Goal: Task Accomplishment & Management: Manage account settings

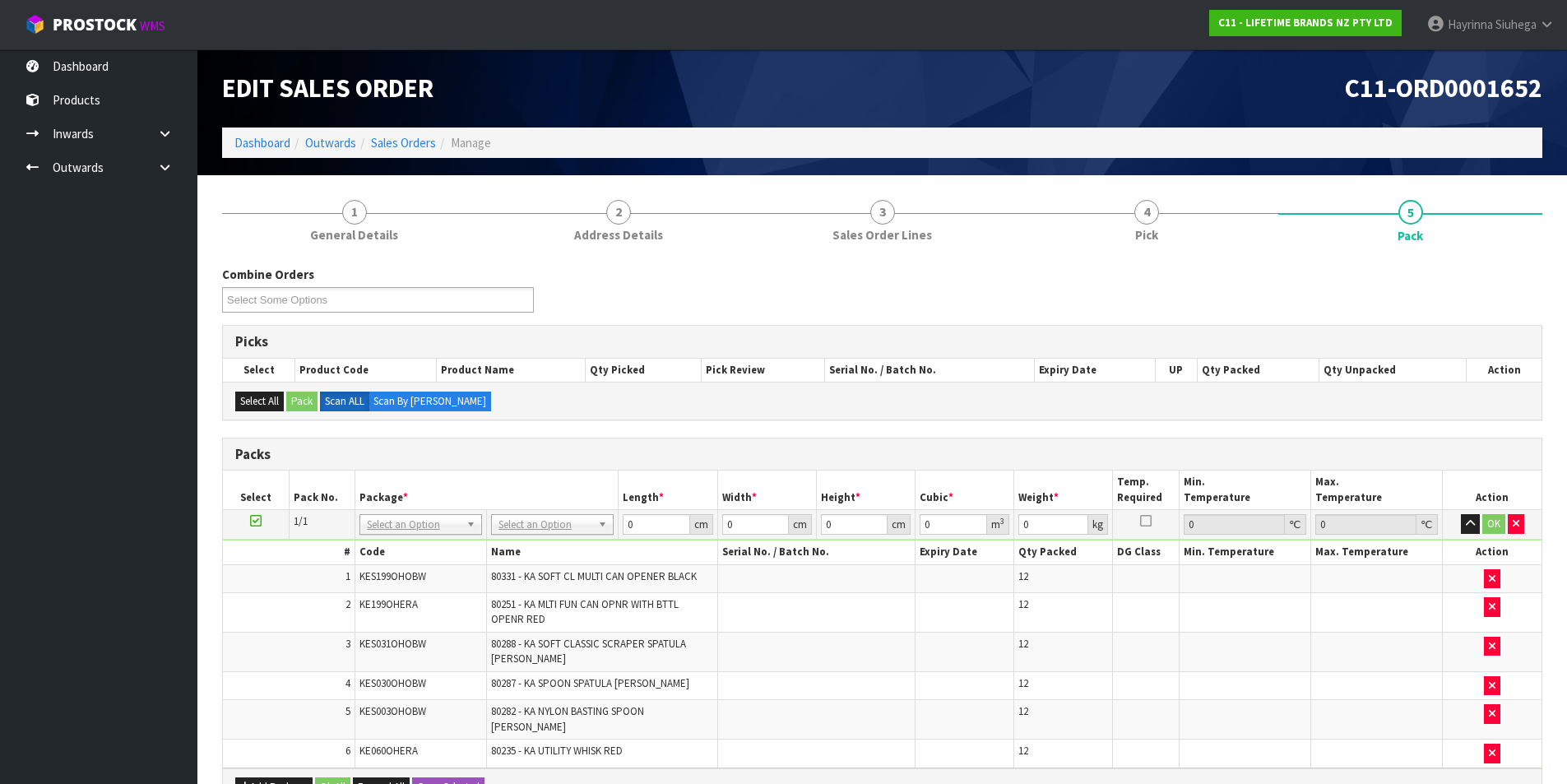
scroll to position [315, 0]
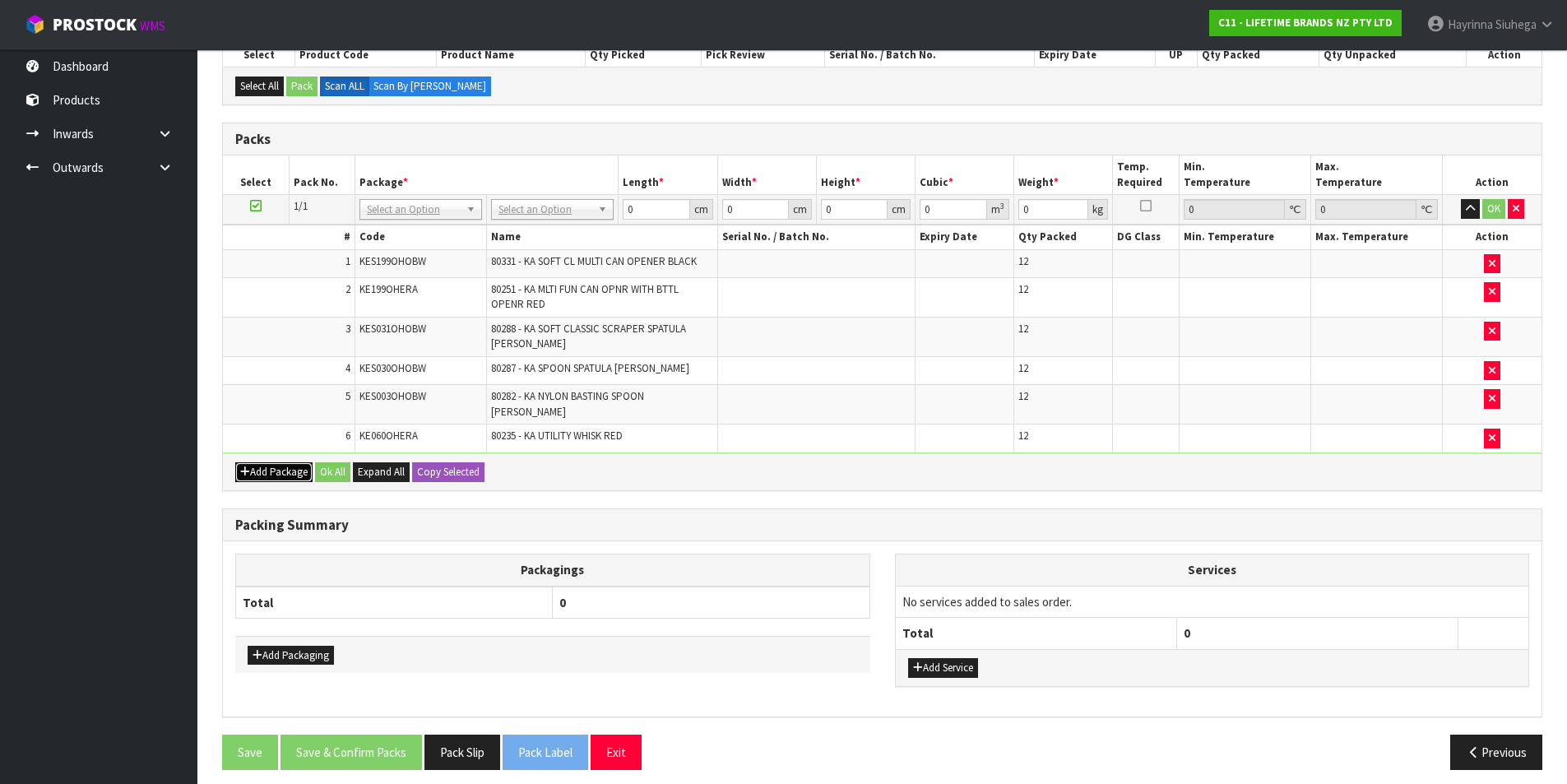
click at [251, 462] on button "Add Package" at bounding box center [274, 472] width 77 height 20
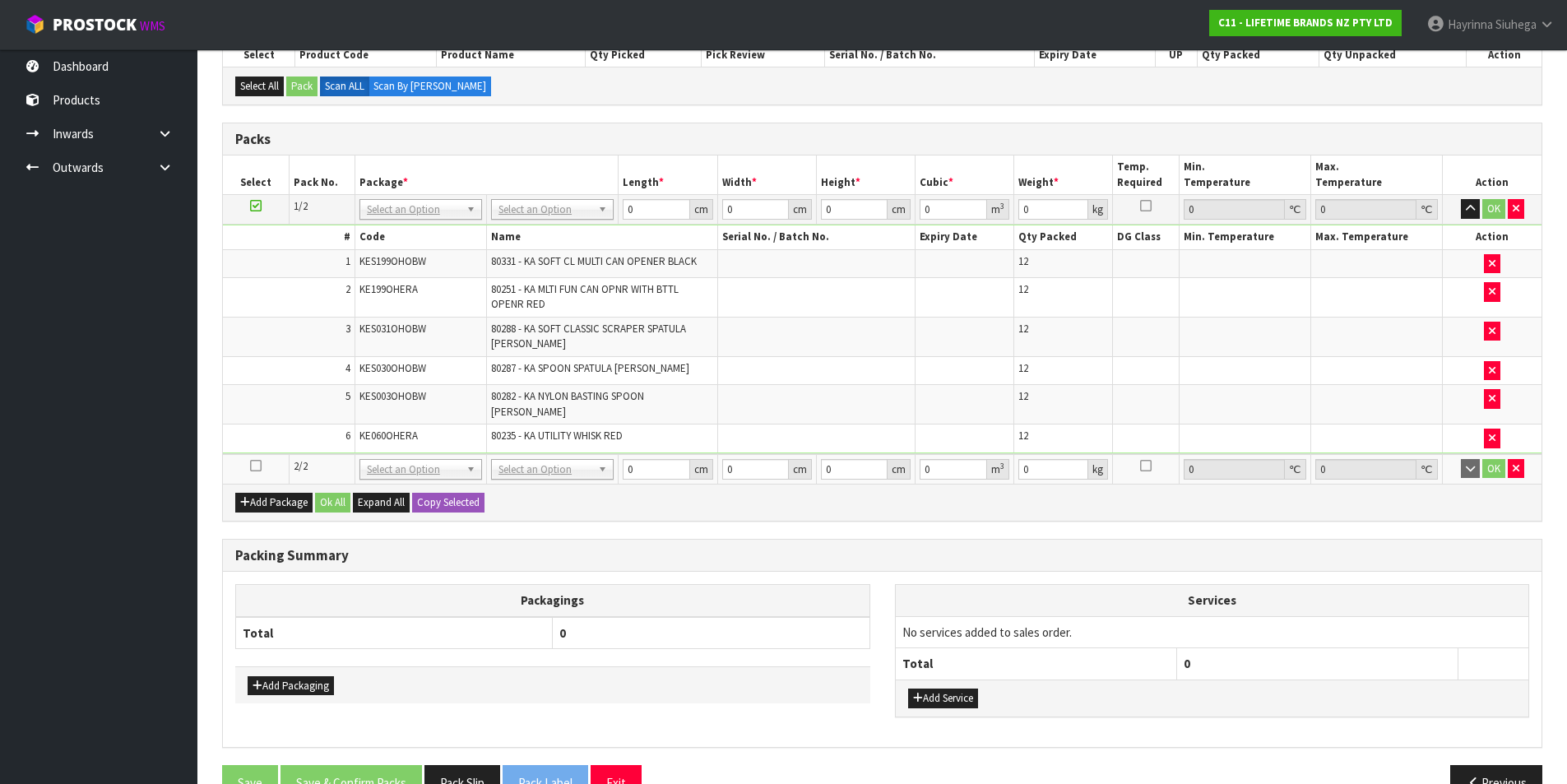
click at [250, 466] on icon at bounding box center [256, 466] width 12 height 1
click at [1493, 260] on icon "button" at bounding box center [1492, 264] width 6 height 11
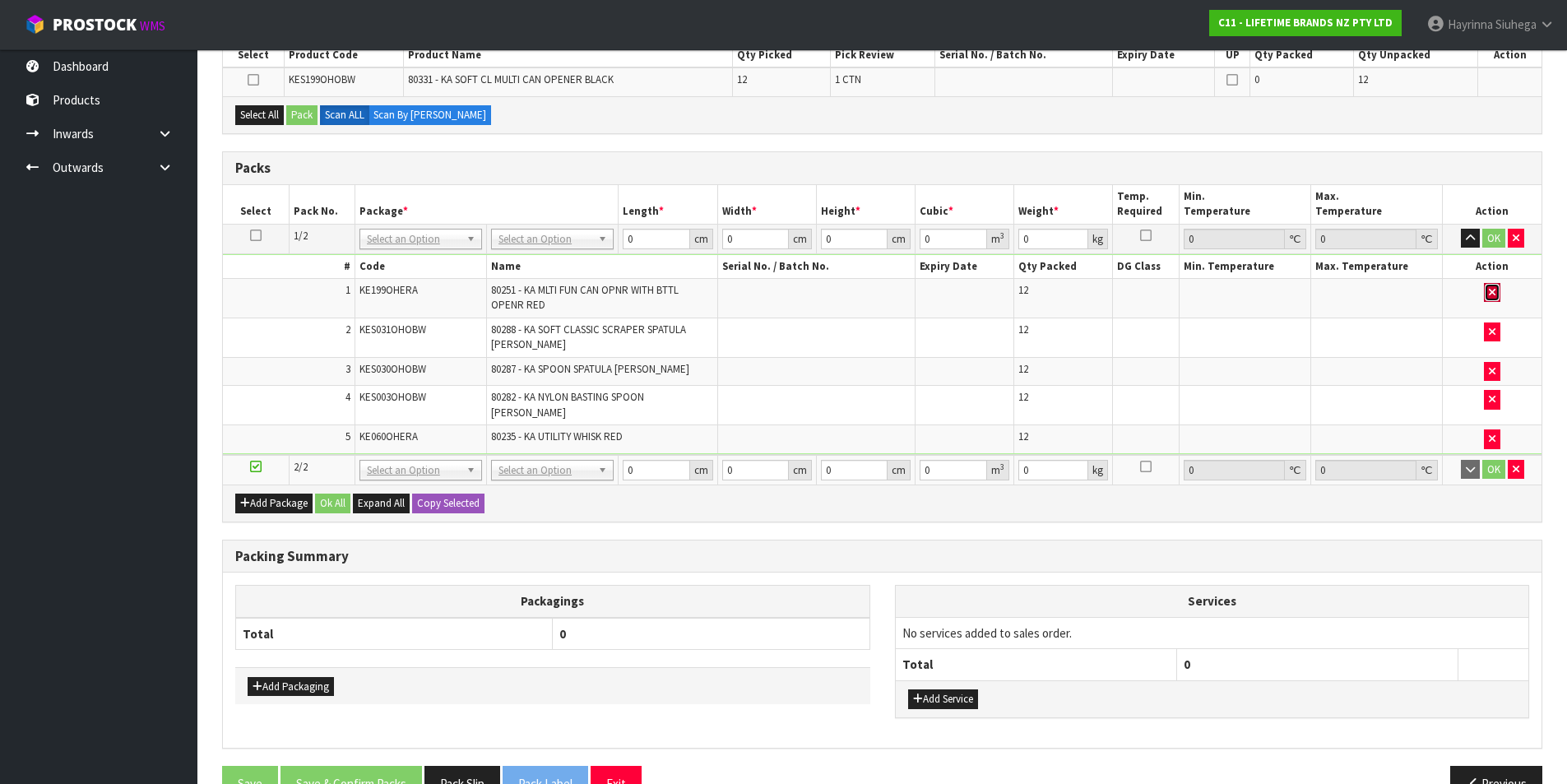
click at [1488, 288] on button "button" at bounding box center [1493, 292] width 16 height 20
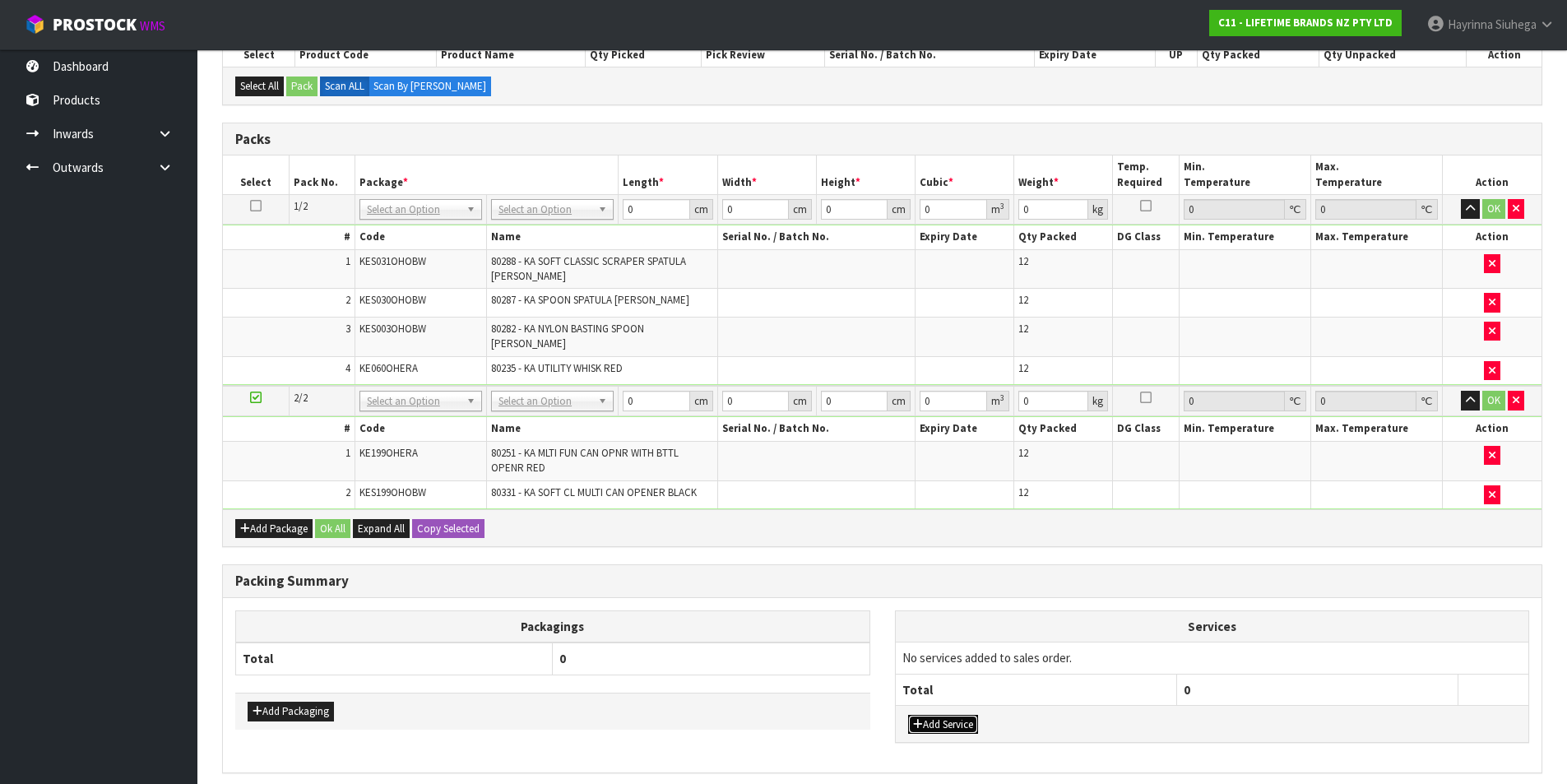
drag, startPoint x: 964, startPoint y: 708, endPoint x: 971, endPoint y: 701, distance: 9.9
click at [966, 715] on button "Add Service" at bounding box center [943, 725] width 70 height 20
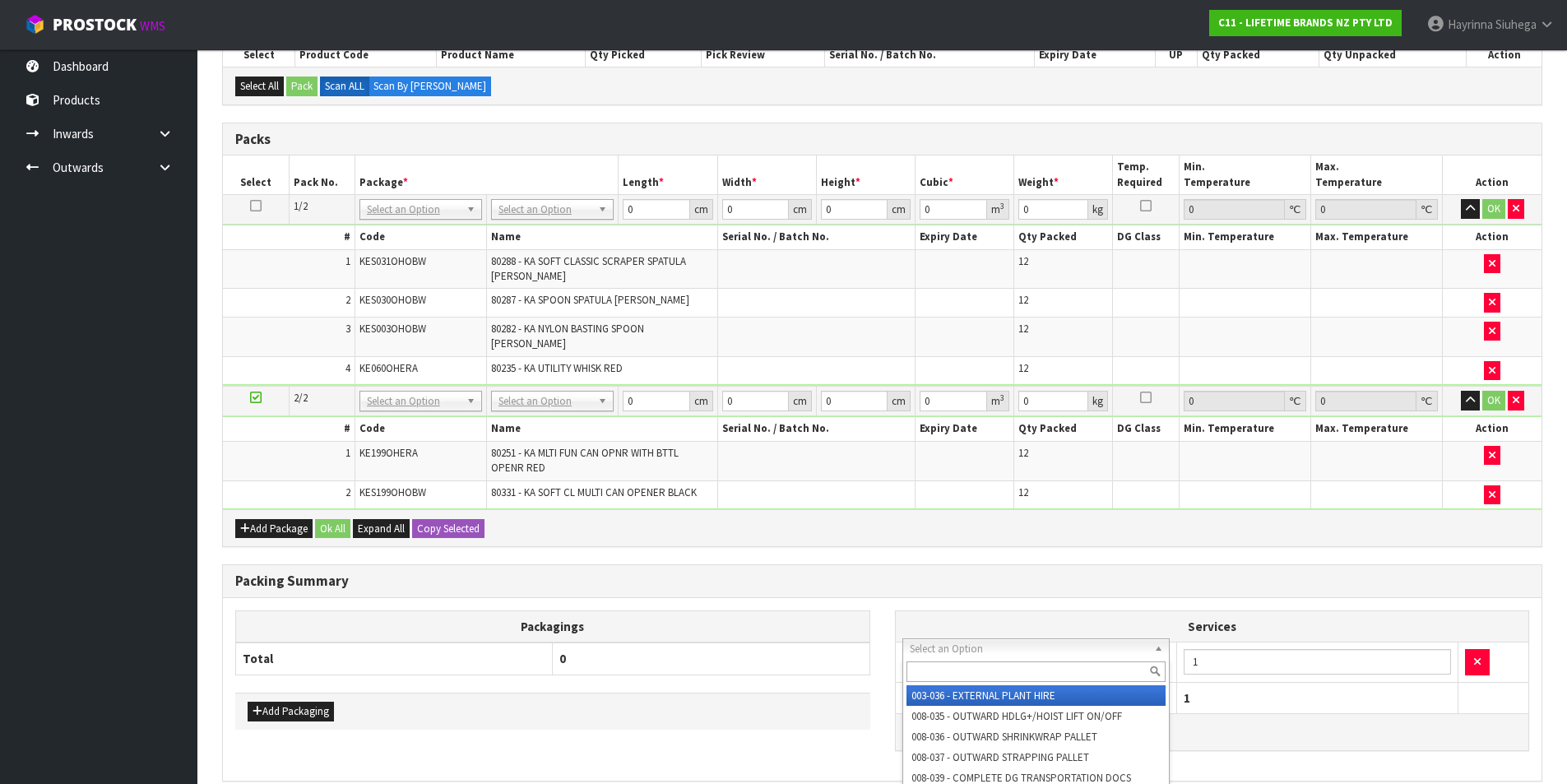
click at [977, 673] on input "text" at bounding box center [1037, 671] width 260 height 21
type input "SUPPLY"
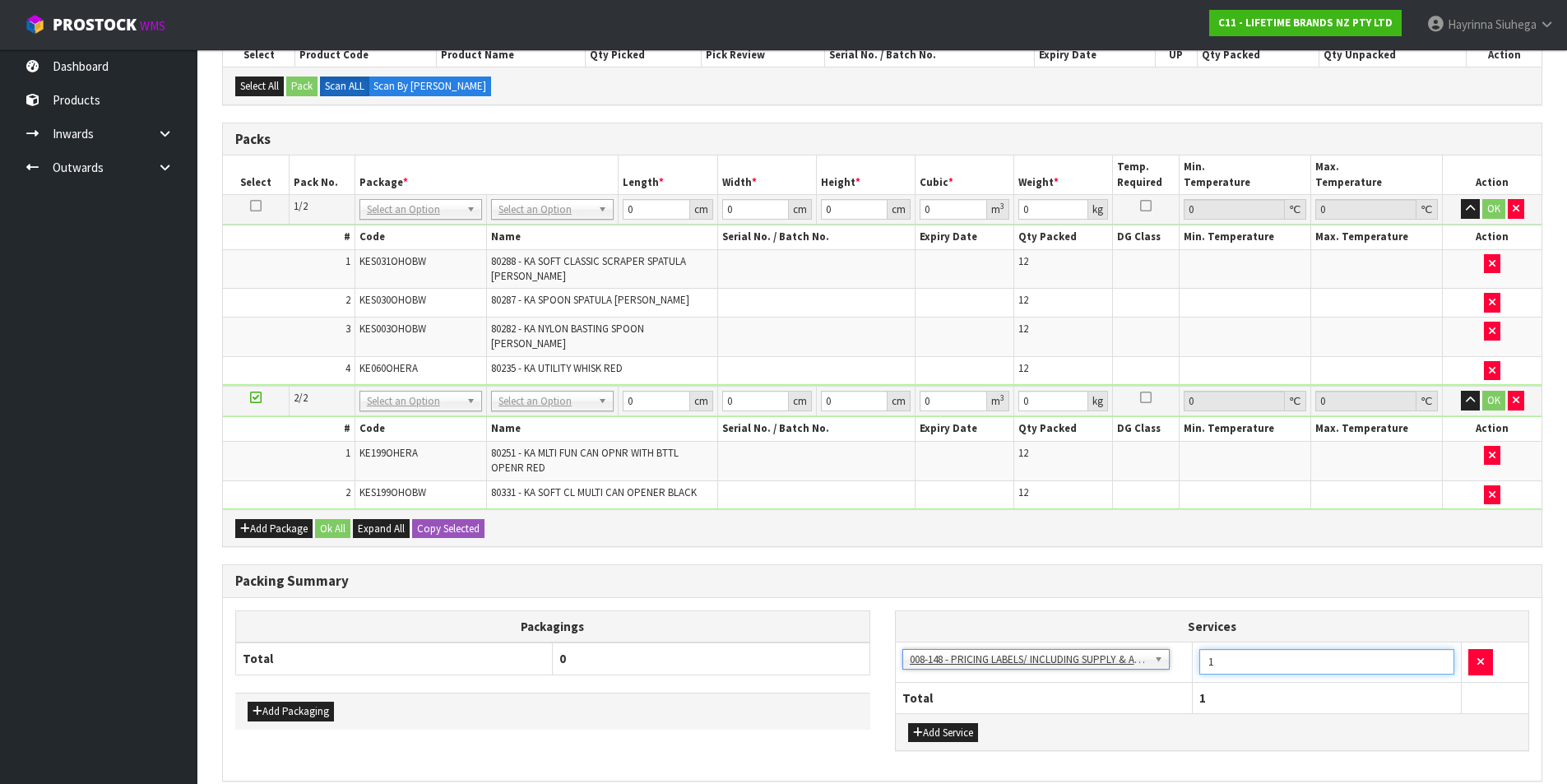
drag, startPoint x: 1224, startPoint y: 647, endPoint x: 1180, endPoint y: 651, distance: 44.2
click at [1180, 651] on tr "003-036 - EXTERNAL PLANT HIRE 008-035 - OUTWARD HDLG+/HOIST LIFT ON/OFF 008-036…" at bounding box center [1212, 662] width 634 height 40
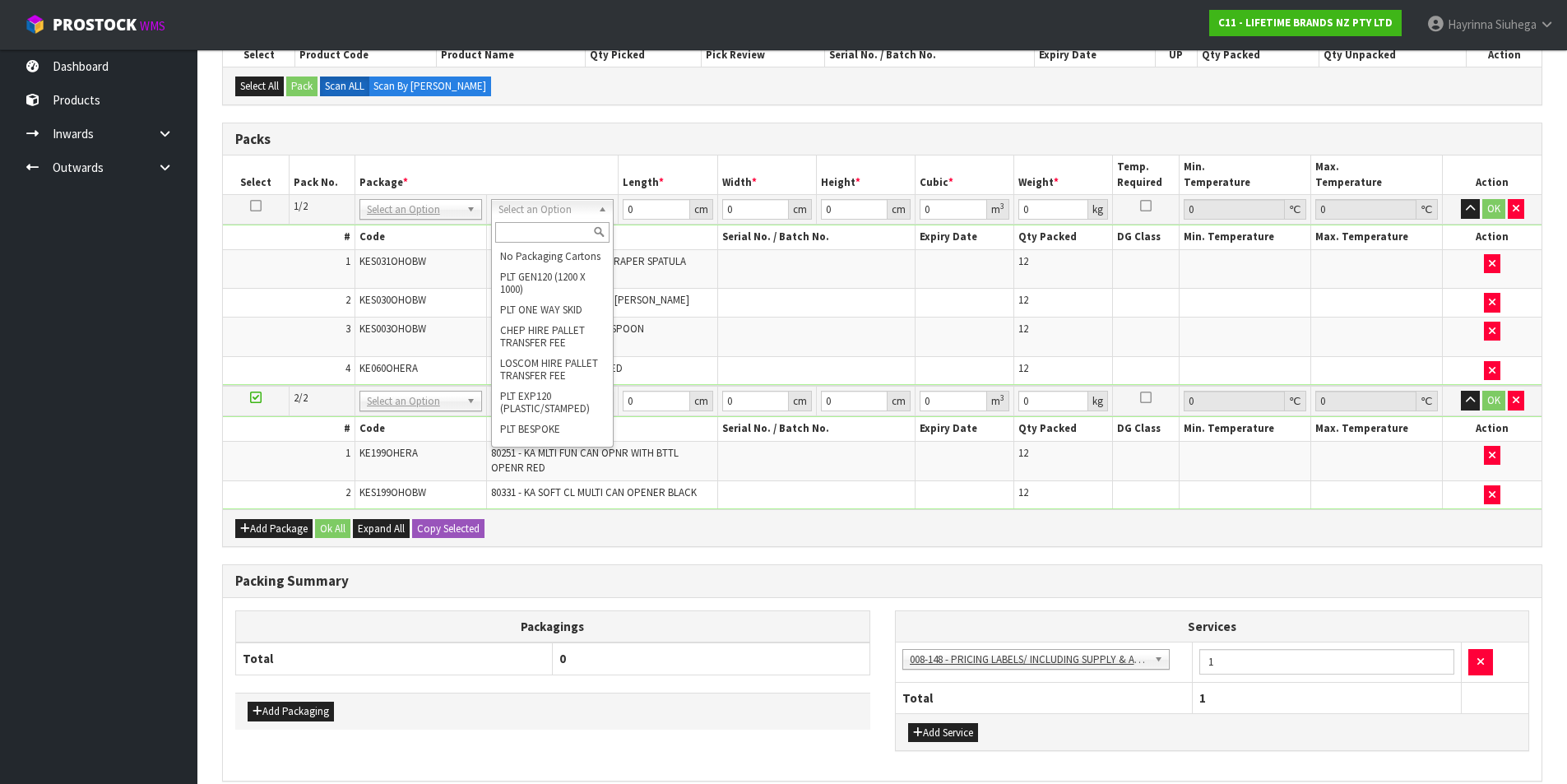
click at [558, 231] on input "text" at bounding box center [552, 232] width 114 height 21
type input "CTN9"
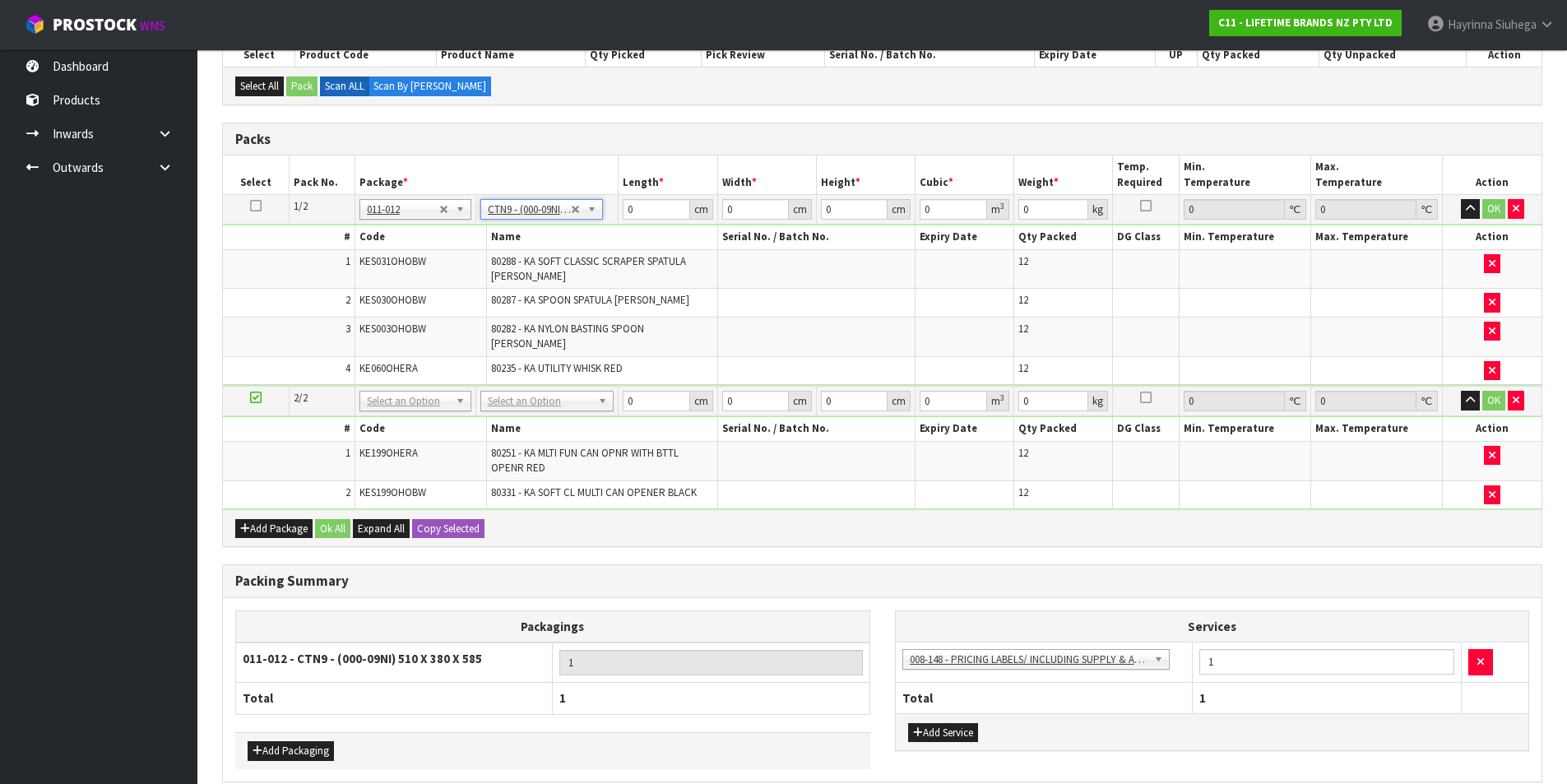
type input "51"
type input "38"
type input "58.5"
type input "0.113373"
type input "27.644"
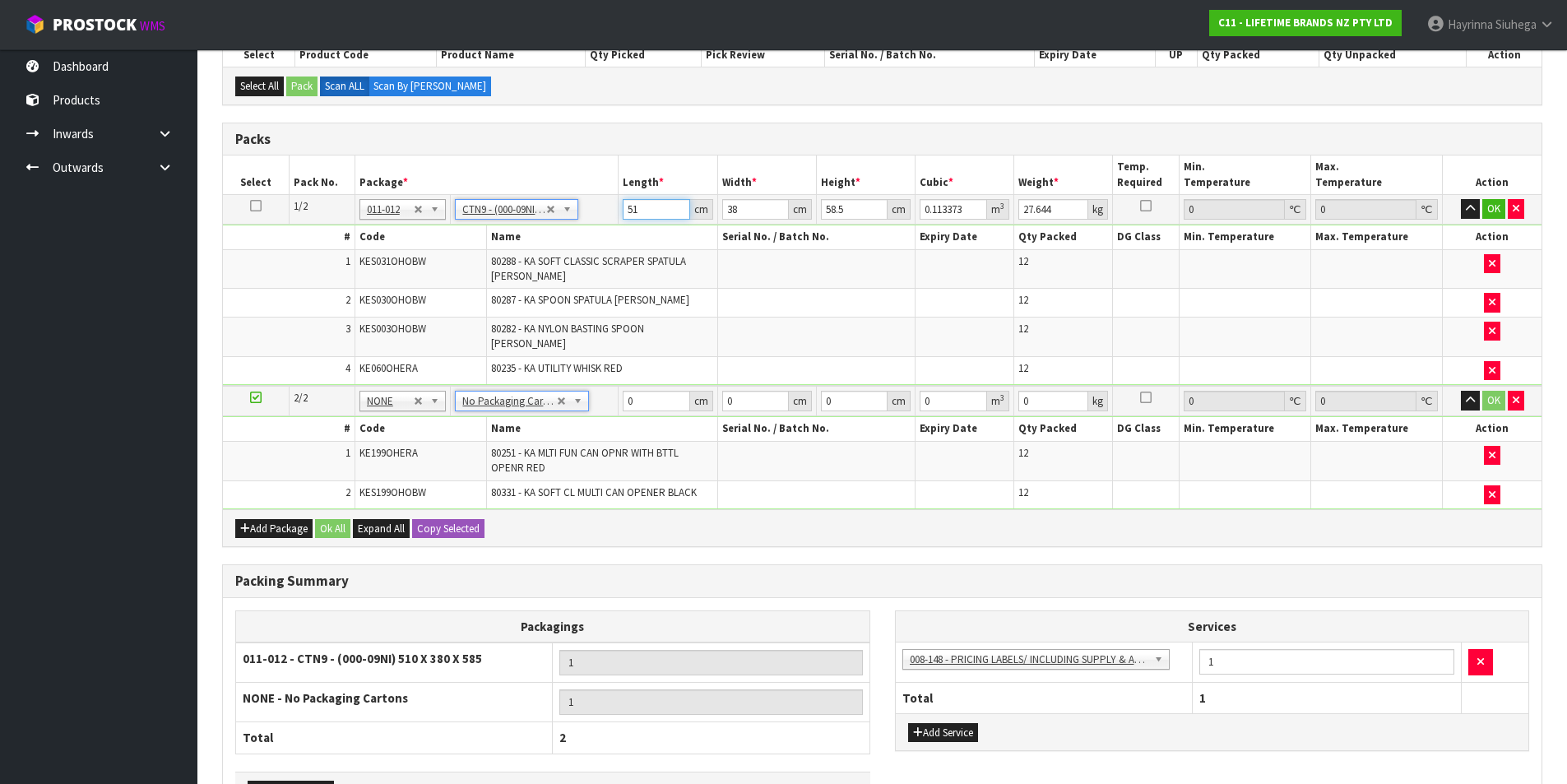
click at [627, 208] on input "51" at bounding box center [656, 209] width 66 height 21
drag, startPoint x: 1225, startPoint y: 648, endPoint x: 1158, endPoint y: 653, distance: 67.2
click at [1160, 653] on tr "003-036 - EXTERNAL PLANT HIRE 008-035 - OUTWARD HDLG+/HOIST LIFT ON/OFF 008-036…" at bounding box center [1212, 662] width 634 height 40
type input "60"
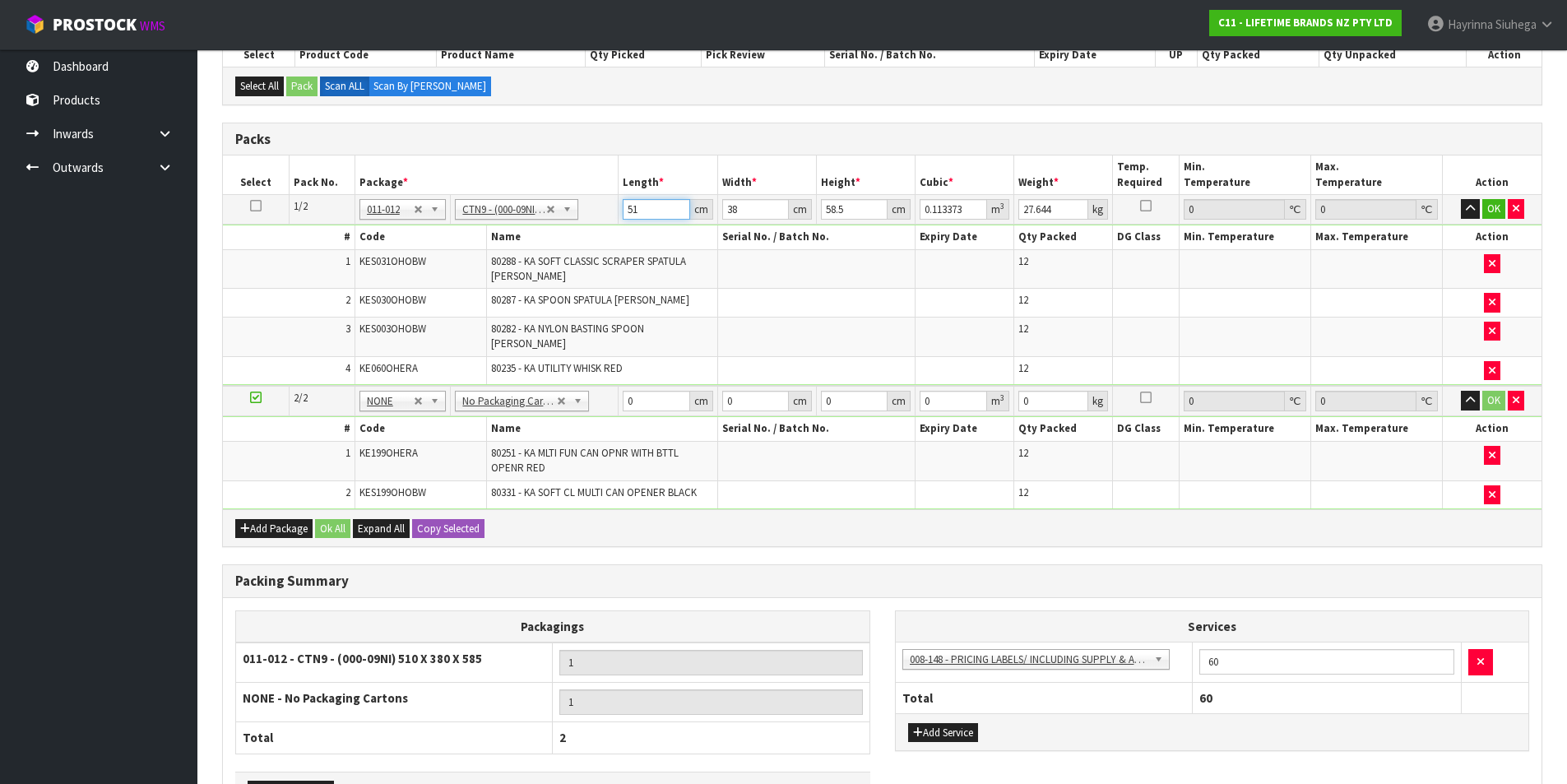
click at [635, 203] on input "51" at bounding box center [656, 209] width 66 height 21
type input "5"
type input "0.011115"
type input "53"
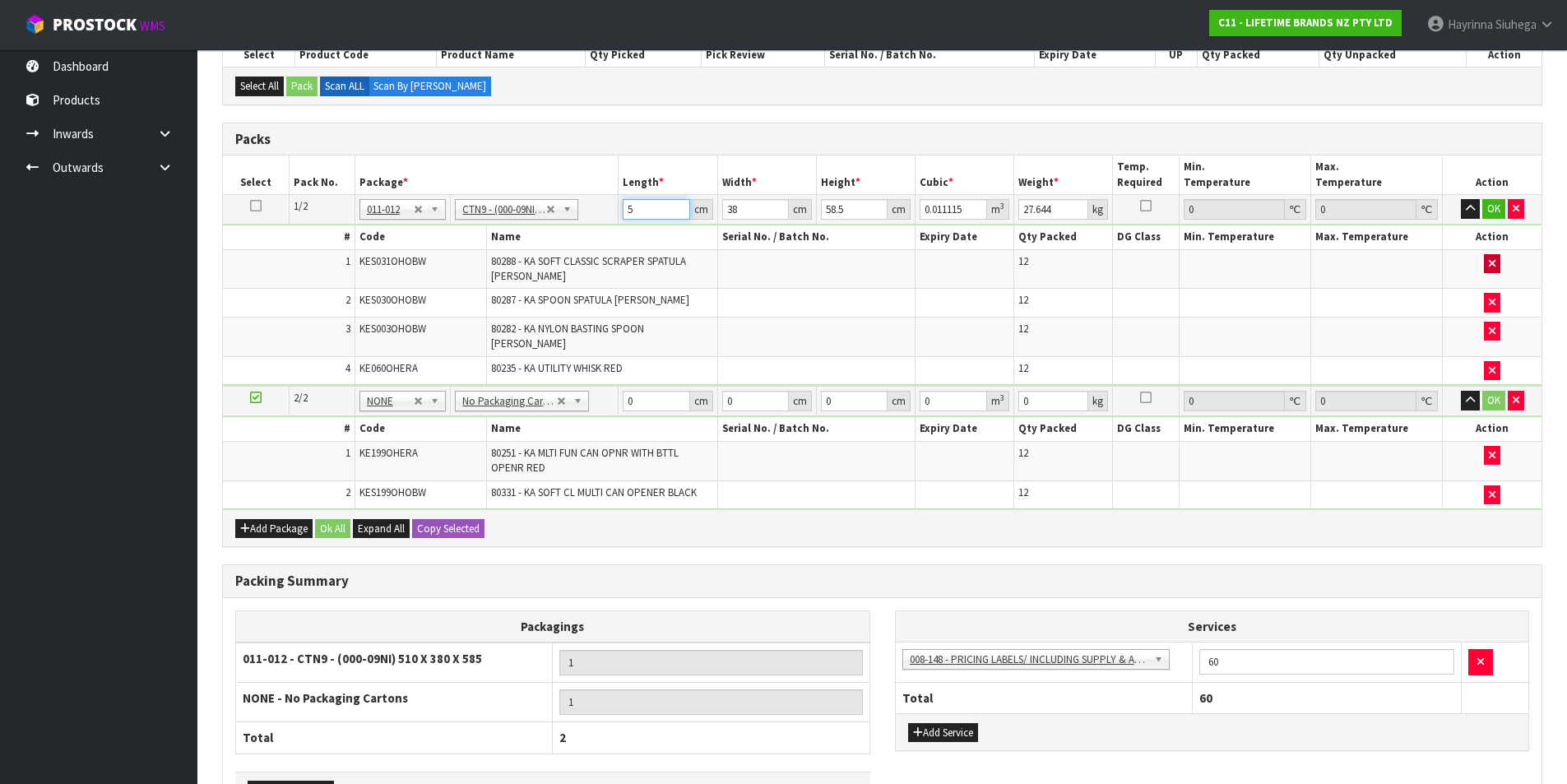
type input "0.117819"
type input "53"
type input "4"
type input "0.012402"
type input "40"
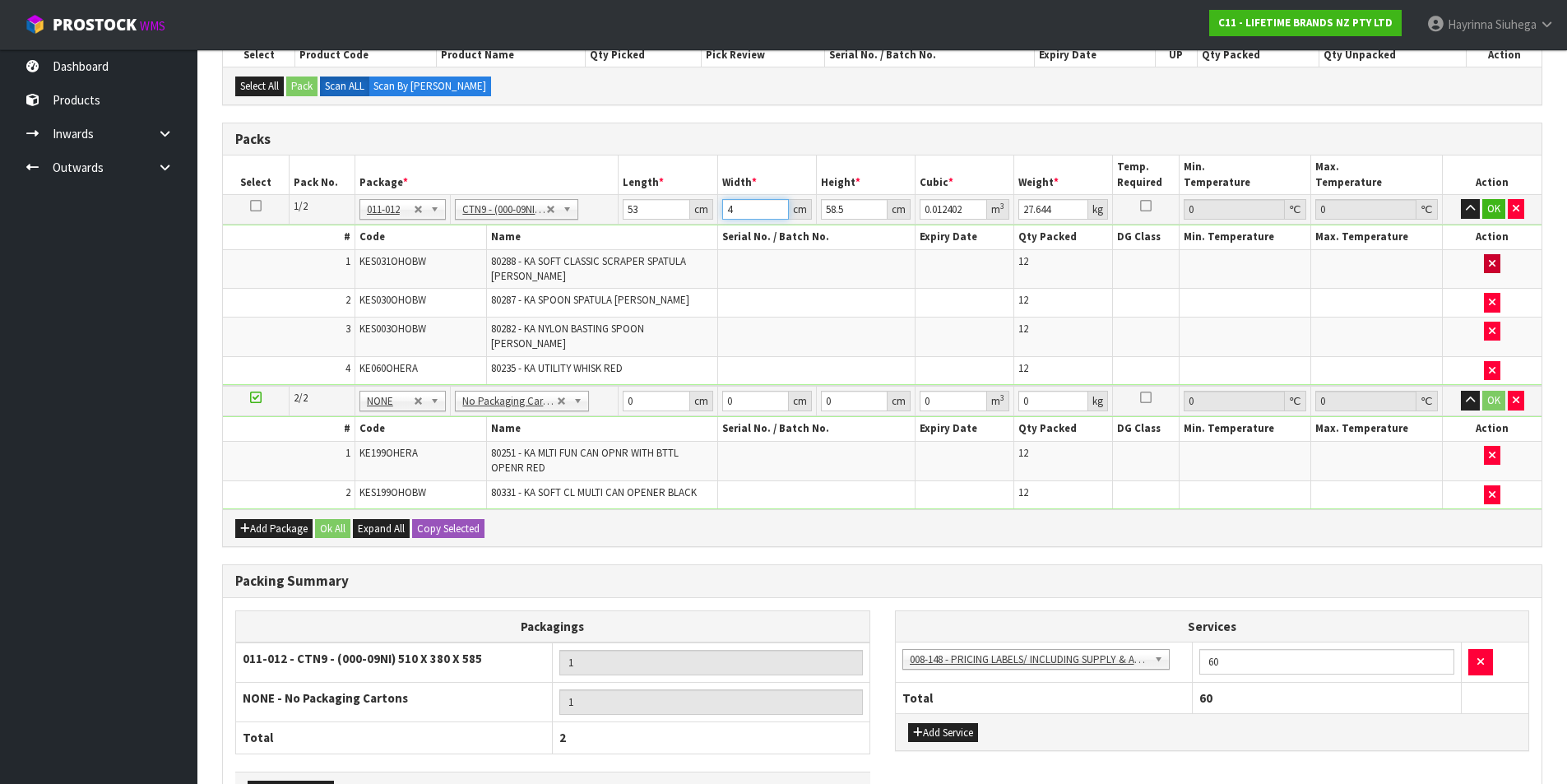
type input "0.12402"
type input "40"
type input "3"
type input "0.00636"
type input "37"
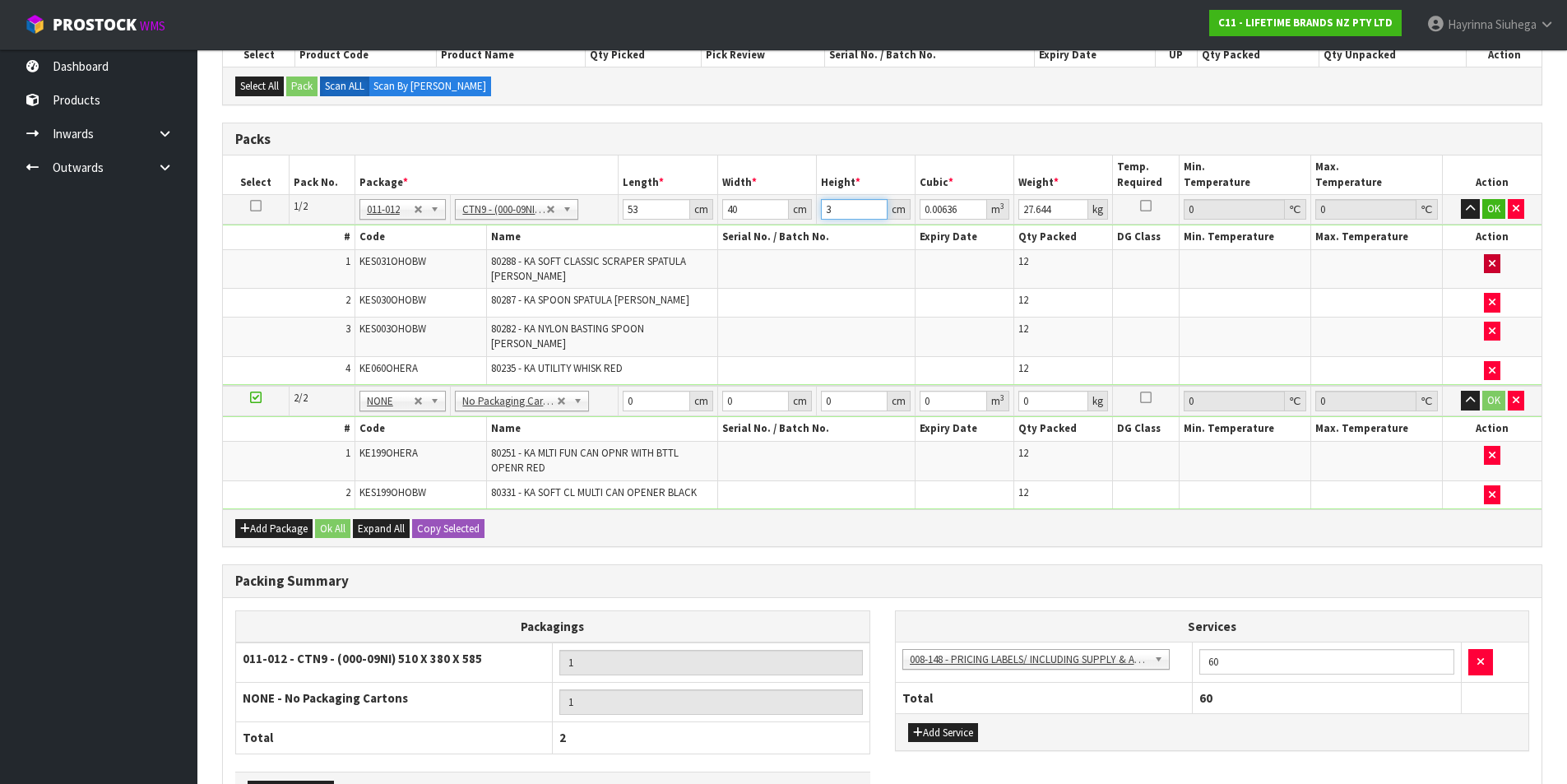
type input "0.07844"
type input "37"
type input "10"
click button "OK" at bounding box center [1494, 209] width 23 height 20
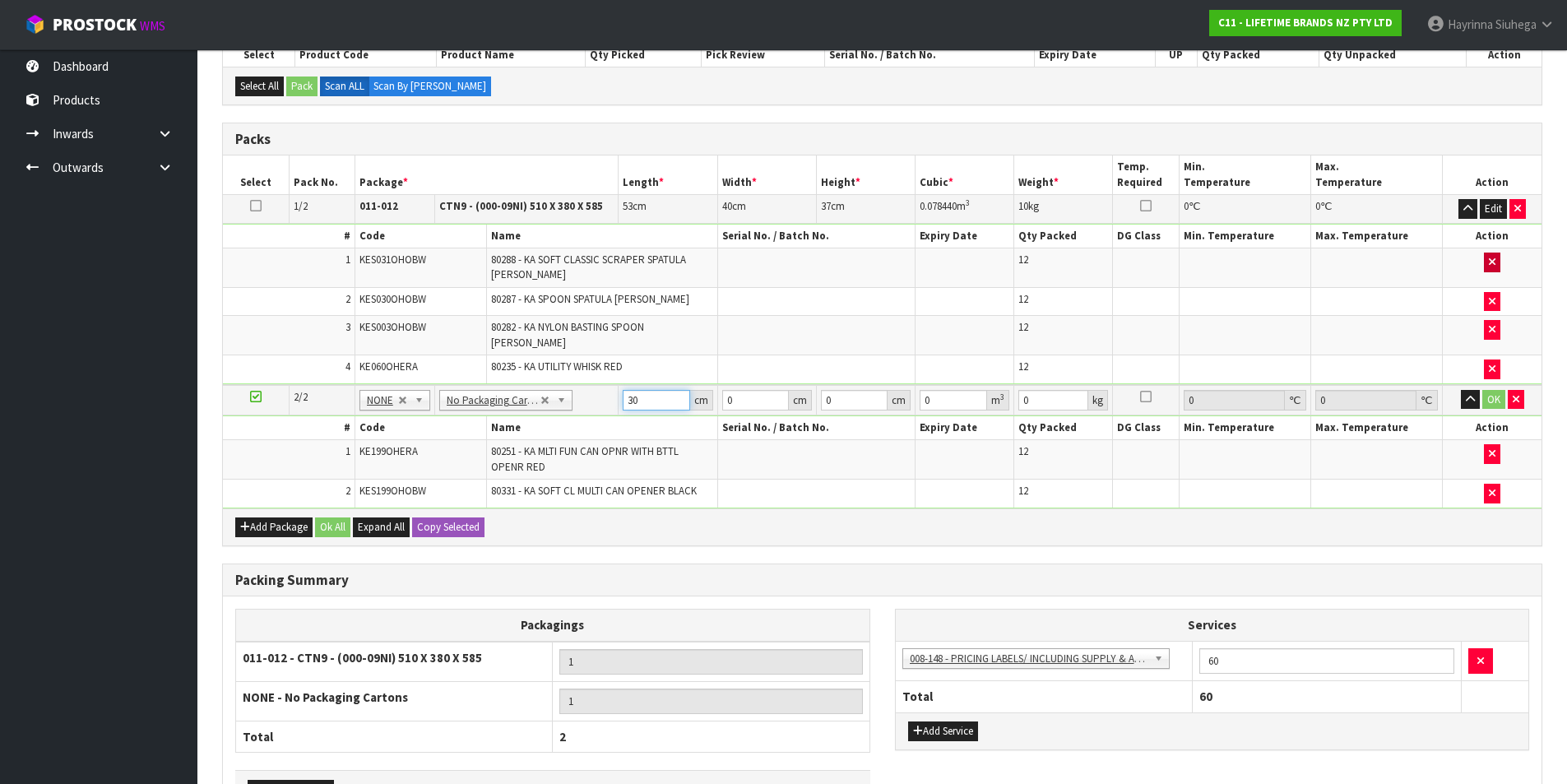
type input "30"
type input "4"
type input "0.0036"
type input "40"
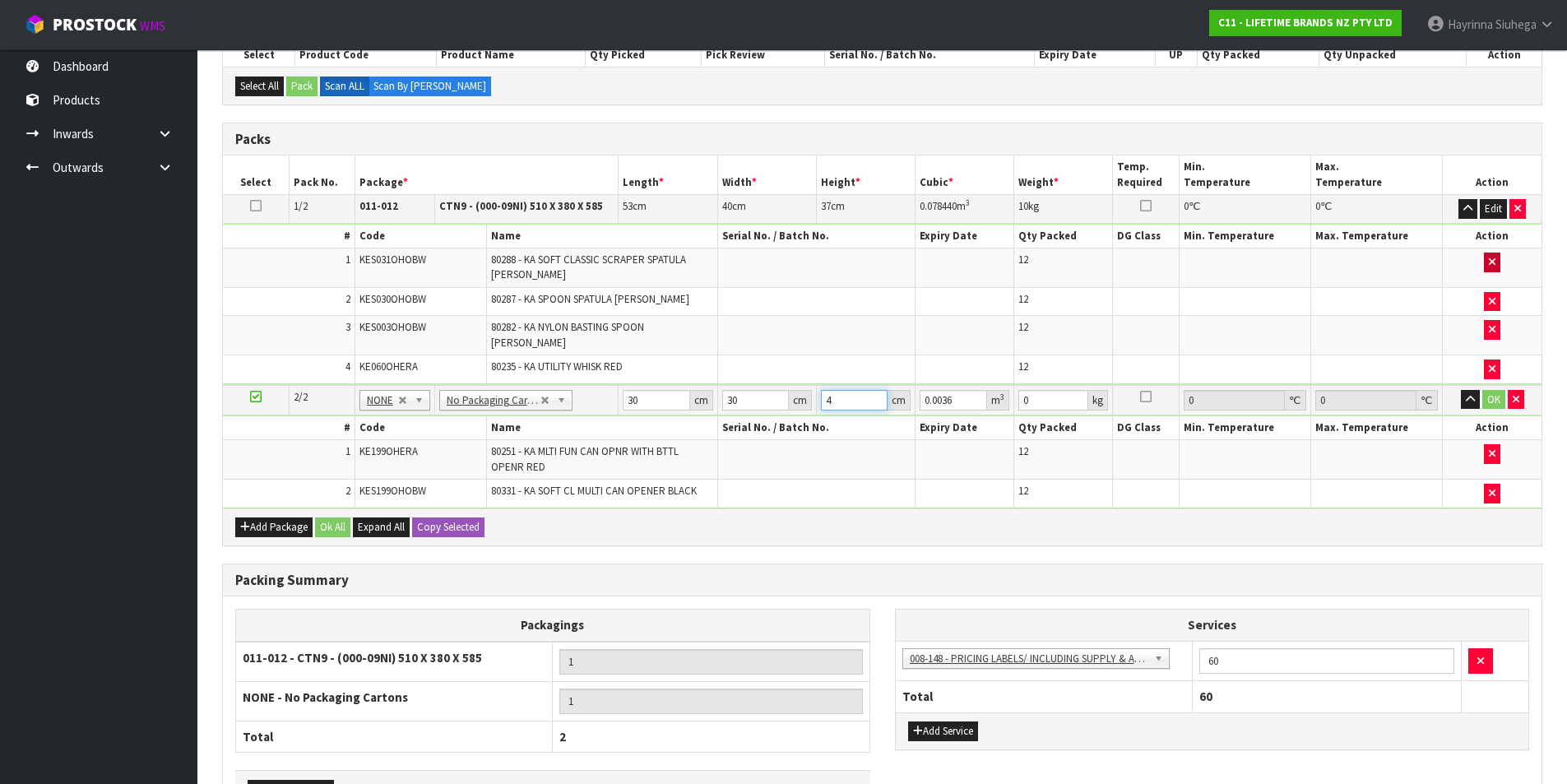
type input "0.036"
type input "40"
type input "9"
click button "OK" at bounding box center [1494, 400] width 23 height 20
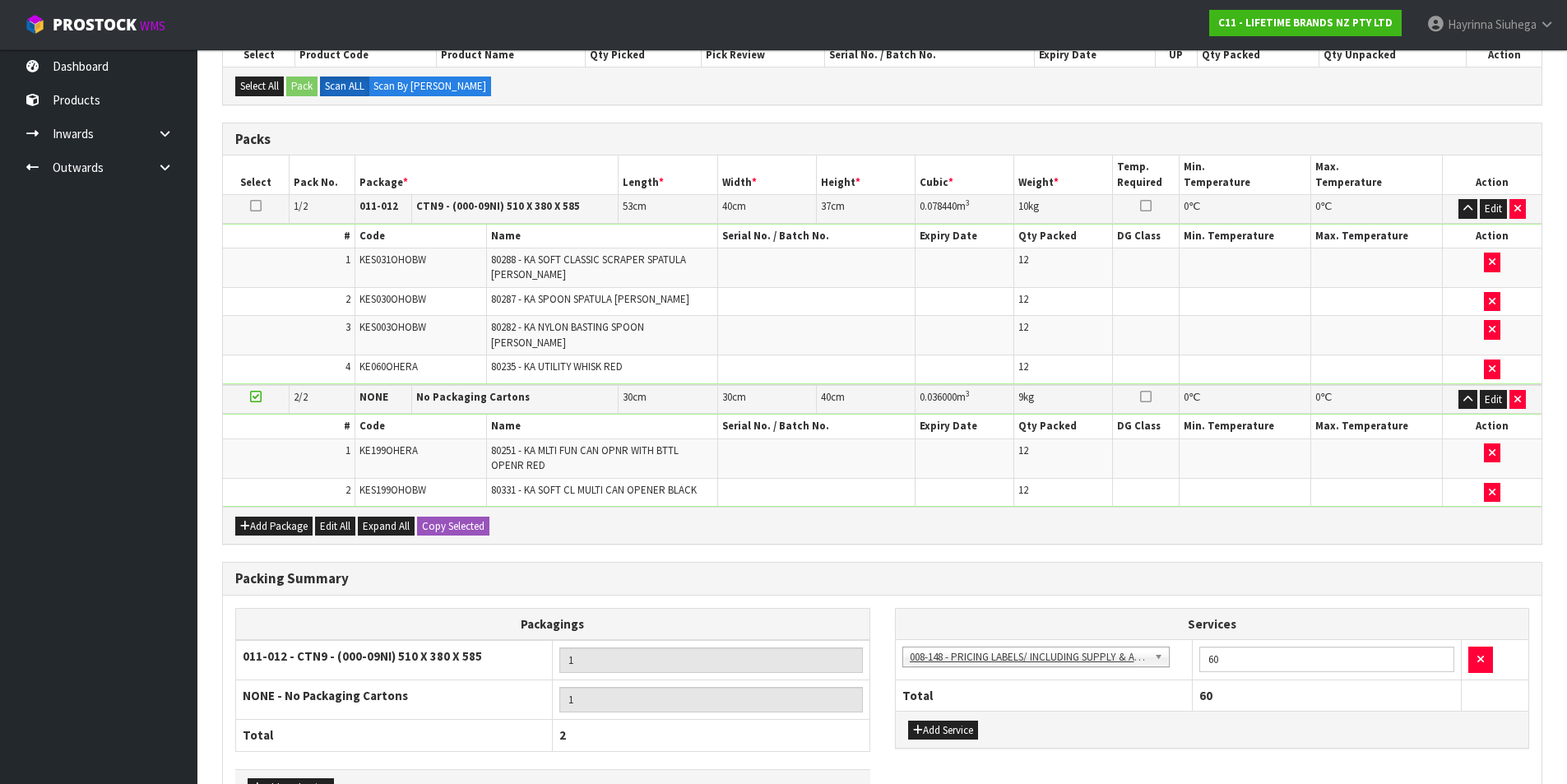
scroll to position [417, 0]
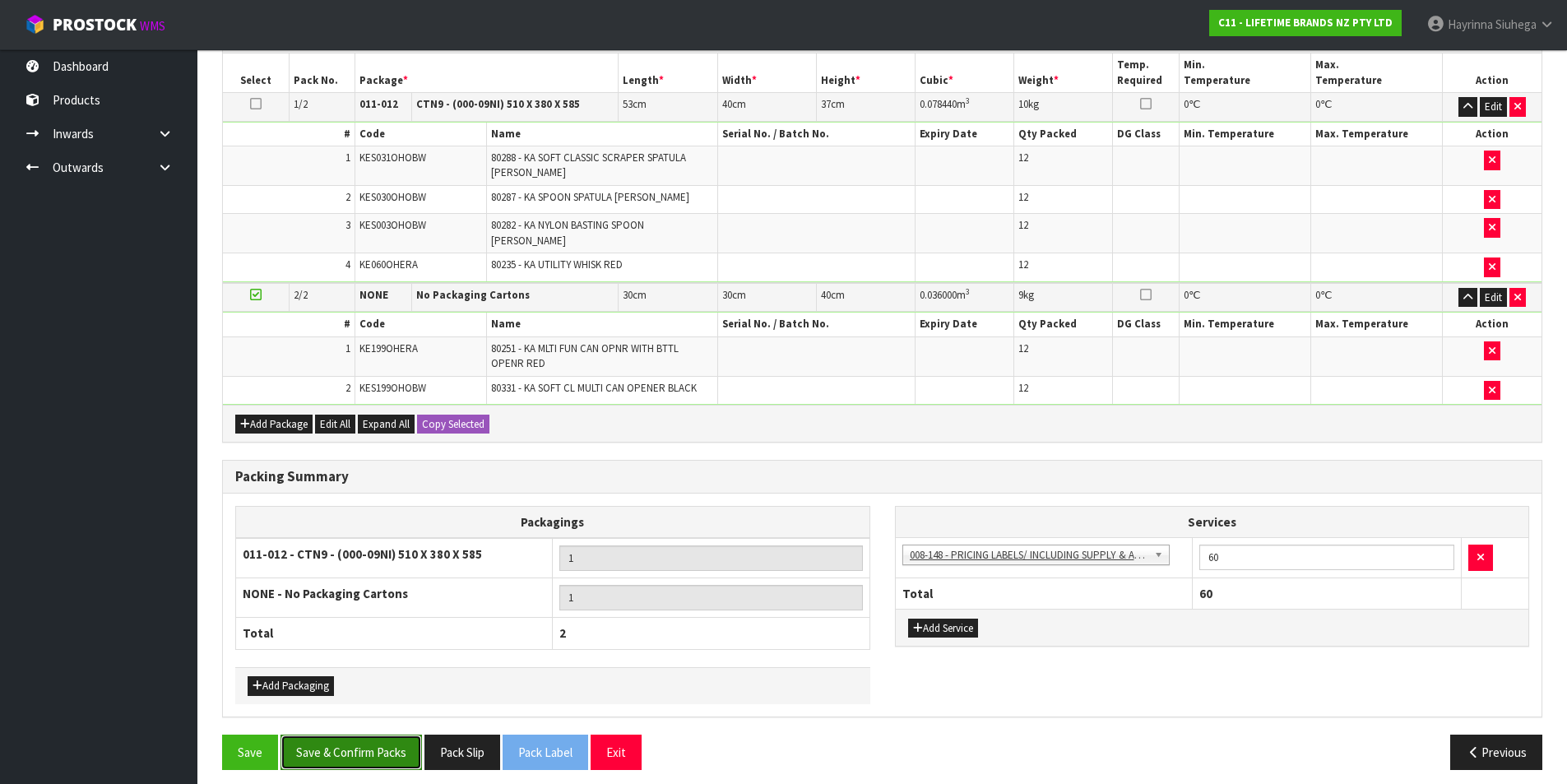
click at [363, 736] on button "Save & Confirm Packs" at bounding box center [352, 752] width 142 height 35
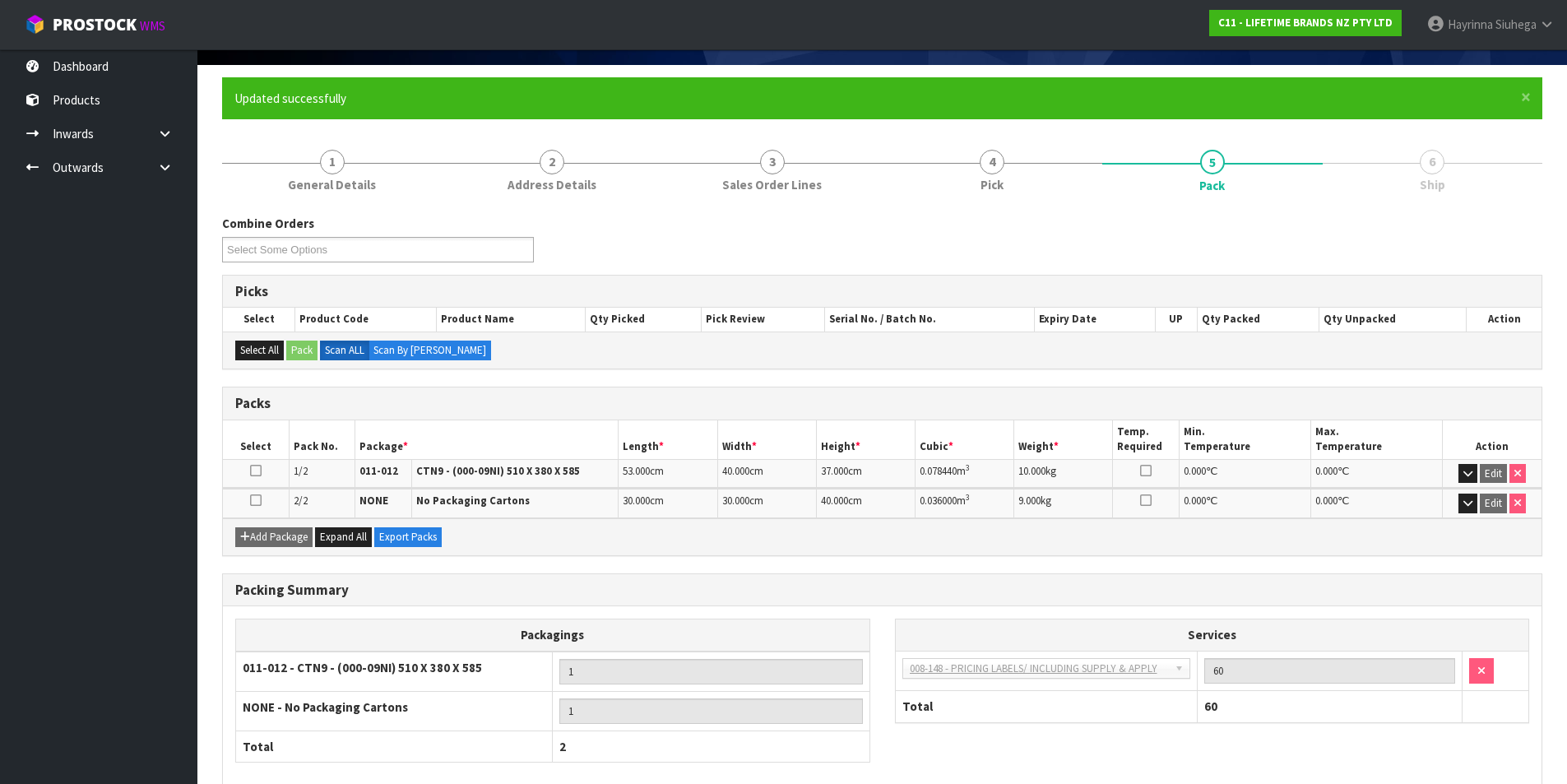
scroll to position [197, 0]
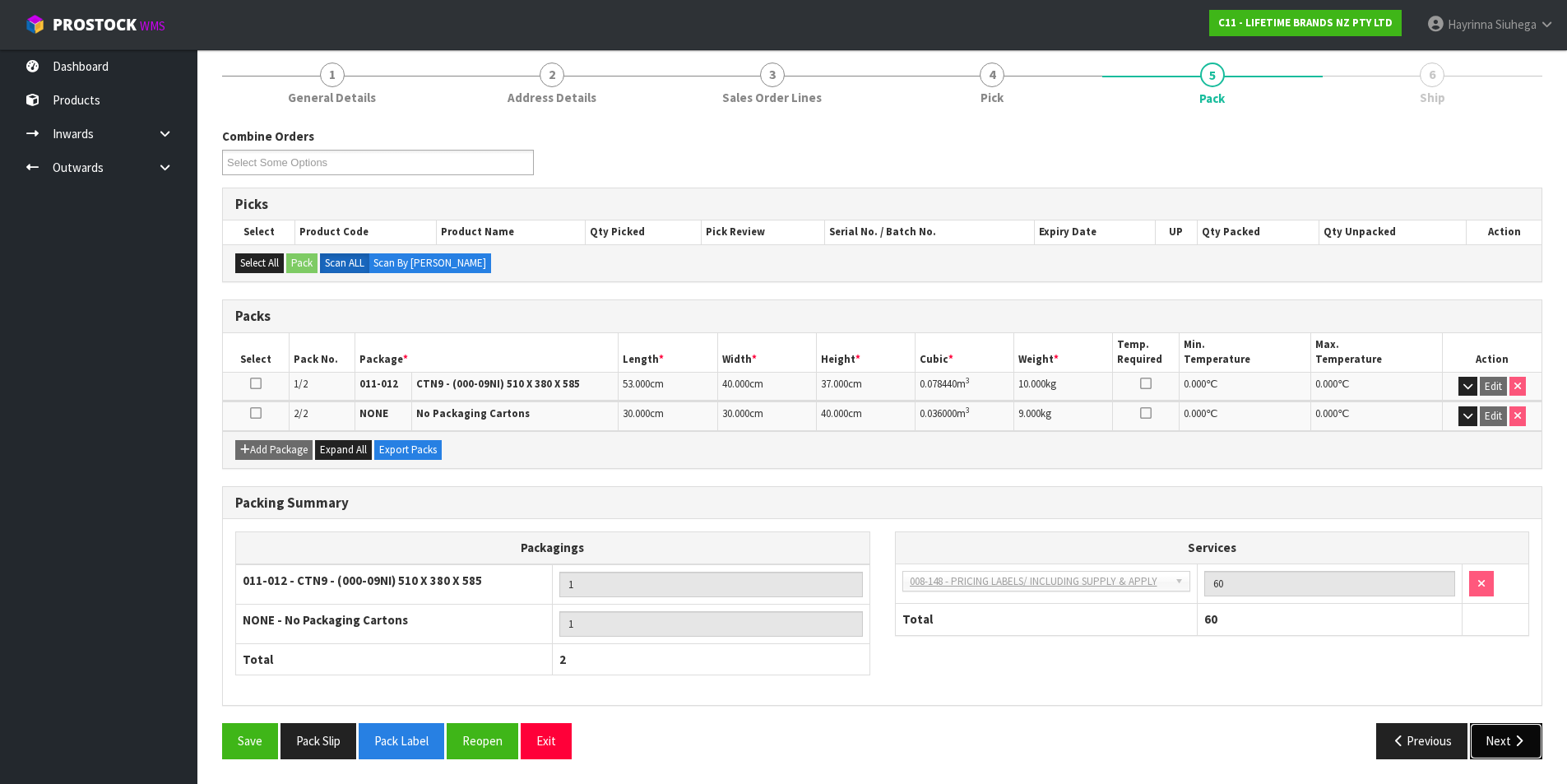
click at [1497, 741] on button "Next" at bounding box center [1506, 740] width 73 height 35
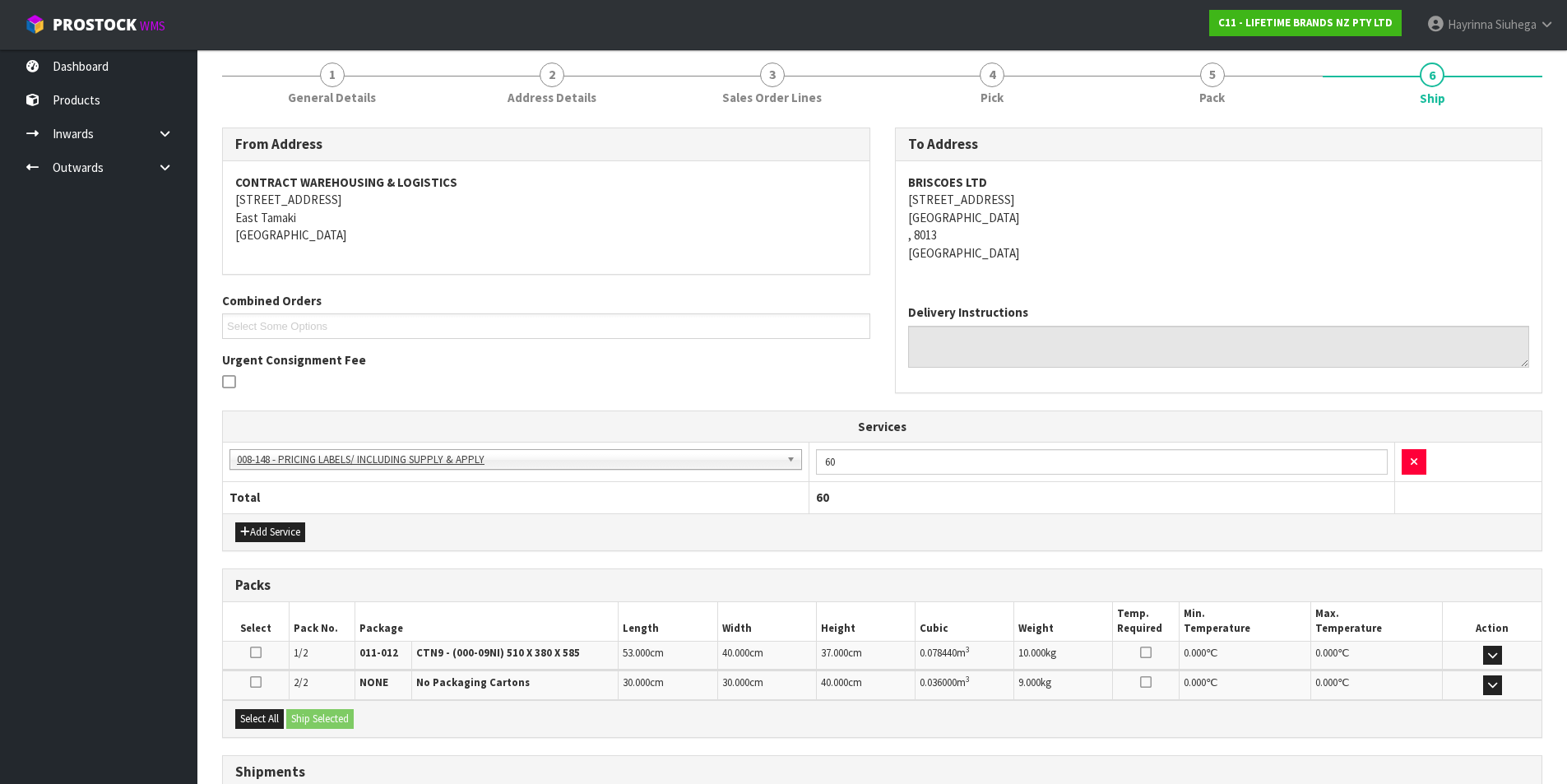
scroll to position [328, 0]
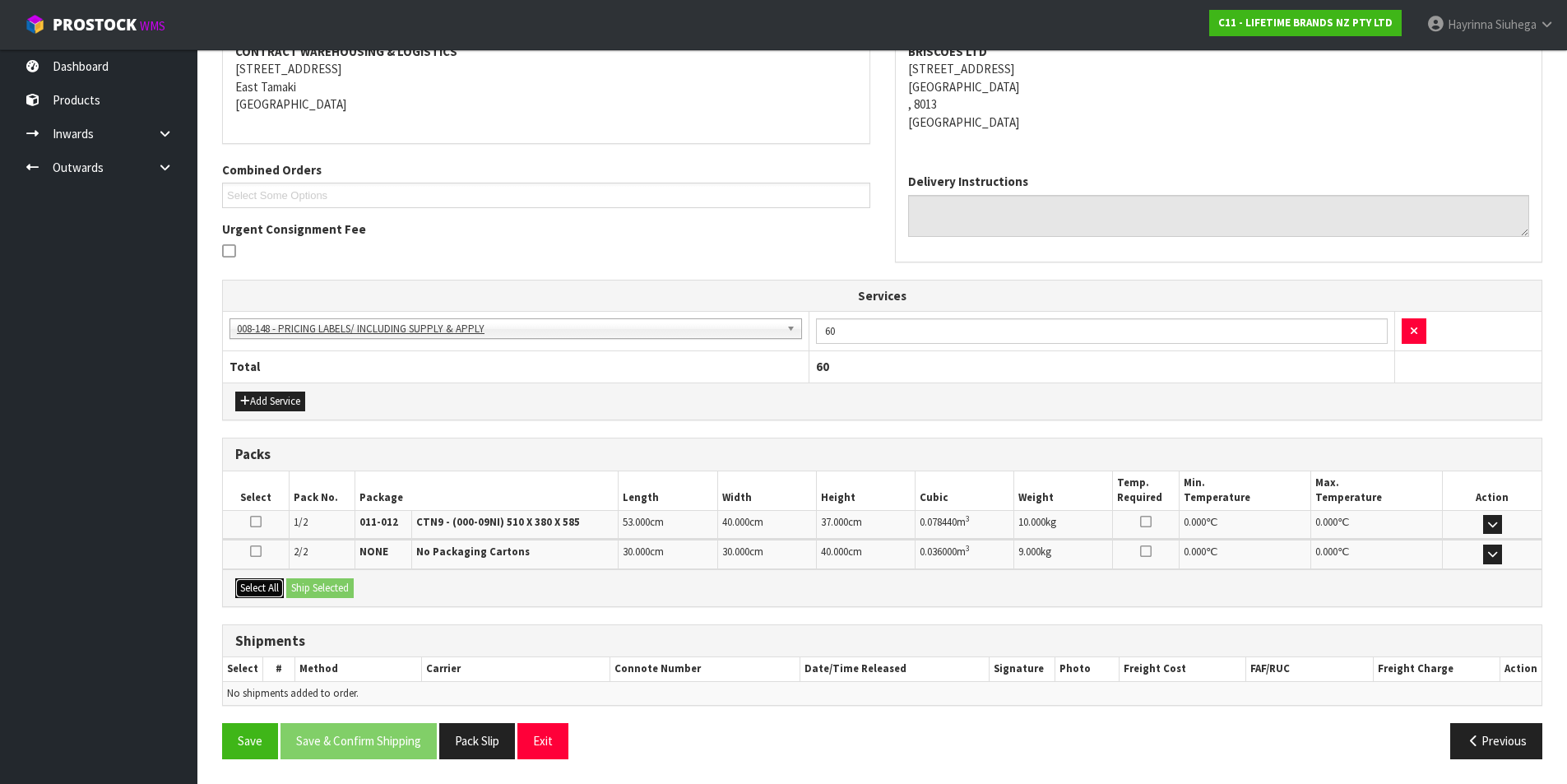
click at [262, 589] on button "Select All" at bounding box center [259, 588] width 48 height 20
click at [331, 578] on div "Select All Ship Selected" at bounding box center [882, 587] width 1319 height 37
click at [337, 596] on button "Ship Selected" at bounding box center [320, 588] width 67 height 20
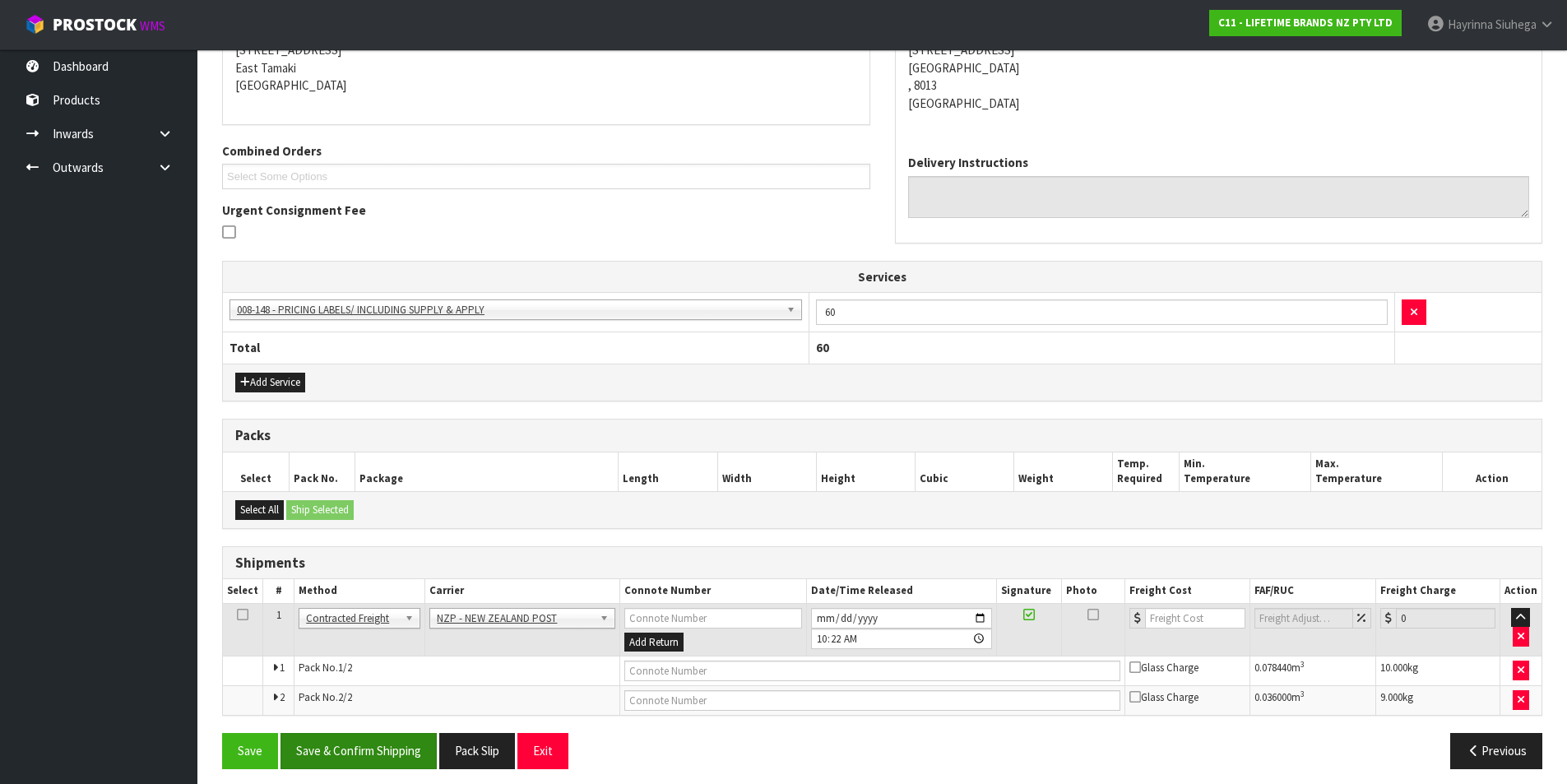
scroll to position [357, 0]
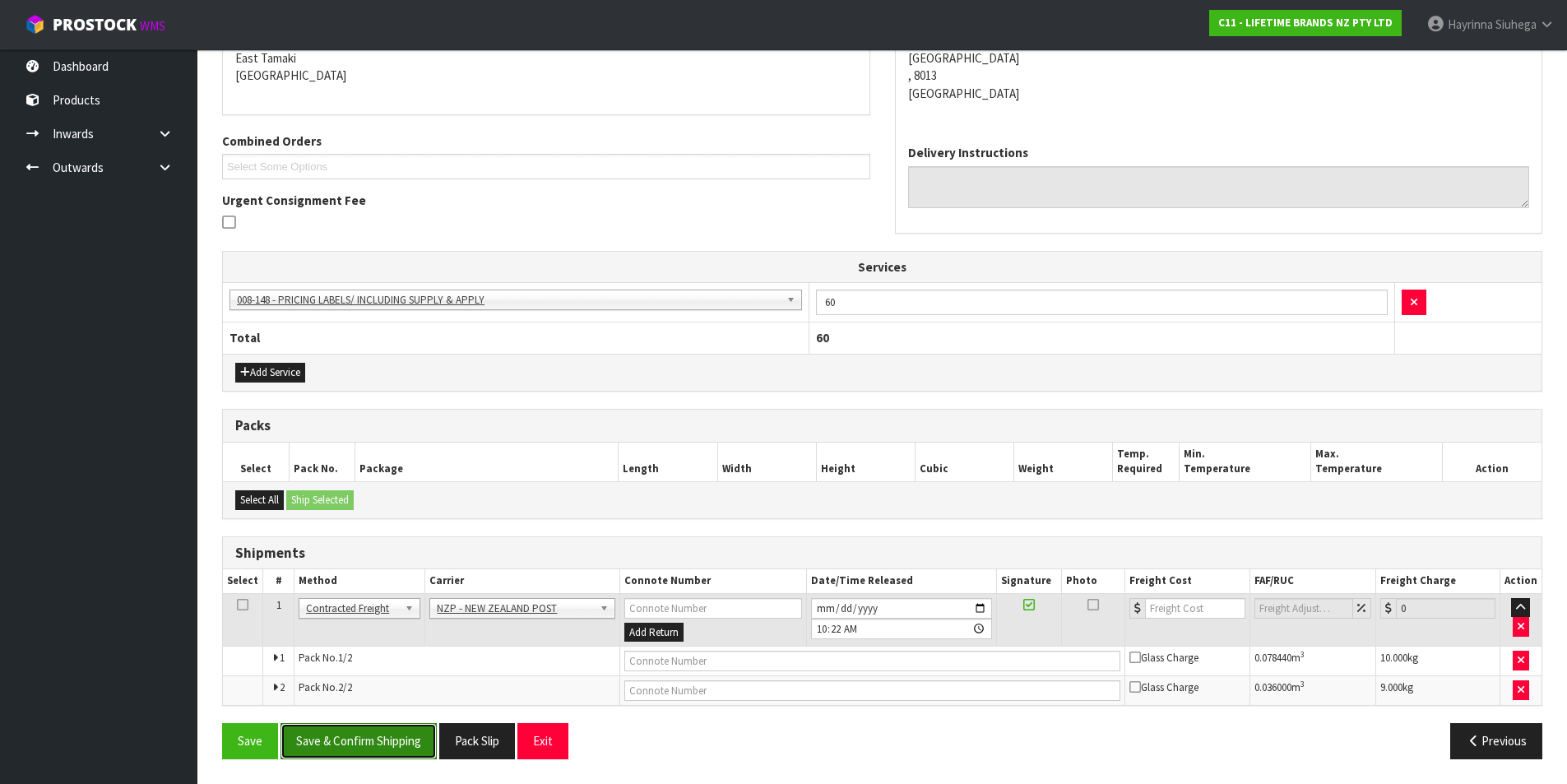
click at [347, 733] on button "Save & Confirm Shipping" at bounding box center [359, 740] width 156 height 35
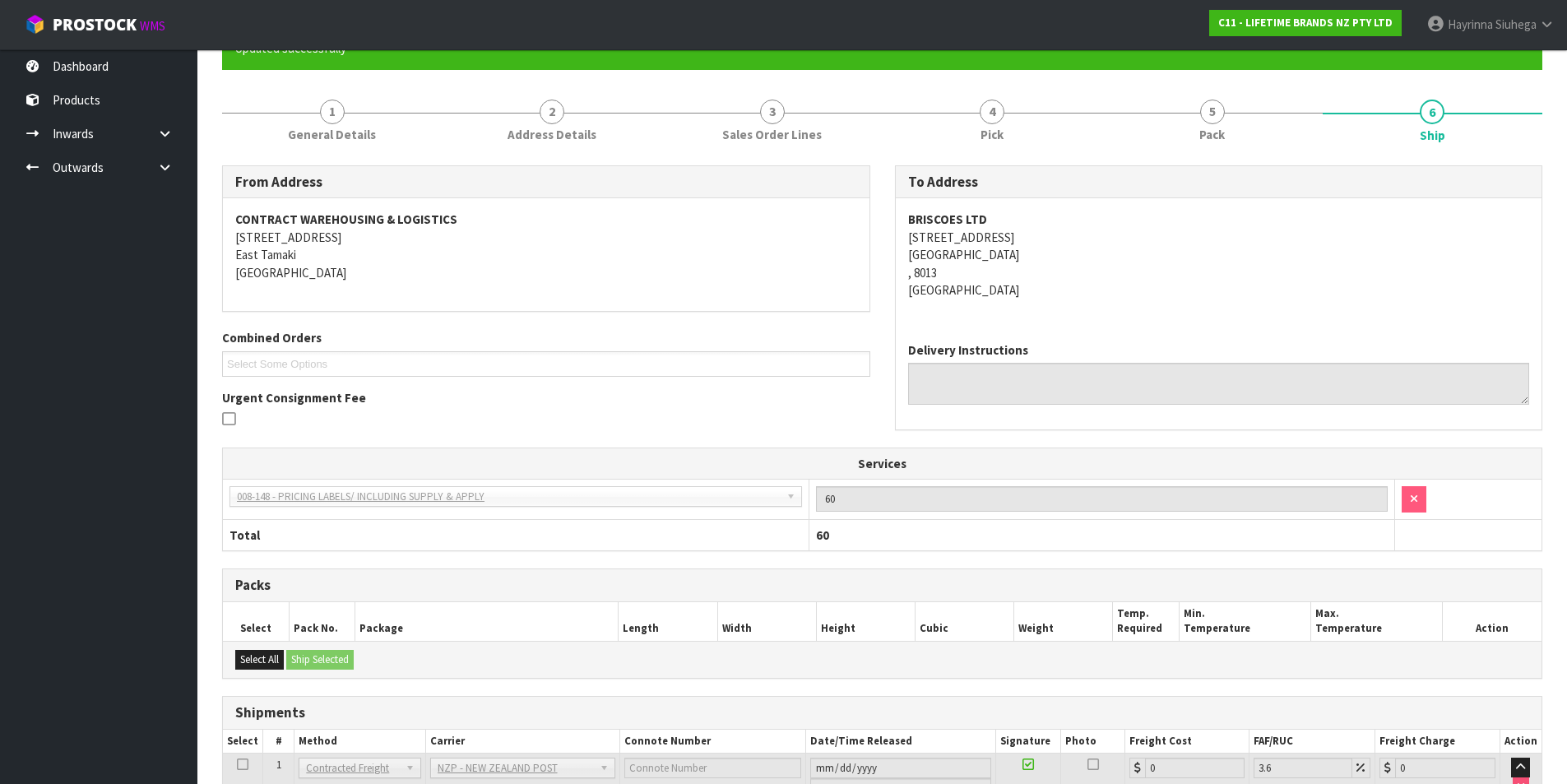
scroll to position [331, 0]
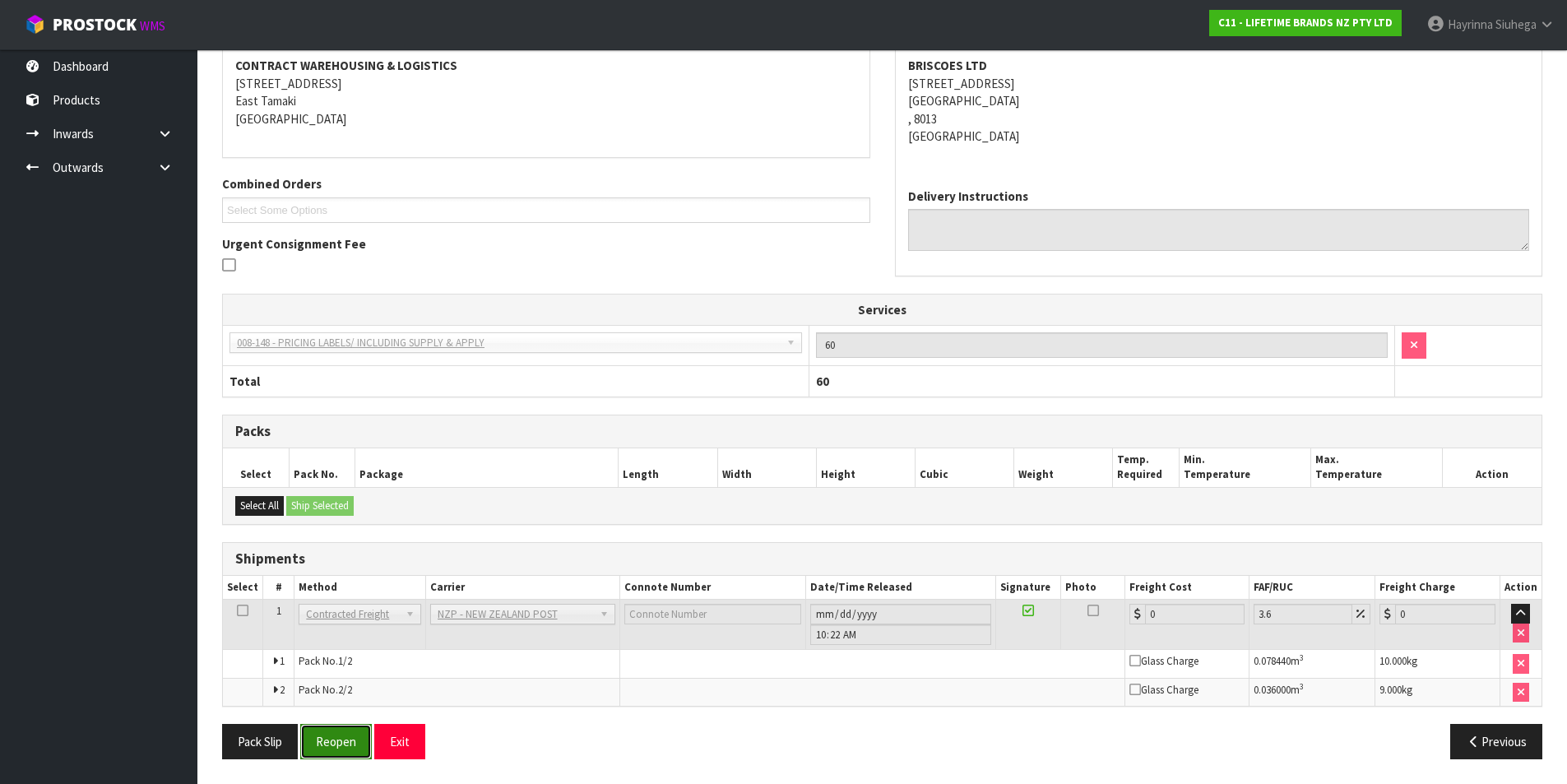
click at [352, 730] on button "Reopen" at bounding box center [337, 741] width 72 height 35
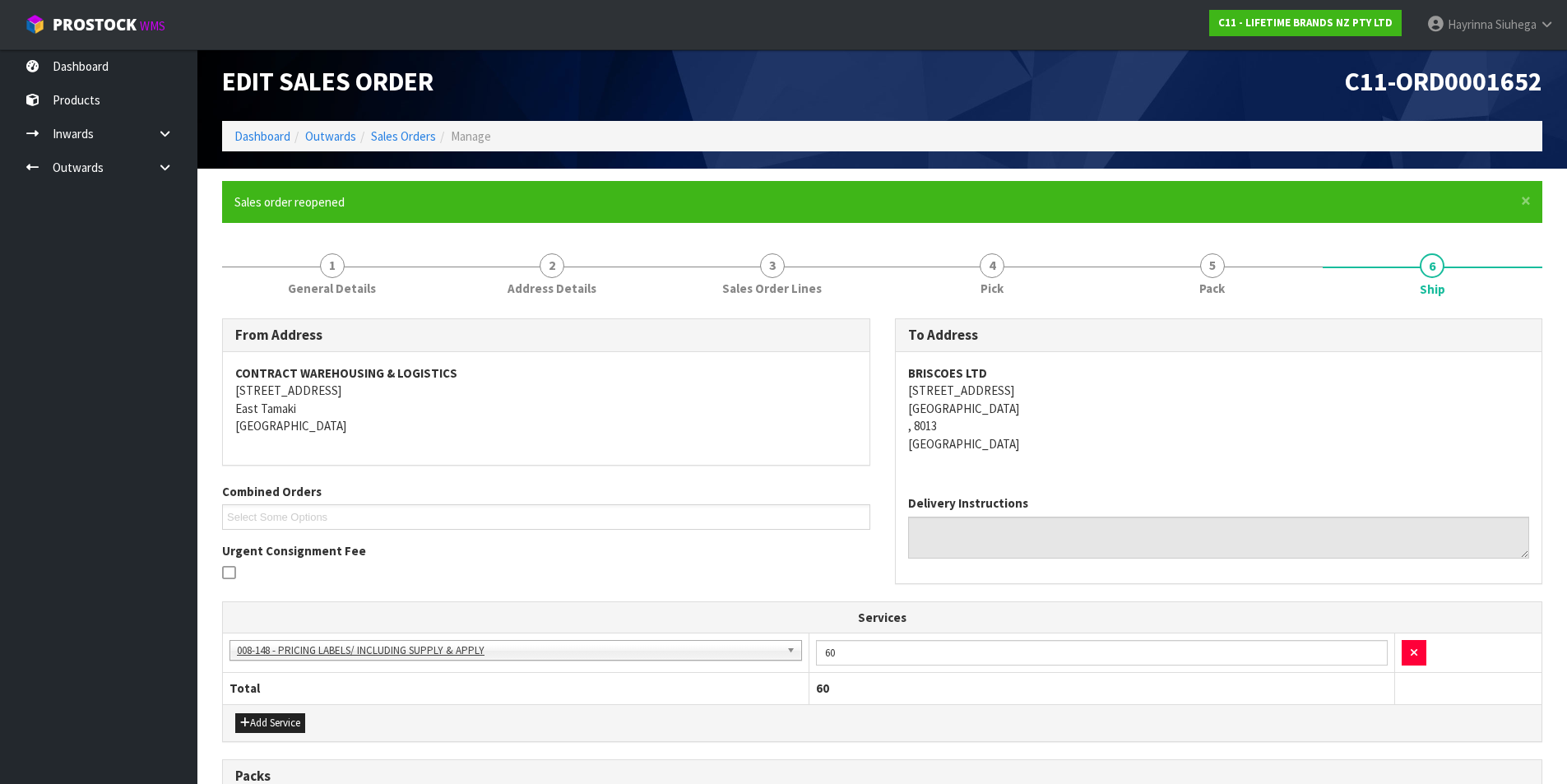
scroll to position [371, 0]
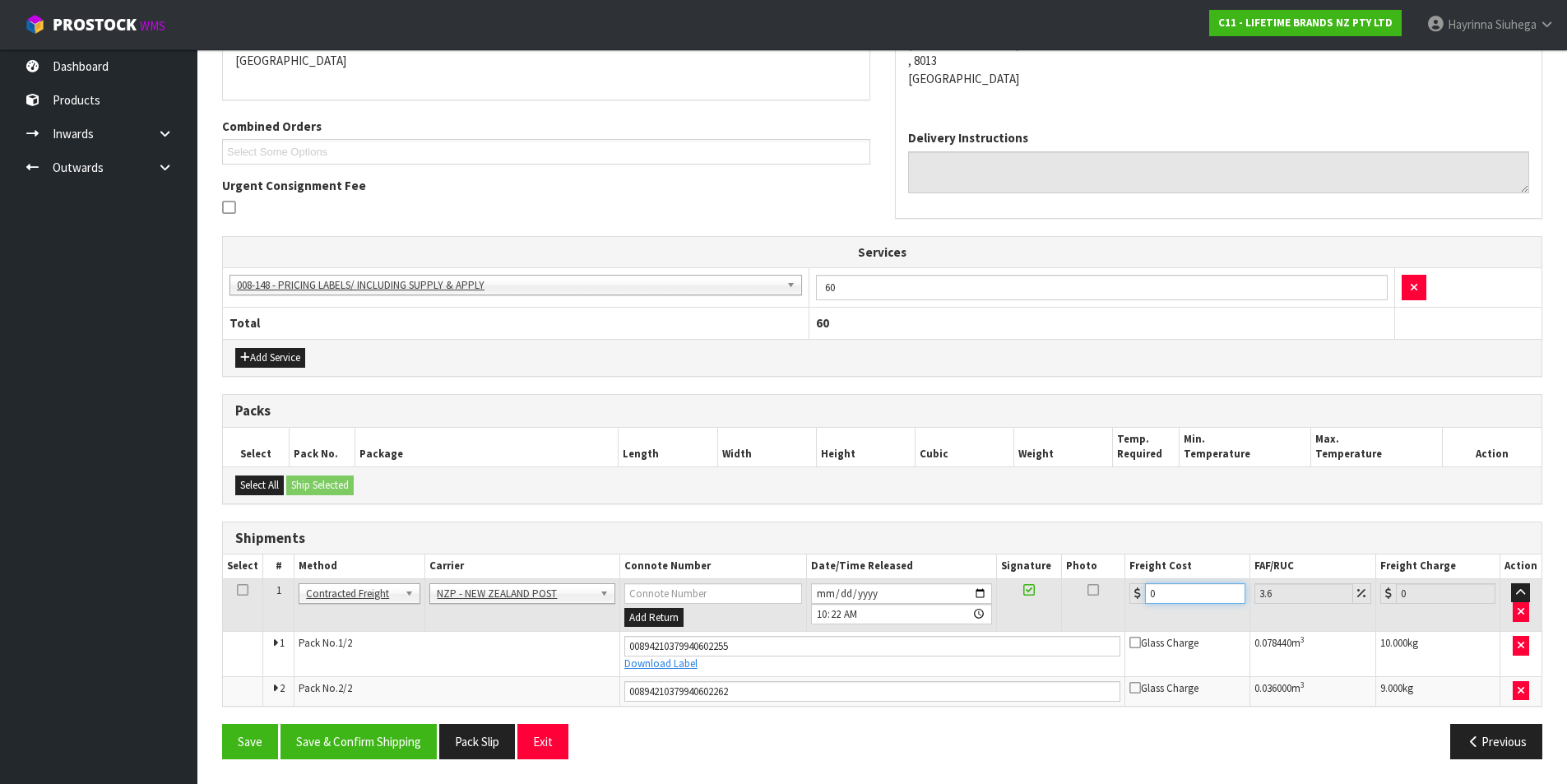
drag, startPoint x: 1171, startPoint y: 591, endPoint x: 1109, endPoint y: 588, distance: 62.1
click at [1112, 592] on tr "1 Client Local Pickup Customer Local Pickup Company Freight Contracted Freight …" at bounding box center [882, 605] width 1319 height 54
type input "3"
type input "3.11"
type input "33"
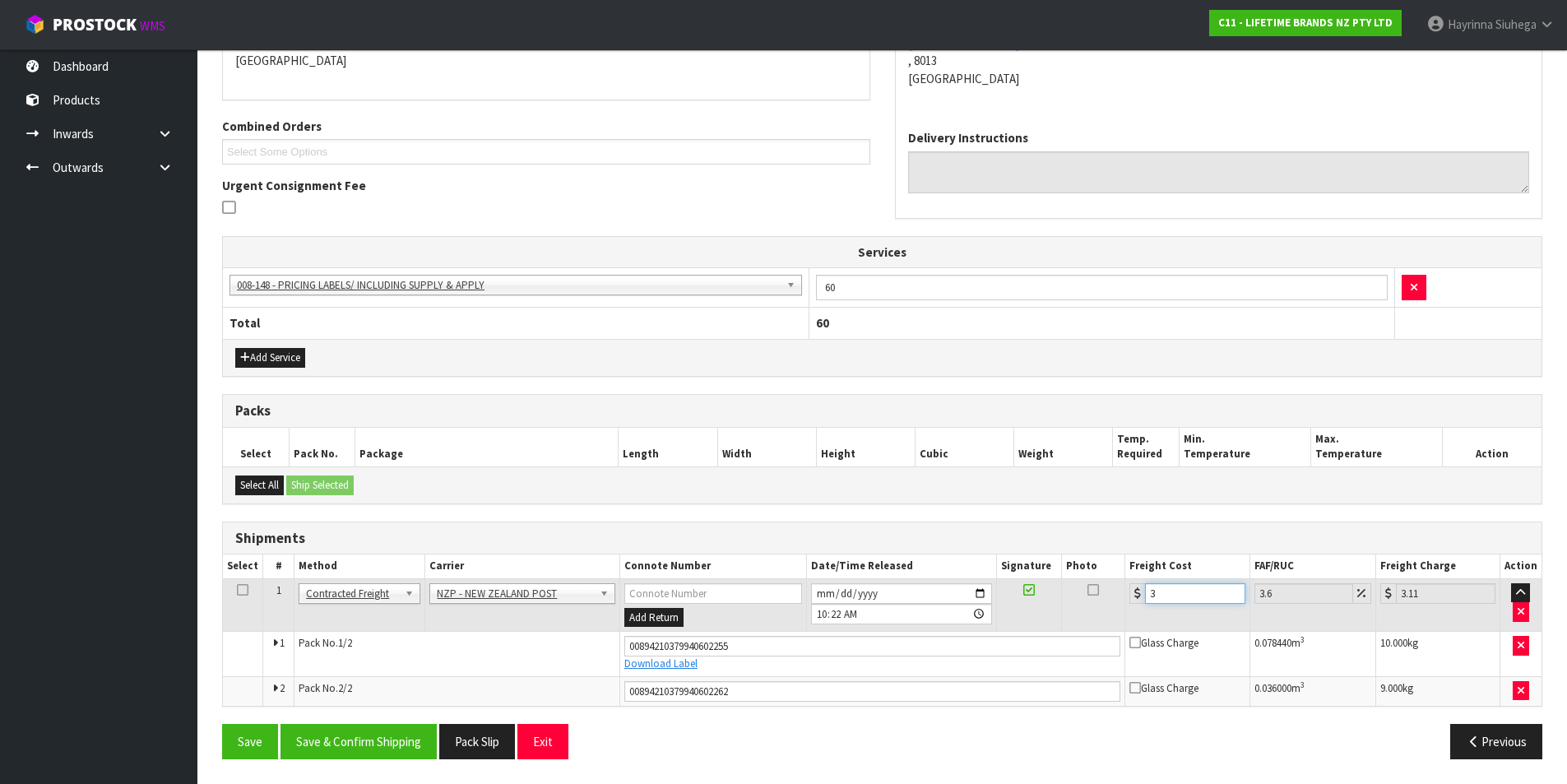
type input "34.19"
type input "33.2"
type input "34.4"
type input "33.22"
type input "34.42"
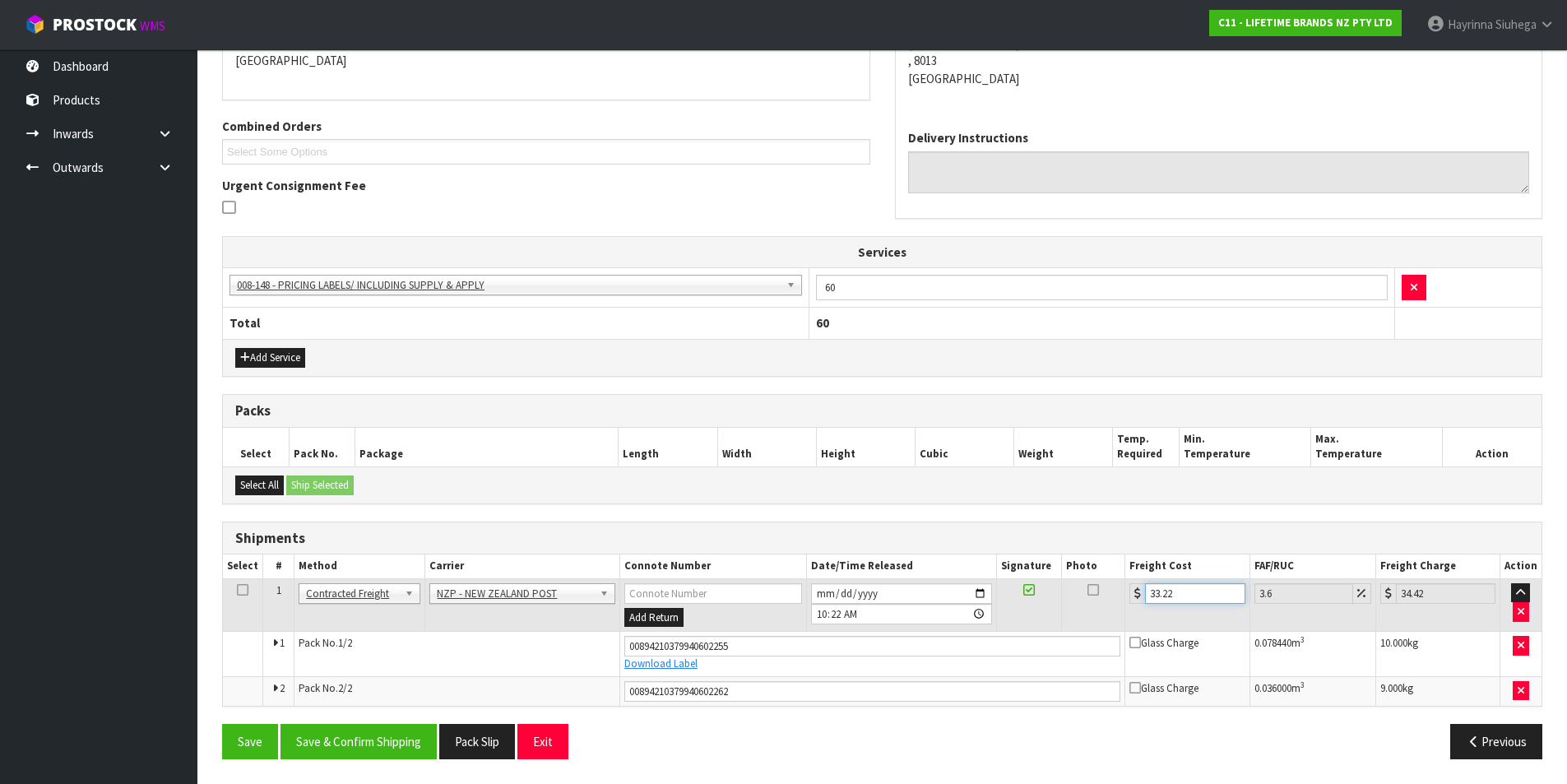
type input "33.22"
click at [223, 724] on button "Save" at bounding box center [250, 741] width 56 height 35
click at [356, 746] on button "Save & Confirm Shipping" at bounding box center [359, 741] width 156 height 35
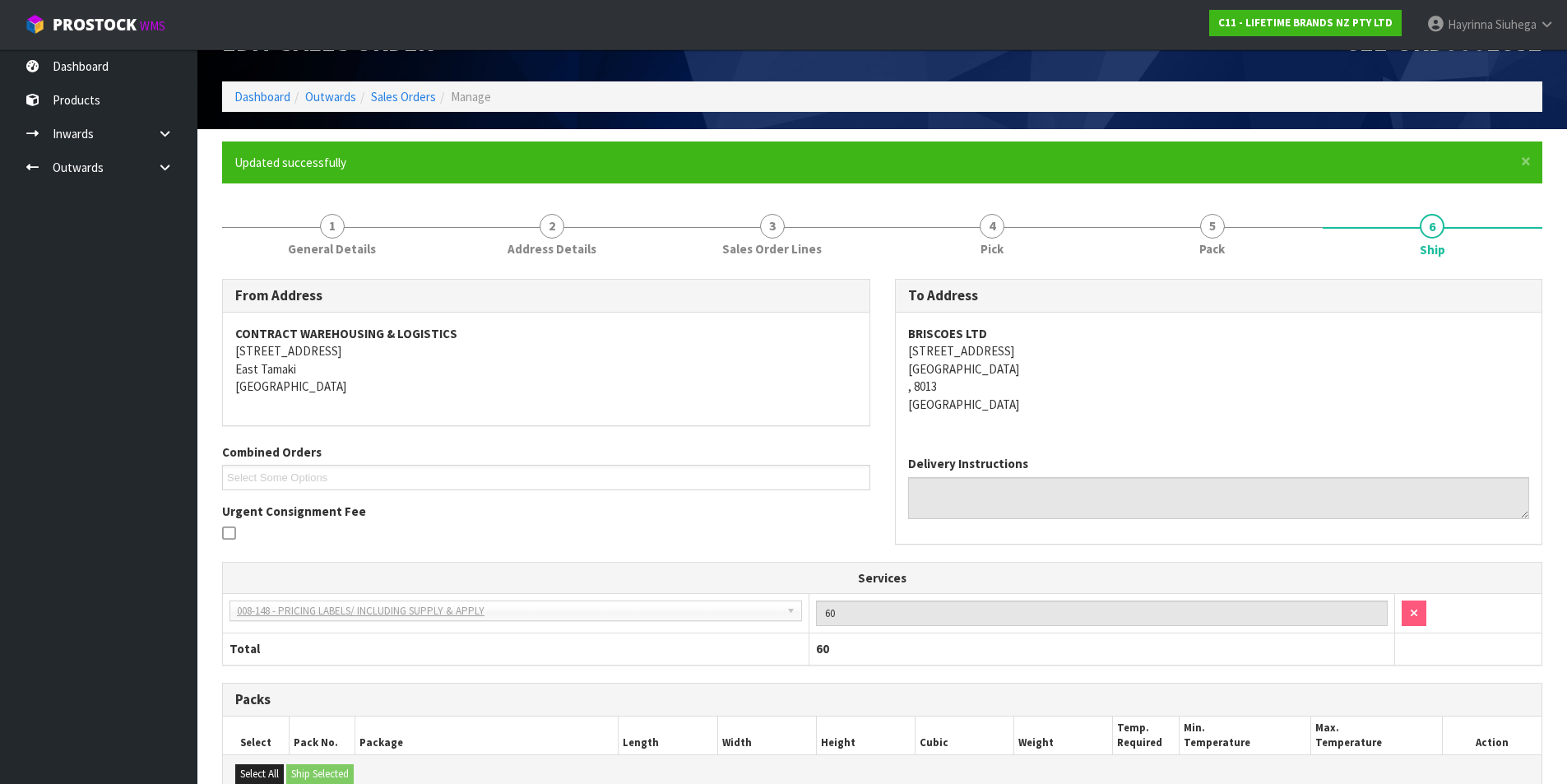
scroll to position [0, 0]
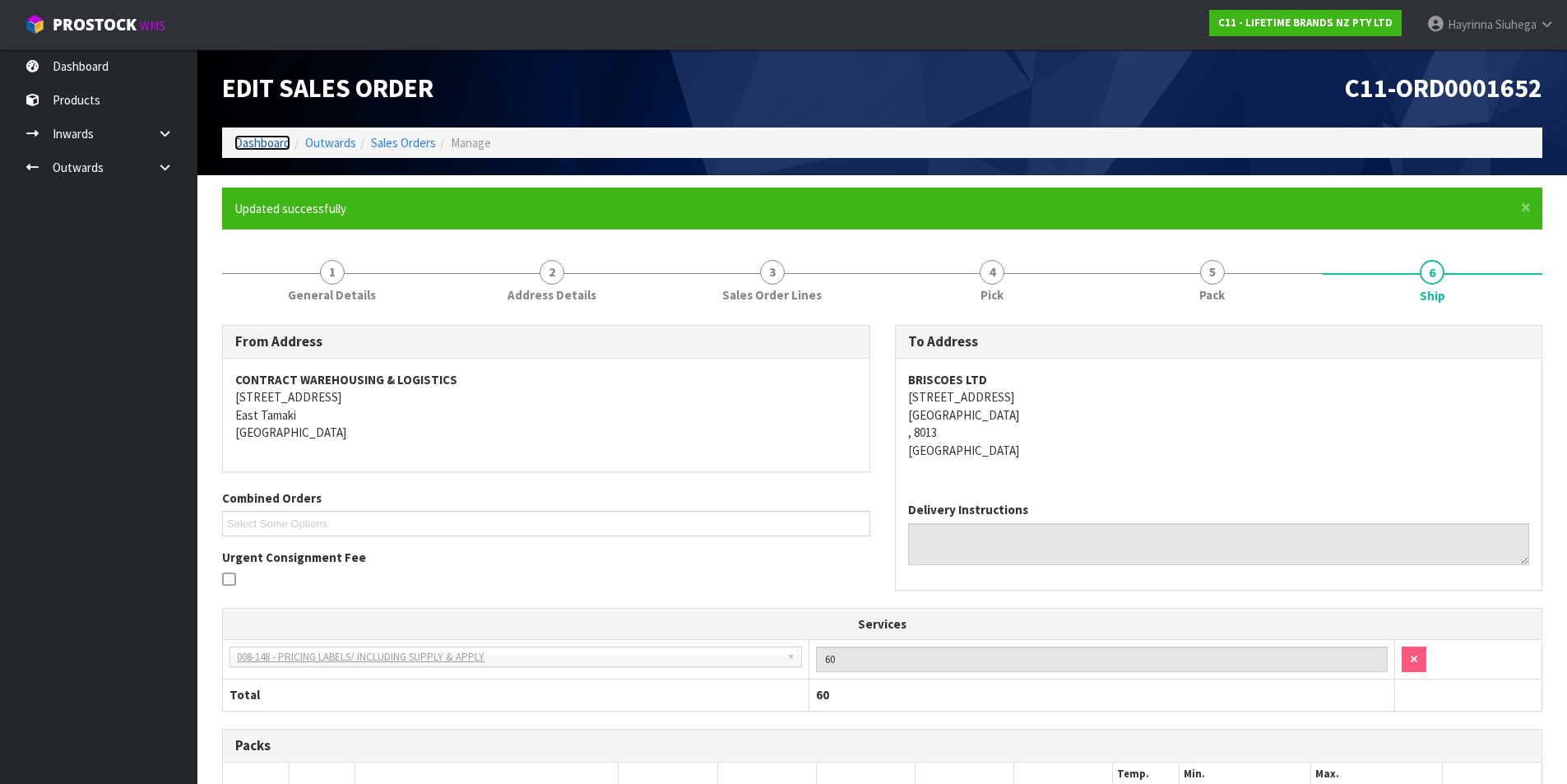
click at [266, 151] on li "Dashboard" at bounding box center [262, 142] width 56 height 17
click at [271, 152] on li "Dashboard" at bounding box center [262, 142] width 56 height 17
click at [272, 142] on link "Dashboard" at bounding box center [262, 142] width 56 height 15
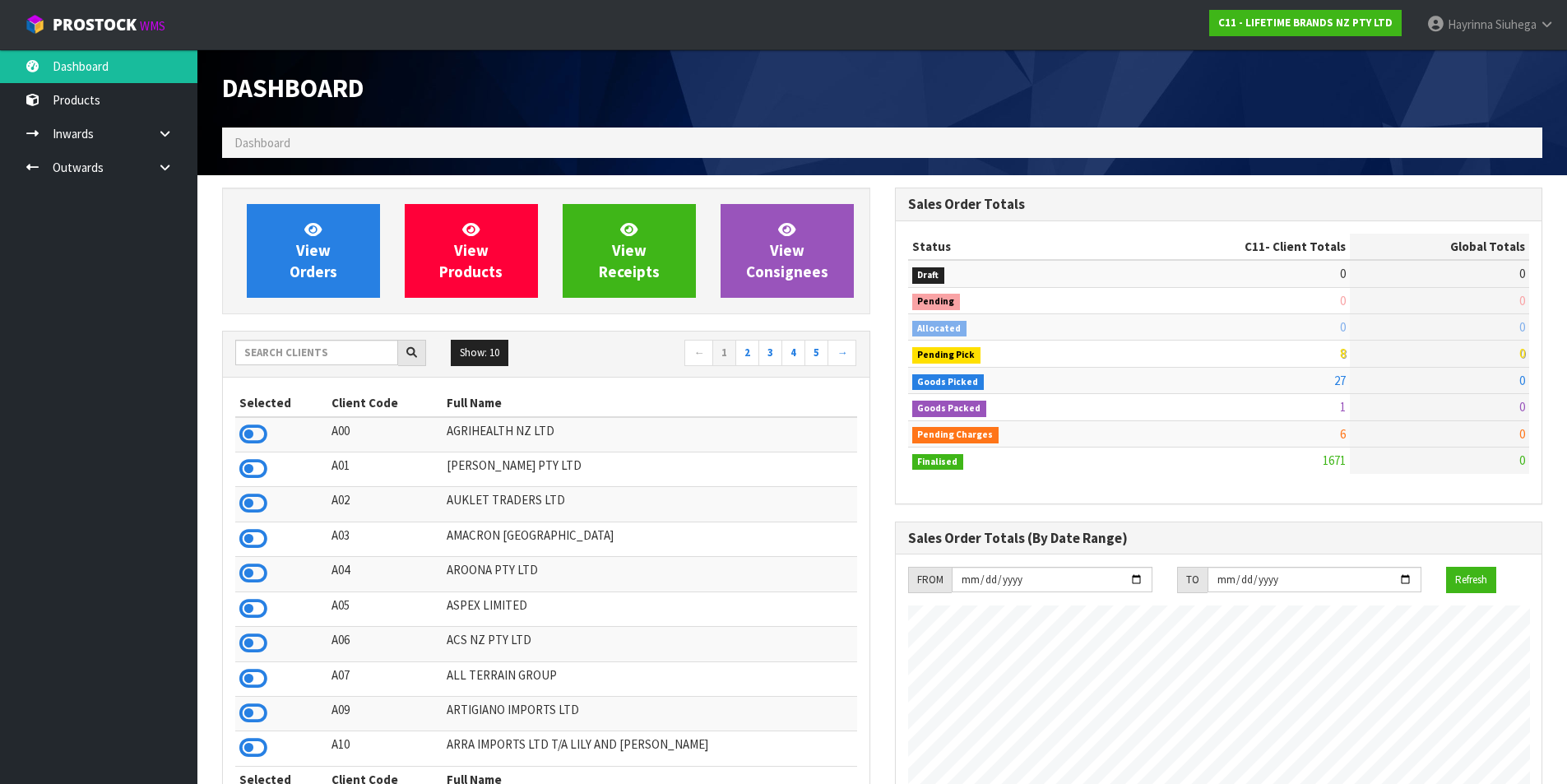
scroll to position [1246, 672]
click at [342, 222] on link "View Orders" at bounding box center [313, 250] width 134 height 94
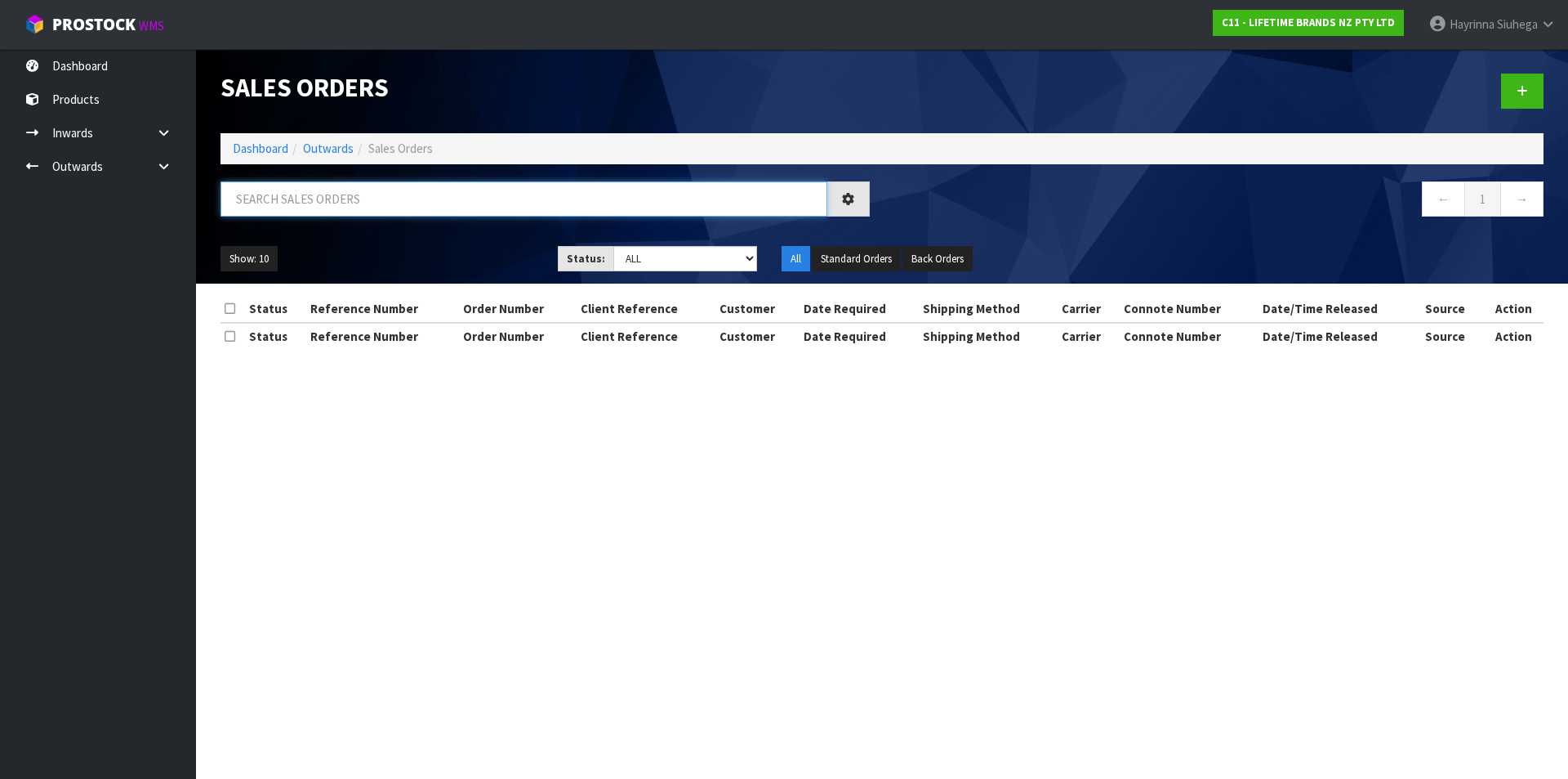
click at [352, 205] on input "text" at bounding box center [524, 199] width 607 height 35
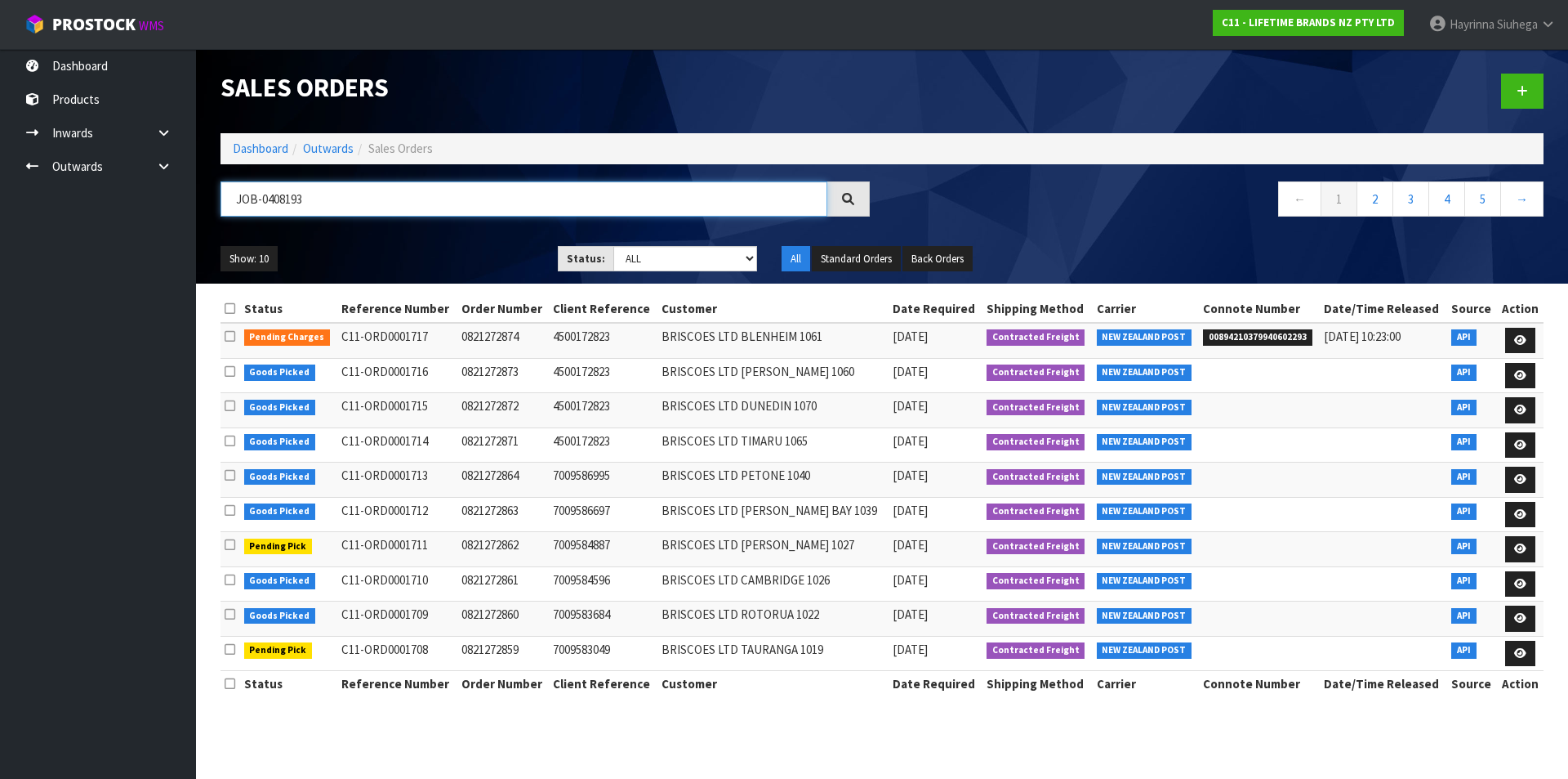
type input "JOB-0408193"
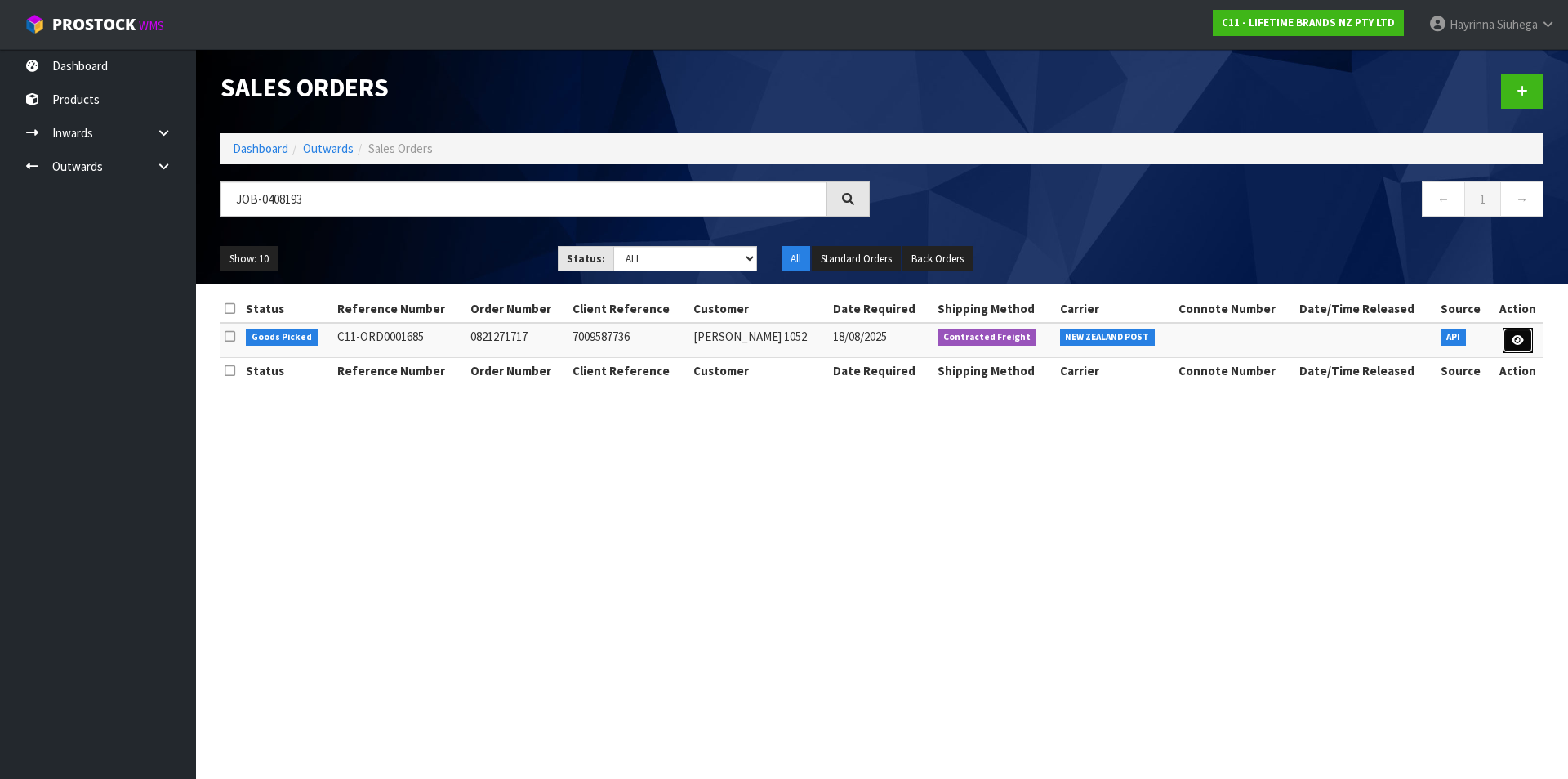
click at [1522, 344] on icon at bounding box center [1518, 340] width 12 height 11
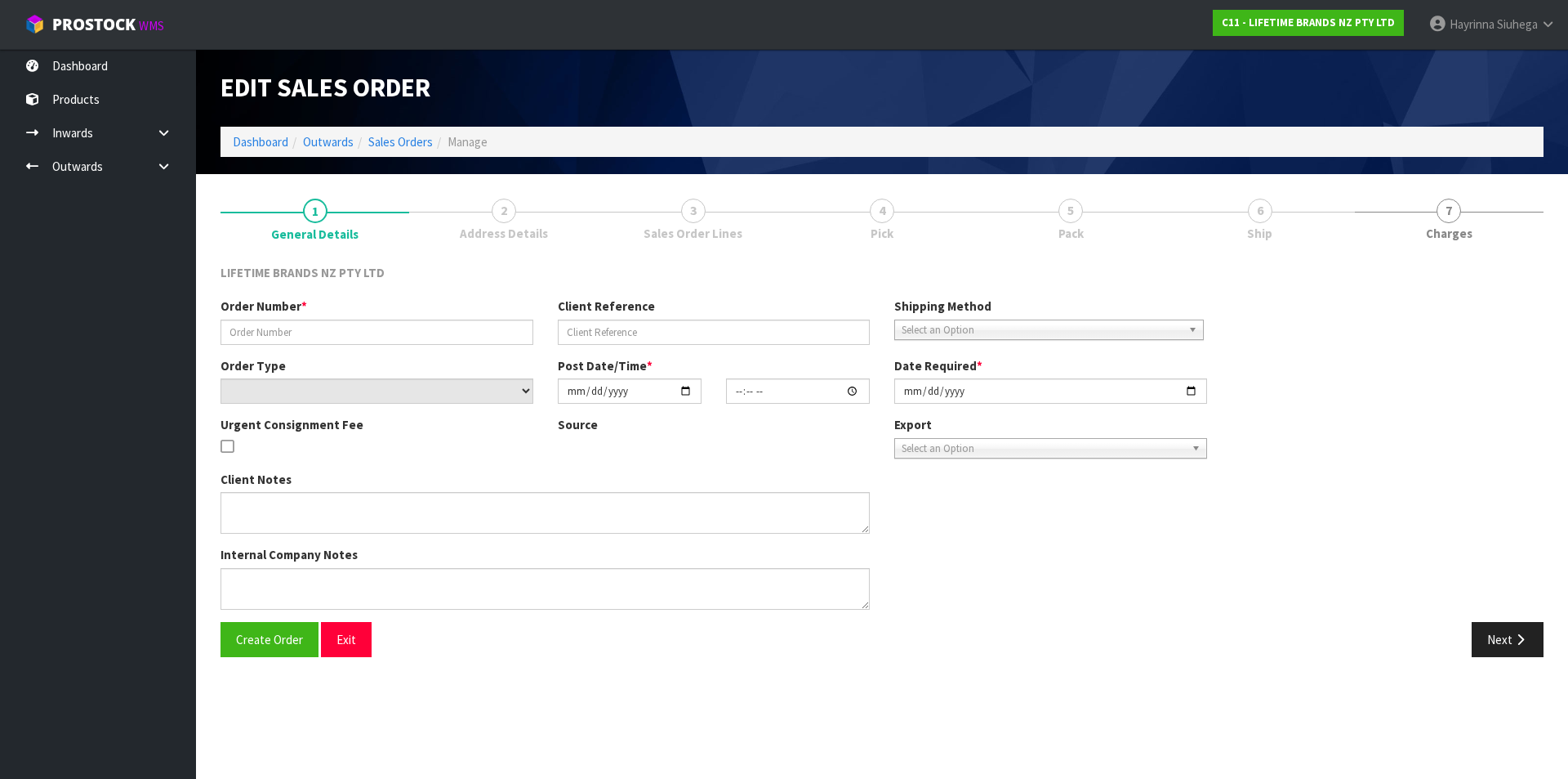
type input "0821271717"
type input "7009587736"
select select "number:0"
type input "[DATE]"
type input "11:33:23.000"
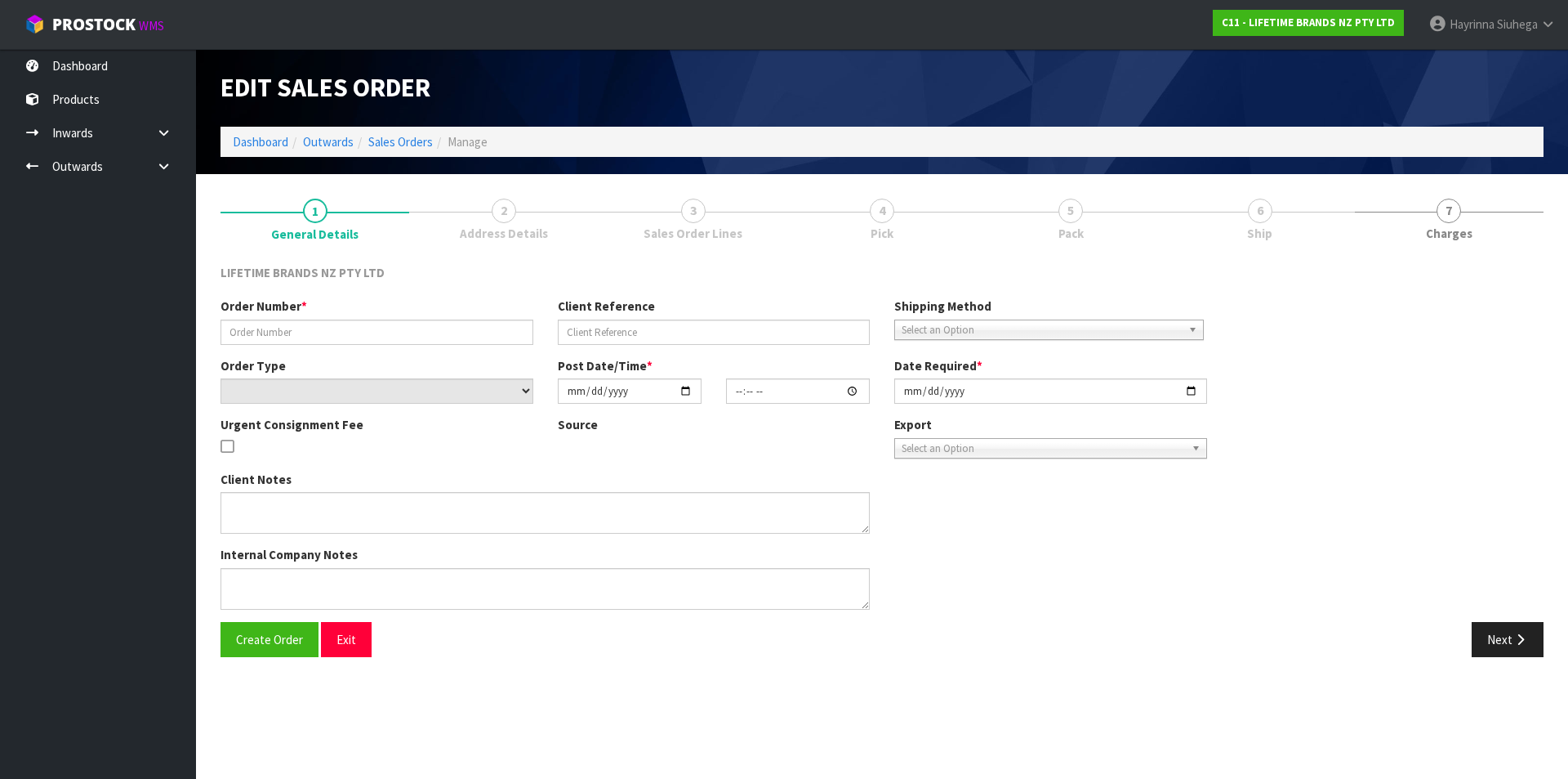
type input "[DATE]"
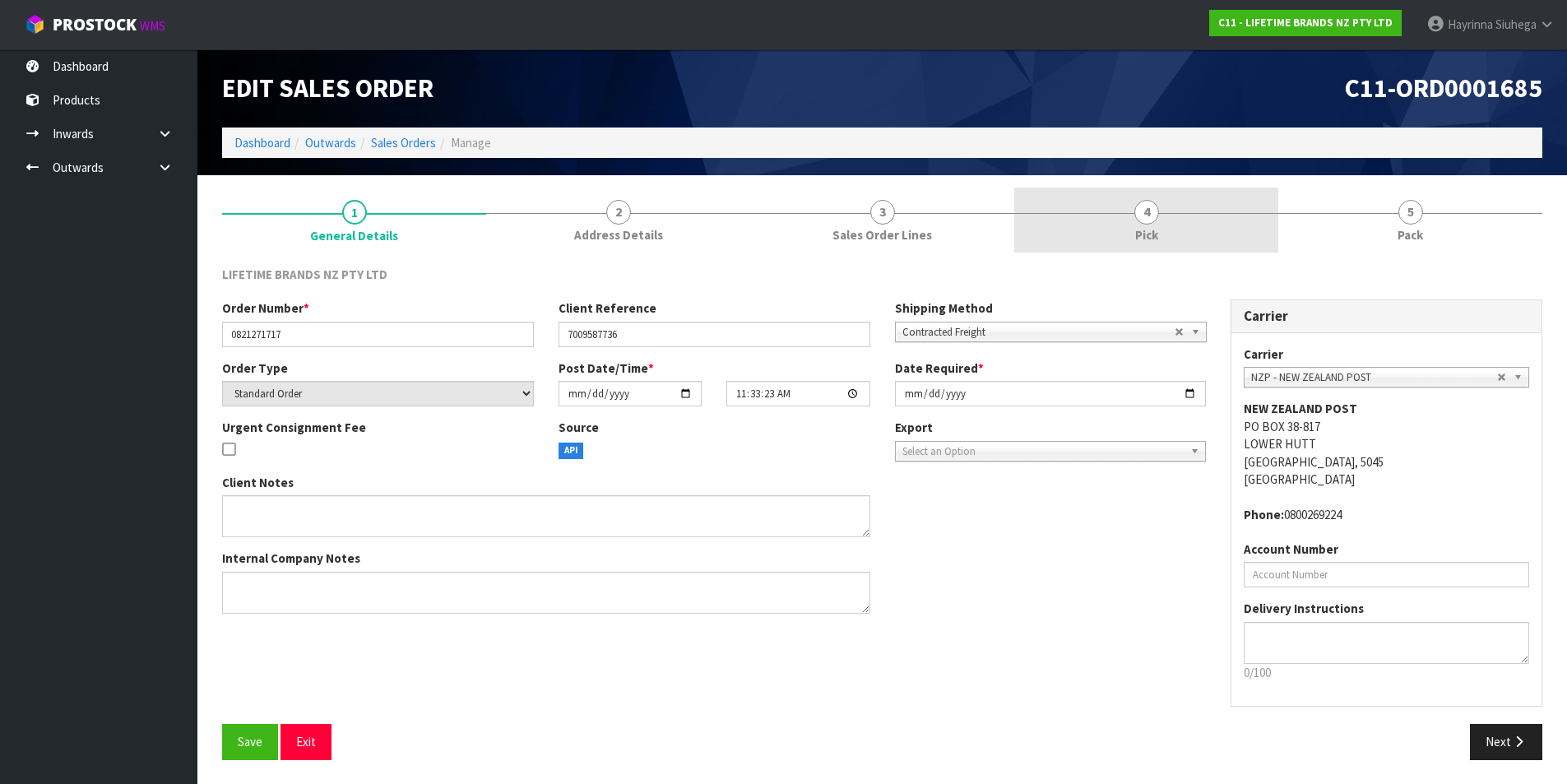
click at [1160, 242] on link "4 Pick" at bounding box center [1146, 220] width 264 height 65
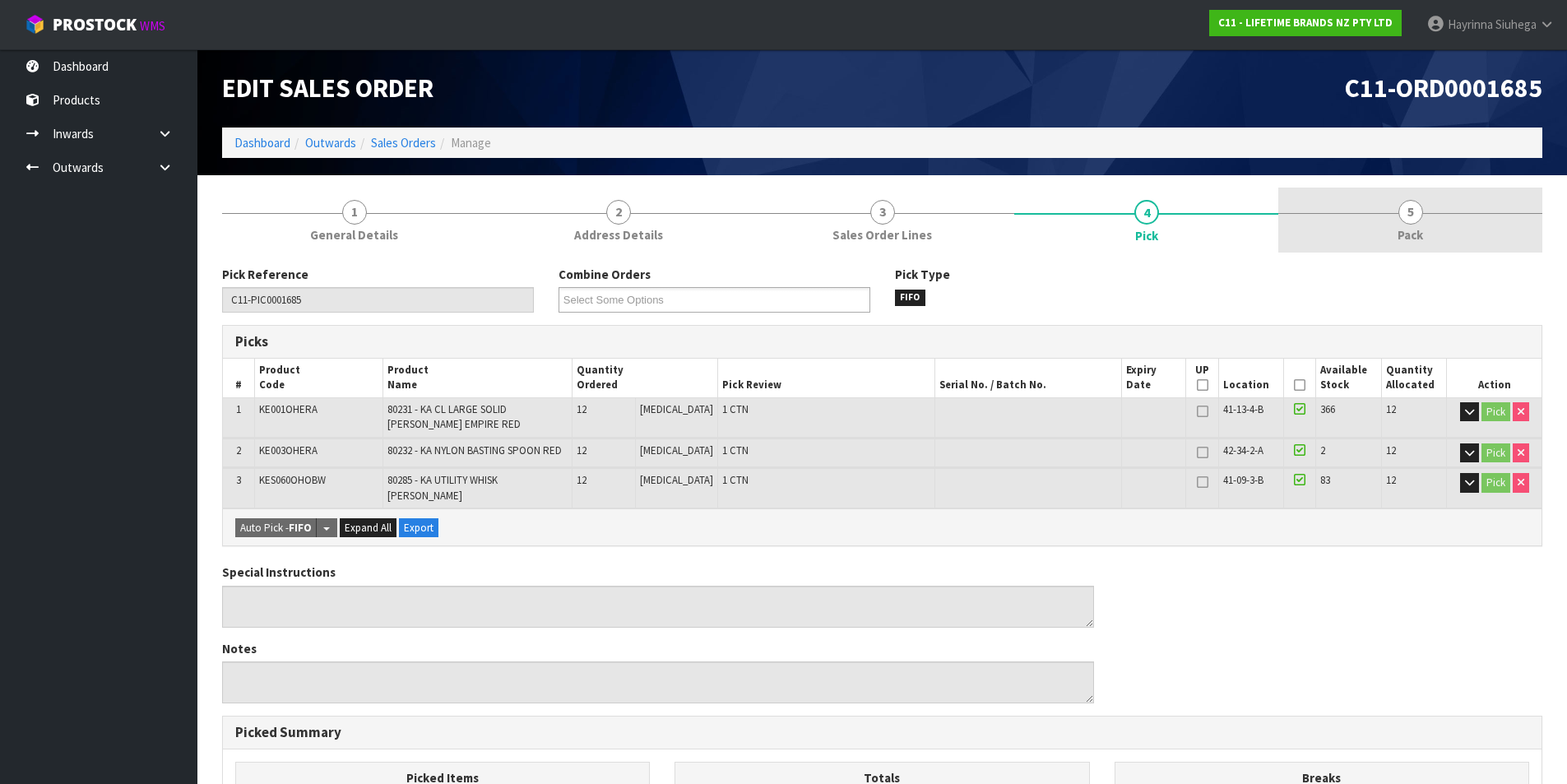
drag, startPoint x: 1379, startPoint y: 213, endPoint x: 1347, endPoint y: 237, distance: 40.0
click at [1379, 213] on link "5 Pack" at bounding box center [1411, 220] width 264 height 65
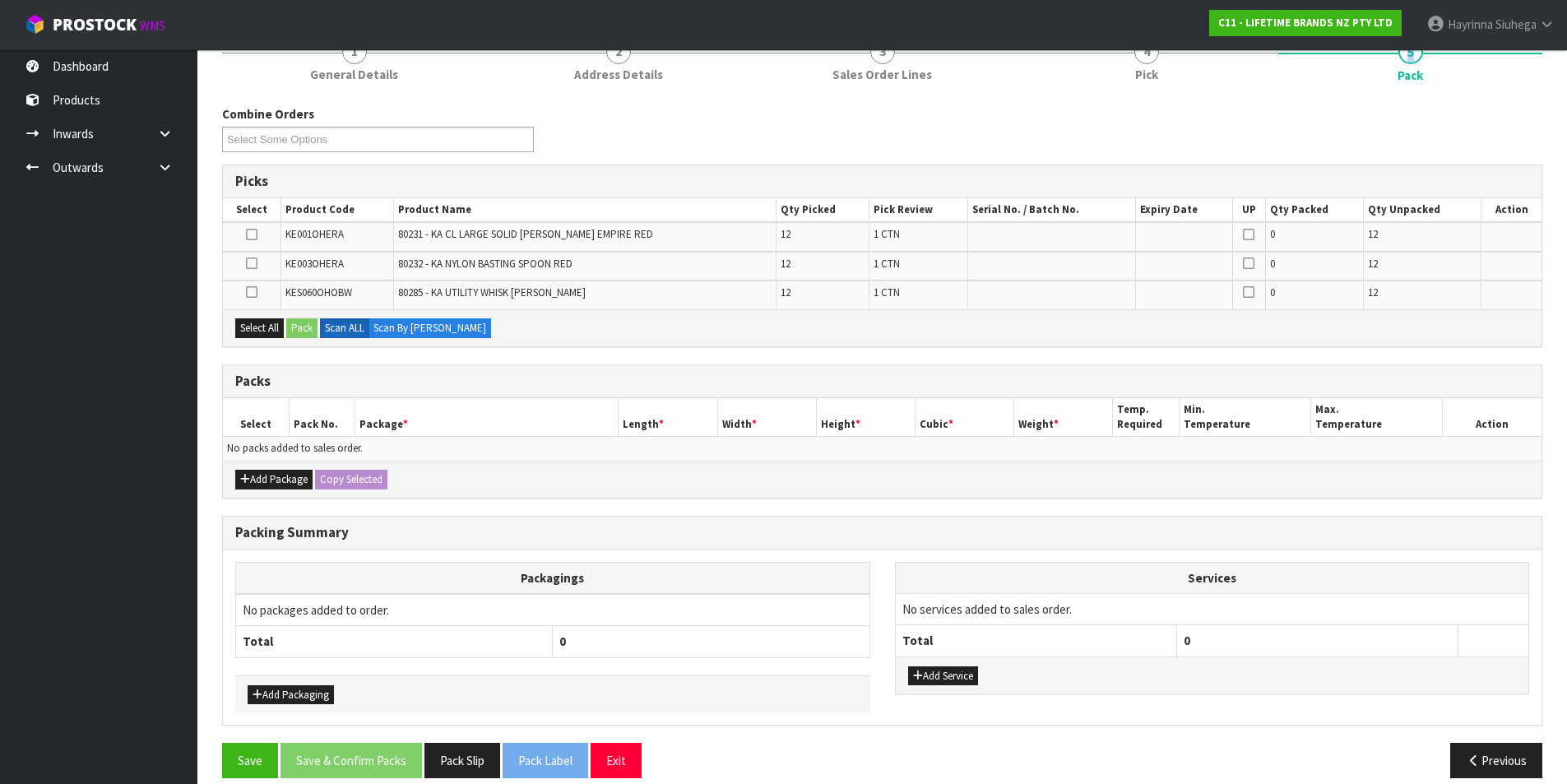
scroll to position [164, 0]
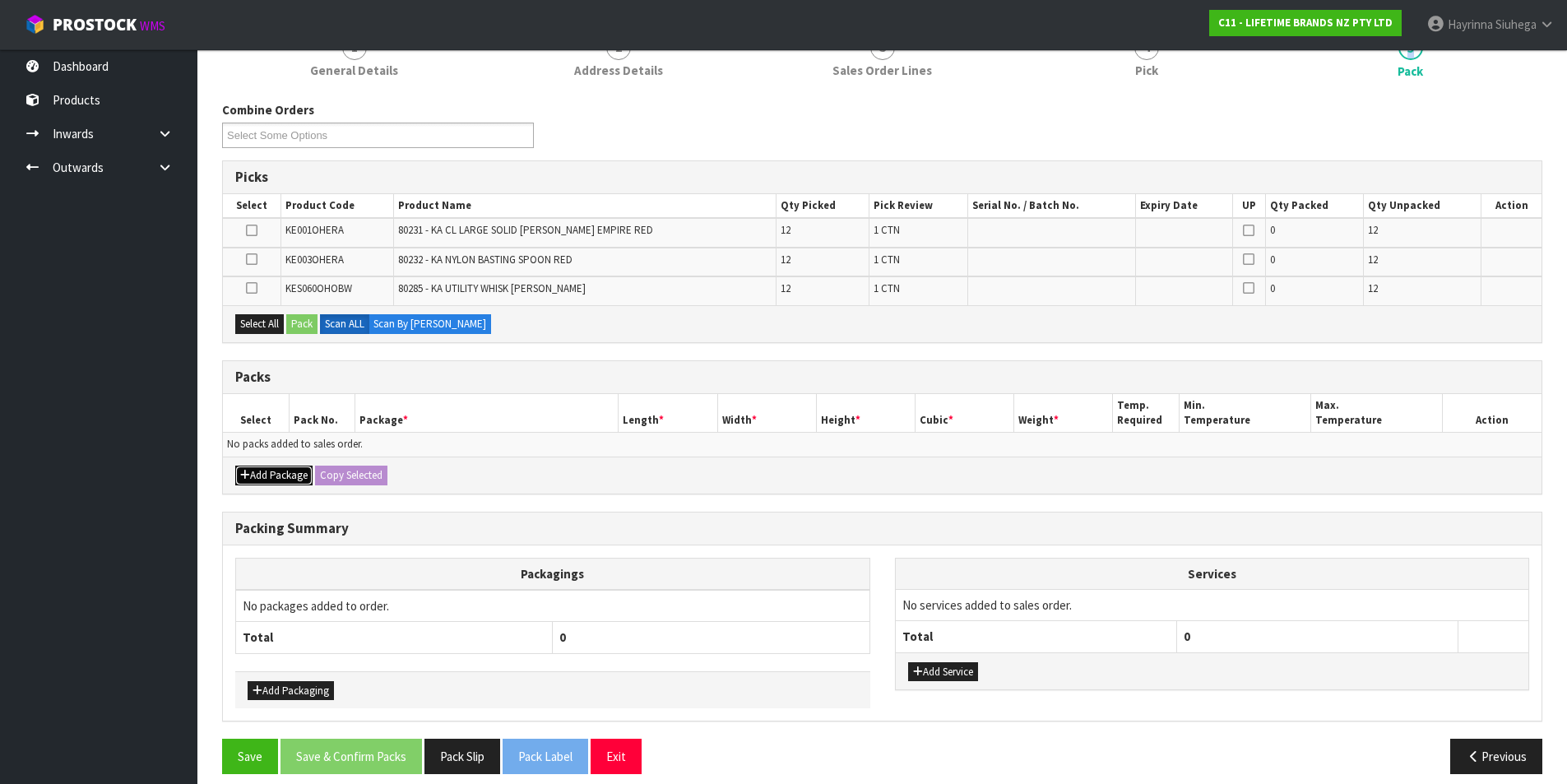
click at [292, 472] on button "Add Package" at bounding box center [274, 475] width 77 height 20
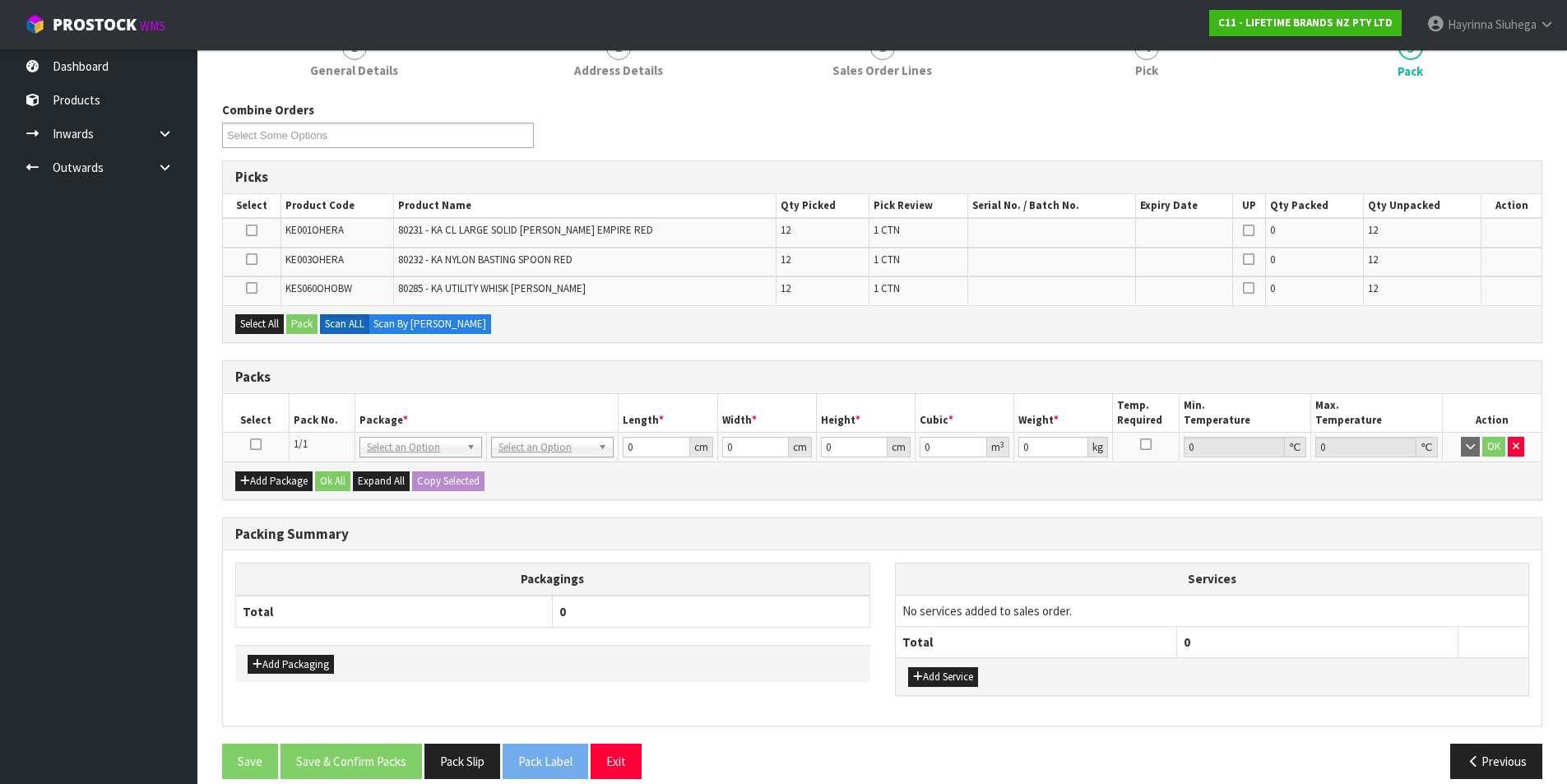
click at [260, 444] on icon at bounding box center [256, 444] width 12 height 1
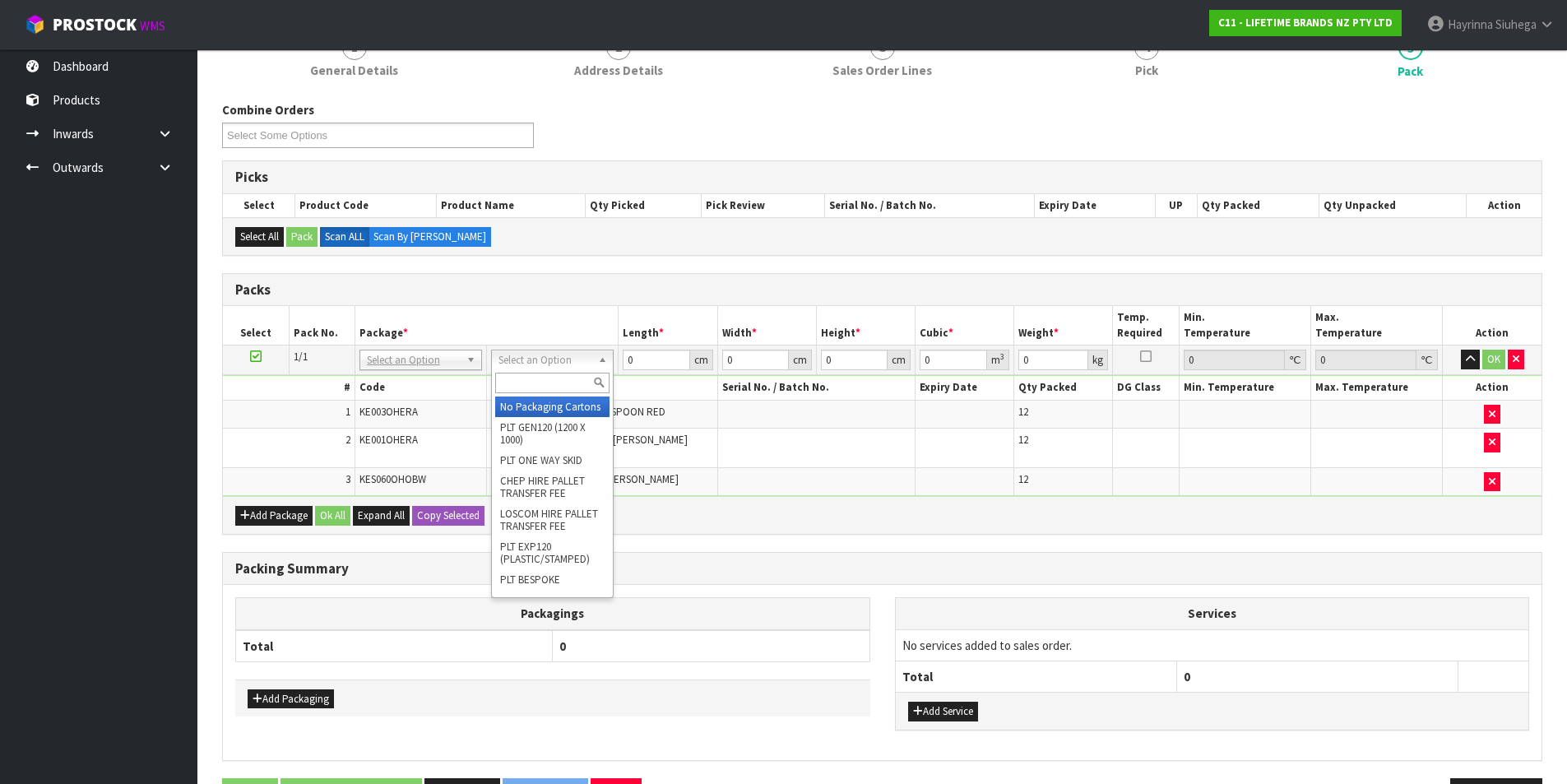
click at [554, 380] on input "text" at bounding box center [552, 382] width 114 height 21
type input "CTN7"
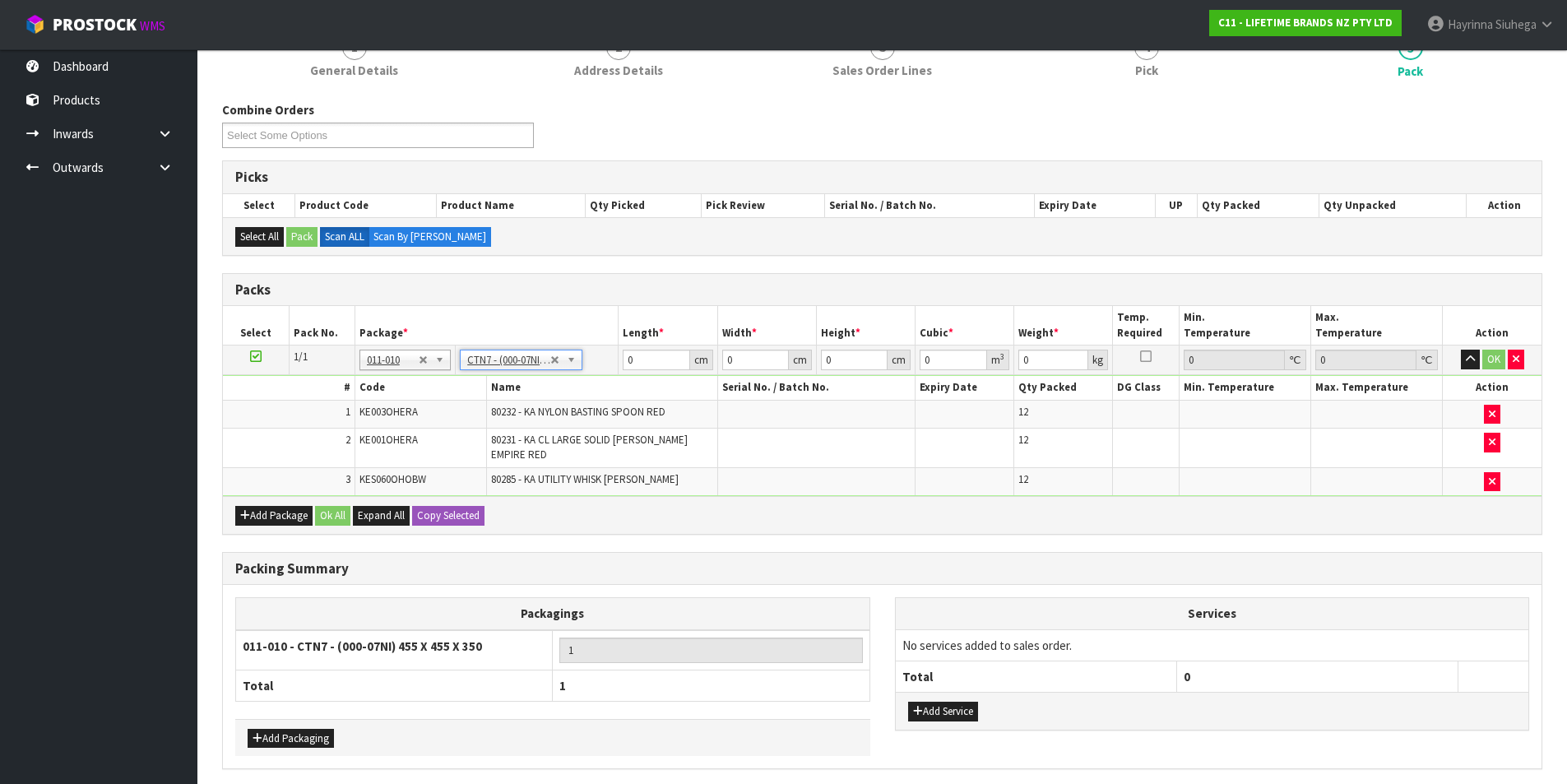
type input "45.5"
type input "35"
type input "0.072459"
type input "9.97"
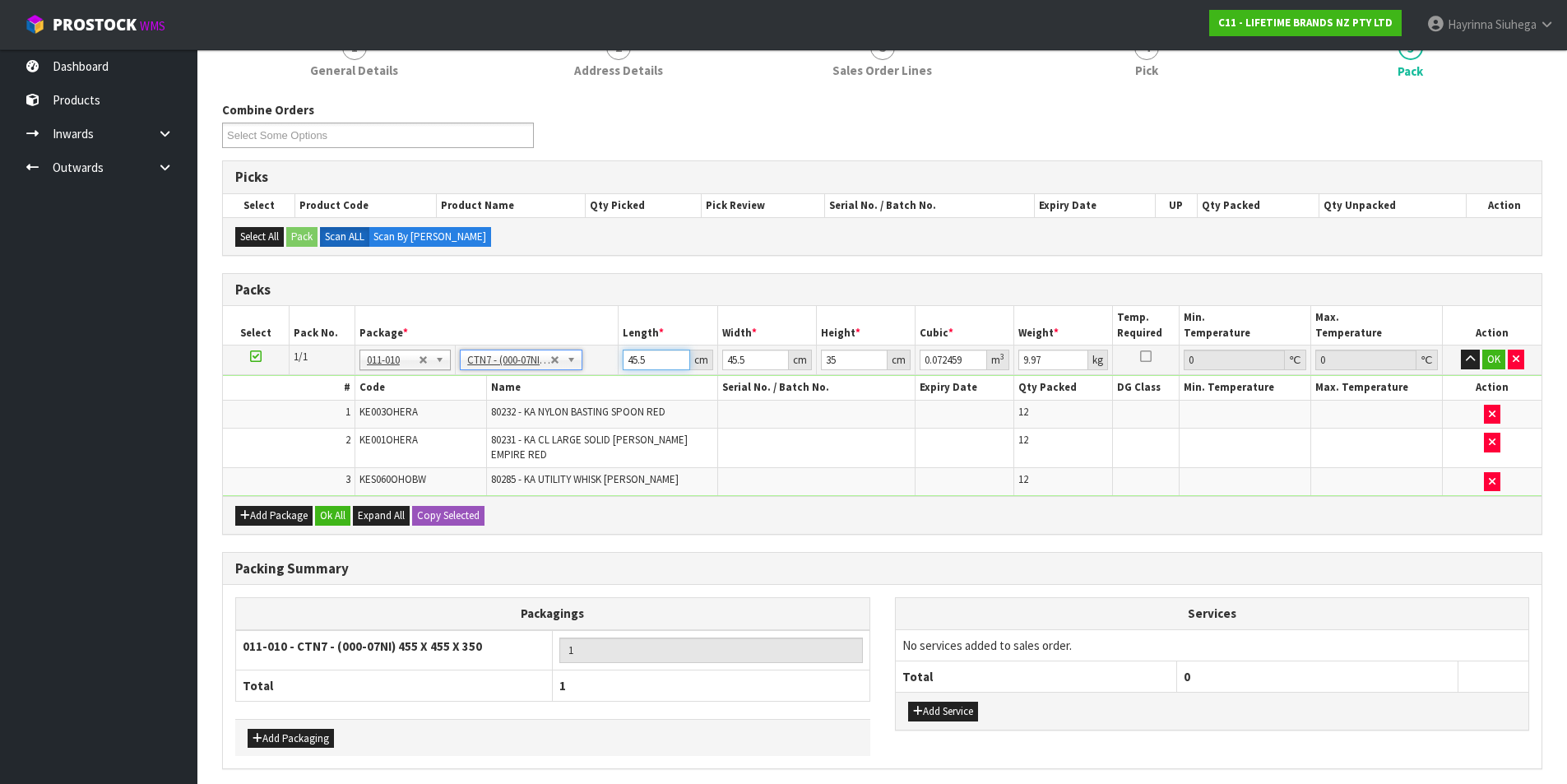
click at [637, 362] on input "45.5" at bounding box center [656, 360] width 66 height 21
type input "4"
type input "0.00637"
type input "47"
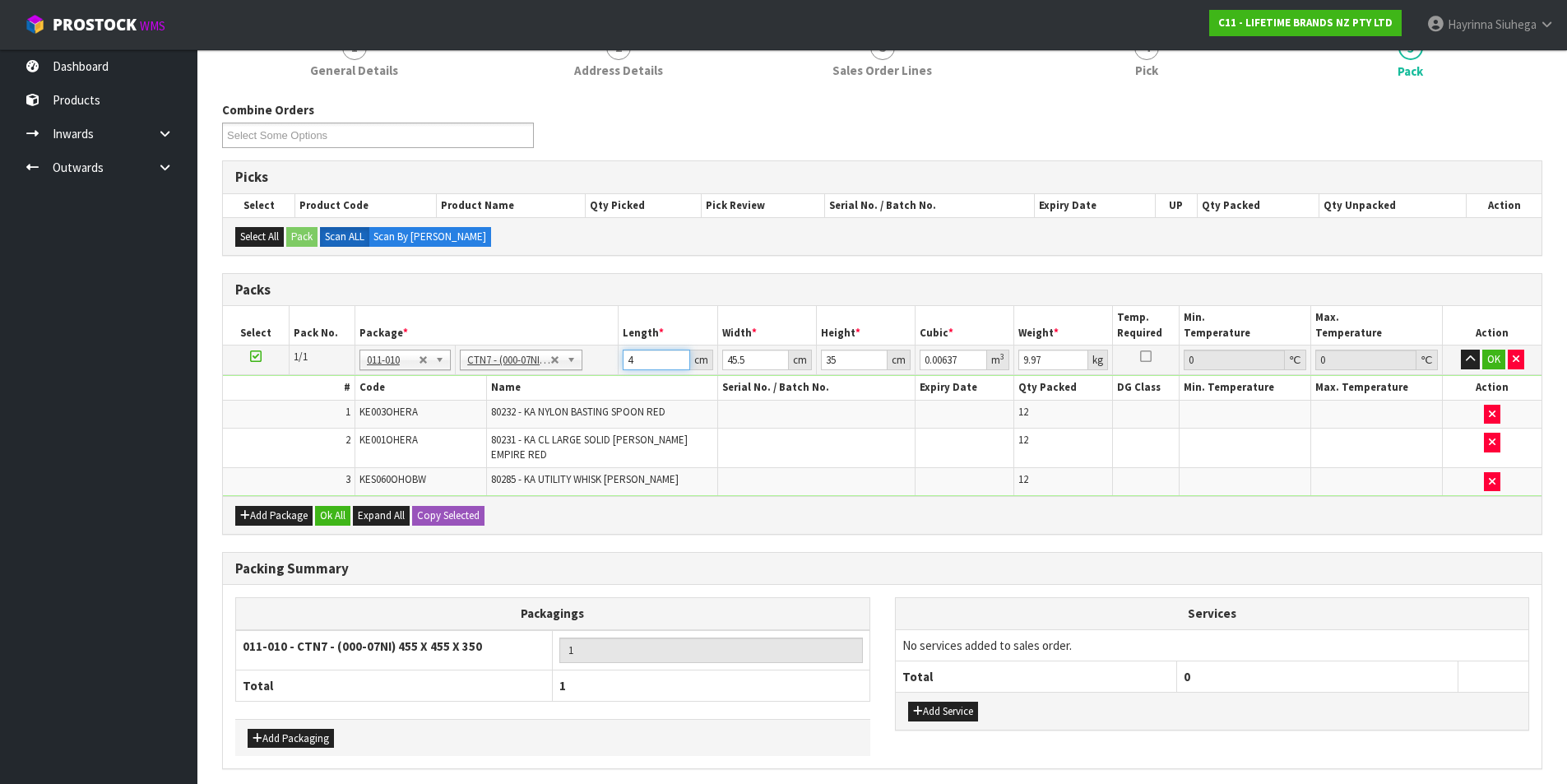
type input "0.074847"
type input "47"
type input "4"
type input "0.00658"
type input "47"
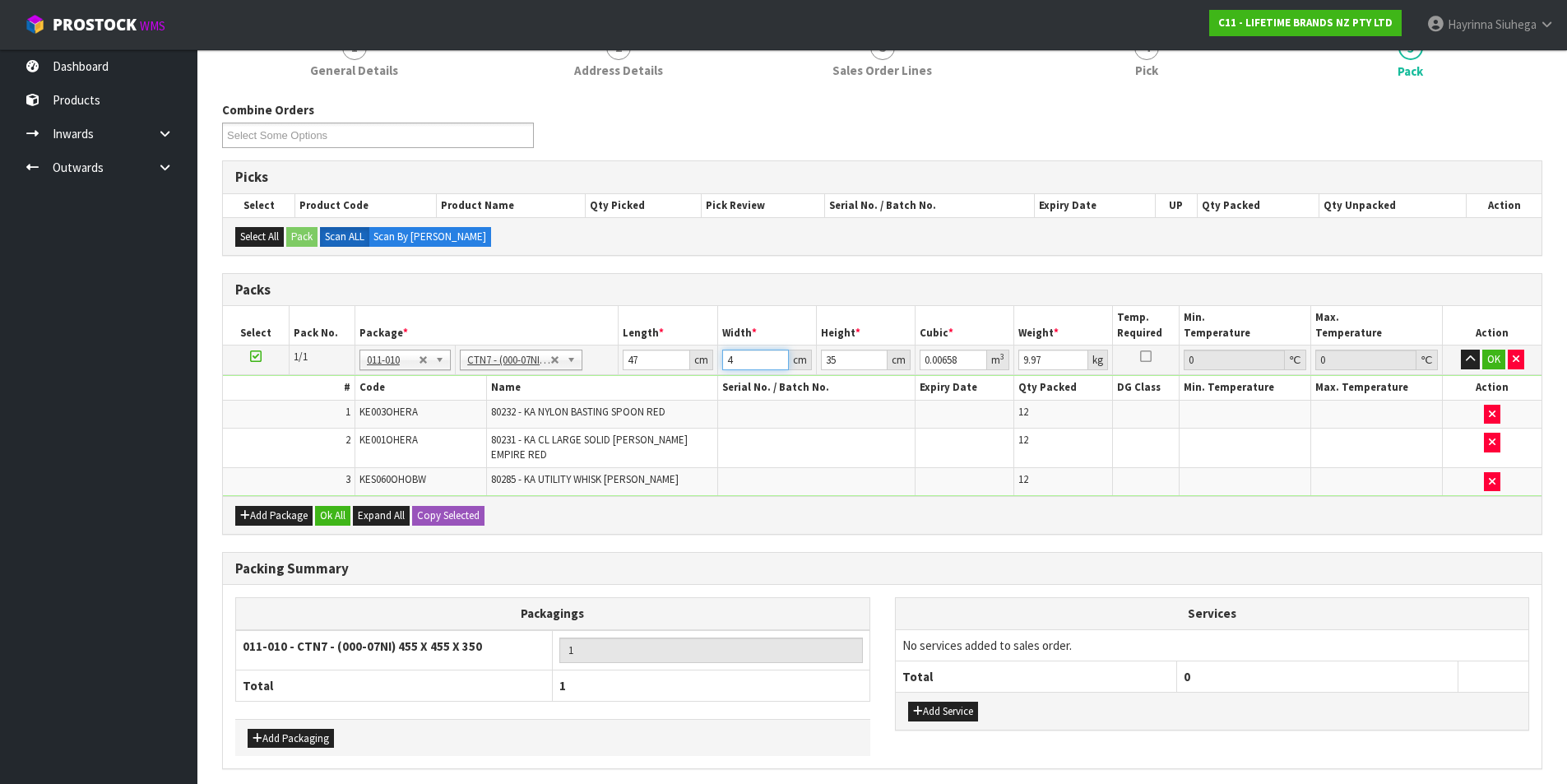
type input "0.077315"
type input "47"
click at [825, 352] on input "35" at bounding box center [854, 360] width 66 height 21
type input "3"
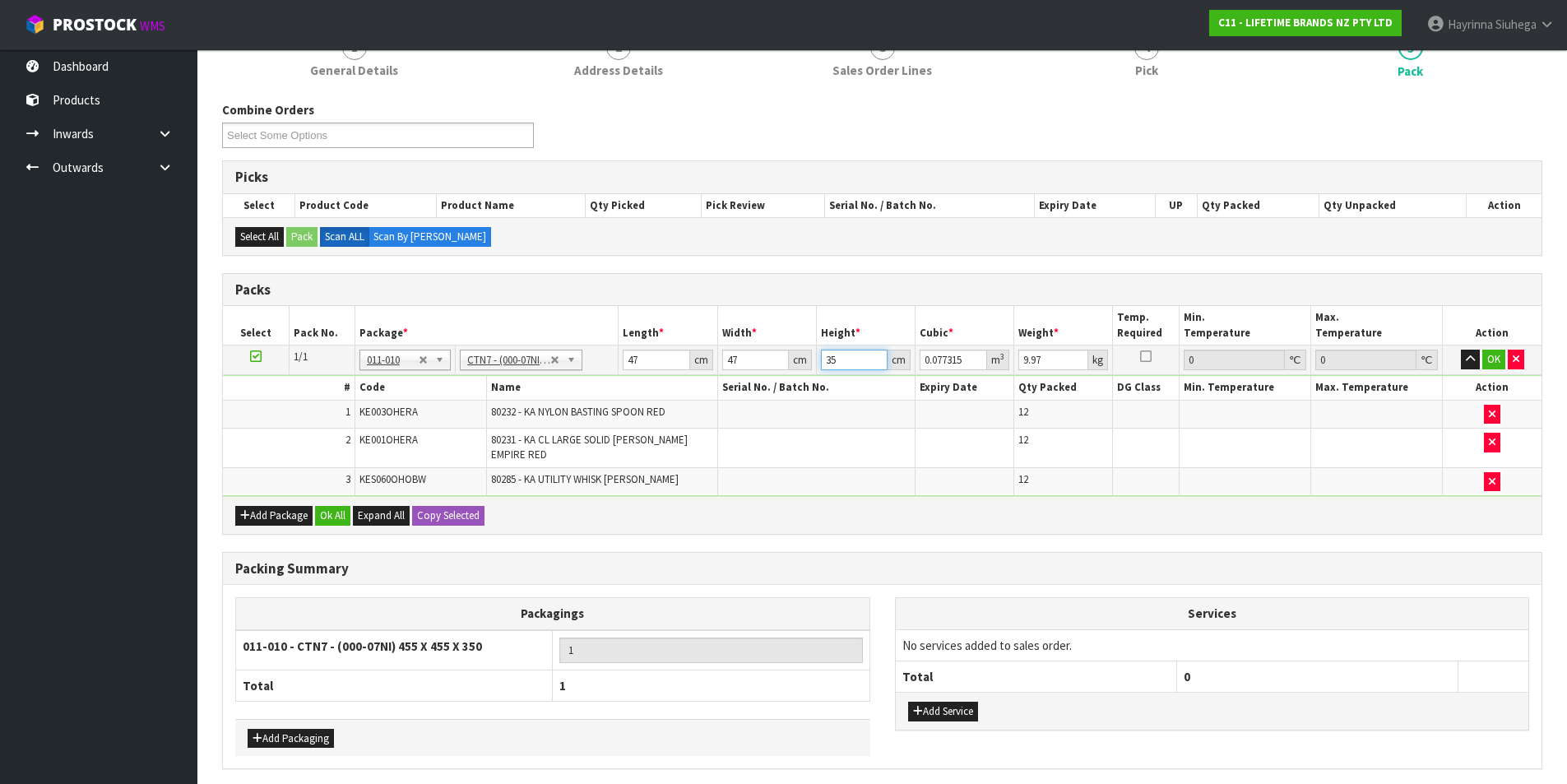
type input "0.006627"
type input "37"
type input "0.081733"
type input "37"
type input "10"
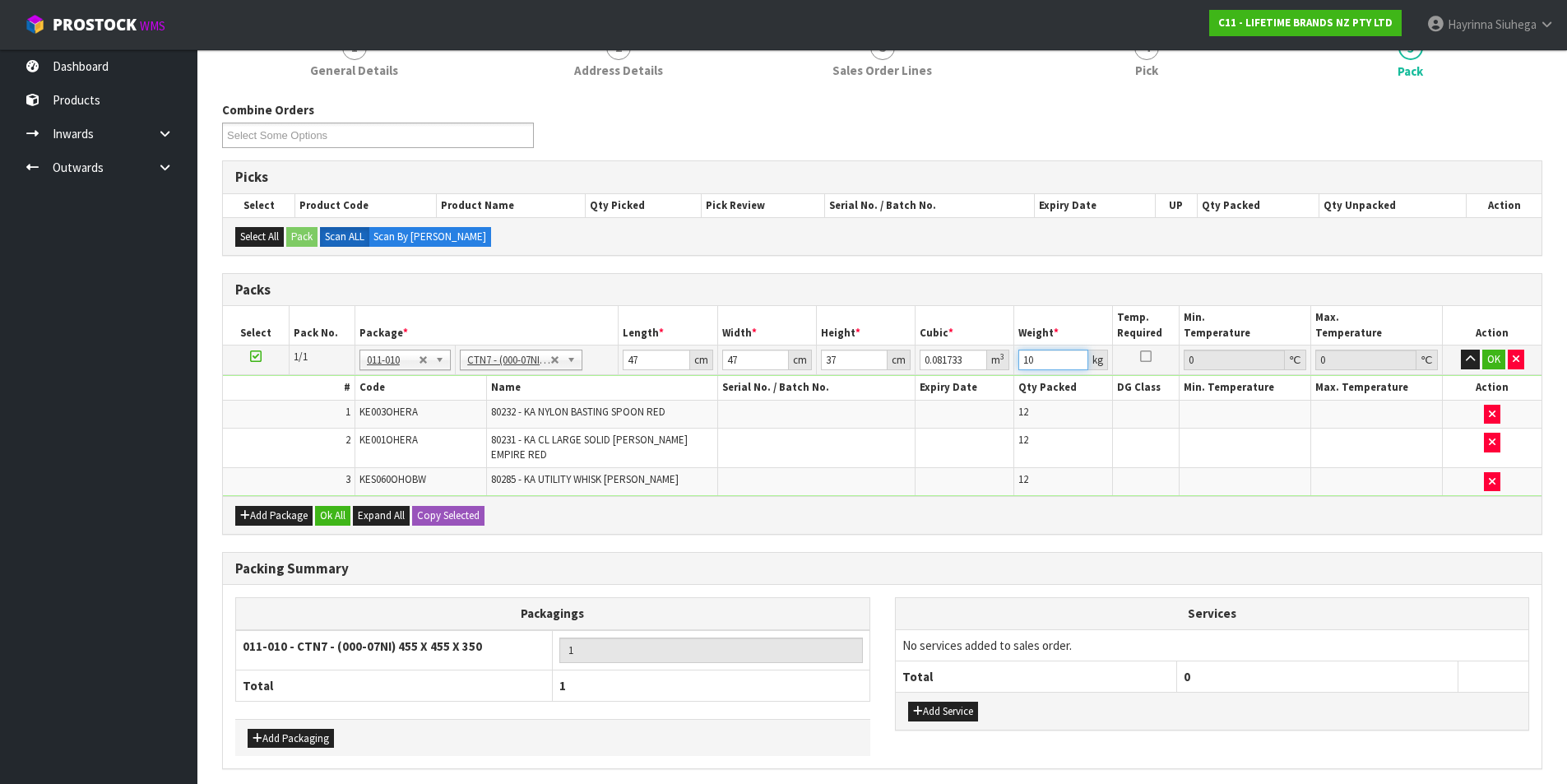
drag, startPoint x: 1037, startPoint y: 363, endPoint x: 996, endPoint y: 361, distance: 41.0
click at [996, 361] on tr "1/1 NONE 007-001 007-002 007-004 007-009 007-013 007-014 007-015 007-017 007-01…" at bounding box center [882, 360] width 1319 height 30
type input "9"
click button "OK" at bounding box center [1494, 360] width 23 height 20
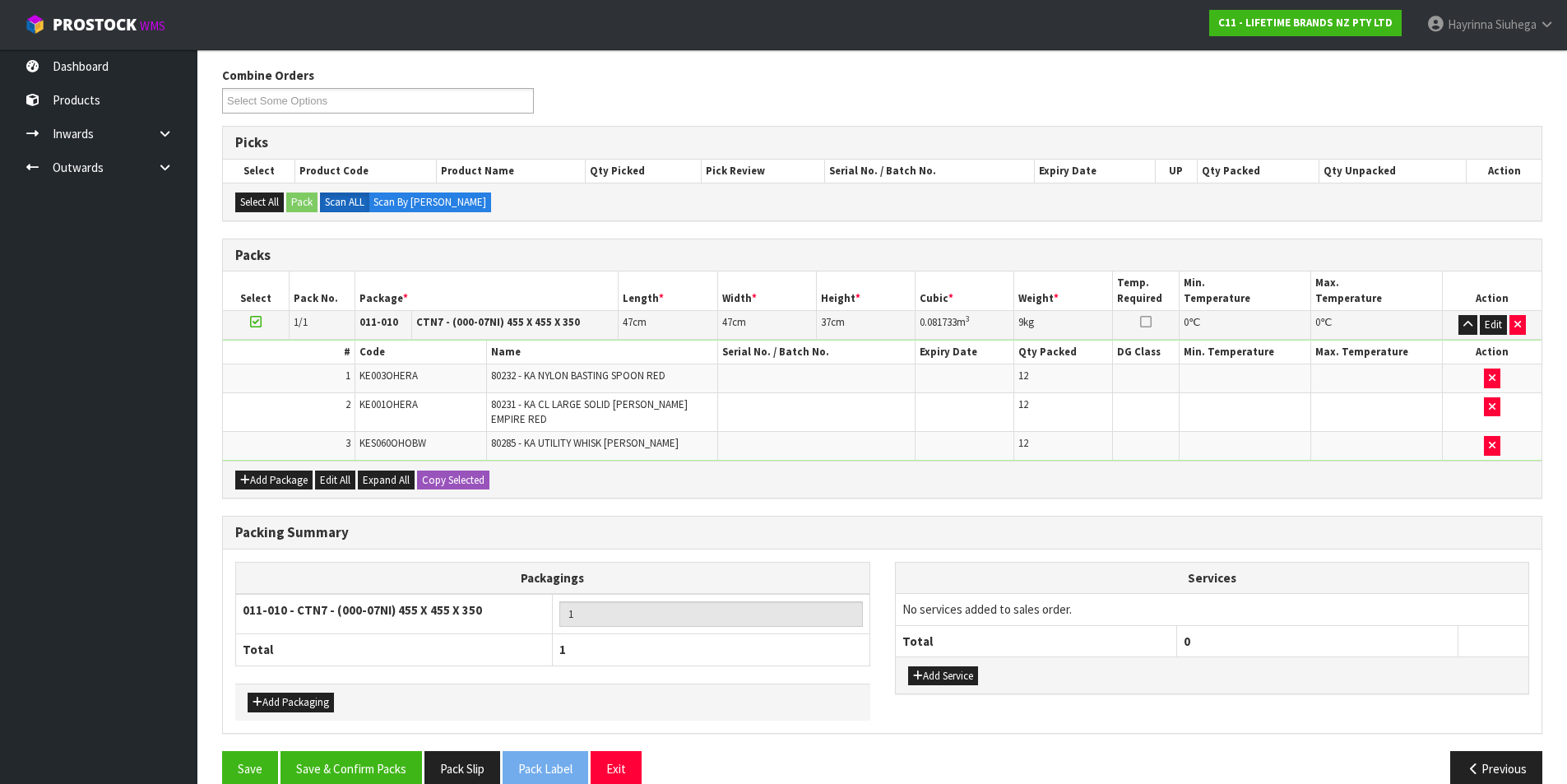
scroll to position [215, 0]
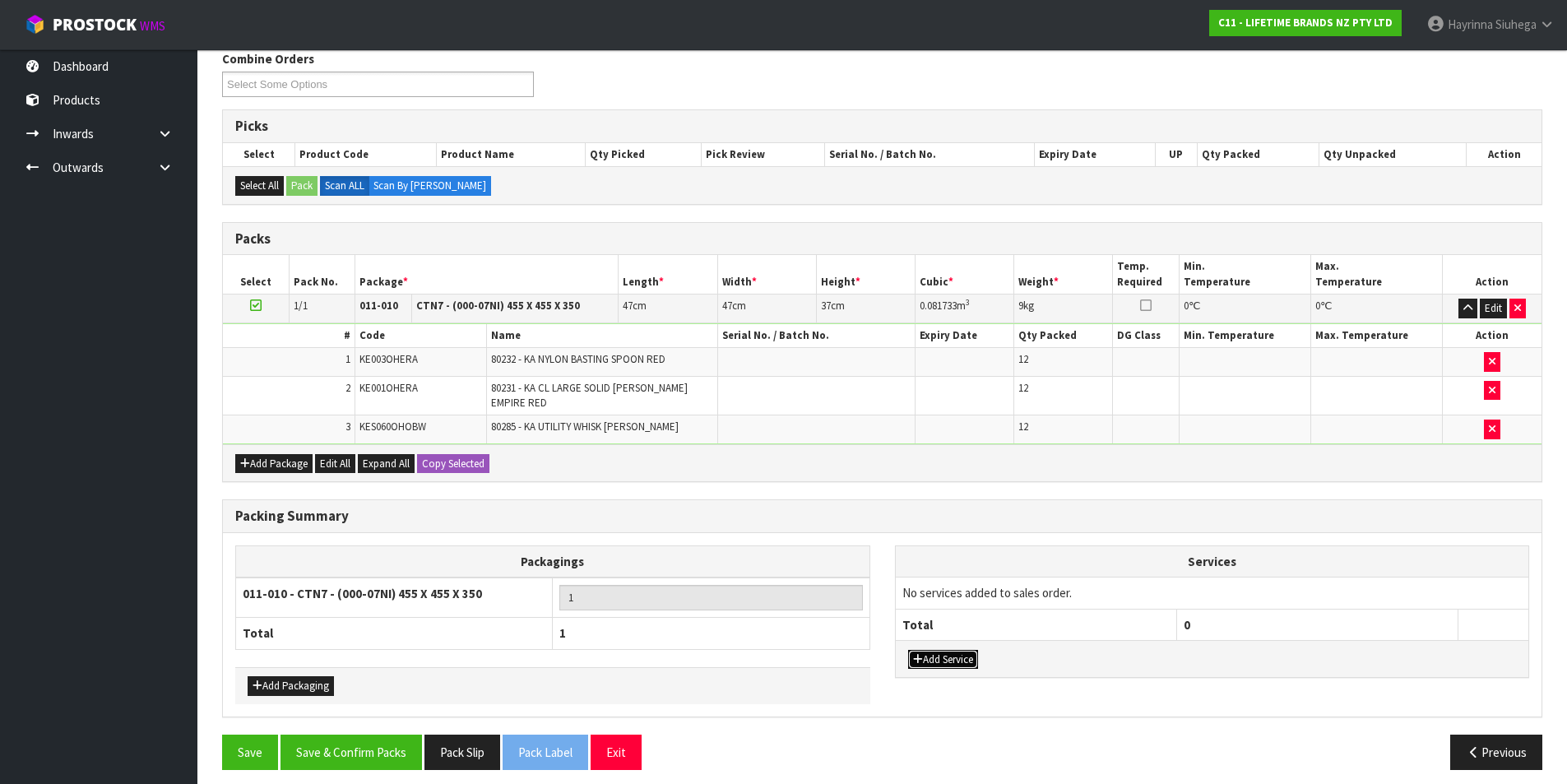
click at [948, 652] on button "Add Service" at bounding box center [943, 659] width 70 height 20
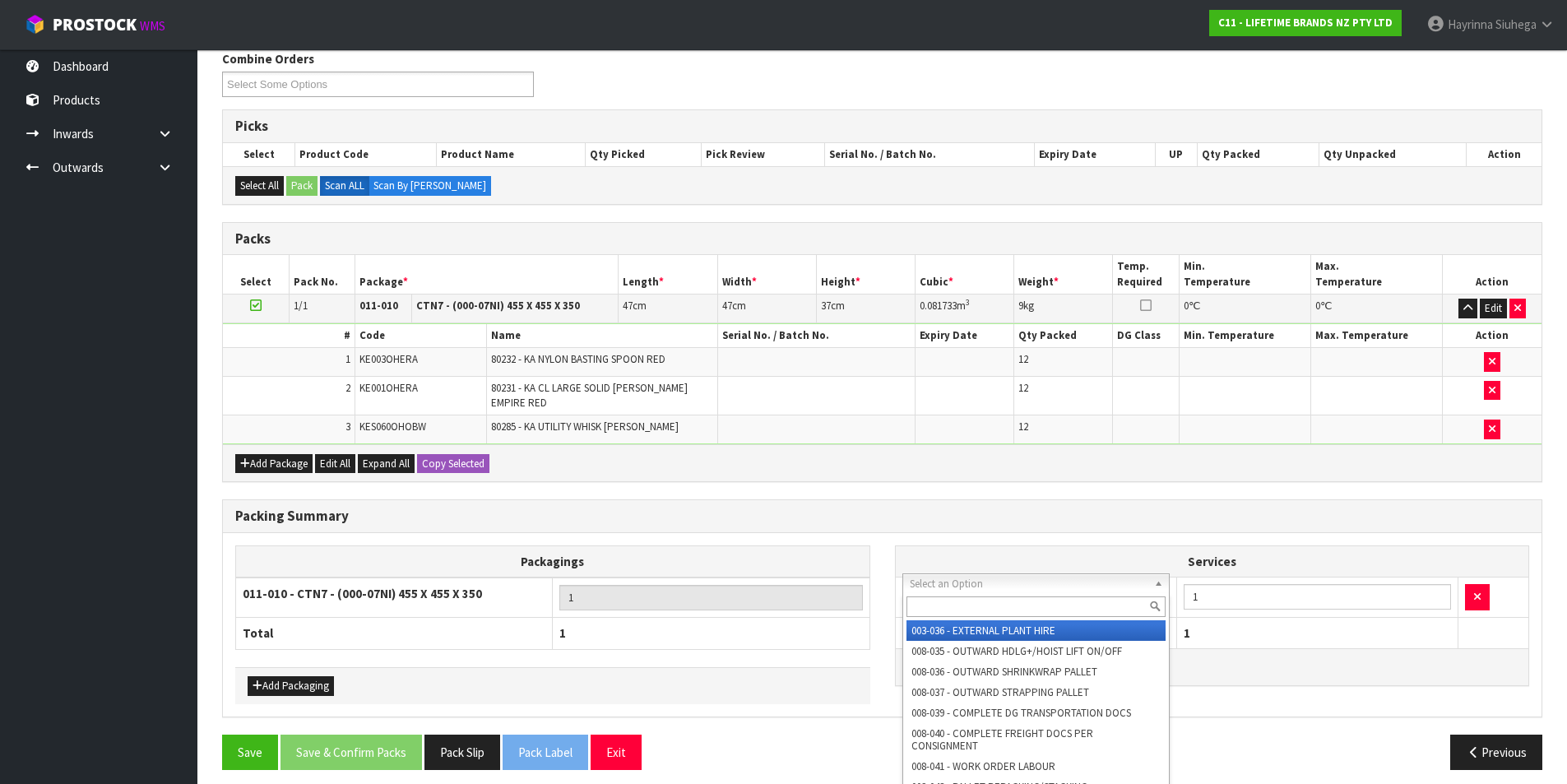
click at [959, 601] on input "text" at bounding box center [1037, 606] width 260 height 21
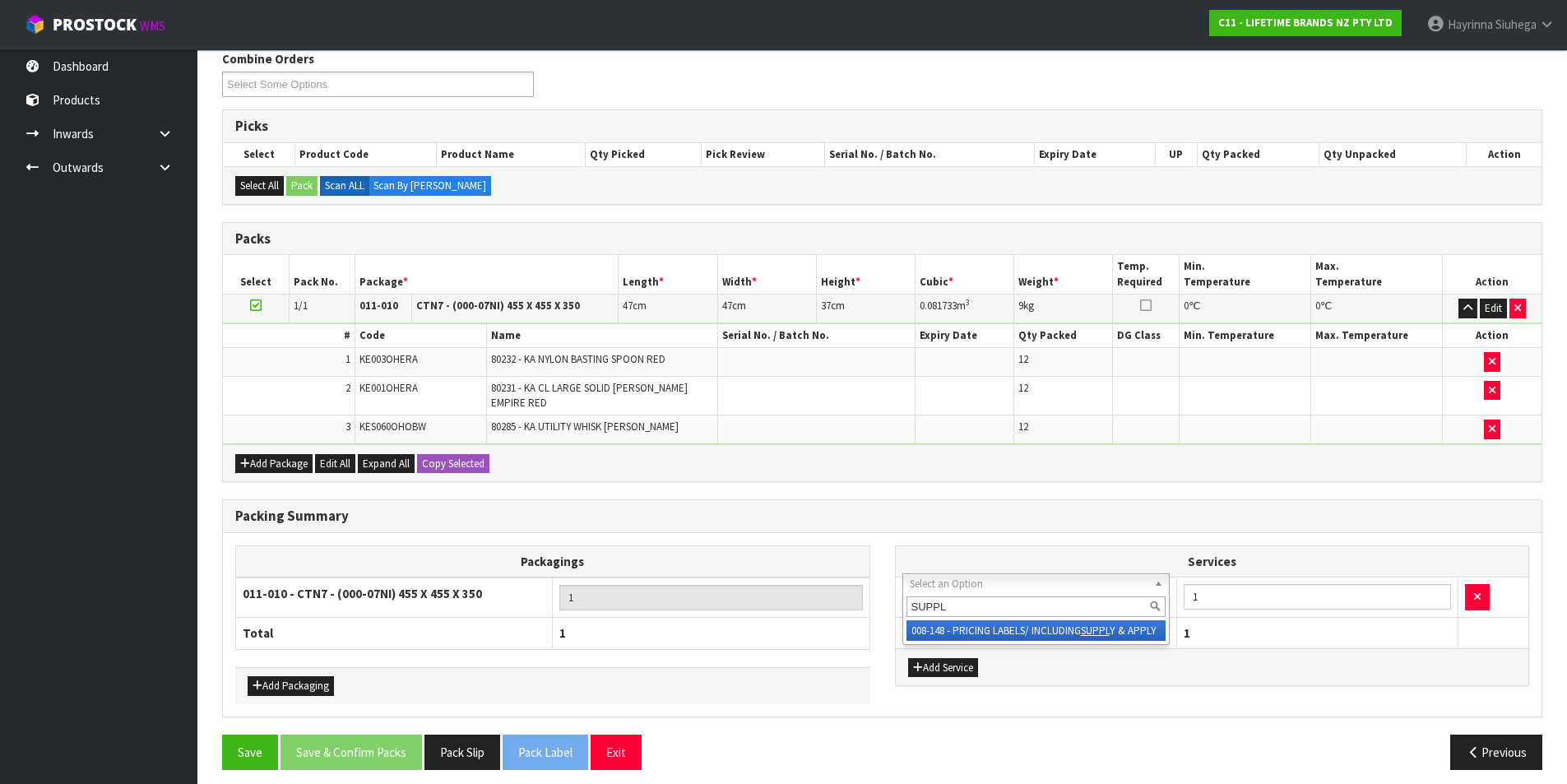
type input "SUPPLY"
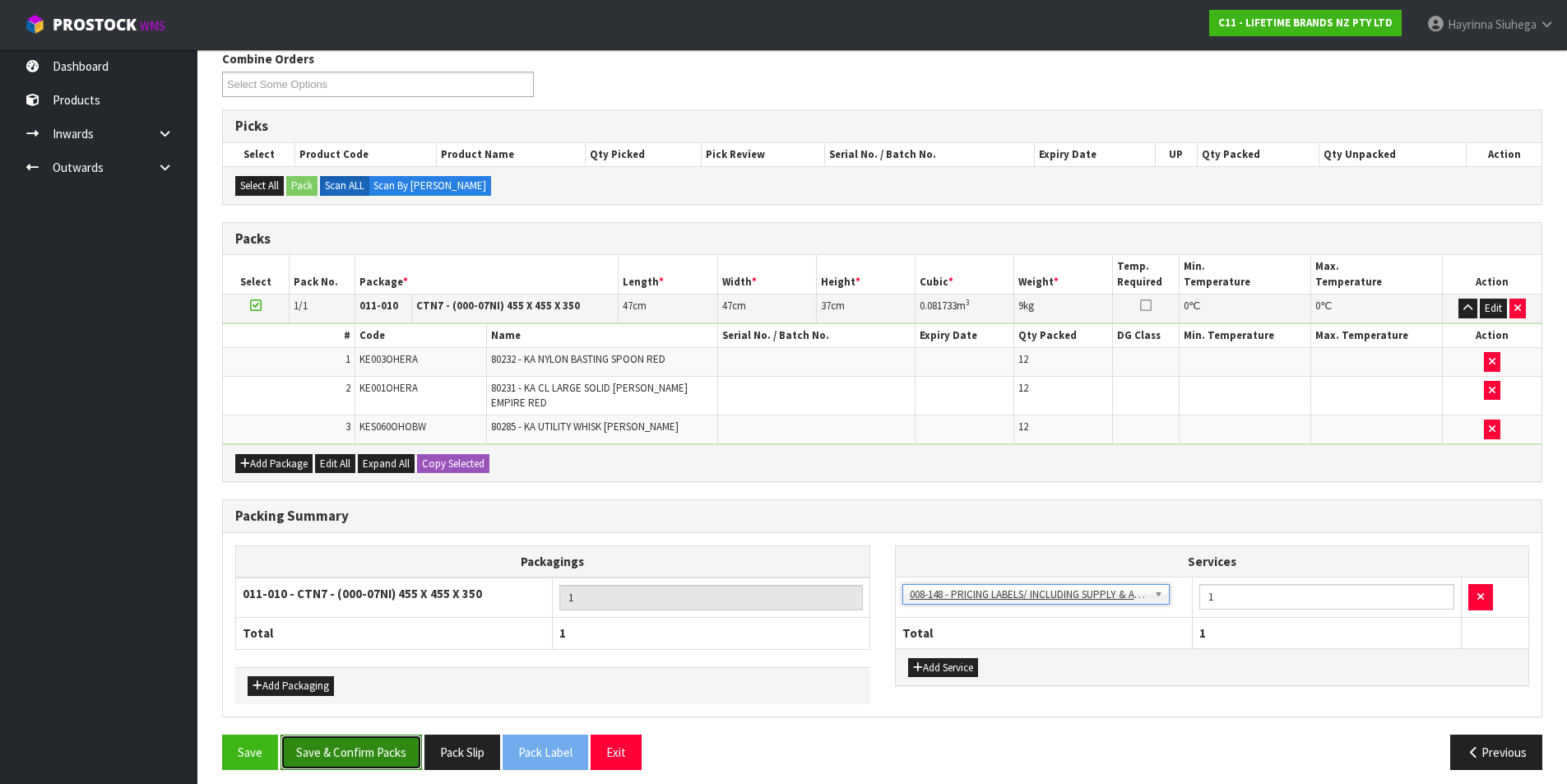
click at [394, 741] on button "Save & Confirm Packs" at bounding box center [352, 752] width 142 height 35
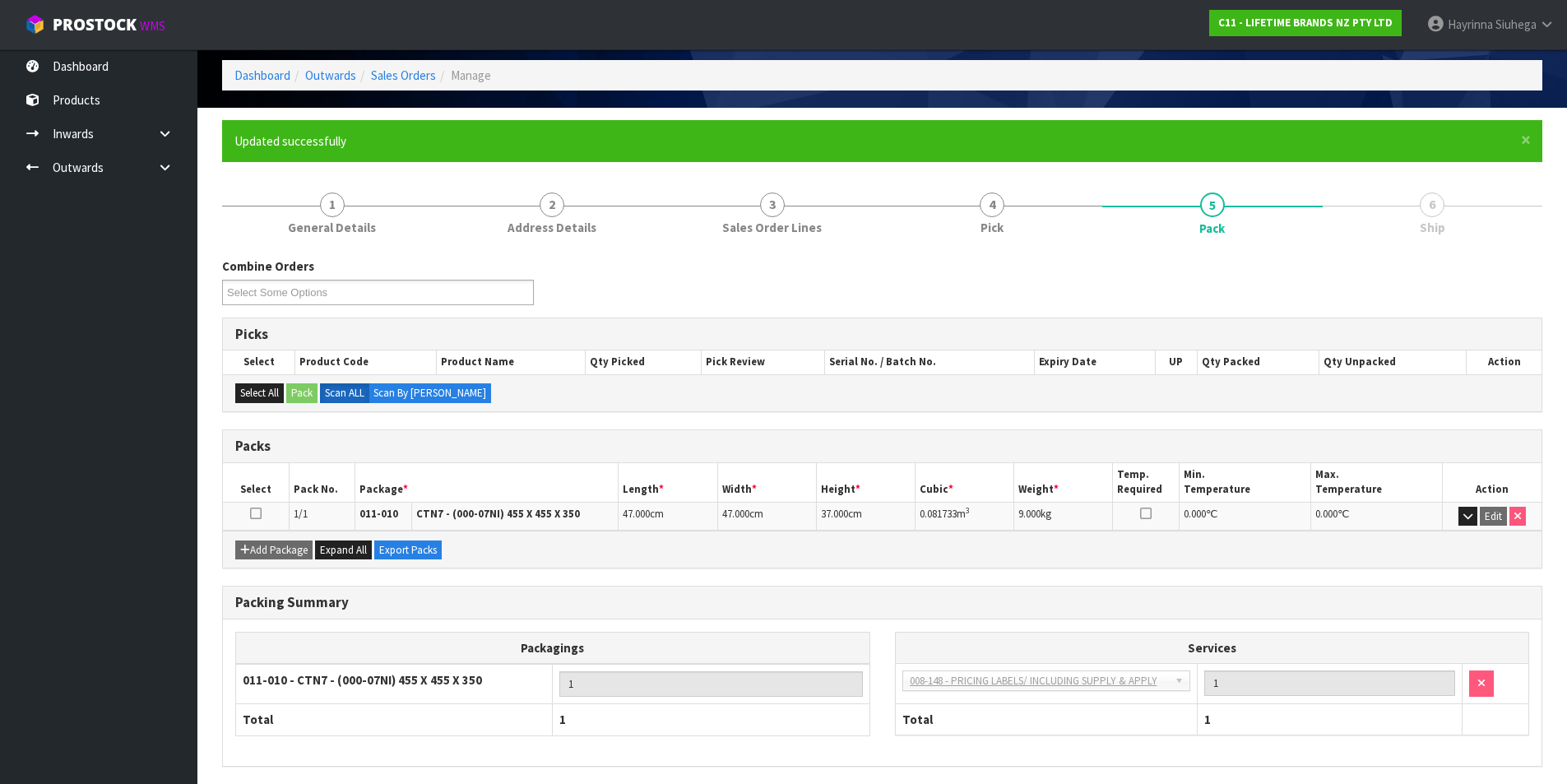
scroll to position [127, 0]
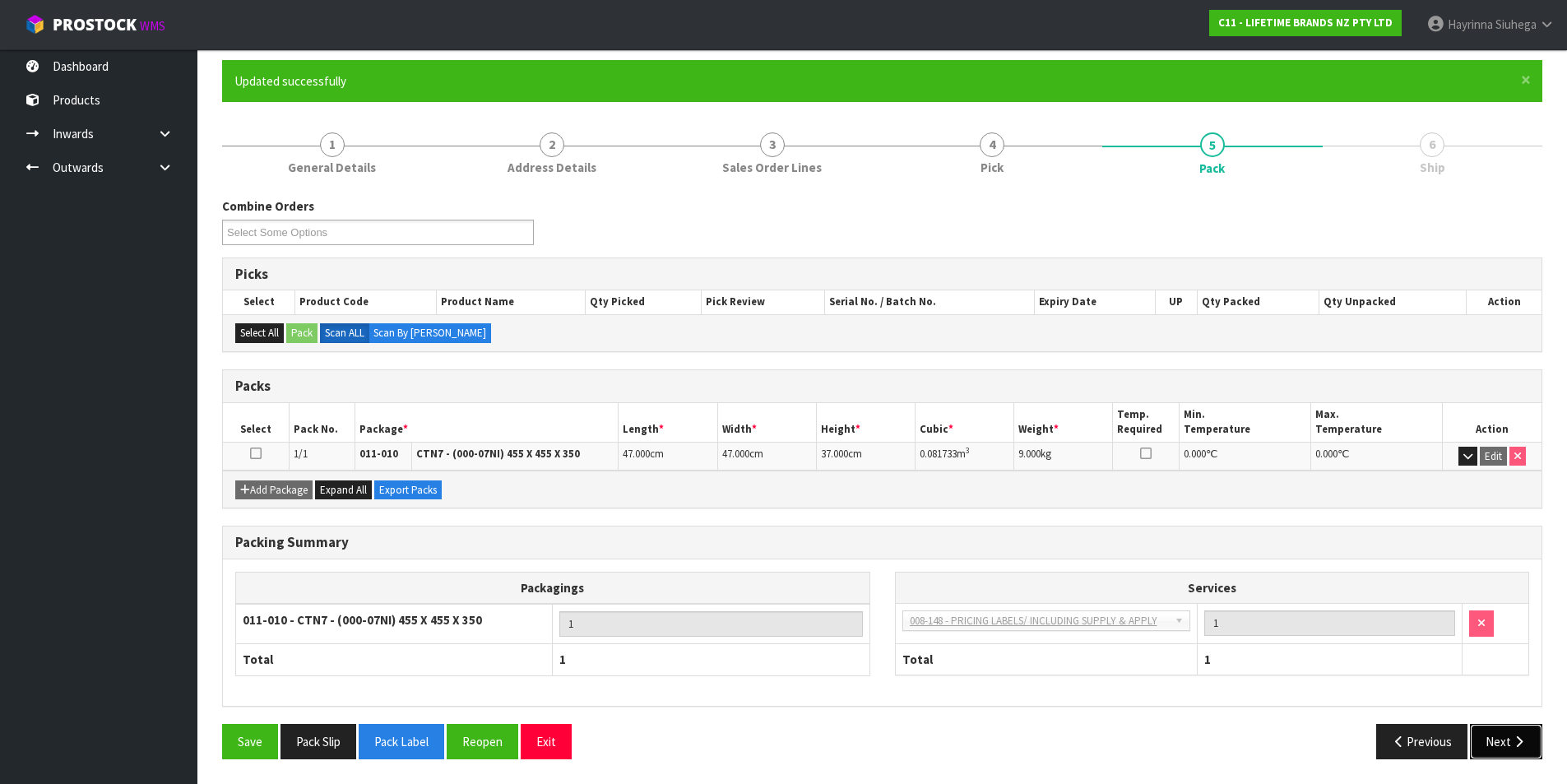
click at [1501, 736] on button "Next" at bounding box center [1506, 741] width 73 height 35
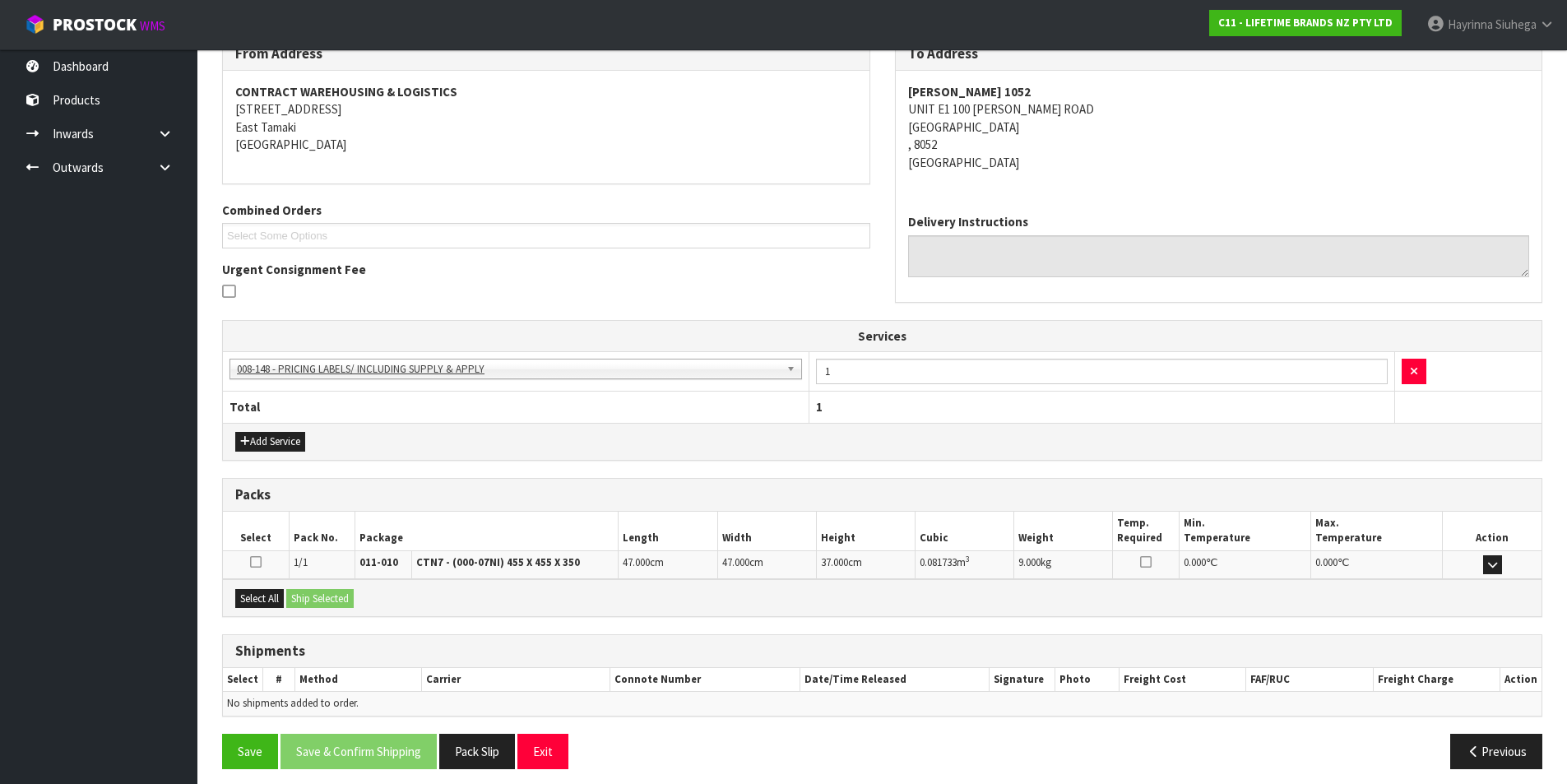
scroll to position [298, 0]
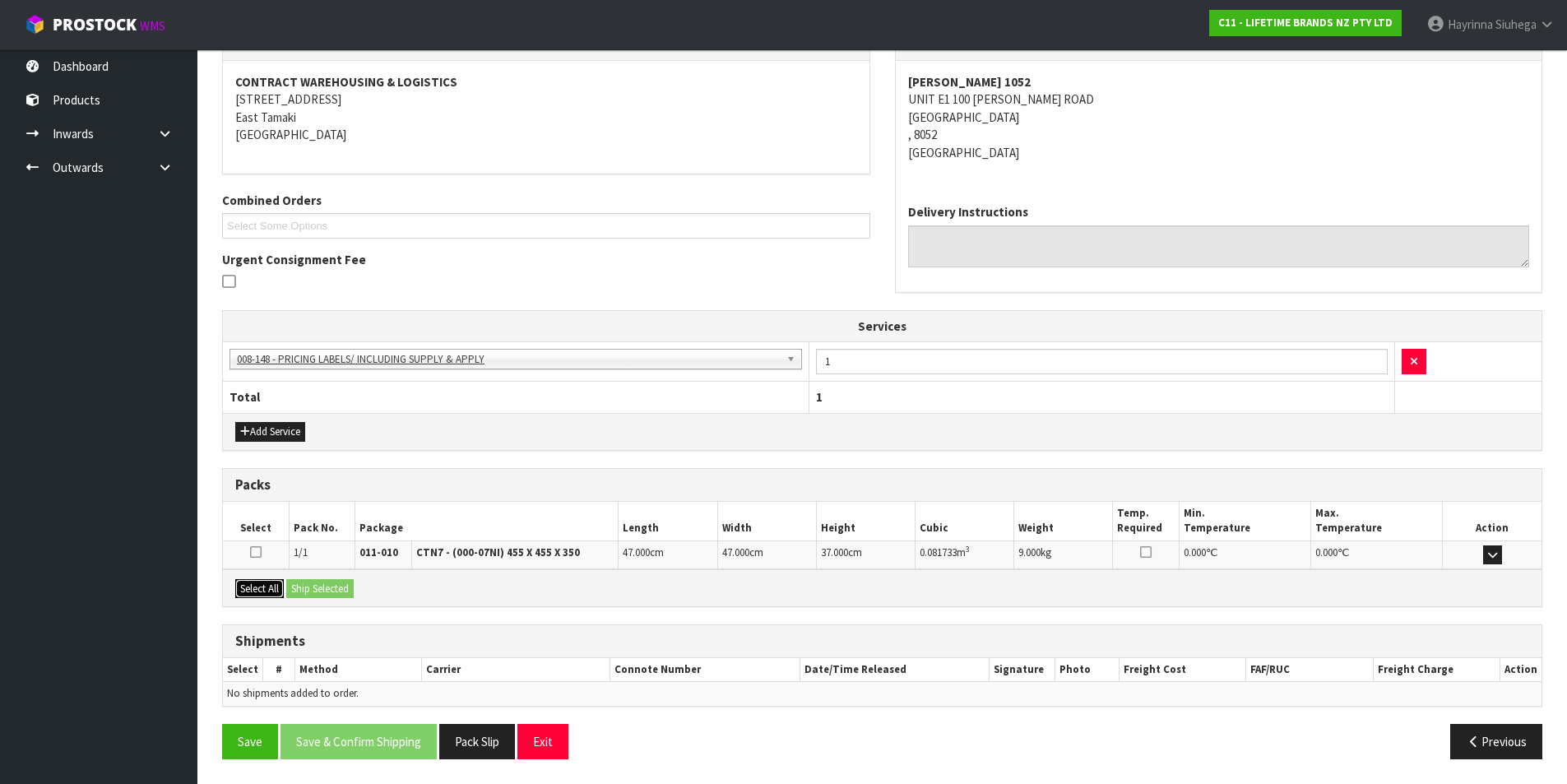
drag, startPoint x: 239, startPoint y: 594, endPoint x: 311, endPoint y: 583, distance: 72.8
click at [248, 590] on button "Select All" at bounding box center [259, 588] width 48 height 20
click at [326, 581] on button "Ship Selected" at bounding box center [320, 588] width 67 height 20
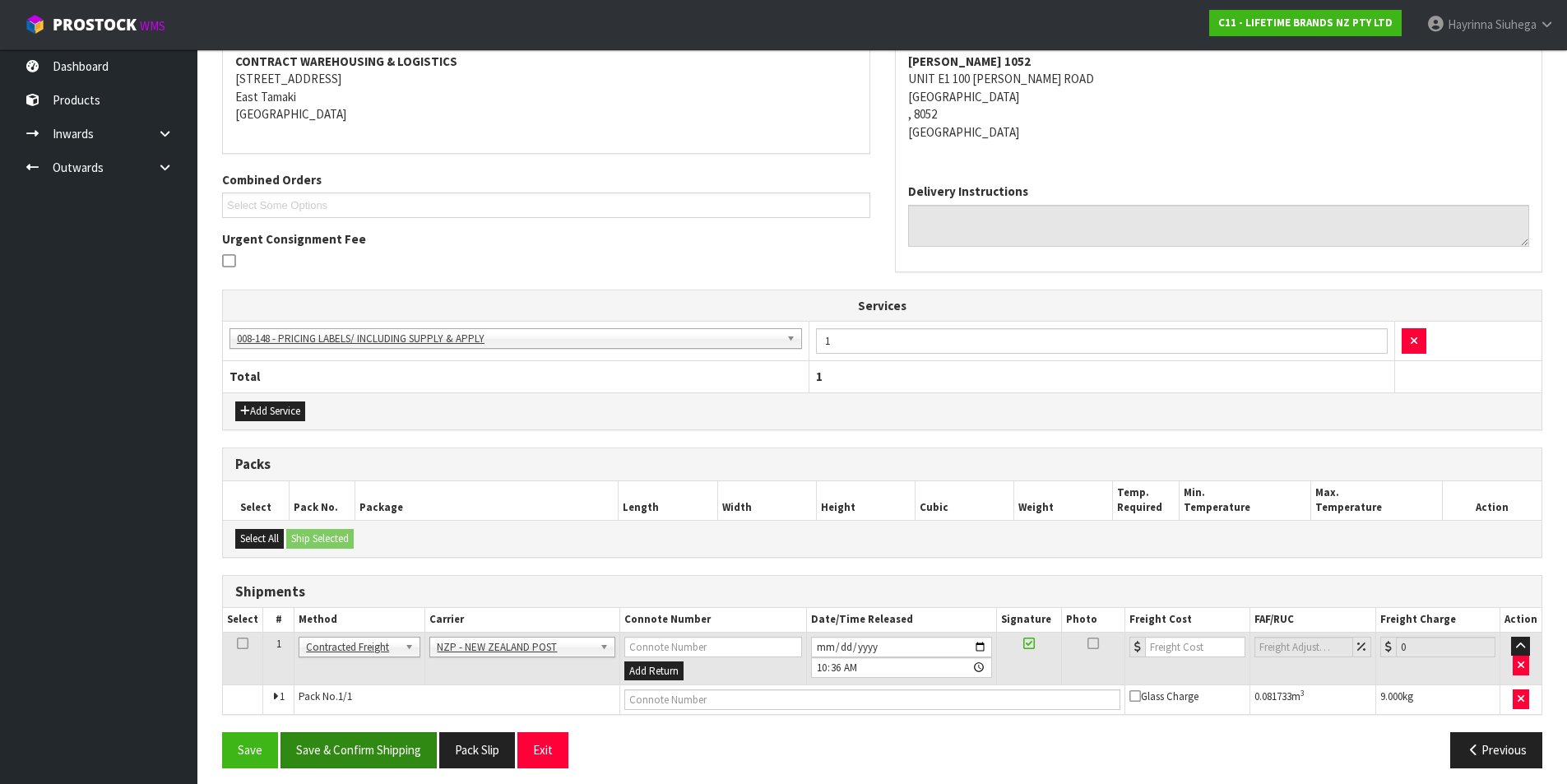
scroll to position [327, 0]
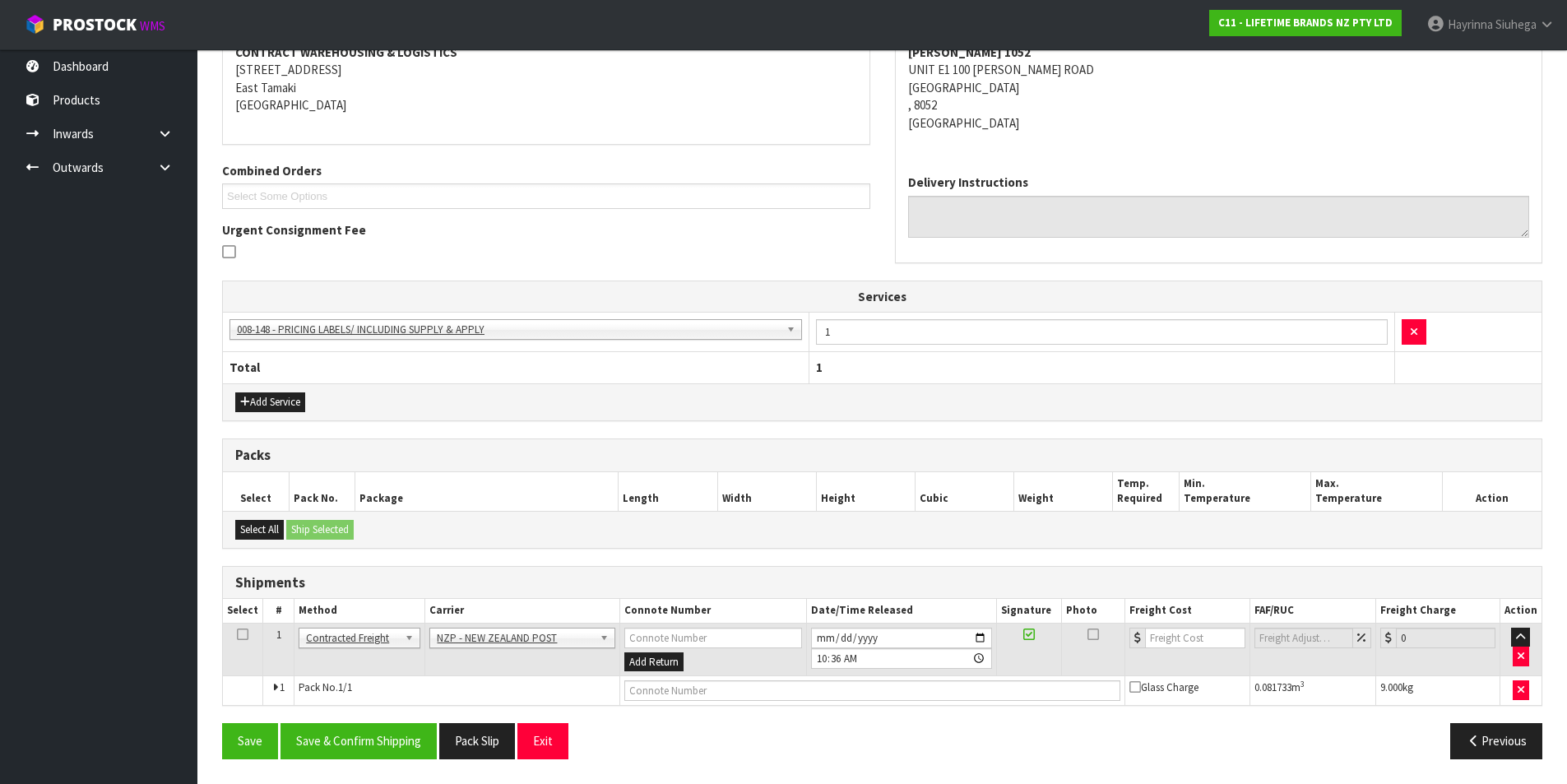
click at [407, 722] on div "From Address CONTRACT WAREHOUSING & LOGISTICS 17 Allens Road East Tamaki Auckla…" at bounding box center [882, 384] width 1320 height 773
click at [406, 736] on button "Save & Confirm Shipping" at bounding box center [359, 740] width 156 height 35
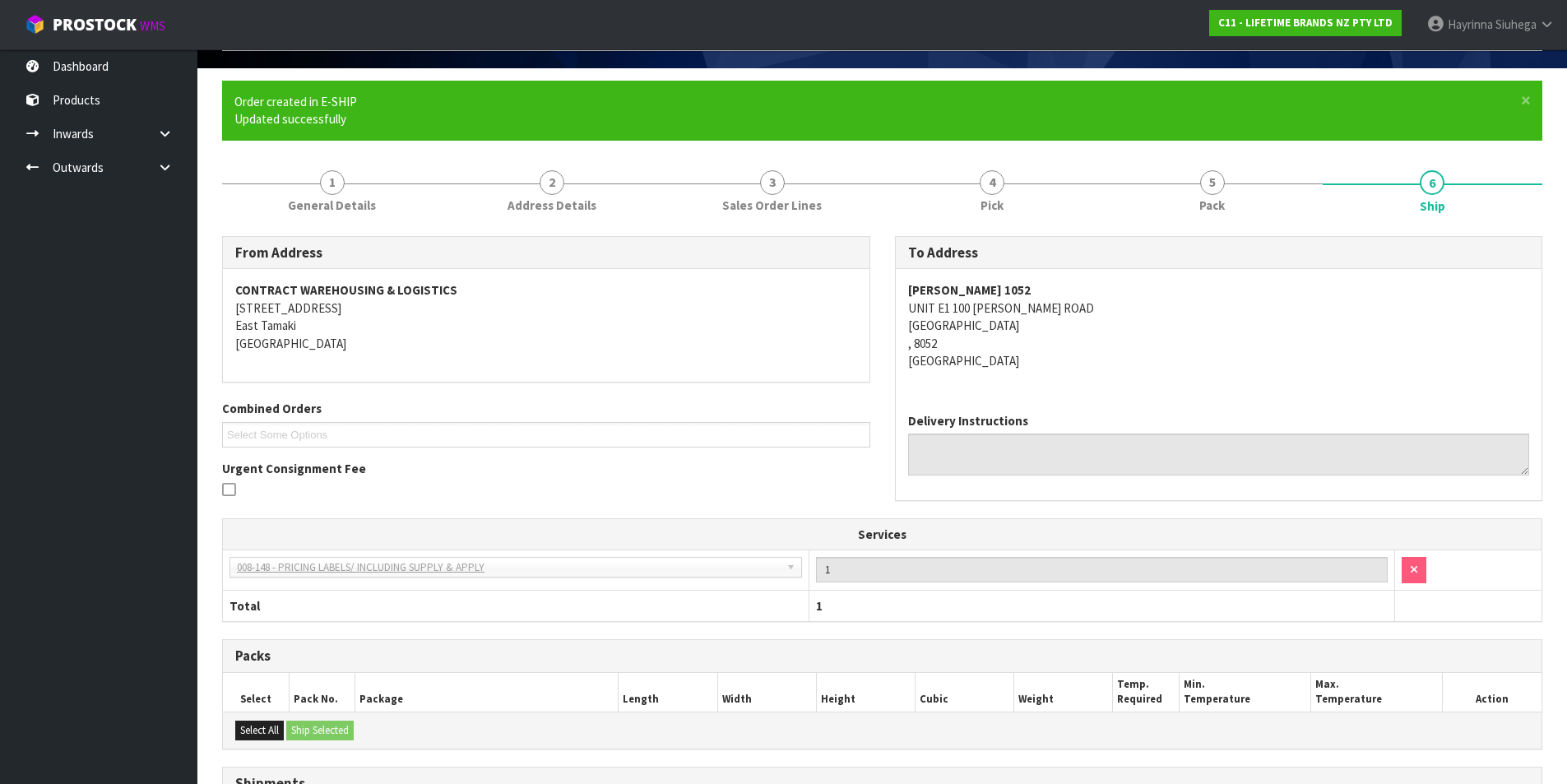
scroll to position [303, 0]
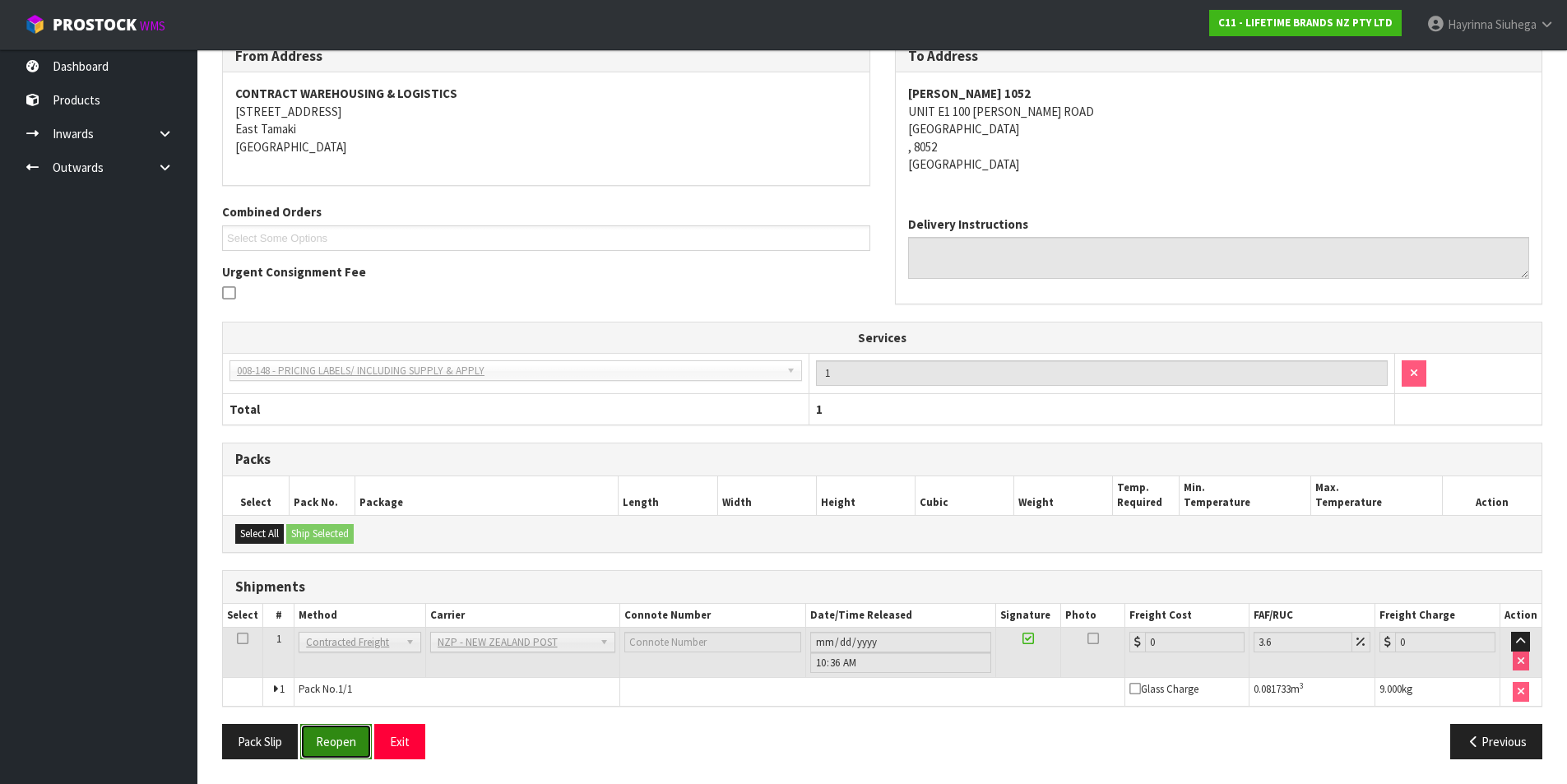
click at [347, 739] on button "Reopen" at bounding box center [337, 741] width 72 height 35
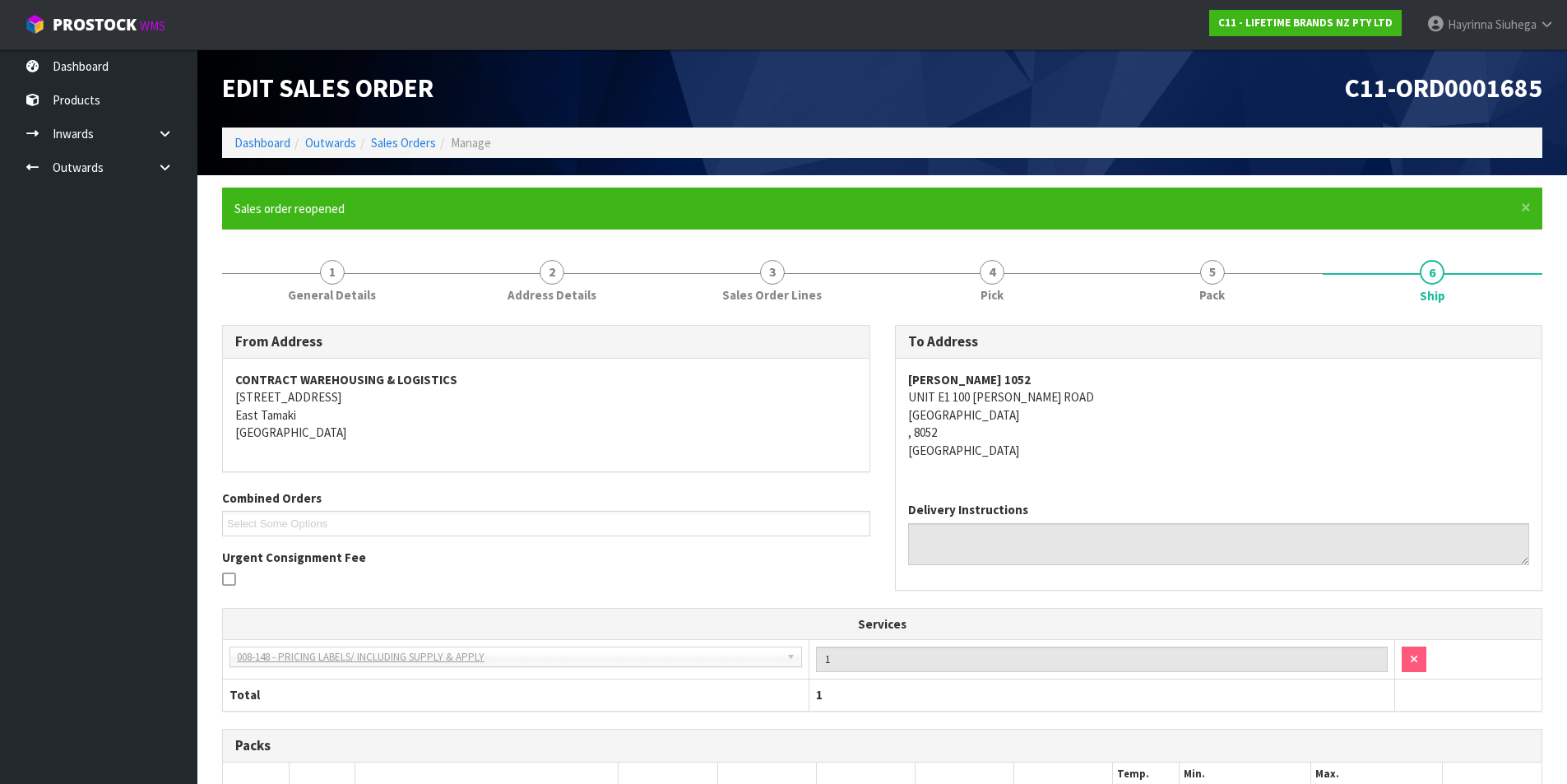
scroll to position [286, 0]
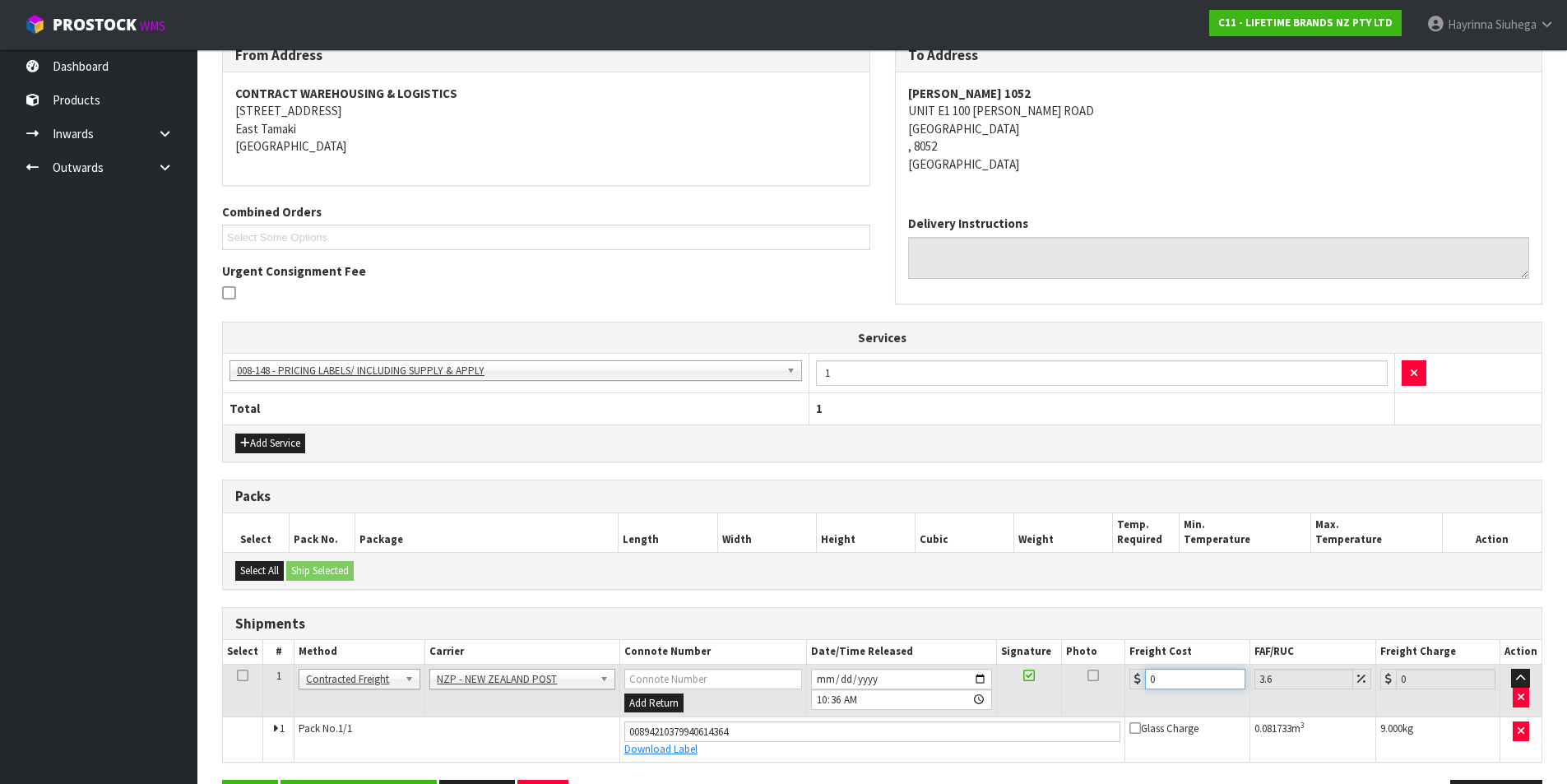
click at [1117, 673] on tr "1 Client Local Pickup Customer Local Pickup Company Freight Contracted Freight …" at bounding box center [882, 691] width 1319 height 54
type input "2"
type input "2.07"
type input "23"
type input "23.83"
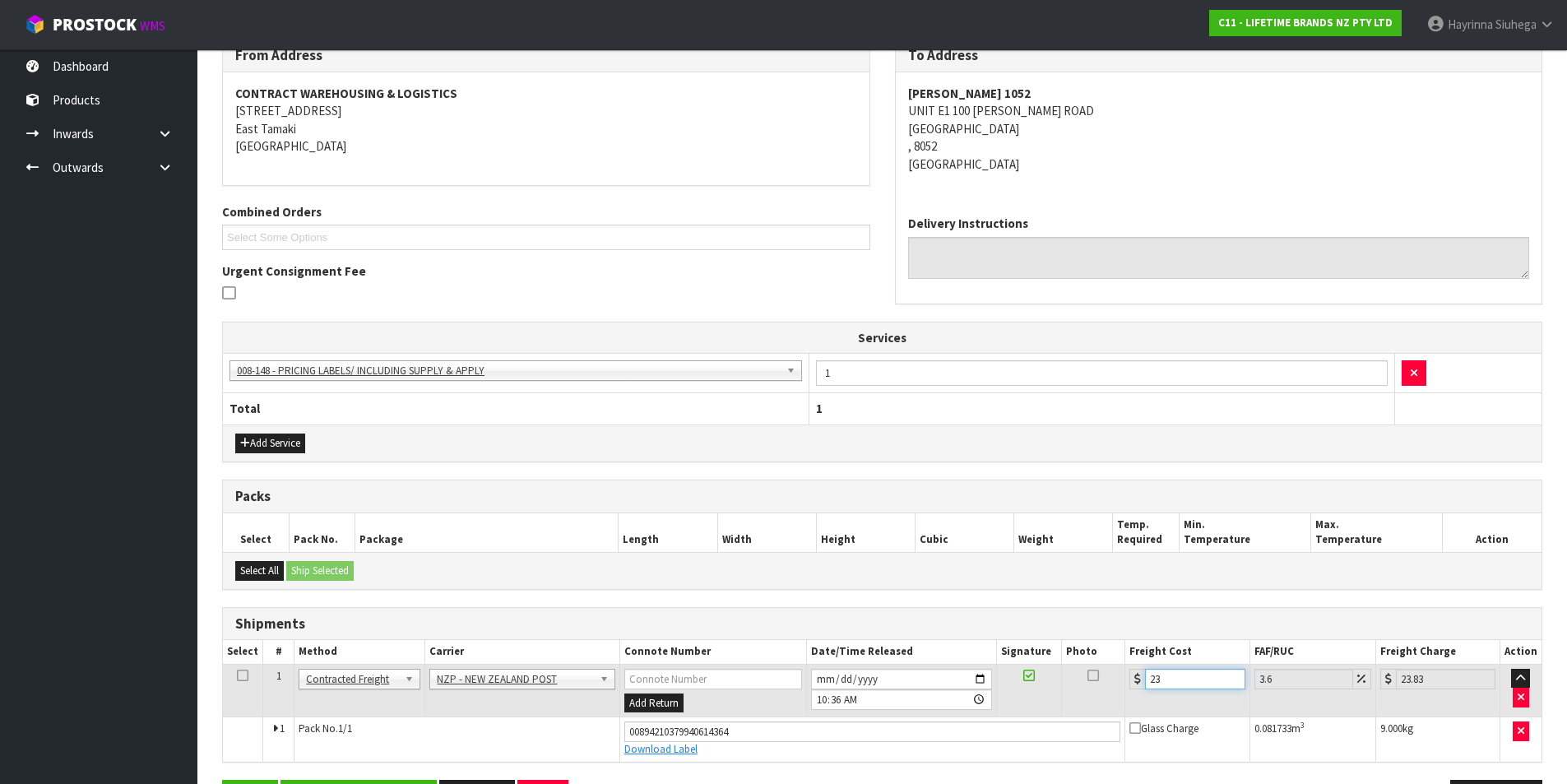
type input "23.2"
type input "24.04"
type input "23.28"
type input "24.12"
type input "23.28"
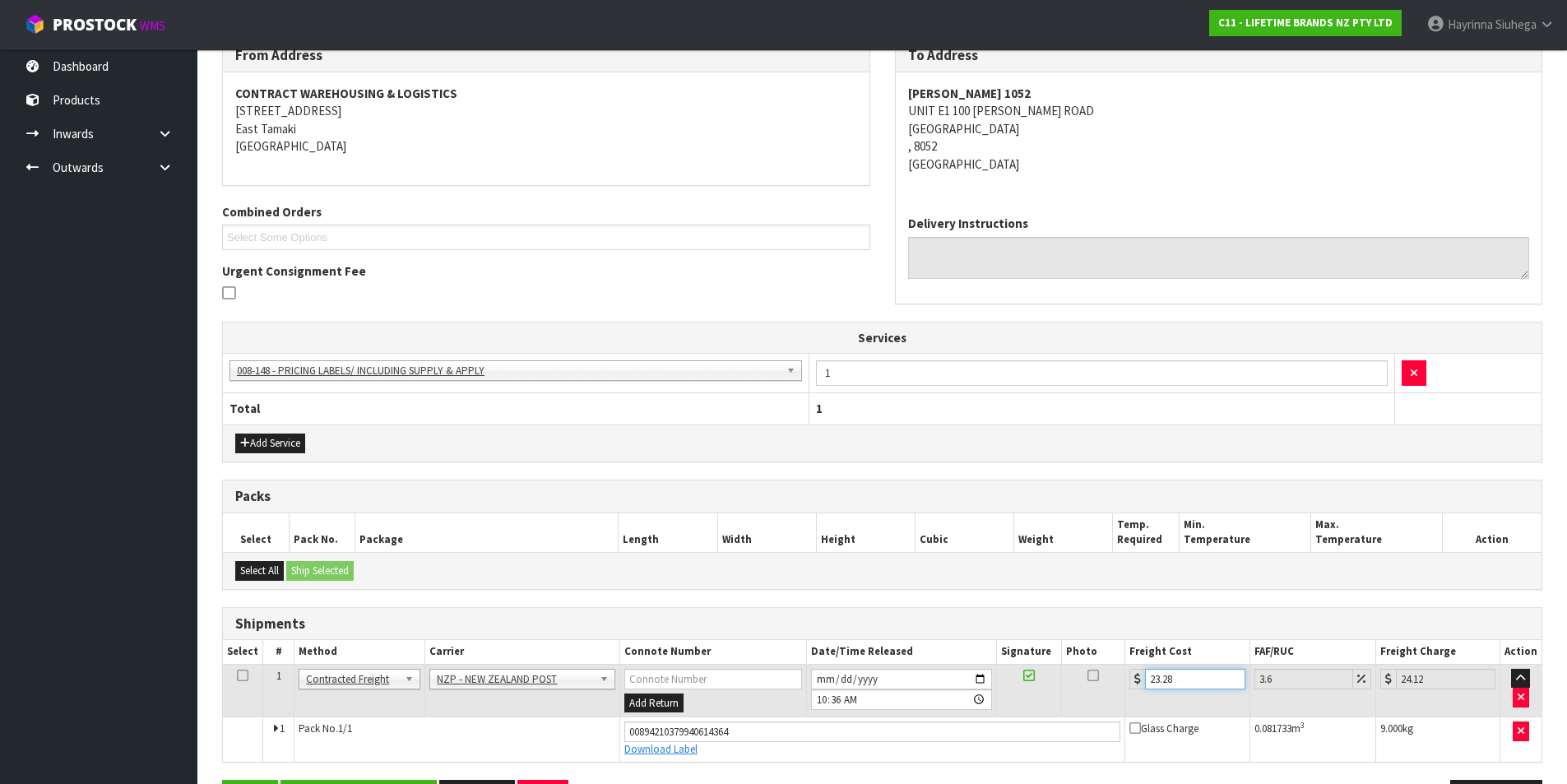
click at [223, 780] on button "Save" at bounding box center [250, 797] width 56 height 35
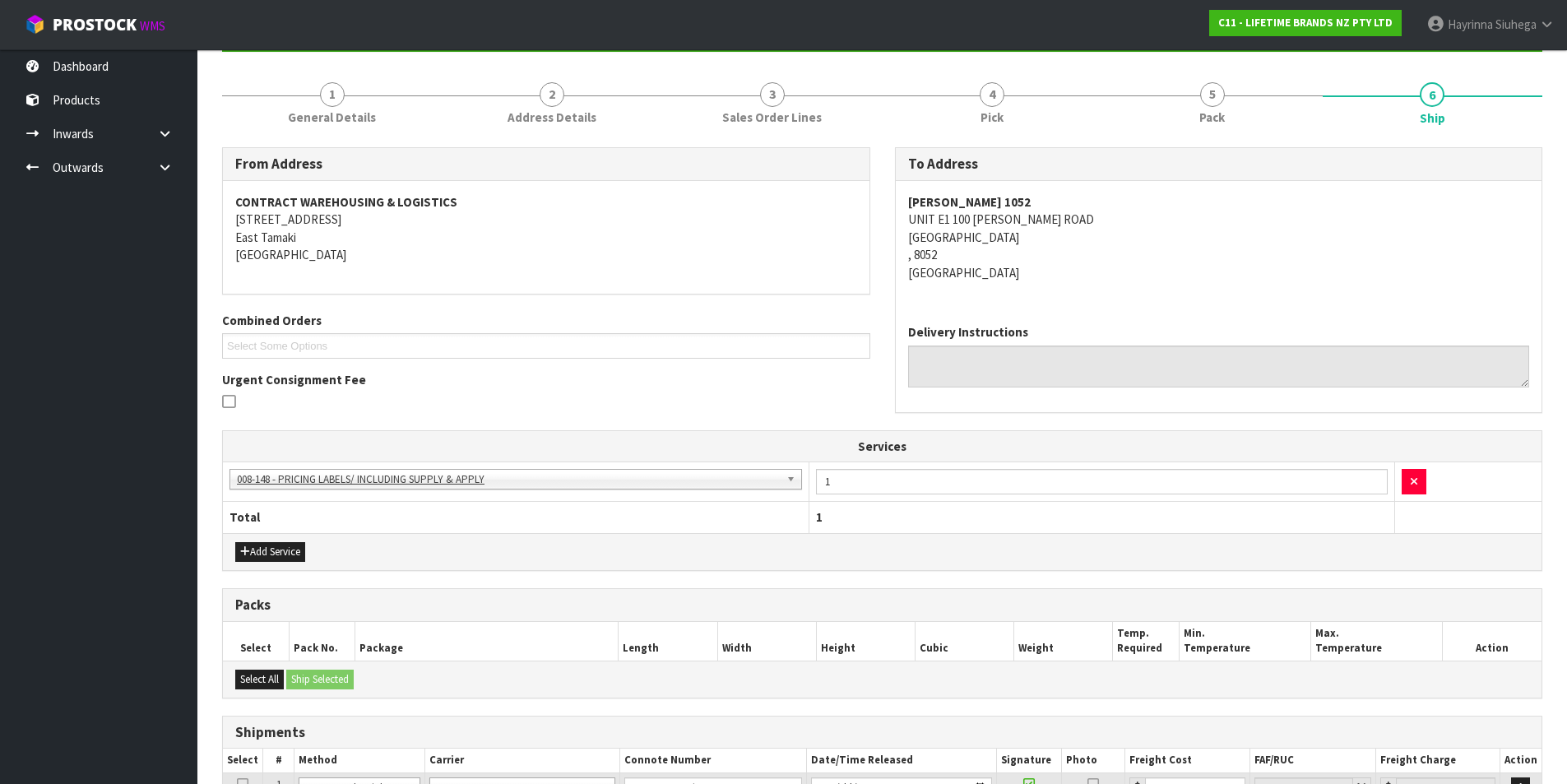
scroll to position [342, 0]
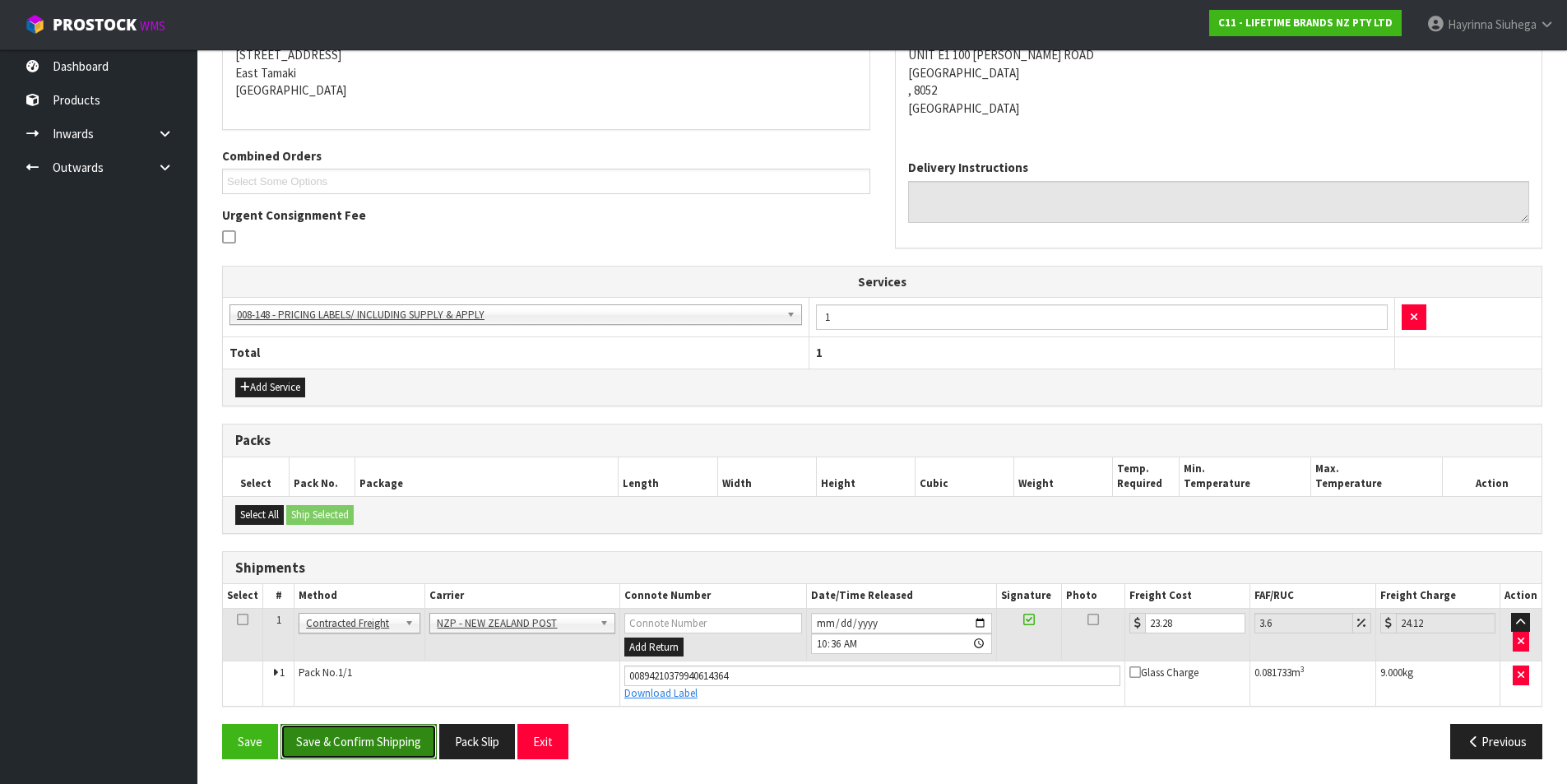
drag, startPoint x: 337, startPoint y: 741, endPoint x: 346, endPoint y: 737, distance: 9.8
click at [341, 739] on button "Save & Confirm Shipping" at bounding box center [359, 741] width 156 height 35
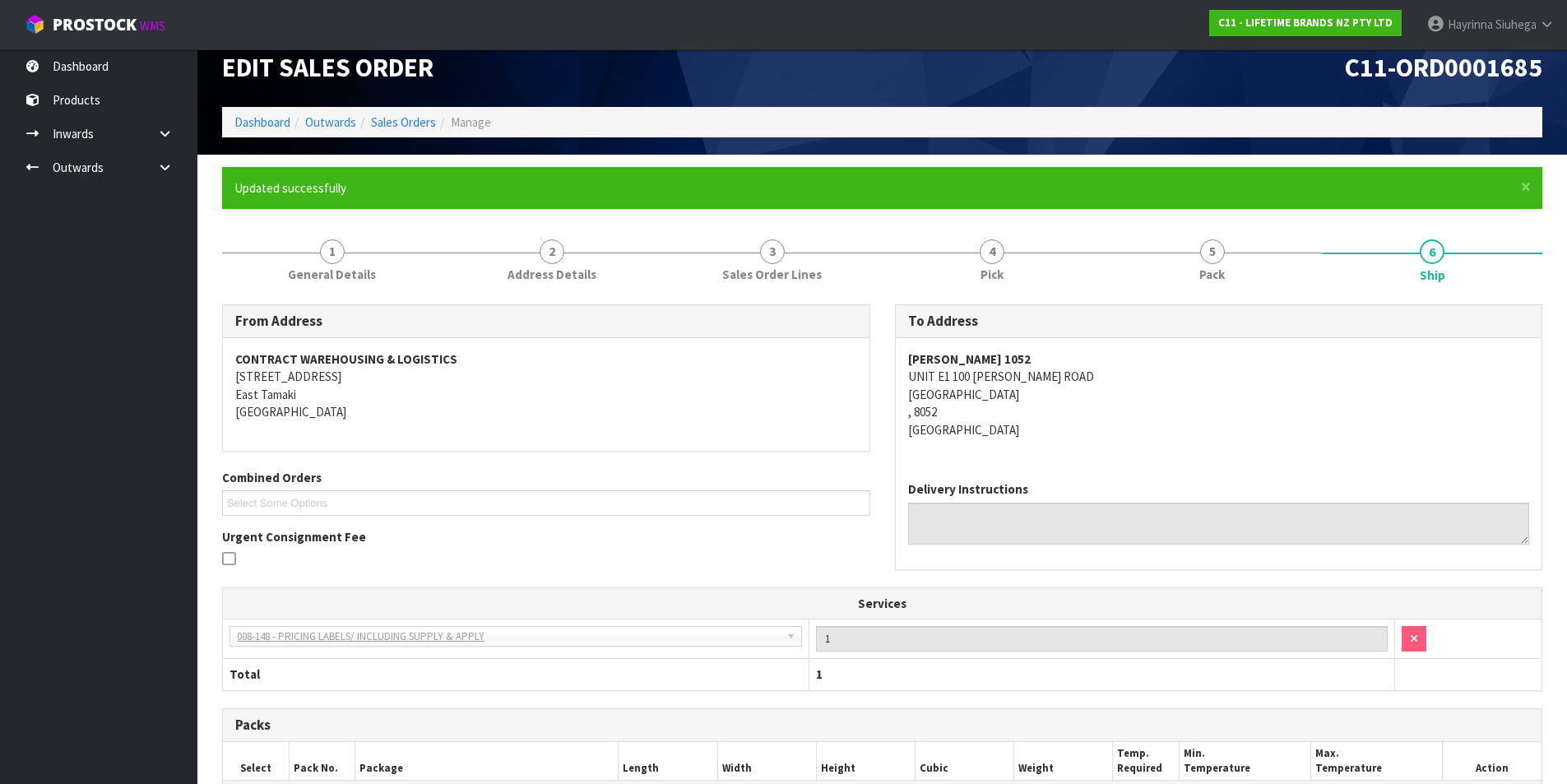
scroll to position [0, 0]
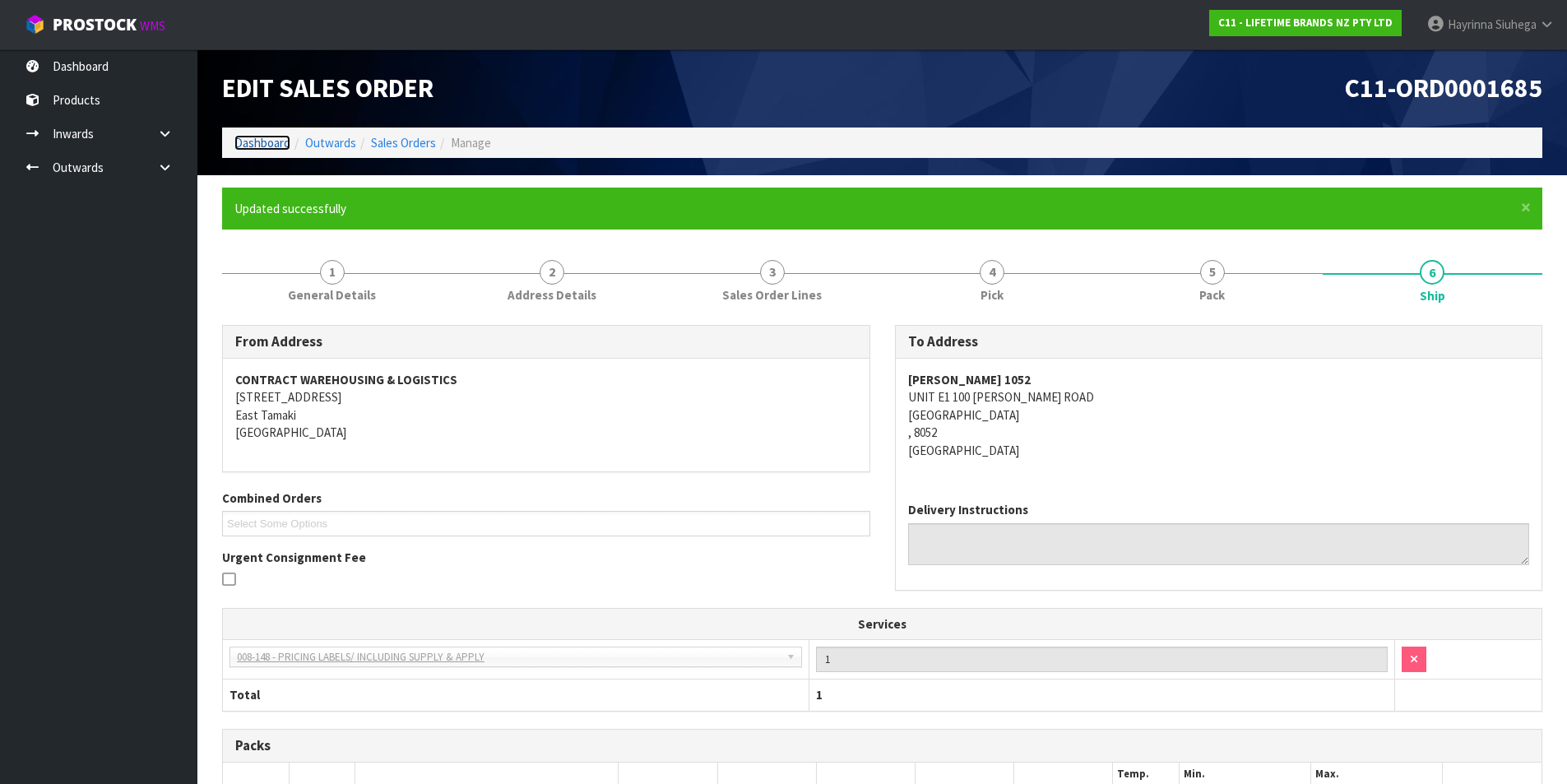
click at [268, 137] on link "Dashboard" at bounding box center [262, 142] width 56 height 15
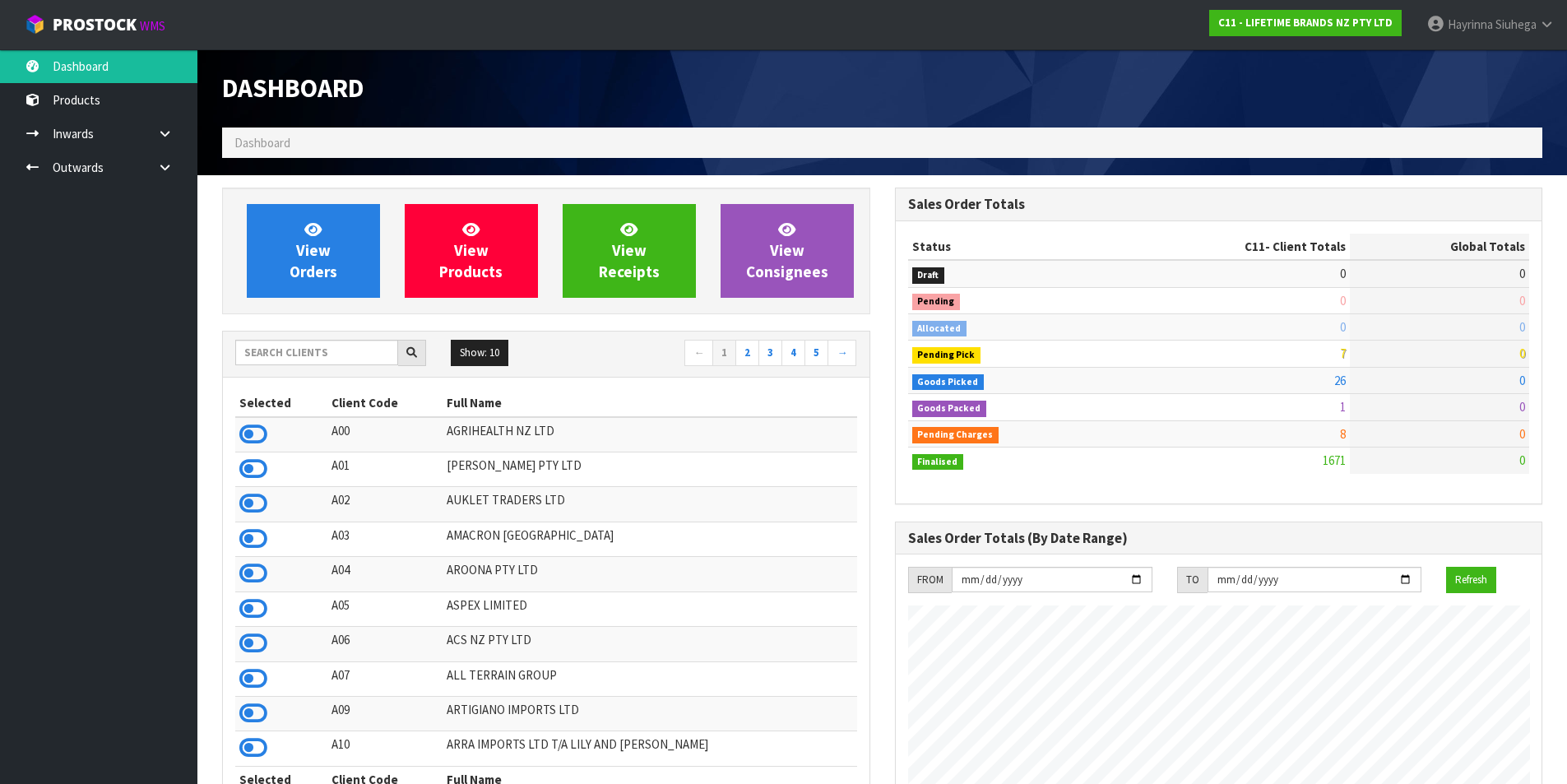
scroll to position [1246, 672]
click at [317, 246] on span "View Orders" at bounding box center [313, 250] width 48 height 62
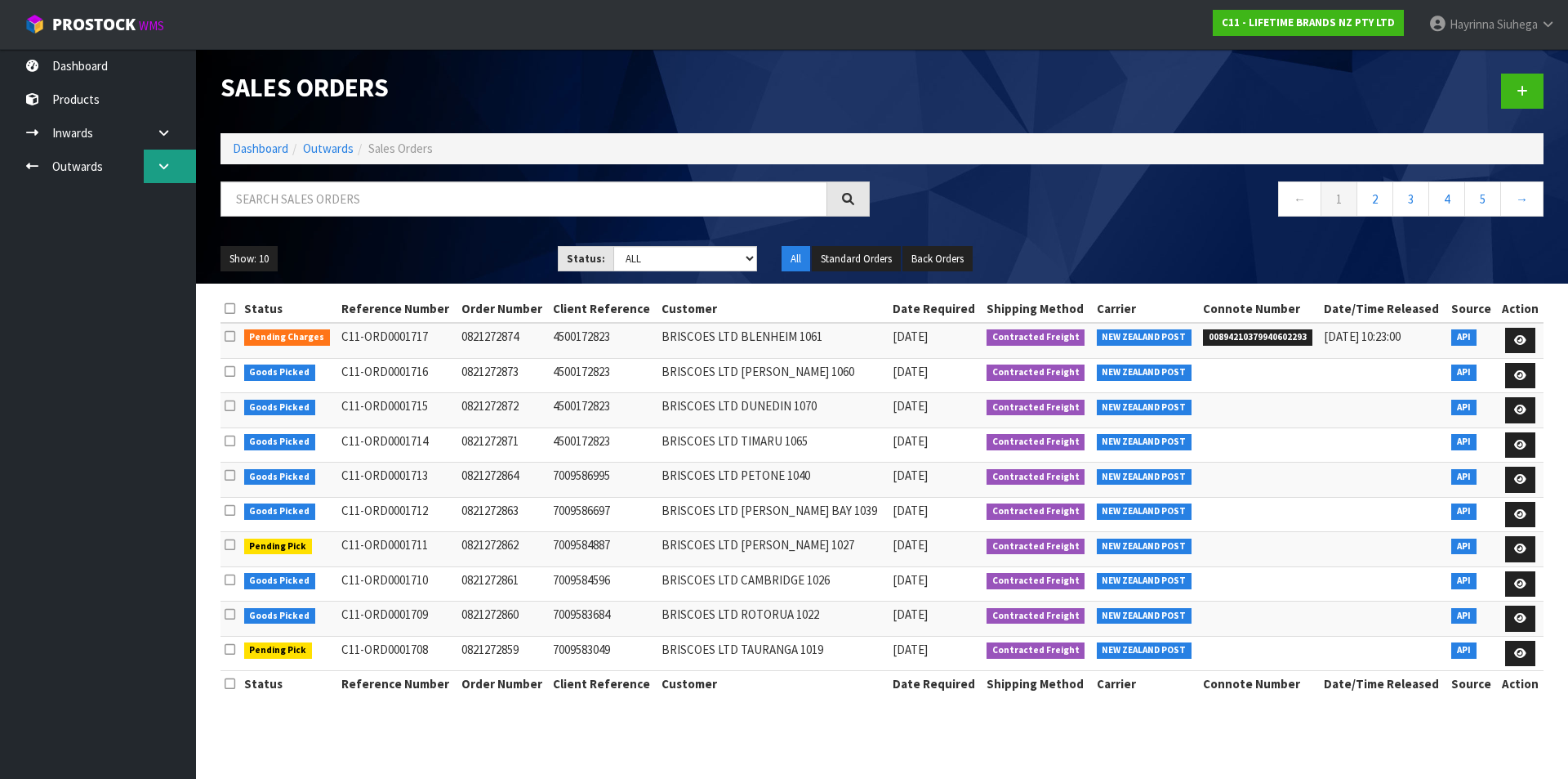
click at [163, 169] on icon at bounding box center [163, 167] width 15 height 12
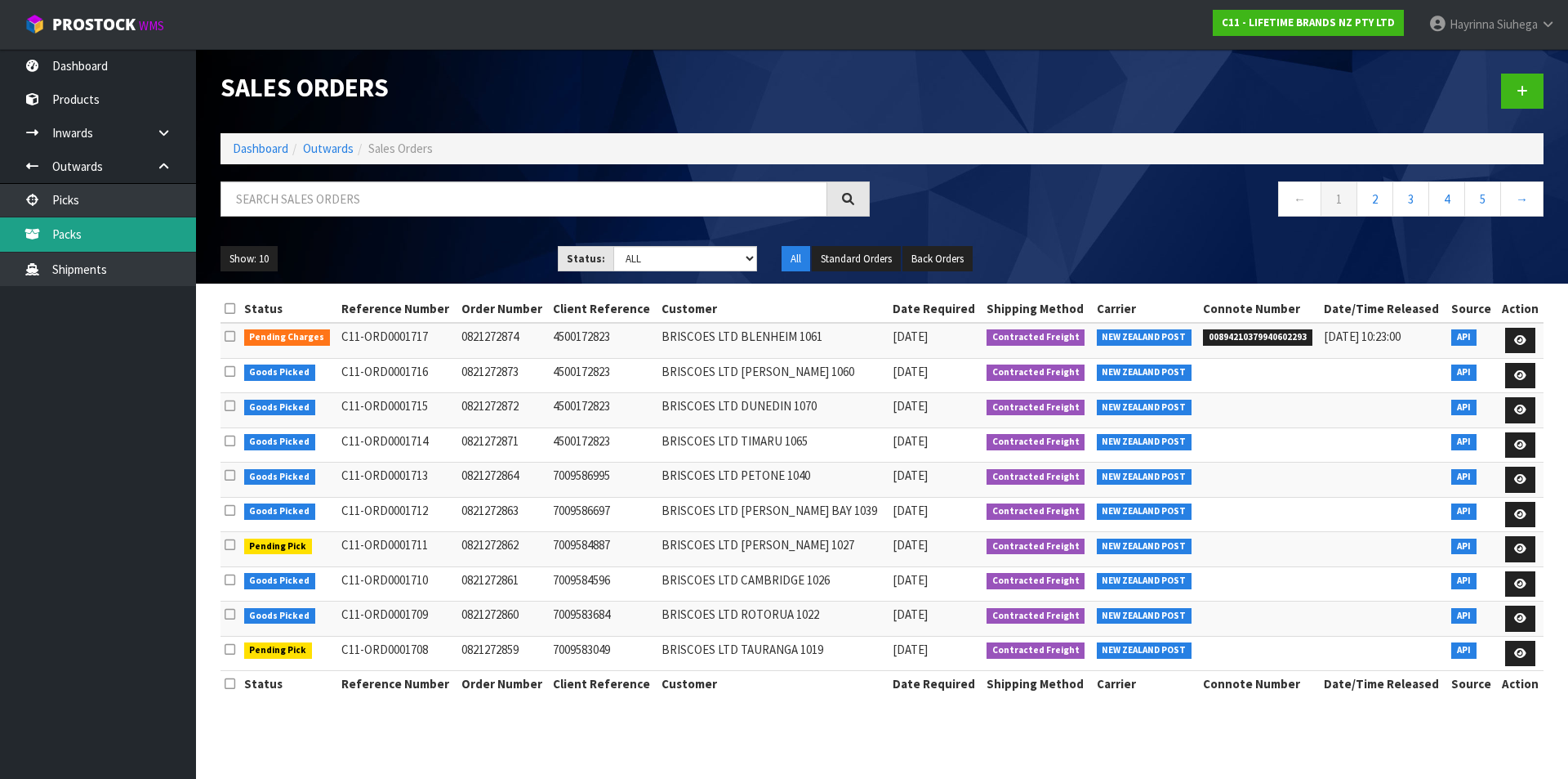
click at [114, 229] on link "Packs" at bounding box center [98, 234] width 196 height 34
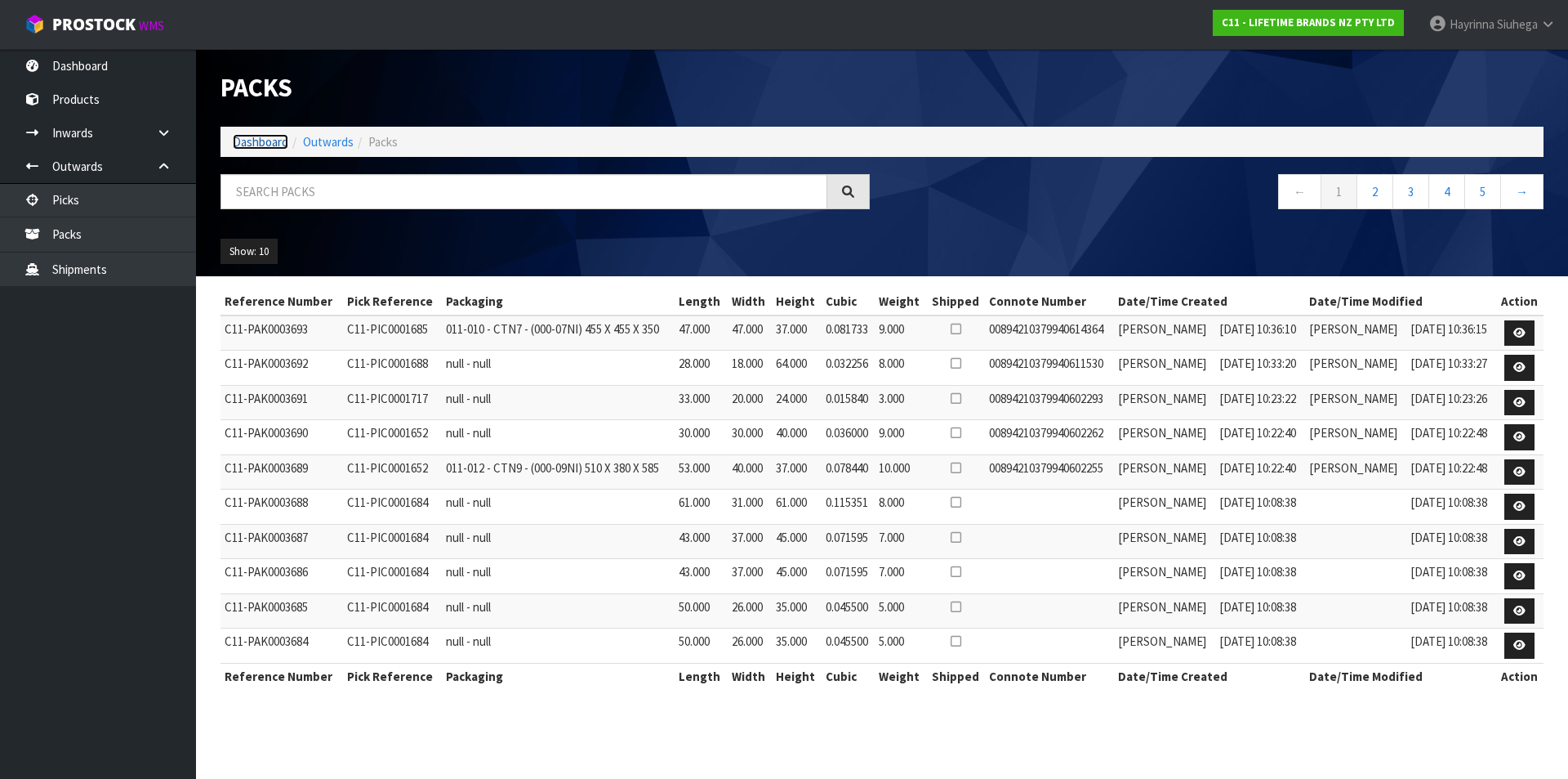
click at [254, 140] on link "Dashboard" at bounding box center [260, 141] width 55 height 15
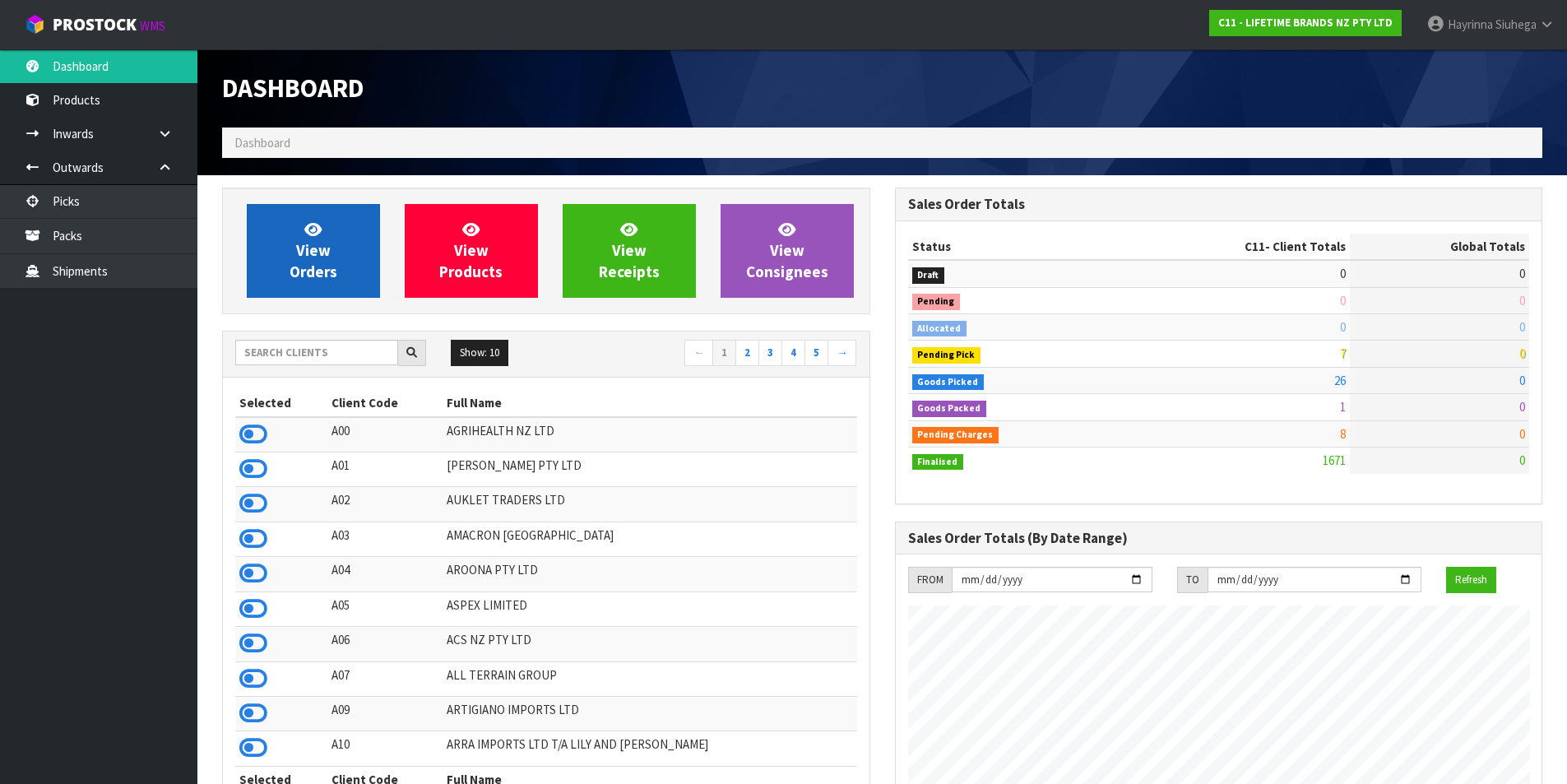
scroll to position [1246, 672]
click at [315, 256] on span "View Orders" at bounding box center [313, 250] width 48 height 62
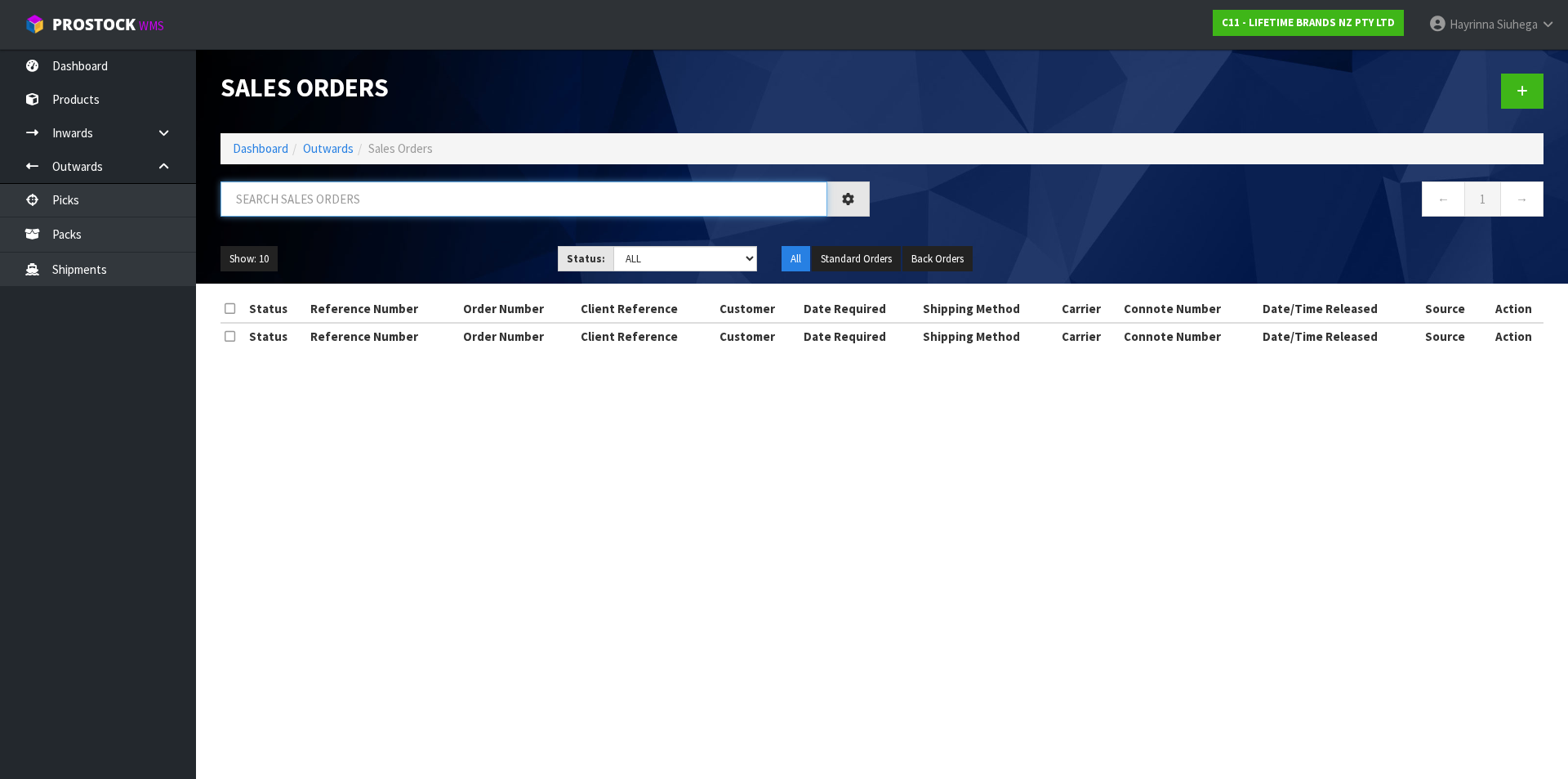
click at [326, 200] on input "text" at bounding box center [524, 199] width 607 height 35
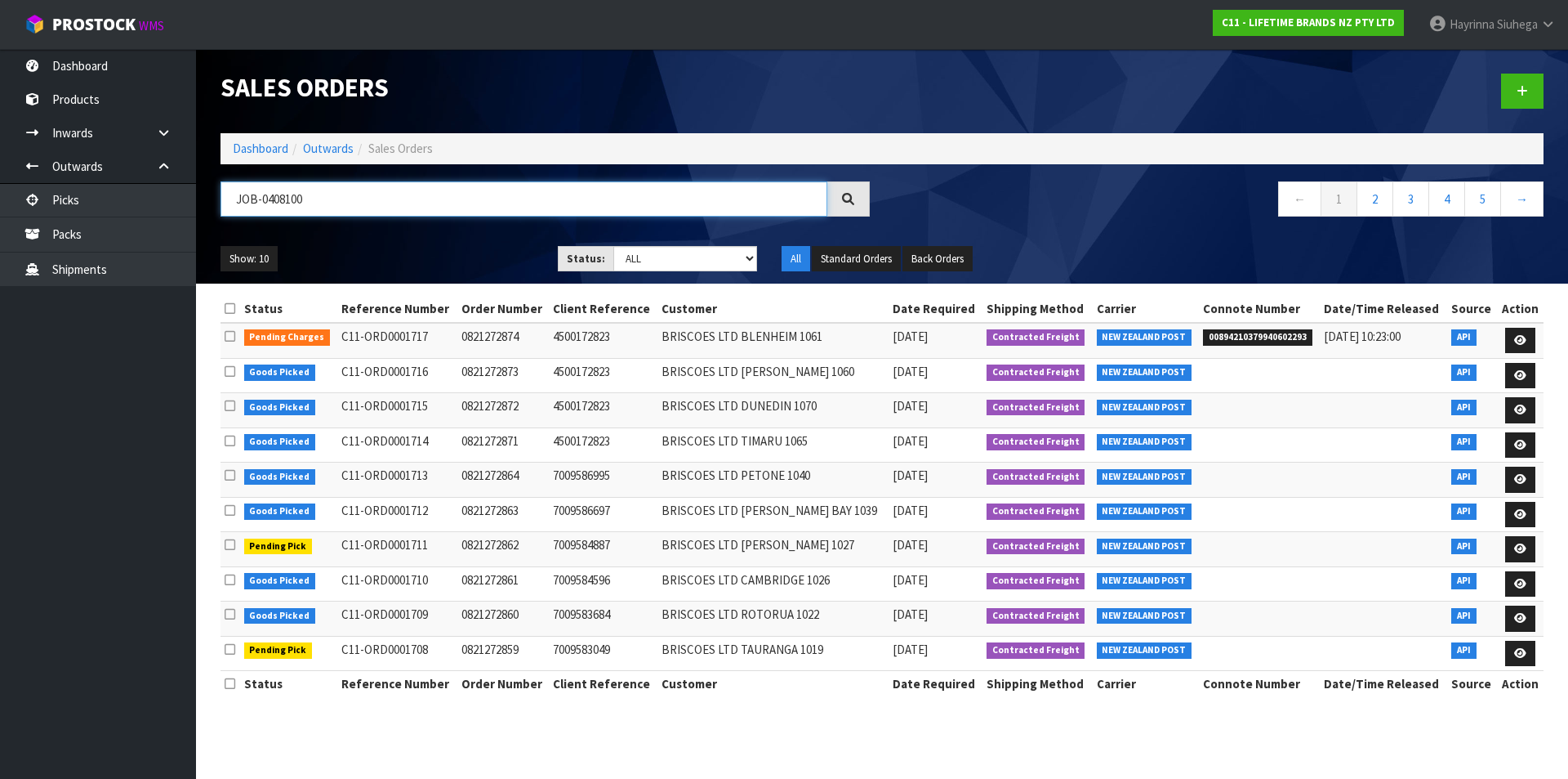
type input "JOB-0408100"
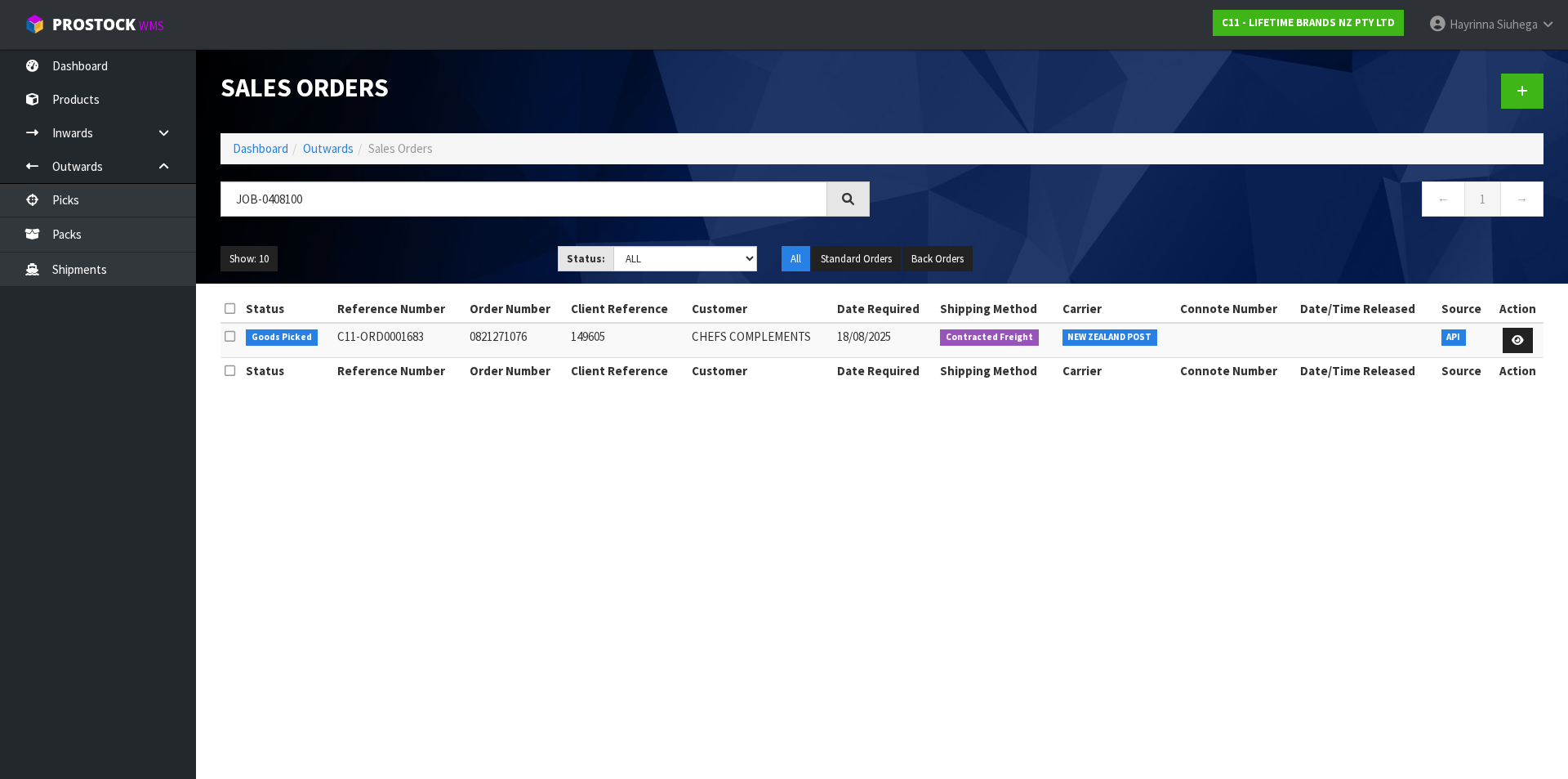
click at [1533, 340] on td at bounding box center [1518, 340] width 52 height 35
click at [1507, 336] on link at bounding box center [1518, 340] width 30 height 26
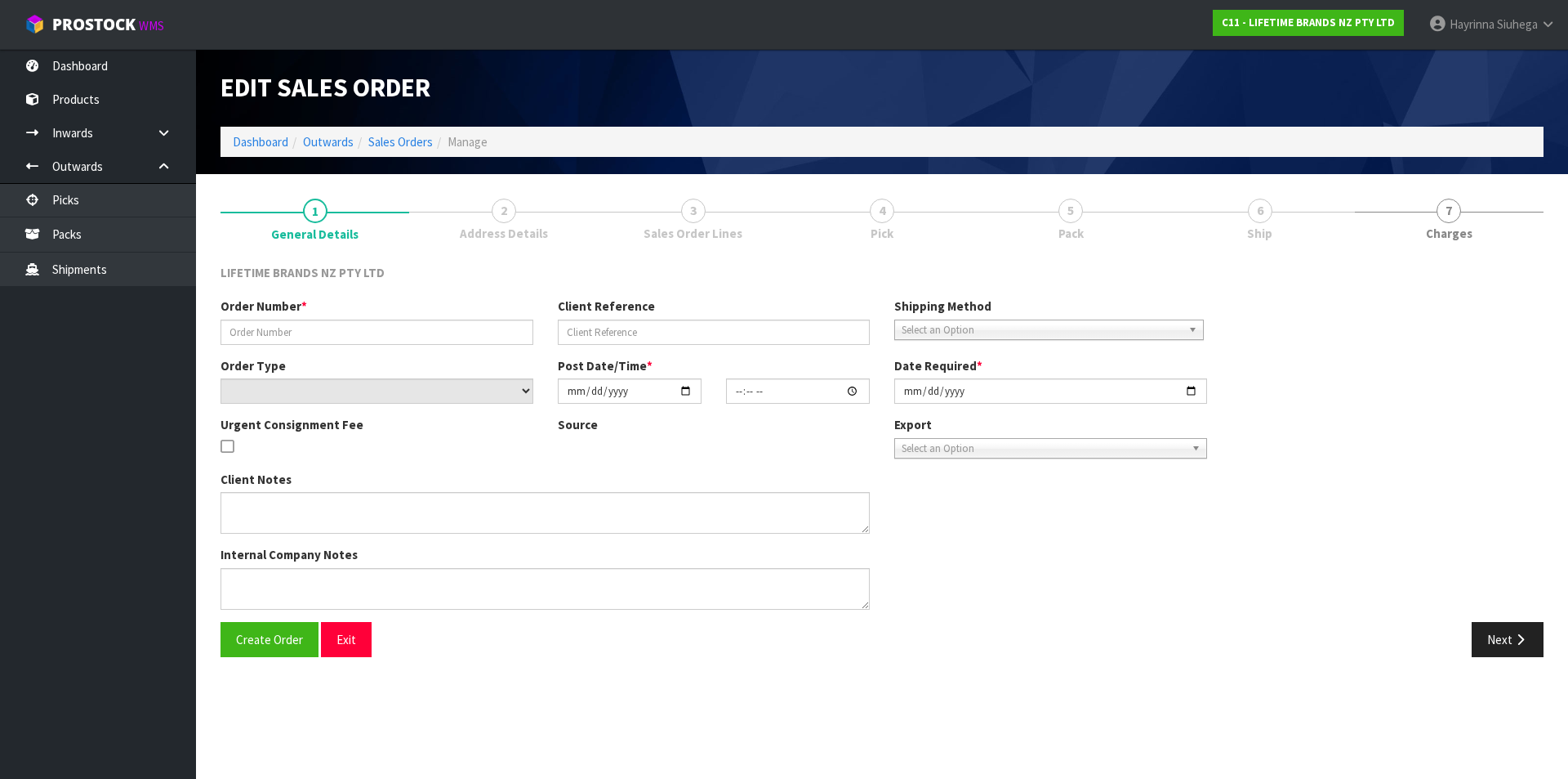
type input "0821271076"
type input "149605"
select select "number:0"
type input "[DATE]"
type input "08:23:41.000"
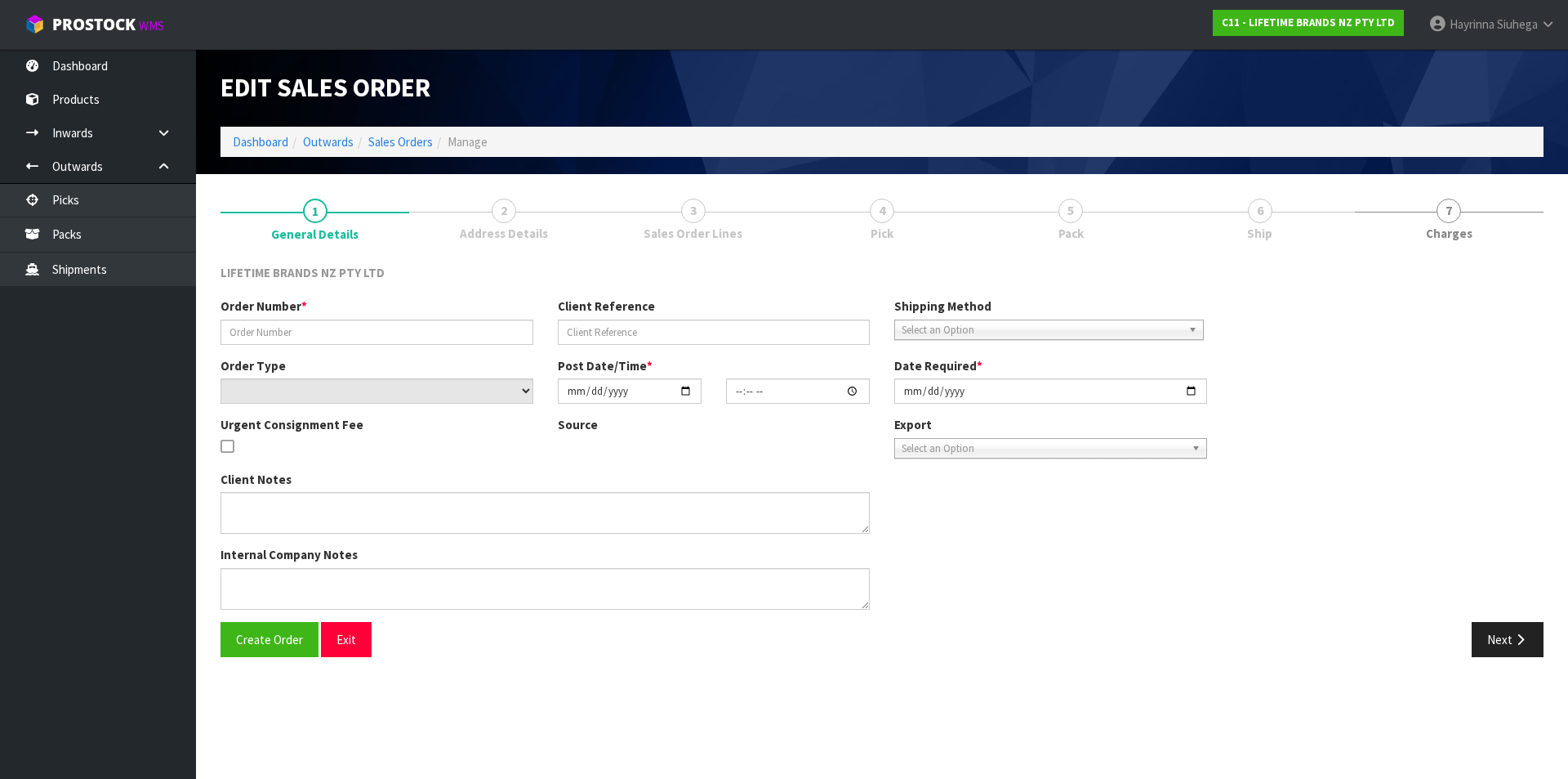
type input "[DATE]"
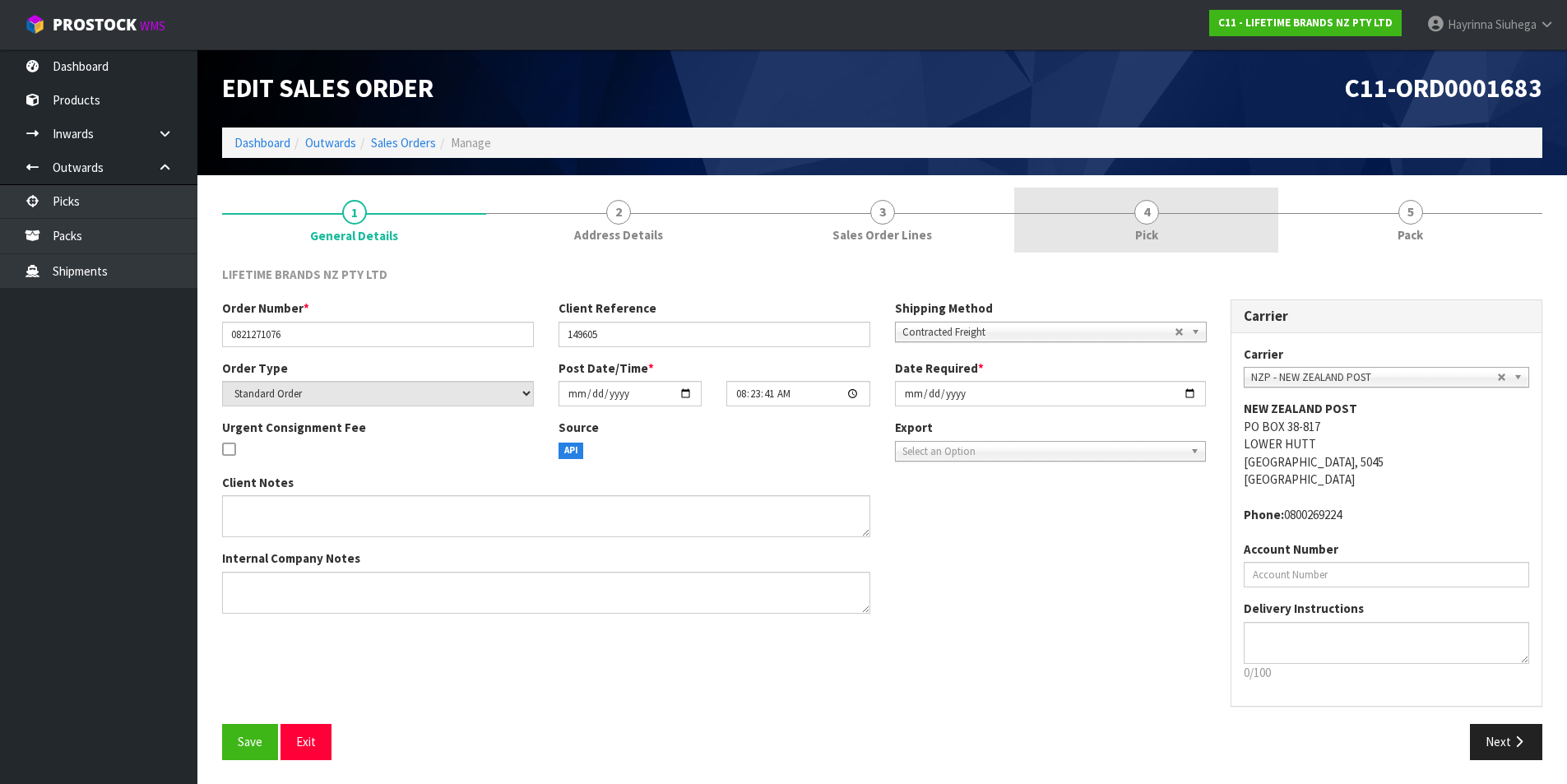
click at [1230, 220] on link "4 Pick" at bounding box center [1146, 220] width 264 height 65
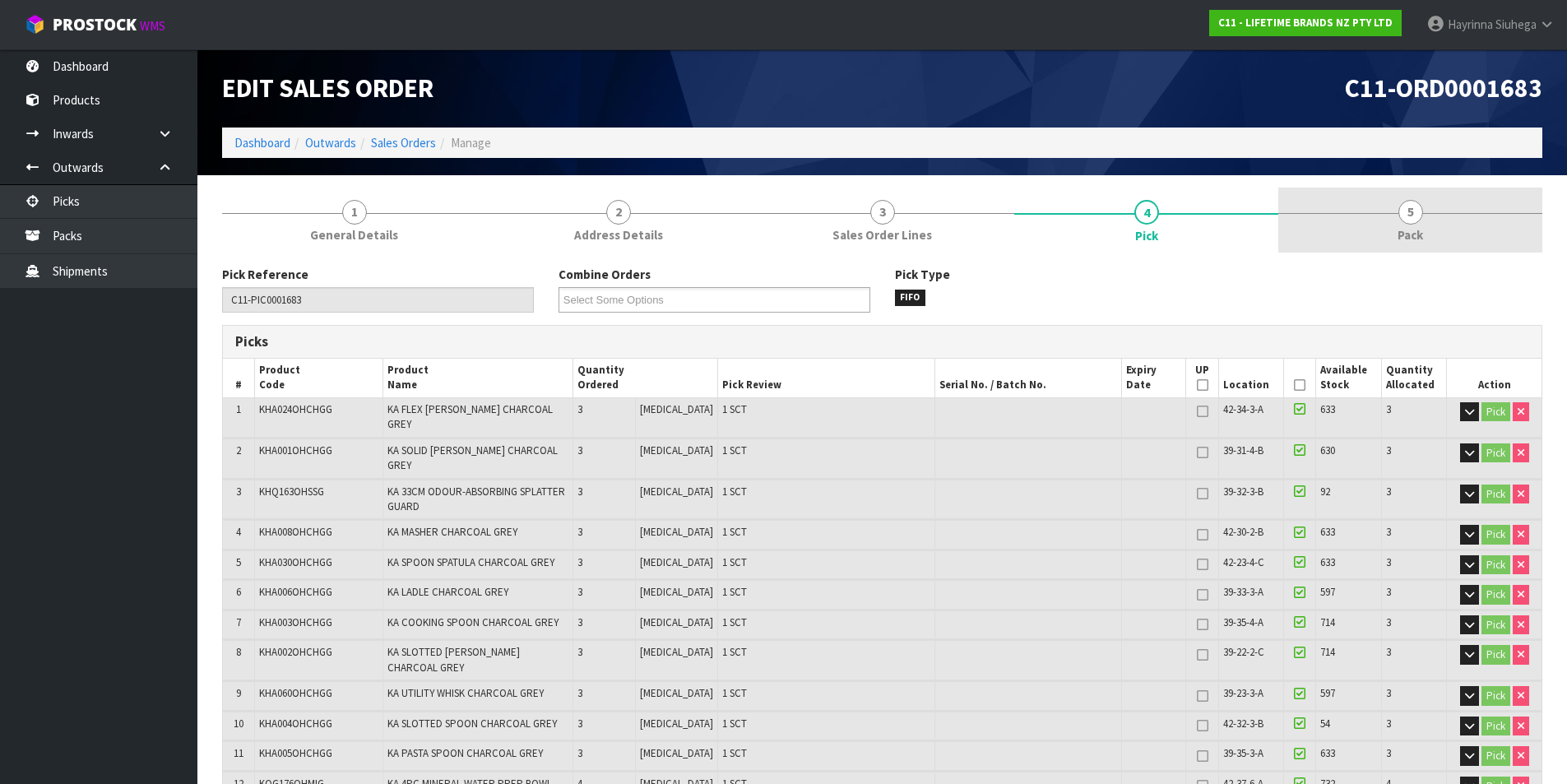
click at [1376, 225] on link "5 Pack" at bounding box center [1411, 220] width 264 height 65
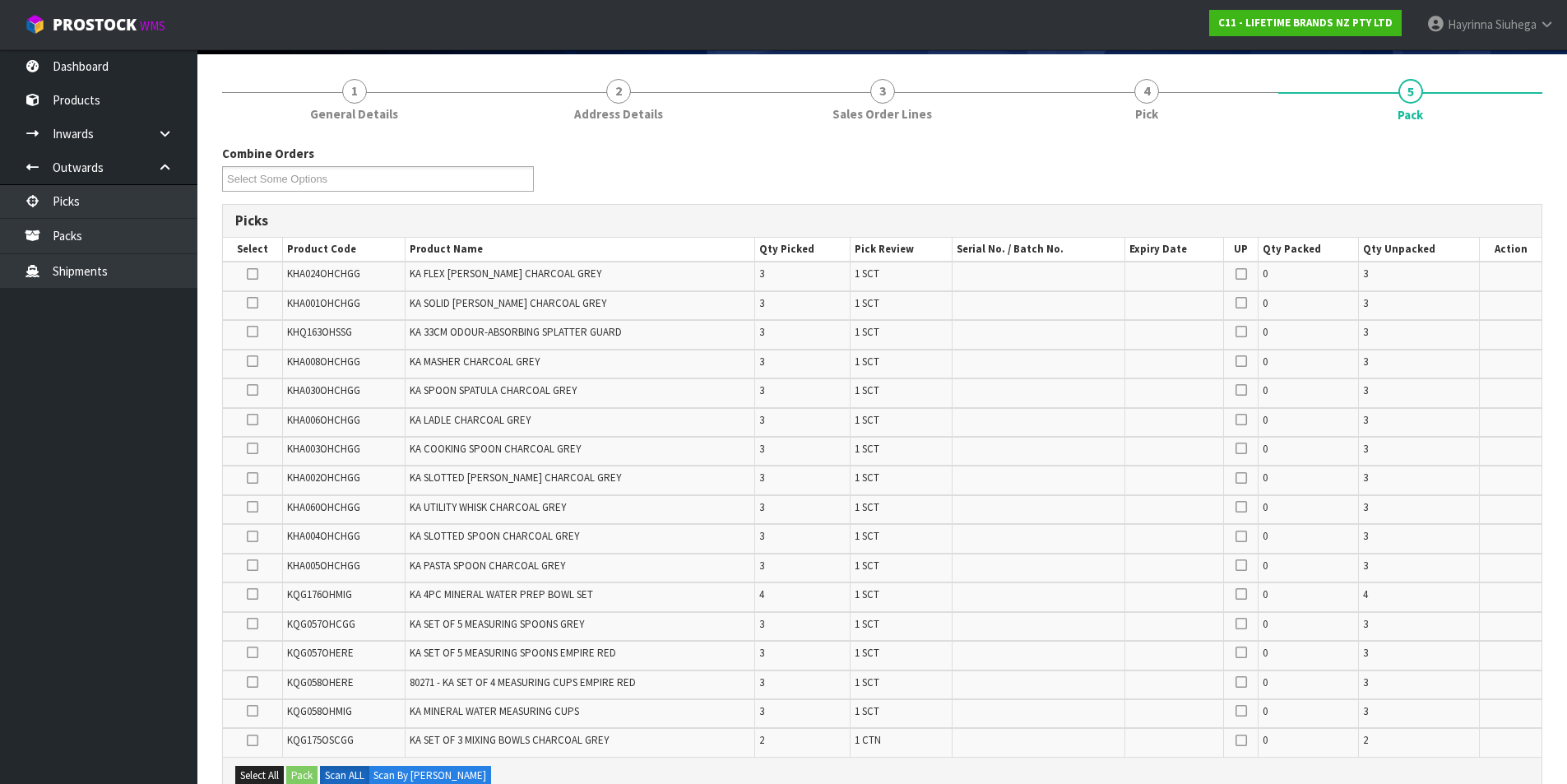
scroll to position [259, 0]
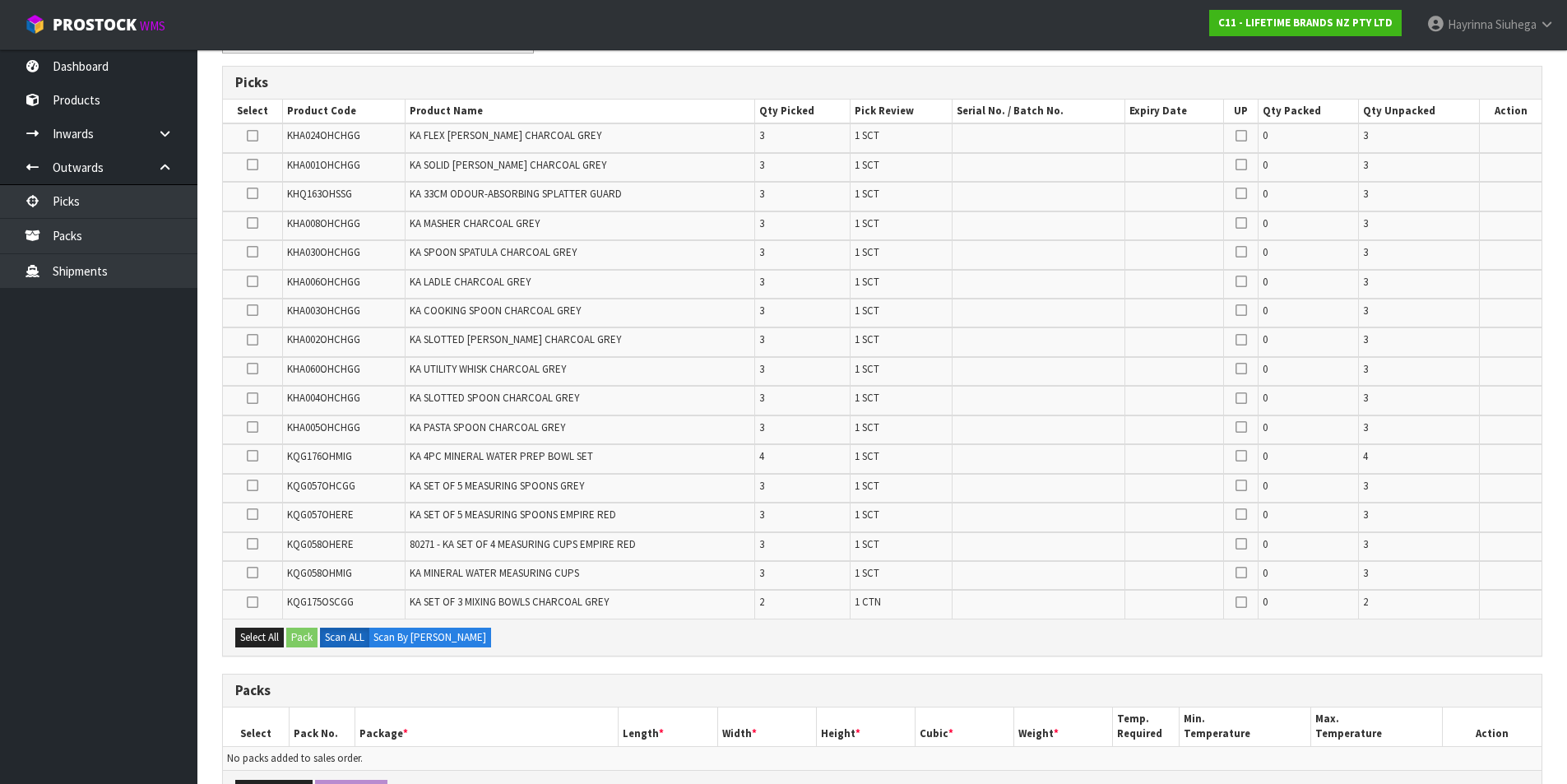
click at [913, 479] on td "1 SCT" at bounding box center [902, 488] width 102 height 29
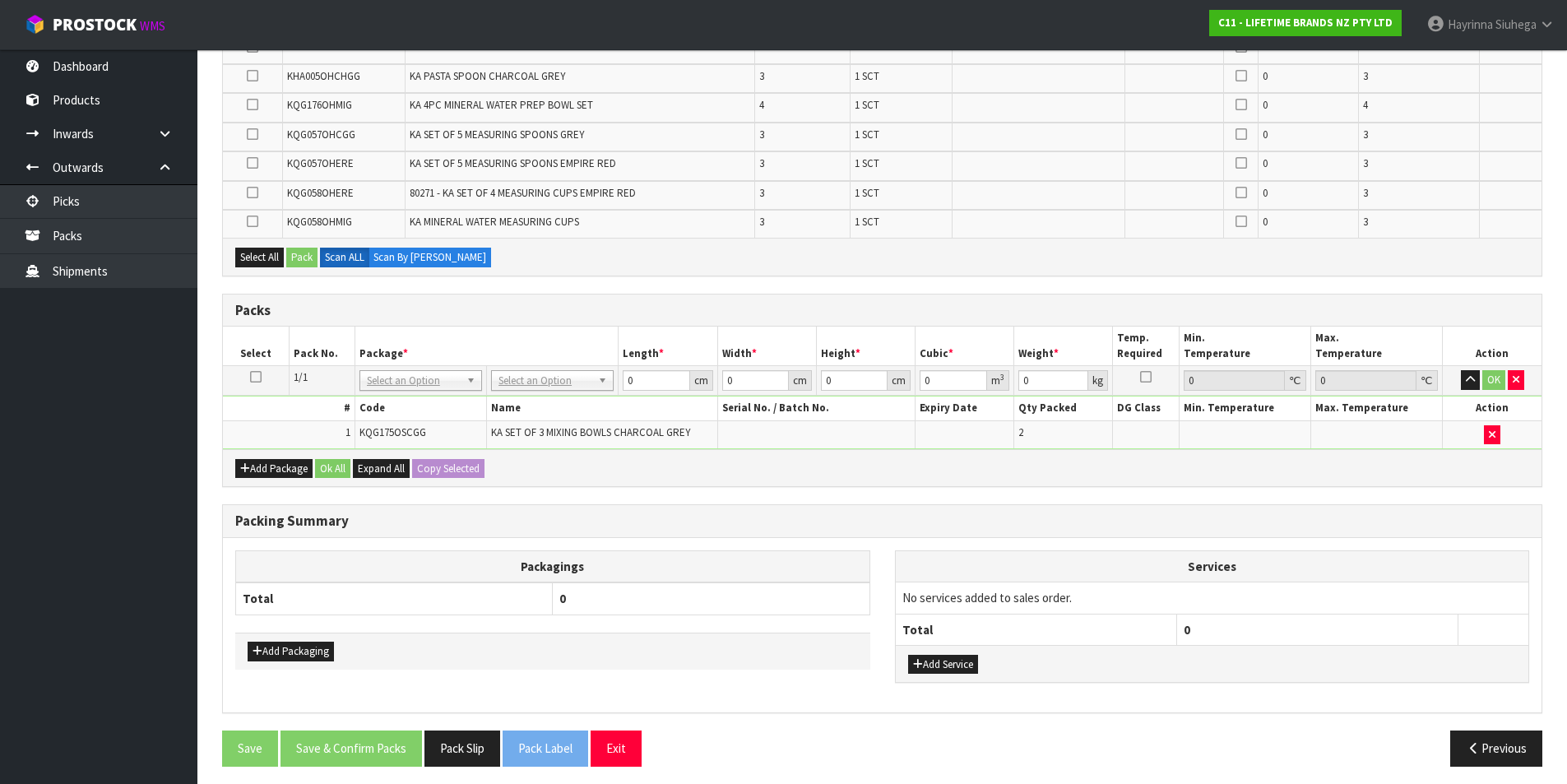
scroll to position [617, 0]
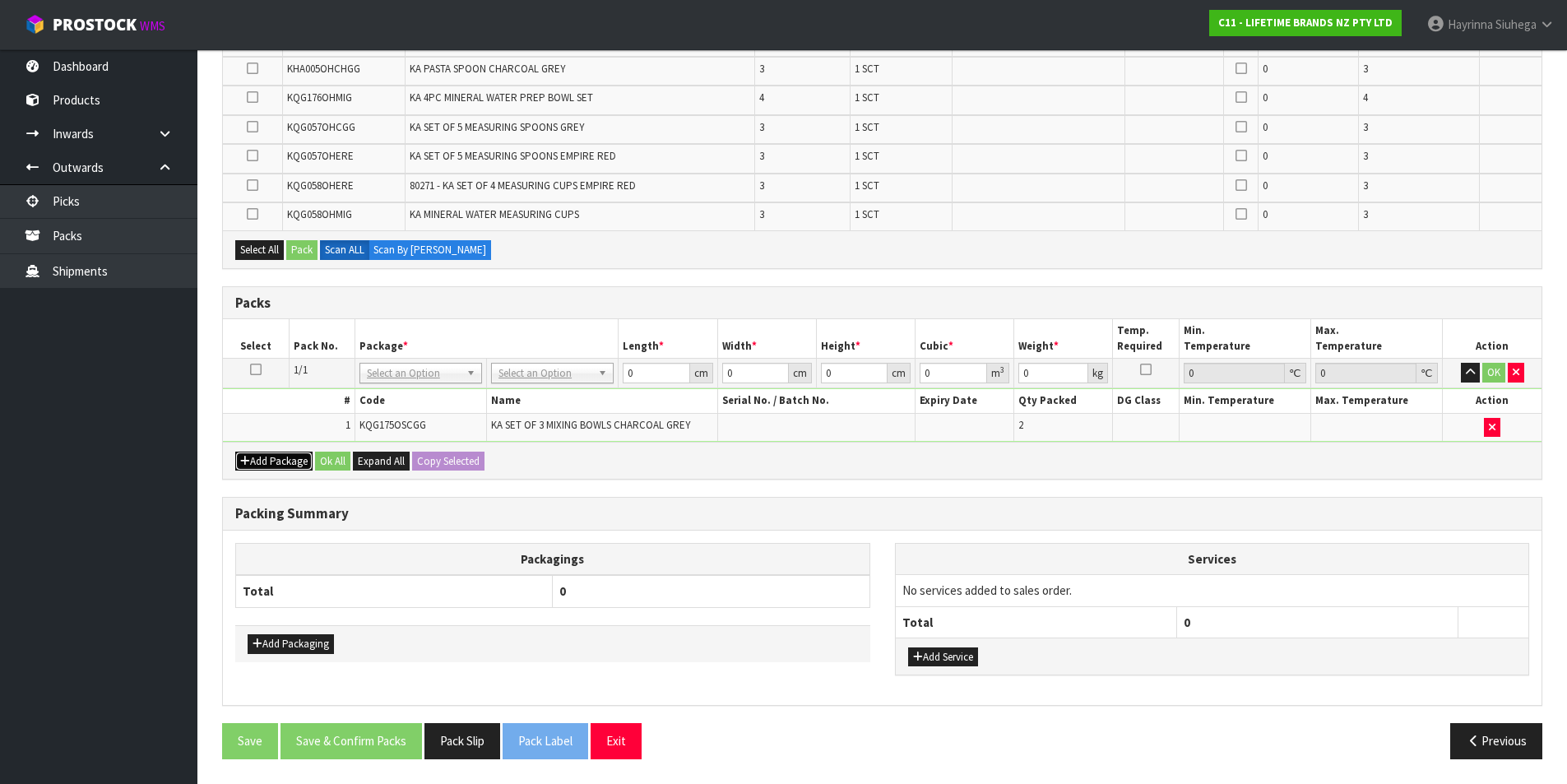
click at [262, 466] on button "Add Package" at bounding box center [274, 461] width 77 height 20
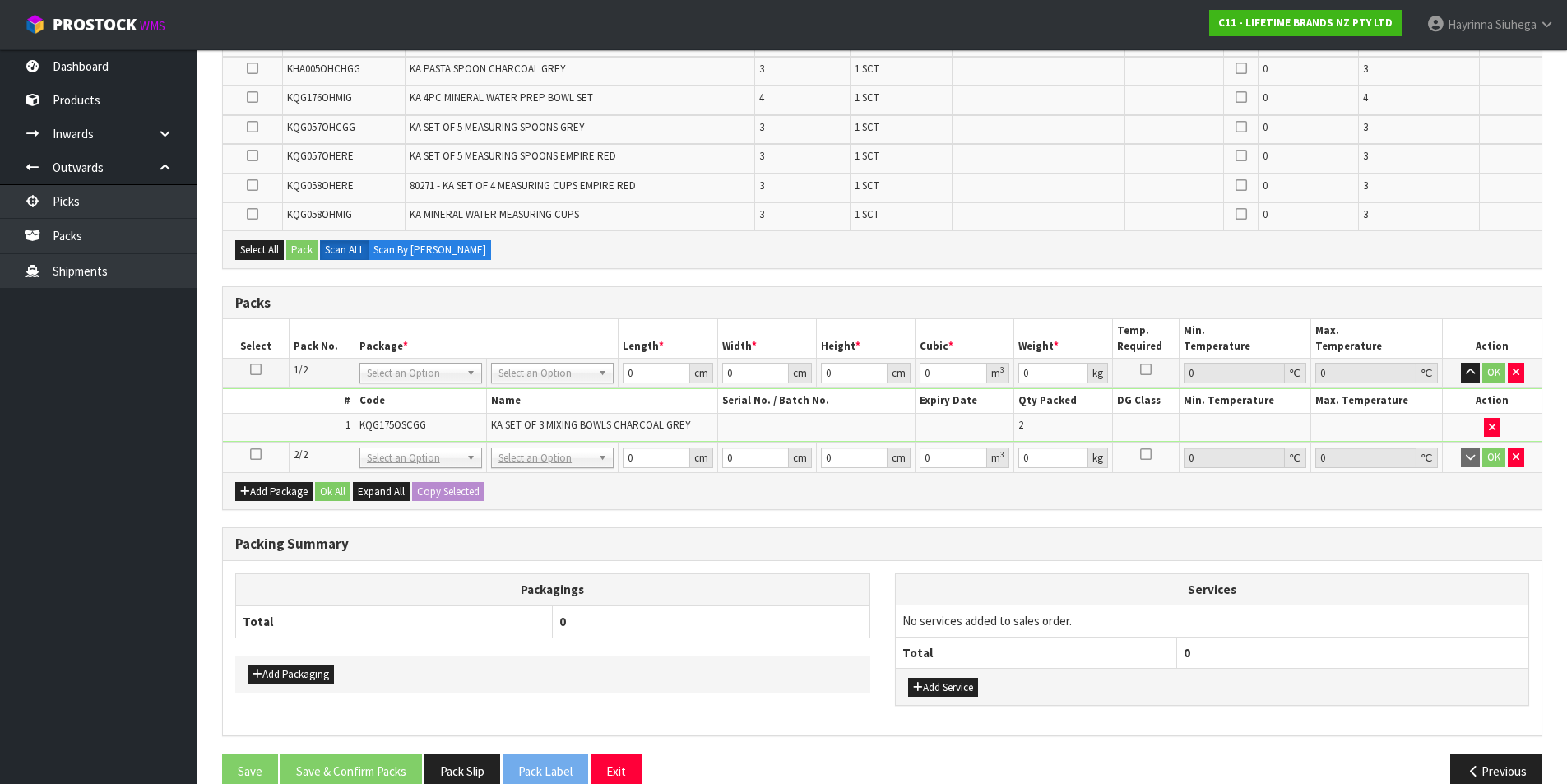
click at [254, 454] on icon at bounding box center [256, 454] width 12 height 1
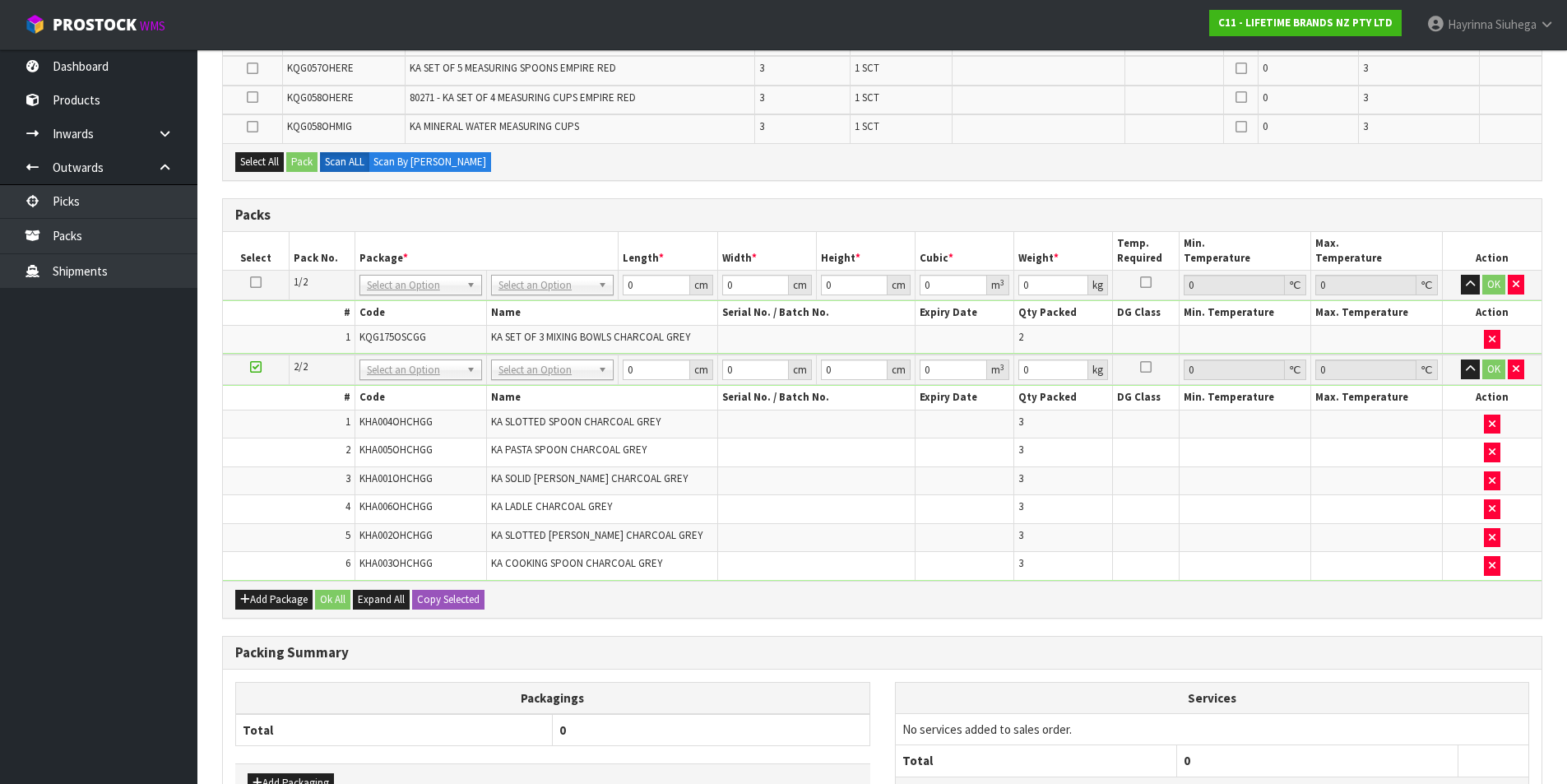
scroll to position [501, 0]
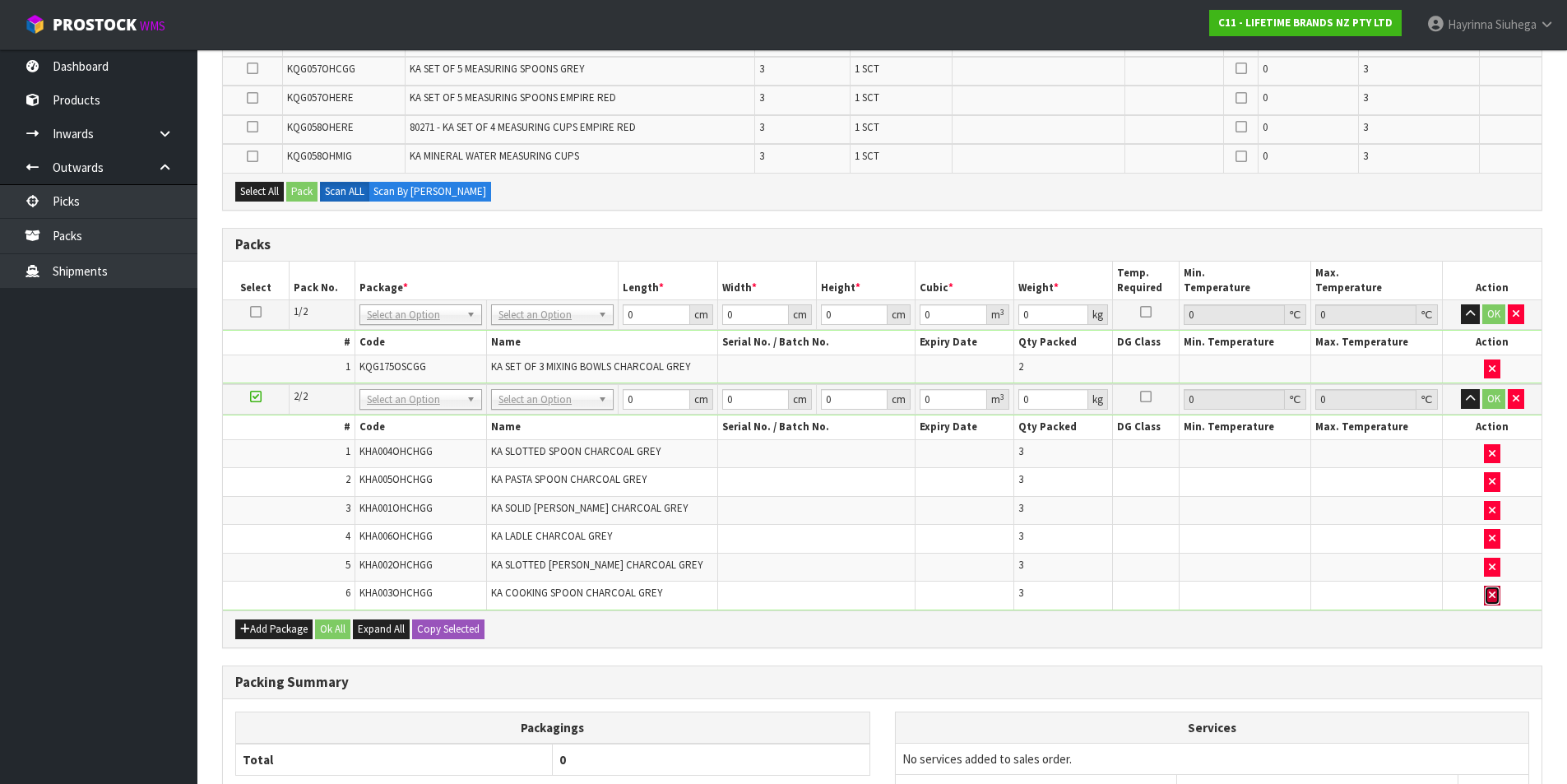
click at [1495, 594] on icon "button" at bounding box center [1492, 595] width 6 height 11
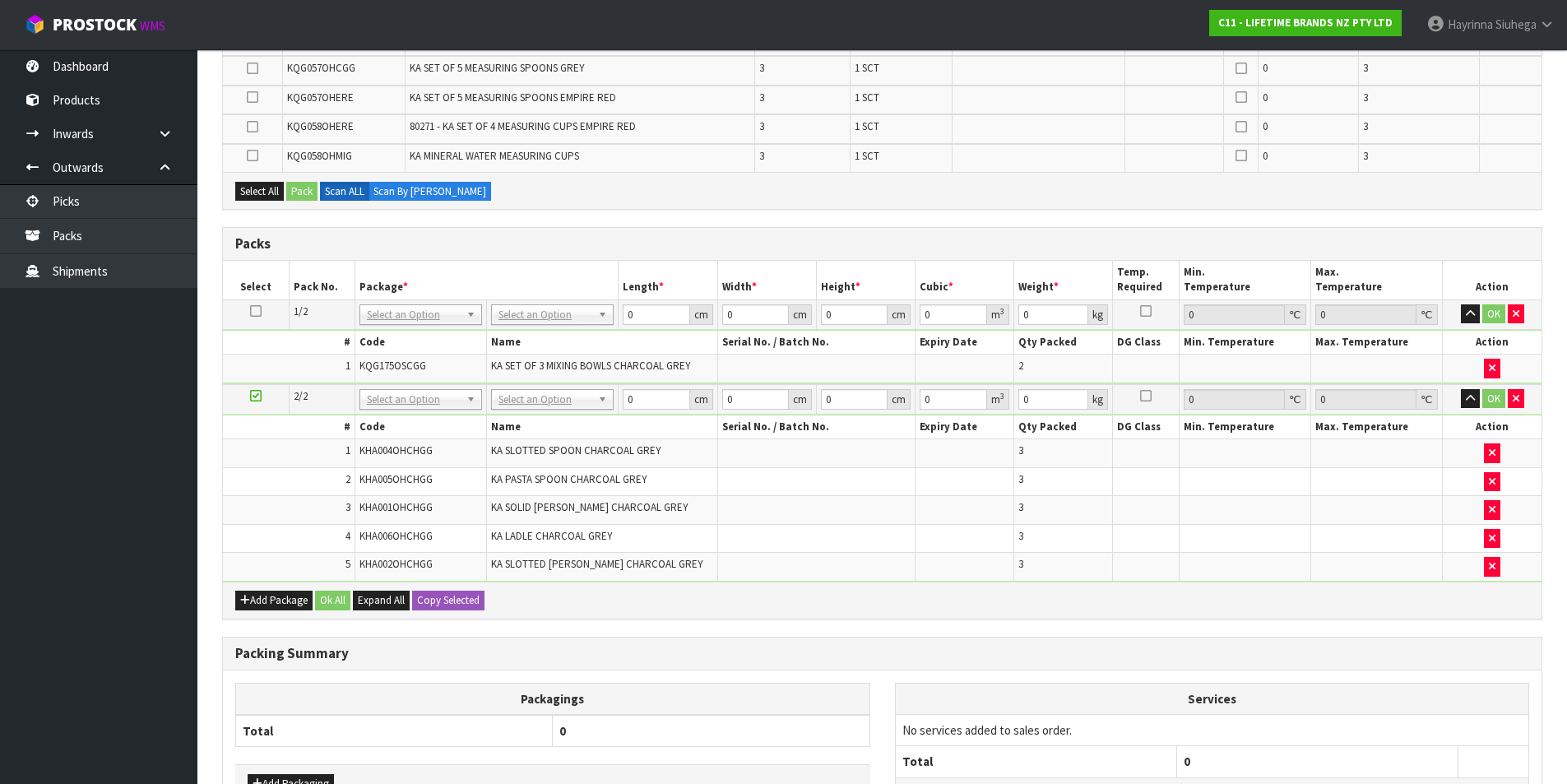
click at [1504, 576] on td at bounding box center [1493, 566] width 99 height 28
click at [1492, 567] on icon "button" at bounding box center [1492, 566] width 6 height 11
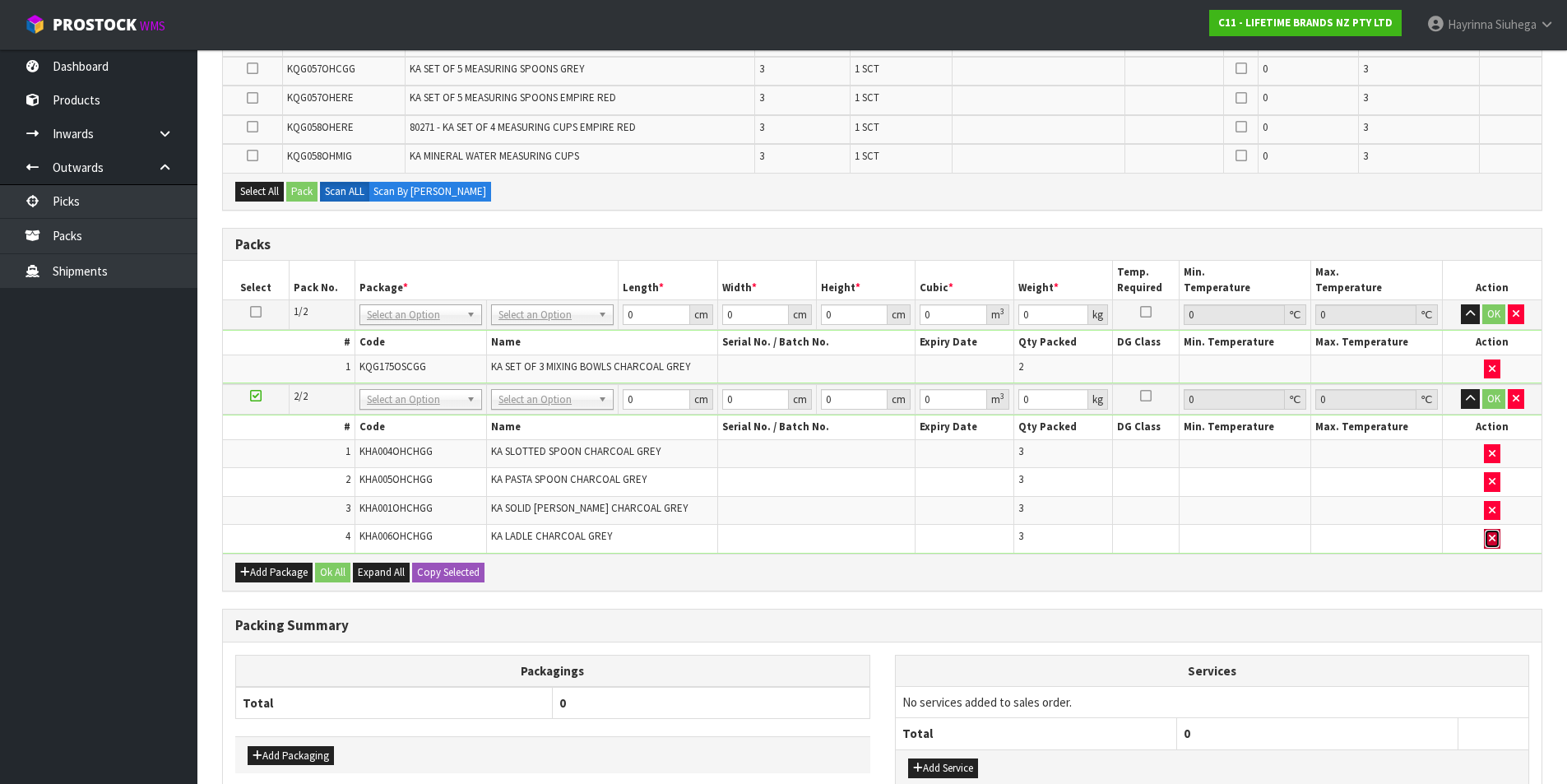
click at [1494, 540] on icon "button" at bounding box center [1492, 538] width 6 height 11
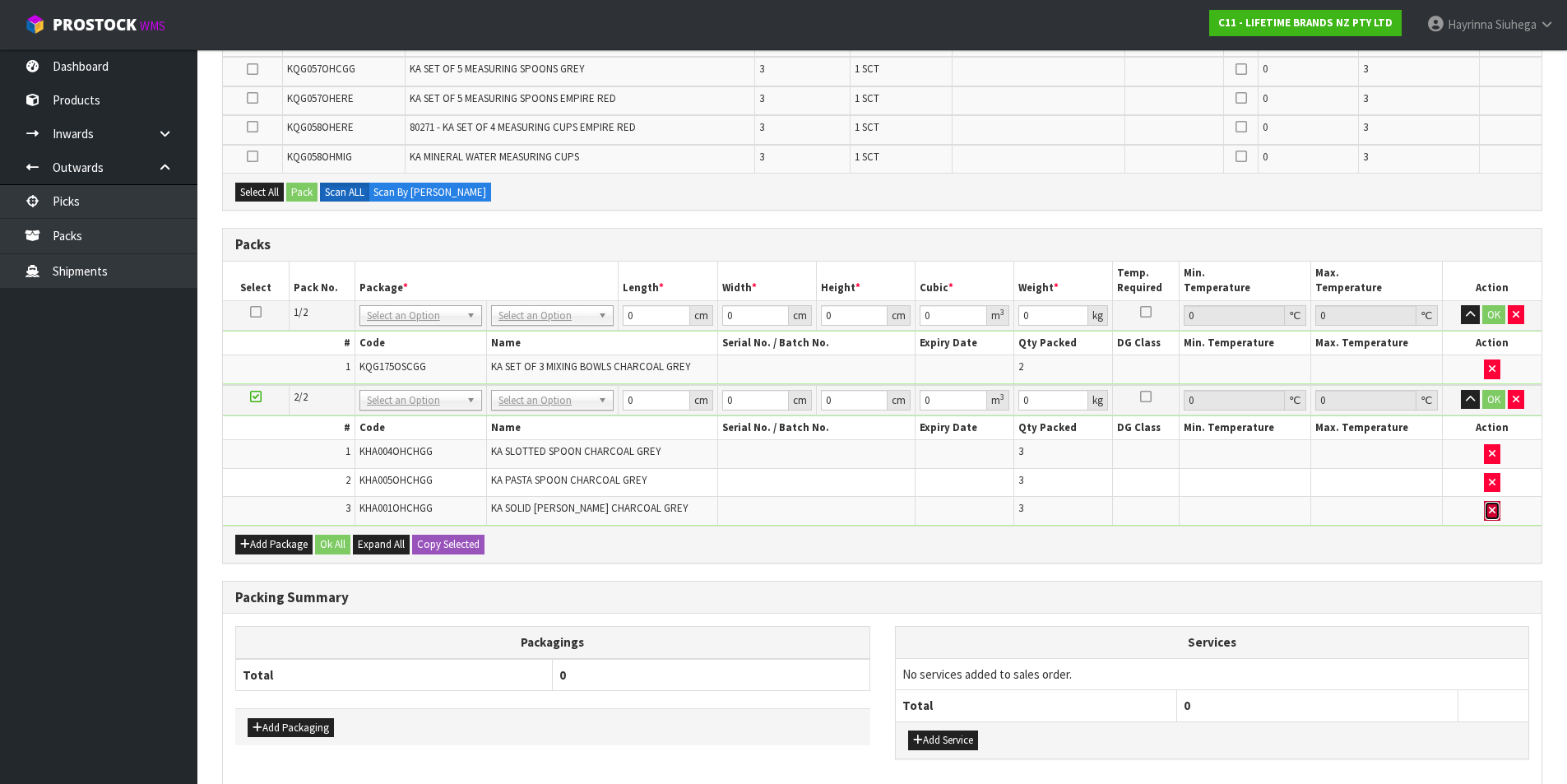
click at [1494, 510] on icon "button" at bounding box center [1492, 510] width 6 height 11
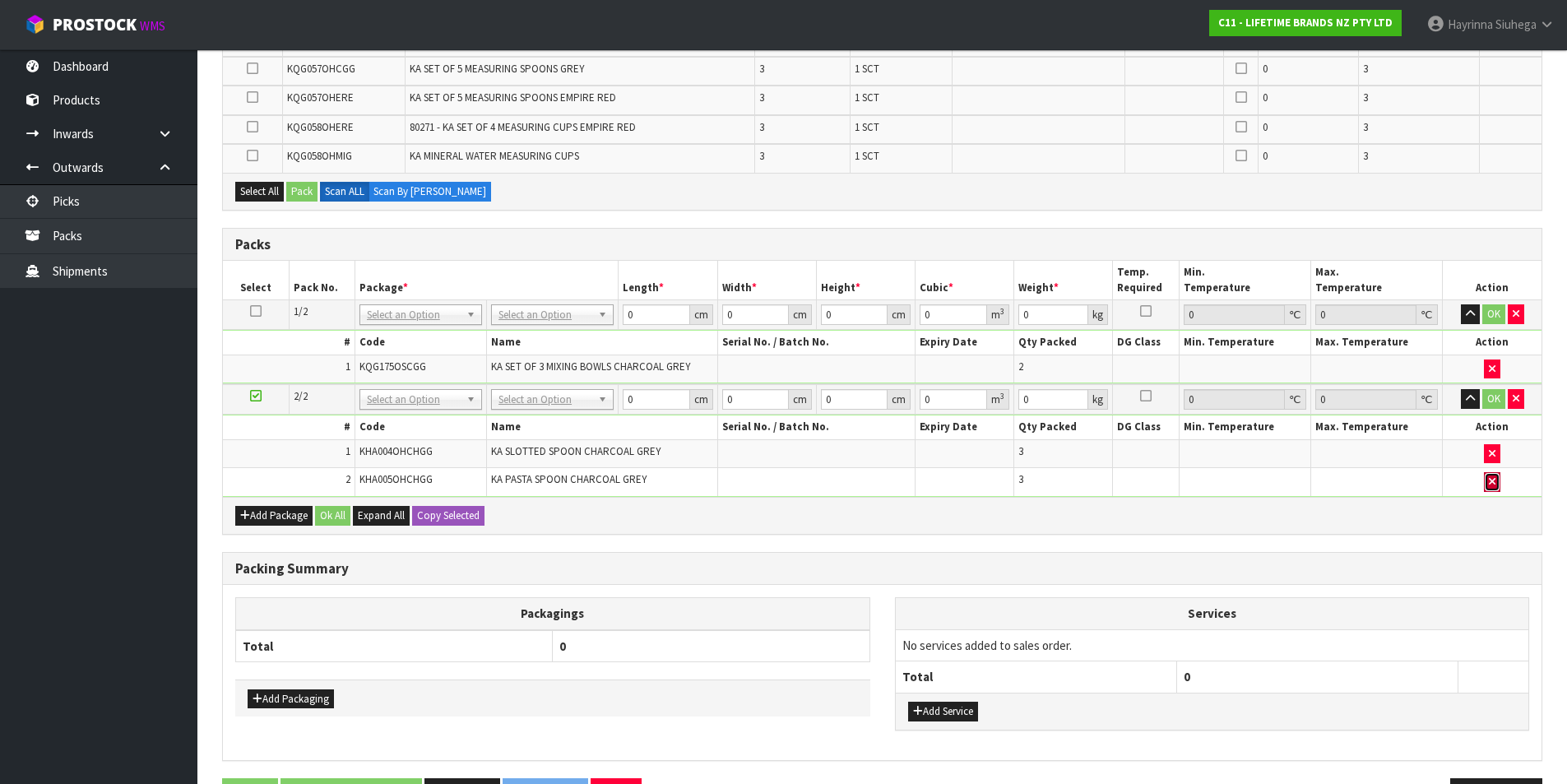
click at [1486, 487] on button "button" at bounding box center [1493, 482] width 16 height 20
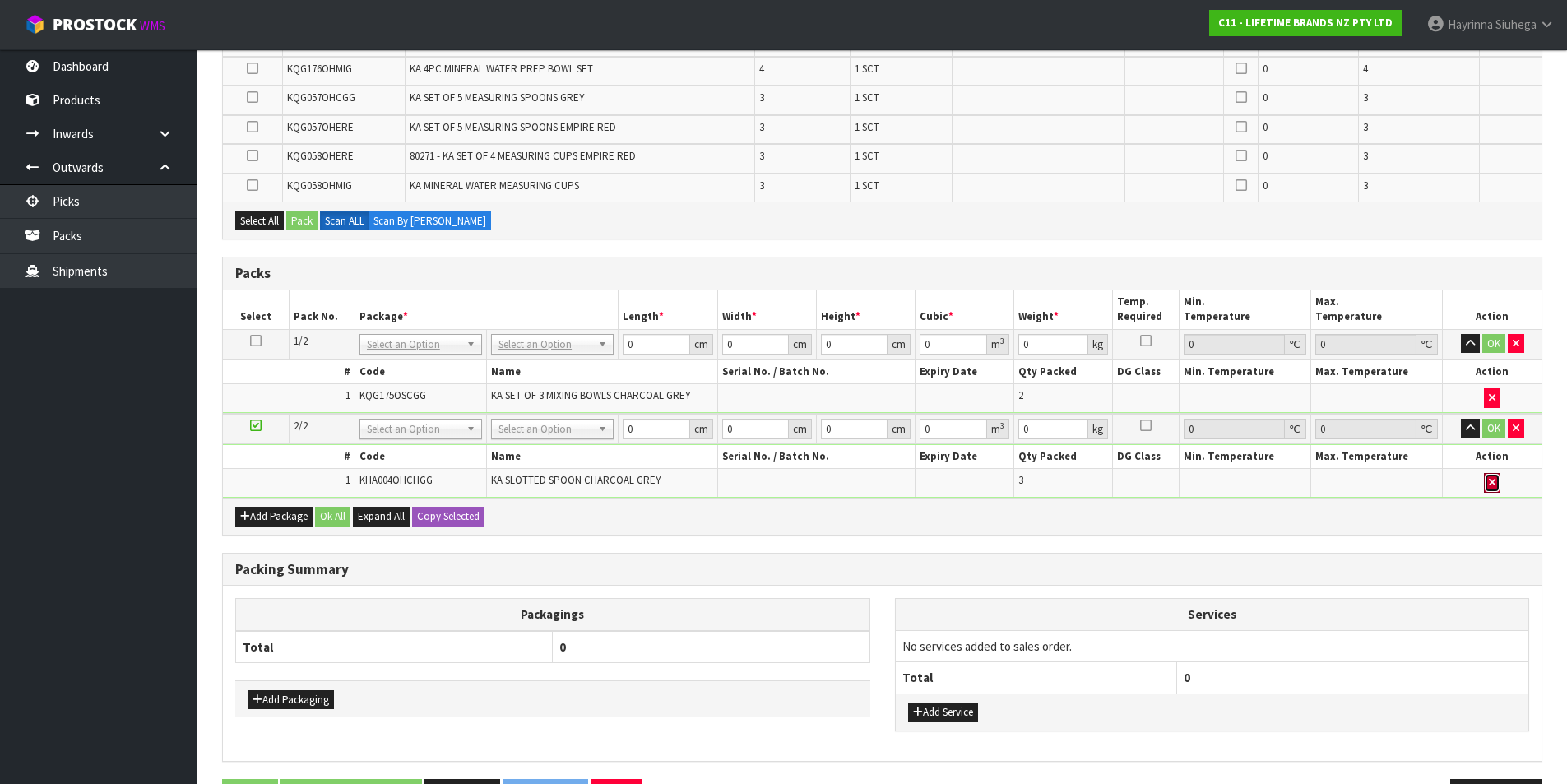
drag, startPoint x: 1489, startPoint y: 476, endPoint x: 1230, endPoint y: 476, distance: 259.0
click at [1489, 478] on button "button" at bounding box center [1493, 483] width 16 height 20
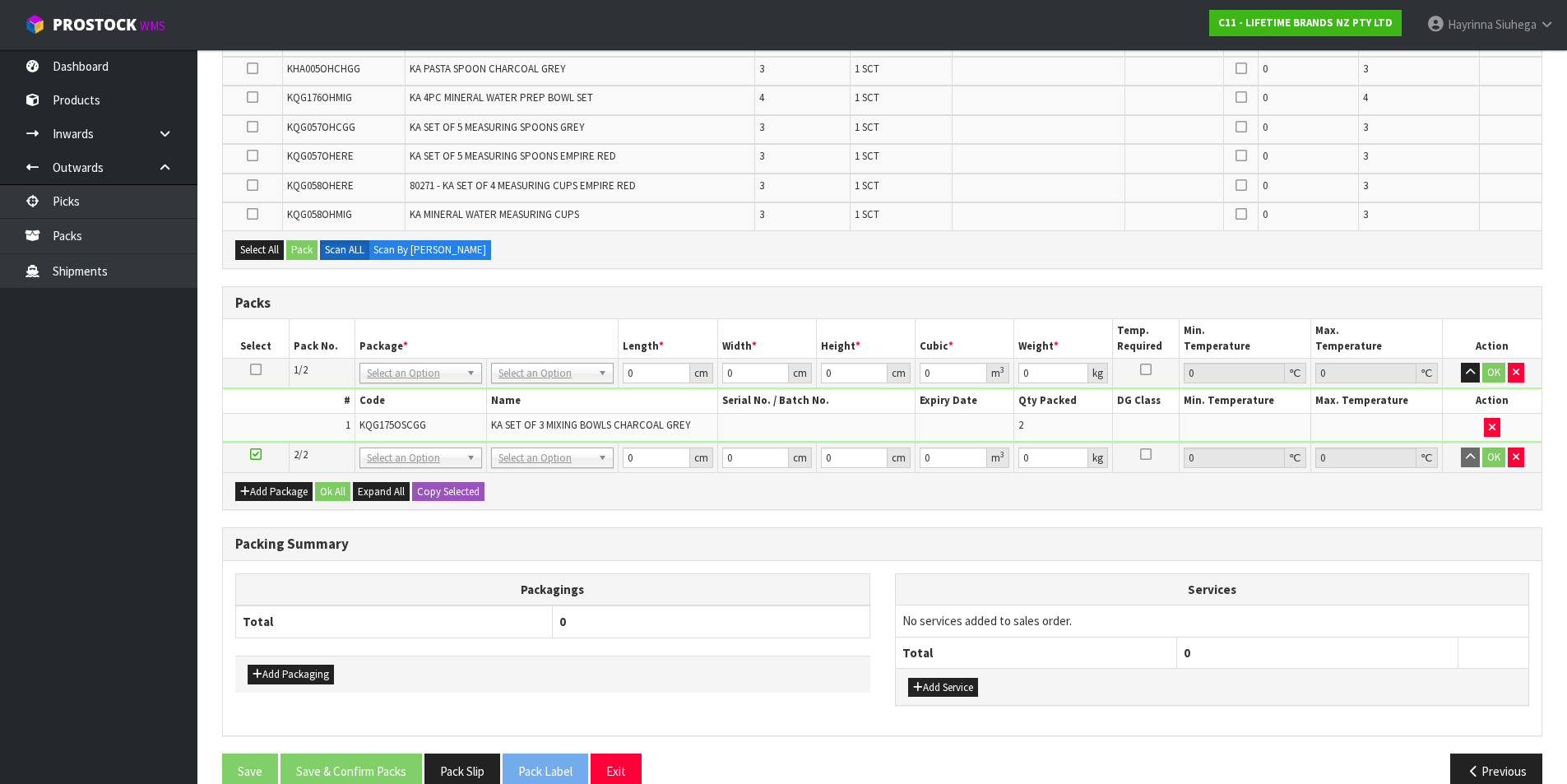
click at [774, 292] on div "Packs" at bounding box center [882, 303] width 1319 height 33
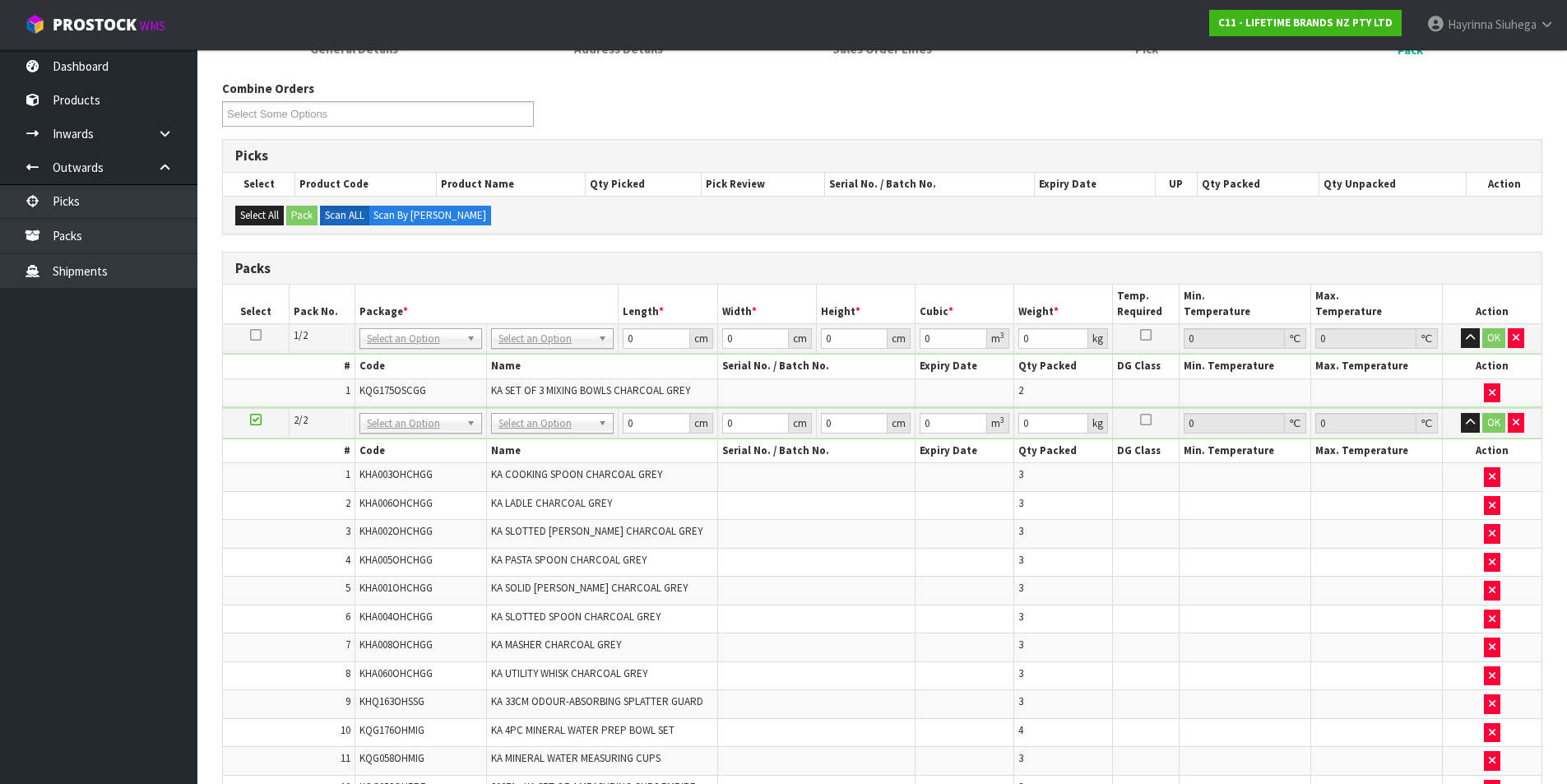
scroll to position [179, 0]
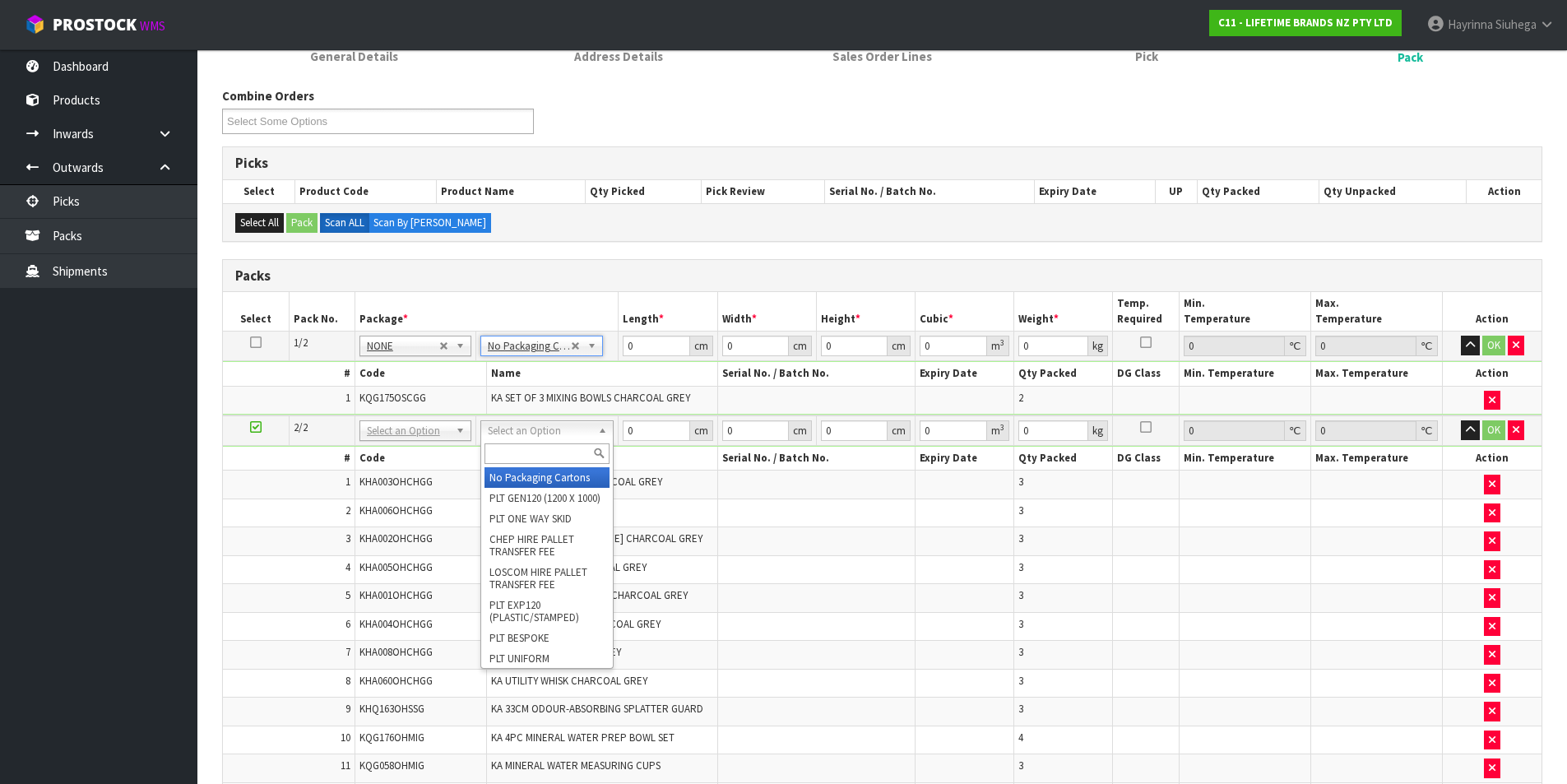
click at [538, 449] on input "text" at bounding box center [547, 453] width 125 height 21
type input "CTN7"
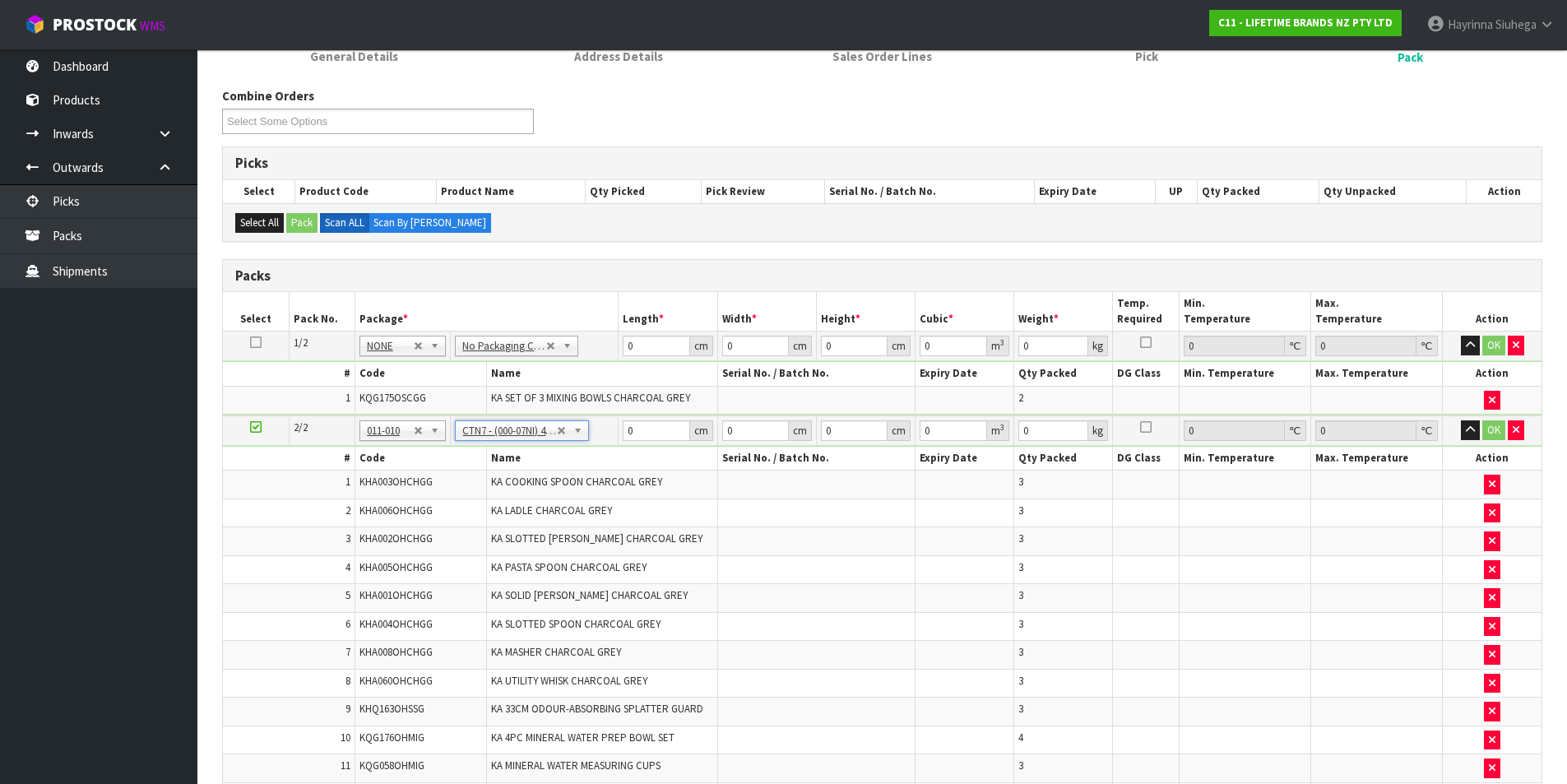
type input "45.5"
type input "35"
type input "0.072459"
type input "8.65"
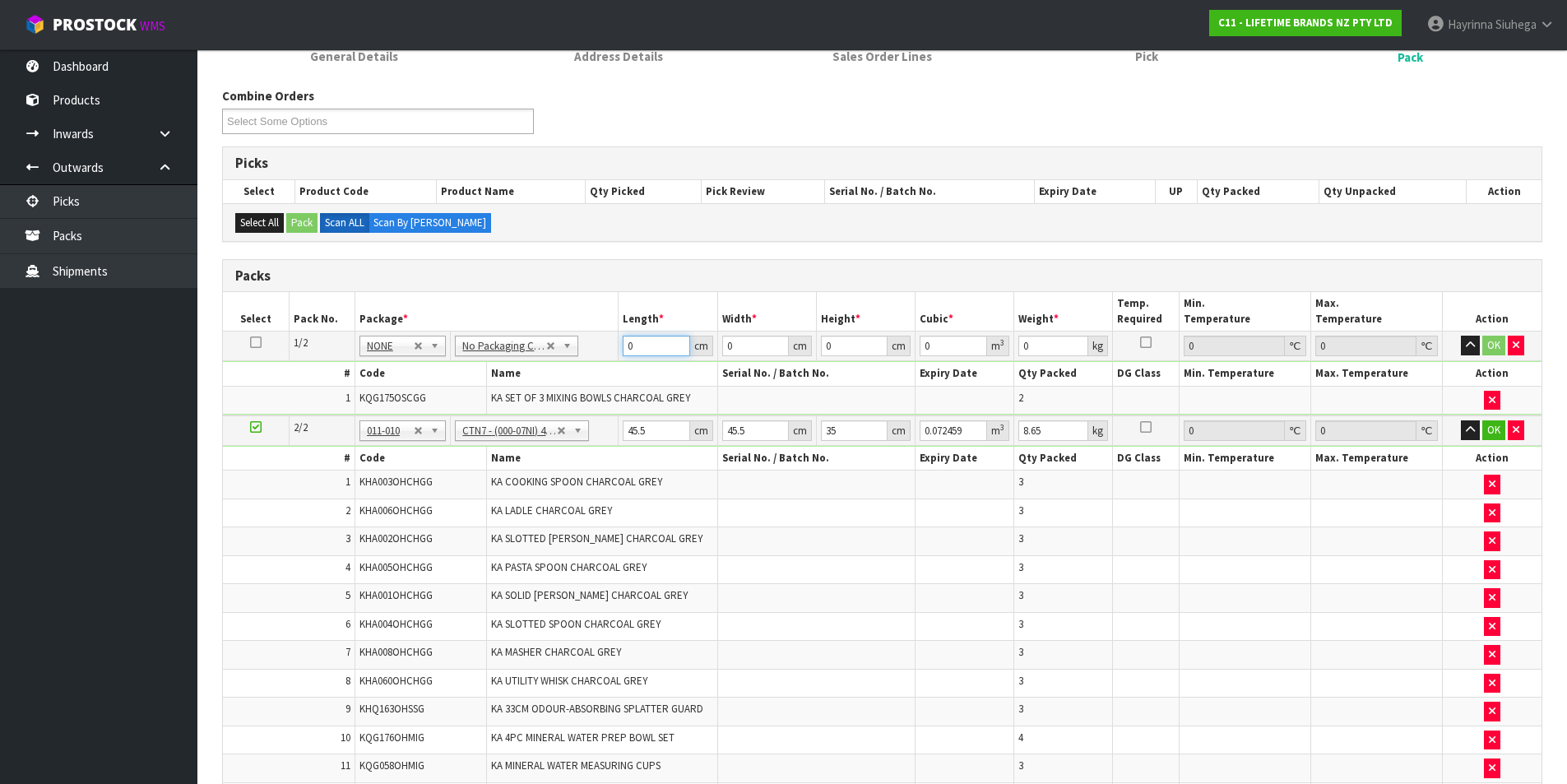
click at [626, 341] on input "0" at bounding box center [656, 345] width 66 height 21
type input "57"
type input "33"
type input "1"
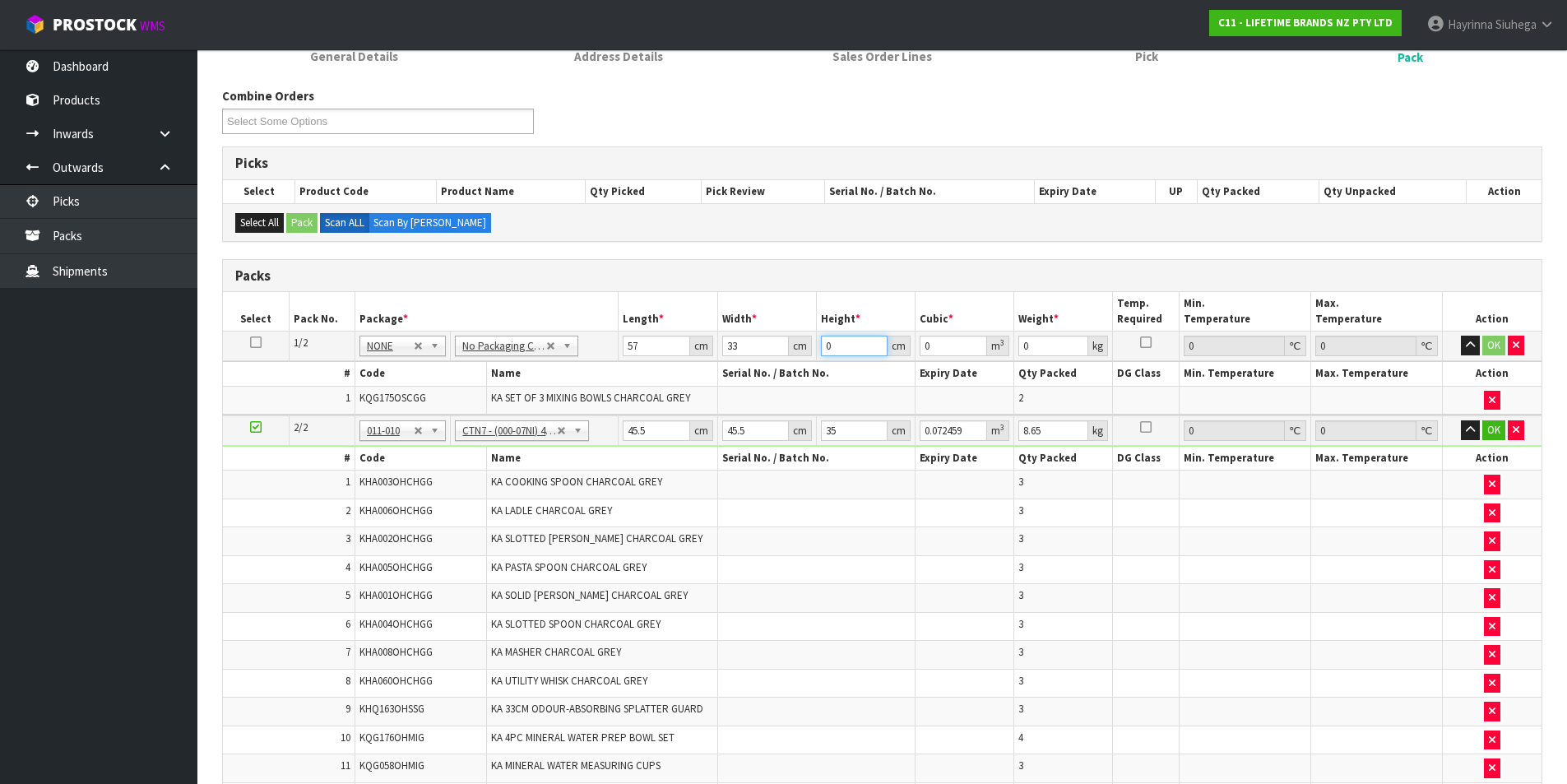
type input "0.001881"
type input "18"
type input "0.033858"
type input "18"
type input "3"
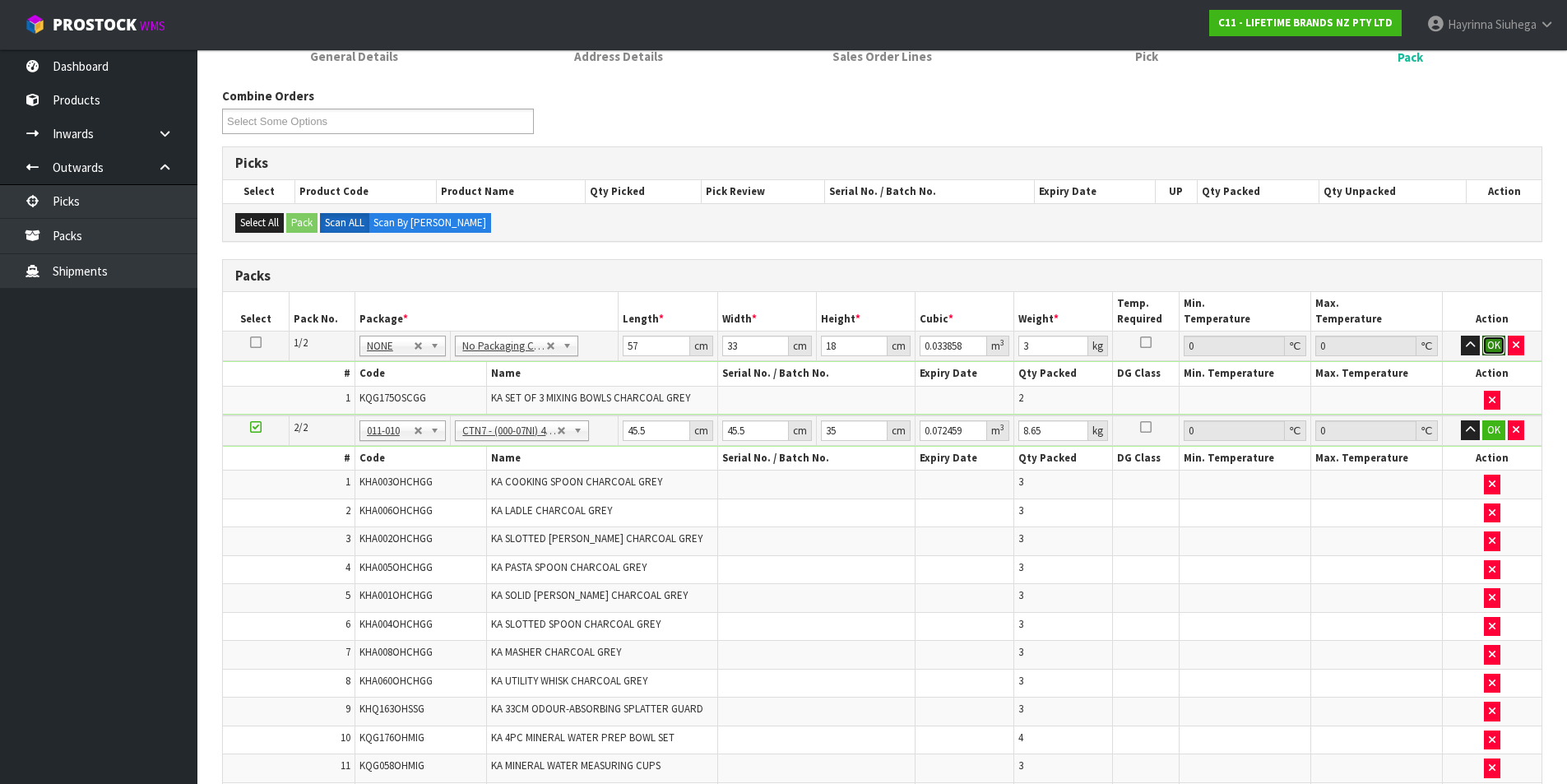
click button "OK" at bounding box center [1494, 345] width 23 height 20
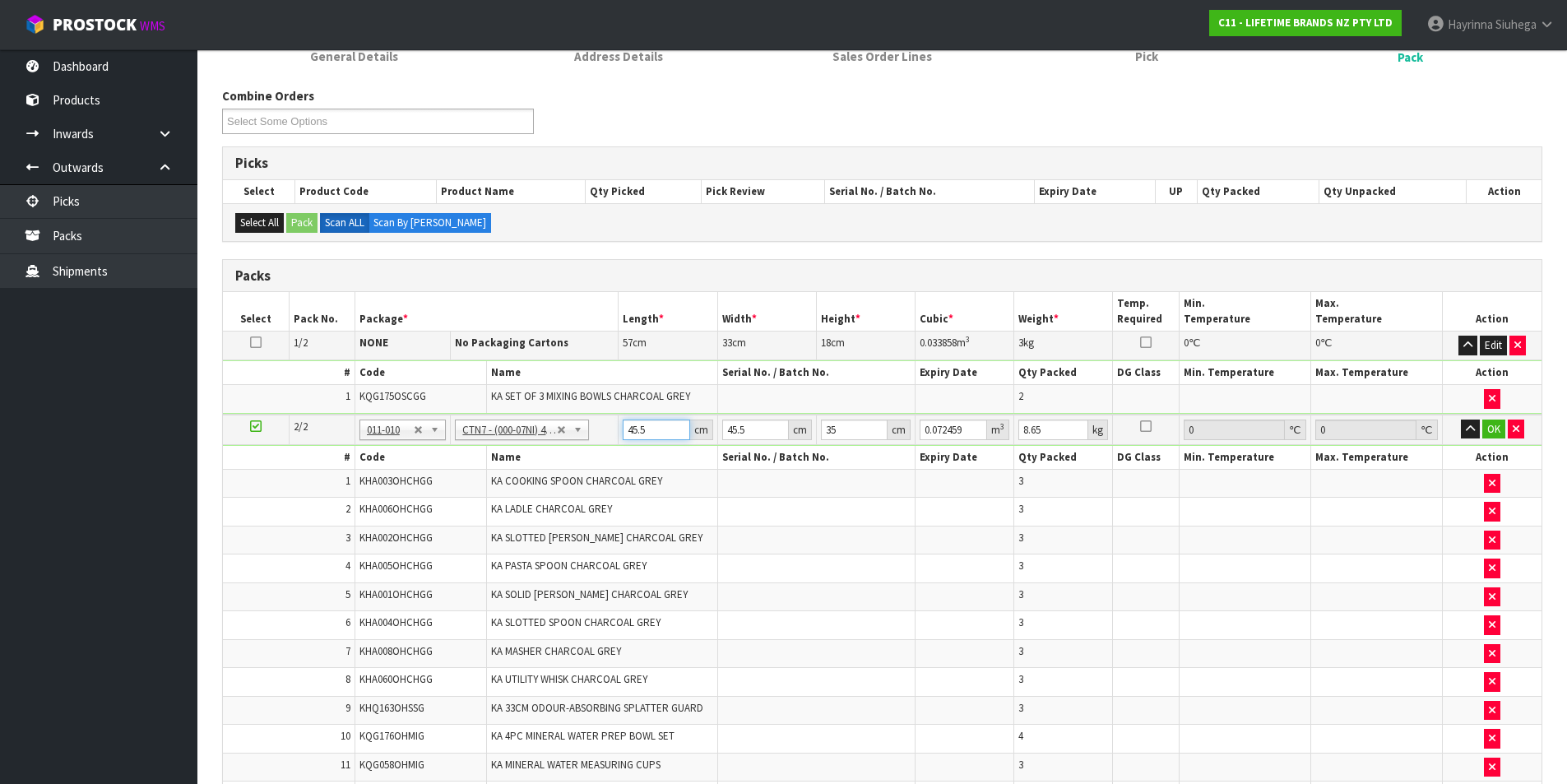
type input "4"
type input "0.00637"
type input "47"
type input "0.074847"
type input "47"
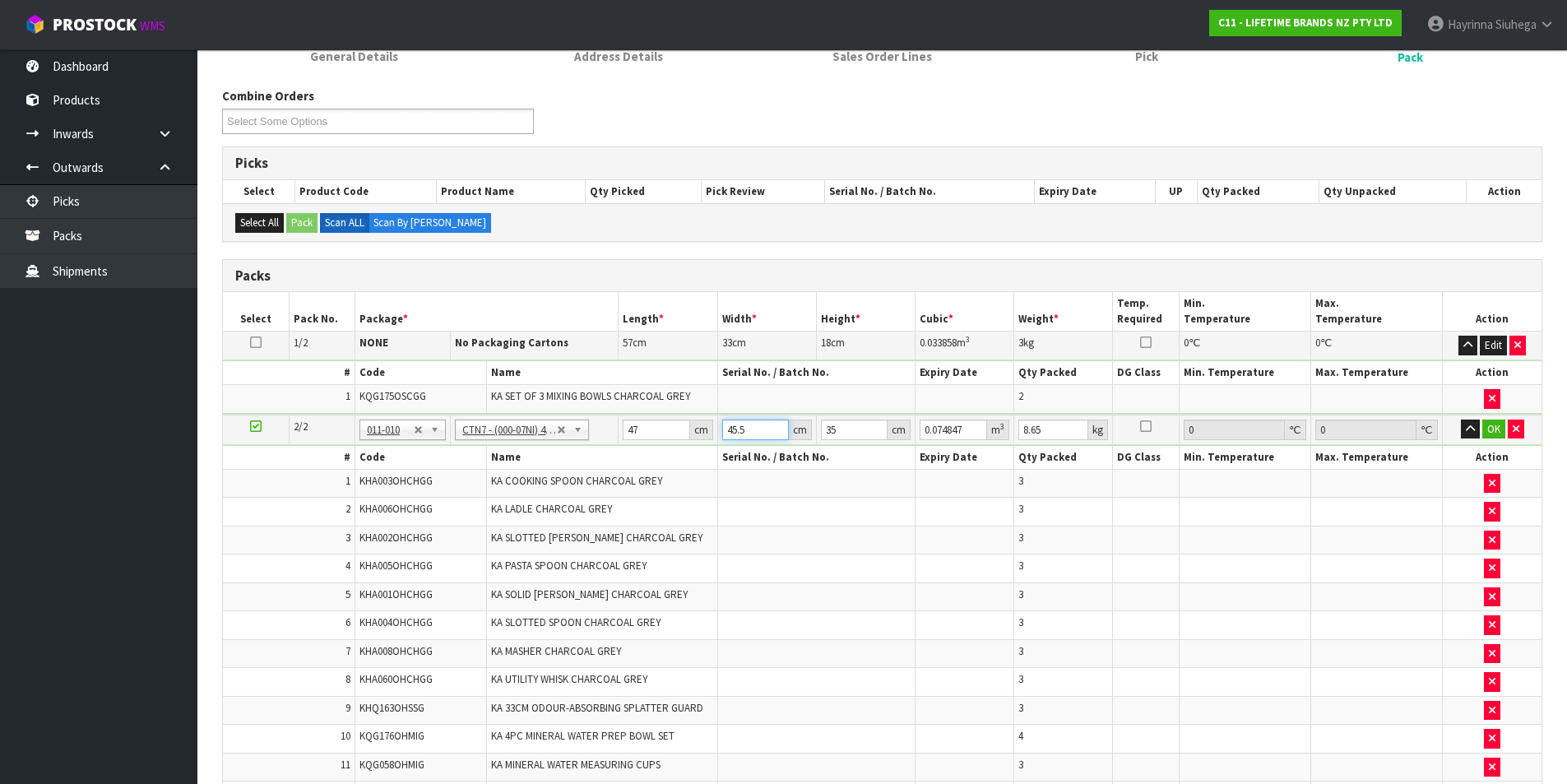
type input "4"
type input "0.00658"
type input "47"
type input "0.077315"
type input "47"
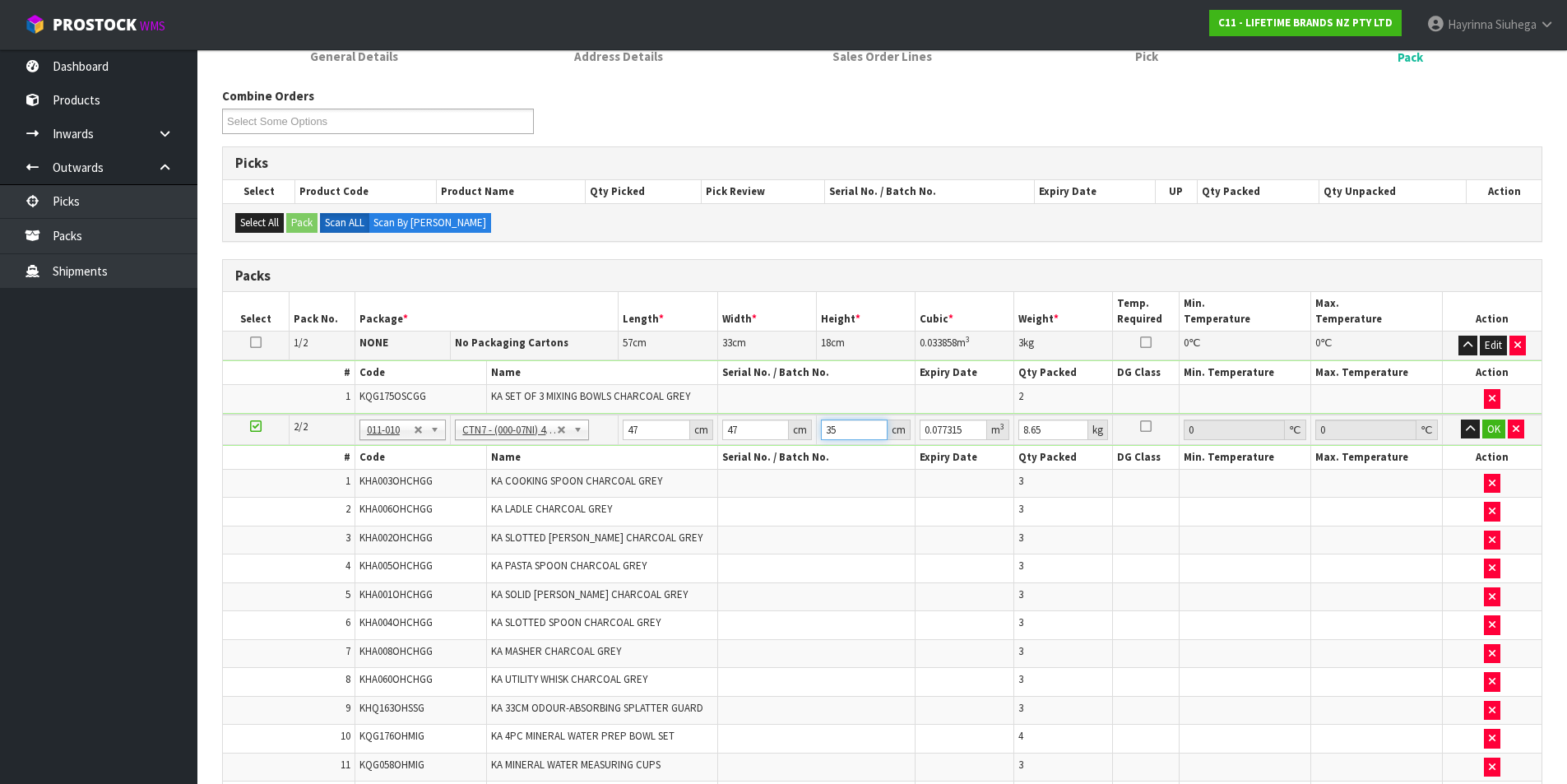
type input "3"
type input "0.006627"
type input "37"
type input "0.081733"
type input "37"
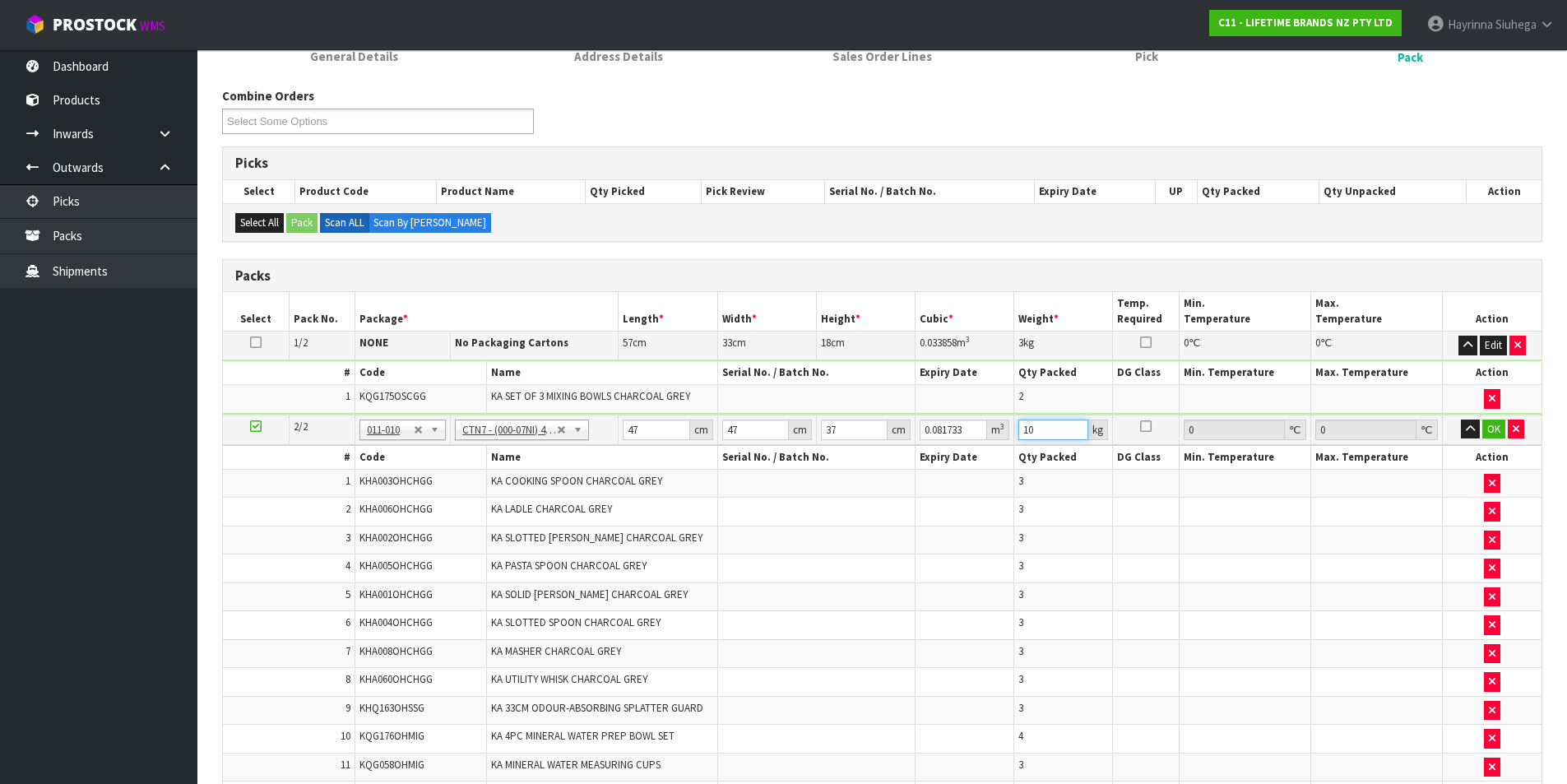
type input "10"
click button "OK" at bounding box center [1494, 430] width 23 height 20
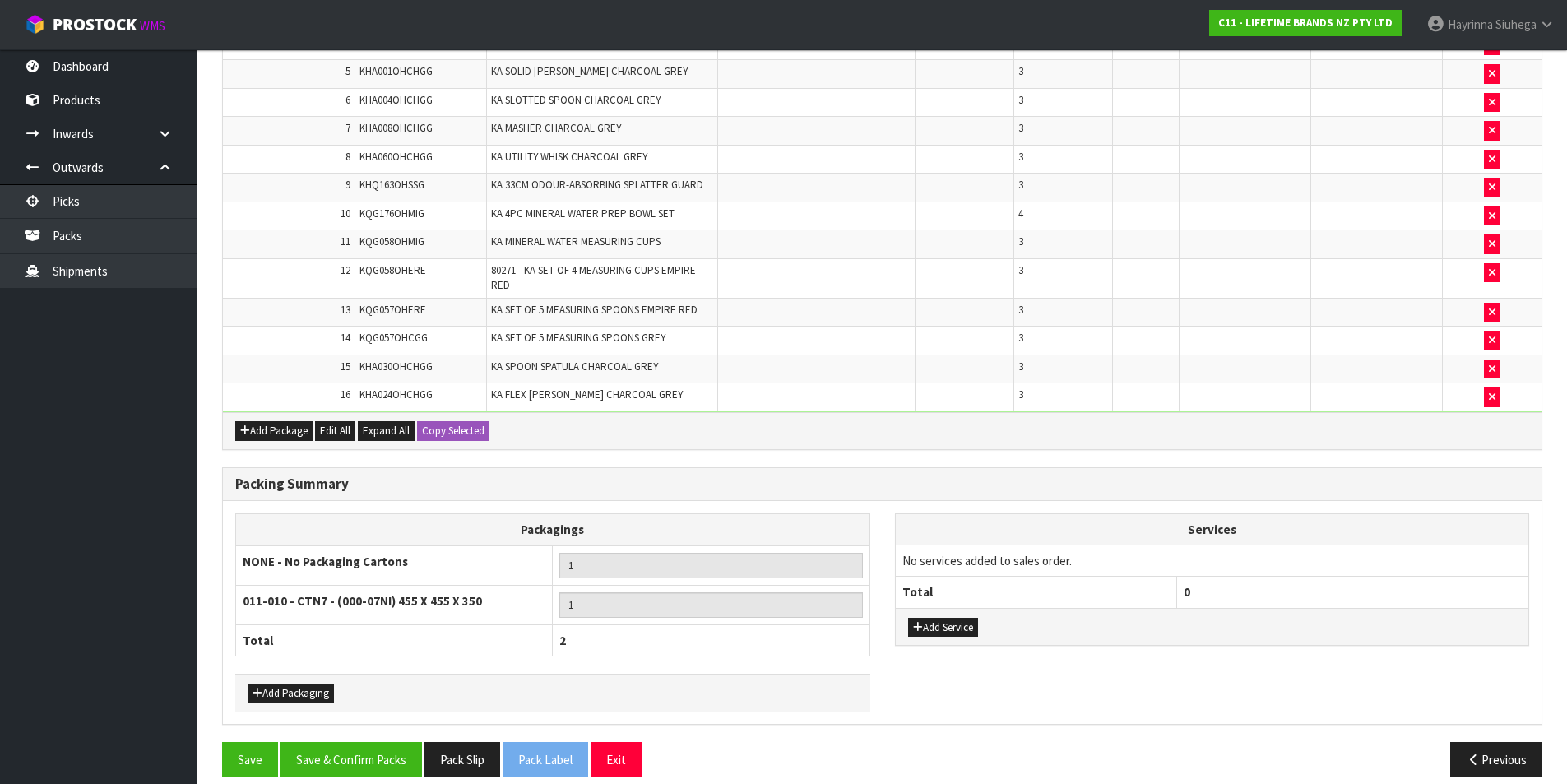
scroll to position [718, 0]
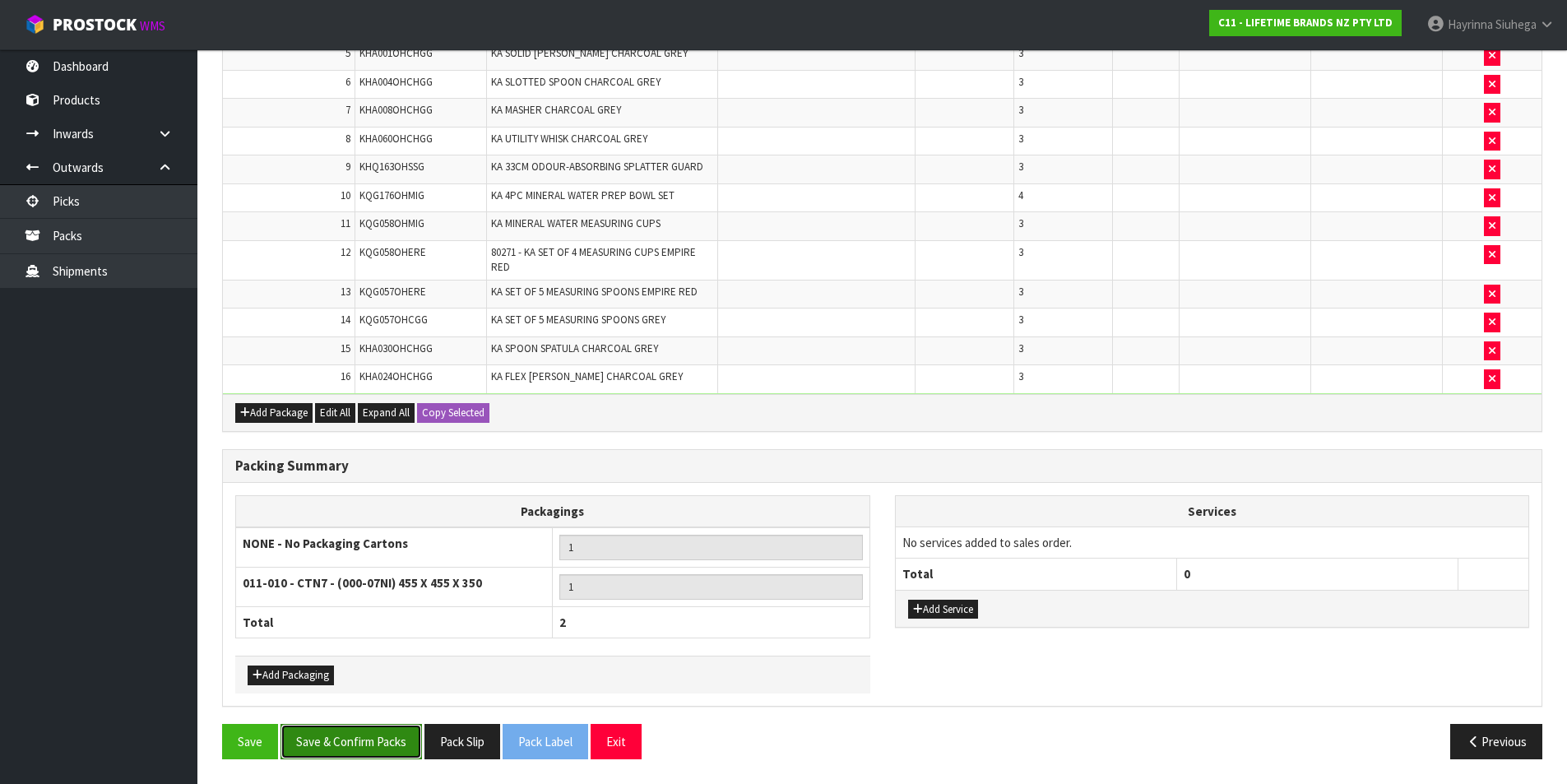
click at [368, 743] on button "Save & Confirm Packs" at bounding box center [352, 741] width 142 height 35
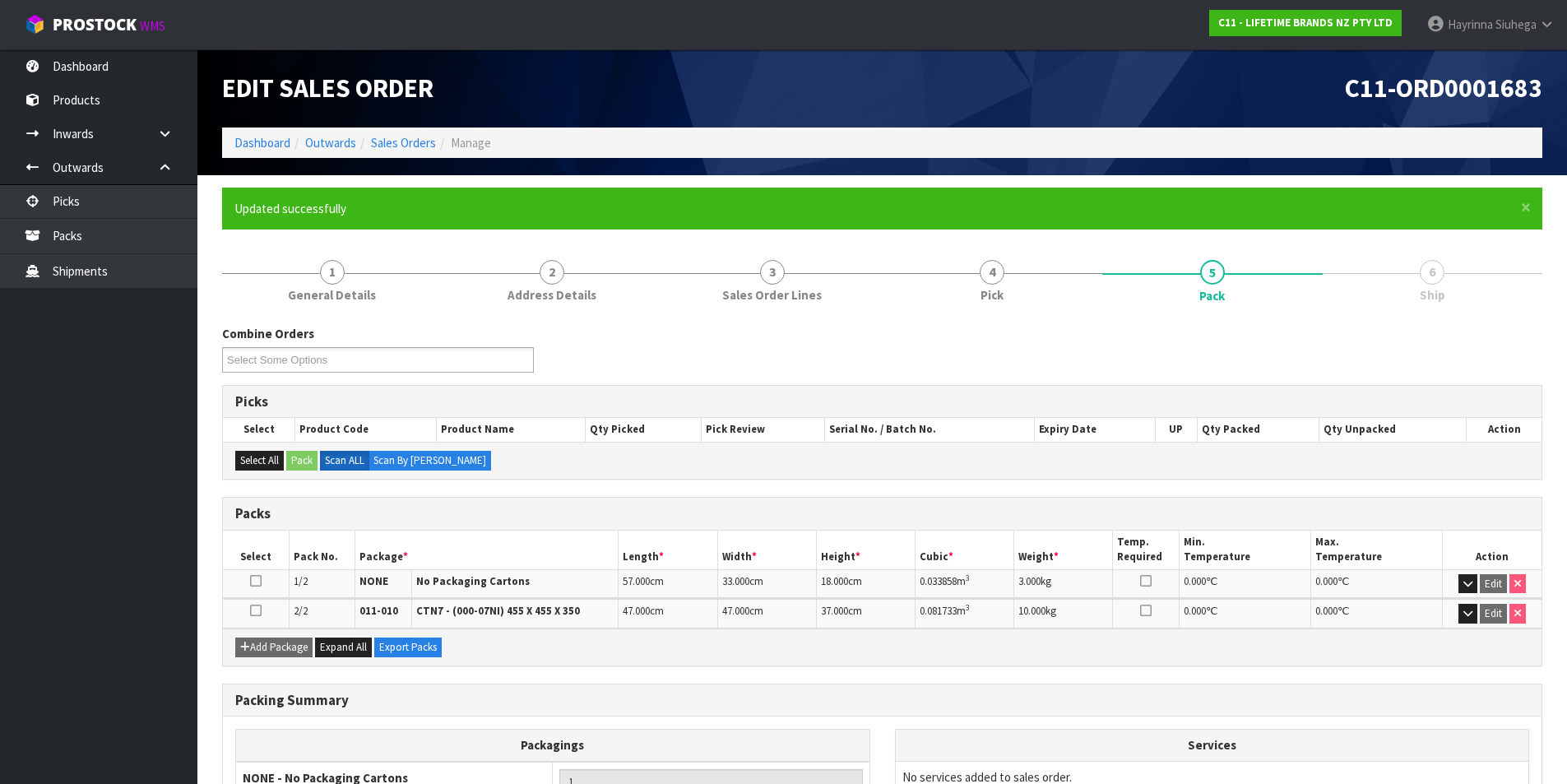
scroll to position [197, 0]
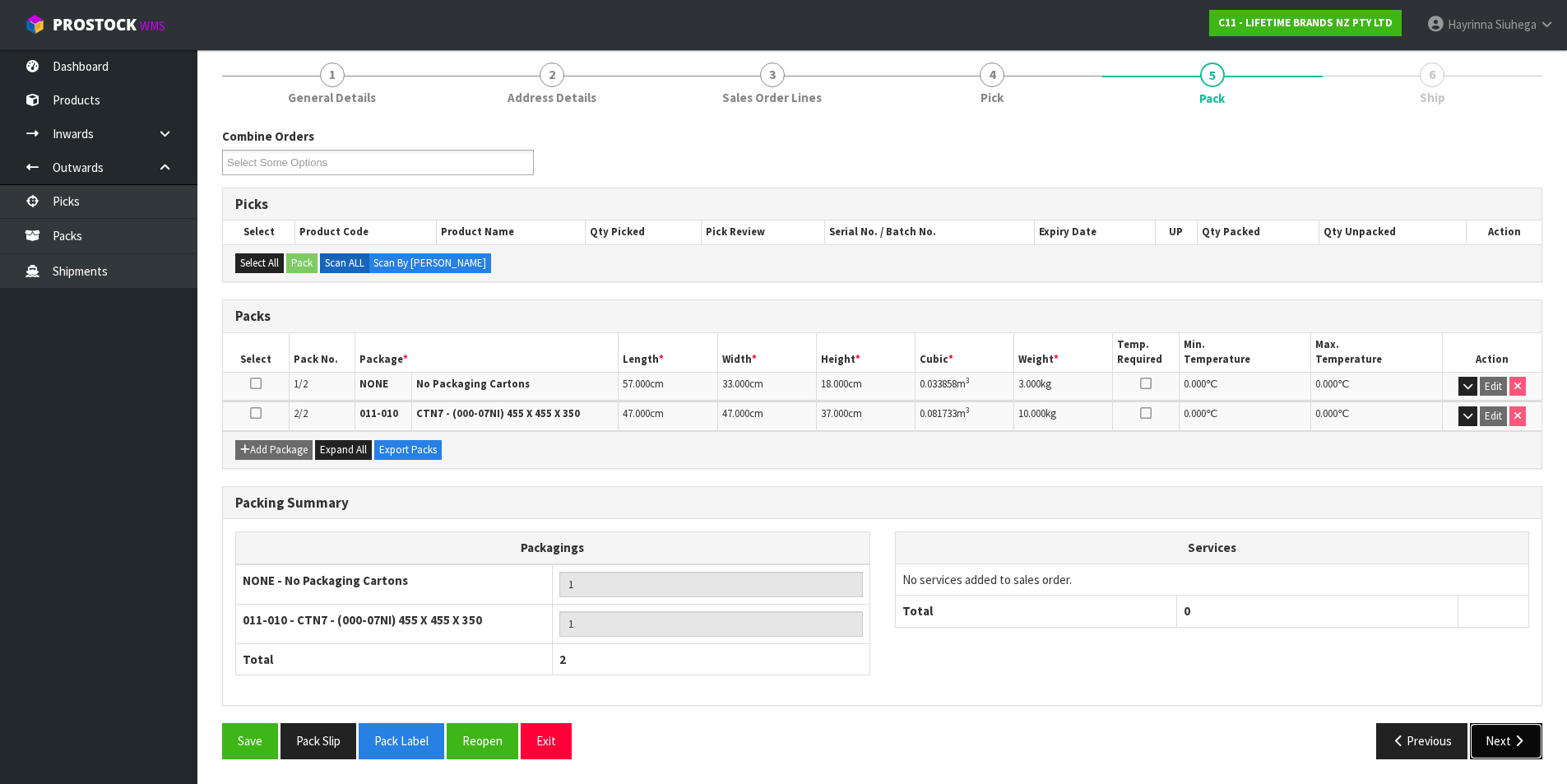
click at [1493, 743] on button "Next" at bounding box center [1506, 740] width 73 height 35
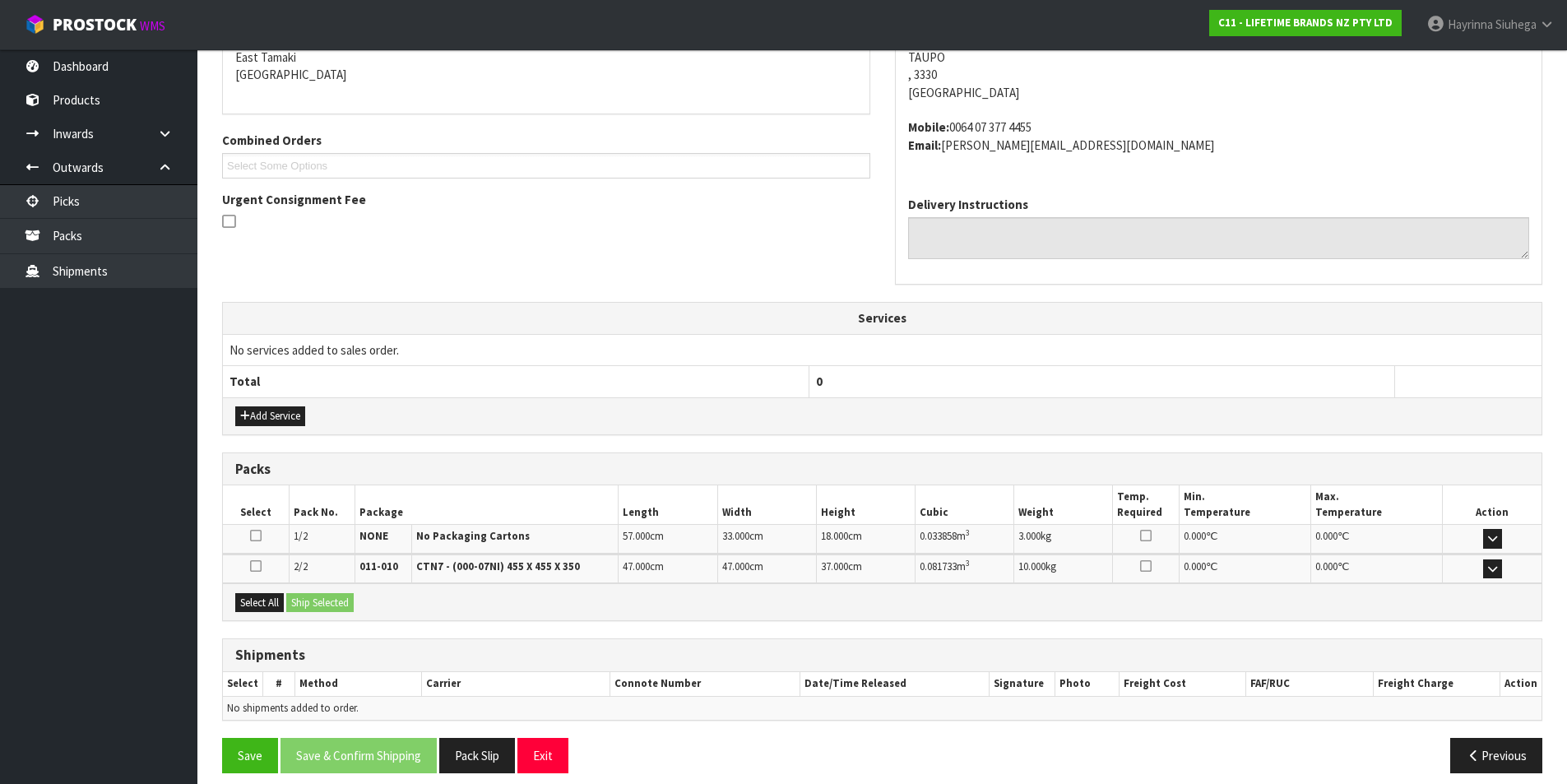
scroll to position [371, 0]
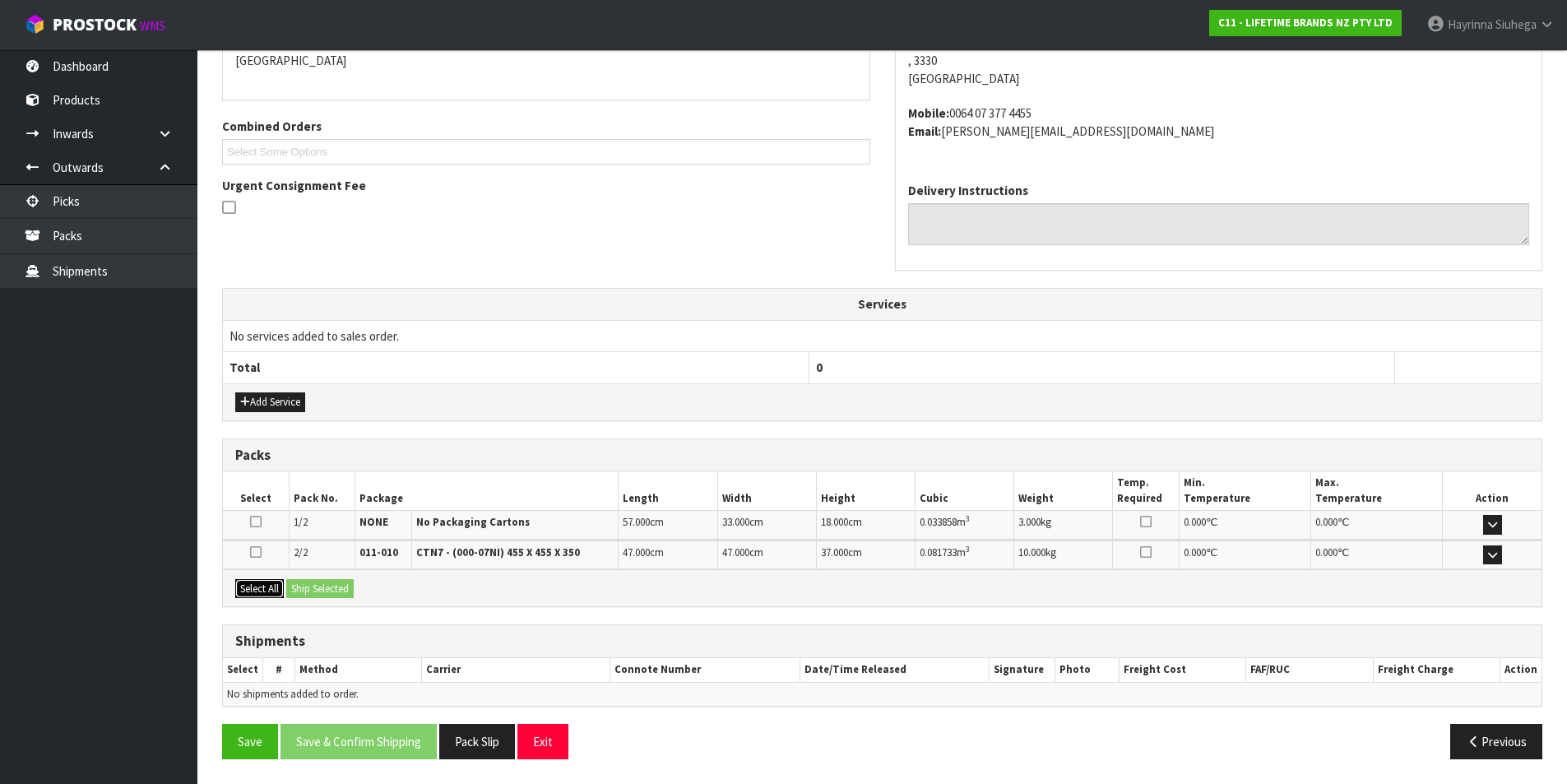
click at [270, 590] on button "Select All" at bounding box center [259, 588] width 48 height 20
click at [298, 590] on button "Ship Selected" at bounding box center [320, 588] width 67 height 20
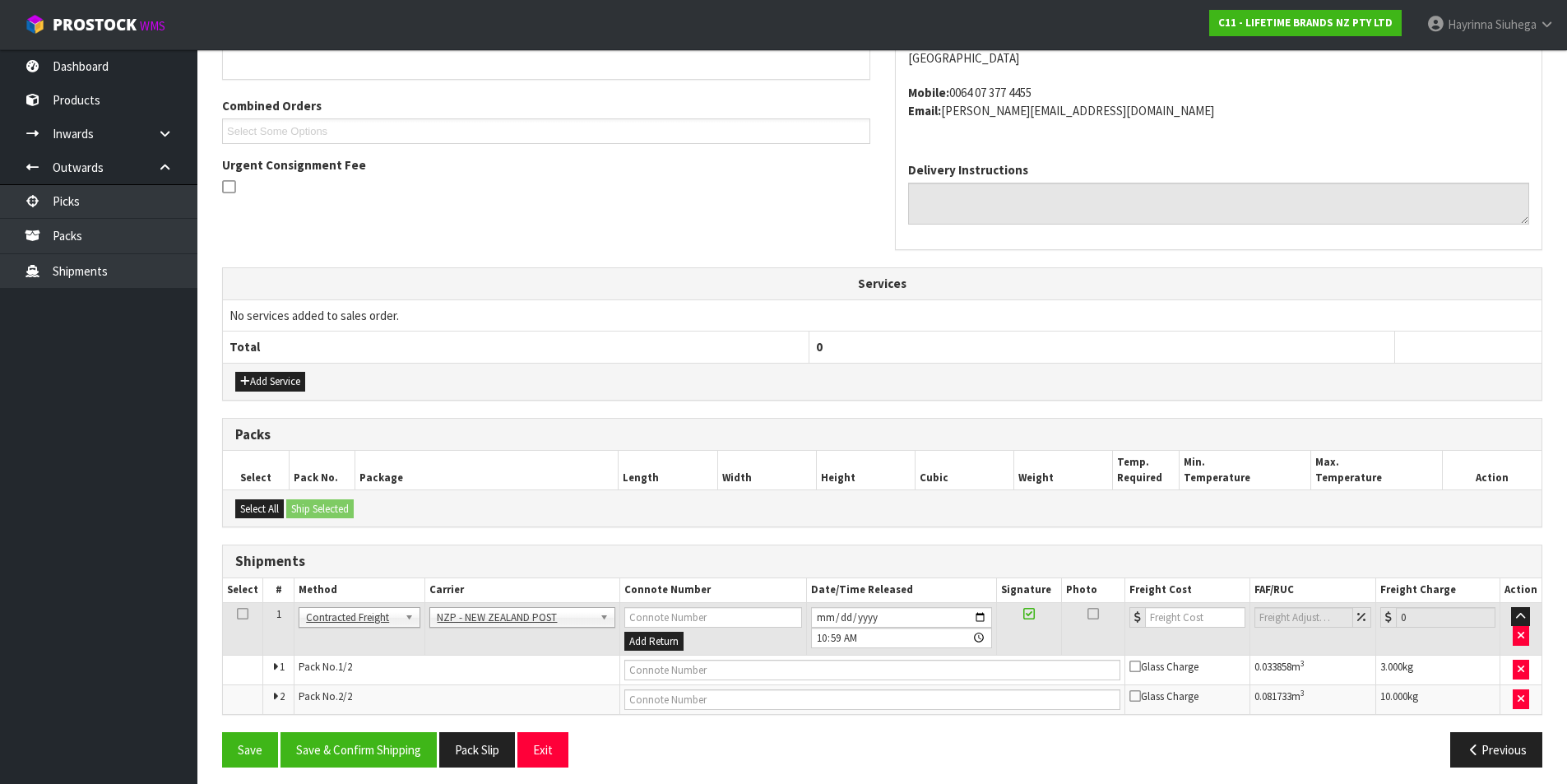
scroll to position [400, 0]
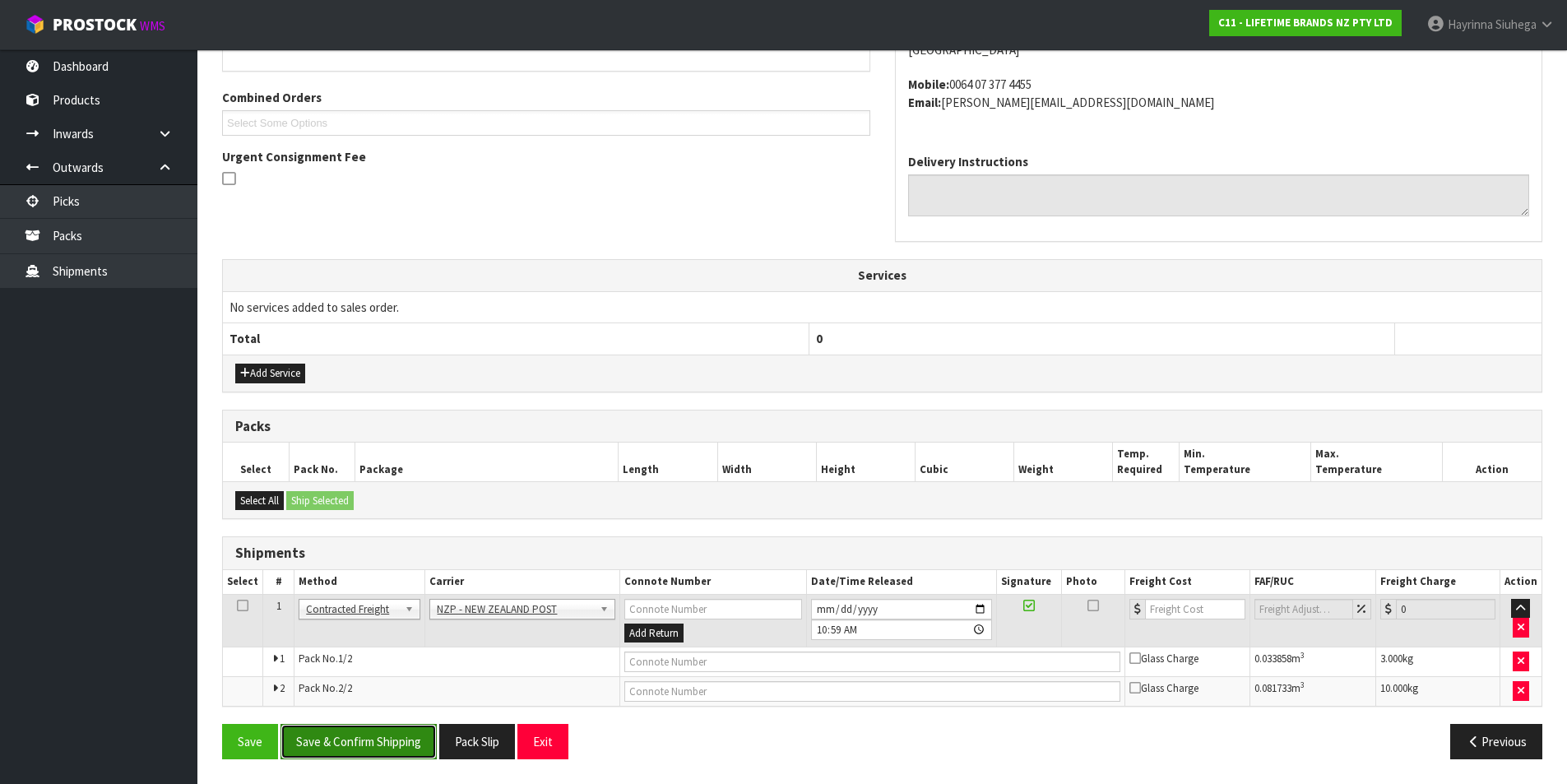
click at [416, 745] on button "Save & Confirm Shipping" at bounding box center [359, 741] width 156 height 35
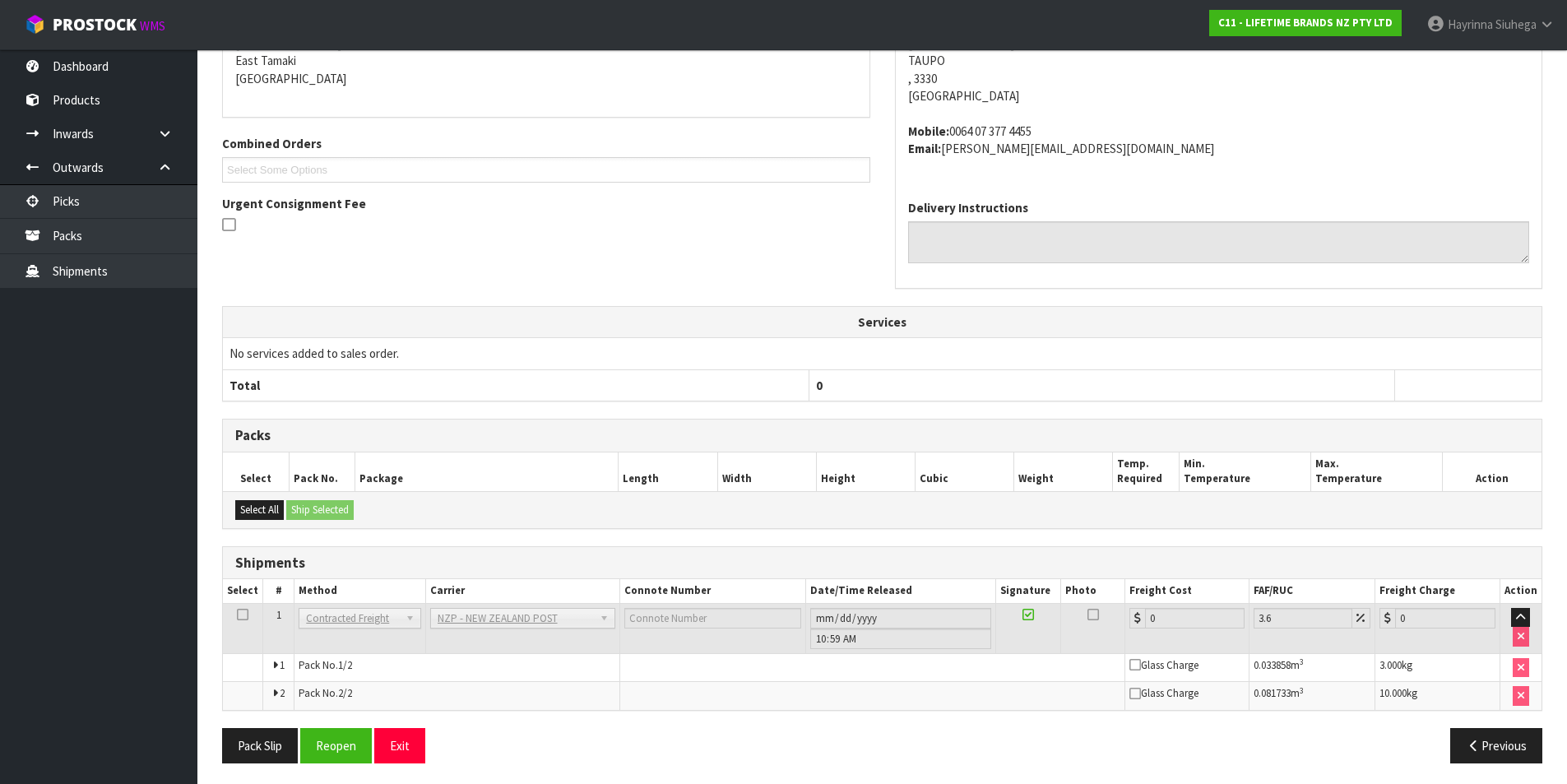
scroll to position [376, 0]
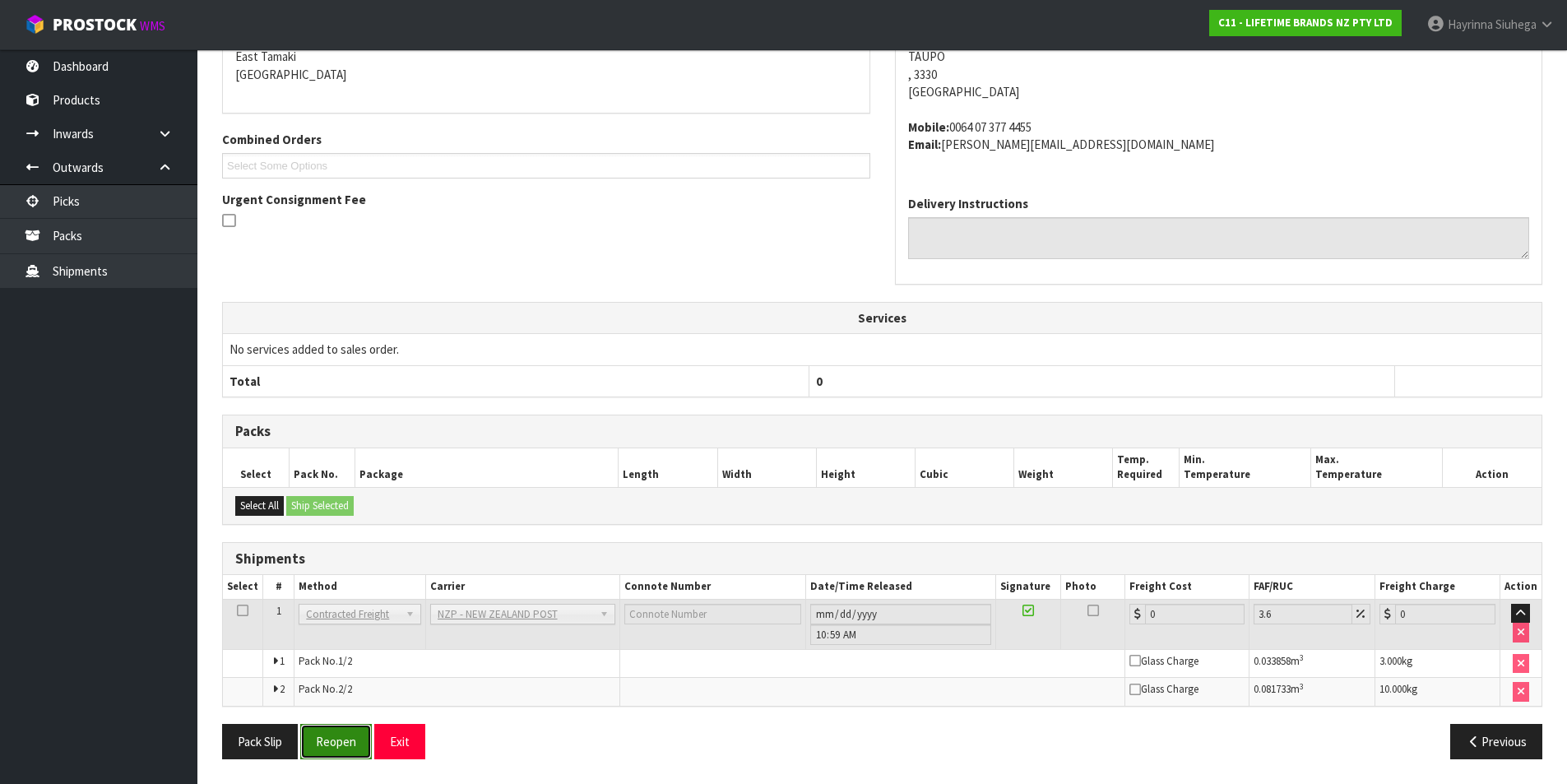
click at [331, 736] on button "Reopen" at bounding box center [337, 741] width 72 height 35
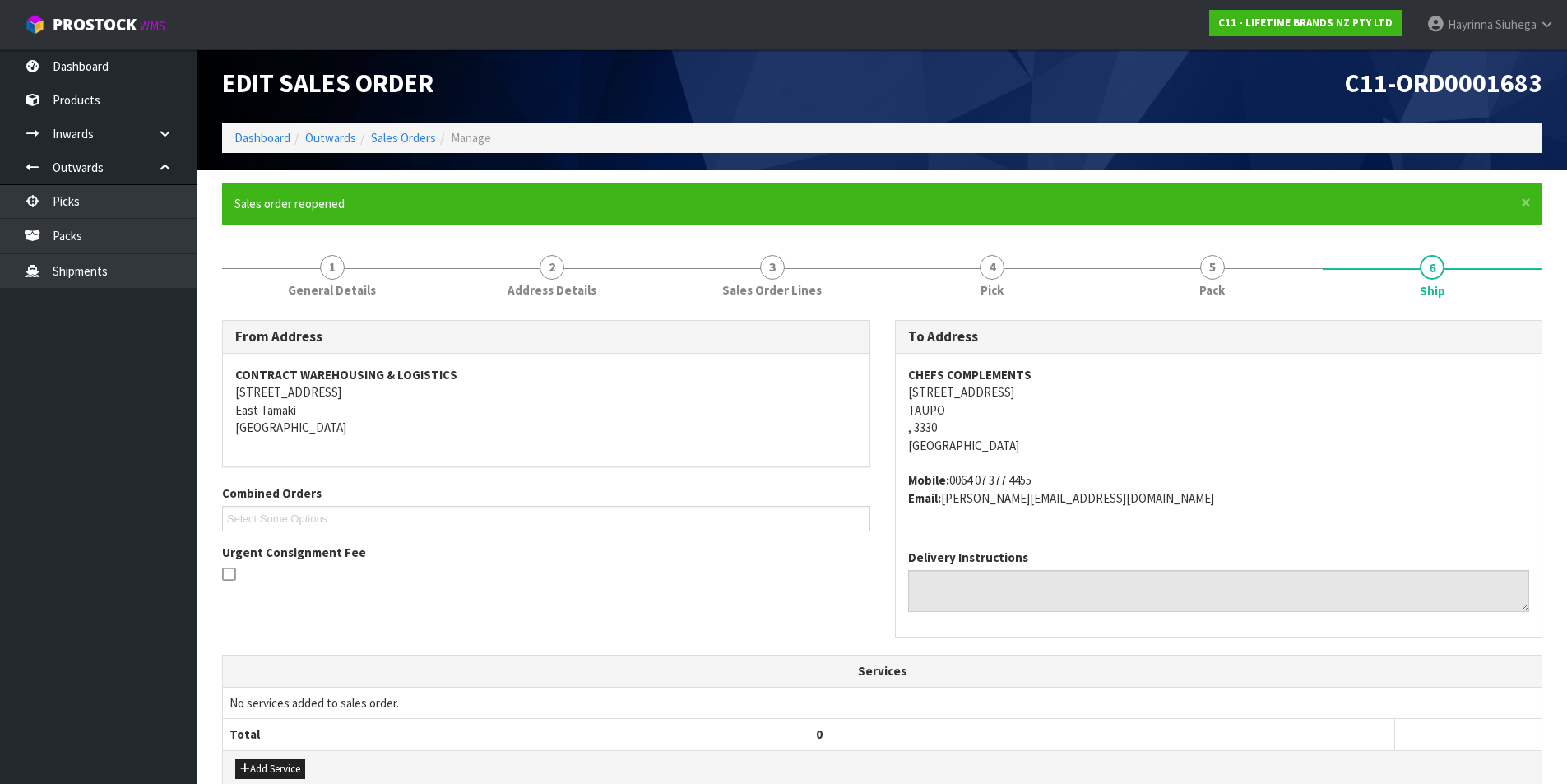
scroll to position [416, 0]
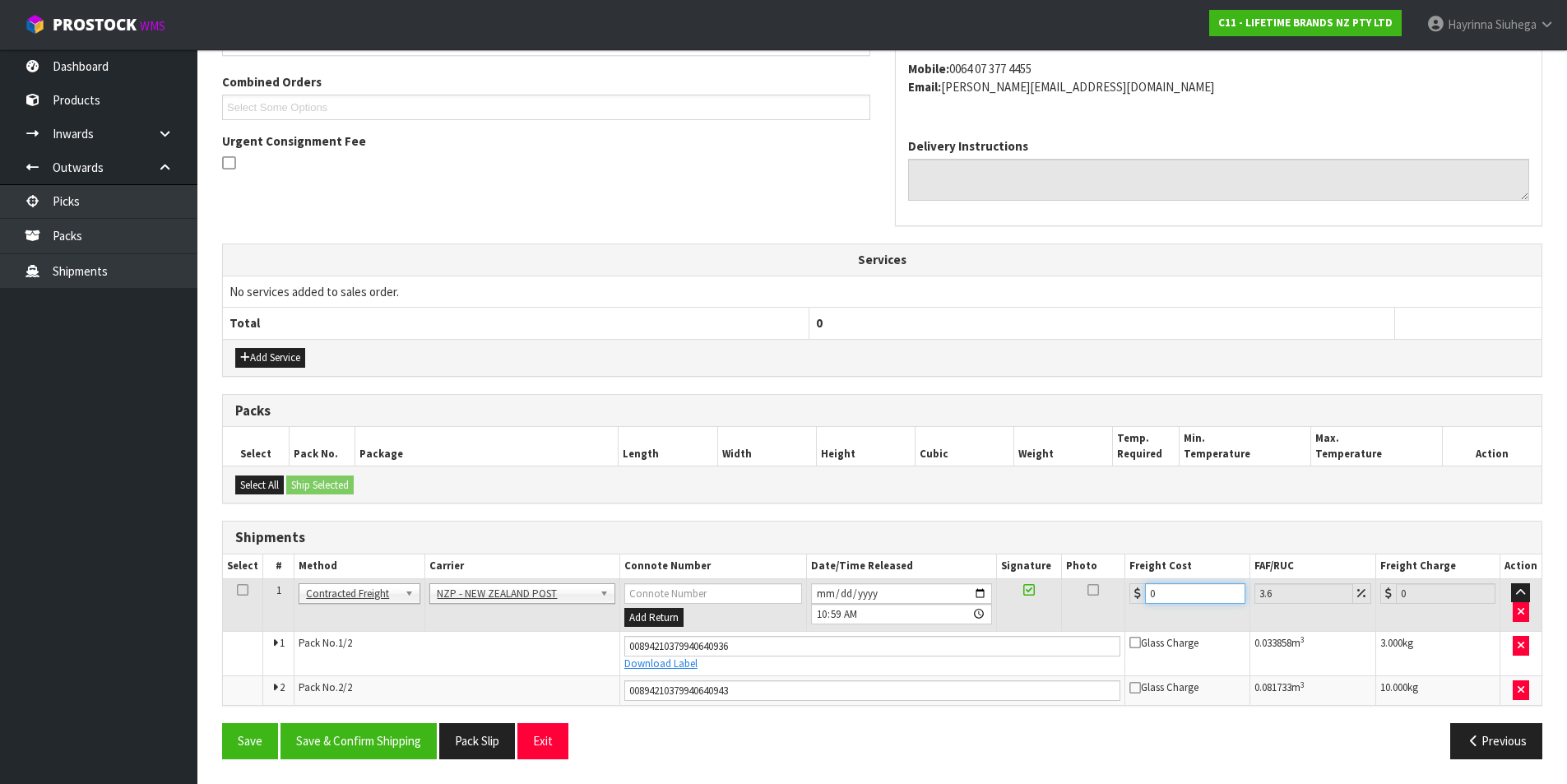
drag, startPoint x: 1139, startPoint y: 604, endPoint x: 1131, endPoint y: 606, distance: 8.2
click at [1125, 607] on td "0" at bounding box center [1187, 605] width 124 height 54
type input "2"
type input "2.07"
type input "22"
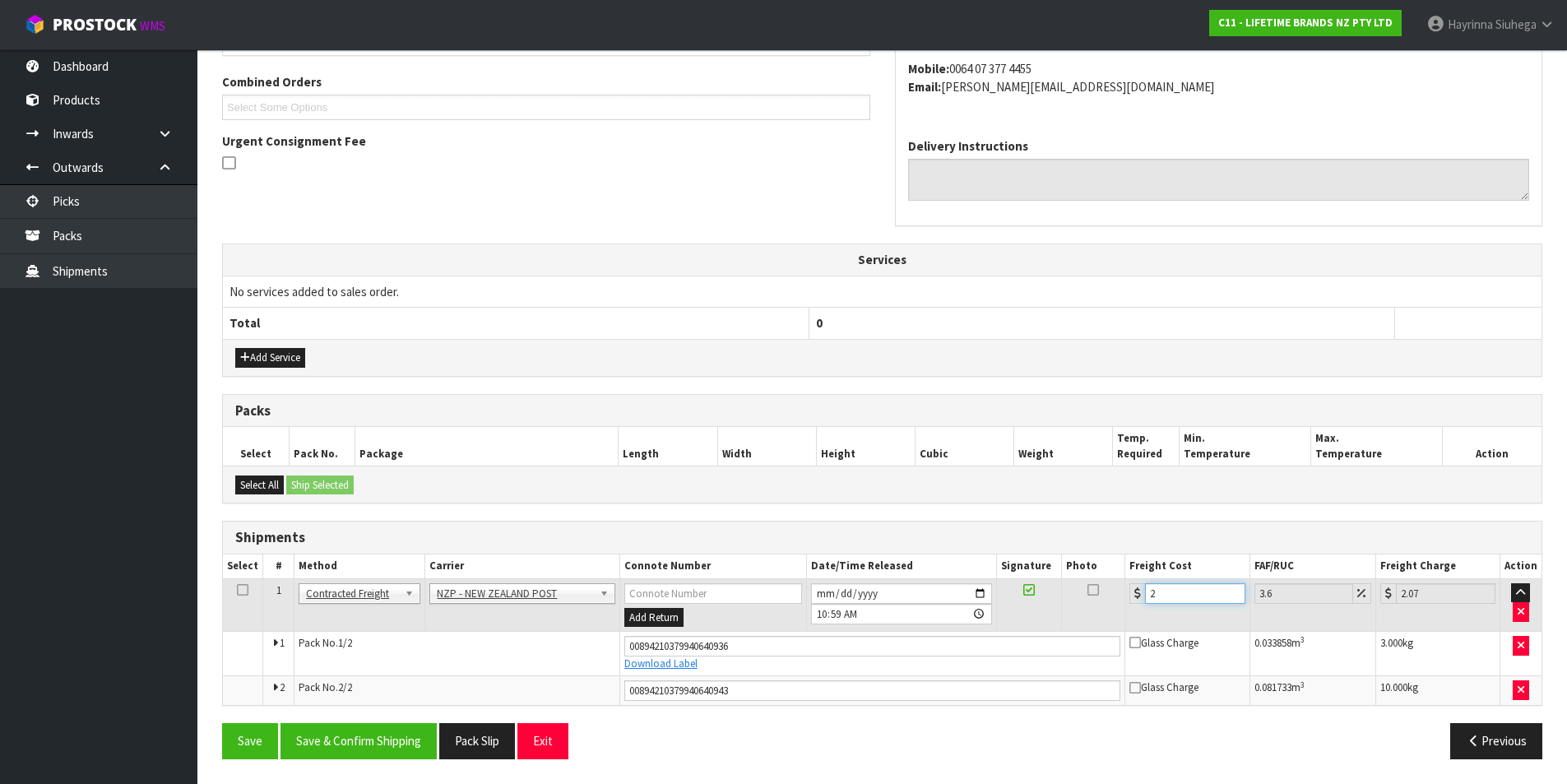
type input "22.79"
type input "22.5"
type input "23.31"
type input "22.59"
type input "23.4"
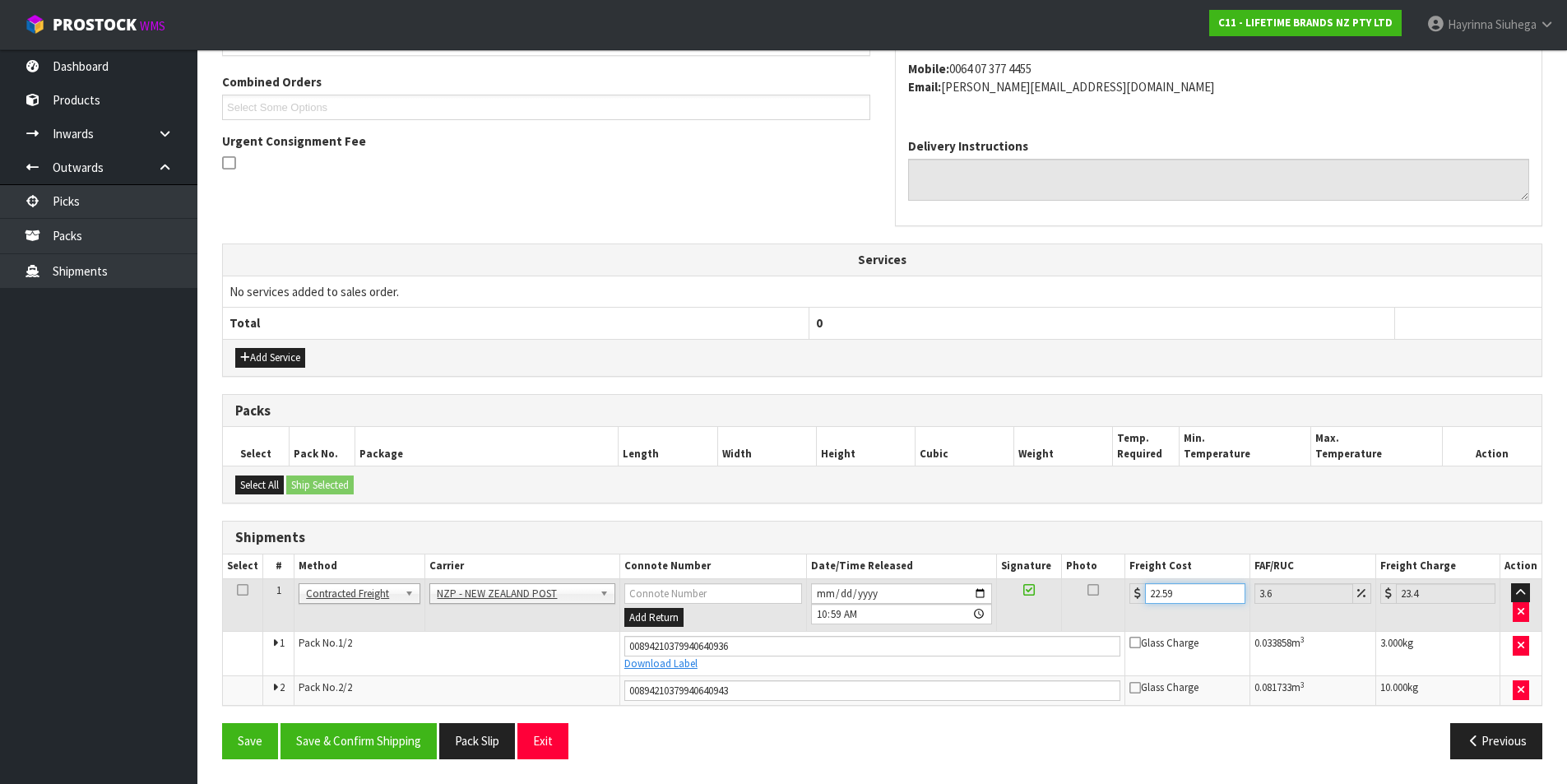
type input "22.59"
click at [223, 723] on button "Save" at bounding box center [250, 740] width 56 height 35
click at [375, 753] on button "Save & Confirm Shipping" at bounding box center [359, 740] width 156 height 35
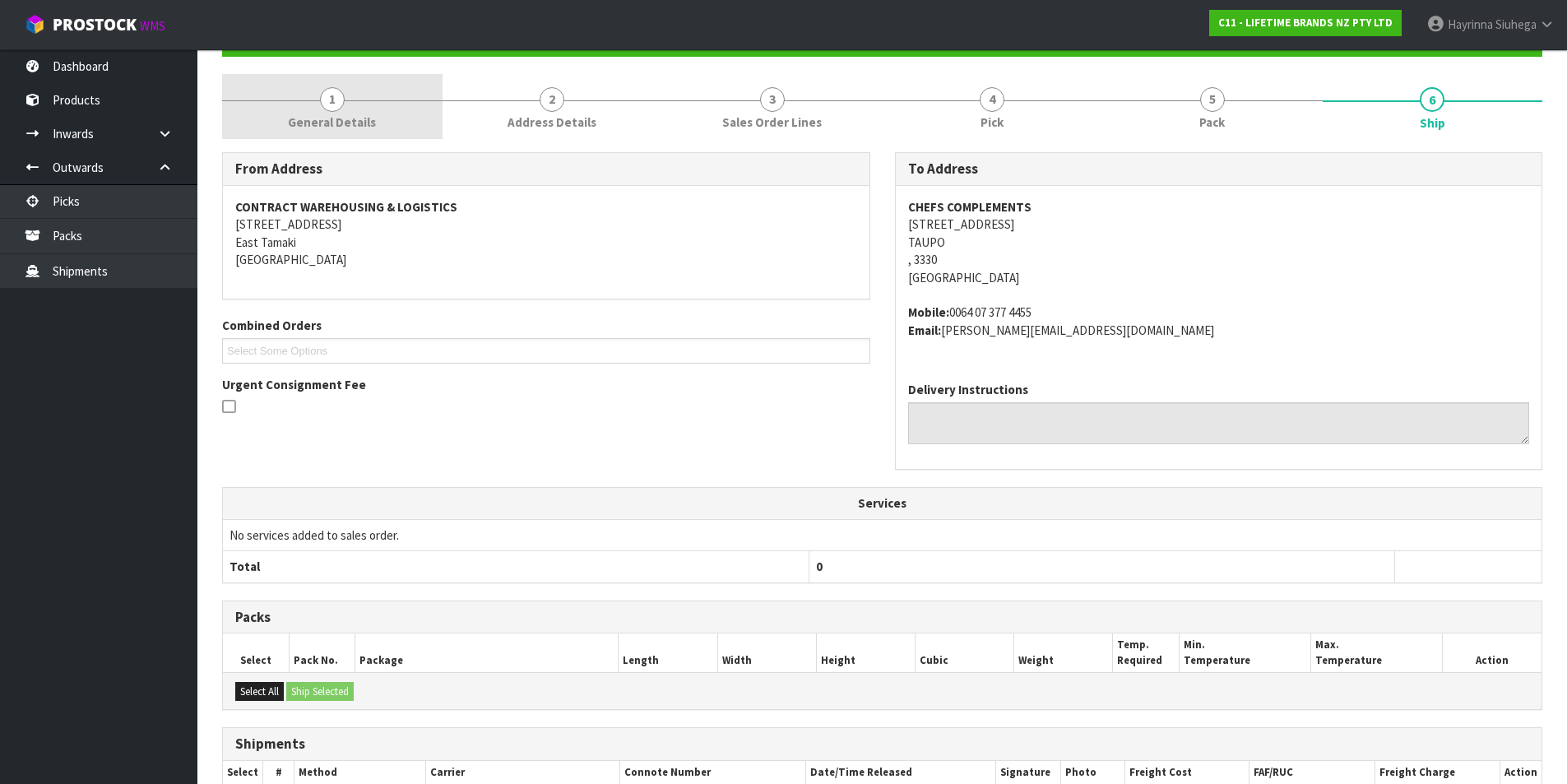
scroll to position [0, 0]
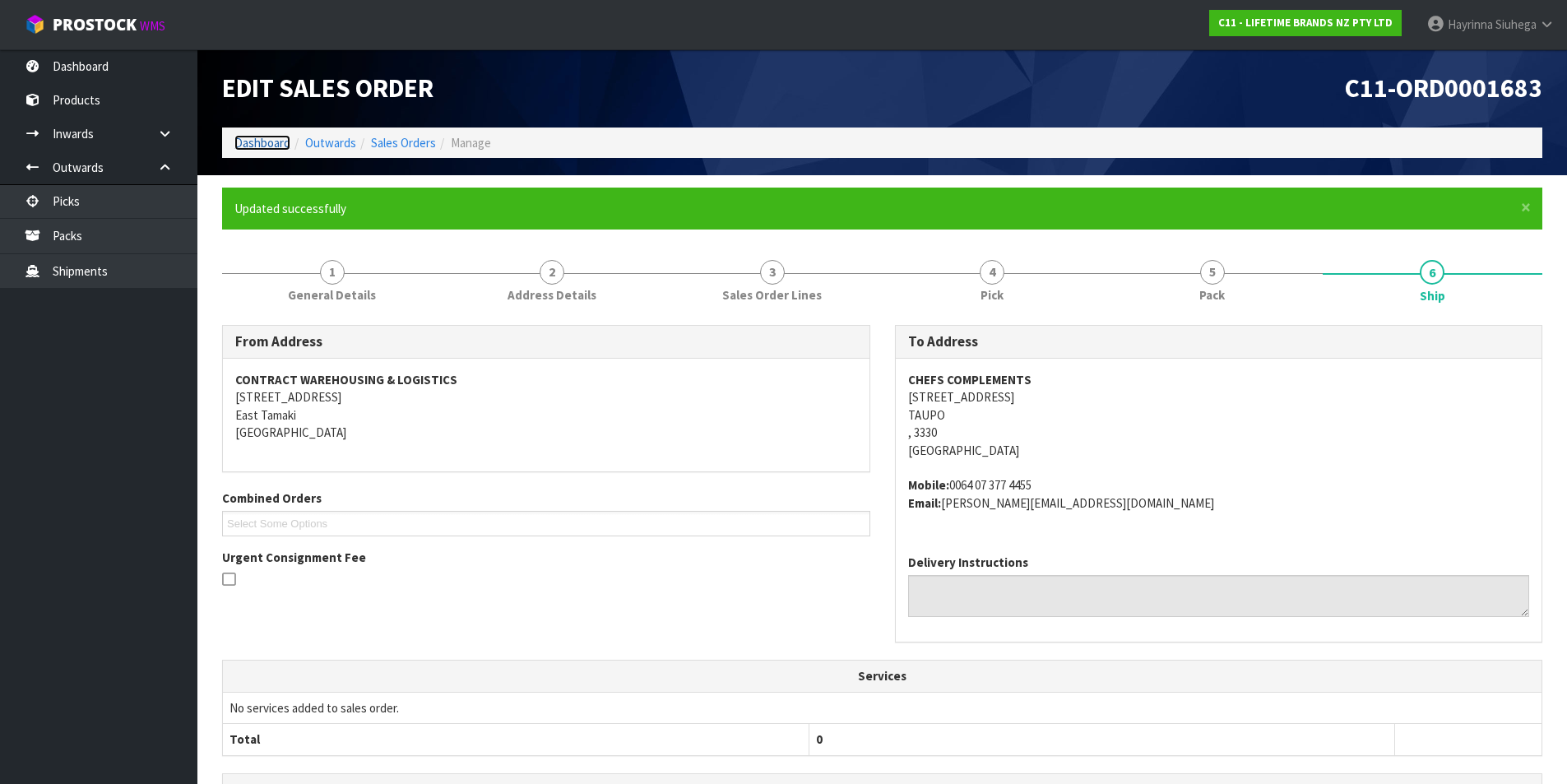
click at [262, 144] on link "Dashboard" at bounding box center [262, 142] width 56 height 15
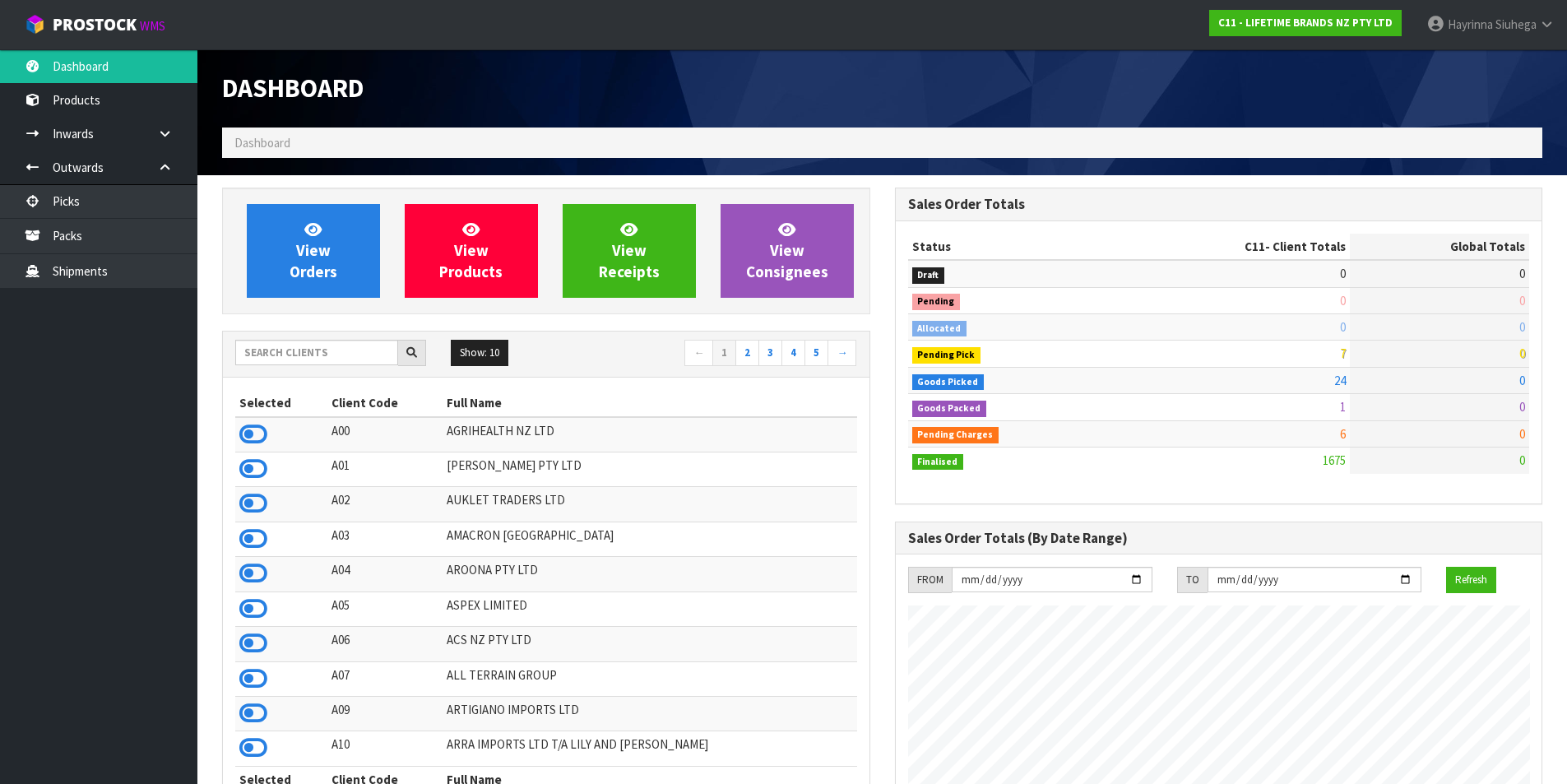
scroll to position [1246, 672]
click at [137, 236] on link "Packs" at bounding box center [99, 236] width 197 height 34
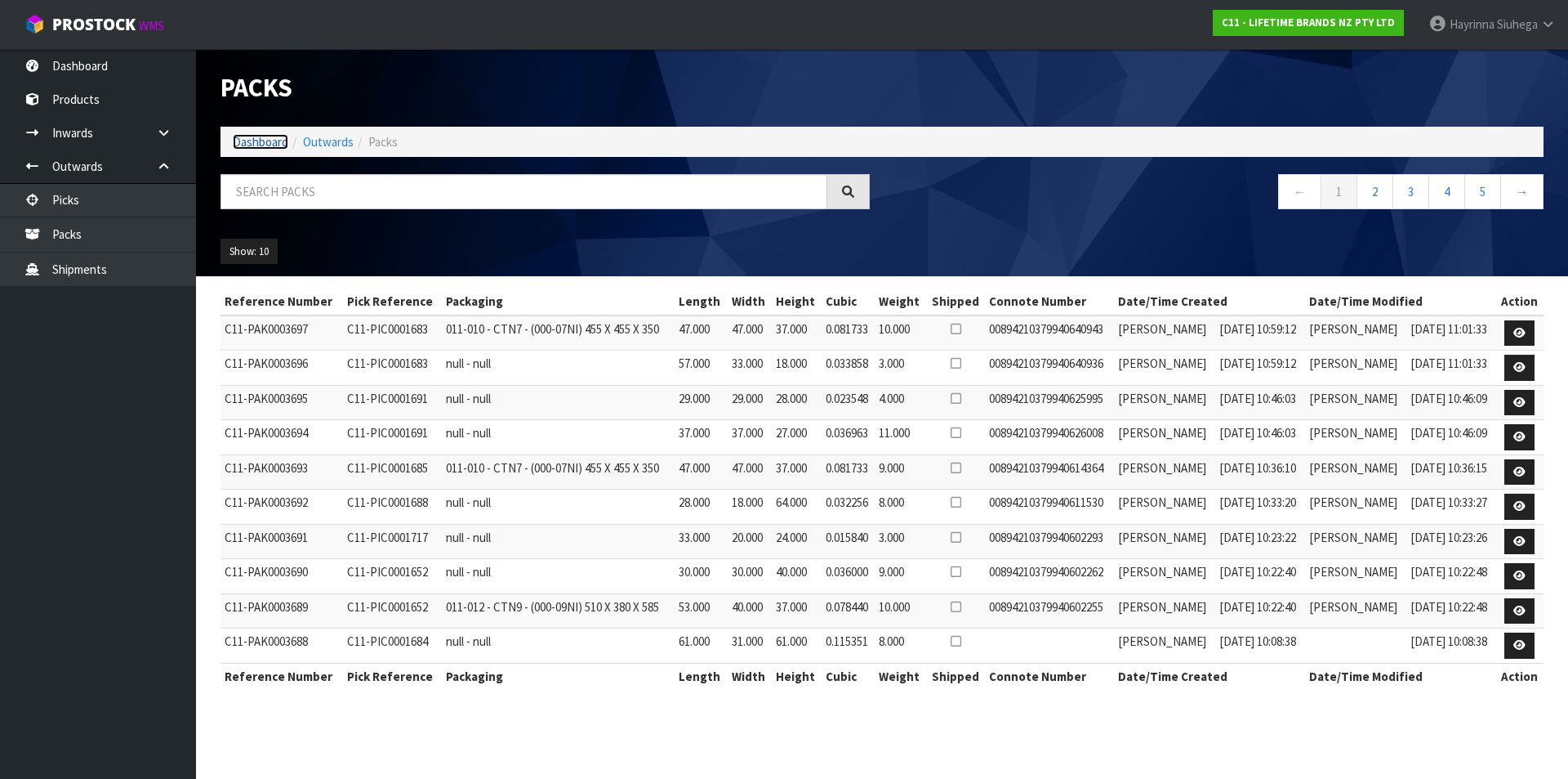
click at [259, 137] on link "Dashboard" at bounding box center [260, 141] width 55 height 15
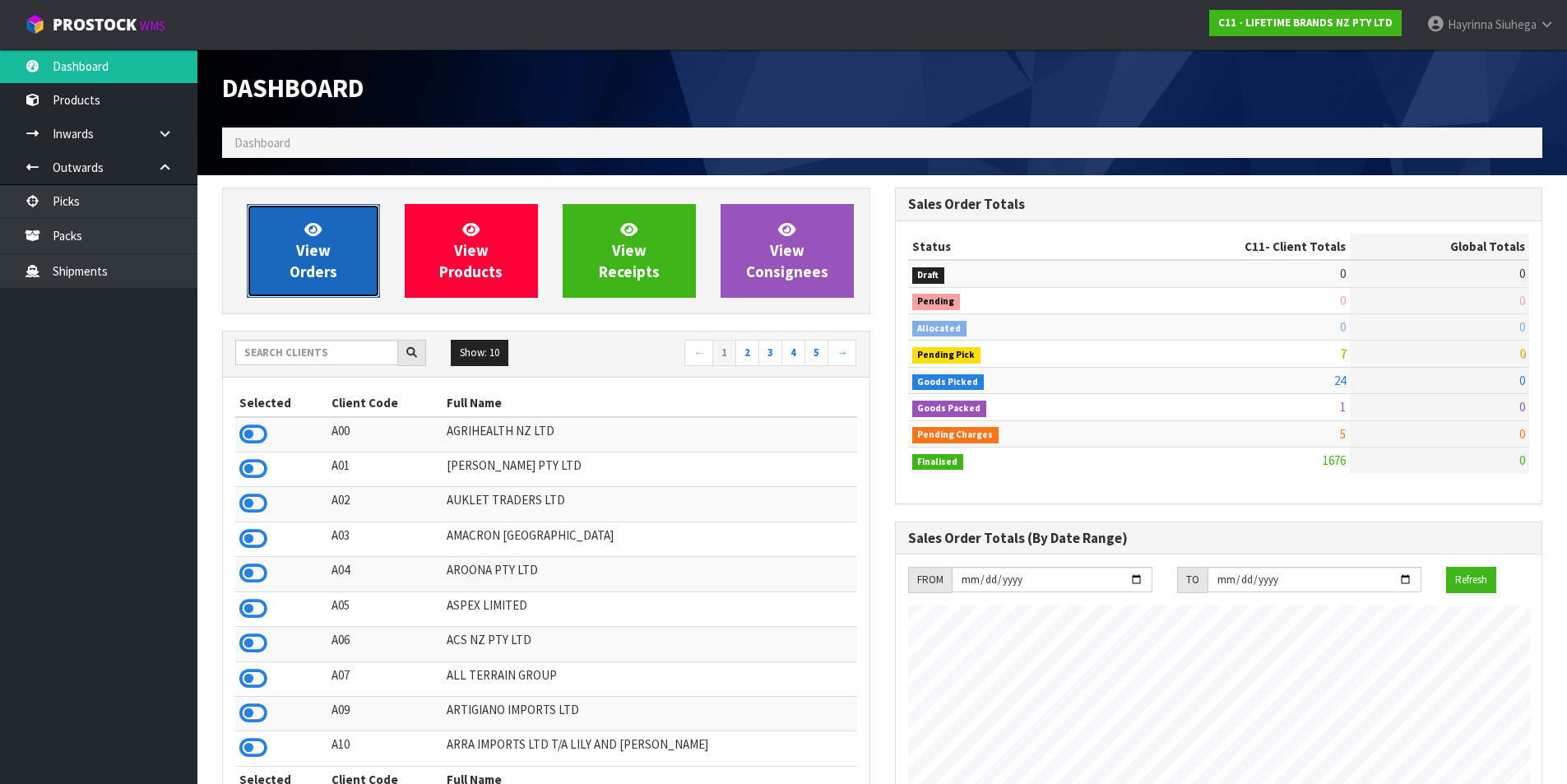
click at [337, 253] on link "View Orders" at bounding box center [313, 250] width 134 height 94
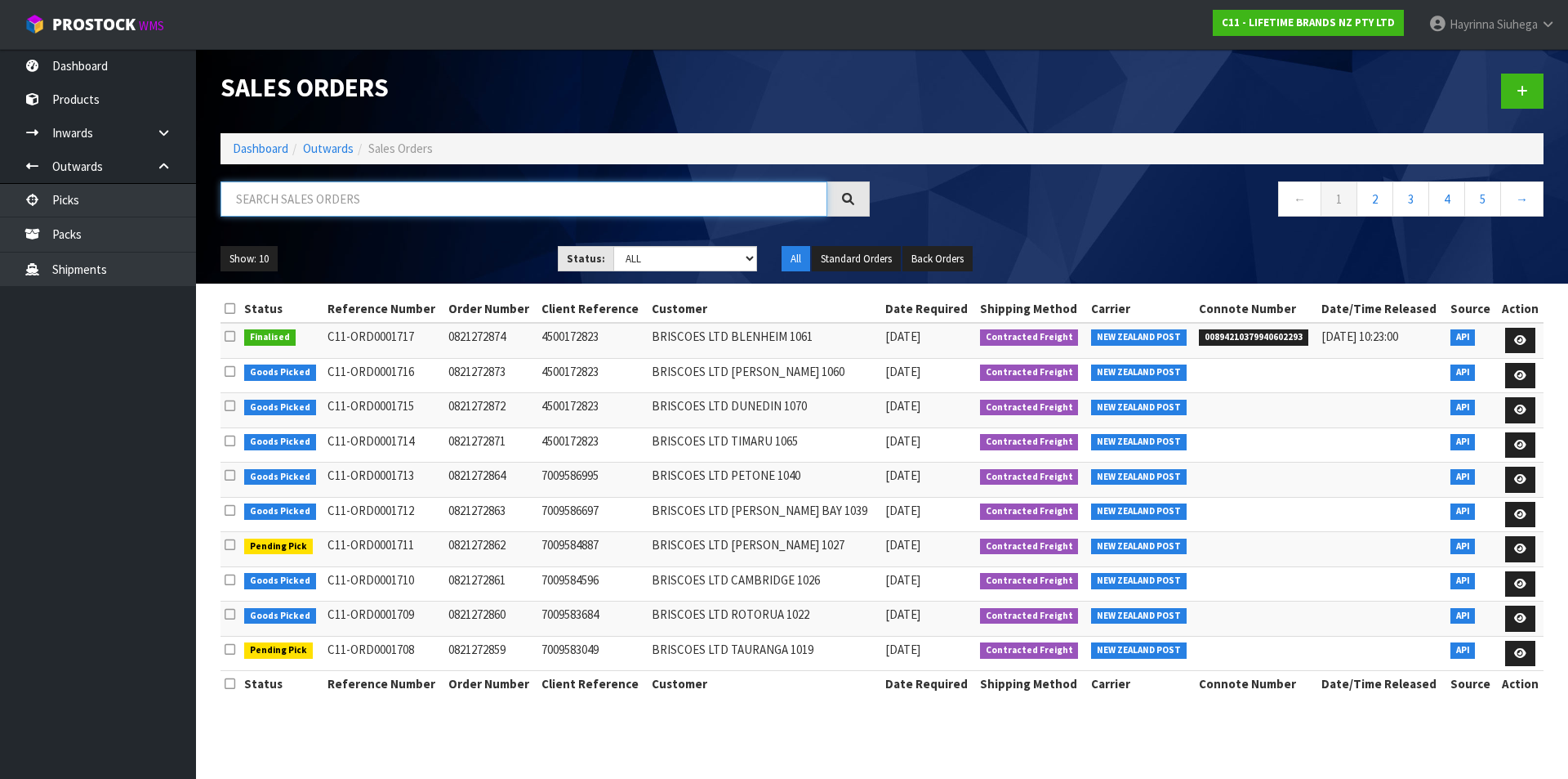
click at [361, 202] on input "text" at bounding box center [524, 199] width 607 height 35
click at [272, 204] on input "text" at bounding box center [524, 199] width 607 height 35
type input "JOB-0408098"
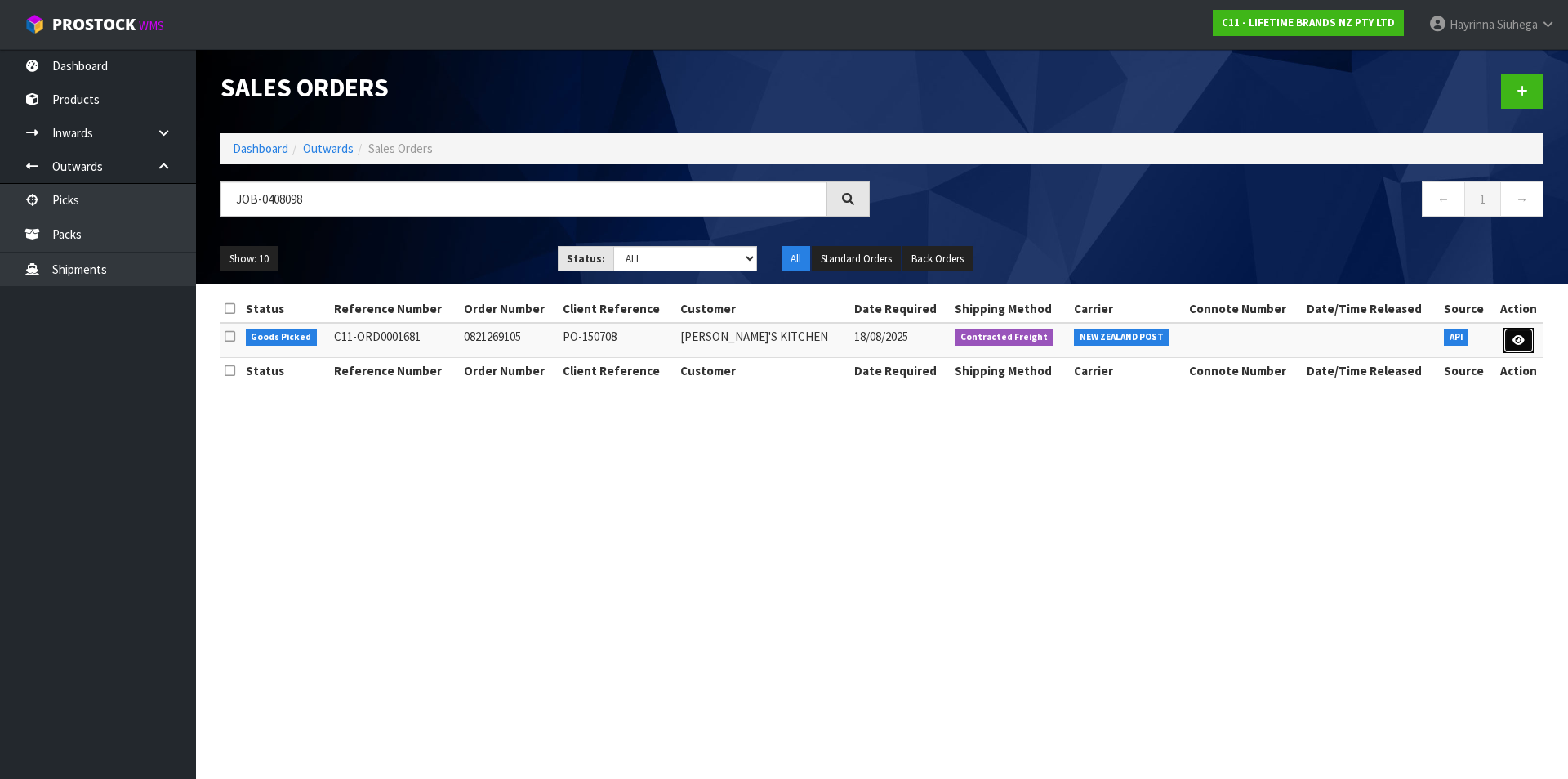
click at [1507, 339] on link at bounding box center [1519, 340] width 30 height 26
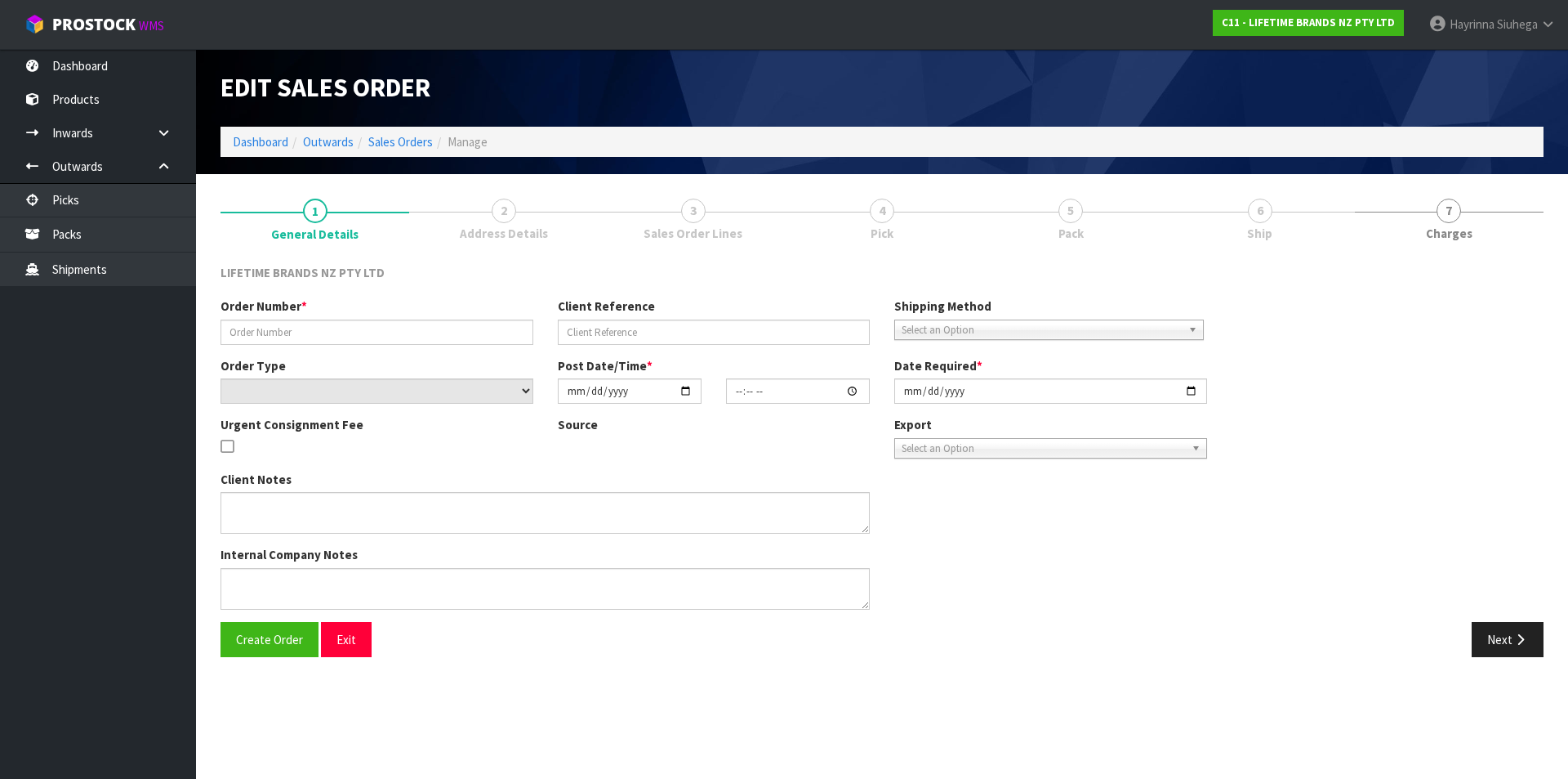
type input "0821269105"
type input "PO-150708"
select select "number:0"
type input "[DATE]"
type input "08:23:38.000"
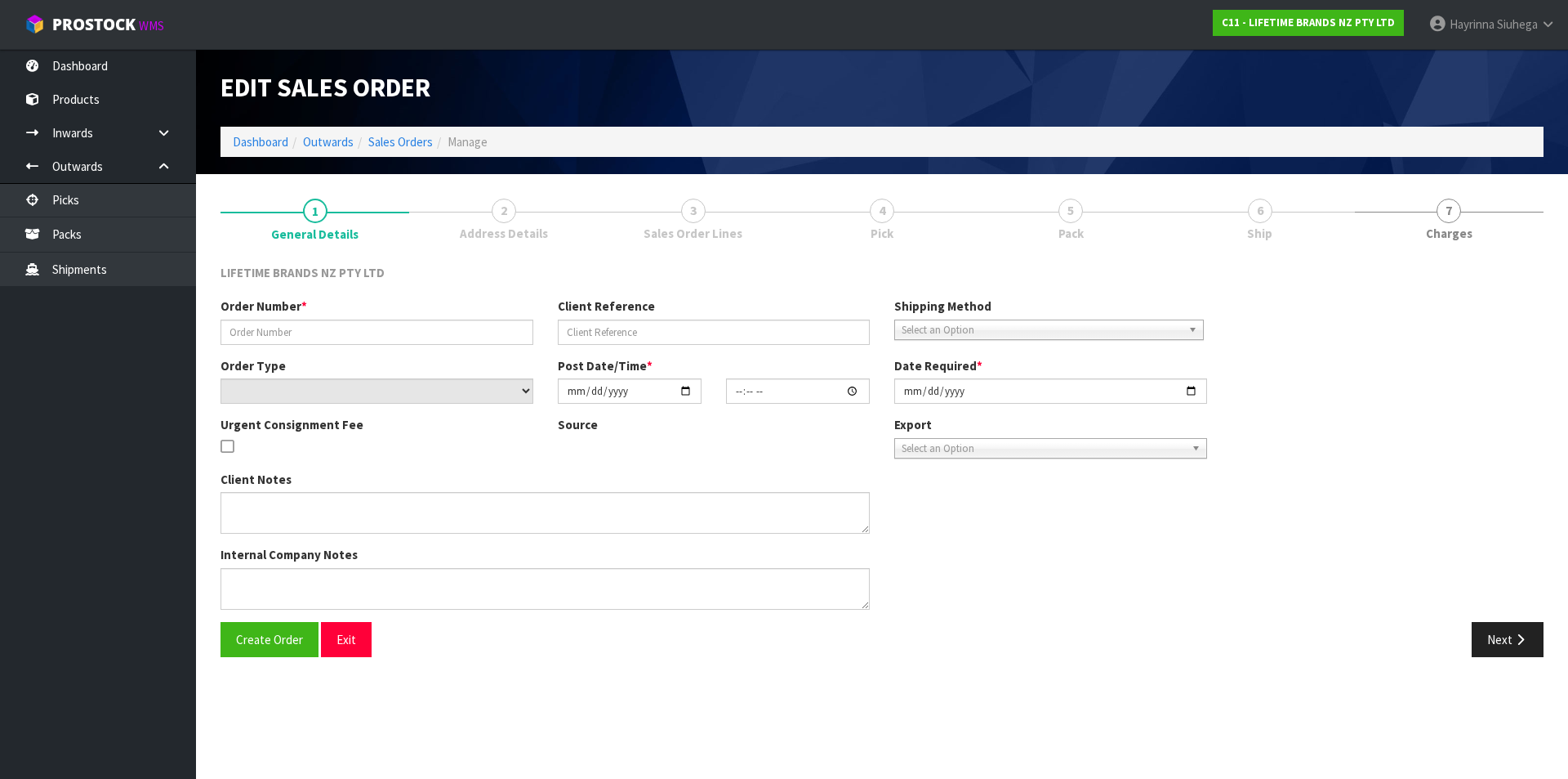
type input "[DATE]"
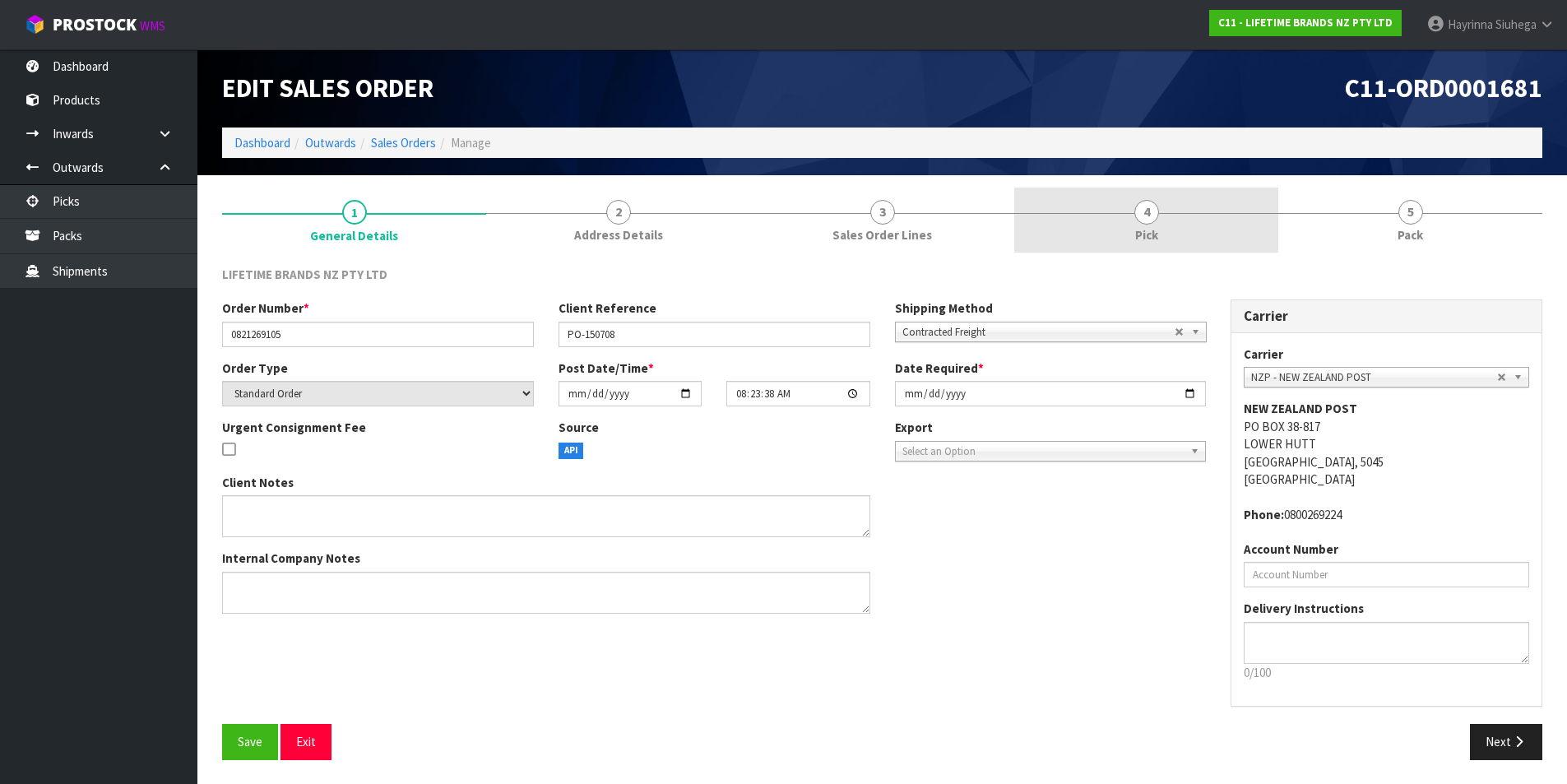
click at [1094, 228] on link "4 Pick" at bounding box center [1146, 220] width 264 height 65
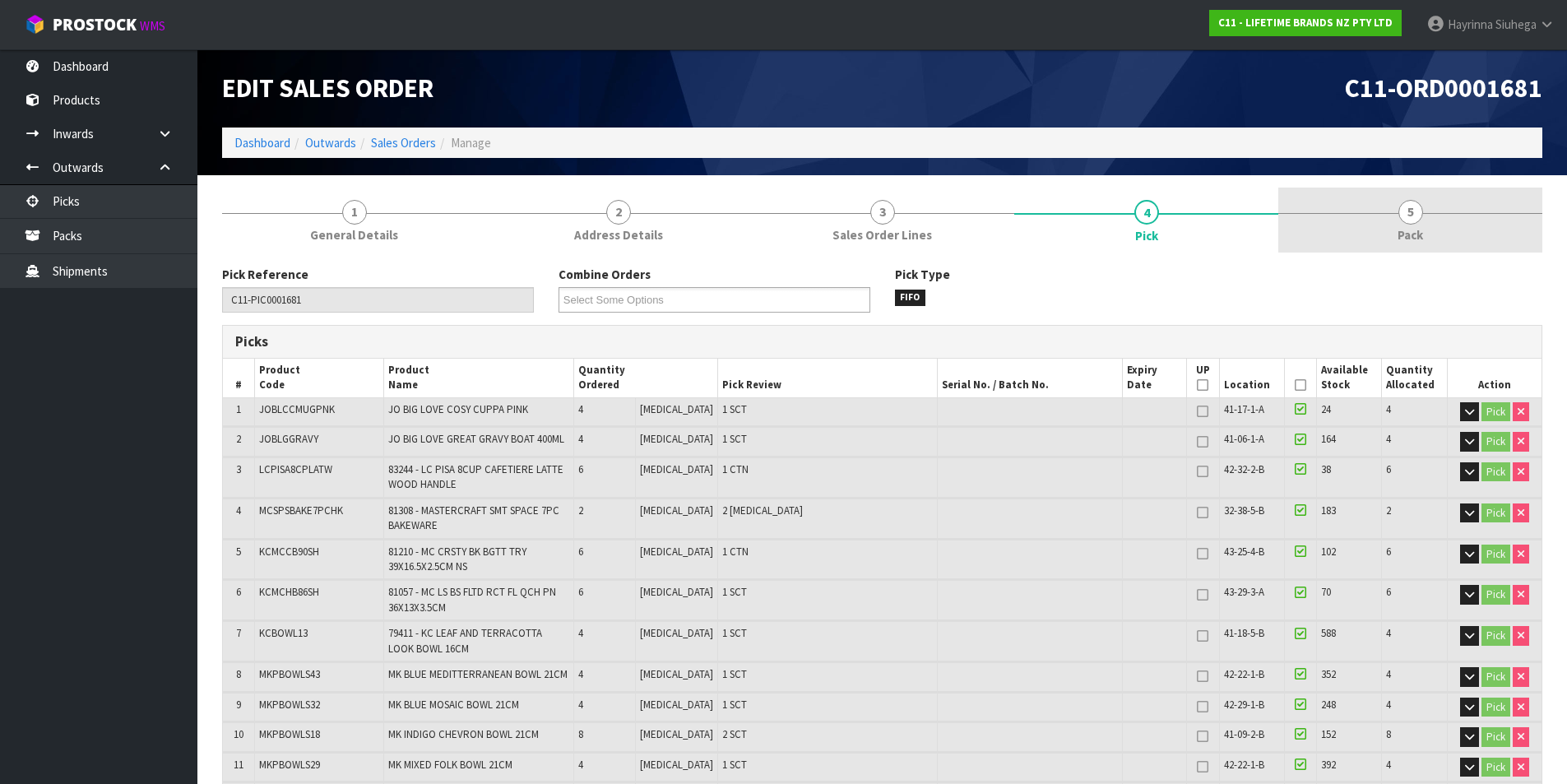
click at [1388, 207] on link "5 Pack" at bounding box center [1411, 220] width 264 height 65
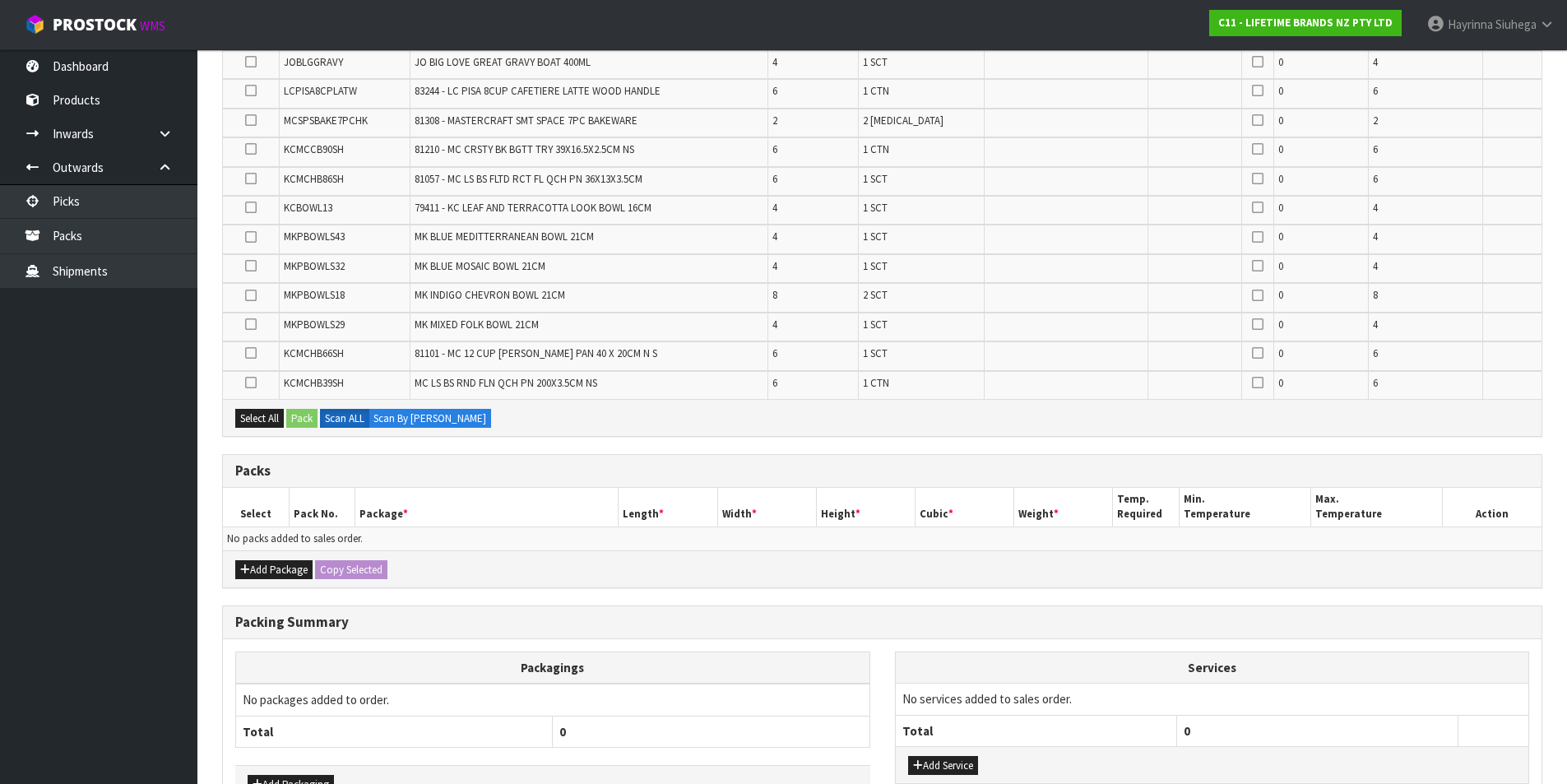
scroll to position [143, 0]
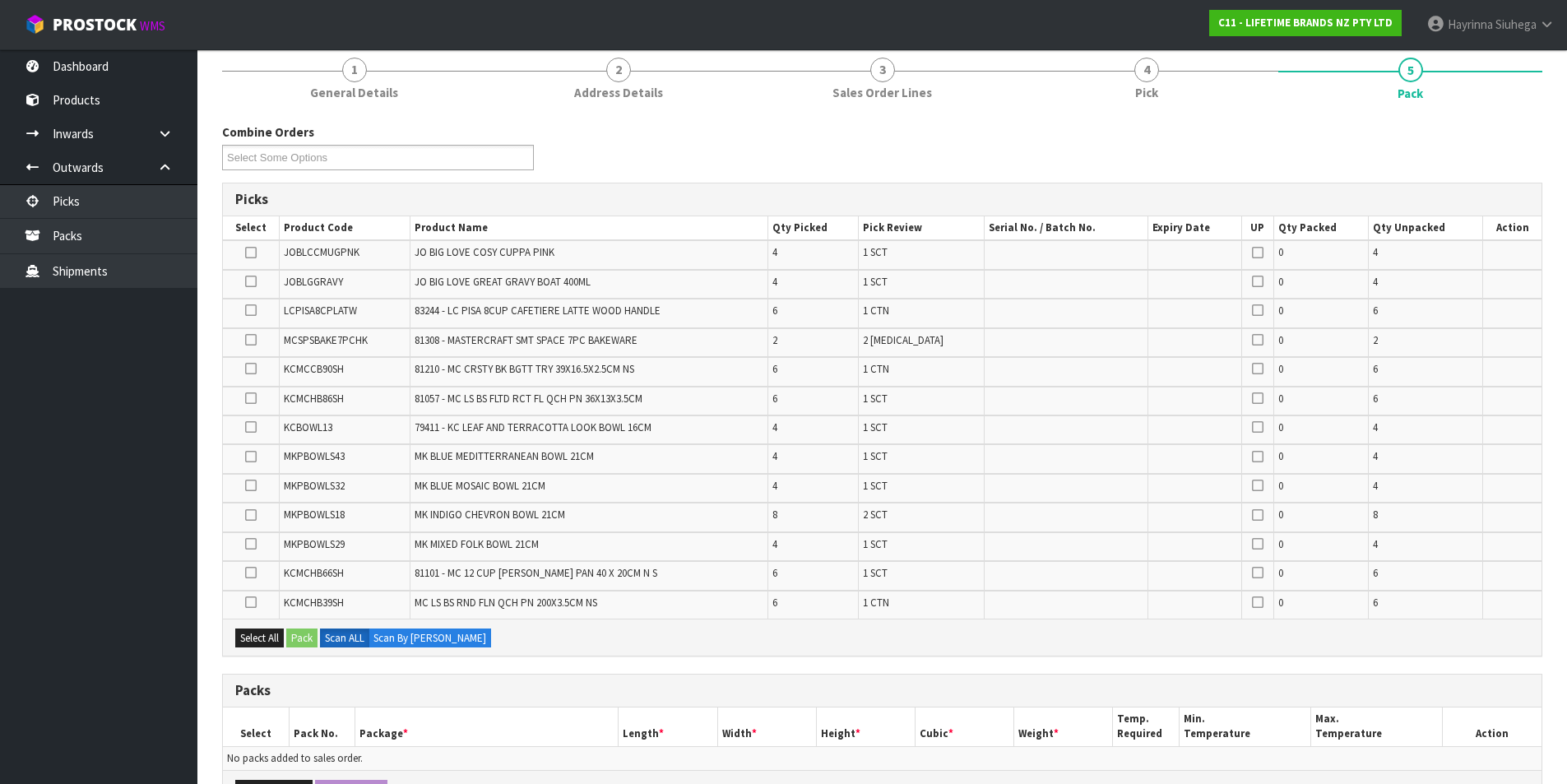
click at [871, 134] on div "Combine Orders C11-ORD0001681 C11-ORD0001682 C11-ORD0001684 C11-ORD0001686 C11-…" at bounding box center [882, 153] width 1345 height 59
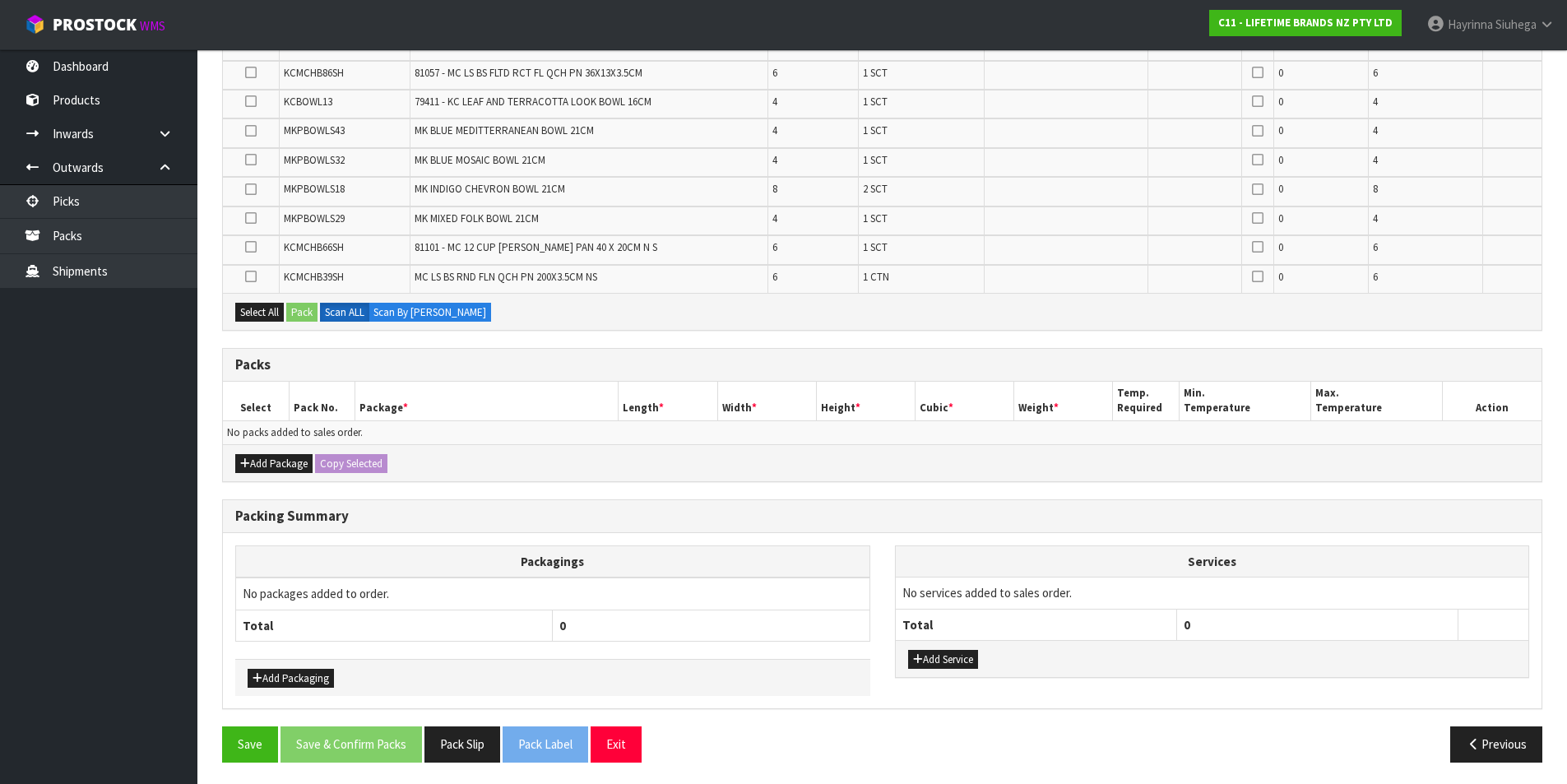
scroll to position [471, 0]
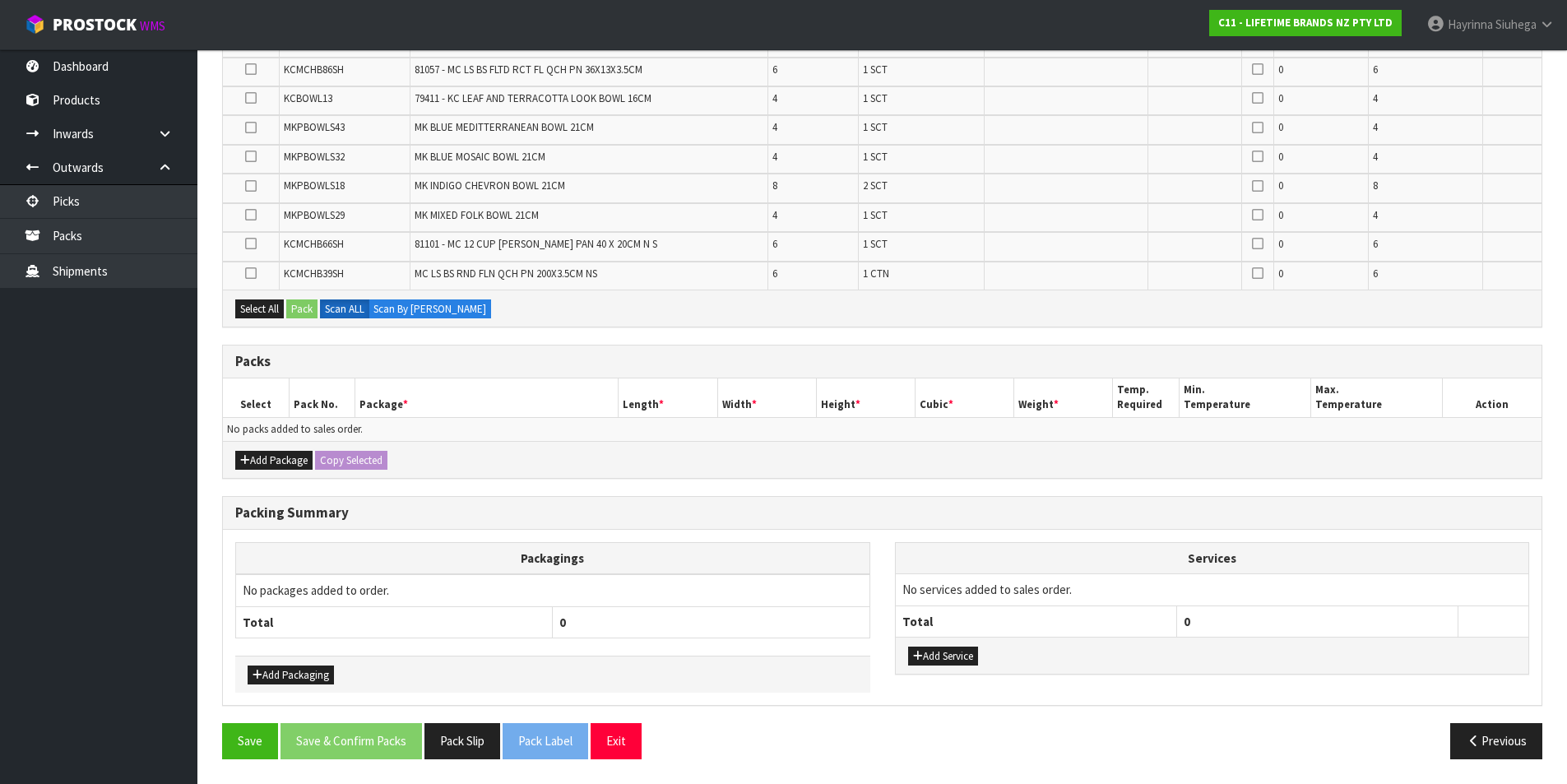
click at [232, 470] on div "Add Package Copy Selected" at bounding box center [882, 458] width 1319 height 37
click at [242, 459] on icon "button" at bounding box center [245, 460] width 10 height 11
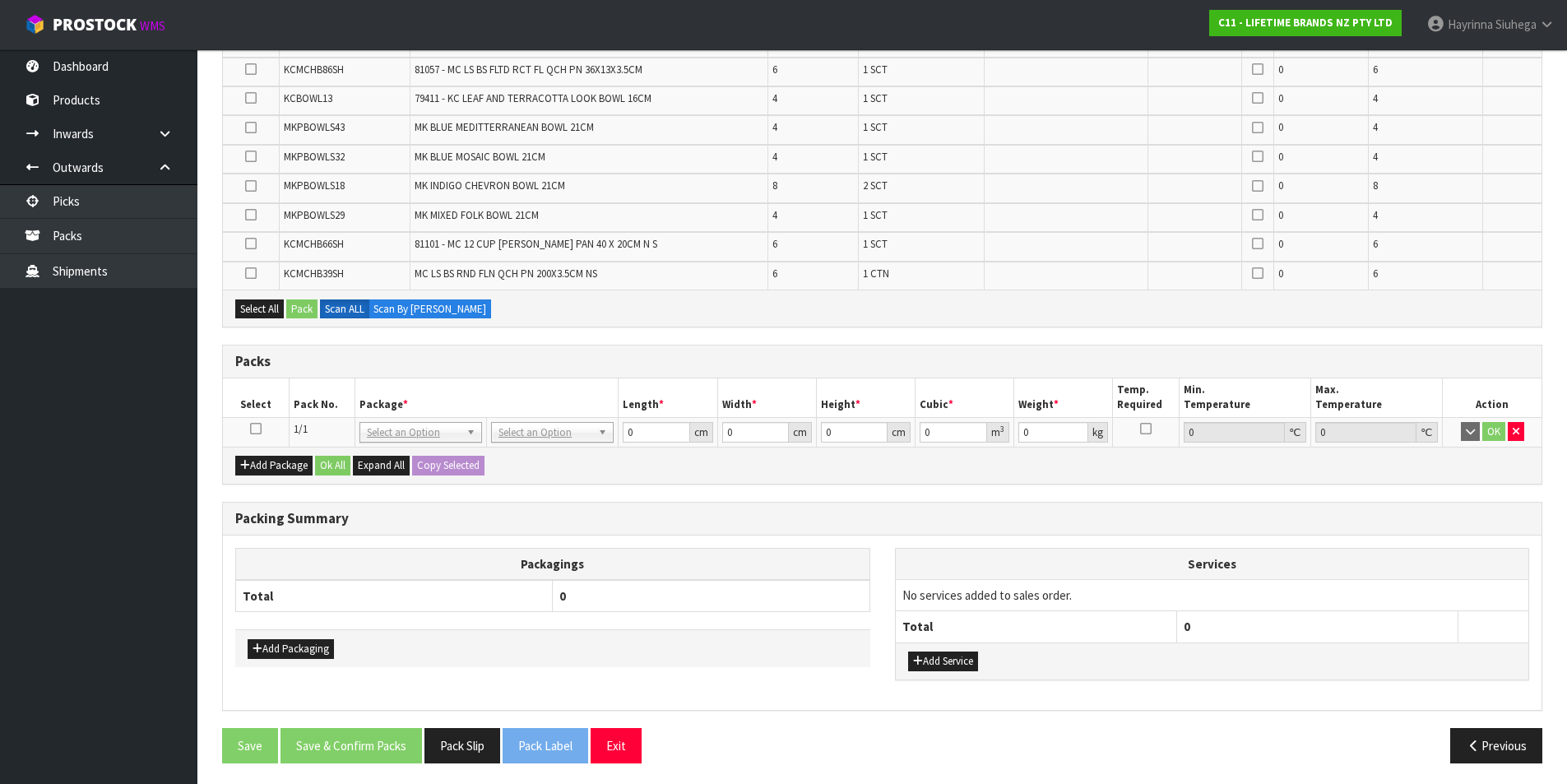
click at [258, 429] on icon at bounding box center [256, 429] width 12 height 1
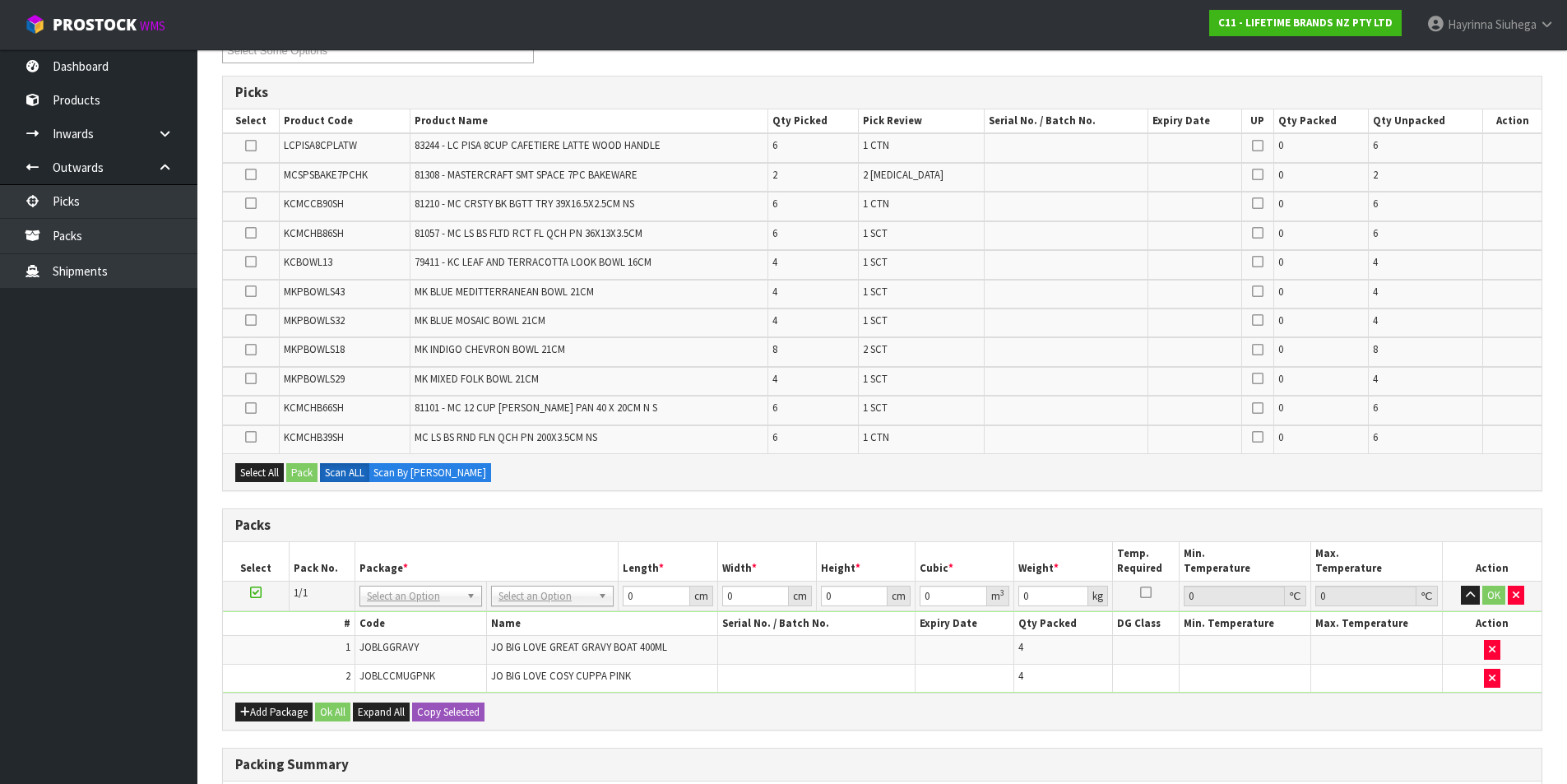
scroll to position [248, 0]
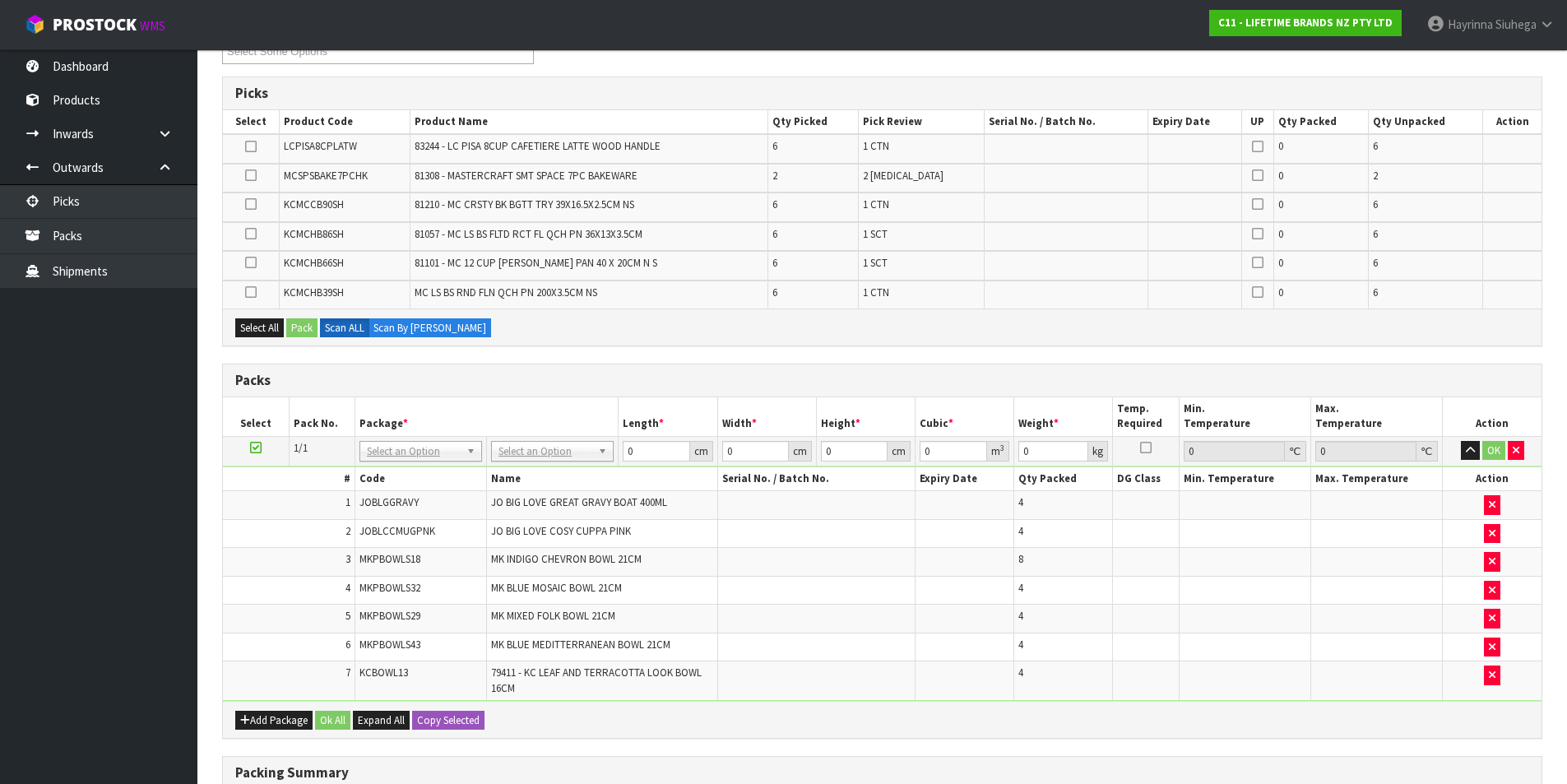
click at [259, 448] on icon at bounding box center [256, 448] width 12 height 1
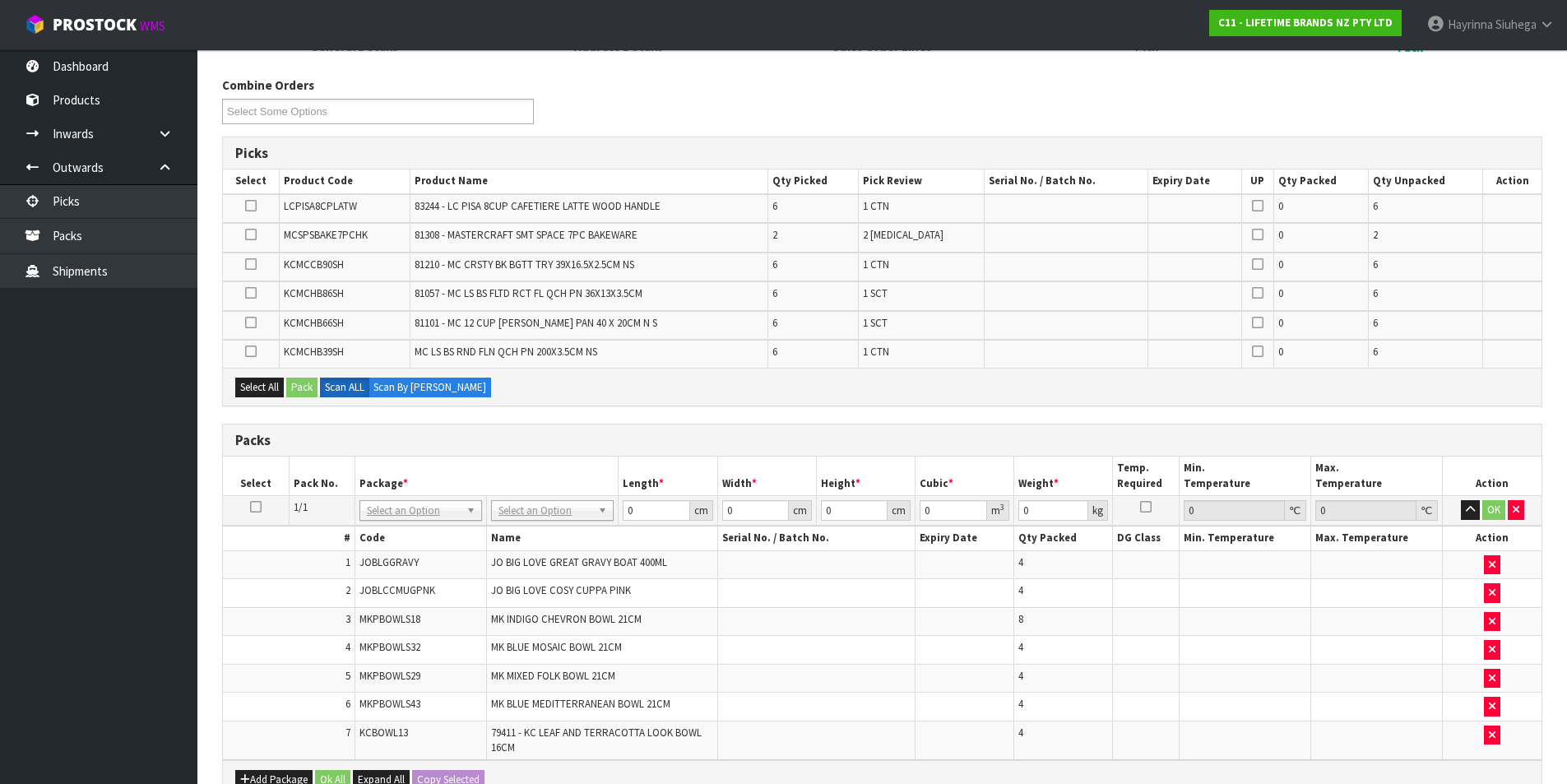
scroll to position [0, 0]
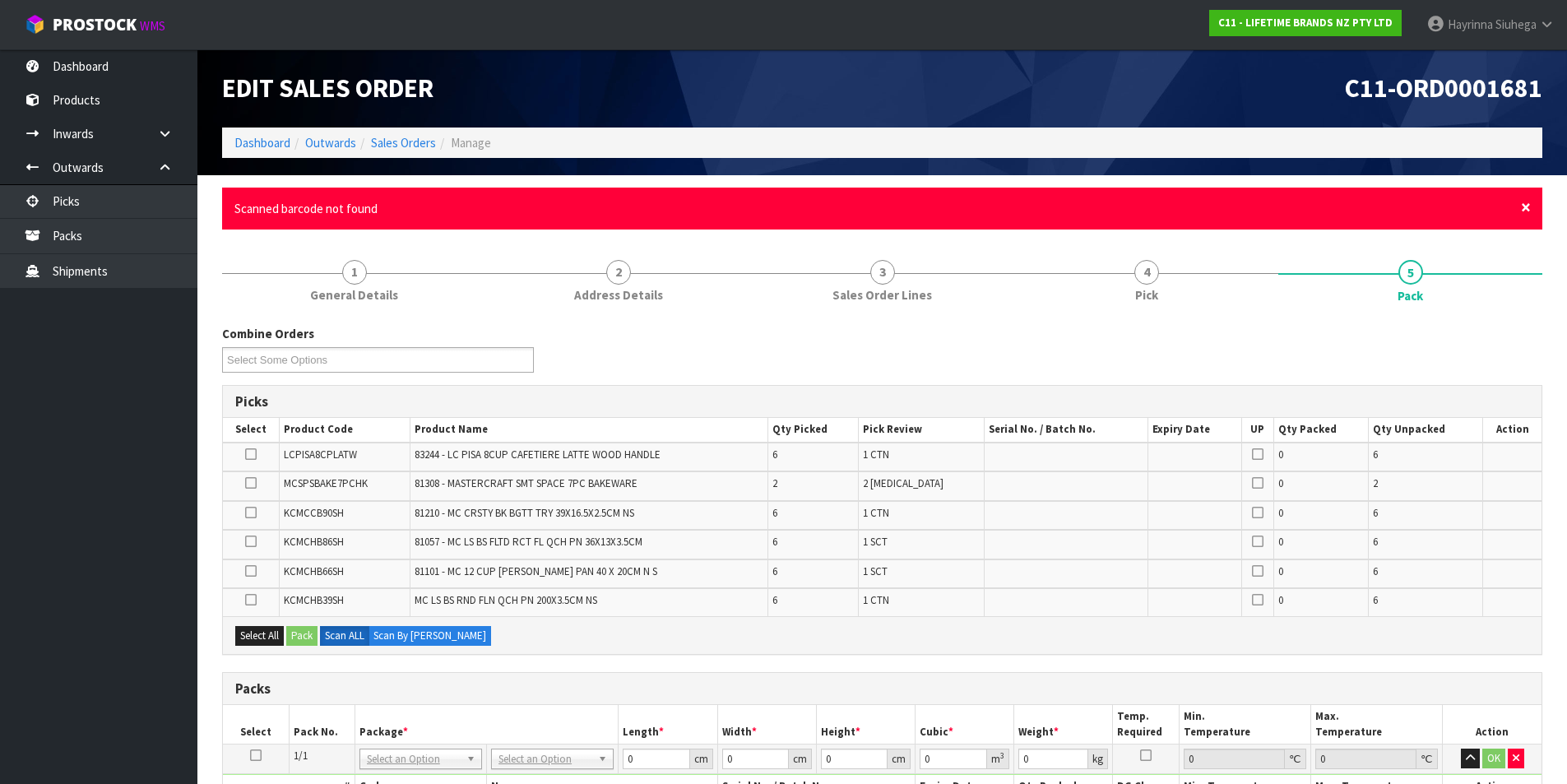
click at [1521, 209] on span "×" at bounding box center [1526, 207] width 10 height 23
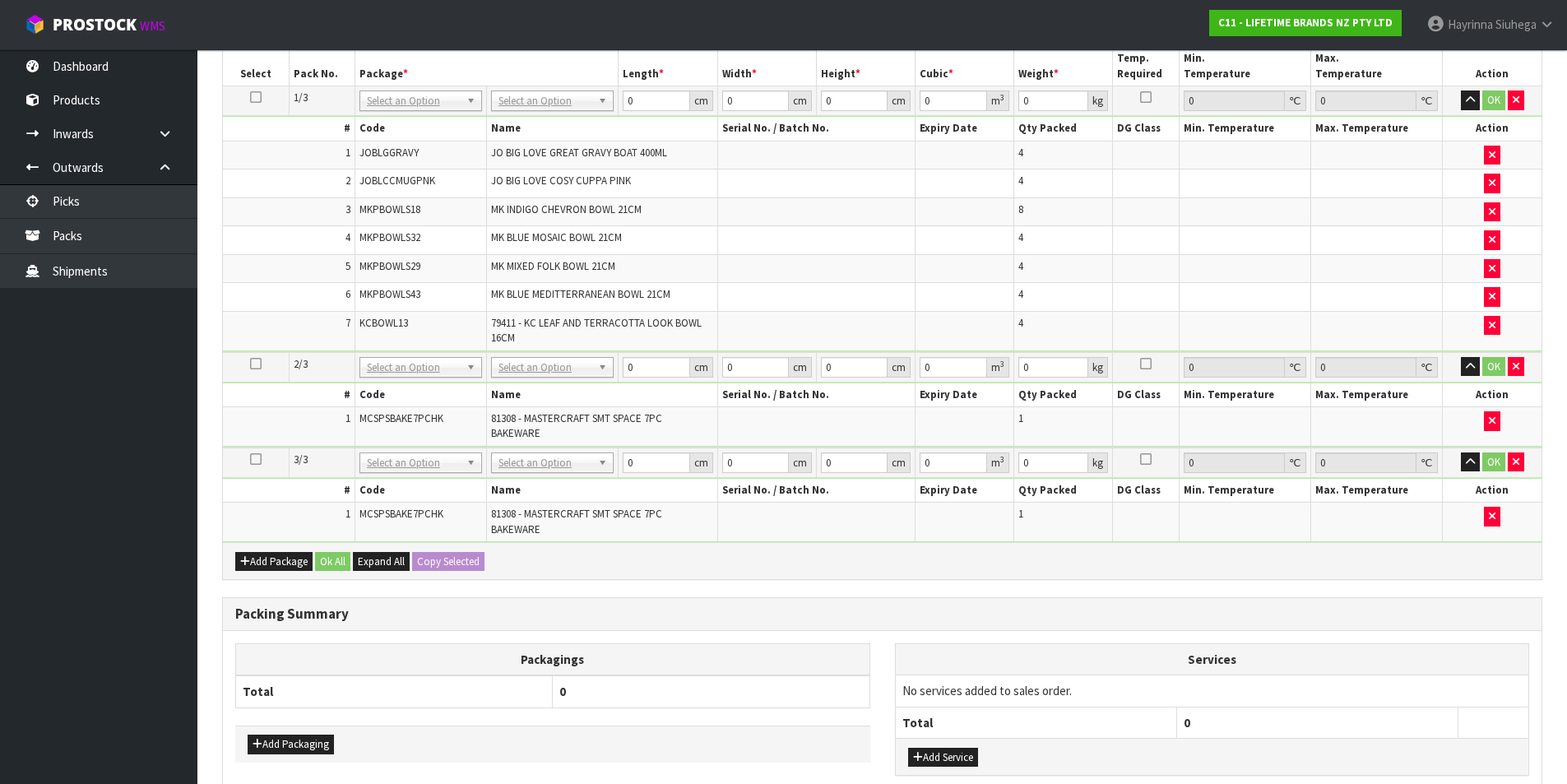
scroll to position [576, 0]
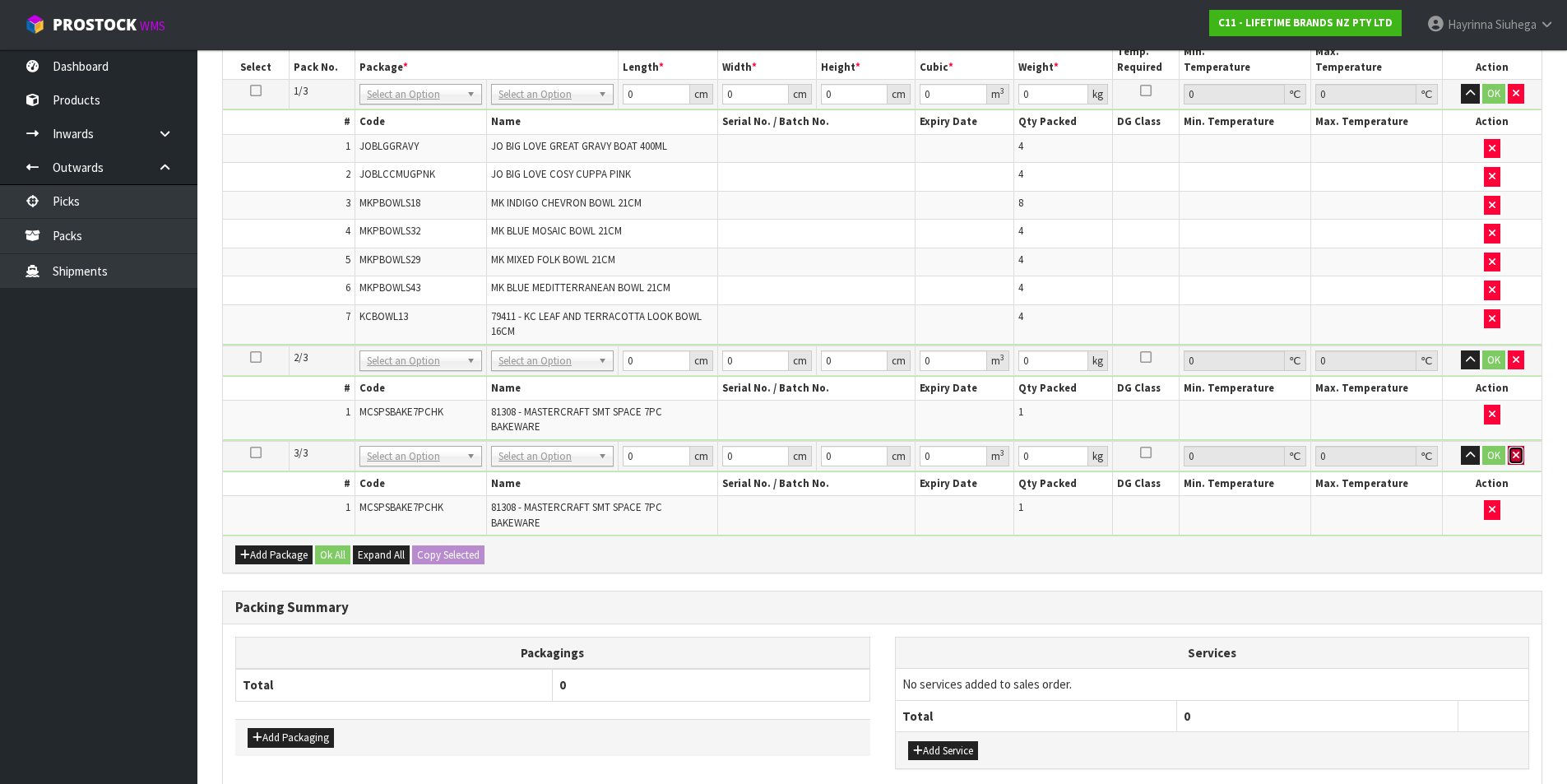
click at [1520, 453] on button "button" at bounding box center [1516, 456] width 16 height 20
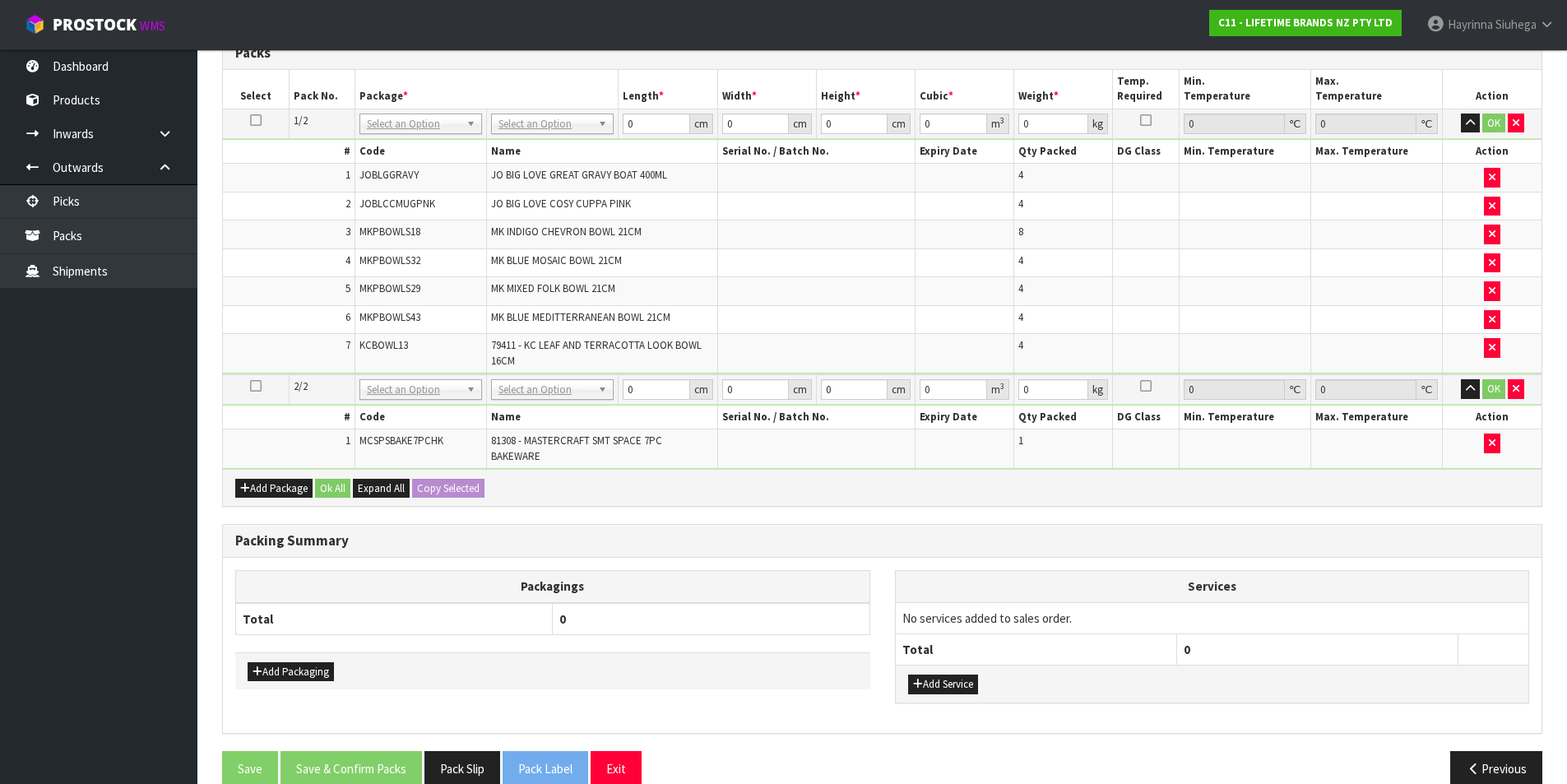
scroll to position [603, 0]
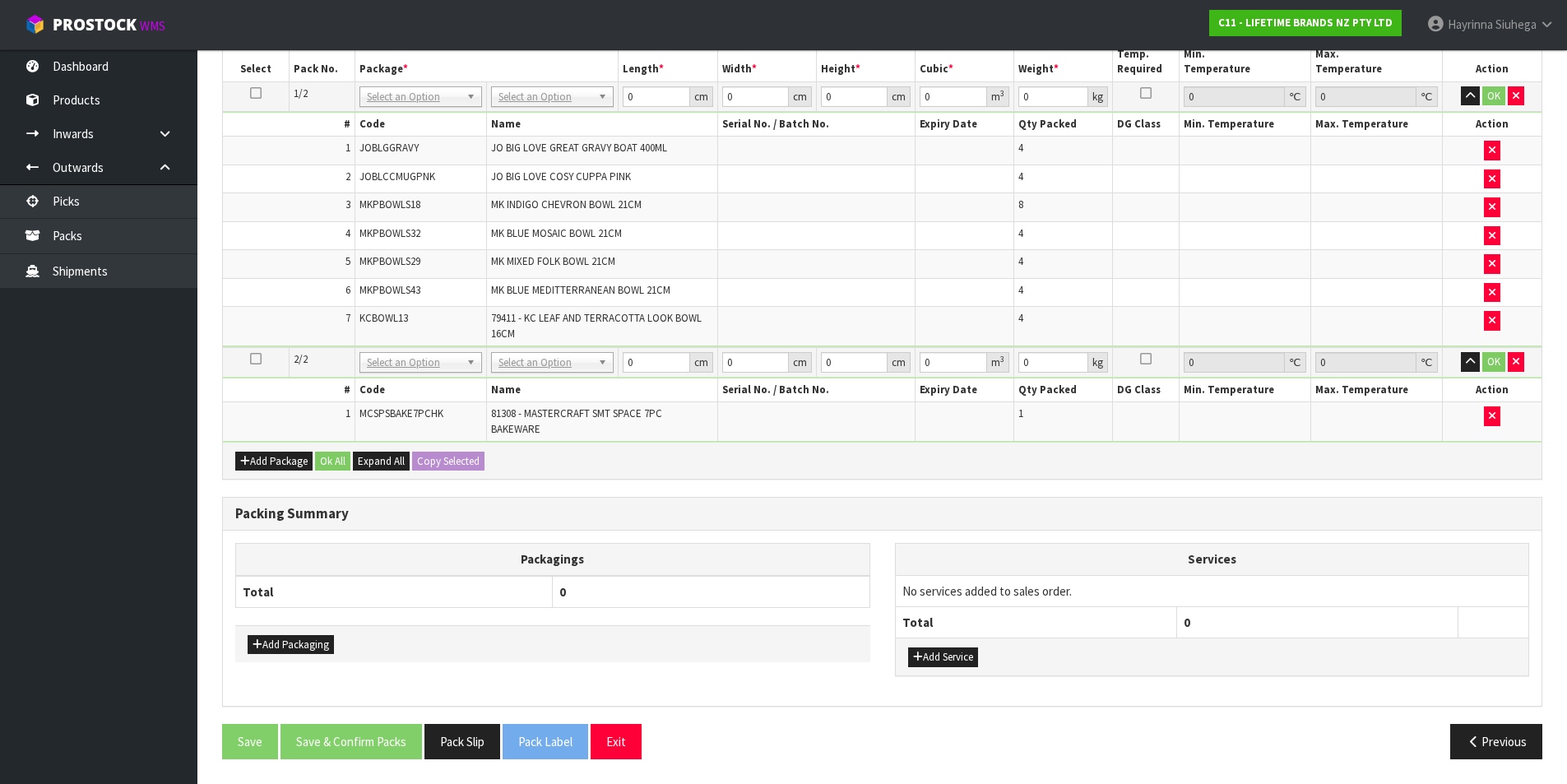
click at [257, 360] on icon at bounding box center [256, 359] width 12 height 1
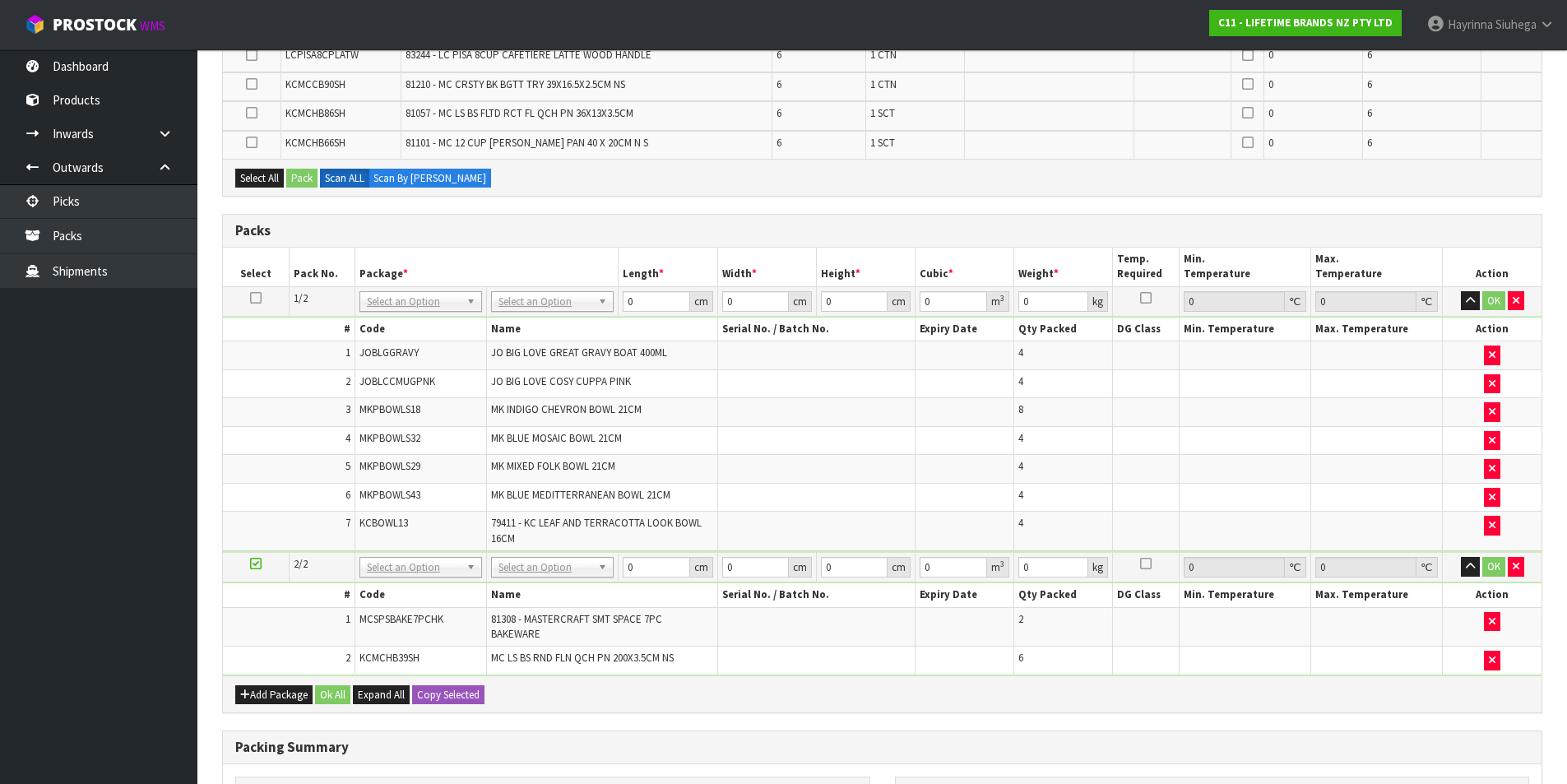
scroll to position [573, 0]
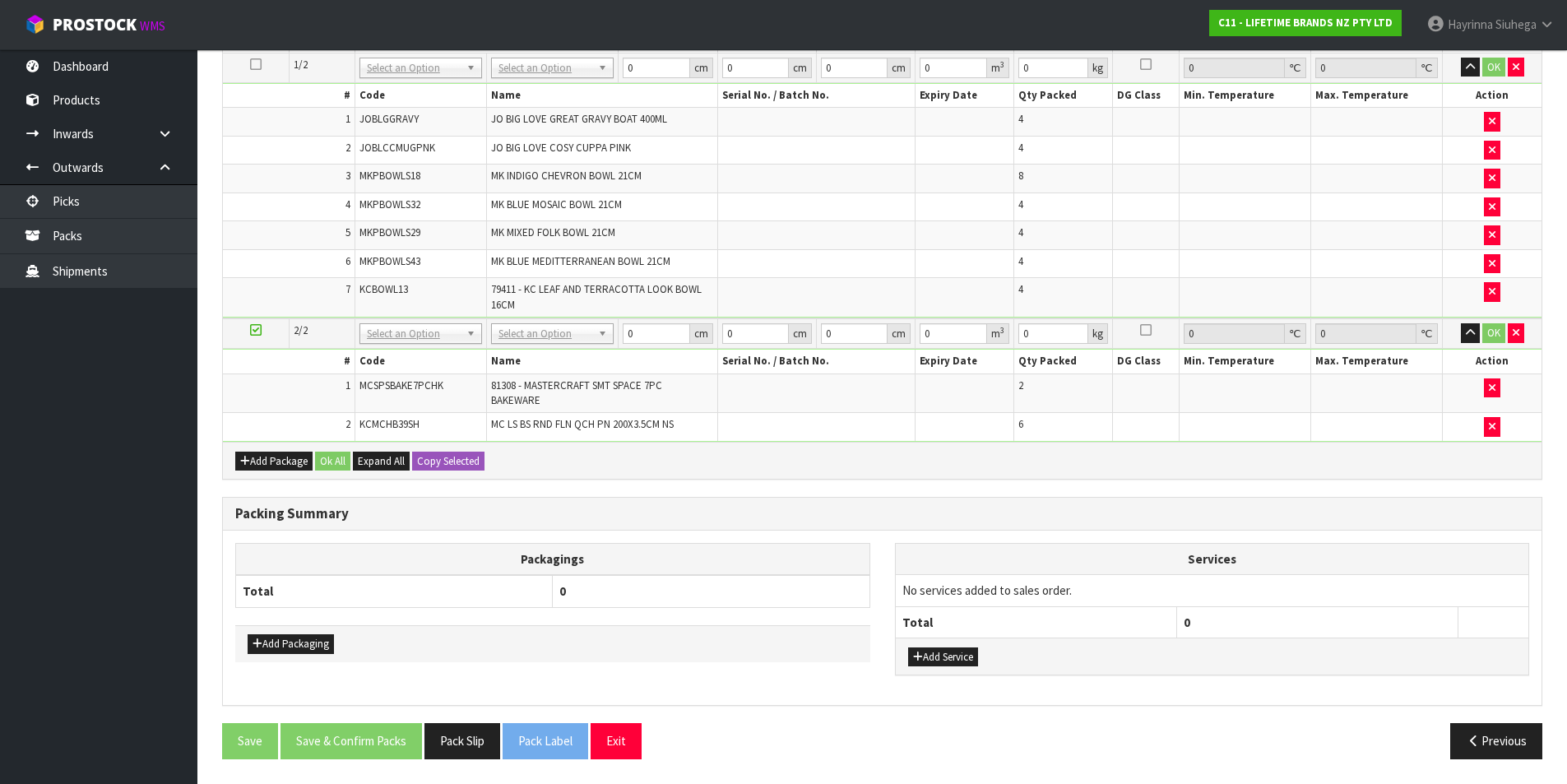
click at [720, 216] on td at bounding box center [816, 207] width 197 height 29
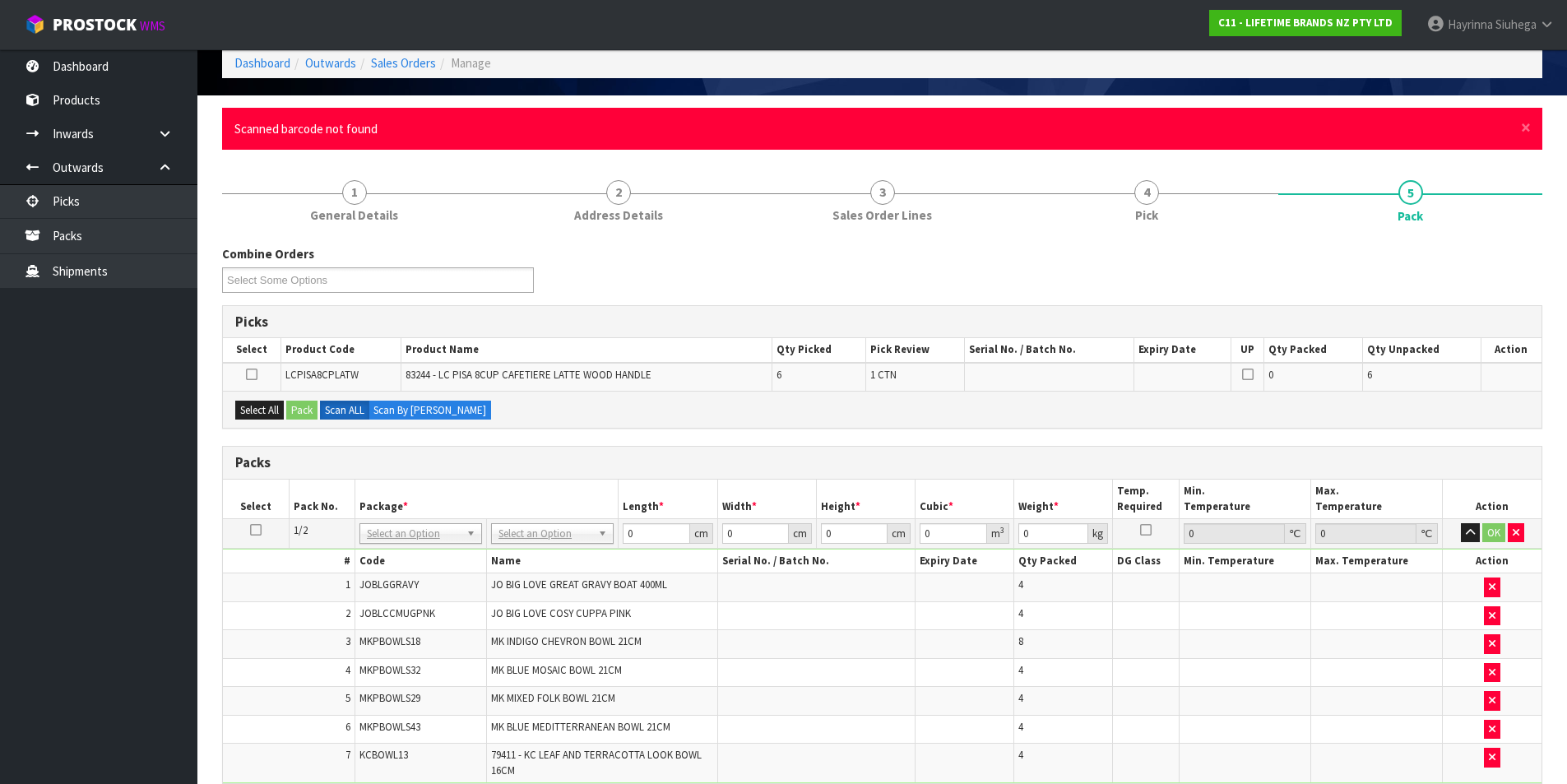
scroll to position [0, 0]
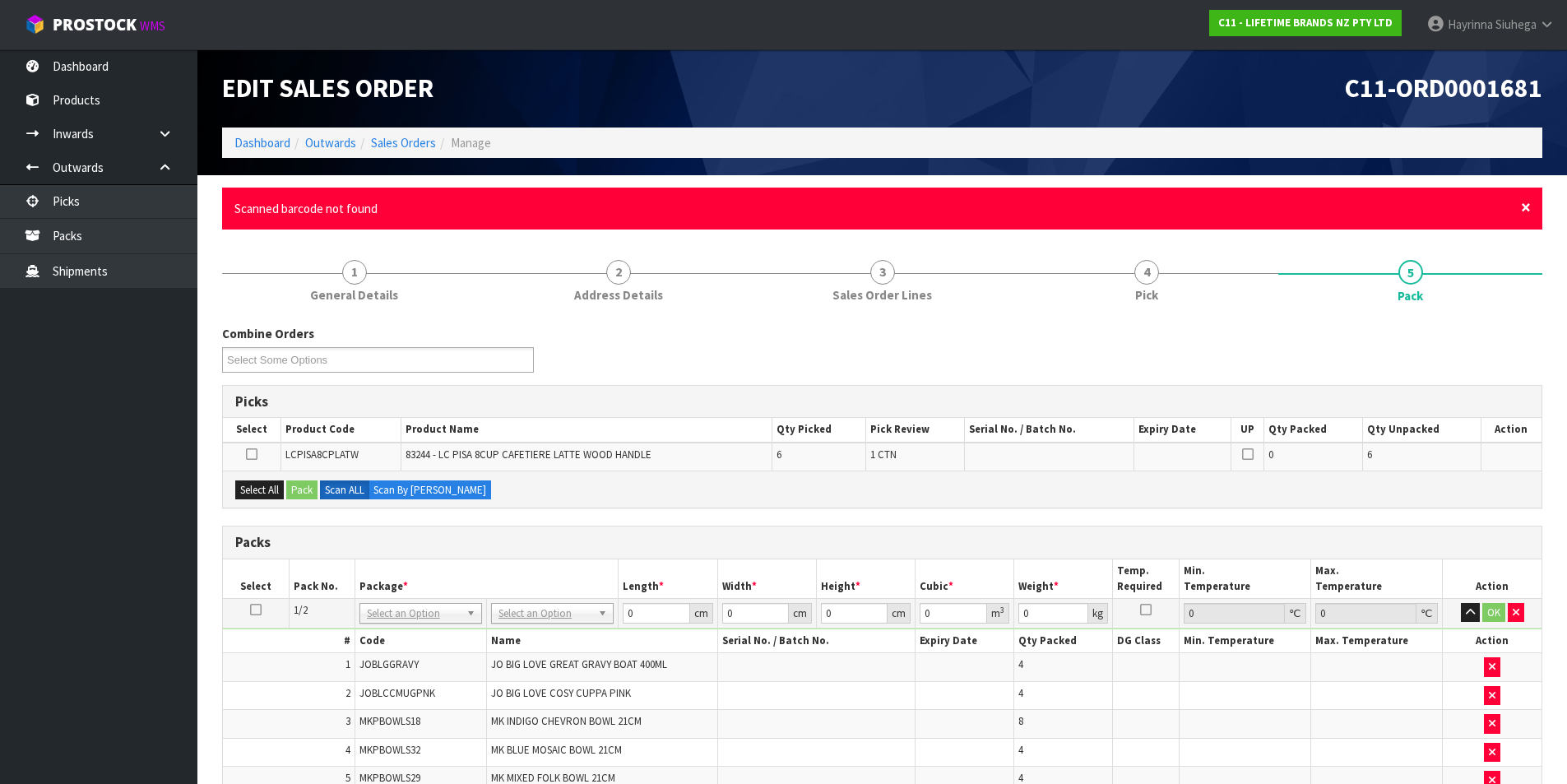
click at [1526, 208] on span "×" at bounding box center [1526, 207] width 10 height 23
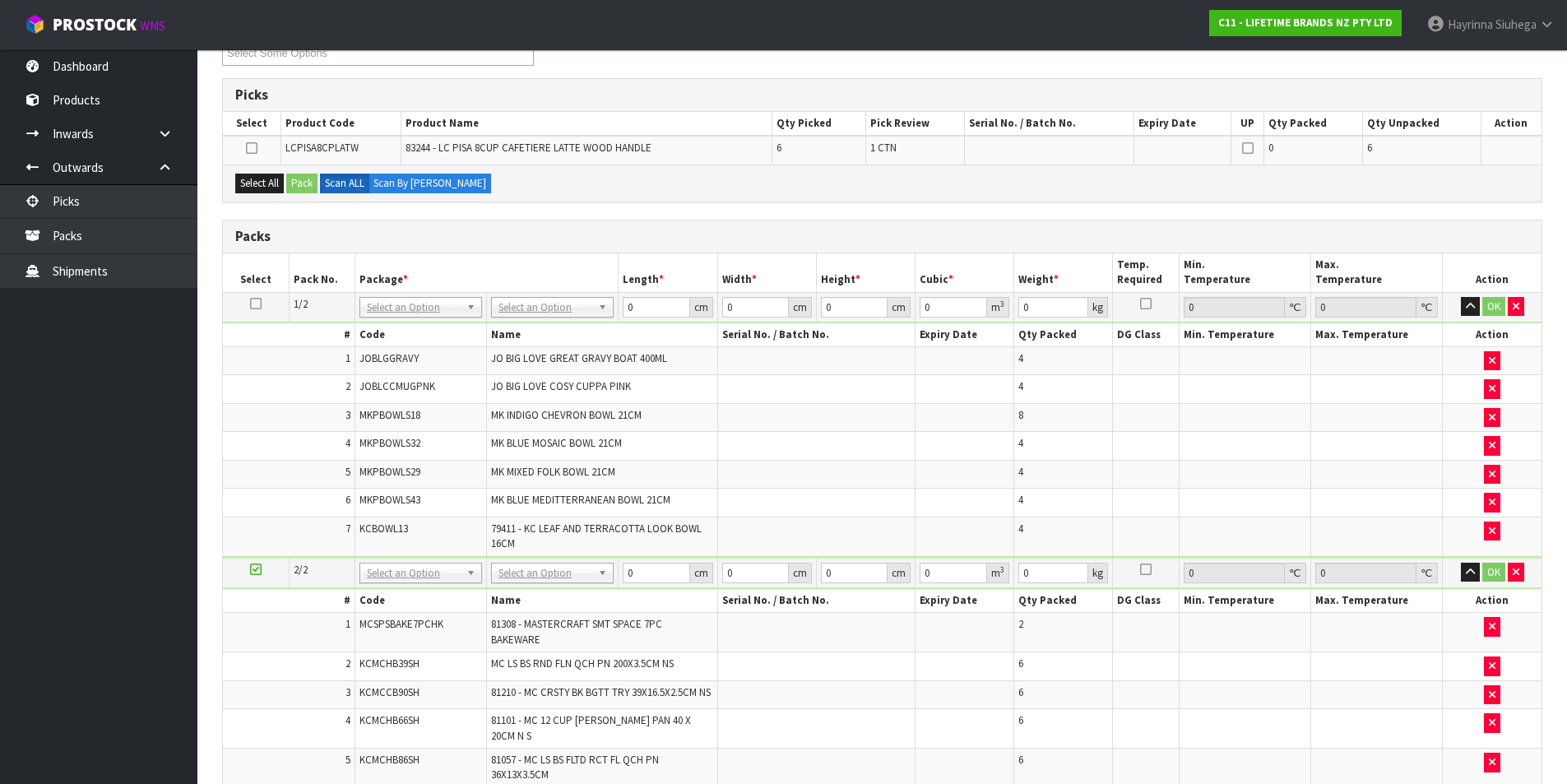
scroll to position [411, 0]
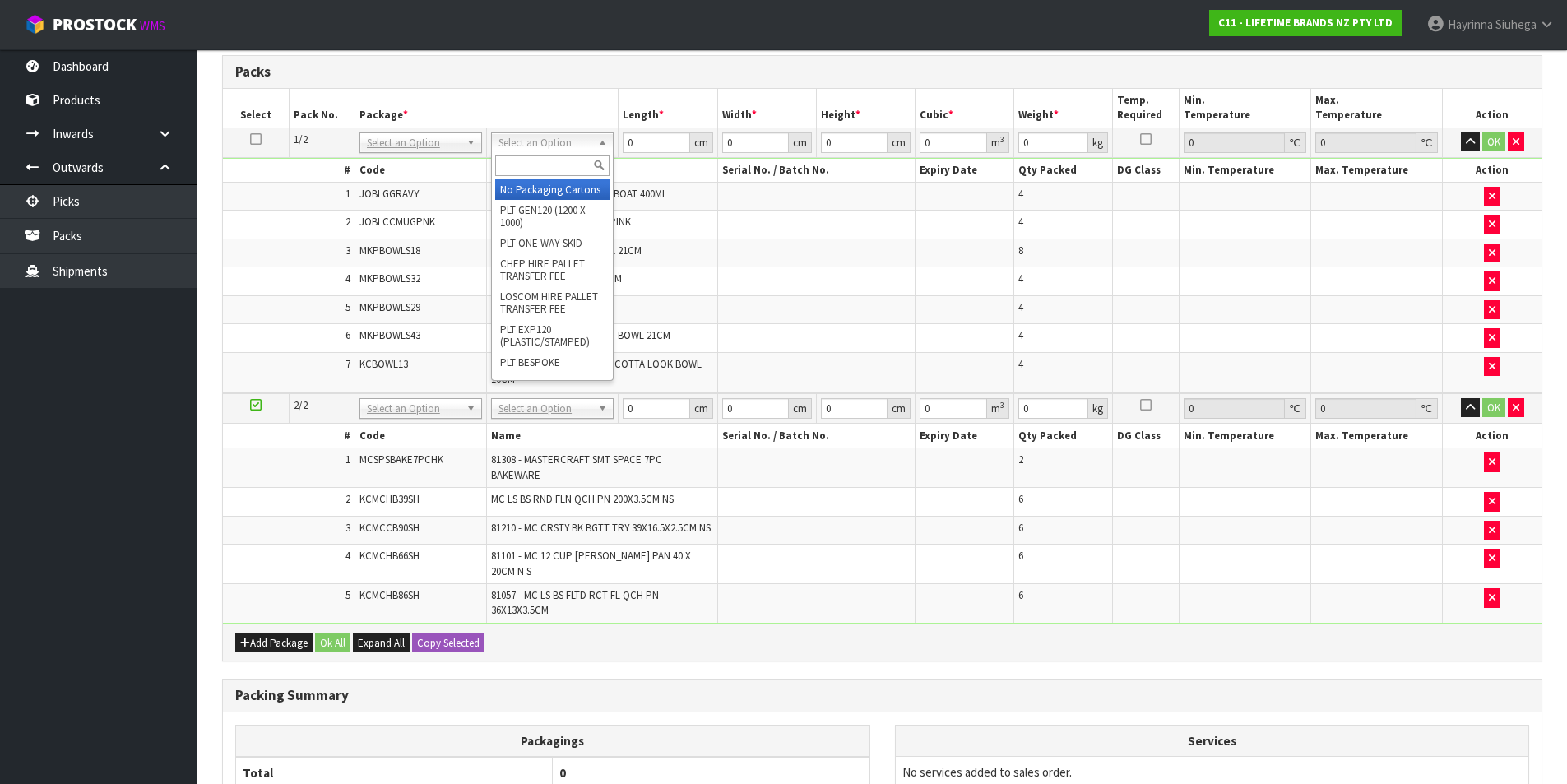
click at [551, 162] on input "text" at bounding box center [552, 165] width 114 height 21
type input "CTN9"
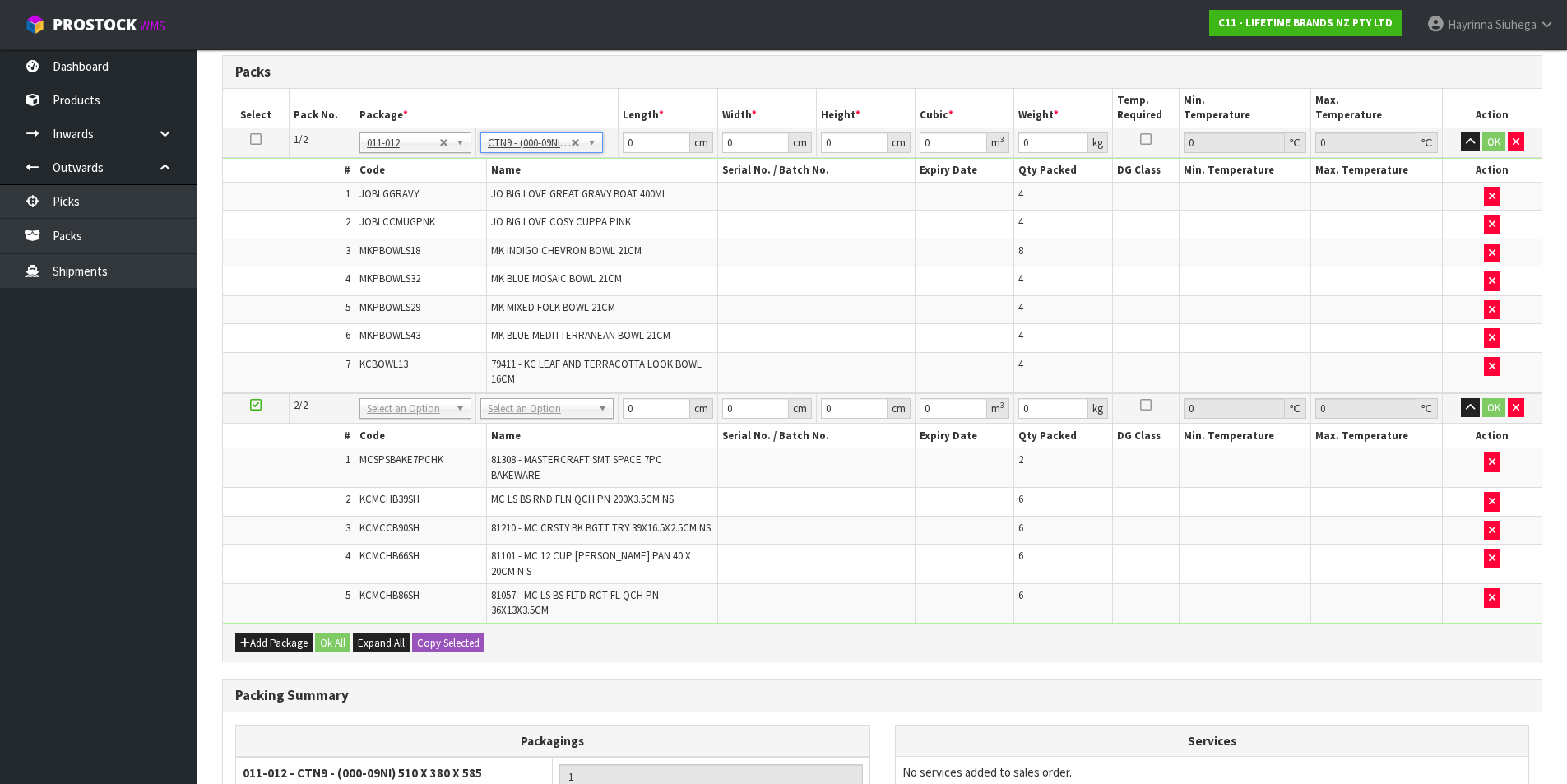
type input "51"
type input "38"
type input "58.5"
type input "0.113373"
type input "17.4"
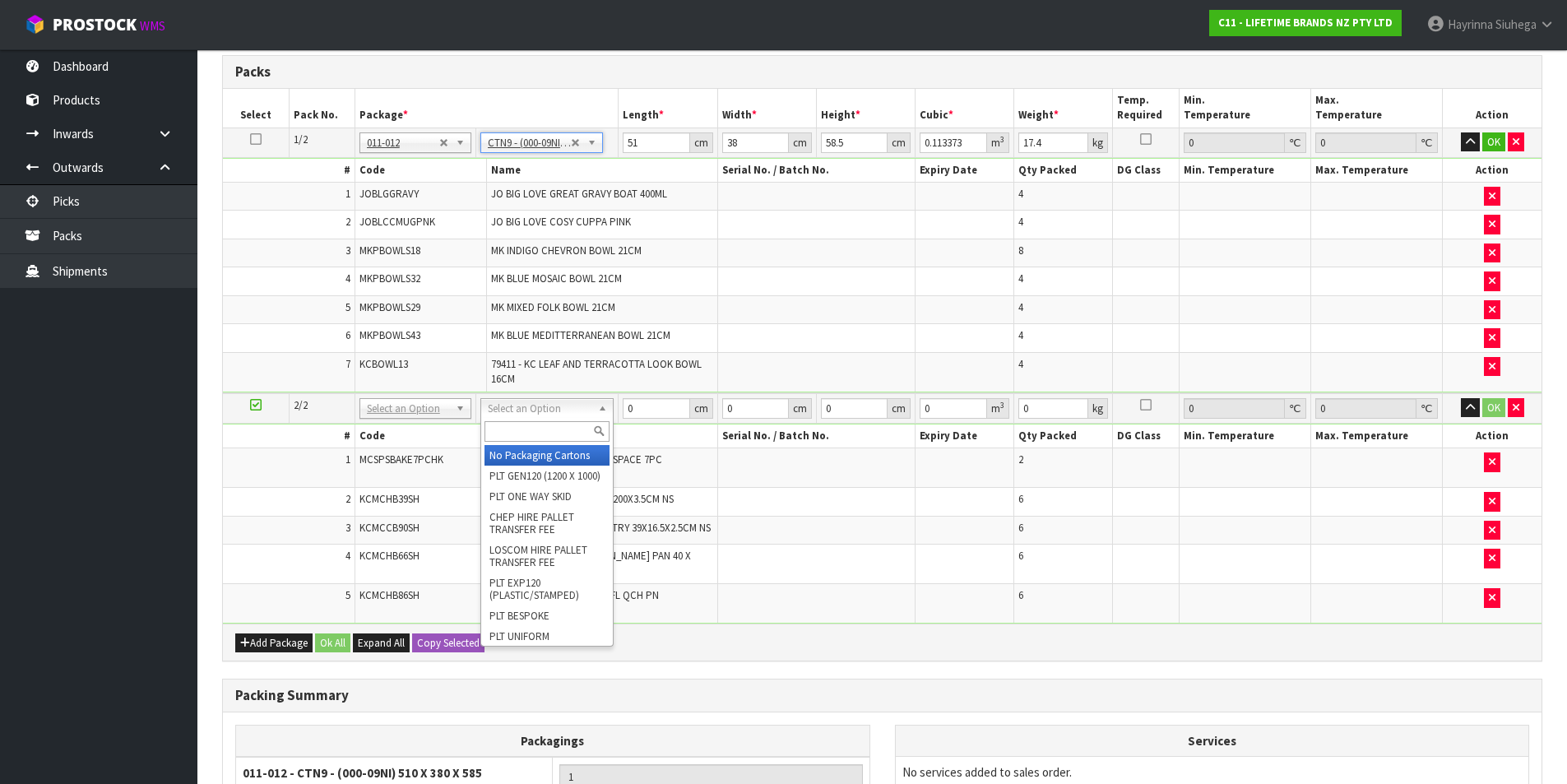
click at [549, 442] on div at bounding box center [547, 431] width 132 height 27
click at [549, 437] on input "text" at bounding box center [547, 431] width 125 height 21
type input "CTN9"
type input "2"
type input "51"
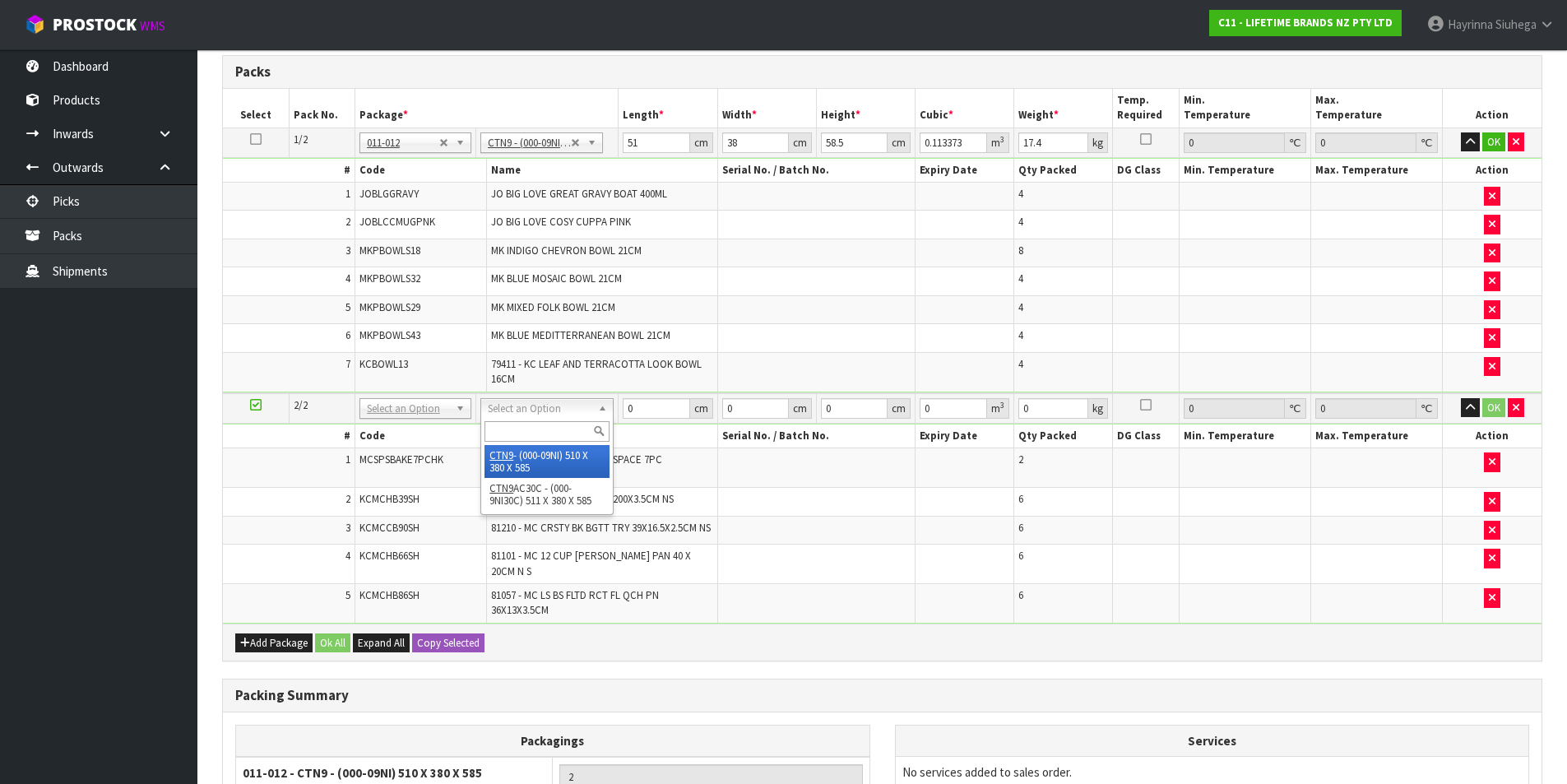
type input "38"
type input "58.5"
type input "0.113373"
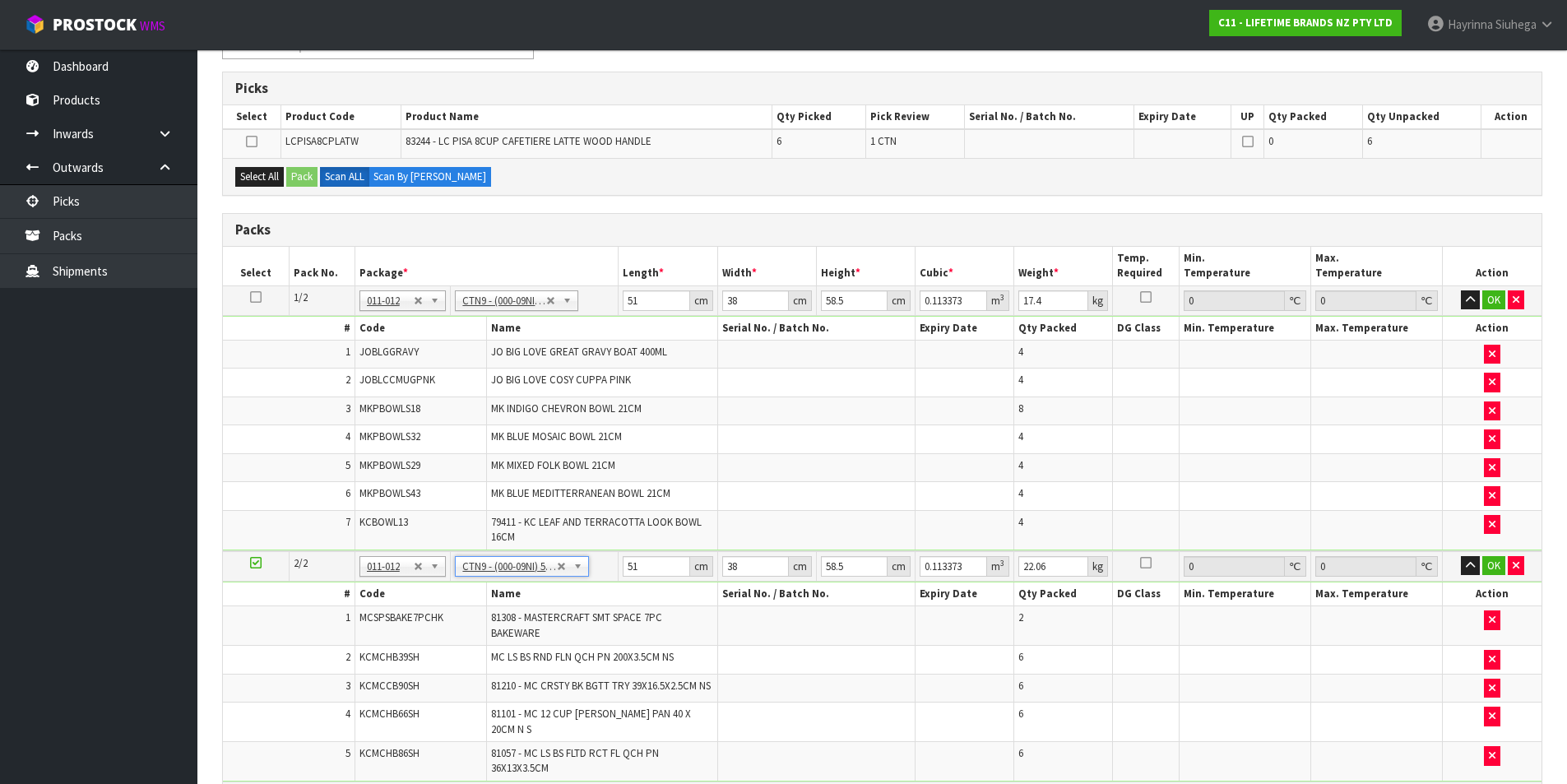
scroll to position [247, 0]
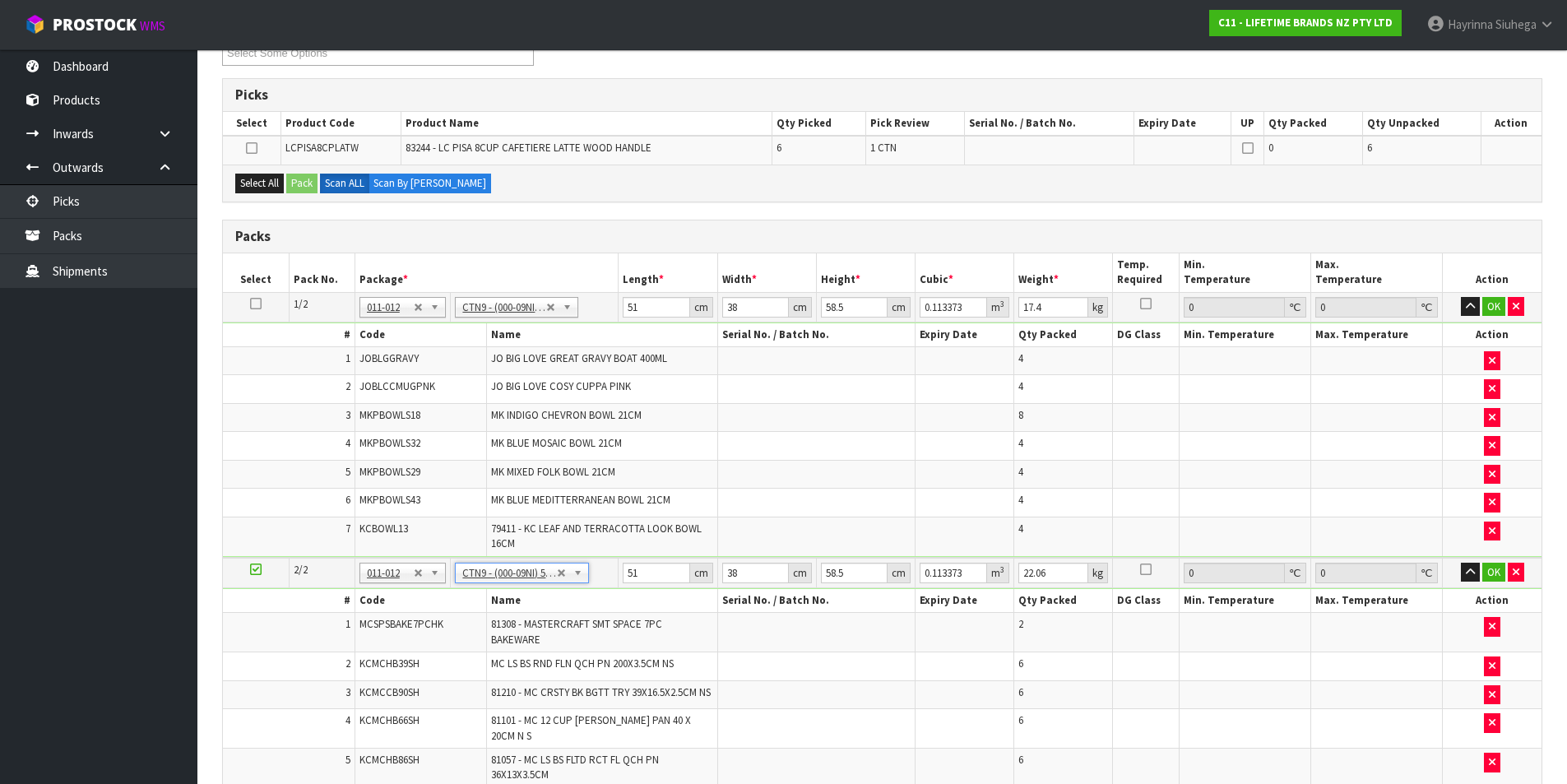
click at [256, 570] on icon at bounding box center [256, 569] width 12 height 1
click at [495, 200] on div "Select All Pack Scan ALL Scan By Quantity" at bounding box center [882, 182] width 1319 height 37
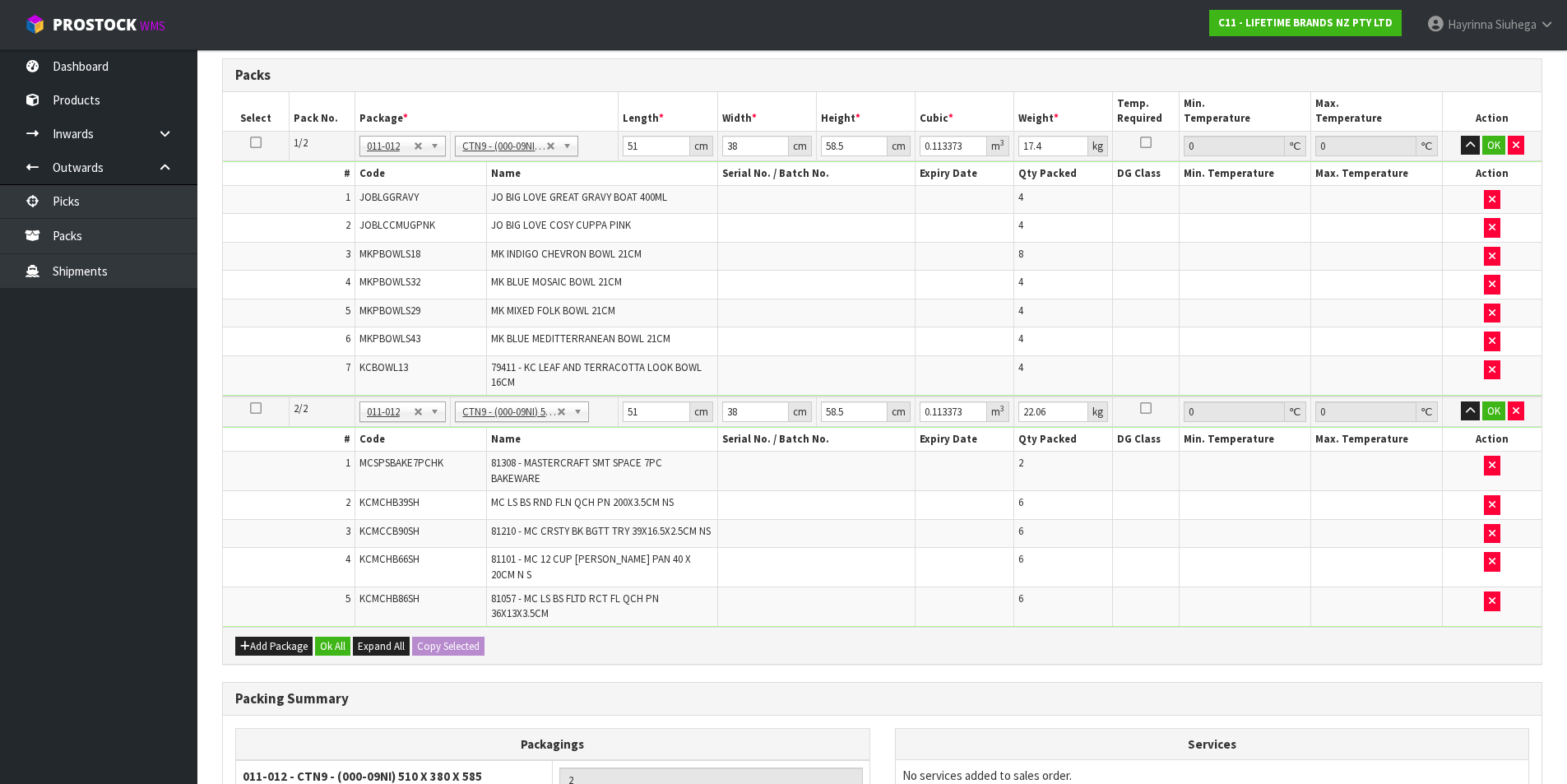
scroll to position [411, 0]
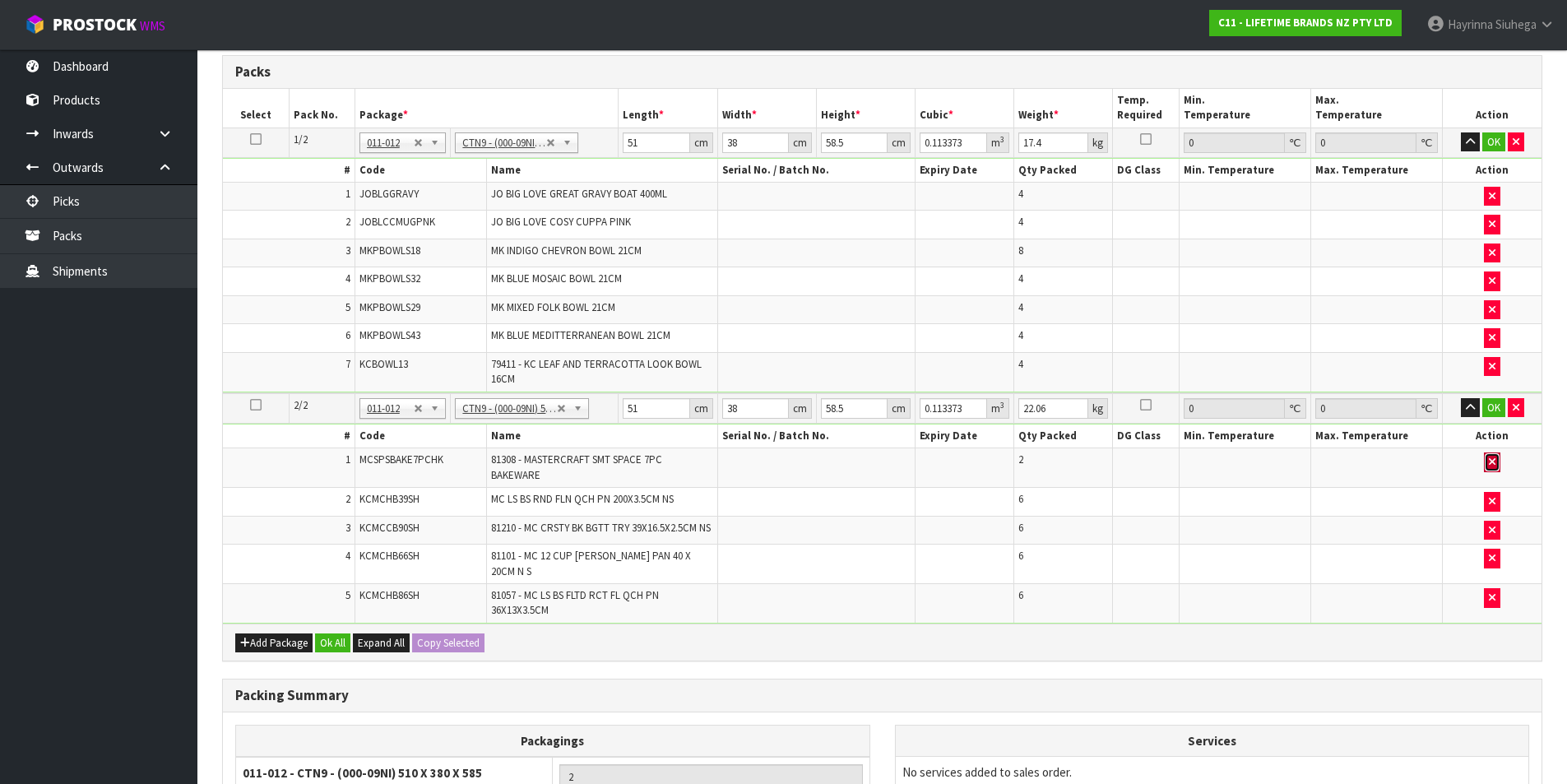
click at [1491, 457] on icon "button" at bounding box center [1492, 462] width 6 height 11
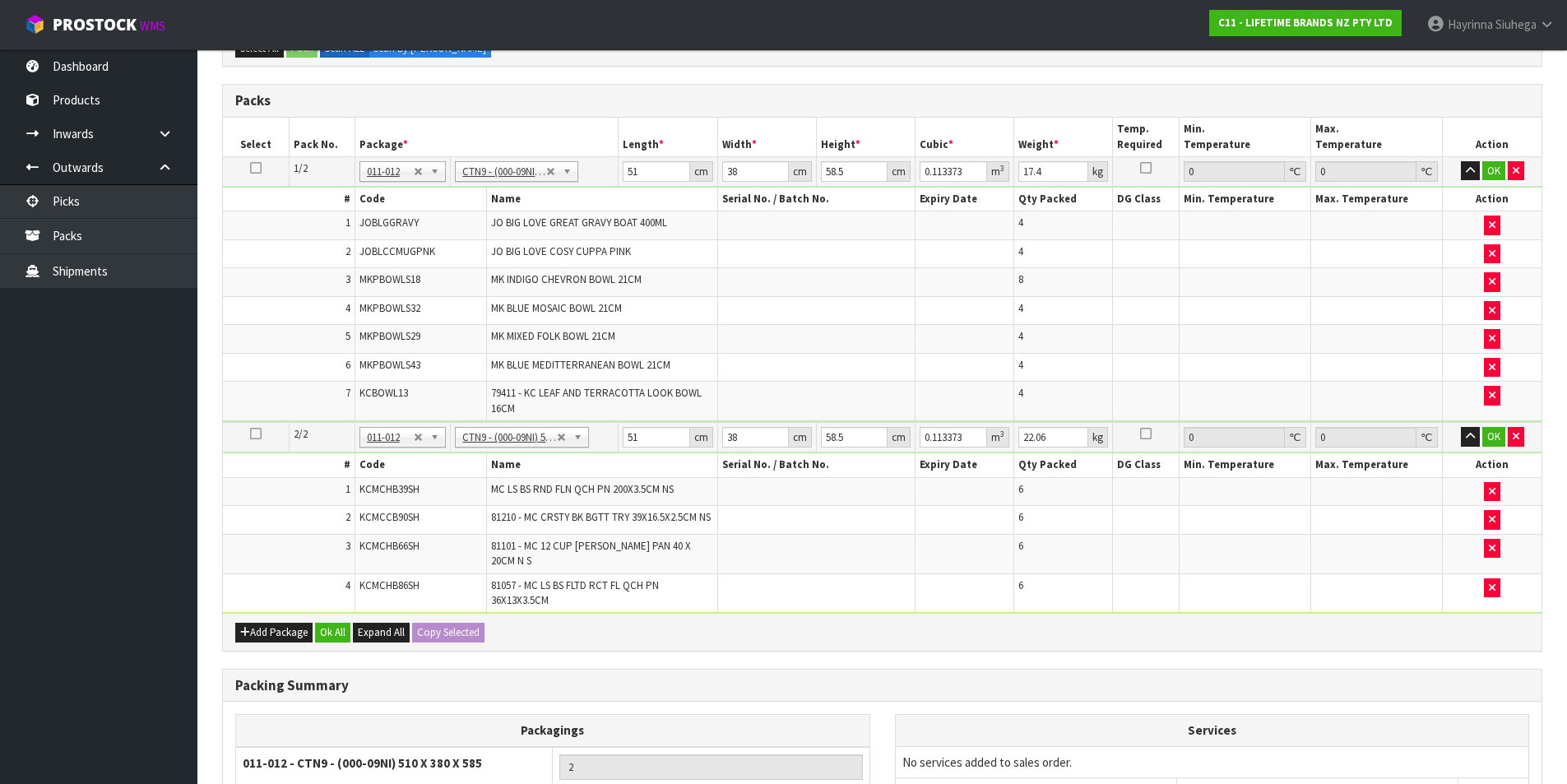
scroll to position [440, 0]
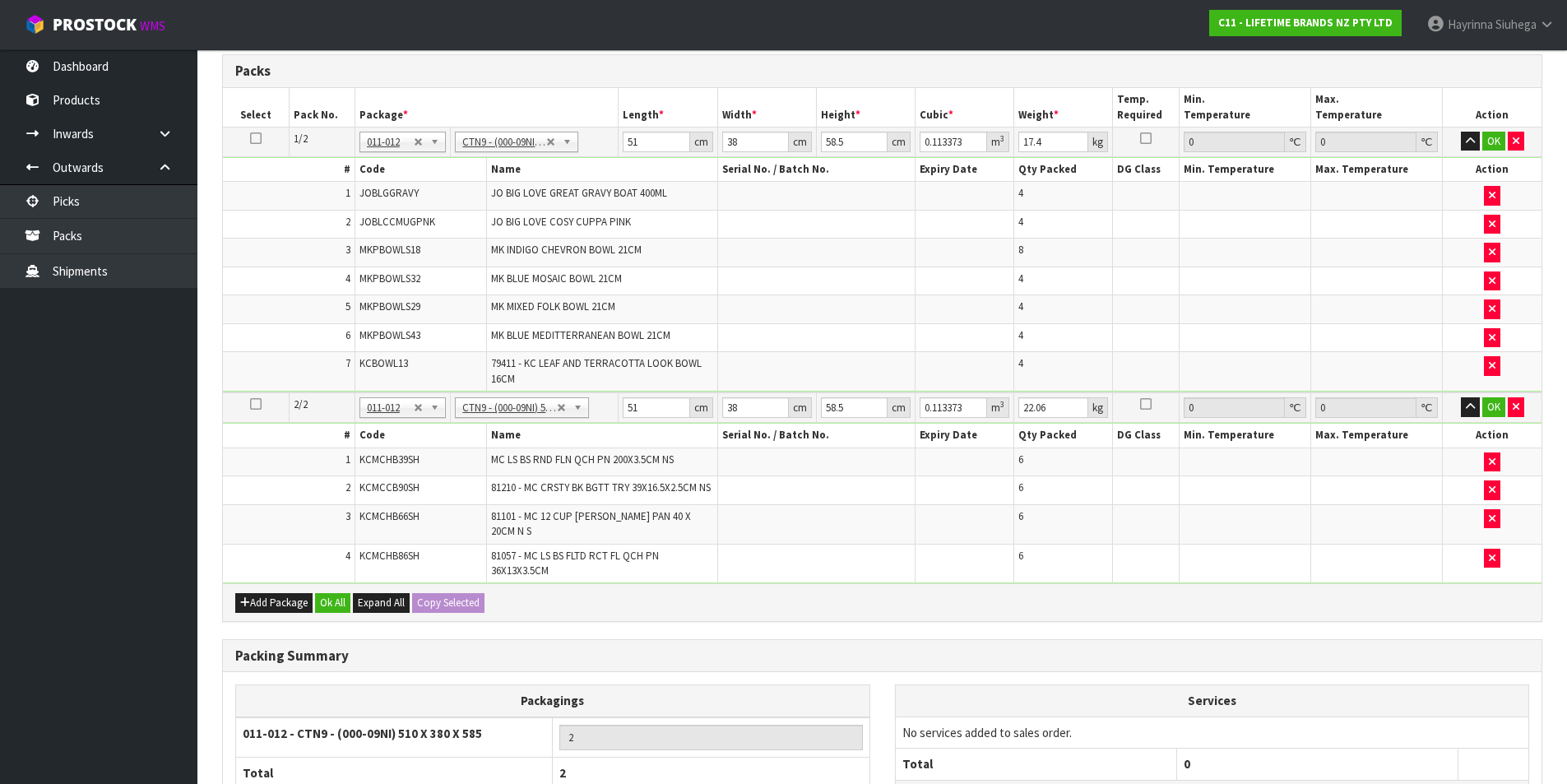
type input "14.96"
click at [289, 593] on button "Add Package" at bounding box center [274, 603] width 77 height 20
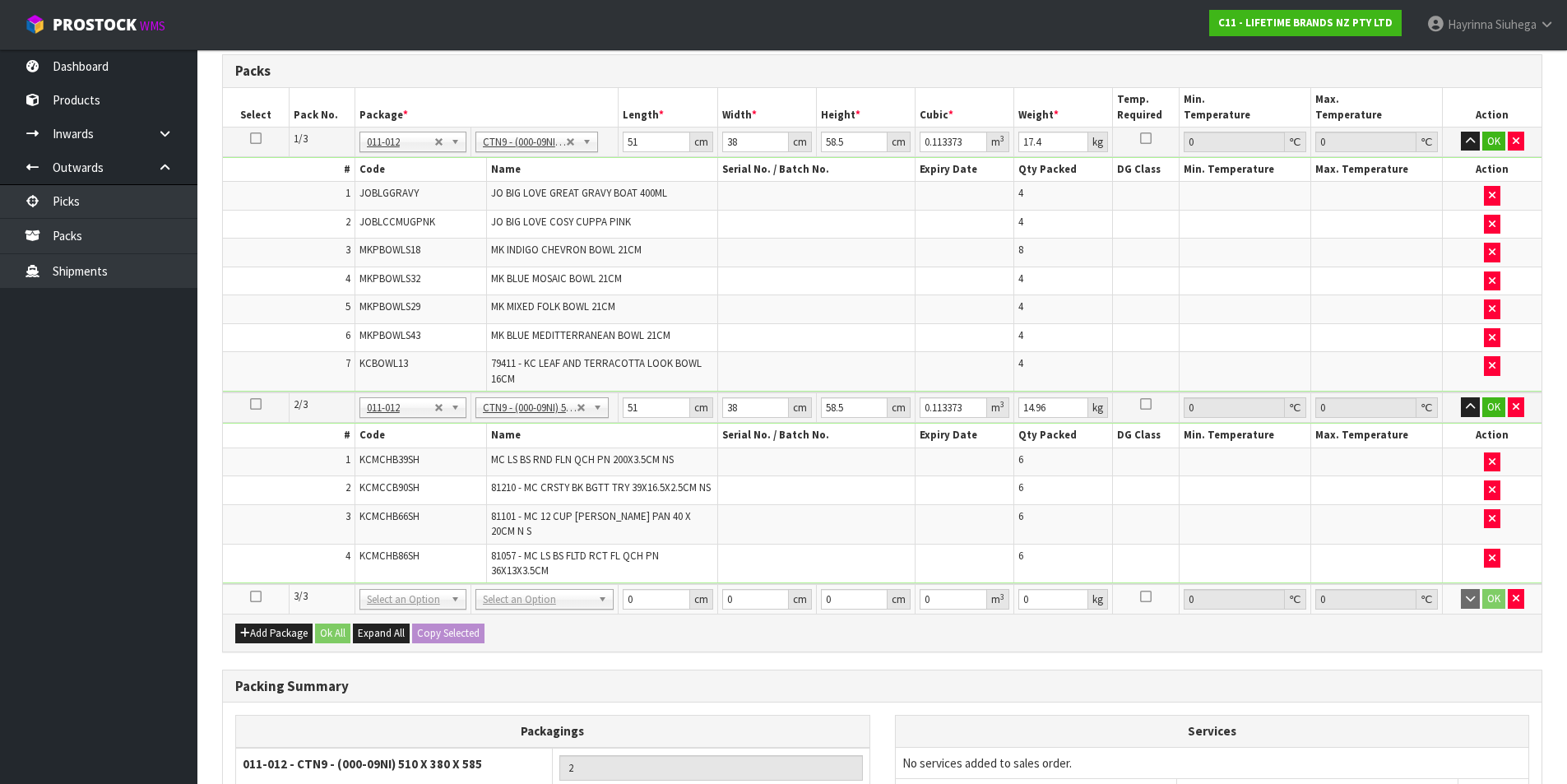
click at [252, 597] on icon at bounding box center [256, 597] width 12 height 1
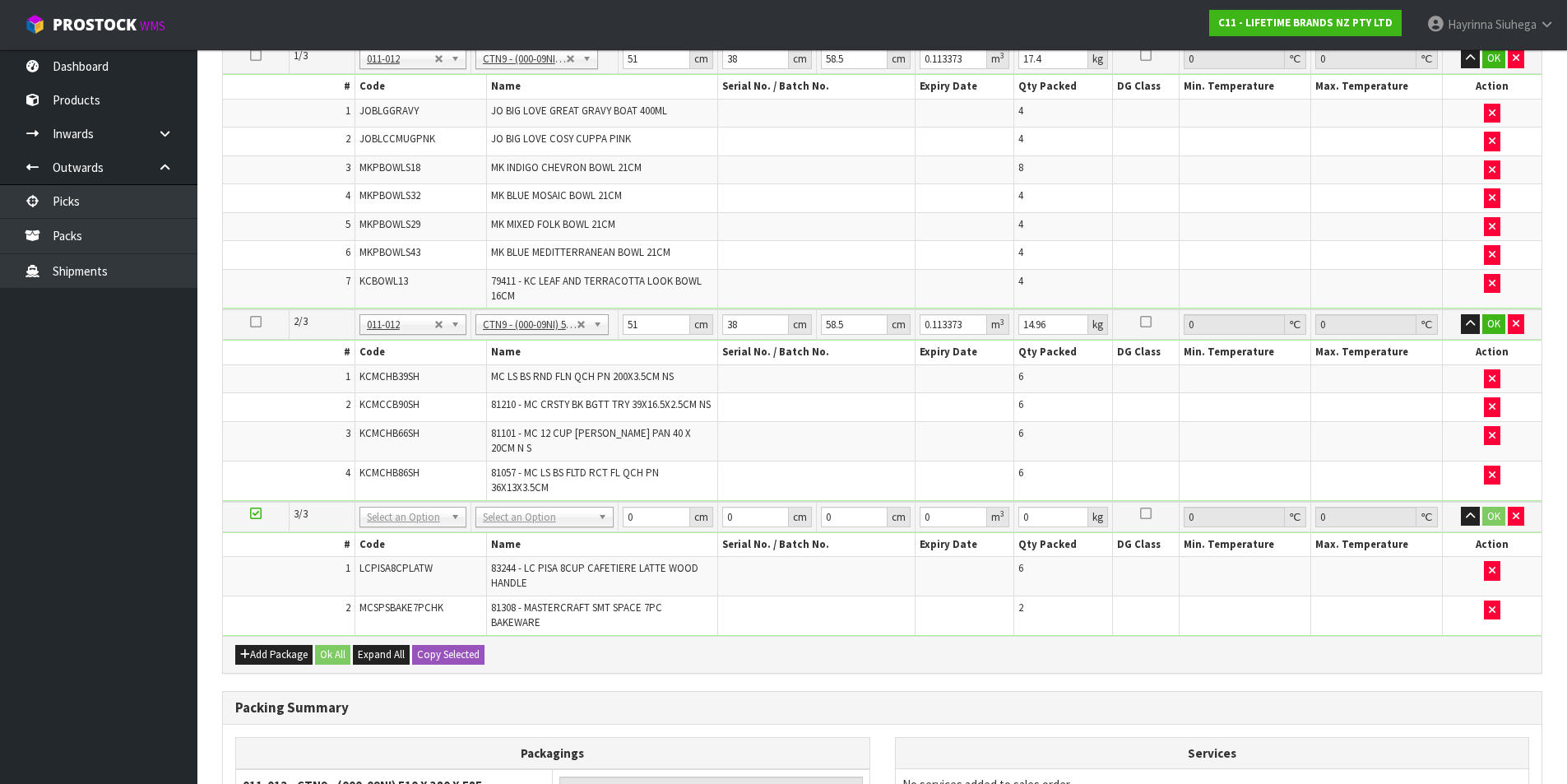
scroll to position [629, 0]
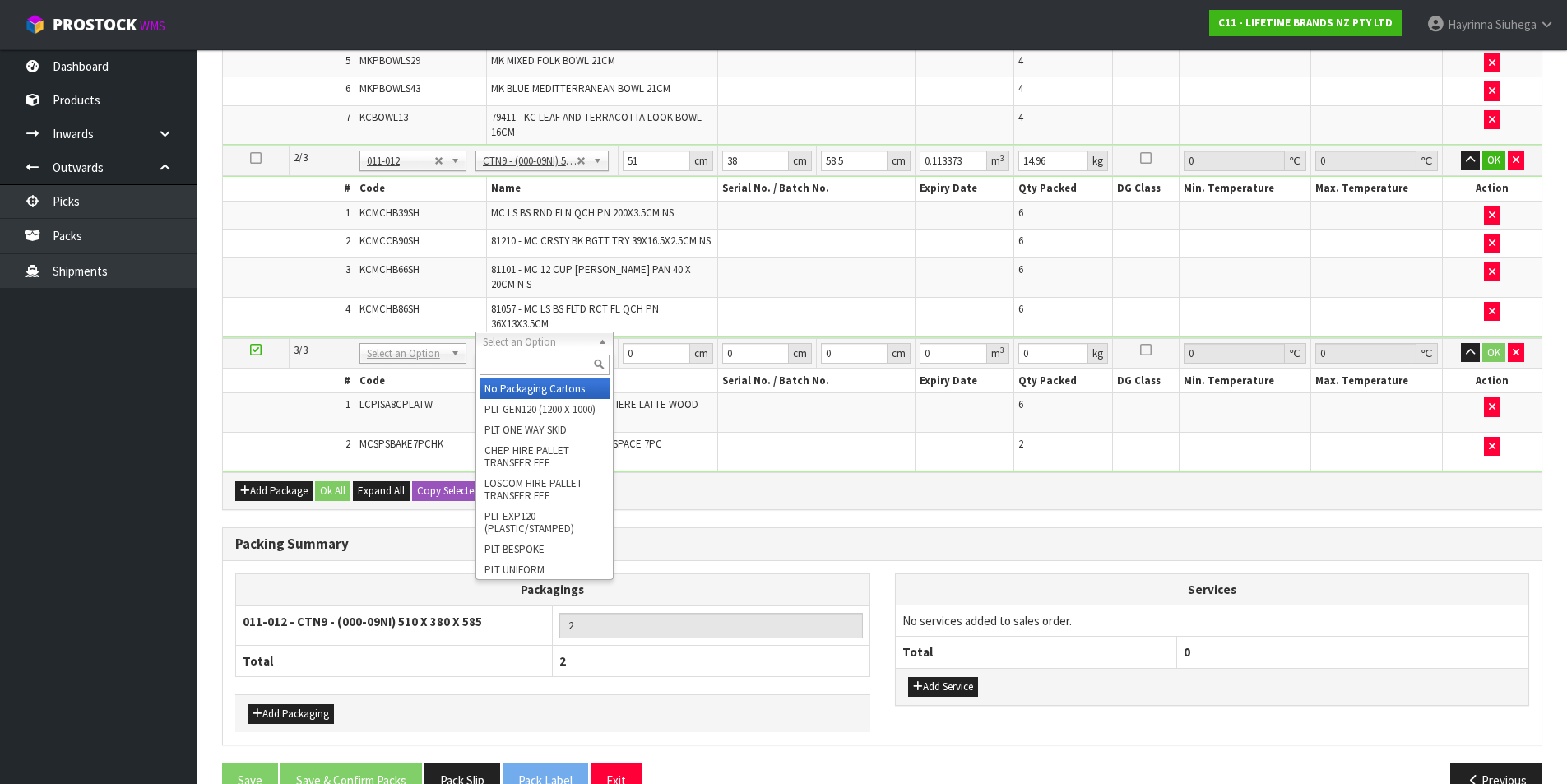
click at [537, 360] on input "text" at bounding box center [544, 364] width 130 height 21
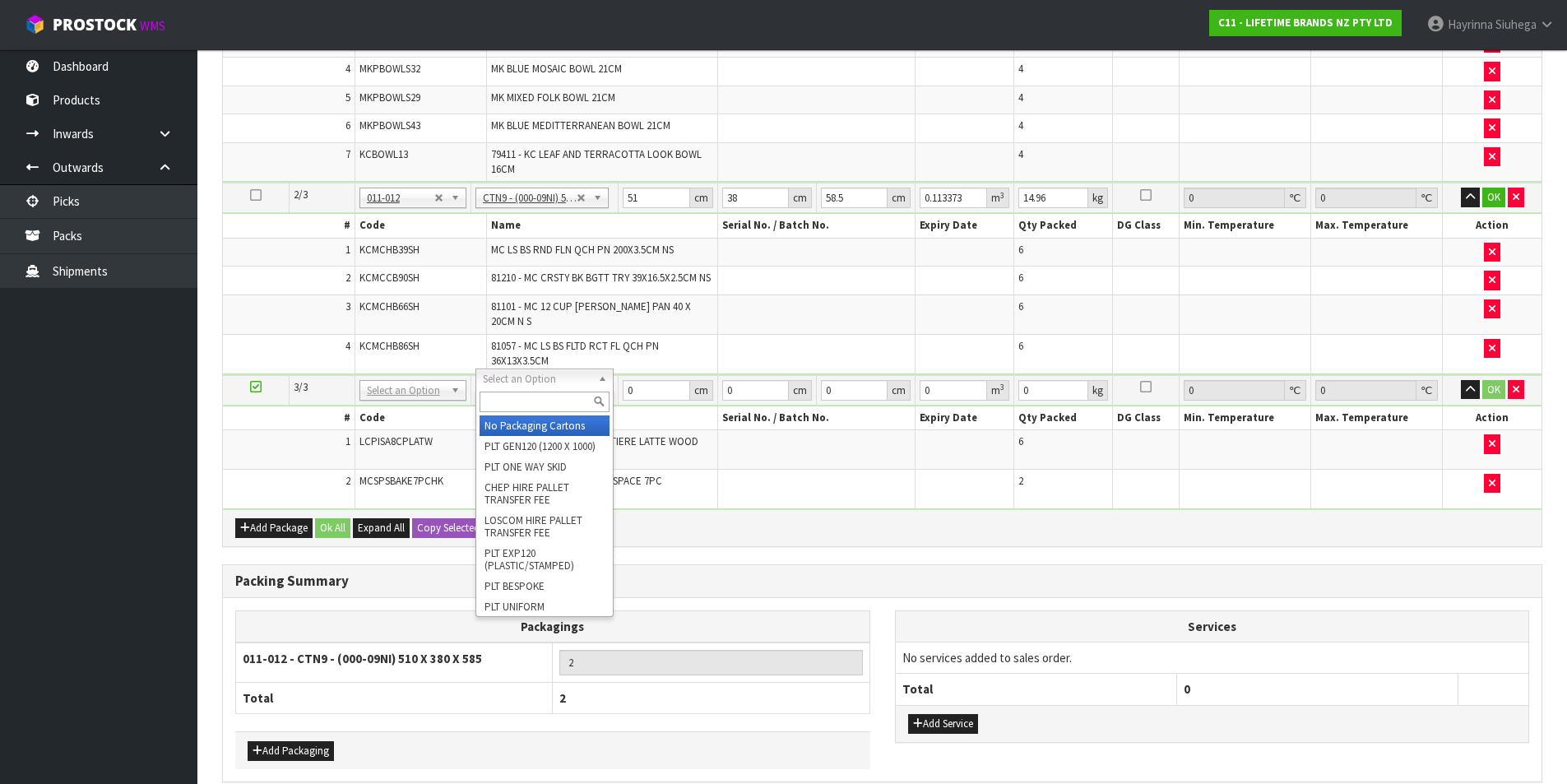
scroll to position [492, 0]
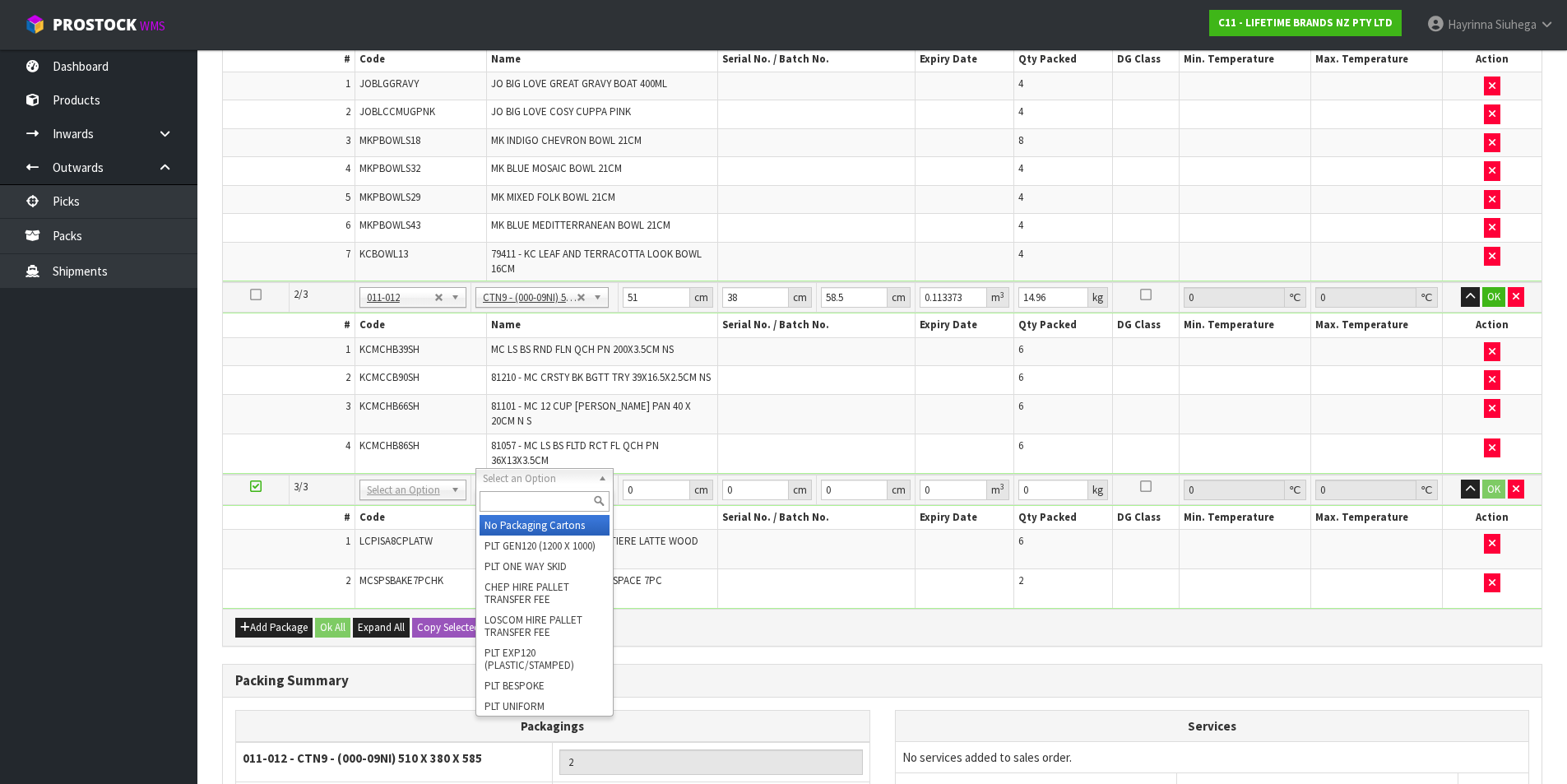
click at [681, 387] on td "81210 - MC CRSTY BK BGTT TRY 39X16.5X2.5CM NS" at bounding box center [603, 380] width 232 height 29
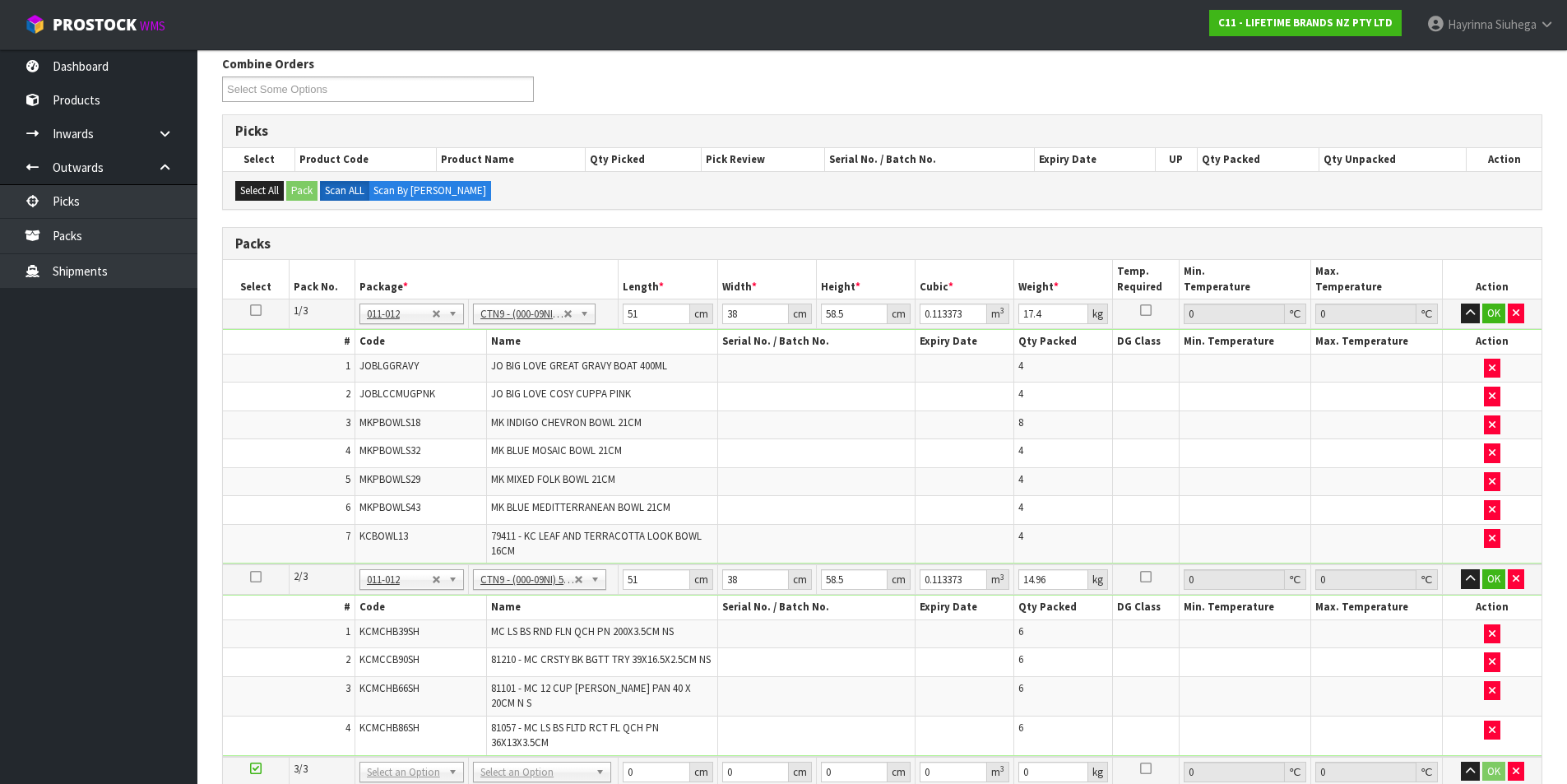
scroll to position [329, 0]
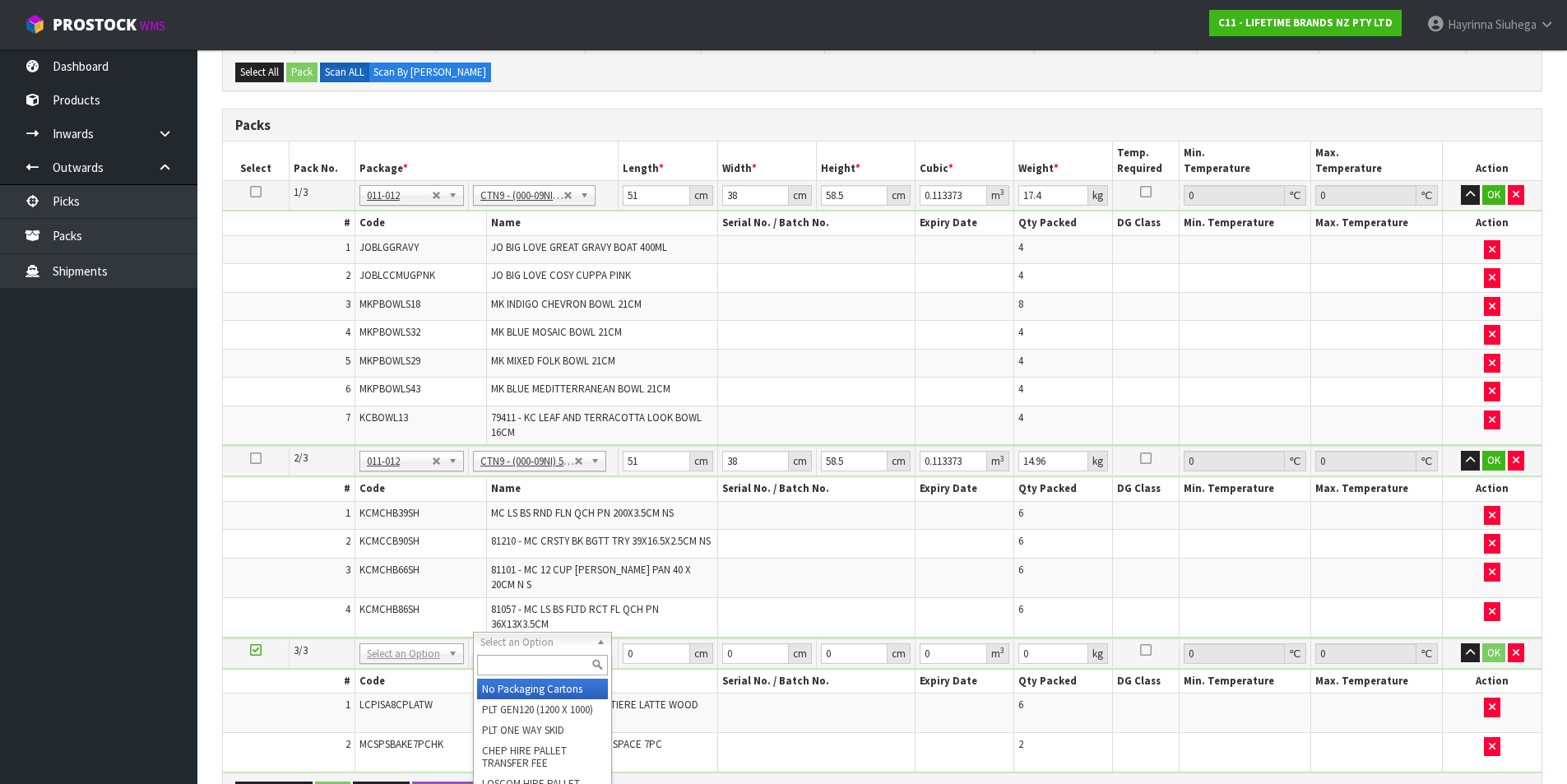
click at [523, 657] on input "text" at bounding box center [542, 665] width 130 height 21
type input "CTN7"
type input "45.5"
type input "35"
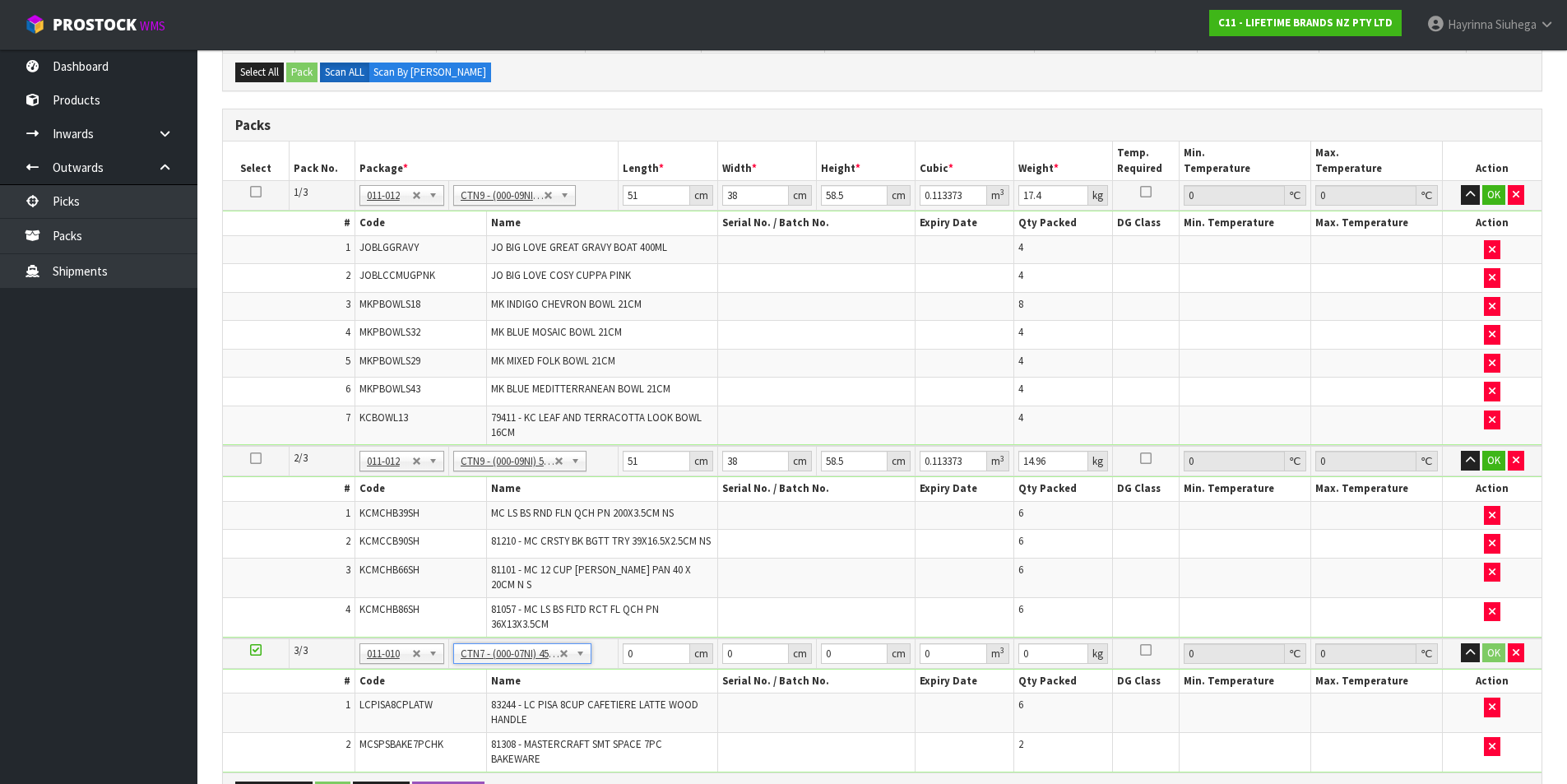
type input "0.072459"
type input "13.56"
click at [620, 187] on td "51 cm" at bounding box center [668, 196] width 99 height 30
click at [629, 196] on input "51" at bounding box center [656, 195] width 66 height 21
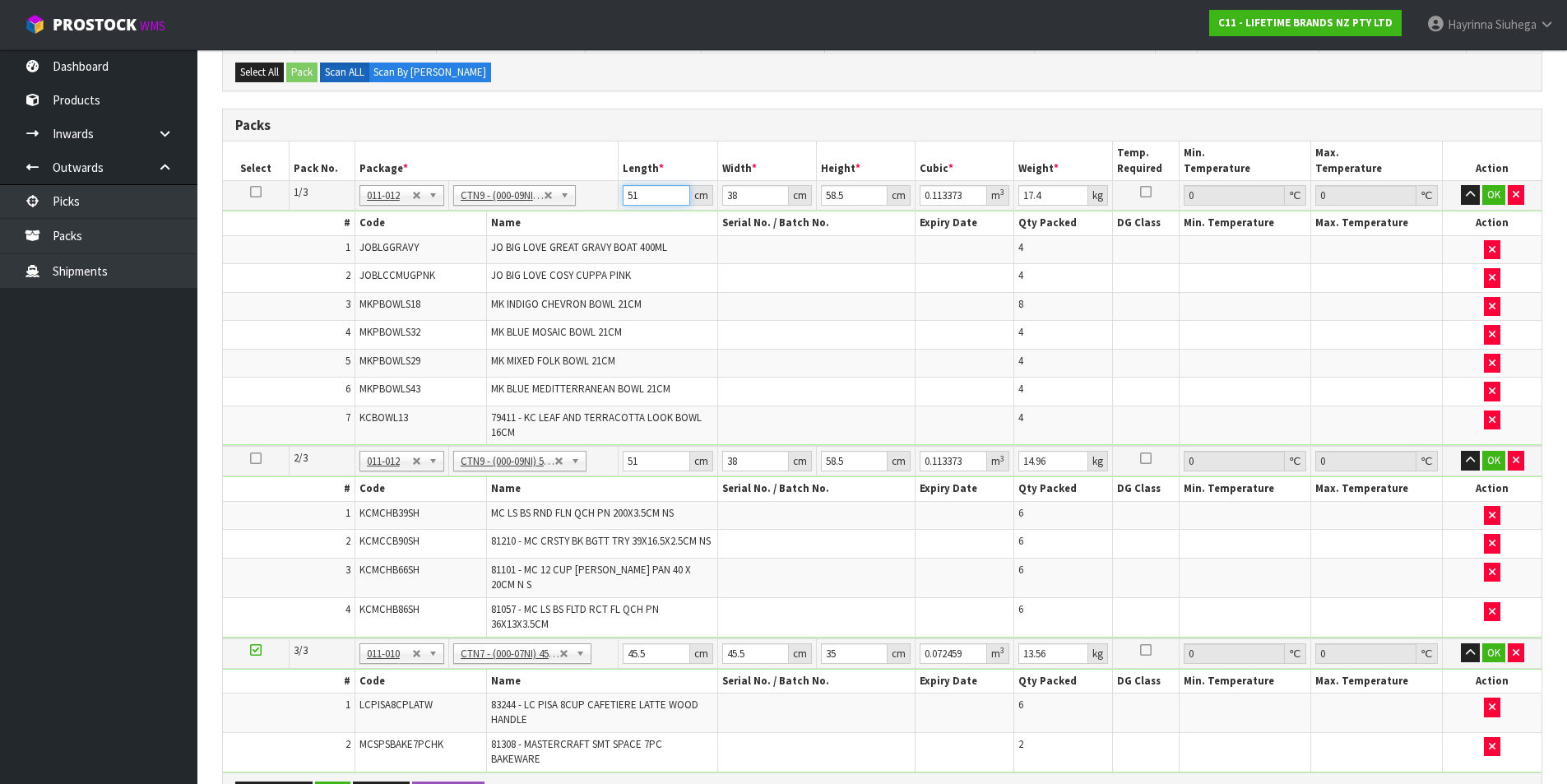
type input "5"
type input "0.011115"
type input "52"
type input "0.115596"
type input "52"
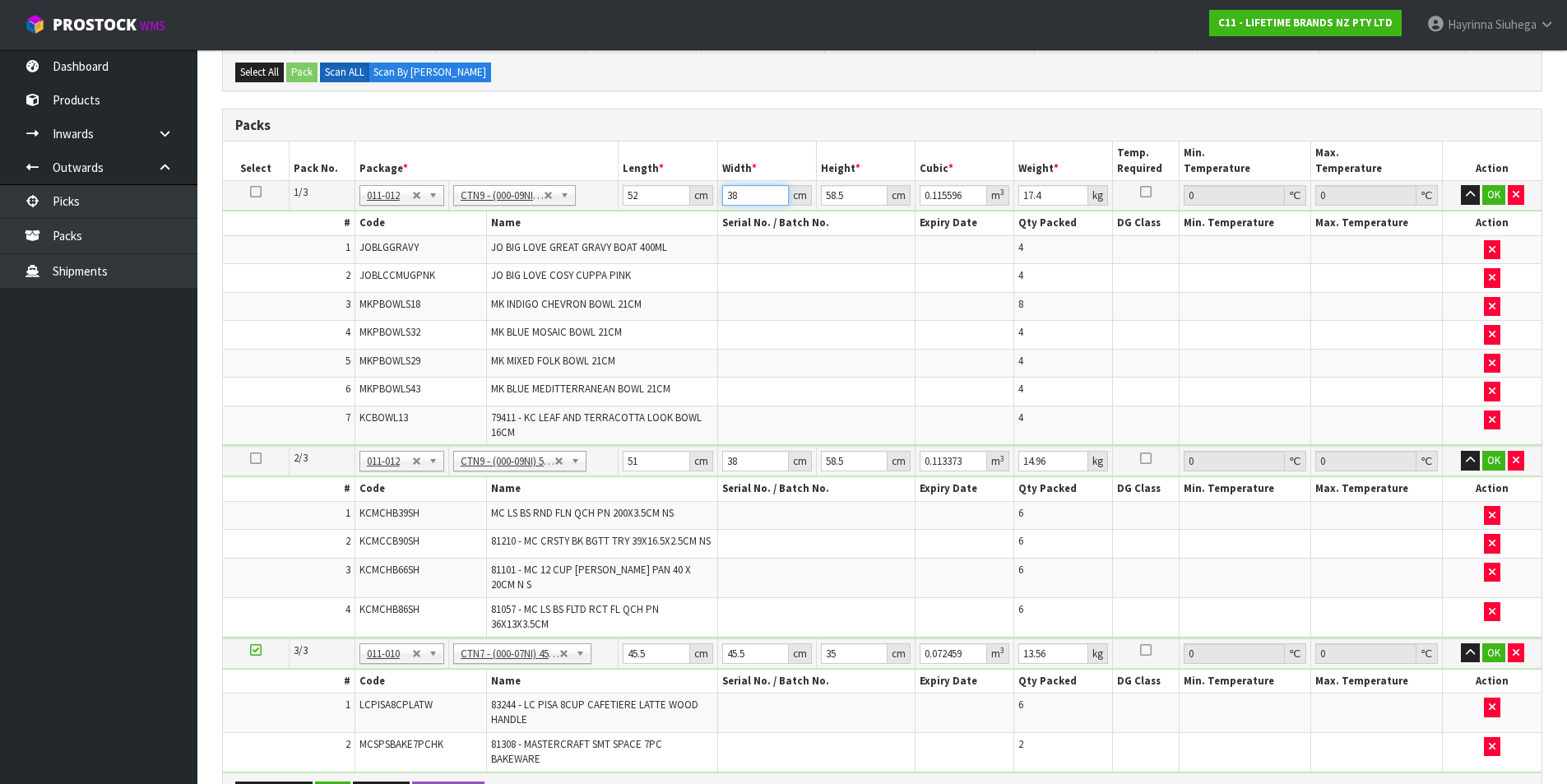
type input "4"
type input "0.012168"
type input "40"
type input "0.12168"
type input "40"
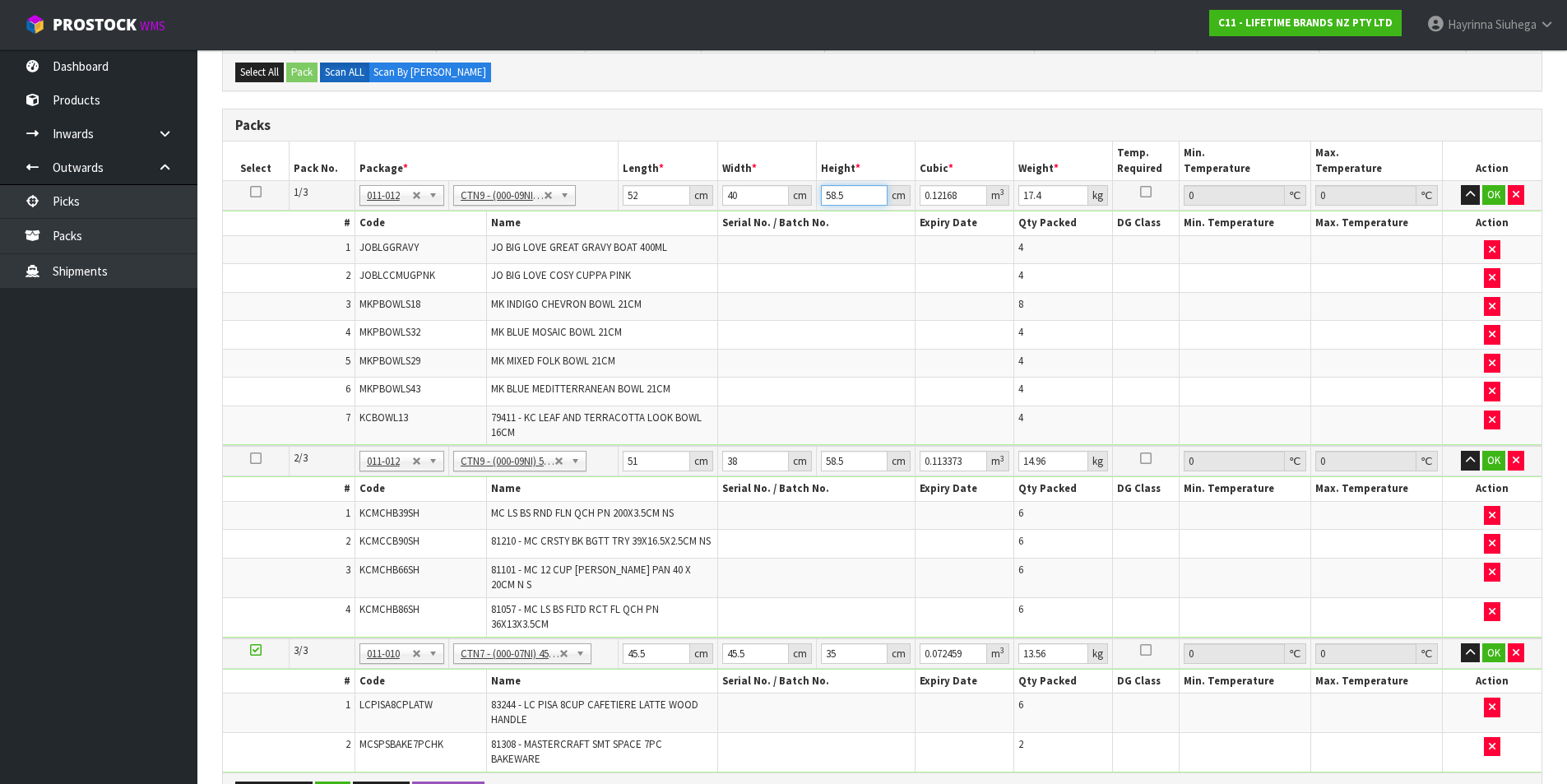
type input "5"
type input "0.0104"
type input "54"
type input "0.11232"
type input "54"
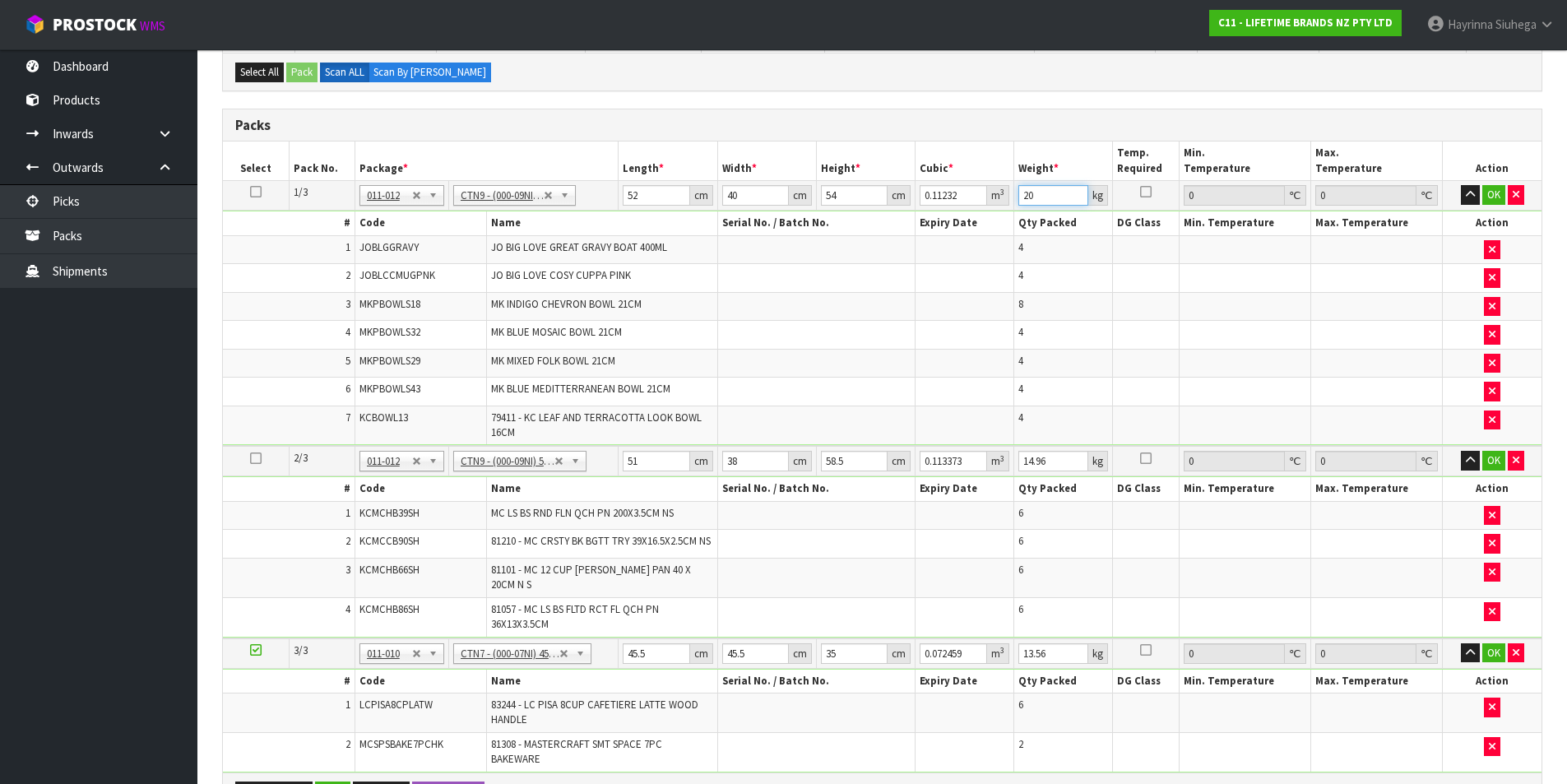
type input "20"
click button "OK" at bounding box center [1494, 195] width 23 height 20
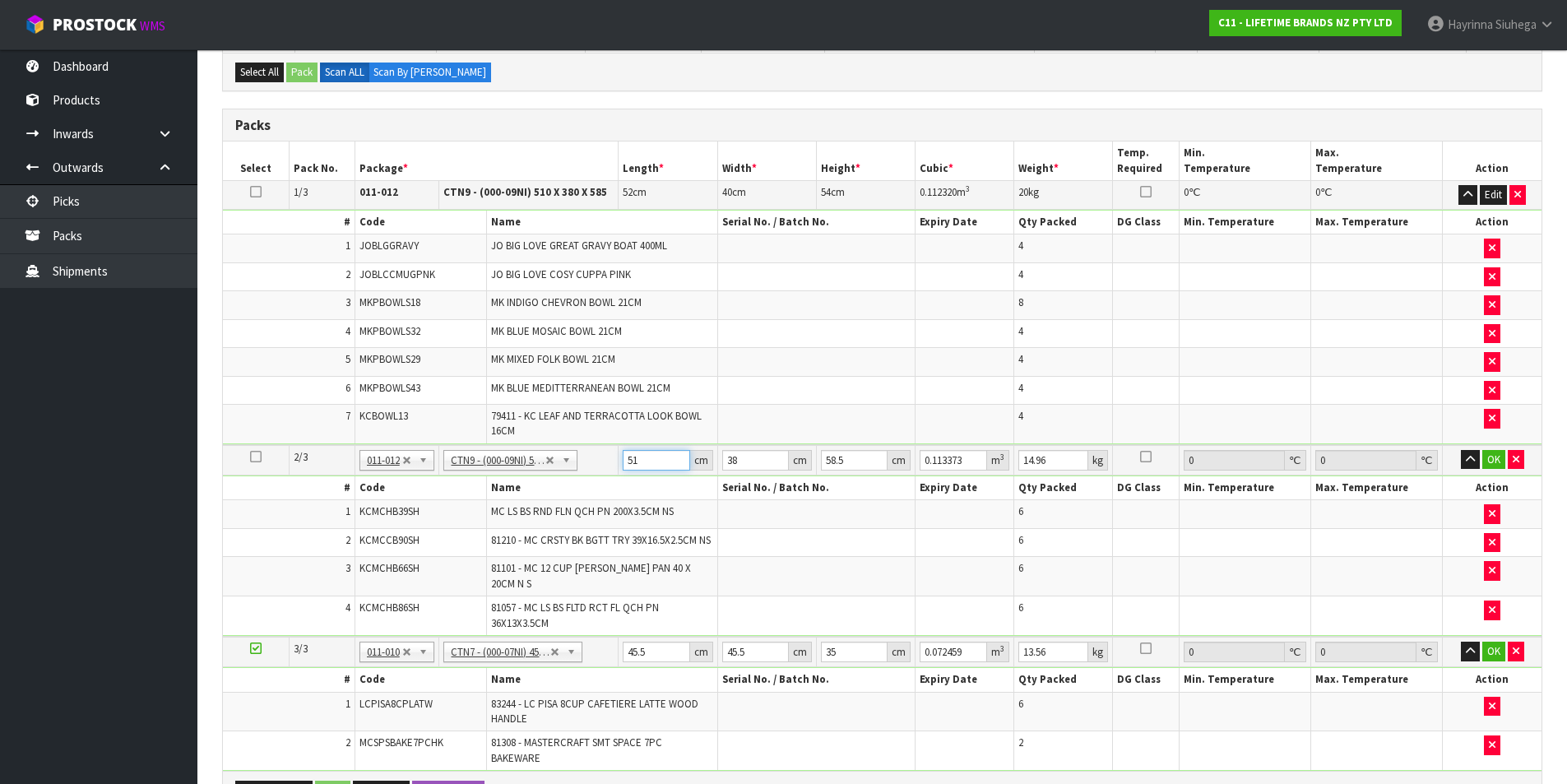
type input "5"
type input "0.011115"
type input "52"
type input "0.115596"
type input "52"
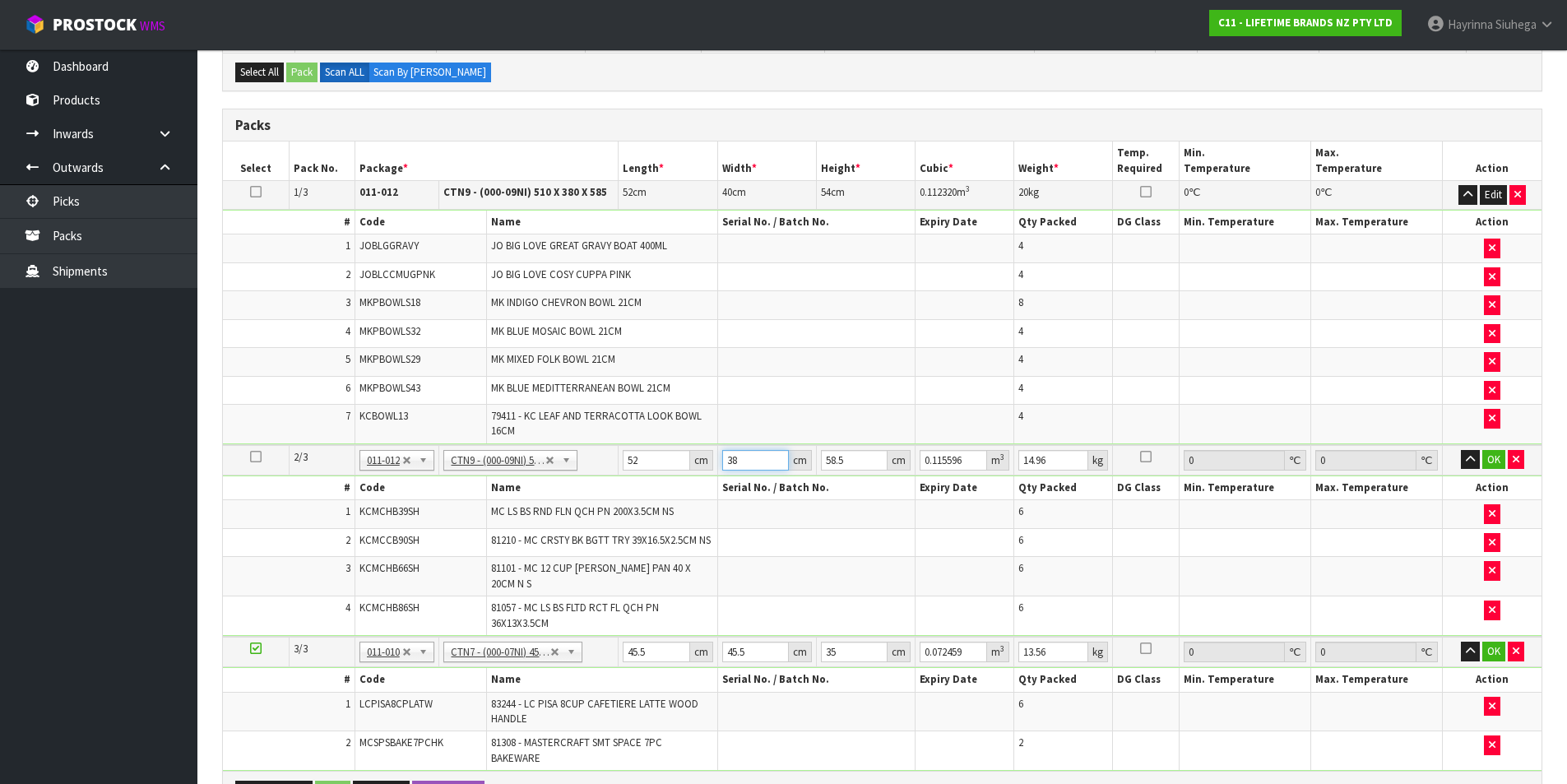
type input "4"
type input "0.012168"
type input "40"
type input "0.12168"
type input "40"
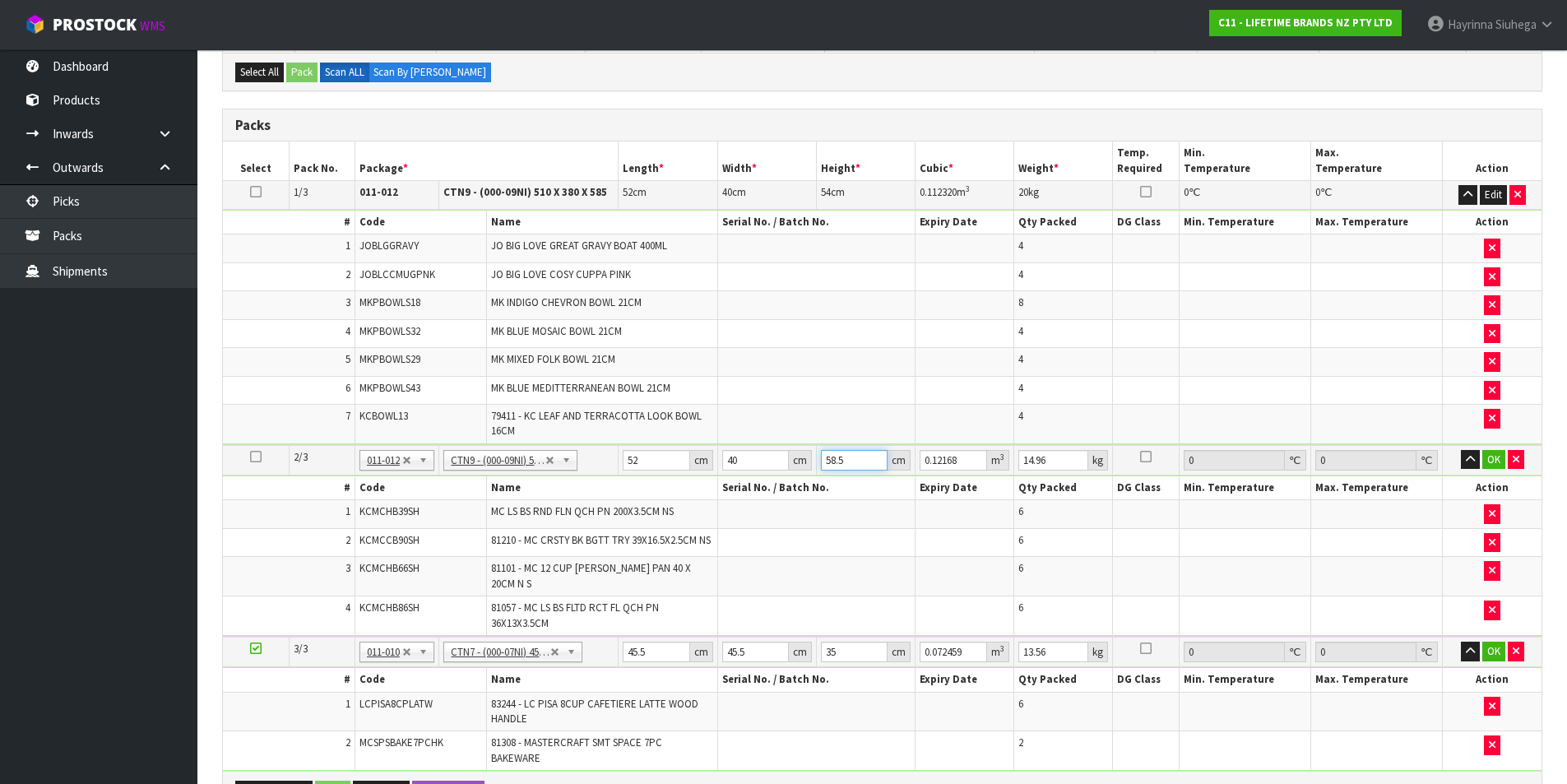
type input "5"
click button "OK" at bounding box center [1494, 459] width 23 height 20
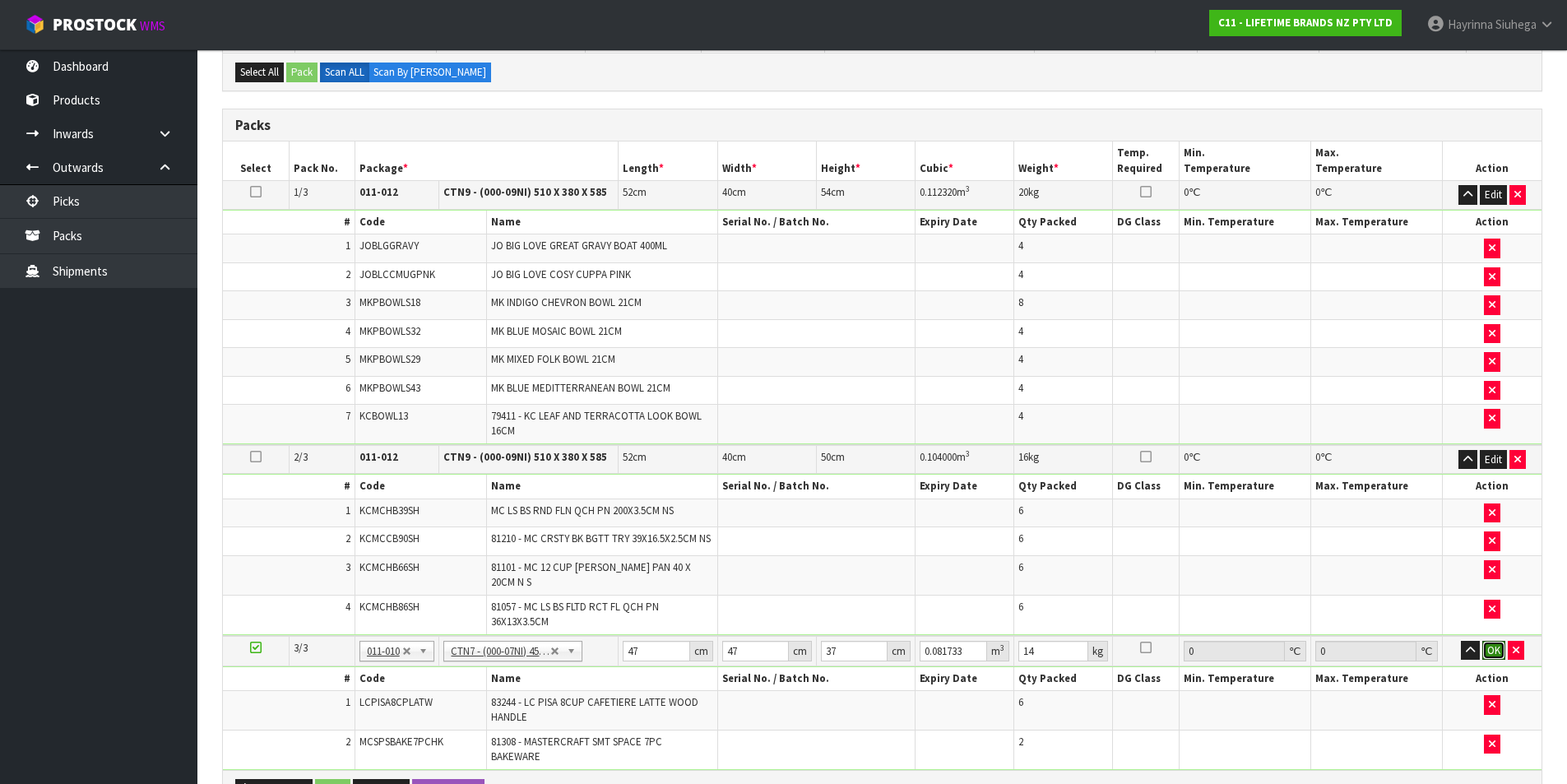
click button "OK" at bounding box center [1494, 650] width 23 height 20
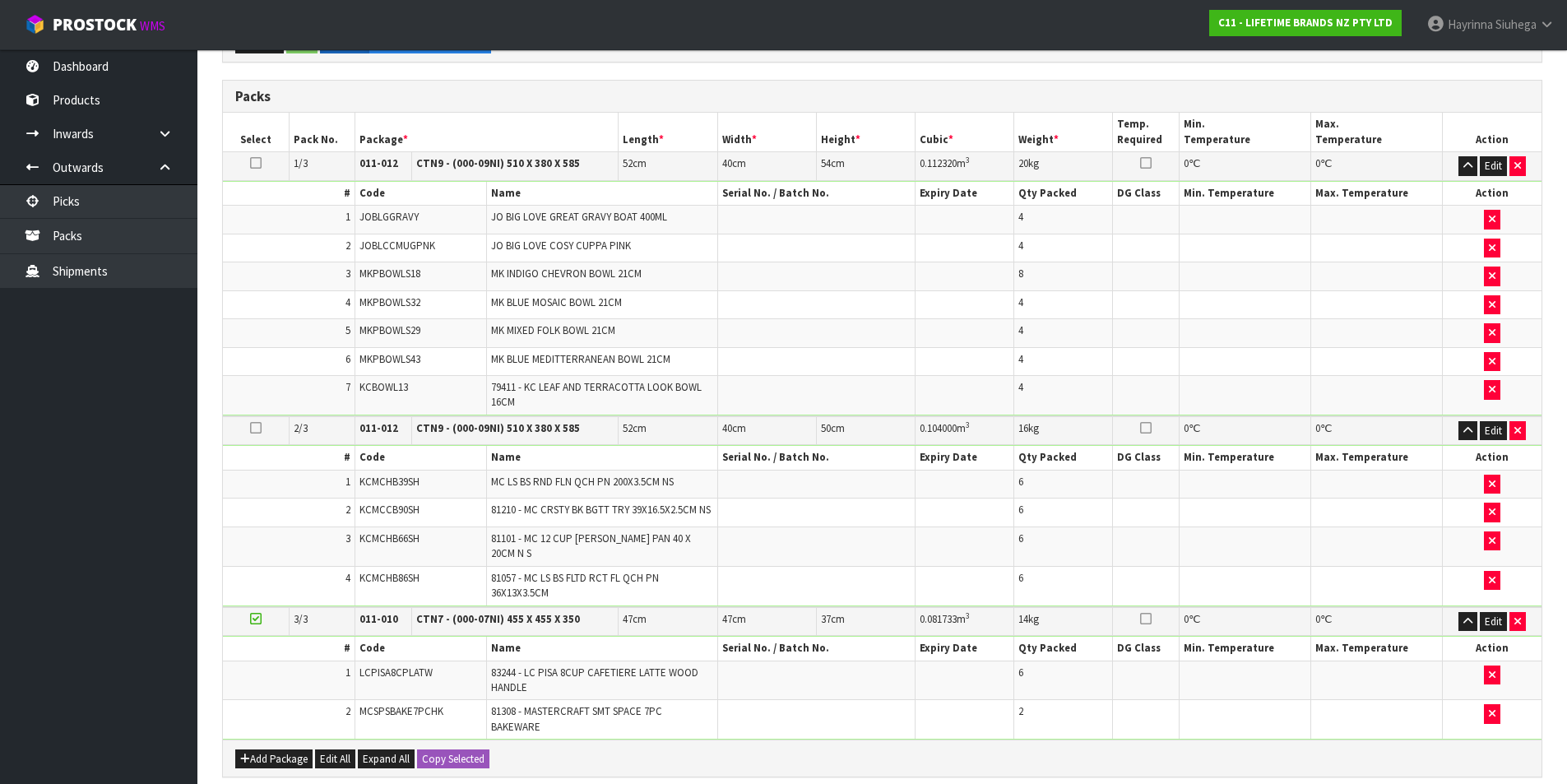
scroll to position [693, 0]
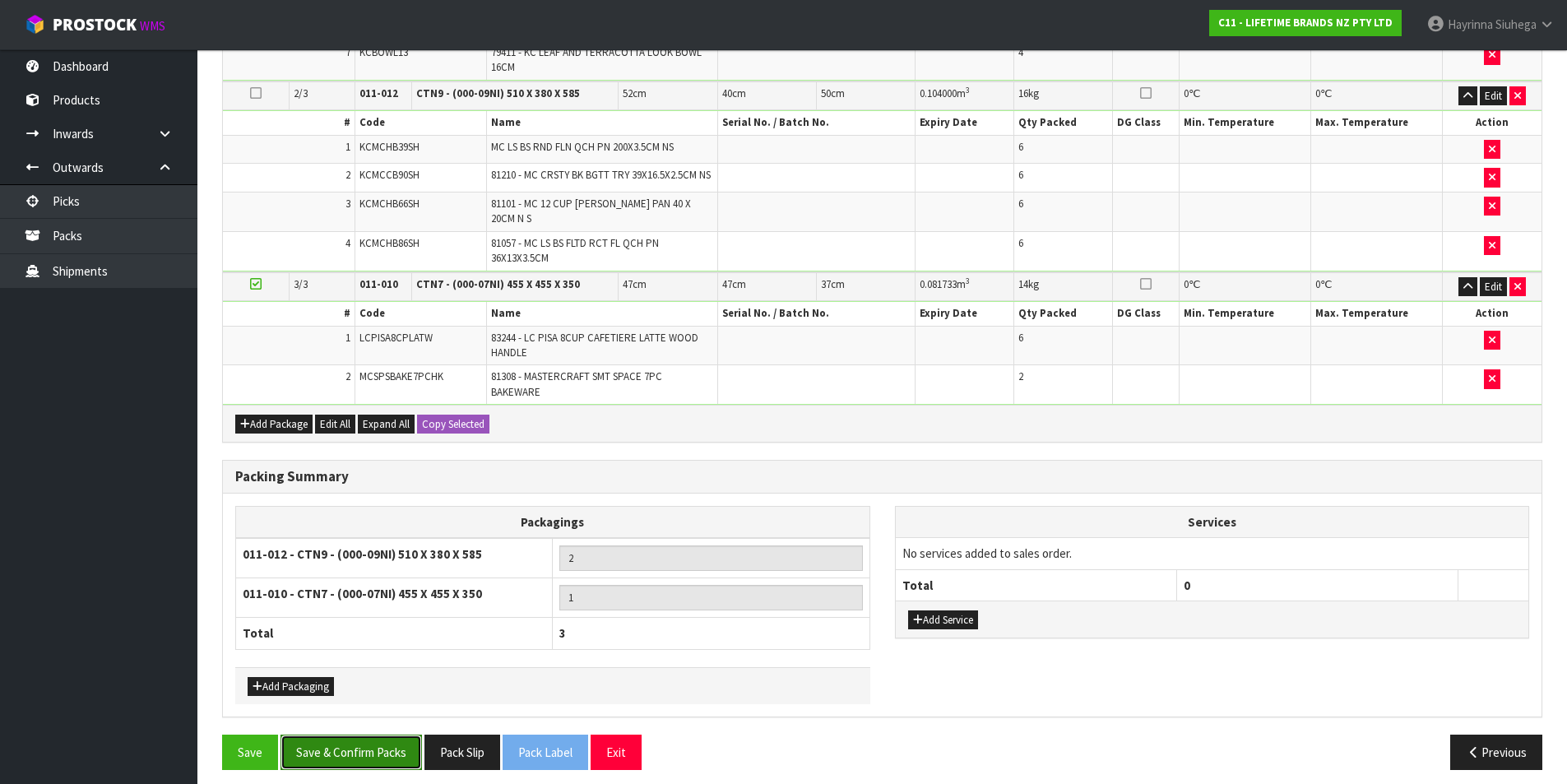
click at [401, 746] on button "Save & Confirm Packs" at bounding box center [352, 752] width 142 height 35
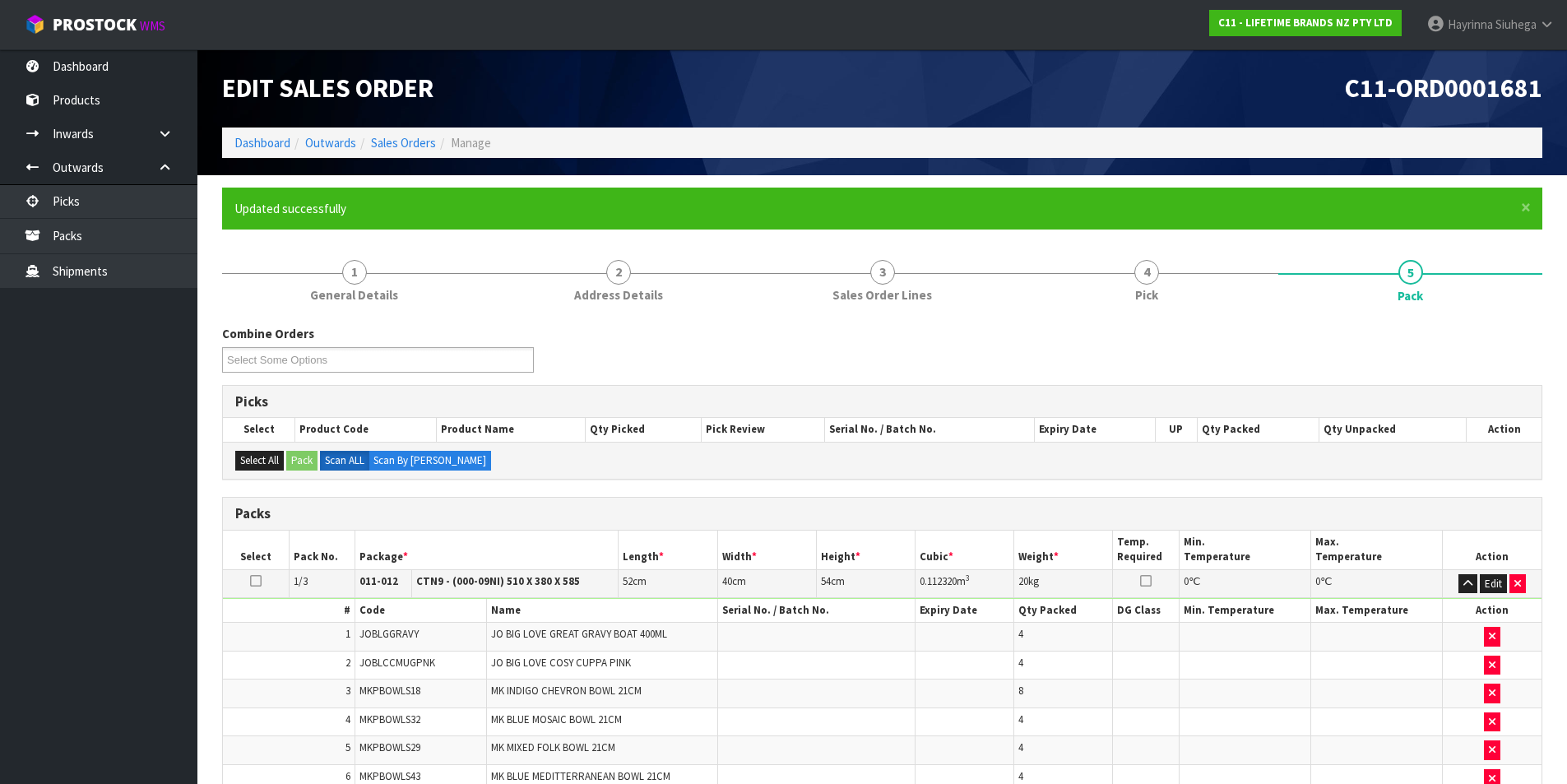
scroll to position [227, 0]
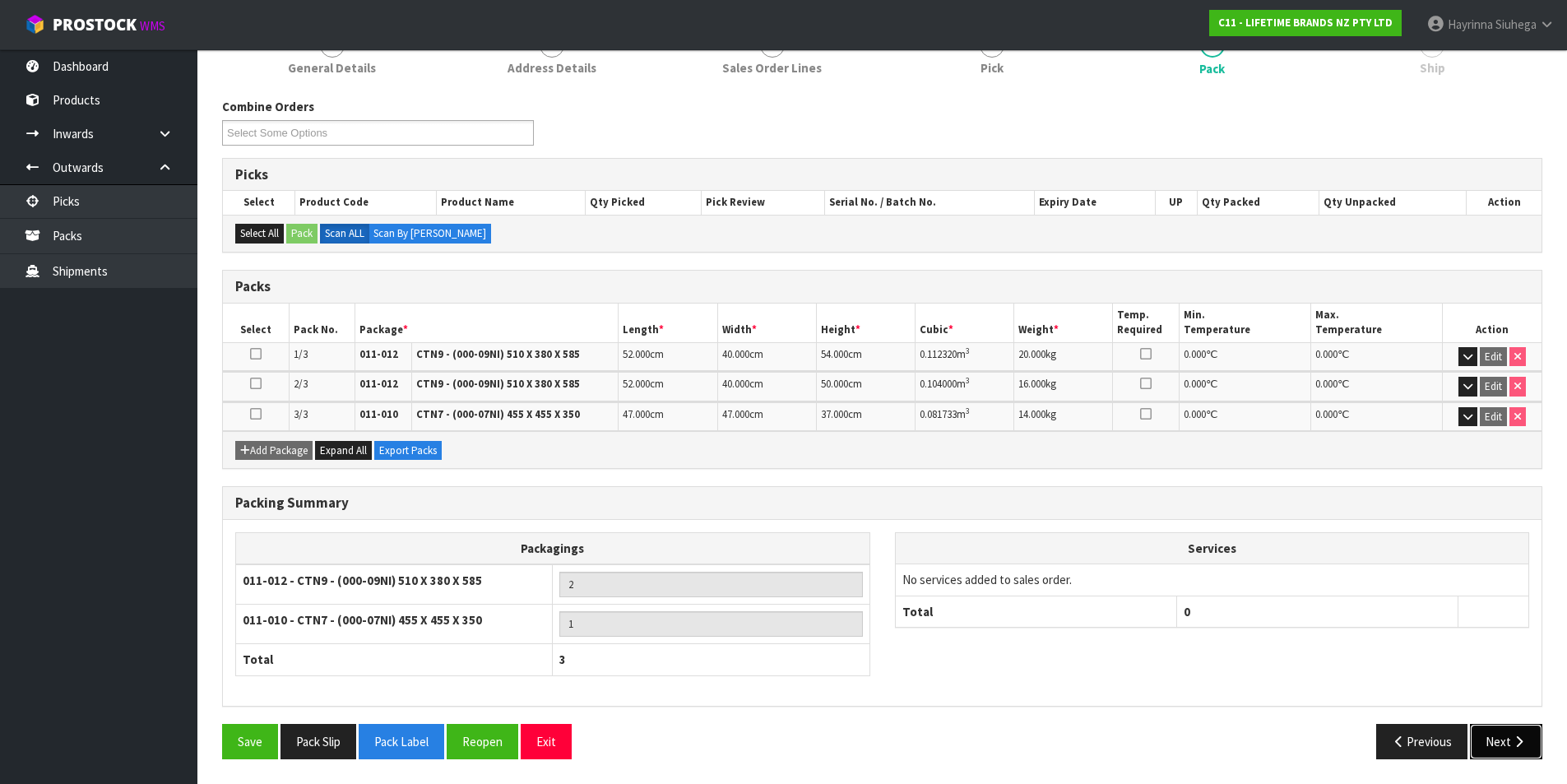
click at [1527, 736] on icon "button" at bounding box center [1519, 742] width 15 height 13
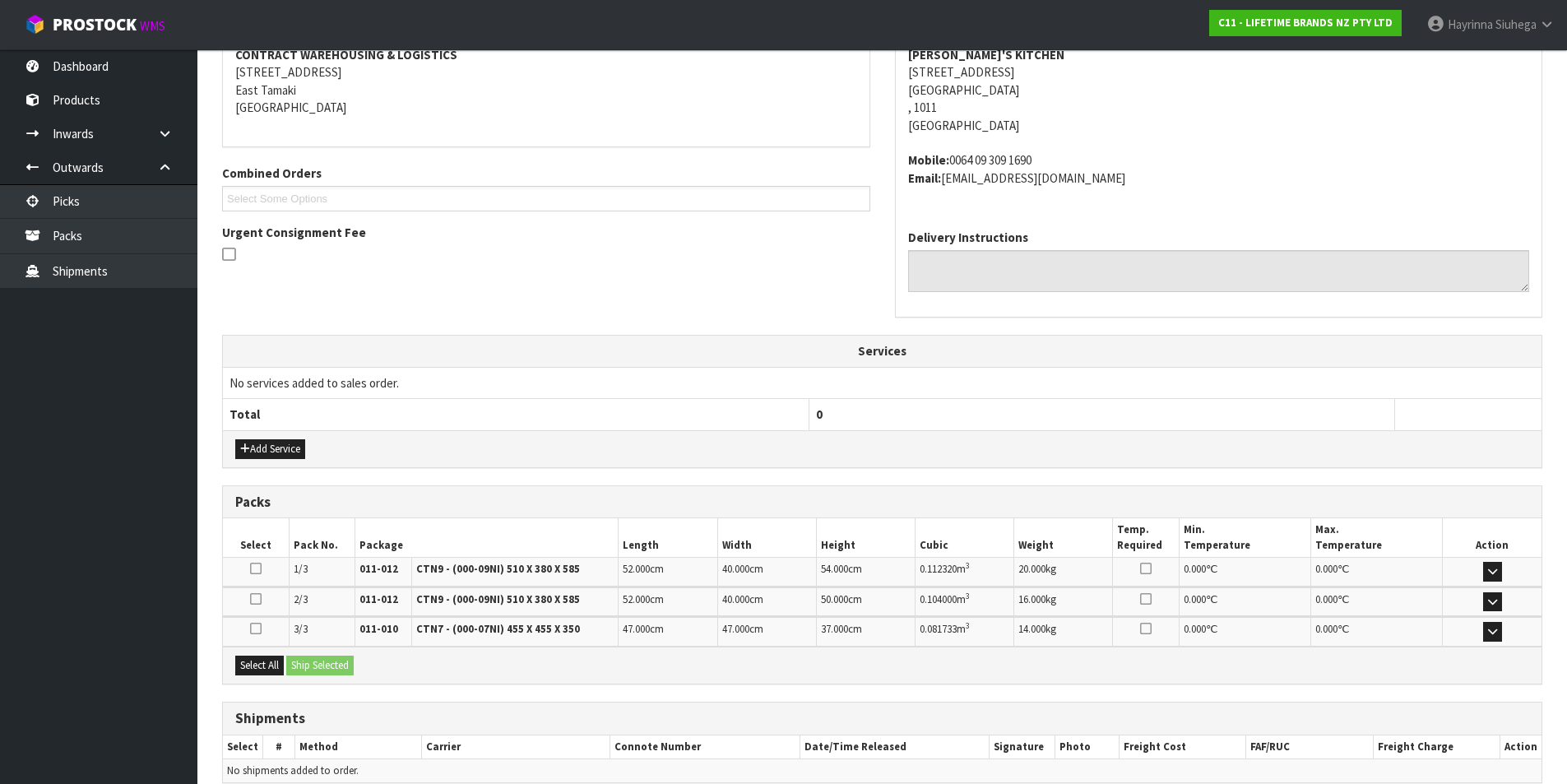
scroll to position [402, 0]
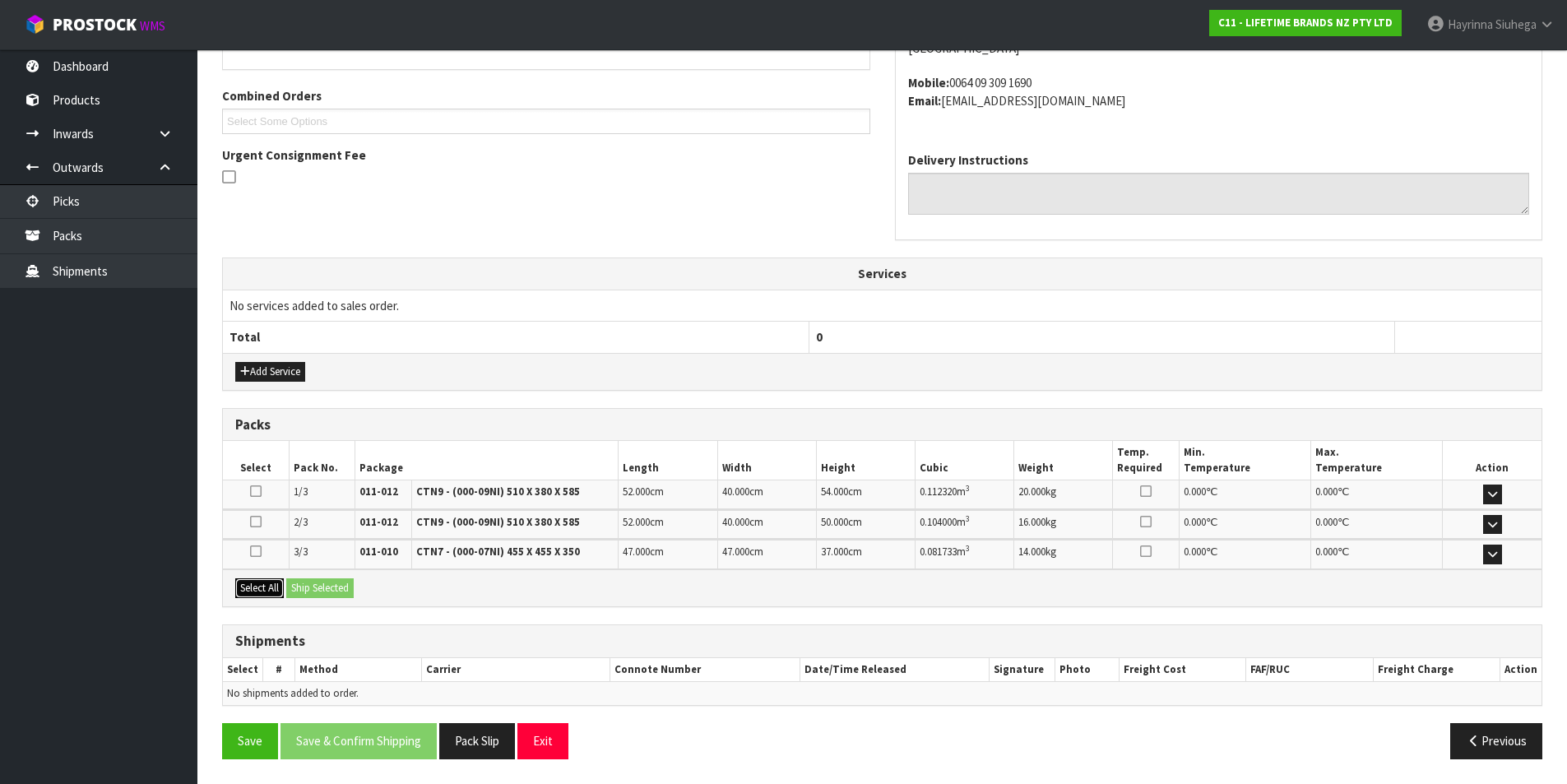
click at [260, 594] on button "Select All" at bounding box center [259, 588] width 48 height 20
click at [314, 584] on button "Ship Selected" at bounding box center [320, 588] width 67 height 20
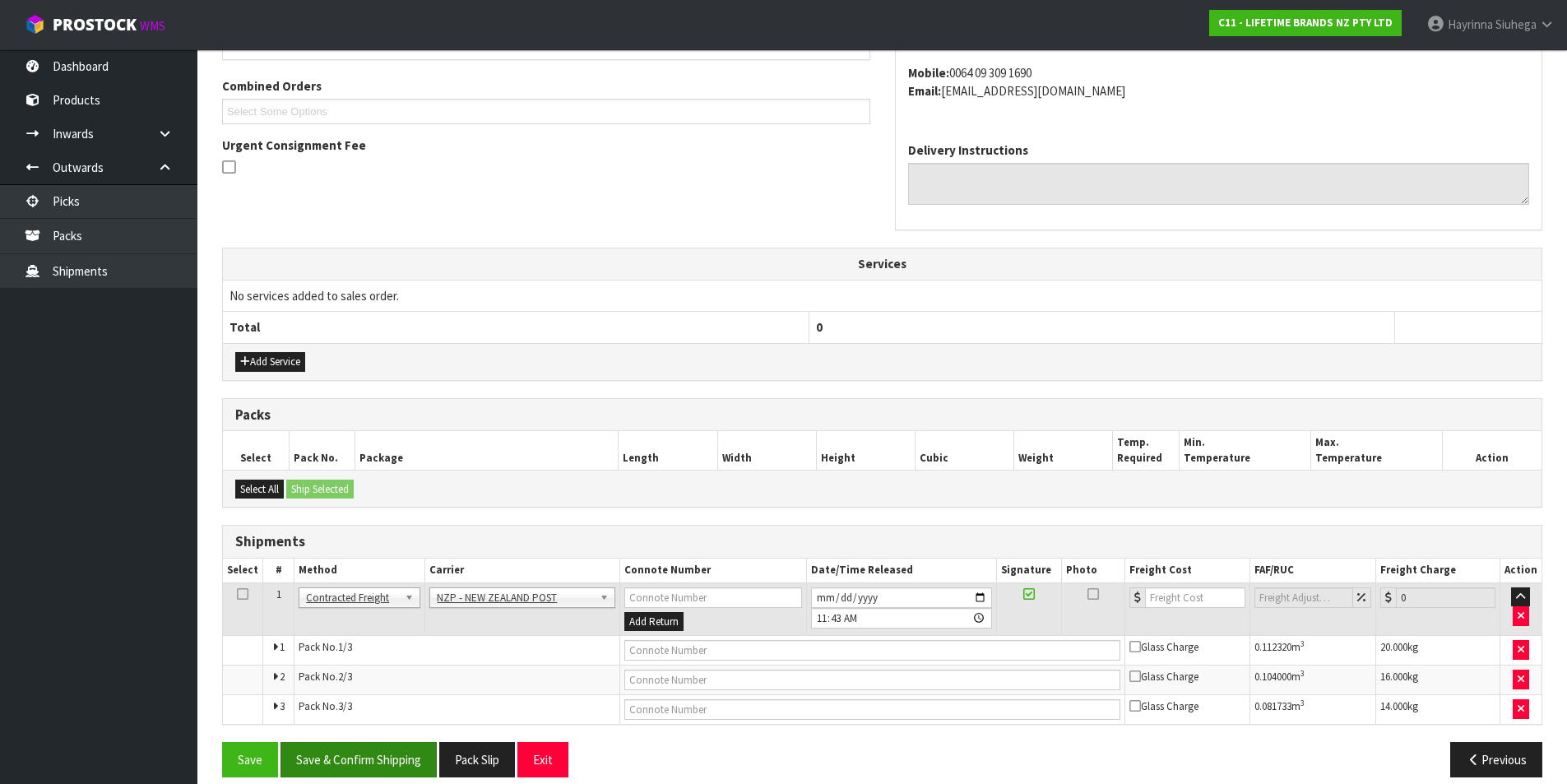
scroll to position [430, 0]
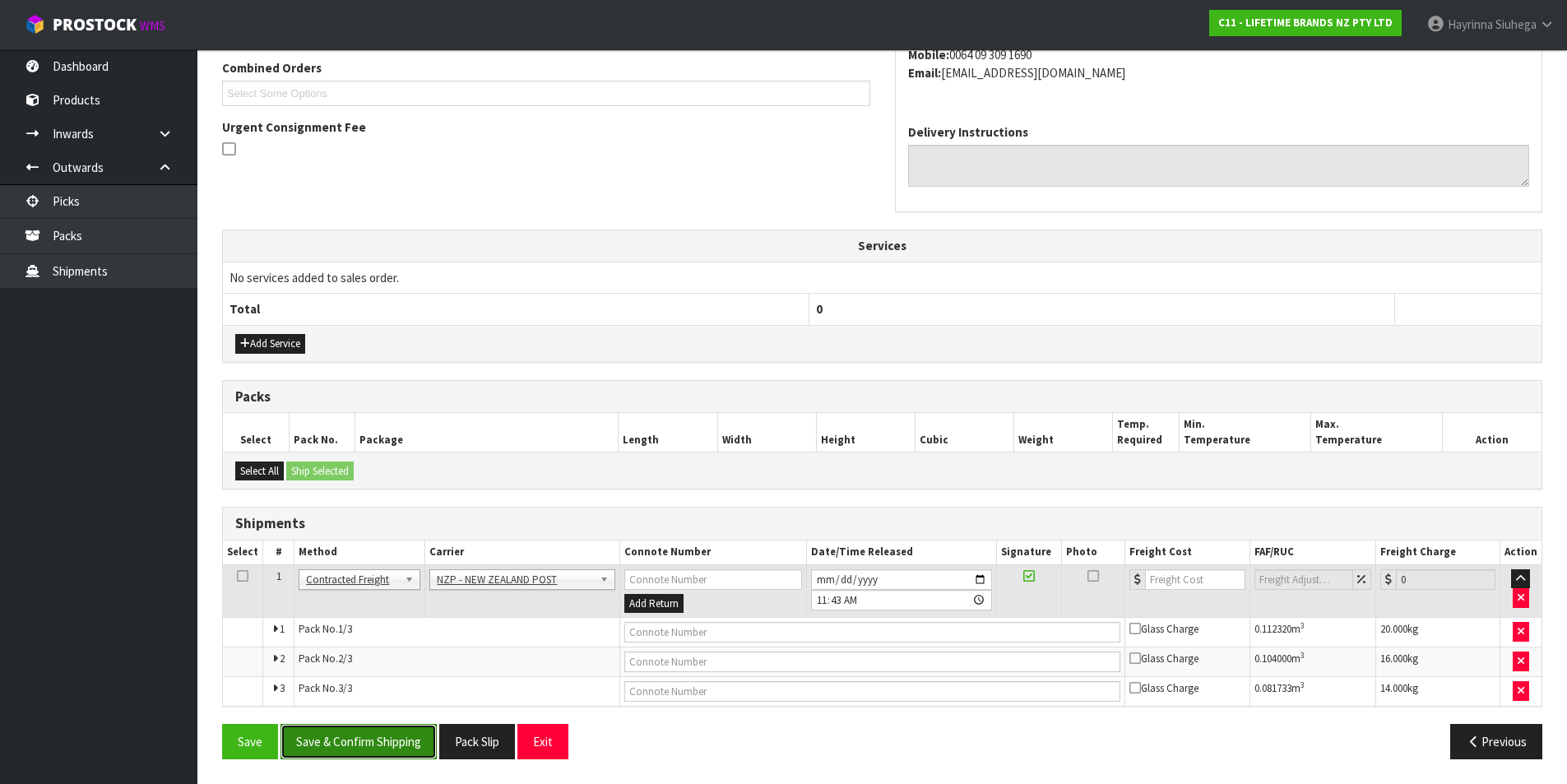
click at [390, 742] on button "Save & Confirm Shipping" at bounding box center [359, 741] width 156 height 35
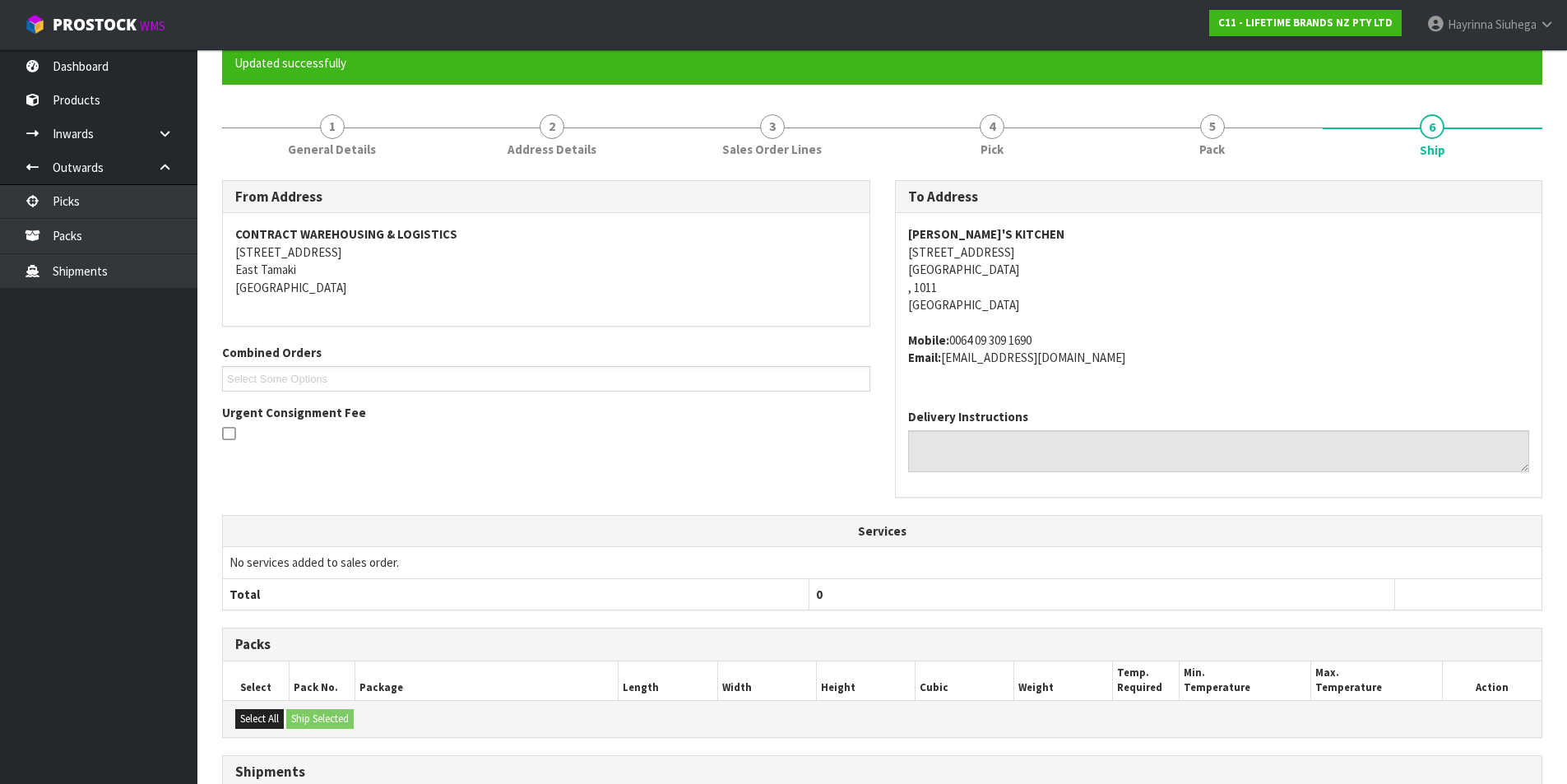
scroll to position [405, 0]
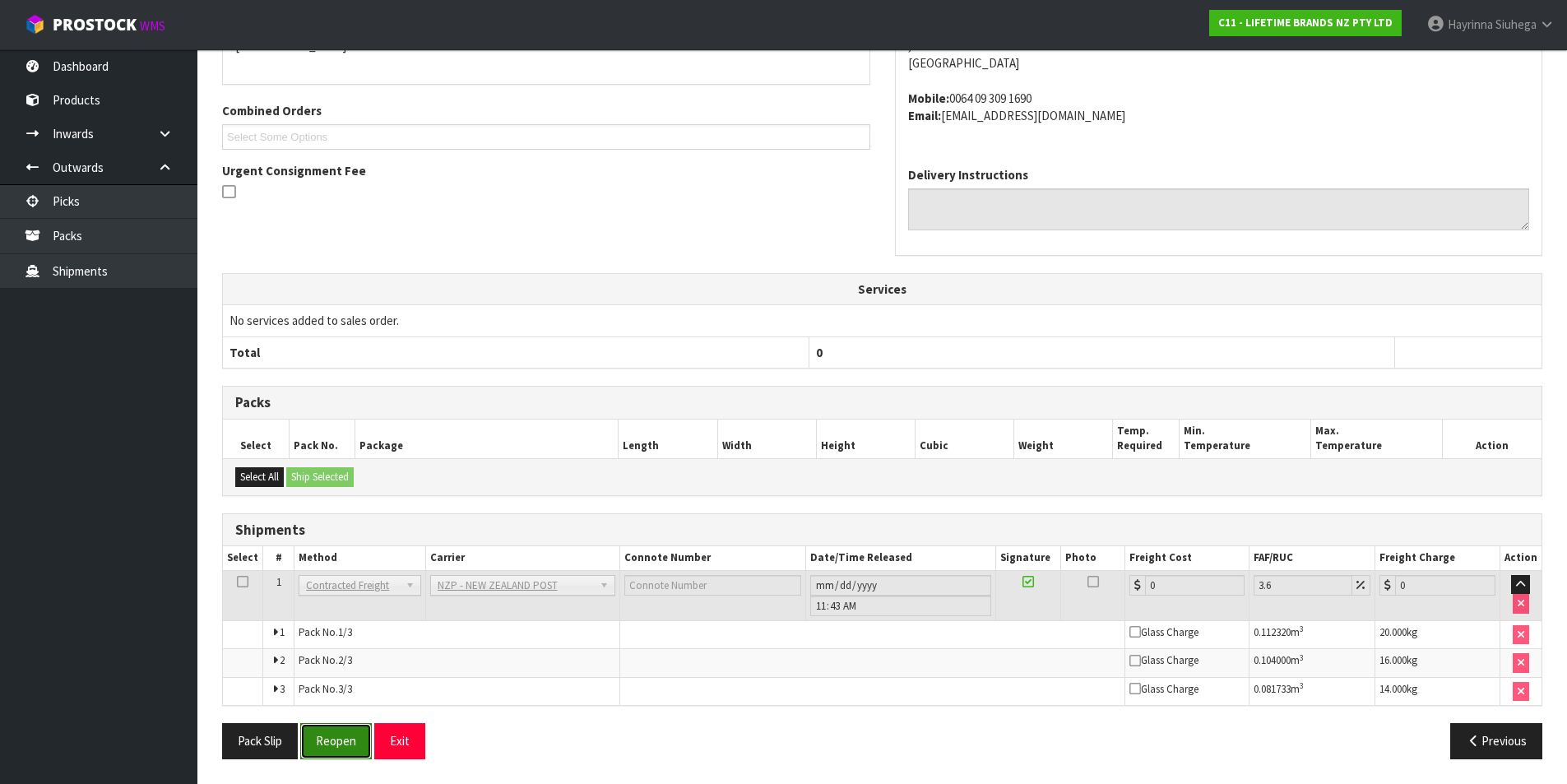
click at [346, 753] on button "Reopen" at bounding box center [337, 740] width 72 height 35
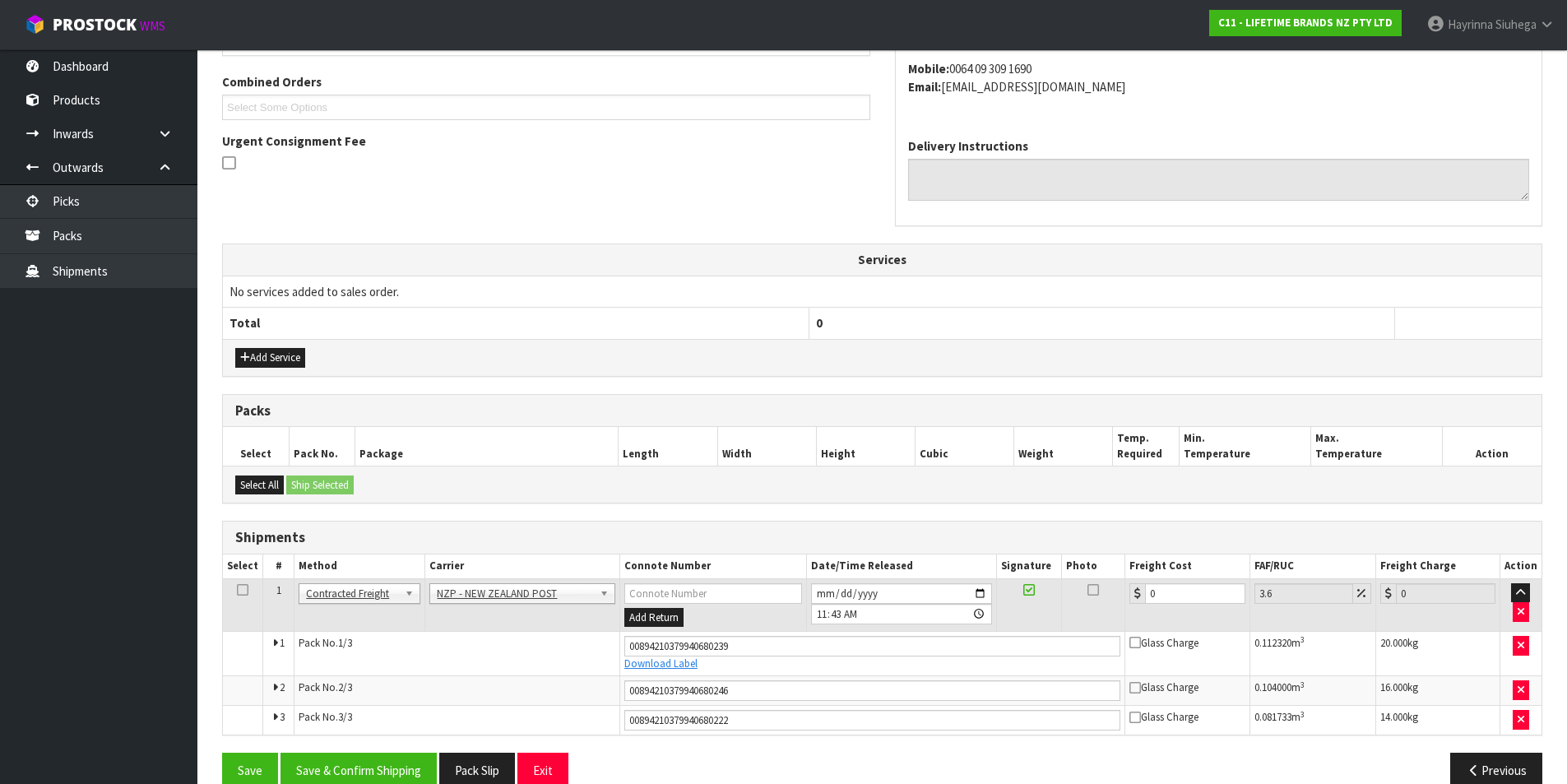
scroll to position [446, 0]
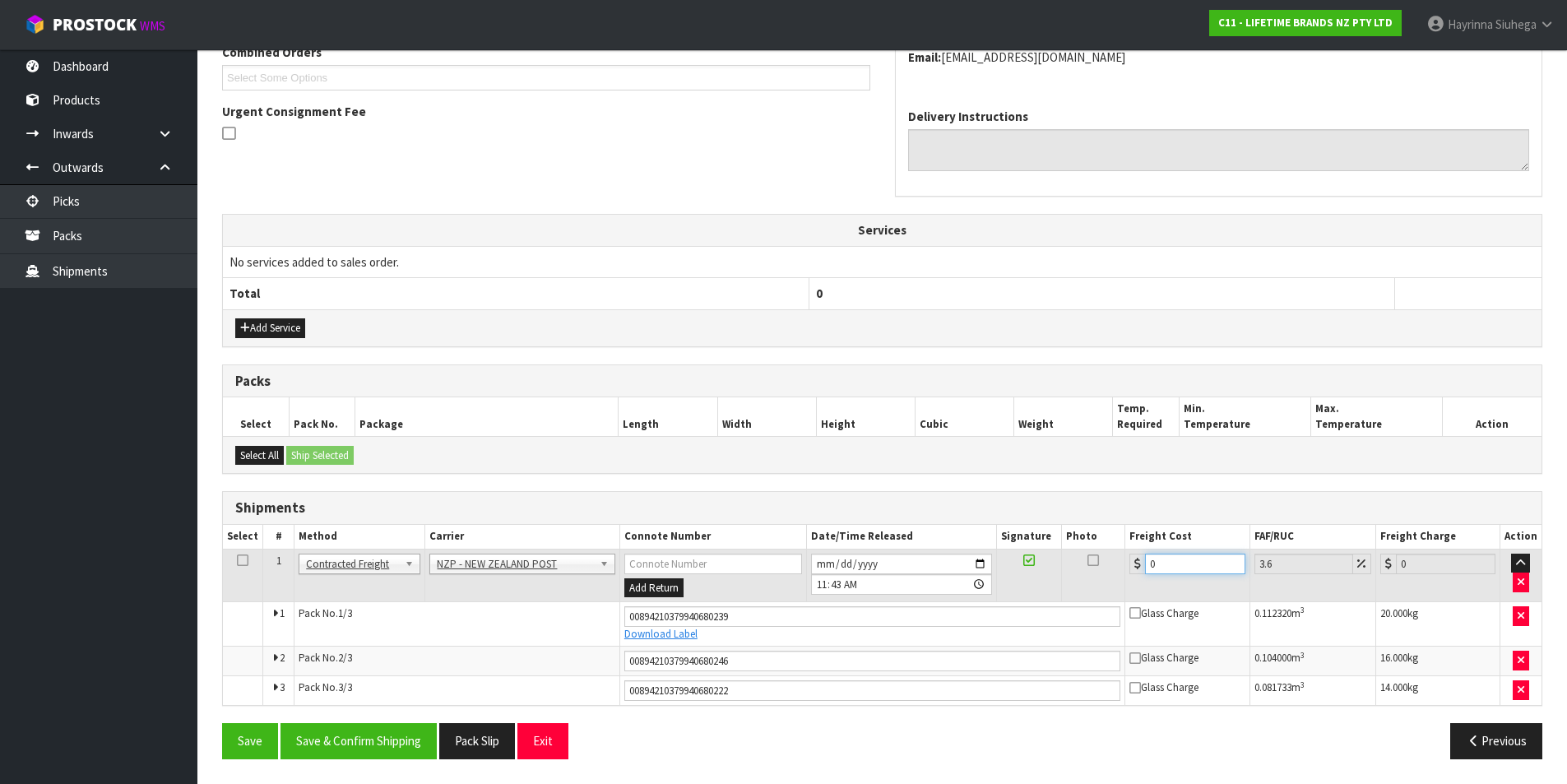
drag, startPoint x: 1225, startPoint y: 565, endPoint x: 813, endPoint y: 565, distance: 412.0
click at [813, 565] on tr "1 Client Local Pickup Customer Local Pickup Company Freight Contracted Freight …" at bounding box center [882, 575] width 1319 height 54
click at [223, 723] on button "Save" at bounding box center [250, 740] width 56 height 35
click at [393, 732] on button "Save & Confirm Shipping" at bounding box center [359, 740] width 156 height 35
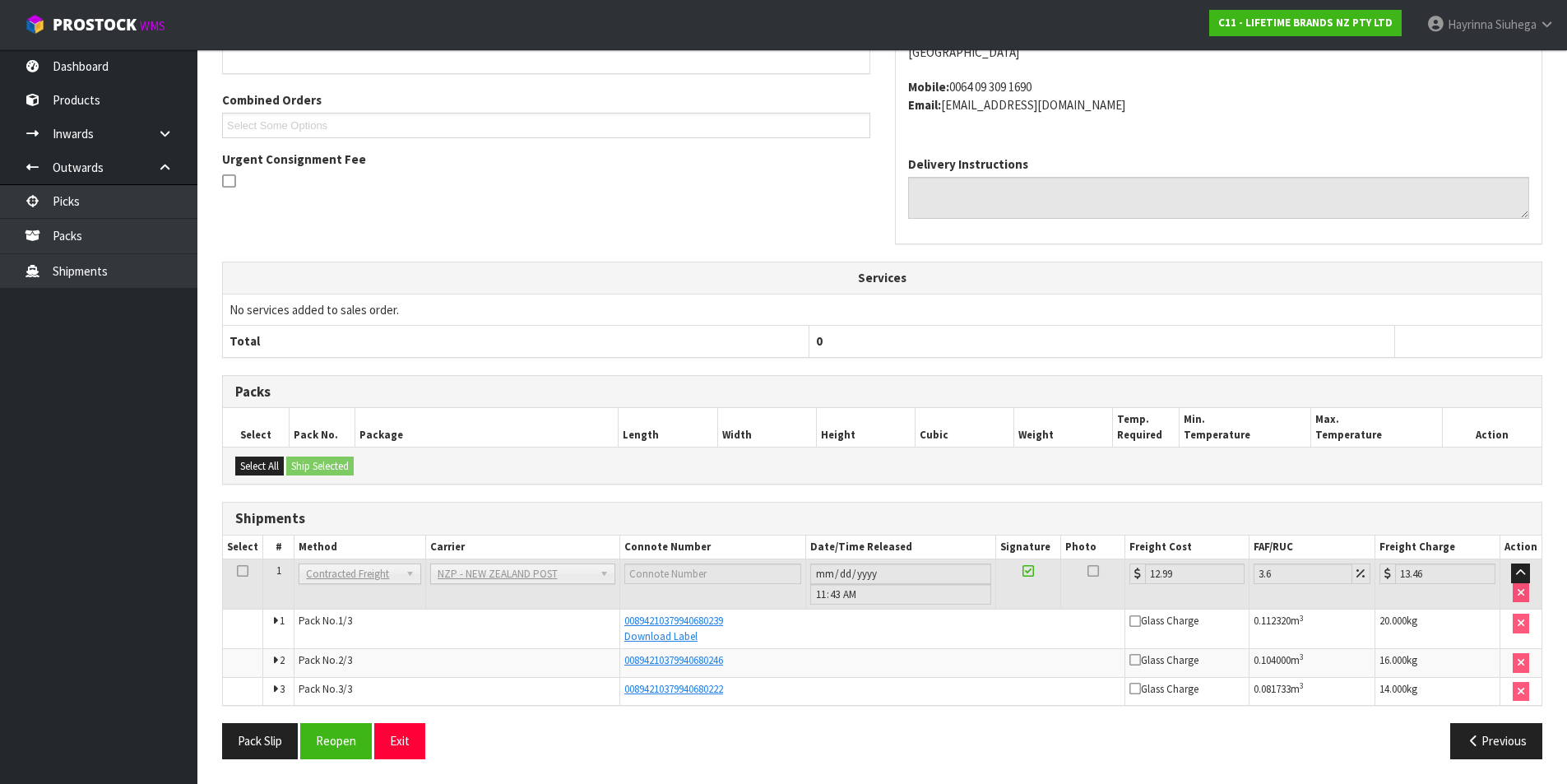
scroll to position [0, 0]
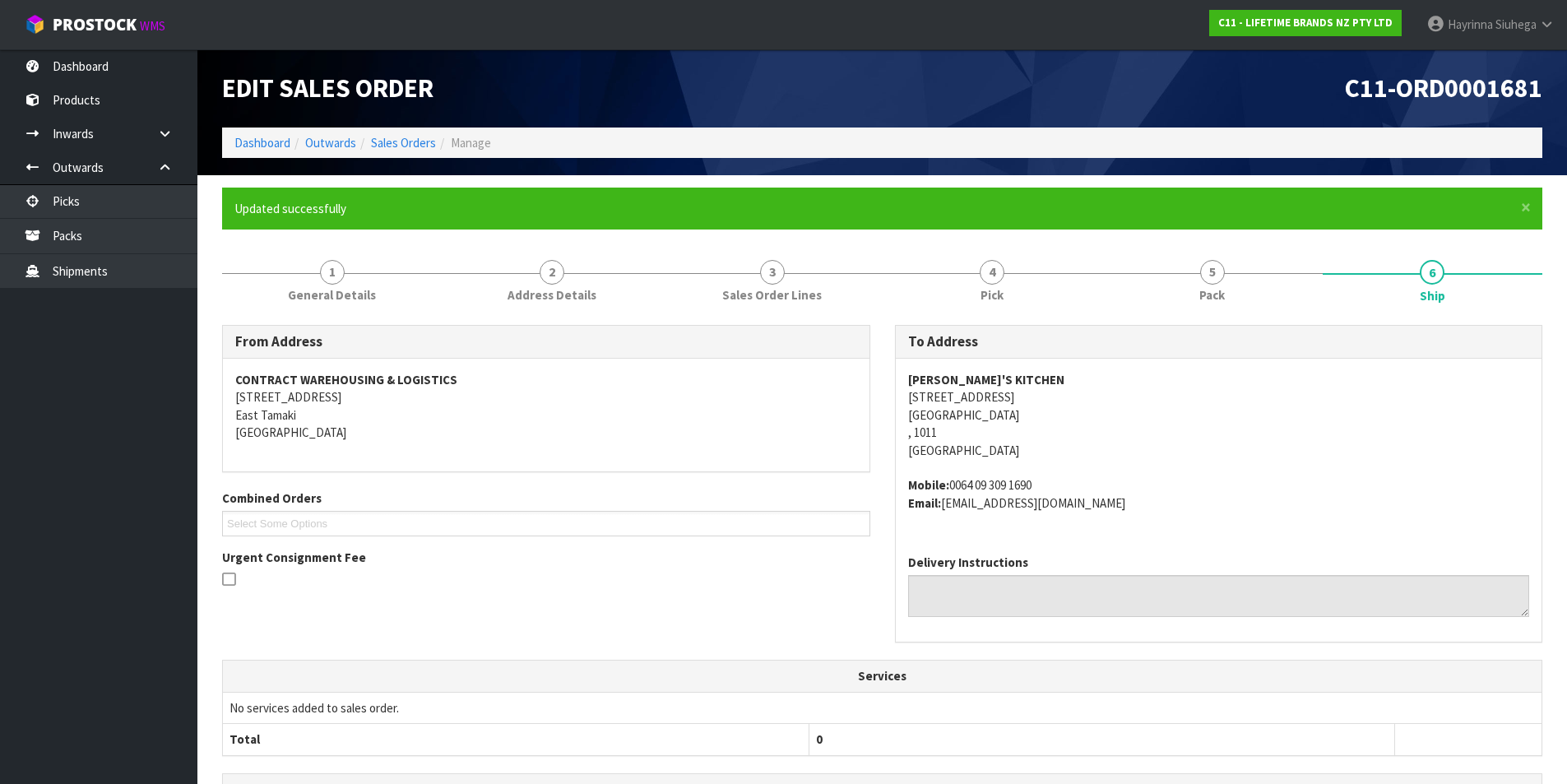
click at [291, 142] on li "Outwards" at bounding box center [323, 142] width 66 height 17
click at [285, 141] on link "Dashboard" at bounding box center [262, 142] width 56 height 15
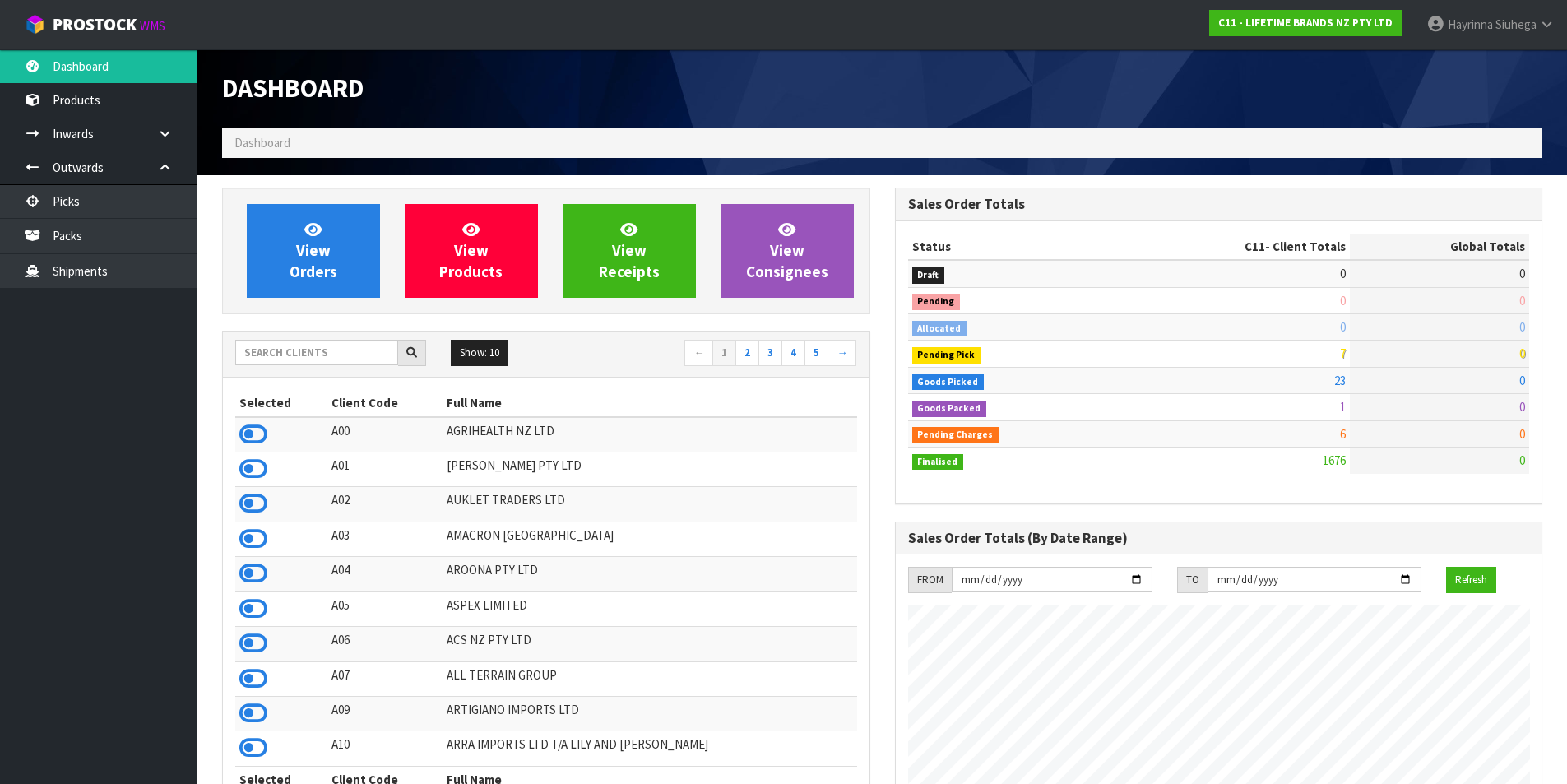
scroll to position [1246, 672]
click at [272, 245] on link "View Orders" at bounding box center [313, 250] width 134 height 94
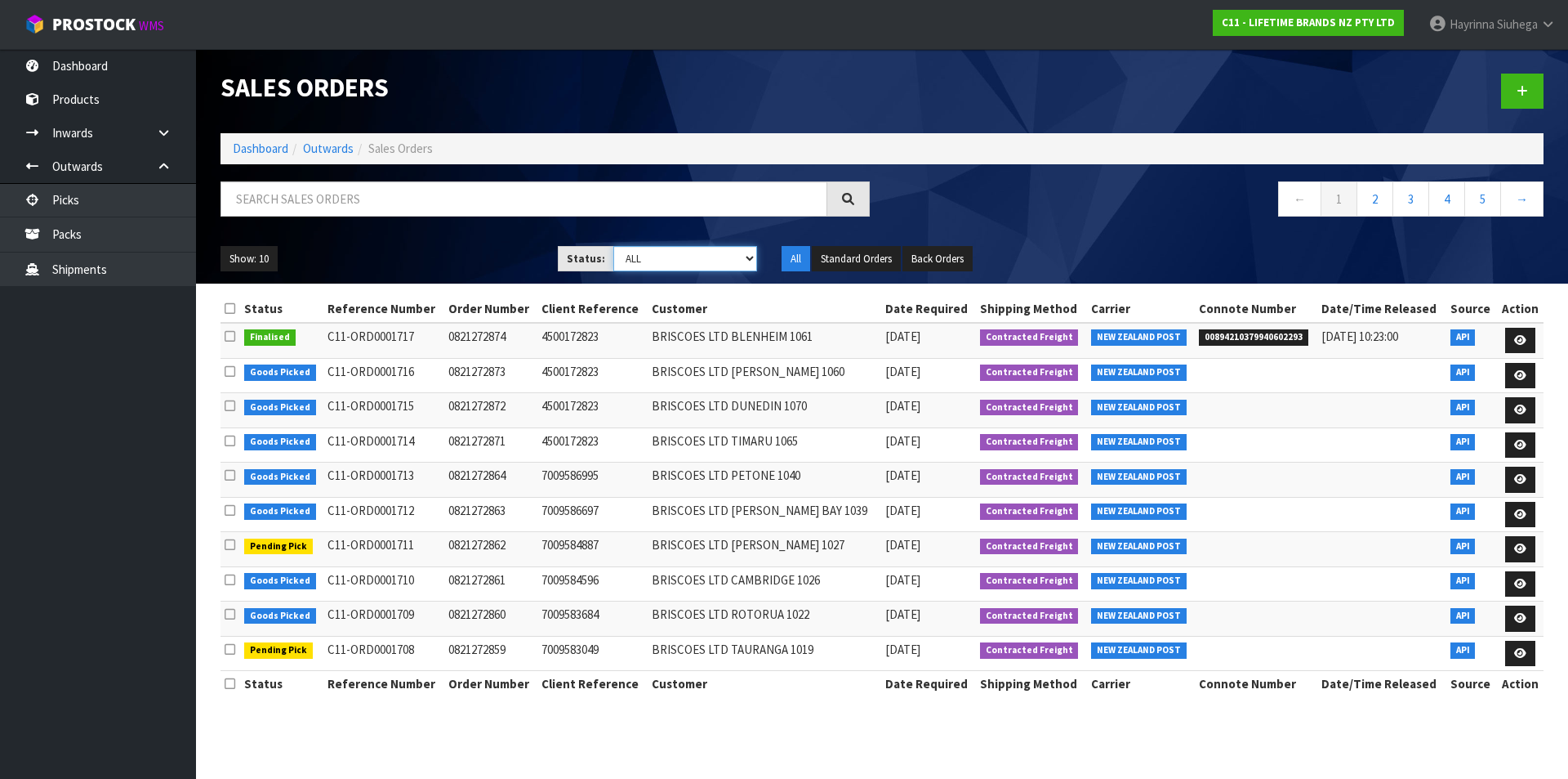
click at [670, 260] on select "Draft Pending Allocated Pending Pick Goods Picked Goods Packed Pending Charges …" at bounding box center [685, 258] width 144 height 25
click at [613, 246] on select "Draft Pending Allocated Pending Pick Goods Picked Goods Packed Pending Charges …" at bounding box center [685, 258] width 144 height 25
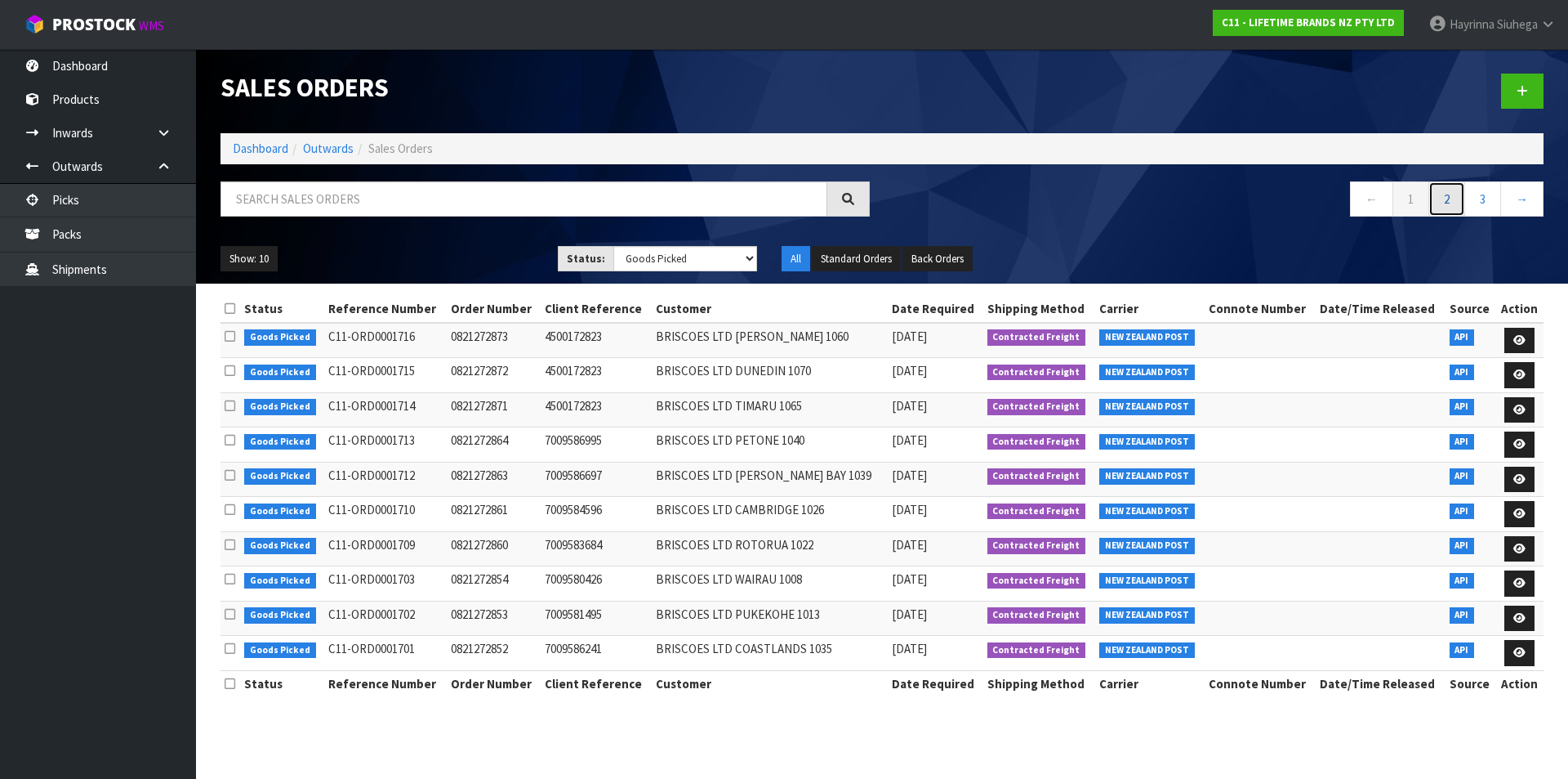
click at [1438, 207] on link "2" at bounding box center [1446, 199] width 37 height 35
click at [1484, 201] on link "3" at bounding box center [1482, 199] width 37 height 35
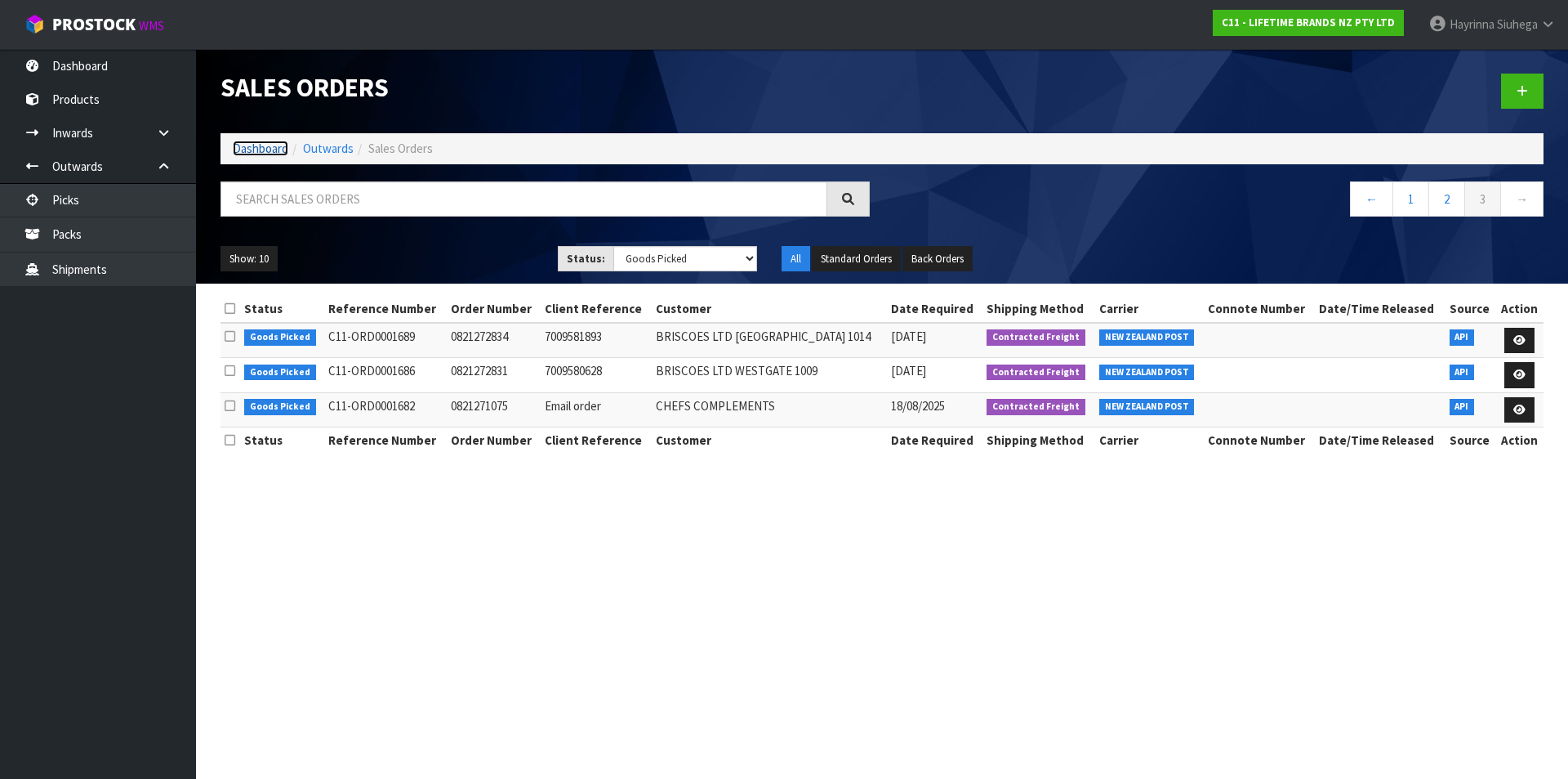
click at [251, 154] on link "Dashboard" at bounding box center [260, 148] width 55 height 15
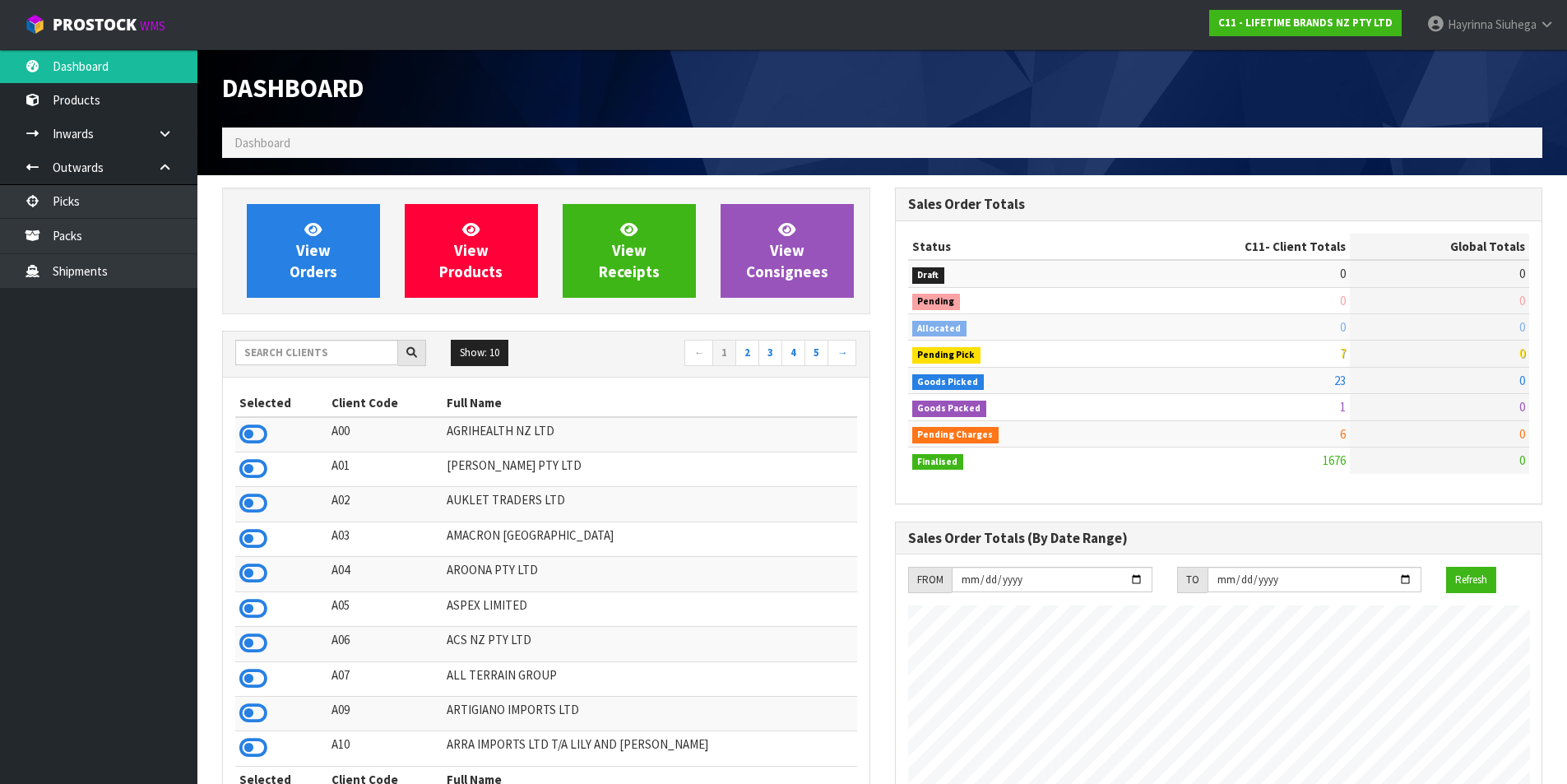
scroll to position [1246, 672]
click at [315, 240] on span "View Orders" at bounding box center [313, 250] width 48 height 62
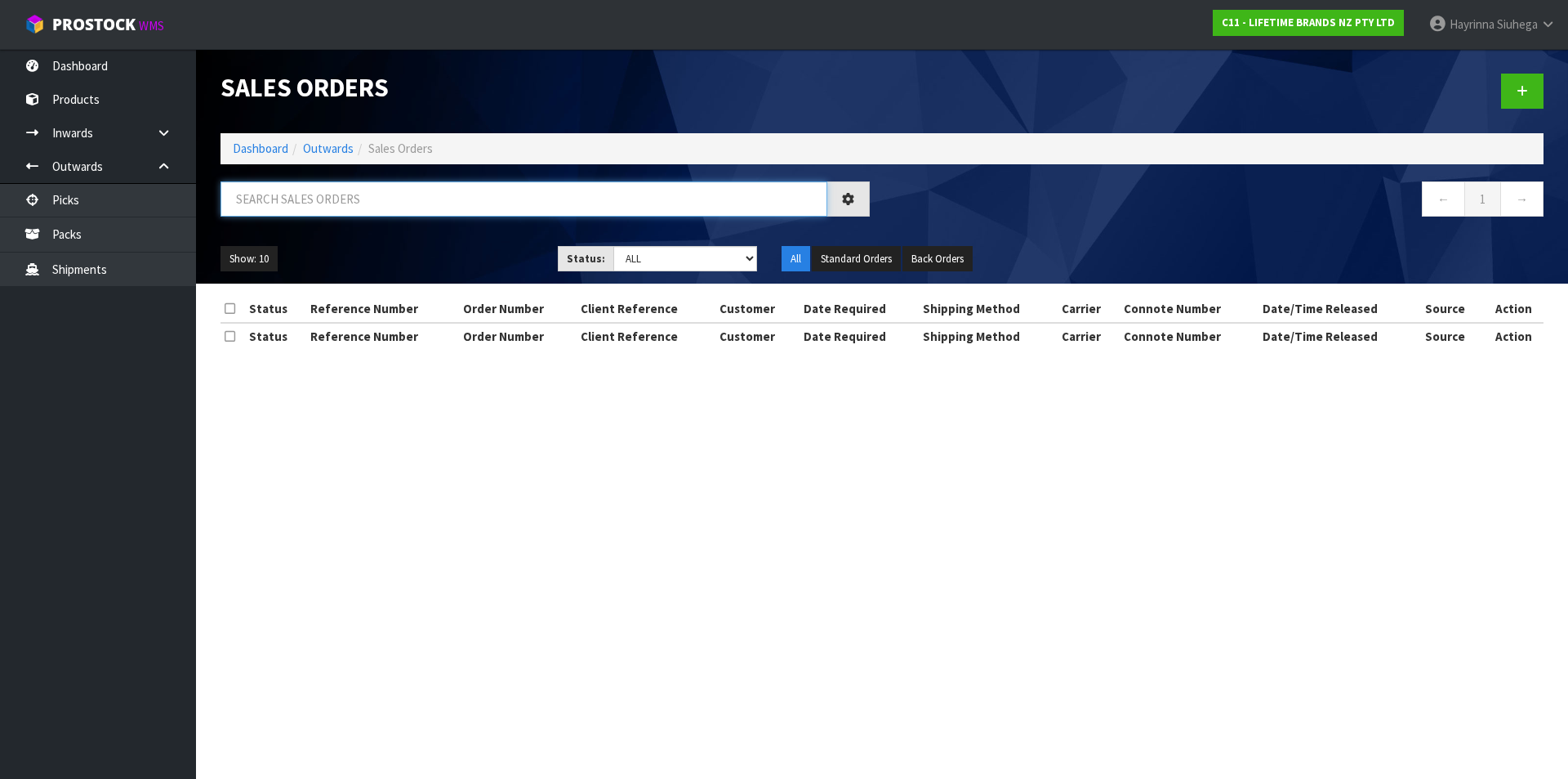
click at [331, 201] on input "text" at bounding box center [524, 199] width 607 height 35
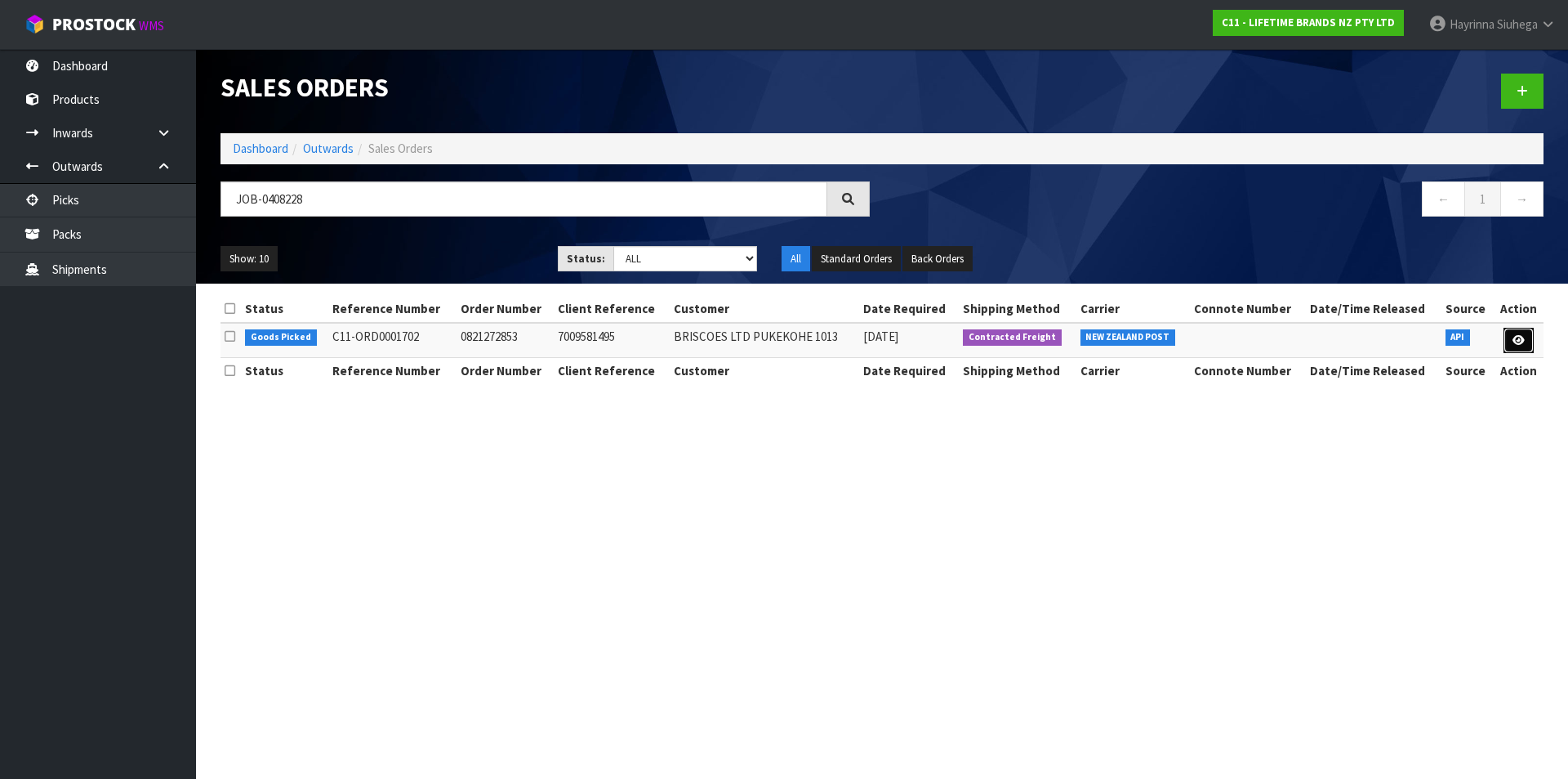
click at [1523, 340] on icon at bounding box center [1519, 340] width 12 height 11
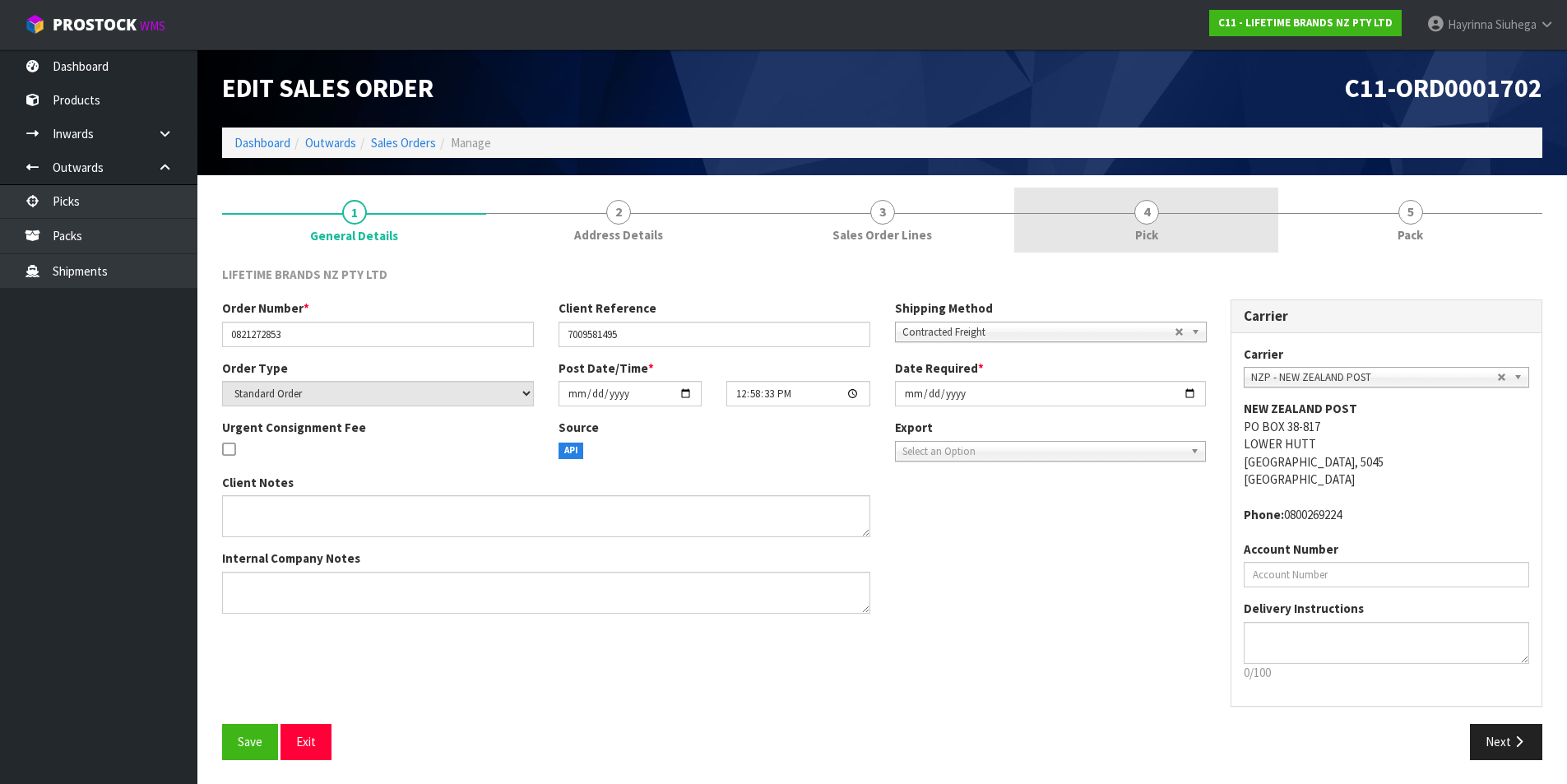
click at [1161, 226] on link "4 Pick" at bounding box center [1146, 220] width 264 height 65
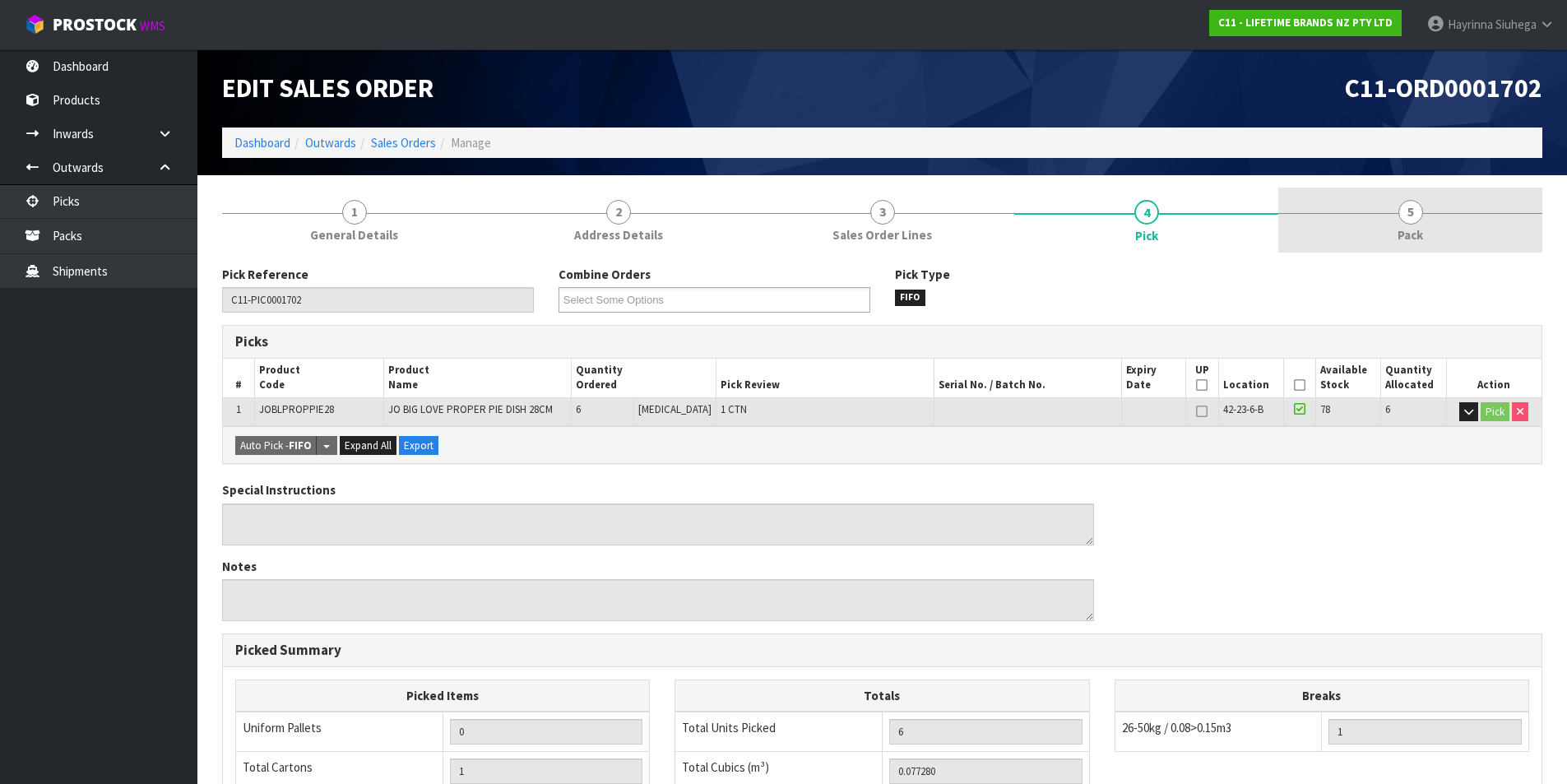
click at [1409, 225] on link "5 Pack" at bounding box center [1411, 220] width 264 height 65
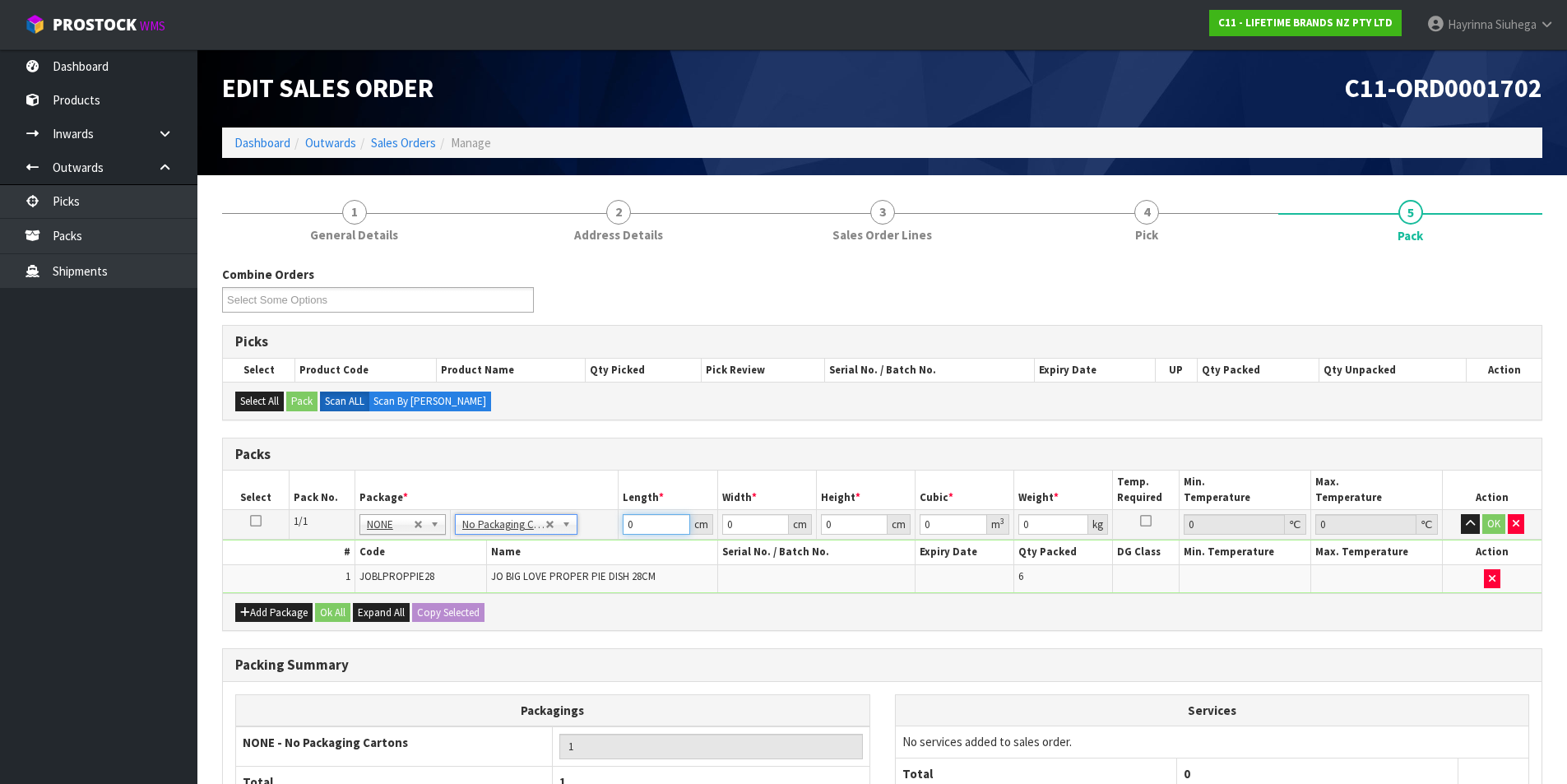
click at [623, 526] on input "0" at bounding box center [656, 524] width 66 height 21
click button "OK" at bounding box center [1494, 524] width 23 height 20
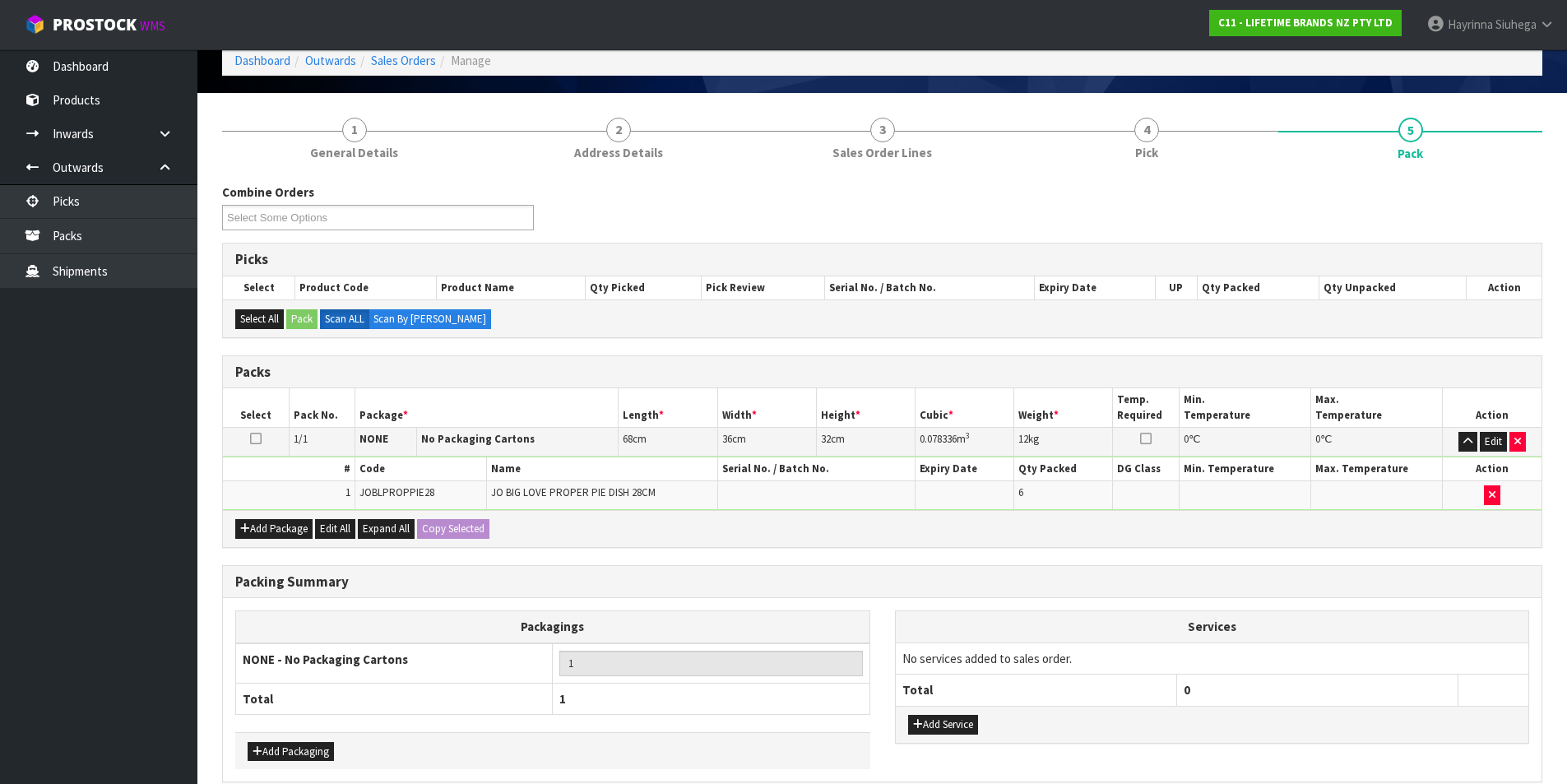
scroll to position [159, 0]
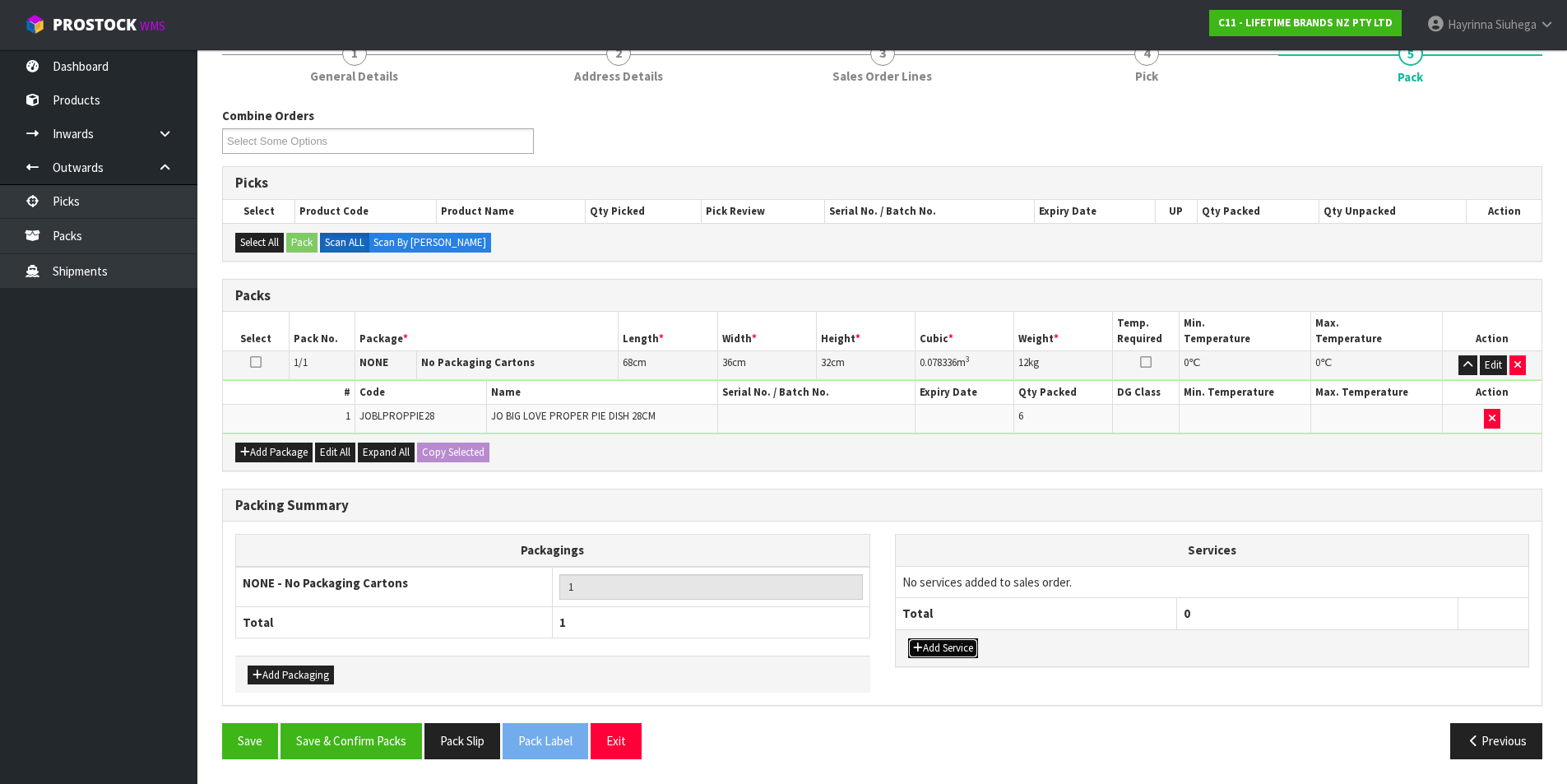
click at [959, 643] on button "Add Service" at bounding box center [943, 648] width 70 height 20
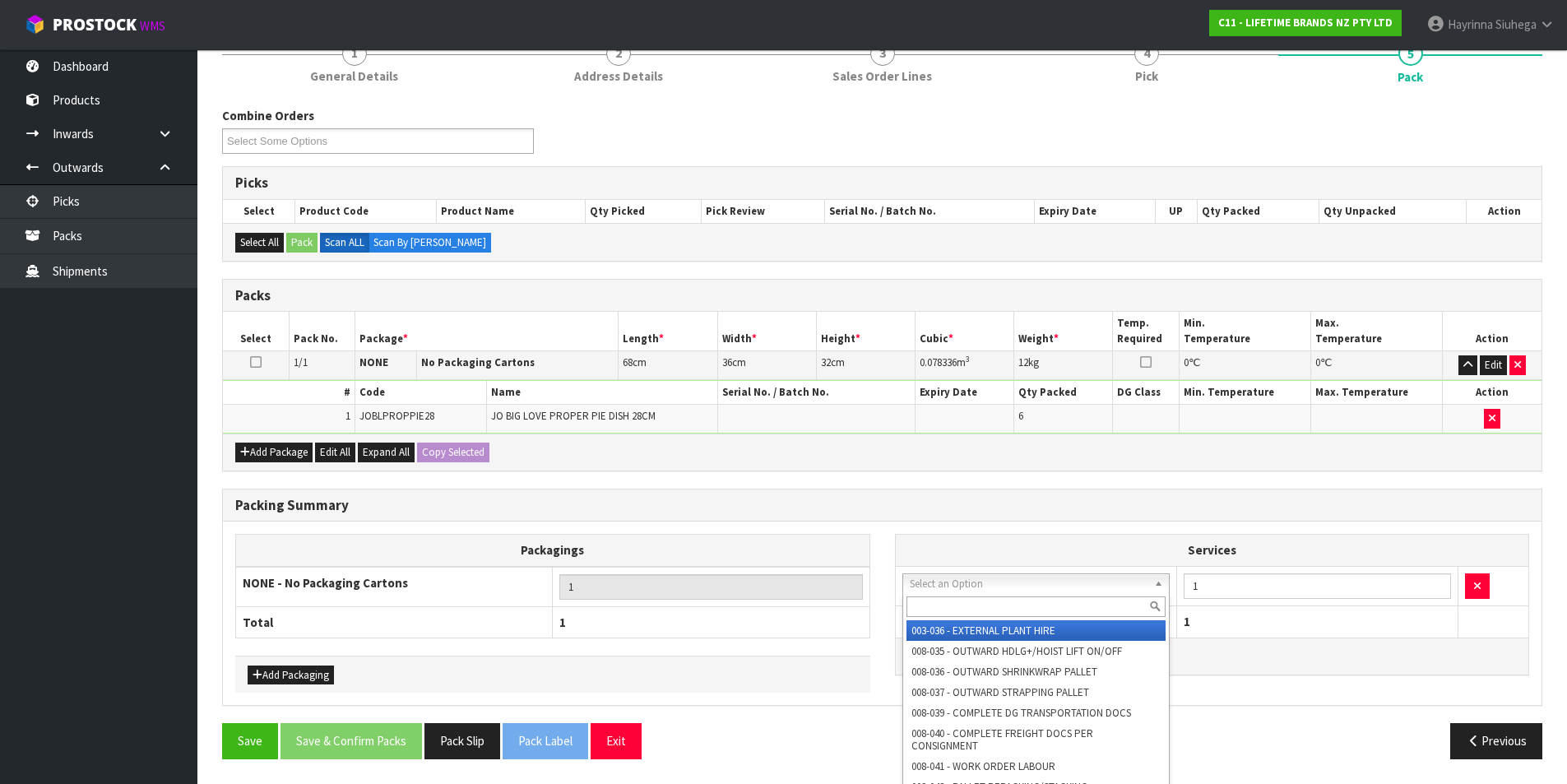
click at [967, 601] on input "text" at bounding box center [1037, 606] width 260 height 21
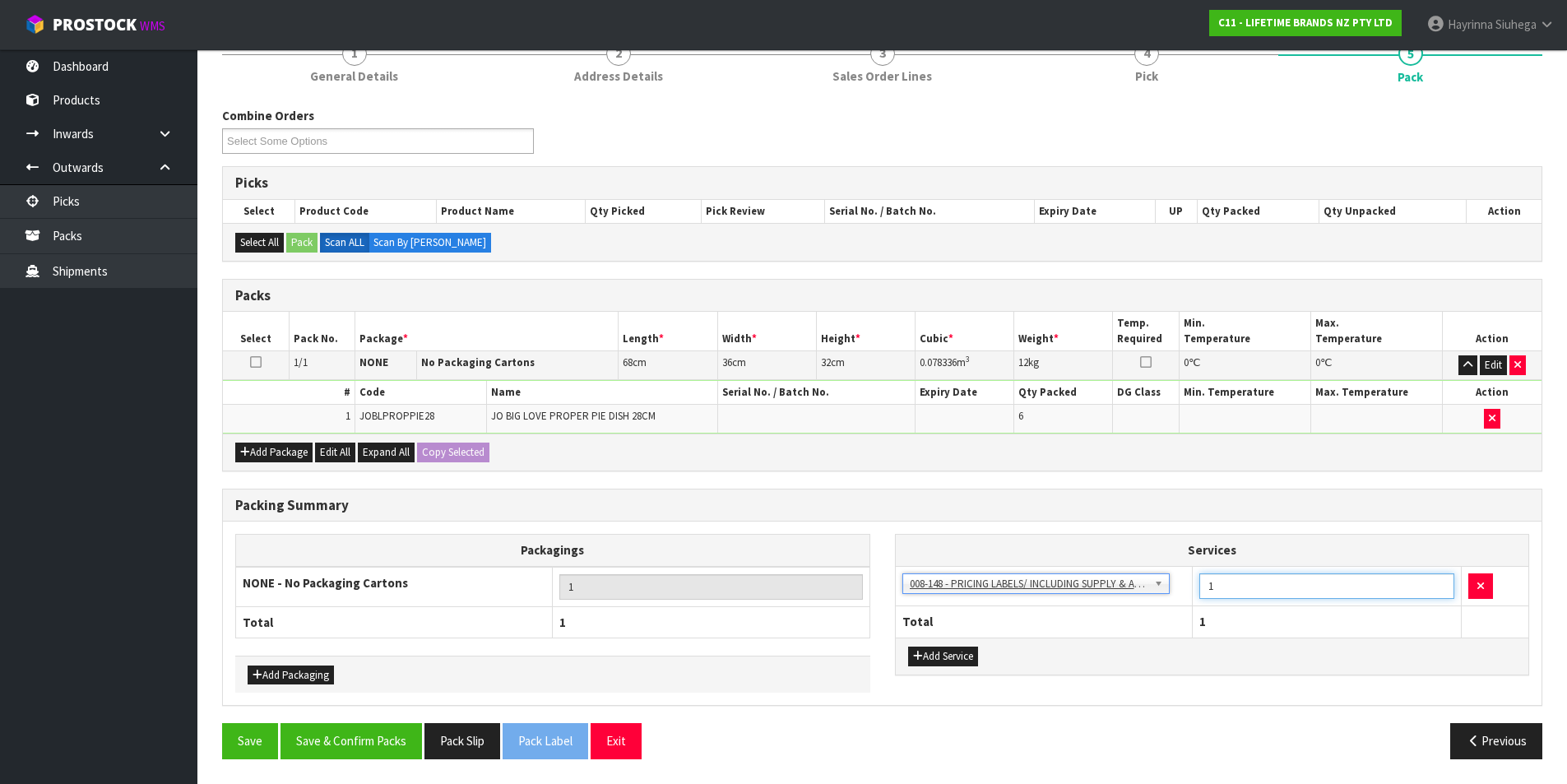
drag, startPoint x: 1252, startPoint y: 586, endPoint x: 1112, endPoint y: 588, distance: 140.0
click at [1114, 588] on tr "003-036 - EXTERNAL PLANT HIRE 008-035 - OUTWARD HDLG+/HOIST LIFT ON/OFF 008-036…" at bounding box center [1212, 586] width 634 height 40
click at [381, 734] on button "Save & Confirm Packs" at bounding box center [352, 740] width 142 height 35
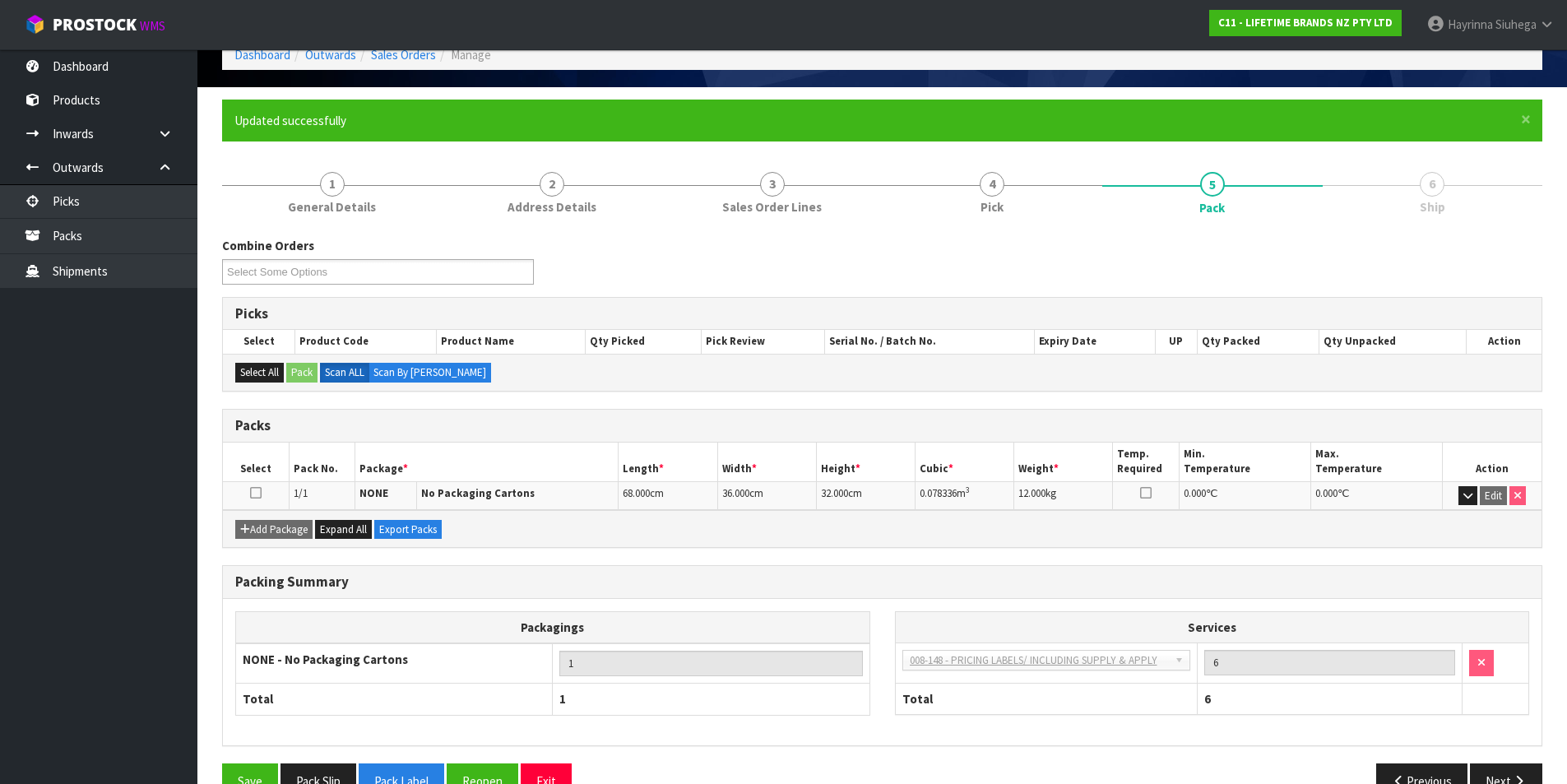
scroll to position [127, 0]
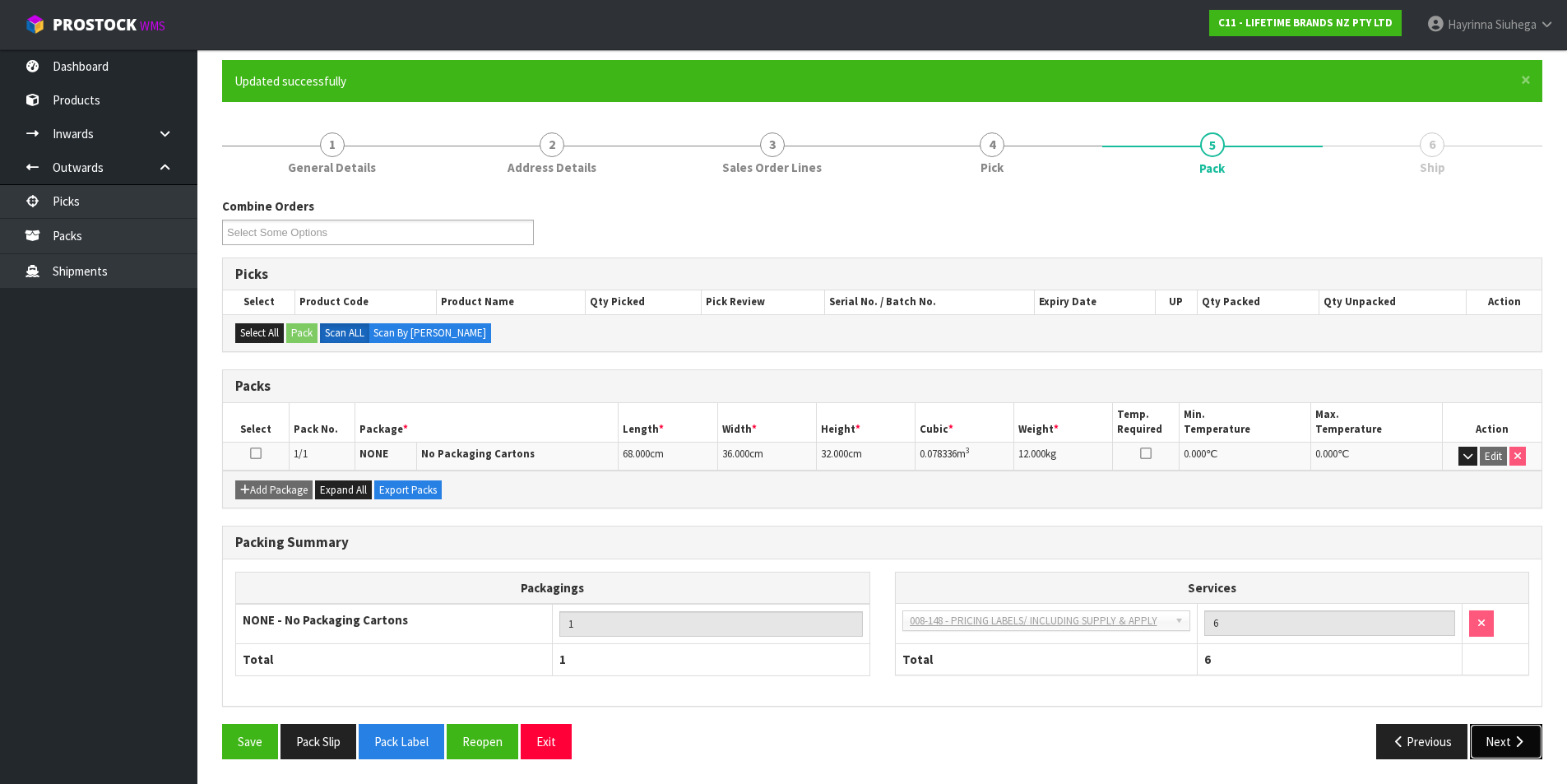
click at [1511, 738] on icon "button" at bounding box center [1519, 742] width 15 height 13
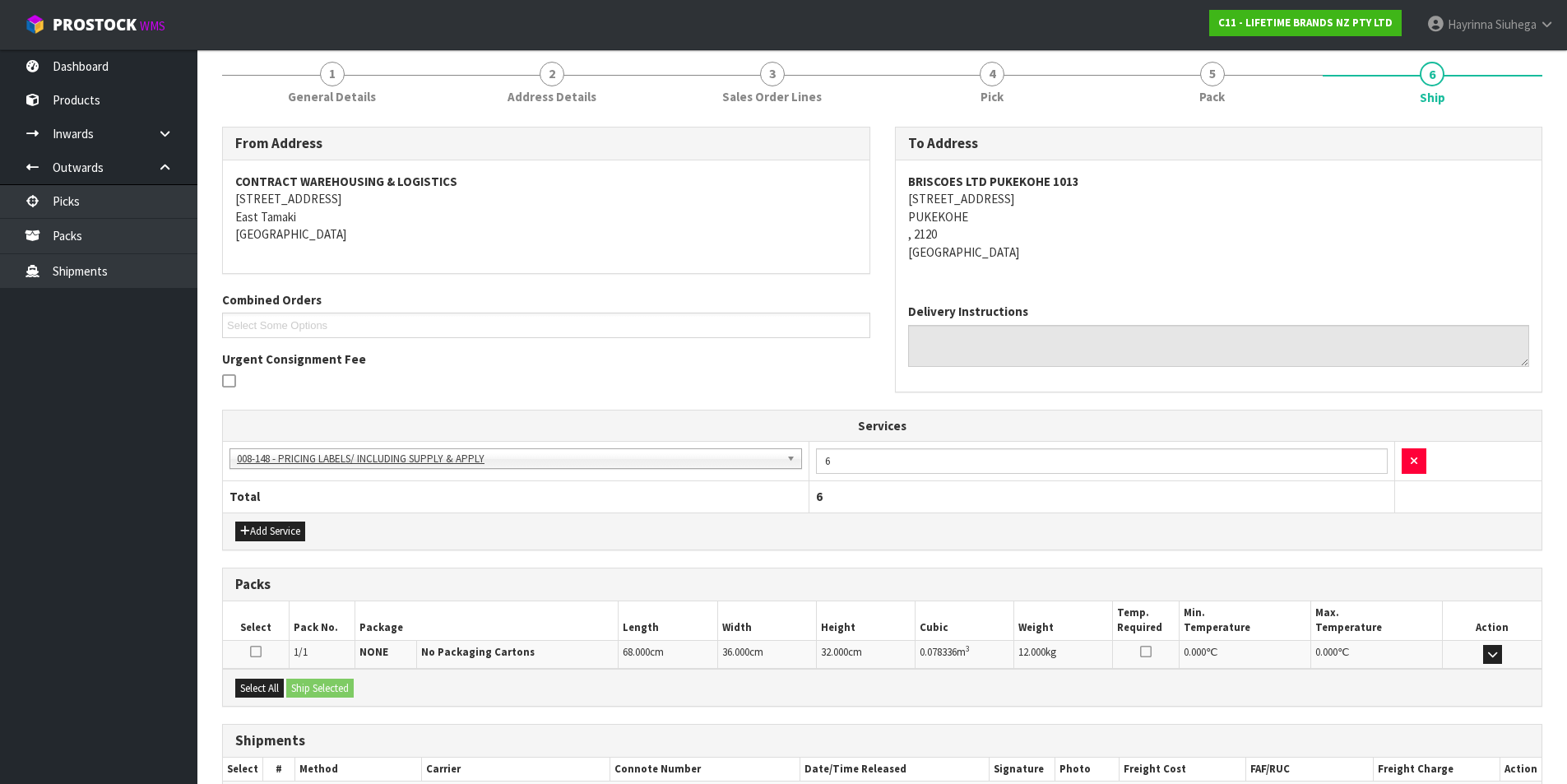
scroll to position [298, 0]
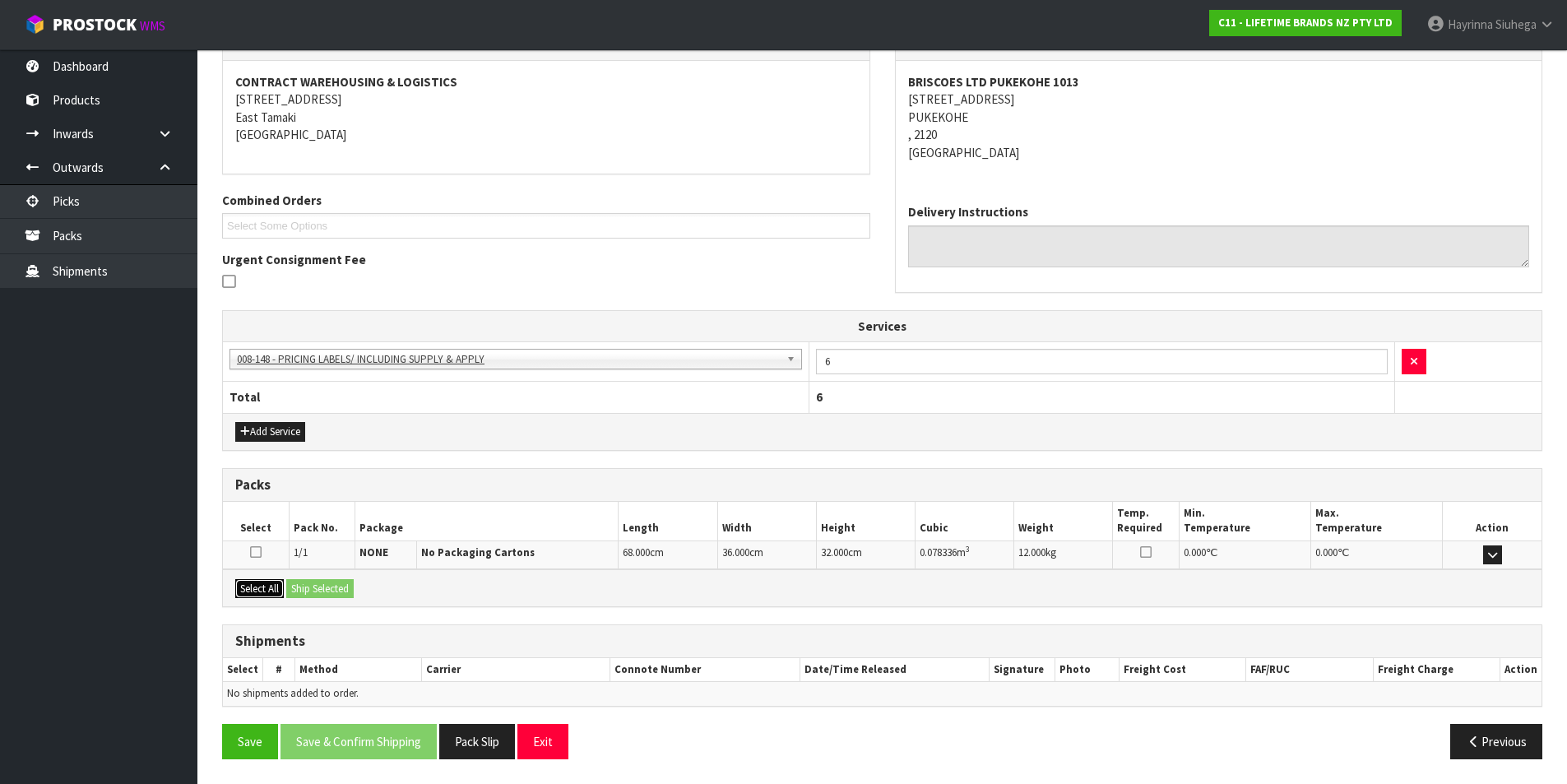
click at [252, 591] on button "Select All" at bounding box center [259, 588] width 48 height 20
click at [328, 587] on button "Ship Selected" at bounding box center [320, 588] width 67 height 20
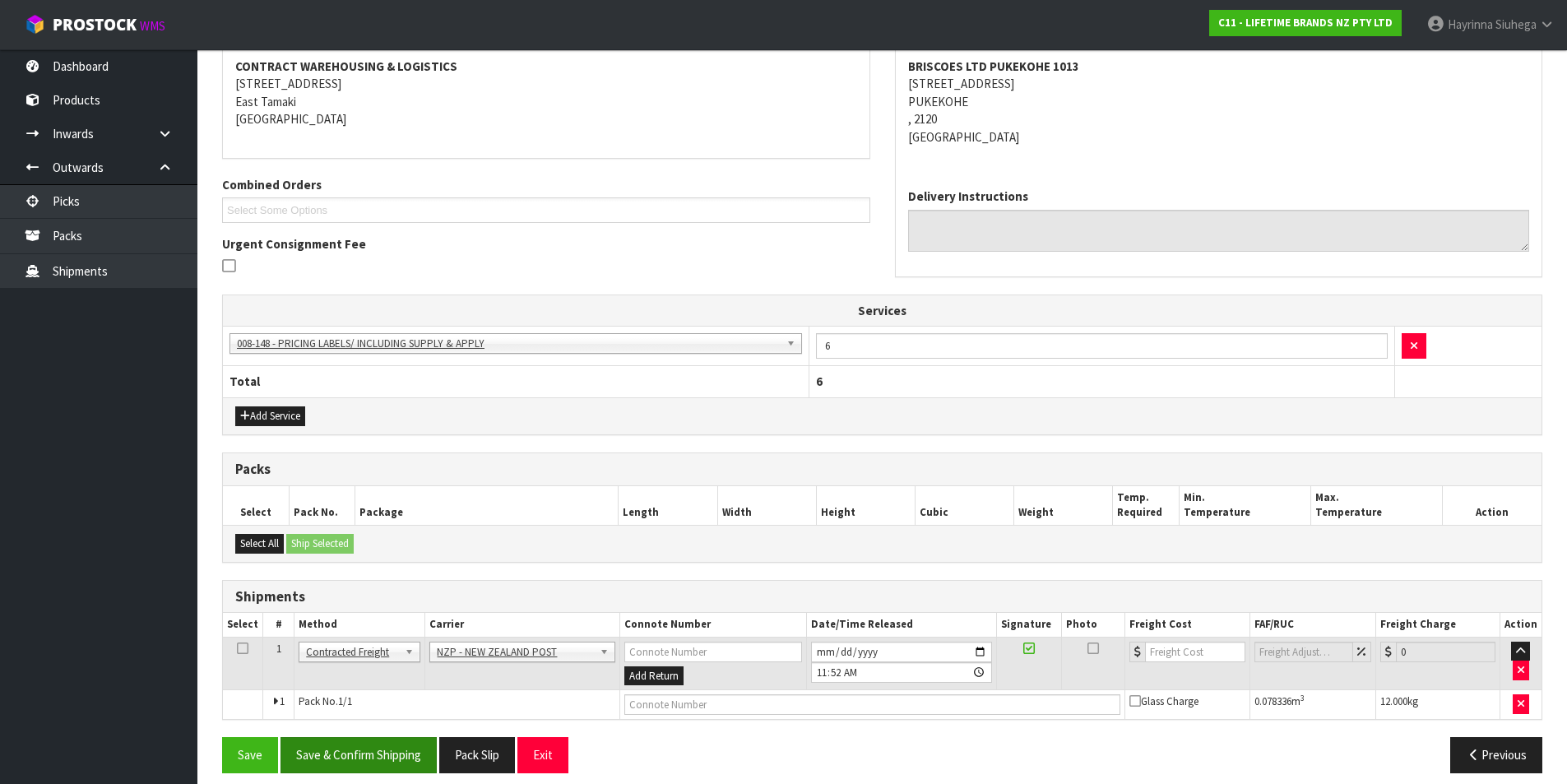
scroll to position [327, 0]
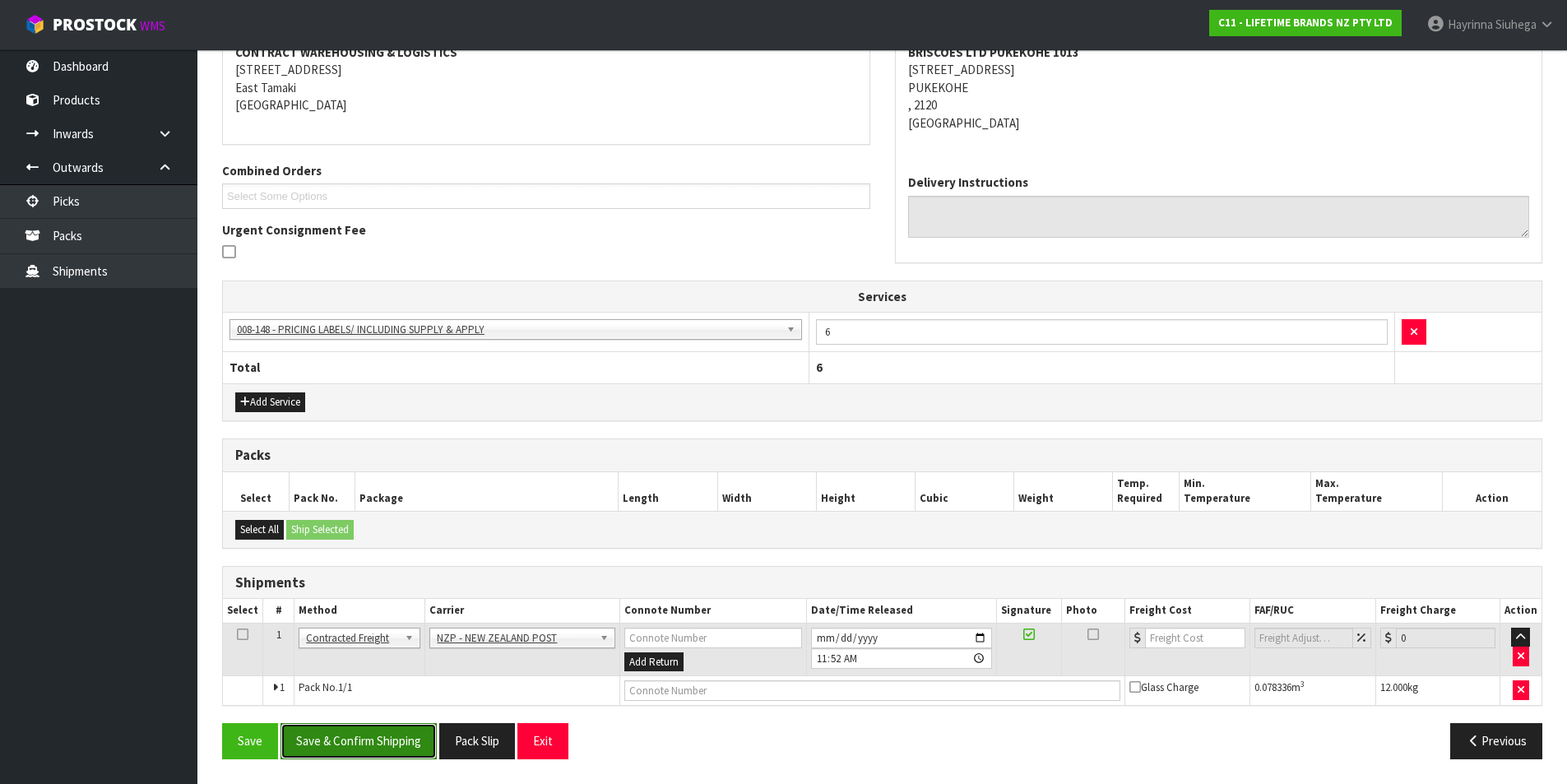
click at [388, 745] on button "Save & Confirm Shipping" at bounding box center [359, 740] width 156 height 35
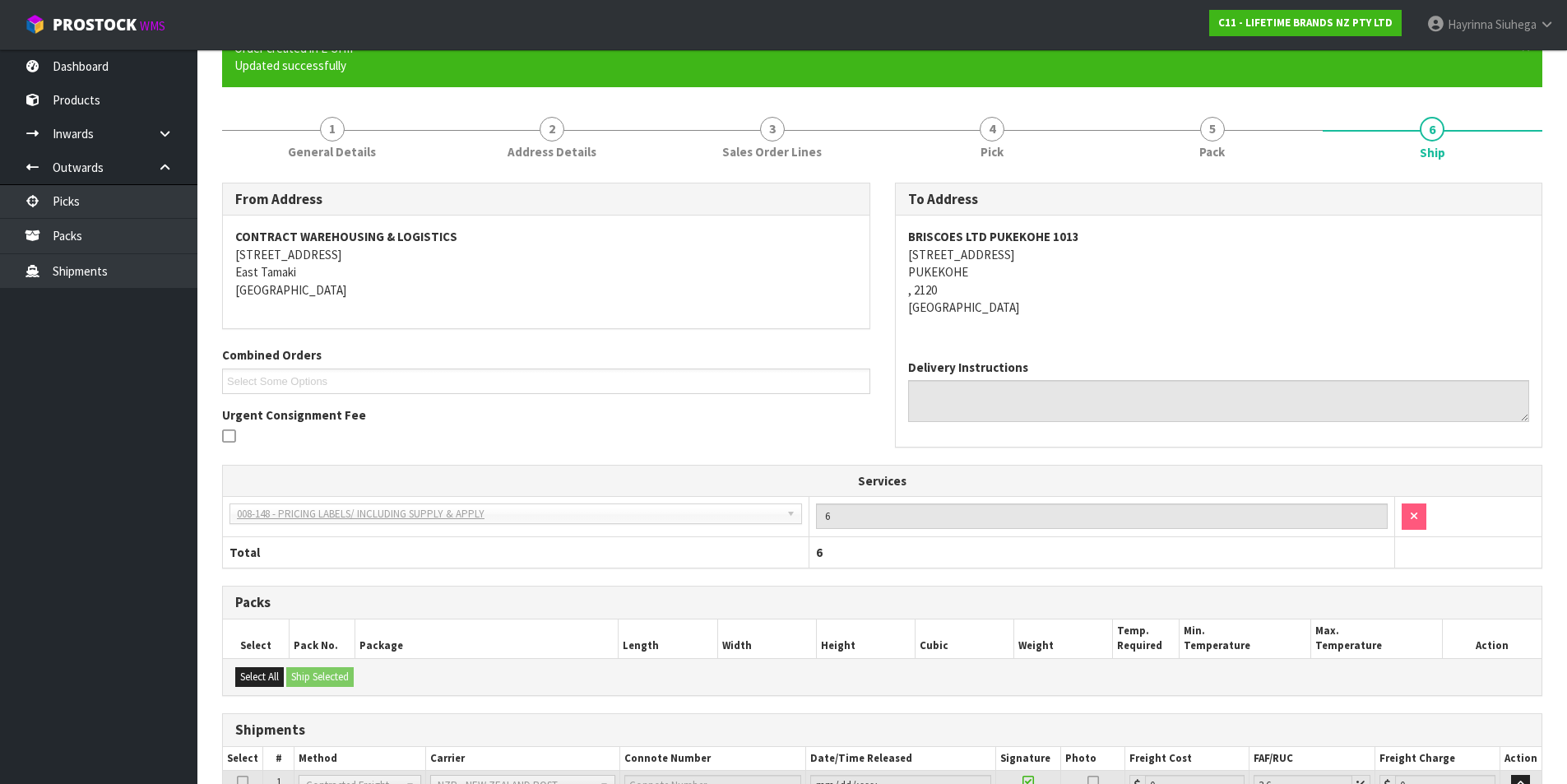
scroll to position [303, 0]
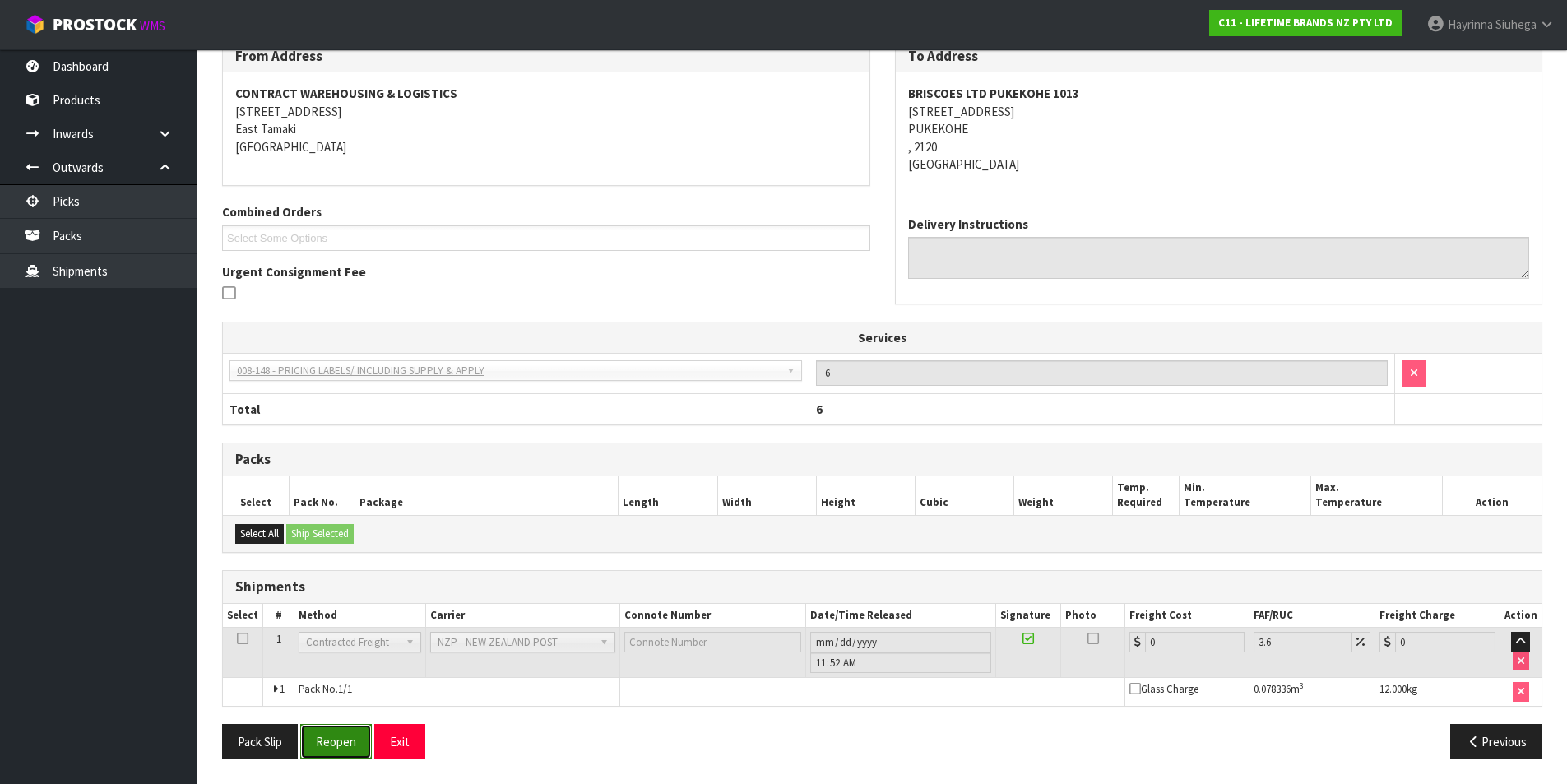
click at [341, 752] on button "Reopen" at bounding box center [337, 741] width 72 height 35
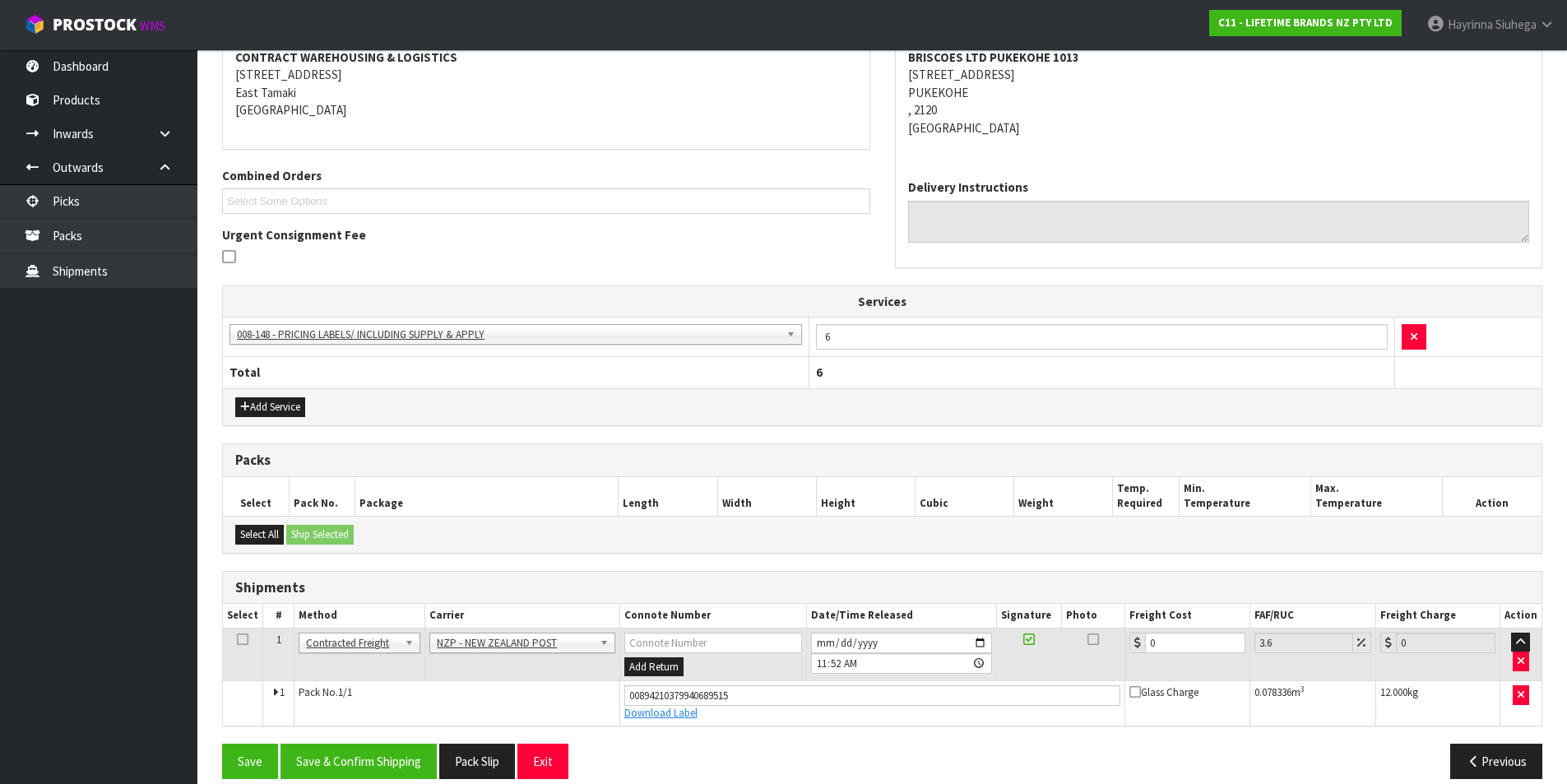
scroll to position [342, 0]
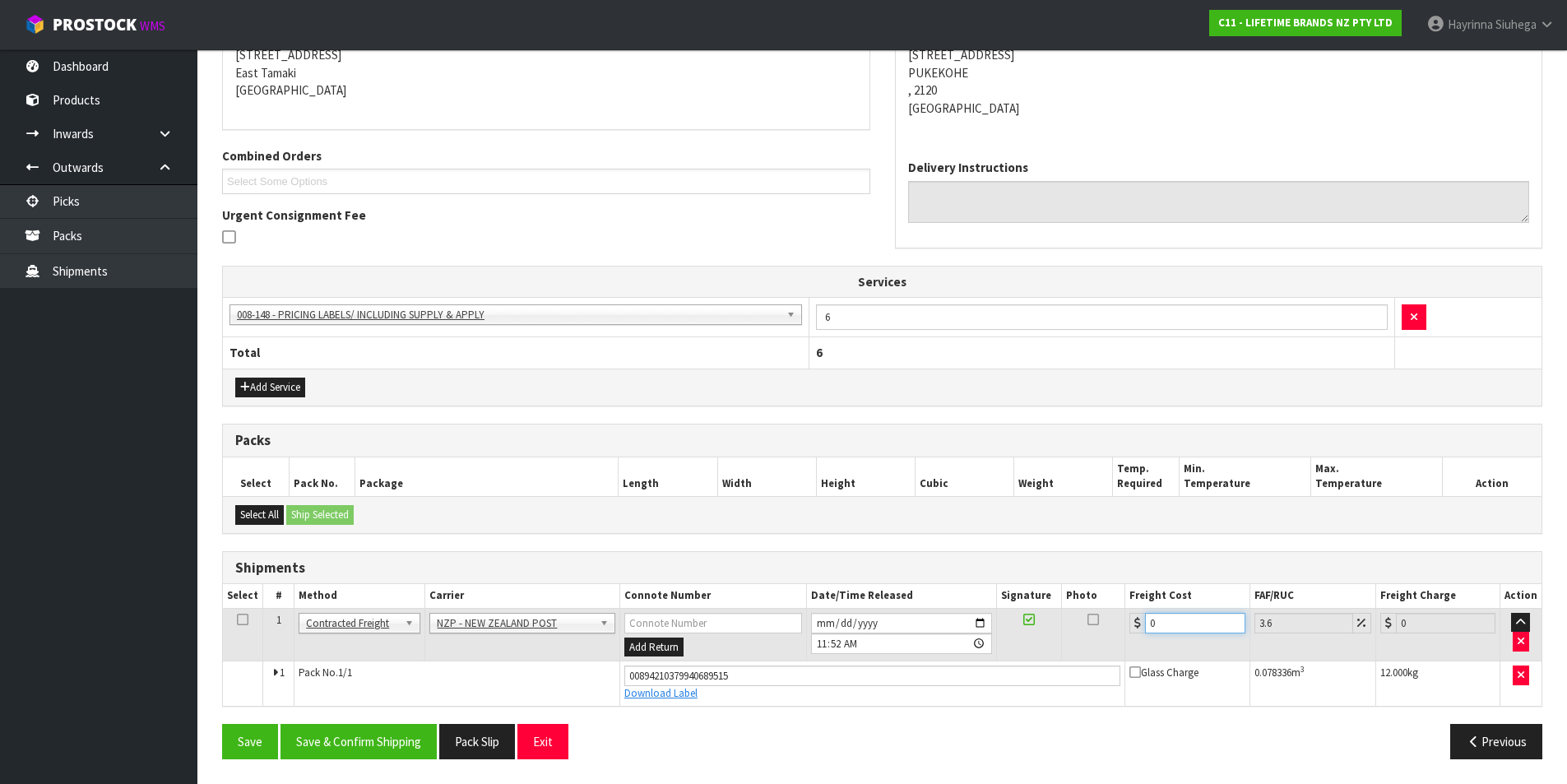
drag, startPoint x: 1182, startPoint y: 627, endPoint x: 1112, endPoint y: 641, distance: 71.4
click at [1064, 627] on tr "1 Client Local Pickup Customer Local Pickup Company Freight Contracted Freight …" at bounding box center [882, 634] width 1319 height 54
click at [223, 724] on button "Save" at bounding box center [250, 741] width 56 height 35
click at [371, 750] on button "Save & Confirm Shipping" at bounding box center [359, 741] width 156 height 35
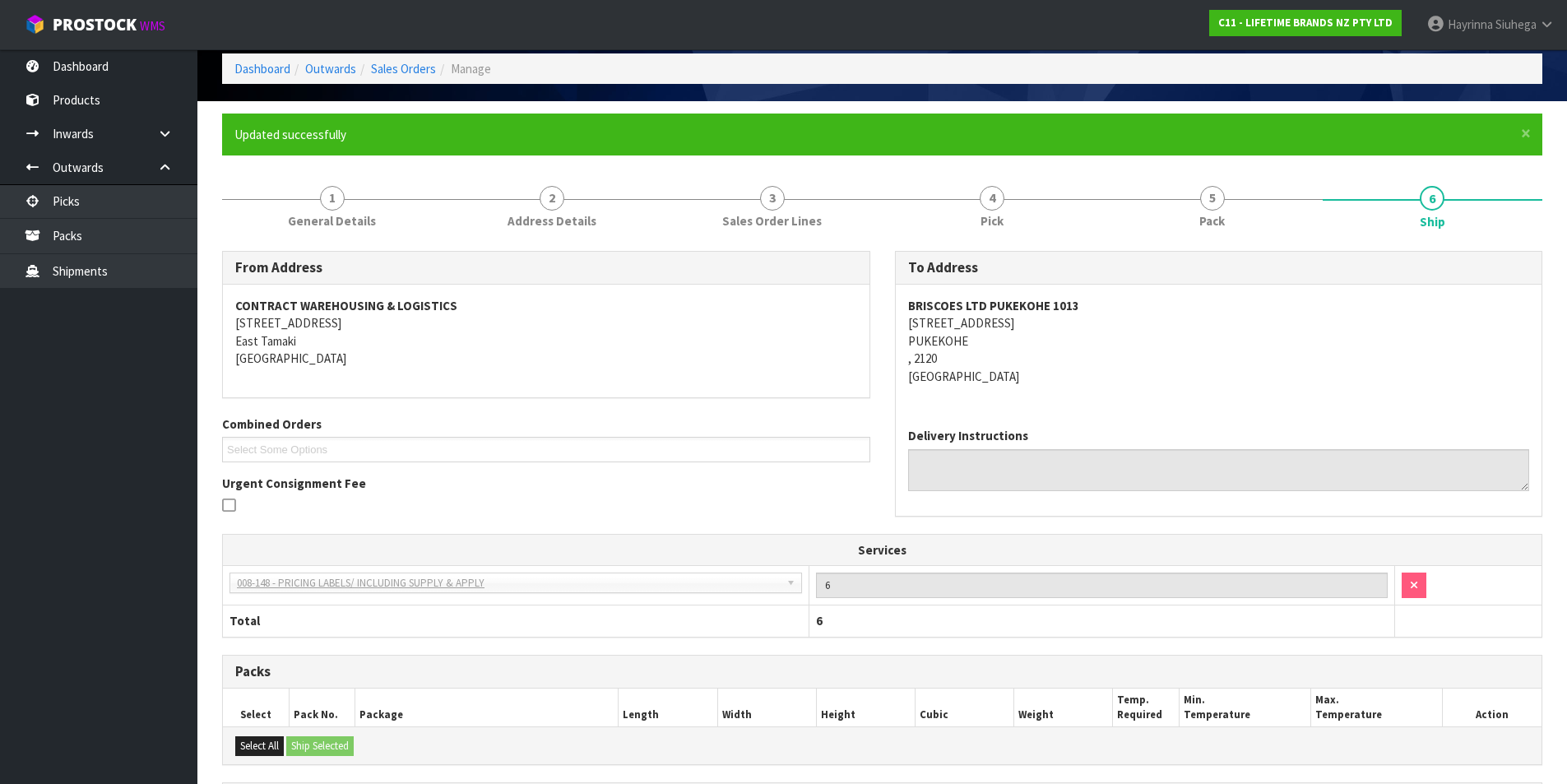
scroll to position [0, 0]
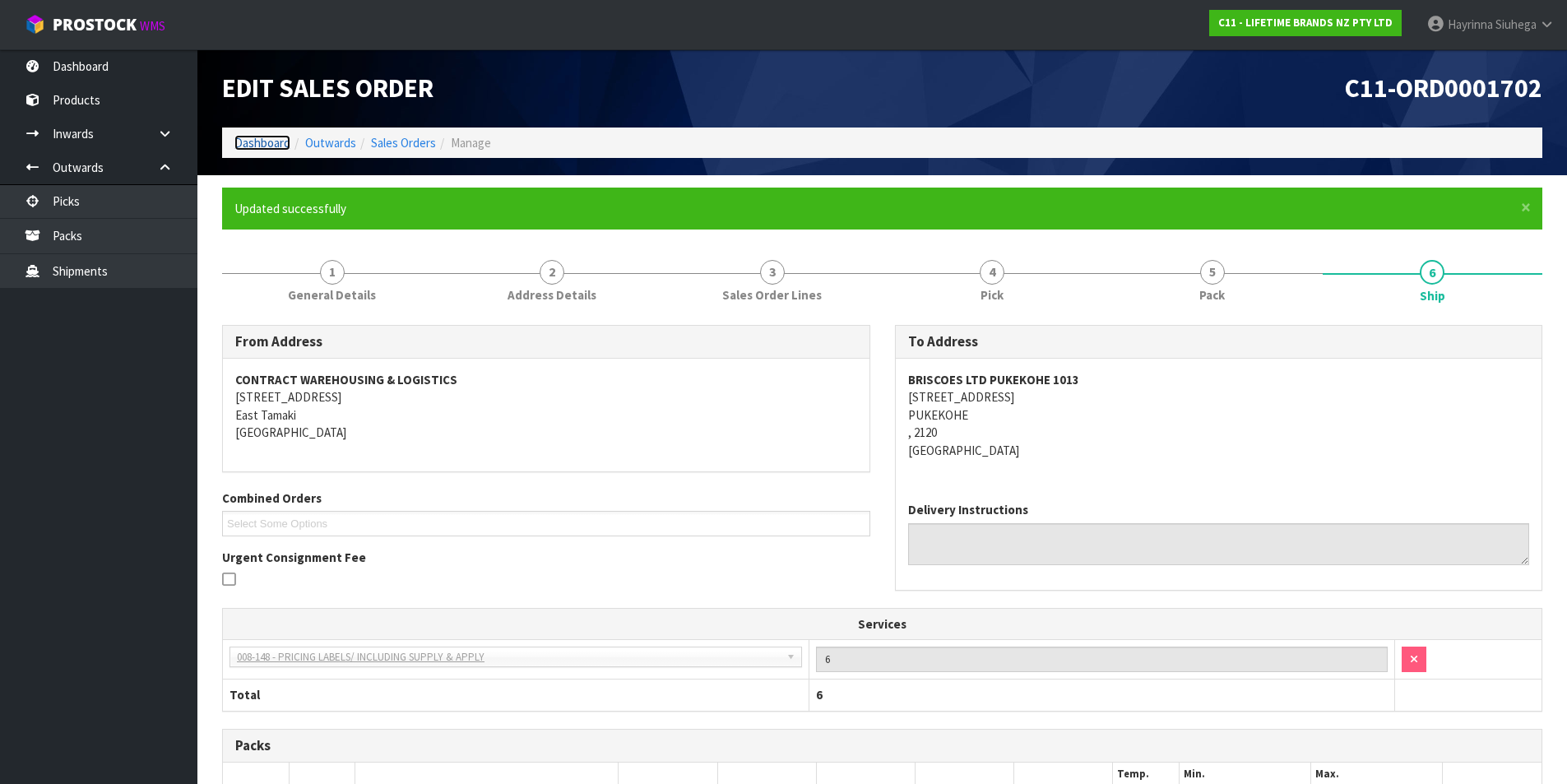
click at [265, 141] on link "Dashboard" at bounding box center [262, 142] width 56 height 15
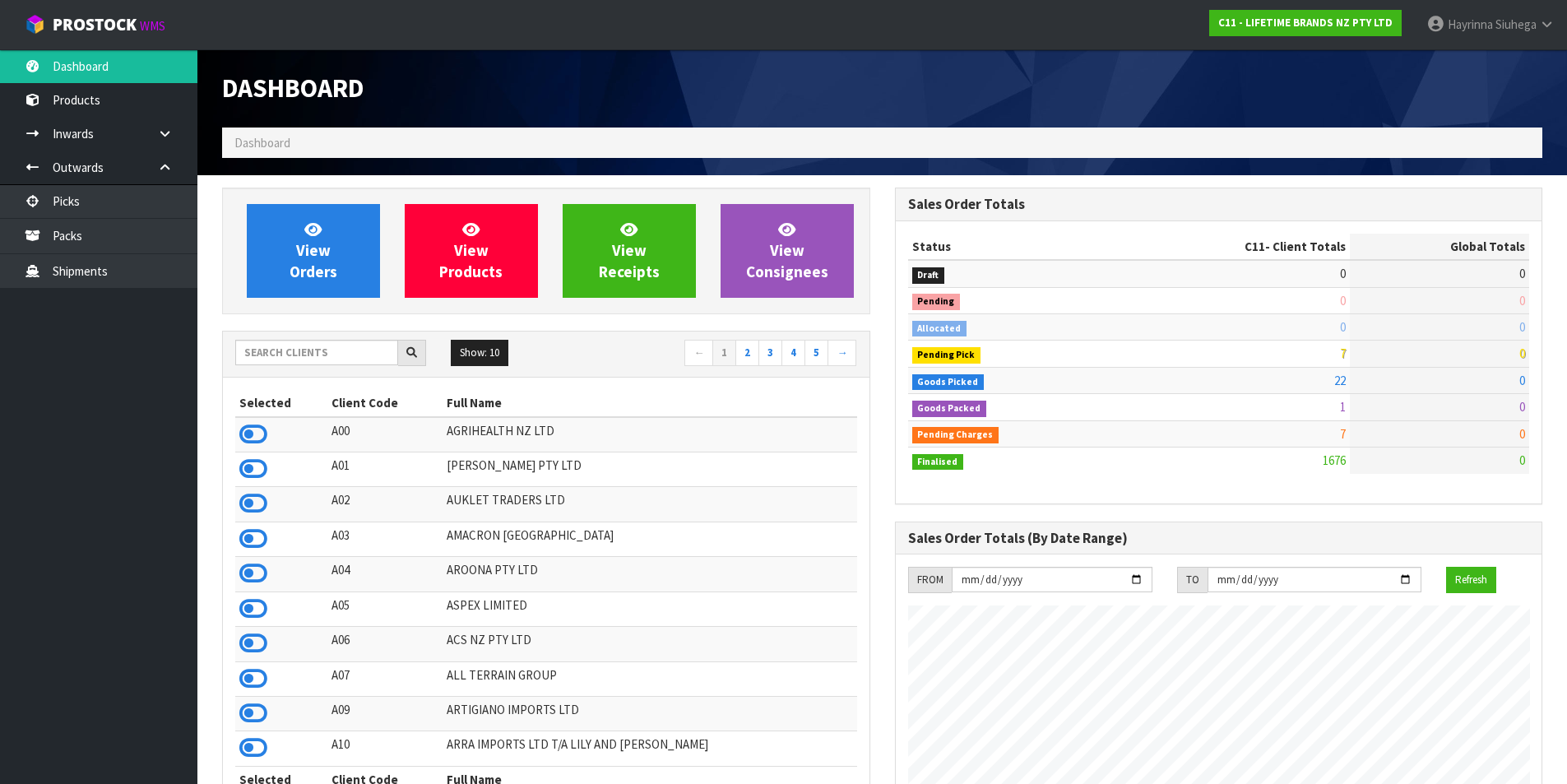
scroll to position [1246, 672]
click at [313, 258] on span "View Orders" at bounding box center [313, 250] width 48 height 62
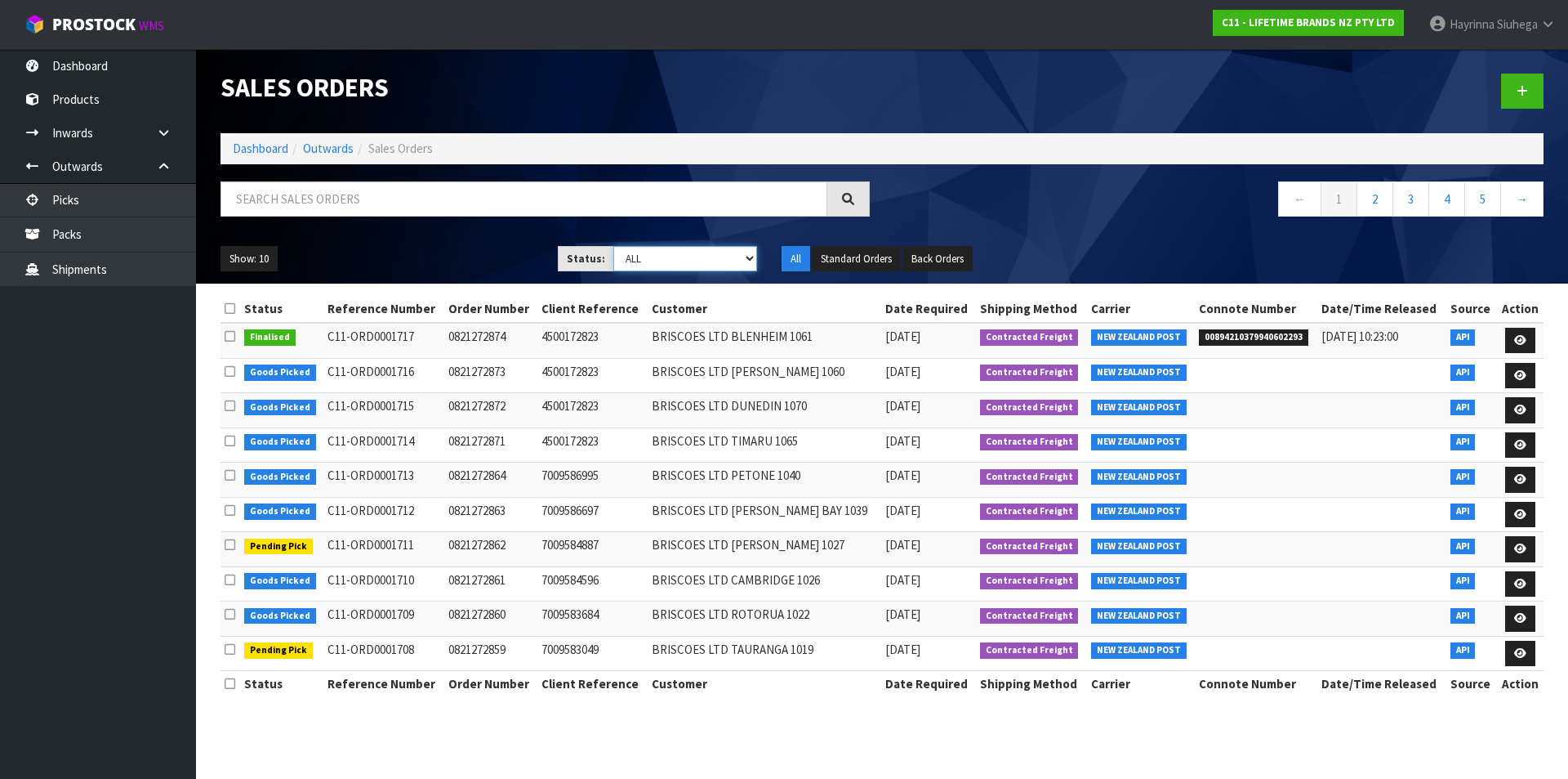
click at [726, 258] on select "Draft Pending Allocated Pending Pick Goods Picked Goods Packed Pending Charges …" at bounding box center [685, 258] width 144 height 25
click at [613, 246] on select "Draft Pending Allocated Pending Pick Goods Picked Goods Packed Pending Charges …" at bounding box center [685, 258] width 144 height 25
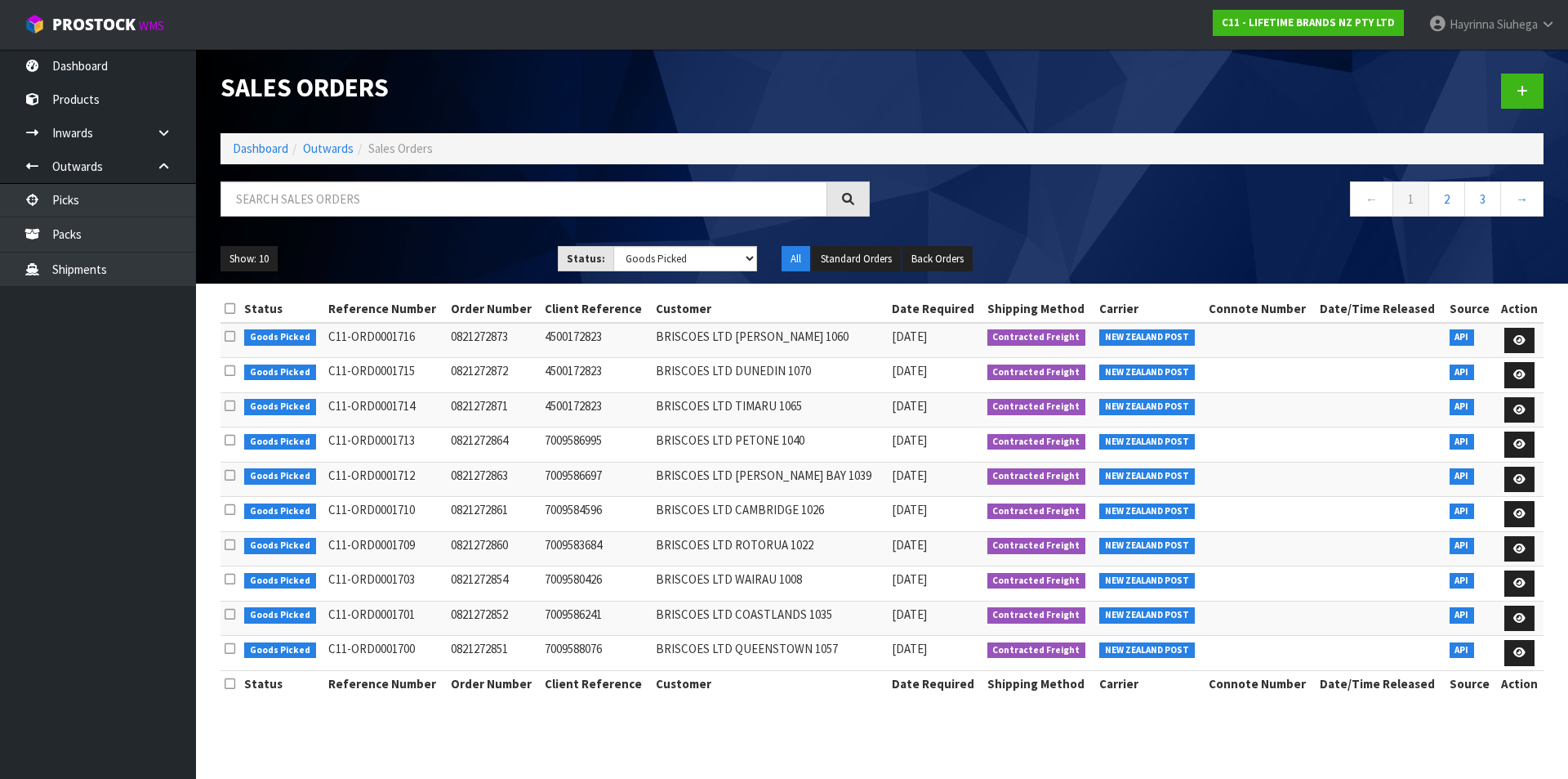
click at [252, 139] on ol "Dashboard Outwards Sales Orders" at bounding box center [882, 148] width 1323 height 30
click at [252, 149] on link "Dashboard" at bounding box center [260, 148] width 55 height 15
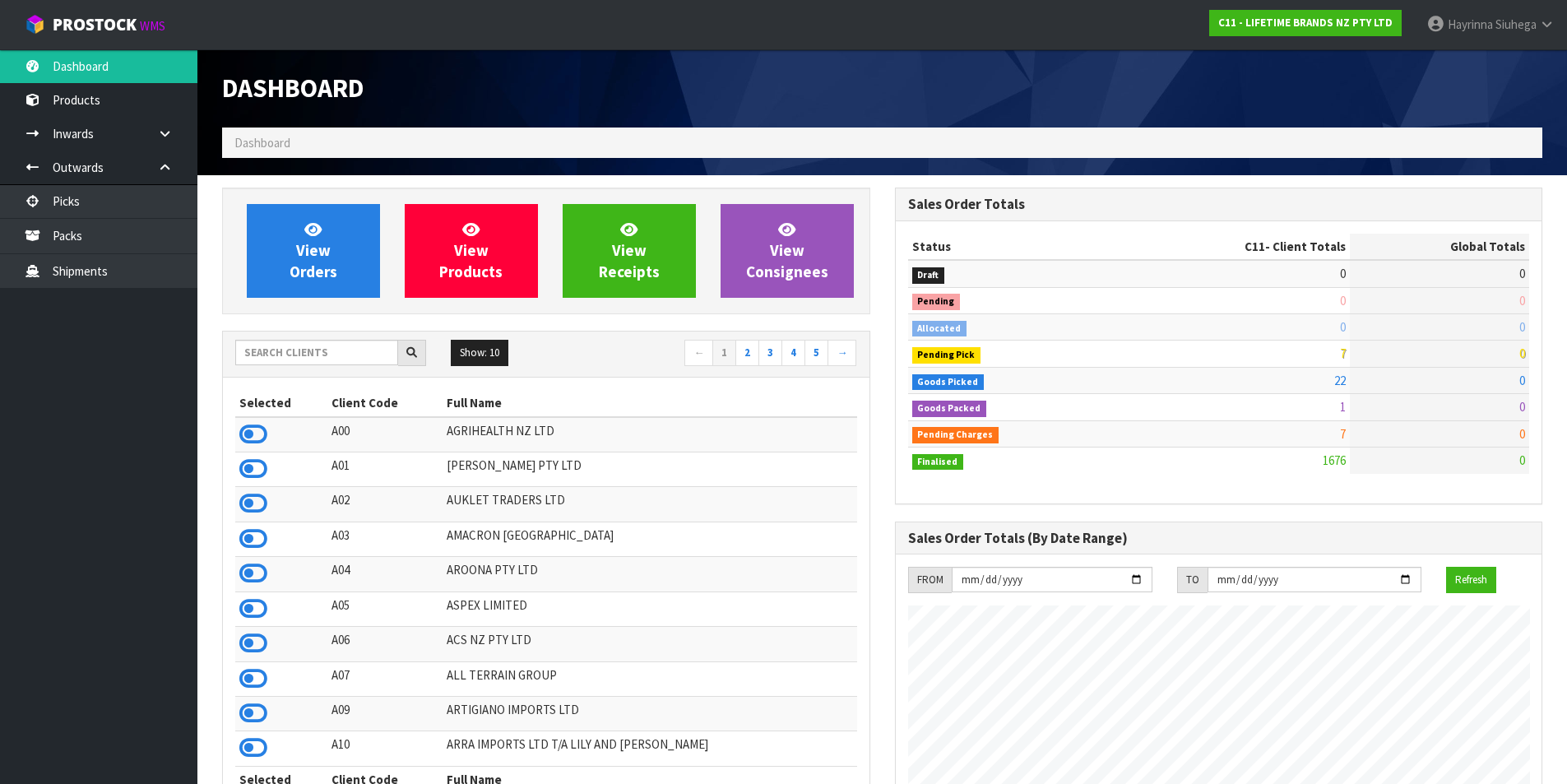
scroll to position [1246, 672]
click at [163, 467] on ul "Dashboard Products Categories Serial Numbers Kitsets Packagings Inwards Purchas…" at bounding box center [99, 416] width 197 height 735
click at [302, 262] on span "View Orders" at bounding box center [313, 250] width 48 height 62
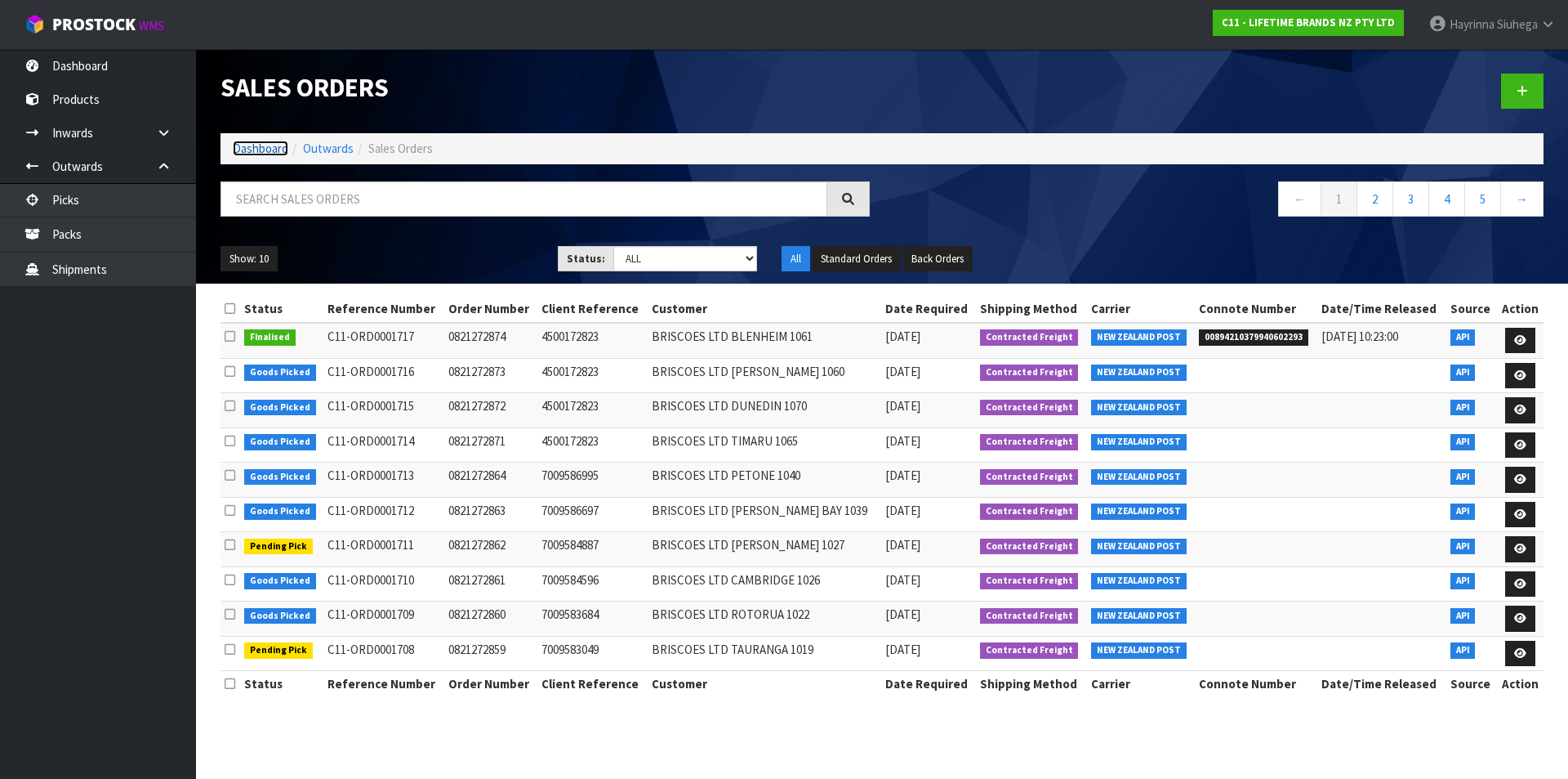
click at [260, 149] on link "Dashboard" at bounding box center [260, 148] width 55 height 15
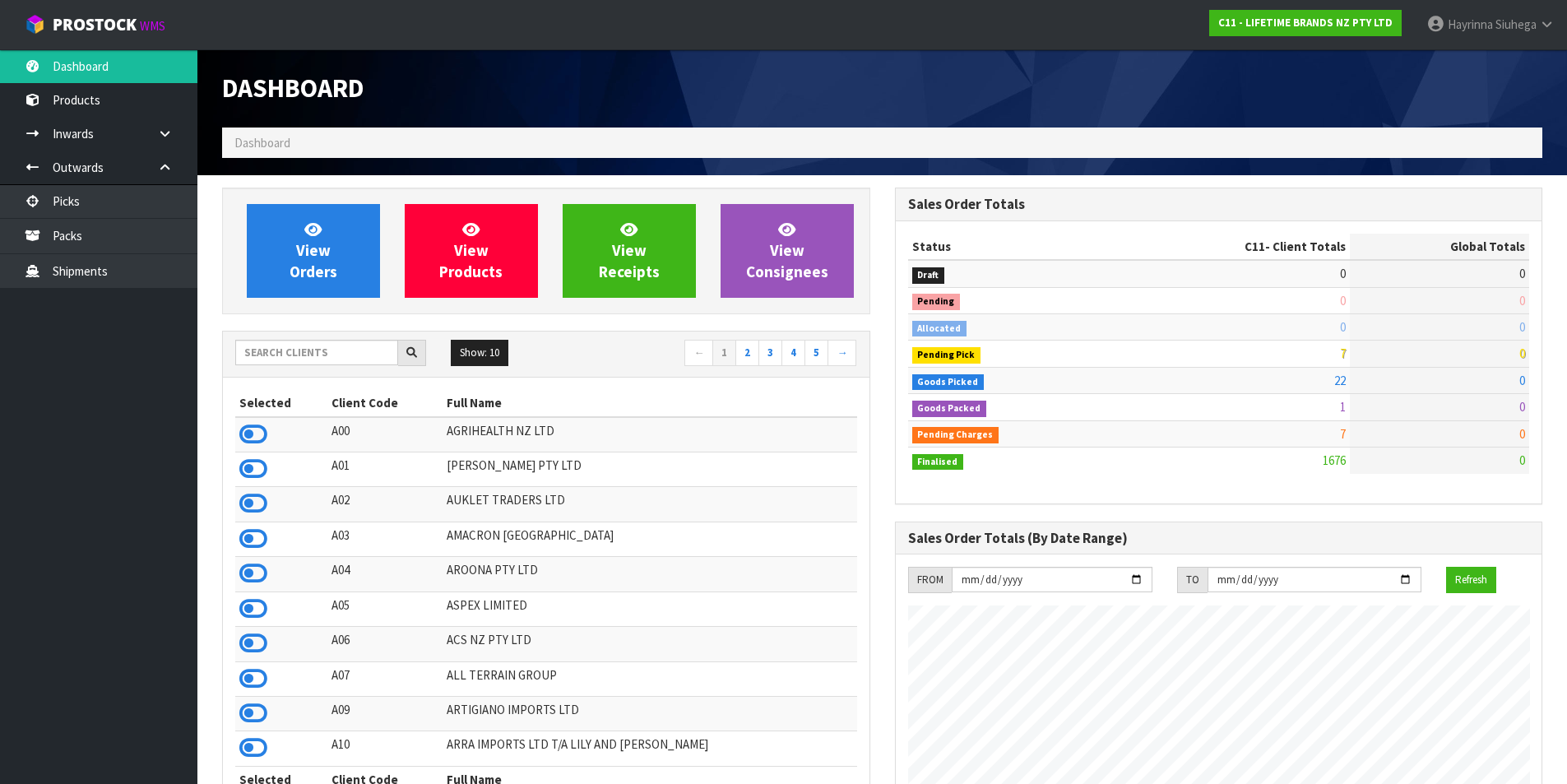
scroll to position [1246, 672]
click at [298, 360] on input "text" at bounding box center [317, 353] width 163 height 25
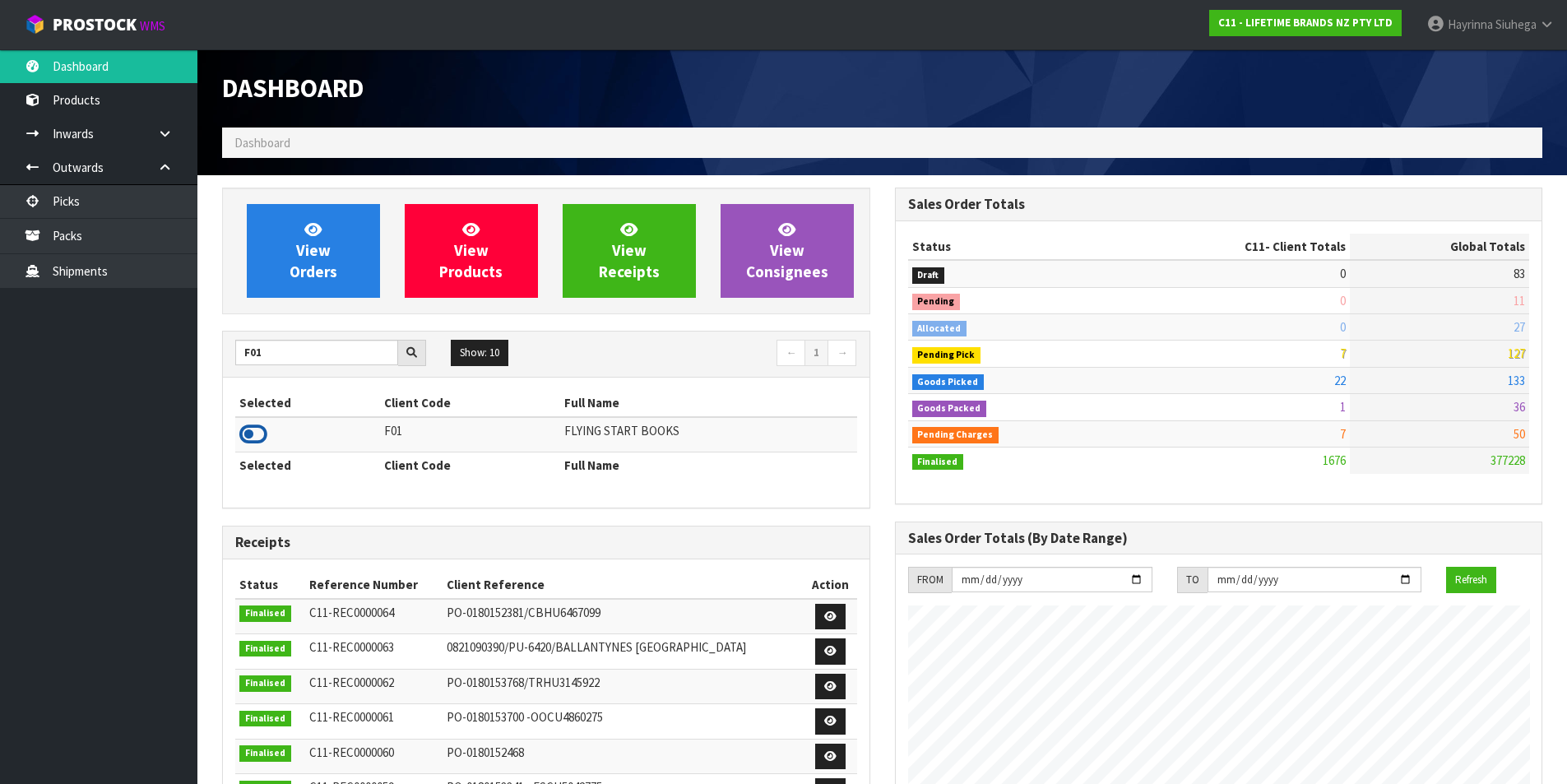
click at [242, 436] on icon at bounding box center [253, 434] width 28 height 25
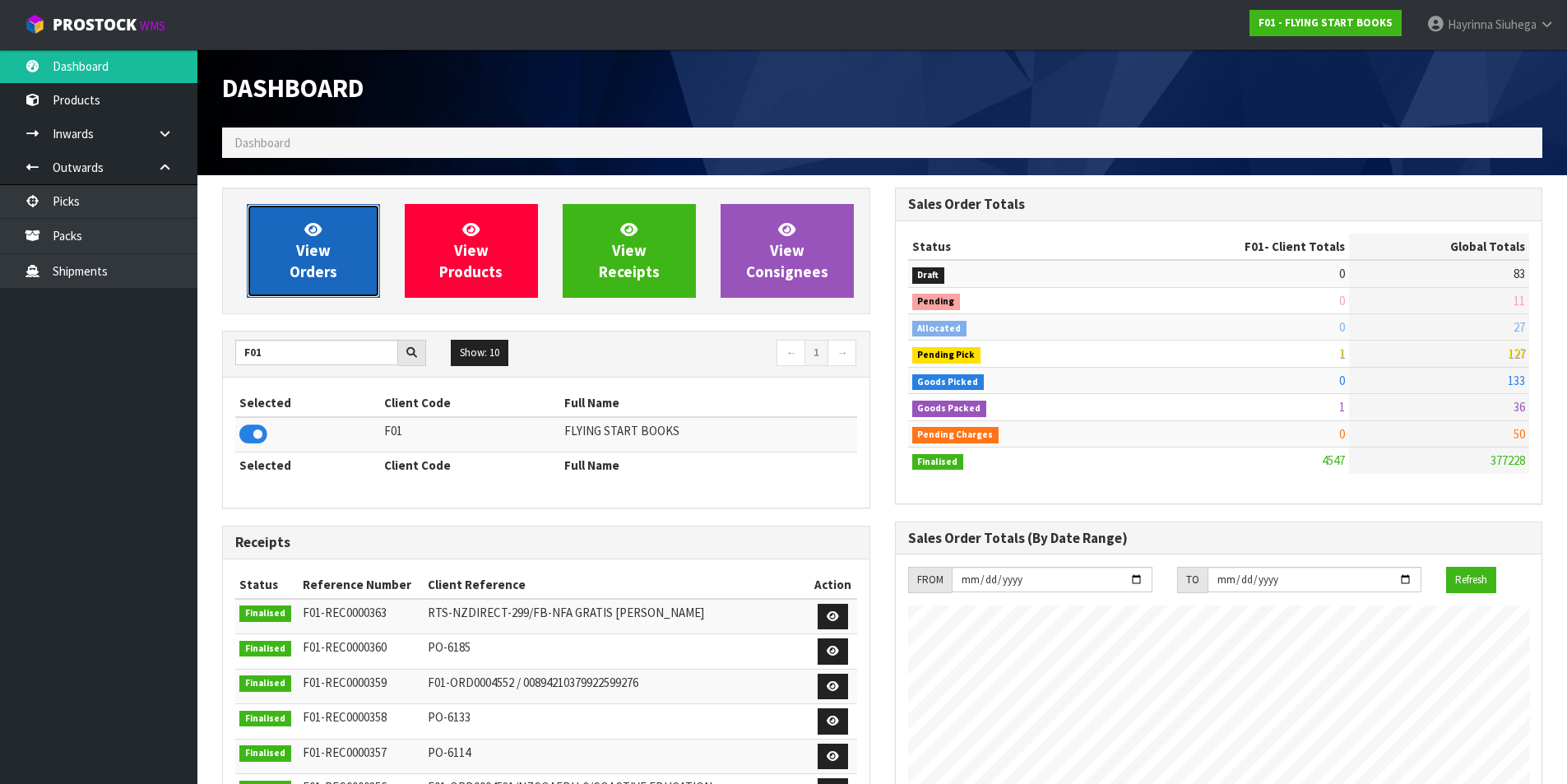
click at [298, 233] on link "View Orders" at bounding box center [313, 250] width 134 height 94
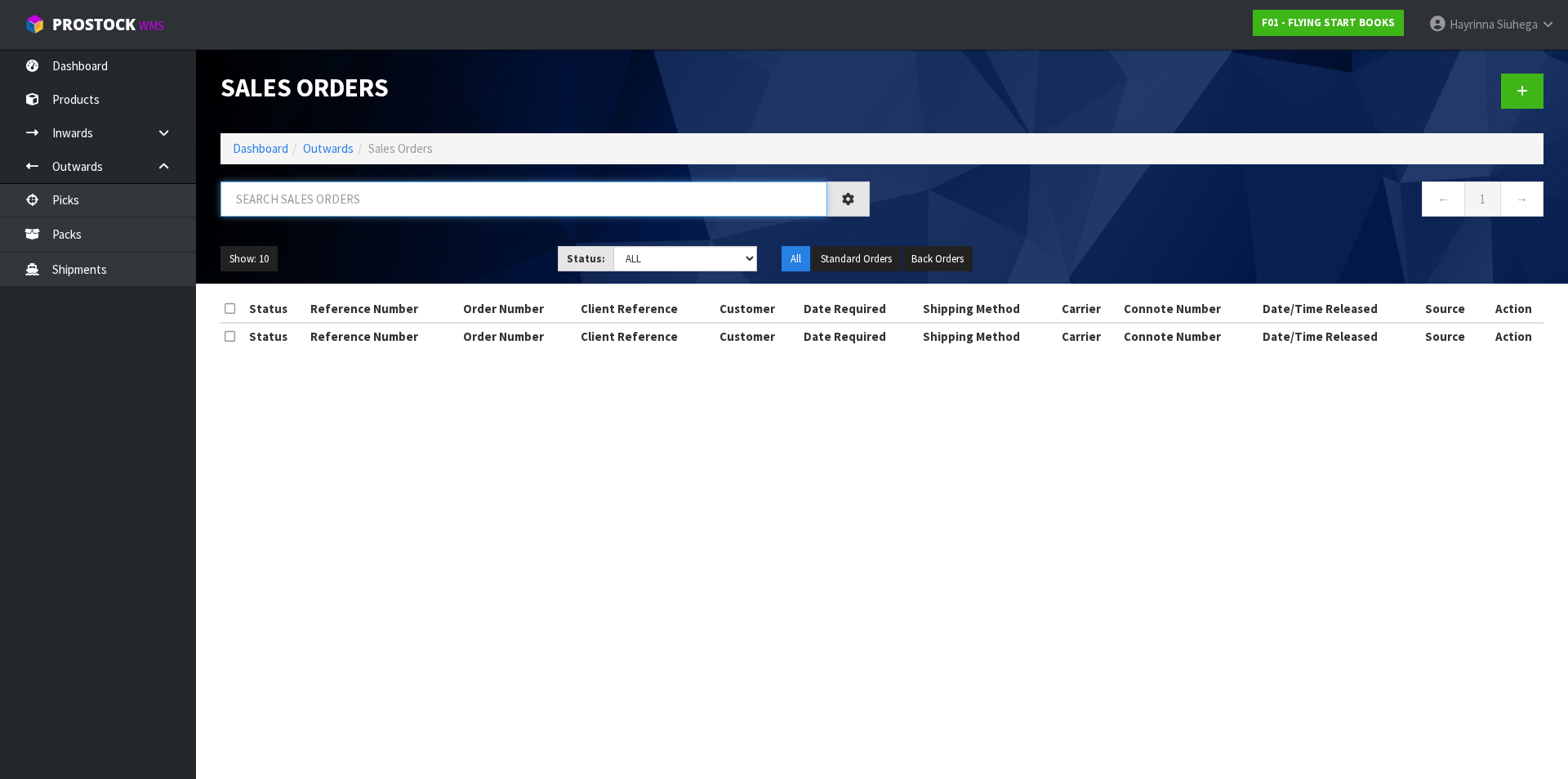
click at [327, 191] on input "text" at bounding box center [524, 199] width 607 height 35
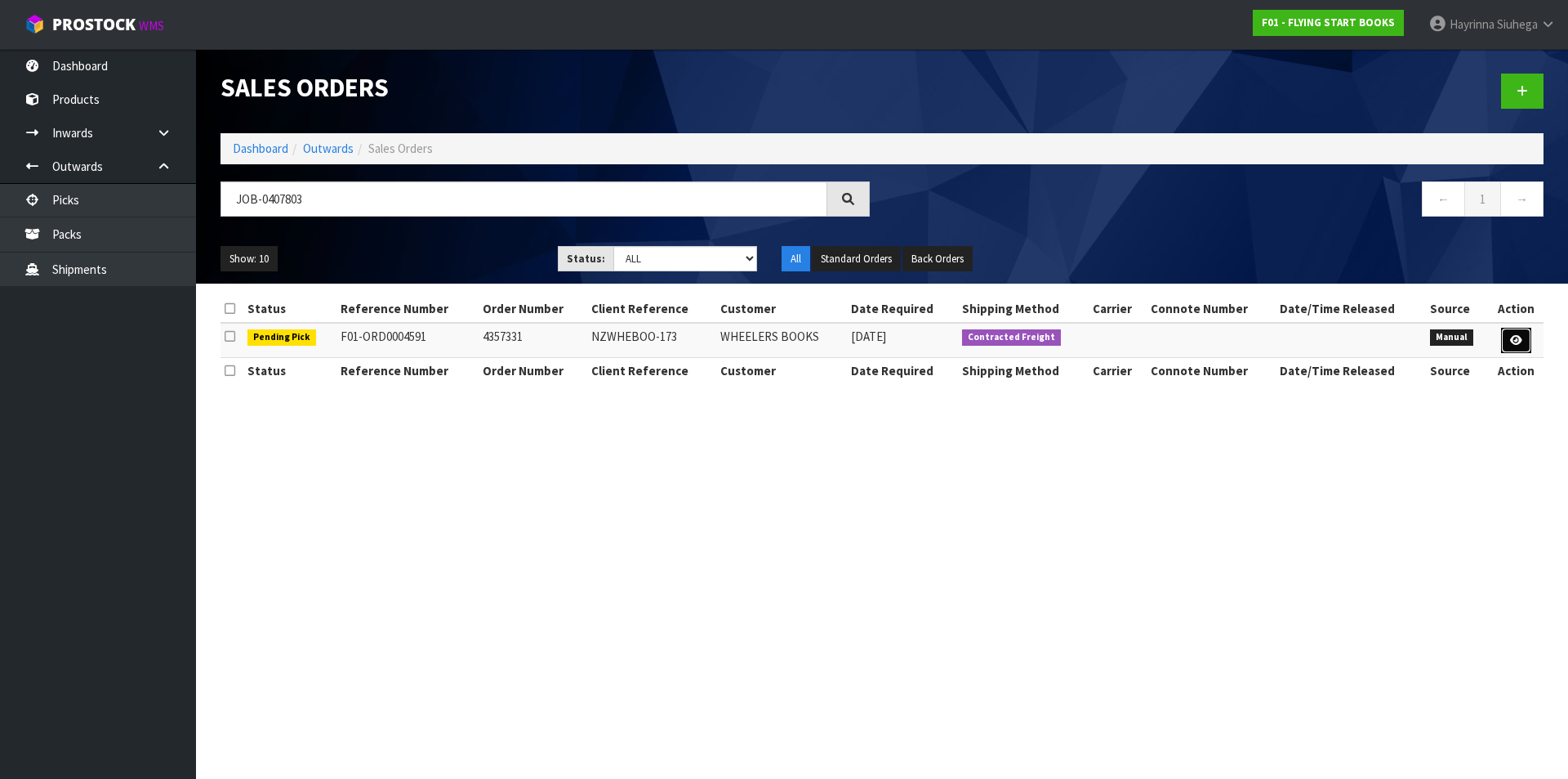
click at [1525, 335] on link at bounding box center [1516, 340] width 30 height 26
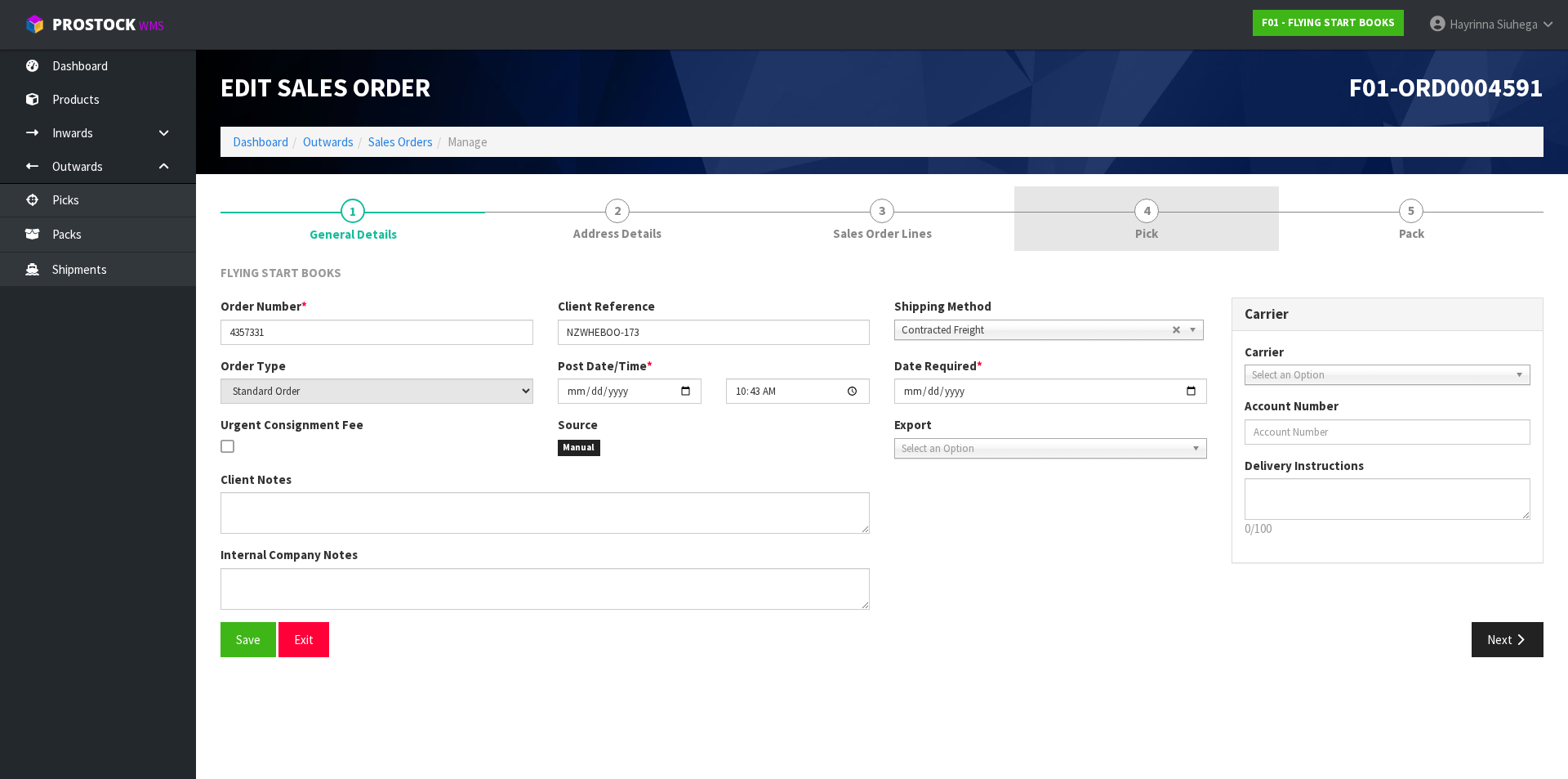
click at [1236, 225] on link "4 Pick" at bounding box center [1147, 218] width 265 height 64
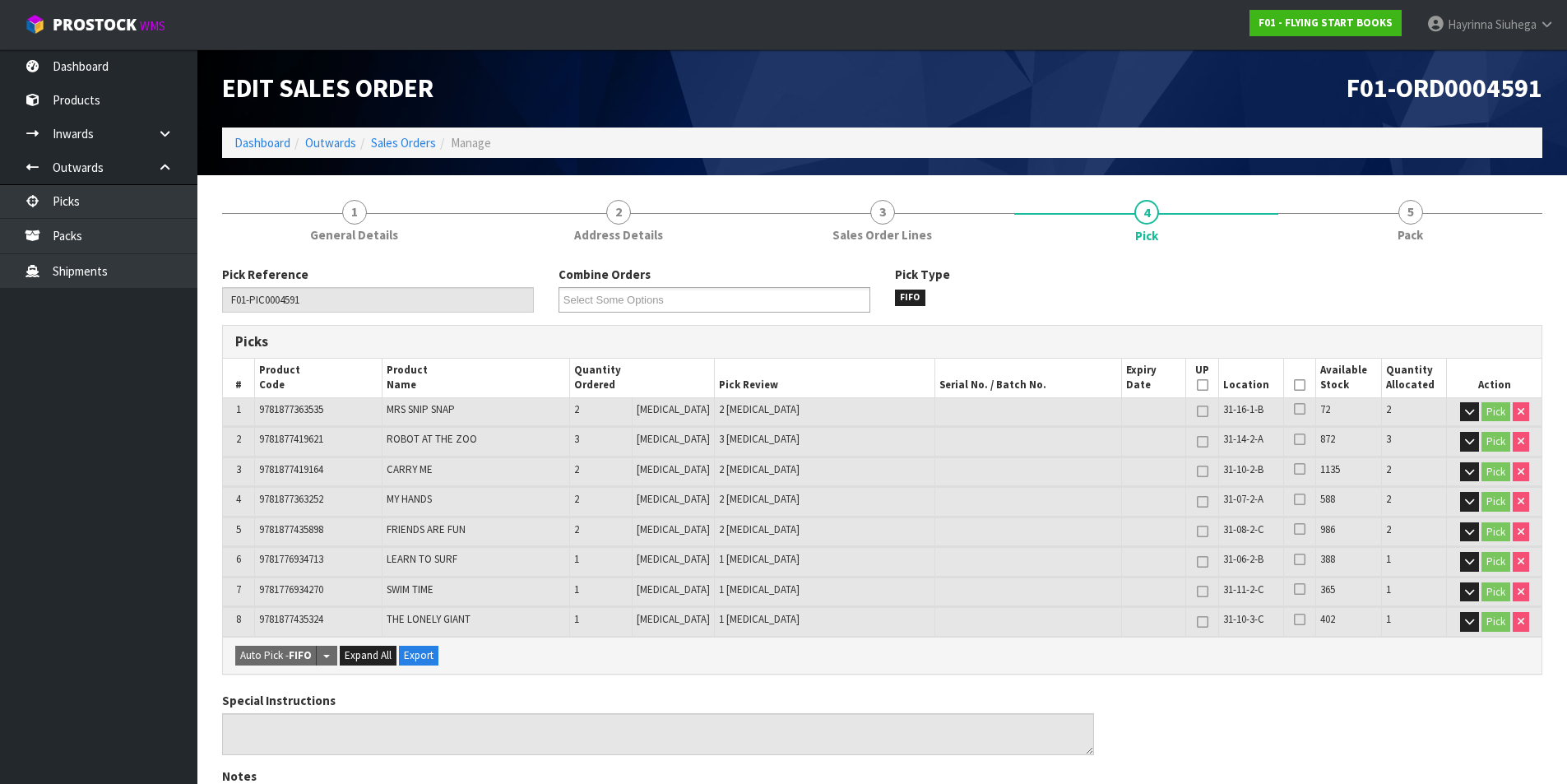
click at [1294, 385] on icon at bounding box center [1300, 385] width 12 height 1
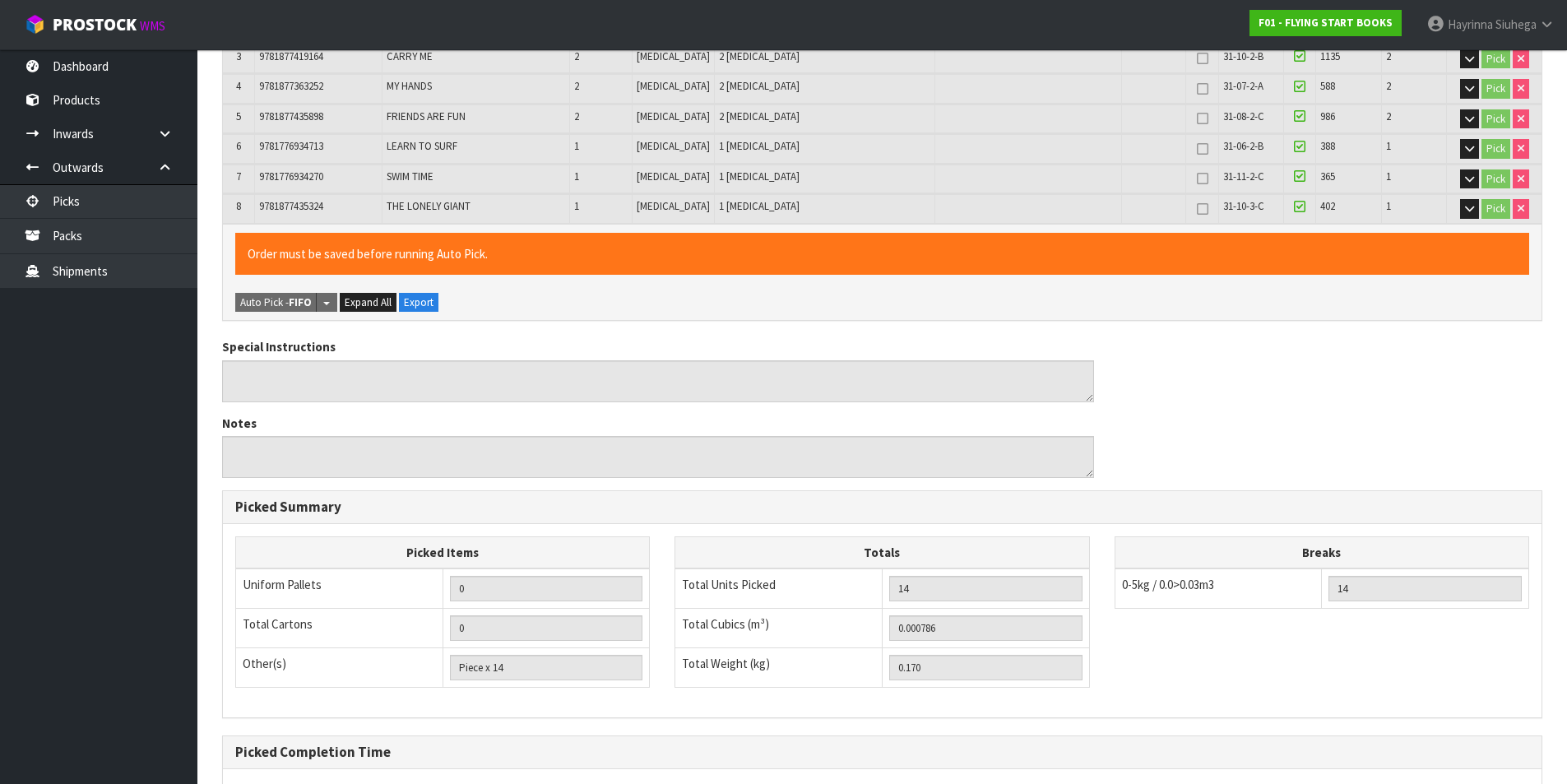
scroll to position [573, 0]
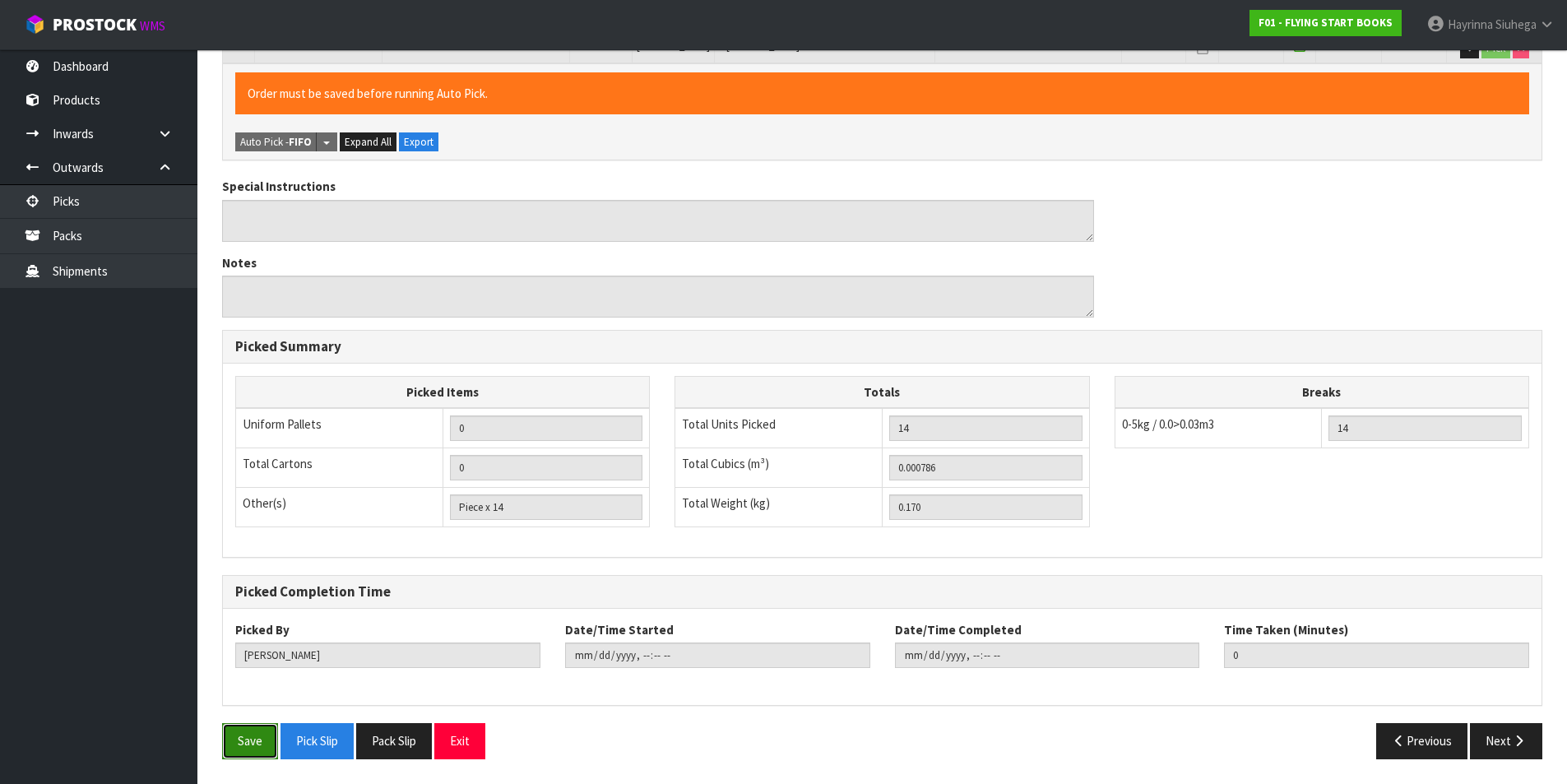
click at [236, 744] on button "Save" at bounding box center [250, 740] width 56 height 35
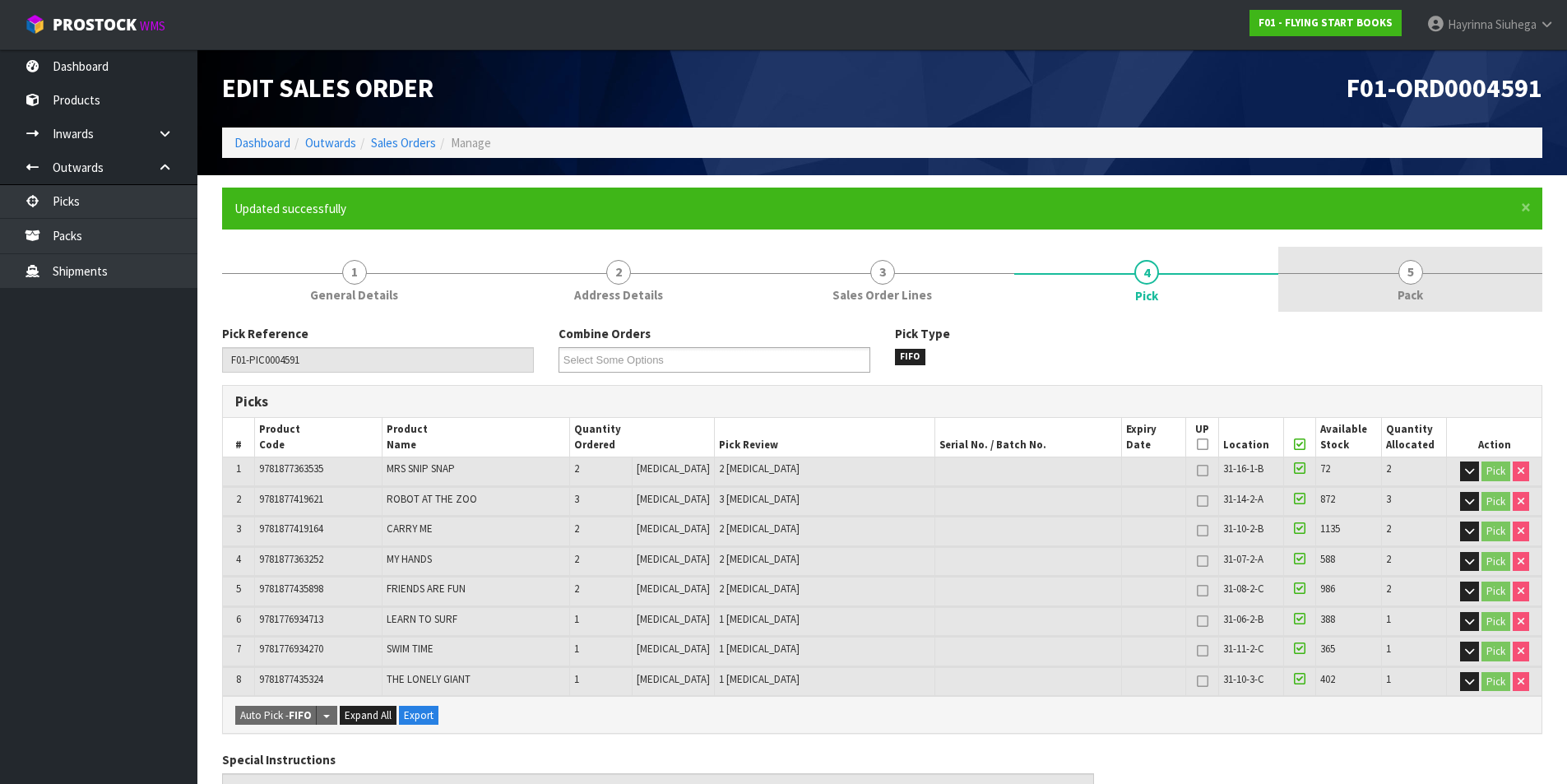
click at [1418, 274] on span "5" at bounding box center [1411, 273] width 25 height 25
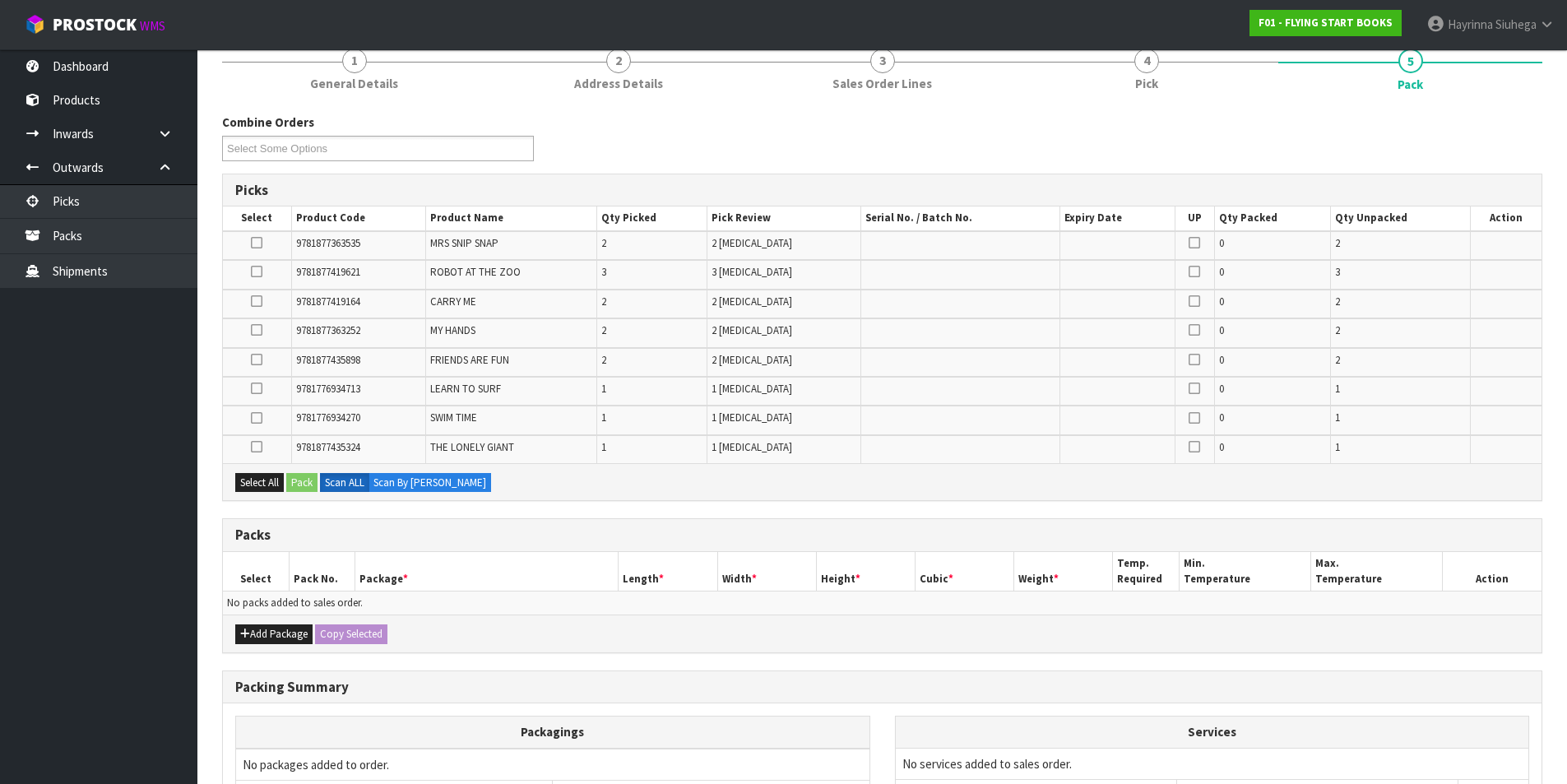
scroll to position [385, 0]
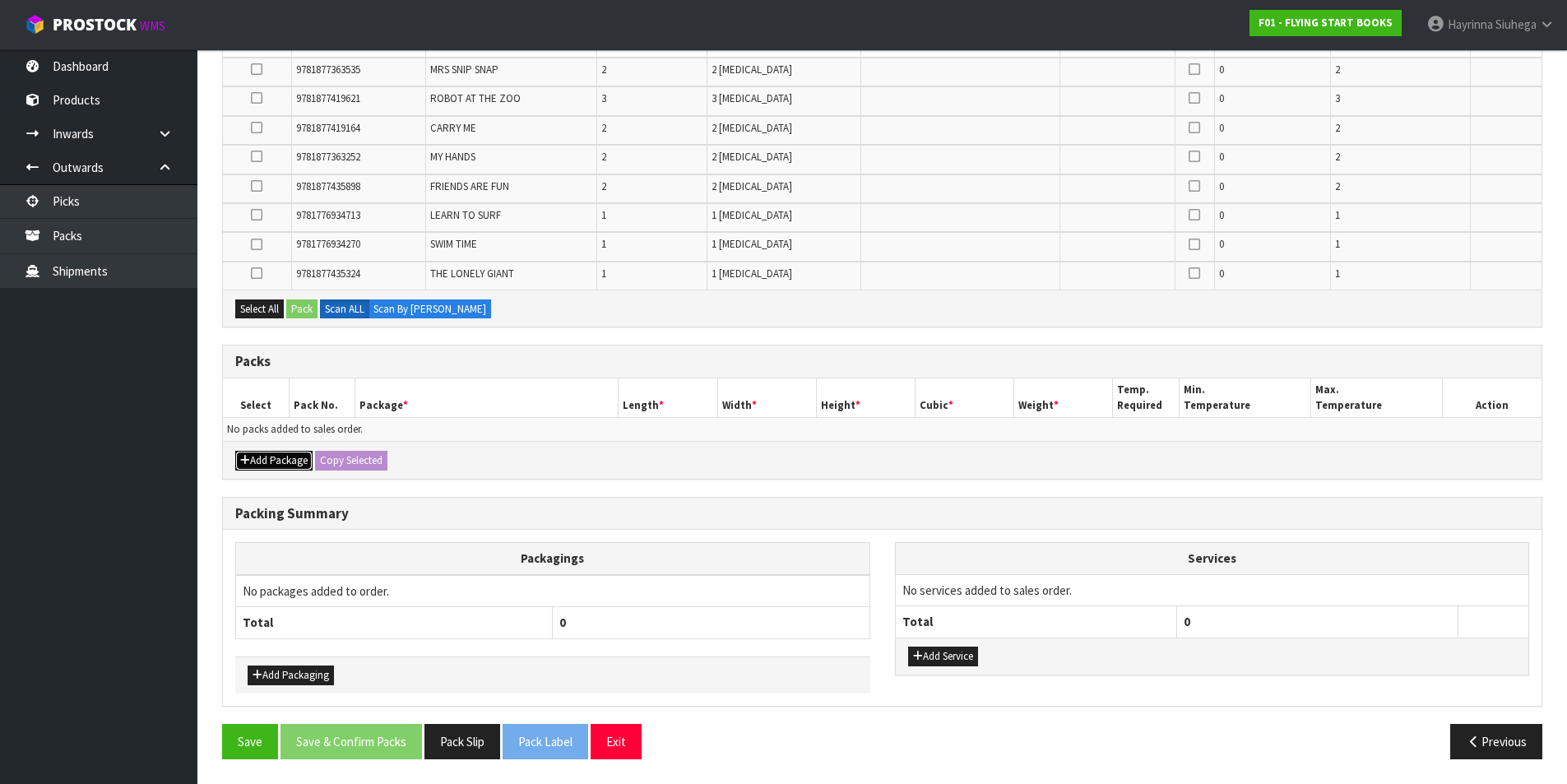
click at [251, 458] on button "Add Package" at bounding box center [274, 460] width 77 height 20
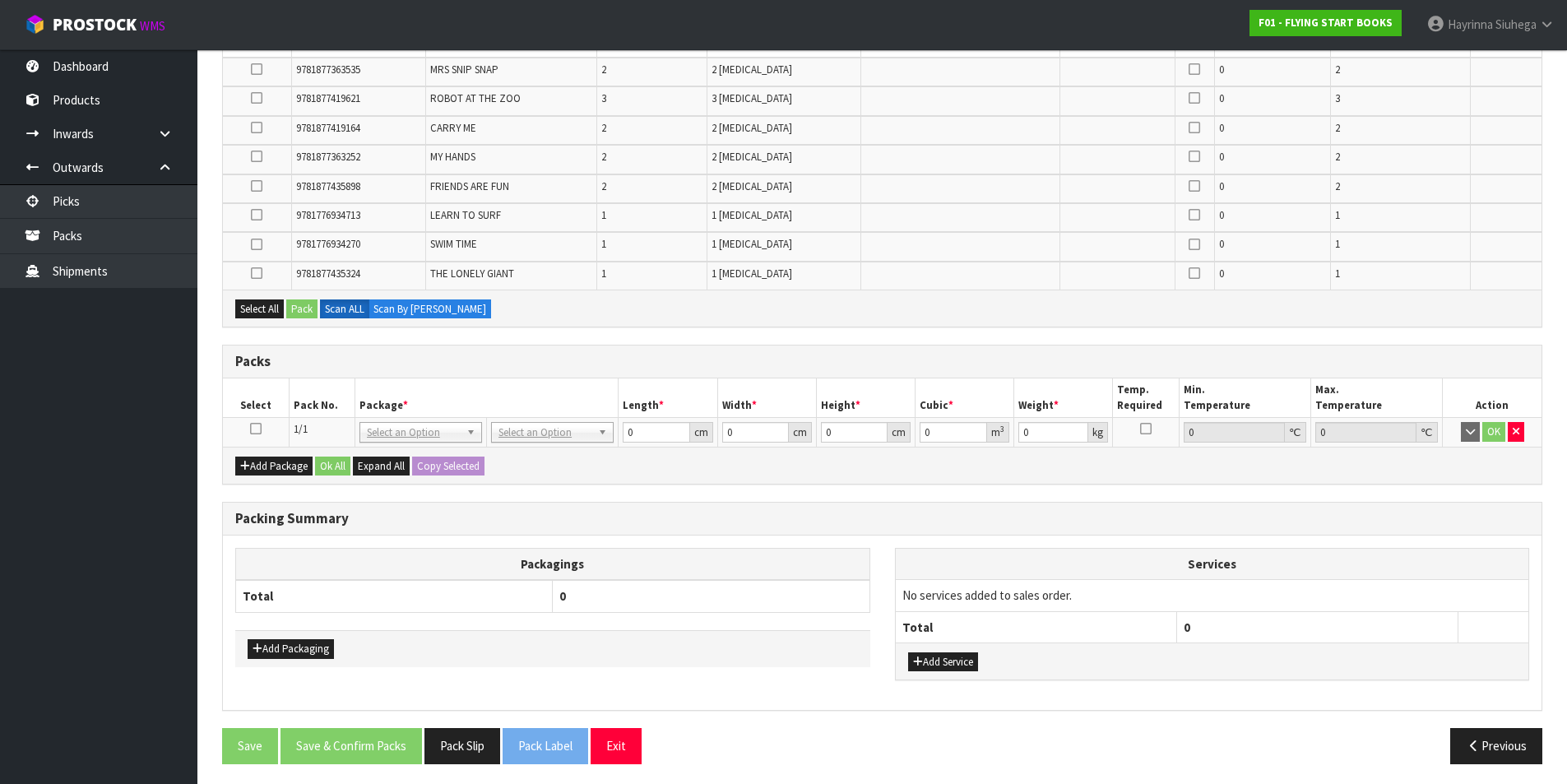
click at [254, 430] on icon at bounding box center [256, 429] width 12 height 1
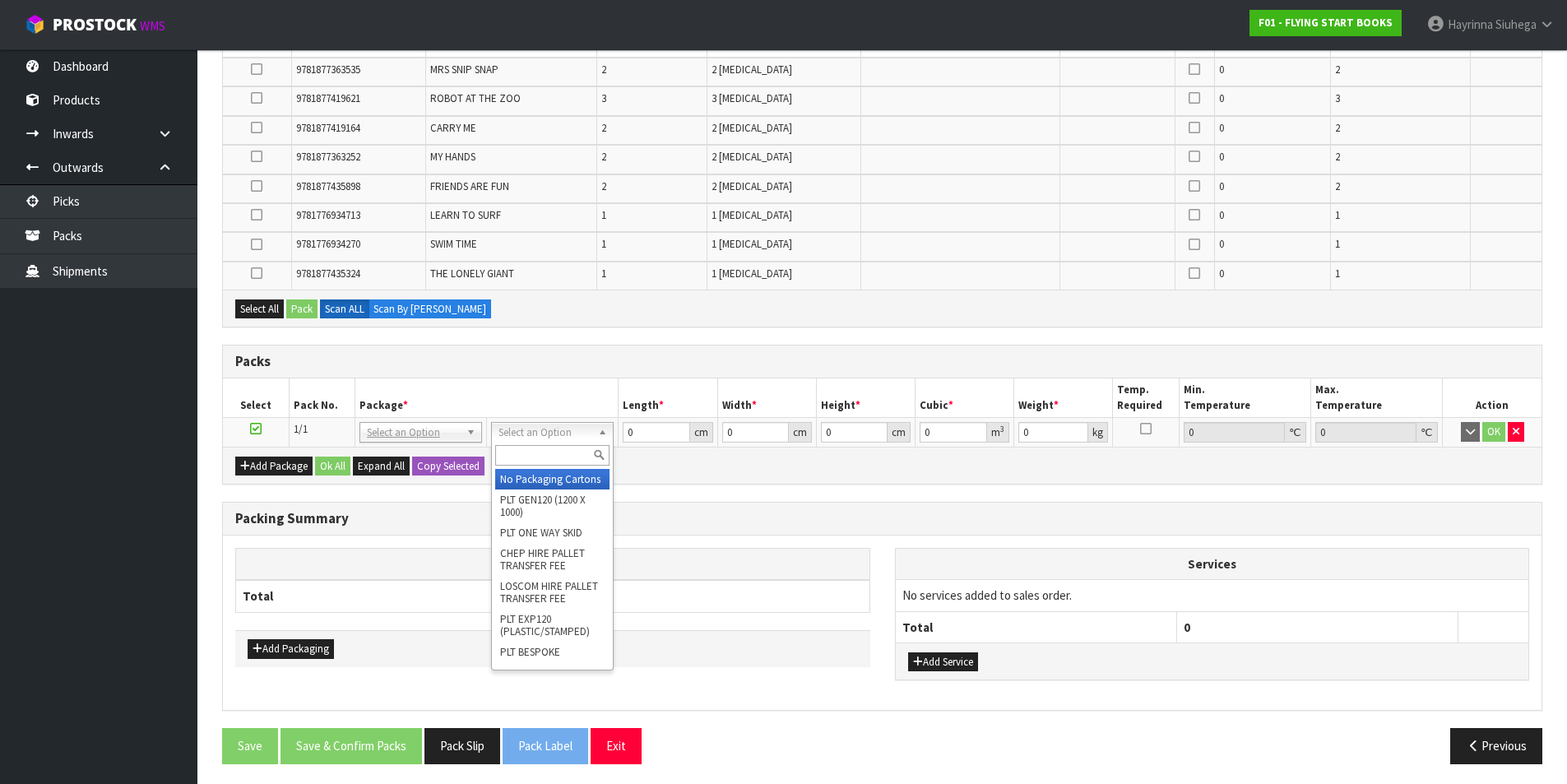
click at [539, 449] on input "text" at bounding box center [552, 455] width 114 height 21
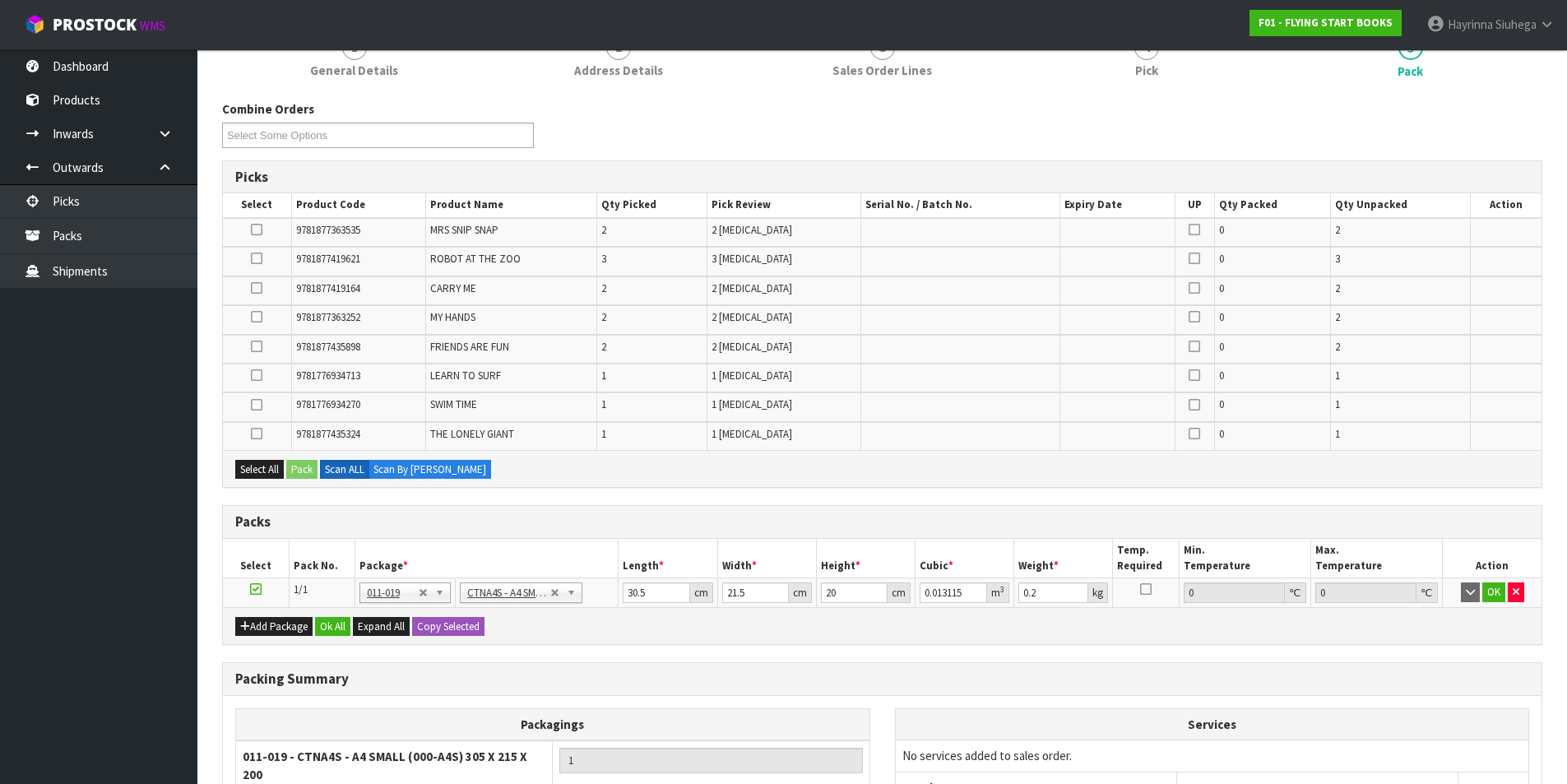
scroll to position [221, 0]
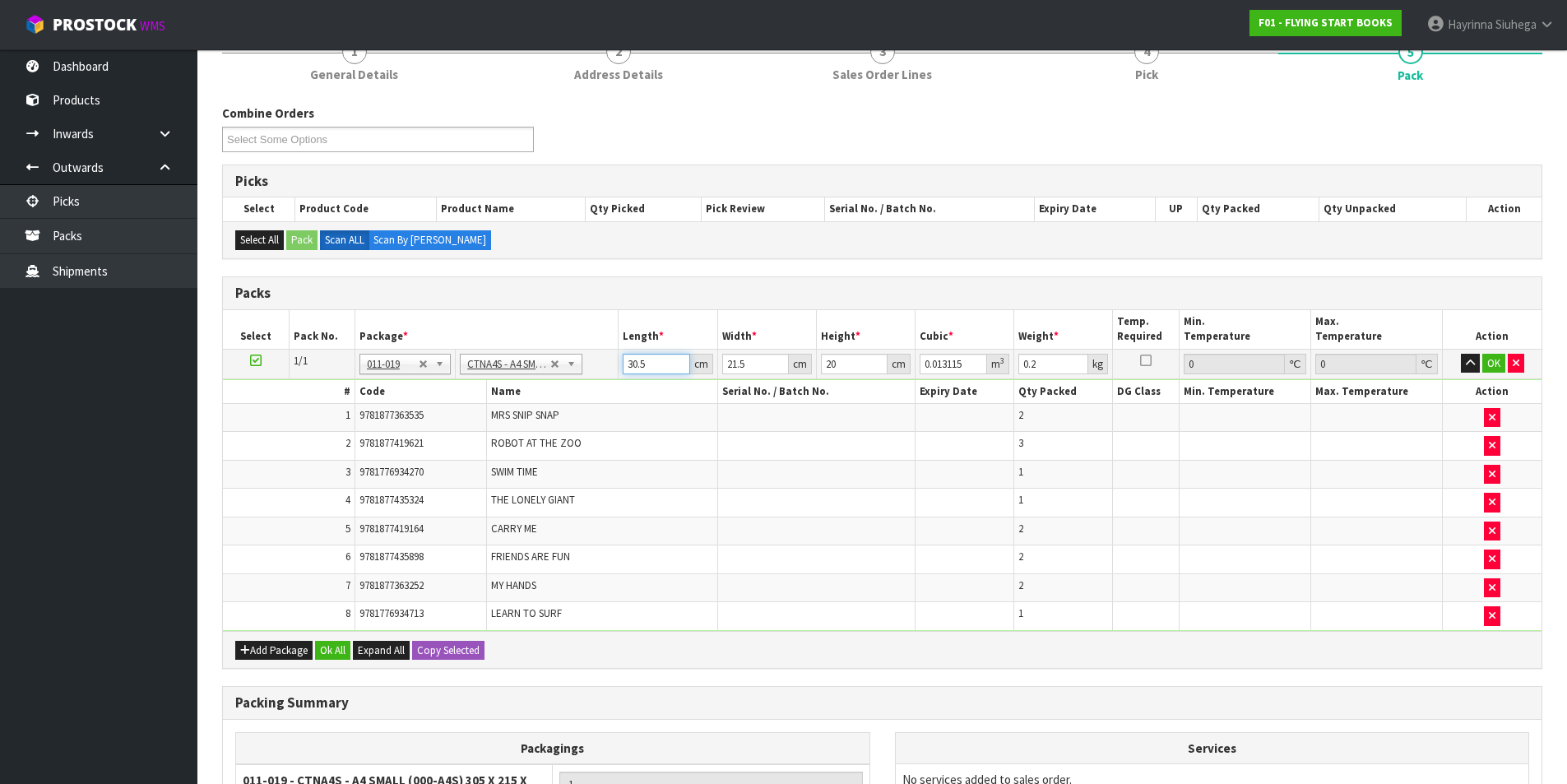
click at [641, 363] on input "30.5" at bounding box center [656, 363] width 66 height 21
click button "OK" at bounding box center [1494, 363] width 23 height 20
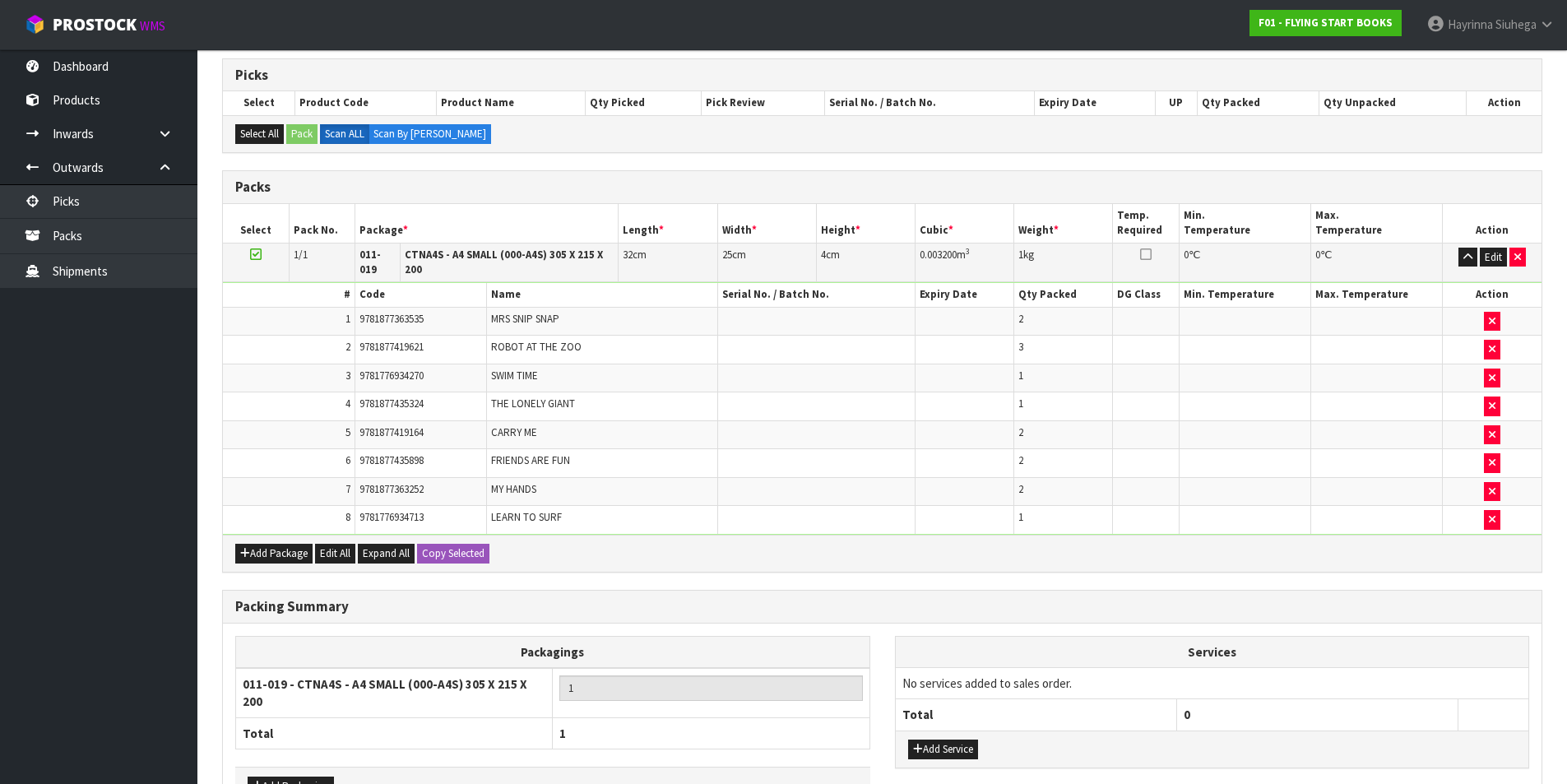
scroll to position [428, 0]
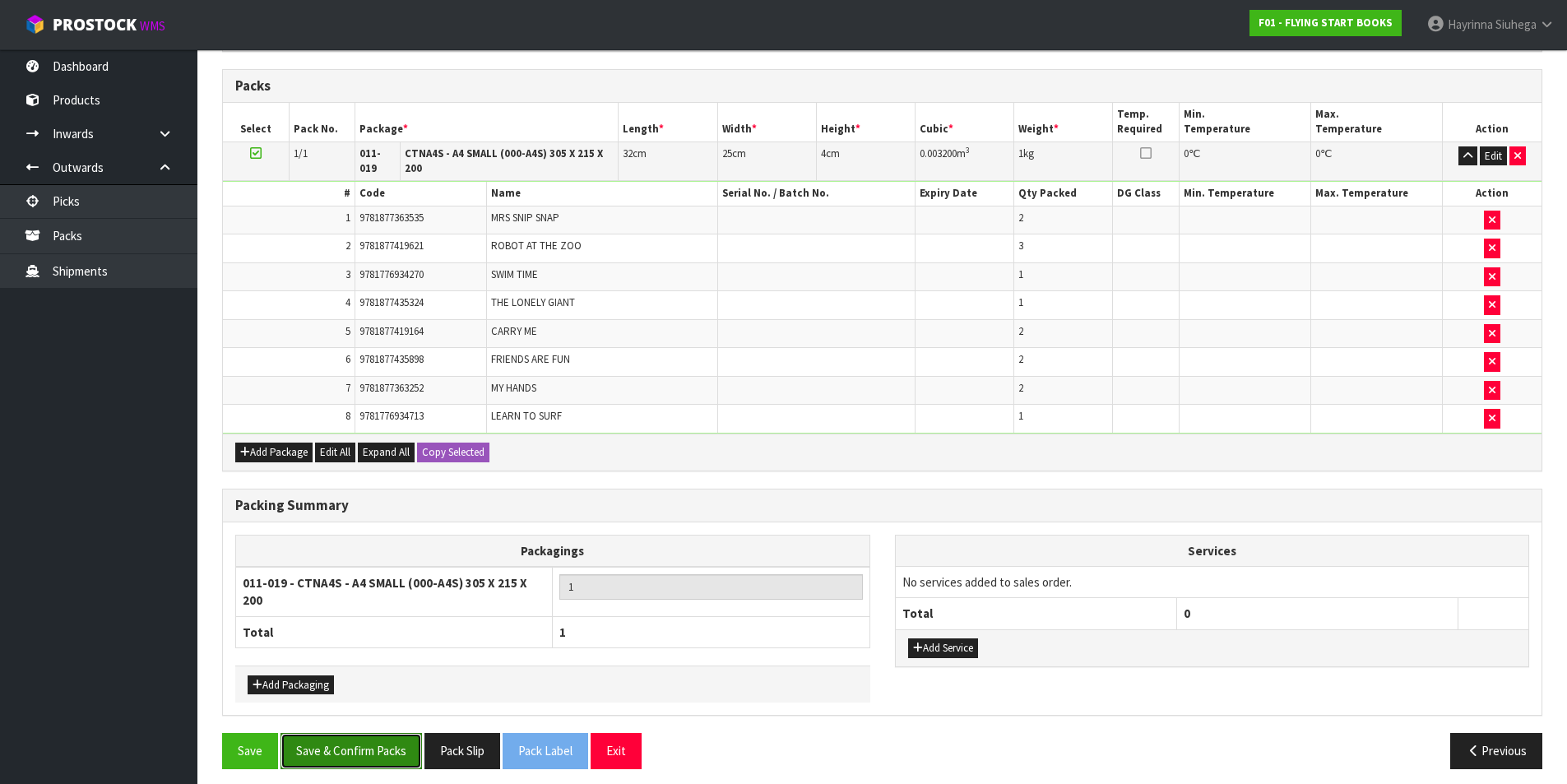
click at [336, 734] on button "Save & Confirm Packs" at bounding box center [352, 750] width 142 height 35
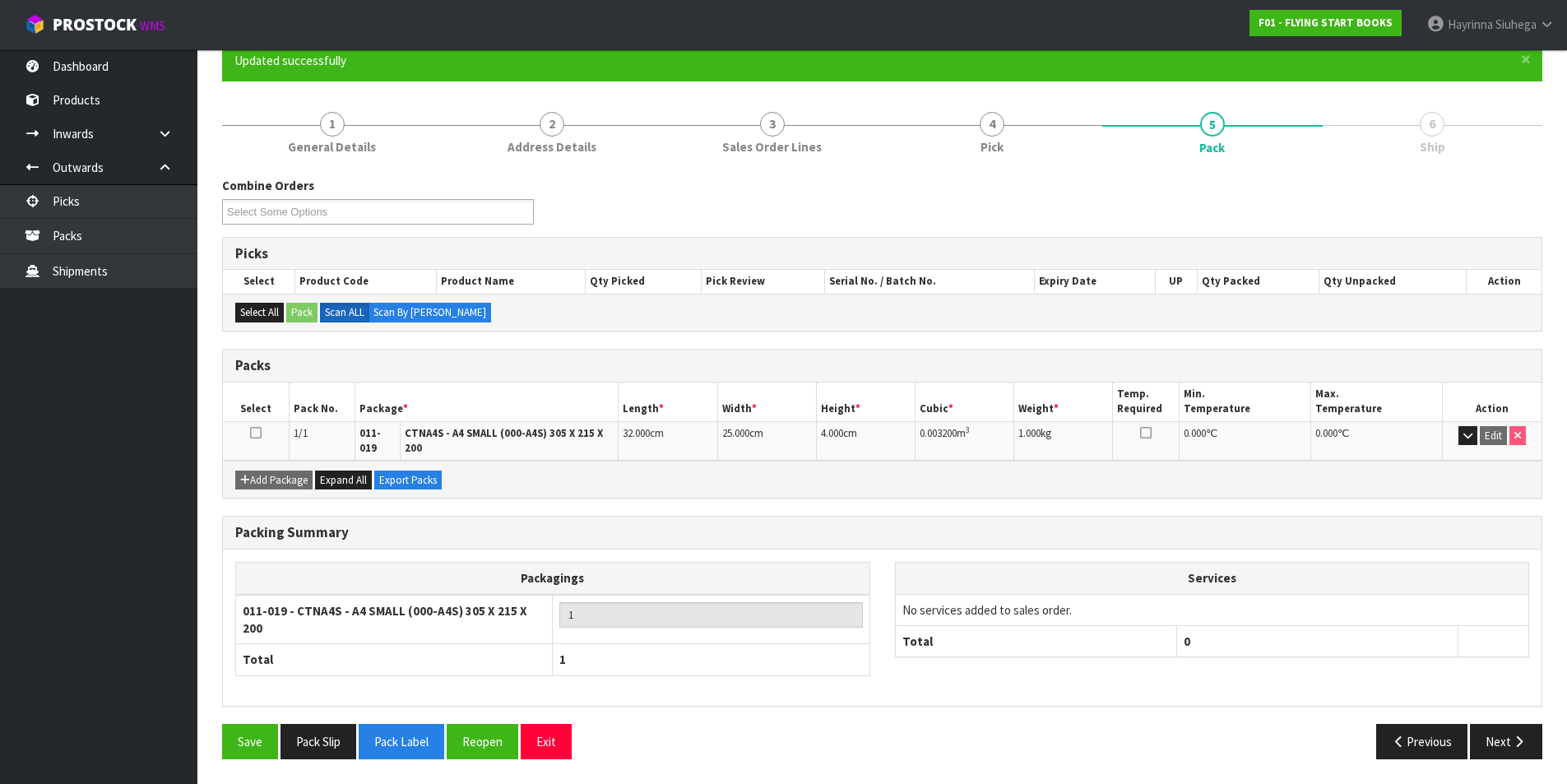
scroll to position [138, 0]
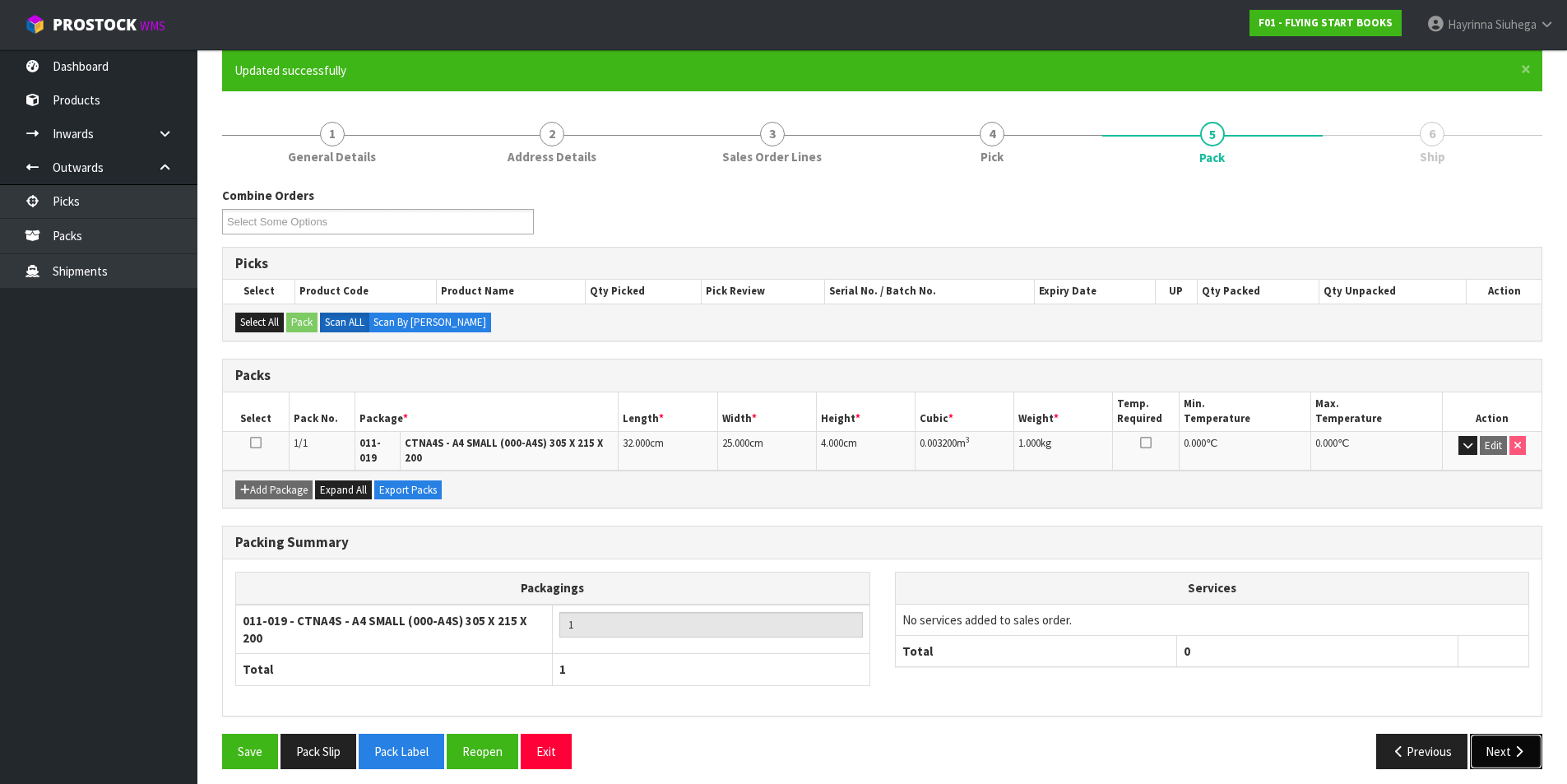
click at [1510, 748] on button "Next" at bounding box center [1506, 751] width 73 height 35
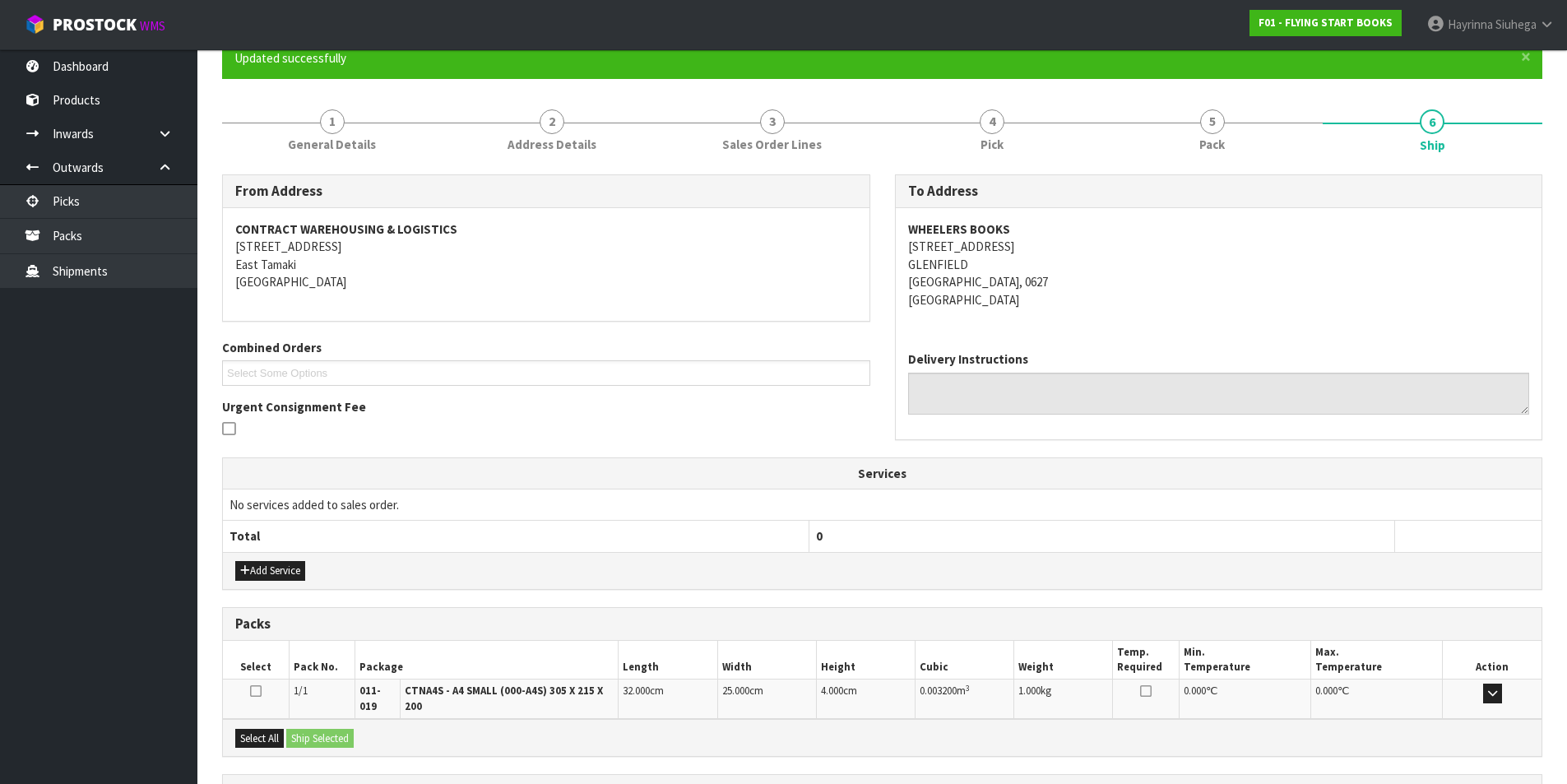
scroll to position [301, 0]
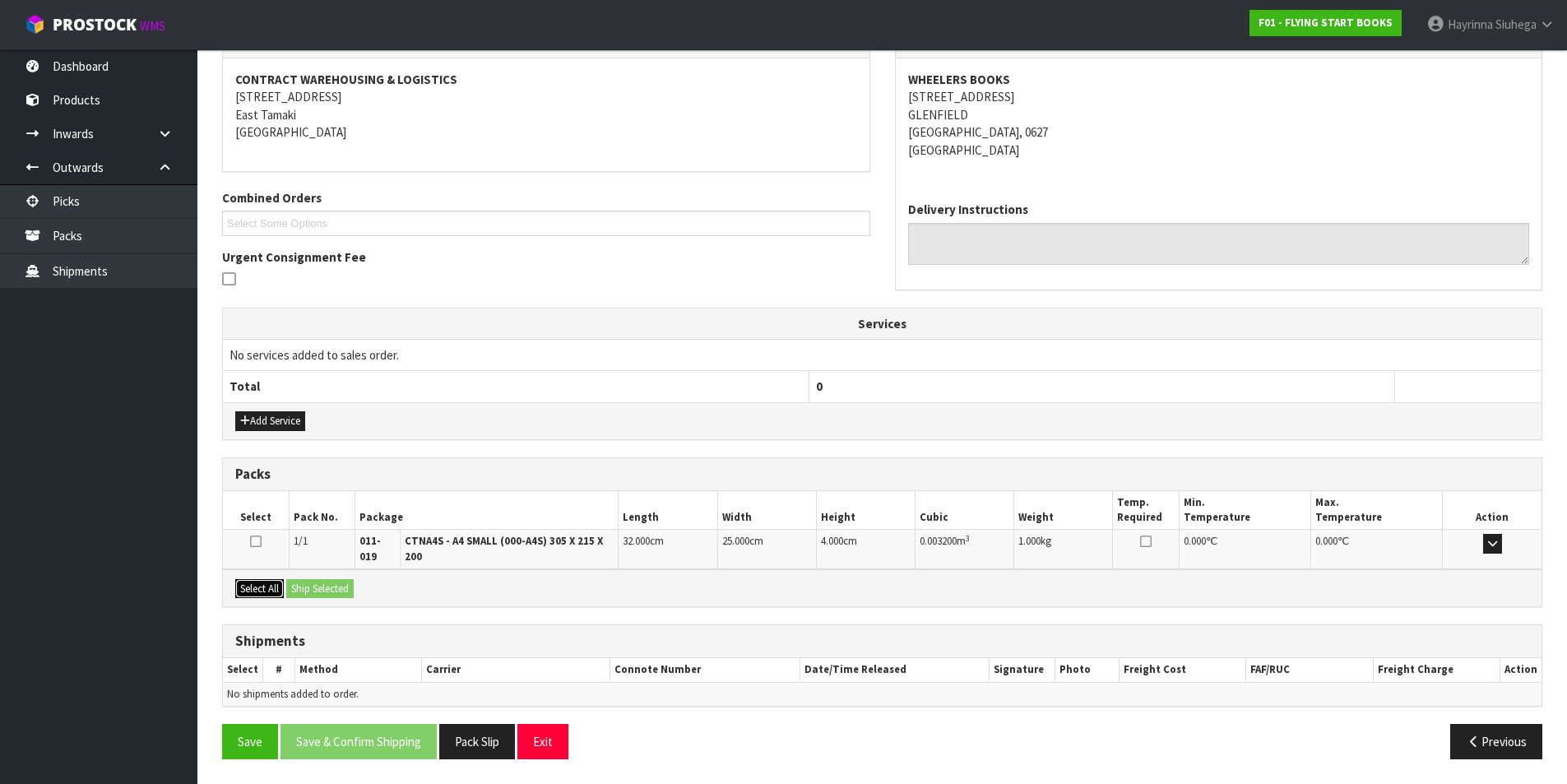
click at [258, 590] on button "Select All" at bounding box center [259, 588] width 48 height 20
click at [308, 584] on button "Ship Selected" at bounding box center [320, 588] width 67 height 20
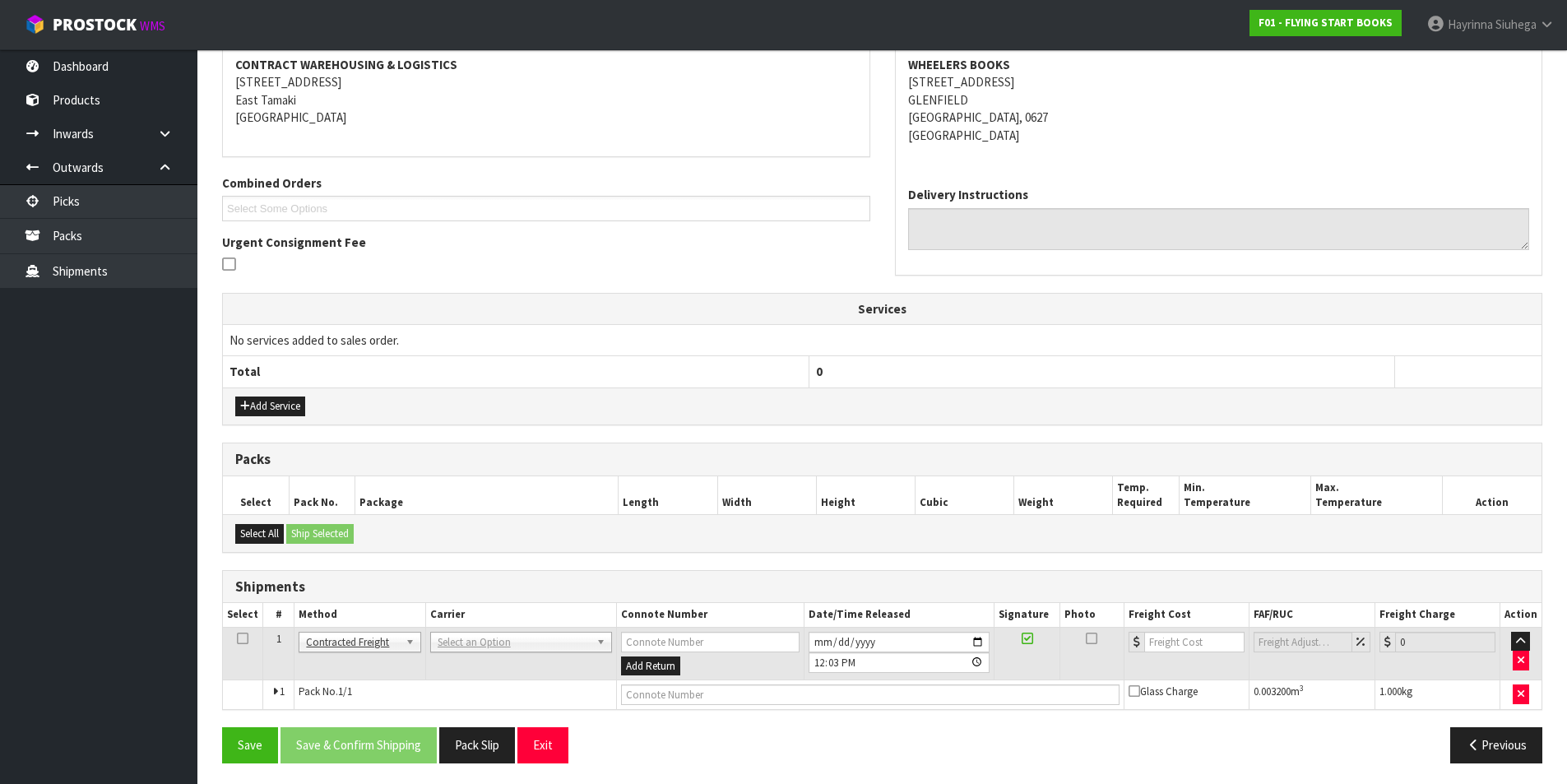
scroll to position [319, 0]
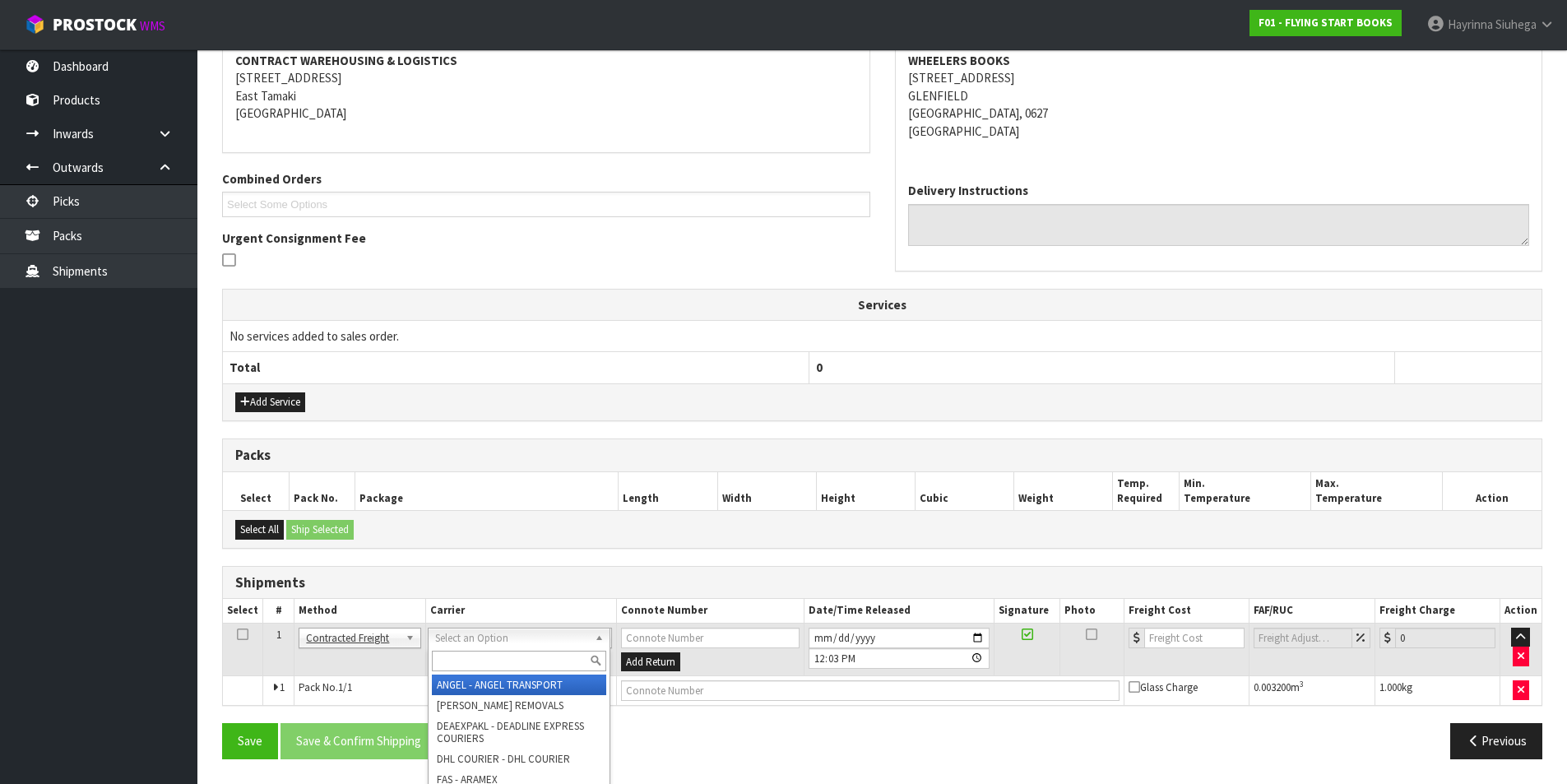
click at [467, 656] on input "text" at bounding box center [519, 660] width 174 height 21
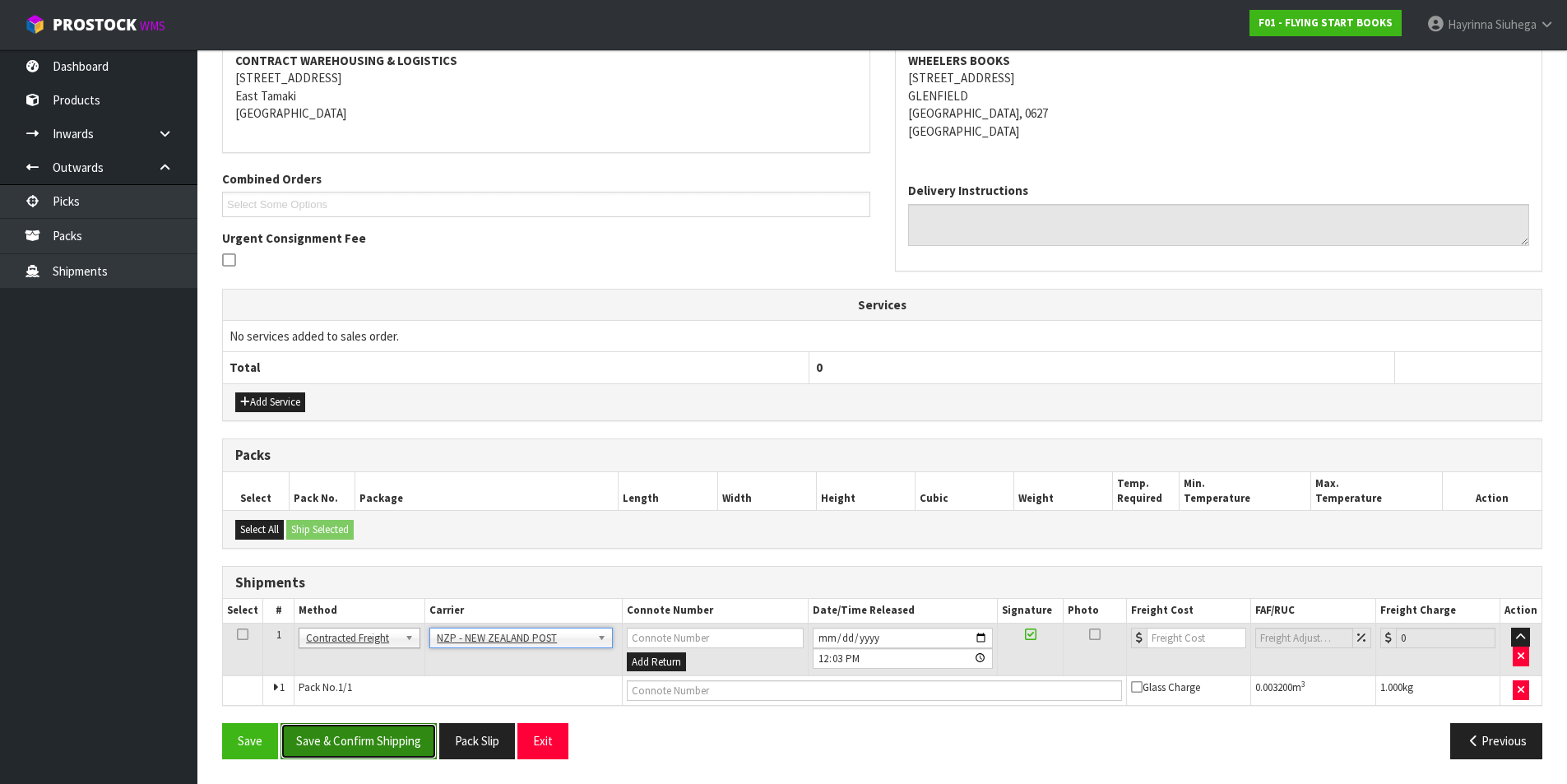
click at [395, 745] on button "Save & Confirm Shipping" at bounding box center [359, 740] width 156 height 35
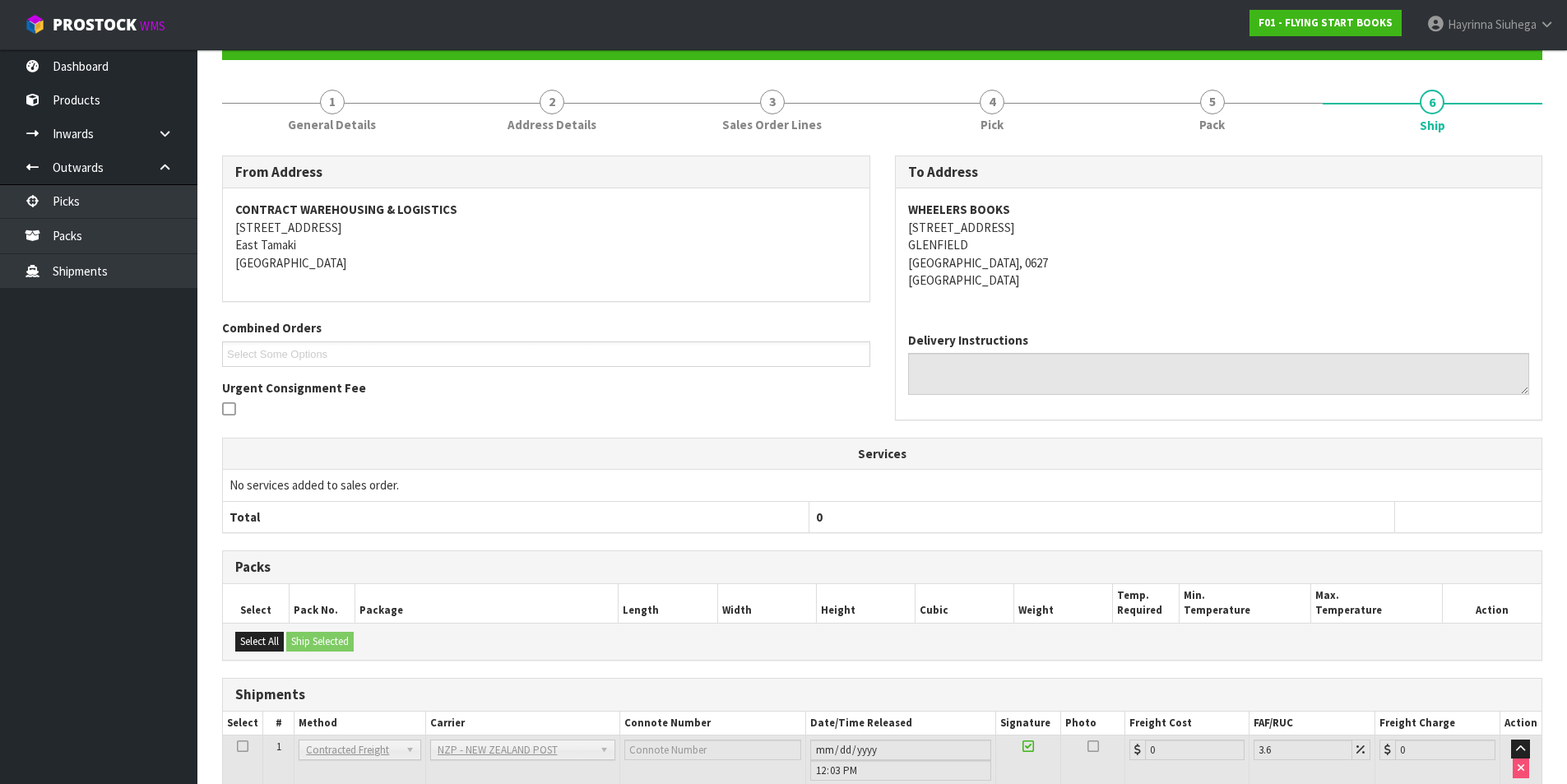
scroll to position [295, 0]
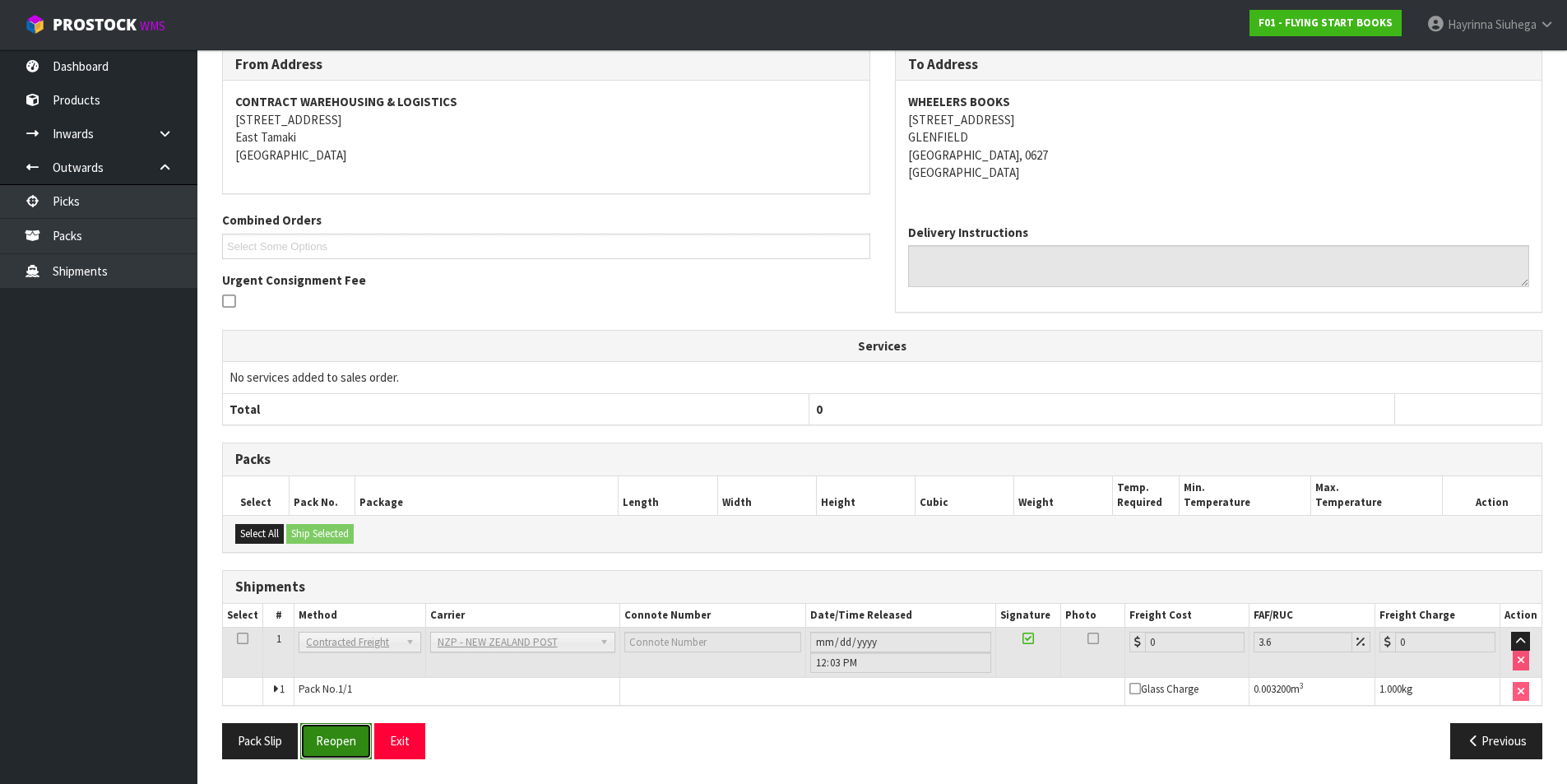
click at [321, 737] on button "Reopen" at bounding box center [337, 740] width 72 height 35
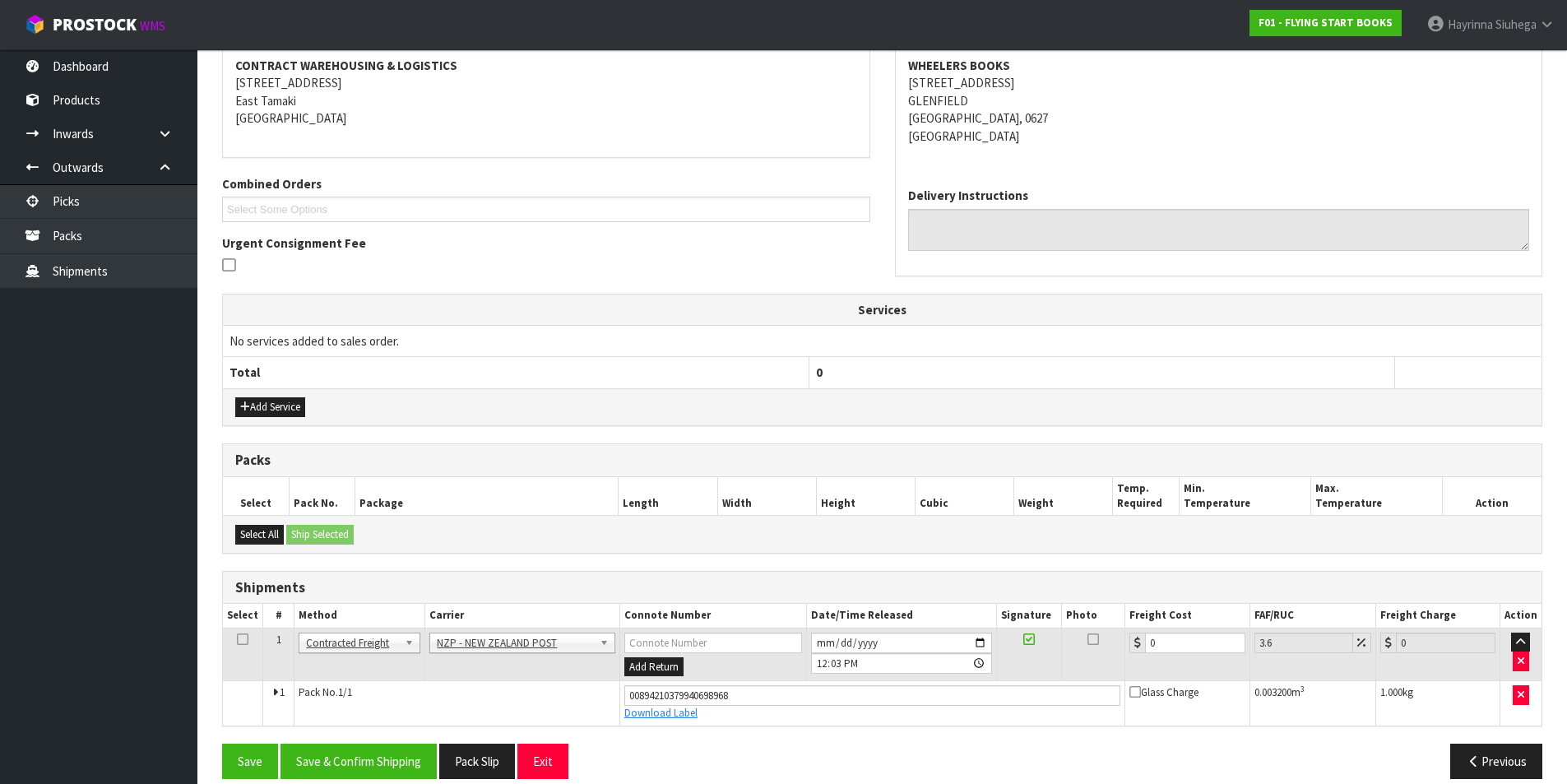
scroll to position [334, 0]
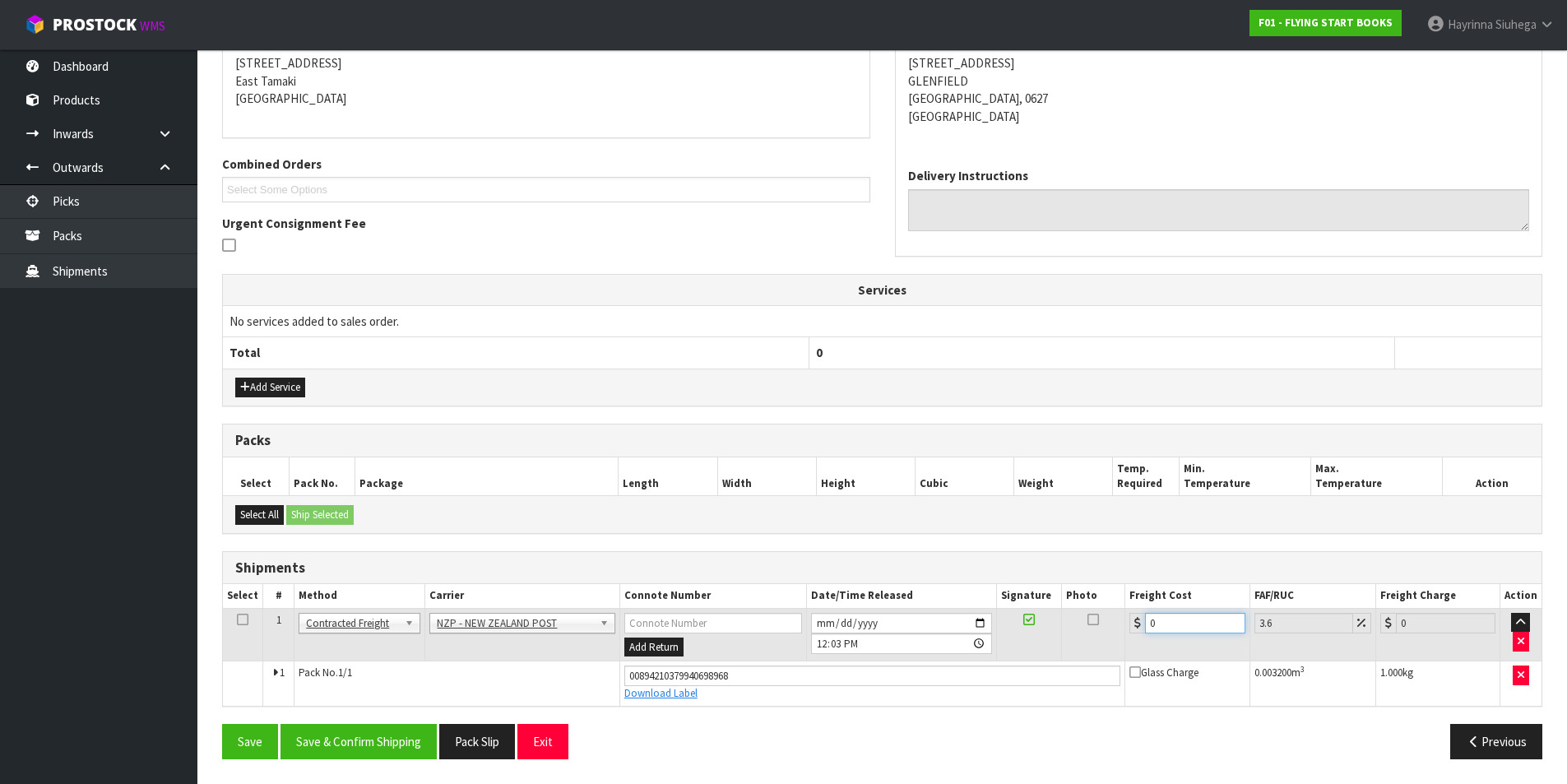
drag, startPoint x: 1173, startPoint y: 625, endPoint x: 1018, endPoint y: 625, distance: 155.0
click at [1019, 625] on tr "1 Client Local Pickup Customer Local Pickup Company Freight Contracted Freight …" at bounding box center [882, 634] width 1319 height 54
click at [223, 724] on button "Save" at bounding box center [250, 741] width 56 height 35
click at [402, 757] on button "Save & Confirm Shipping" at bounding box center [359, 741] width 156 height 35
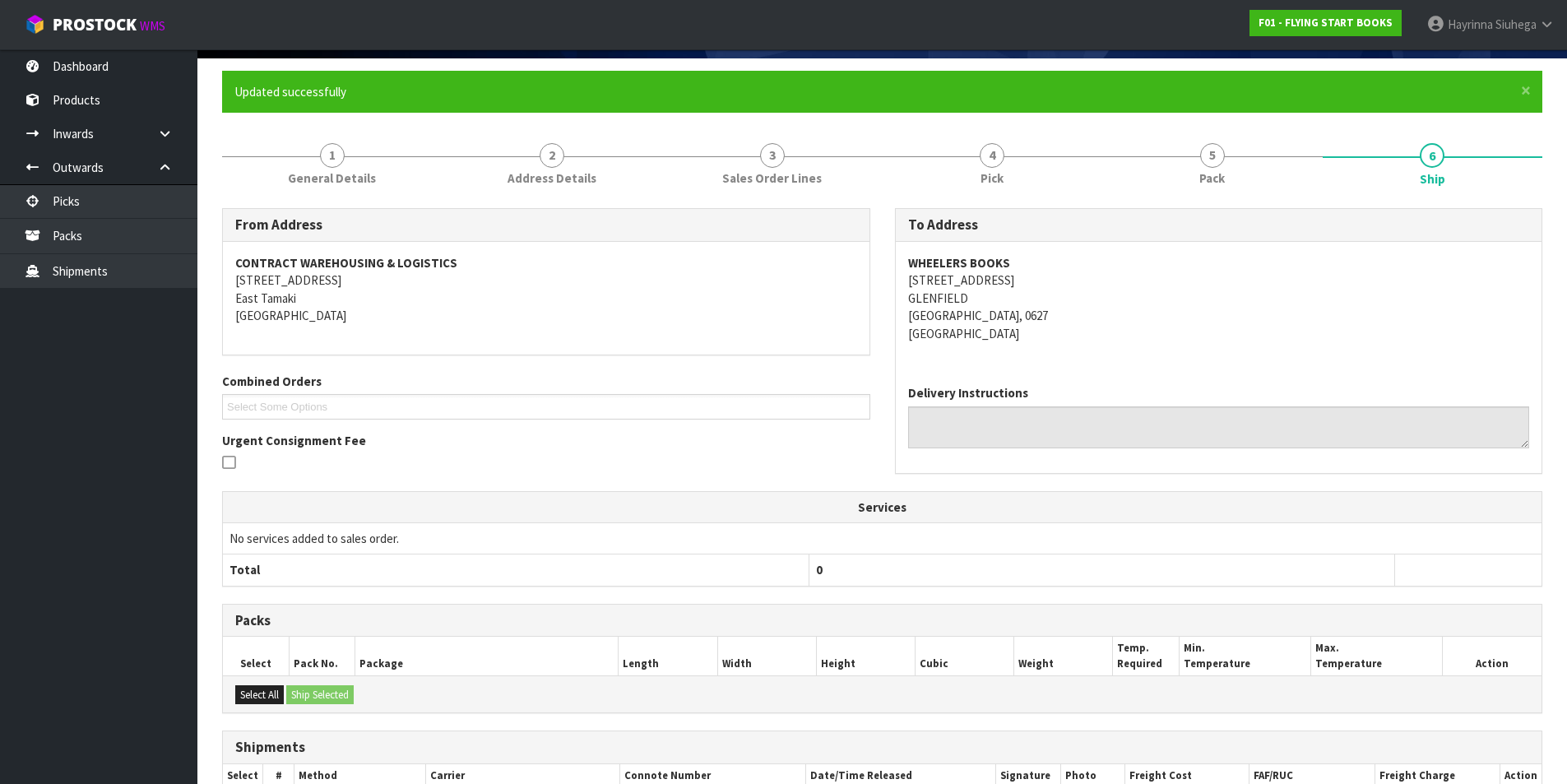
scroll to position [0, 0]
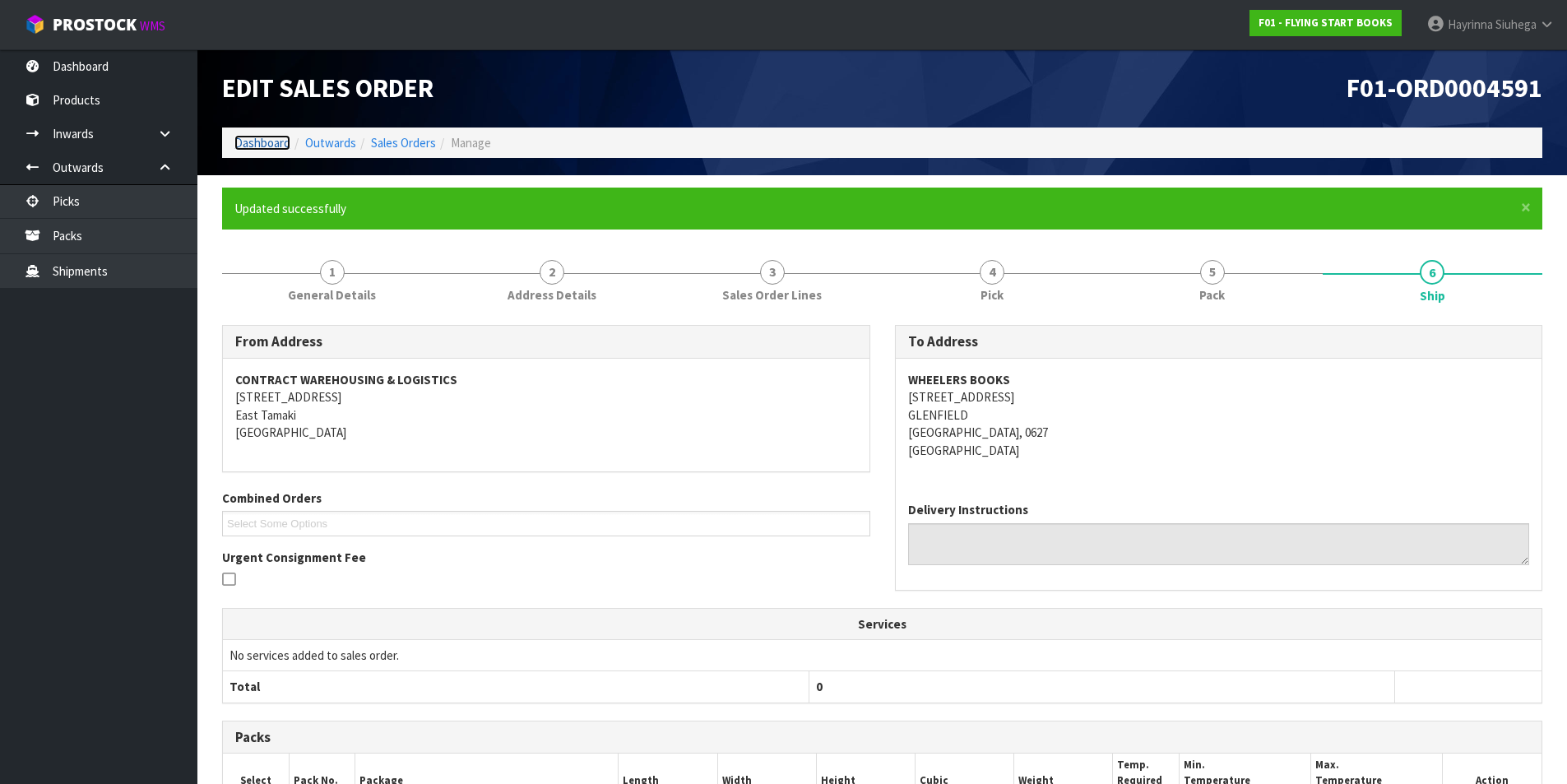
click at [264, 143] on link "Dashboard" at bounding box center [262, 142] width 56 height 15
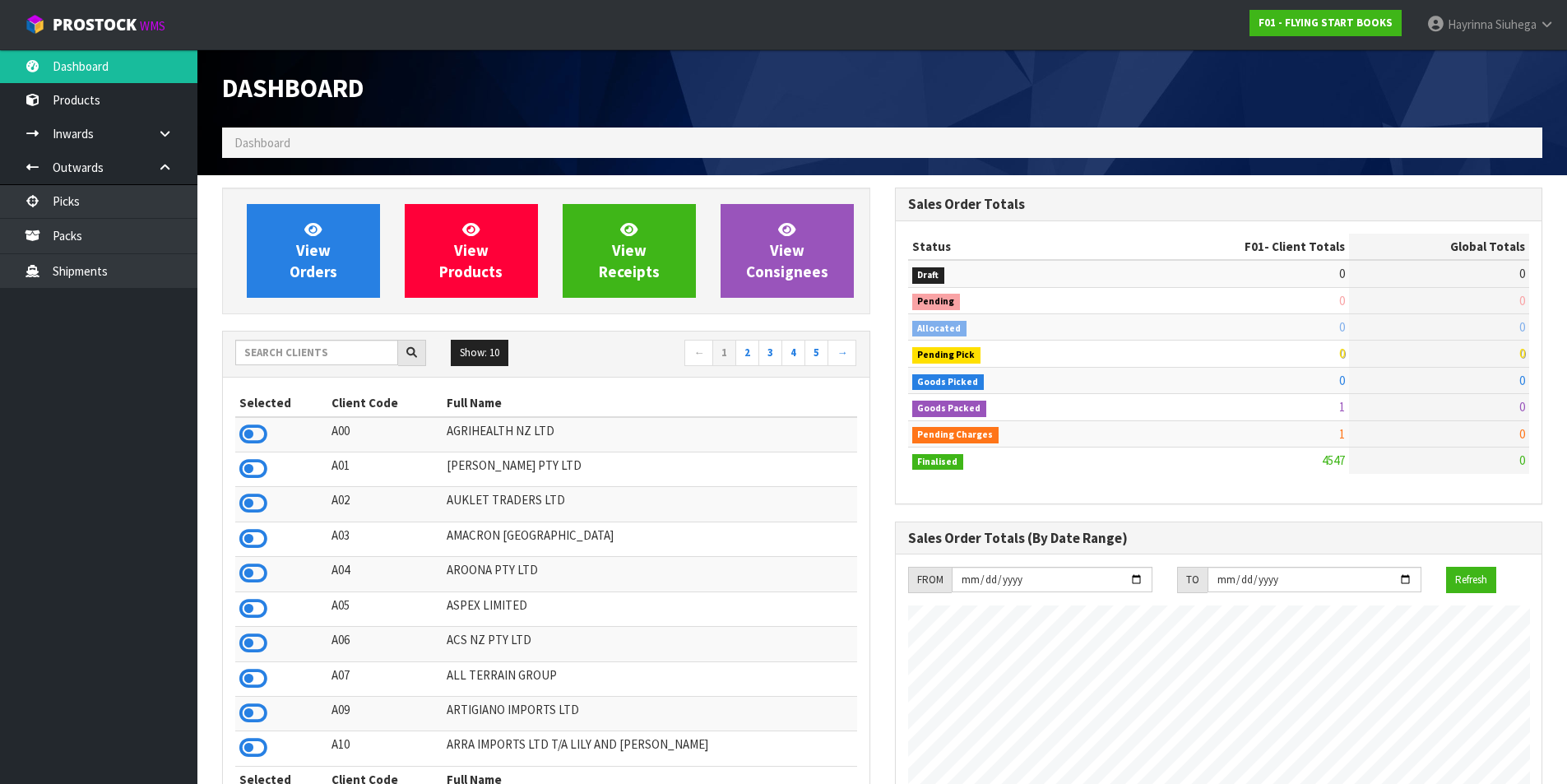
scroll to position [1246, 672]
click at [327, 280] on span "View Orders" at bounding box center [313, 250] width 48 height 62
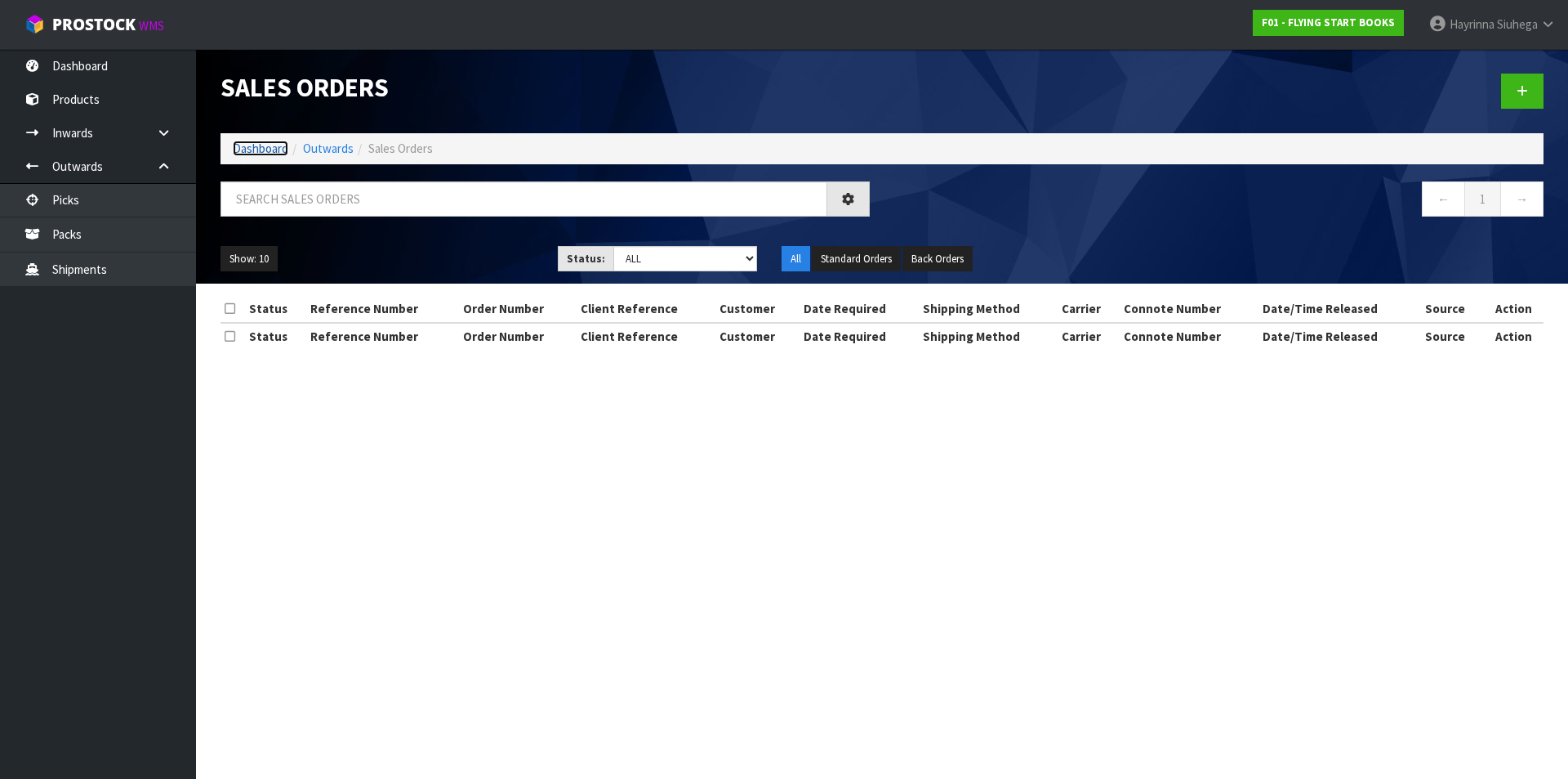
click at [269, 153] on link "Dashboard" at bounding box center [260, 148] width 55 height 15
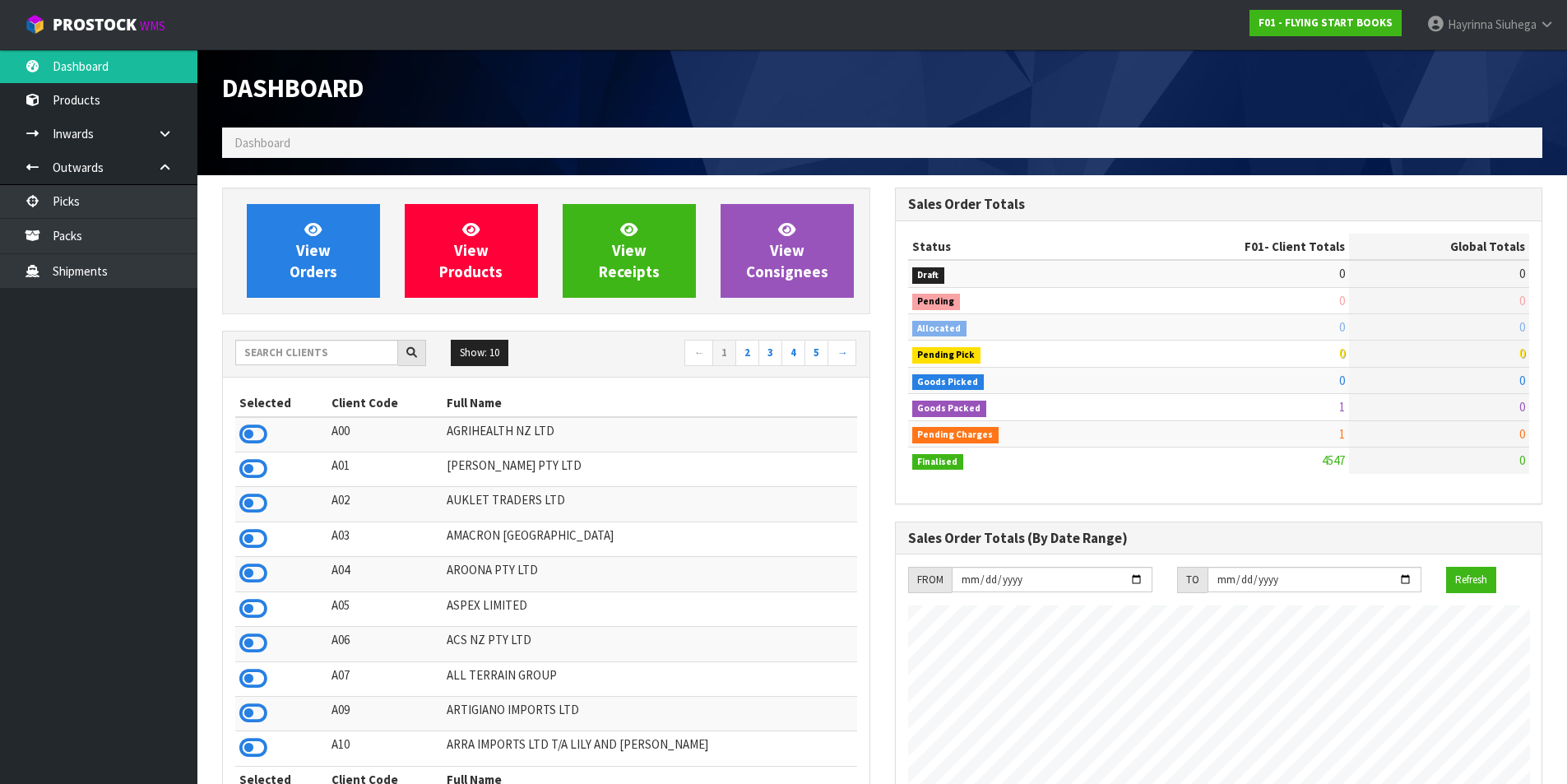
scroll to position [1246, 672]
click at [320, 353] on input "text" at bounding box center [317, 353] width 163 height 25
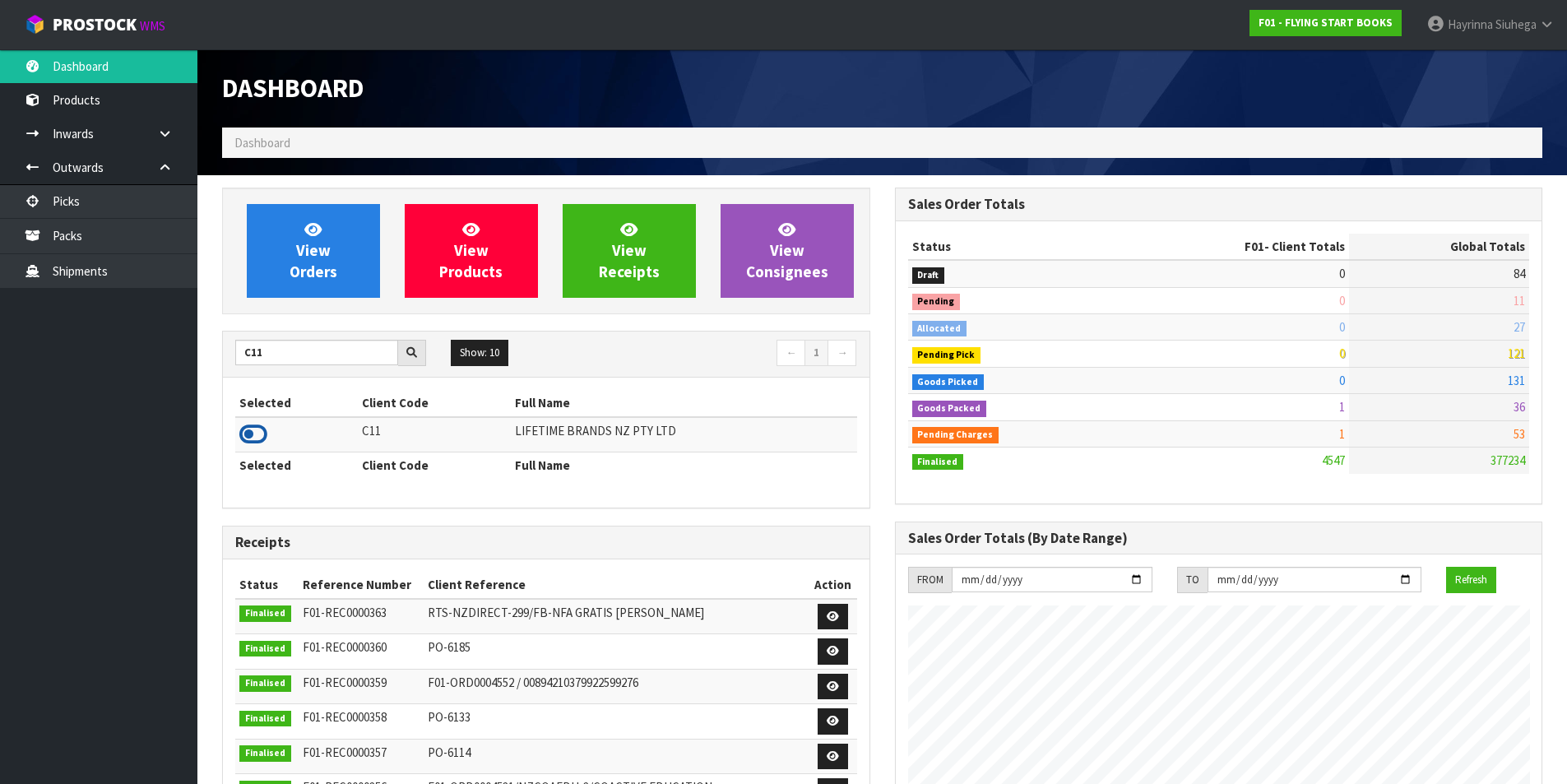
click at [242, 435] on icon at bounding box center [253, 434] width 28 height 25
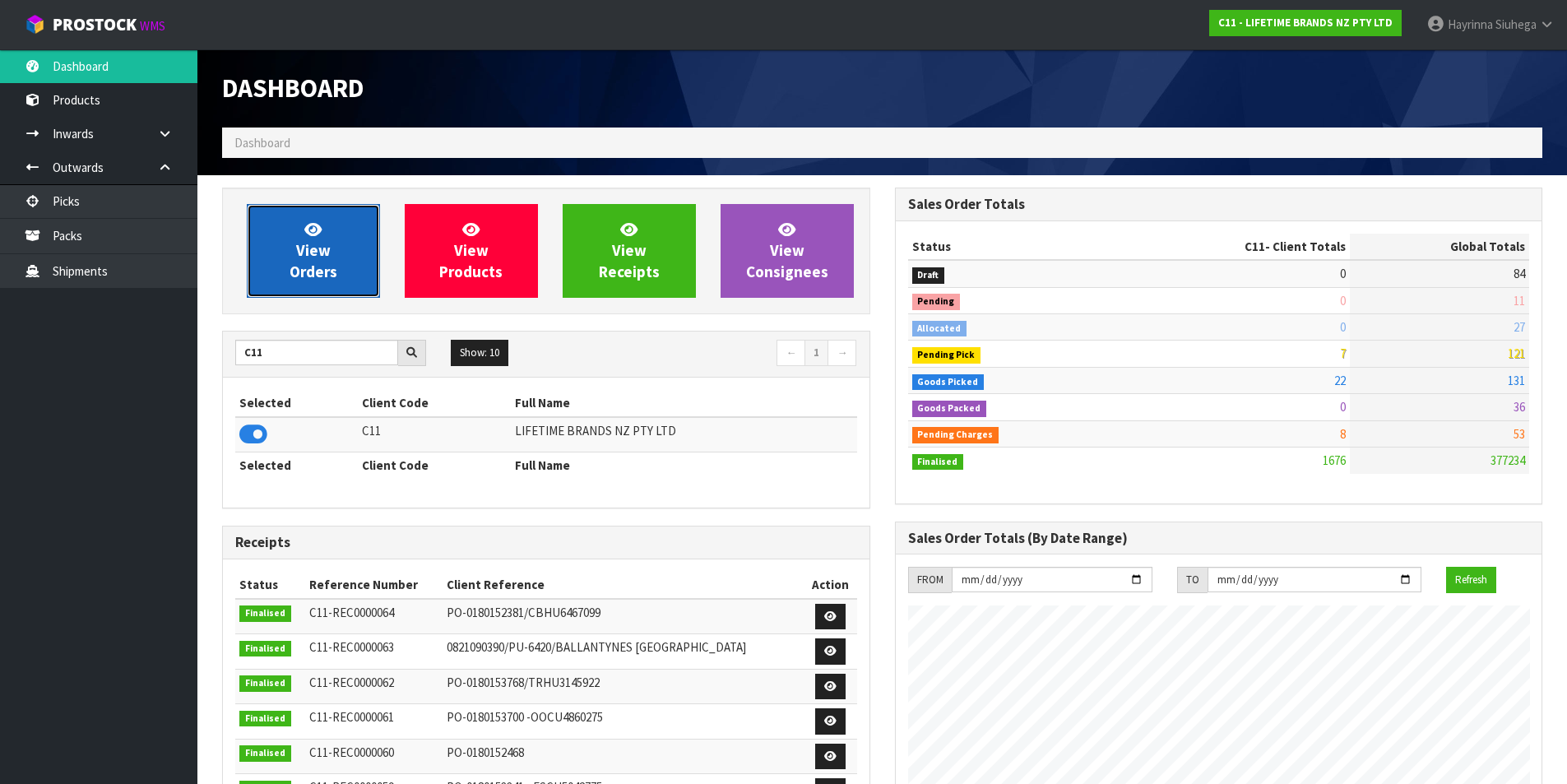
click at [314, 248] on span "View Orders" at bounding box center [313, 250] width 48 height 62
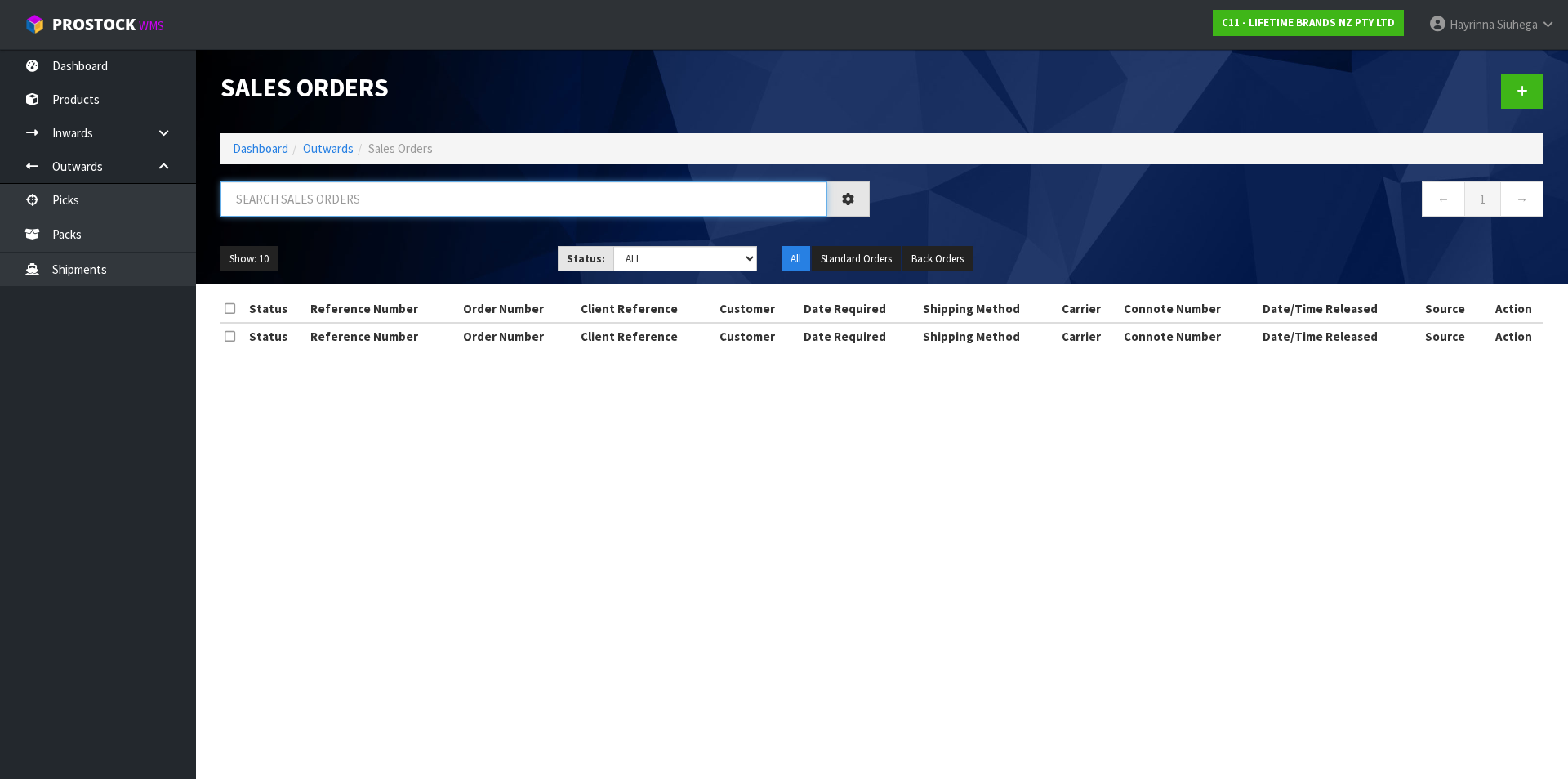
click at [329, 206] on input "text" at bounding box center [524, 199] width 607 height 35
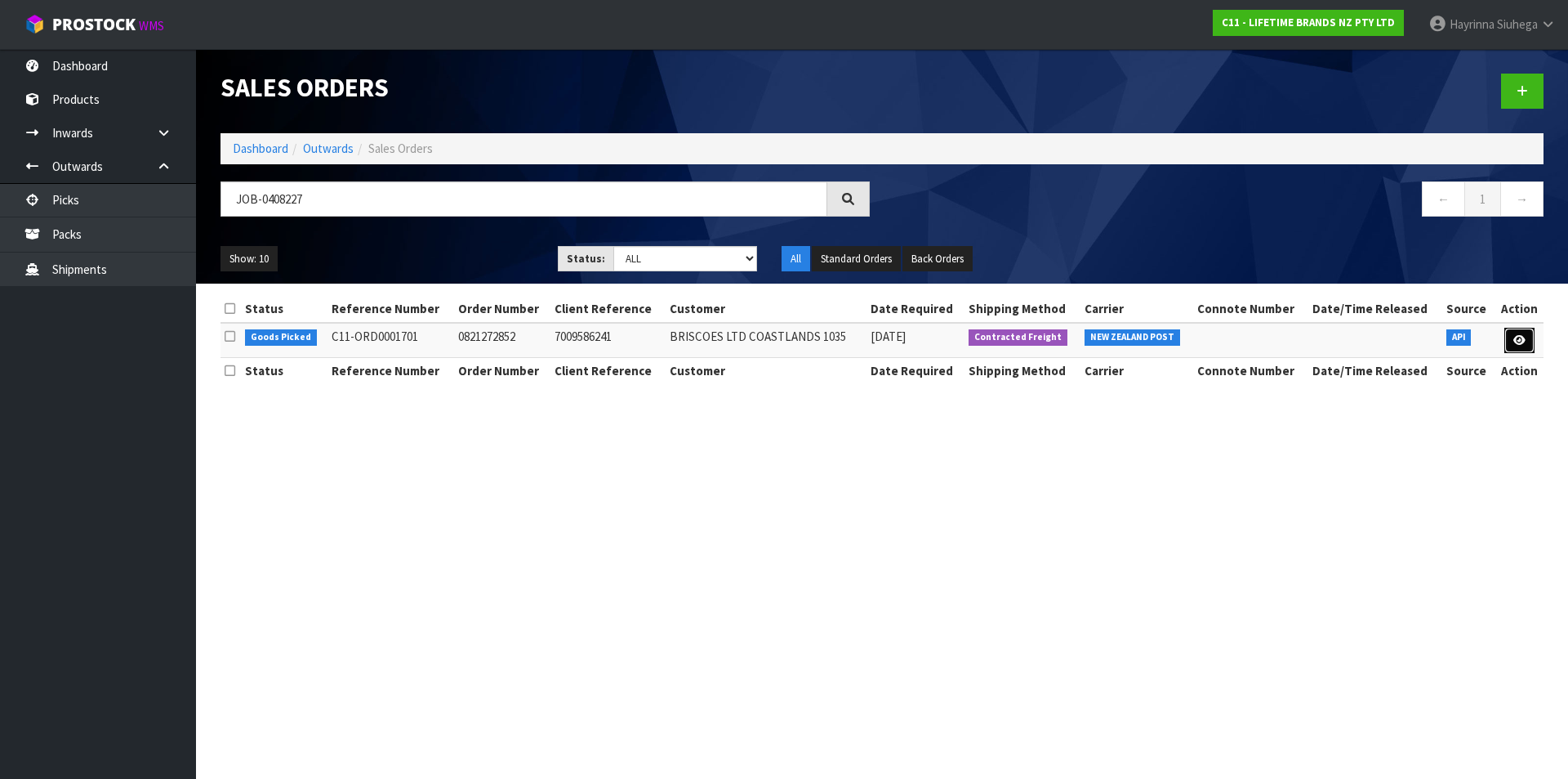
click at [1524, 331] on link at bounding box center [1520, 340] width 30 height 26
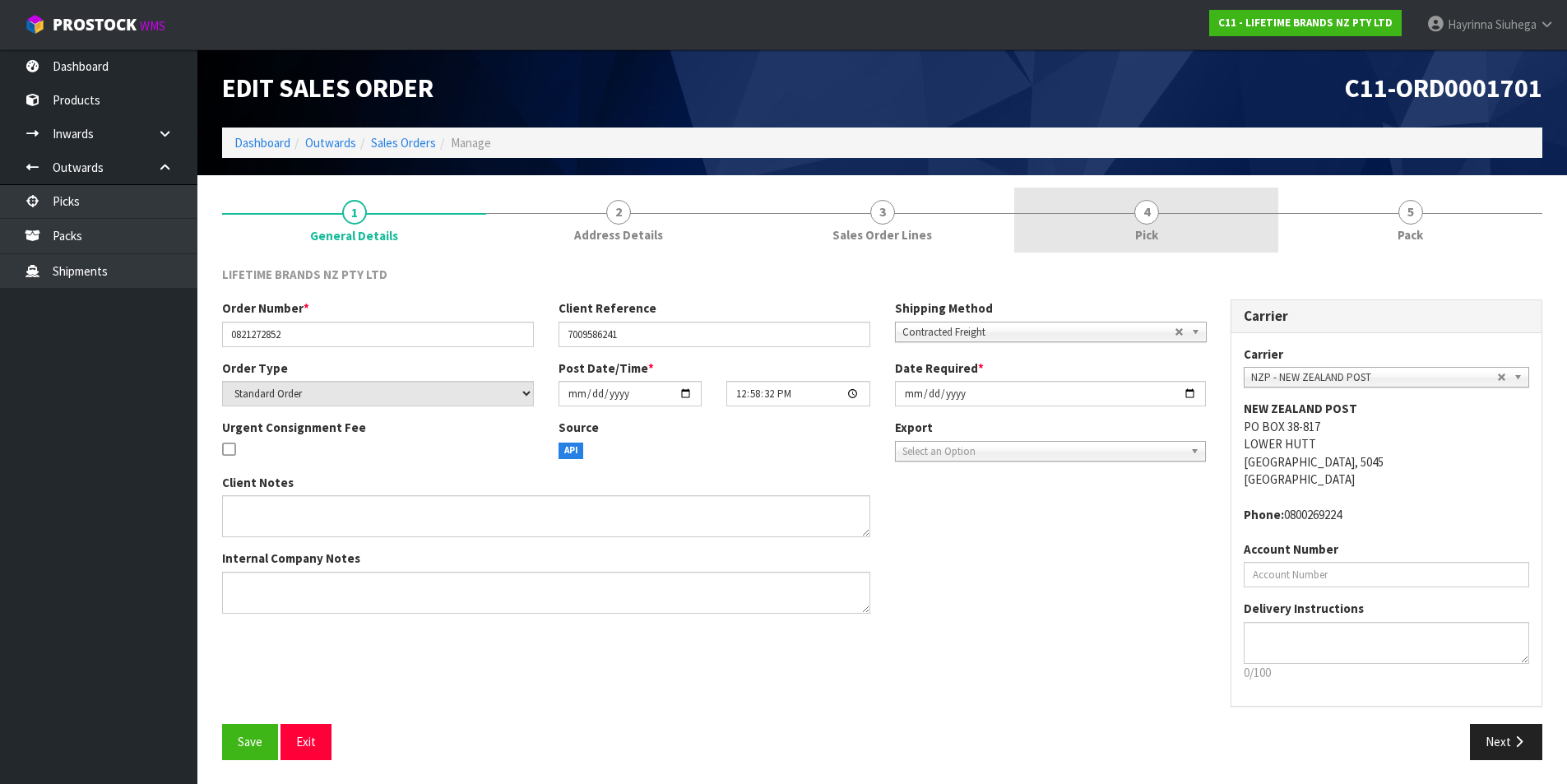
click at [1191, 217] on link "4 Pick" at bounding box center [1146, 220] width 264 height 65
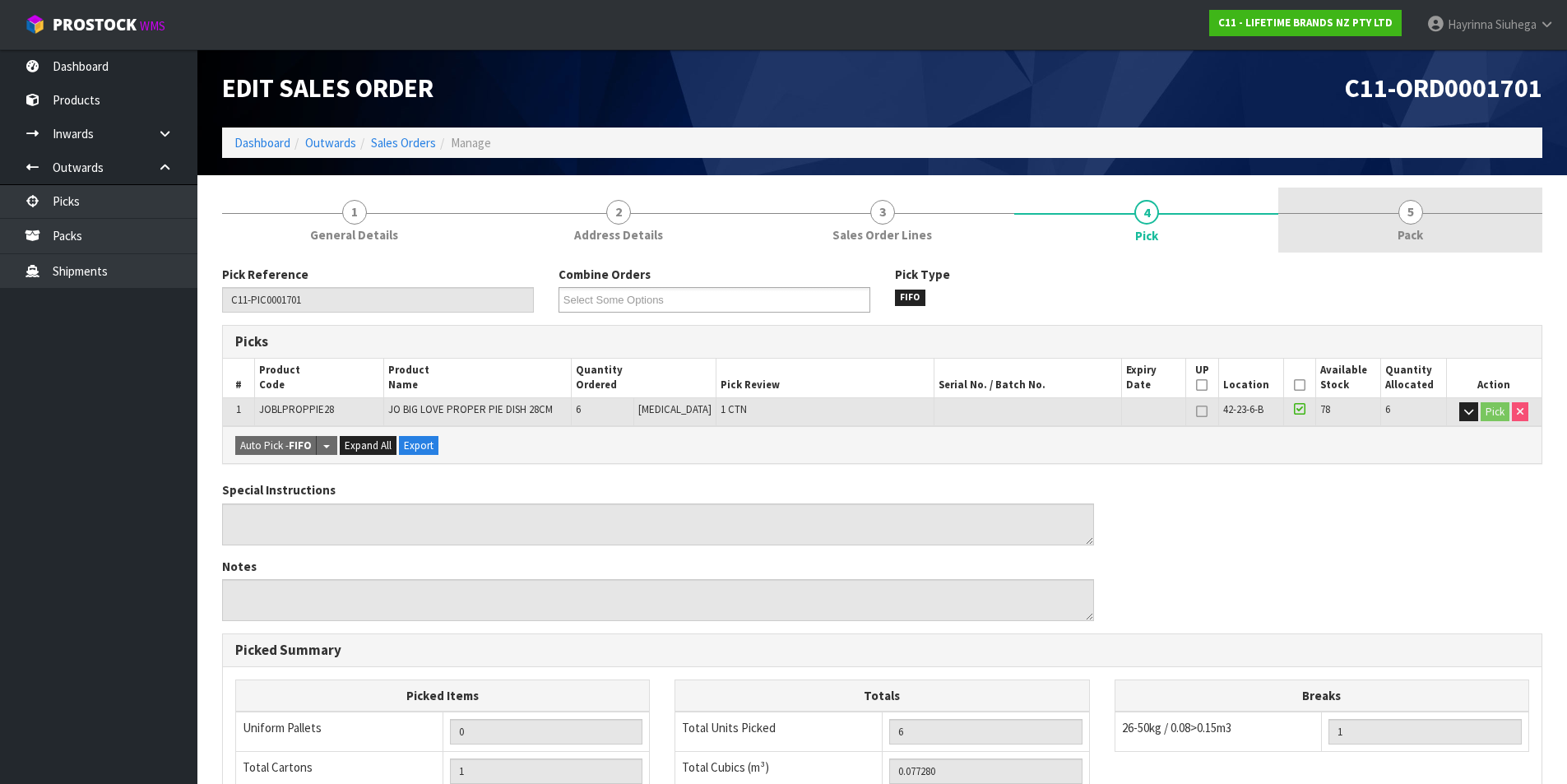
click at [1369, 224] on link "5 Pack" at bounding box center [1411, 220] width 264 height 65
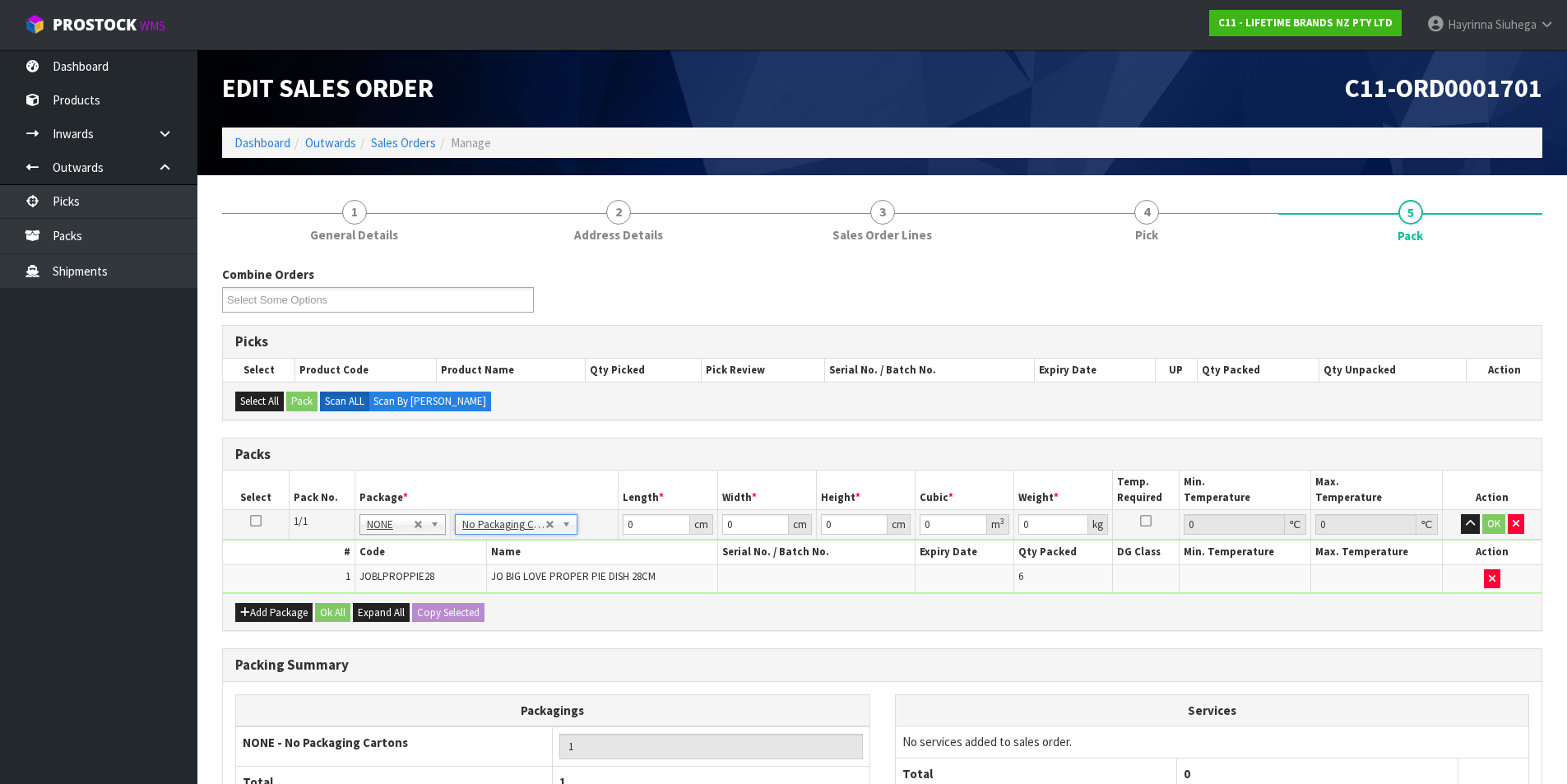
click at [622, 527] on td "0 cm" at bounding box center [668, 524] width 99 height 30
click at [626, 527] on input "0" at bounding box center [656, 524] width 66 height 21
click at [627, 526] on input "0" at bounding box center [656, 524] width 66 height 21
click button "OK" at bounding box center [1494, 524] width 23 height 20
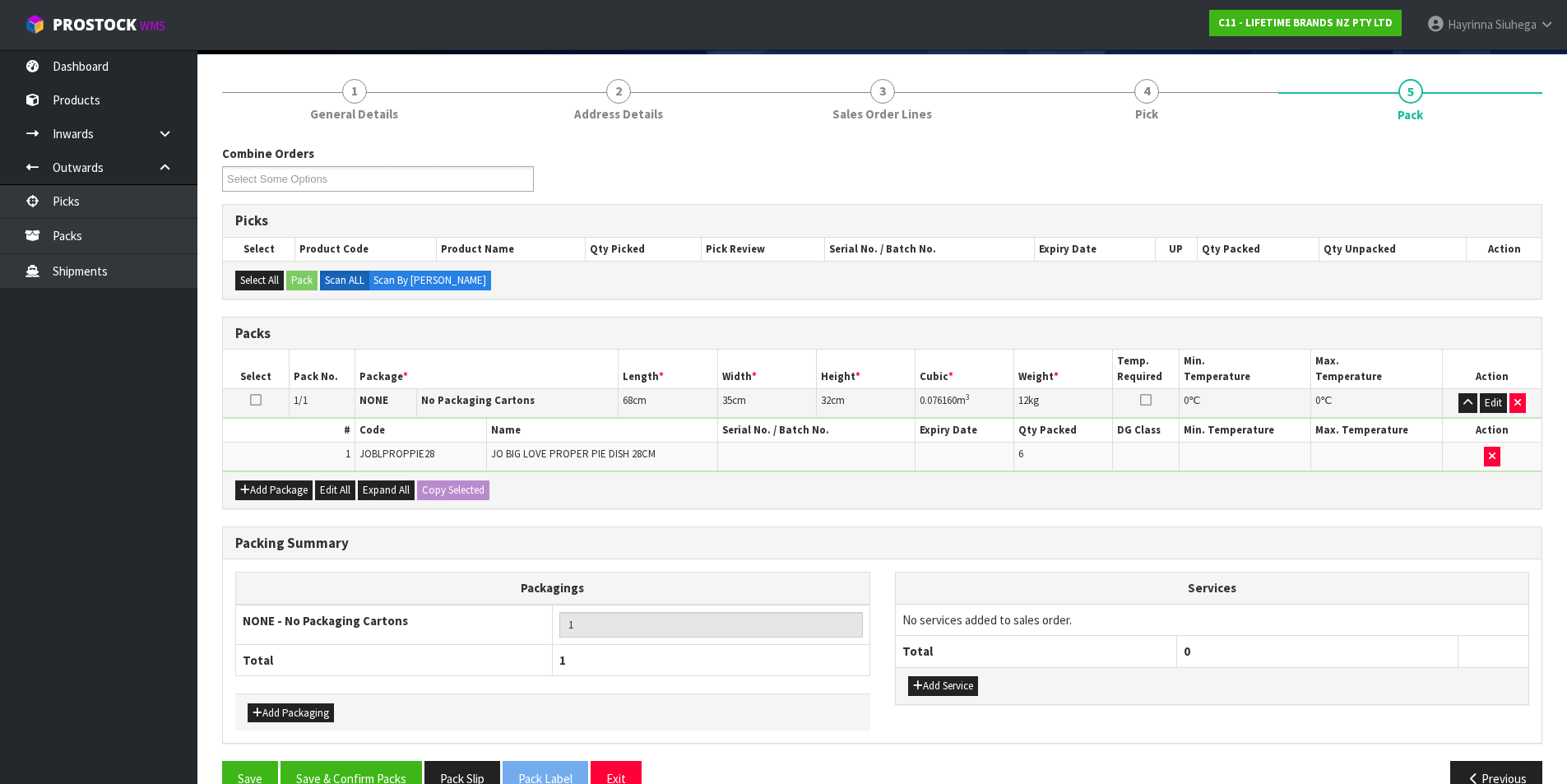
scroll to position [159, 0]
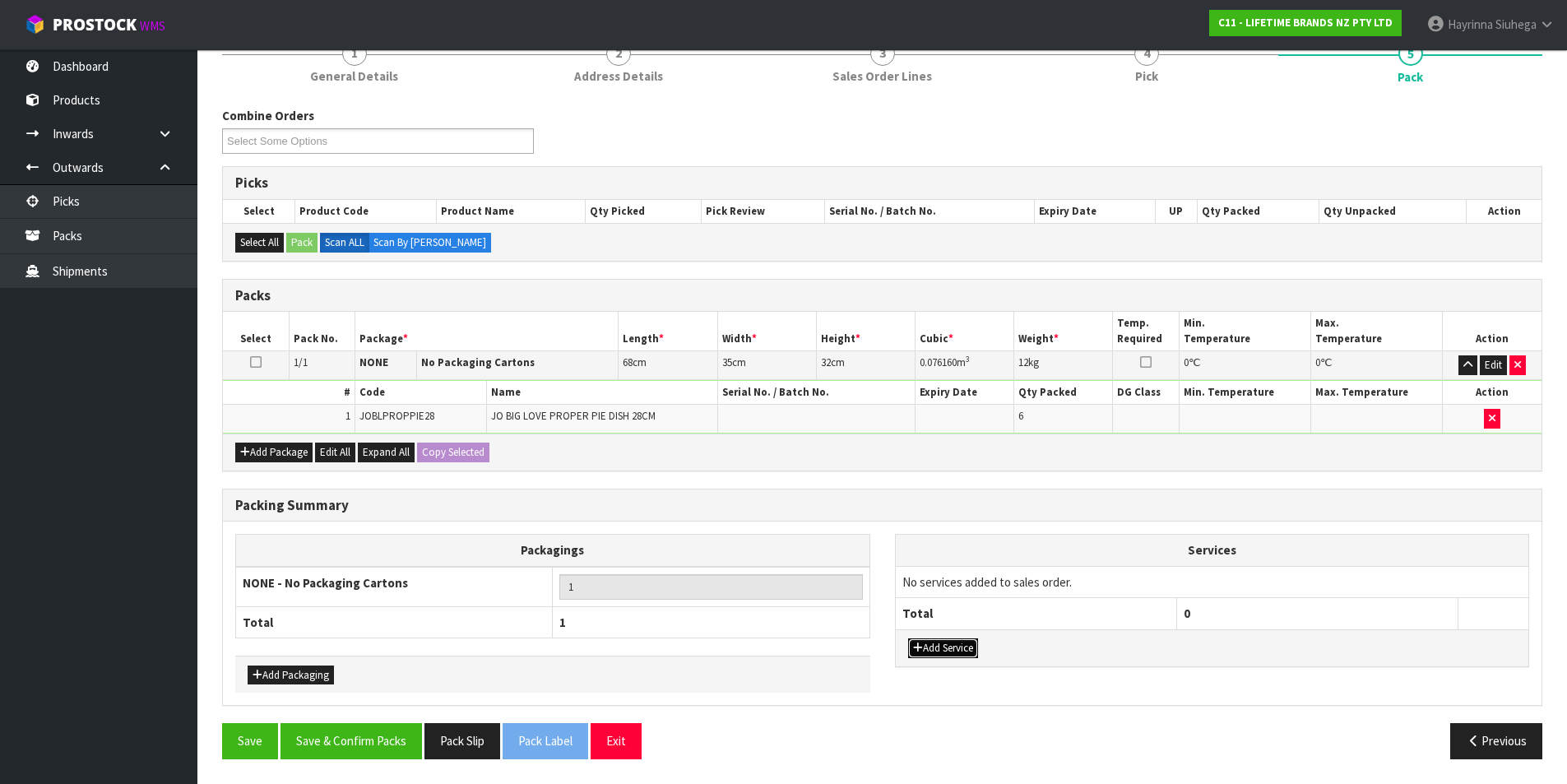
click at [953, 649] on button "Add Service" at bounding box center [943, 648] width 70 height 20
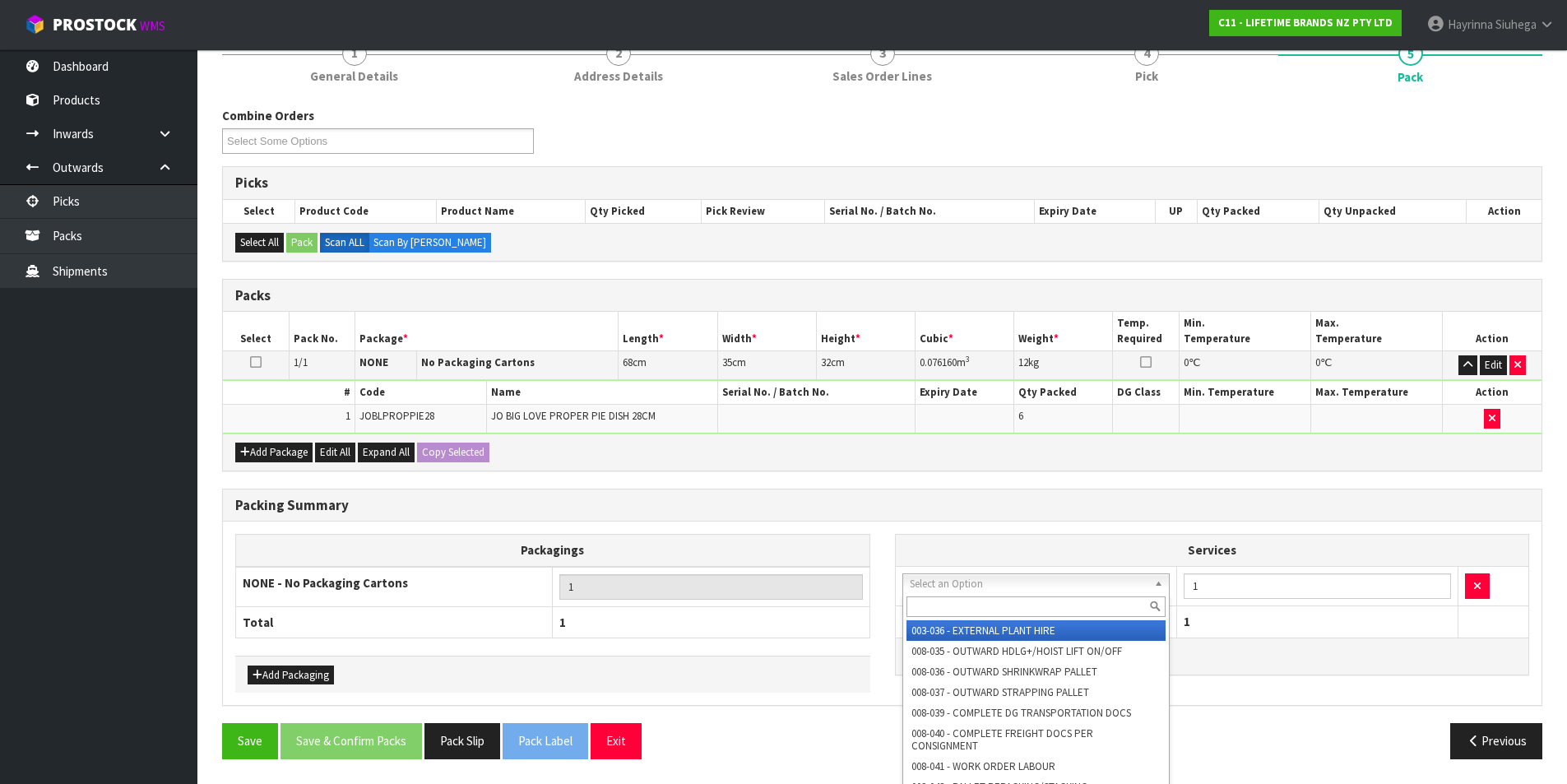
click at [962, 605] on input "text" at bounding box center [1037, 606] width 260 height 21
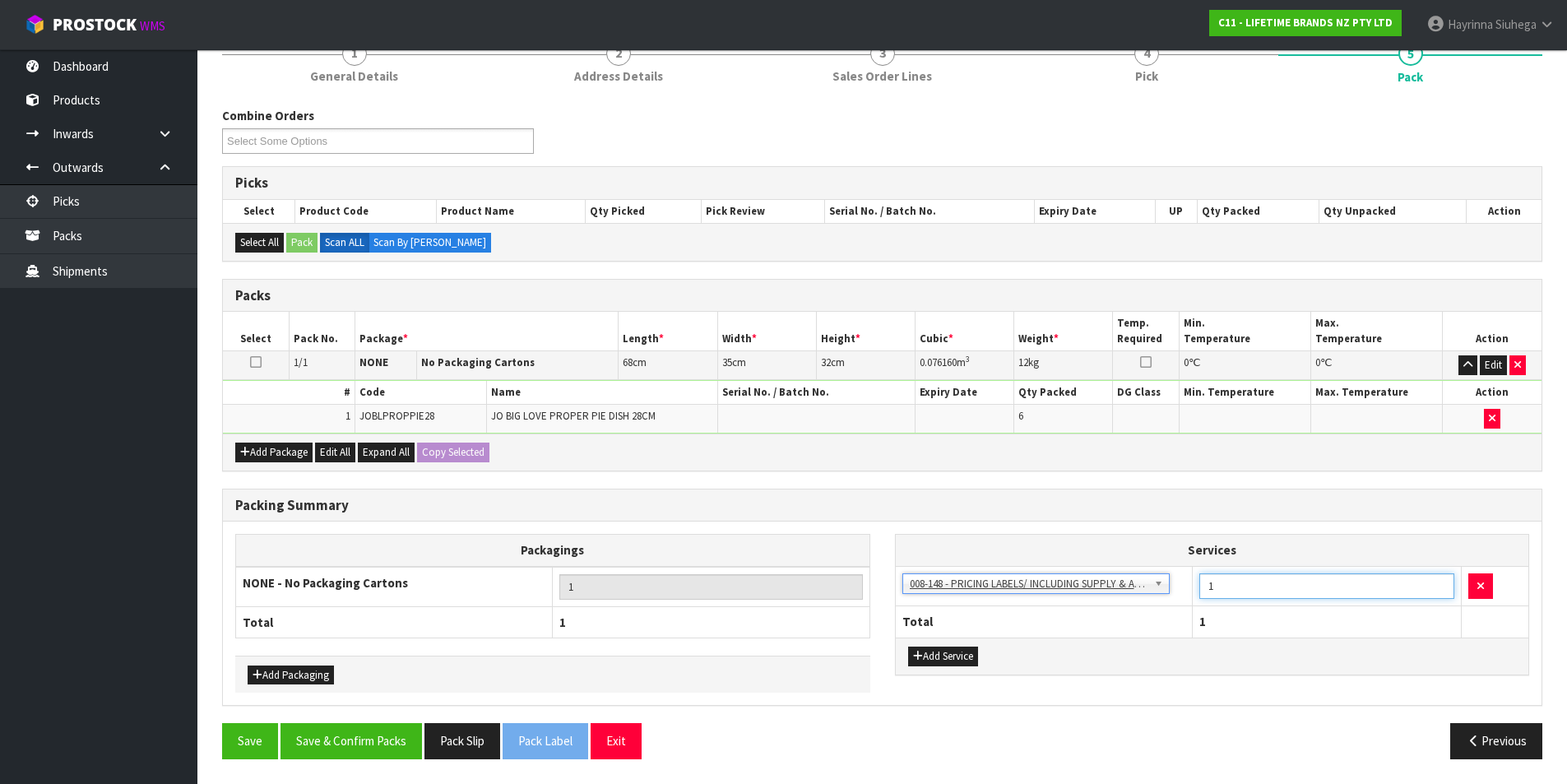
drag, startPoint x: 1221, startPoint y: 592, endPoint x: 1182, endPoint y: 596, distance: 39.2
click at [1184, 596] on tr "003-036 - EXTERNAL PLANT HIRE 008-035 - OUTWARD HDLG+/HOIST LIFT ON/OFF 008-036…" at bounding box center [1212, 586] width 634 height 40
click at [351, 736] on button "Save & Confirm Packs" at bounding box center [352, 740] width 142 height 35
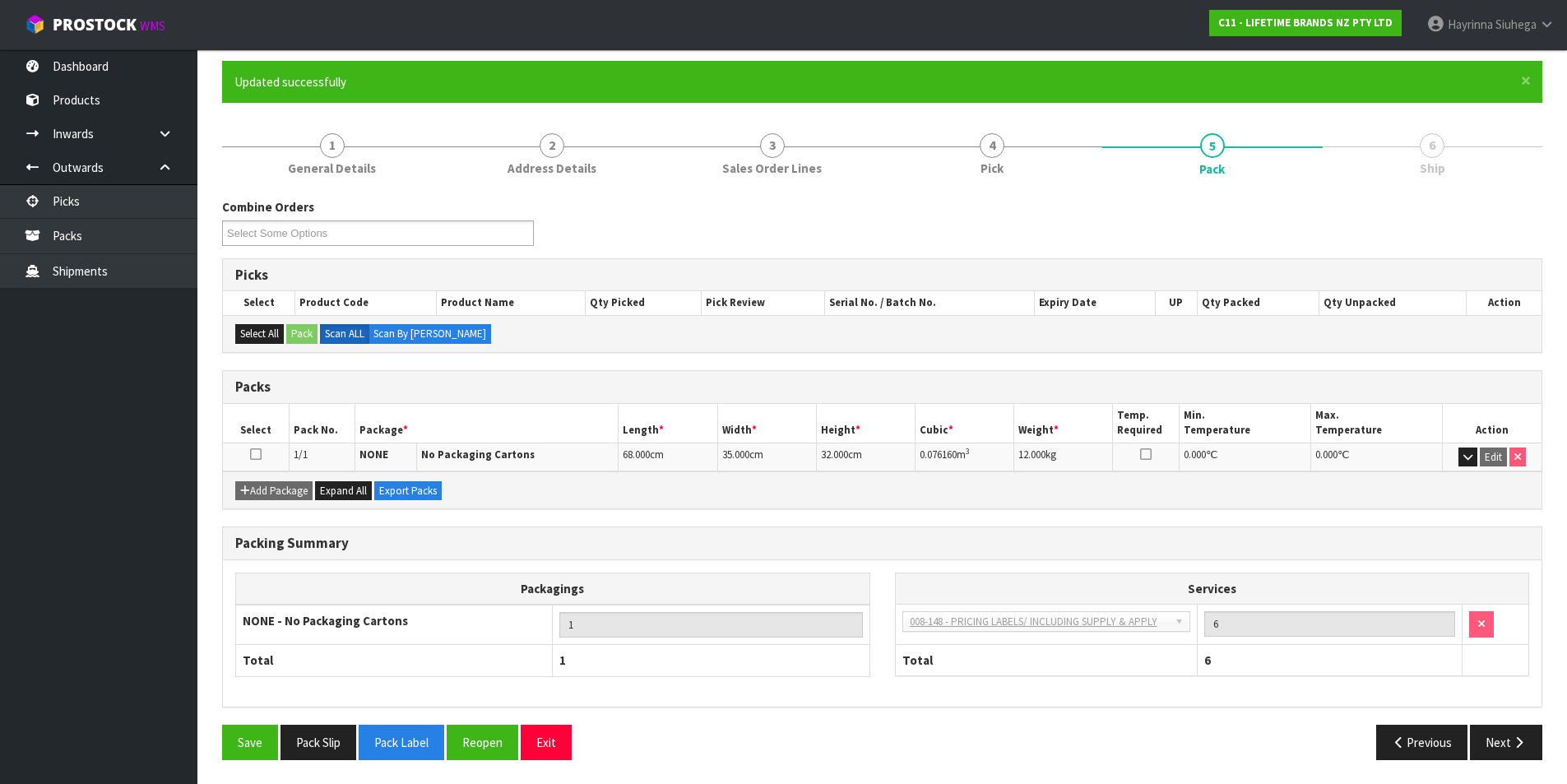
scroll to position [127, 0]
click at [1521, 751] on button "Next" at bounding box center [1506, 741] width 73 height 35
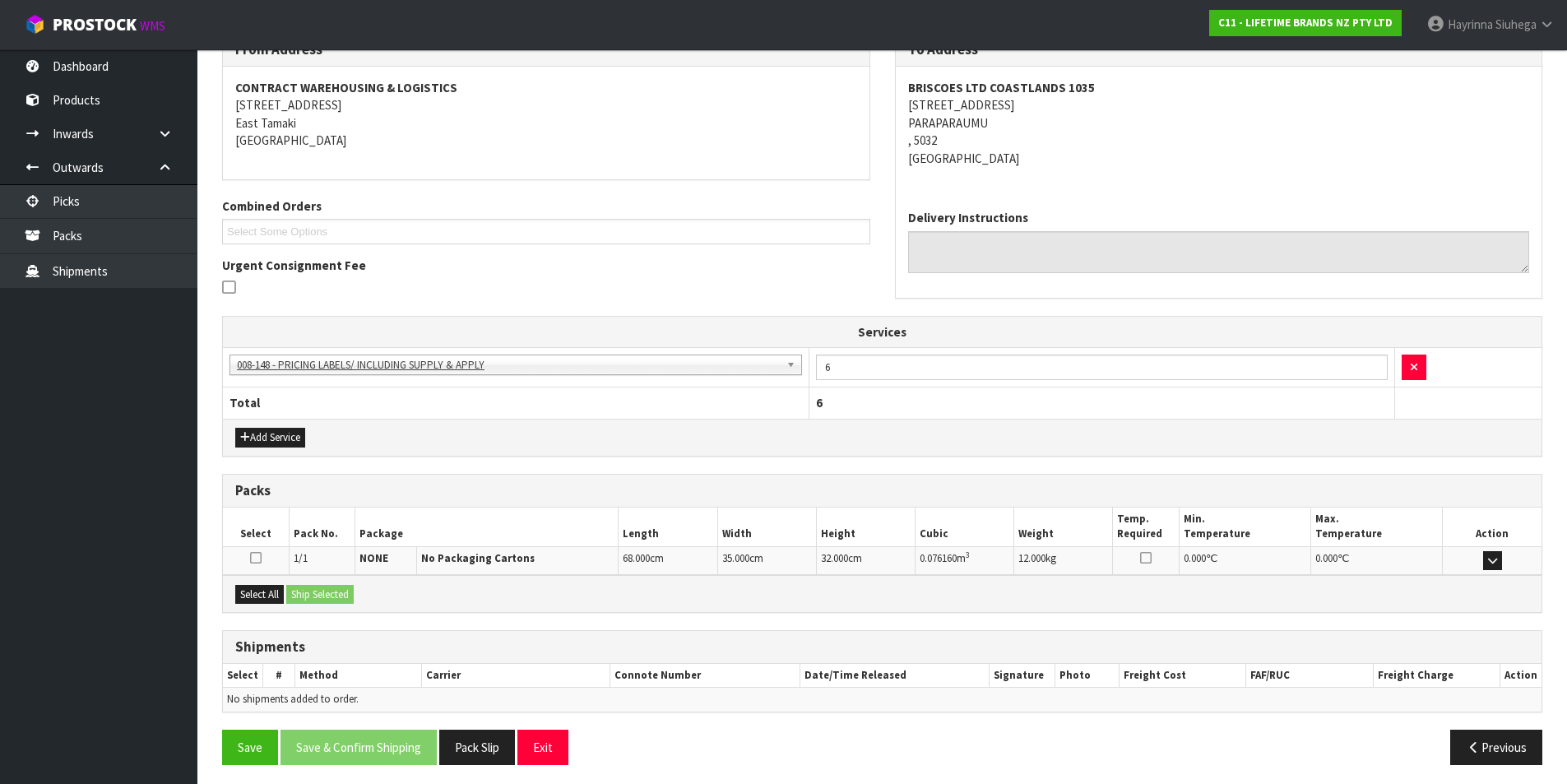
scroll to position [298, 0]
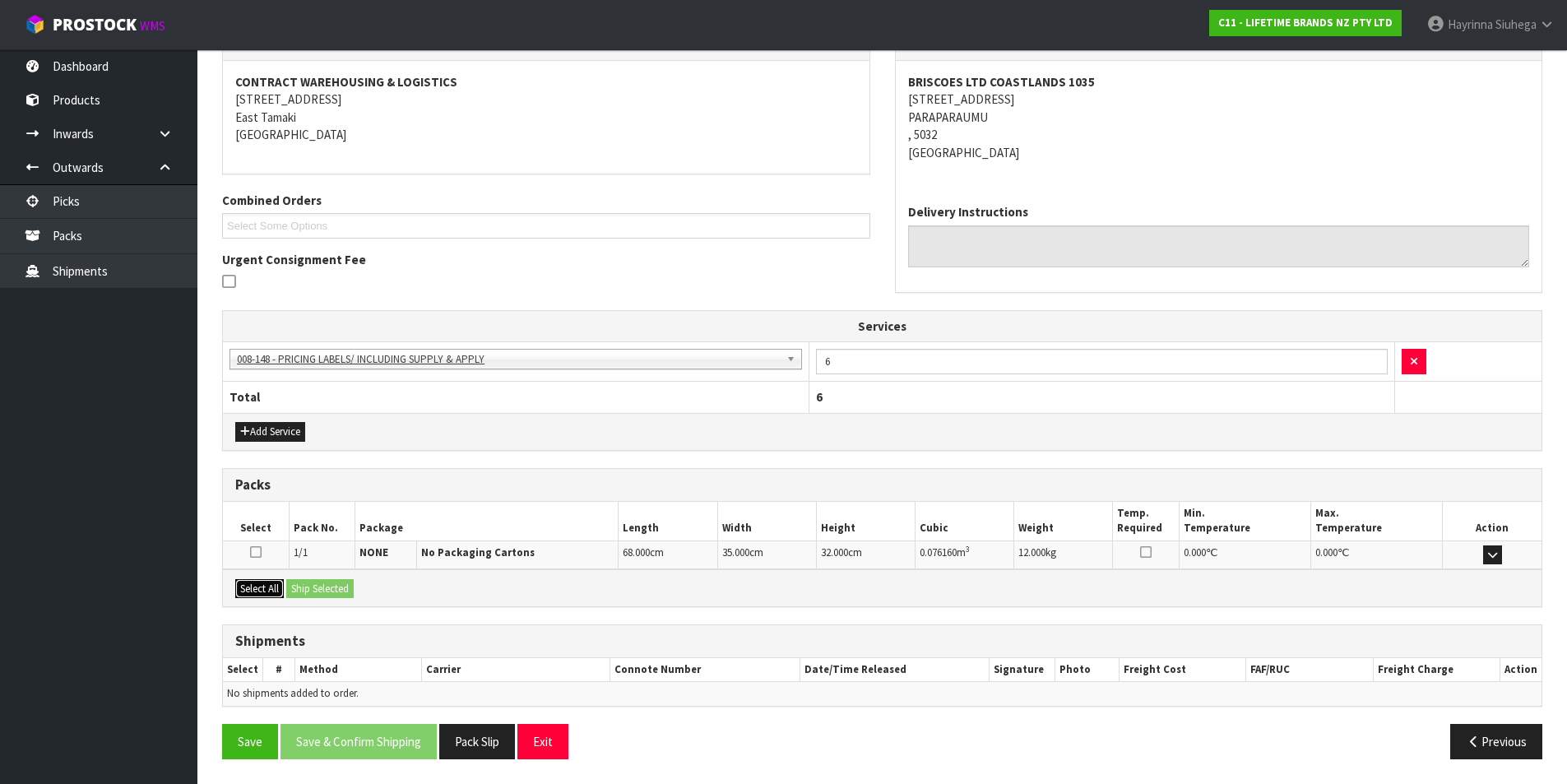
drag, startPoint x: 276, startPoint y: 587, endPoint x: 330, endPoint y: 580, distance: 54.5
click at [283, 587] on button "Select All" at bounding box center [259, 588] width 48 height 20
click at [351, 578] on div "Select All Ship Selected" at bounding box center [882, 587] width 1319 height 37
click at [341, 598] on div "Select All Ship Selected" at bounding box center [882, 587] width 1319 height 37
click at [354, 595] on button "Ship Selected" at bounding box center [320, 588] width 67 height 20
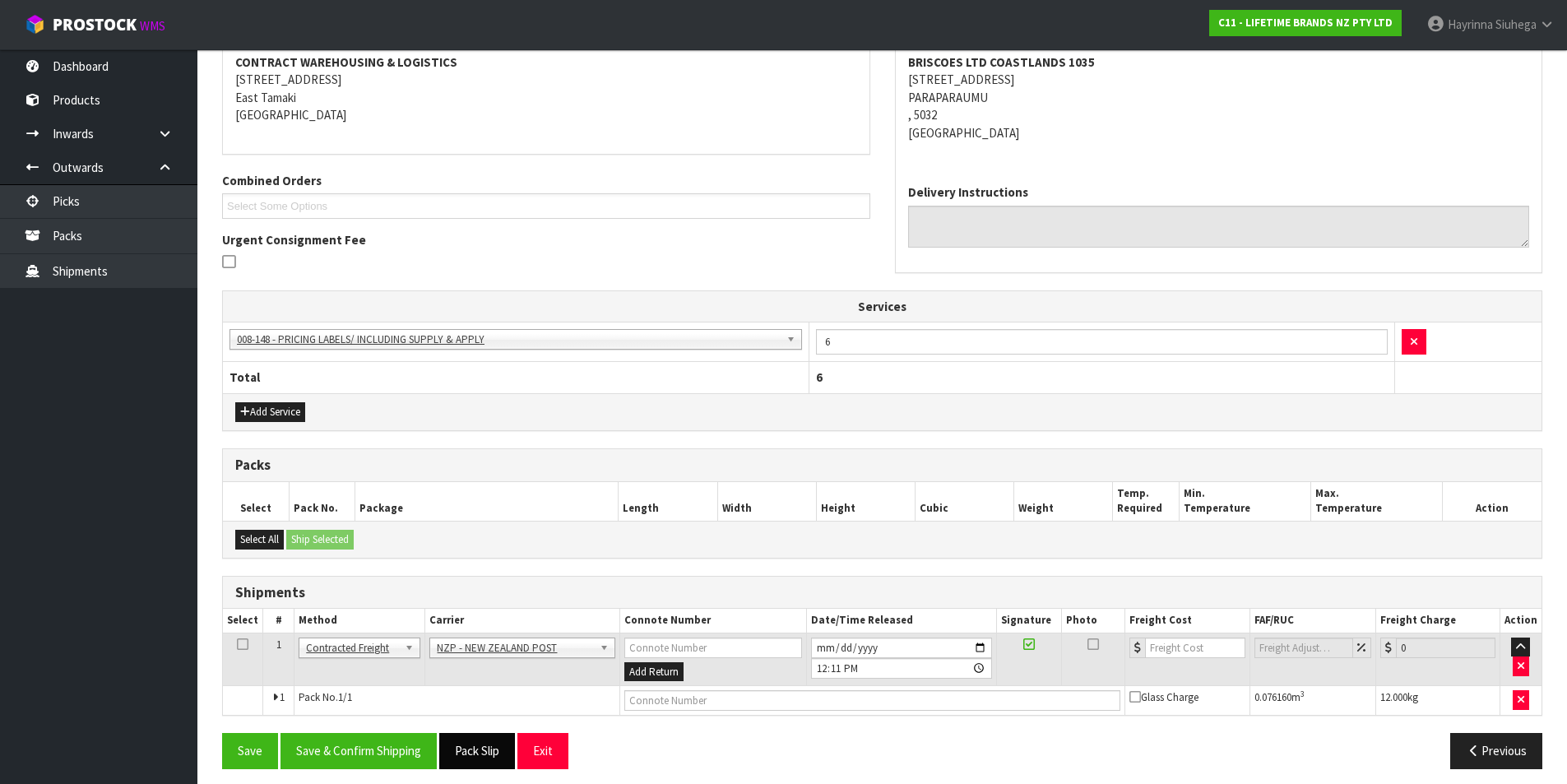
scroll to position [327, 0]
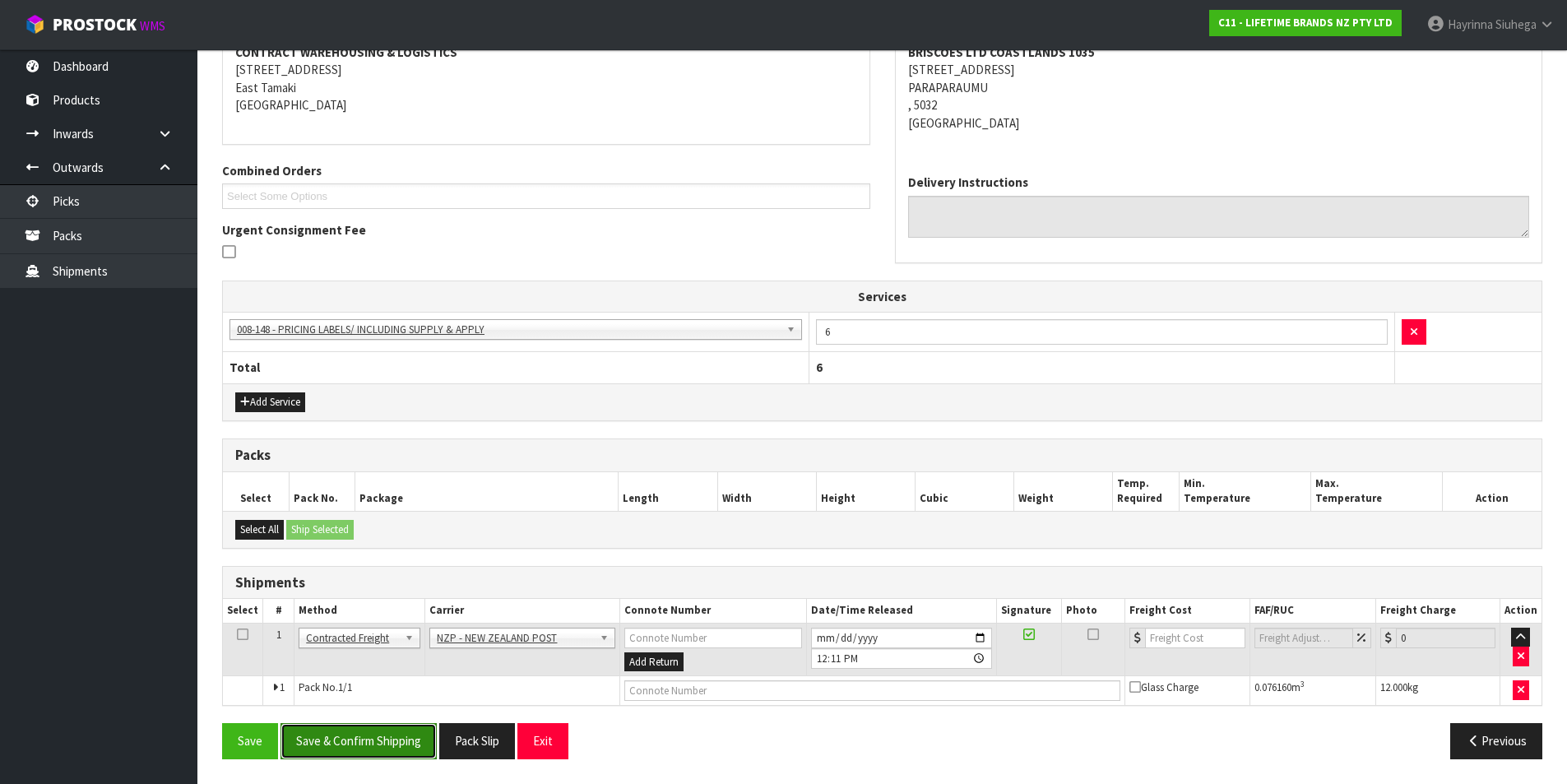
click at [405, 727] on button "Save & Confirm Shipping" at bounding box center [359, 740] width 156 height 35
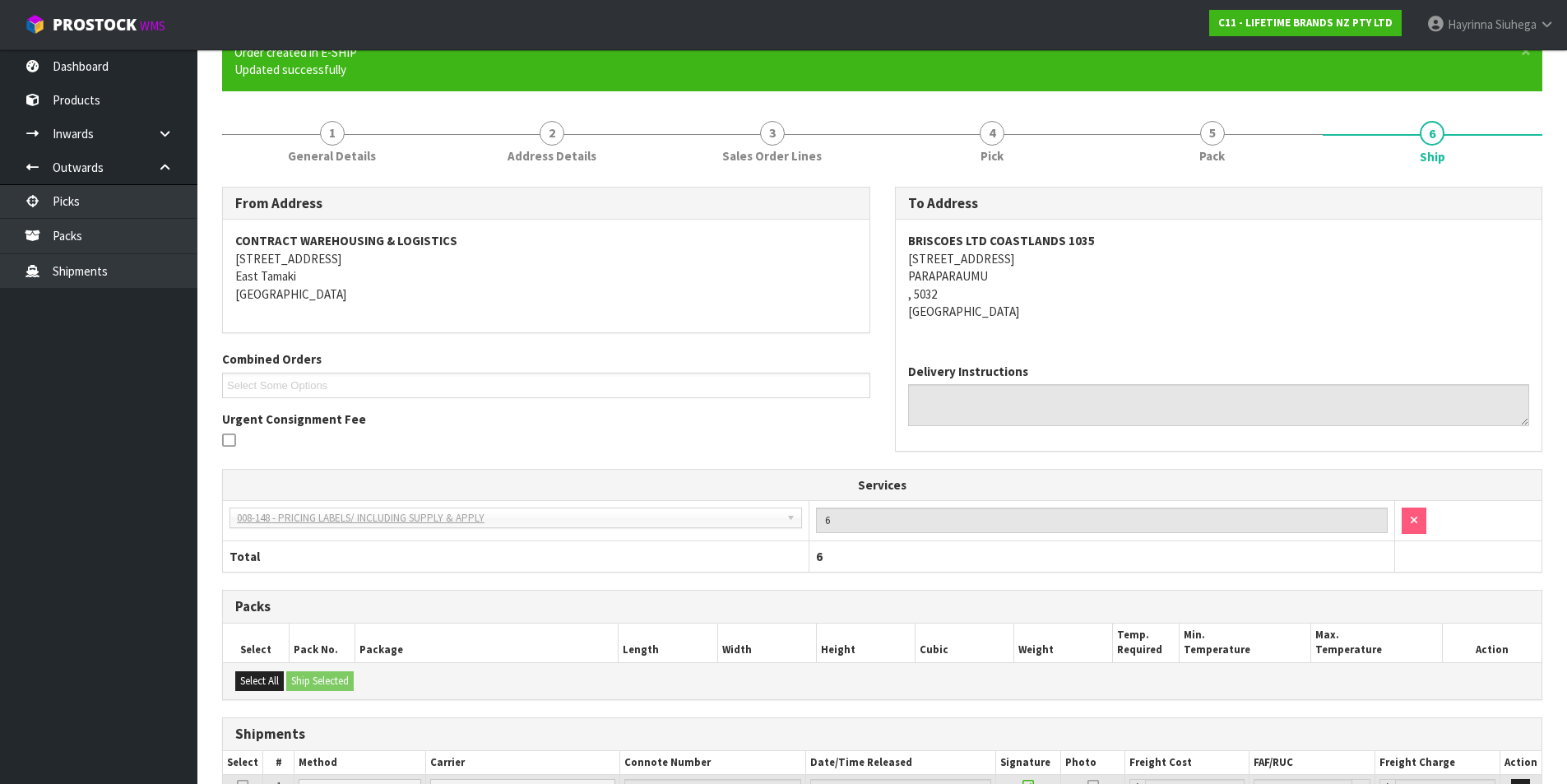
scroll to position [303, 0]
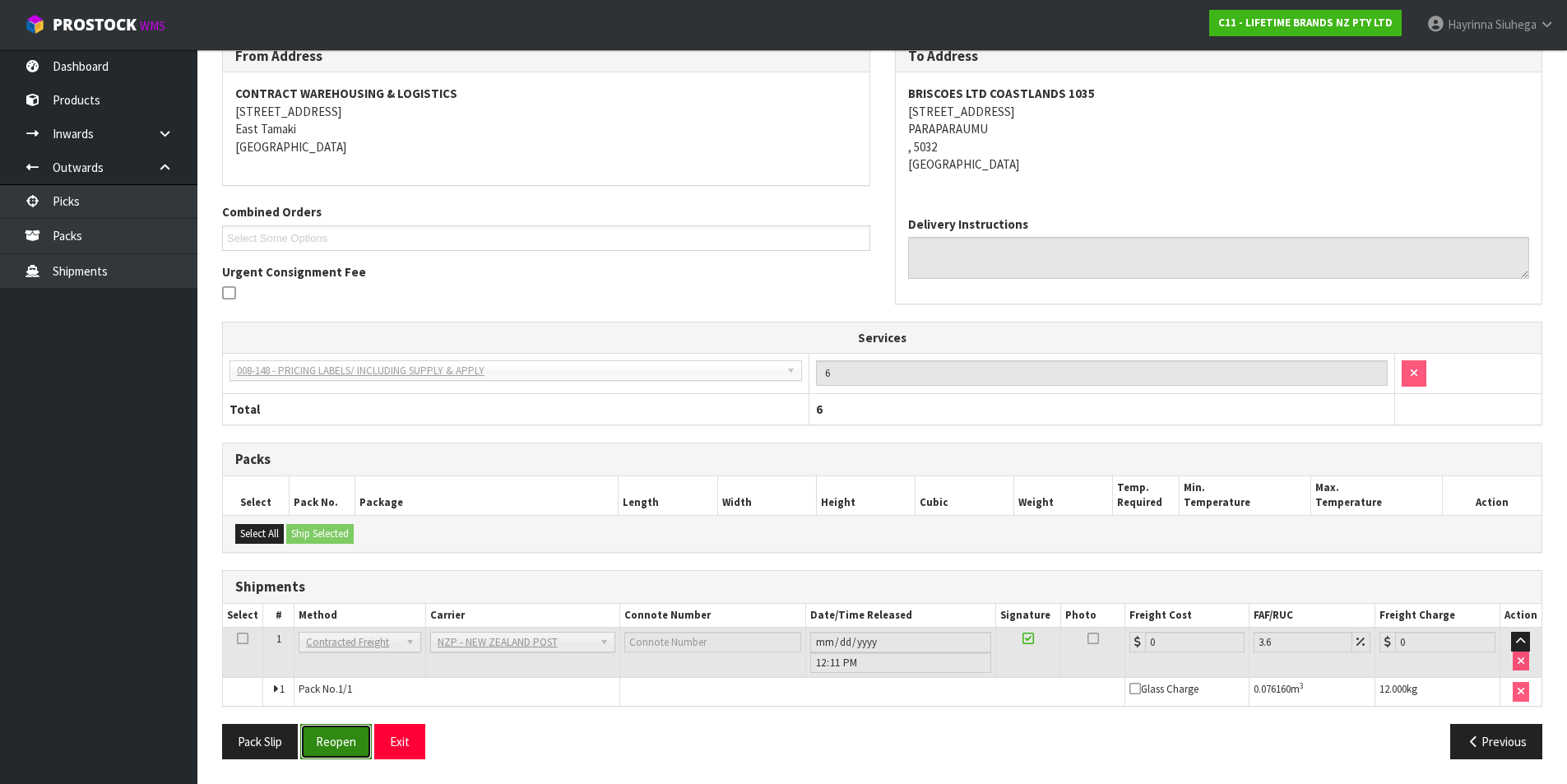
click at [329, 753] on button "Reopen" at bounding box center [337, 741] width 72 height 35
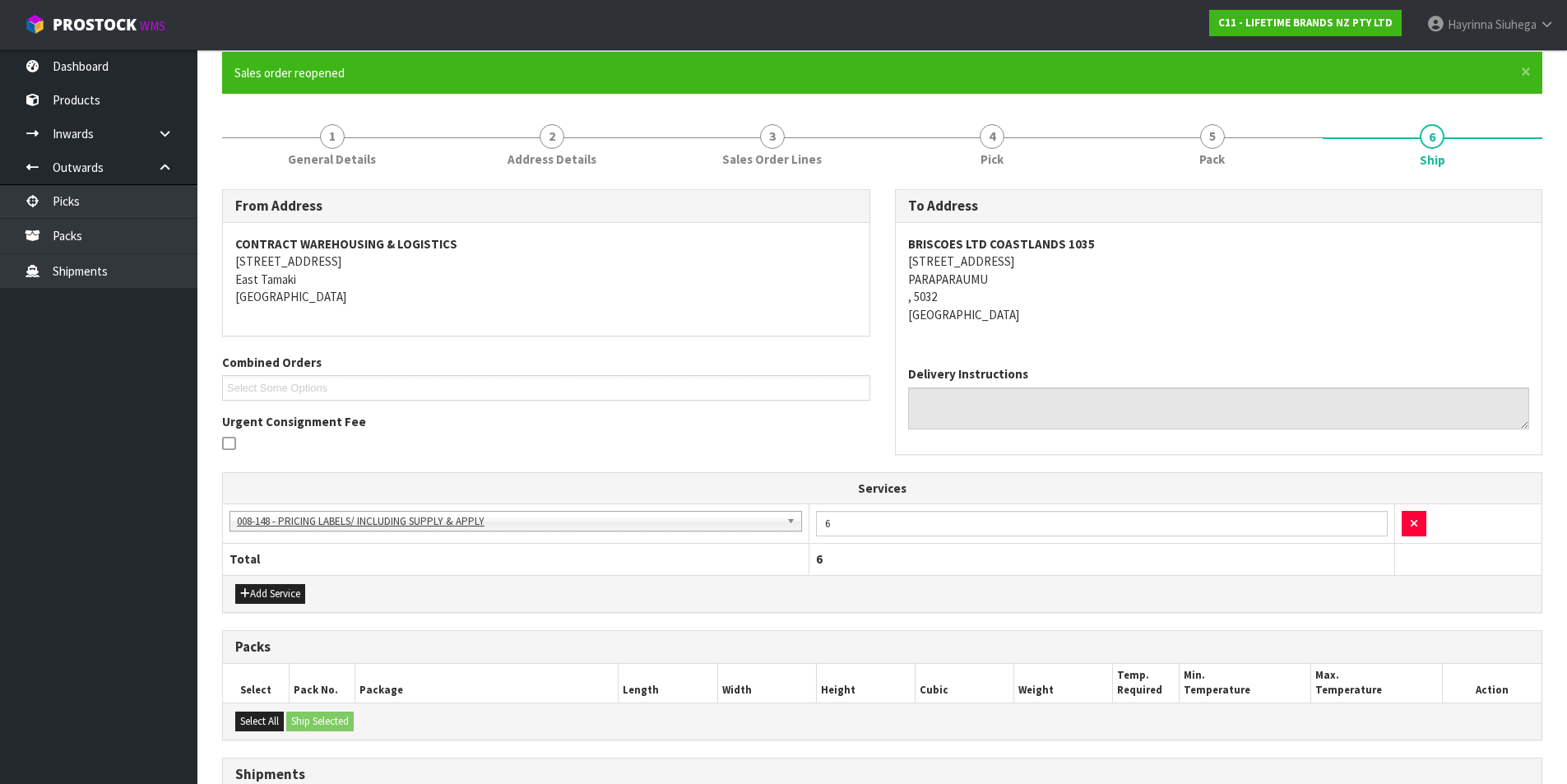
scroll to position [342, 0]
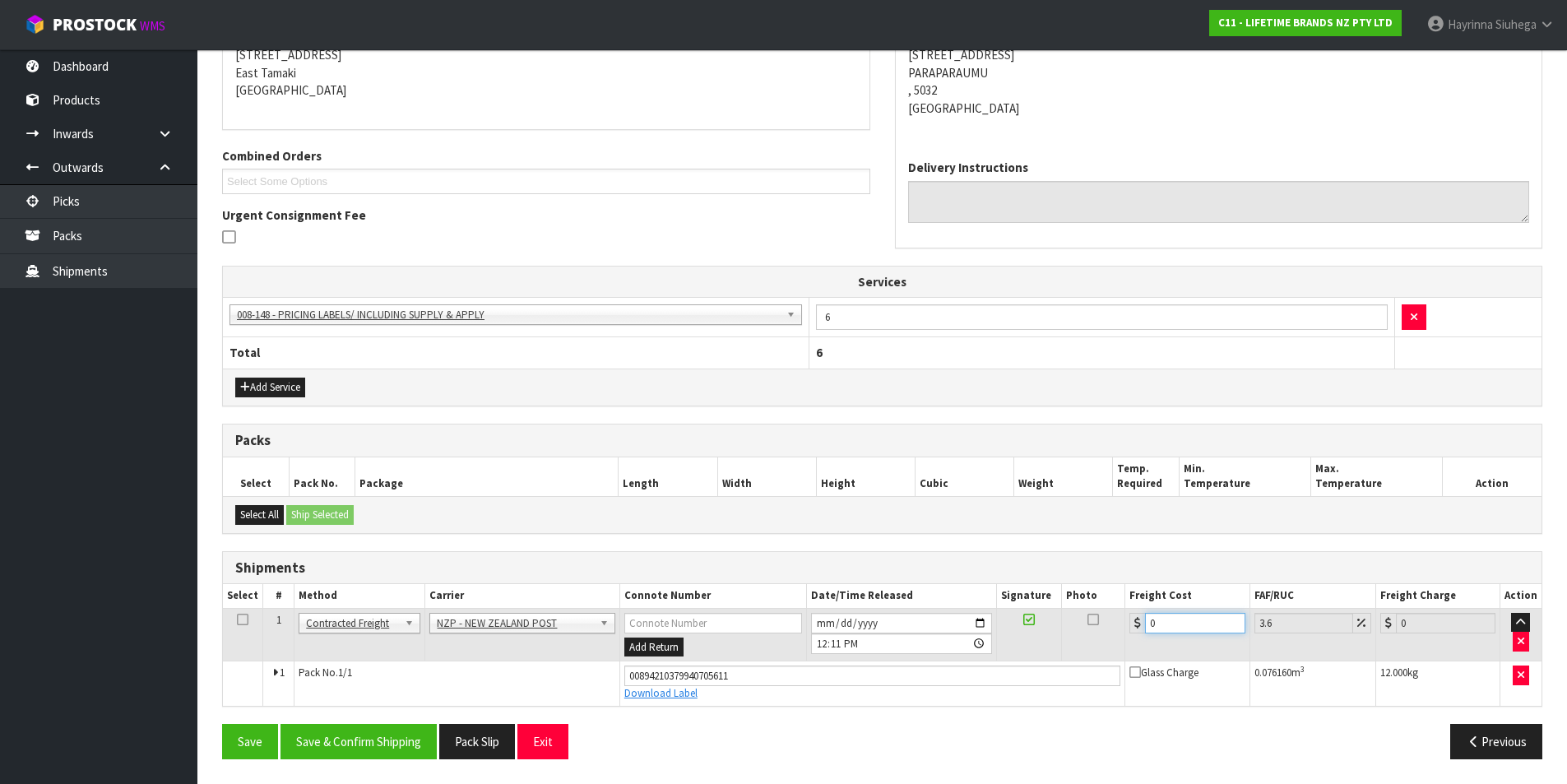
drag, startPoint x: 1177, startPoint y: 627, endPoint x: 1038, endPoint y: 623, distance: 139.1
click at [1040, 625] on tr "1 Client Local Pickup Customer Local Pickup Company Freight Contracted Freight …" at bounding box center [882, 634] width 1319 height 54
click at [223, 724] on button "Save" at bounding box center [250, 741] width 56 height 35
click at [381, 746] on button "Save & Confirm Shipping" at bounding box center [359, 741] width 156 height 35
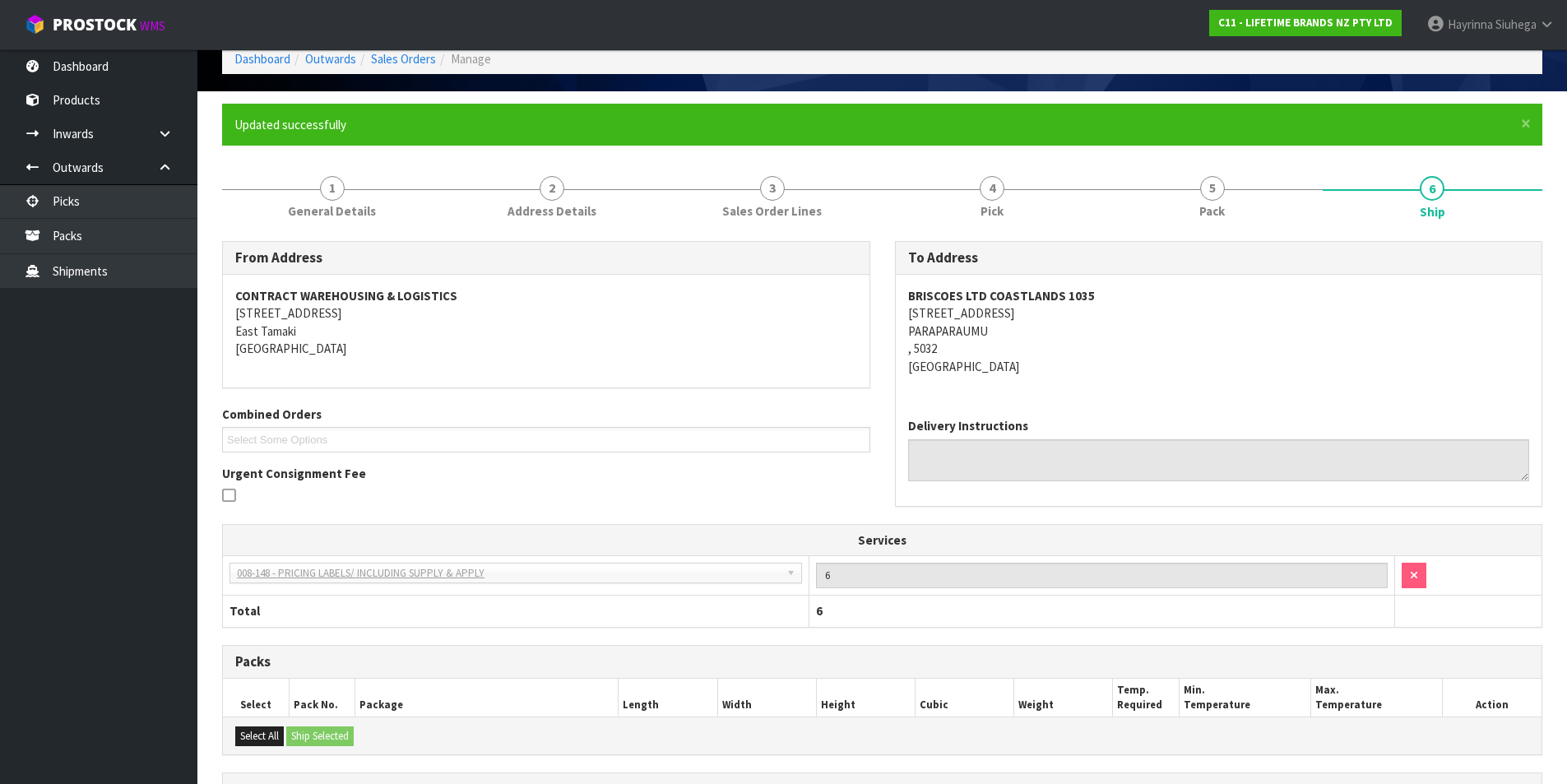
scroll to position [0, 0]
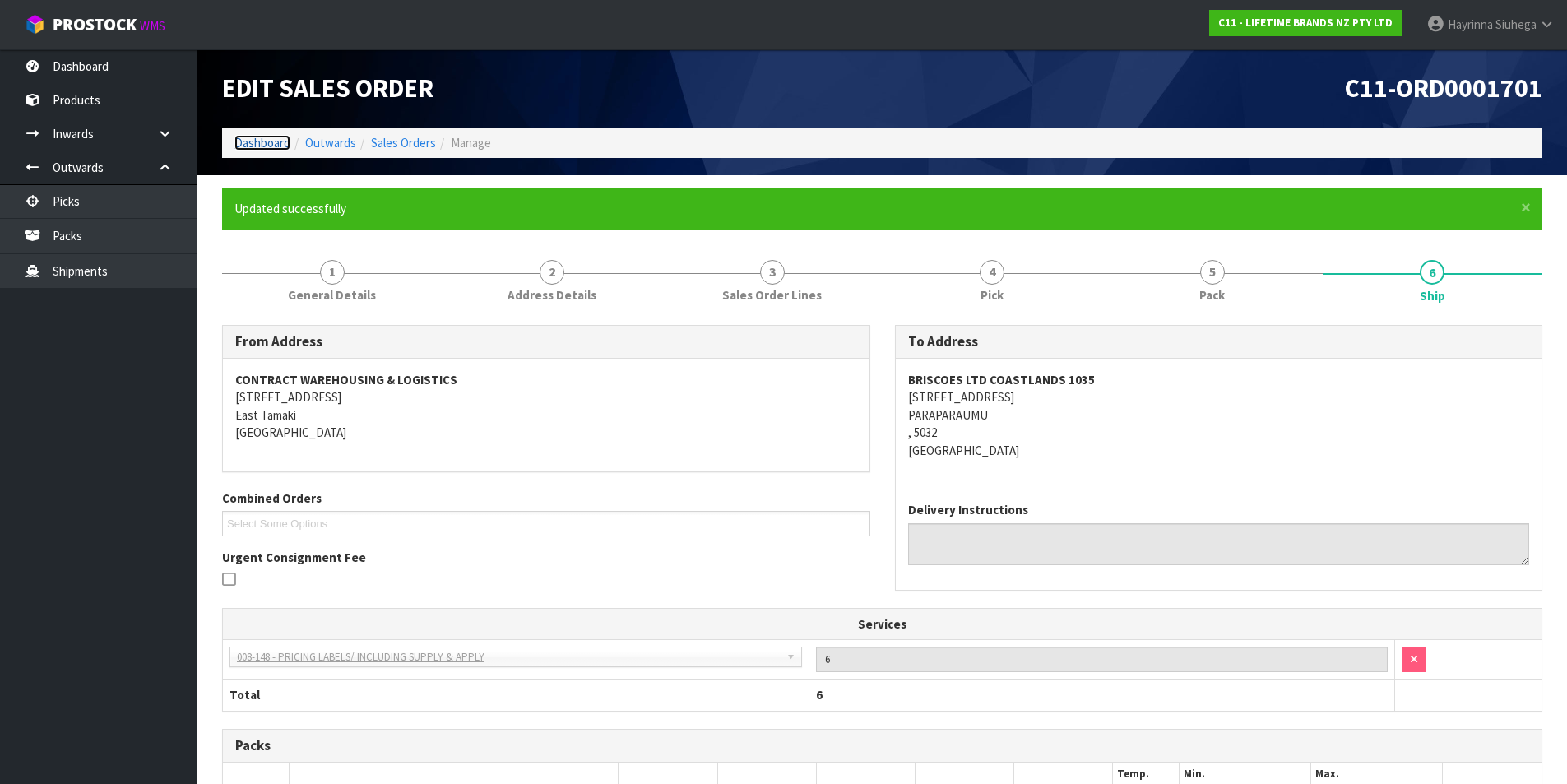
click at [268, 144] on link "Dashboard" at bounding box center [262, 142] width 56 height 15
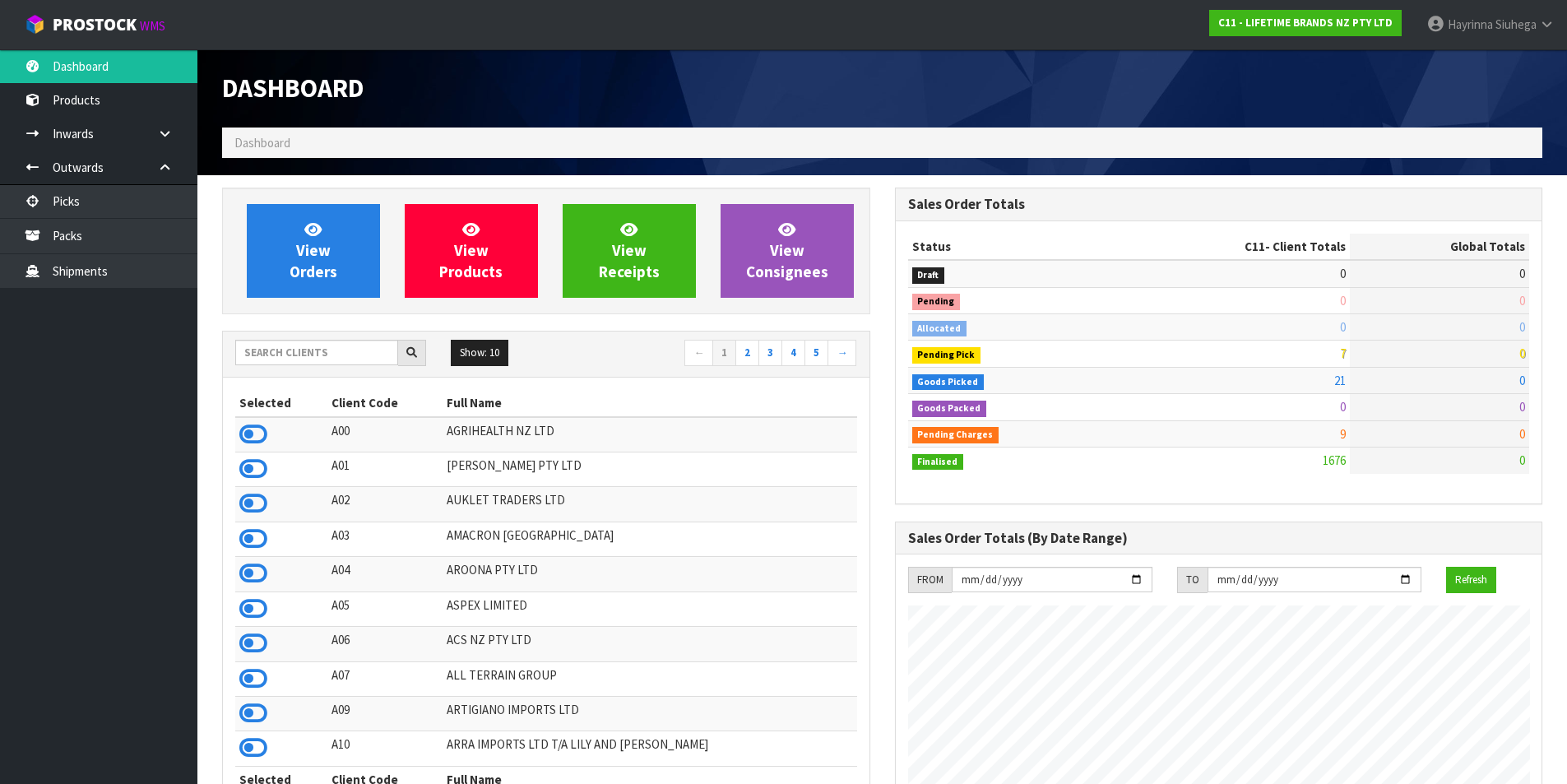
scroll to position [1246, 672]
click at [306, 266] on span "View Orders" at bounding box center [313, 250] width 48 height 62
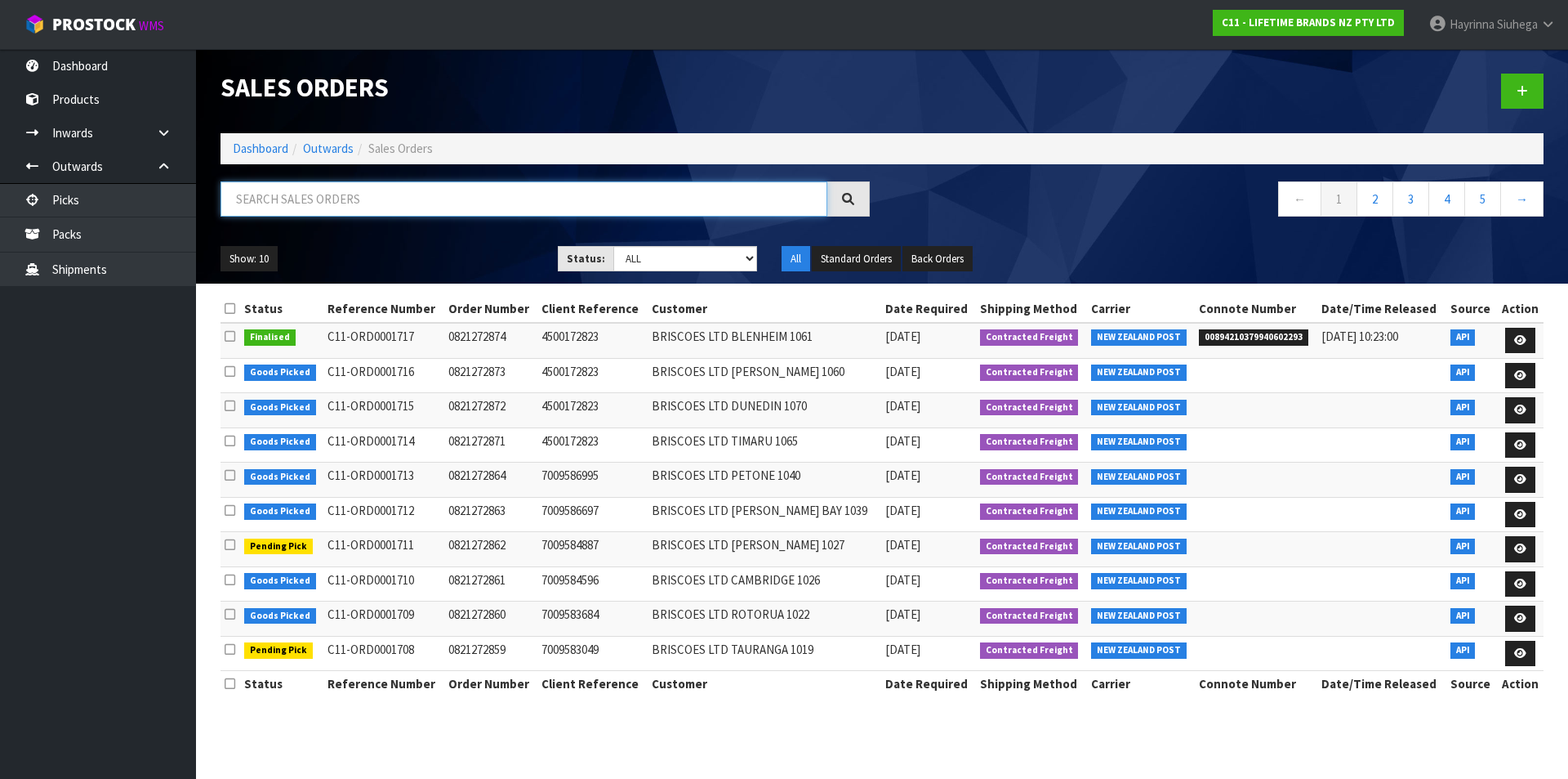
click at [329, 193] on input "text" at bounding box center [524, 199] width 607 height 35
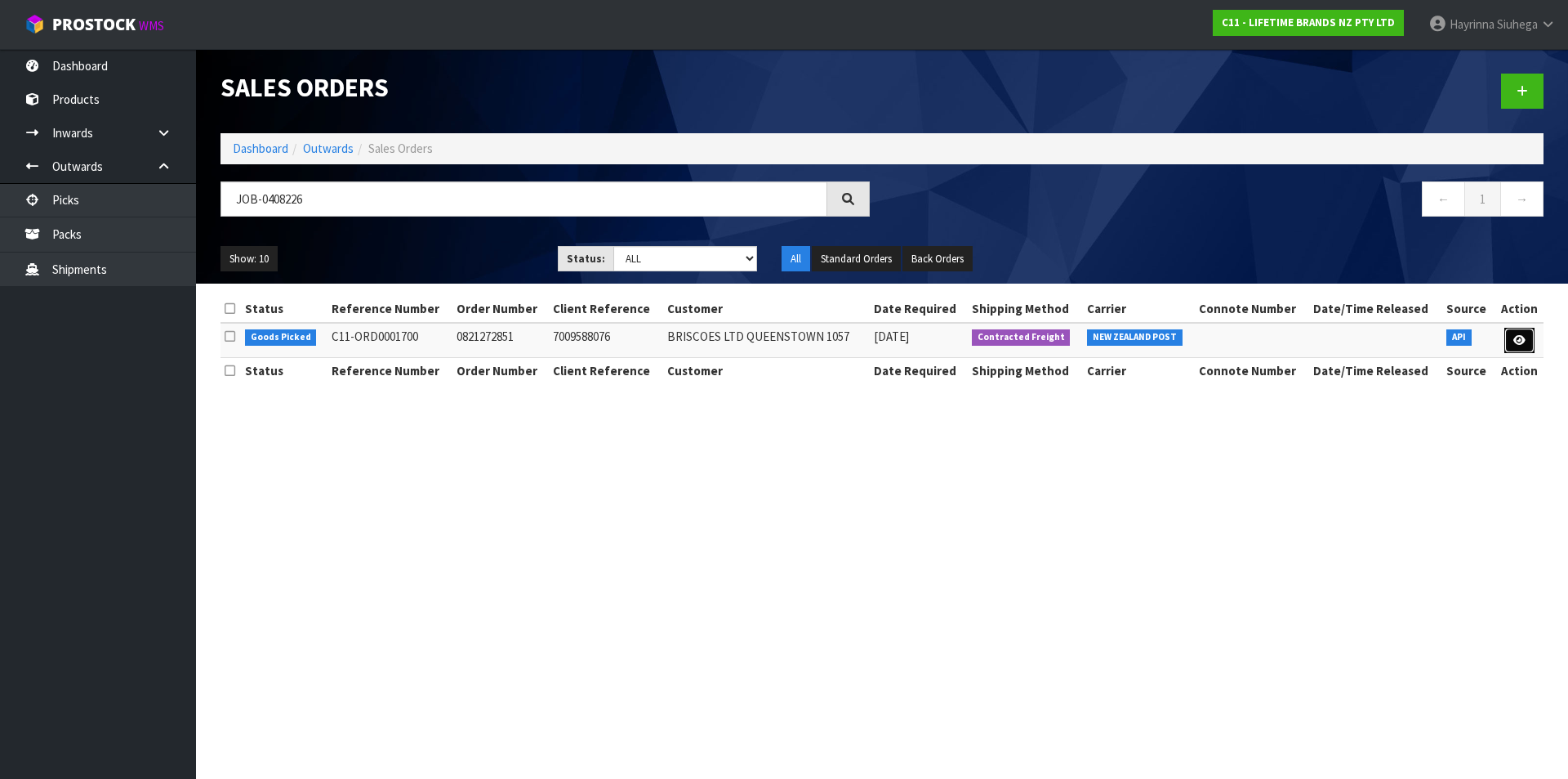
click at [1518, 339] on icon at bounding box center [1520, 340] width 12 height 11
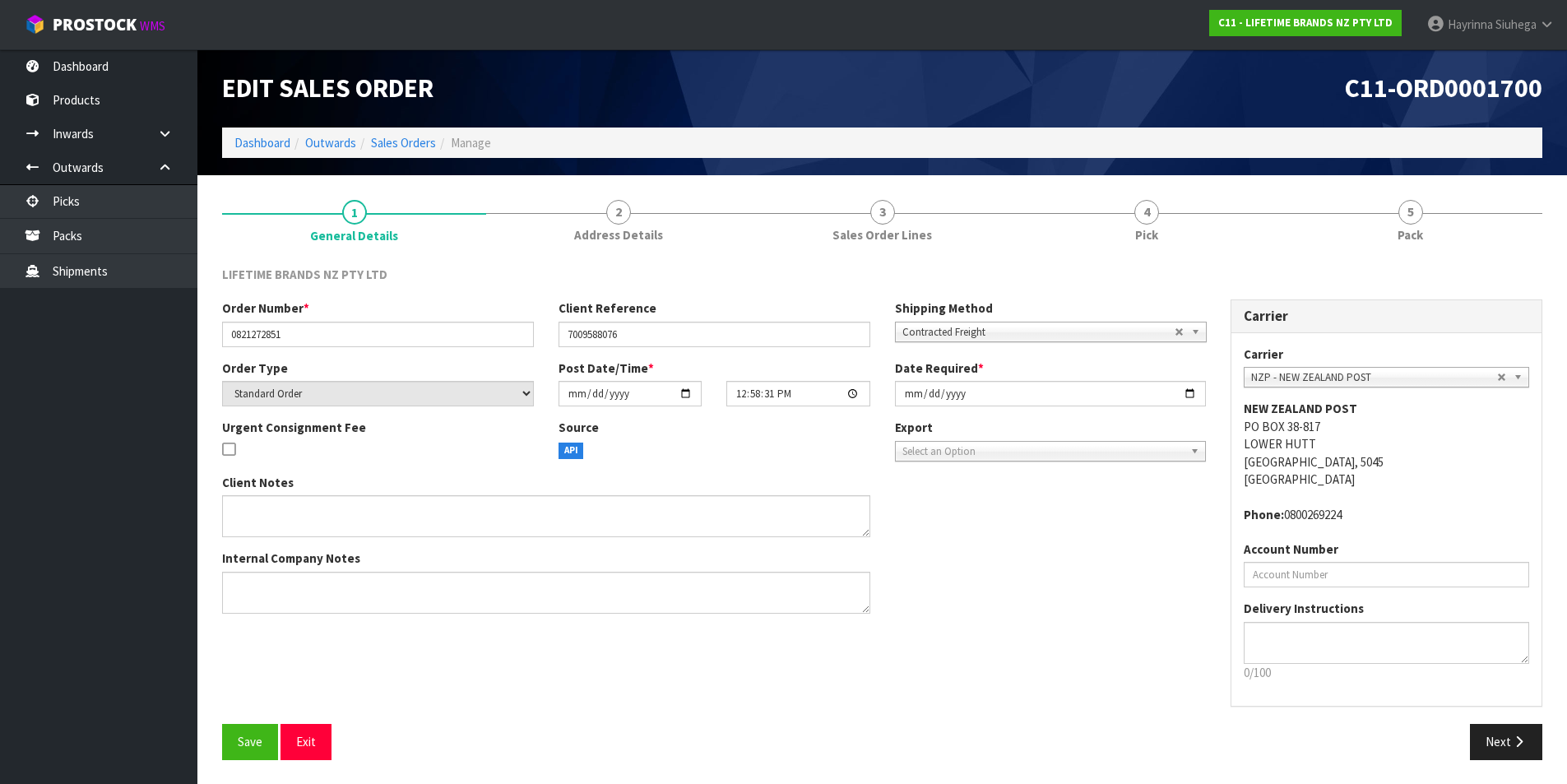
click at [1217, 180] on section "1 General Details 2 Address Details 3 Sales Order Lines 4 Pick 5 Pack LIFETIME …" at bounding box center [882, 479] width 1370 height 609
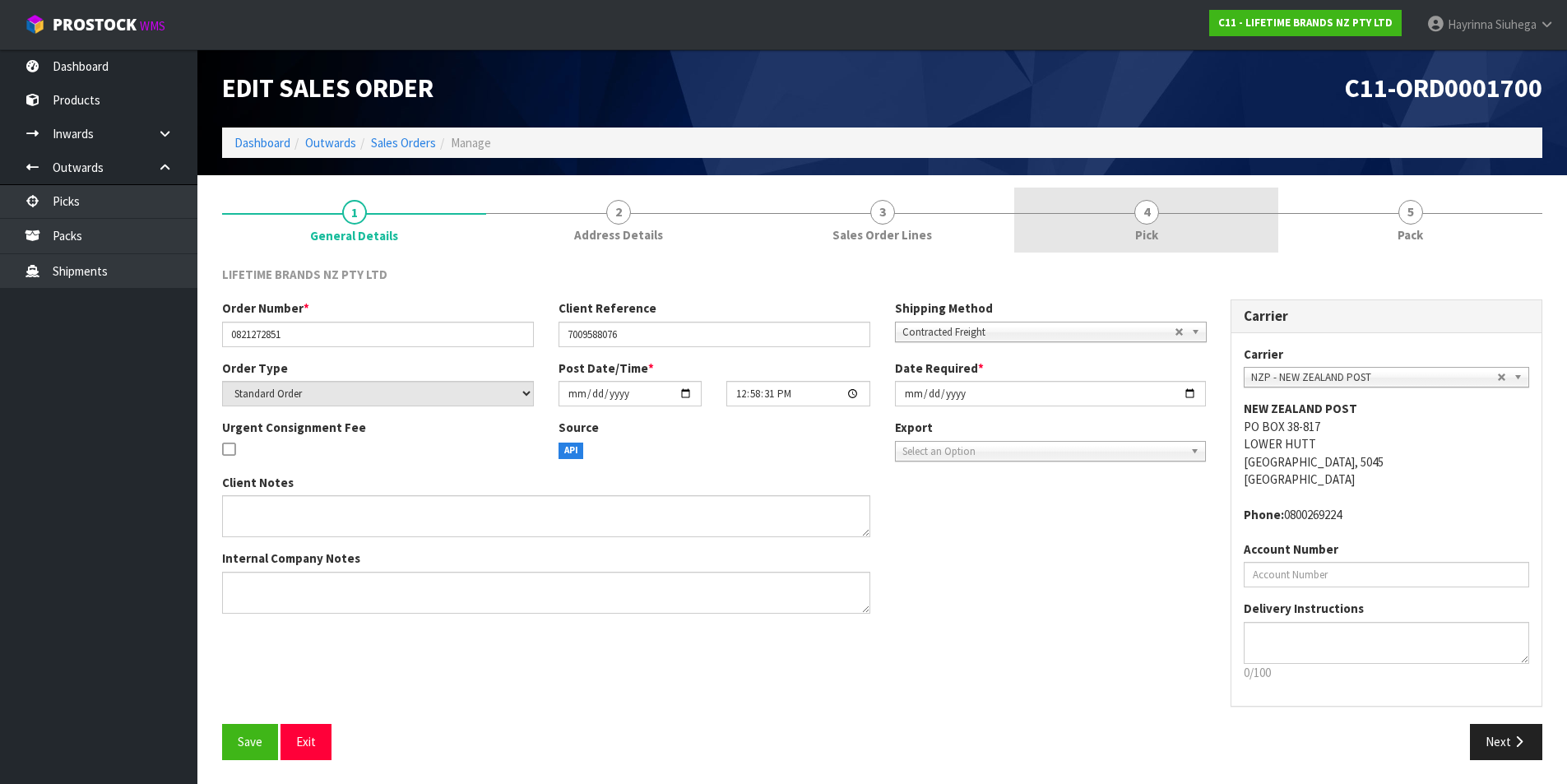
click at [1179, 217] on link "4 Pick" at bounding box center [1146, 220] width 264 height 65
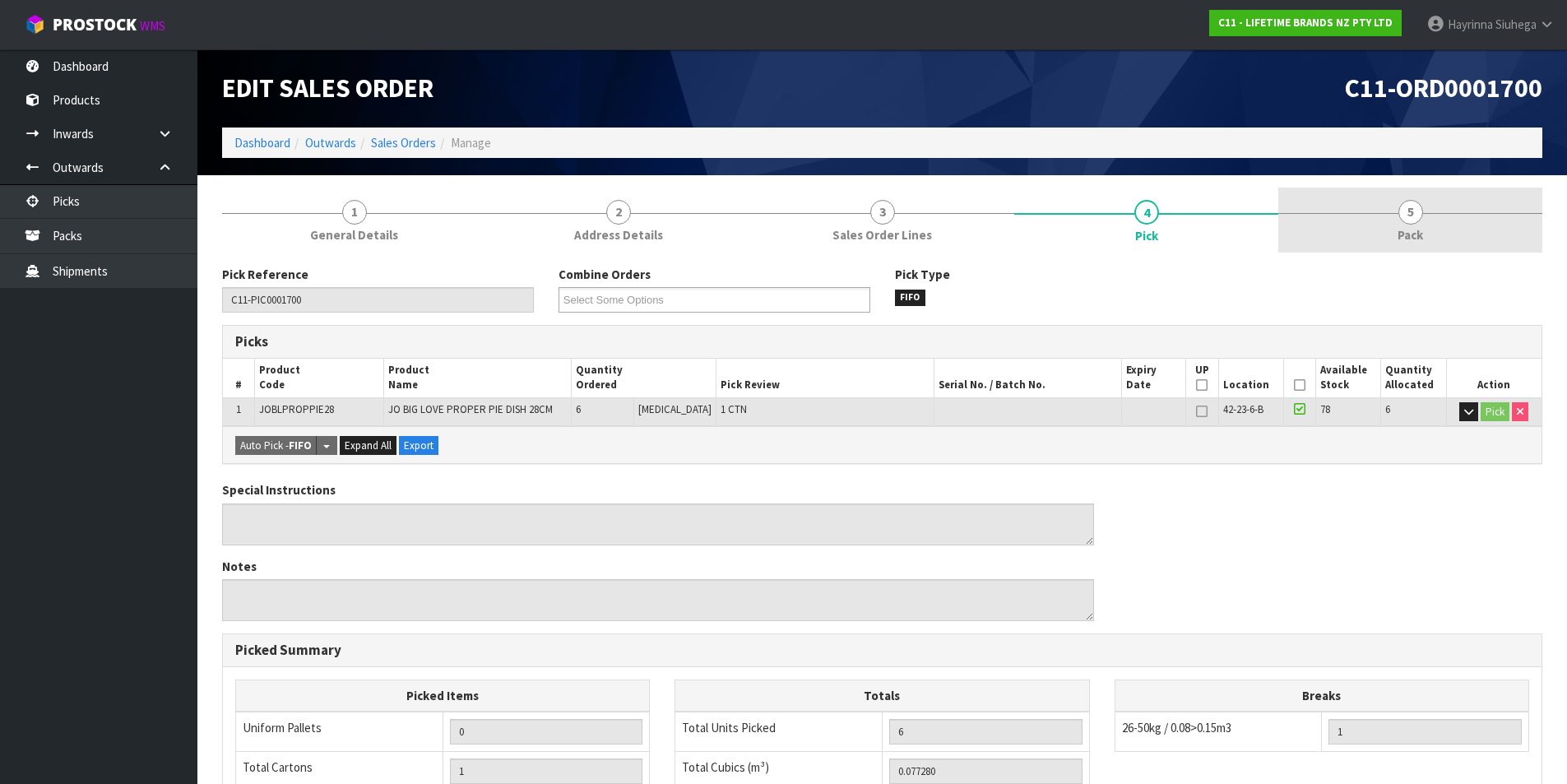
click at [1357, 244] on link "5 Pack" at bounding box center [1411, 220] width 264 height 65
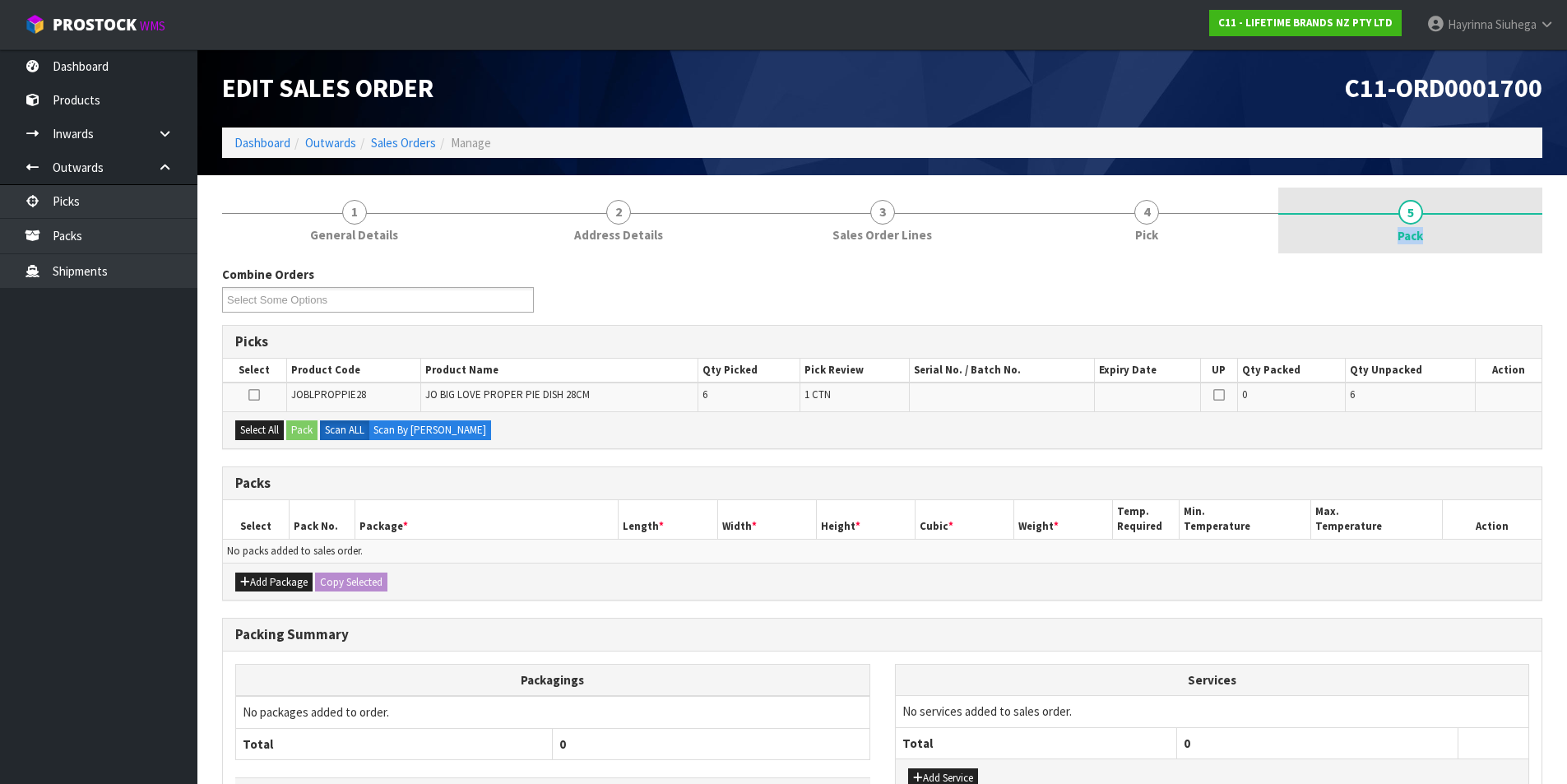
click at [1357, 244] on link "5 Pack" at bounding box center [1411, 220] width 264 height 65
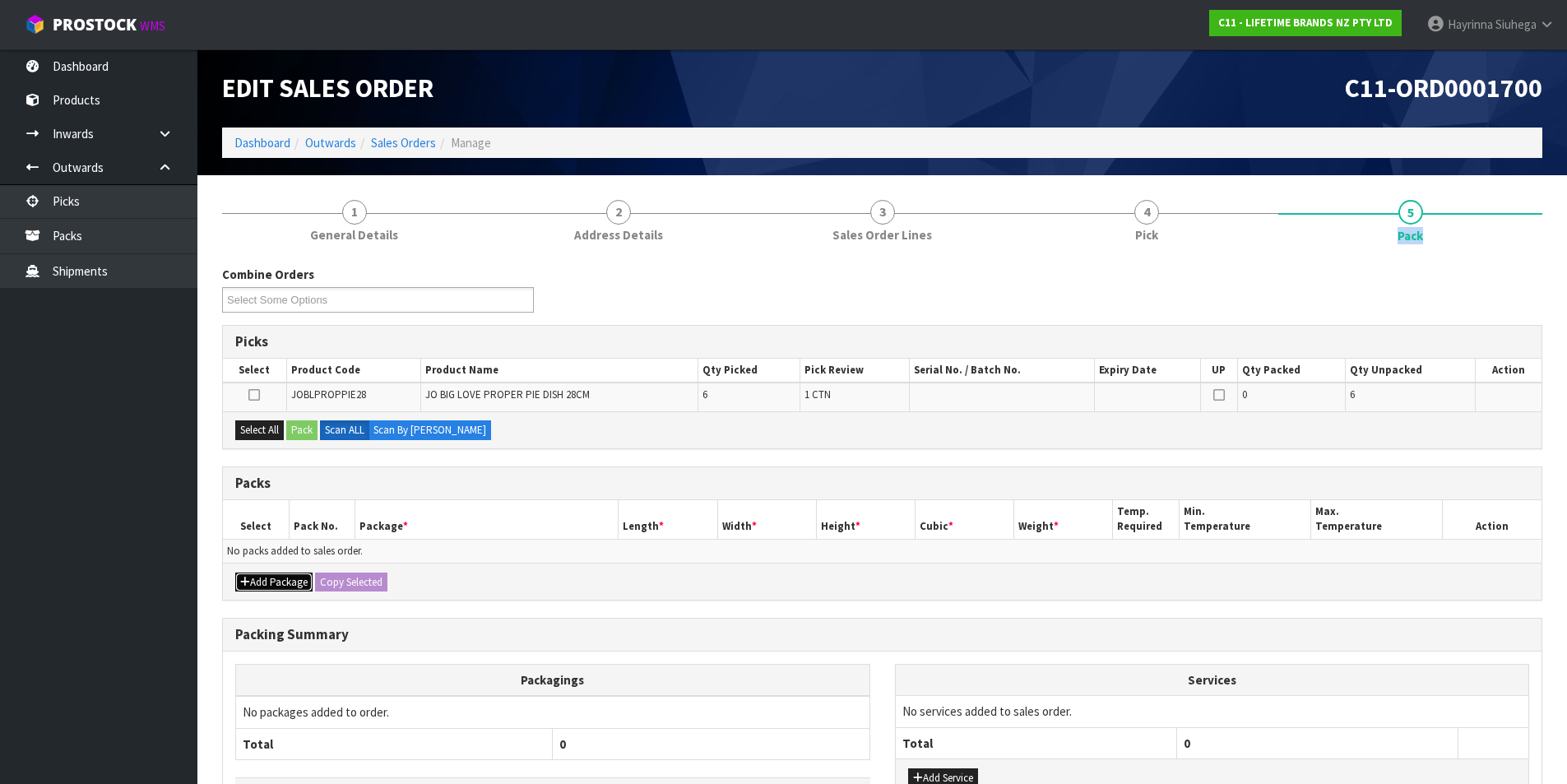
click at [272, 588] on button "Add Package" at bounding box center [274, 582] width 77 height 20
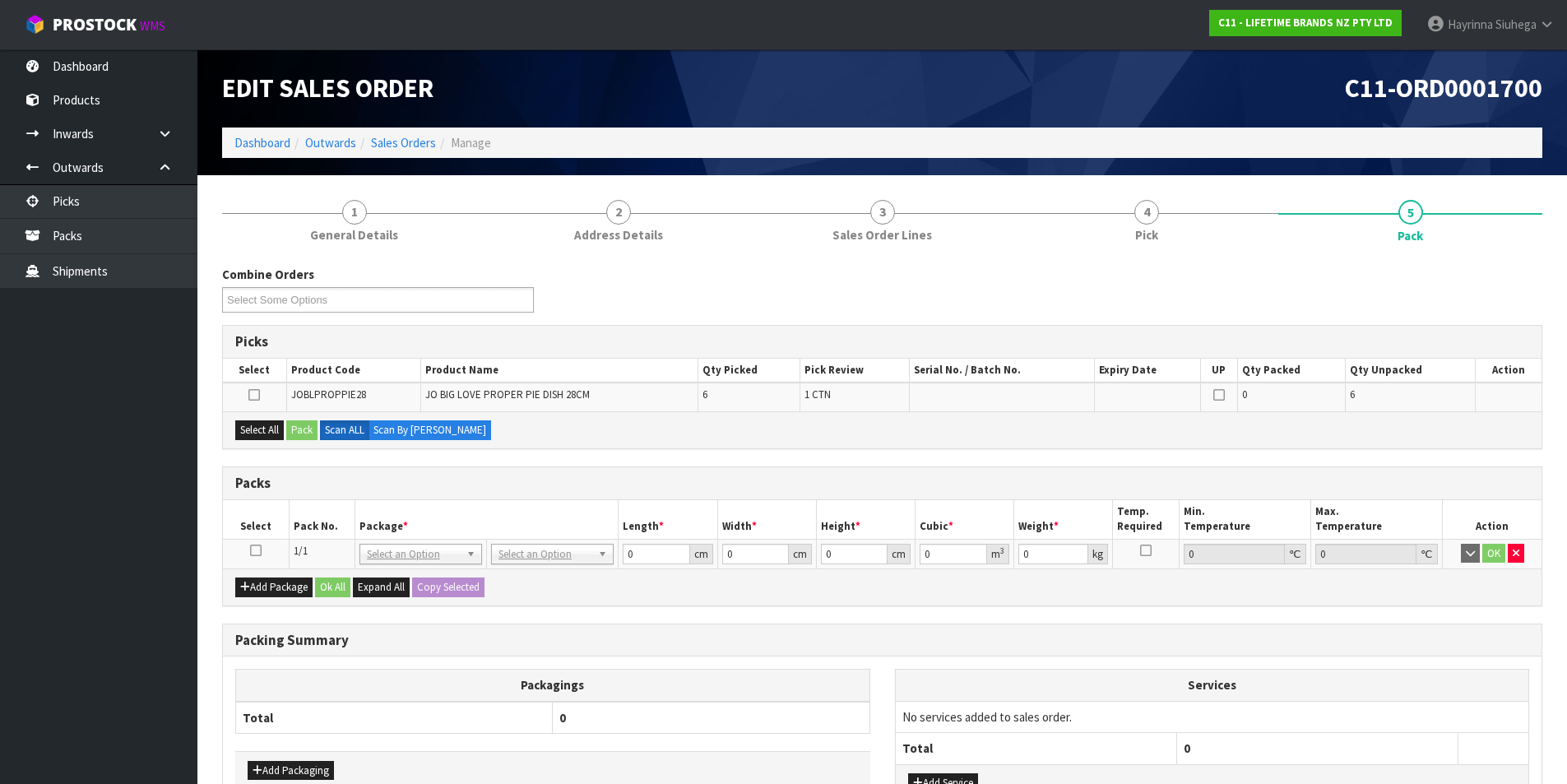
click at [253, 551] on icon at bounding box center [256, 550] width 12 height 1
click at [545, 463] on div "Combine Orders C11-ORD0001682 C11-ORD0001686 C11-ORD0001687 C11-ORD0001689 C11-…" at bounding box center [882, 581] width 1320 height 632
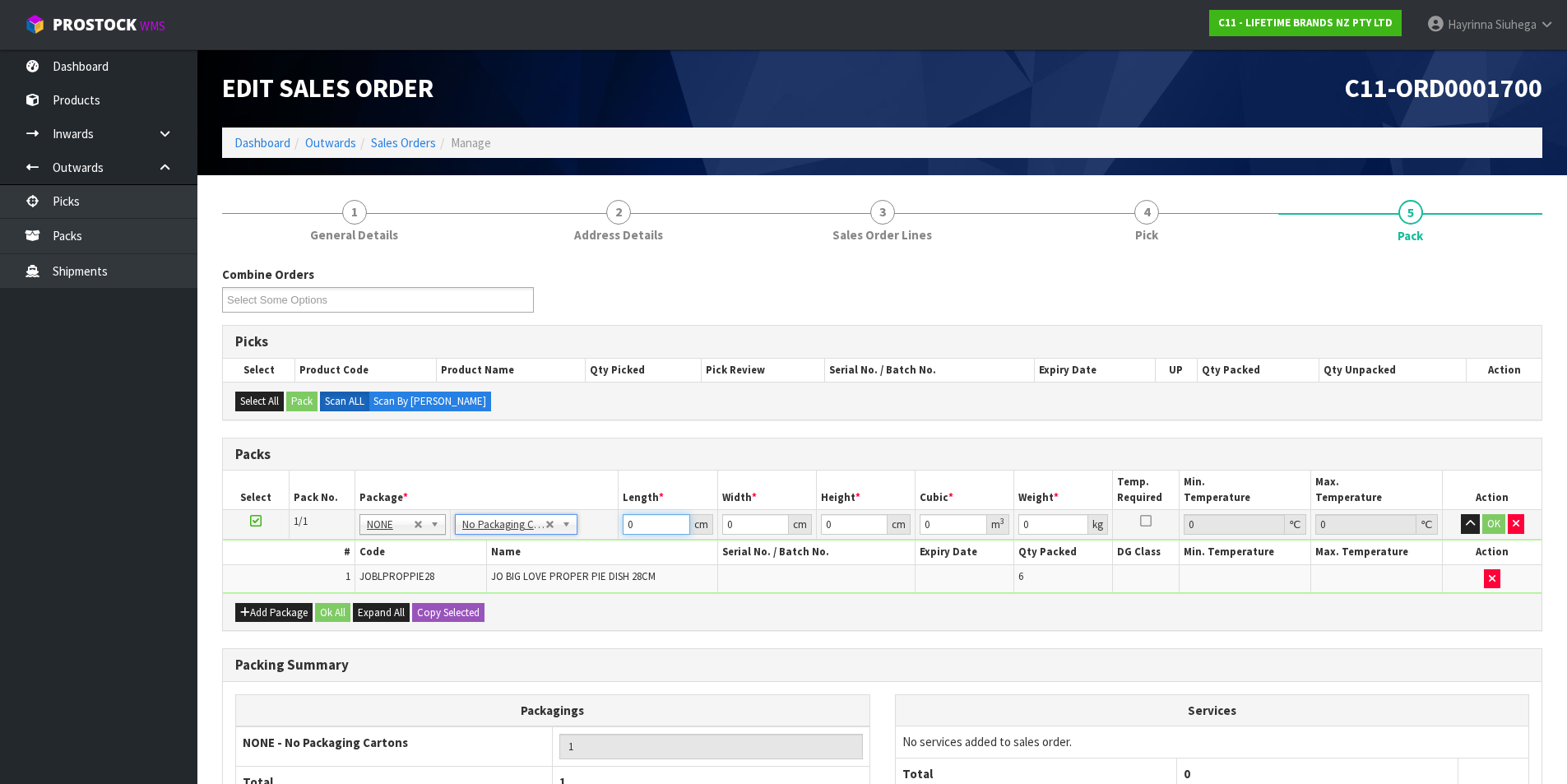
click at [627, 521] on input "0" at bounding box center [656, 524] width 66 height 21
click button "OK" at bounding box center [1494, 524] width 23 height 20
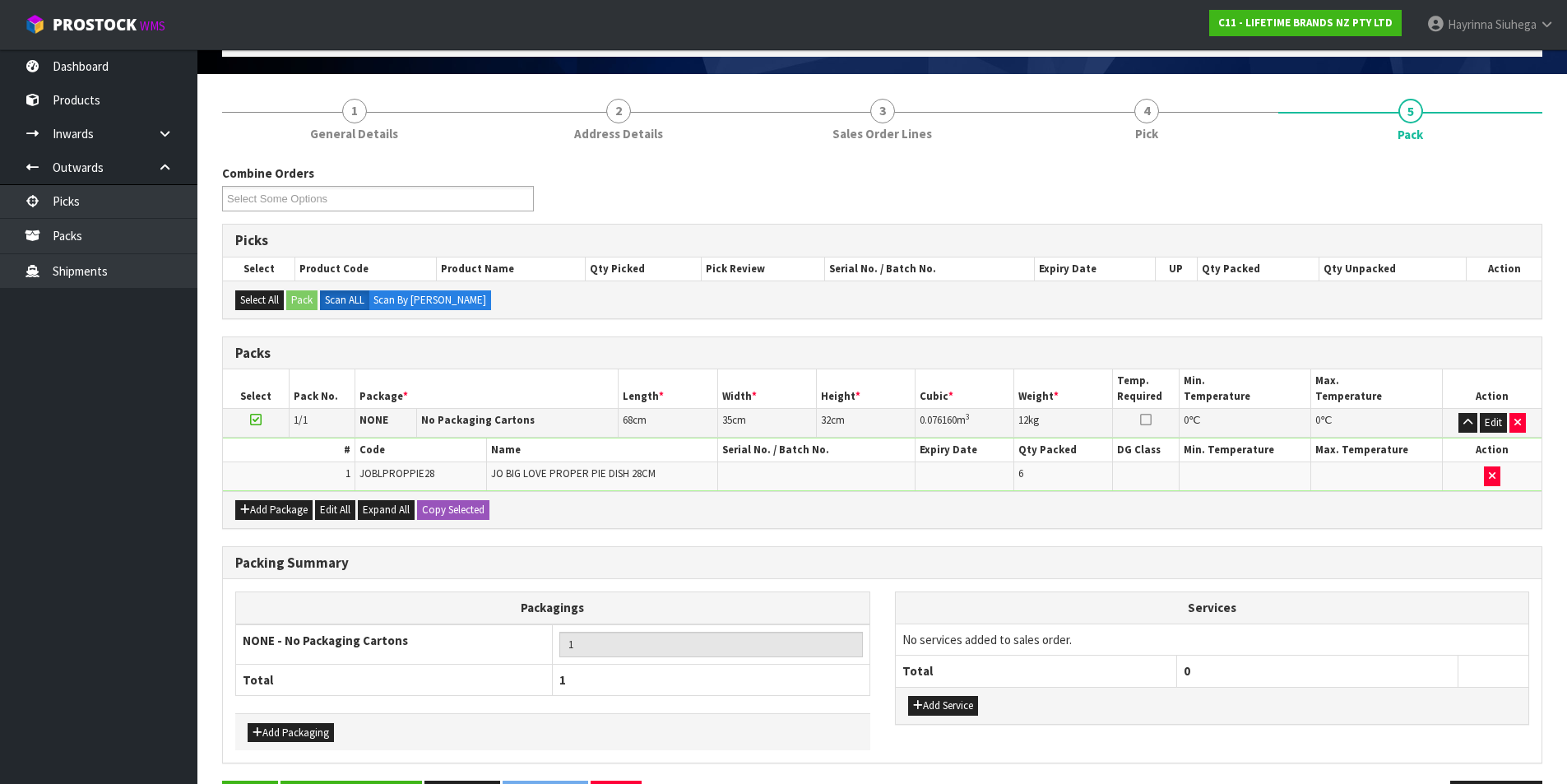
scroll to position [159, 0]
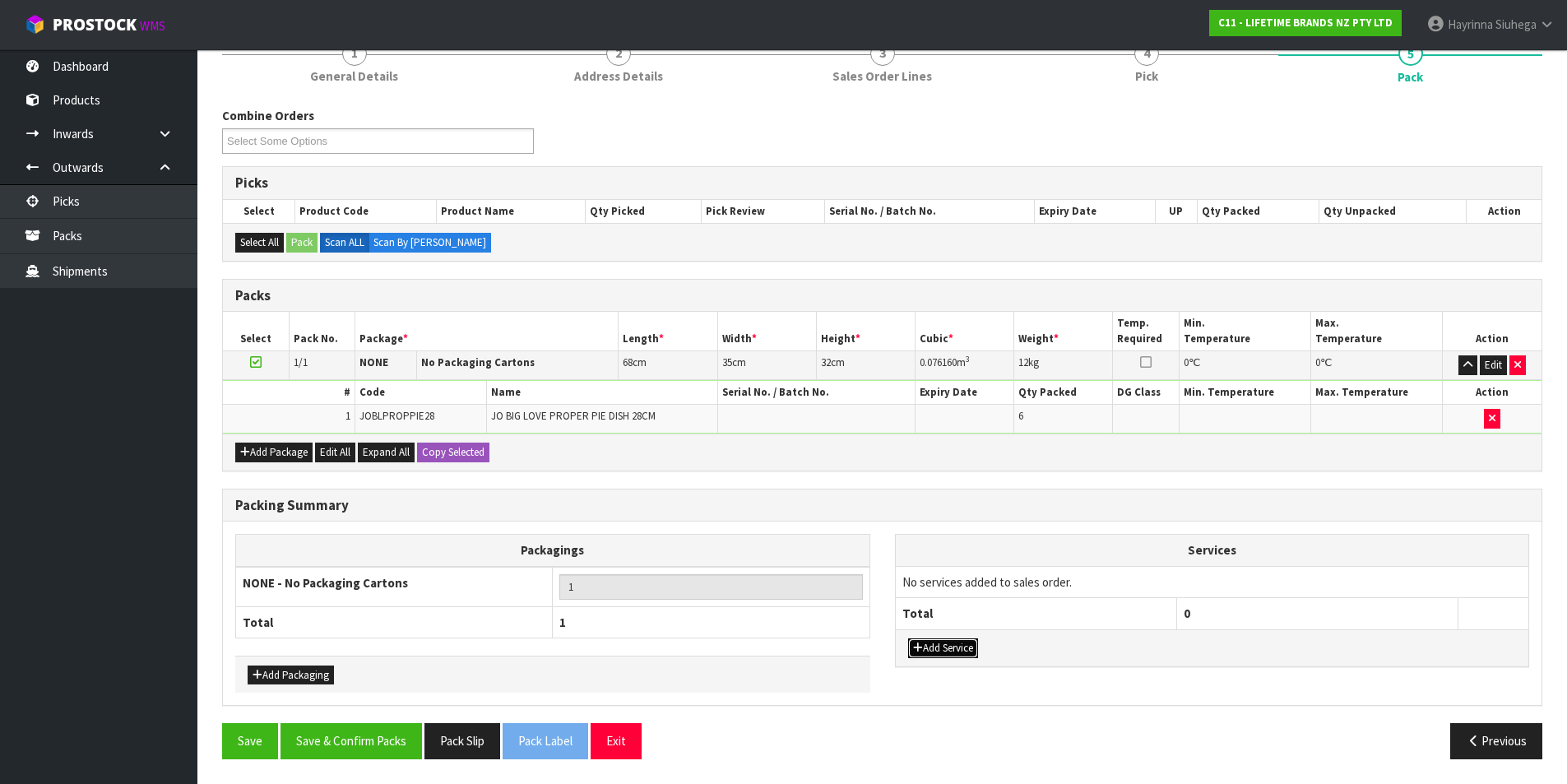
click at [951, 645] on button "Add Service" at bounding box center [943, 648] width 70 height 20
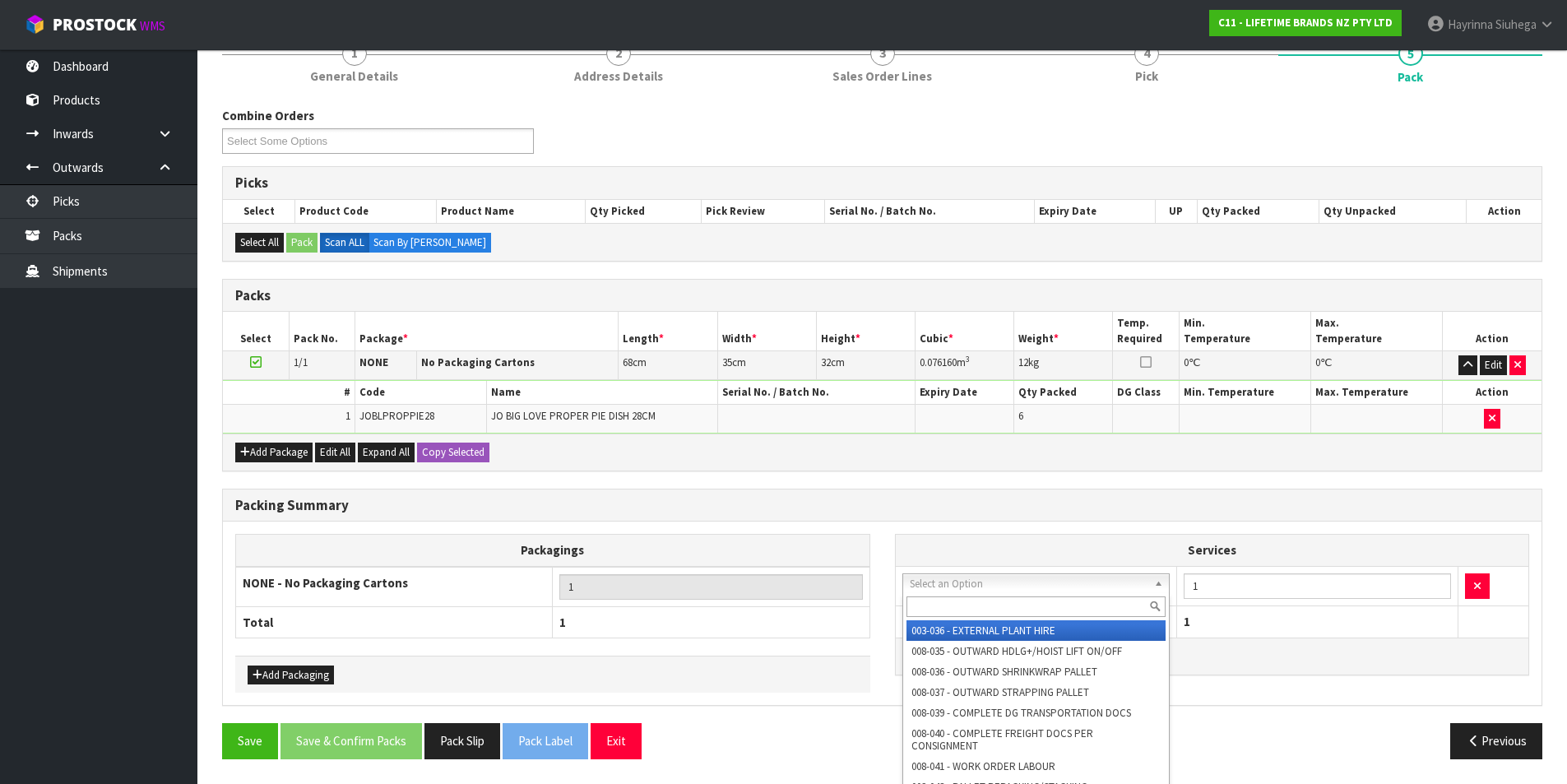
click at [964, 599] on input "text" at bounding box center [1037, 606] width 260 height 21
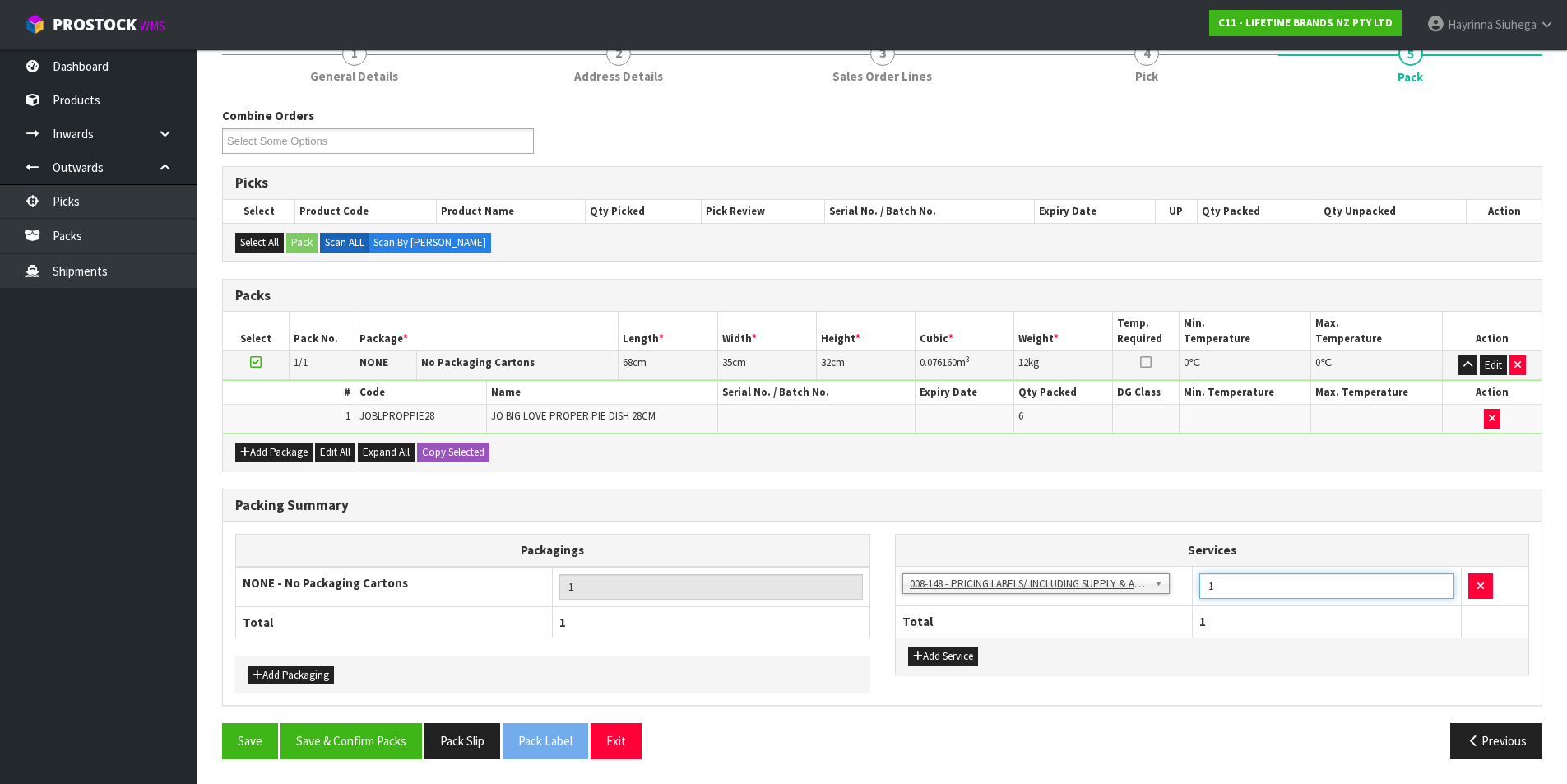
drag, startPoint x: 1261, startPoint y: 595, endPoint x: 1221, endPoint y: 595, distance: 40.0
click at [1221, 595] on input "1" at bounding box center [1327, 586] width 255 height 25
click at [410, 736] on button "Save & Confirm Packs" at bounding box center [352, 740] width 142 height 35
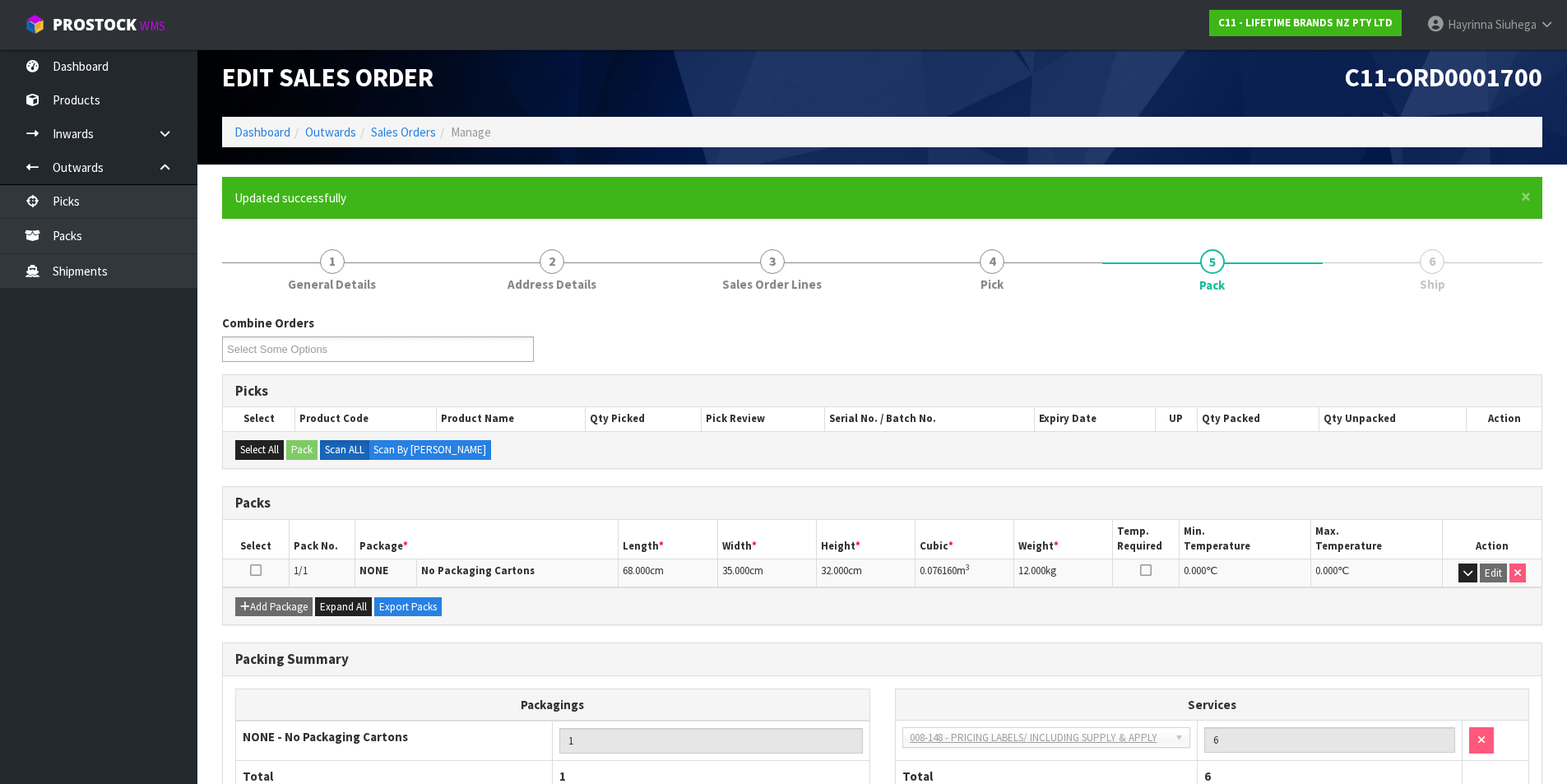
scroll to position [127, 0]
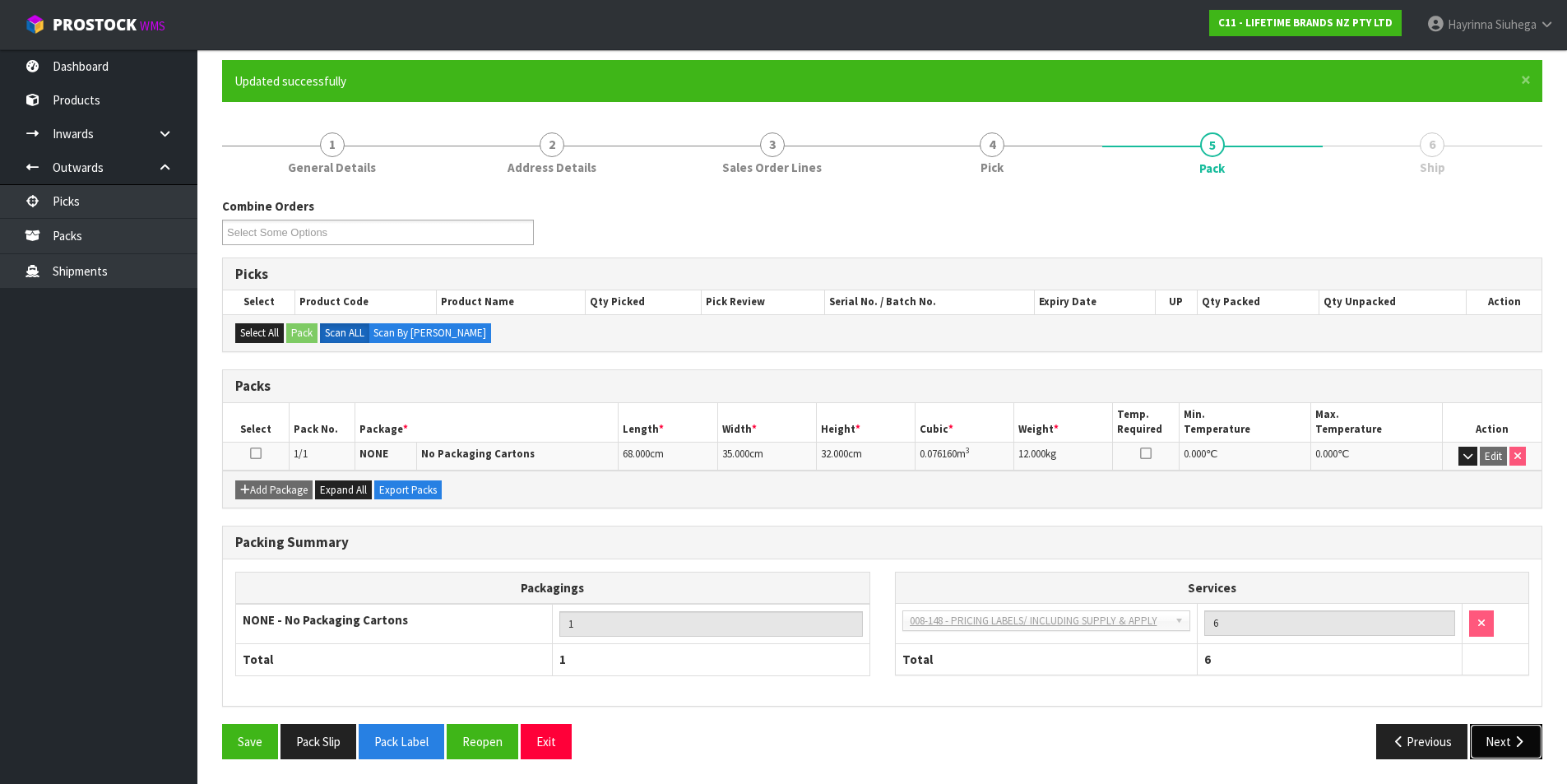
click at [1521, 732] on button "Next" at bounding box center [1506, 741] width 73 height 35
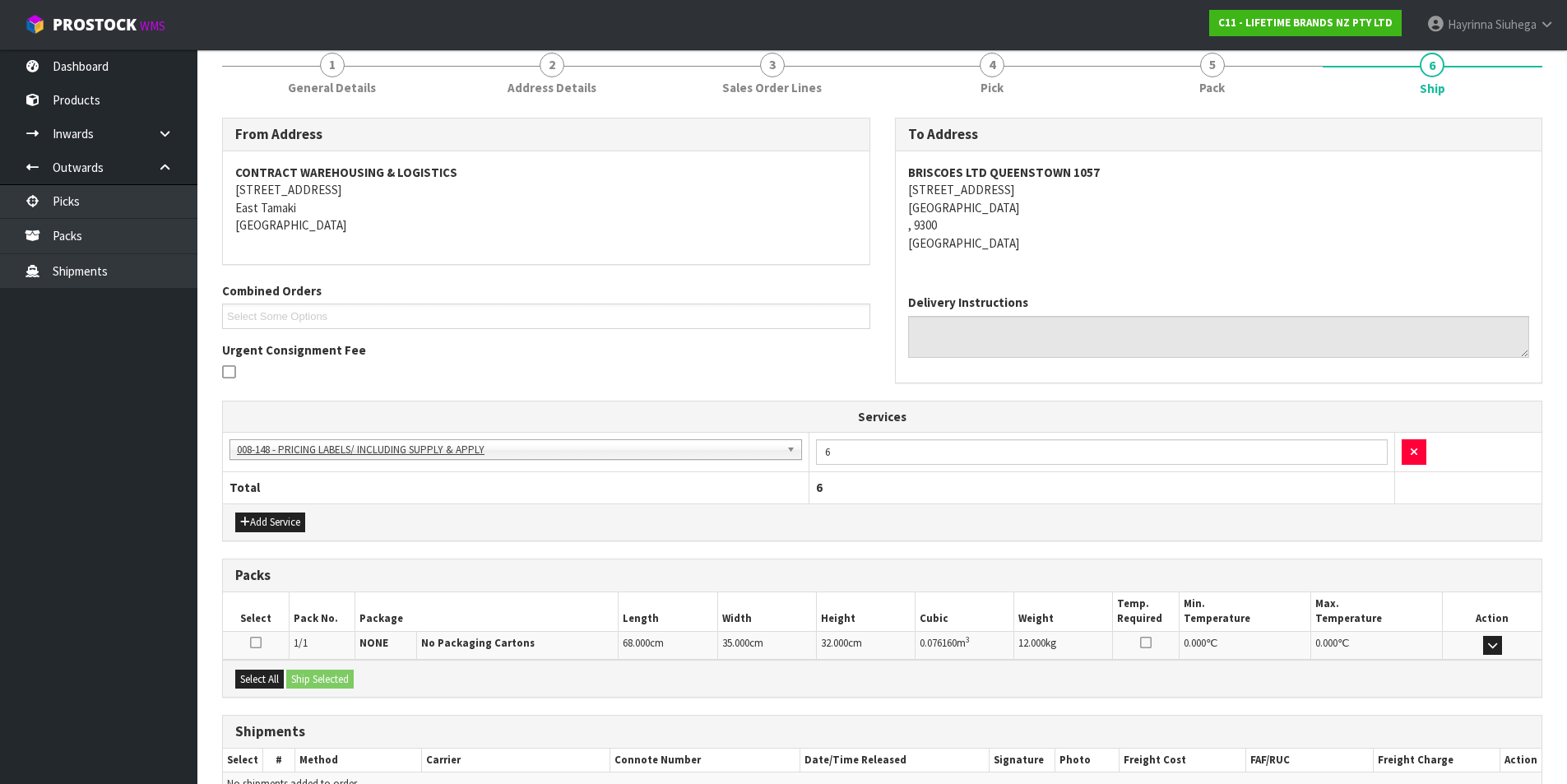
scroll to position [298, 0]
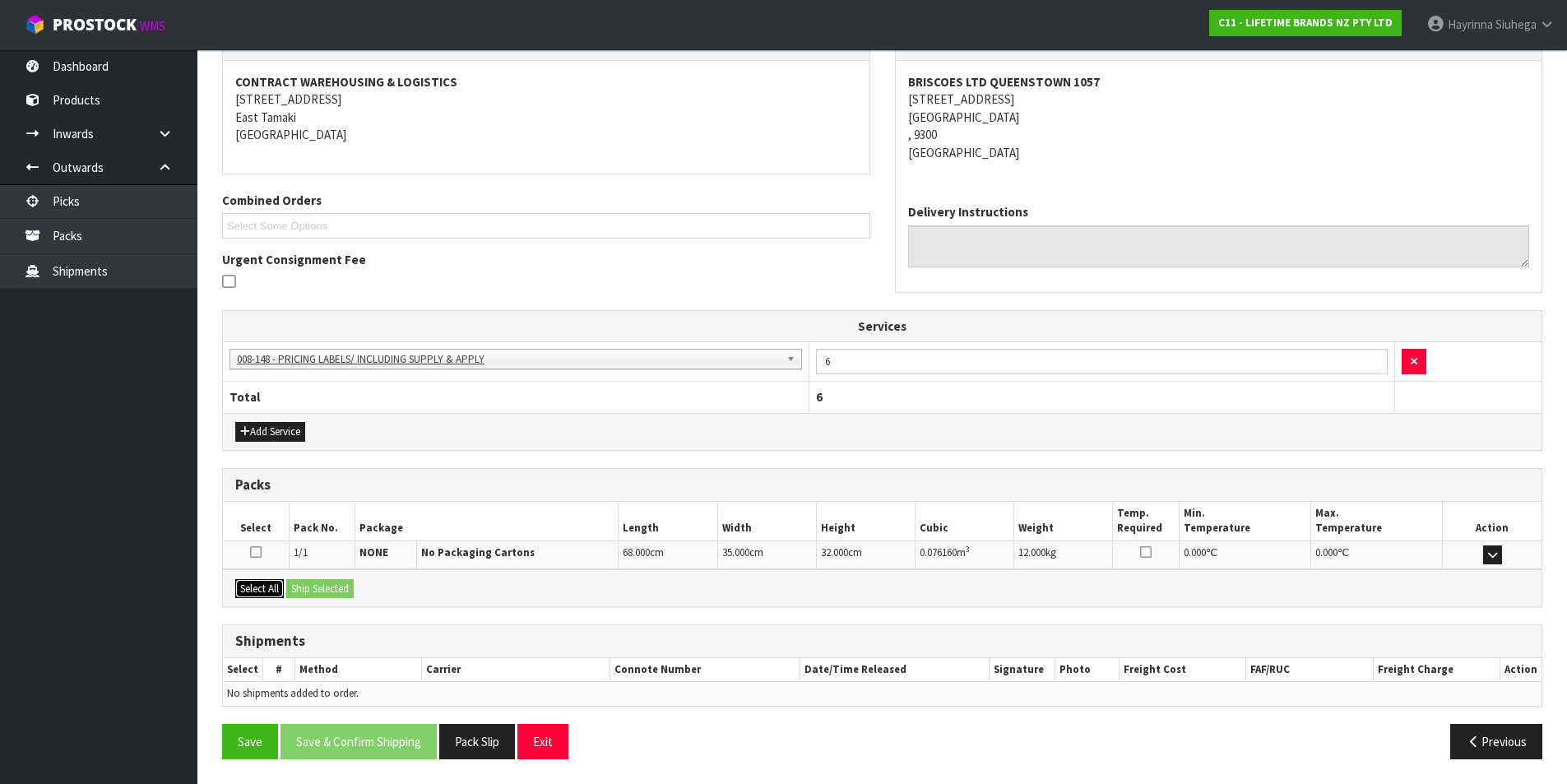
click at [279, 590] on button "Select All" at bounding box center [259, 588] width 48 height 20
click at [282, 588] on button "Select All" at bounding box center [259, 588] width 48 height 20
click at [294, 588] on button "Ship Selected" at bounding box center [320, 588] width 67 height 20
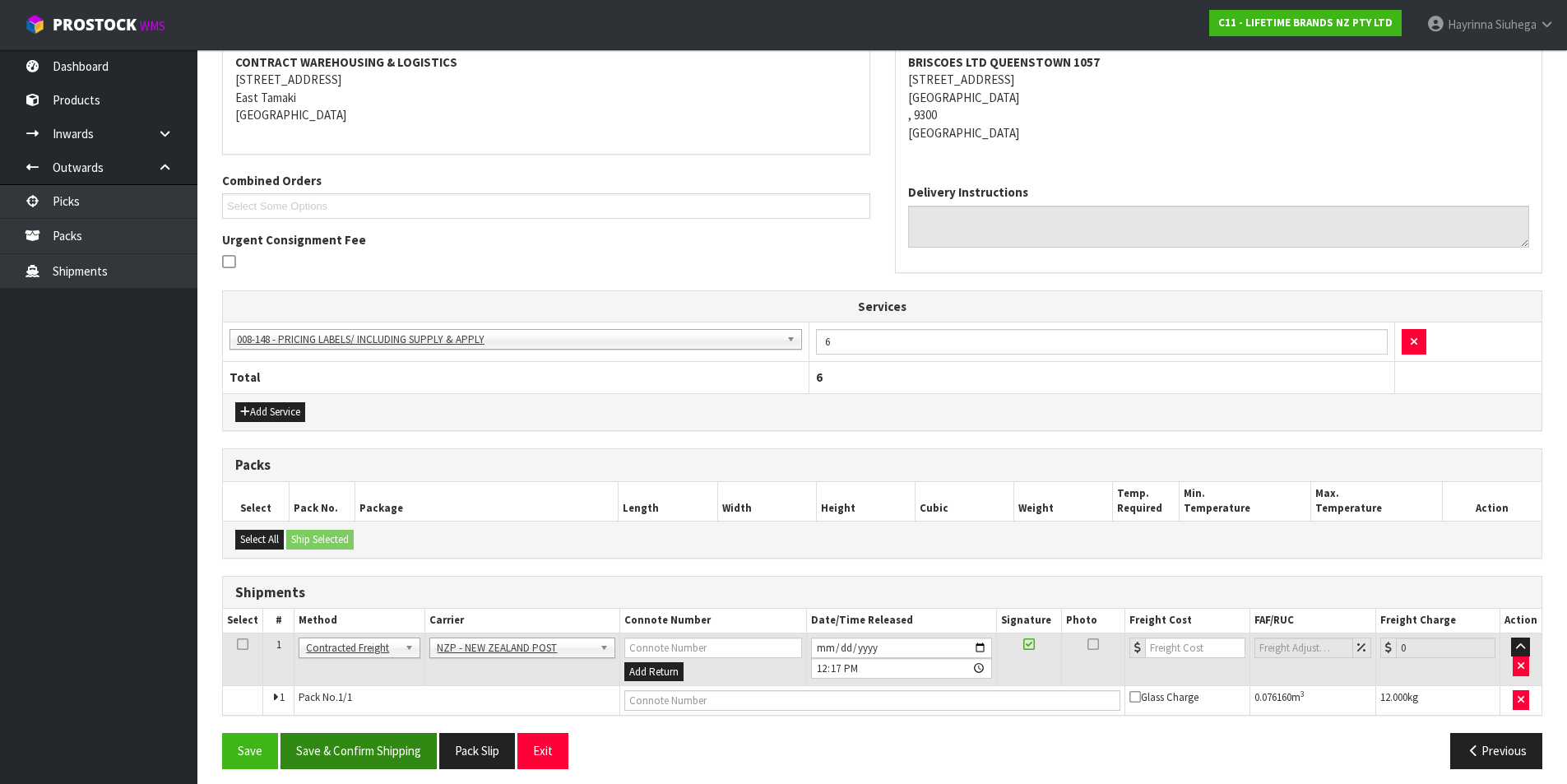
scroll to position [327, 0]
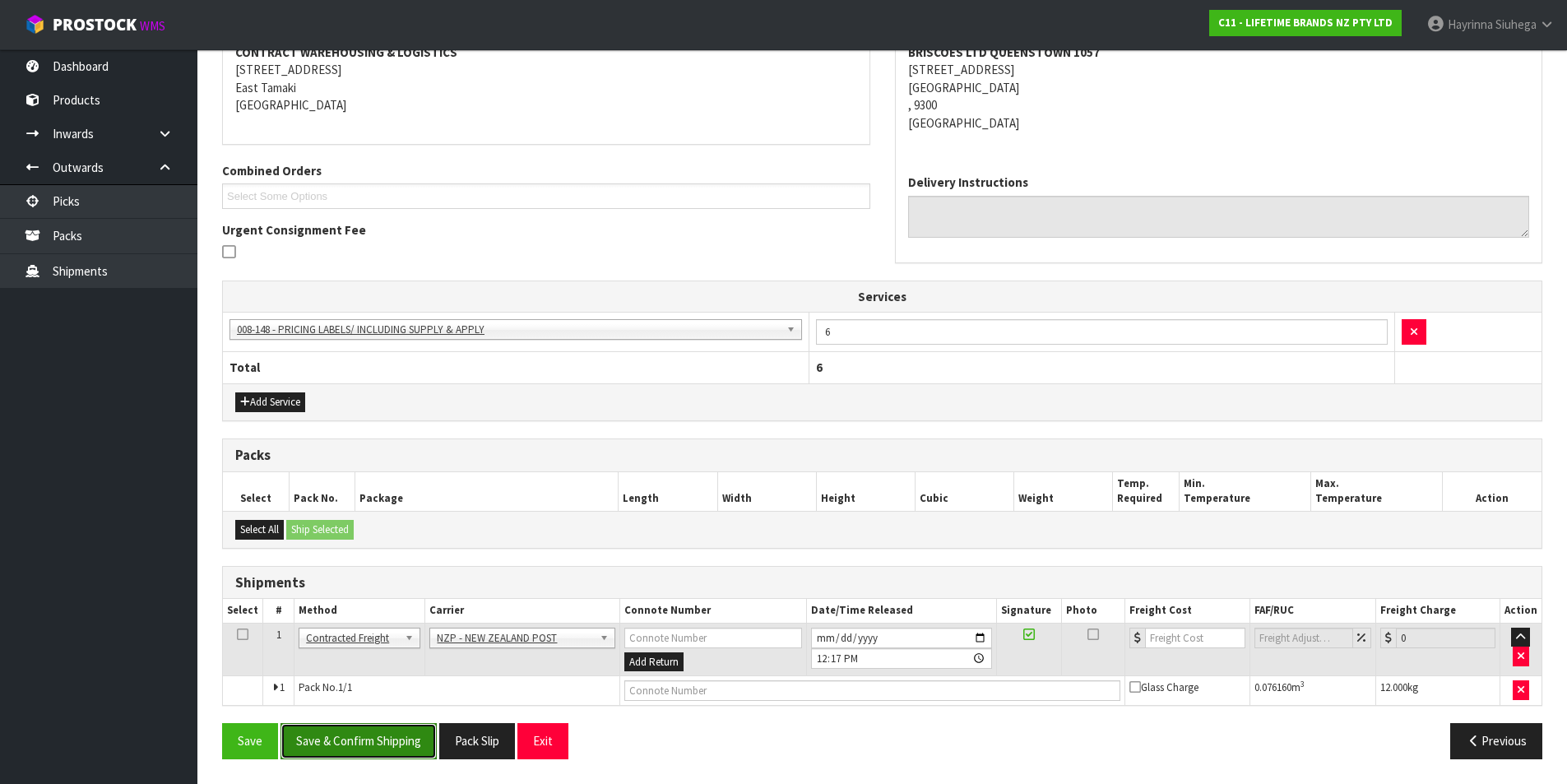
click at [400, 739] on button "Save & Confirm Shipping" at bounding box center [359, 740] width 156 height 35
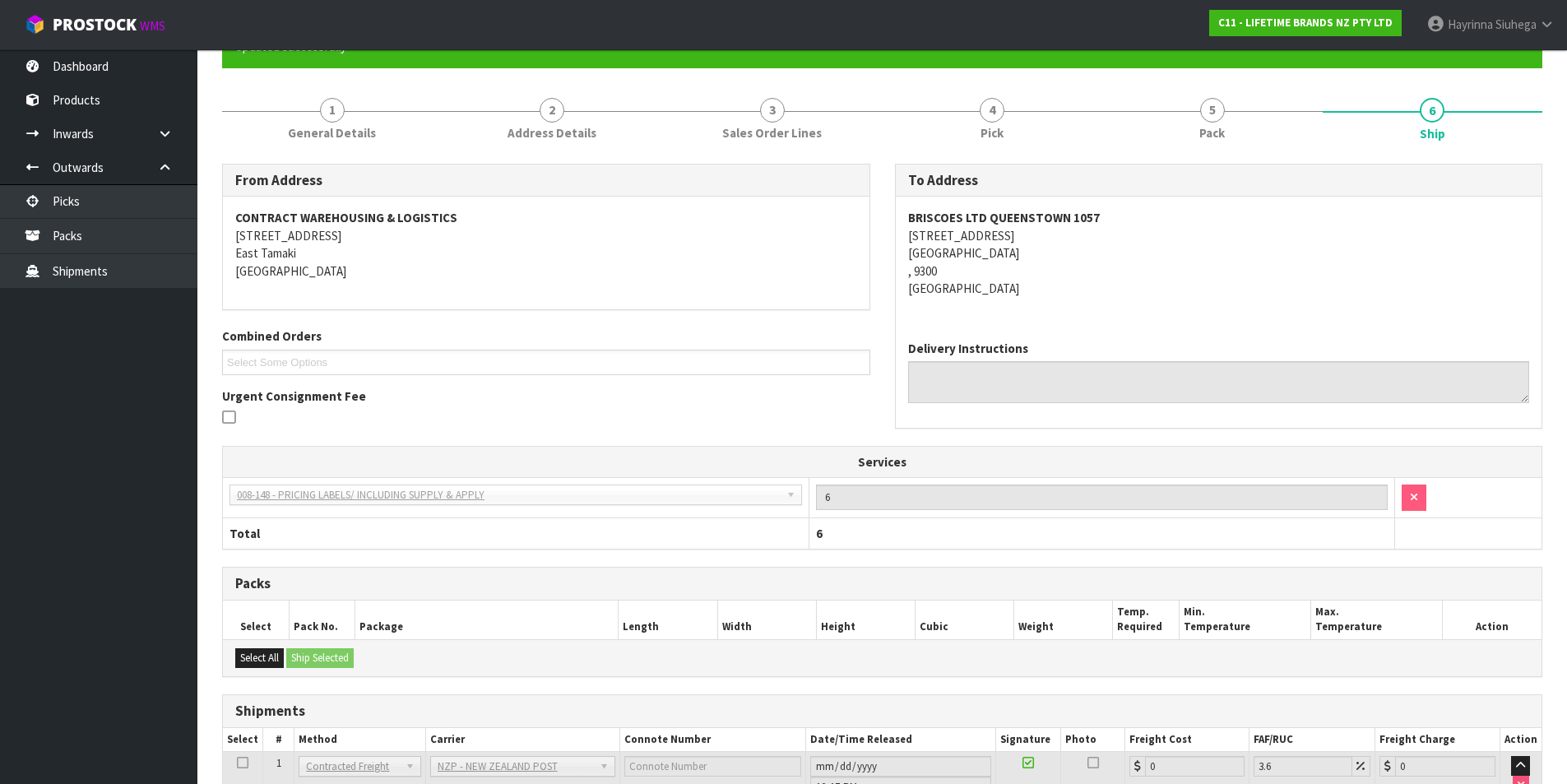
scroll to position [303, 0]
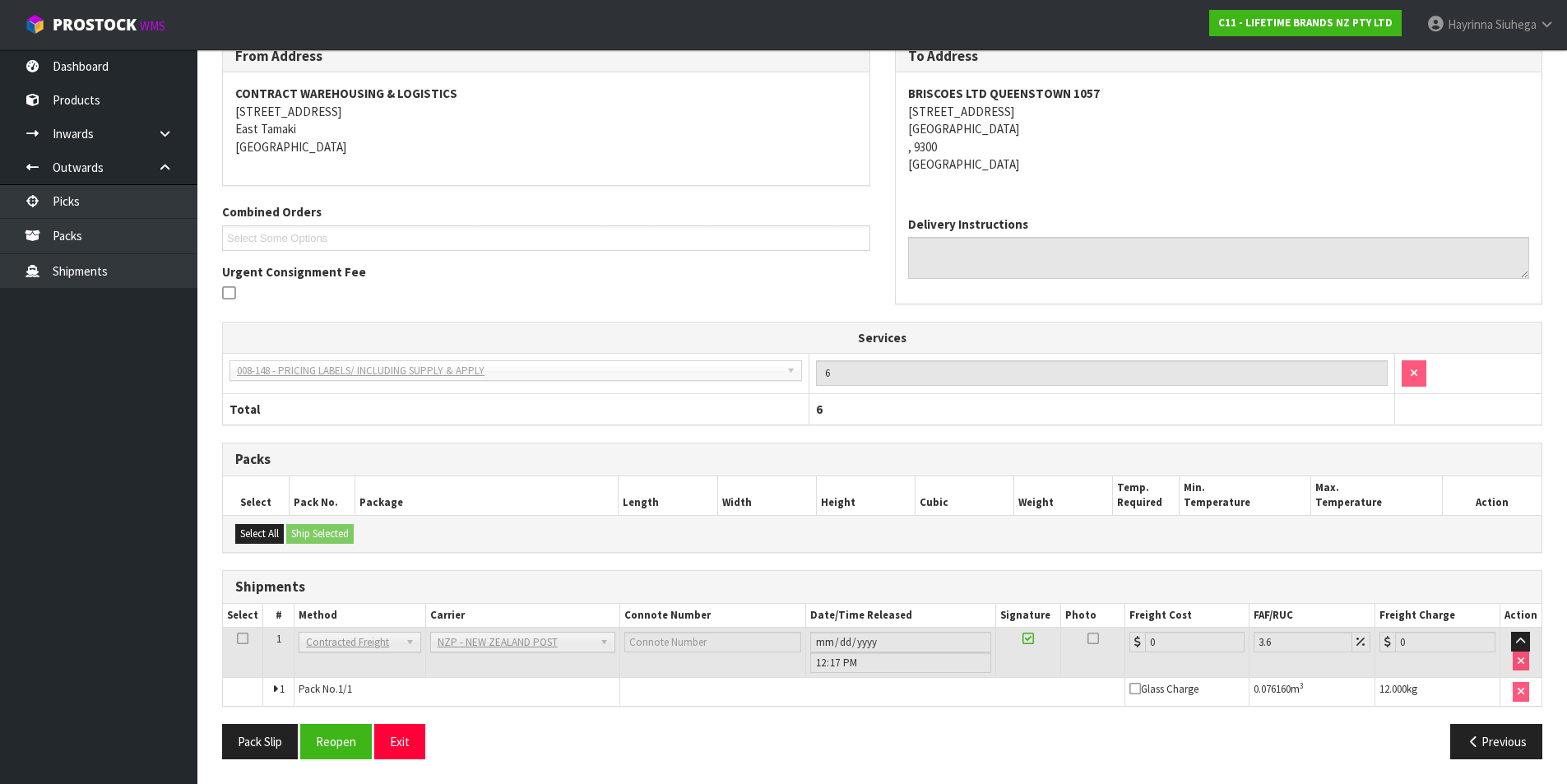
click at [351, 762] on div "Pack Slip Reopen Exit Previous" at bounding box center [882, 747] width 1345 height 48
click at [352, 748] on button "Reopen" at bounding box center [337, 741] width 72 height 35
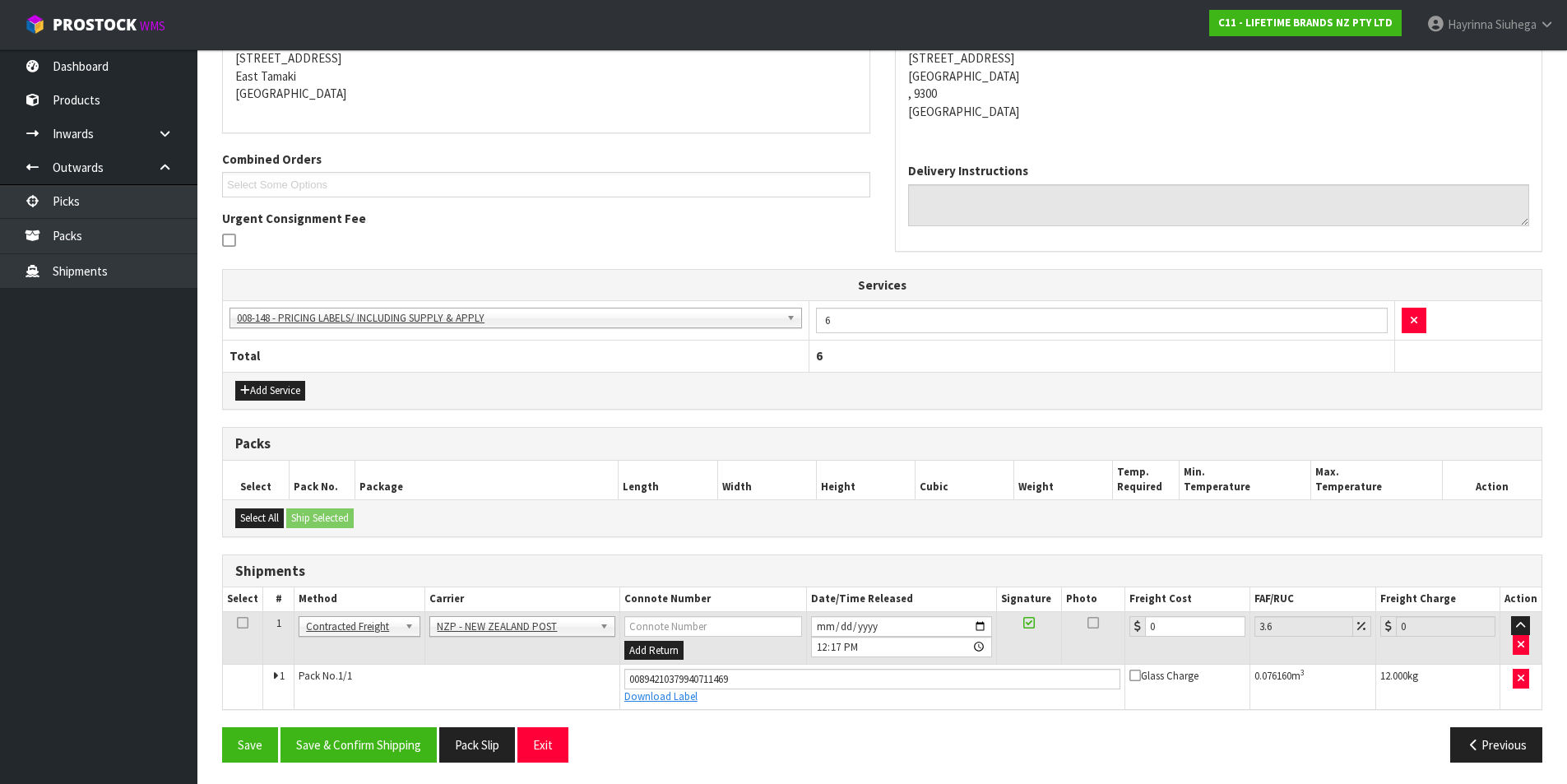
scroll to position [342, 0]
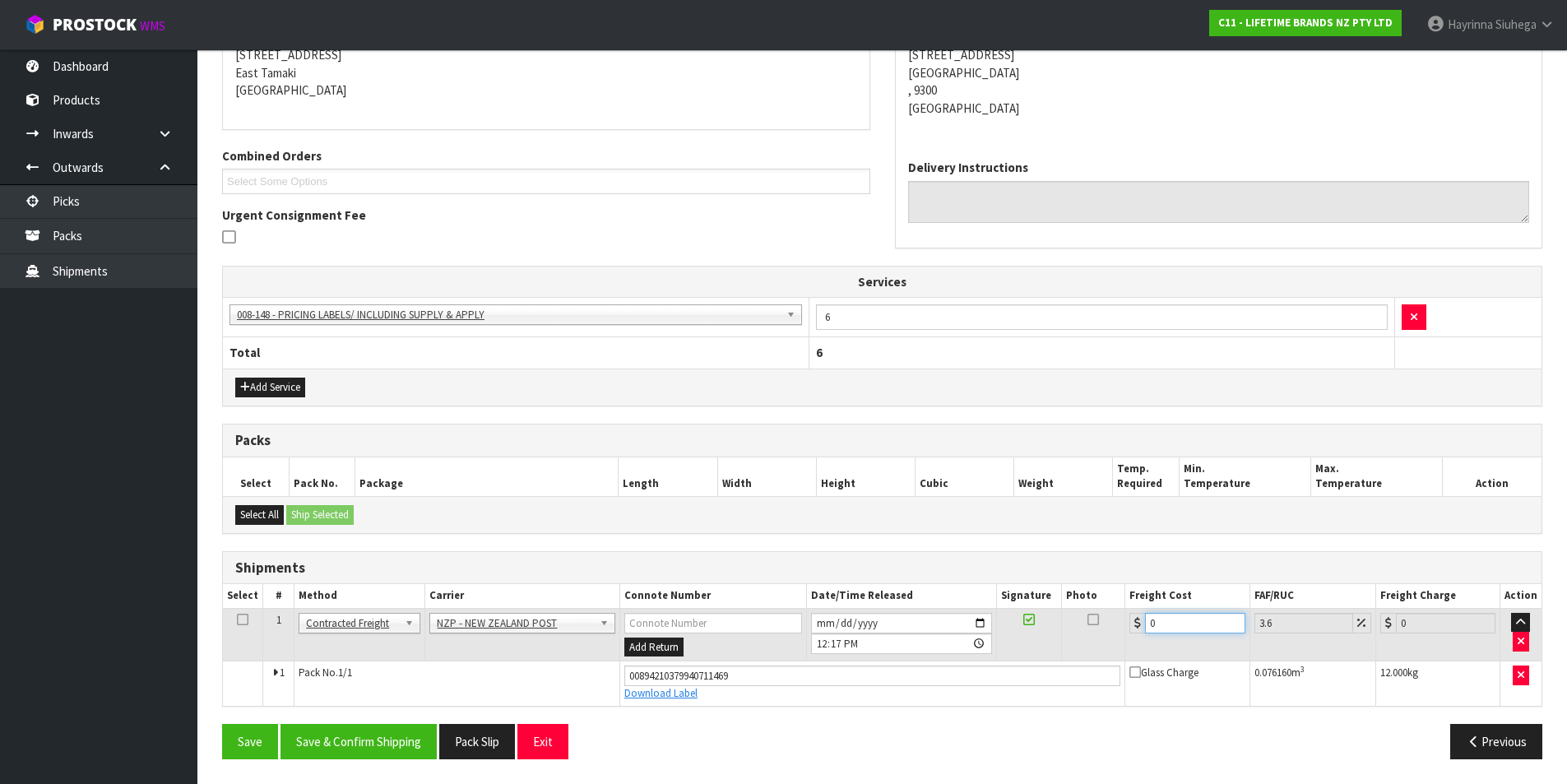
drag, startPoint x: 1191, startPoint y: 613, endPoint x: 1112, endPoint y: 627, distance: 80.2
click at [1112, 627] on tr "1 Client Local Pickup Customer Local Pickup Company Freight Contracted Freight …" at bounding box center [882, 634] width 1319 height 54
click at [223, 724] on button "Save" at bounding box center [250, 741] width 56 height 35
click at [356, 725] on button "Save & Confirm Shipping" at bounding box center [359, 741] width 156 height 35
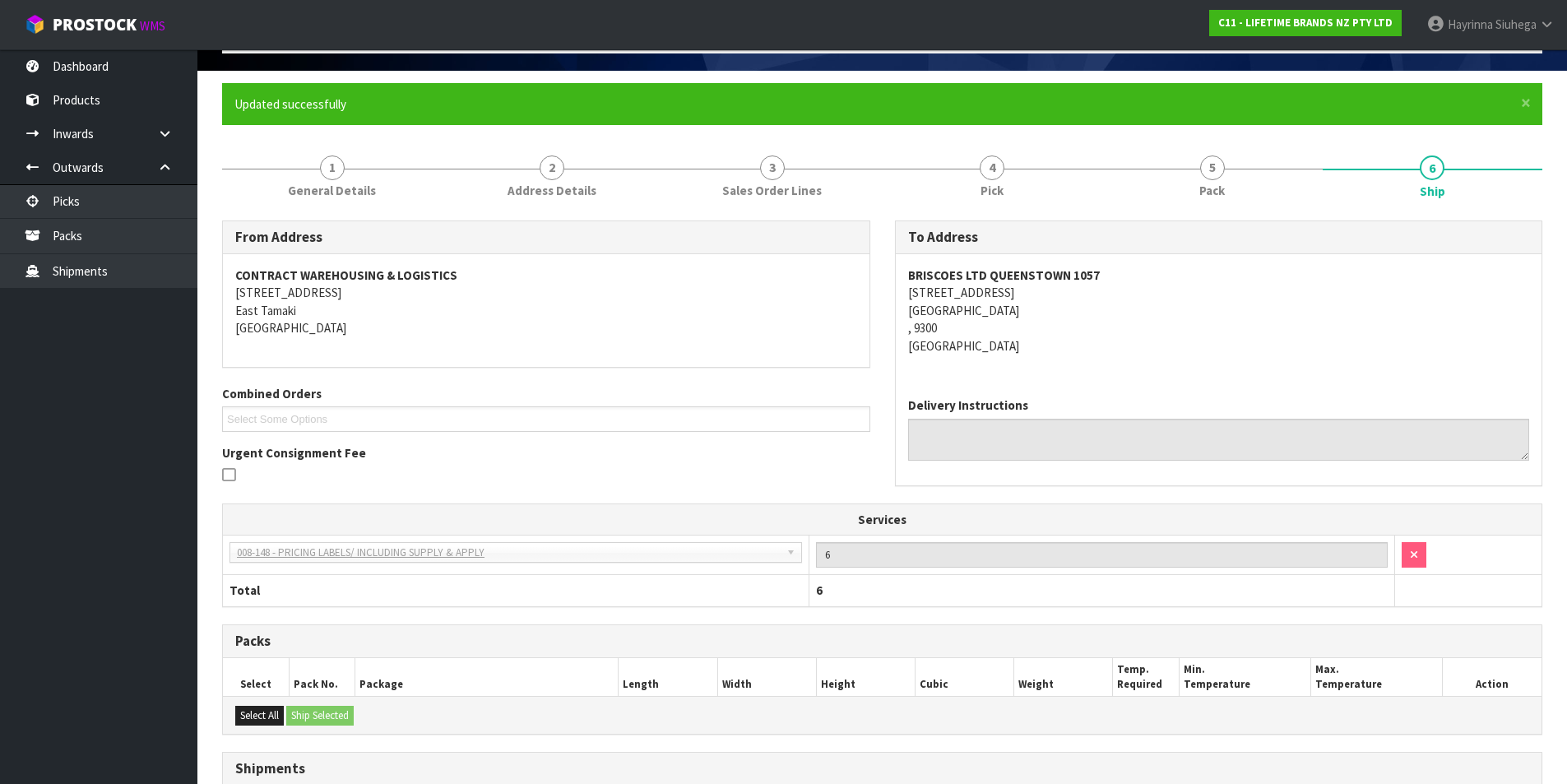
scroll to position [0, 0]
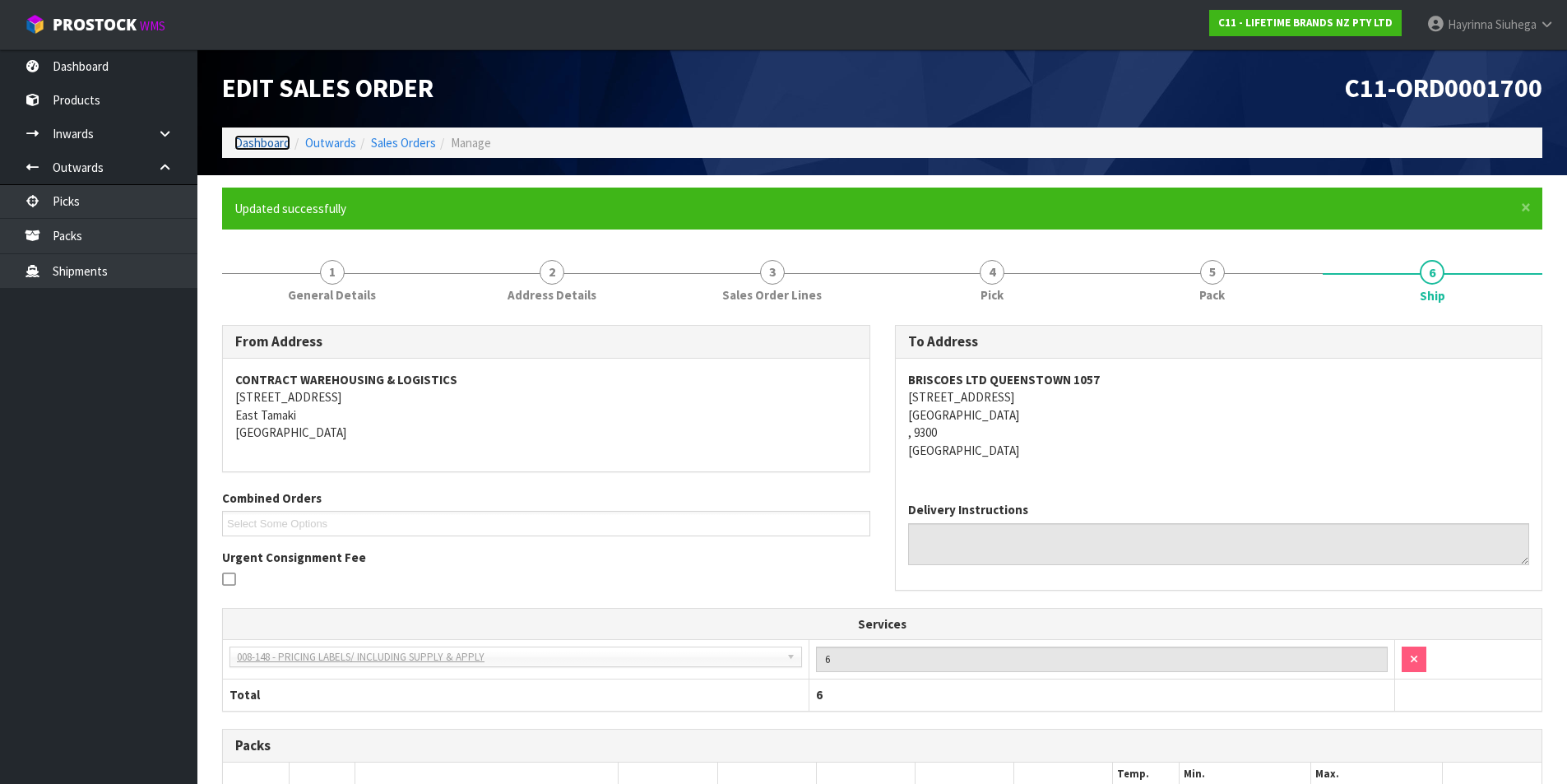
click at [273, 137] on link "Dashboard" at bounding box center [262, 142] width 56 height 15
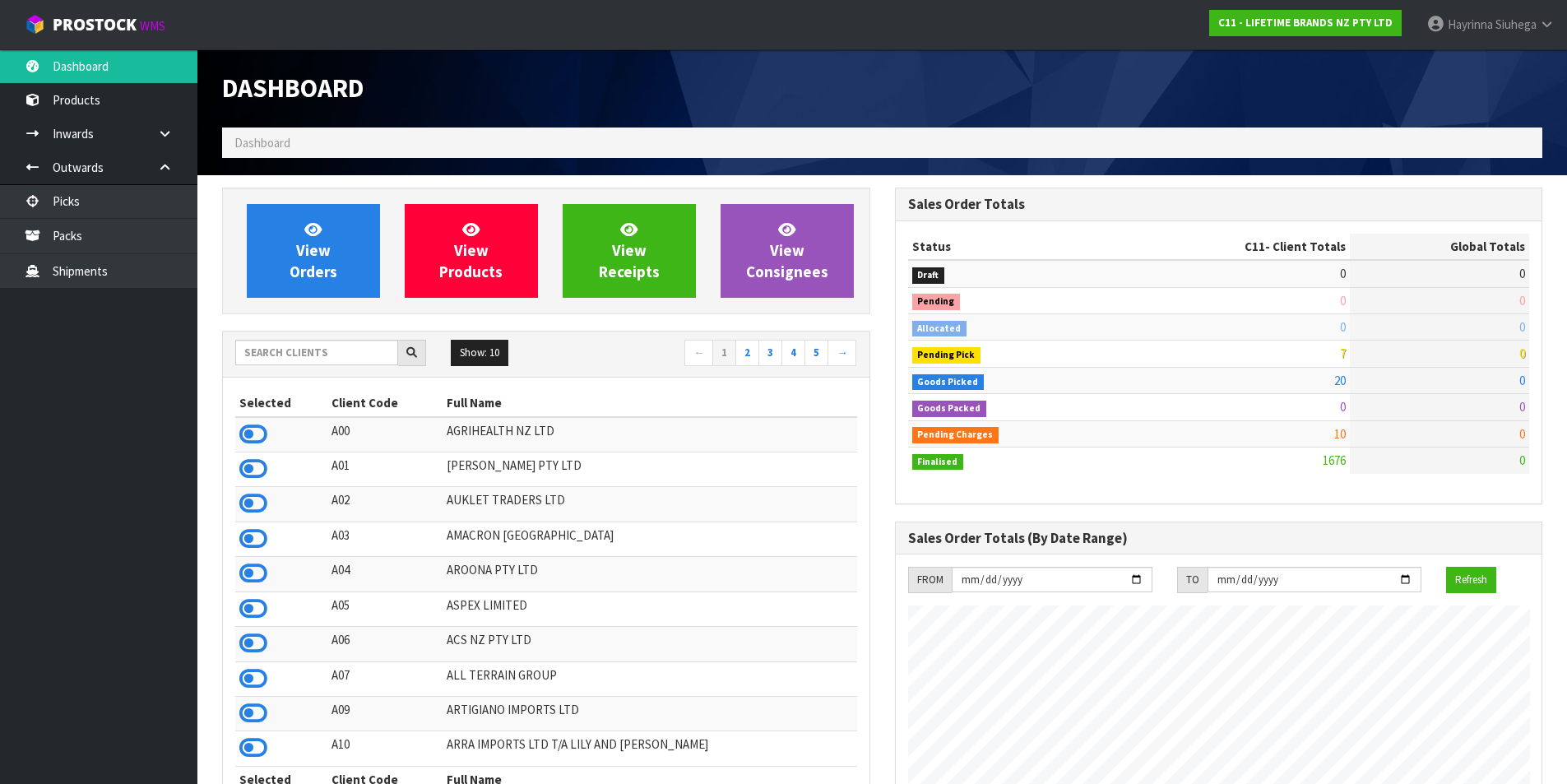
scroll to position [1246, 672]
click at [266, 277] on link "View Orders" at bounding box center [313, 250] width 134 height 94
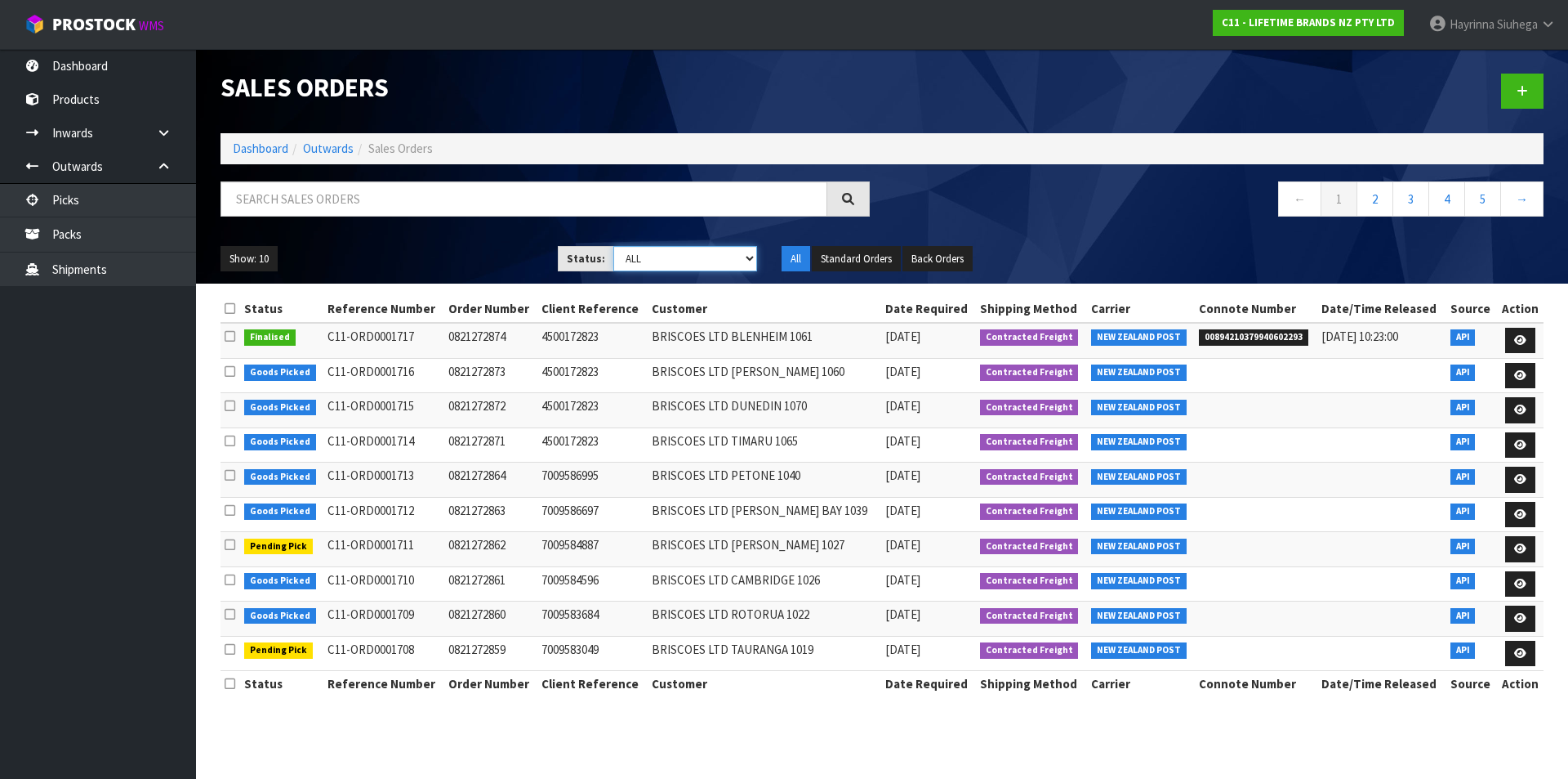
click at [676, 255] on select "Draft Pending Allocated Pending Pick Goods Picked Goods Packed Pending Charges …" at bounding box center [685, 258] width 144 height 25
click at [613, 246] on select "Draft Pending Allocated Pending Pick Goods Picked Goods Packed Pending Charges …" at bounding box center [685, 258] width 144 height 25
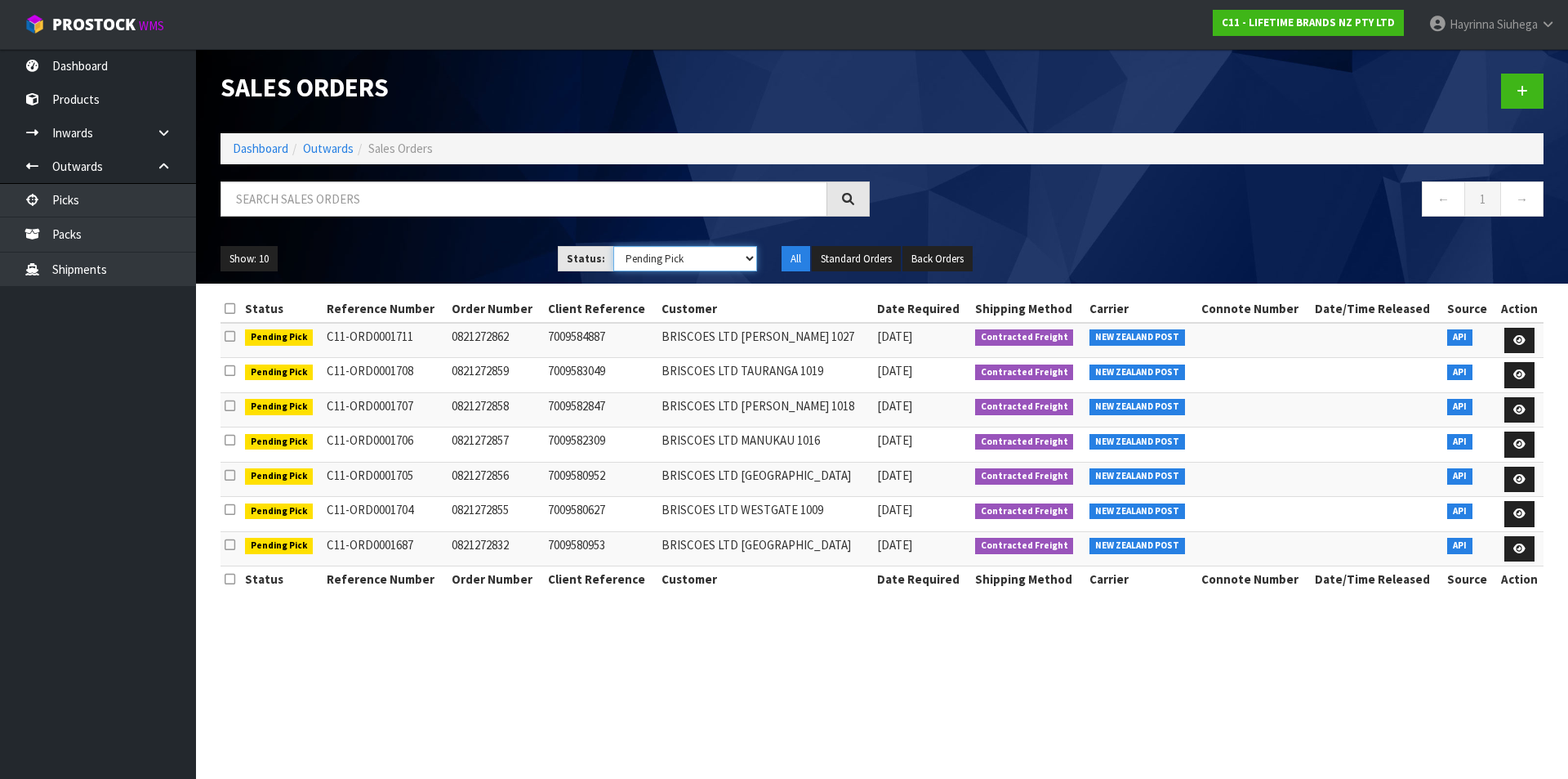
click at [701, 260] on select "Draft Pending Allocated Pending Pick Goods Picked Goods Packed Pending Charges …" at bounding box center [685, 258] width 144 height 25
click at [613, 246] on select "Draft Pending Allocated Pending Pick Goods Picked Goods Packed Pending Charges …" at bounding box center [685, 258] width 144 height 25
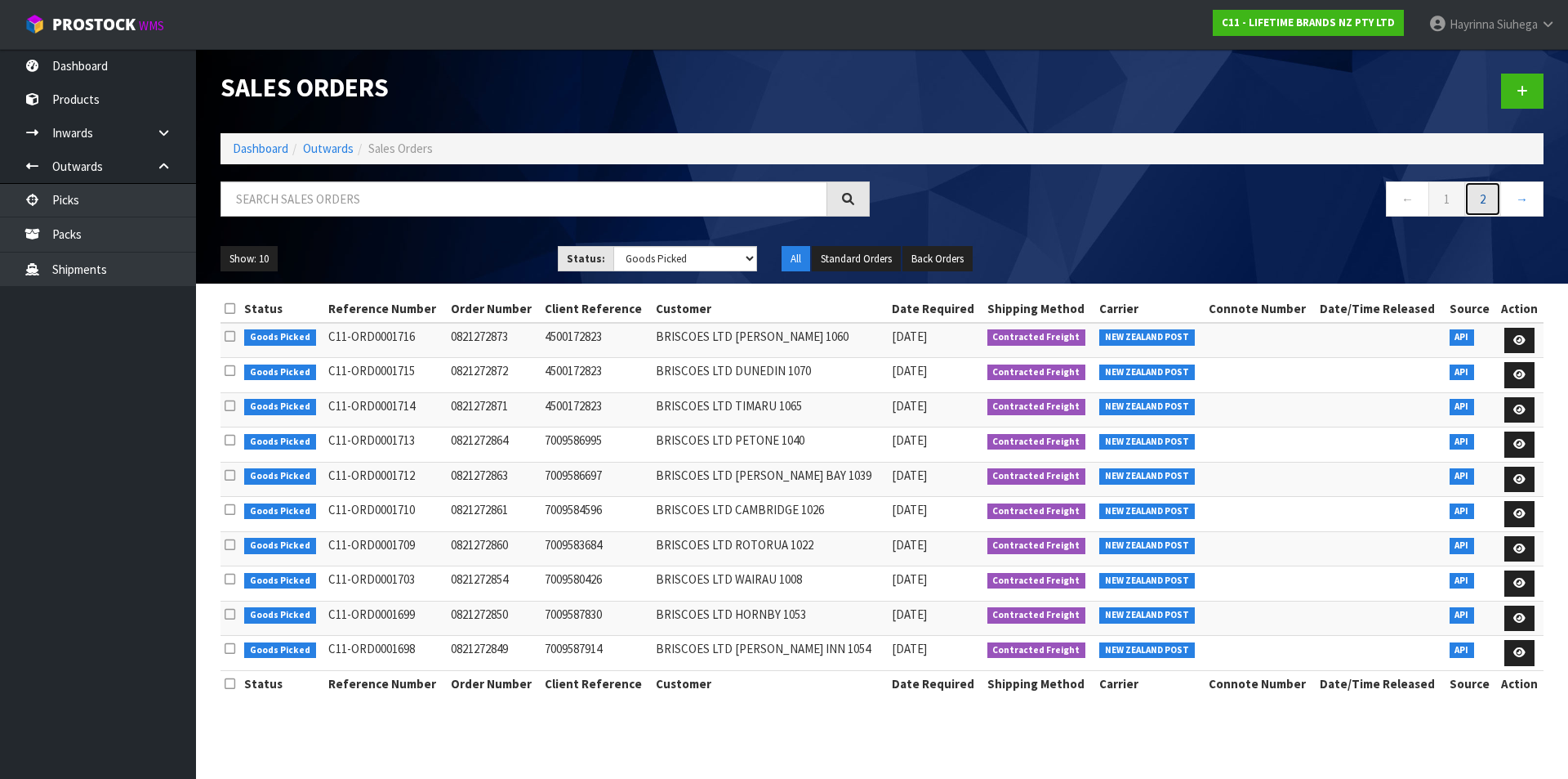
click at [1480, 201] on link "2" at bounding box center [1482, 199] width 37 height 35
click at [252, 263] on button "Show: 10" at bounding box center [249, 258] width 57 height 26
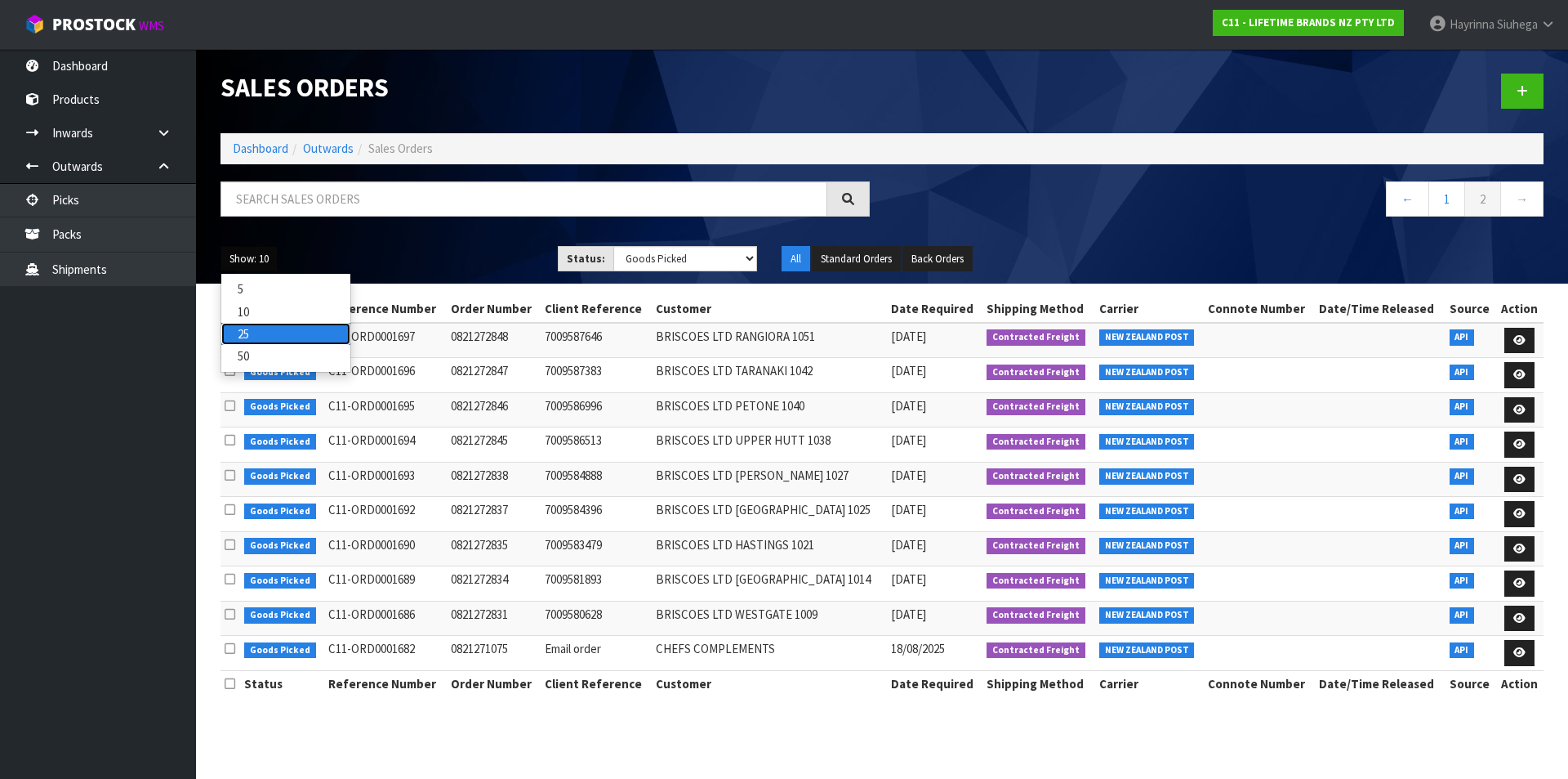
click at [249, 331] on link "25" at bounding box center [285, 333] width 129 height 22
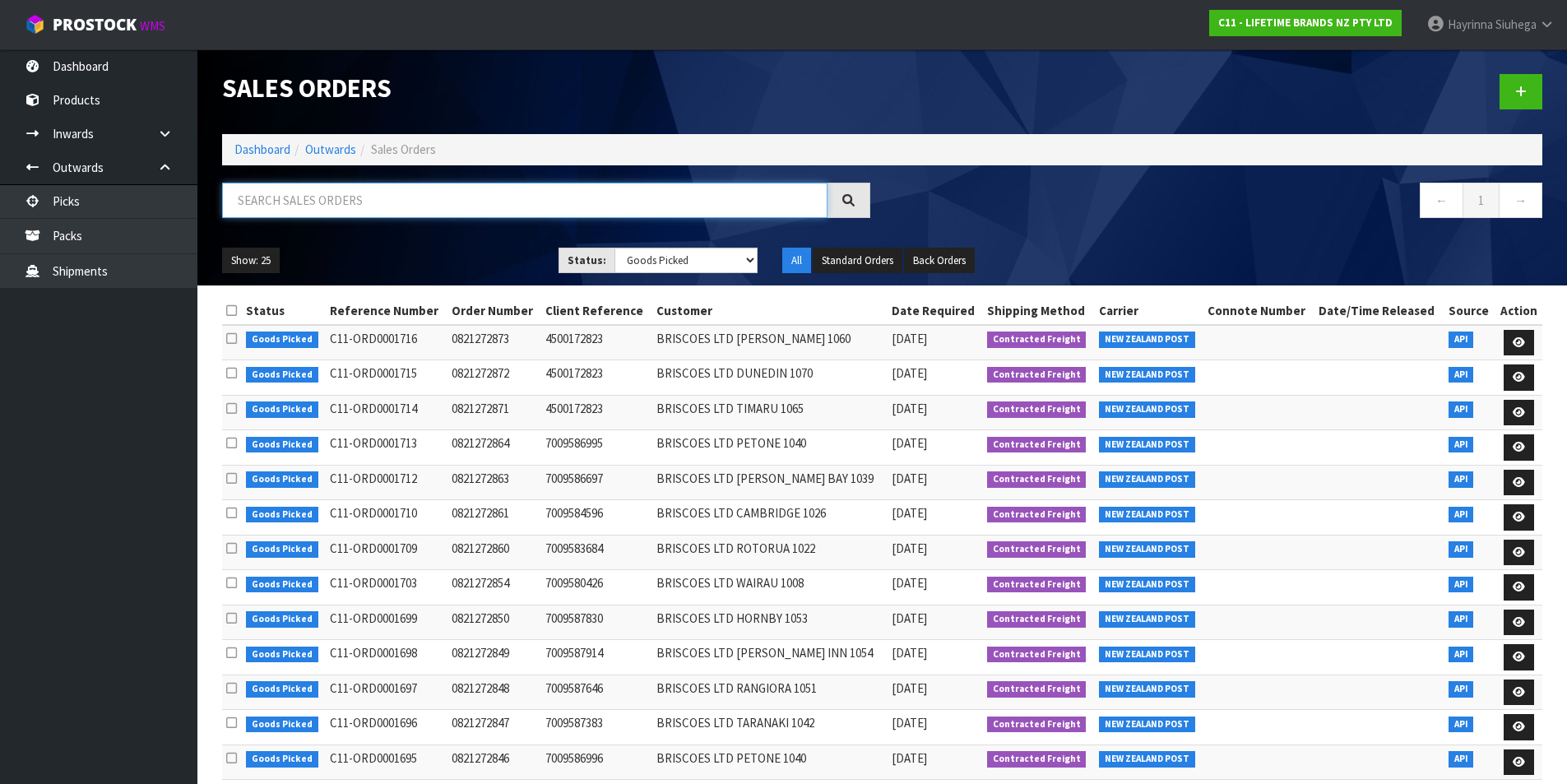
click at [359, 208] on input "text" at bounding box center [525, 200] width 606 height 35
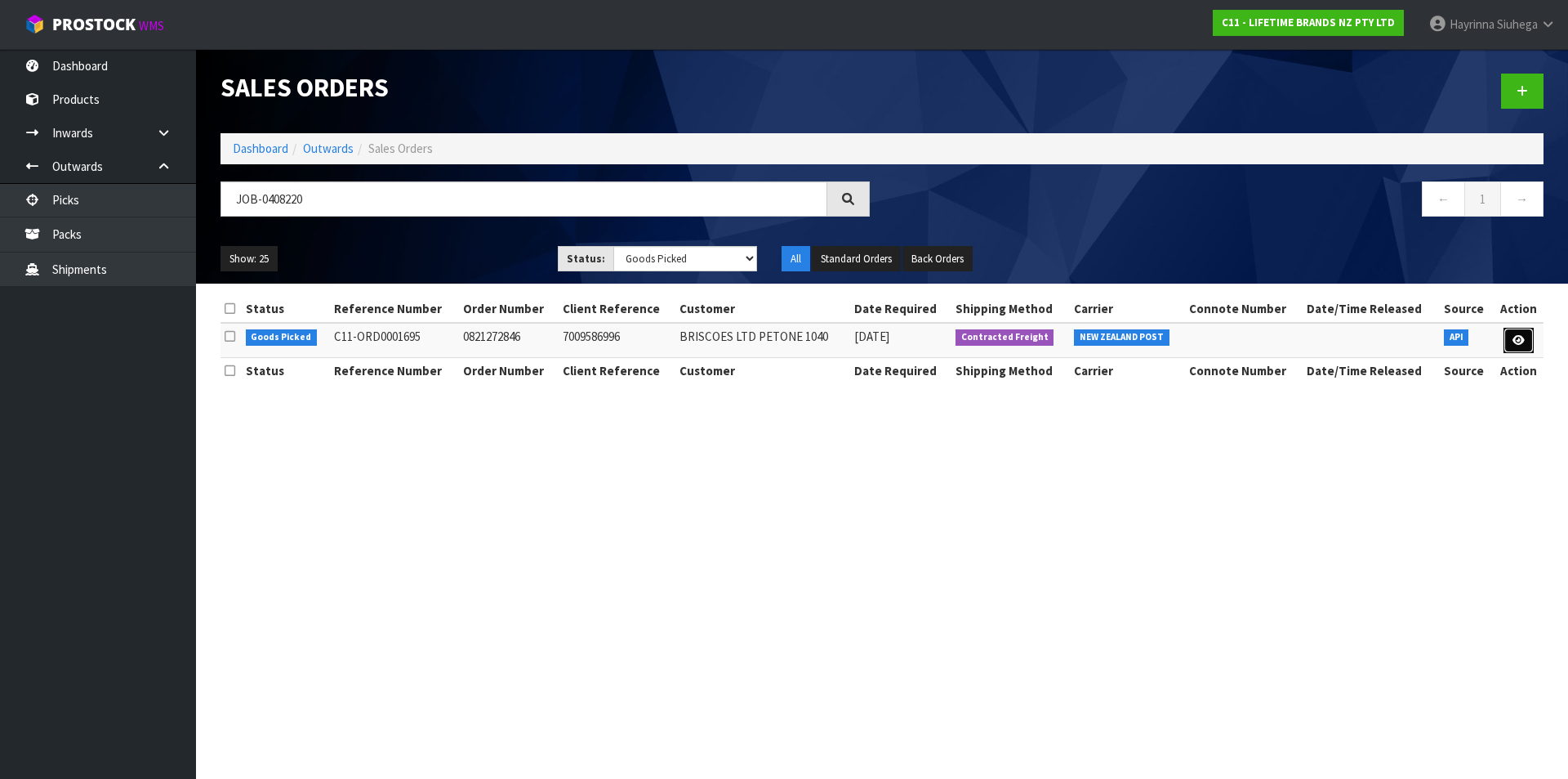
click at [1525, 344] on link at bounding box center [1519, 340] width 30 height 26
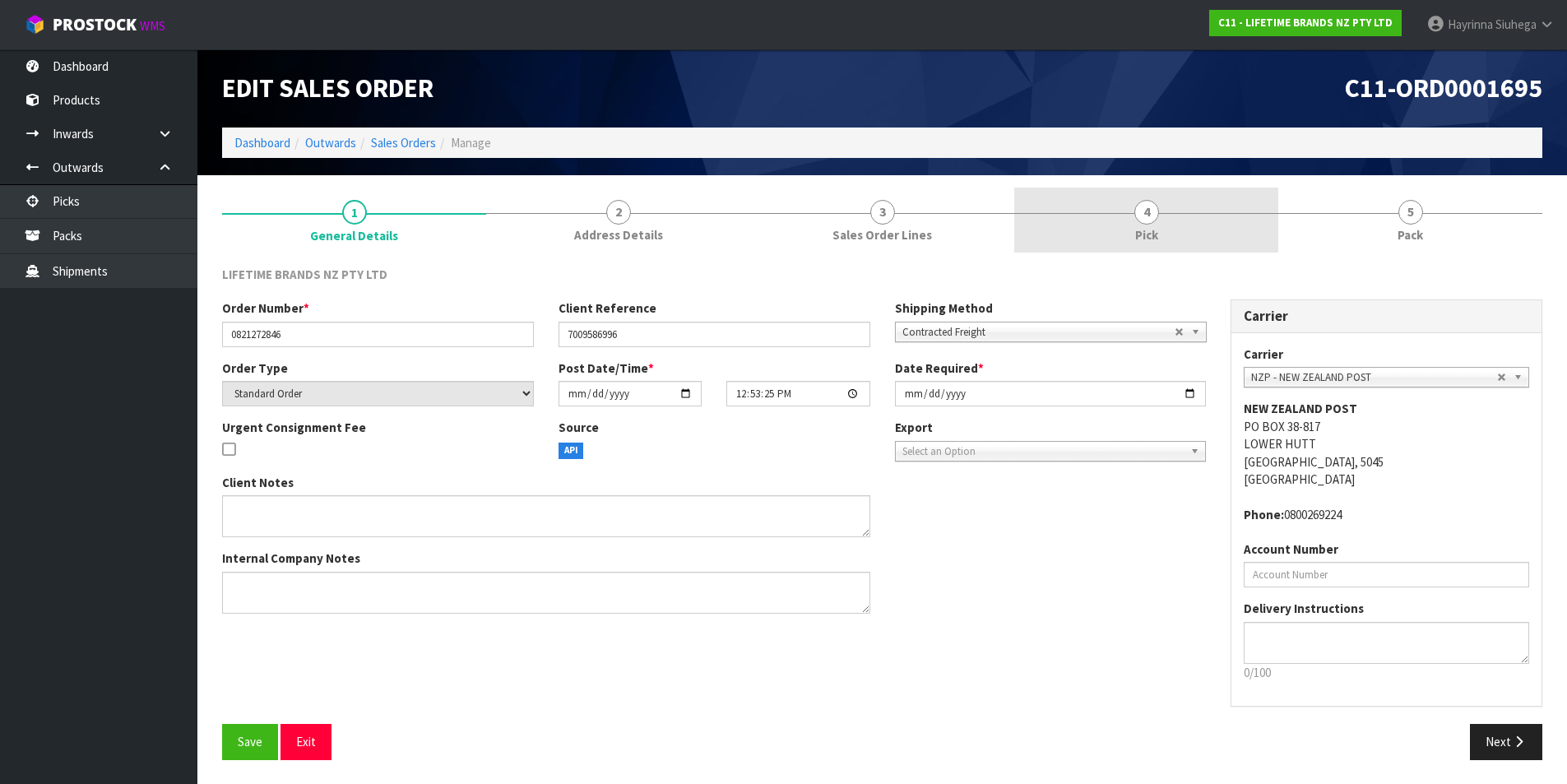
click at [1214, 220] on link "4 Pick" at bounding box center [1146, 220] width 264 height 65
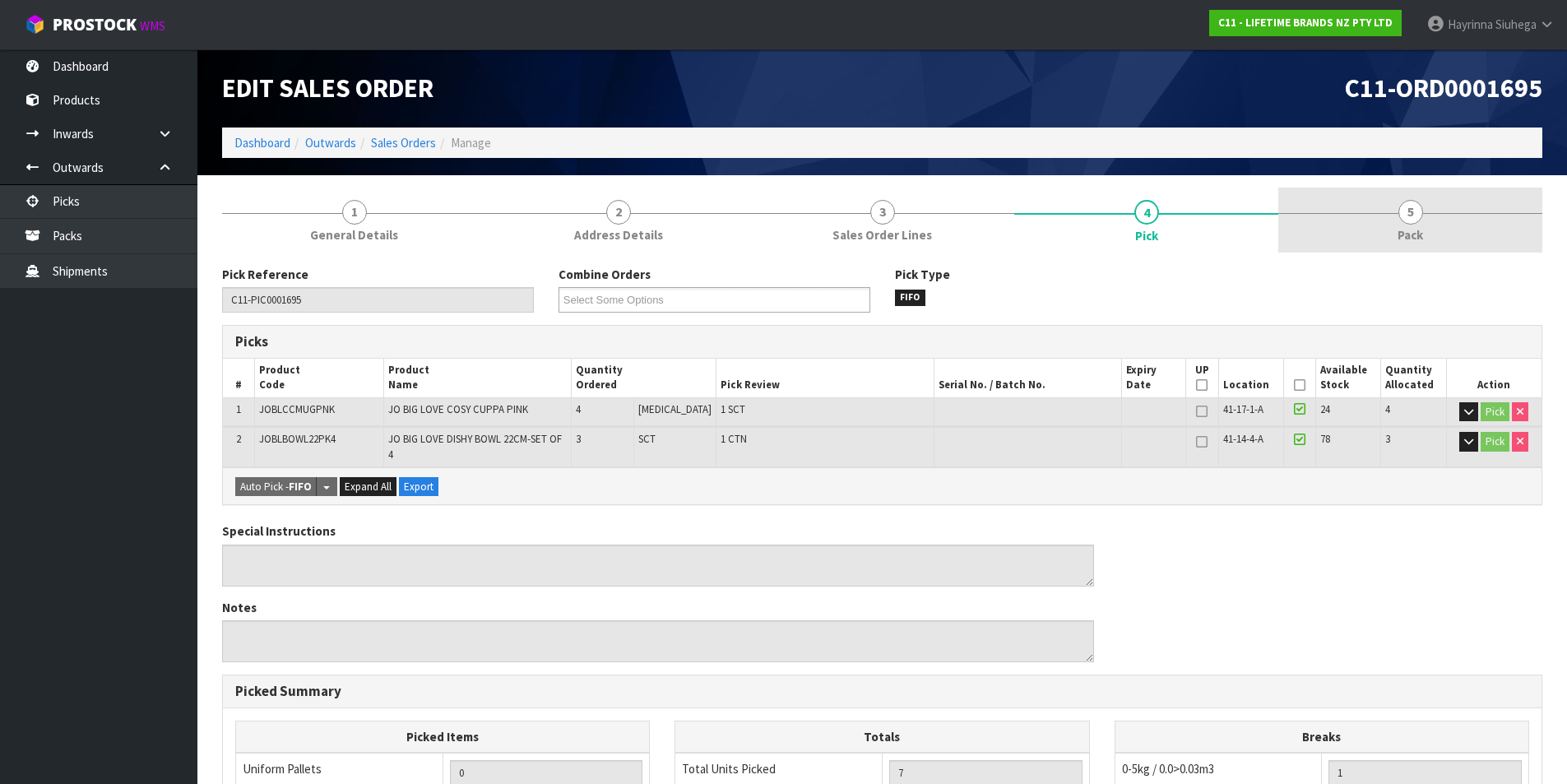
click at [1384, 201] on link "5 Pack" at bounding box center [1411, 220] width 264 height 65
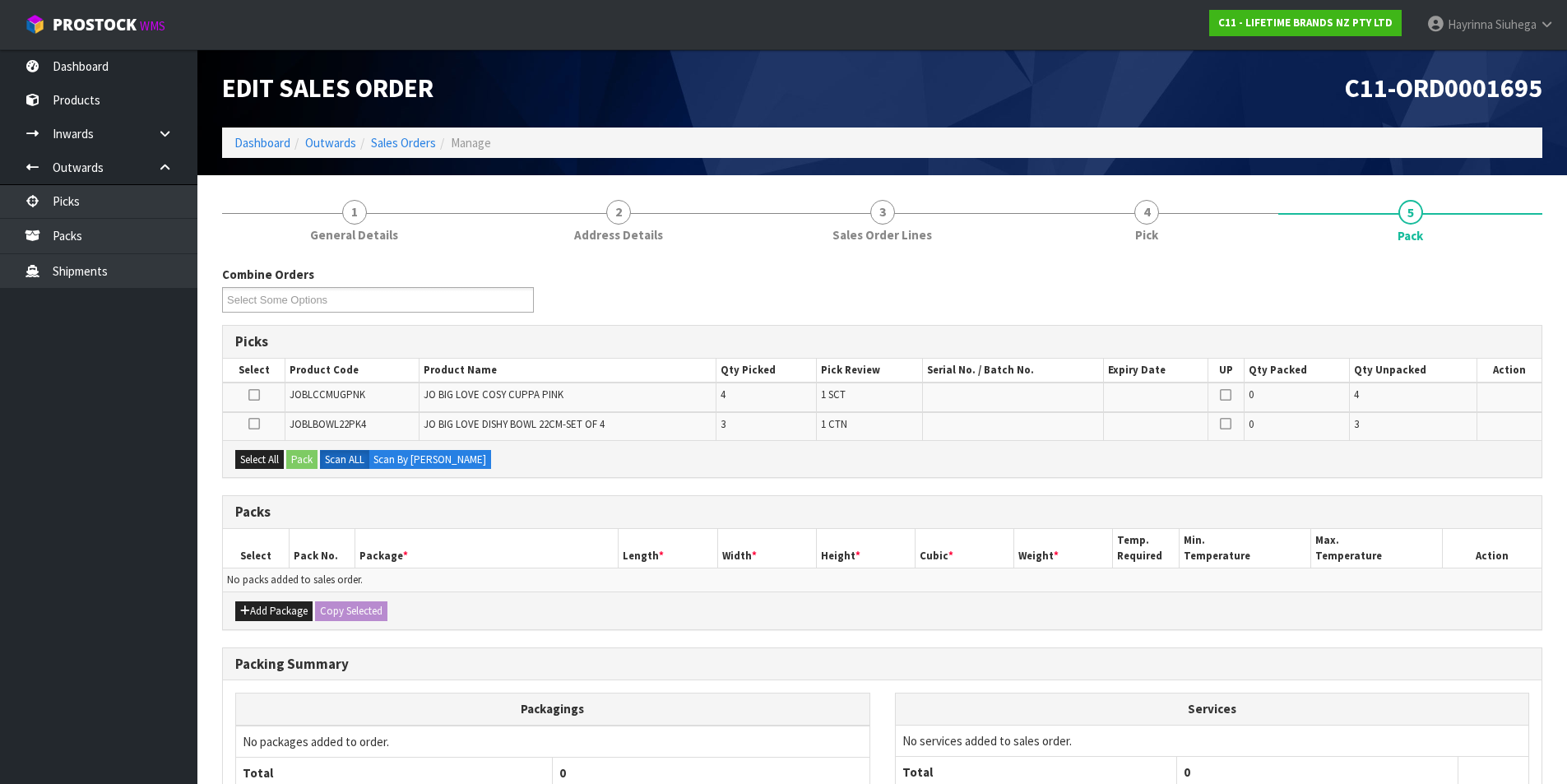
scroll to position [151, 0]
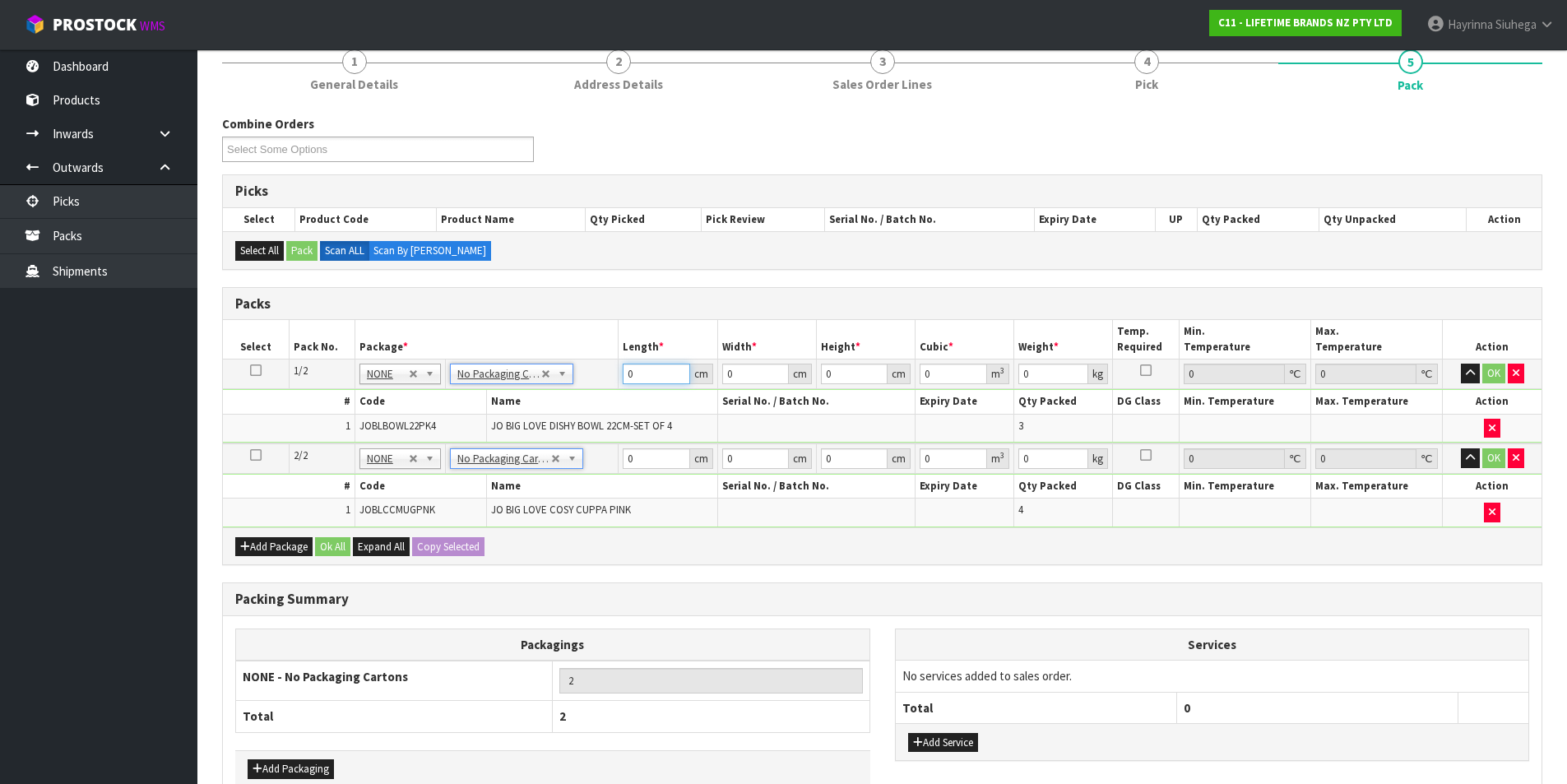
click at [627, 380] on input "0" at bounding box center [656, 373] width 66 height 21
click button "OK" at bounding box center [1494, 373] width 23 height 20
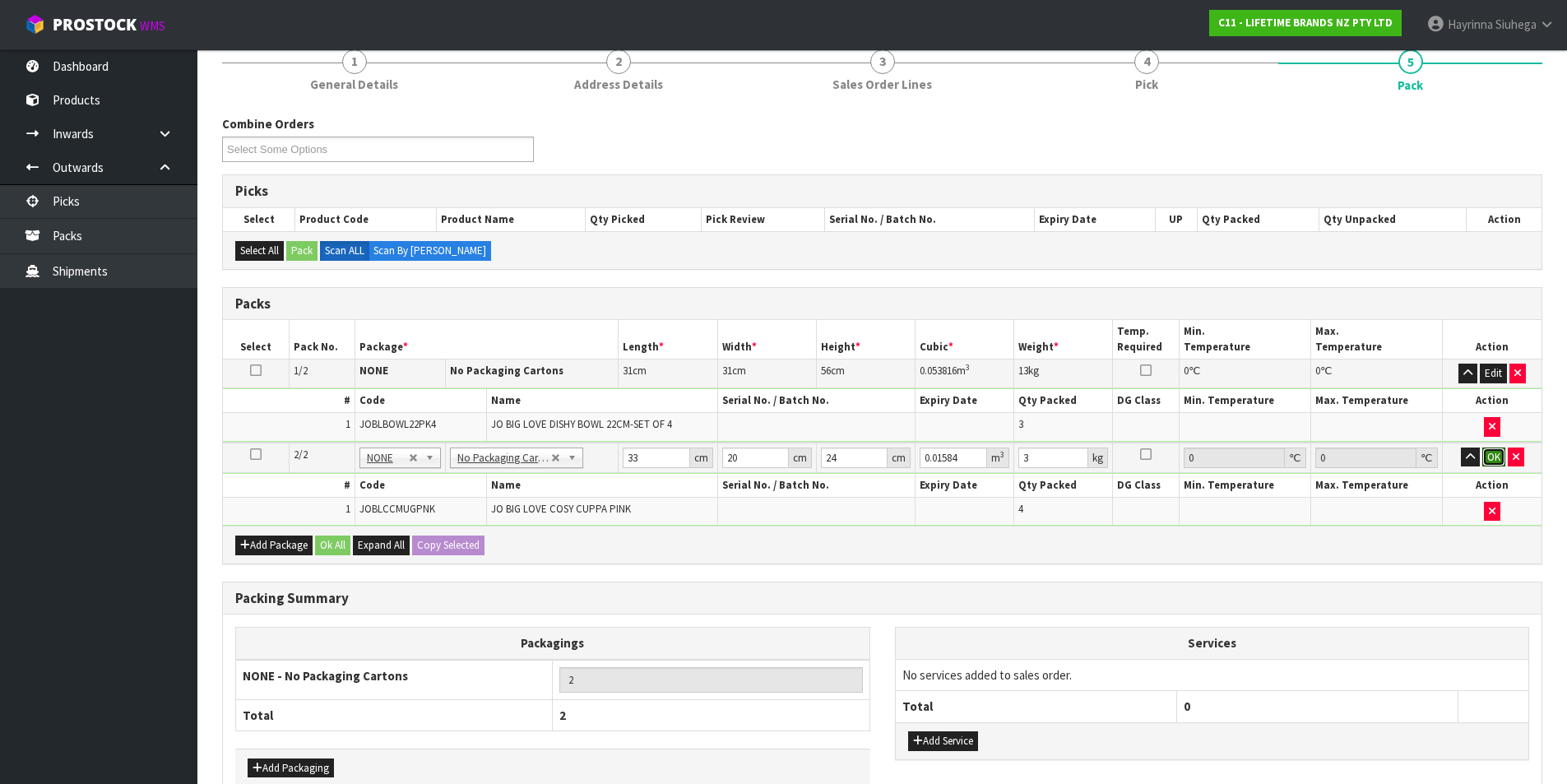
click button "OK" at bounding box center [1494, 457] width 23 height 20
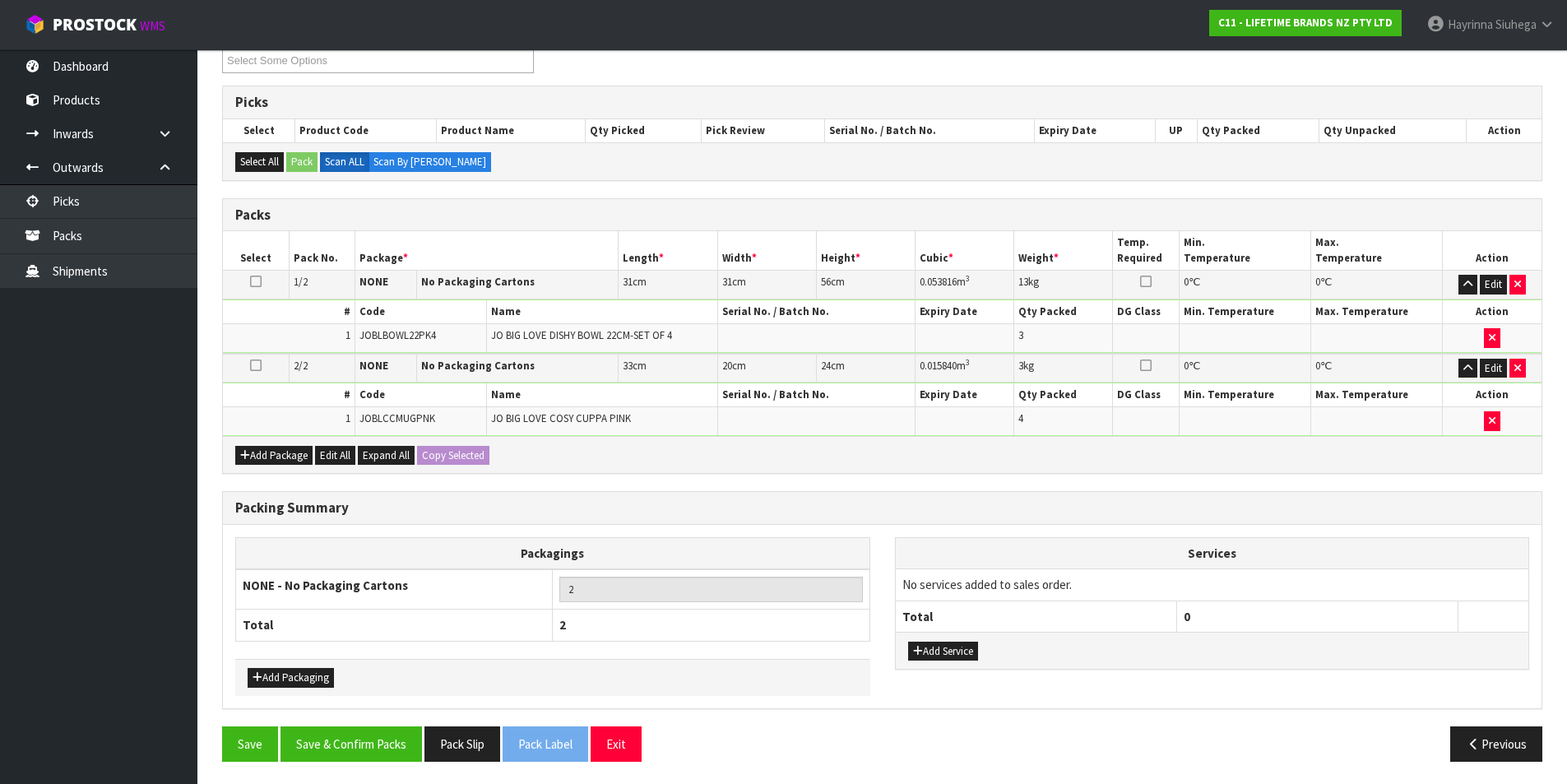
scroll to position [242, 0]
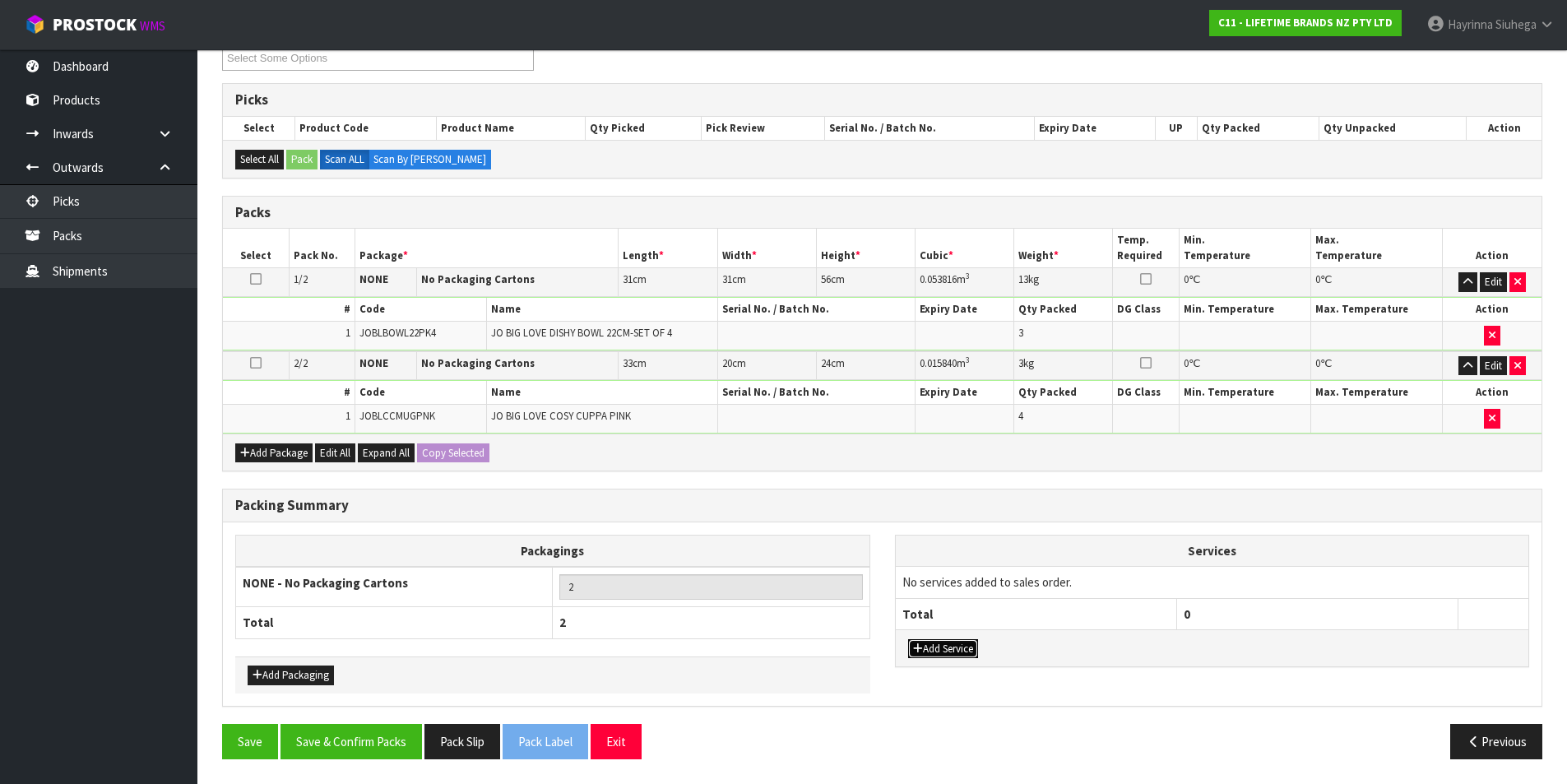
click at [937, 649] on button "Add Service" at bounding box center [943, 649] width 70 height 20
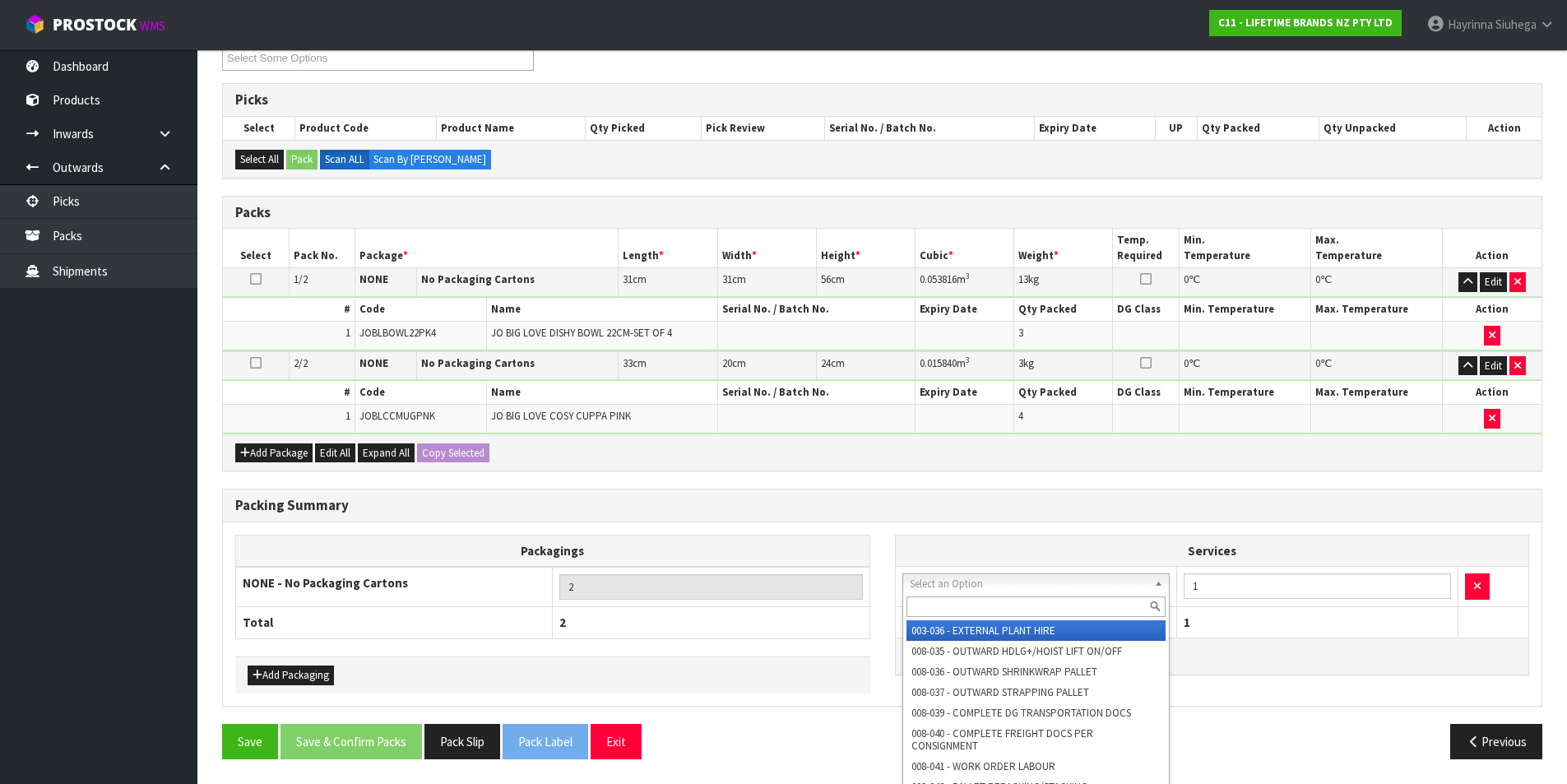
click at [932, 603] on input "text" at bounding box center [1037, 606] width 260 height 21
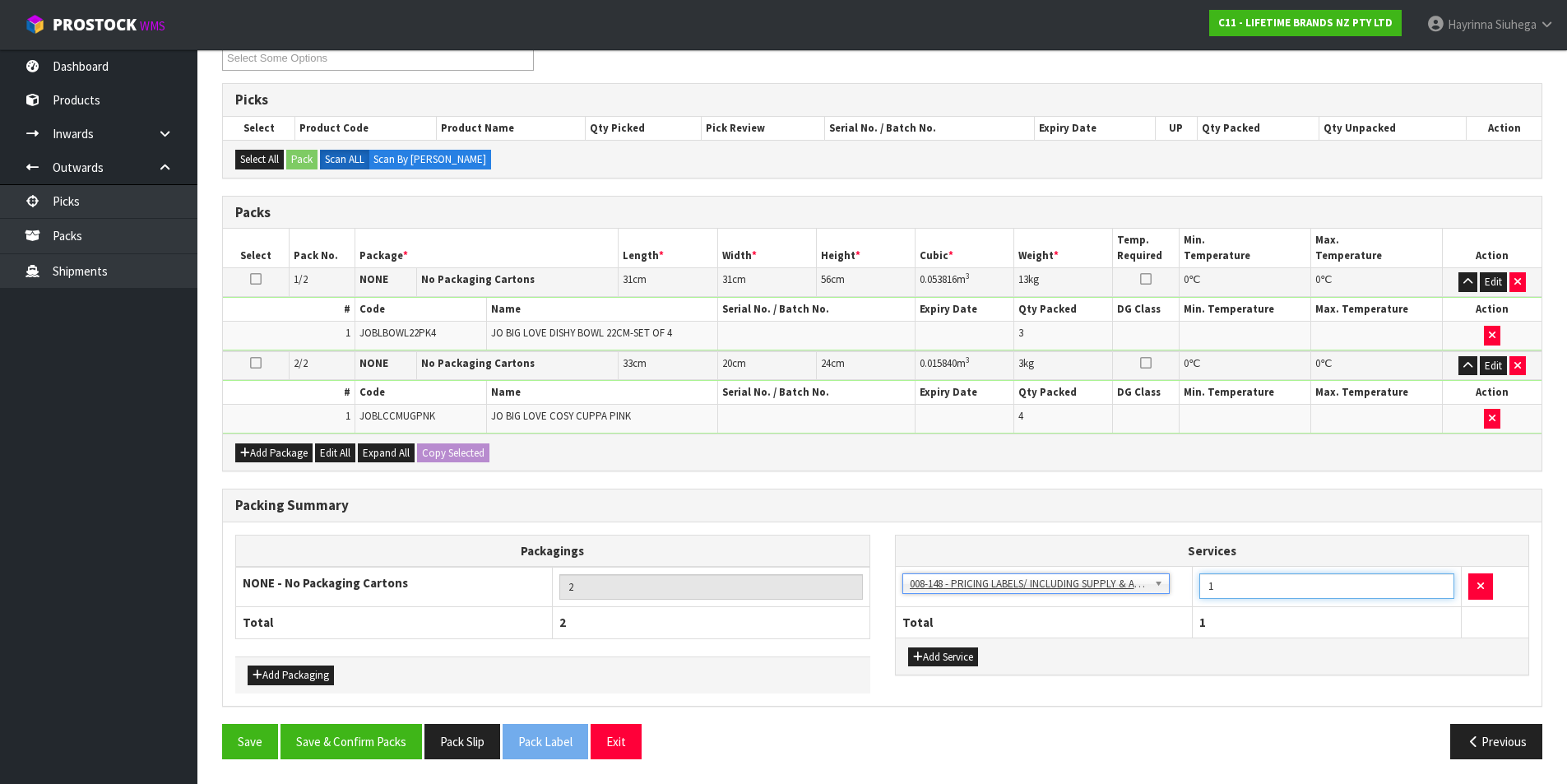
drag, startPoint x: 1242, startPoint y: 588, endPoint x: 1196, endPoint y: 595, distance: 46.5
click at [1196, 595] on td "1" at bounding box center [1327, 587] width 269 height 40
click at [387, 724] on button "Save & Confirm Packs" at bounding box center [352, 741] width 142 height 35
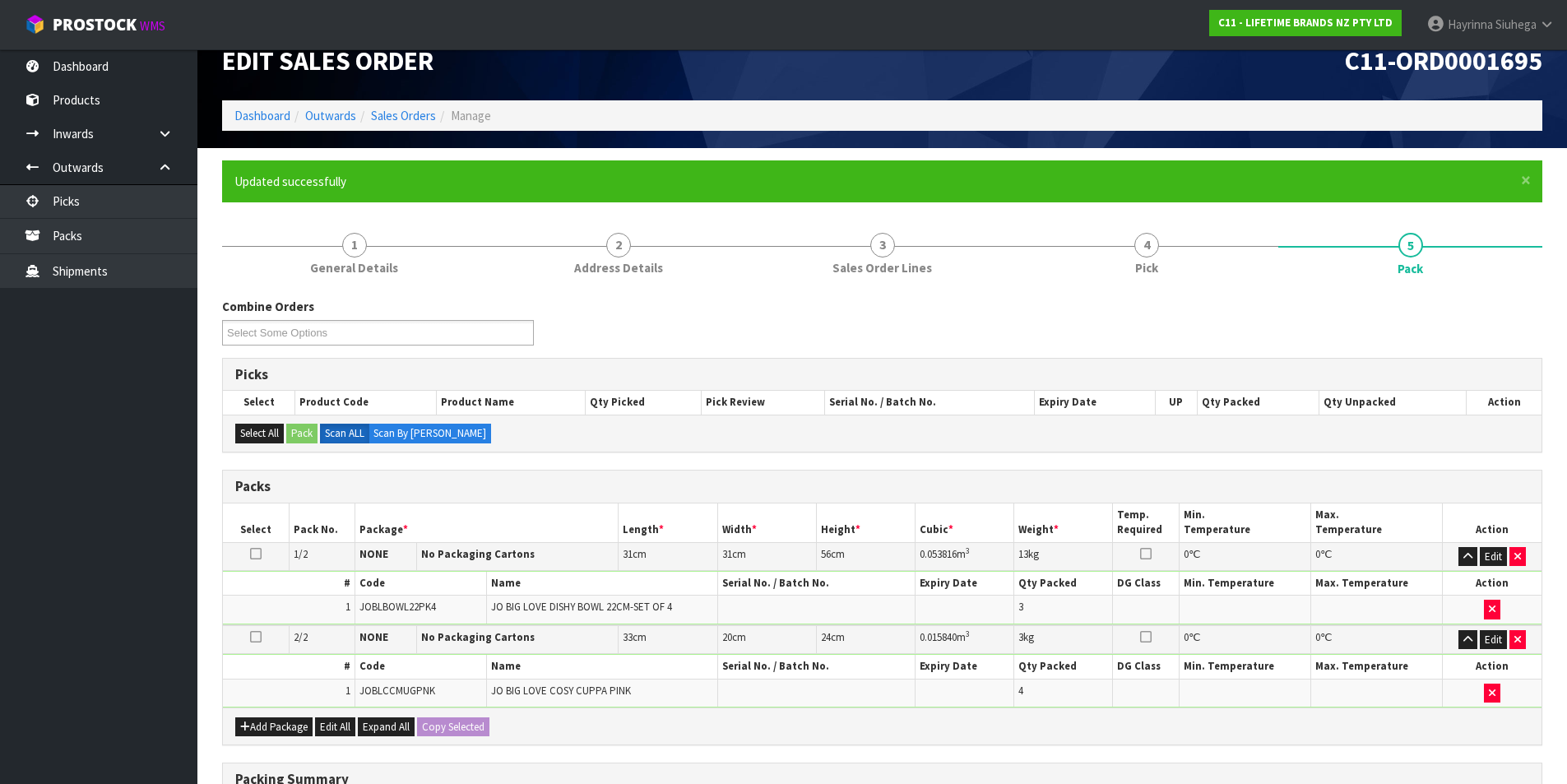
scroll to position [158, 0]
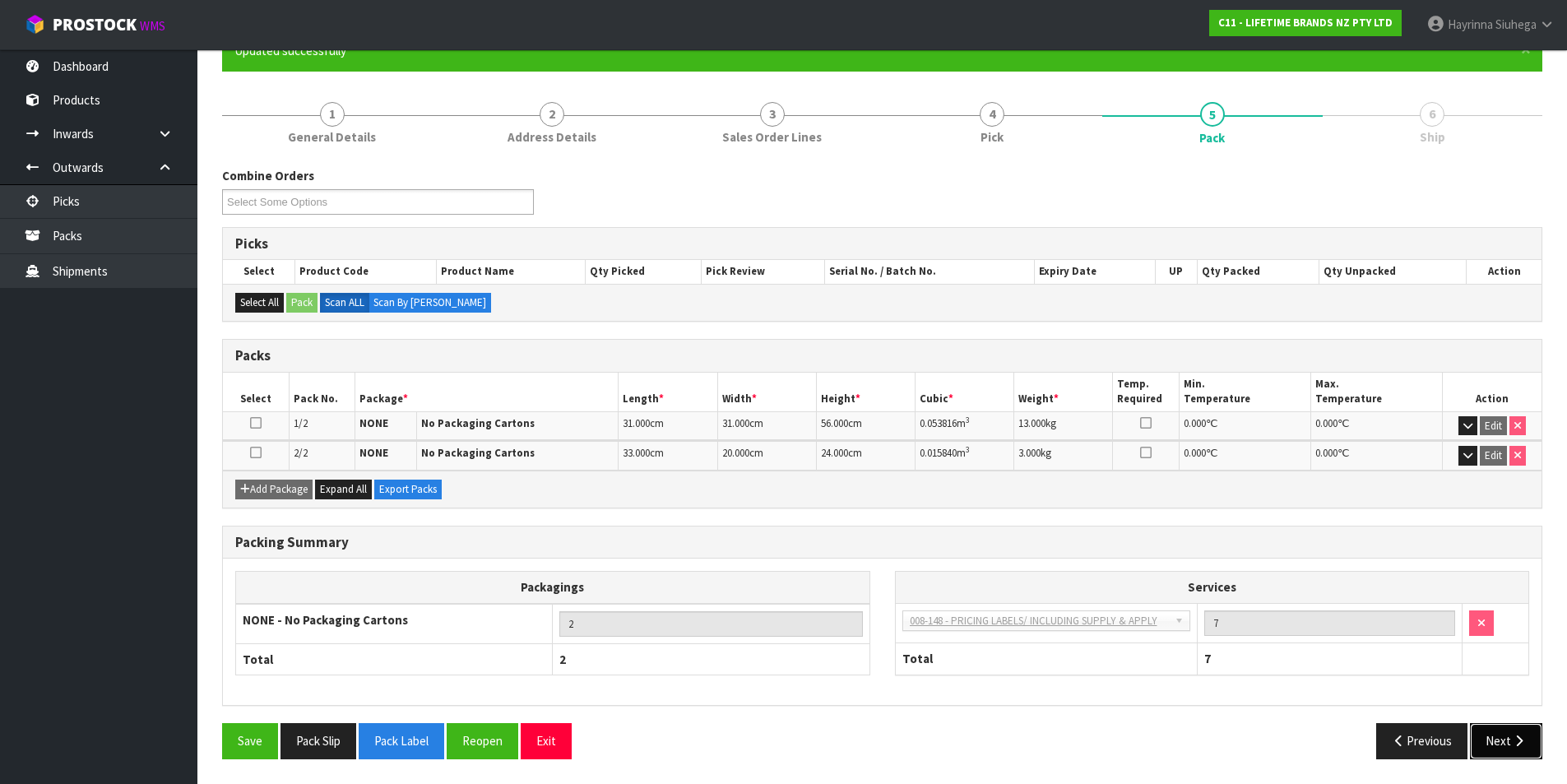
click at [1505, 727] on button "Next" at bounding box center [1506, 740] width 73 height 35
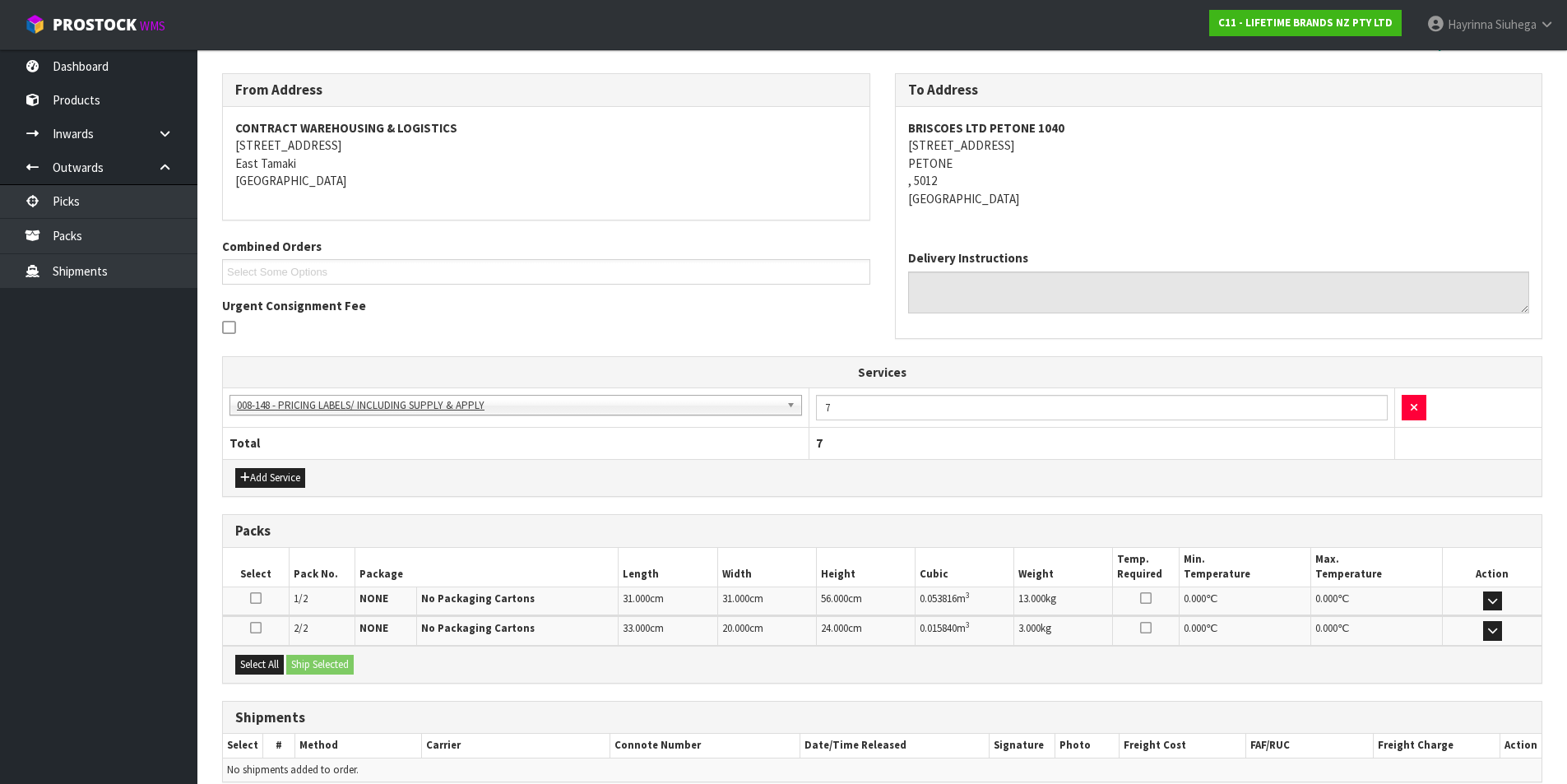
scroll to position [328, 0]
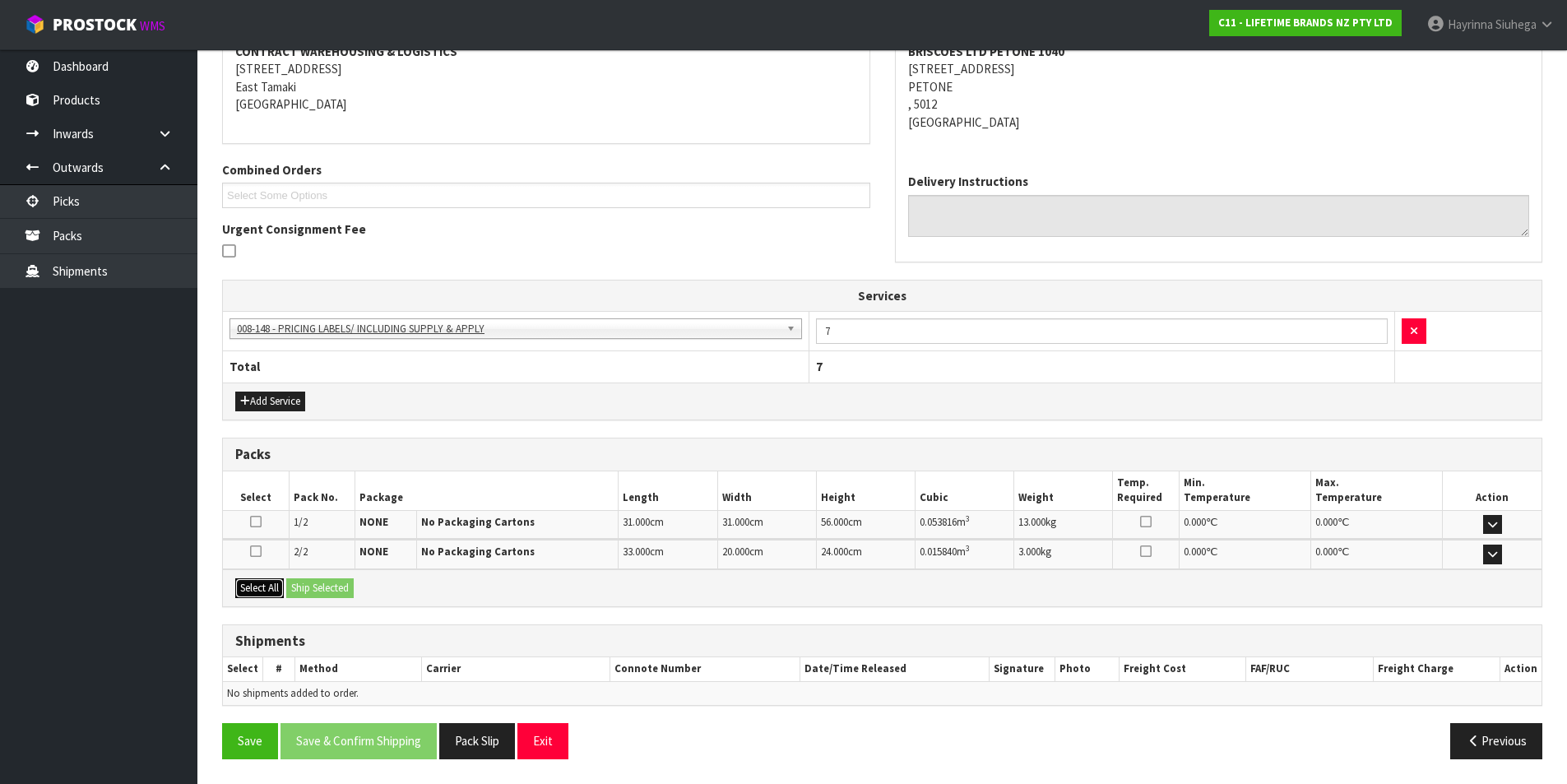
click at [267, 589] on button "Select All" at bounding box center [259, 588] width 48 height 20
click at [296, 584] on button "Ship Selected" at bounding box center [320, 588] width 67 height 20
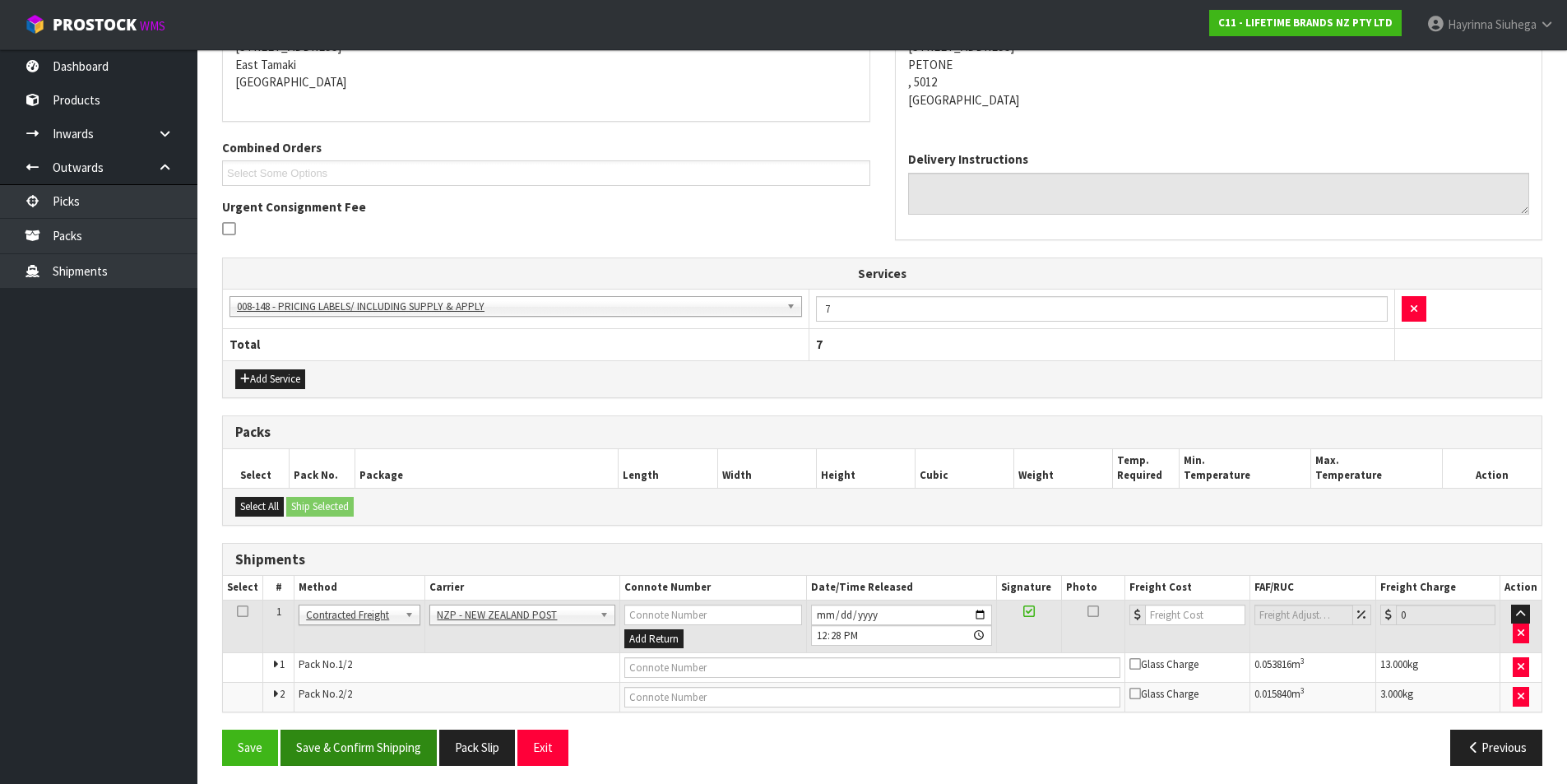
scroll to position [357, 0]
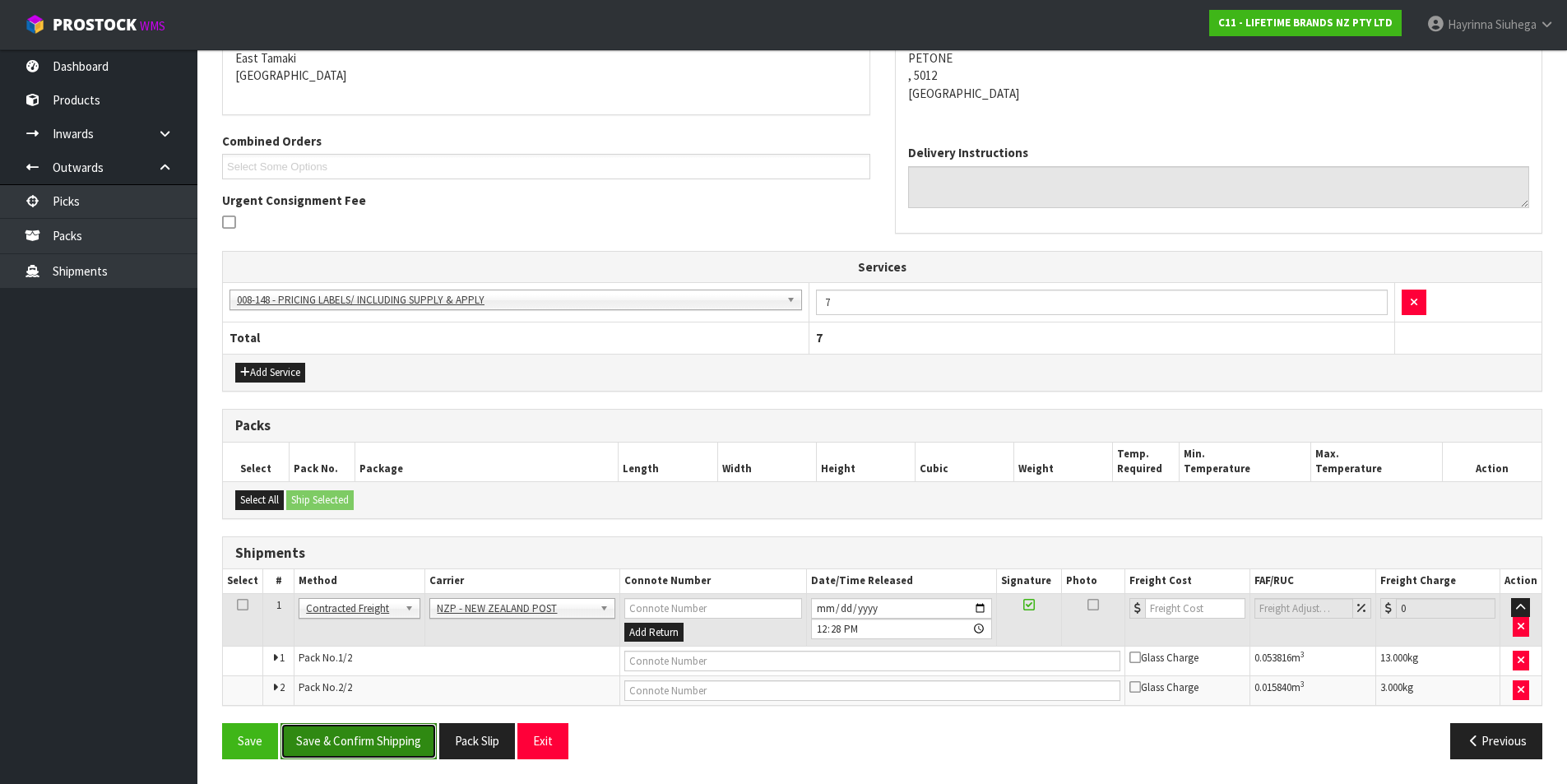
click at [375, 734] on button "Save & Confirm Shipping" at bounding box center [359, 740] width 156 height 35
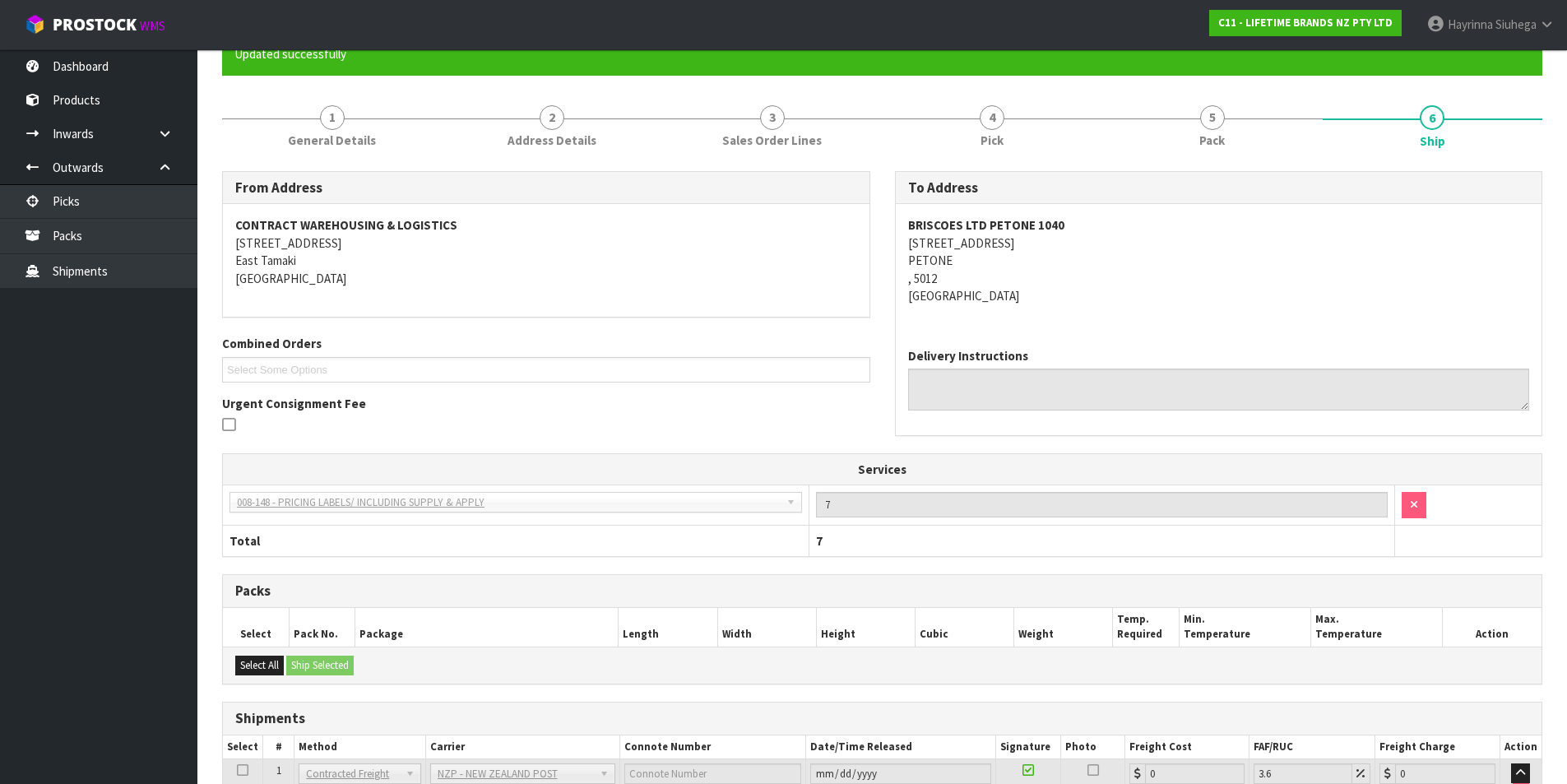
scroll to position [331, 0]
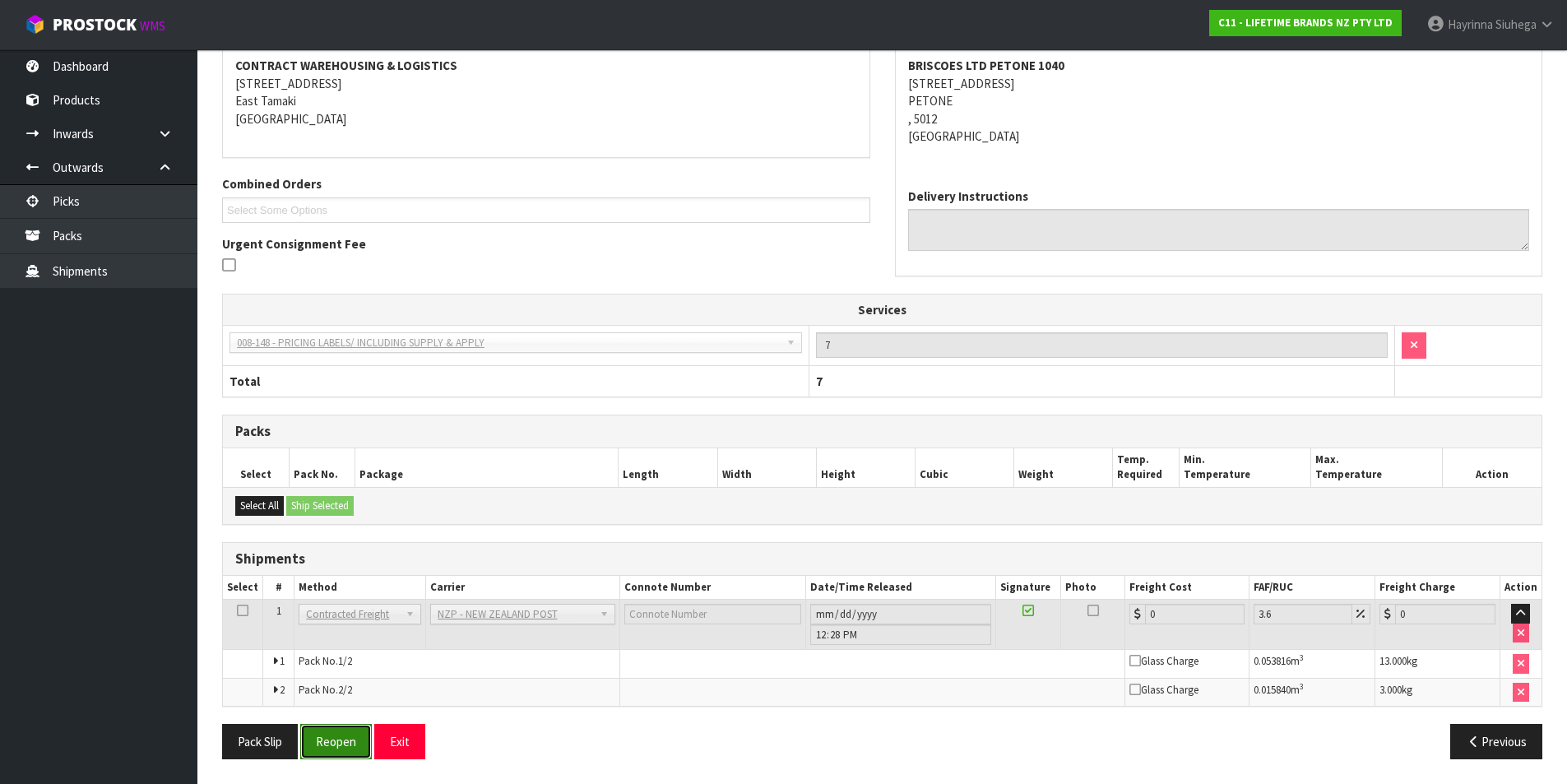
click at [321, 740] on button "Reopen" at bounding box center [337, 741] width 72 height 35
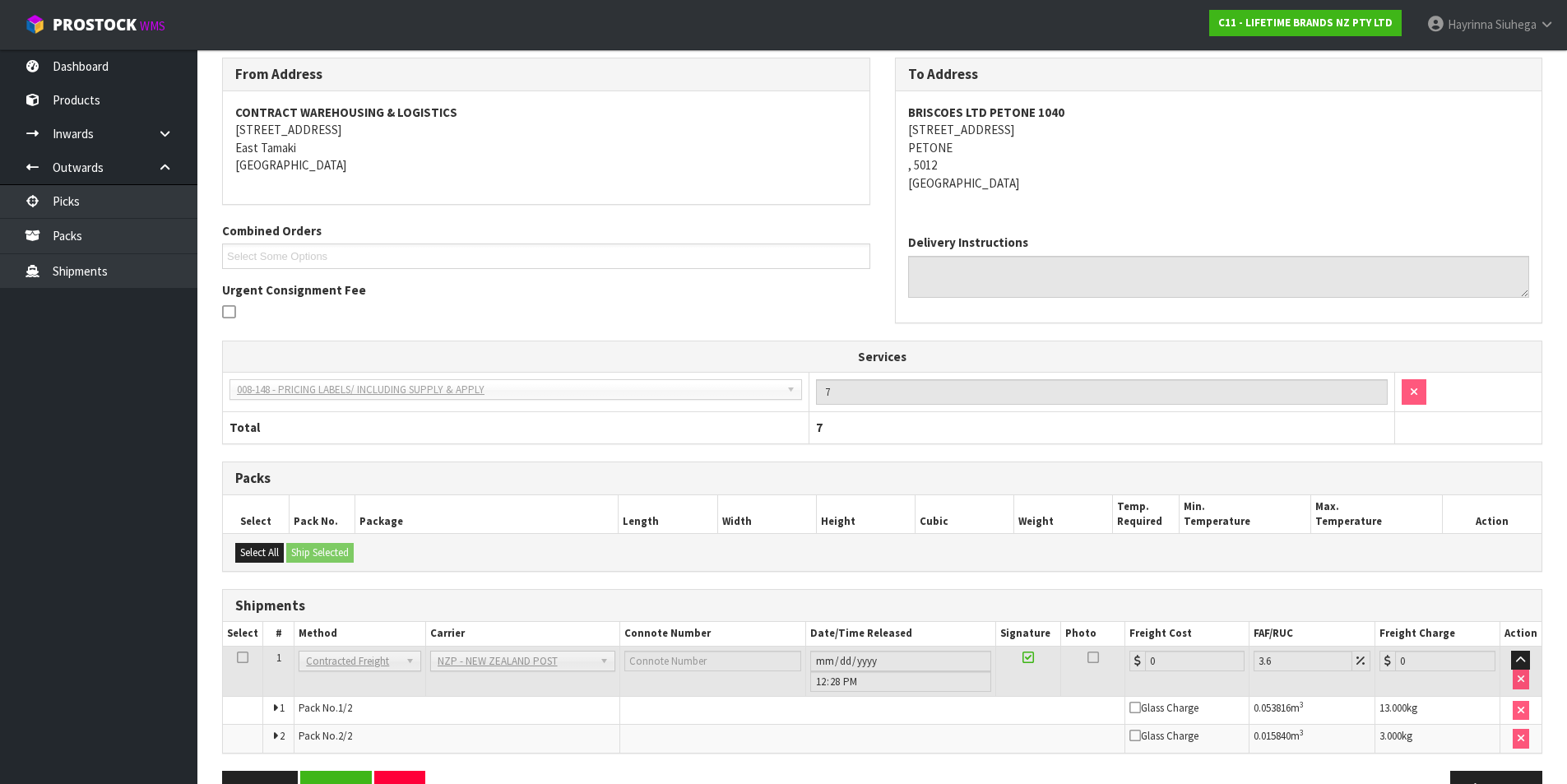
scroll to position [314, 0]
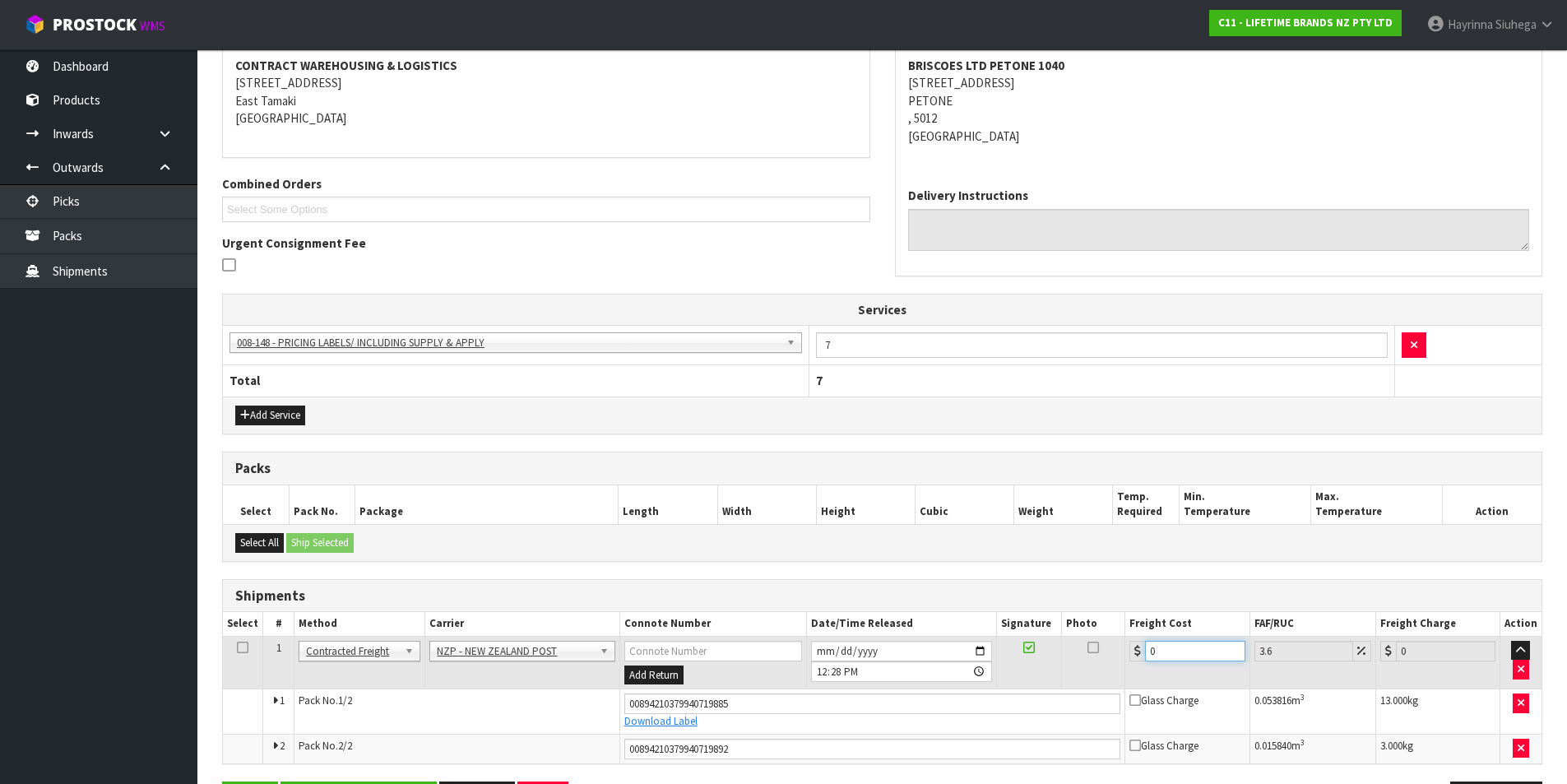
drag, startPoint x: 1182, startPoint y: 649, endPoint x: 954, endPoint y: 641, distance: 228.1
click at [976, 642] on tr "1 Client Local Pickup Customer Local Pickup Company Freight Contracted Freight …" at bounding box center [882, 663] width 1319 height 54
click at [223, 781] on button "Save" at bounding box center [250, 798] width 56 height 35
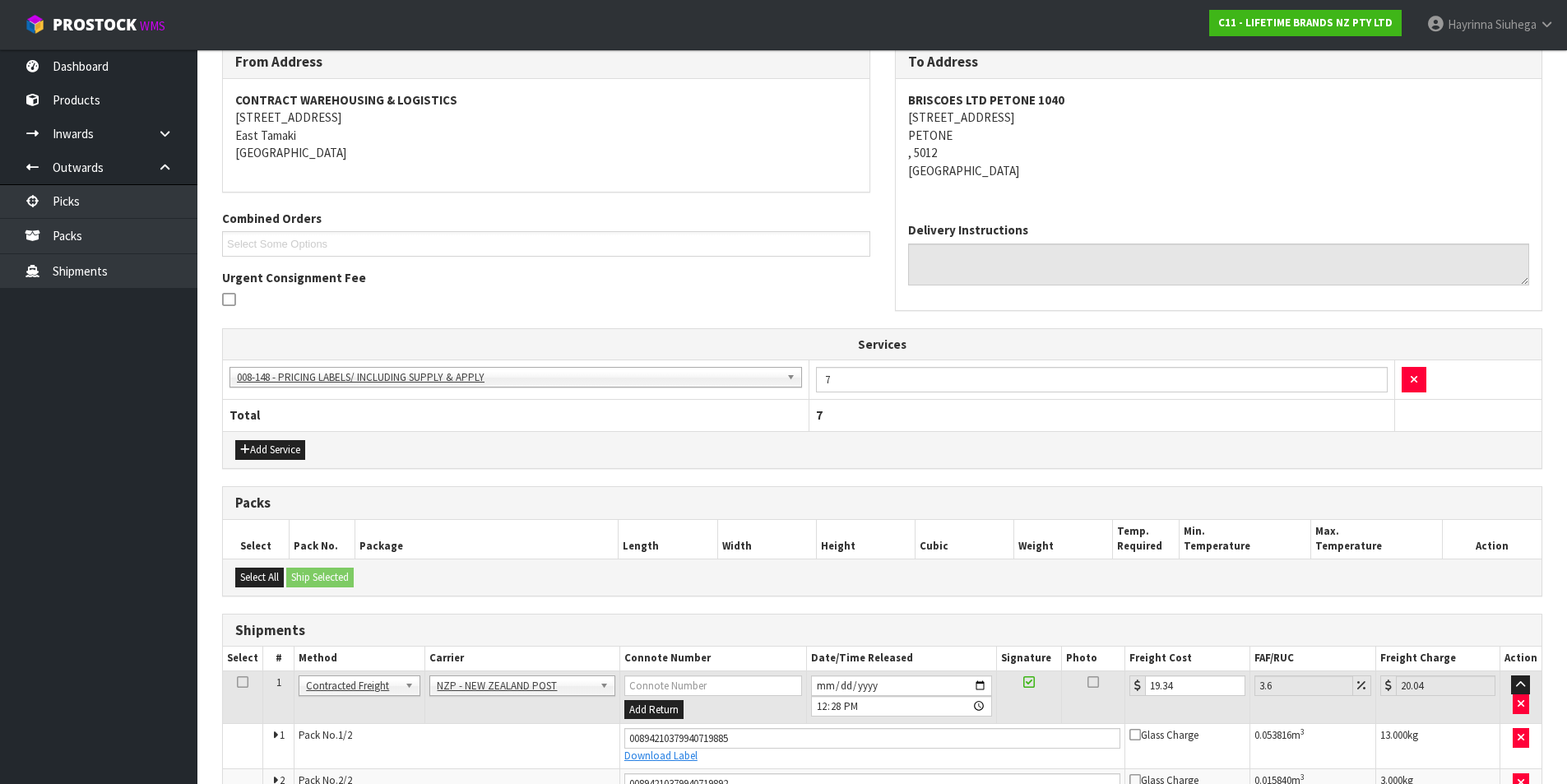
scroll to position [371, 0]
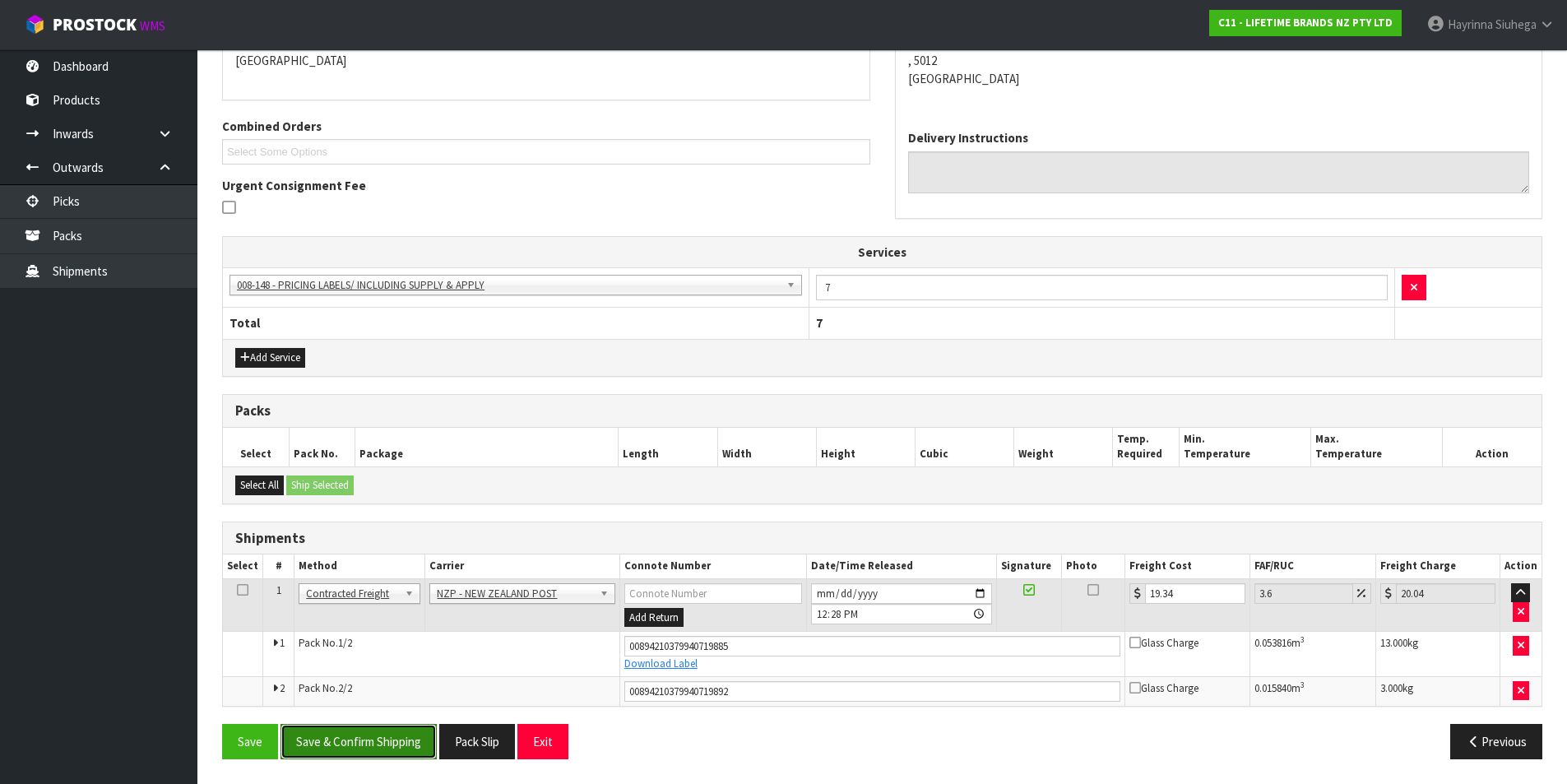
click at [395, 735] on button "Save & Confirm Shipping" at bounding box center [359, 741] width 156 height 35
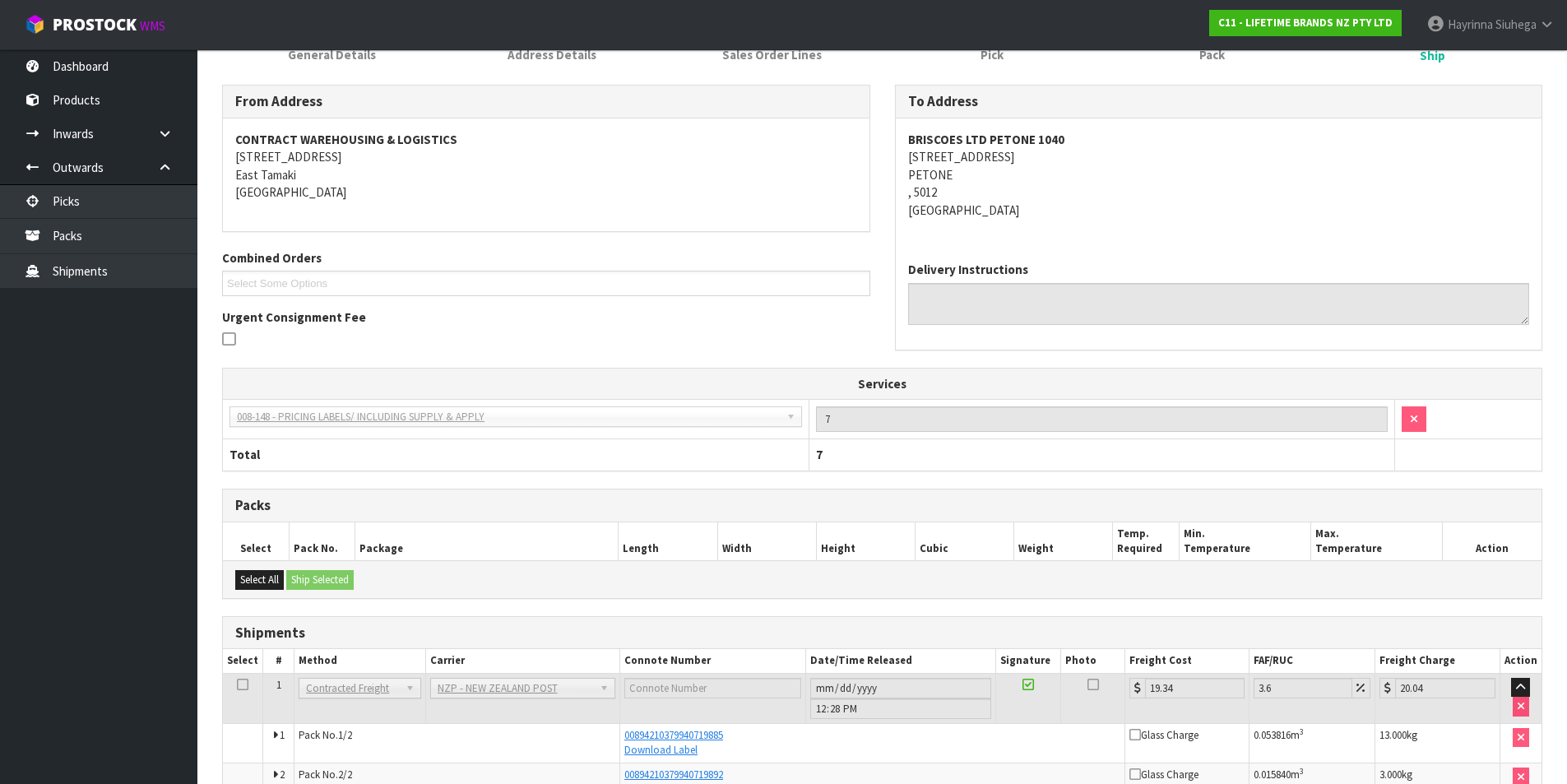
scroll to position [0, 0]
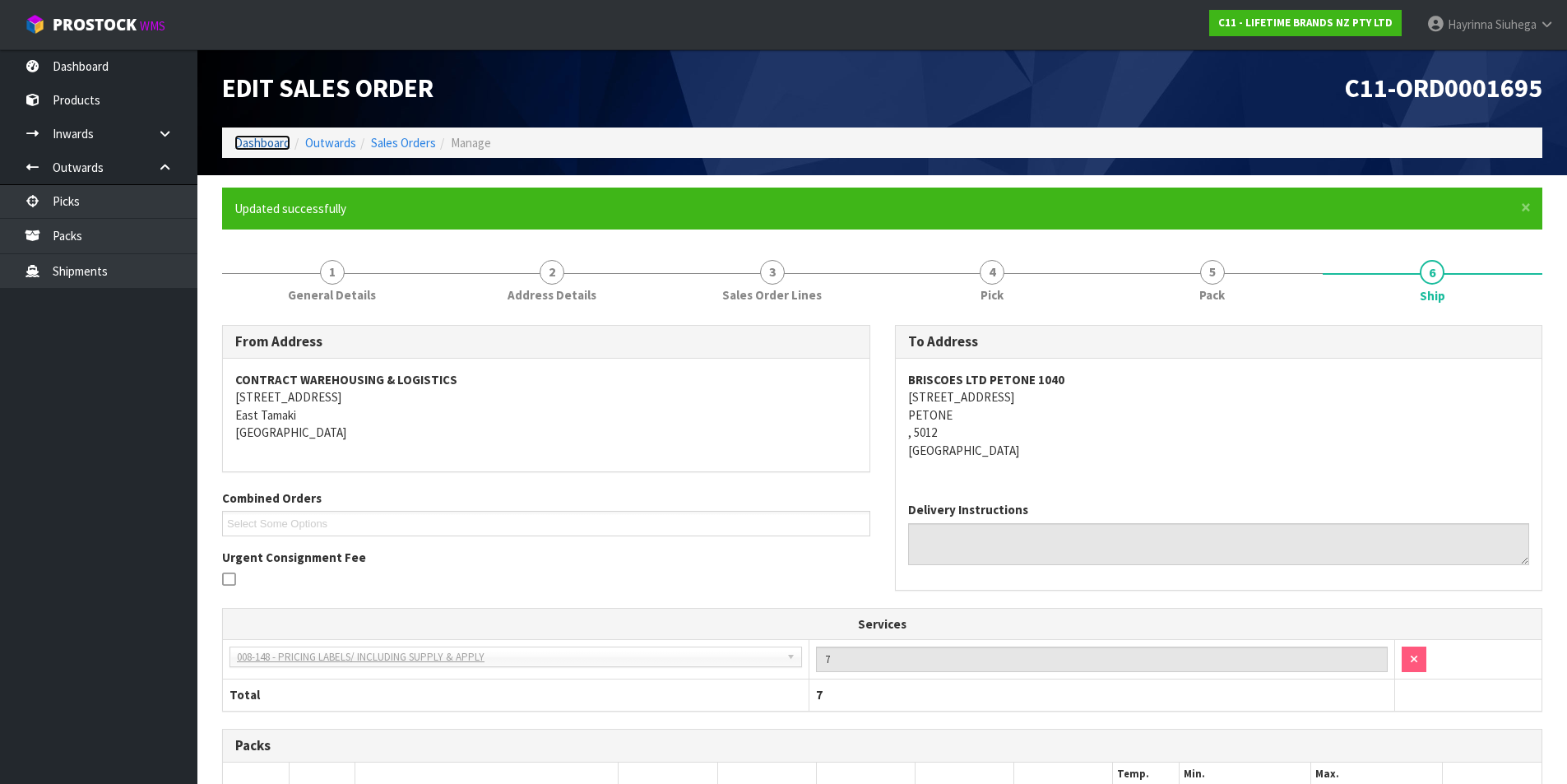
click at [258, 135] on link "Dashboard" at bounding box center [262, 142] width 56 height 15
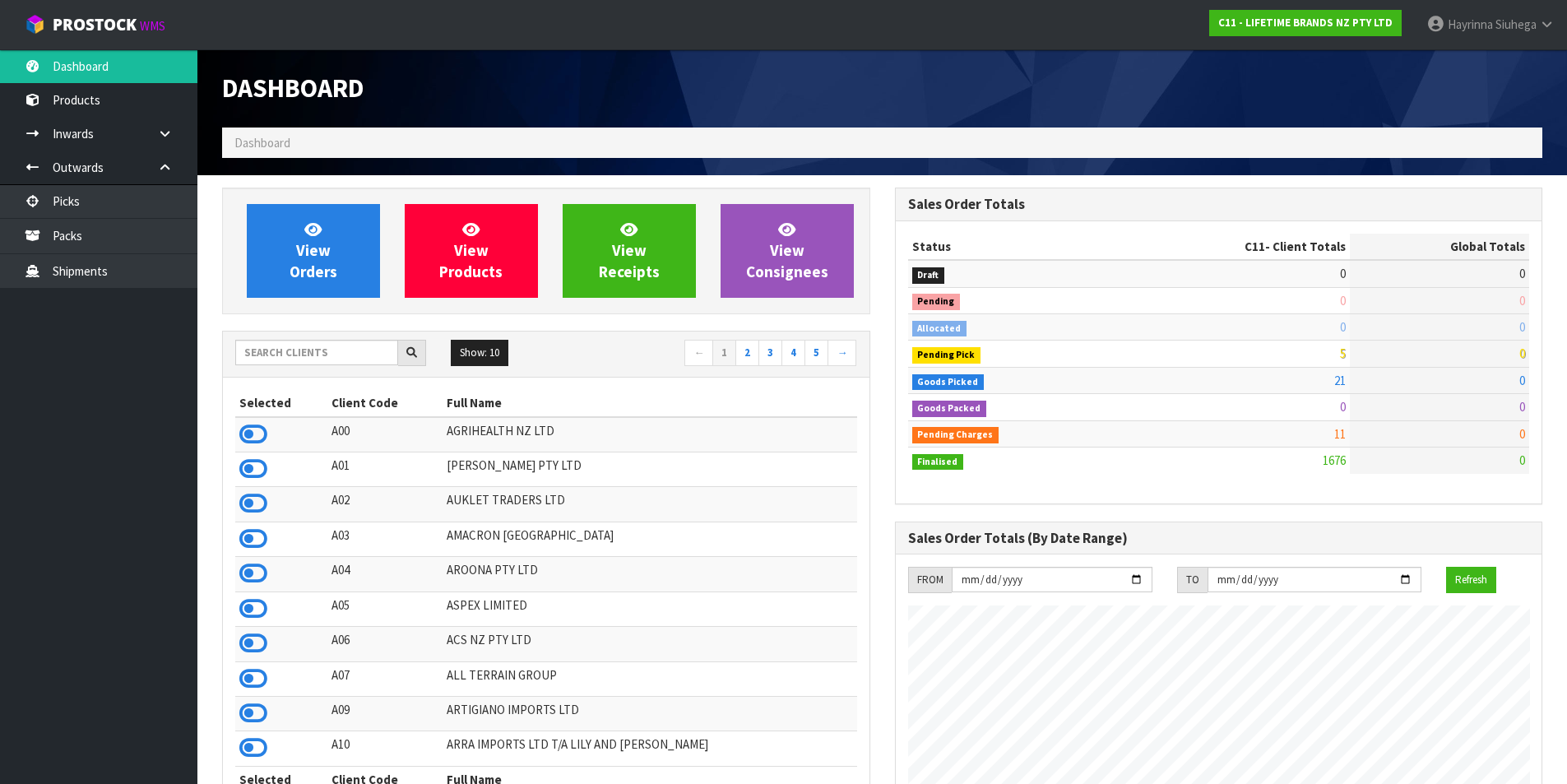
scroll to position [1246, 672]
click at [333, 220] on link "View Orders" at bounding box center [313, 250] width 134 height 94
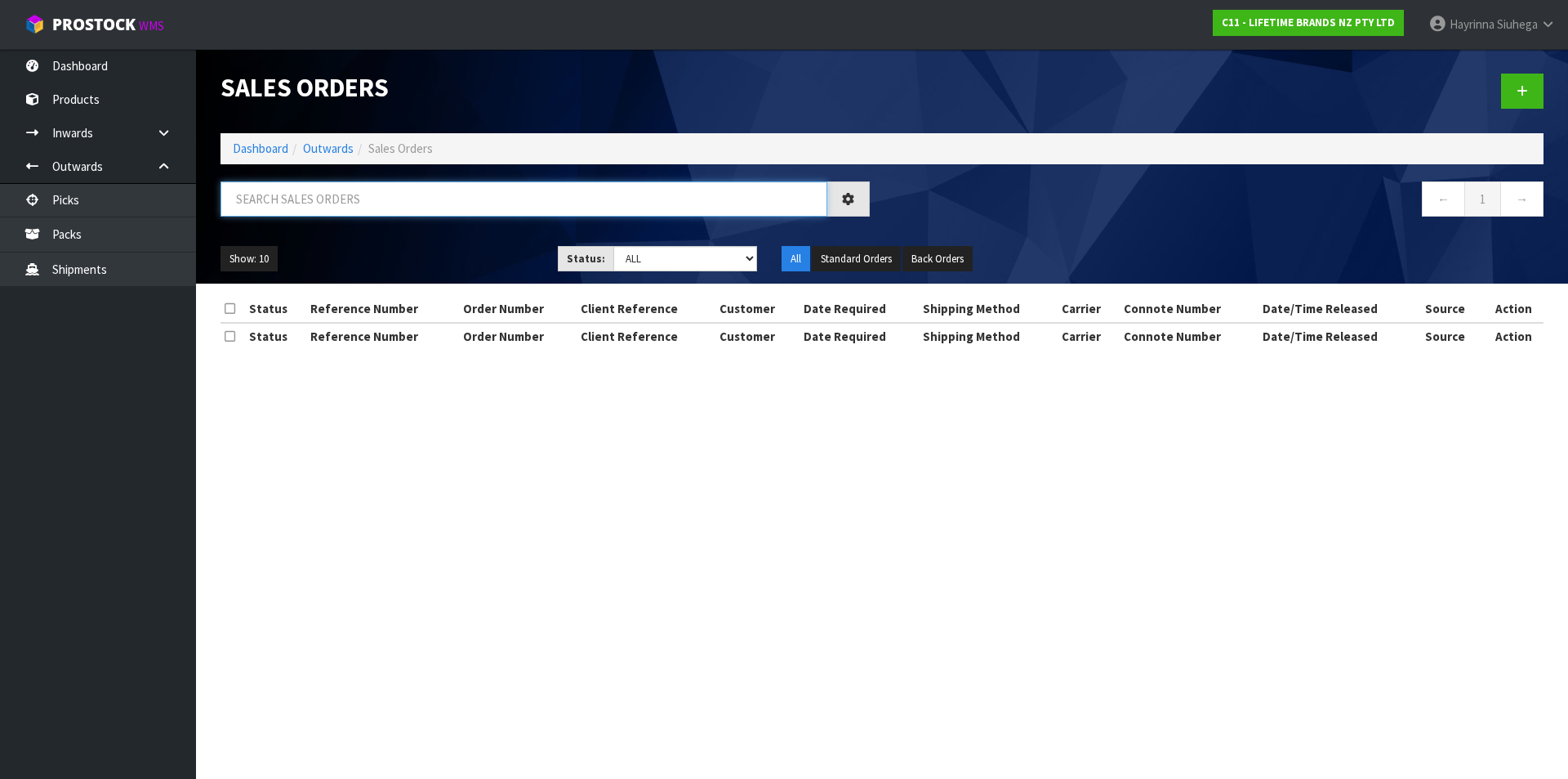
click at [350, 201] on input "text" at bounding box center [524, 199] width 607 height 35
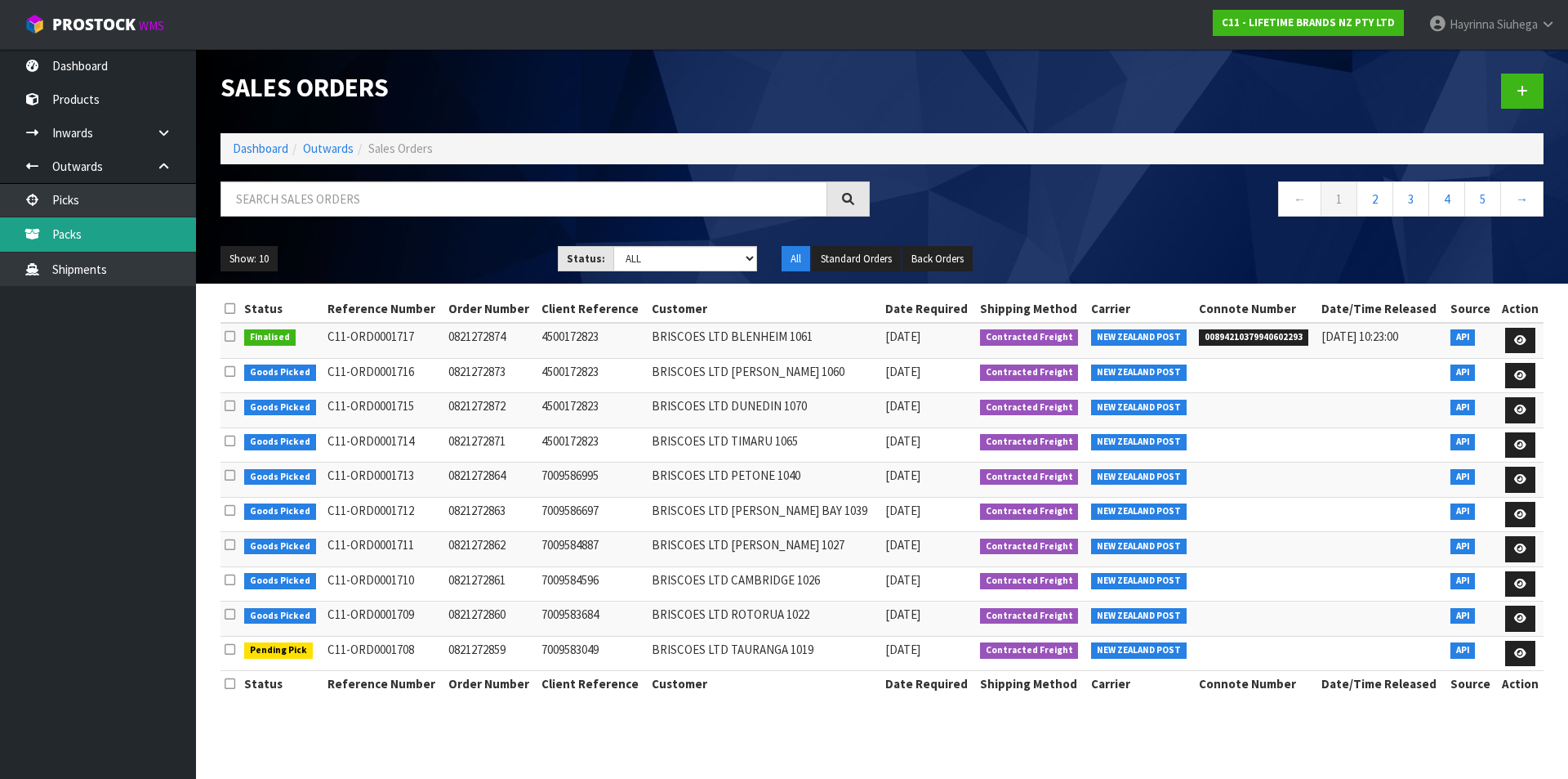
click at [152, 238] on link "Packs" at bounding box center [98, 234] width 196 height 34
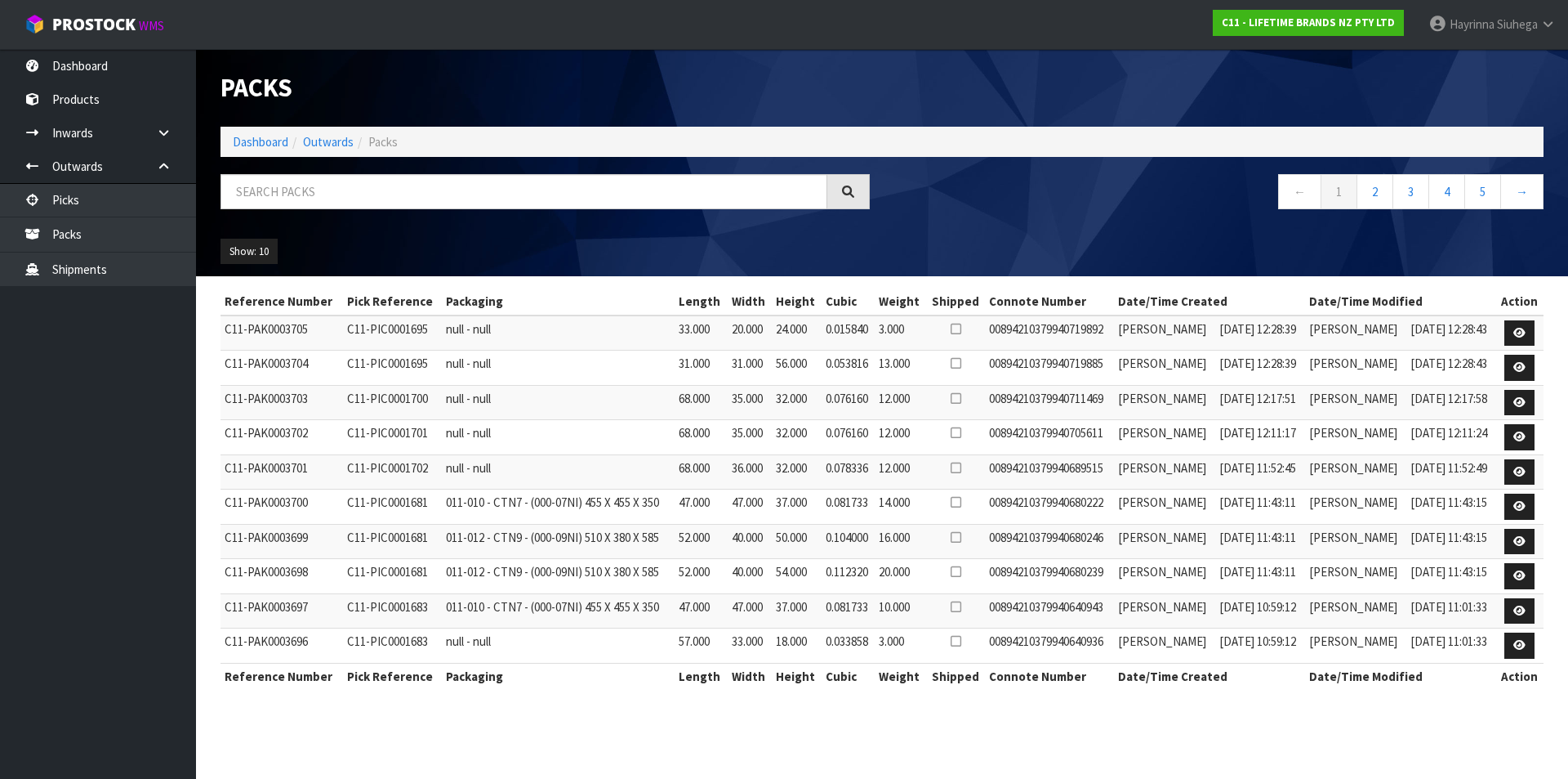
click at [276, 151] on li "Dashboard" at bounding box center [260, 141] width 55 height 17
click at [274, 145] on link "Dashboard" at bounding box center [260, 141] width 55 height 15
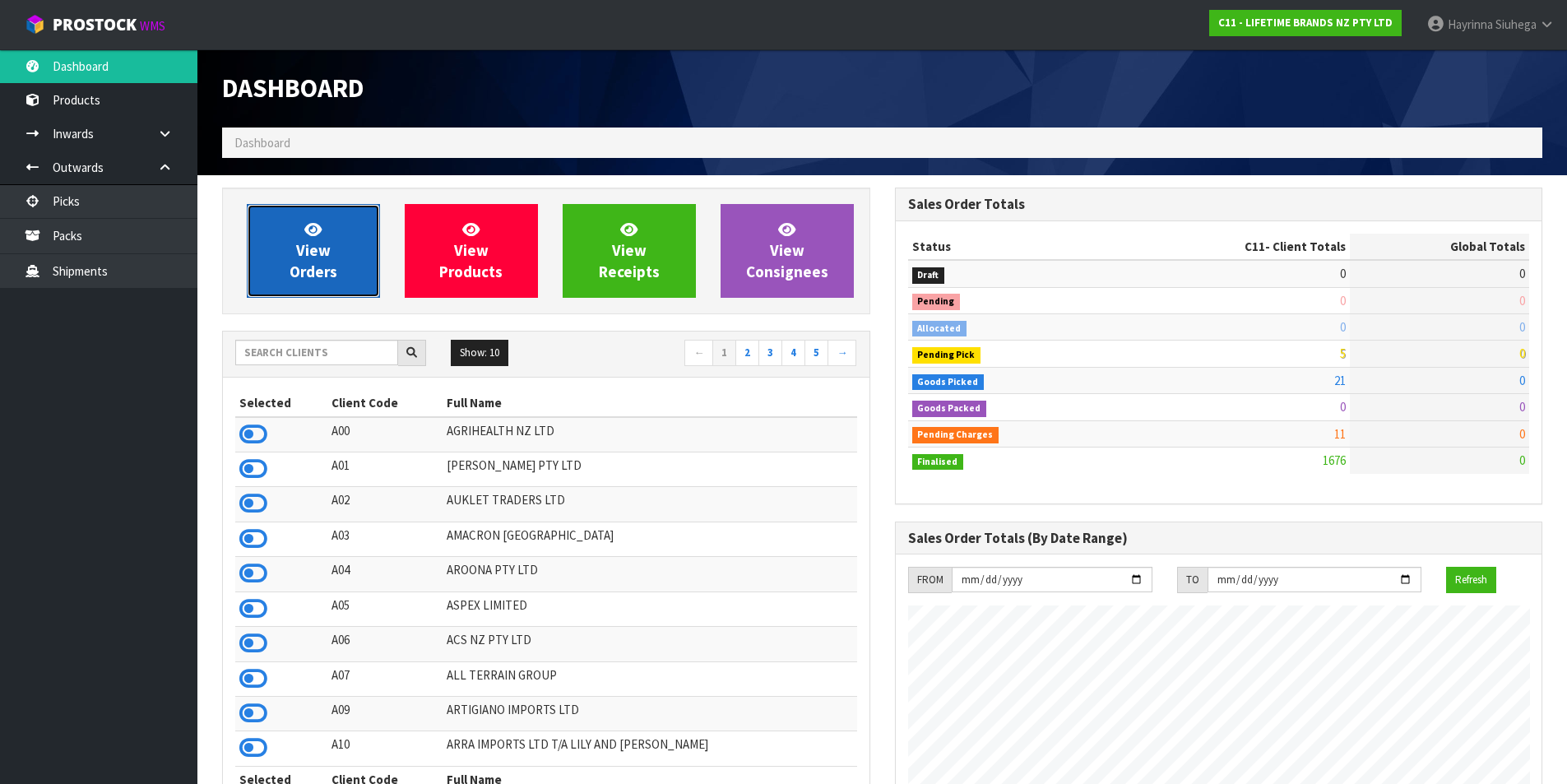
click at [322, 252] on span "View Orders" at bounding box center [313, 250] width 48 height 62
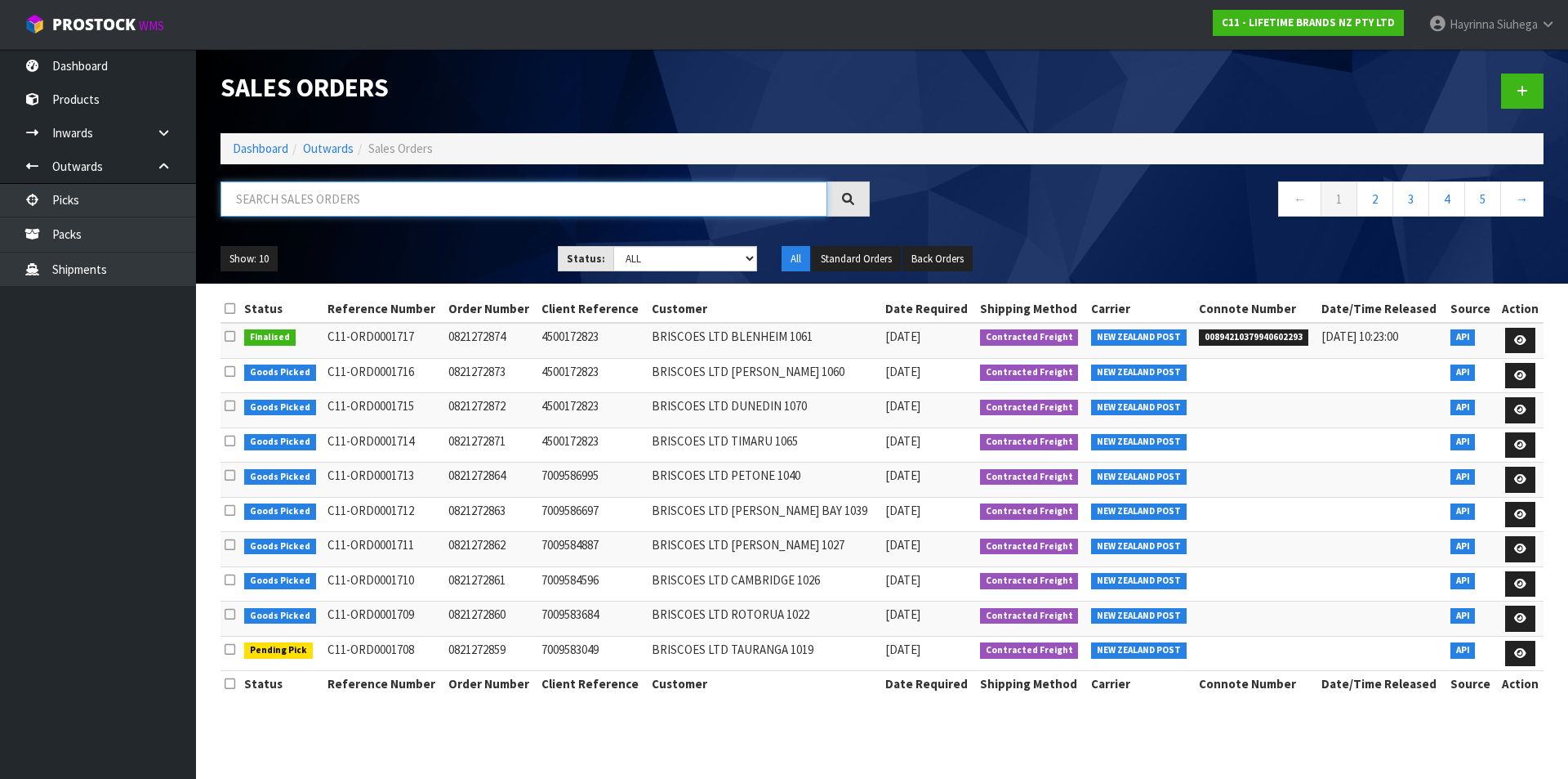
click at [383, 210] on input "text" at bounding box center [524, 199] width 607 height 35
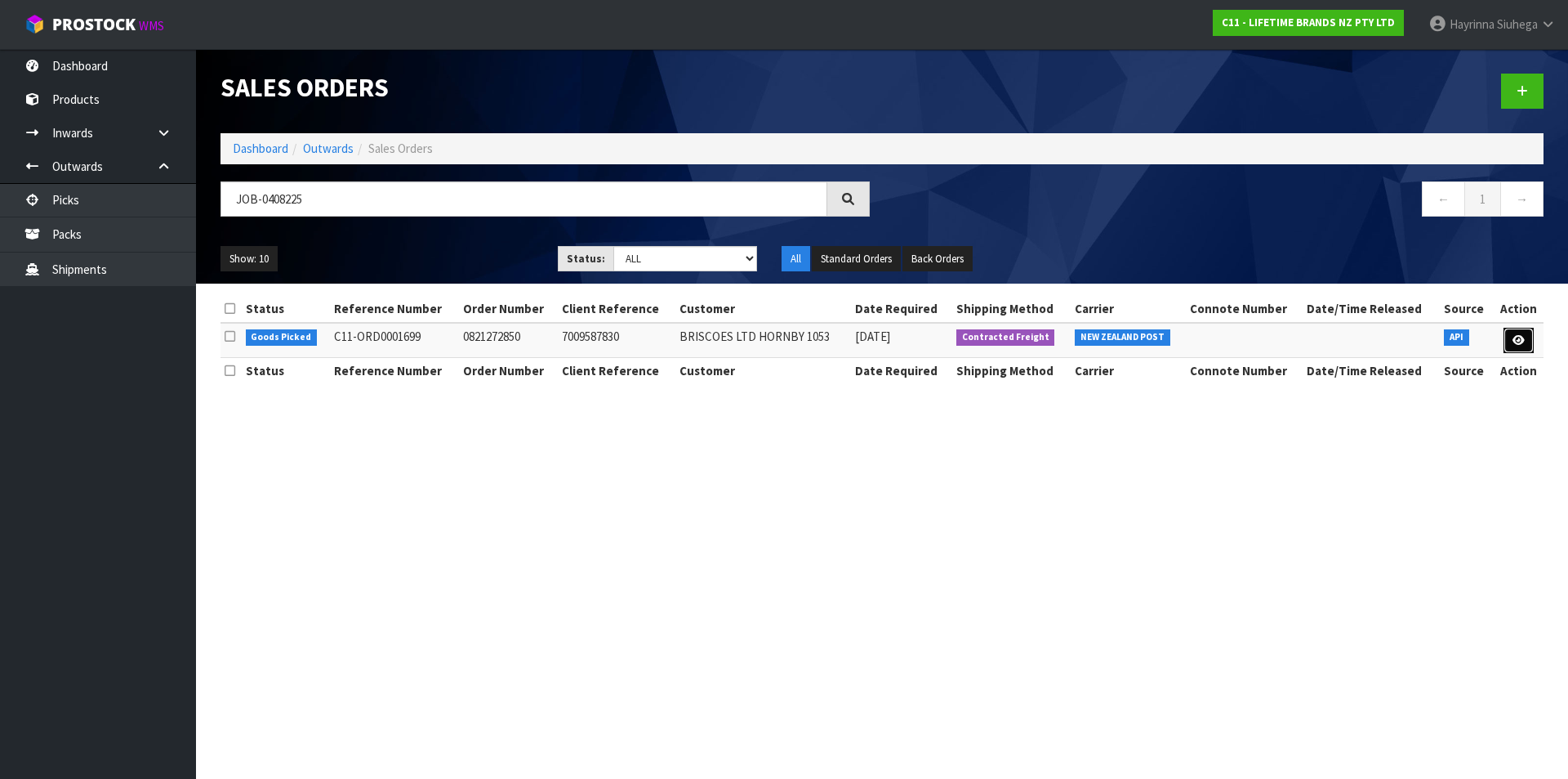
click at [1519, 340] on icon at bounding box center [1519, 340] width 12 height 11
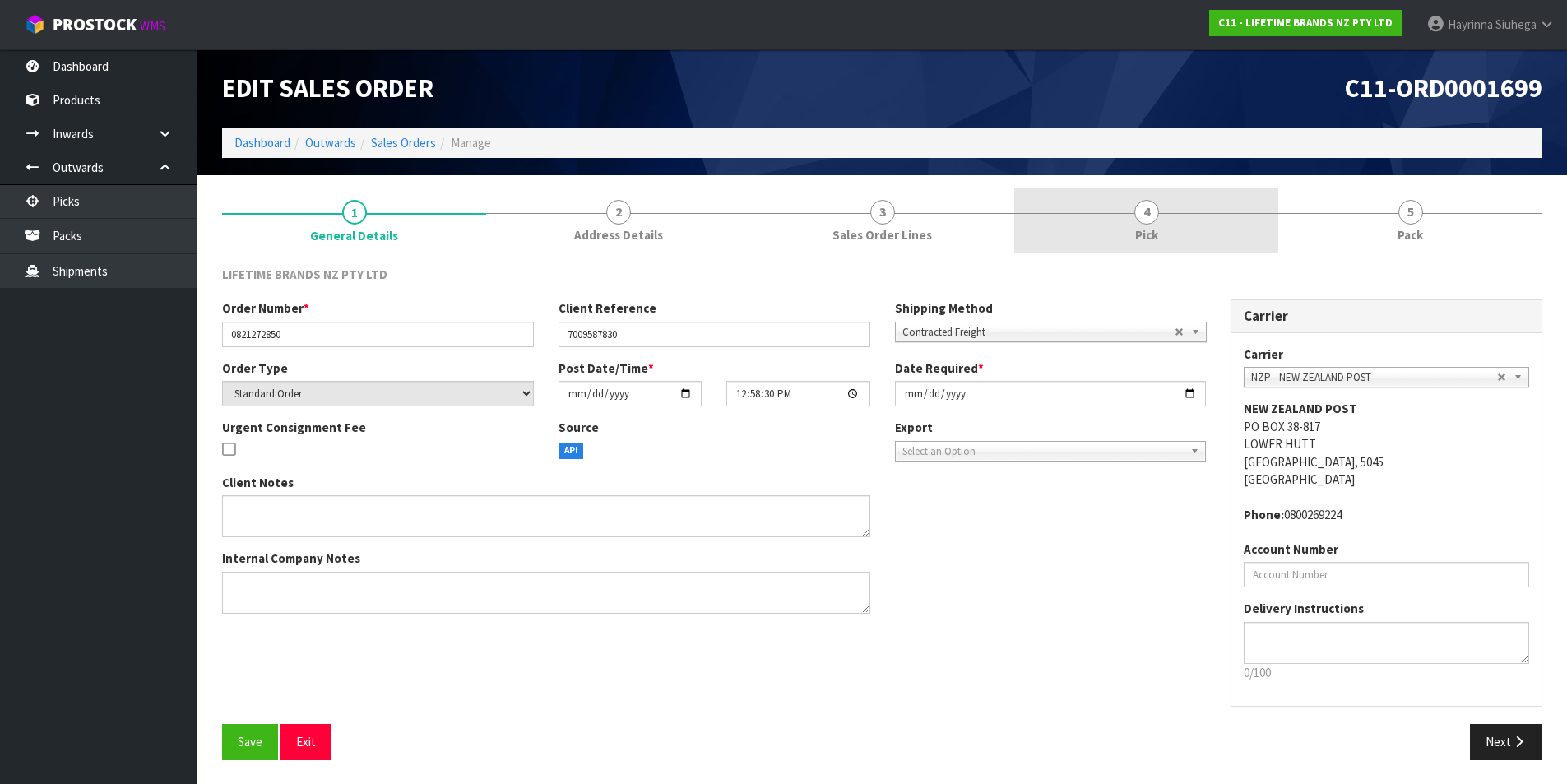
click at [1278, 229] on link "4 Pick" at bounding box center [1146, 220] width 264 height 65
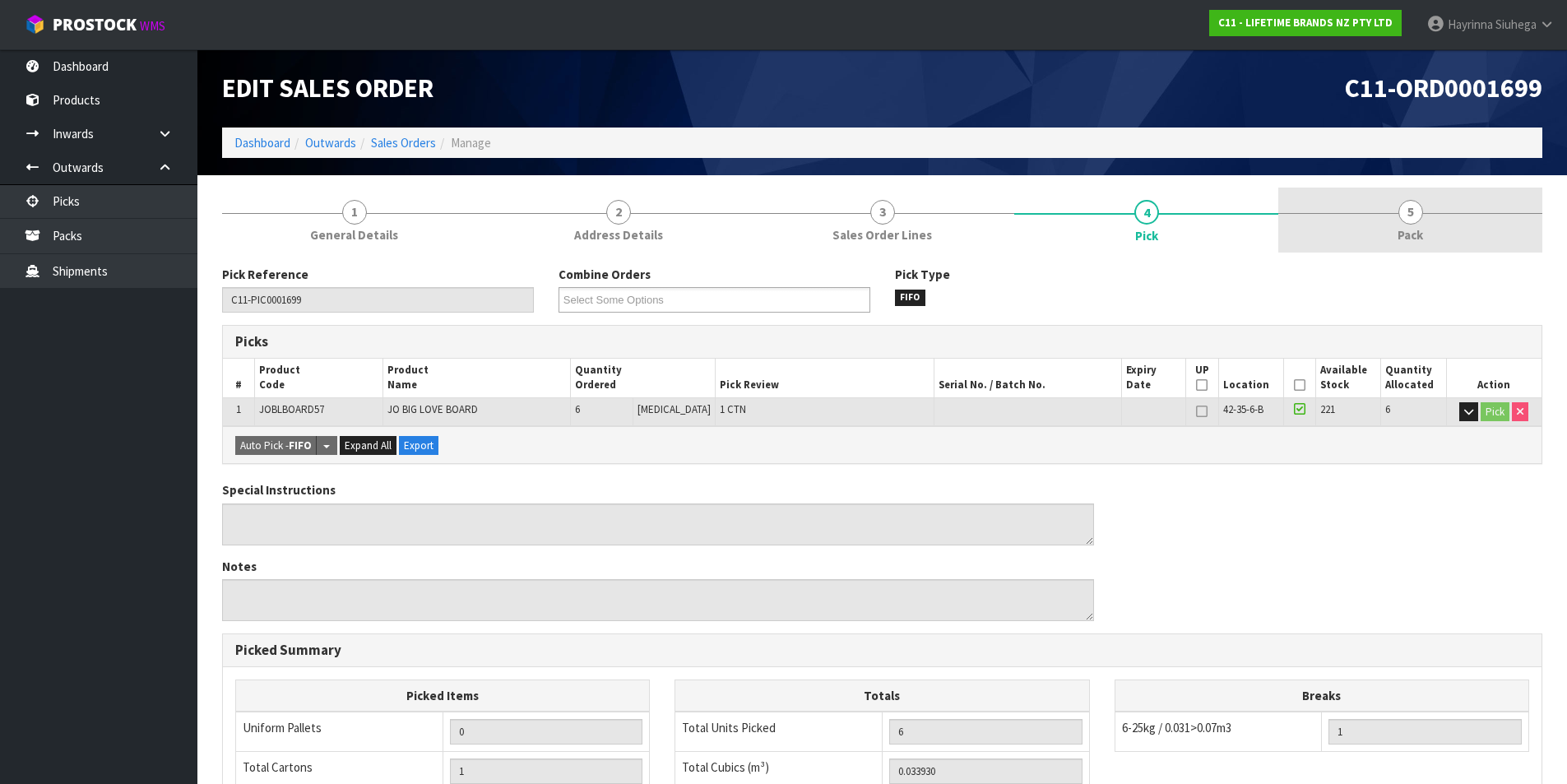
click at [1344, 234] on link "5 Pack" at bounding box center [1411, 220] width 264 height 65
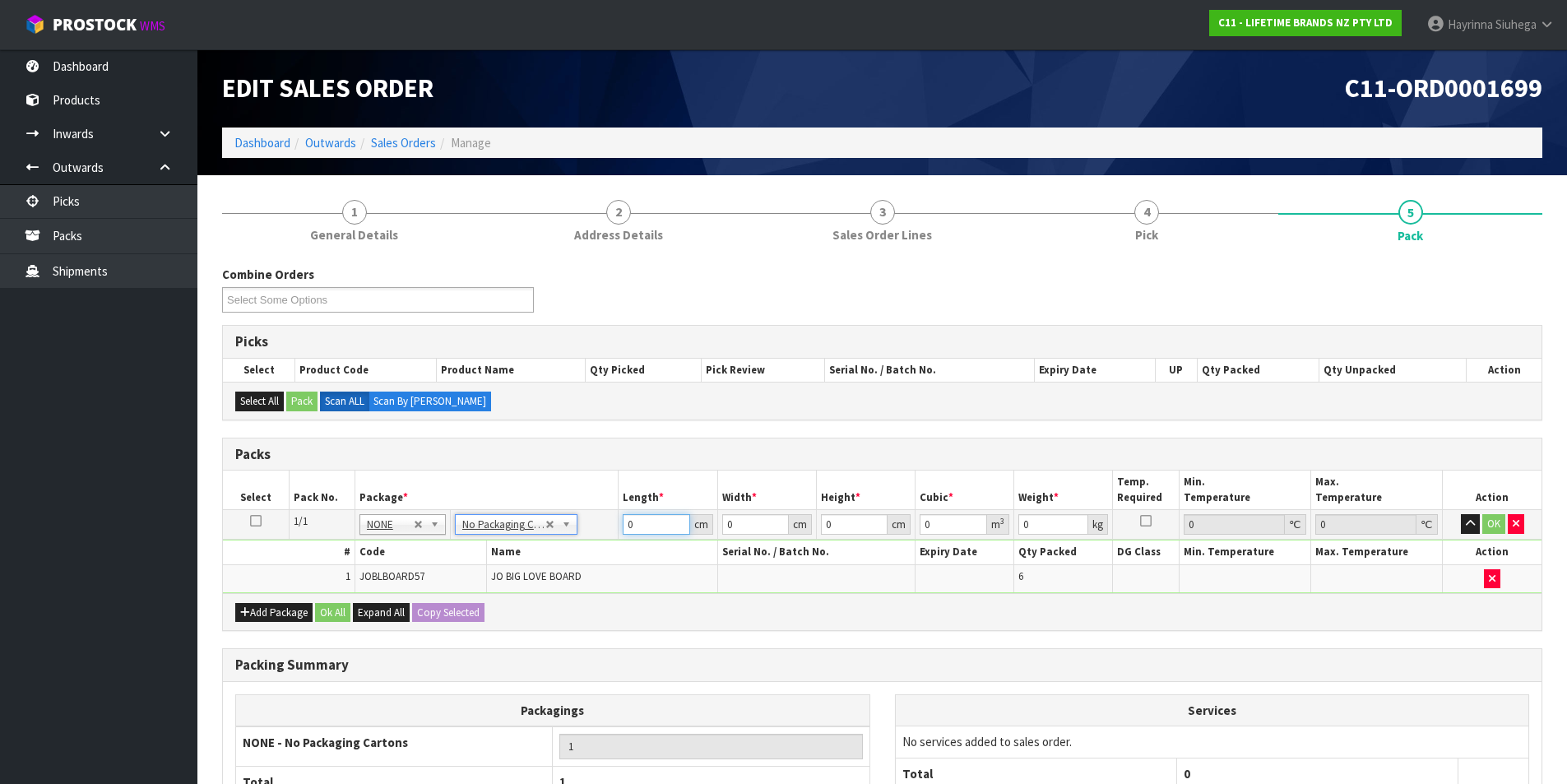
click at [629, 529] on input "0" at bounding box center [656, 524] width 66 height 21
click button "OK" at bounding box center [1494, 524] width 23 height 20
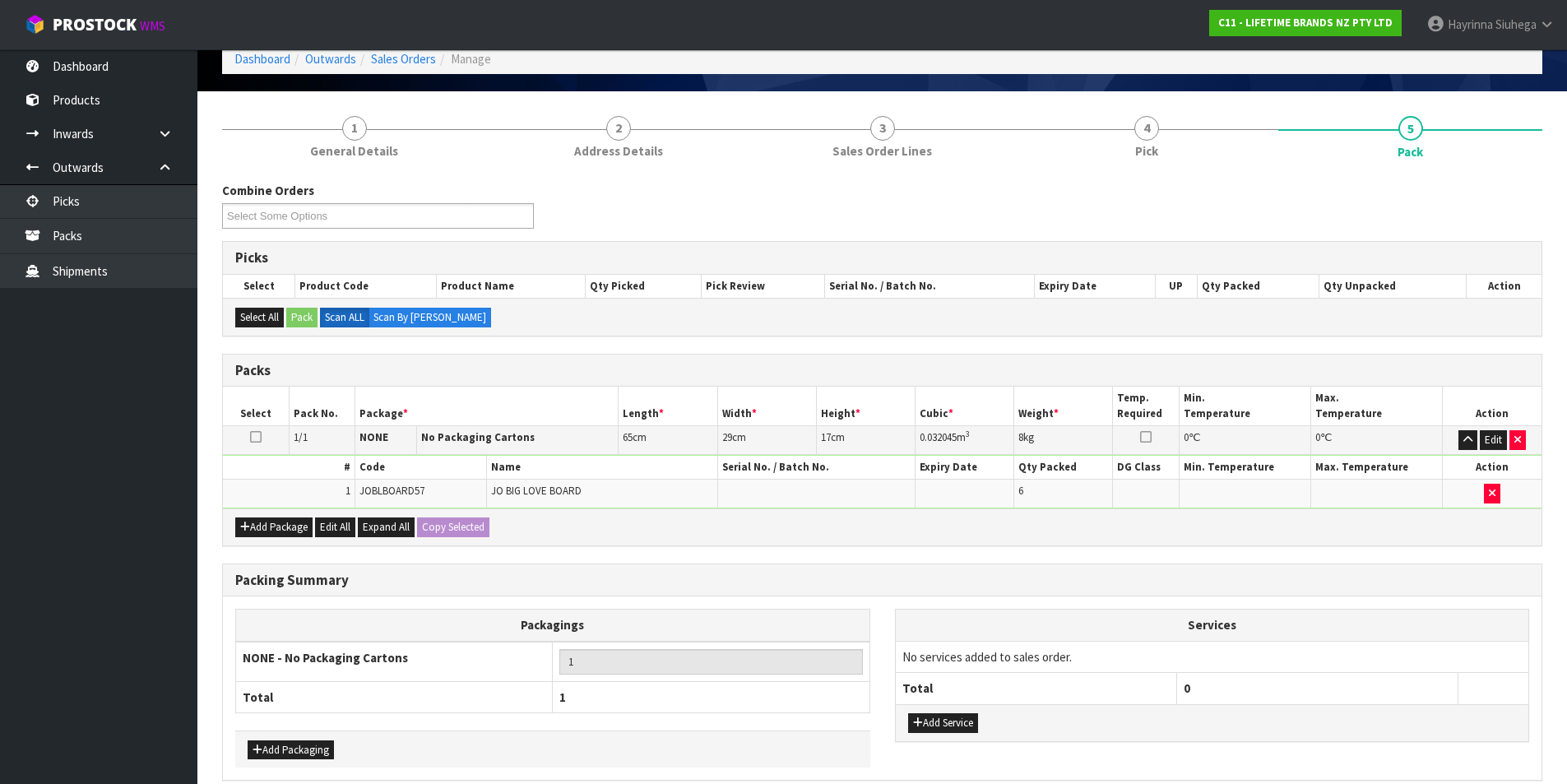
scroll to position [159, 0]
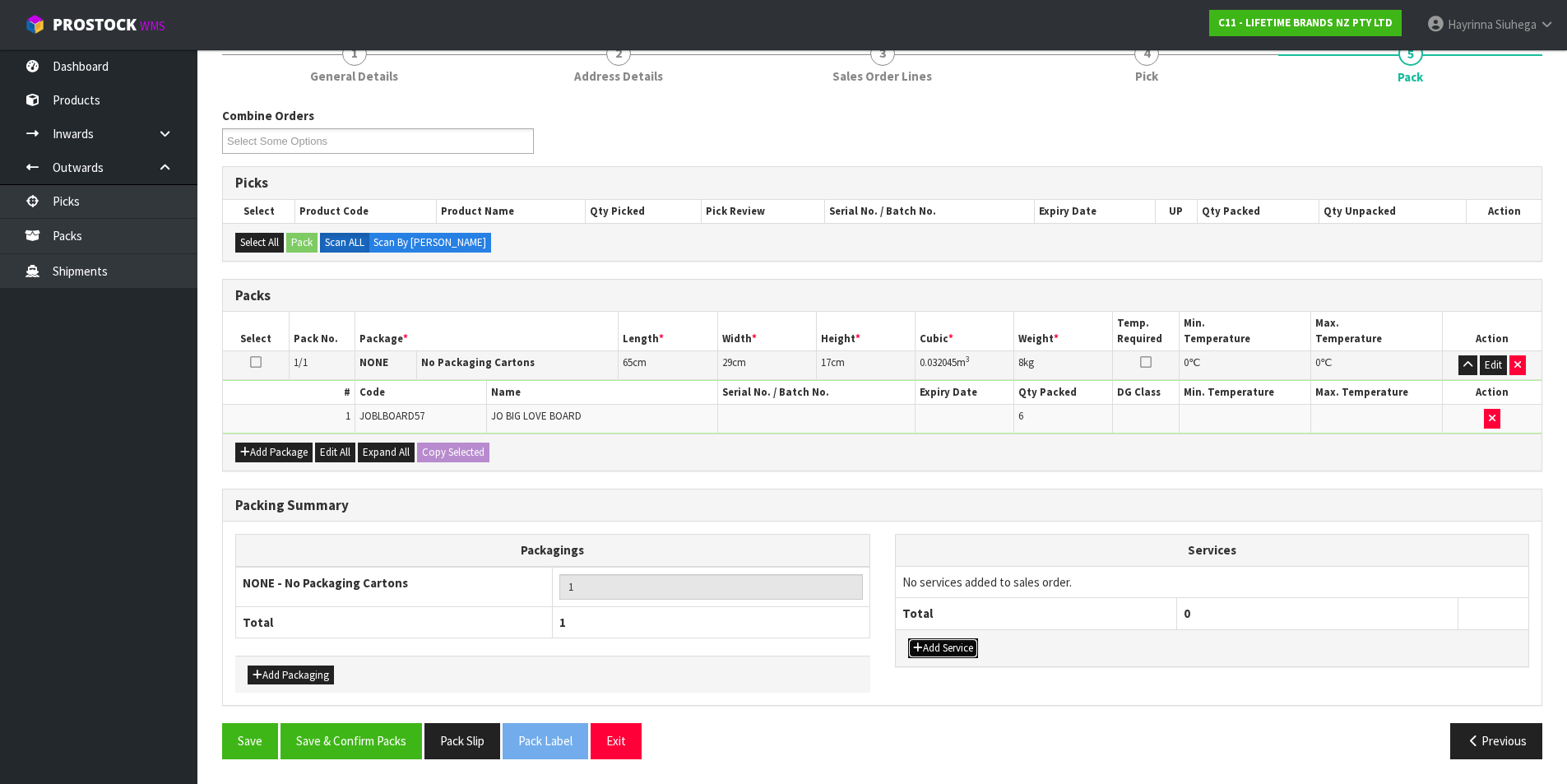
click at [959, 644] on button "Add Service" at bounding box center [943, 648] width 70 height 20
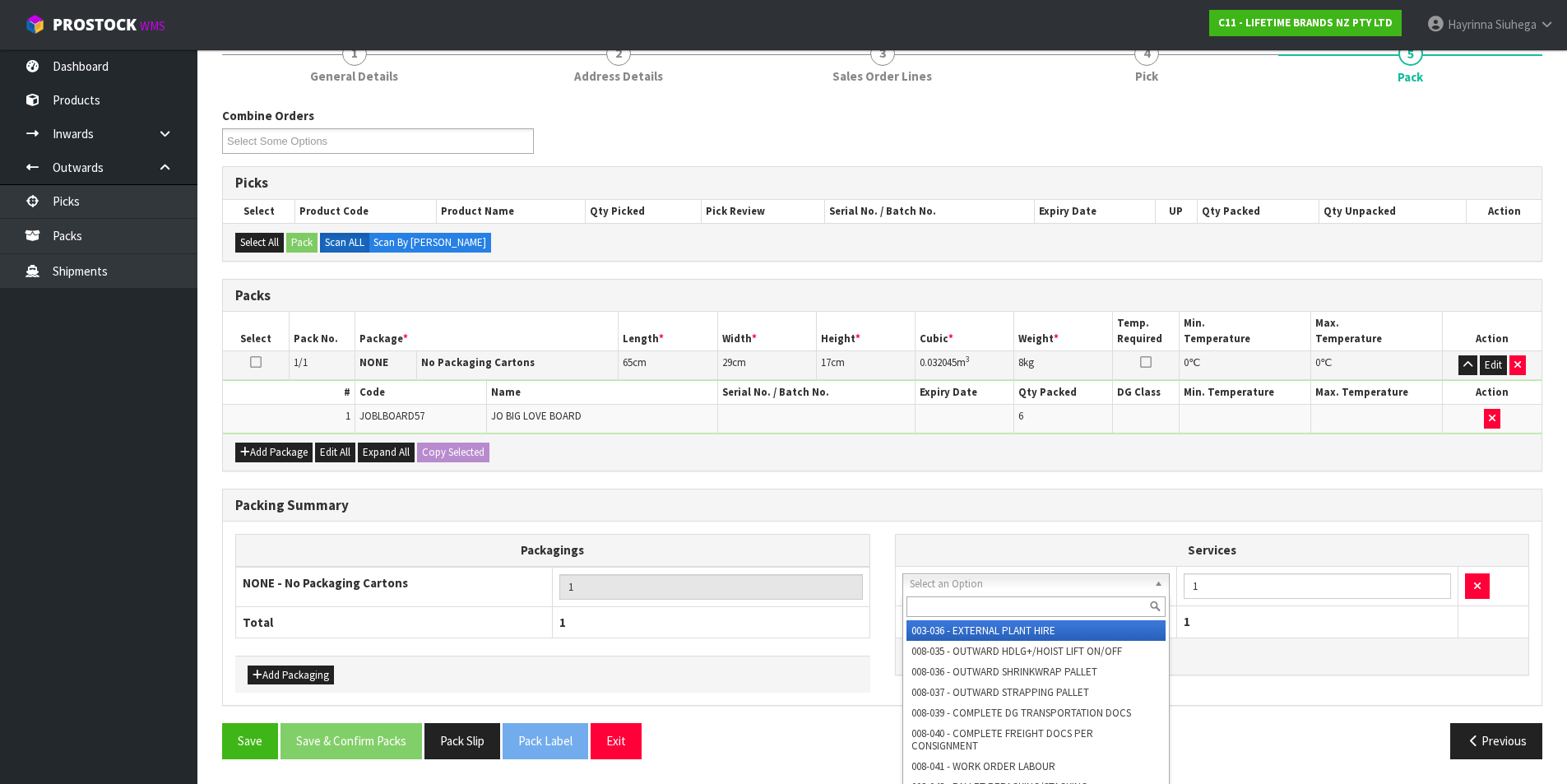
click at [977, 606] on input "text" at bounding box center [1037, 606] width 260 height 21
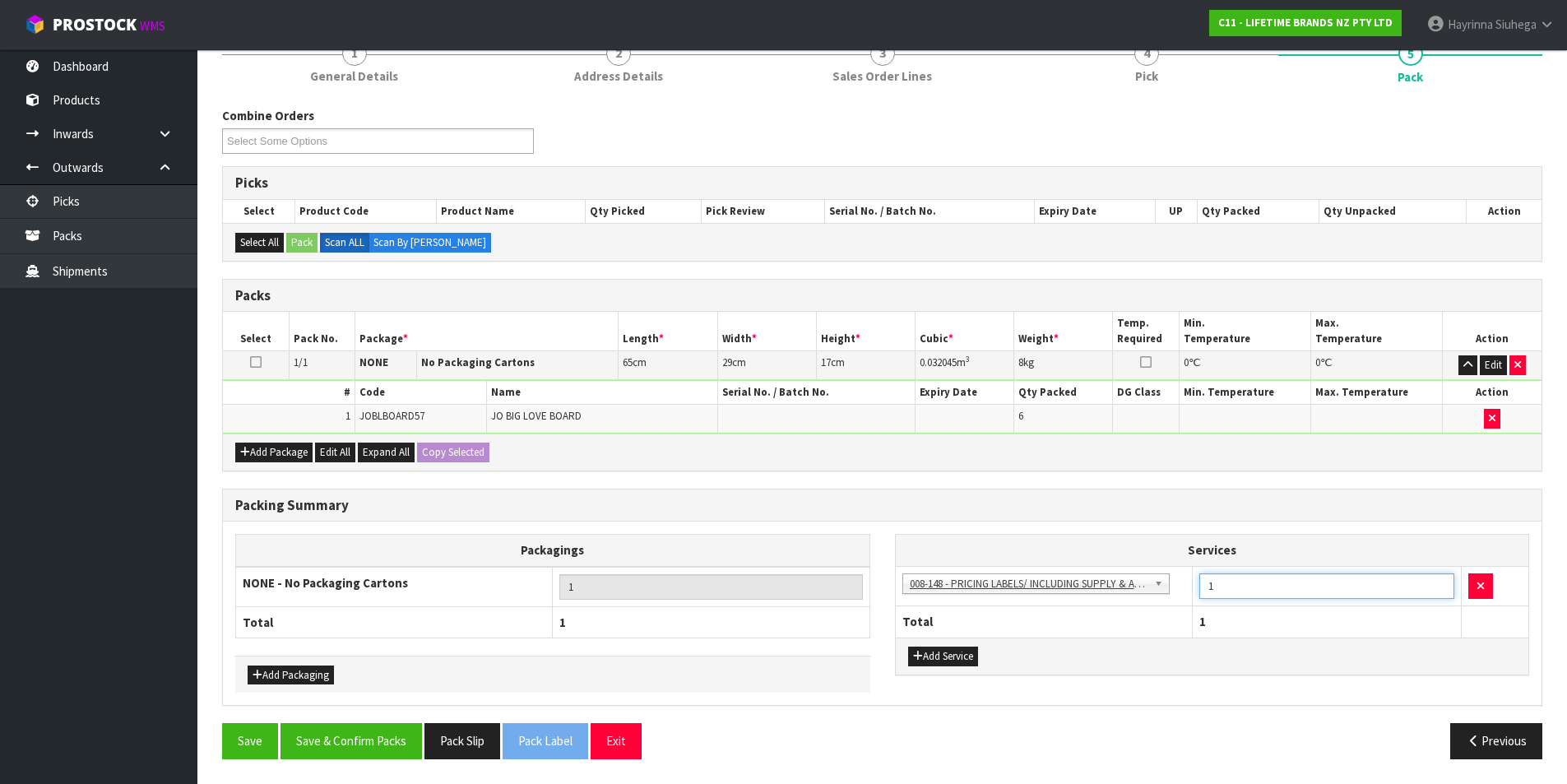
drag, startPoint x: 1232, startPoint y: 595, endPoint x: 1056, endPoint y: 585, distance: 176.3
click at [1059, 585] on tr "003-036 - EXTERNAL PLANT HIRE 008-035 - OUTWARD HDLG+/HOIST LIFT ON/OFF 008-036…" at bounding box center [1212, 586] width 634 height 40
click at [326, 733] on button "Save & Confirm Packs" at bounding box center [352, 740] width 142 height 35
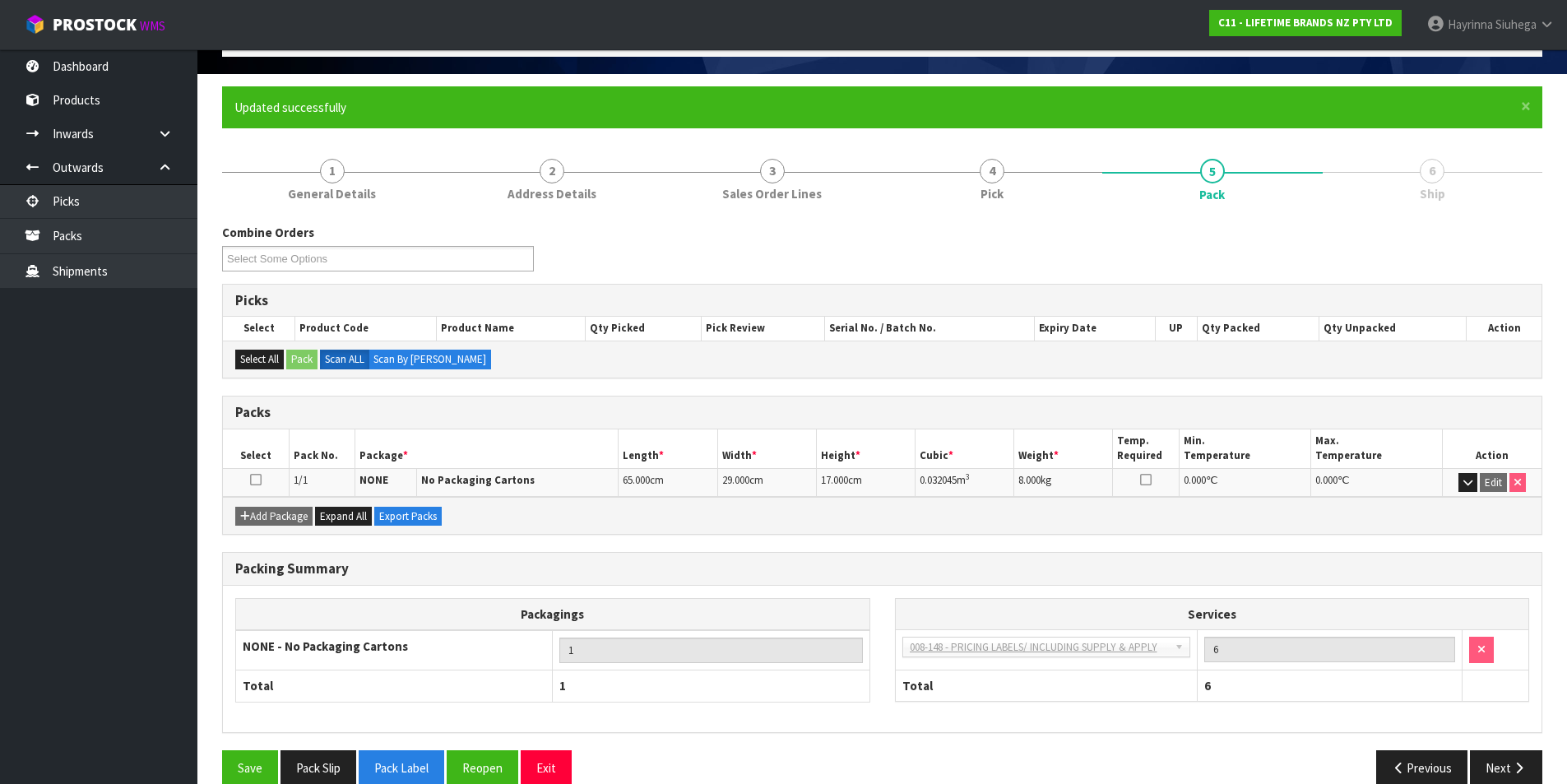
scroll to position [127, 0]
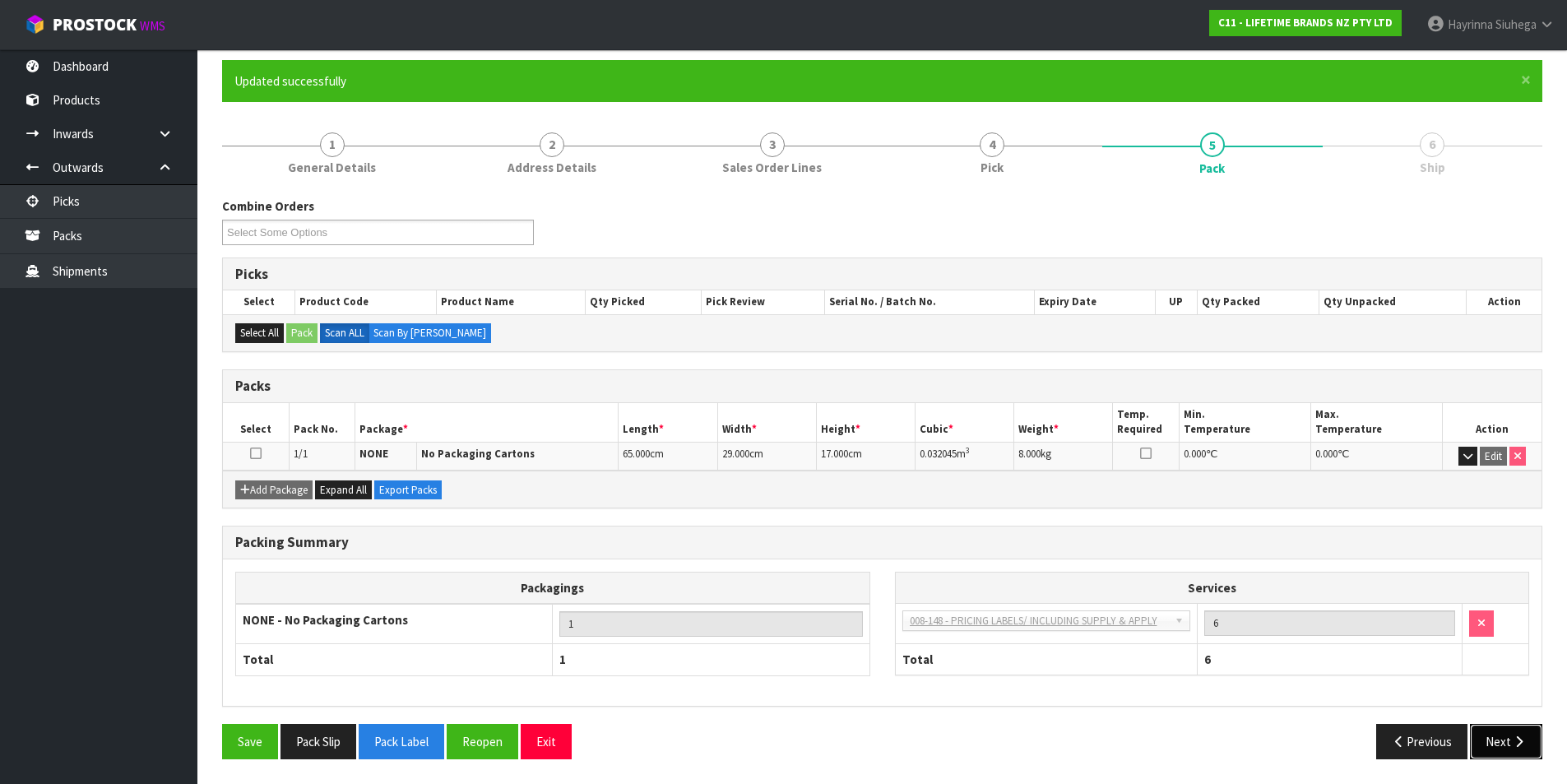
click at [1525, 725] on button "Next" at bounding box center [1506, 741] width 73 height 35
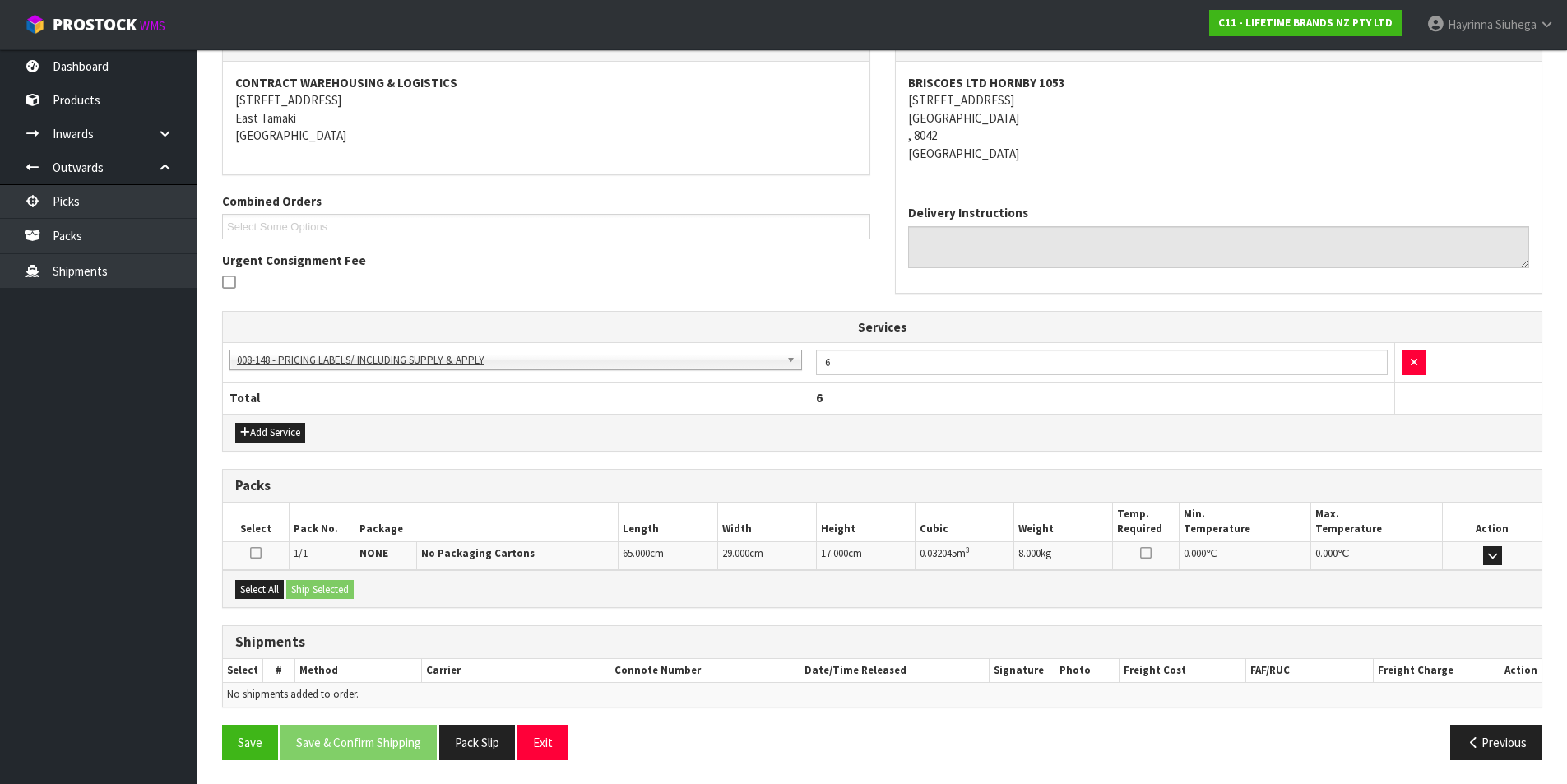
scroll to position [298, 0]
click at [264, 589] on button "Select All" at bounding box center [259, 588] width 48 height 20
click at [293, 591] on button "Ship Selected" at bounding box center [320, 588] width 67 height 20
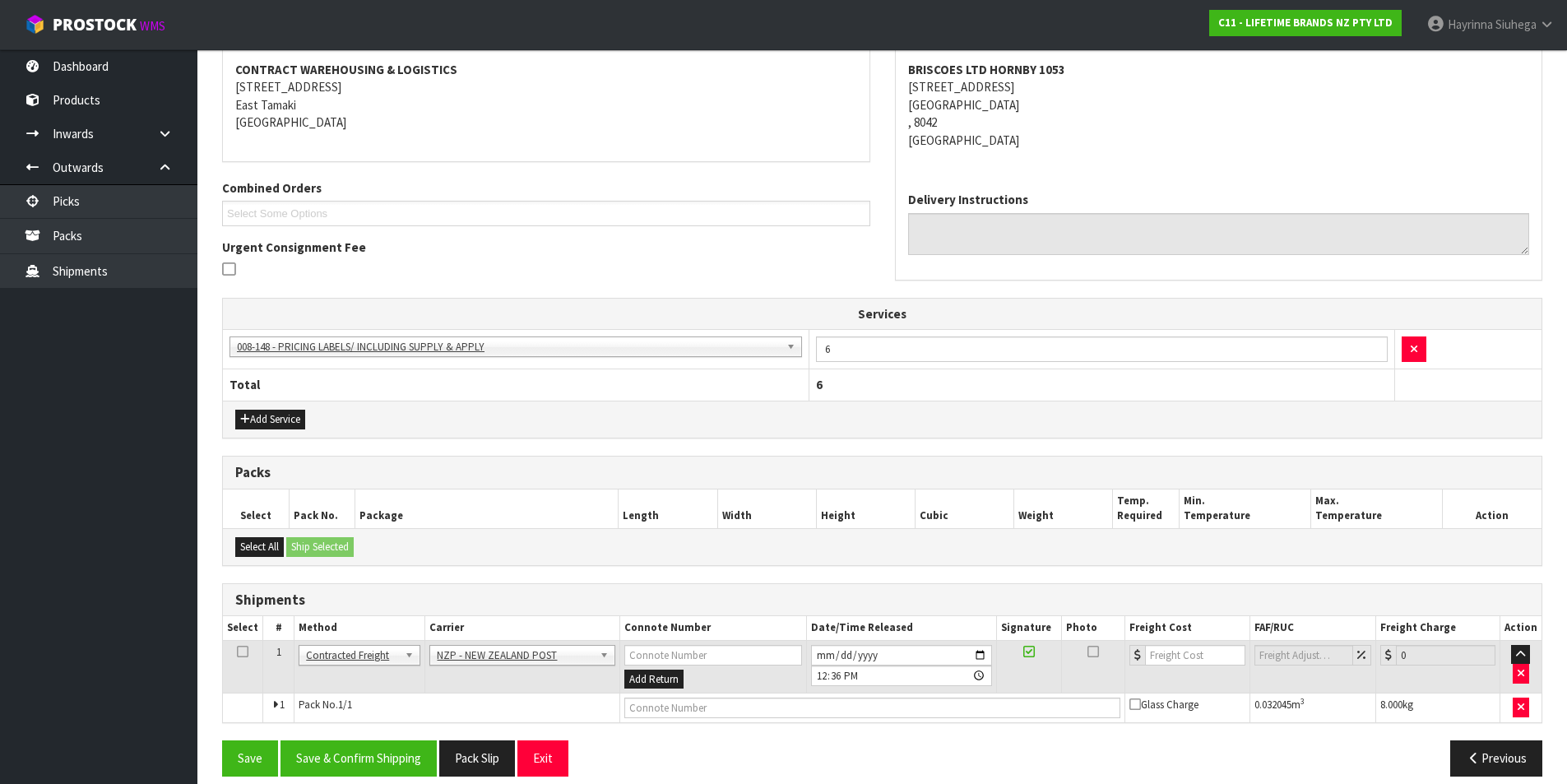
scroll to position [327, 0]
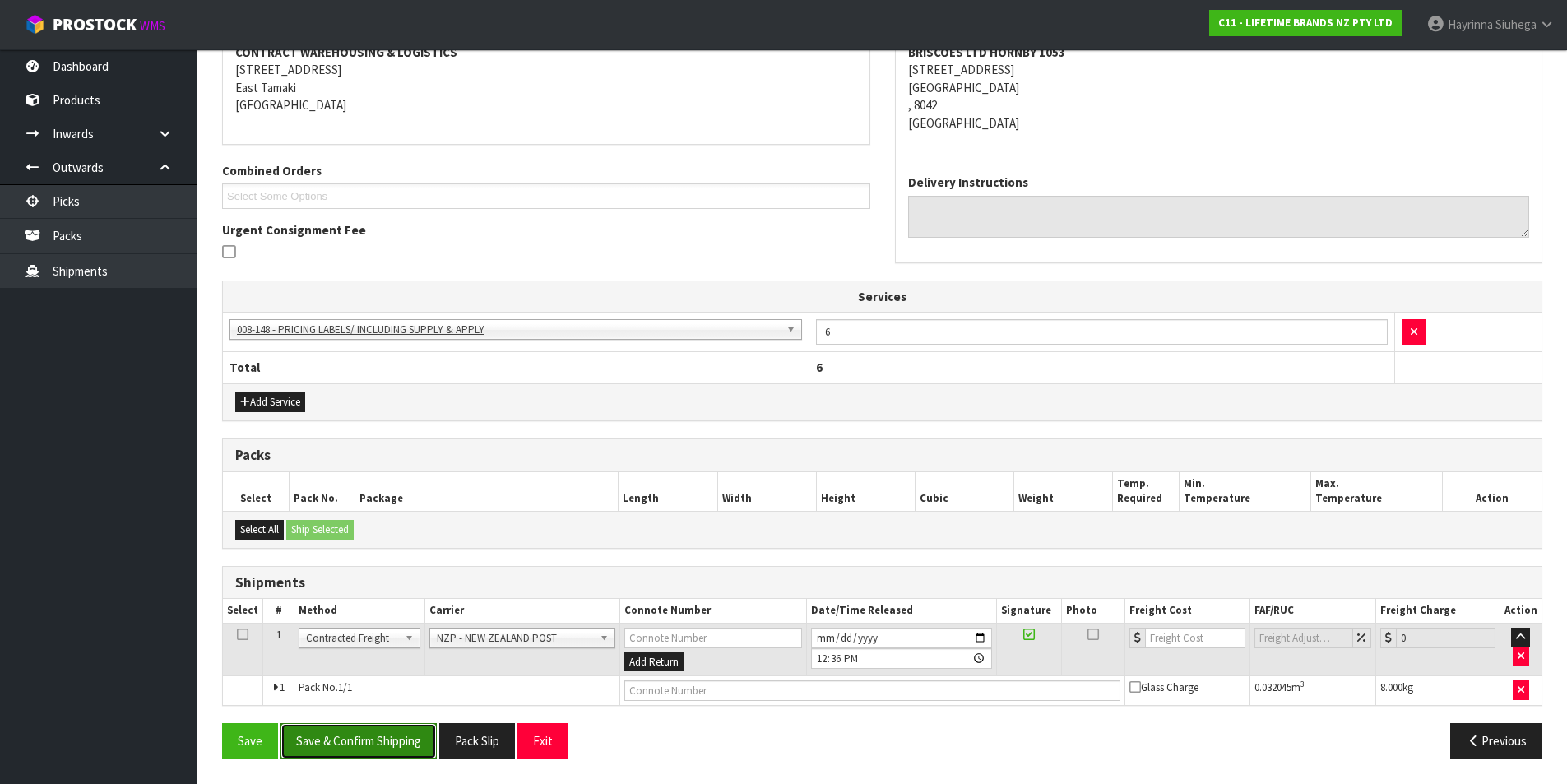
click at [351, 749] on button "Save & Confirm Shipping" at bounding box center [359, 740] width 156 height 35
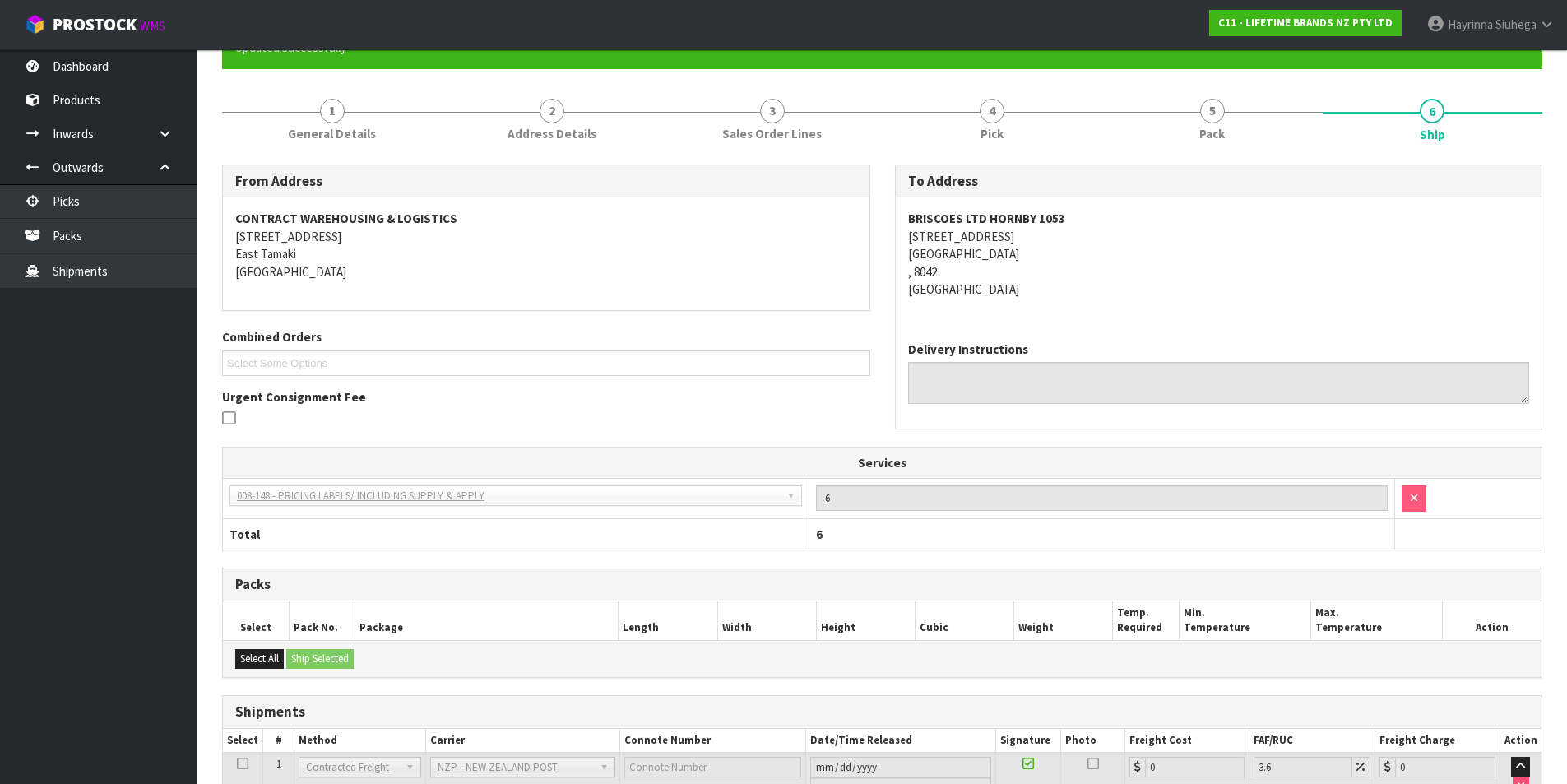
scroll to position [303, 0]
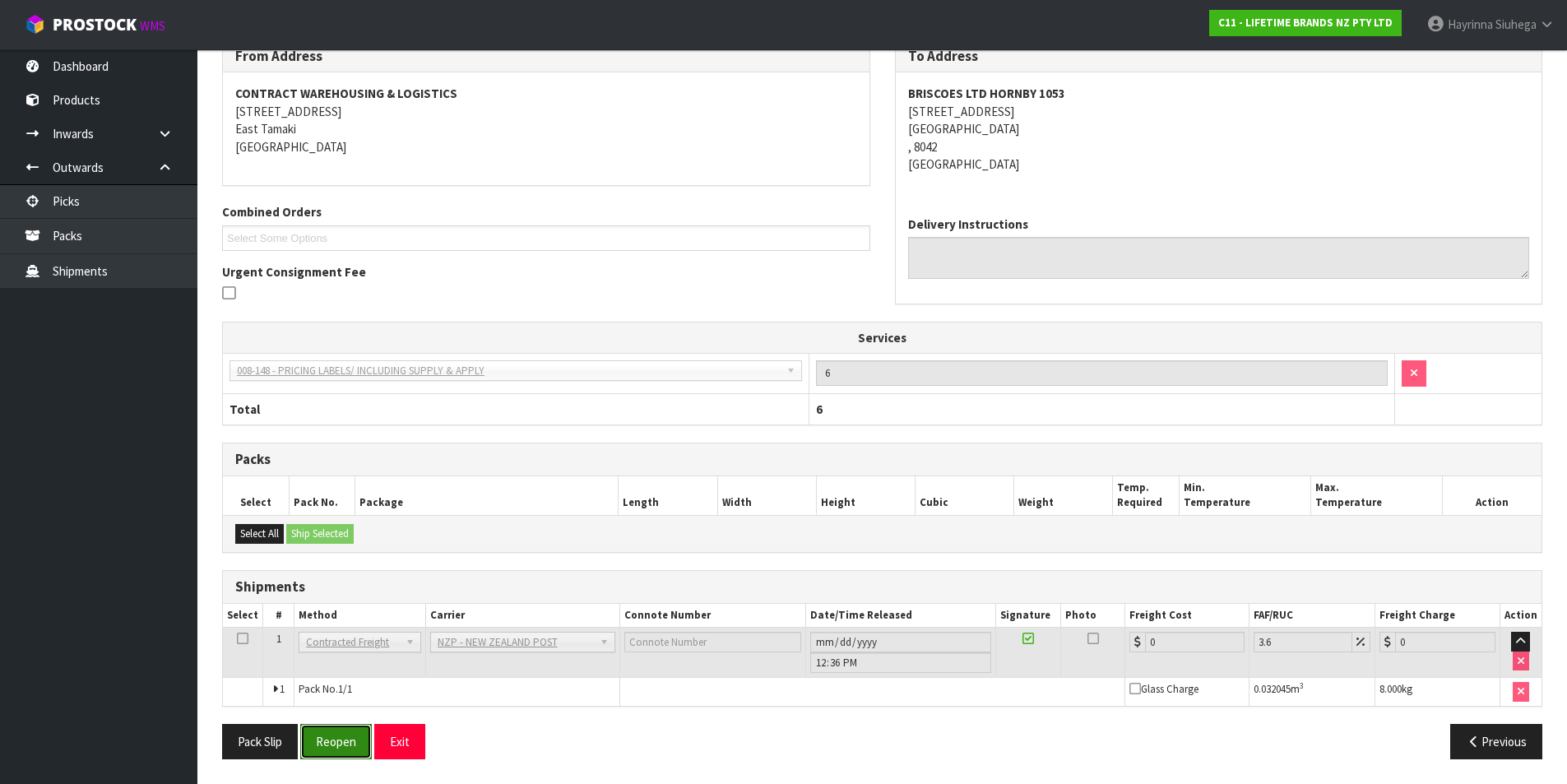
click at [352, 732] on button "Reopen" at bounding box center [337, 741] width 72 height 35
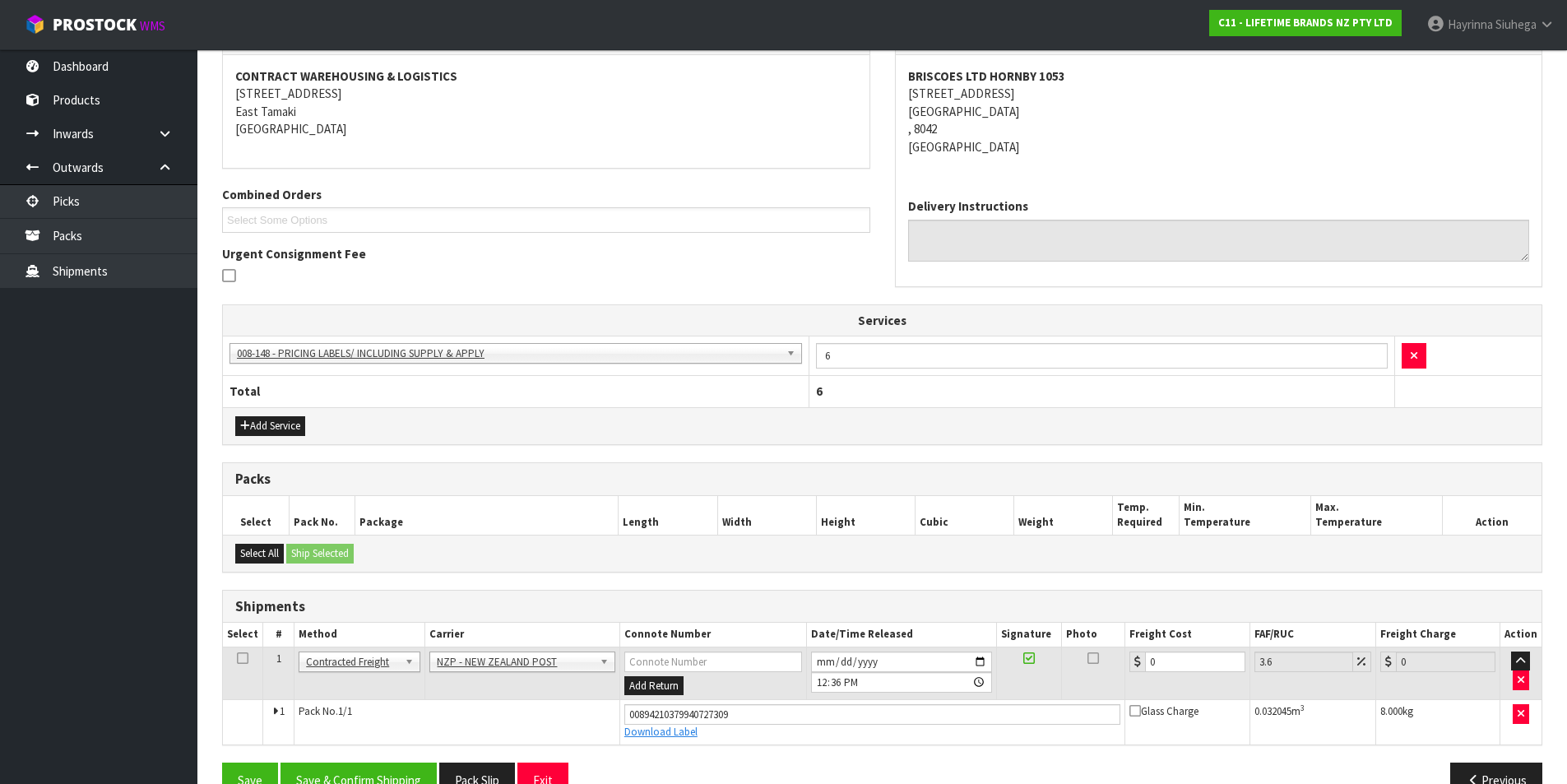
scroll to position [342, 0]
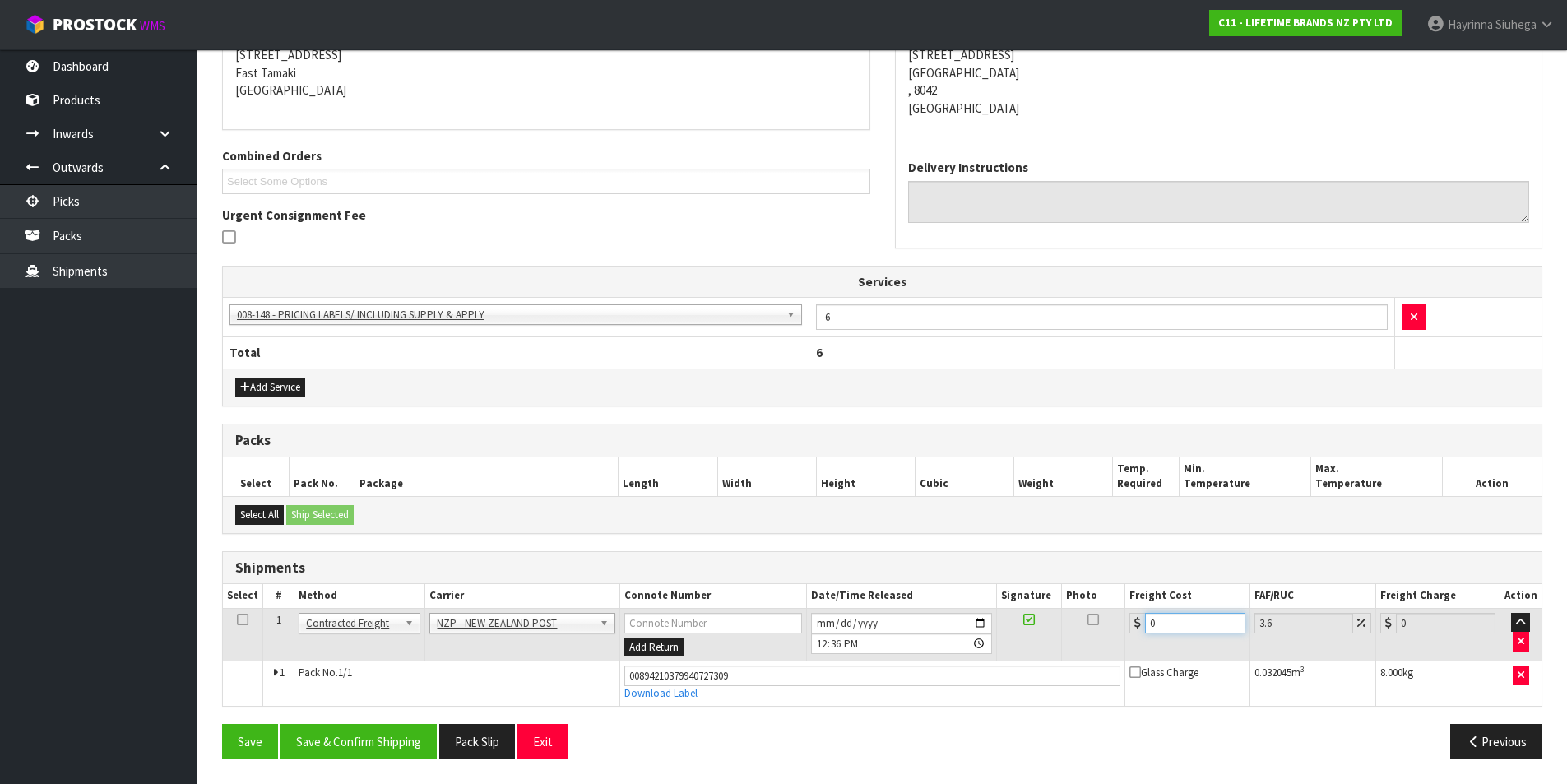
drag, startPoint x: 1159, startPoint y: 622, endPoint x: 1085, endPoint y: 627, distance: 74.2
click at [1085, 627] on tr "1 Client Local Pickup Customer Local Pickup Company Freight Contracted Freight …" at bounding box center [882, 634] width 1319 height 54
click at [223, 724] on button "Save" at bounding box center [250, 741] width 56 height 35
click at [395, 729] on button "Save & Confirm Shipping" at bounding box center [359, 741] width 156 height 35
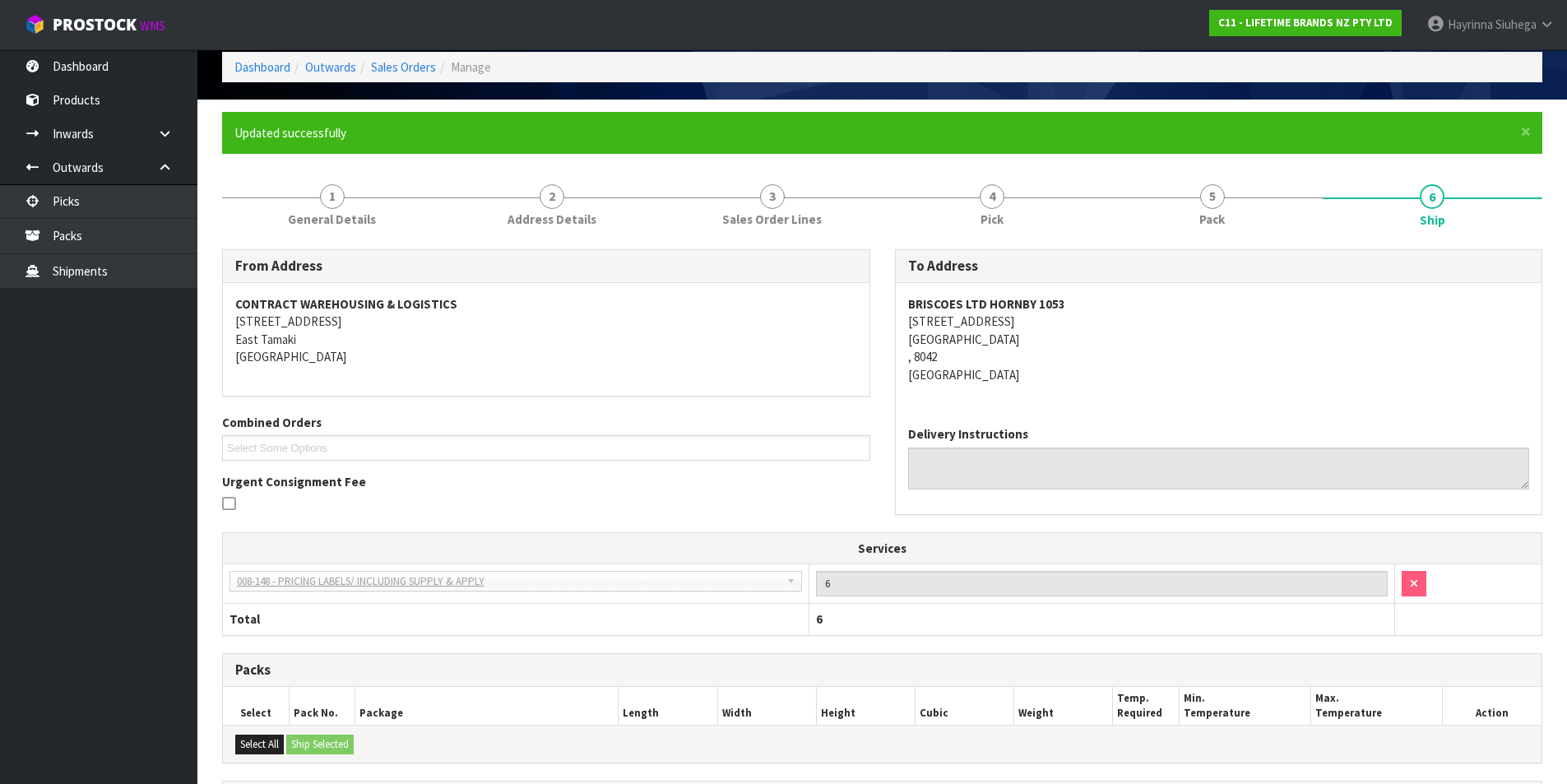
scroll to position [0, 0]
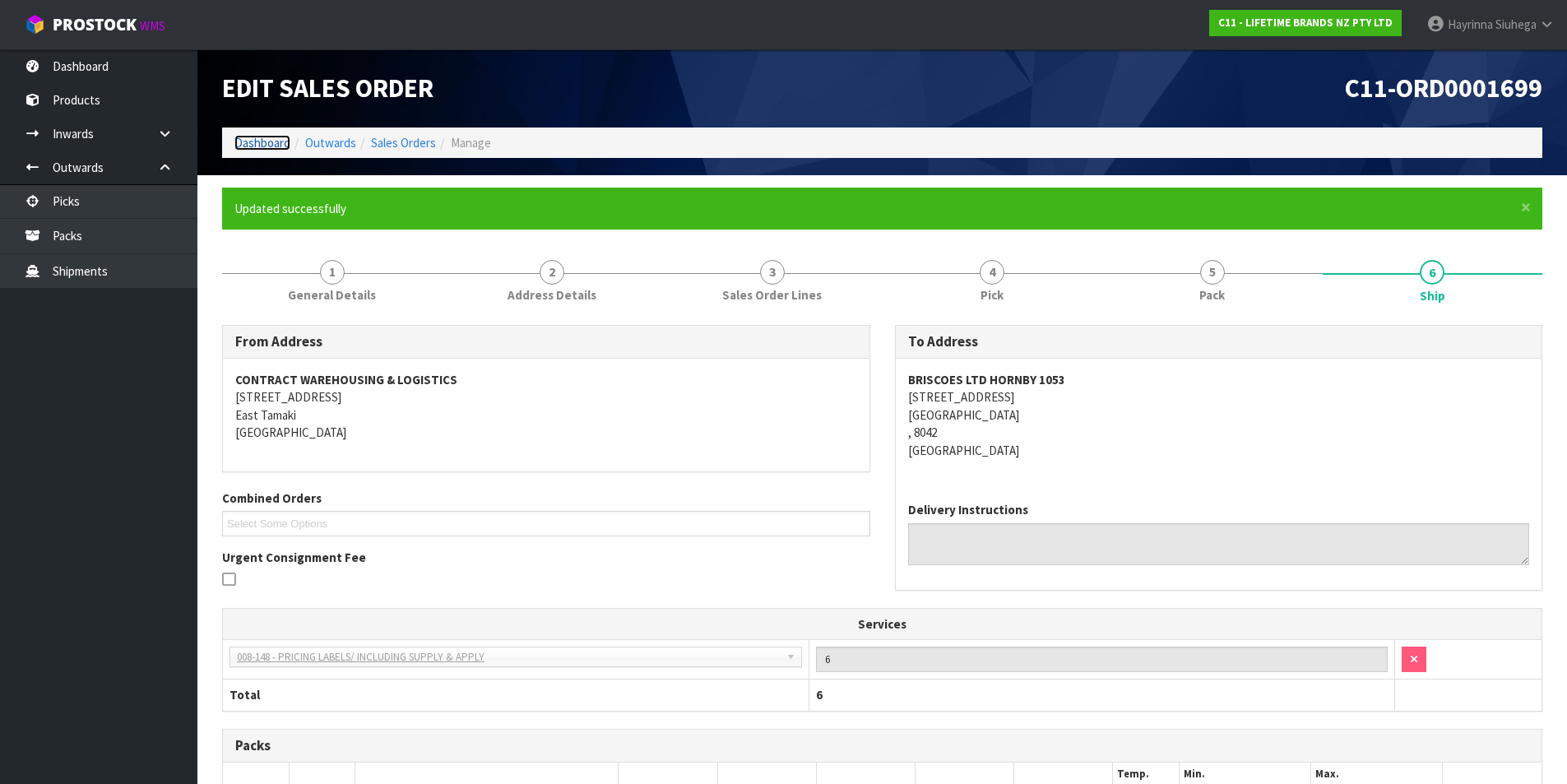
click at [270, 149] on link "Dashboard" at bounding box center [262, 142] width 56 height 15
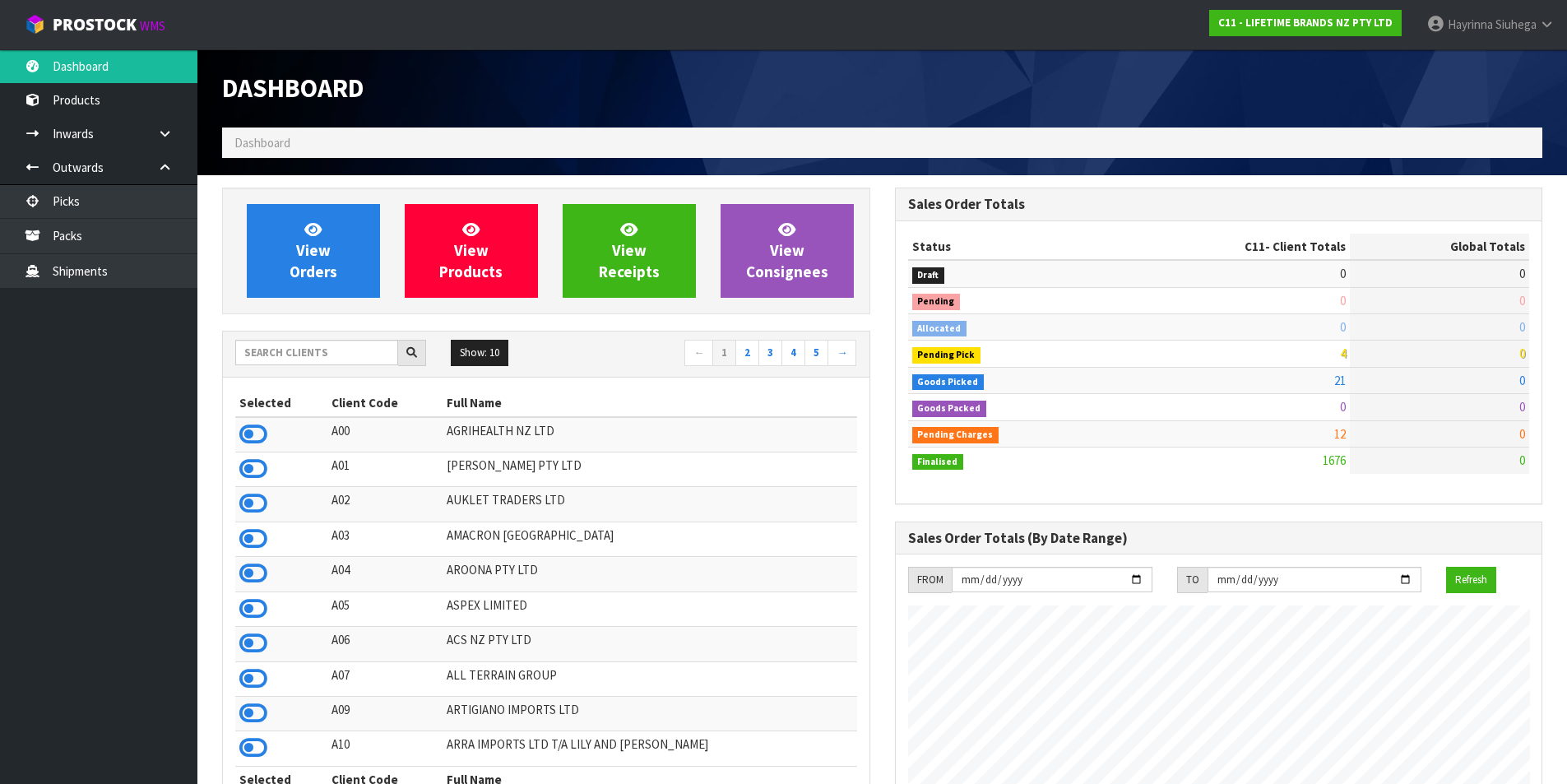
scroll to position [1246, 672]
click at [369, 246] on link "View Orders" at bounding box center [313, 250] width 134 height 94
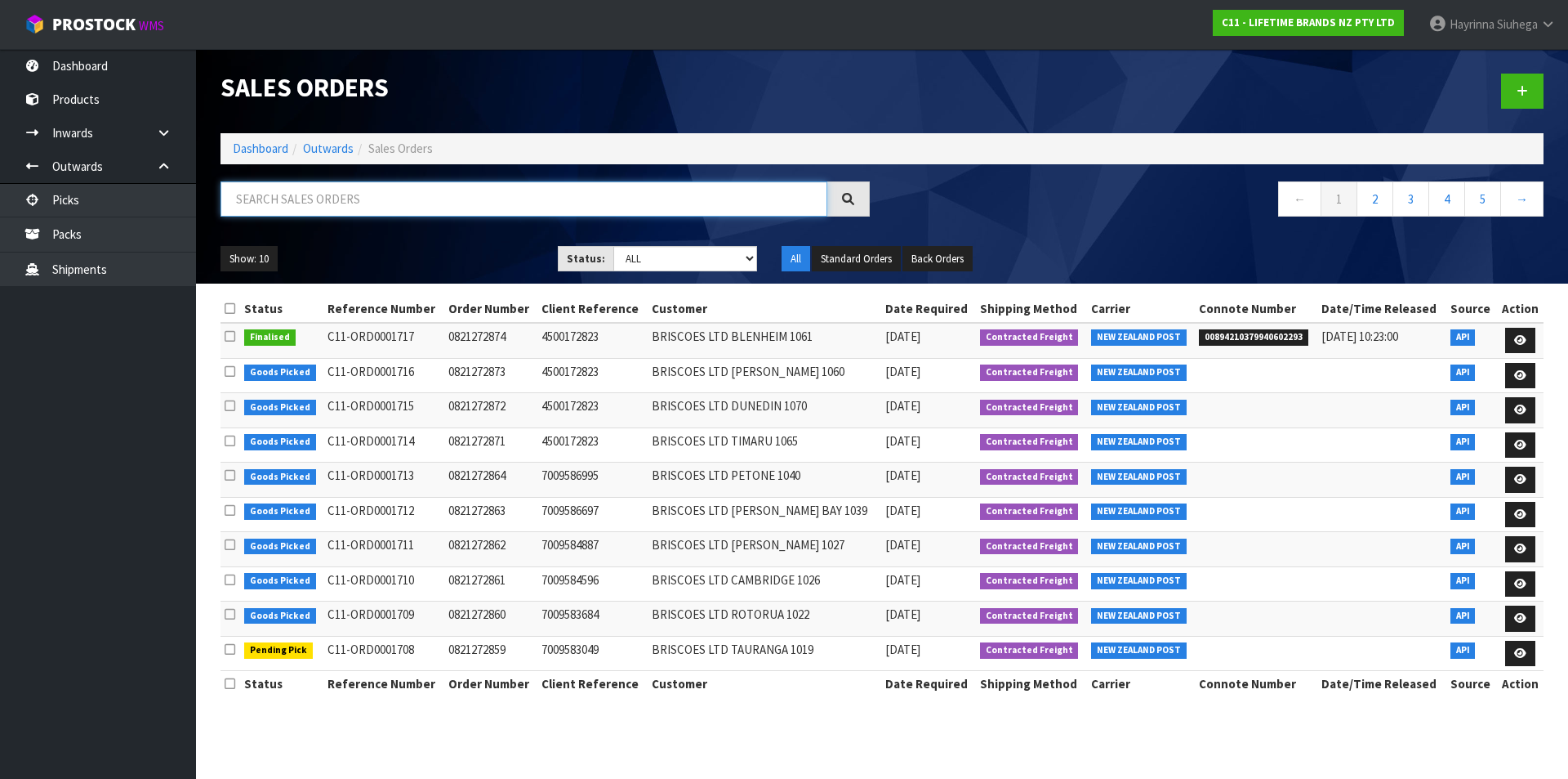
click at [358, 201] on input "text" at bounding box center [524, 199] width 607 height 35
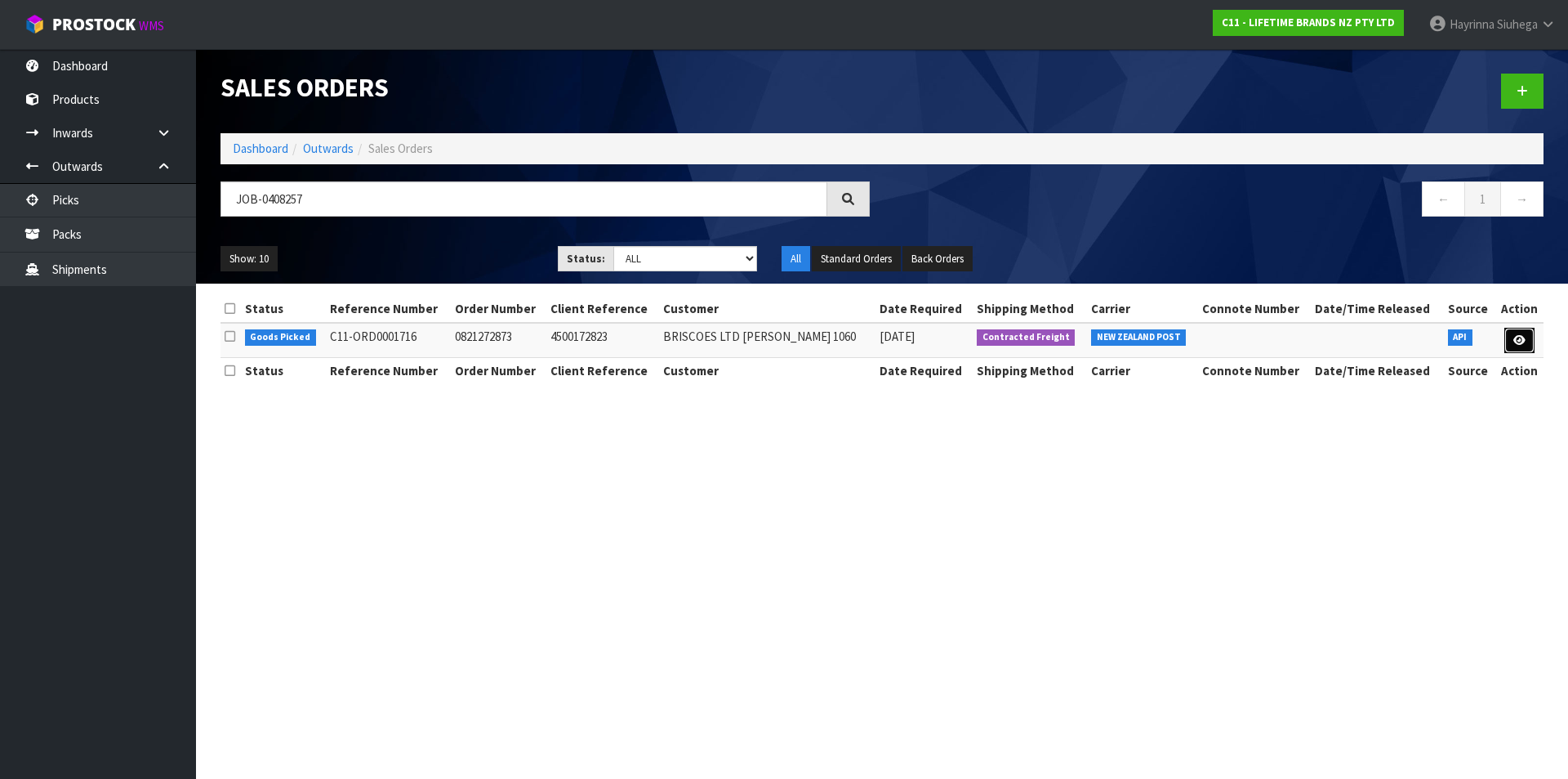
click at [1515, 339] on icon at bounding box center [1520, 340] width 12 height 11
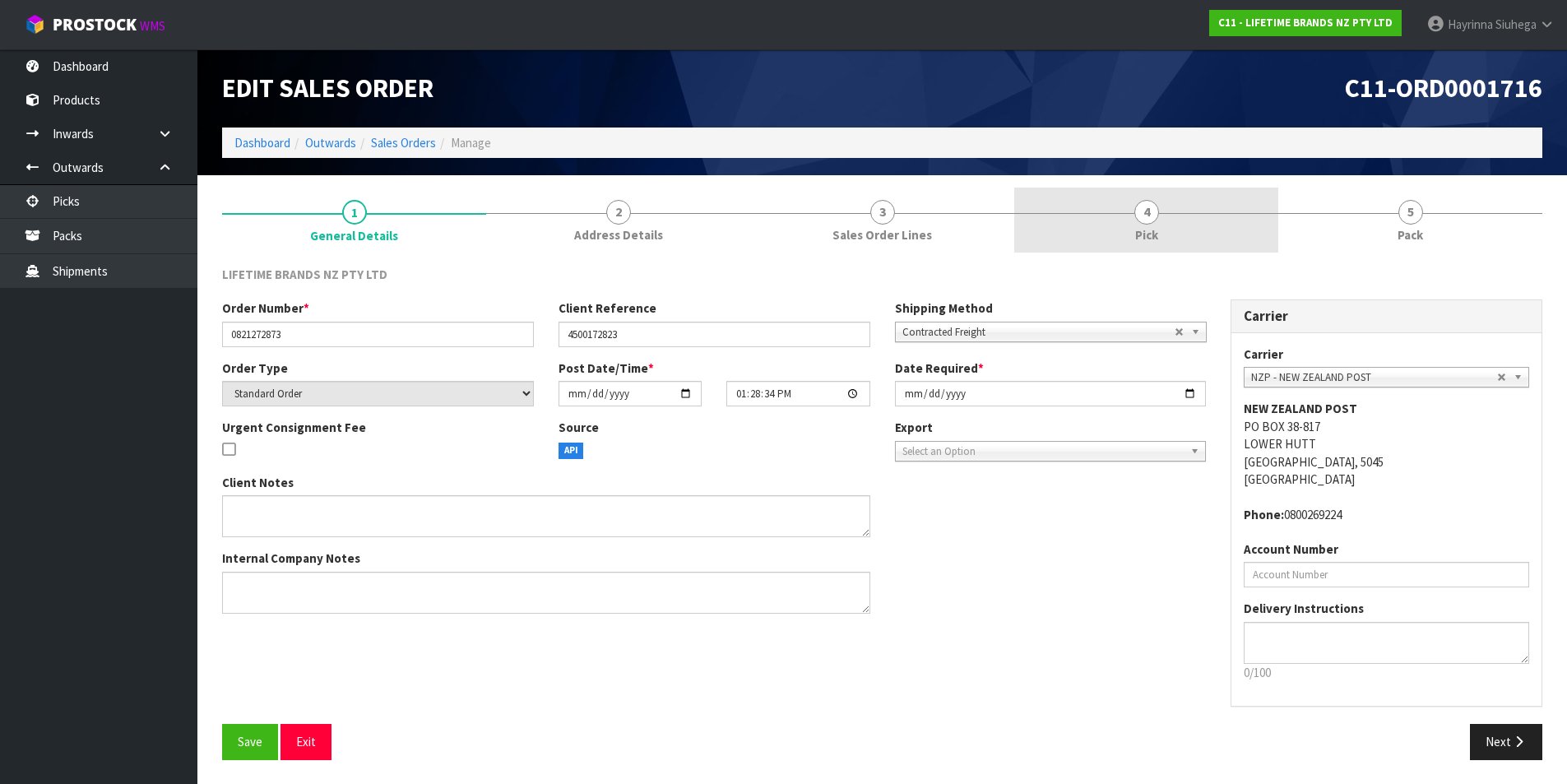
click at [1256, 212] on link "4 Pick" at bounding box center [1146, 220] width 264 height 65
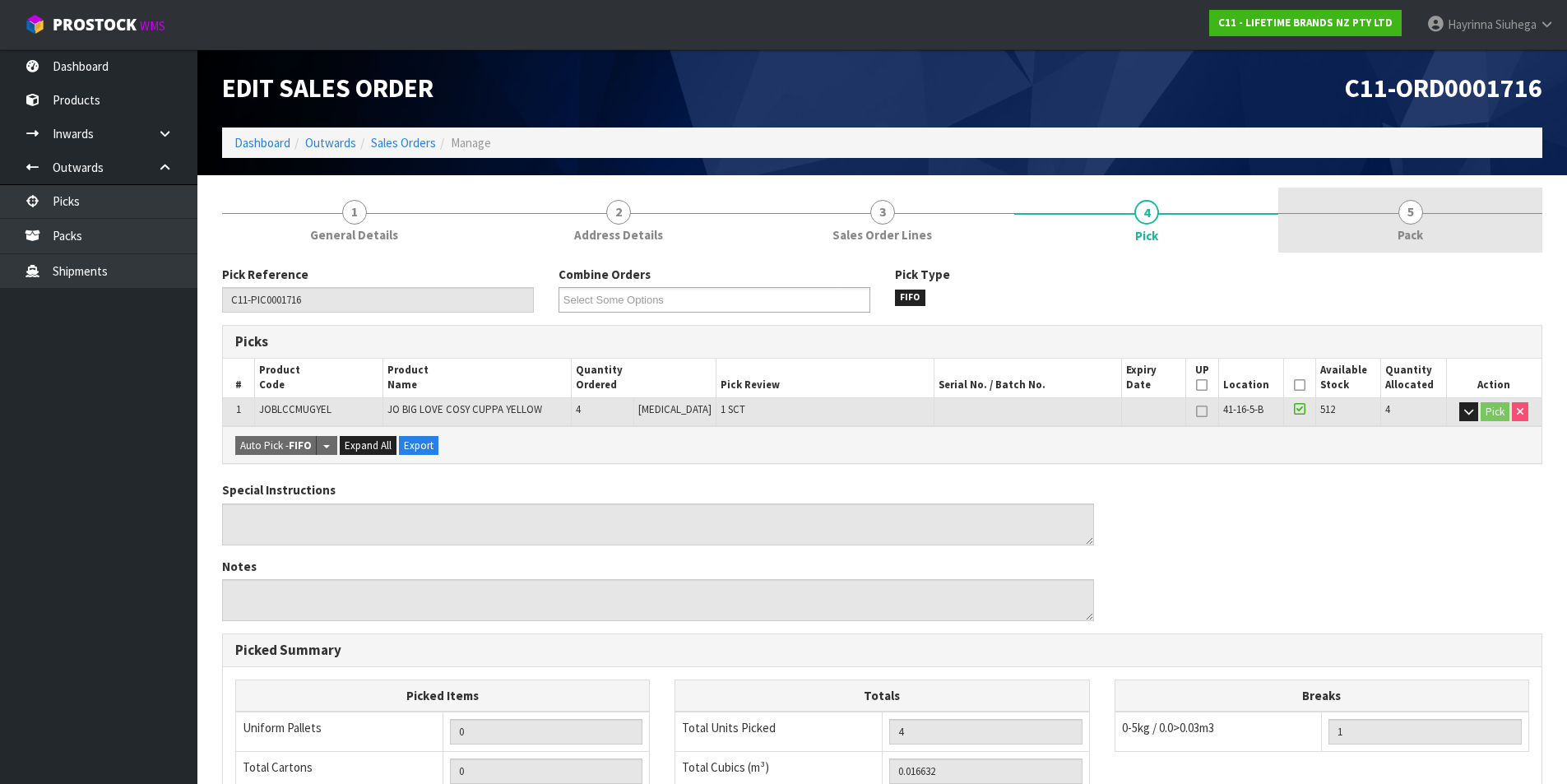
click at [1498, 239] on link "5 Pack" at bounding box center [1411, 220] width 264 height 65
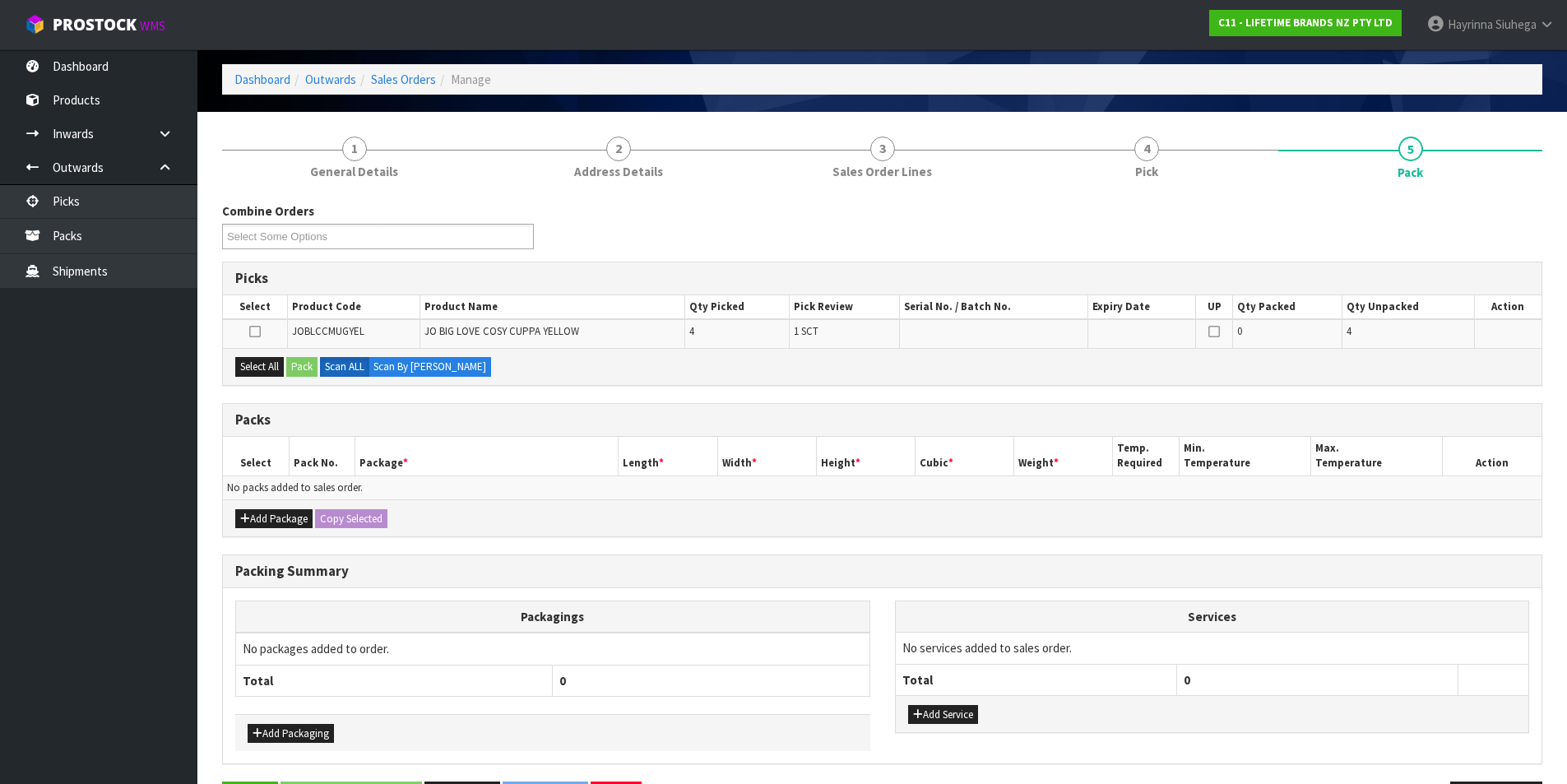
scroll to position [122, 0]
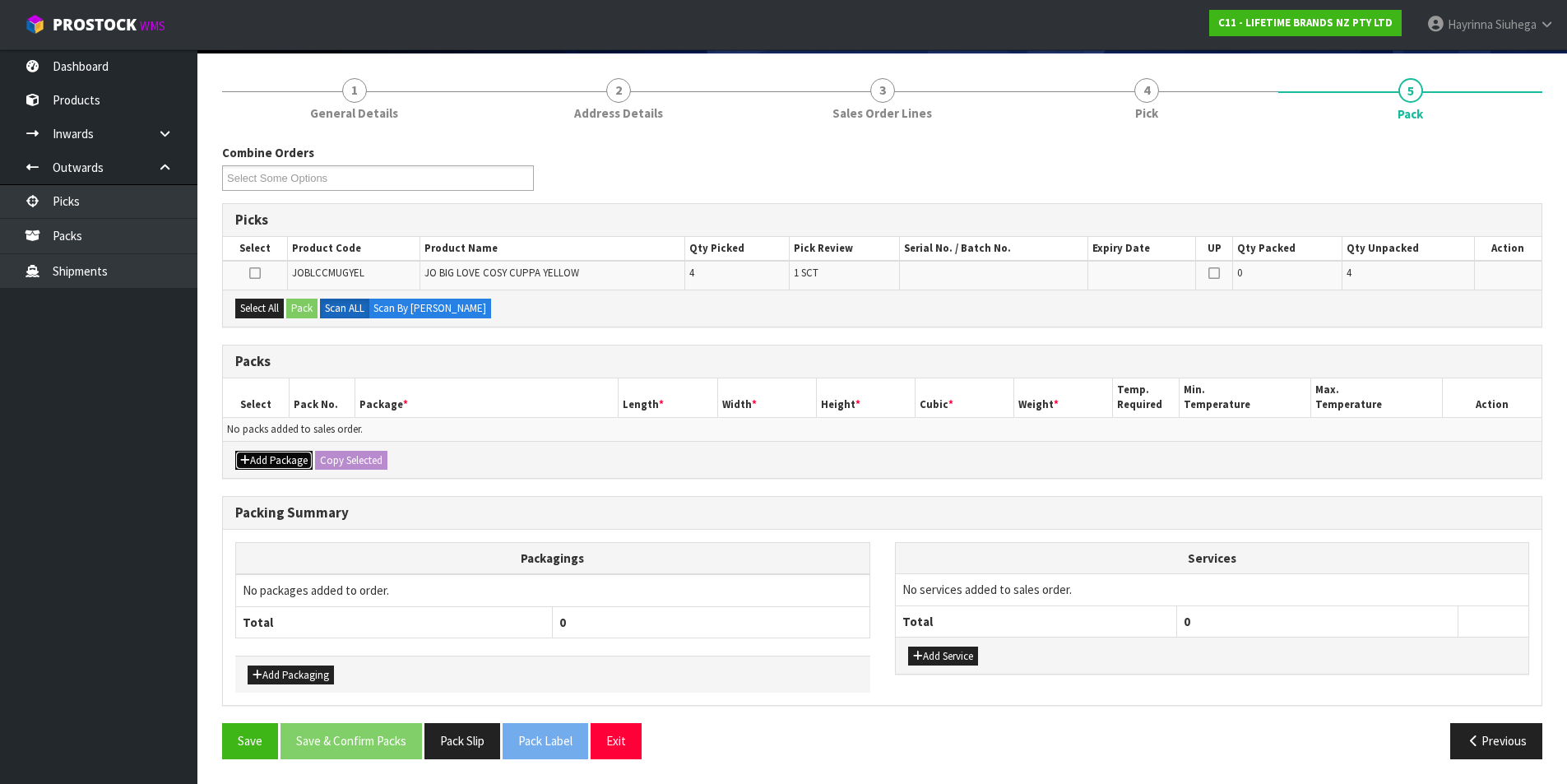
click at [258, 453] on button "Add Package" at bounding box center [274, 460] width 77 height 20
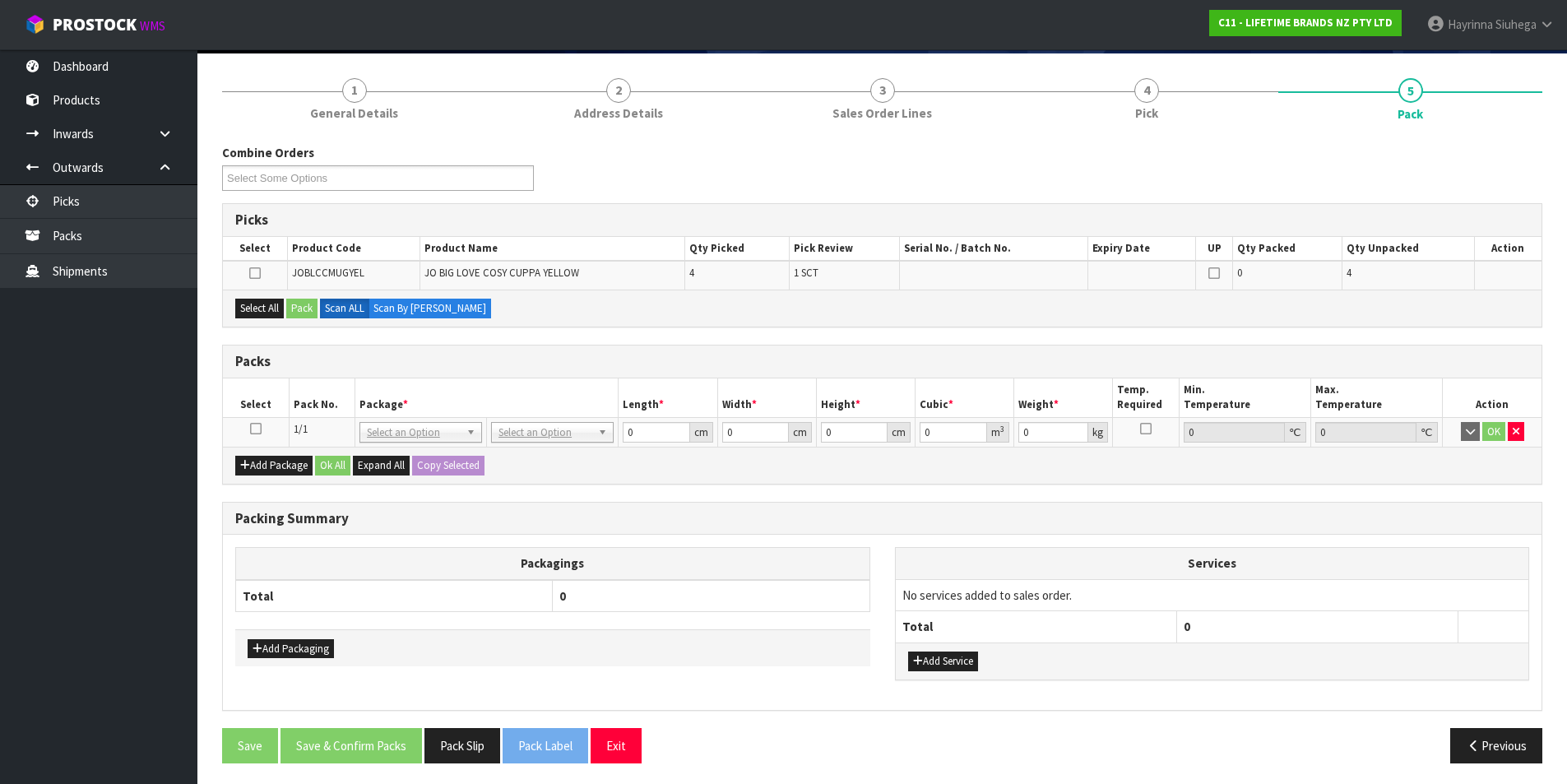
click at [249, 432] on td at bounding box center [255, 431] width 66 height 30
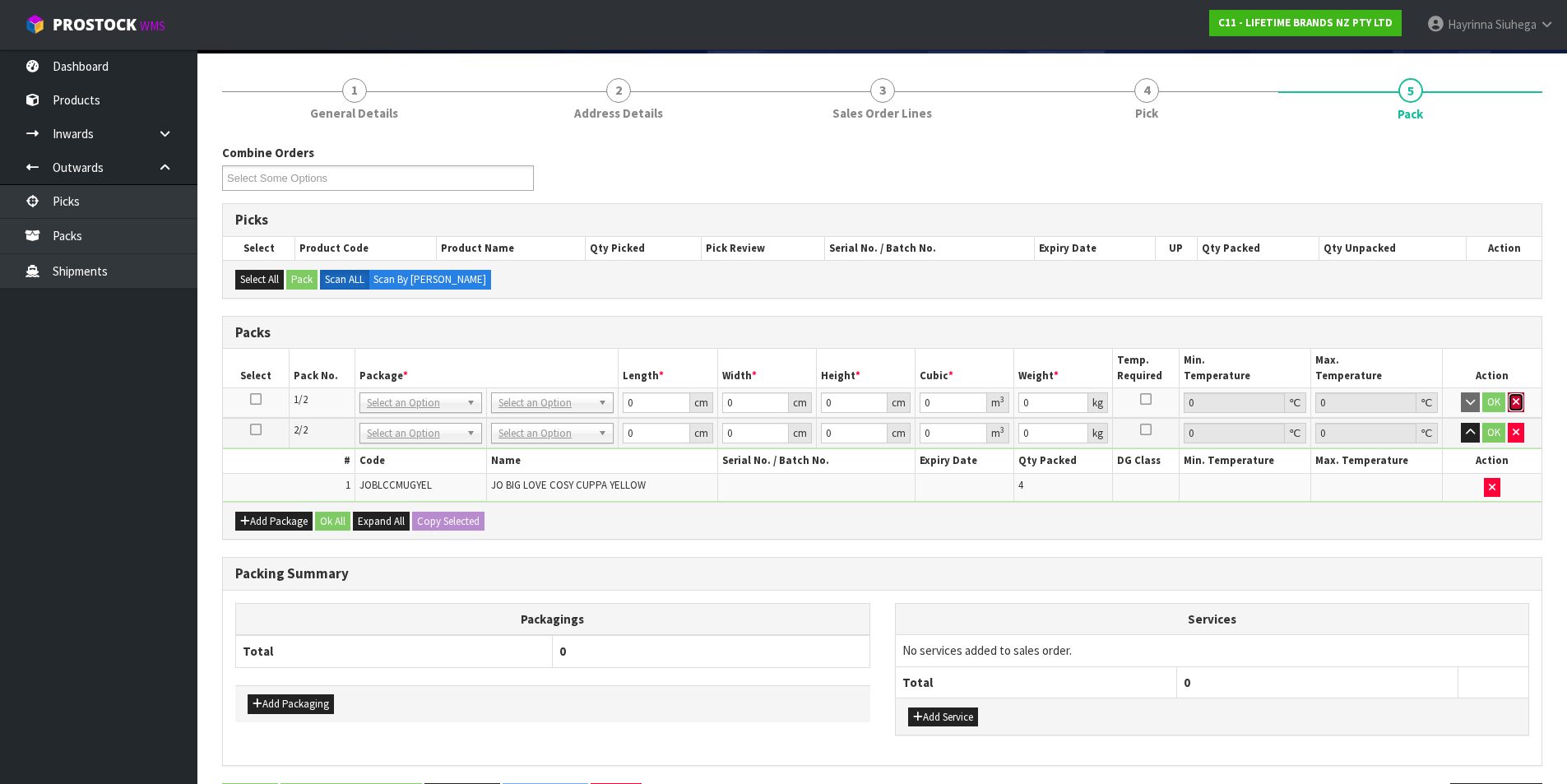
click at [1517, 405] on icon "button" at bounding box center [1516, 402] width 6 height 11
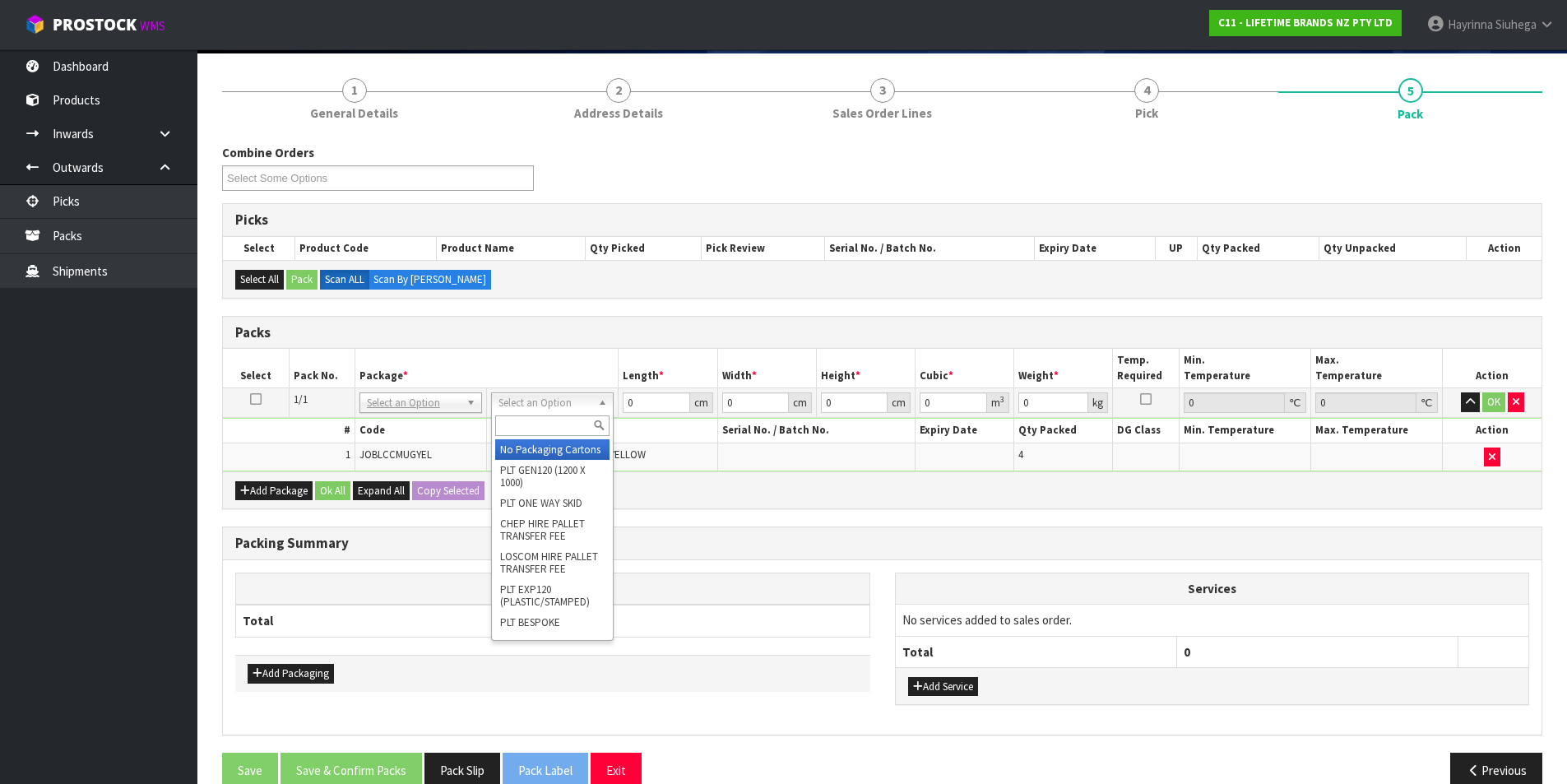
drag, startPoint x: 530, startPoint y: 460, endPoint x: 604, endPoint y: 433, distance: 78.8
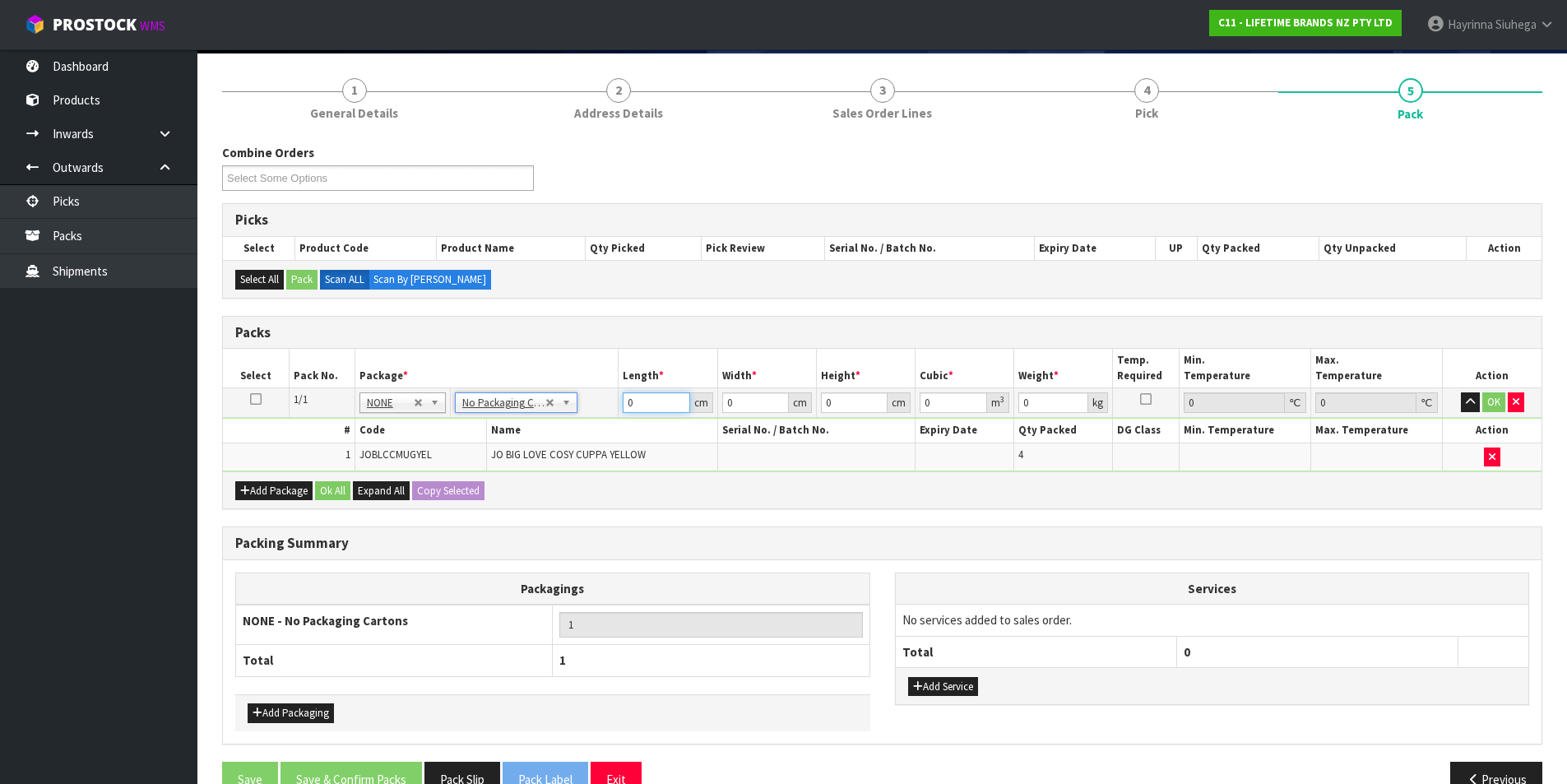
click at [623, 404] on input "0" at bounding box center [656, 402] width 66 height 21
click at [622, 403] on td "0 cm" at bounding box center [668, 403] width 99 height 30
click at [626, 404] on input "0" at bounding box center [656, 402] width 66 height 21
click button "OK" at bounding box center [1494, 402] width 23 height 20
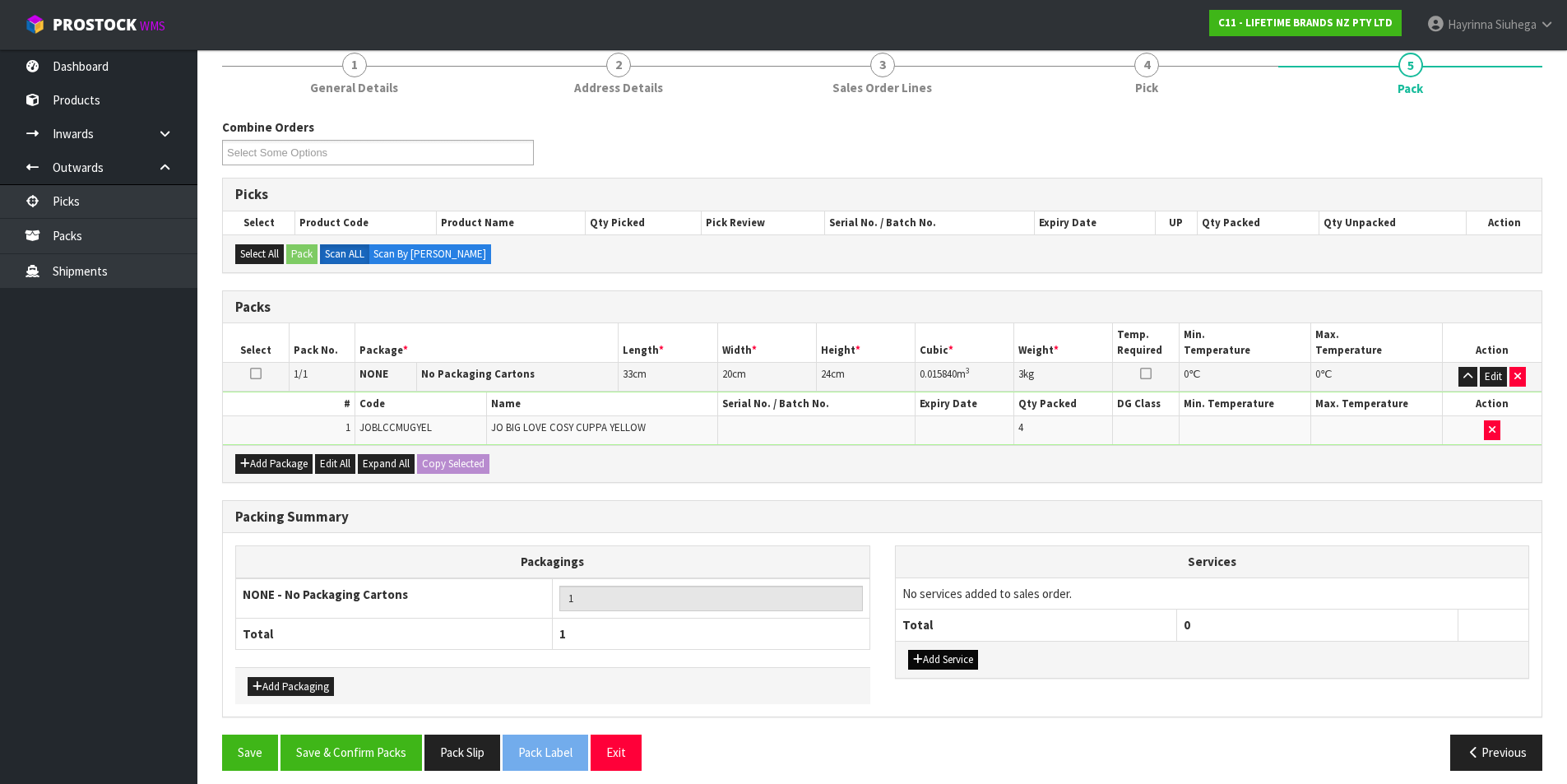
scroll to position [159, 0]
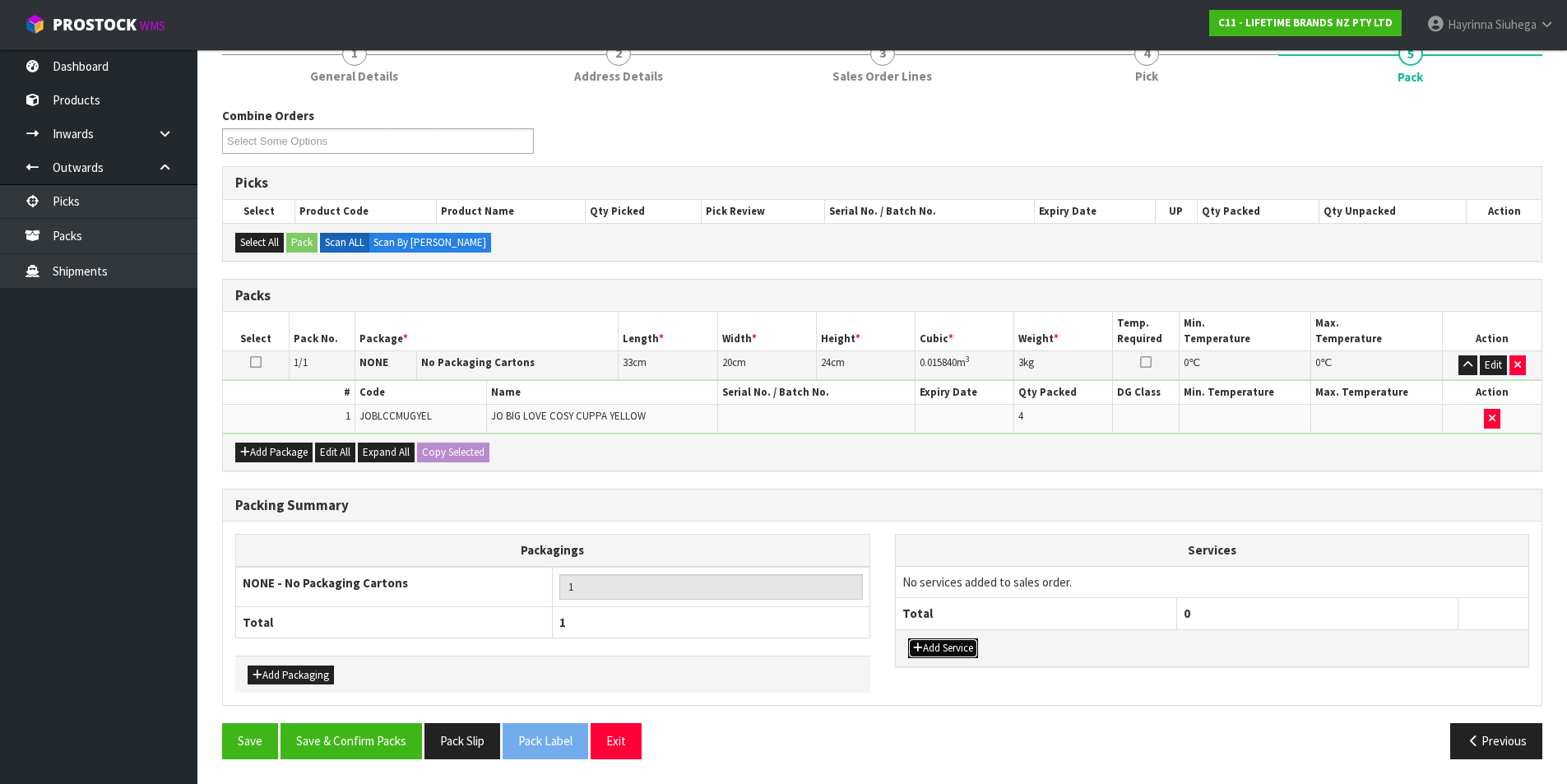
click at [960, 652] on button "Add Service" at bounding box center [943, 648] width 70 height 20
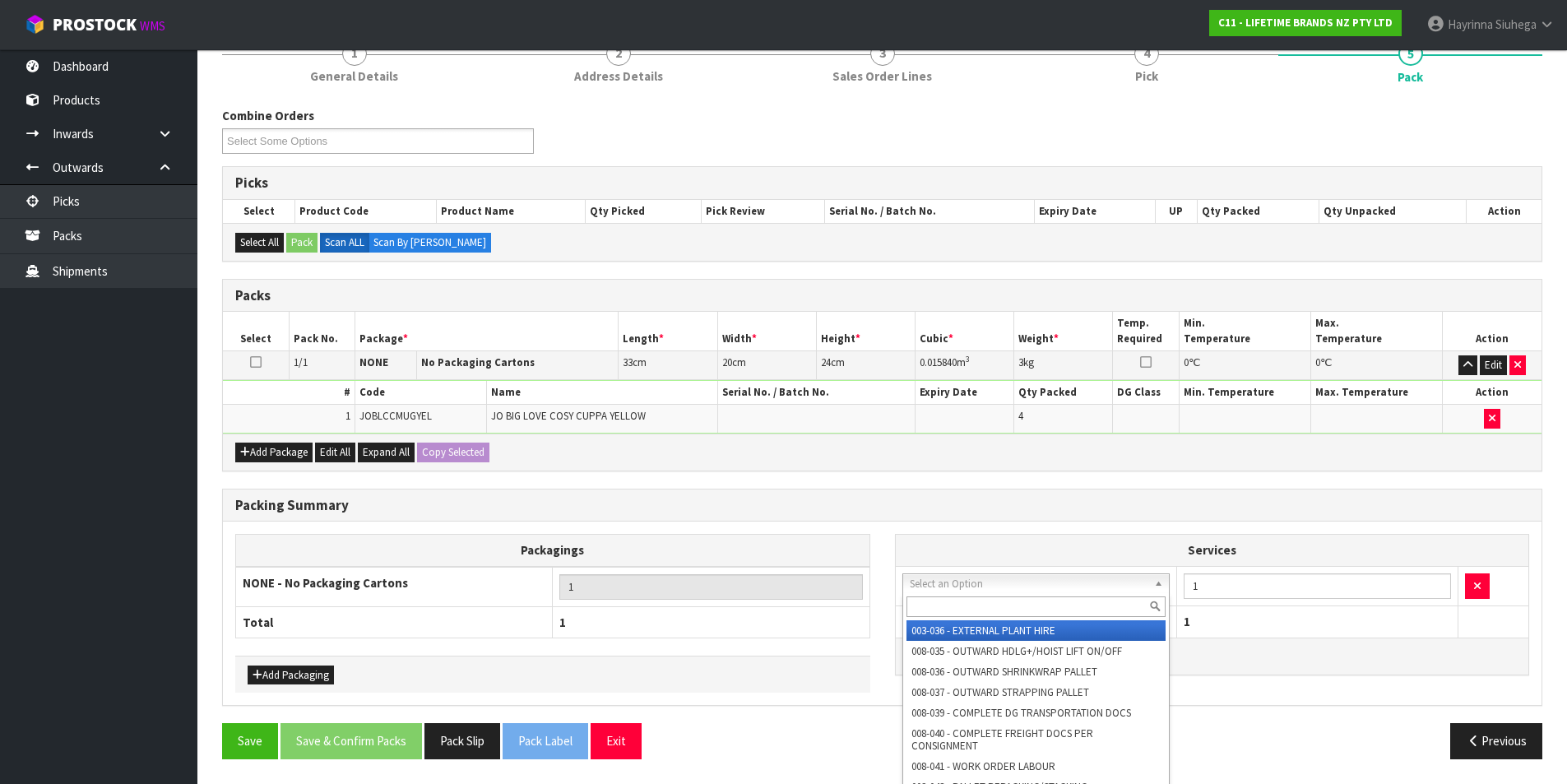
click at [985, 602] on input "text" at bounding box center [1037, 606] width 260 height 21
click at [1081, 606] on input "text" at bounding box center [1037, 606] width 260 height 21
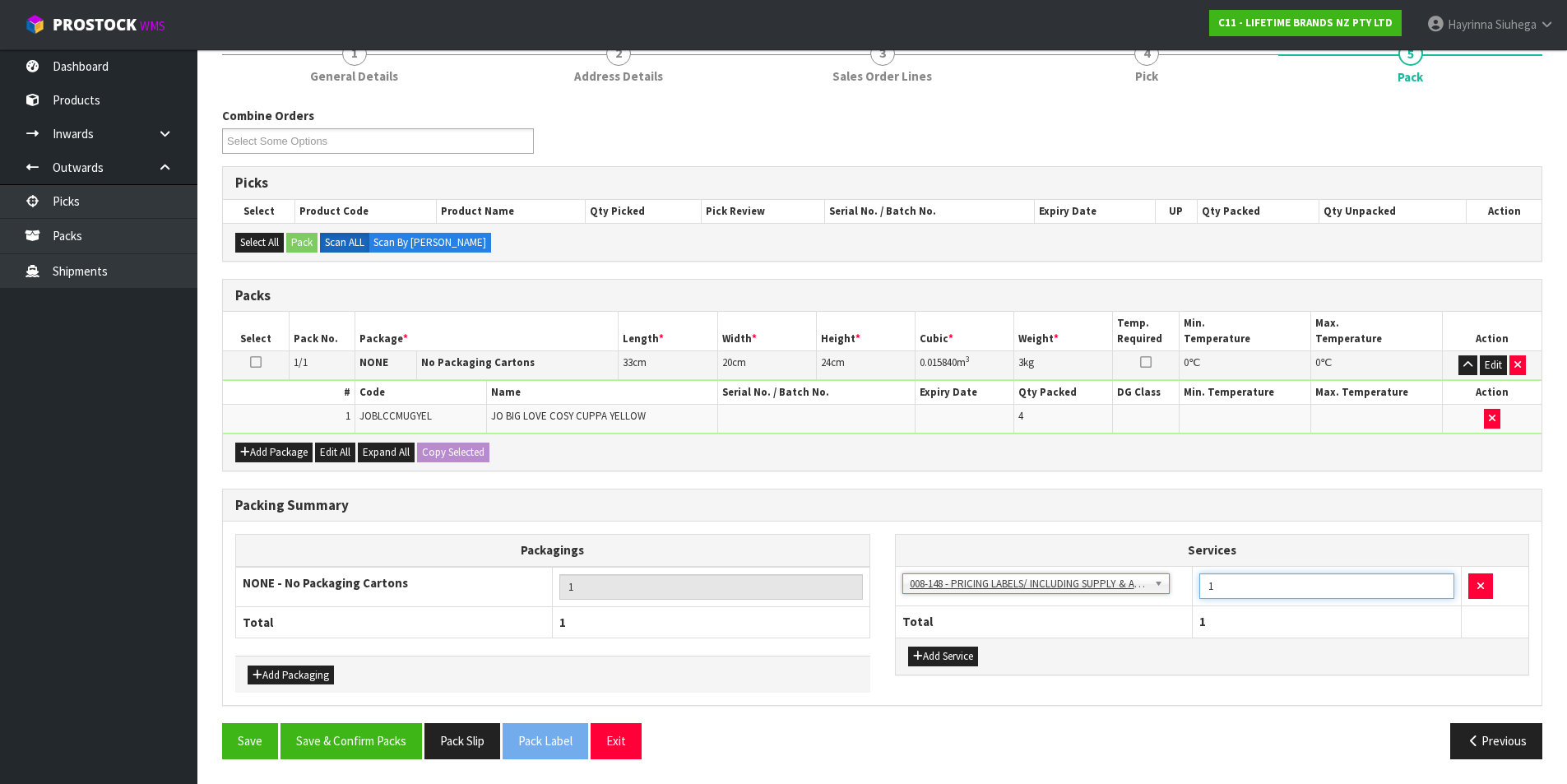
drag, startPoint x: 1233, startPoint y: 588, endPoint x: 1172, endPoint y: 579, distance: 61.7
click at [1172, 579] on tr "003-036 - EXTERNAL PLANT HIRE 008-035 - OUTWARD HDLG+/HOIST LIFT ON/OFF 008-036…" at bounding box center [1212, 586] width 634 height 40
click at [401, 736] on button "Save & Confirm Packs" at bounding box center [352, 740] width 142 height 35
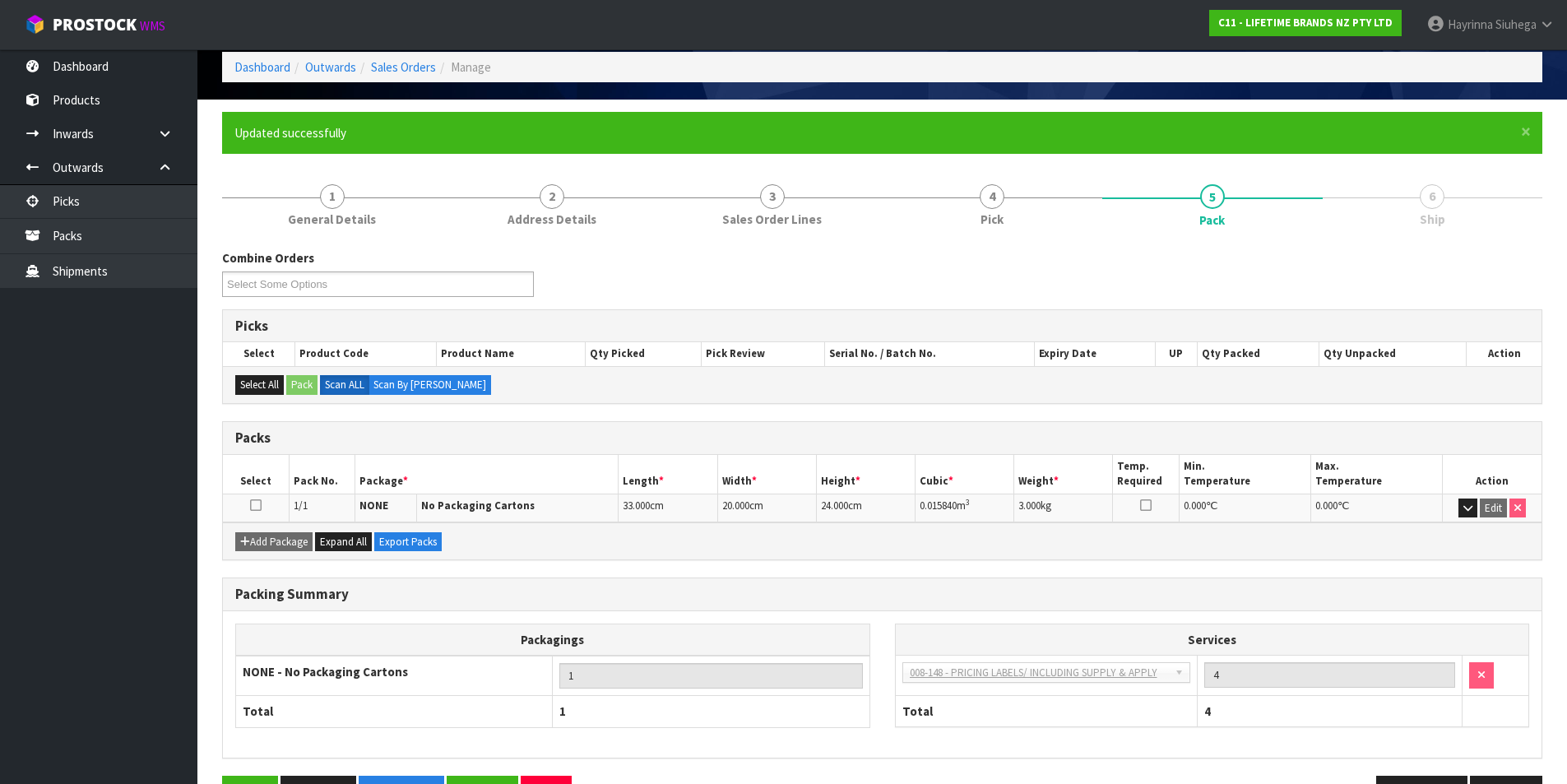
scroll to position [127, 0]
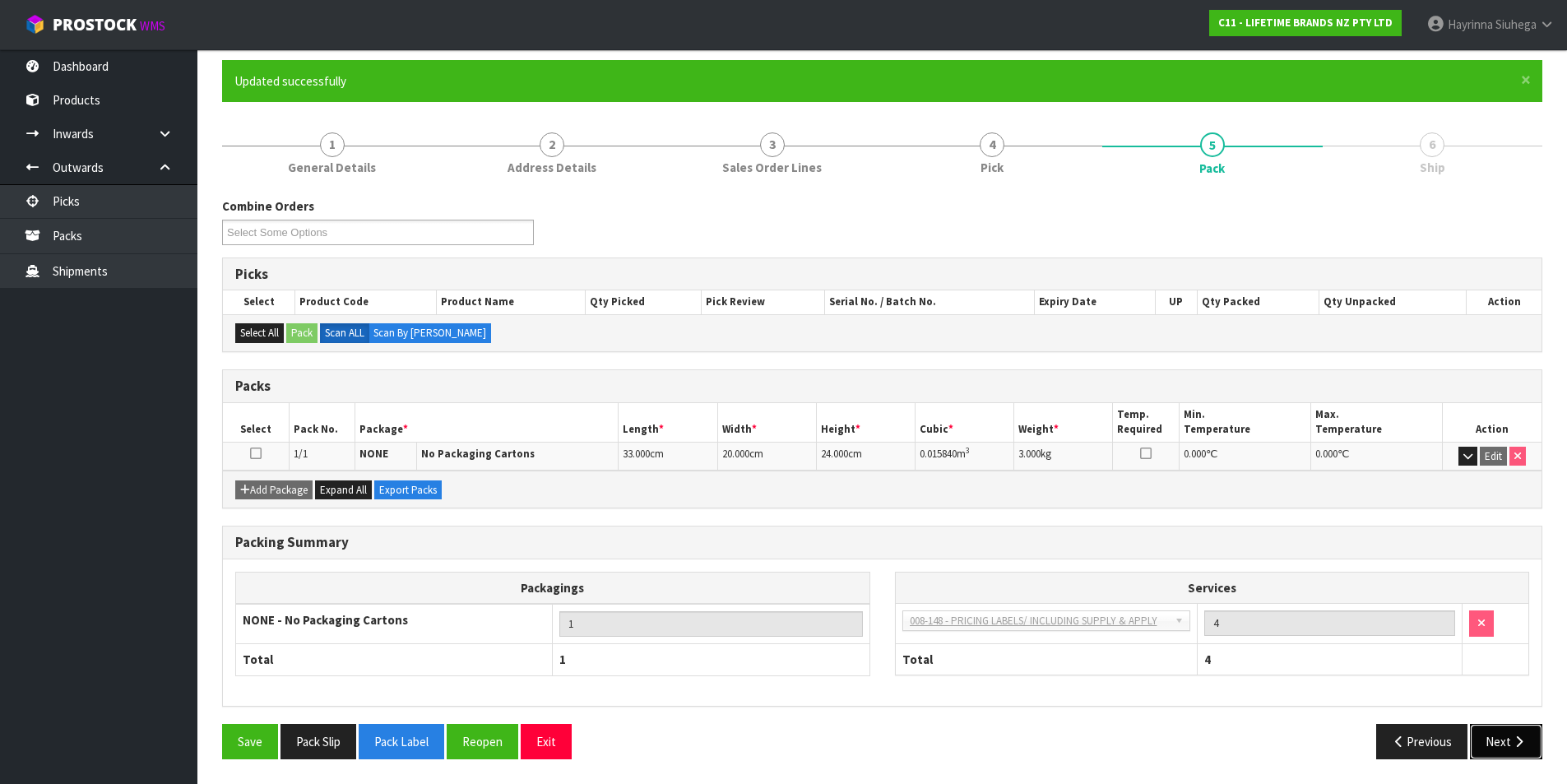
click at [1511, 736] on icon "button" at bounding box center [1519, 742] width 15 height 13
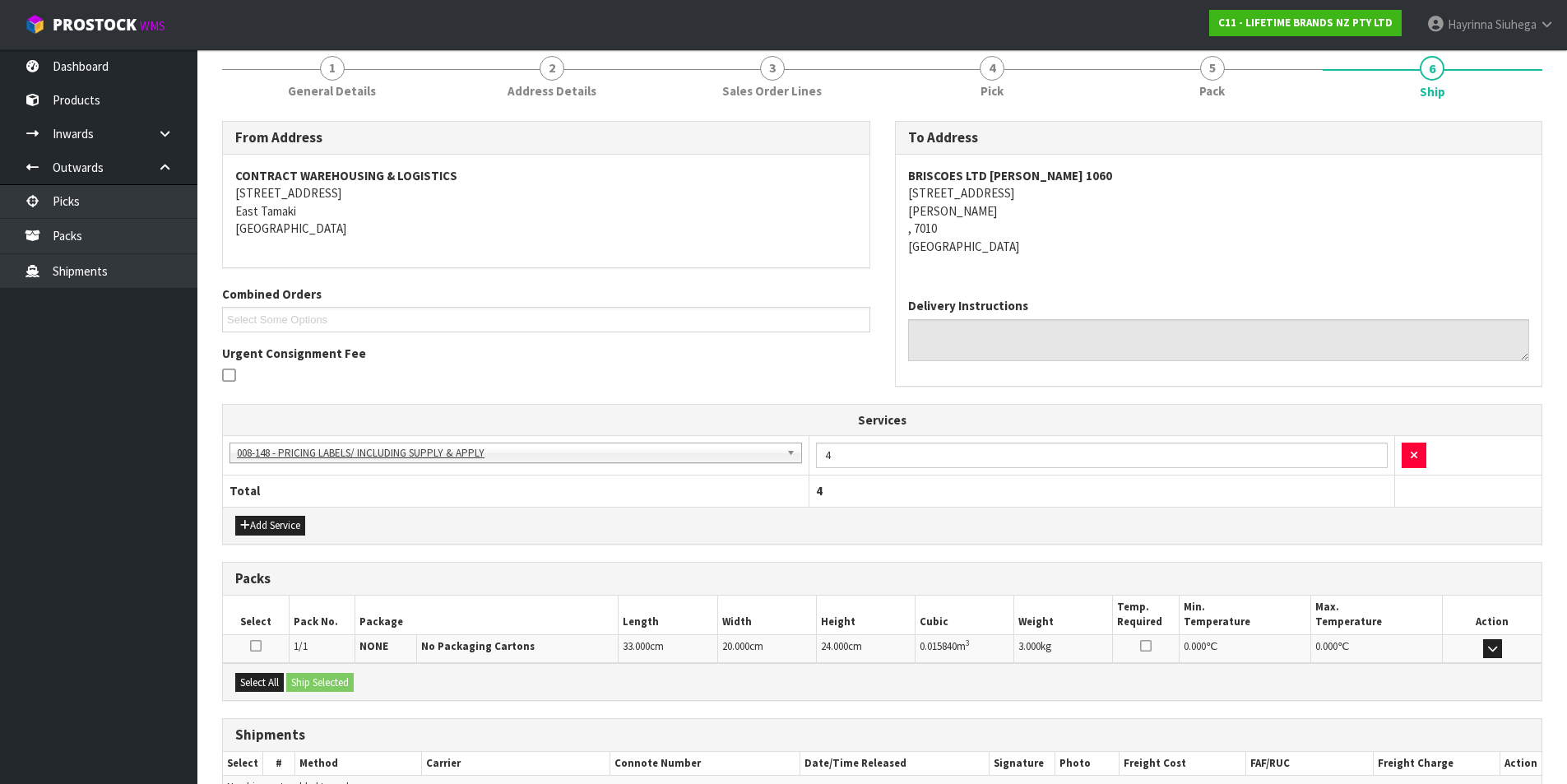
scroll to position [298, 0]
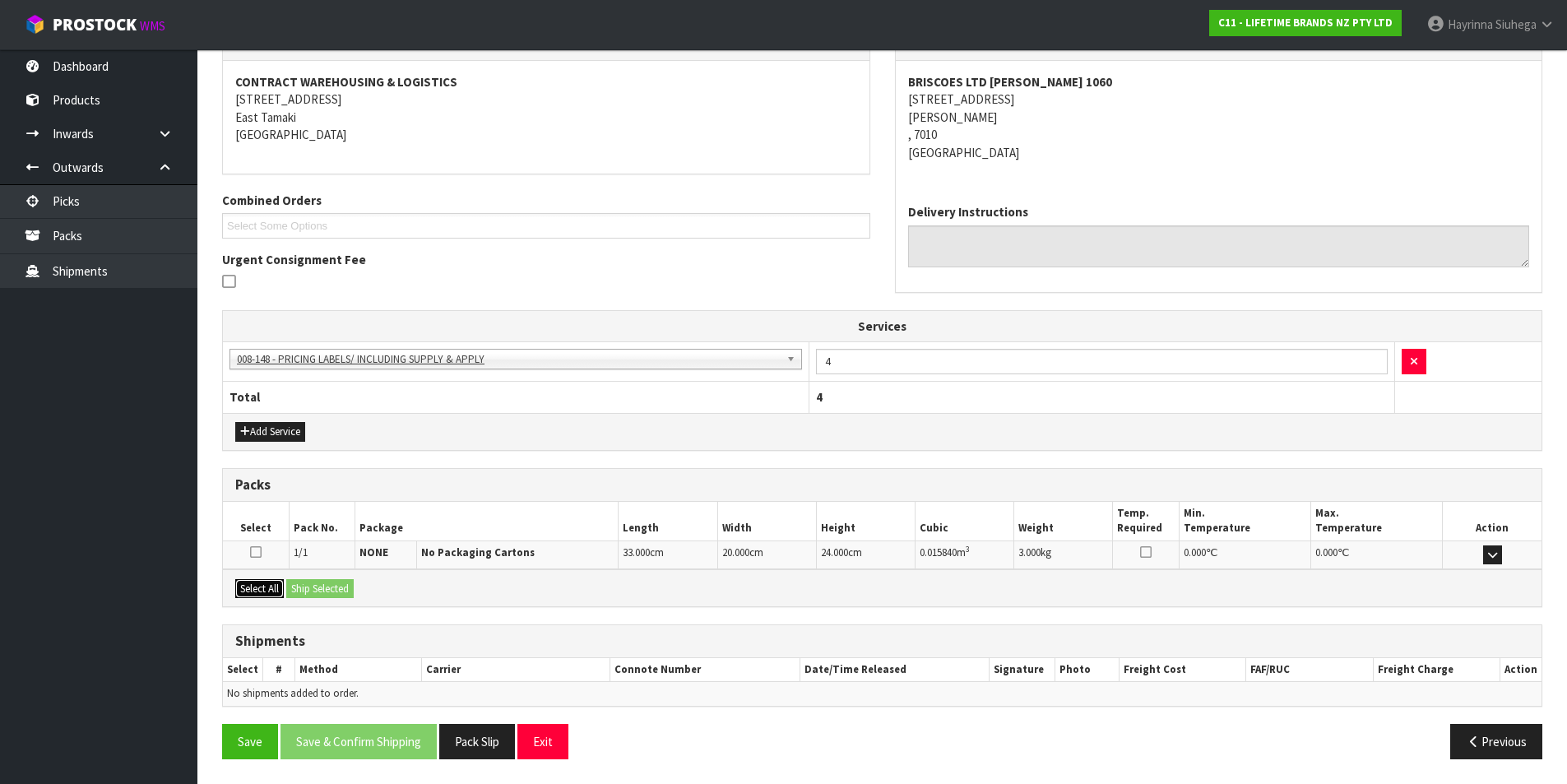
click at [273, 588] on button "Select All" at bounding box center [259, 588] width 48 height 20
click at [295, 582] on button "Ship Selected" at bounding box center [320, 588] width 67 height 20
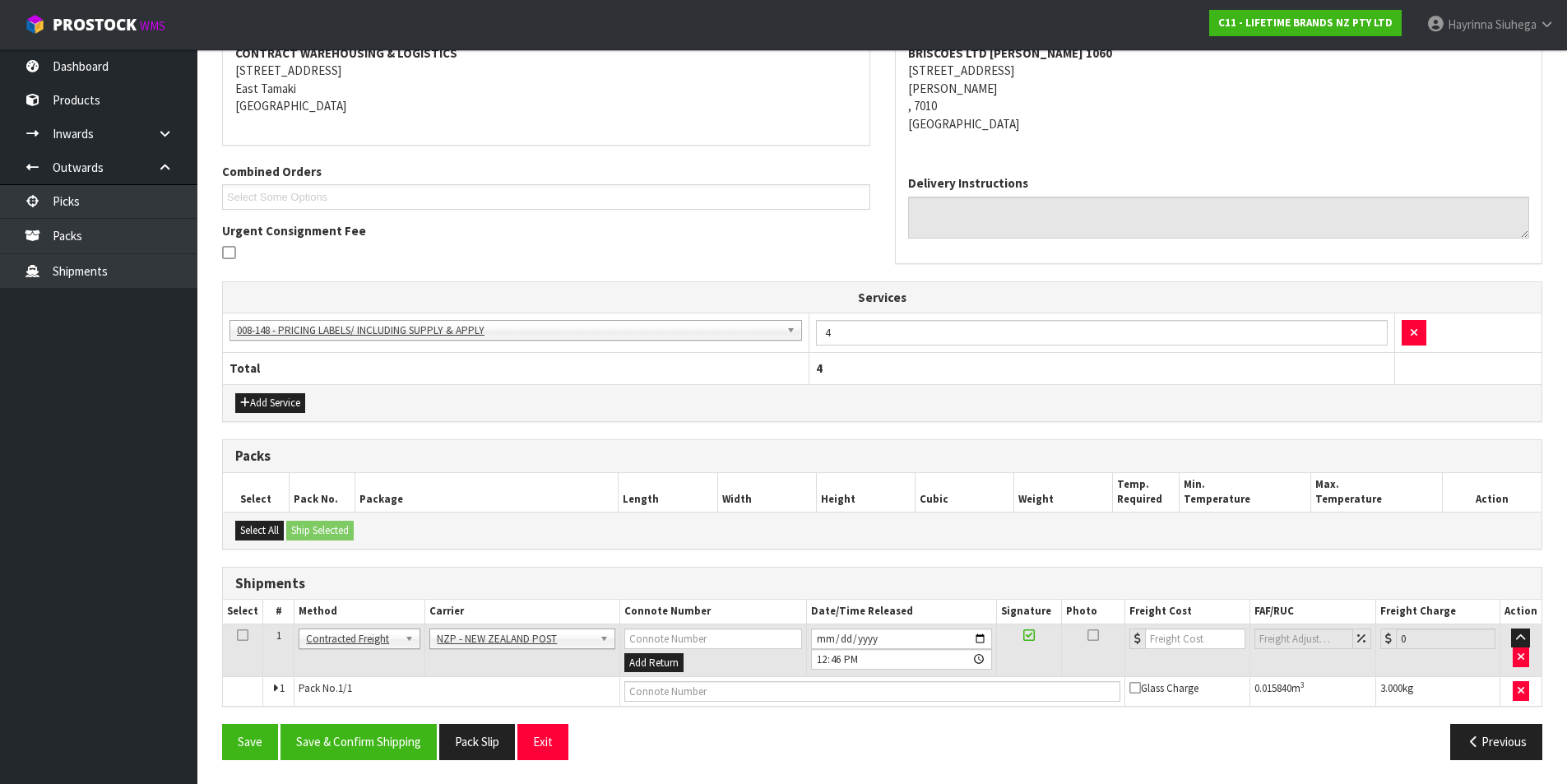
scroll to position [327, 0]
click at [382, 733] on button "Save & Confirm Shipping" at bounding box center [359, 740] width 156 height 35
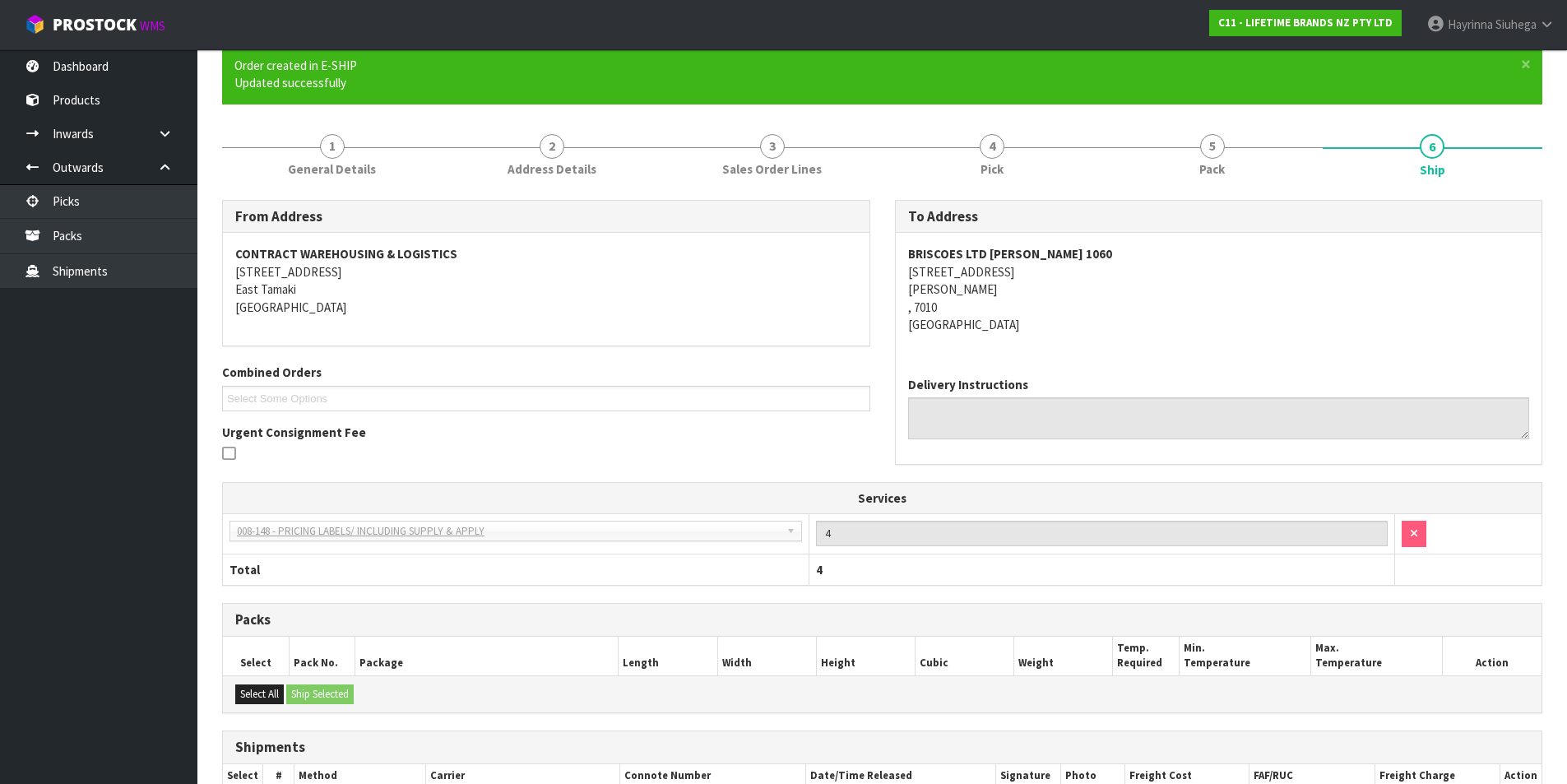
scroll to position [303, 0]
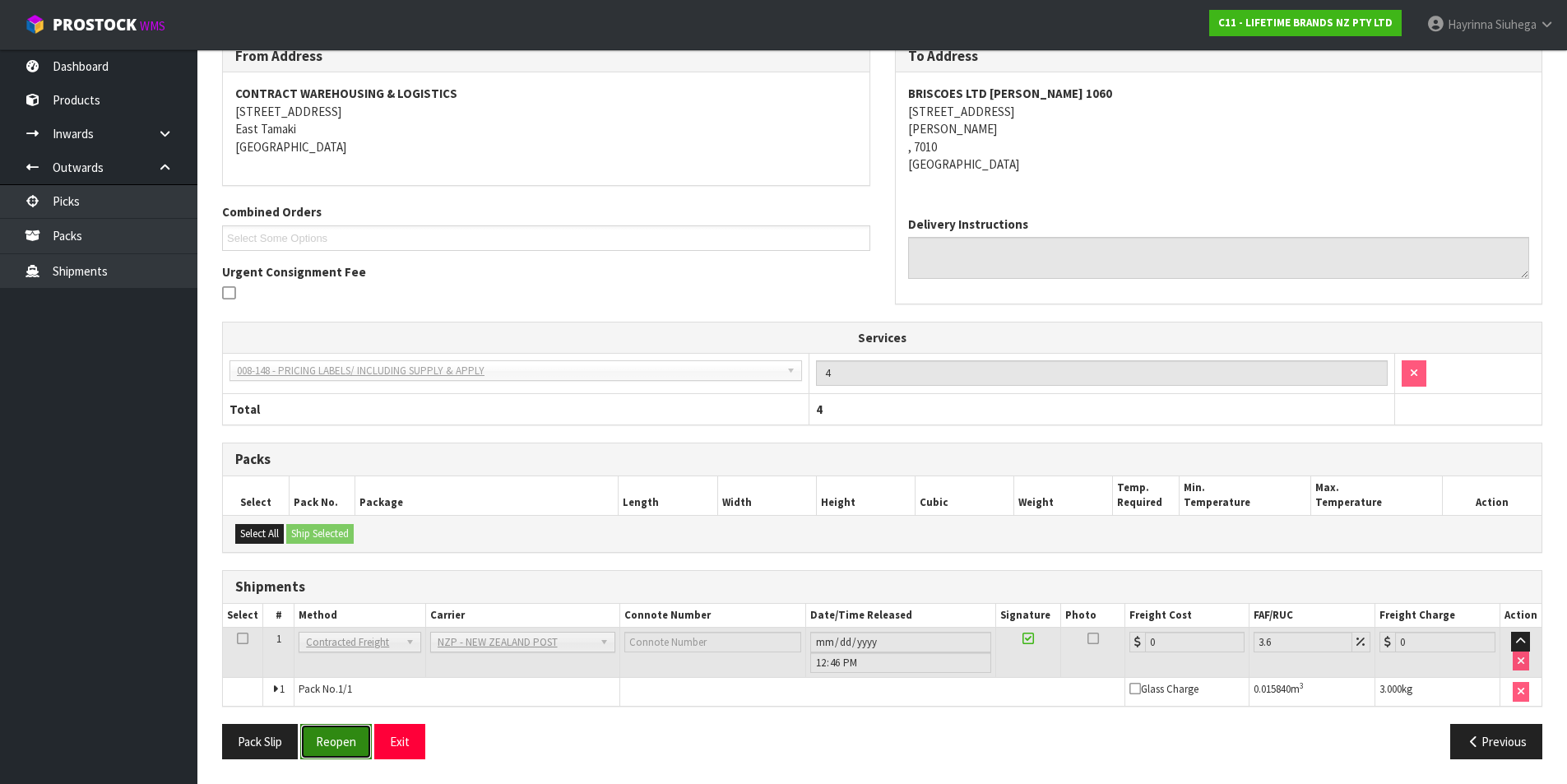
click at [355, 730] on button "Reopen" at bounding box center [337, 741] width 72 height 35
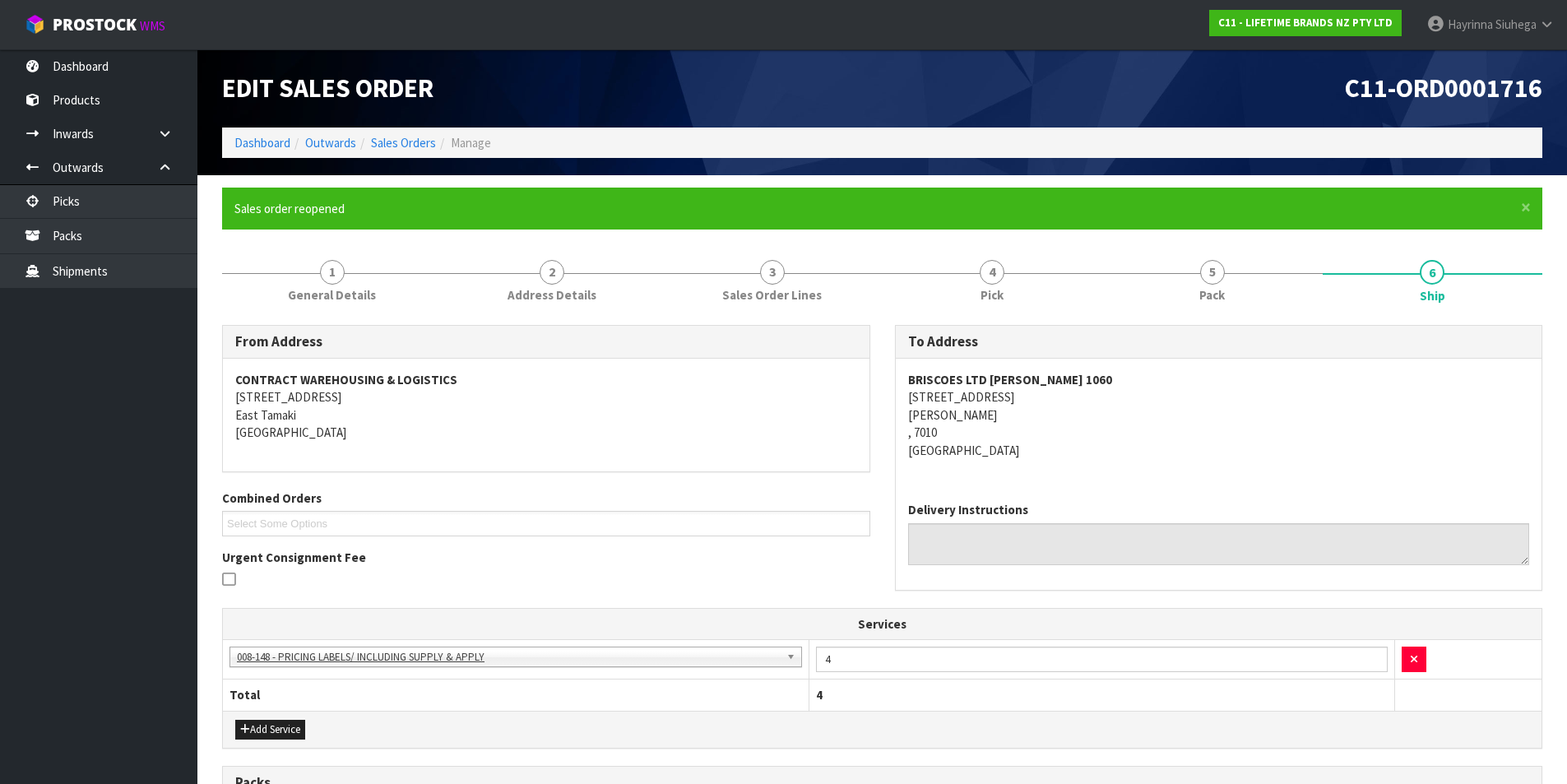
scroll to position [286, 0]
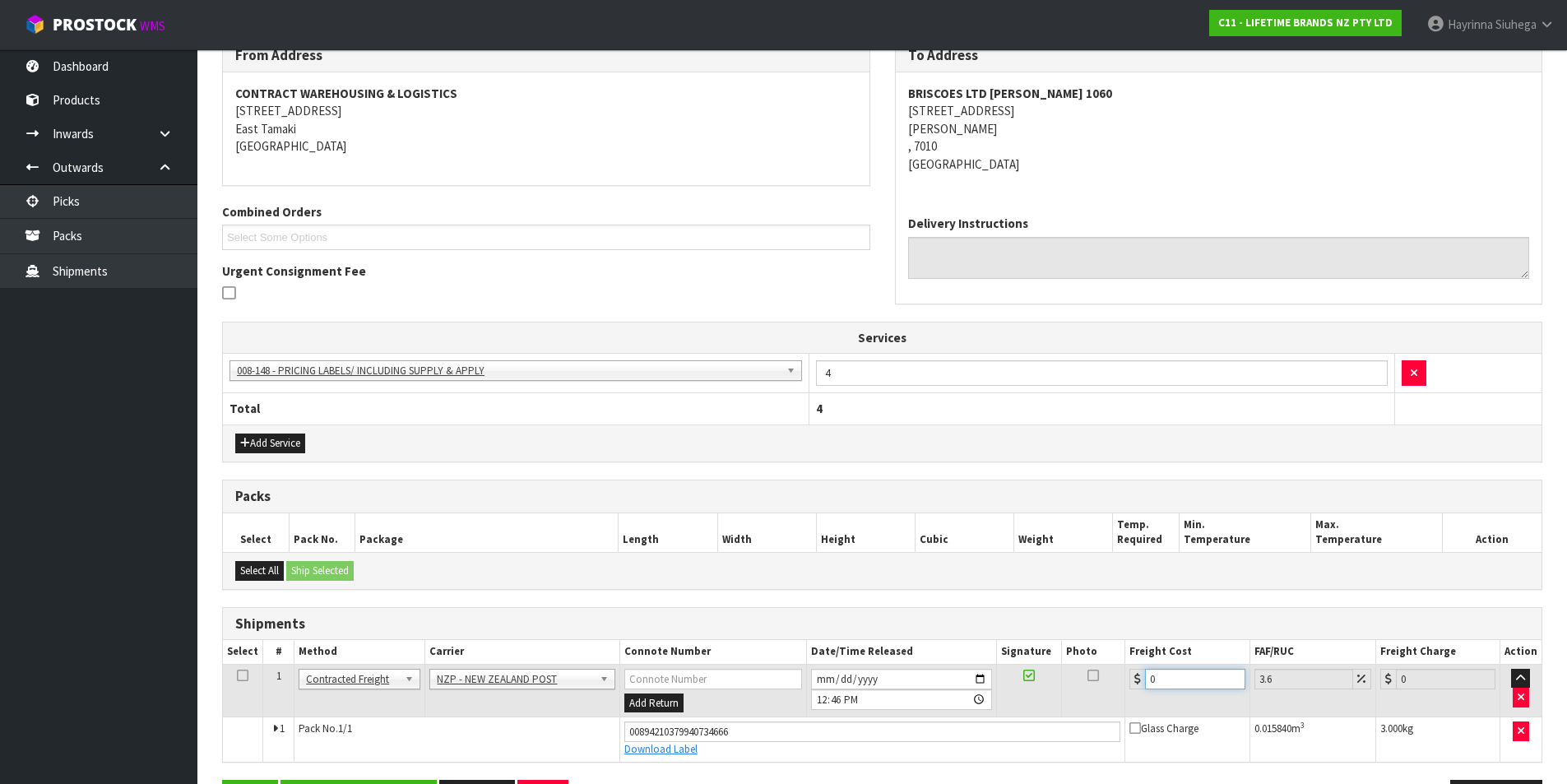
drag, startPoint x: 1195, startPoint y: 686, endPoint x: 918, endPoint y: 688, distance: 277.0
click at [918, 688] on tr "1 Client Local Pickup Customer Local Pickup Company Freight Contracted Freight …" at bounding box center [882, 691] width 1319 height 54
click at [223, 780] on button "Save" at bounding box center [250, 797] width 56 height 35
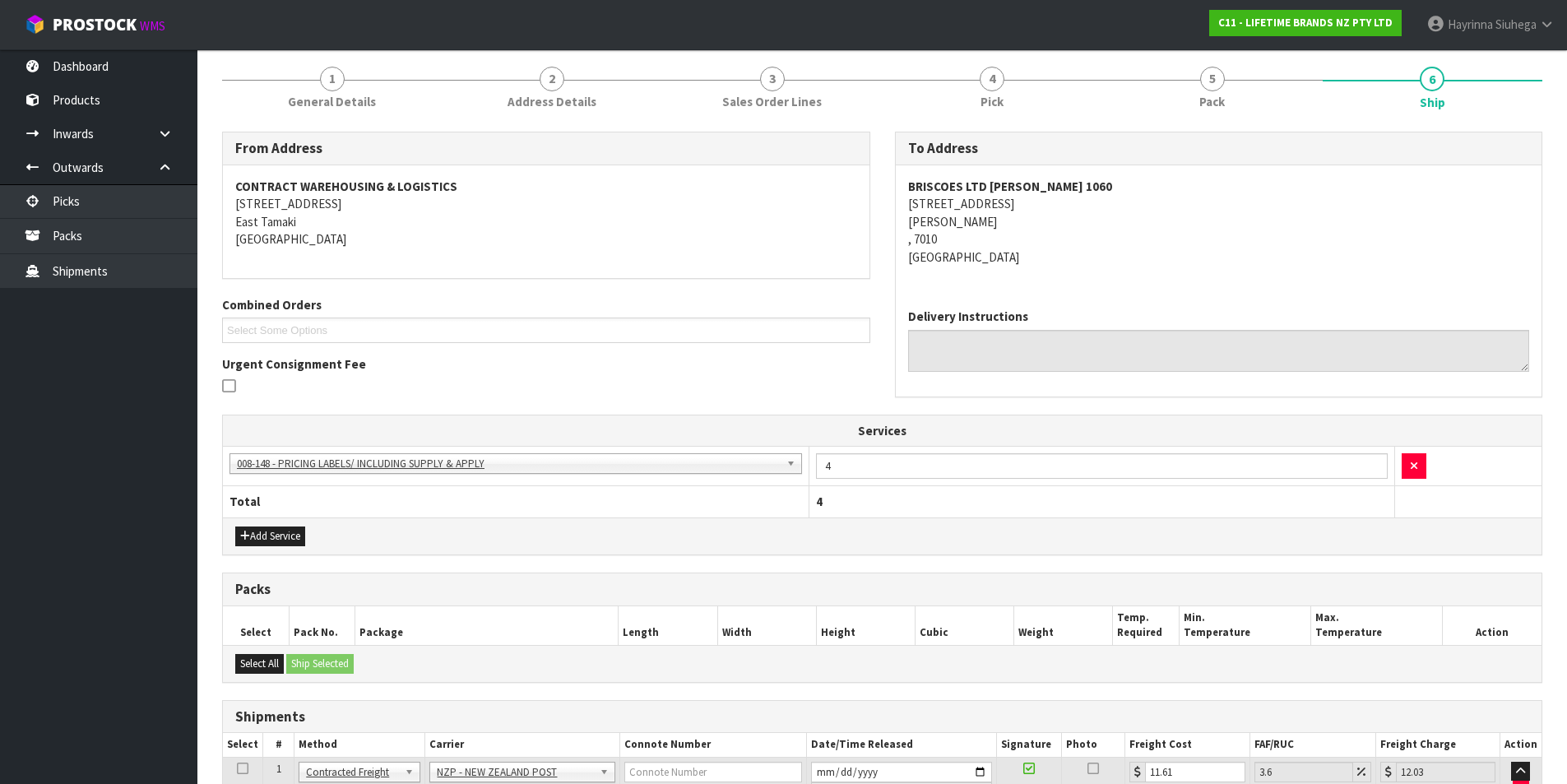
scroll to position [342, 0]
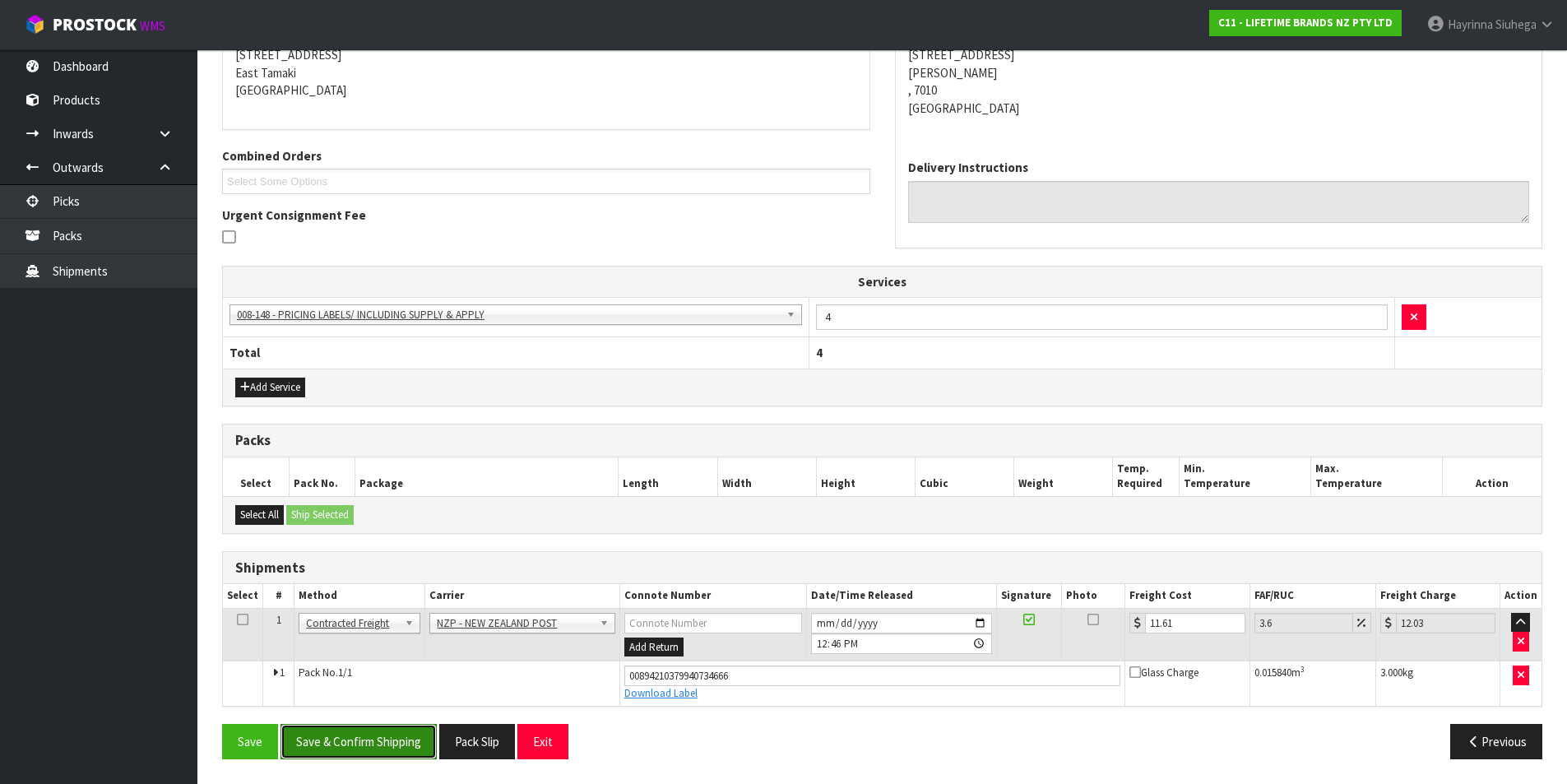
click at [366, 749] on button "Save & Confirm Shipping" at bounding box center [359, 741] width 156 height 35
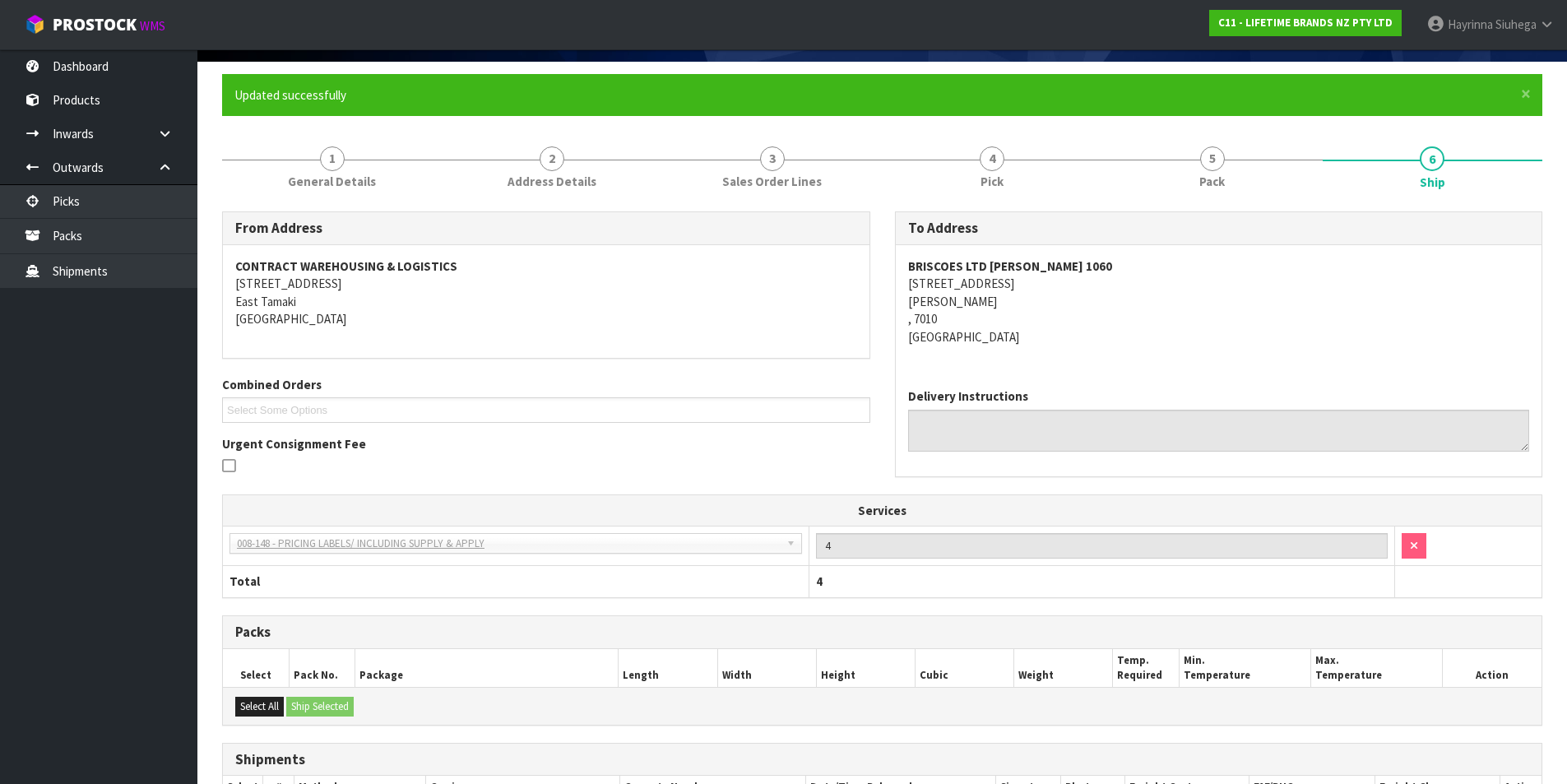
scroll to position [0, 0]
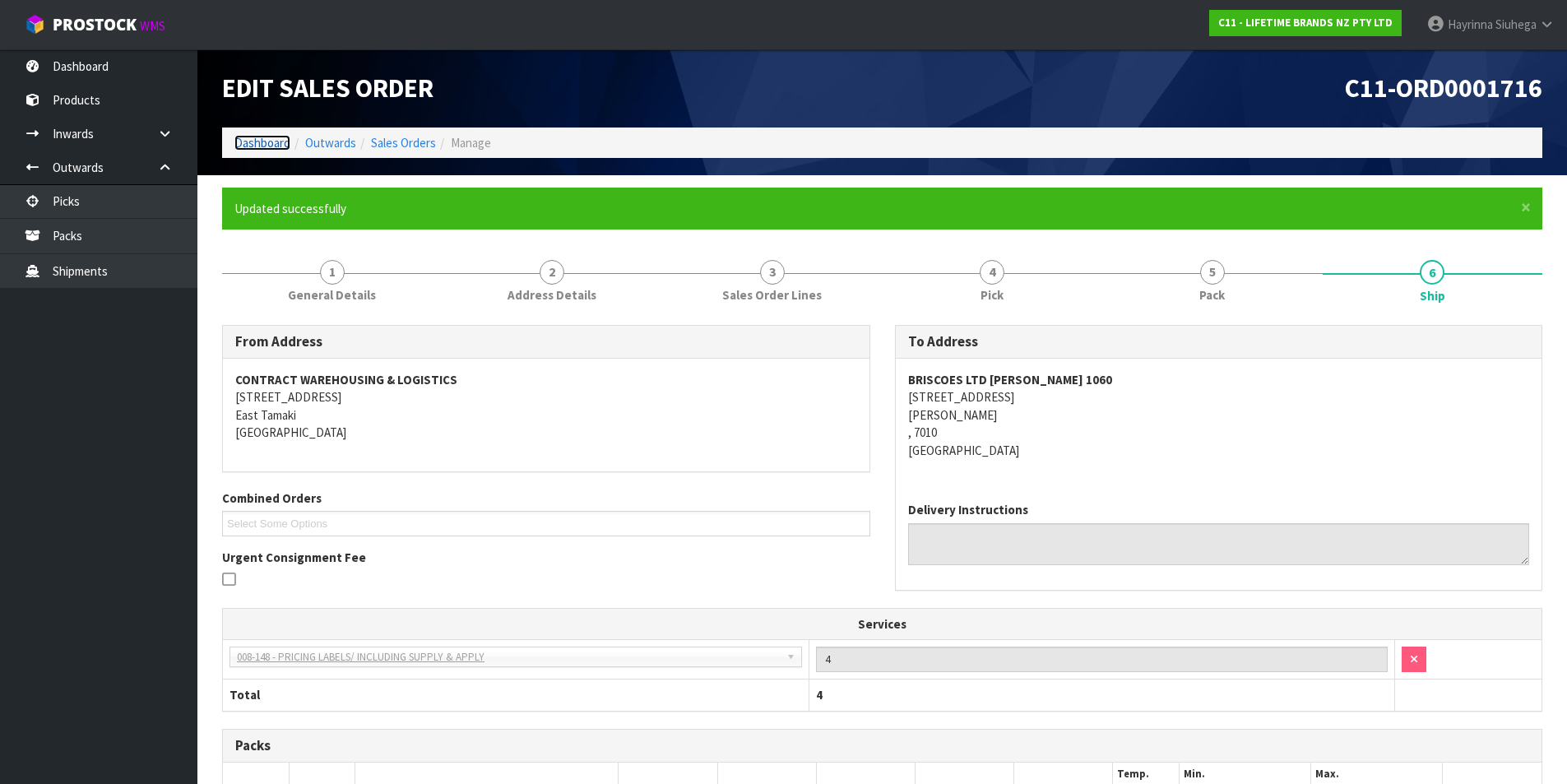
click at [252, 139] on link "Dashboard" at bounding box center [262, 142] width 56 height 15
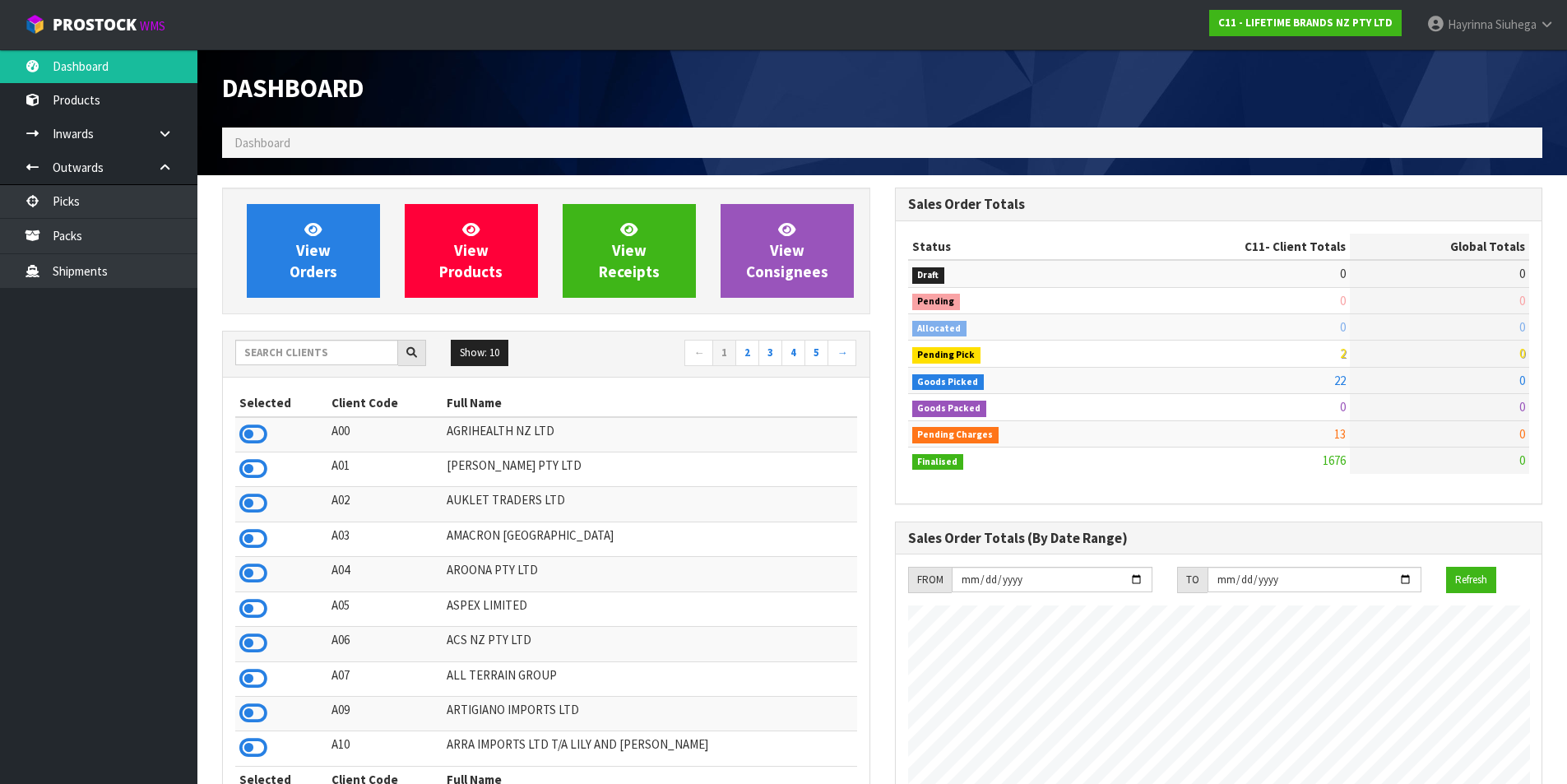
scroll to position [1246, 672]
click at [337, 253] on link "View Orders" at bounding box center [313, 250] width 134 height 94
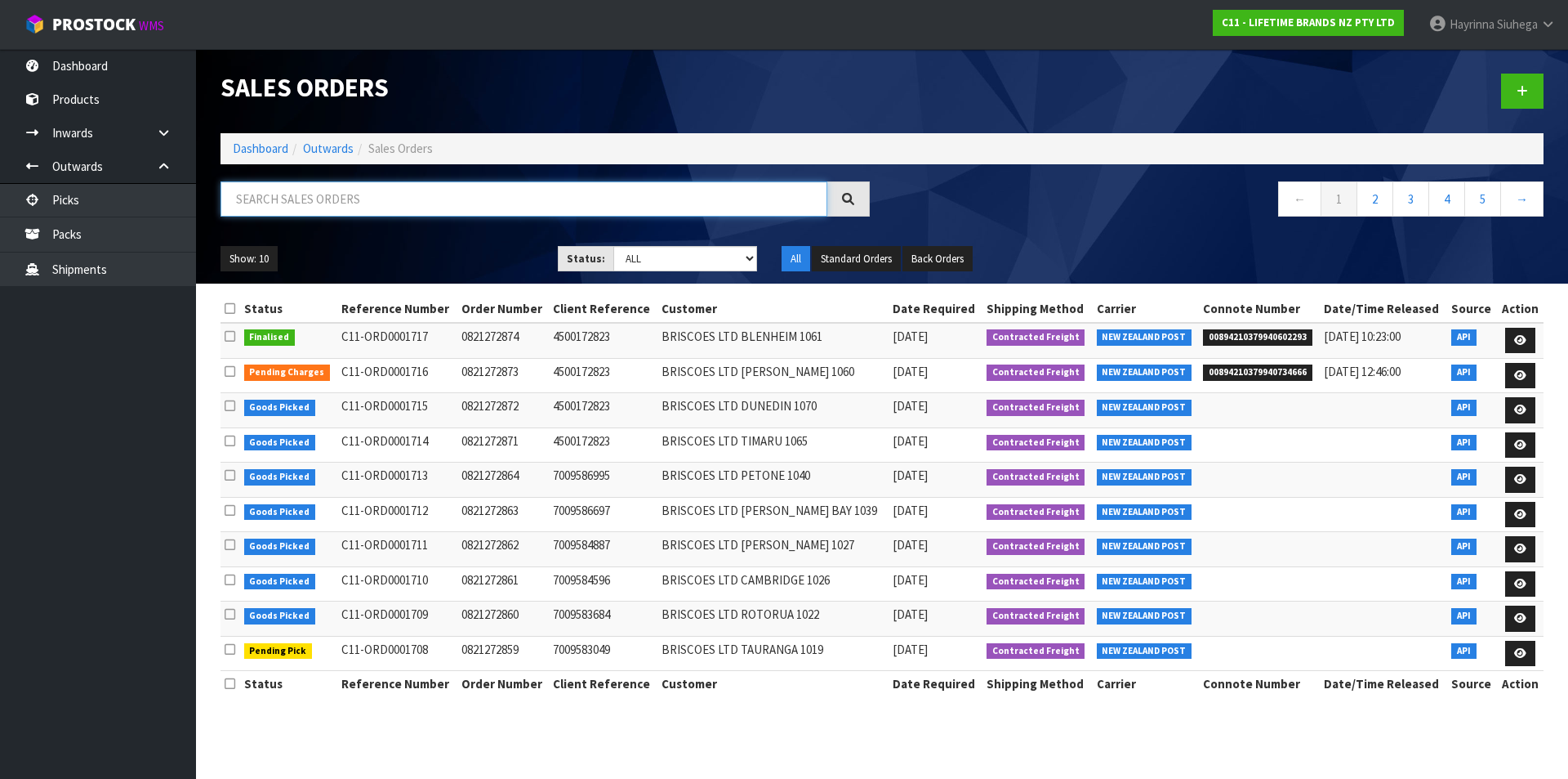
click at [332, 201] on input "text" at bounding box center [524, 199] width 607 height 35
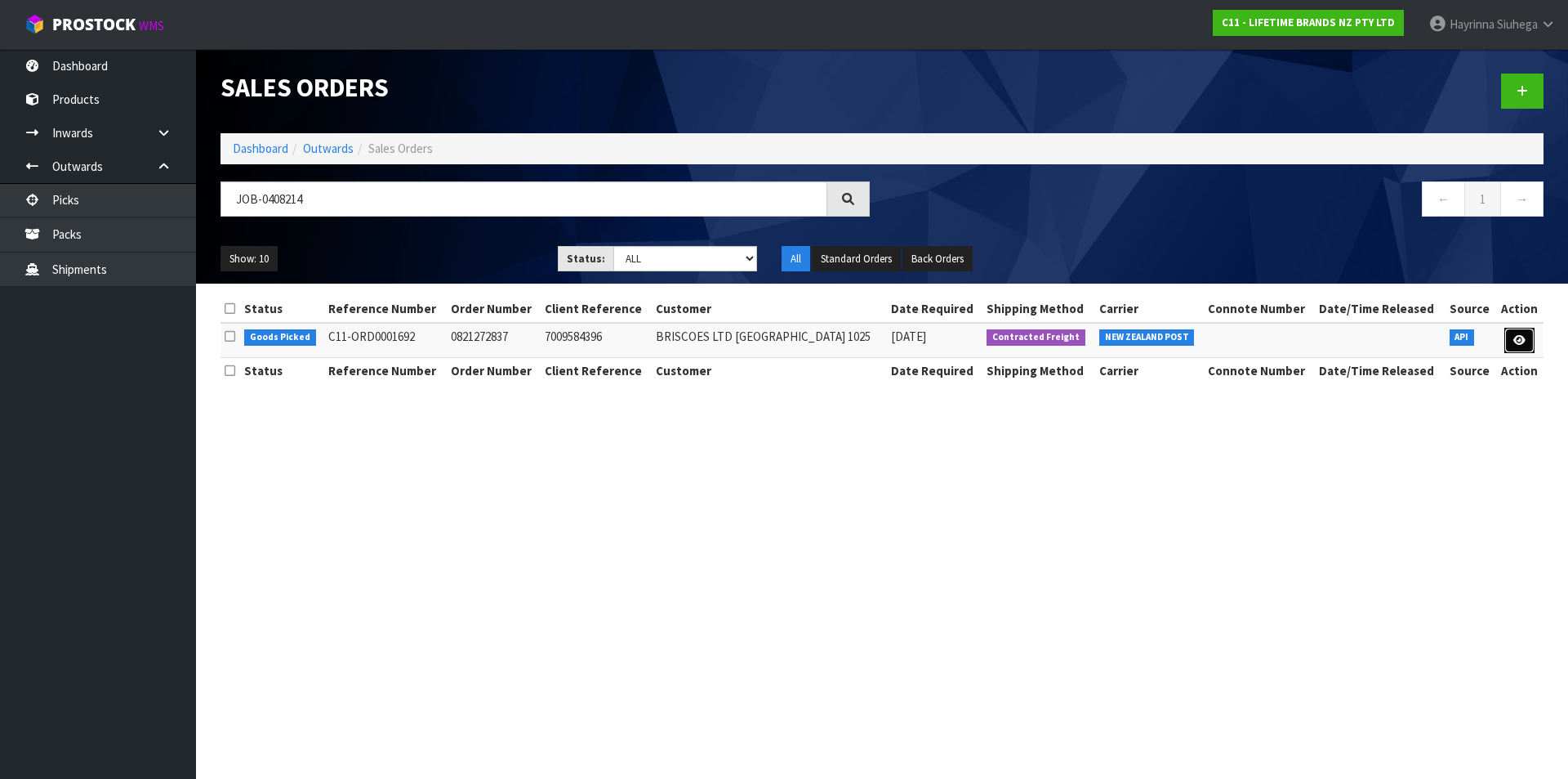
click at [1518, 340] on icon at bounding box center [1520, 340] width 12 height 11
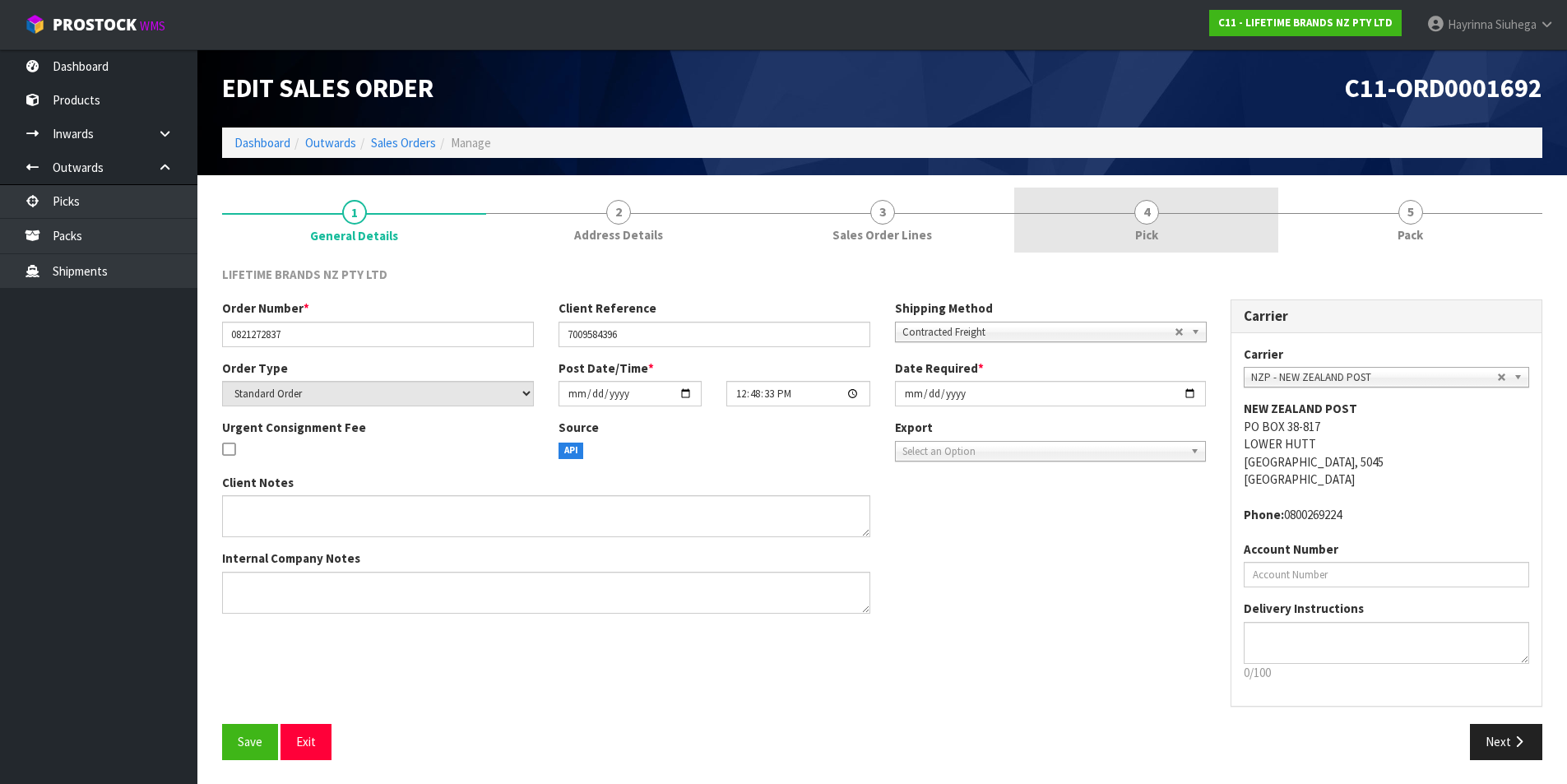
click at [1212, 226] on link "4 Pick" at bounding box center [1146, 220] width 264 height 65
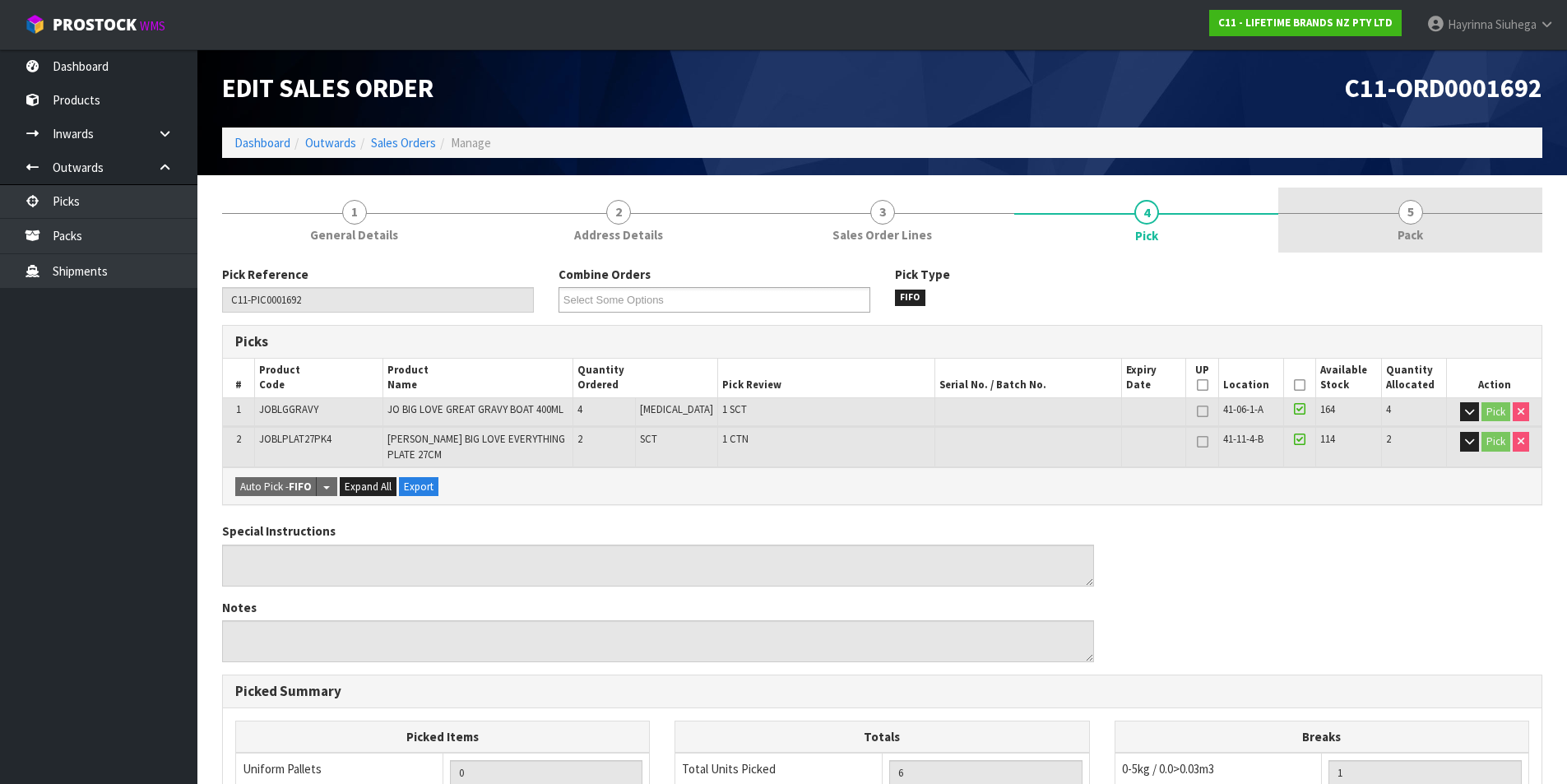
click at [1370, 214] on link "5 Pack" at bounding box center [1411, 220] width 264 height 65
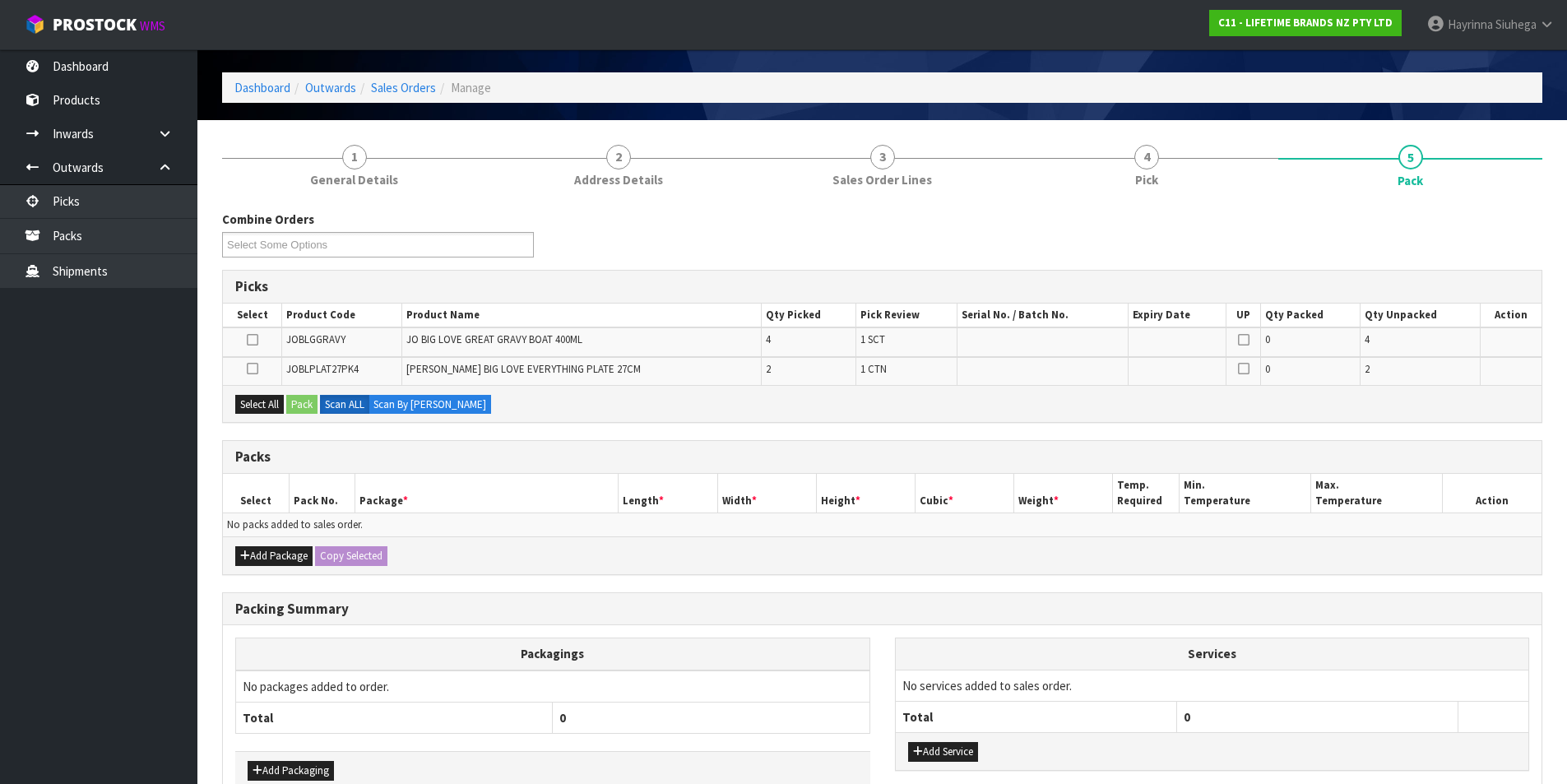
scroll to position [83, 0]
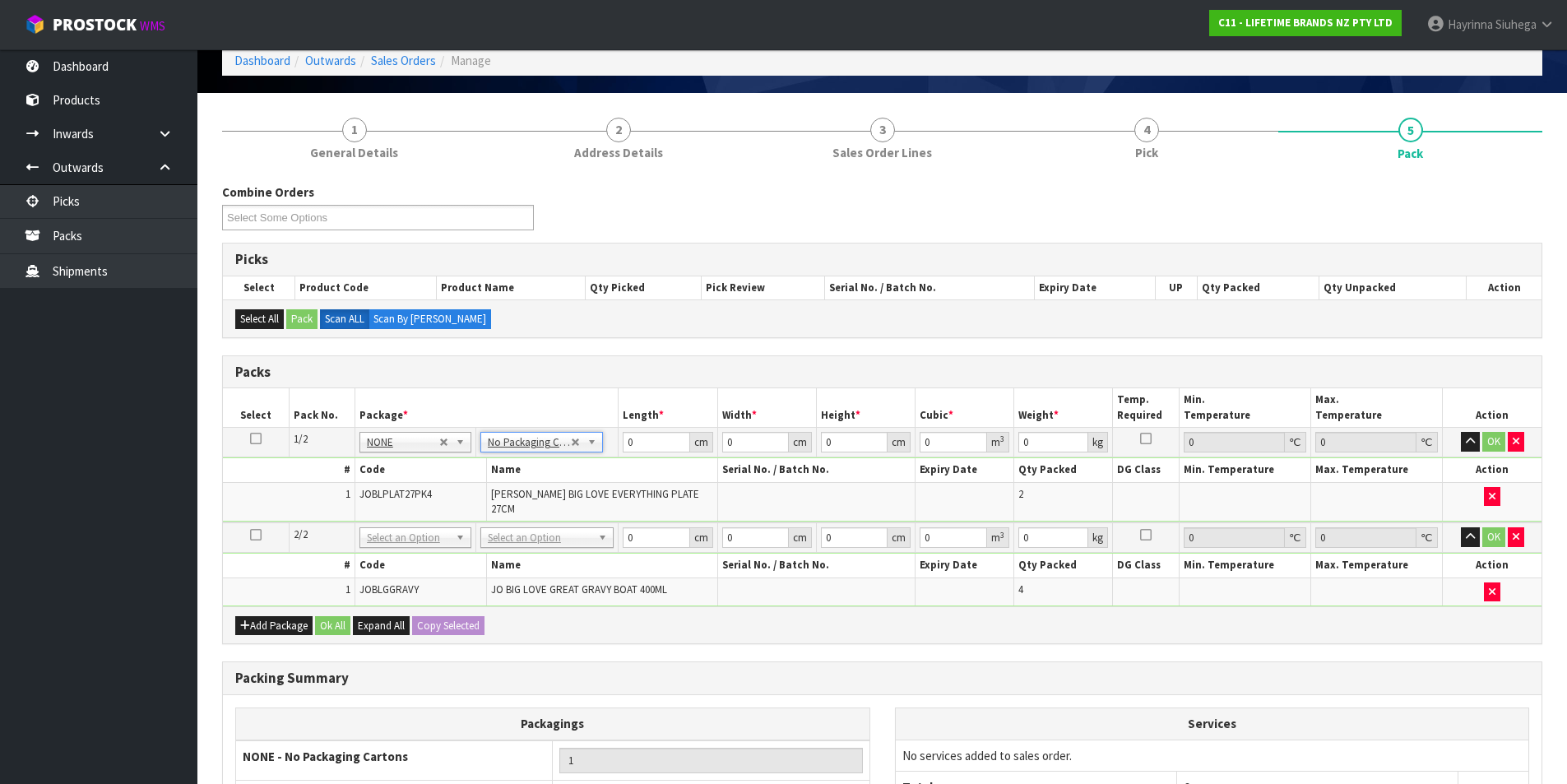
drag, startPoint x: 551, startPoint y: 532, endPoint x: 547, endPoint y: 546, distance: 14.6
click at [627, 440] on input "0" at bounding box center [656, 441] width 66 height 21
click button "OK" at bounding box center [1494, 441] width 23 height 20
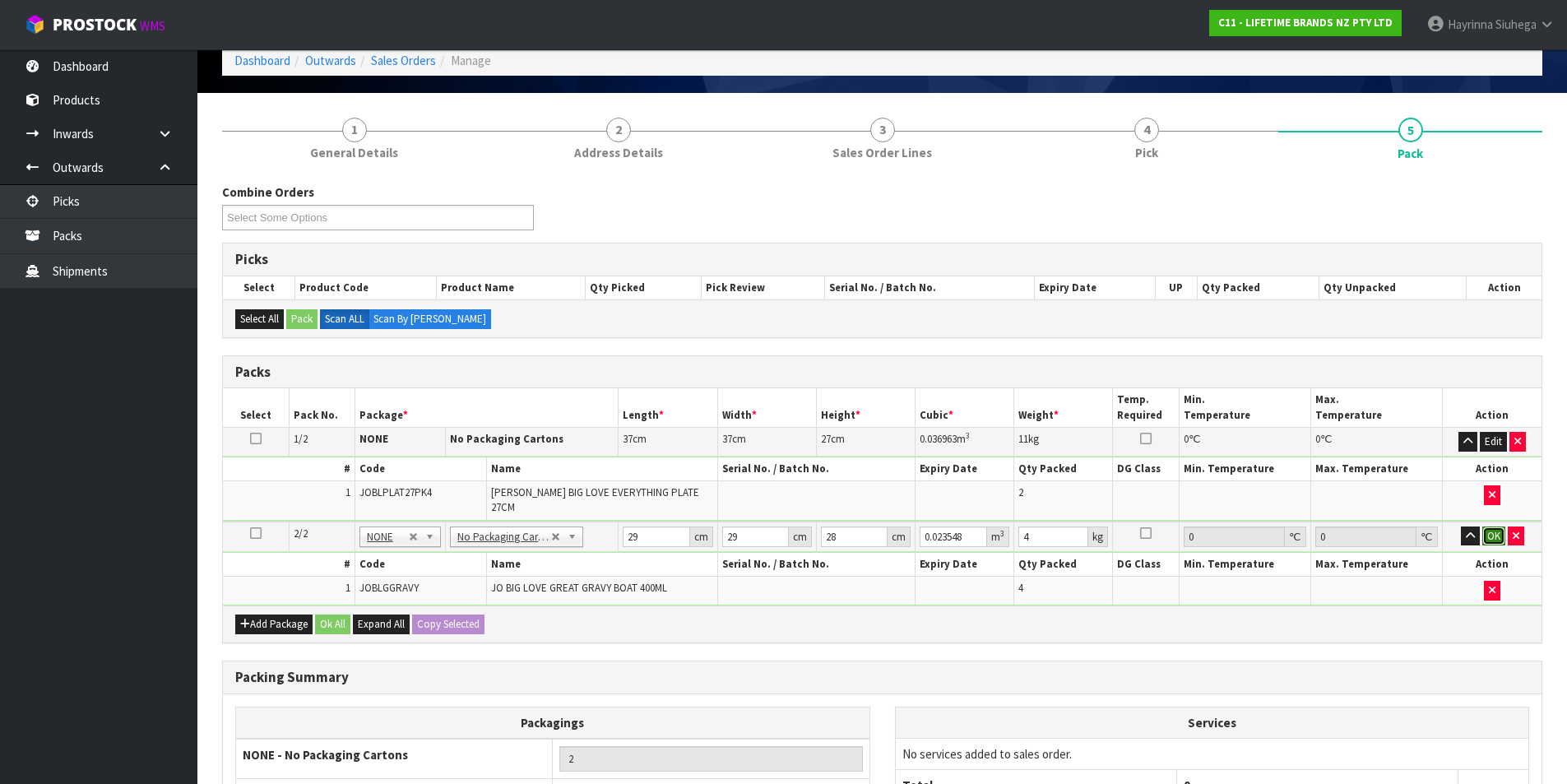
click button "OK" at bounding box center [1494, 536] width 23 height 20
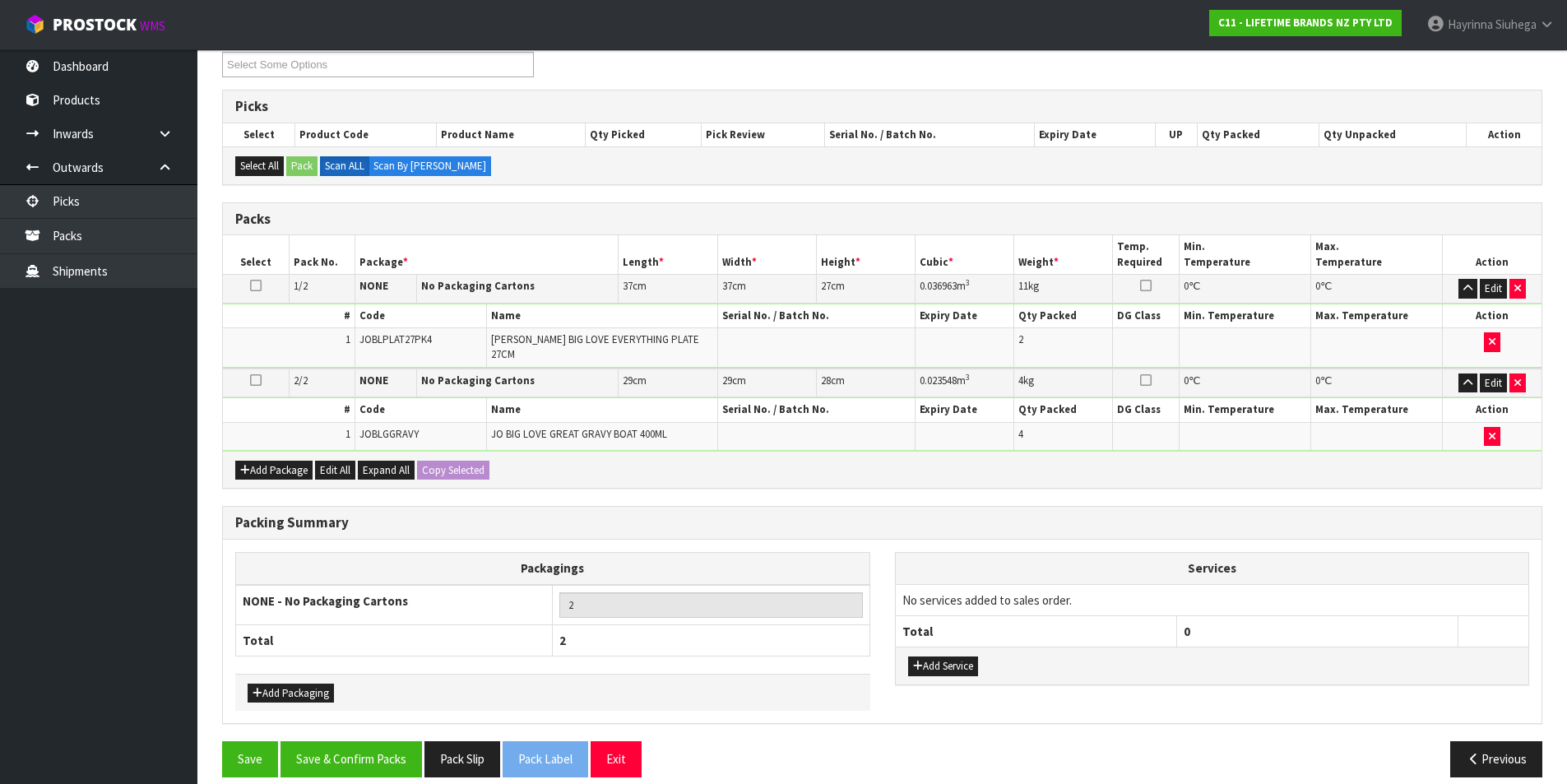
scroll to position [242, 0]
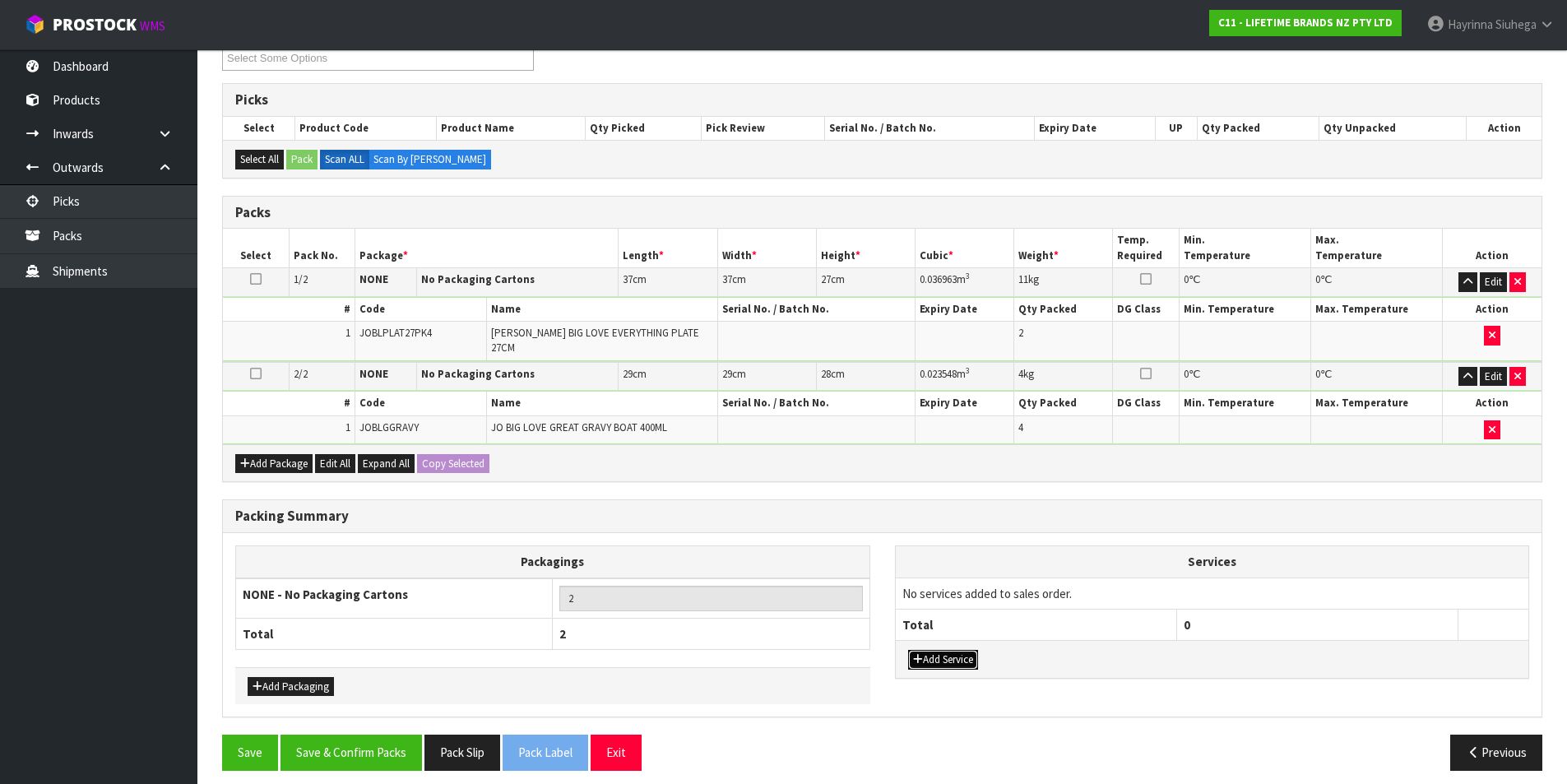
click at [952, 649] on button "Add Service" at bounding box center [943, 659] width 70 height 20
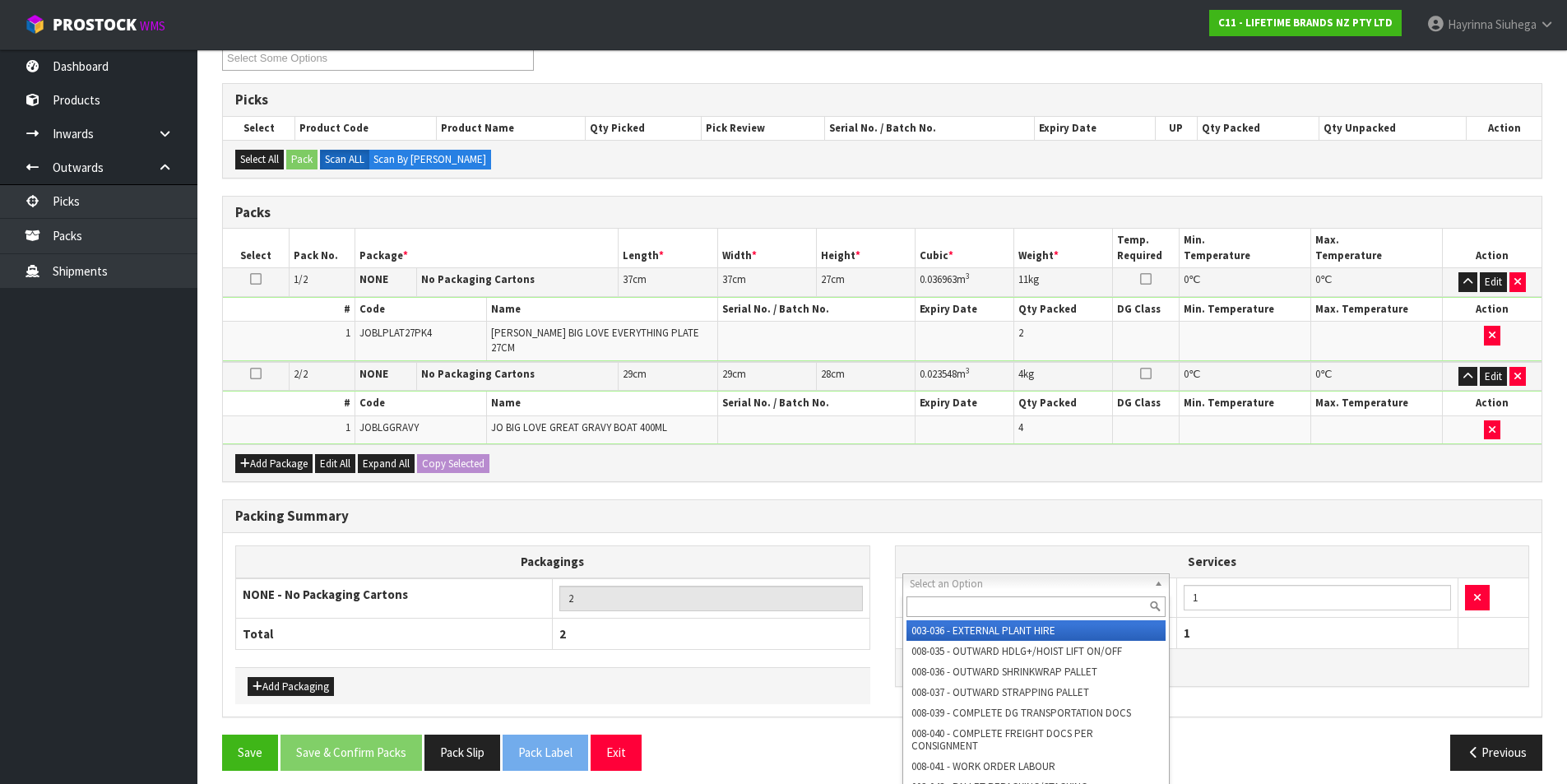
click at [943, 612] on input "text" at bounding box center [1037, 606] width 260 height 21
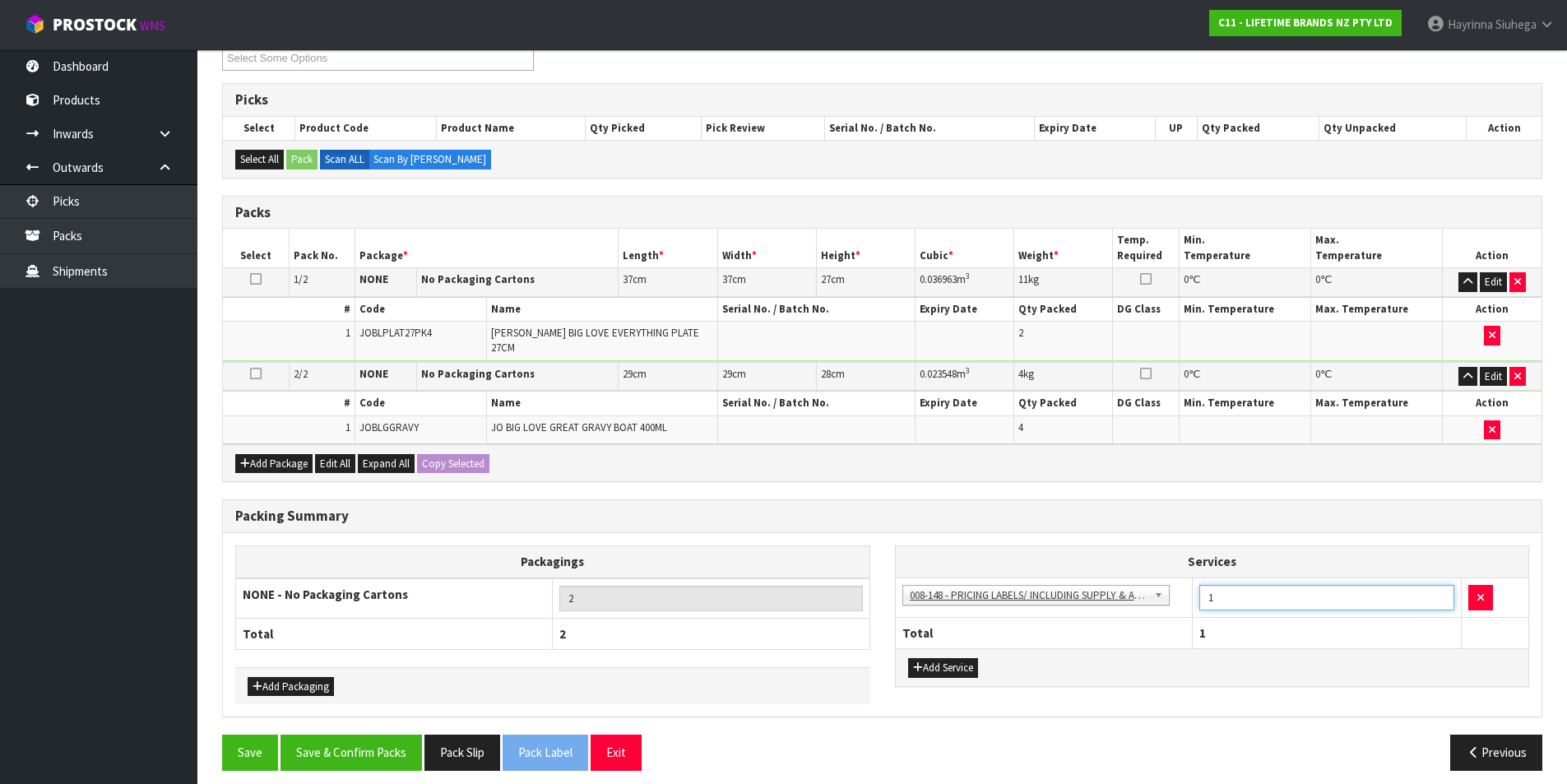
drag, startPoint x: 1212, startPoint y: 591, endPoint x: 1132, endPoint y: 585, distance: 80.2
click at [1153, 588] on tr "003-036 - EXTERNAL PLANT HIRE 008-035 - OUTWARD HDLG+/HOIST LIFT ON/OFF 008-036…" at bounding box center [1212, 597] width 634 height 40
click at [373, 751] on button "Save & Confirm Packs" at bounding box center [352, 752] width 142 height 35
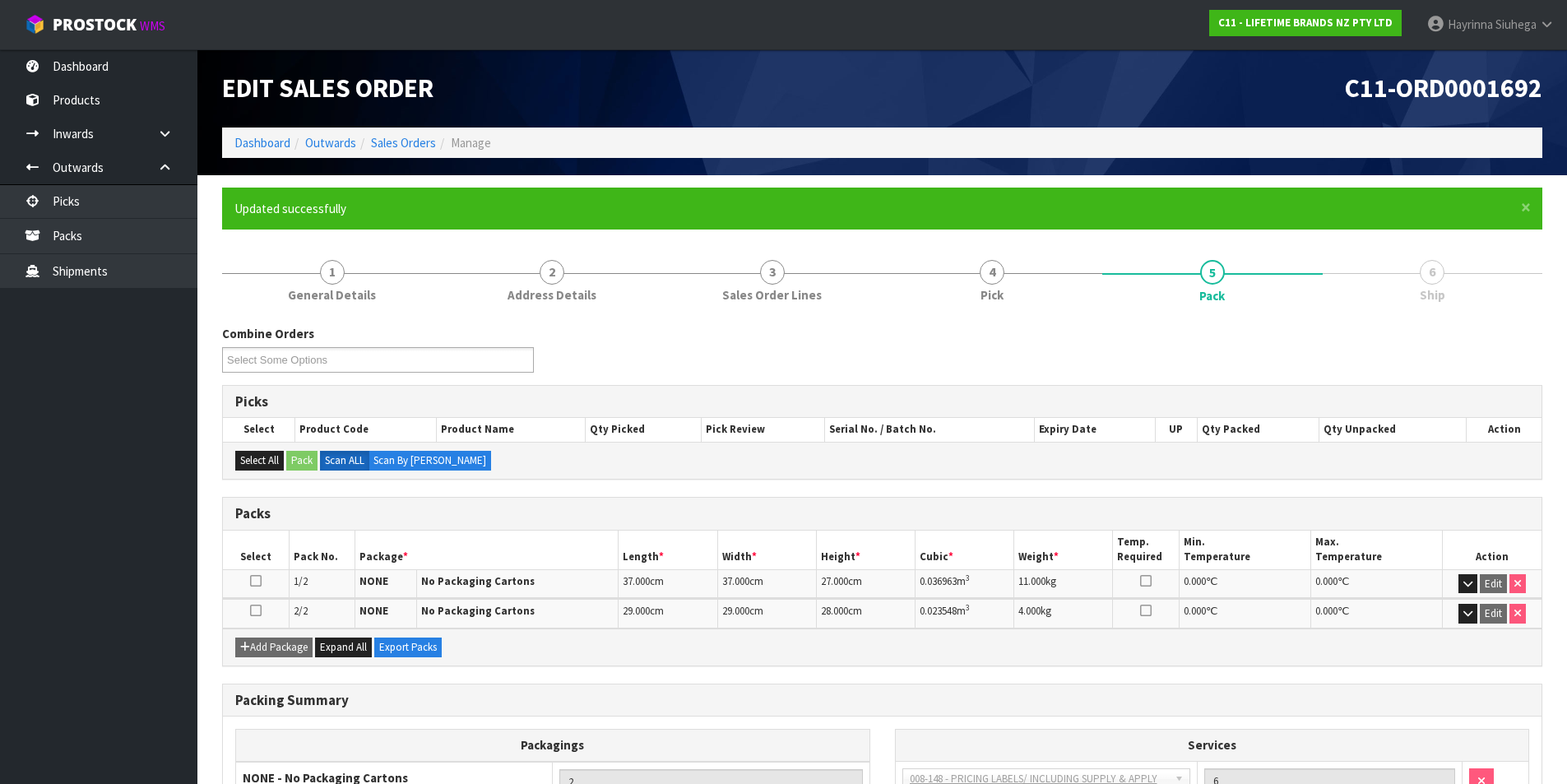
scroll to position [158, 0]
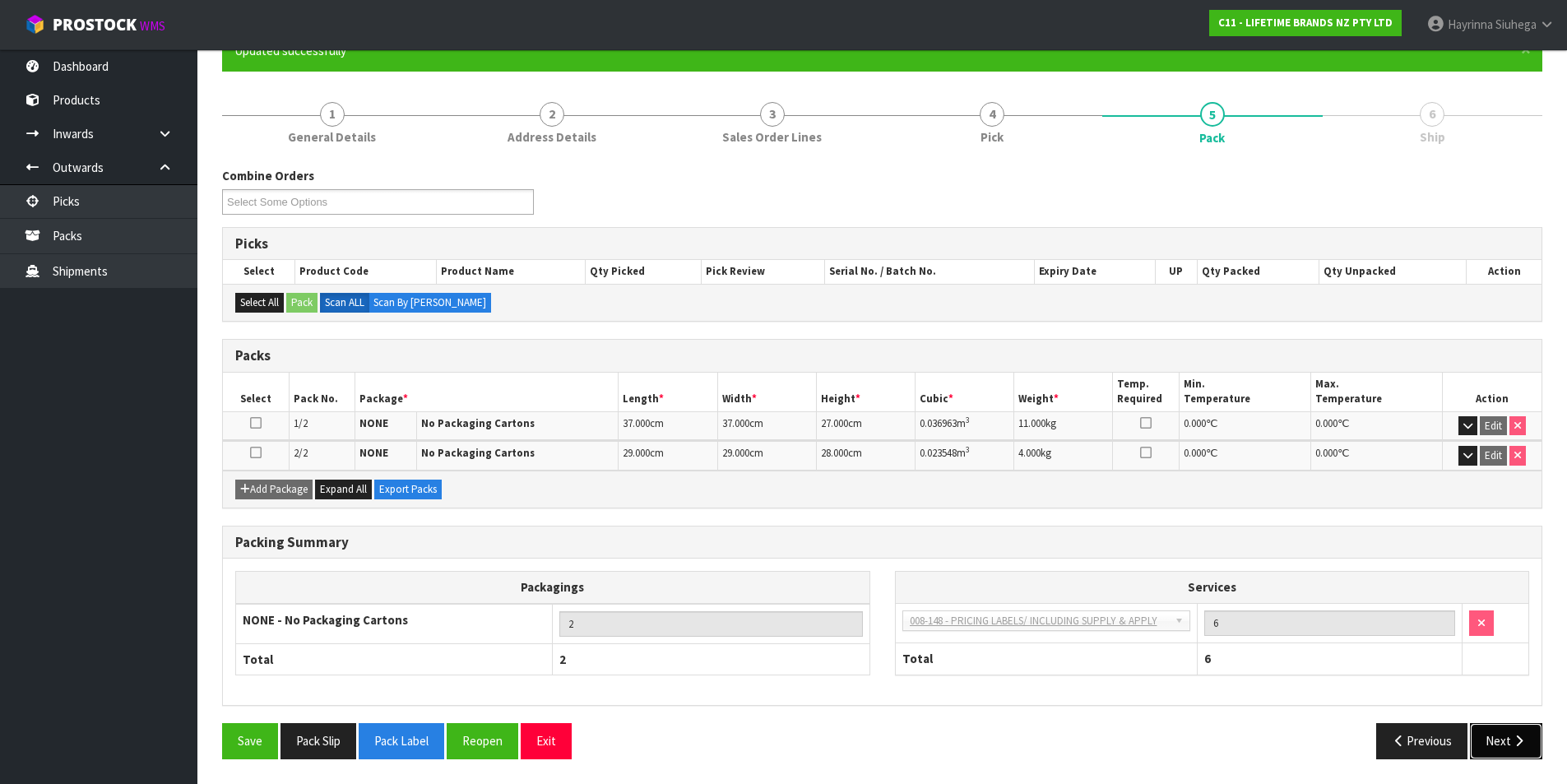
click at [1512, 745] on icon "button" at bounding box center [1519, 741] width 15 height 13
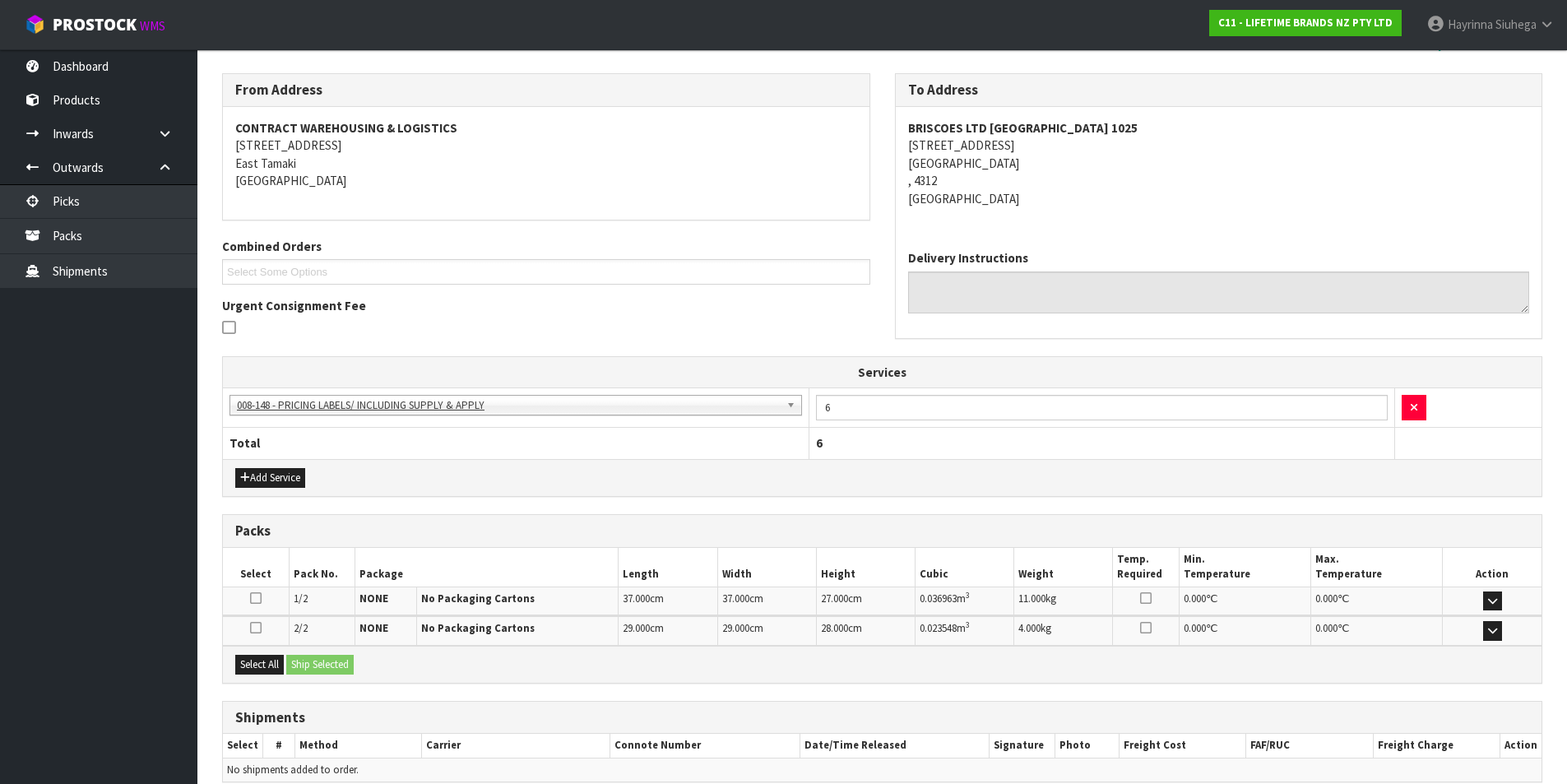
scroll to position [328, 0]
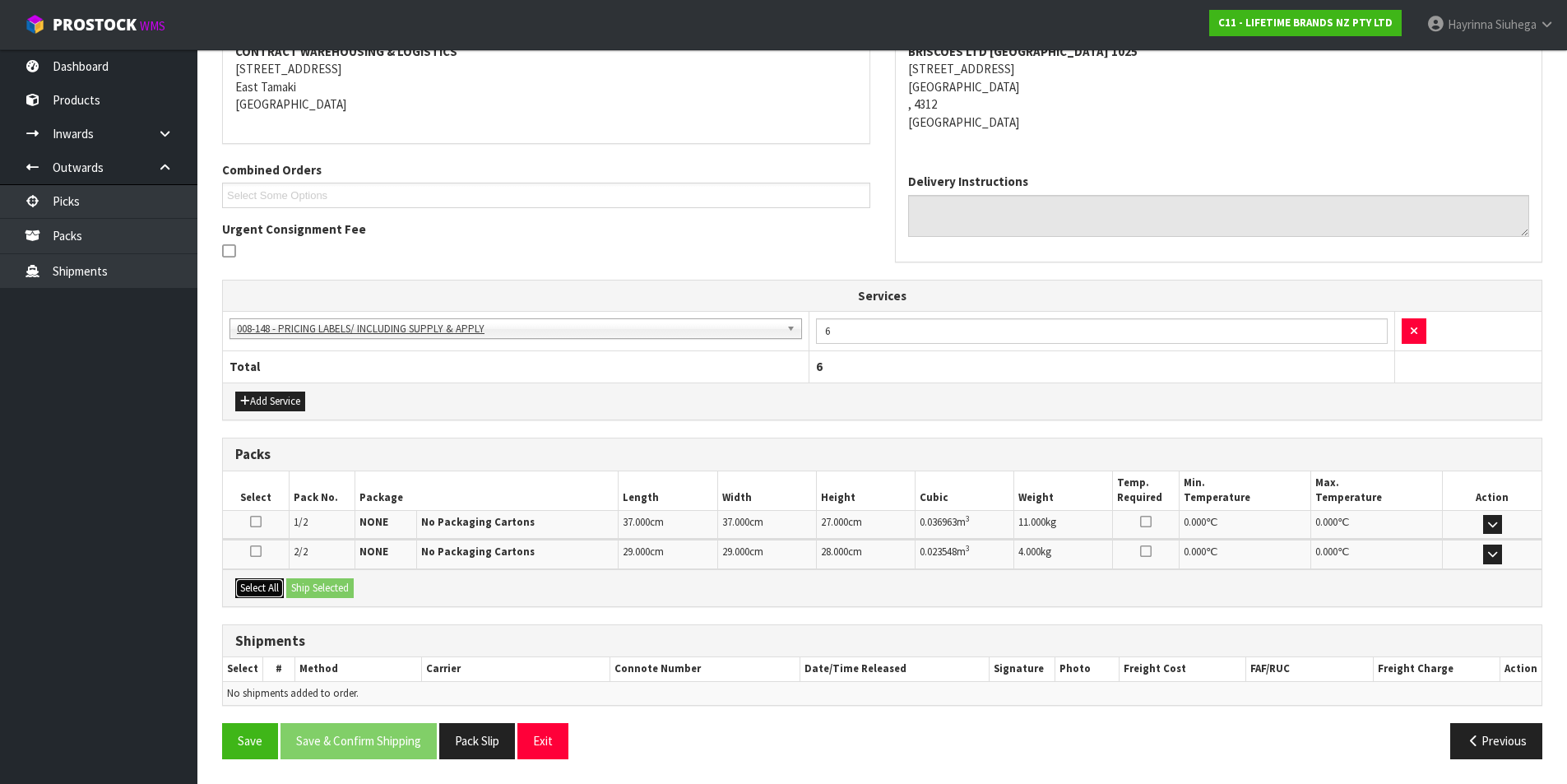
click at [250, 588] on button "Select All" at bounding box center [259, 588] width 48 height 20
click at [297, 581] on button "Ship Selected" at bounding box center [320, 588] width 67 height 20
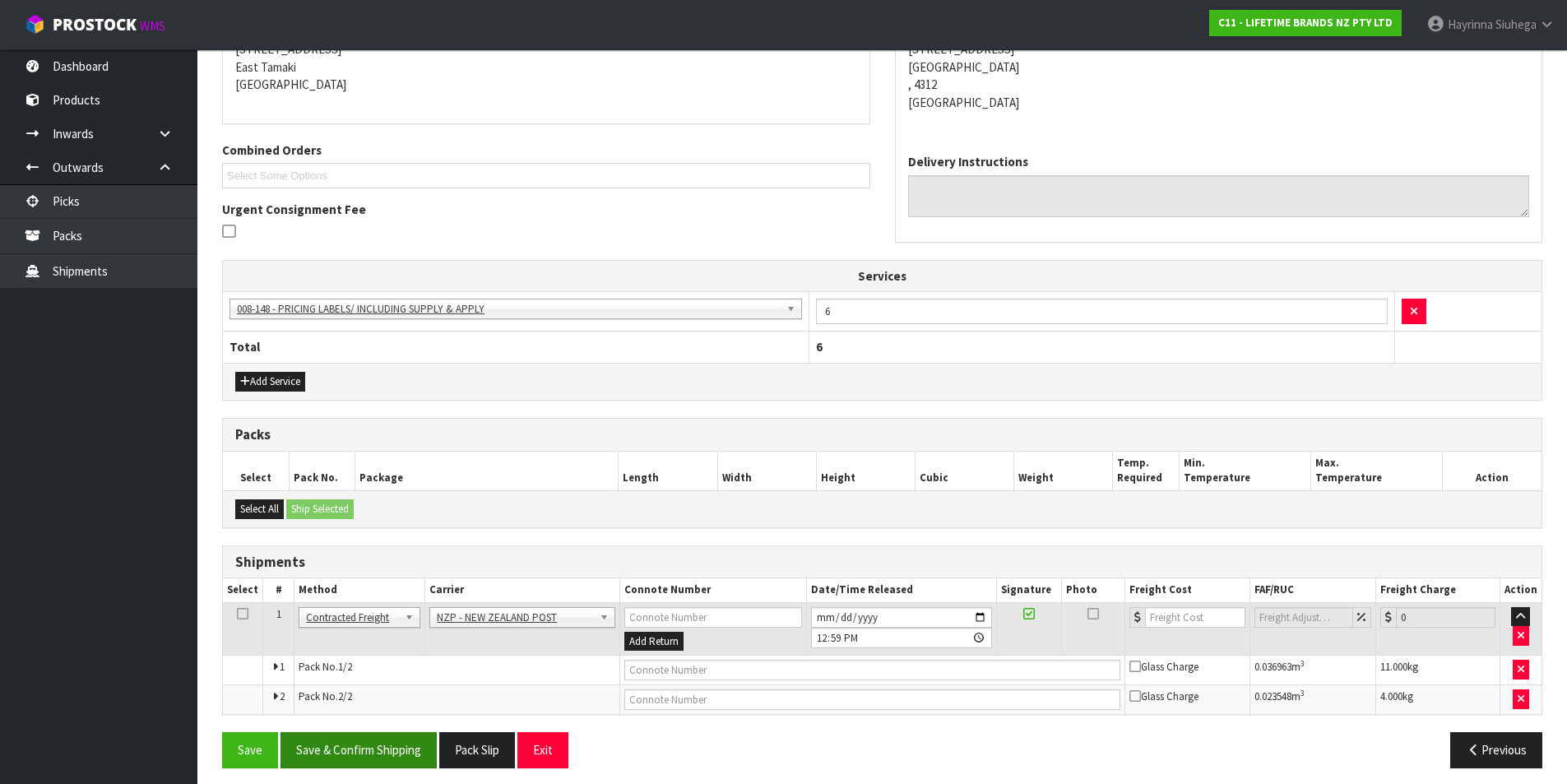
scroll to position [357, 0]
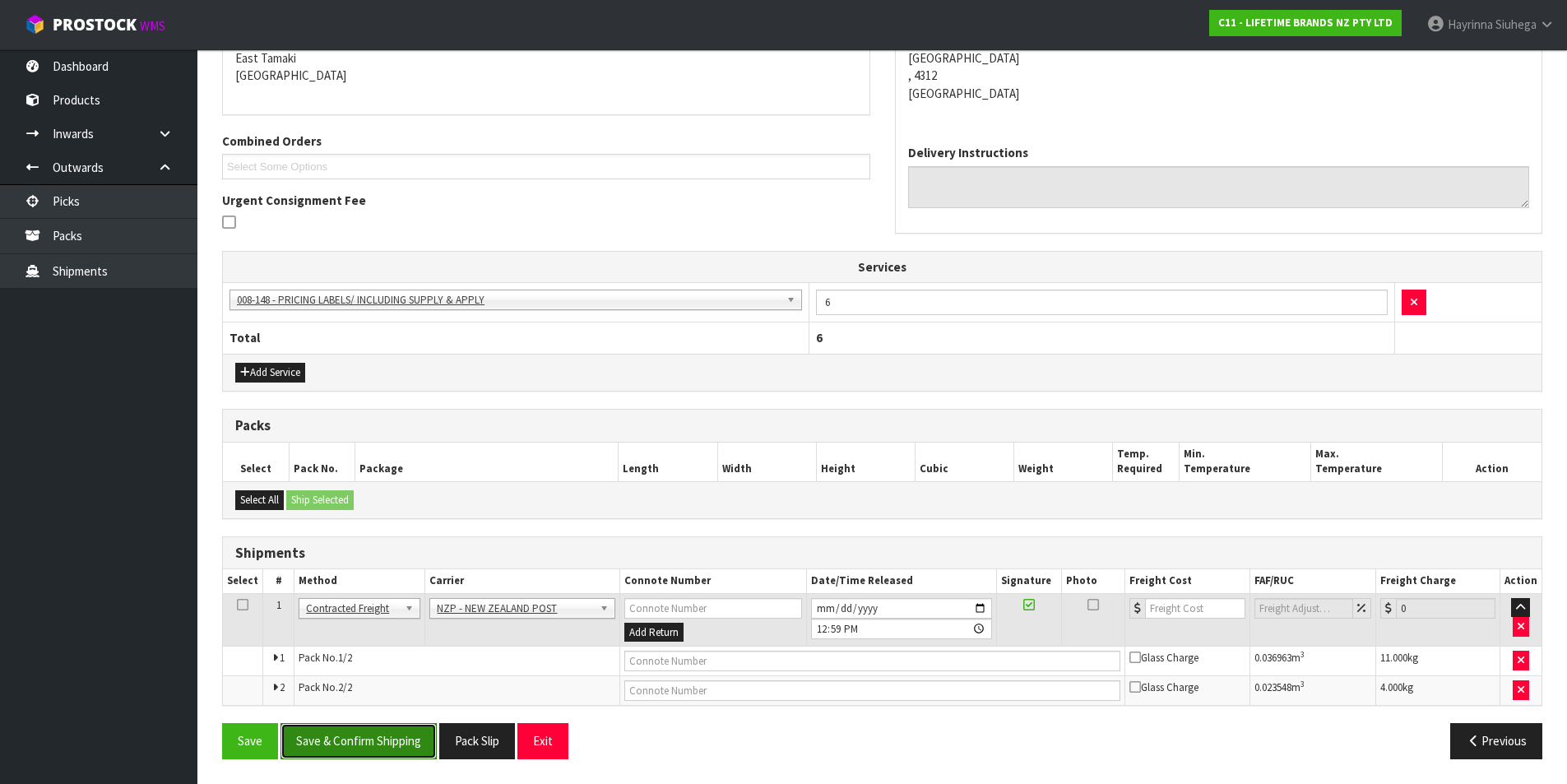
click at [400, 746] on button "Save & Confirm Shipping" at bounding box center [359, 740] width 156 height 35
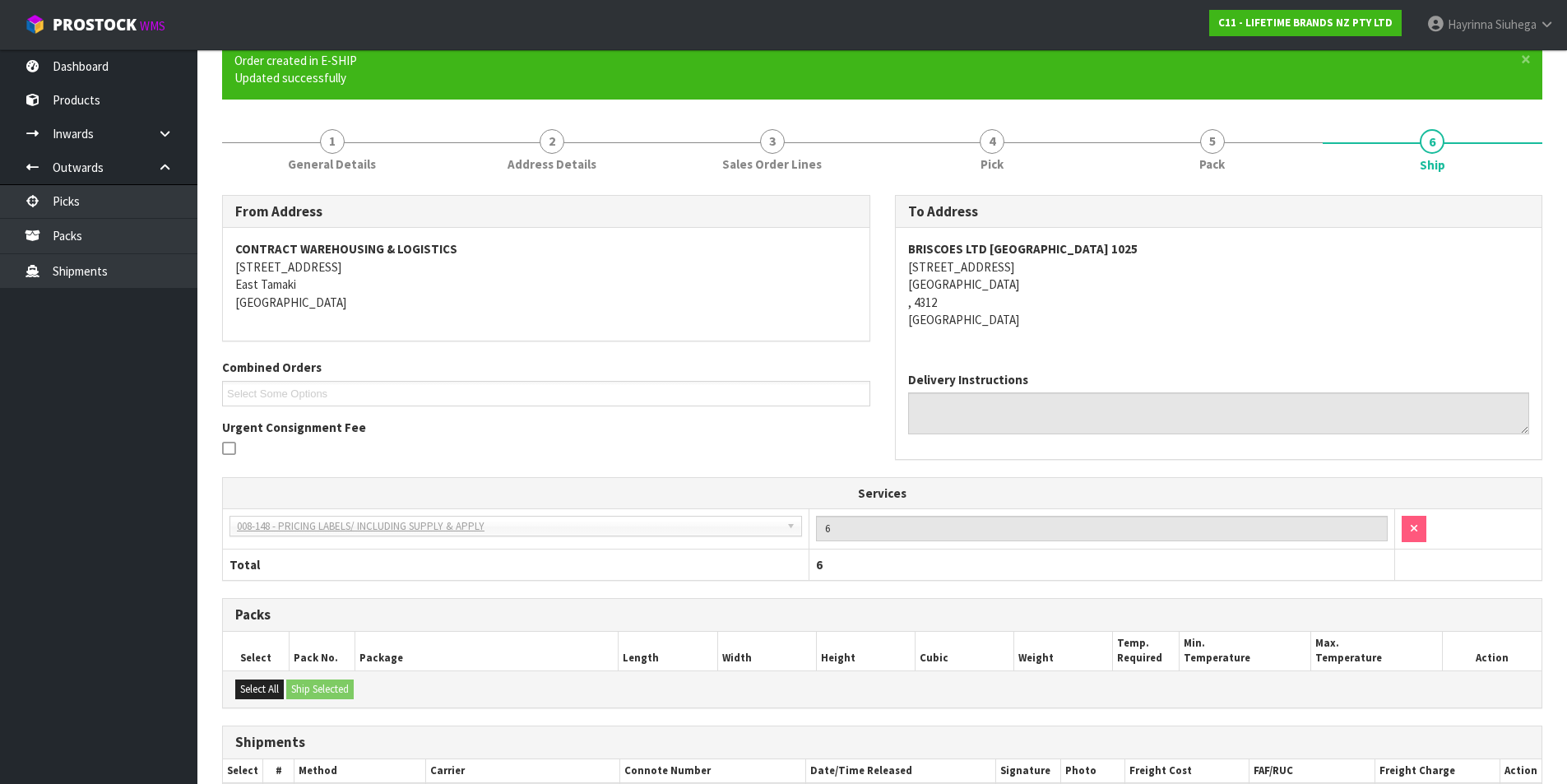
scroll to position [331, 0]
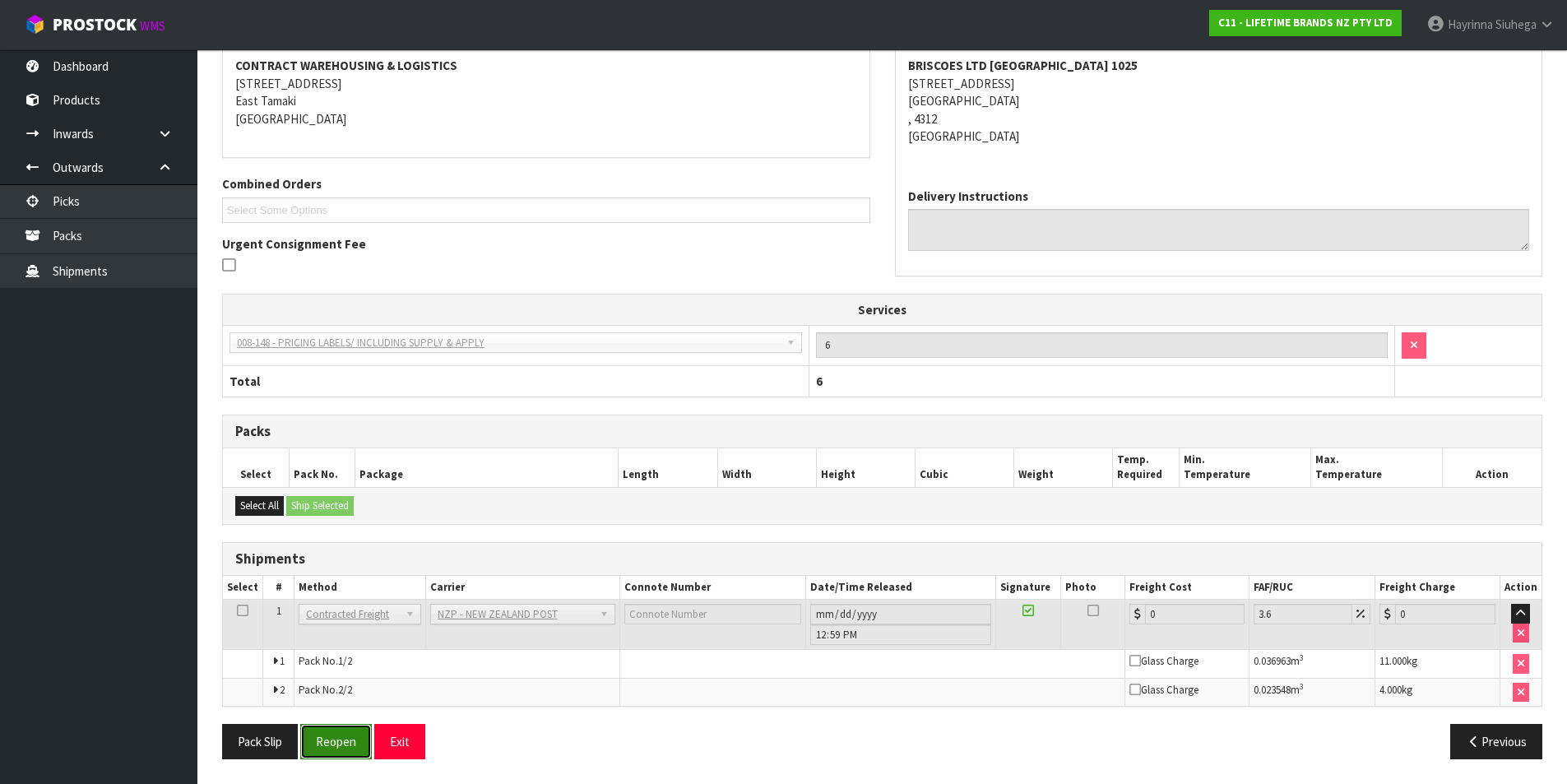
click at [319, 745] on button "Reopen" at bounding box center [337, 741] width 72 height 35
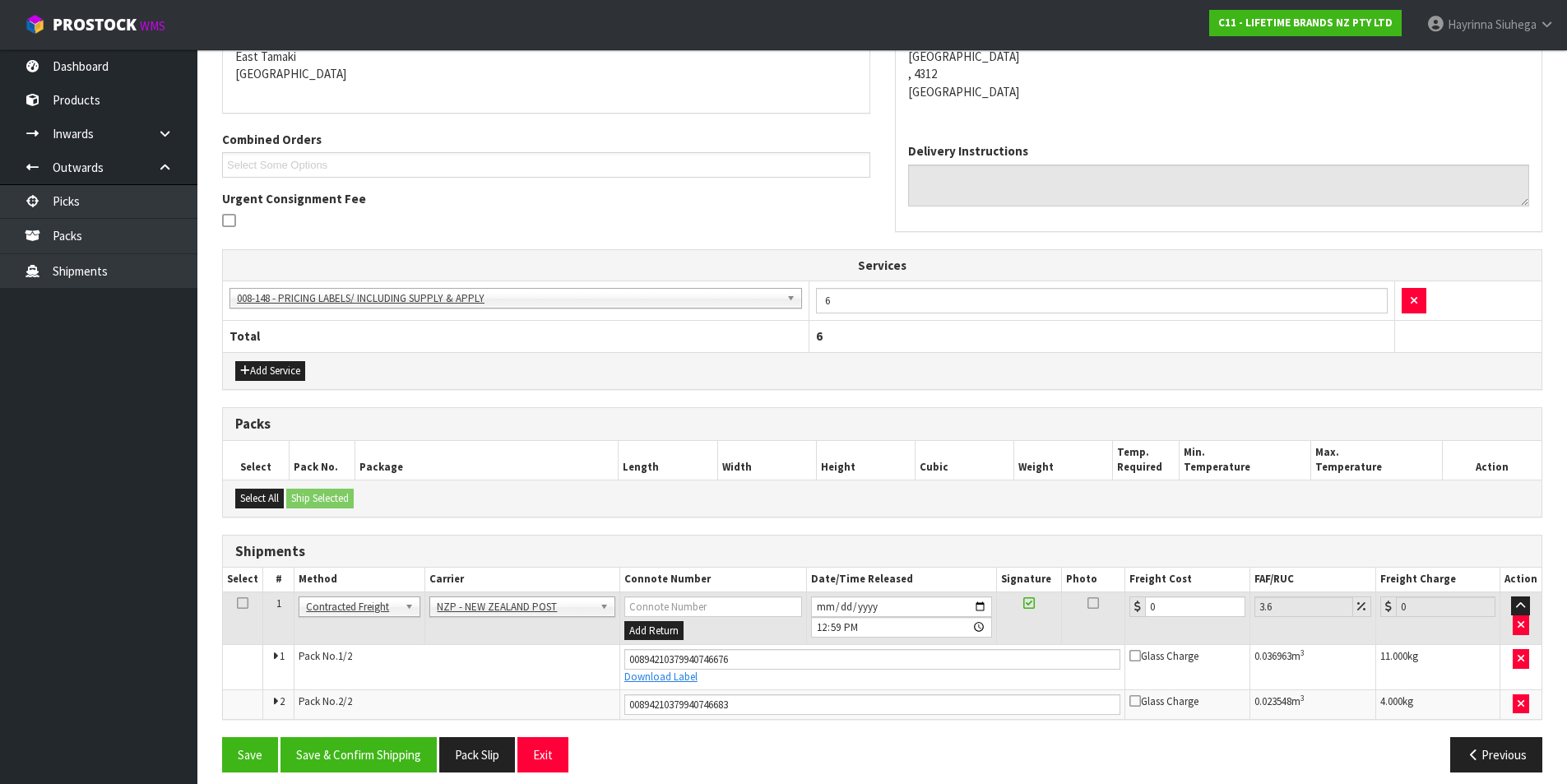
scroll to position [371, 0]
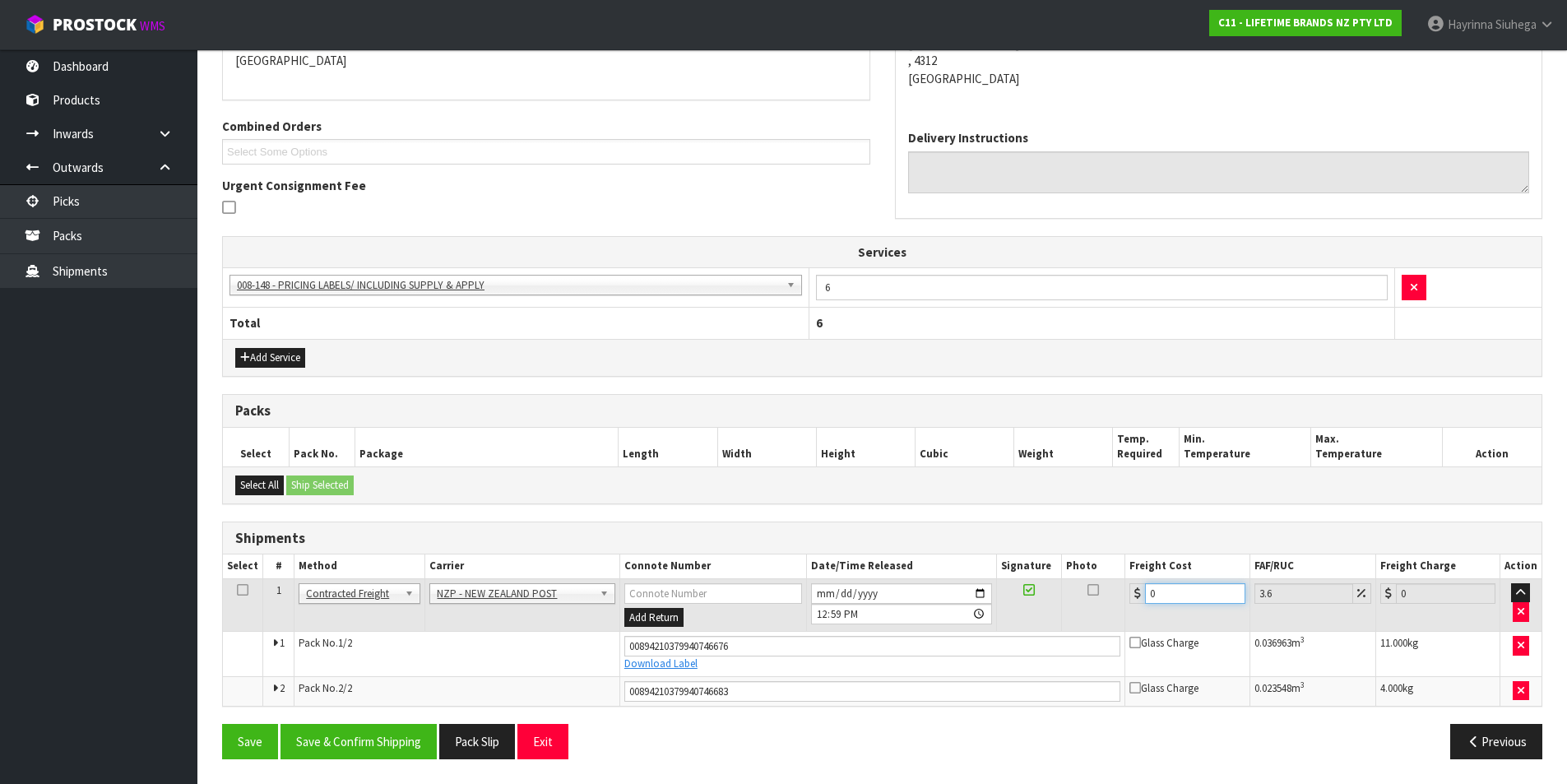
drag, startPoint x: 1188, startPoint y: 599, endPoint x: 890, endPoint y: 584, distance: 298.4
click at [890, 584] on tr "1 Client Local Pickup Customer Local Pickup Company Freight Contracted Freight …" at bounding box center [882, 605] width 1319 height 54
click at [223, 724] on button "Save" at bounding box center [250, 741] width 56 height 35
click at [427, 728] on button "Save & Confirm Shipping" at bounding box center [359, 741] width 156 height 35
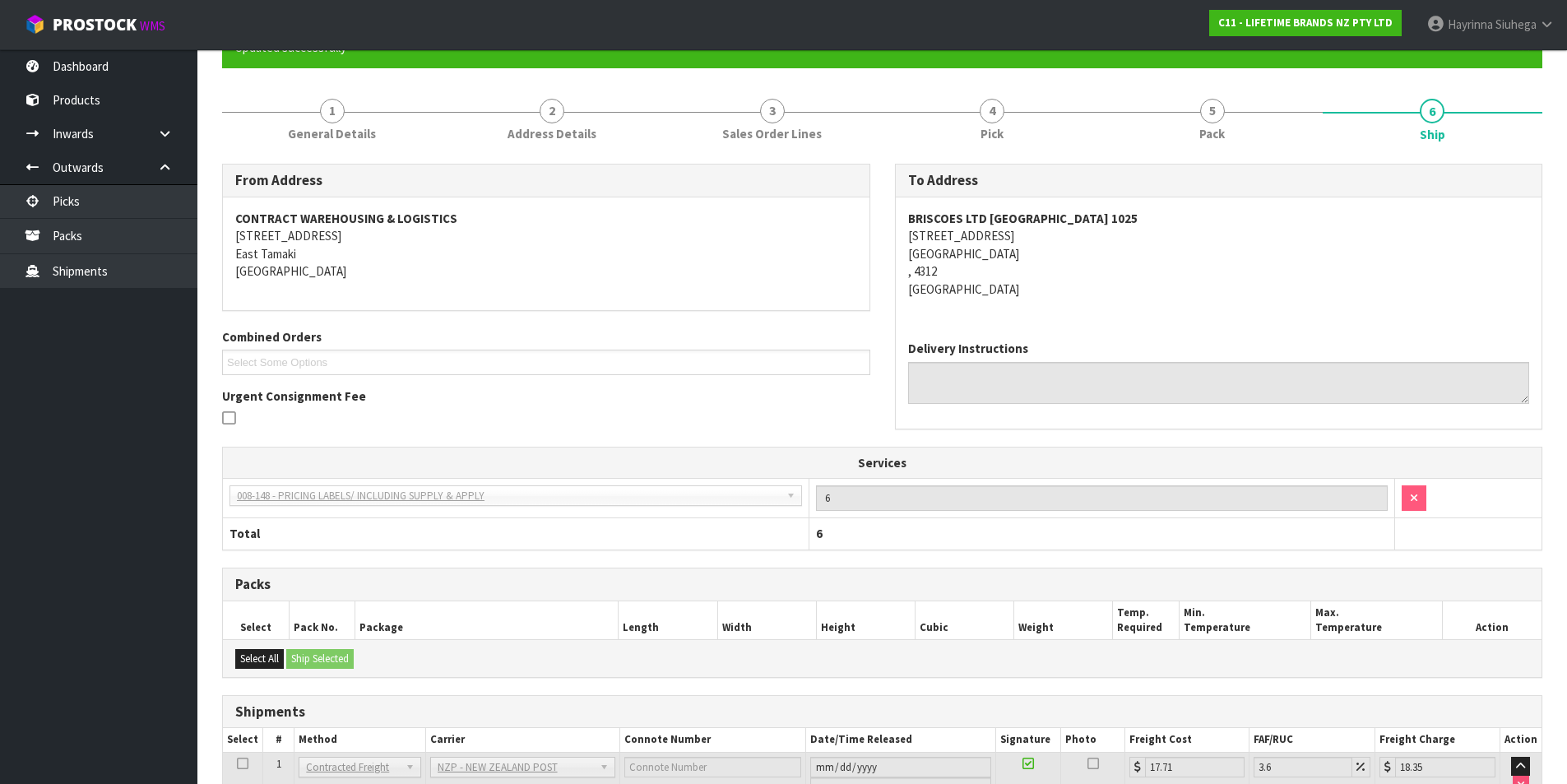
scroll to position [0, 0]
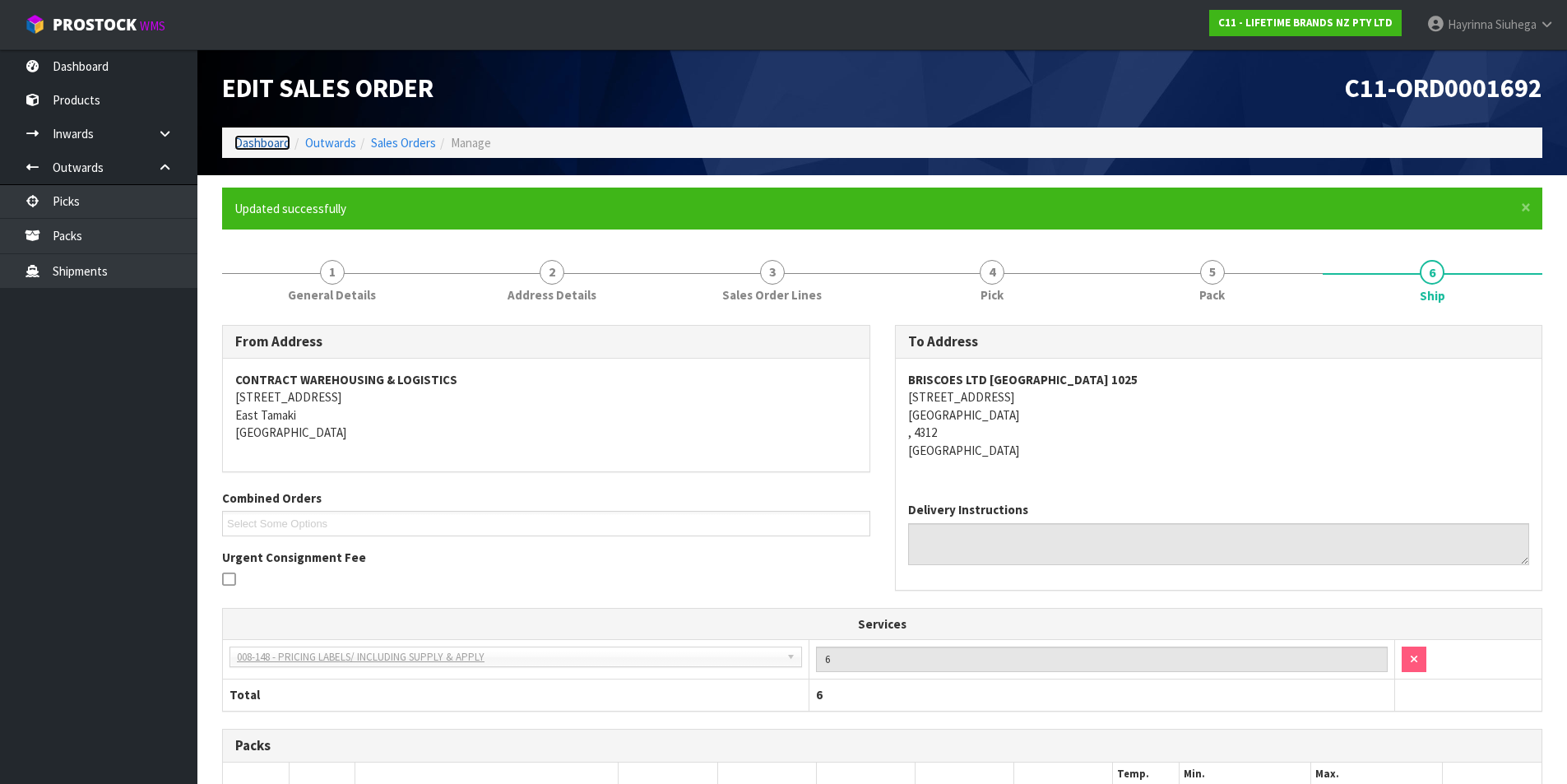
click at [274, 135] on link "Dashboard" at bounding box center [262, 142] width 56 height 15
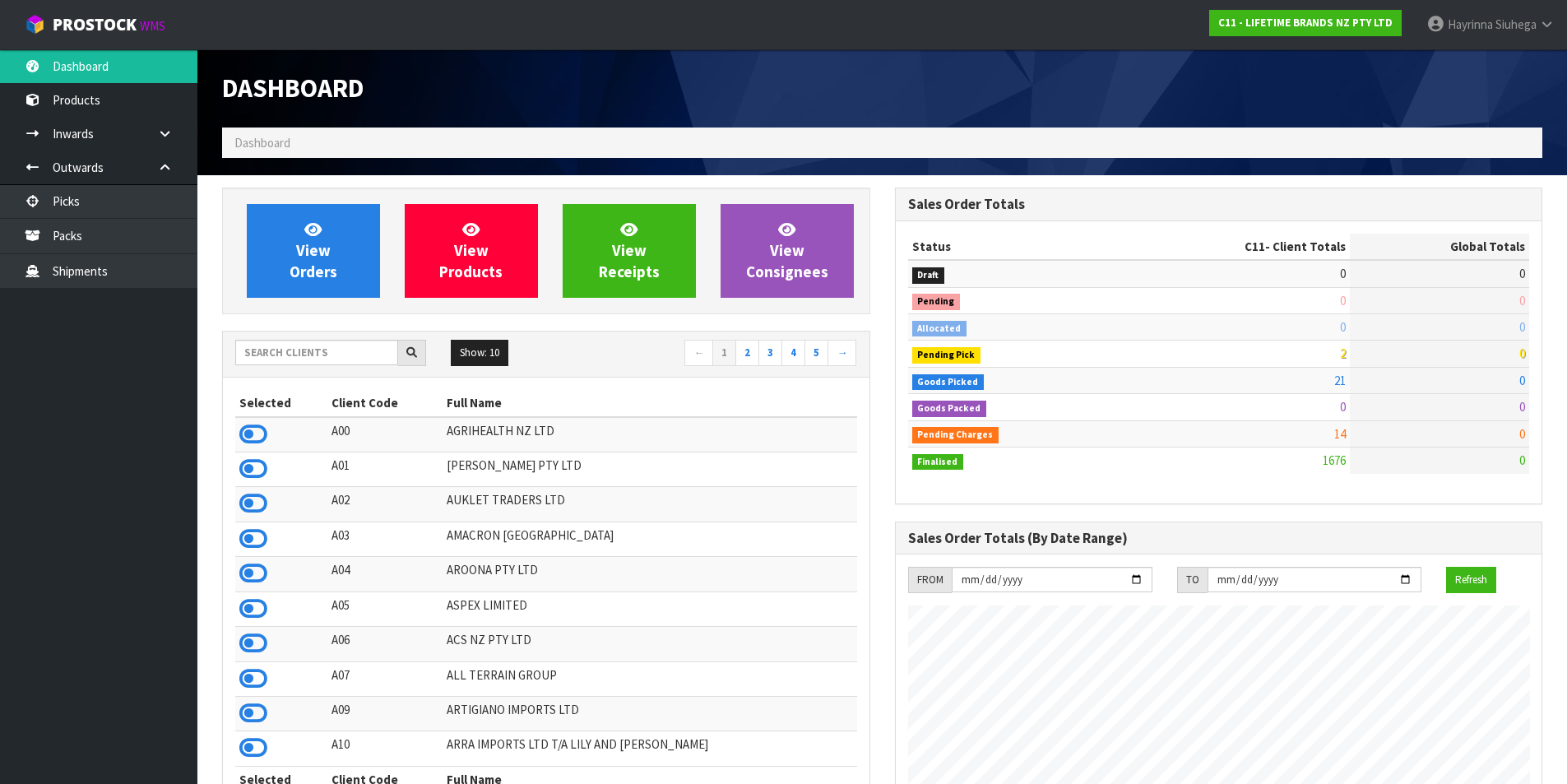
scroll to position [1246, 672]
click at [173, 230] on link "Packs" at bounding box center [99, 236] width 197 height 34
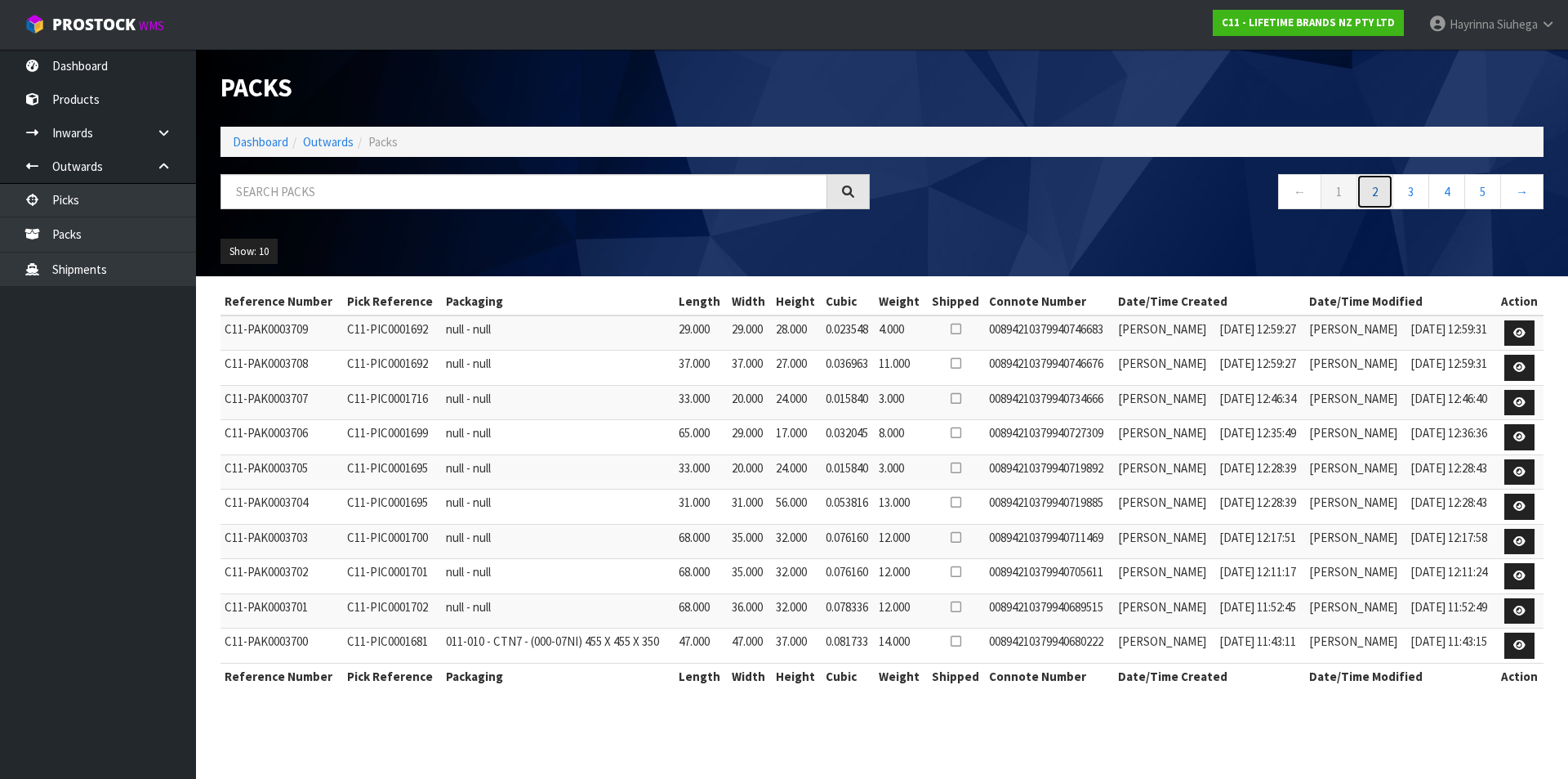
click at [1370, 196] on link "2" at bounding box center [1375, 191] width 37 height 35
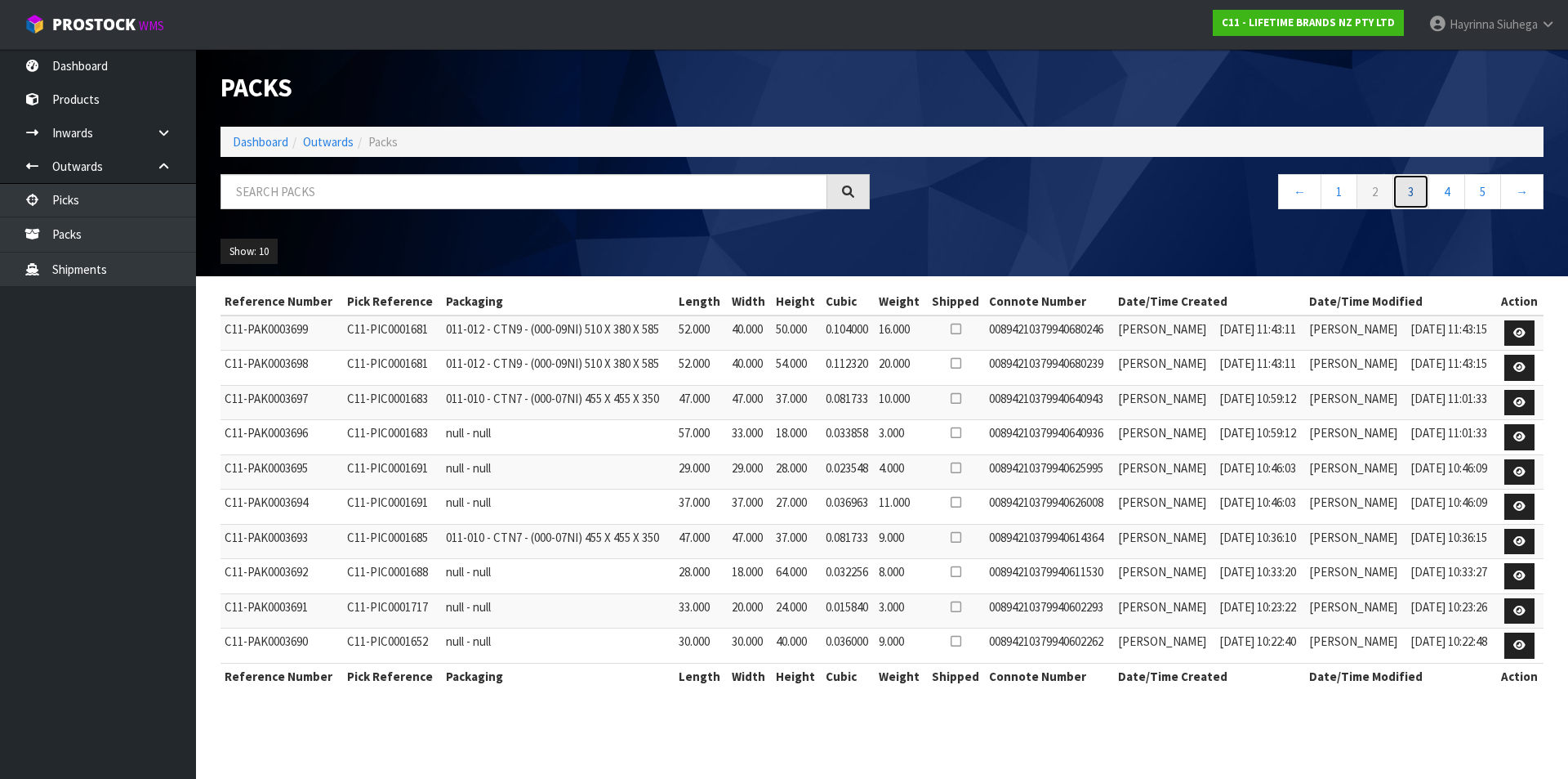
click at [1410, 184] on link "3" at bounding box center [1410, 191] width 37 height 35
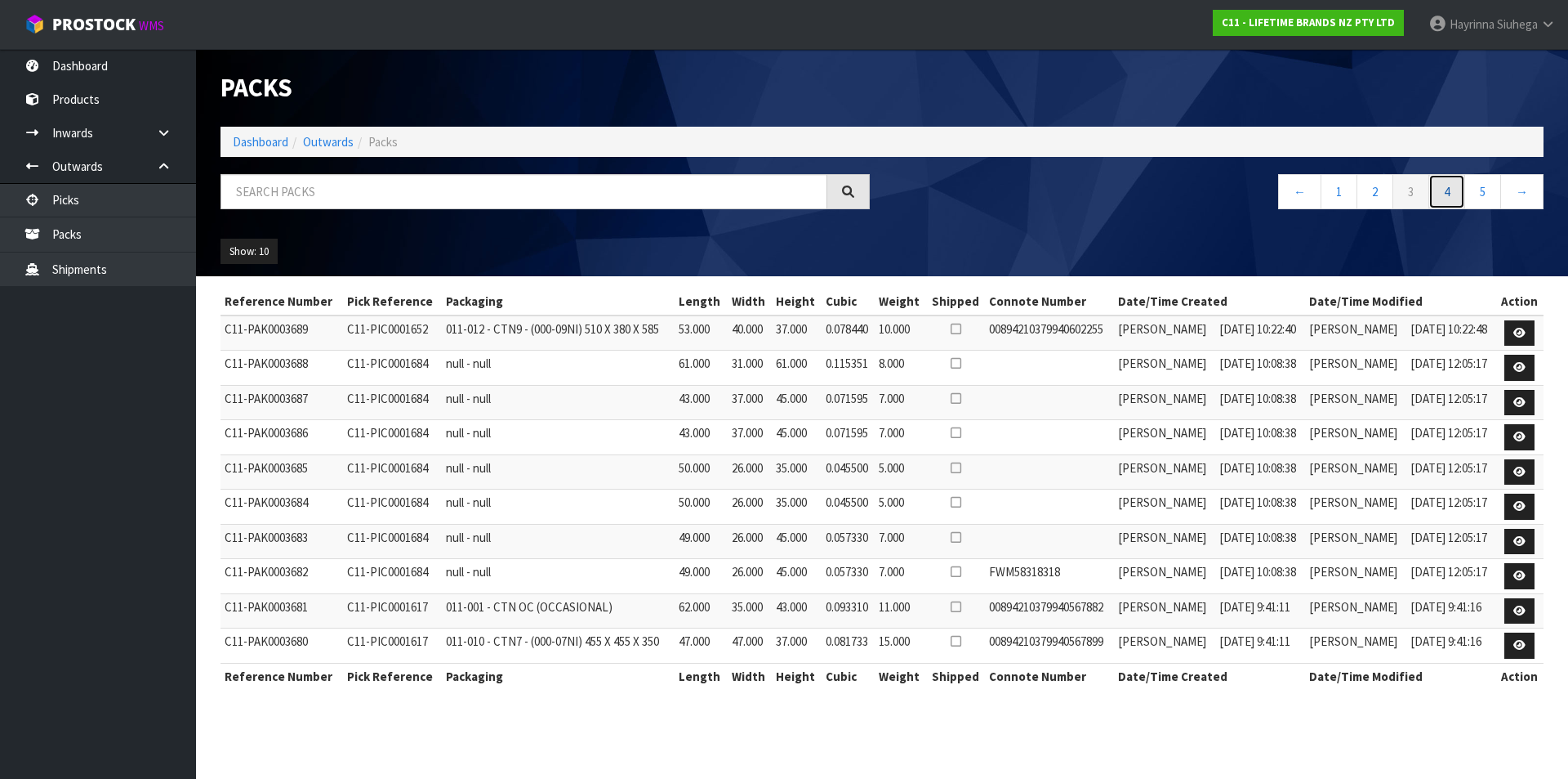
click at [1441, 195] on link "4" at bounding box center [1446, 191] width 37 height 35
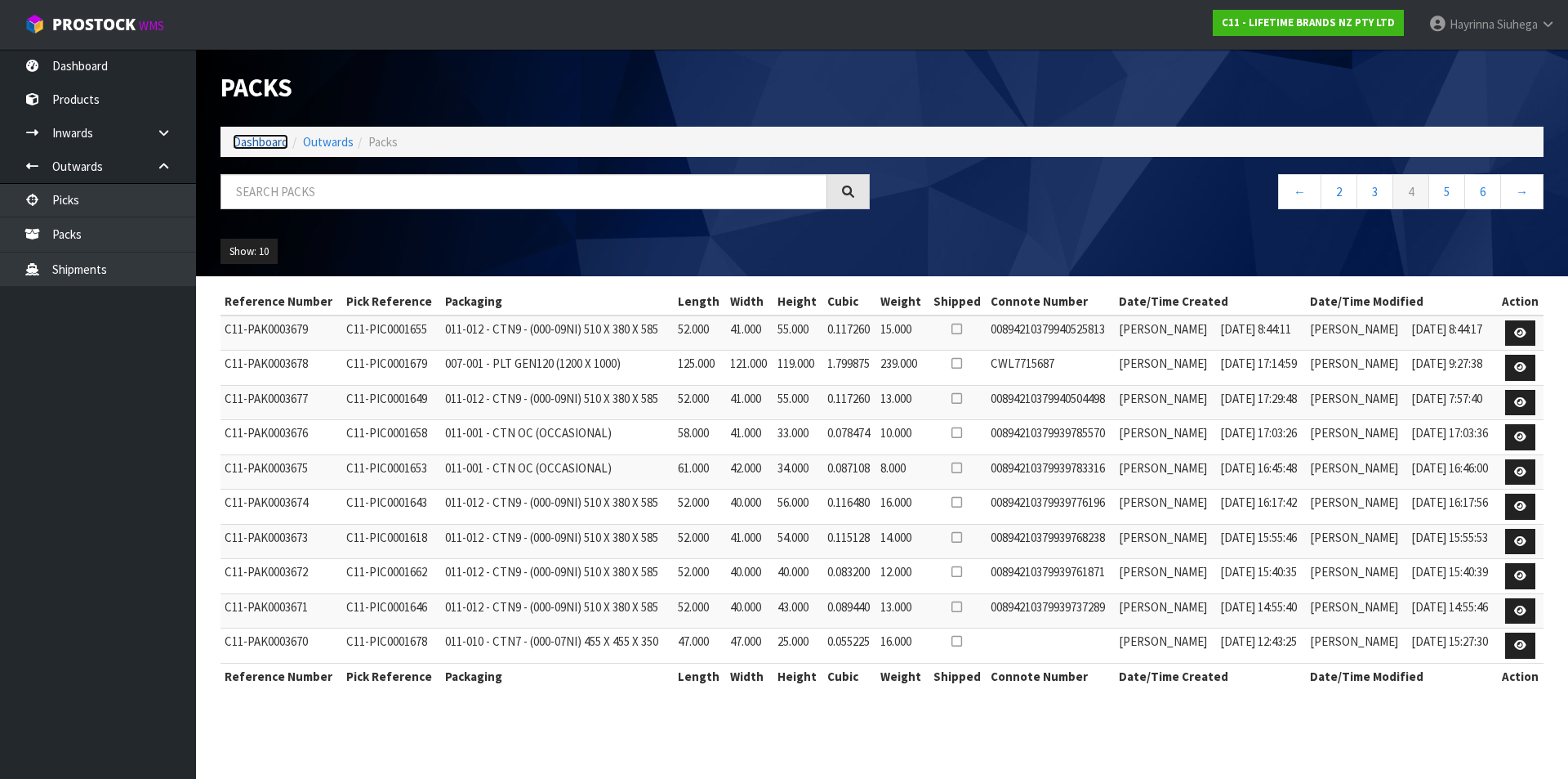
click at [261, 140] on link "Dashboard" at bounding box center [260, 141] width 55 height 15
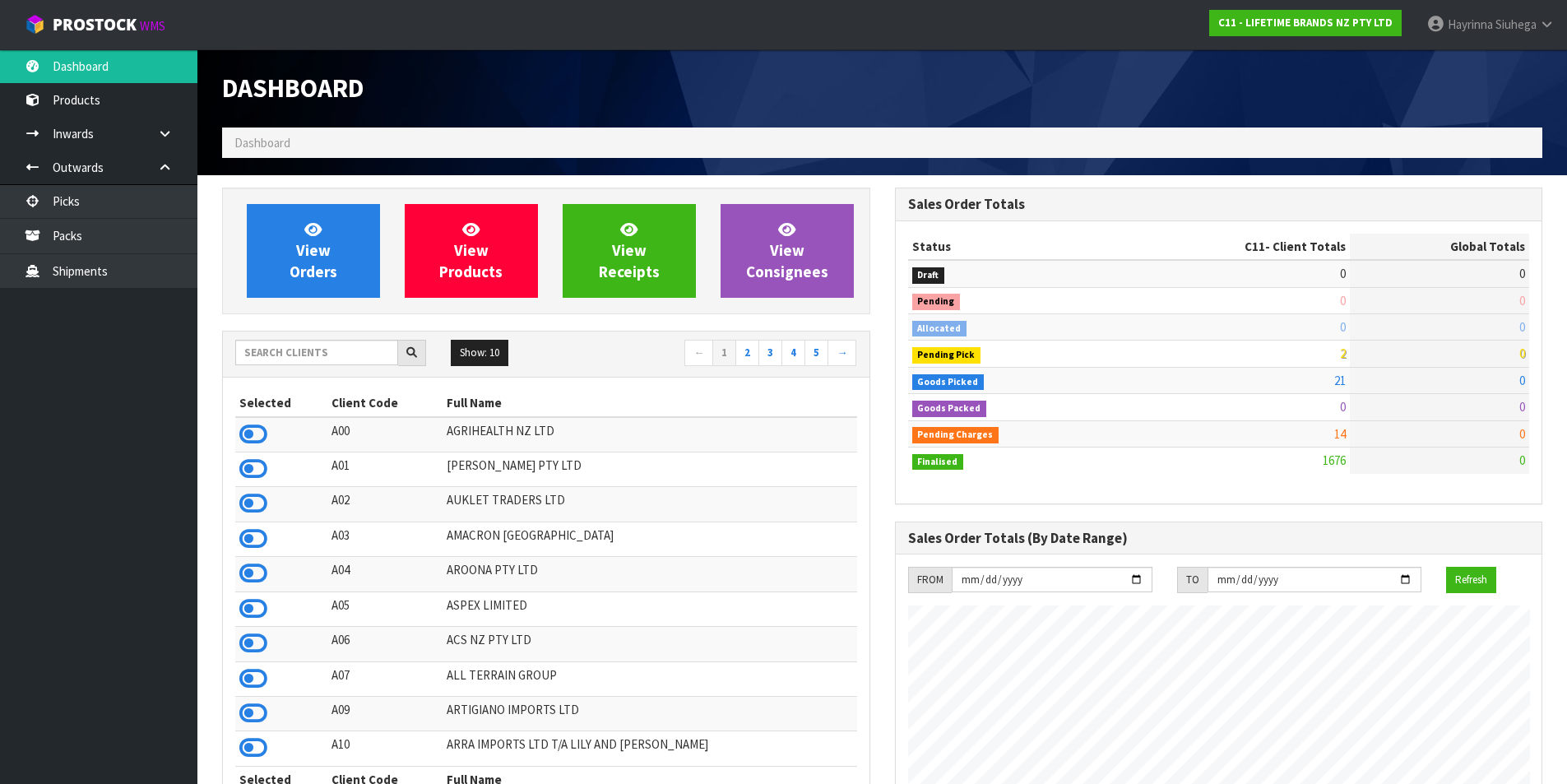
scroll to position [1246, 672]
click at [295, 248] on link "View Orders" at bounding box center [313, 250] width 134 height 94
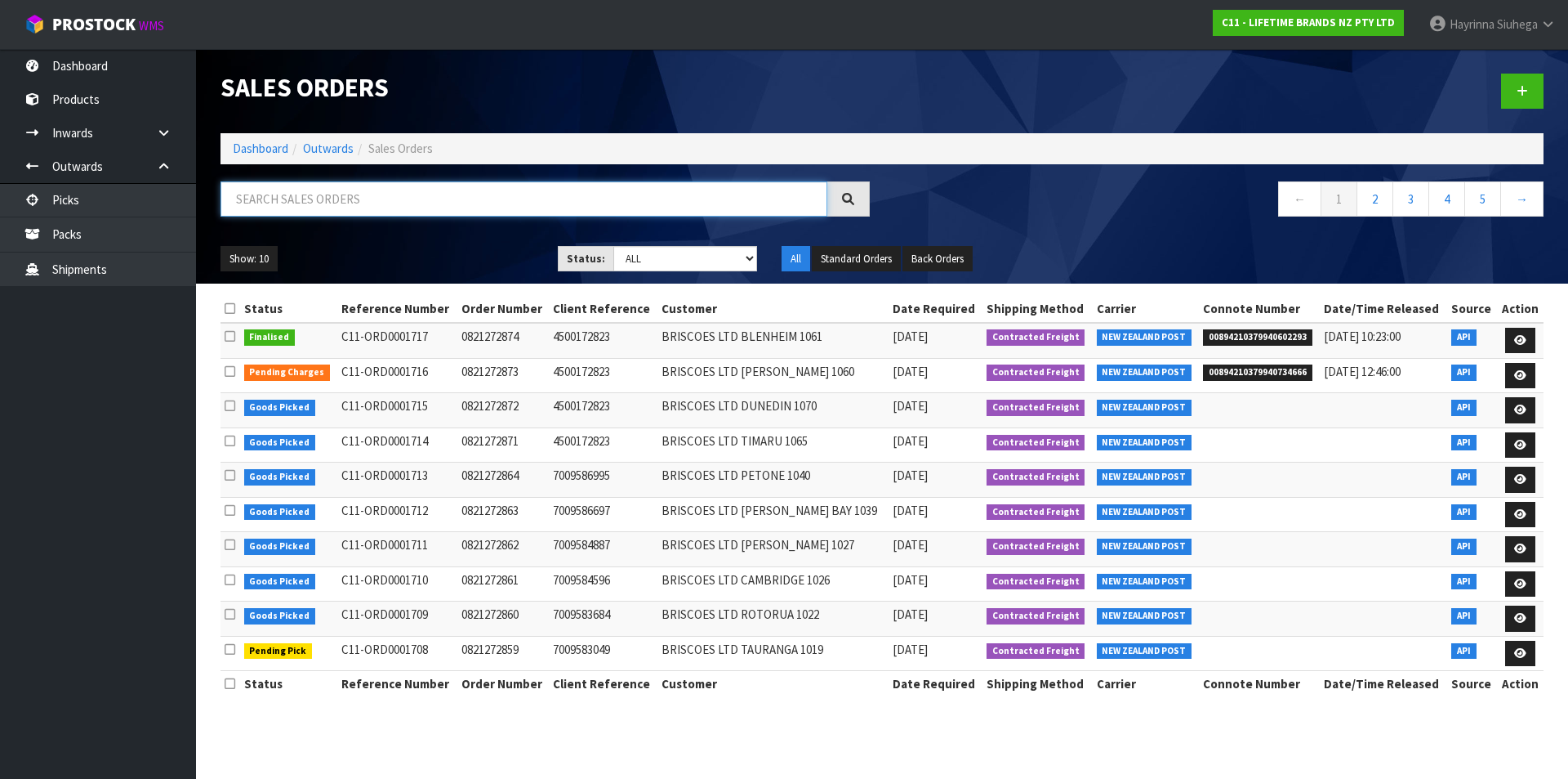
click at [320, 190] on input "text" at bounding box center [524, 199] width 607 height 35
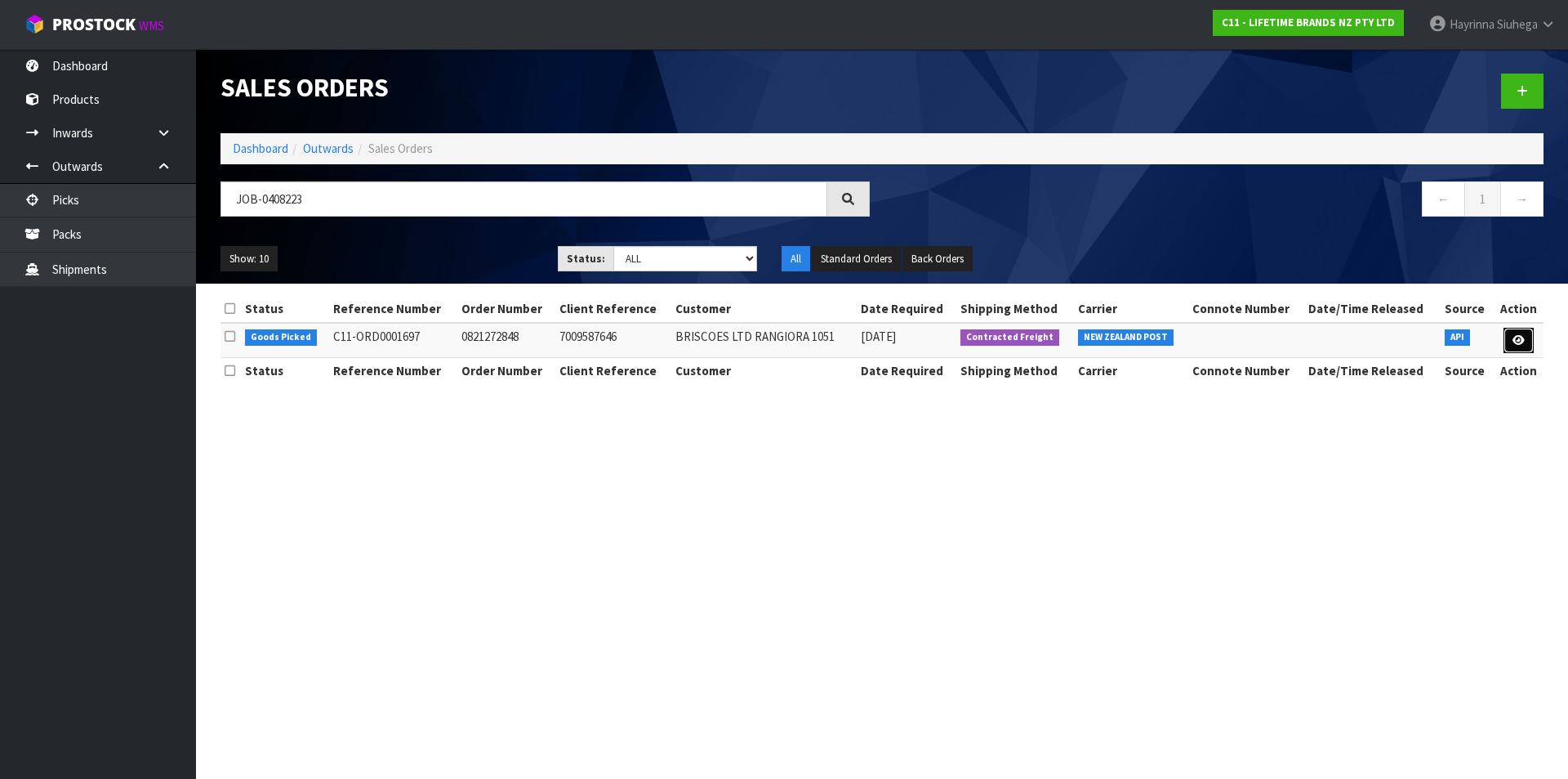
click at [1515, 342] on icon at bounding box center [1519, 340] width 12 height 11
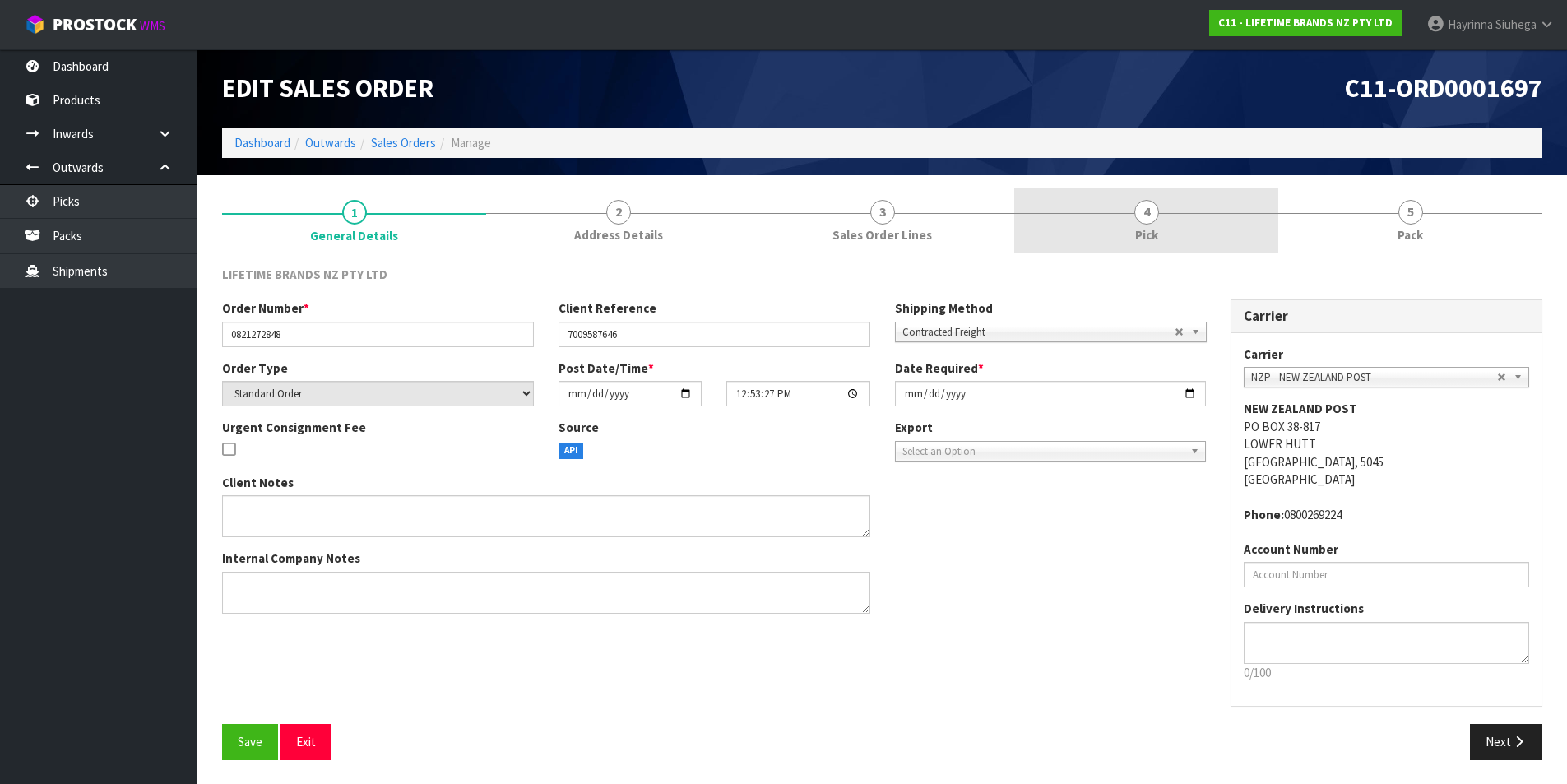
click at [1179, 215] on link "4 Pick" at bounding box center [1146, 220] width 264 height 65
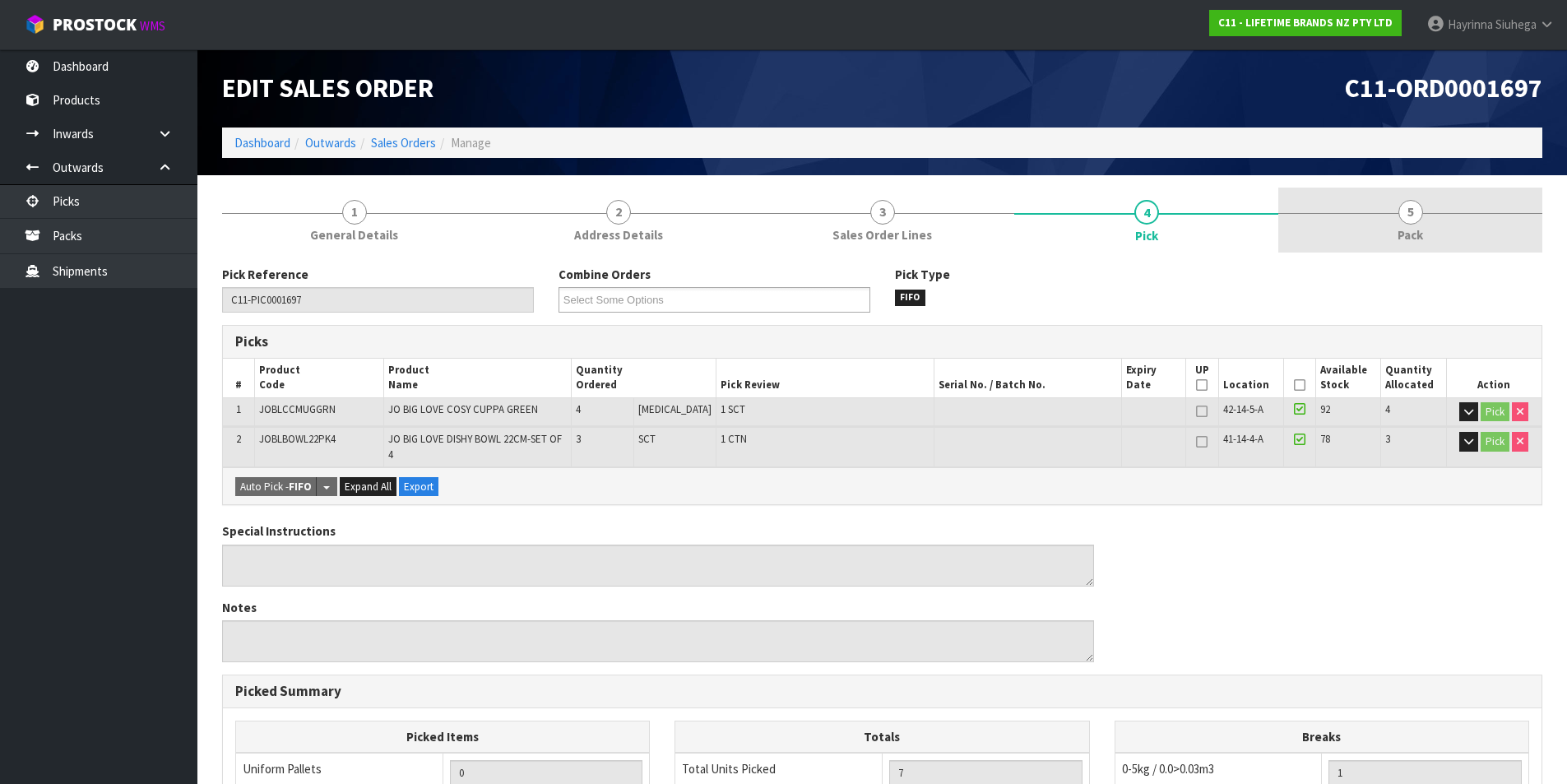
click at [1358, 214] on link "5 Pack" at bounding box center [1411, 220] width 264 height 65
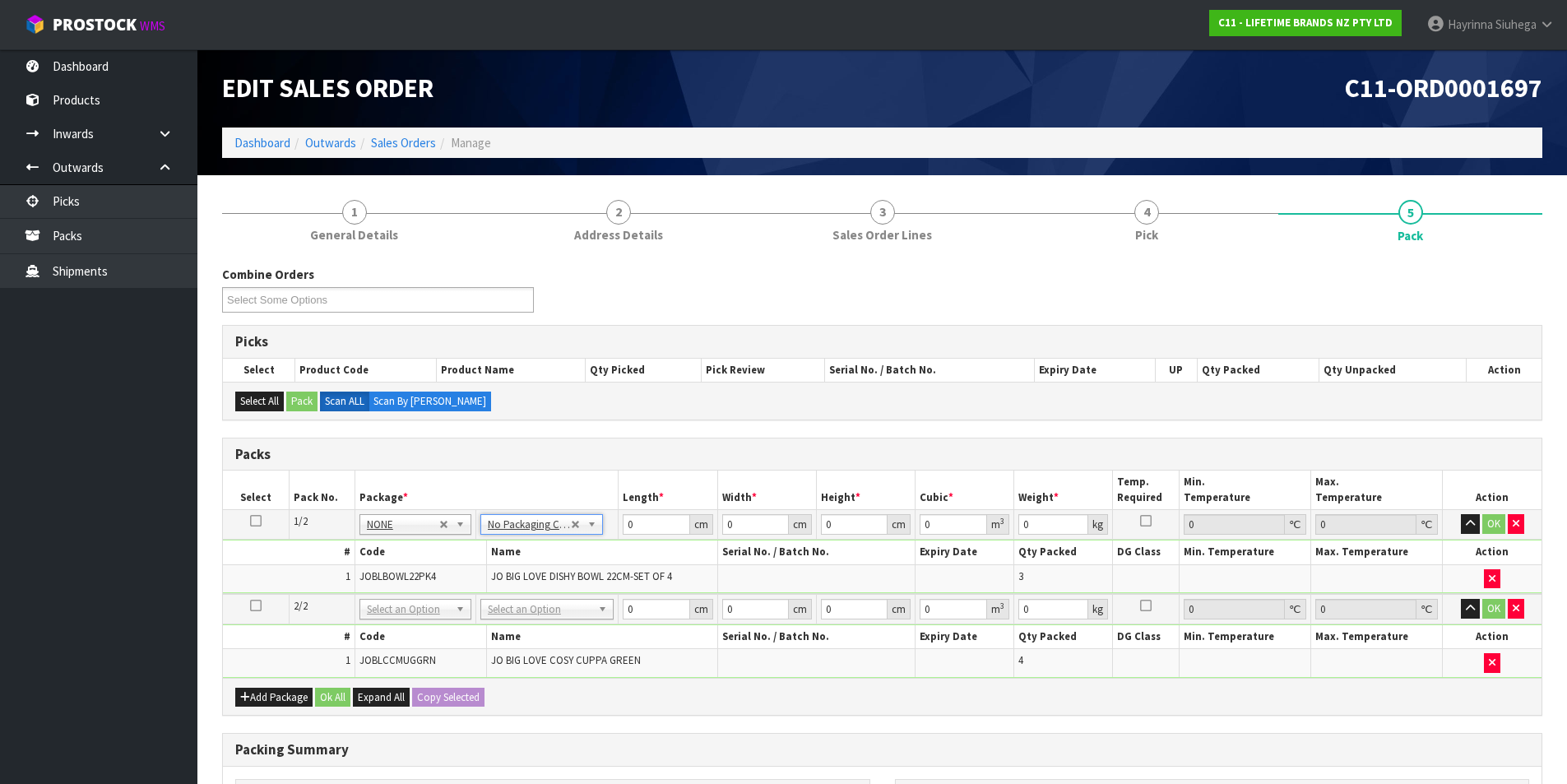
drag, startPoint x: 534, startPoint y: 605, endPoint x: 536, endPoint y: 613, distance: 8.2
click at [626, 518] on input "0" at bounding box center [656, 524] width 66 height 21
click button "OK" at bounding box center [1494, 524] width 23 height 20
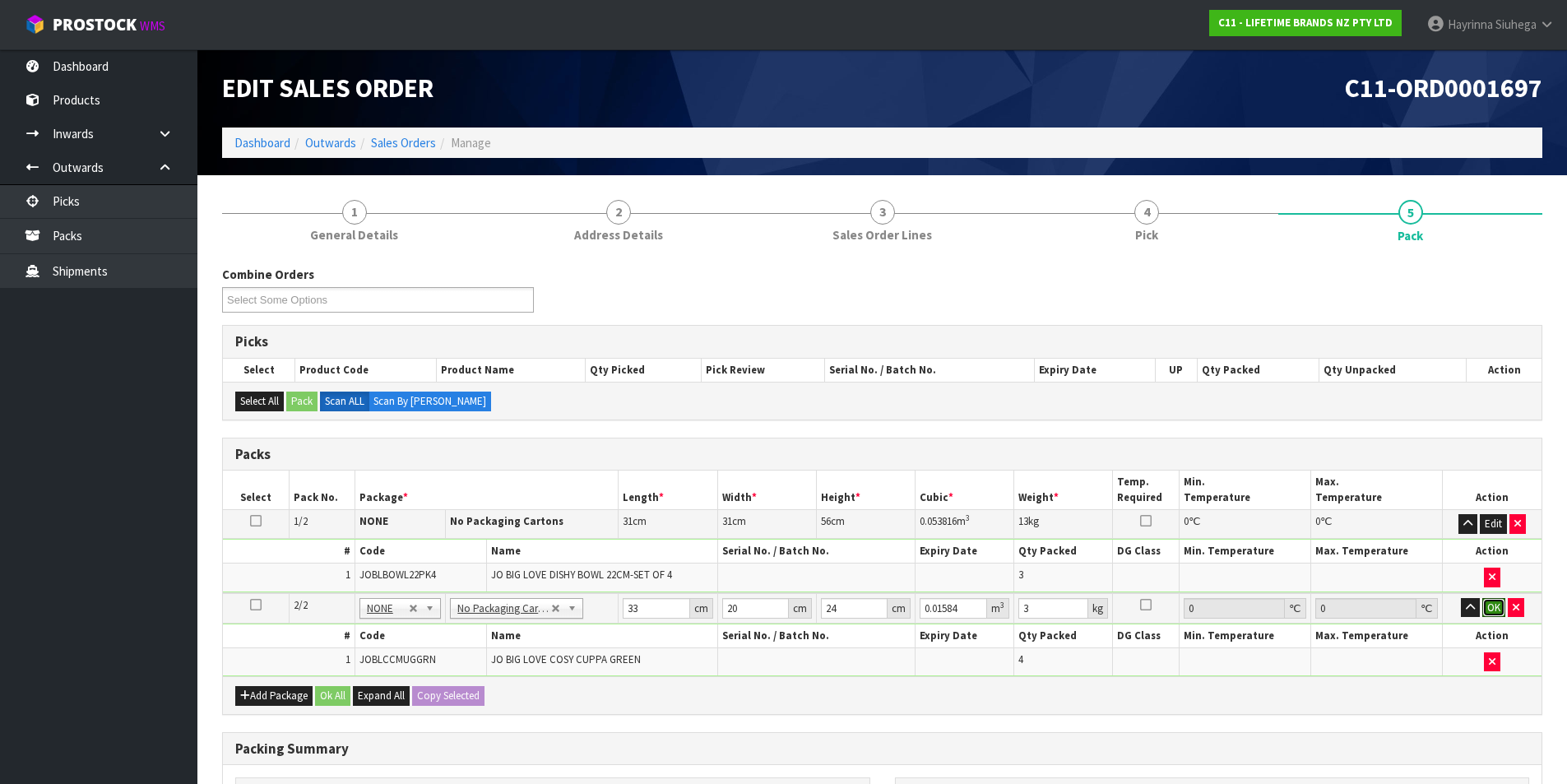
click button "OK" at bounding box center [1494, 607] width 23 height 20
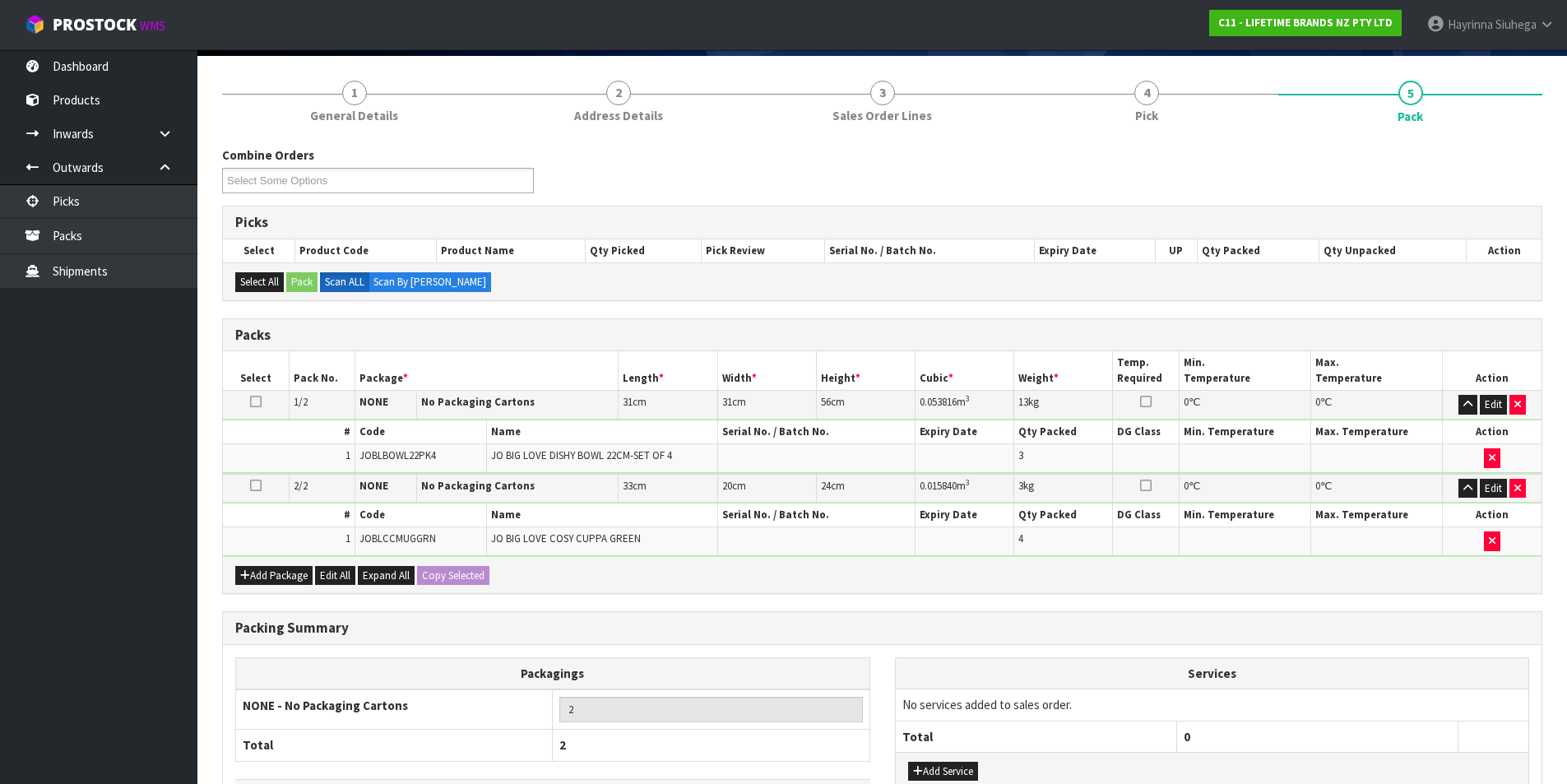
scroll to position [242, 0]
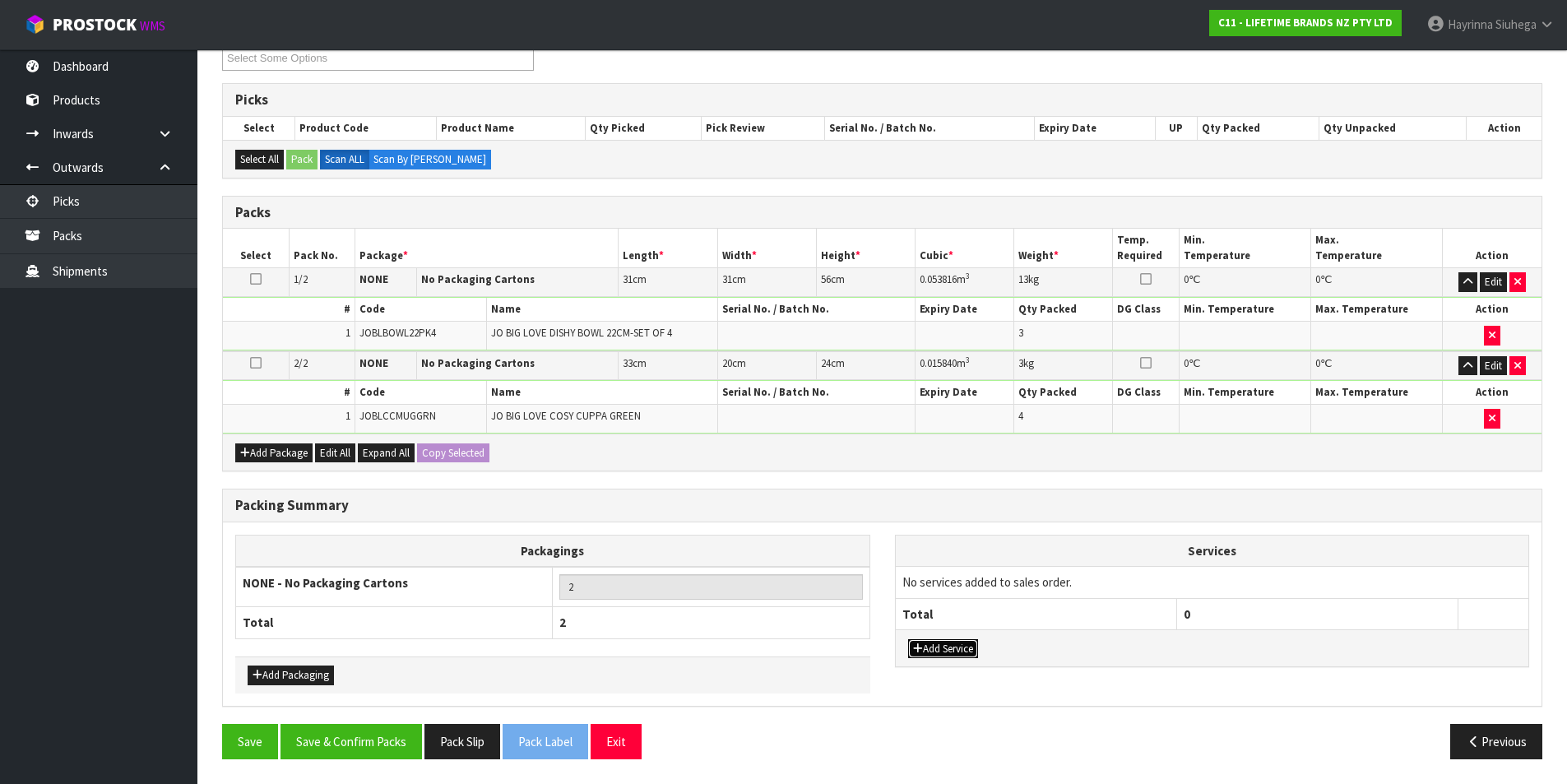
drag, startPoint x: 949, startPoint y: 647, endPoint x: 944, endPoint y: 634, distance: 13.9
click at [949, 647] on button "Add Service" at bounding box center [943, 649] width 70 height 20
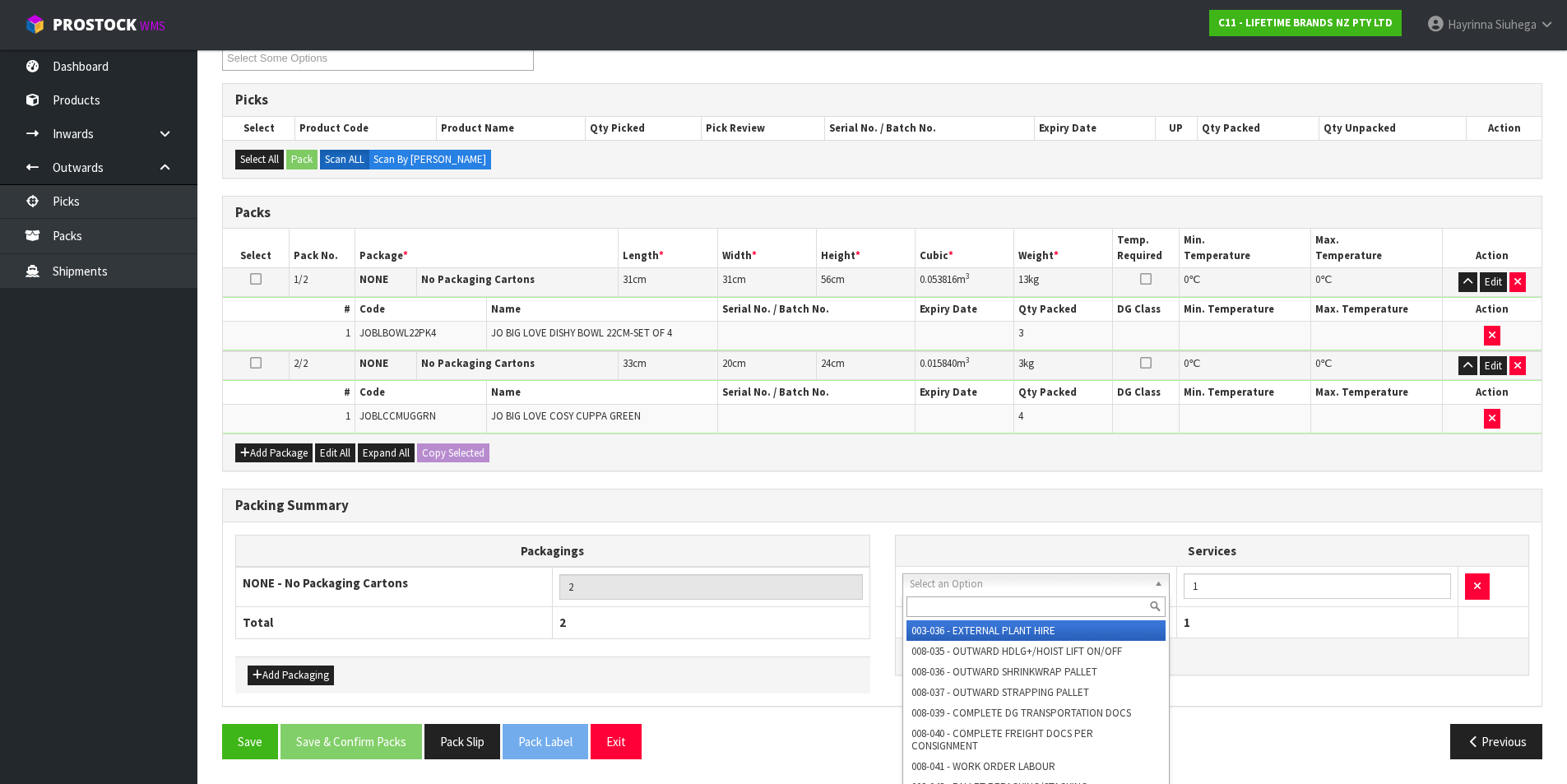
click at [927, 607] on input "text" at bounding box center [1037, 606] width 260 height 21
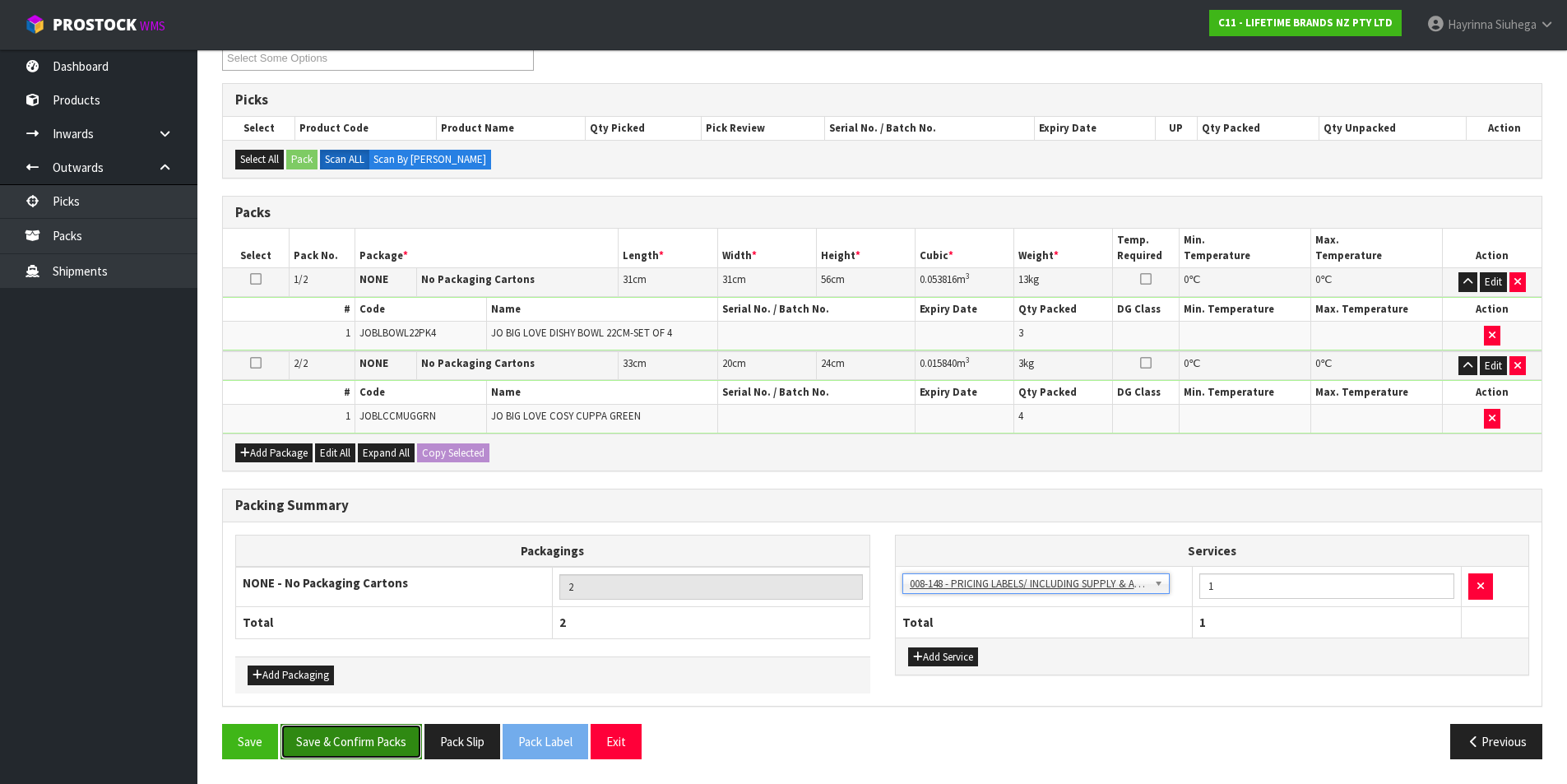
click at [386, 736] on button "Save & Confirm Packs" at bounding box center [352, 741] width 142 height 35
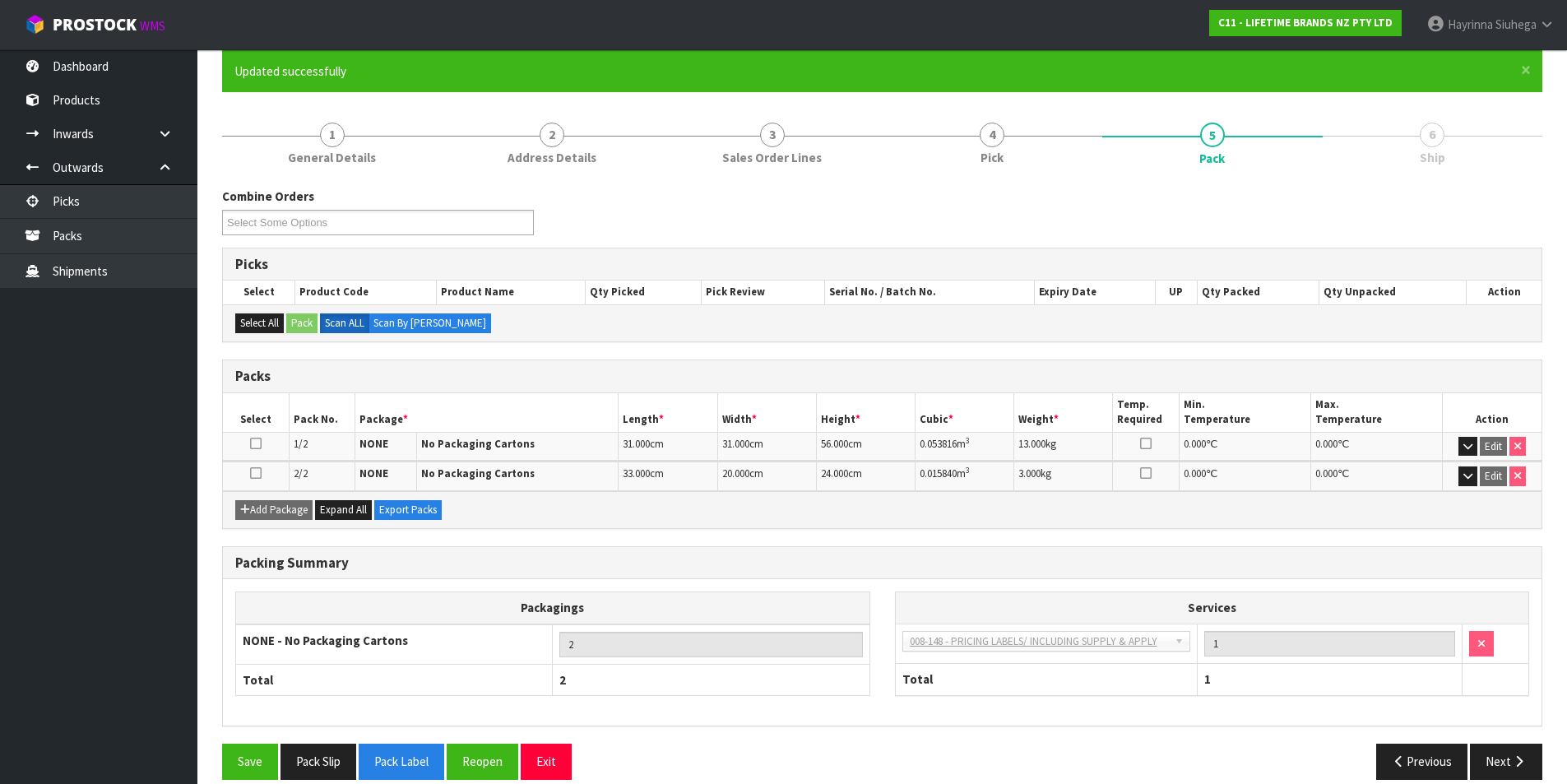
scroll to position [158, 0]
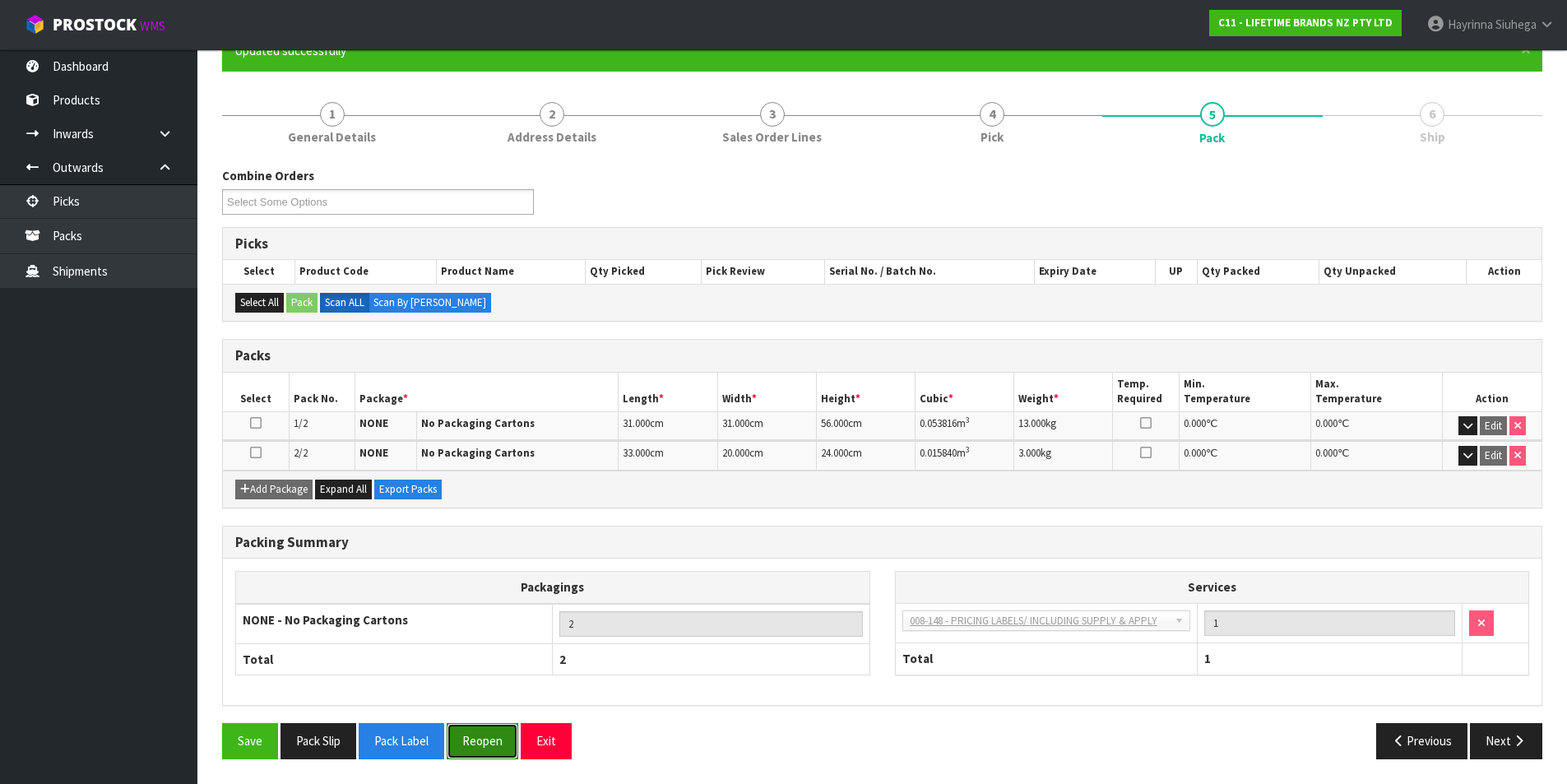
click at [491, 745] on button "Reopen" at bounding box center [483, 740] width 72 height 35
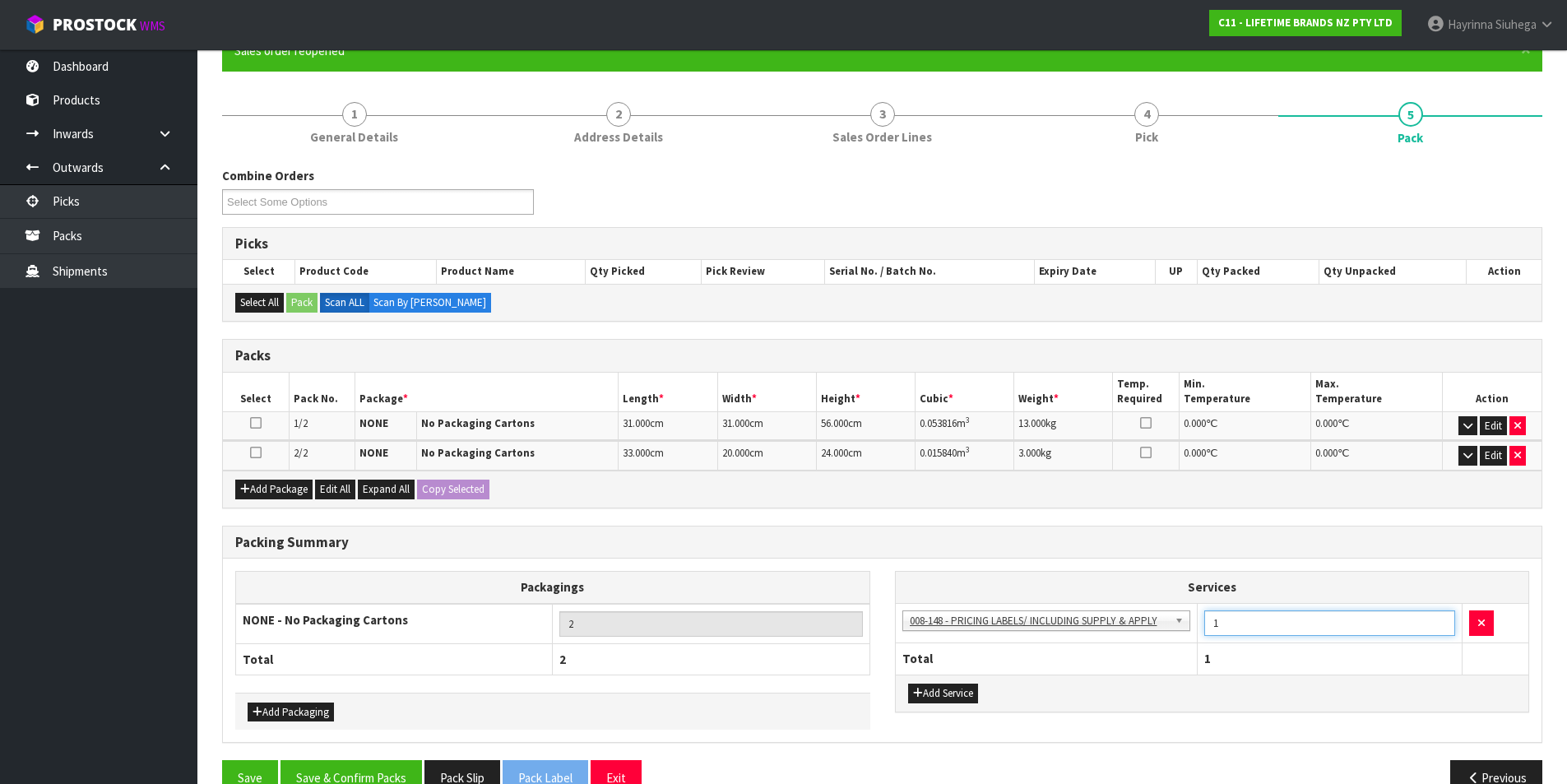
drag, startPoint x: 1233, startPoint y: 630, endPoint x: 1201, endPoint y: 627, distance: 32.1
click at [1201, 627] on td "1" at bounding box center [1330, 623] width 265 height 40
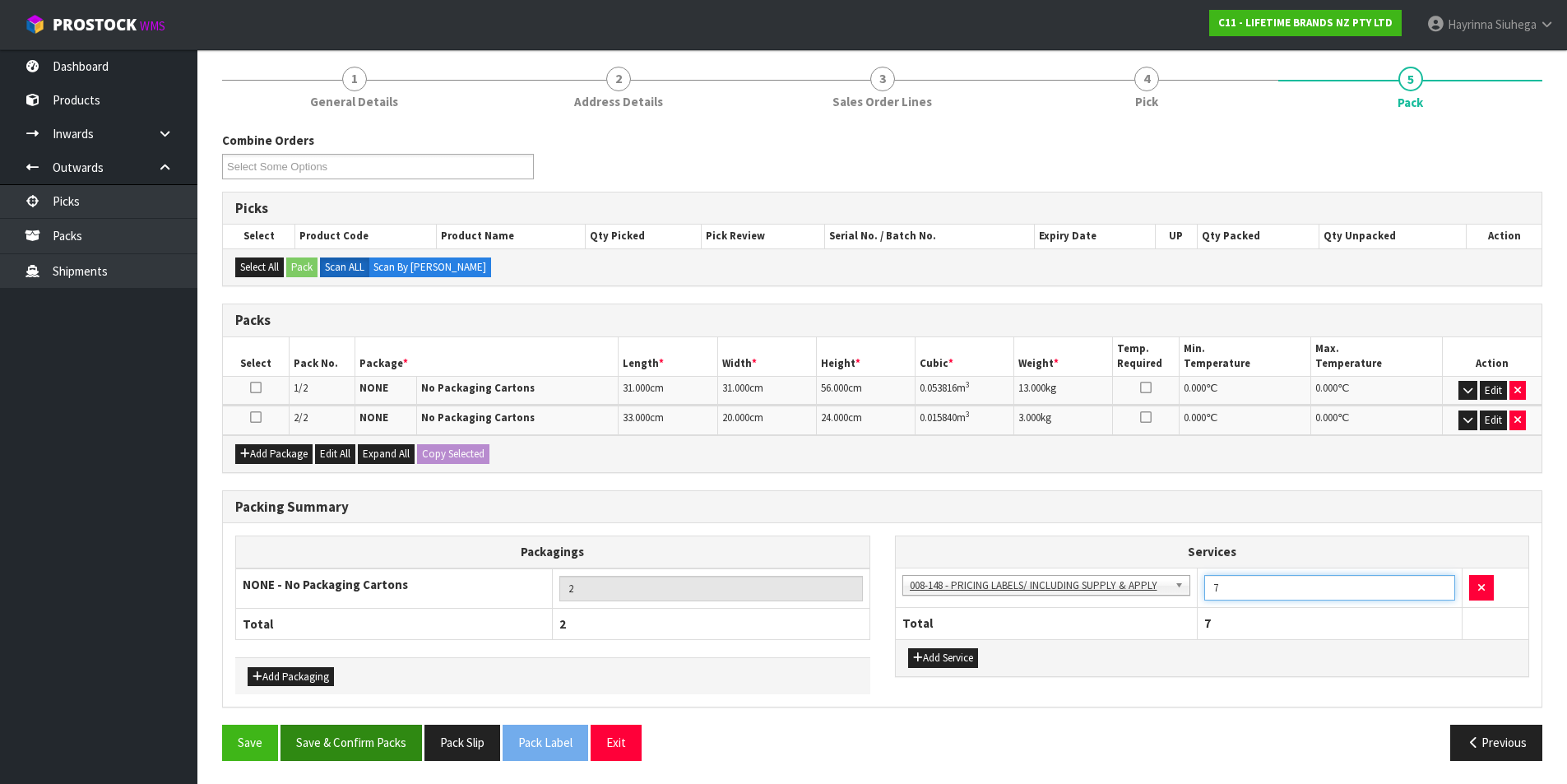
scroll to position [195, 0]
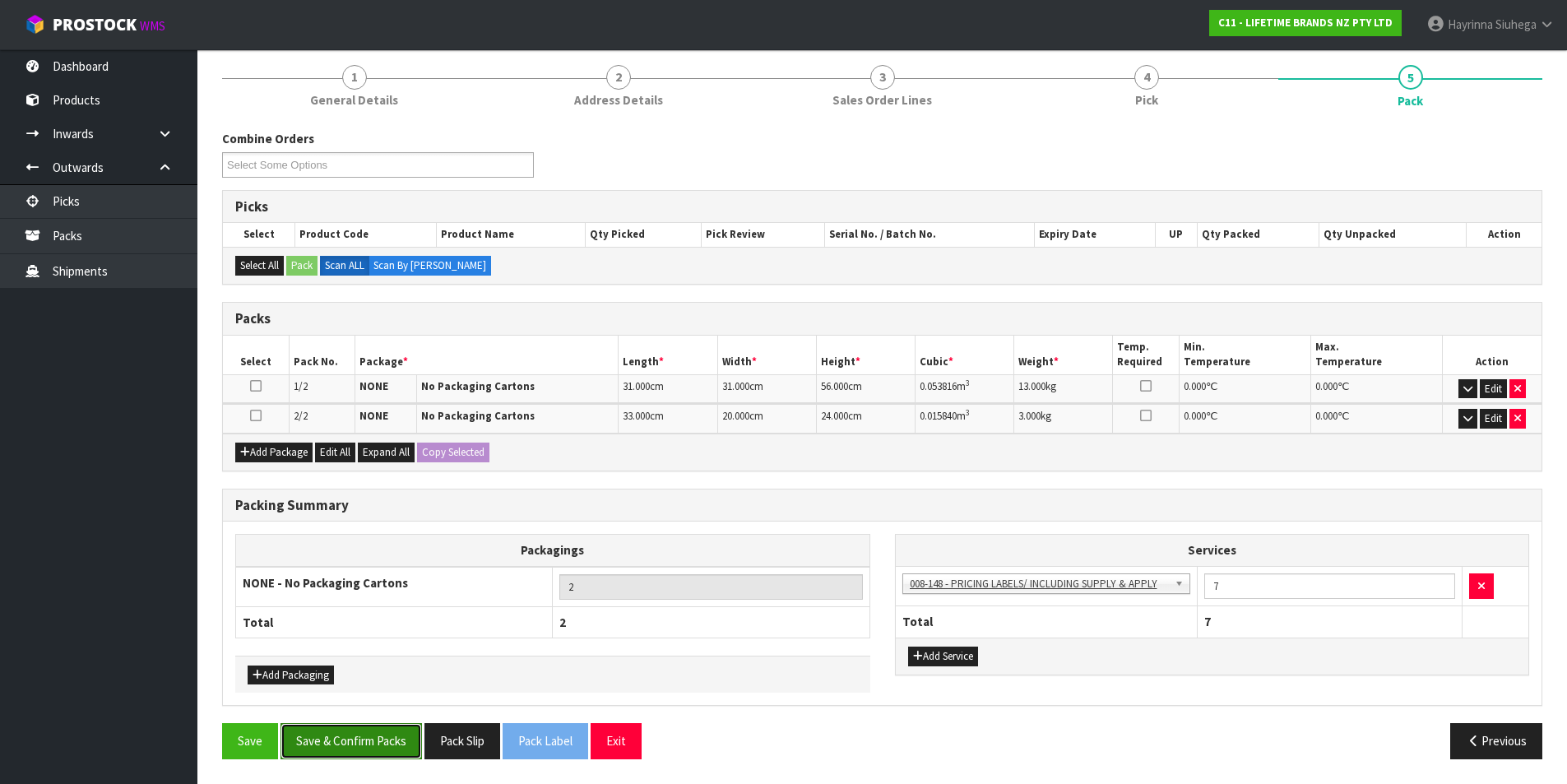
click at [364, 735] on button "Save & Confirm Packs" at bounding box center [352, 740] width 142 height 35
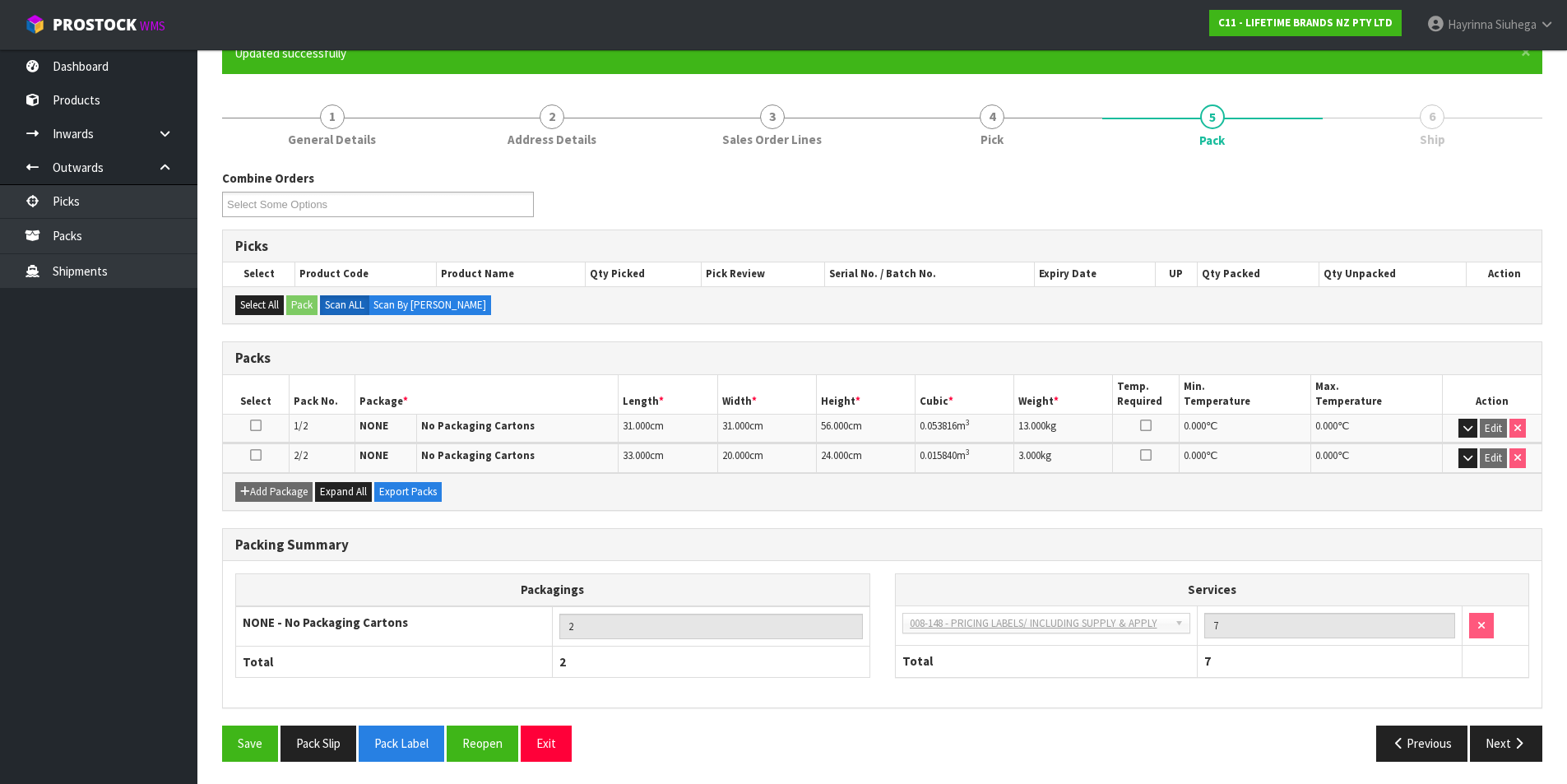
scroll to position [158, 0]
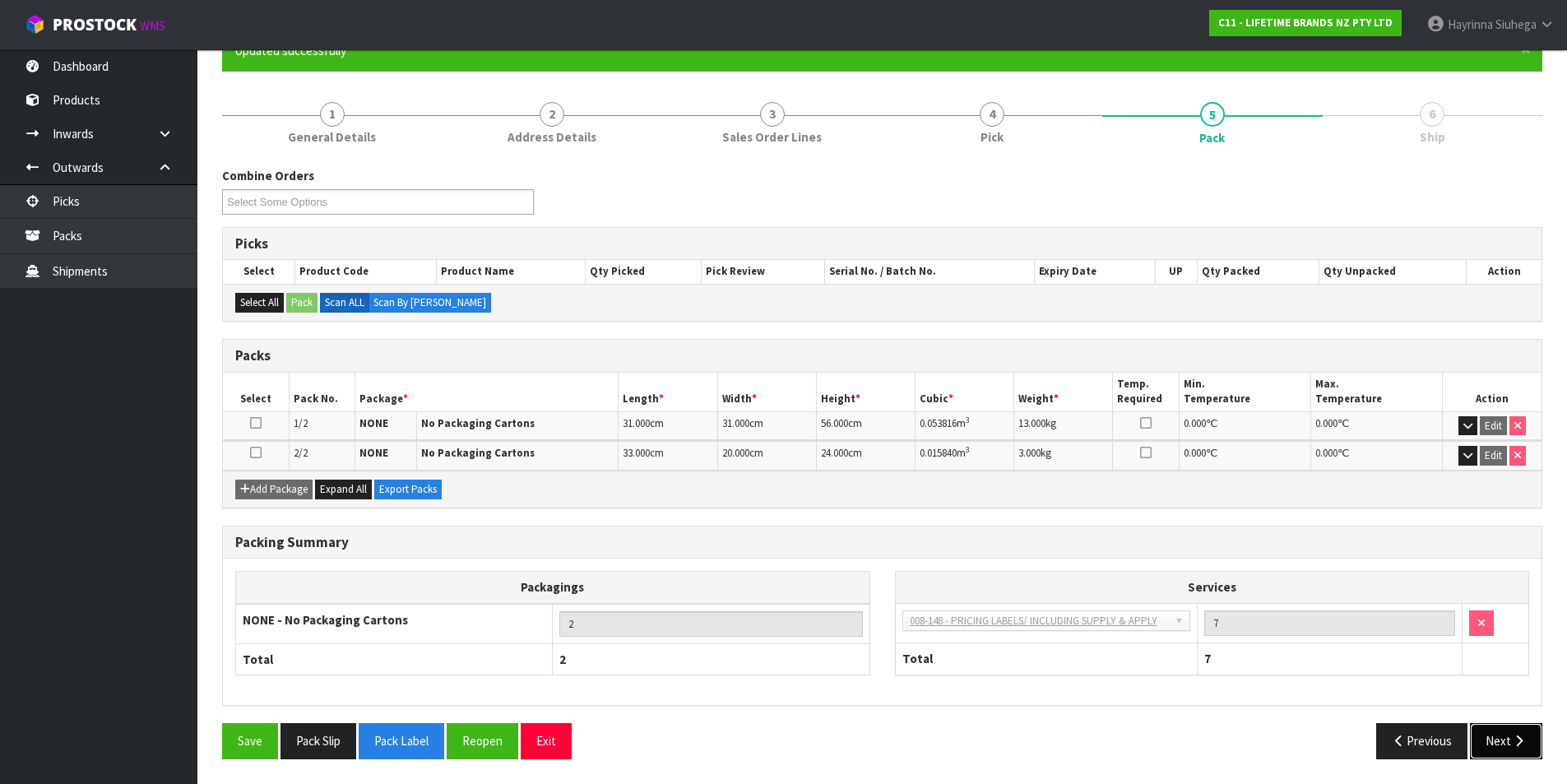
click at [1512, 744] on icon "button" at bounding box center [1519, 741] width 15 height 13
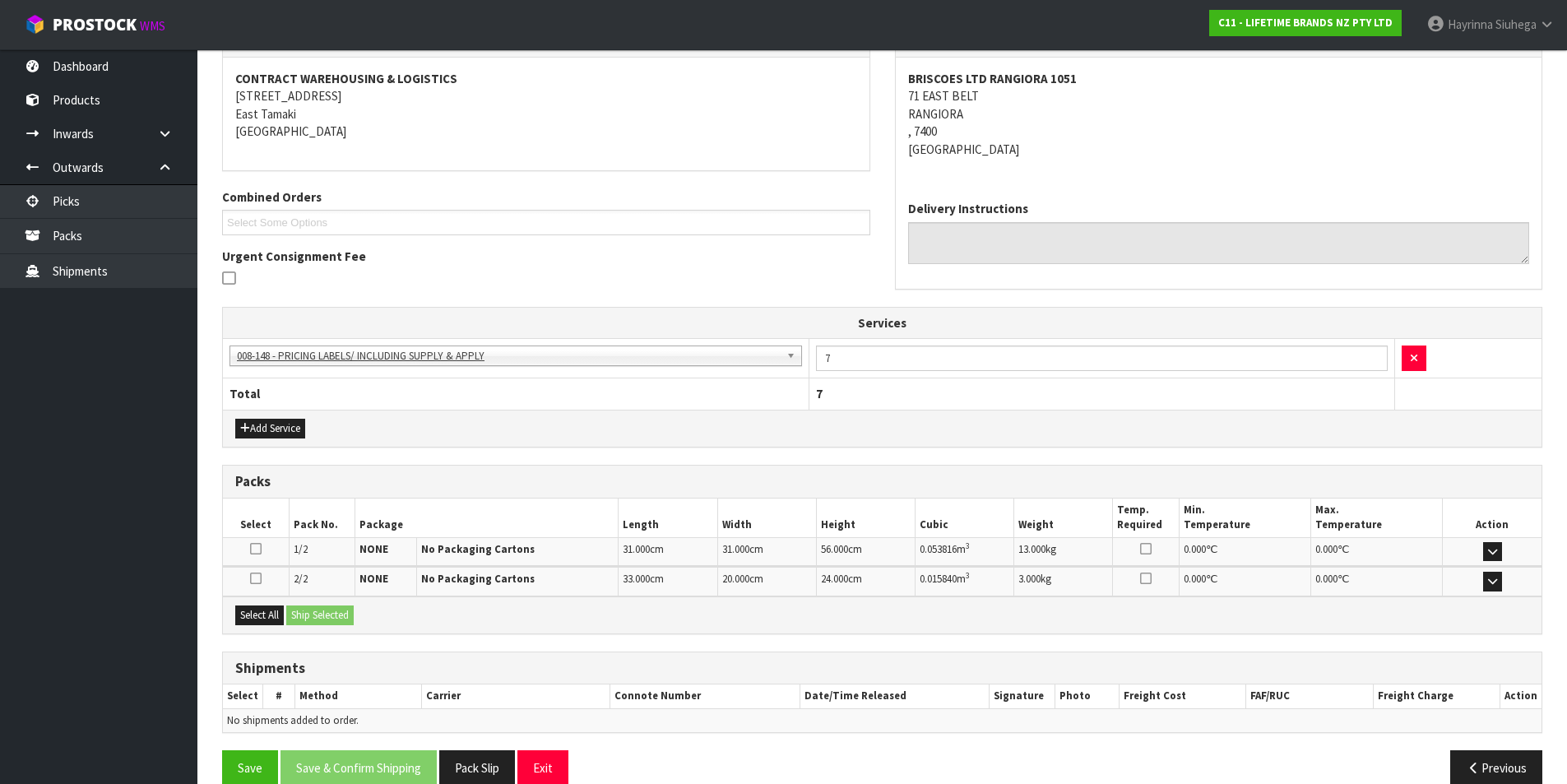
scroll to position [328, 0]
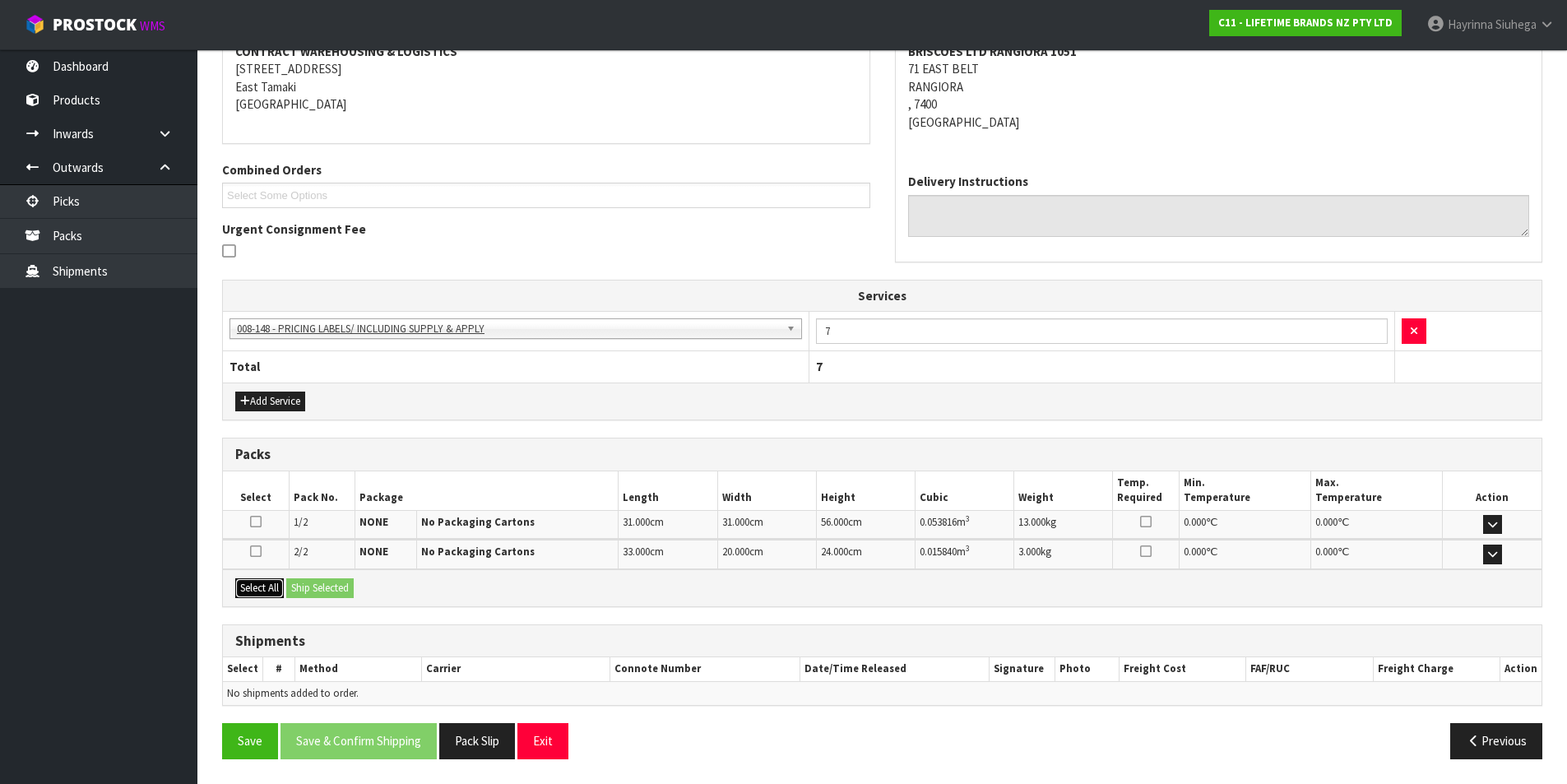
click at [267, 588] on button "Select All" at bounding box center [259, 588] width 48 height 20
click at [334, 588] on button "Ship Selected" at bounding box center [320, 588] width 67 height 20
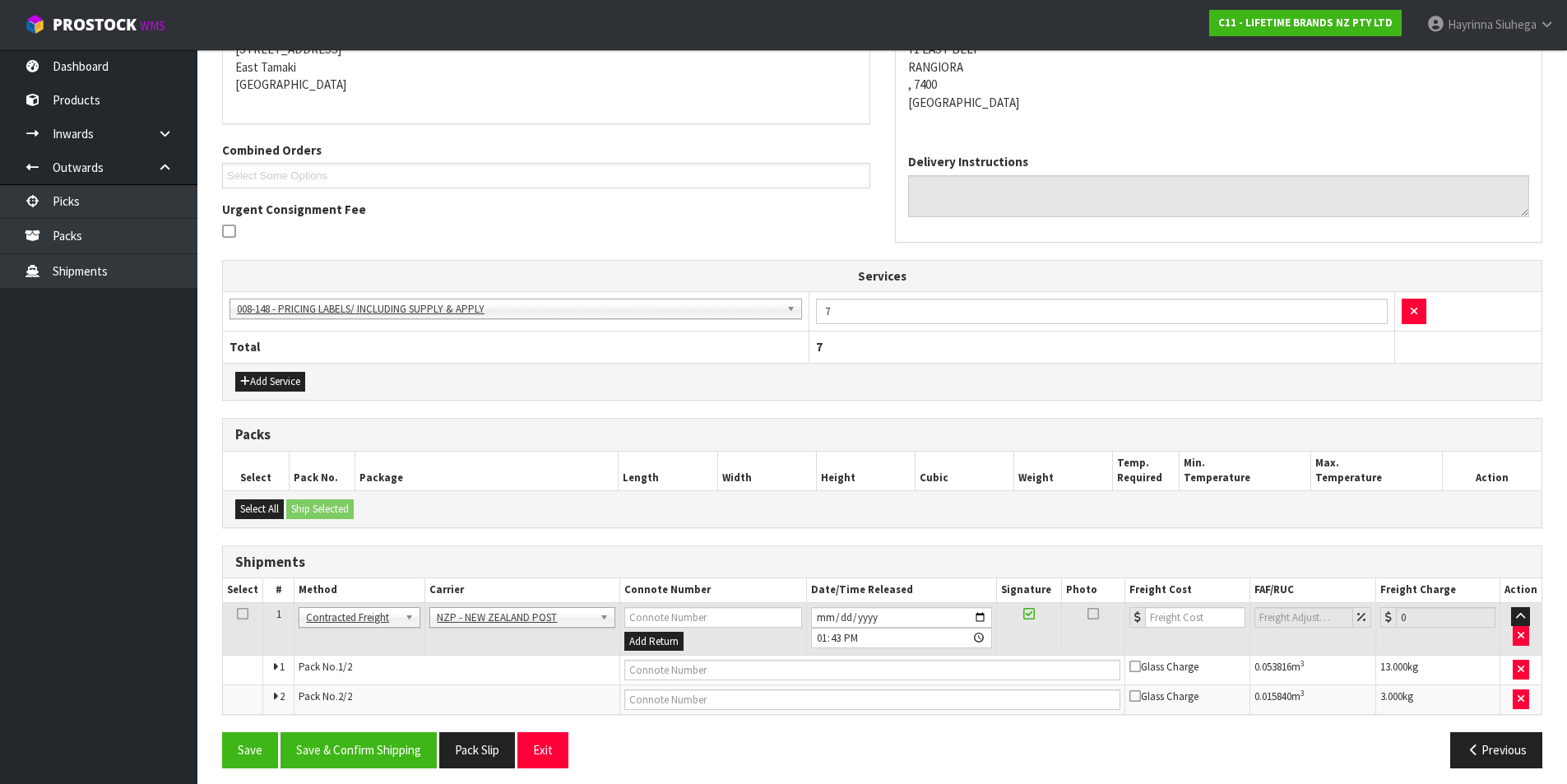
scroll to position [357, 0]
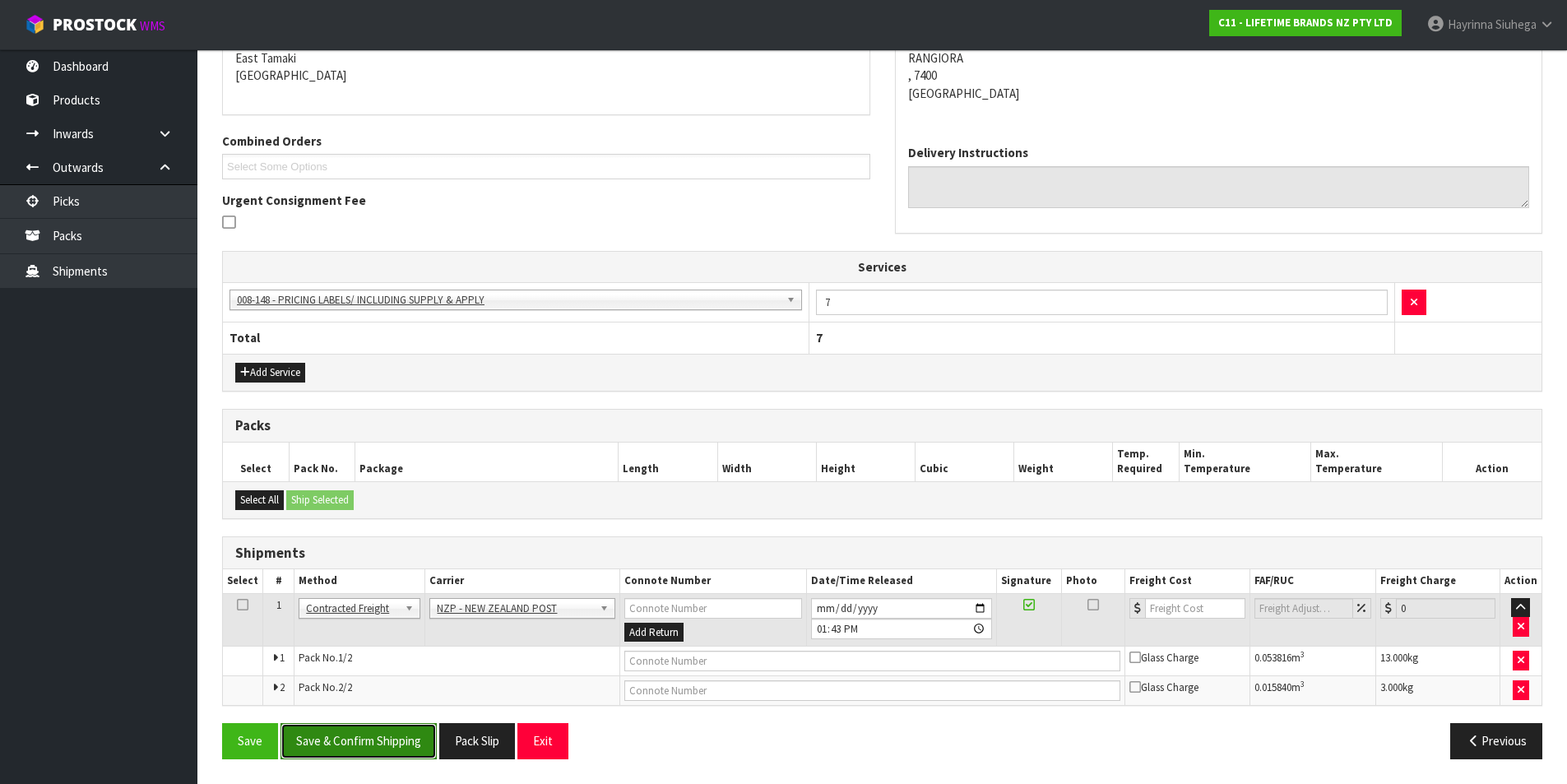
click at [397, 741] on button "Save & Confirm Shipping" at bounding box center [359, 740] width 156 height 35
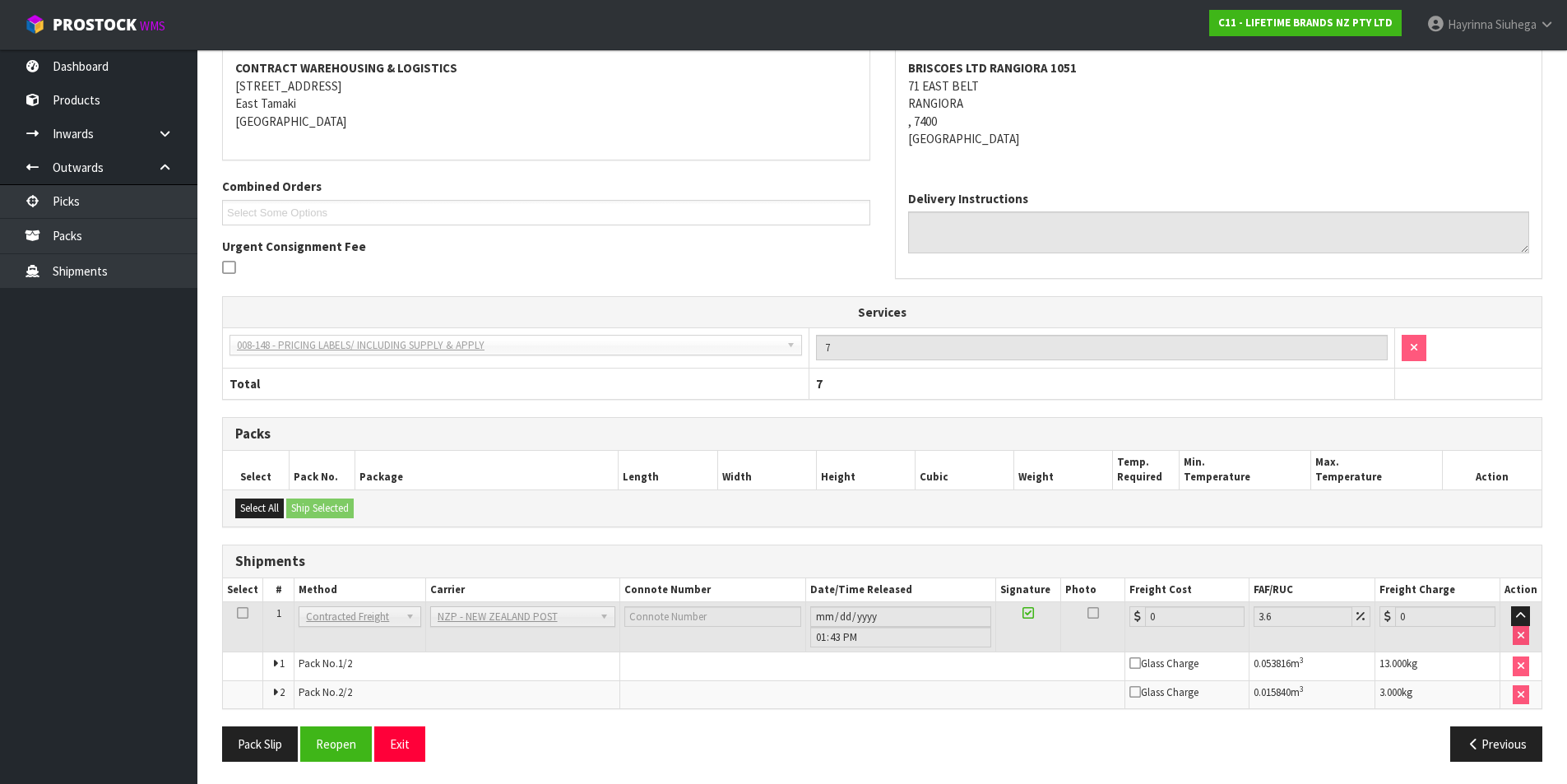
scroll to position [331, 0]
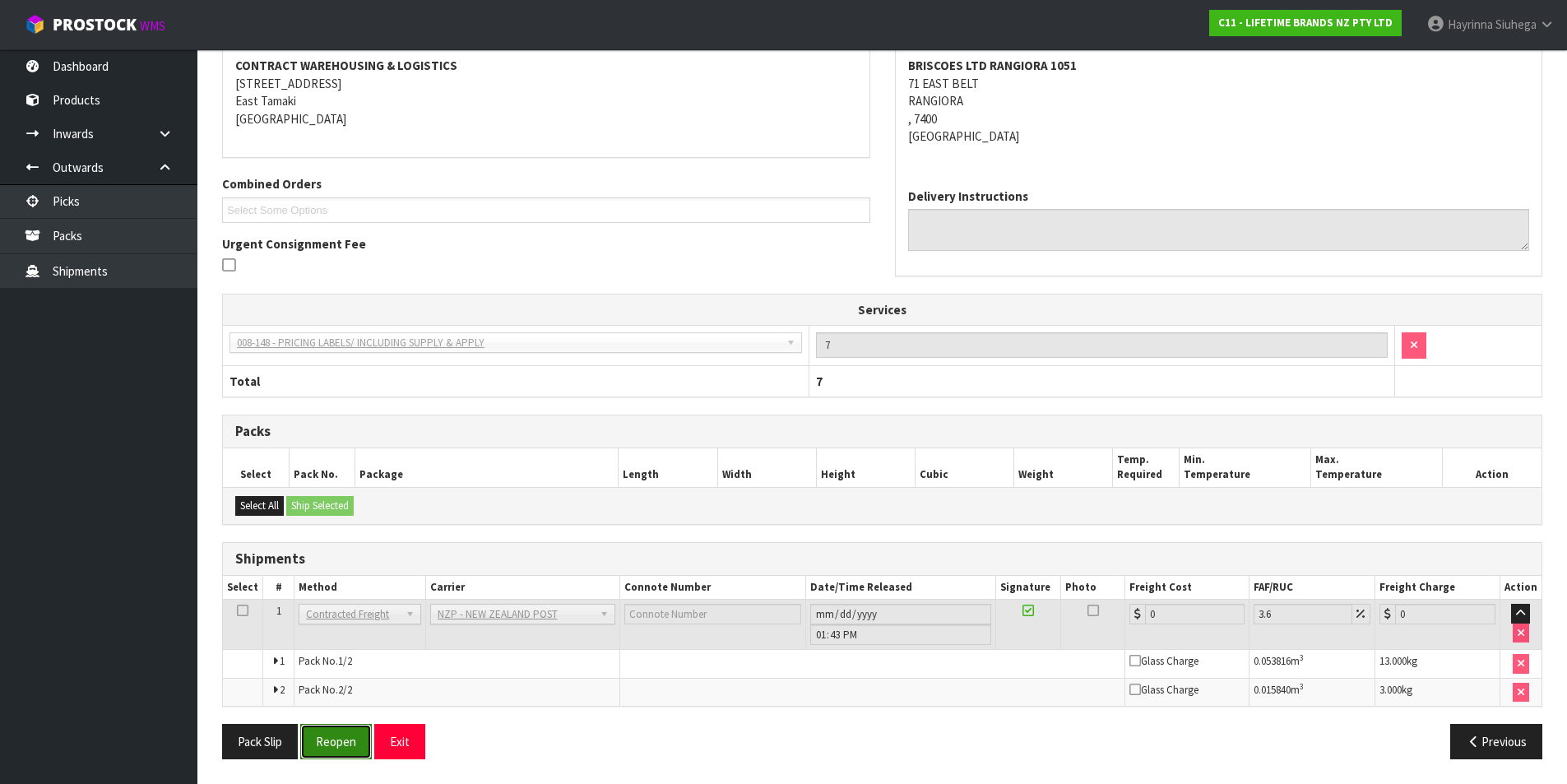
click at [355, 747] on button "Reopen" at bounding box center [337, 741] width 72 height 35
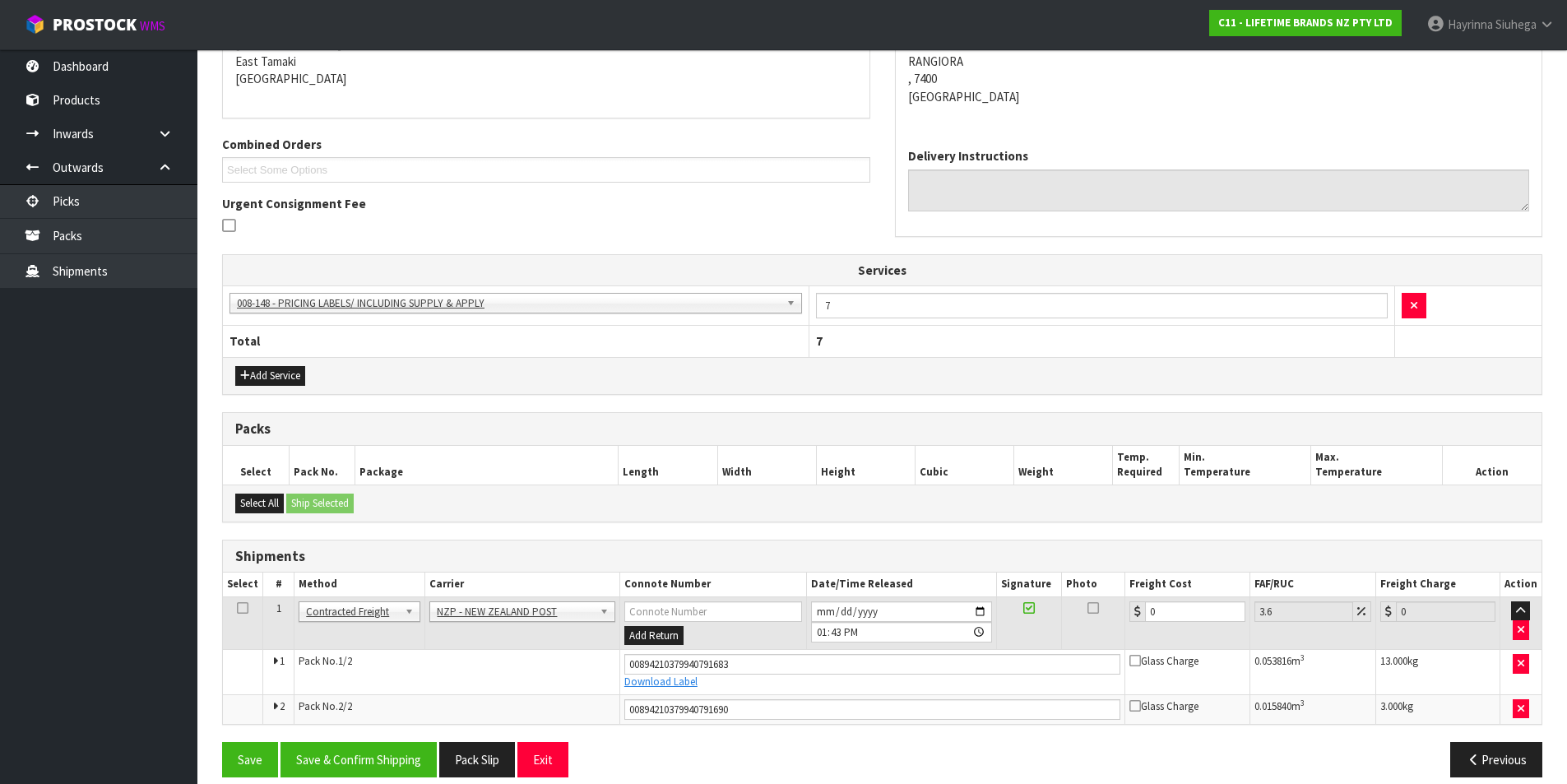
scroll to position [371, 0]
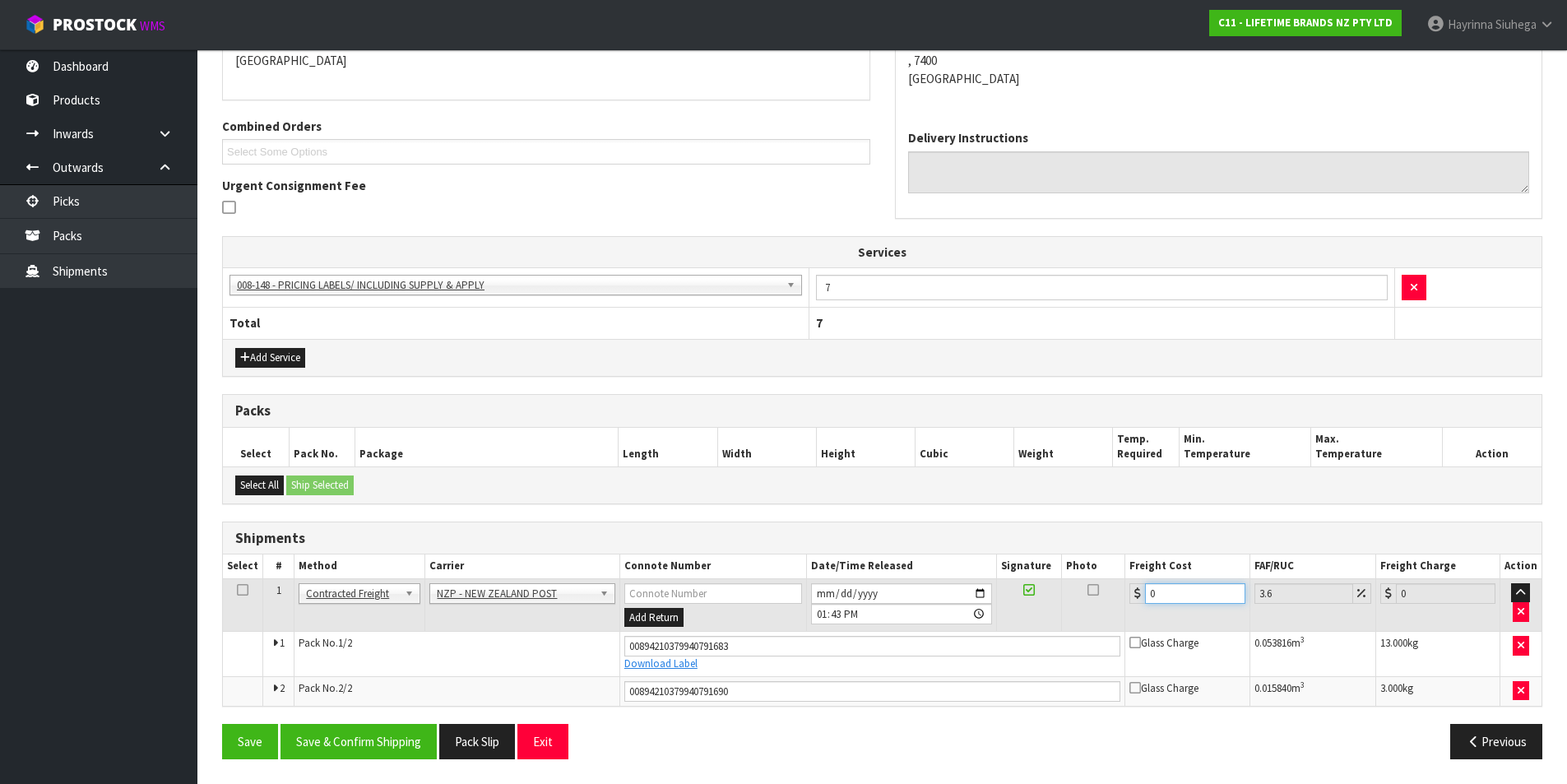
drag, startPoint x: 1203, startPoint y: 597, endPoint x: 959, endPoint y: 572, distance: 245.3
click at [958, 572] on table "Select # Method Carrier Connote Number Date/Time Released Signature Photo Freig…" at bounding box center [882, 630] width 1319 height 151
click at [223, 724] on button "Save" at bounding box center [250, 741] width 56 height 35
click at [398, 752] on button "Save & Confirm Shipping" at bounding box center [359, 741] width 156 height 35
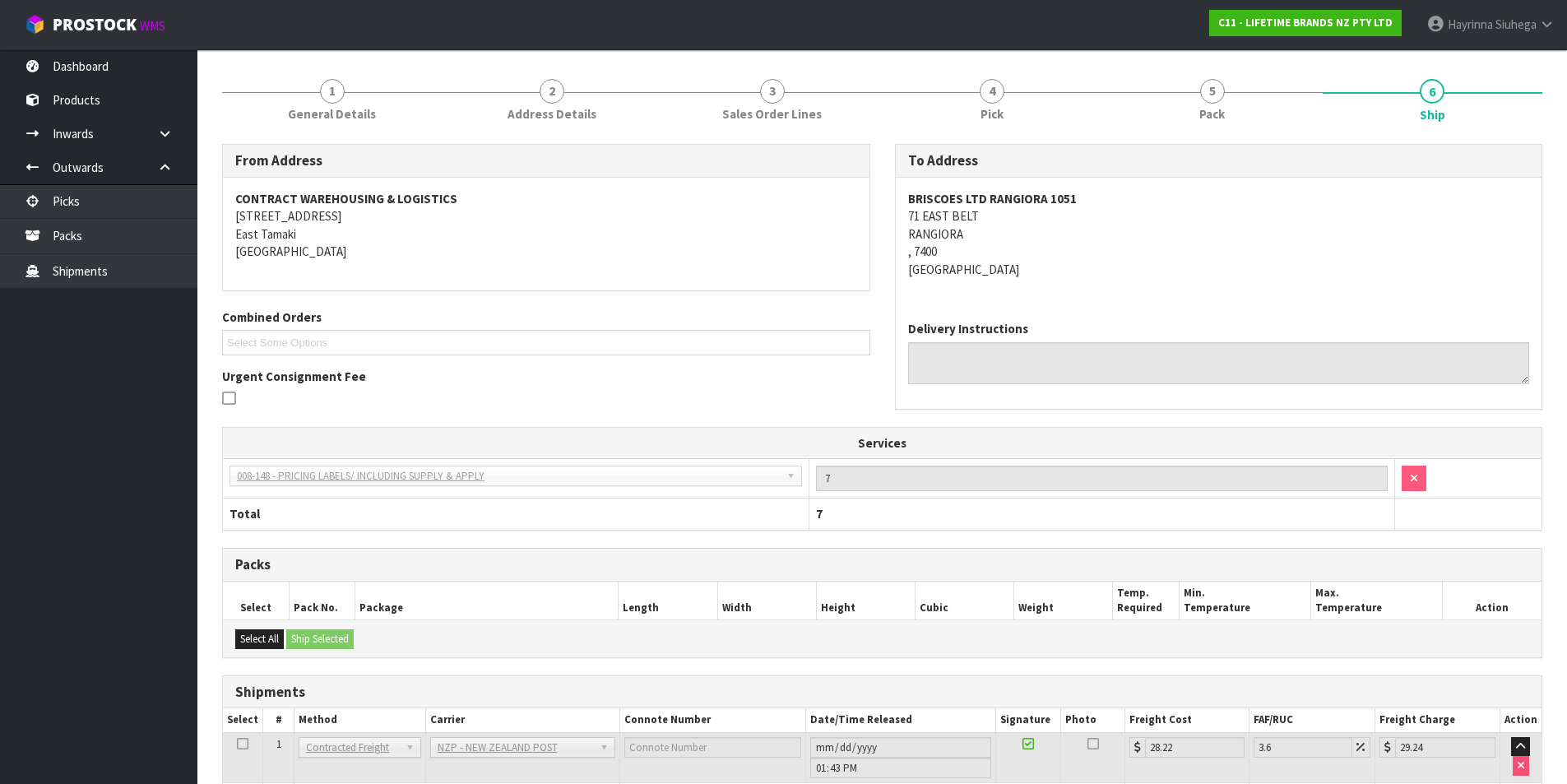
scroll to position [0, 0]
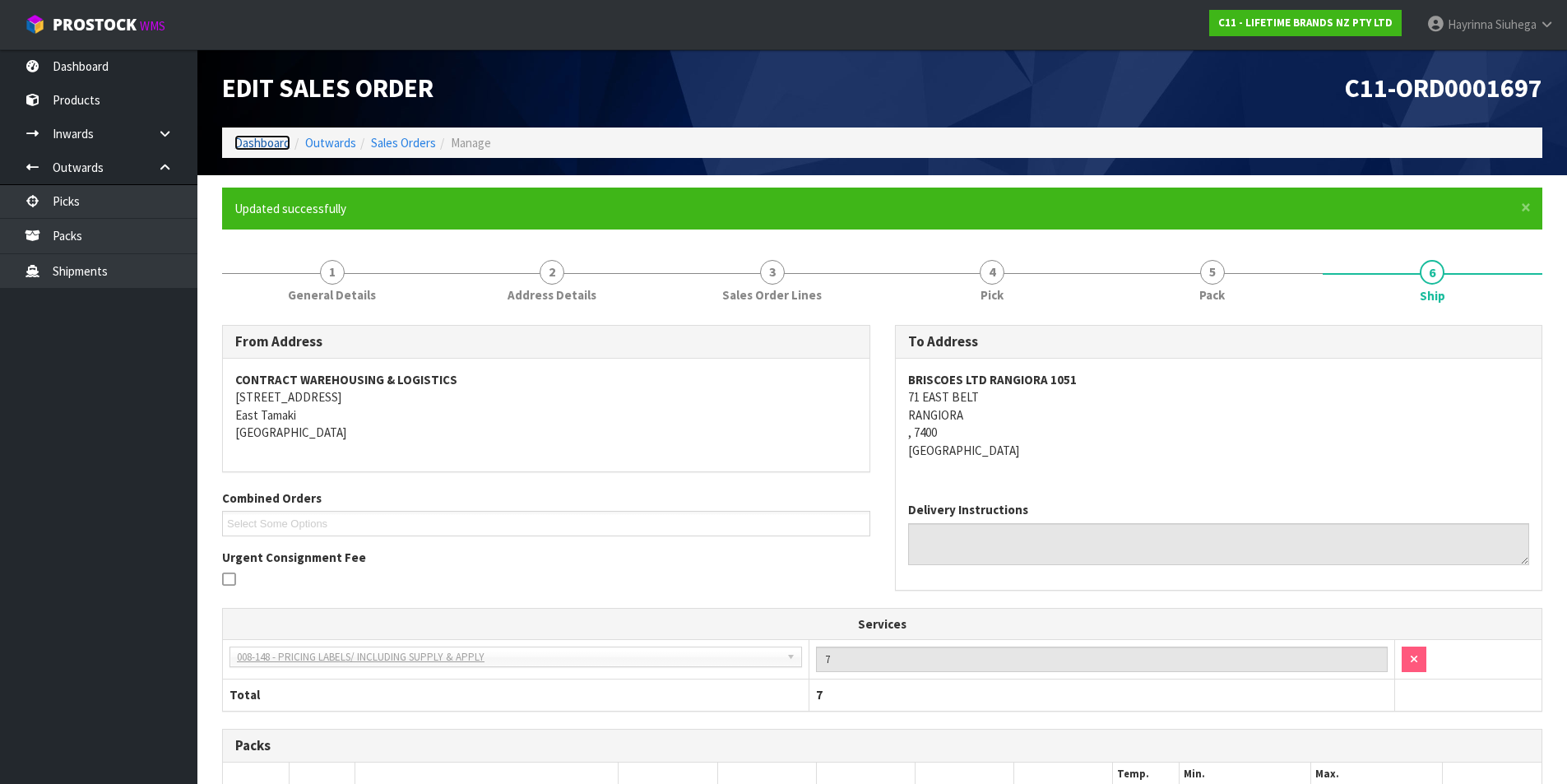
click at [267, 142] on link "Dashboard" at bounding box center [262, 142] width 56 height 15
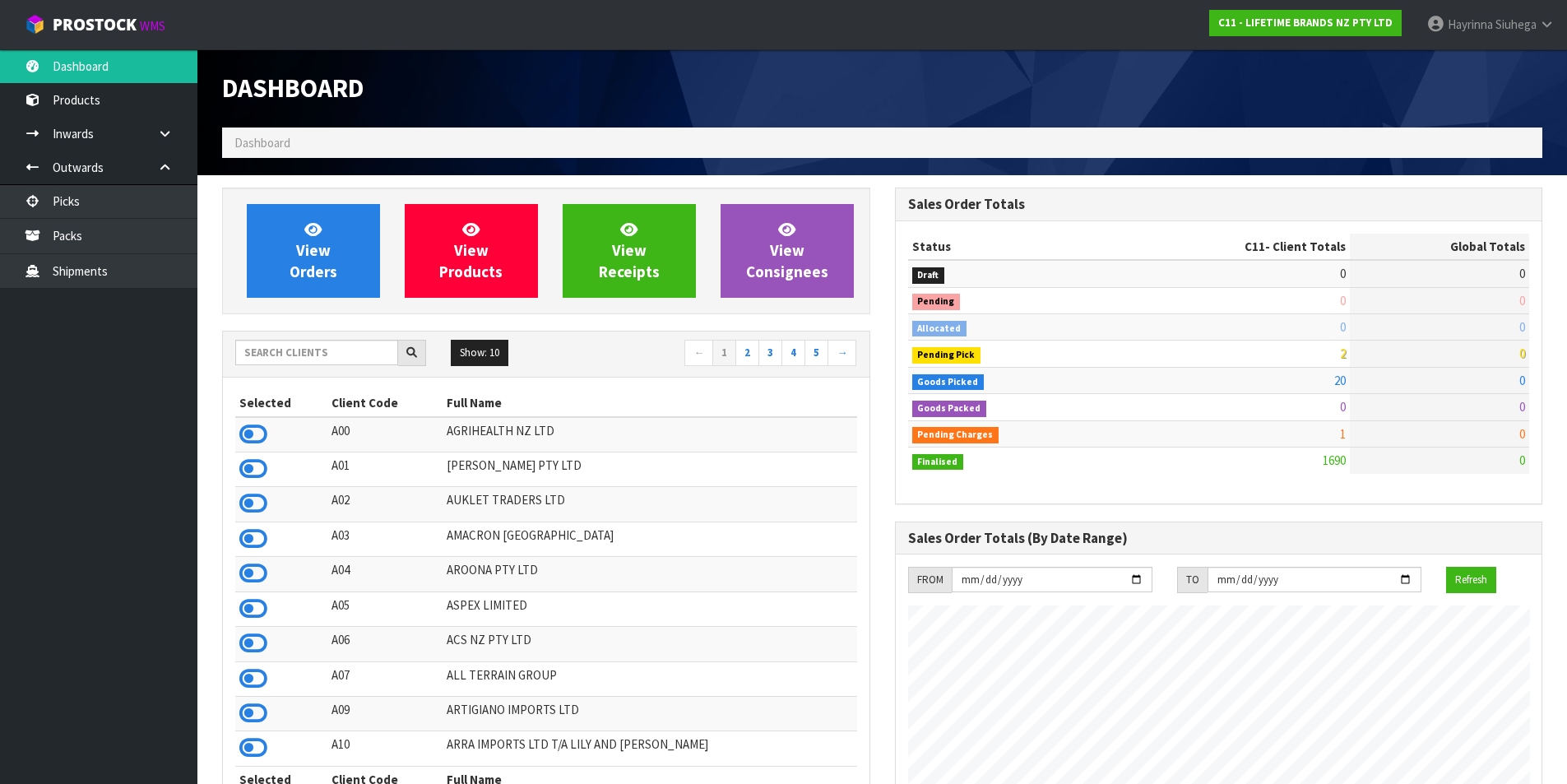
scroll to position [1246, 672]
click at [337, 240] on link "View Orders" at bounding box center [313, 250] width 134 height 94
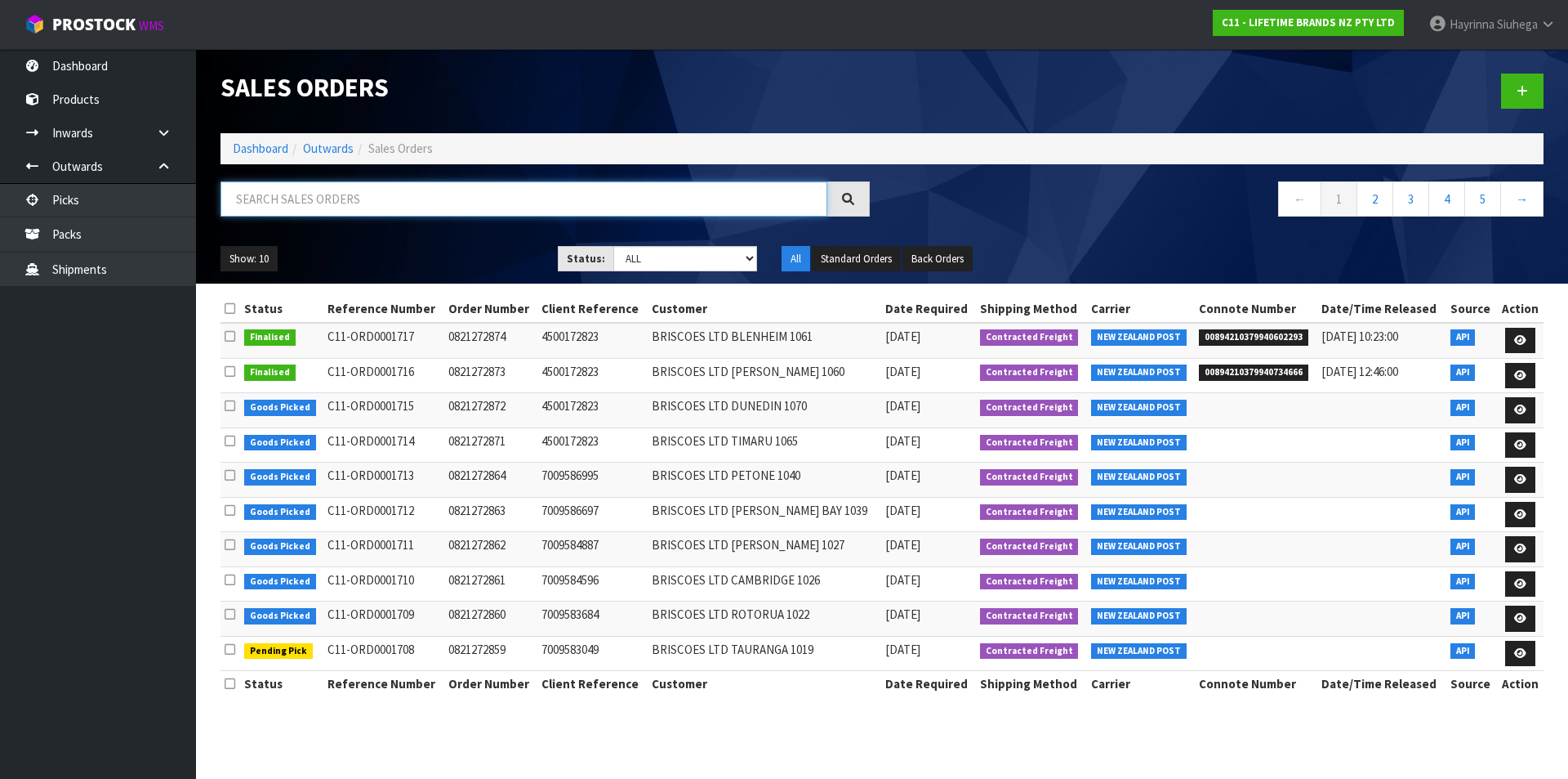
click at [345, 209] on input "text" at bounding box center [524, 199] width 607 height 35
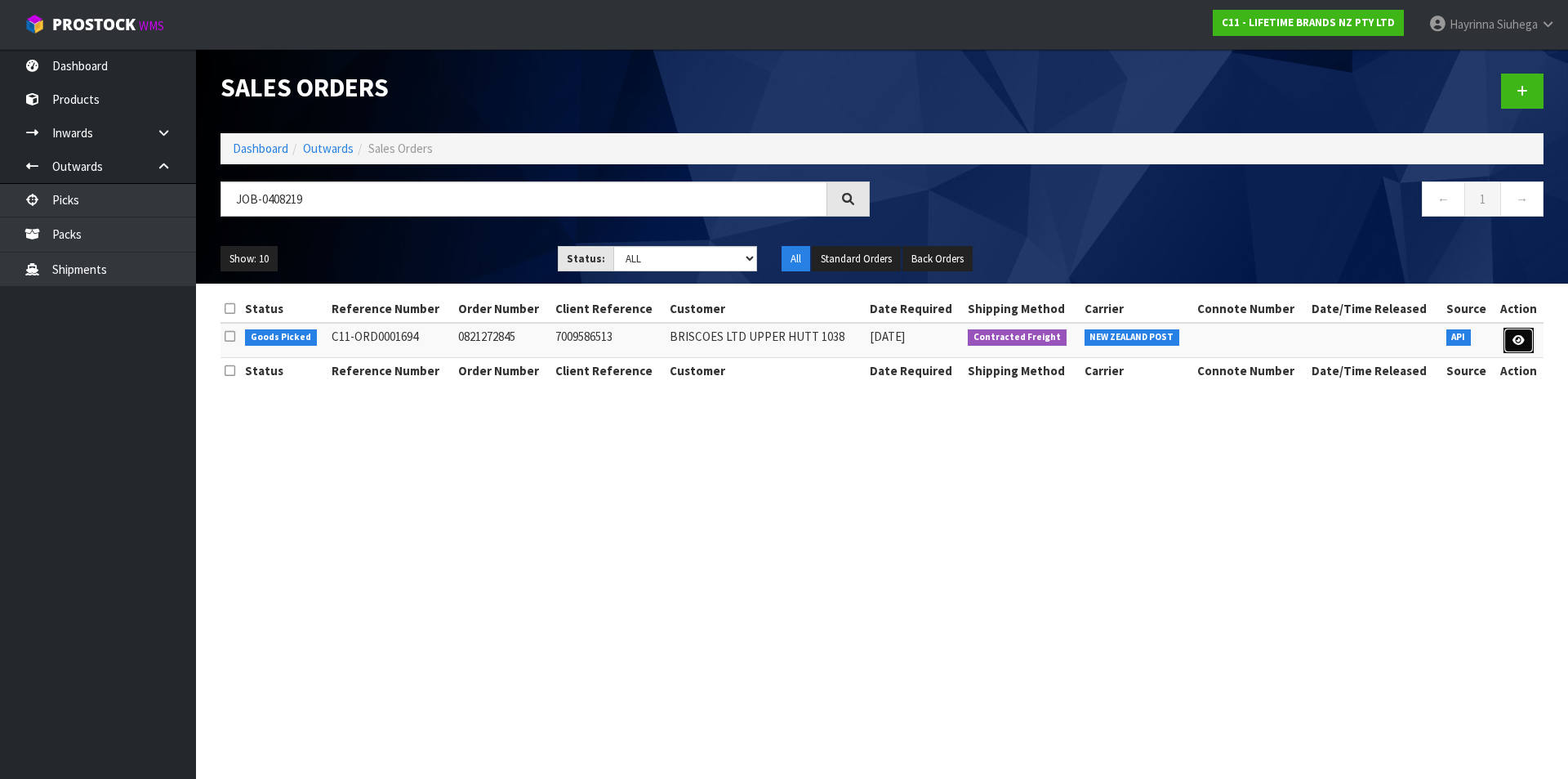
click at [1523, 341] on icon at bounding box center [1519, 340] width 12 height 11
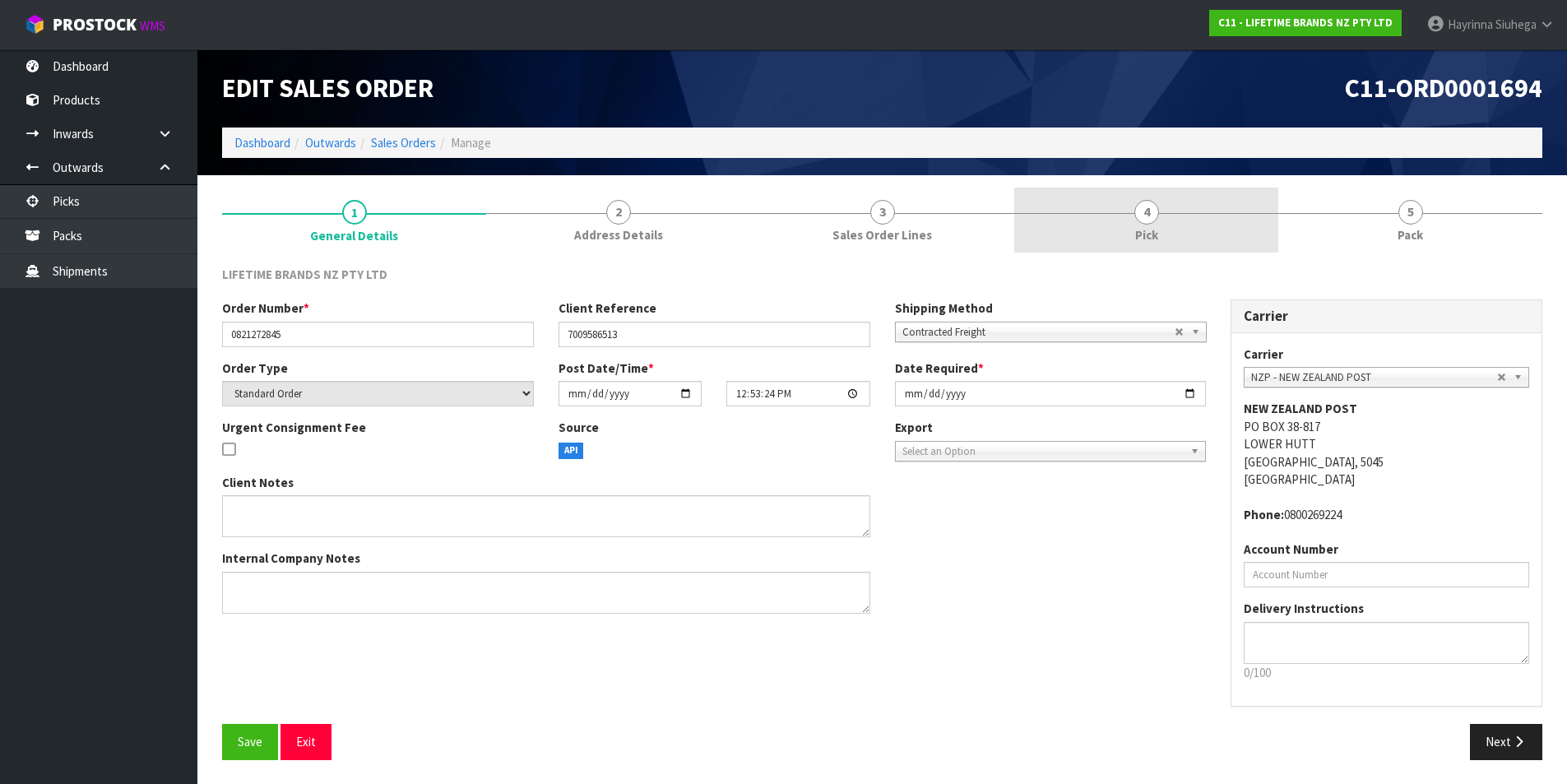
click at [1144, 238] on span "Pick" at bounding box center [1147, 234] width 23 height 17
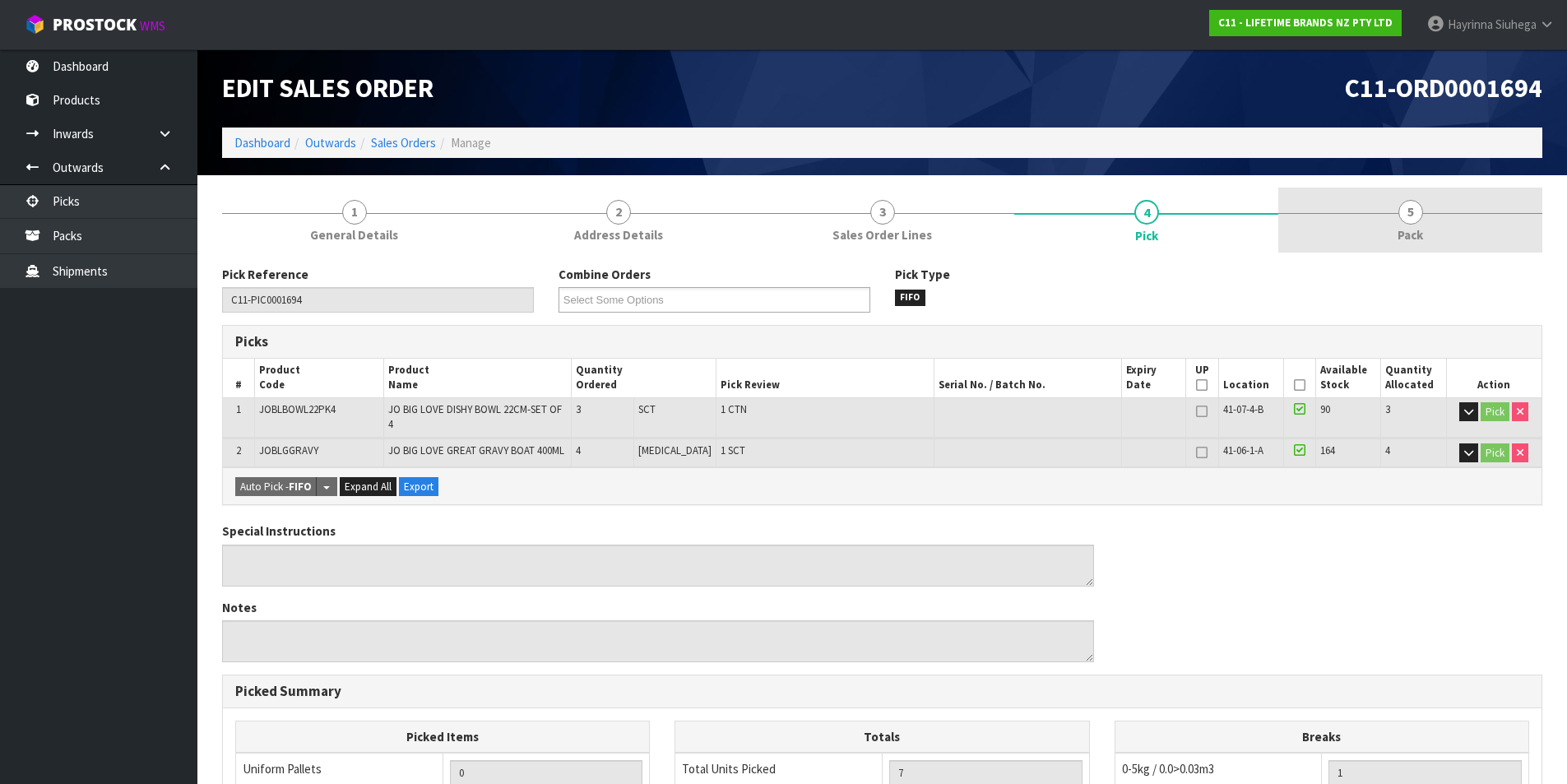
click at [1360, 234] on link "5 Pack" at bounding box center [1411, 220] width 264 height 65
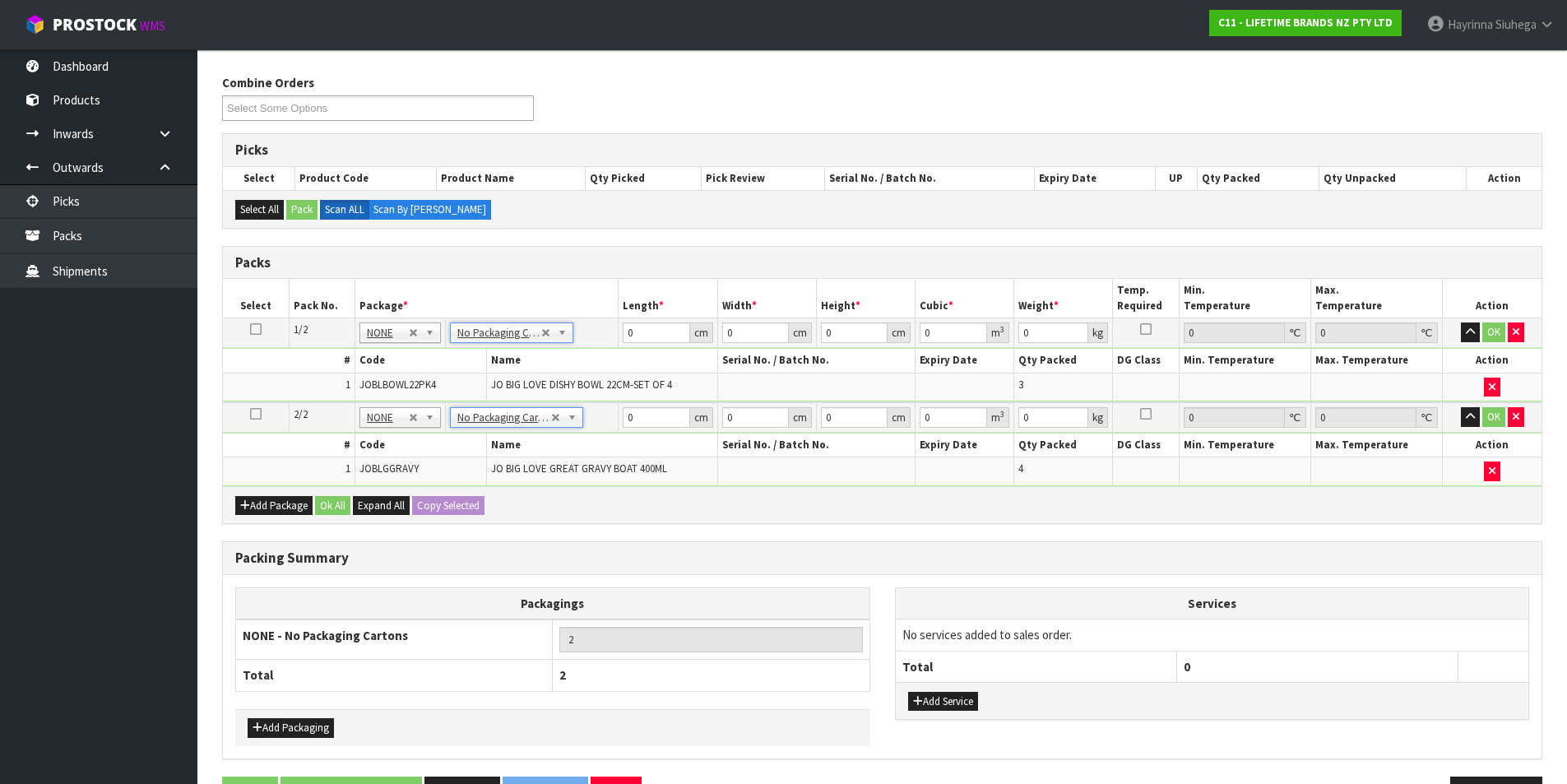
scroll to position [244, 0]
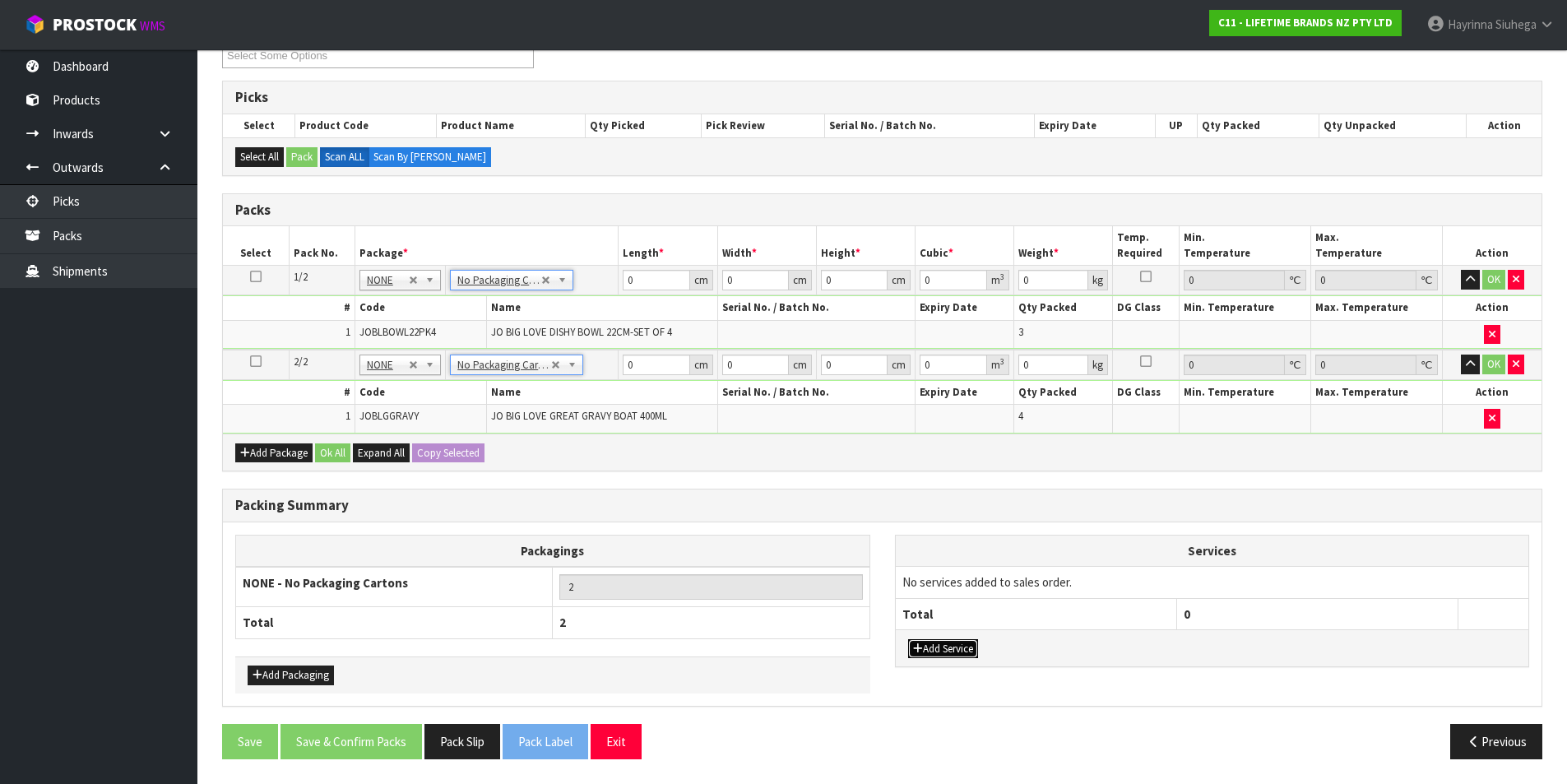
click at [941, 646] on button "Add Service" at bounding box center [943, 649] width 70 height 20
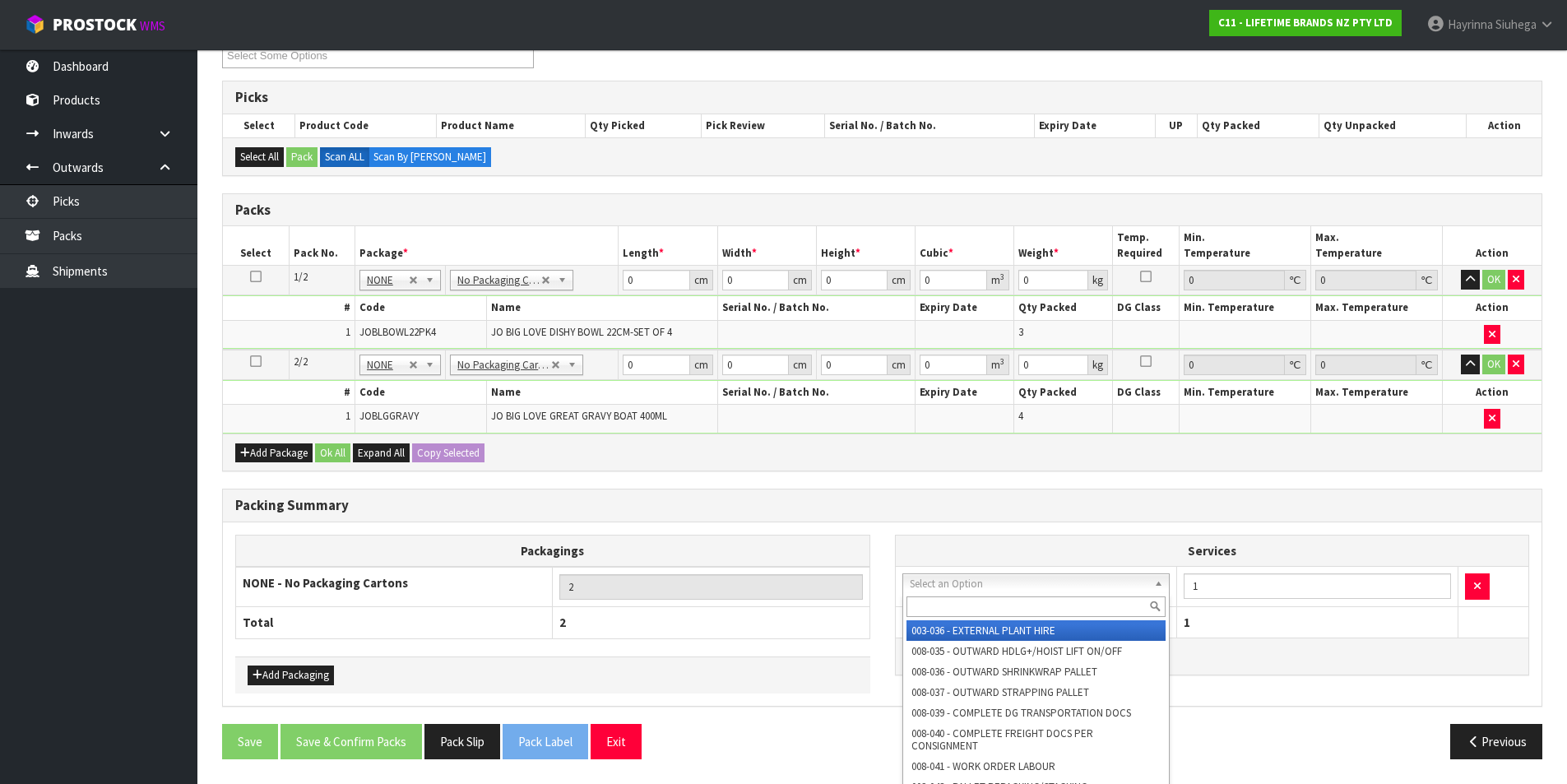
click at [945, 615] on input "text" at bounding box center [1037, 606] width 260 height 21
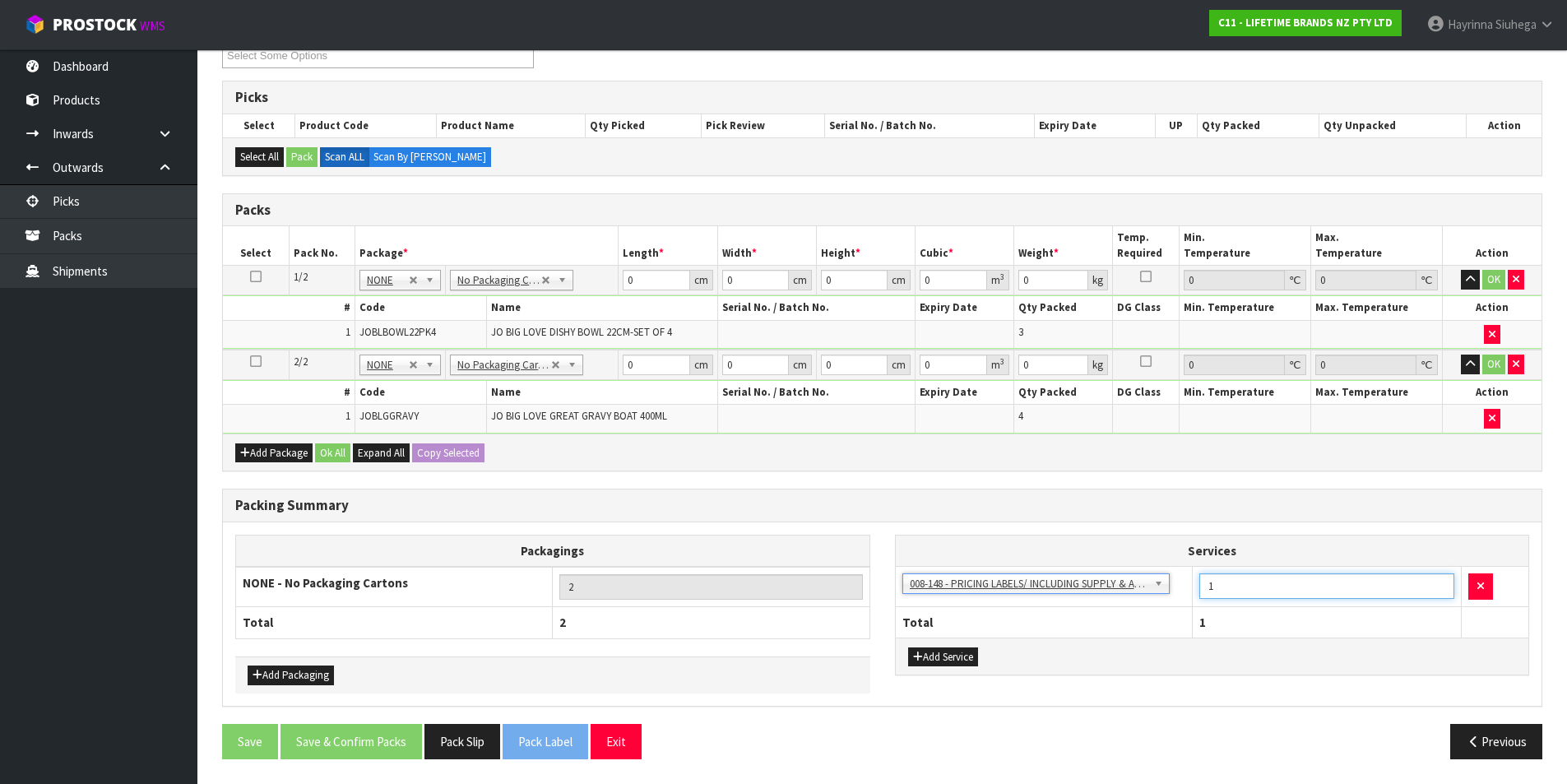
drag, startPoint x: 1217, startPoint y: 588, endPoint x: 1196, endPoint y: 591, distance: 21.2
click at [1196, 591] on td "1" at bounding box center [1327, 587] width 269 height 40
click at [1049, 485] on div "Combine Orders C11-ORD0001682 C11-ORD0001686 C11-ORD0001687 C11-ORD0001689 C11-…" at bounding box center [882, 396] width 1320 height 750
click at [626, 277] on input "0" at bounding box center [656, 280] width 66 height 21
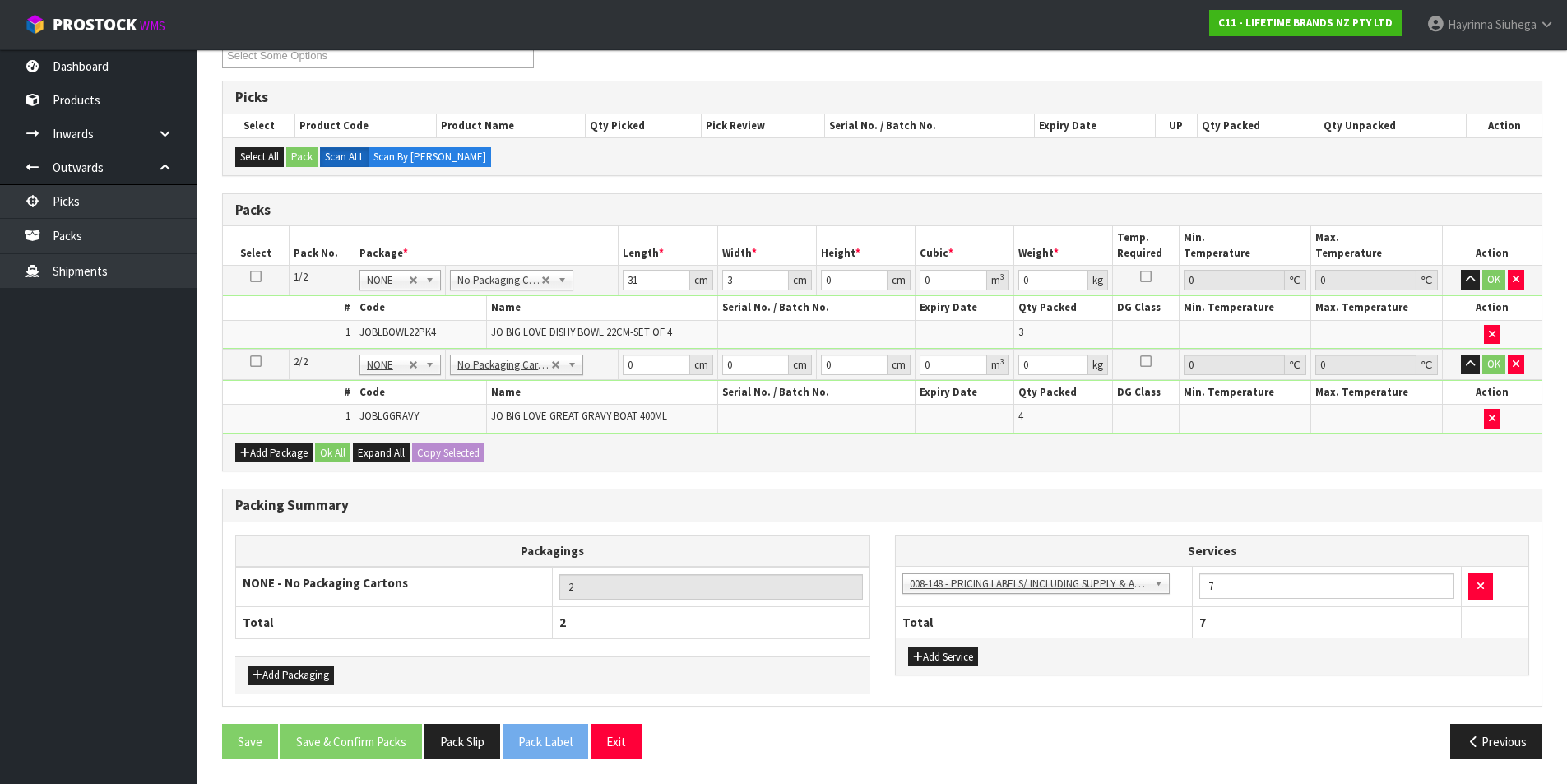
click at [765, 266] on td "3 cm" at bounding box center [766, 280] width 99 height 30
click at [762, 278] on input "3" at bounding box center [756, 280] width 66 height 21
click button "OK" at bounding box center [1494, 280] width 23 height 20
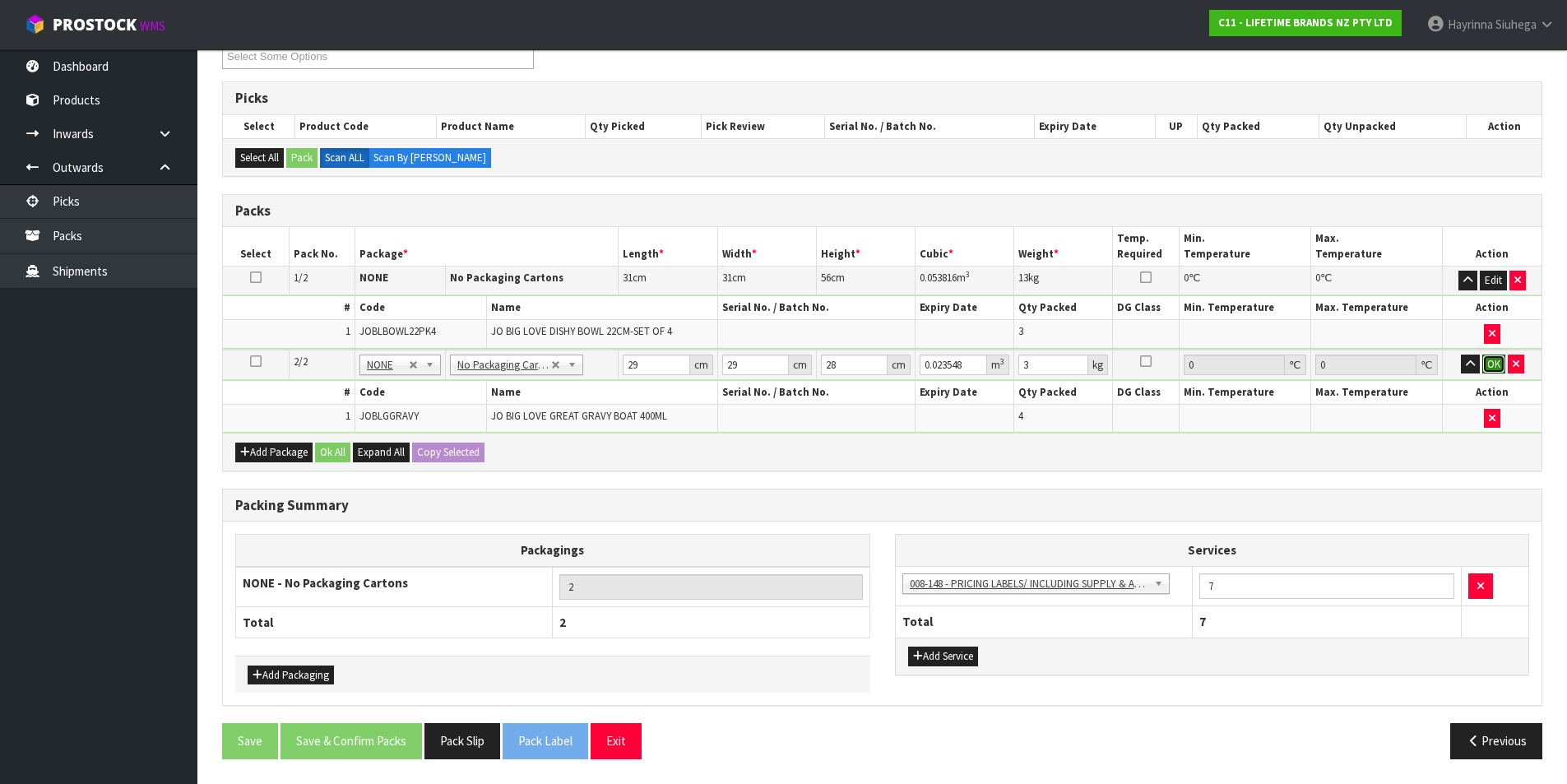
click button "OK" at bounding box center [1494, 364] width 23 height 20
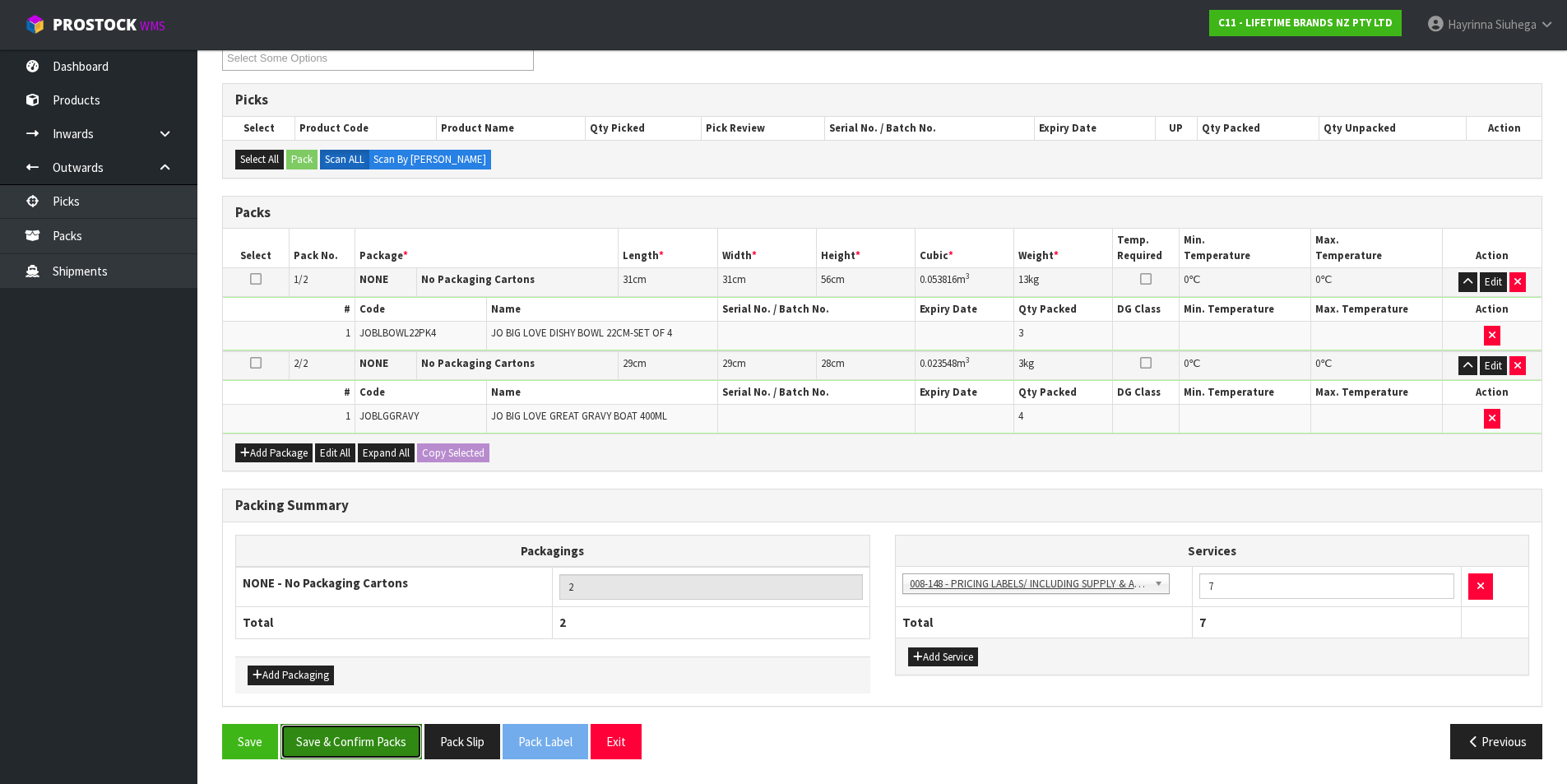
click at [398, 734] on button "Save & Confirm Packs" at bounding box center [352, 741] width 142 height 35
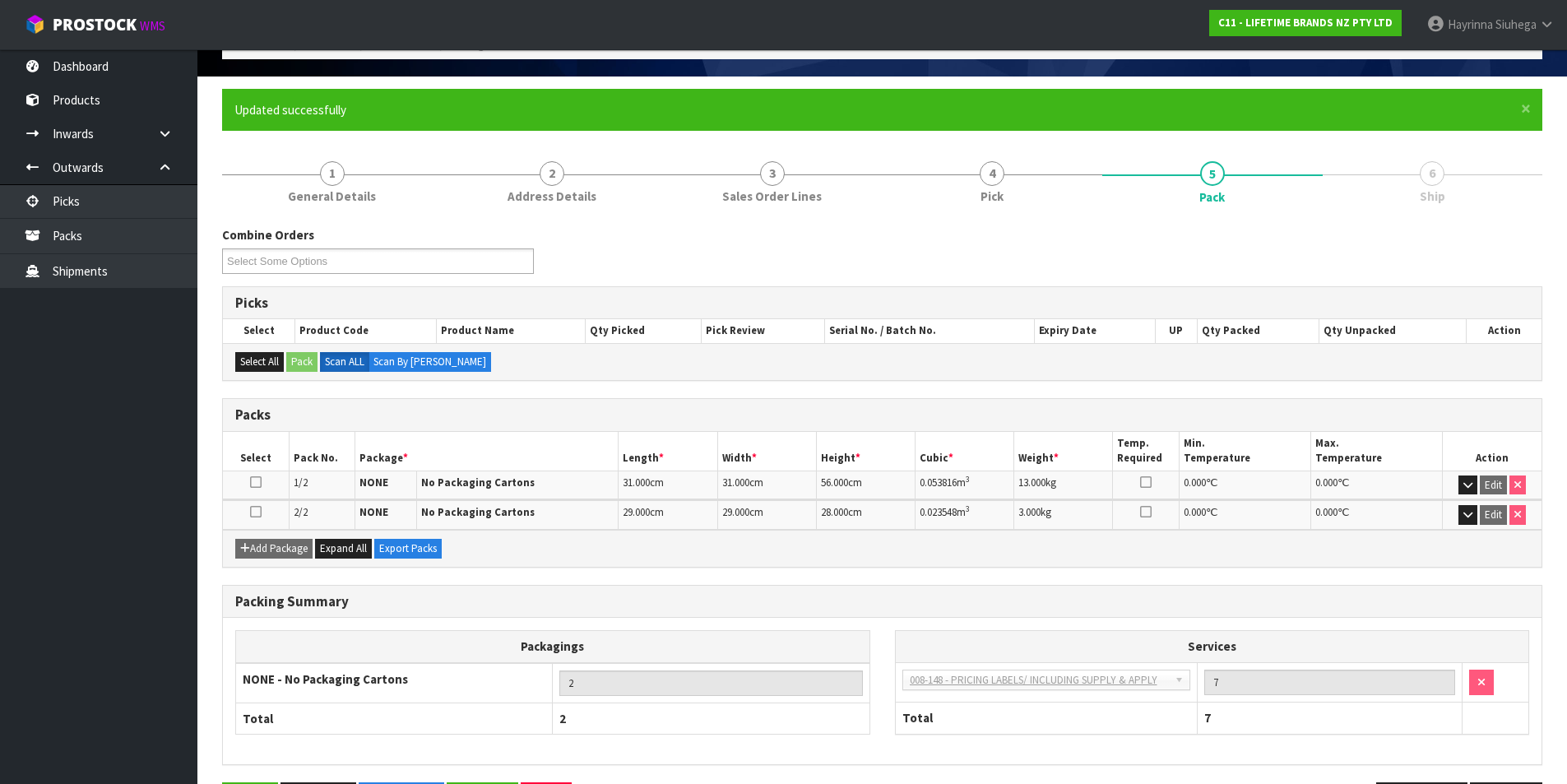
scroll to position [158, 0]
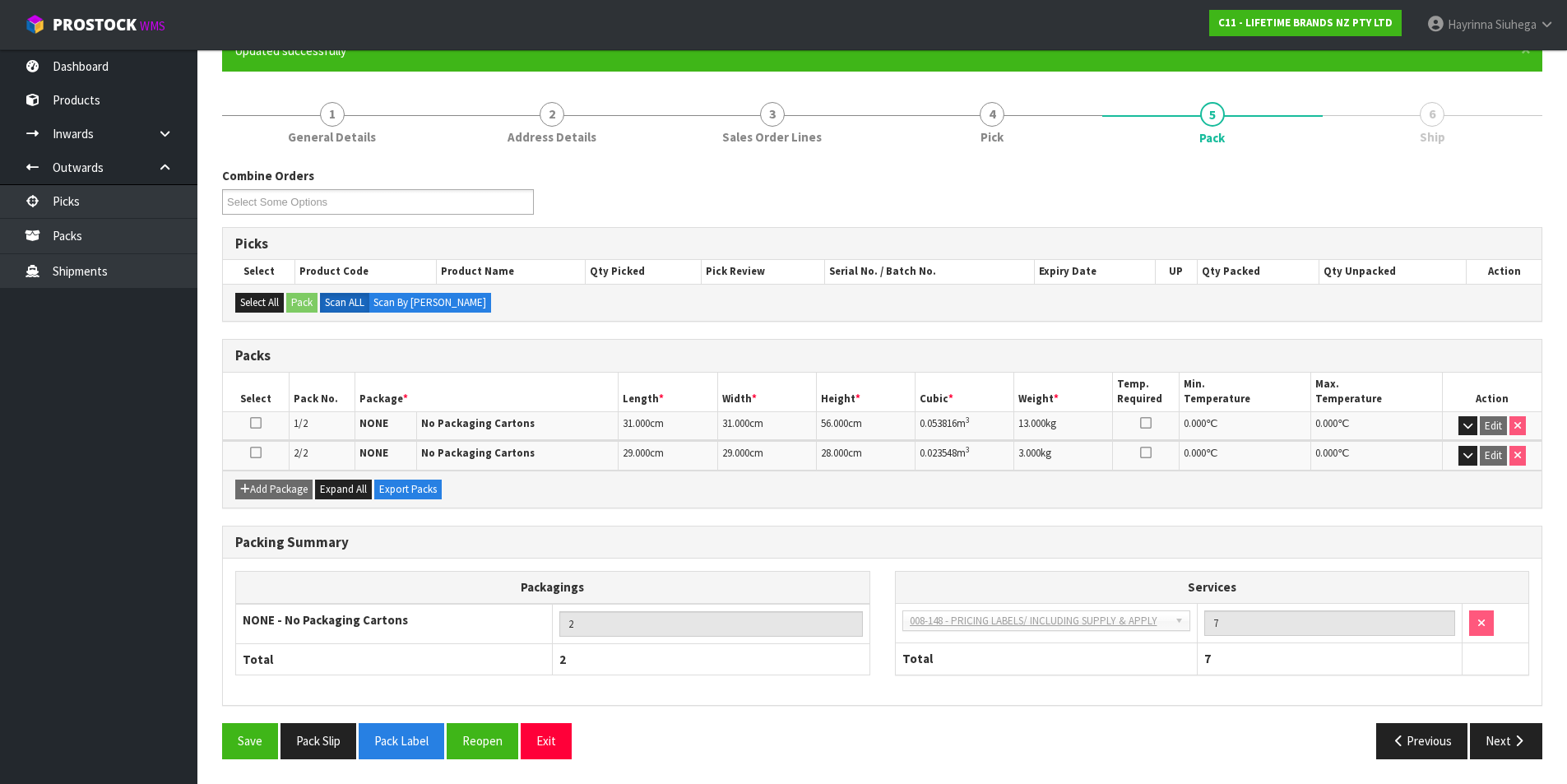
click at [1547, 735] on div "Previous Next" at bounding box center [1220, 740] width 673 height 35
click at [1528, 723] on button "Next" at bounding box center [1506, 740] width 73 height 35
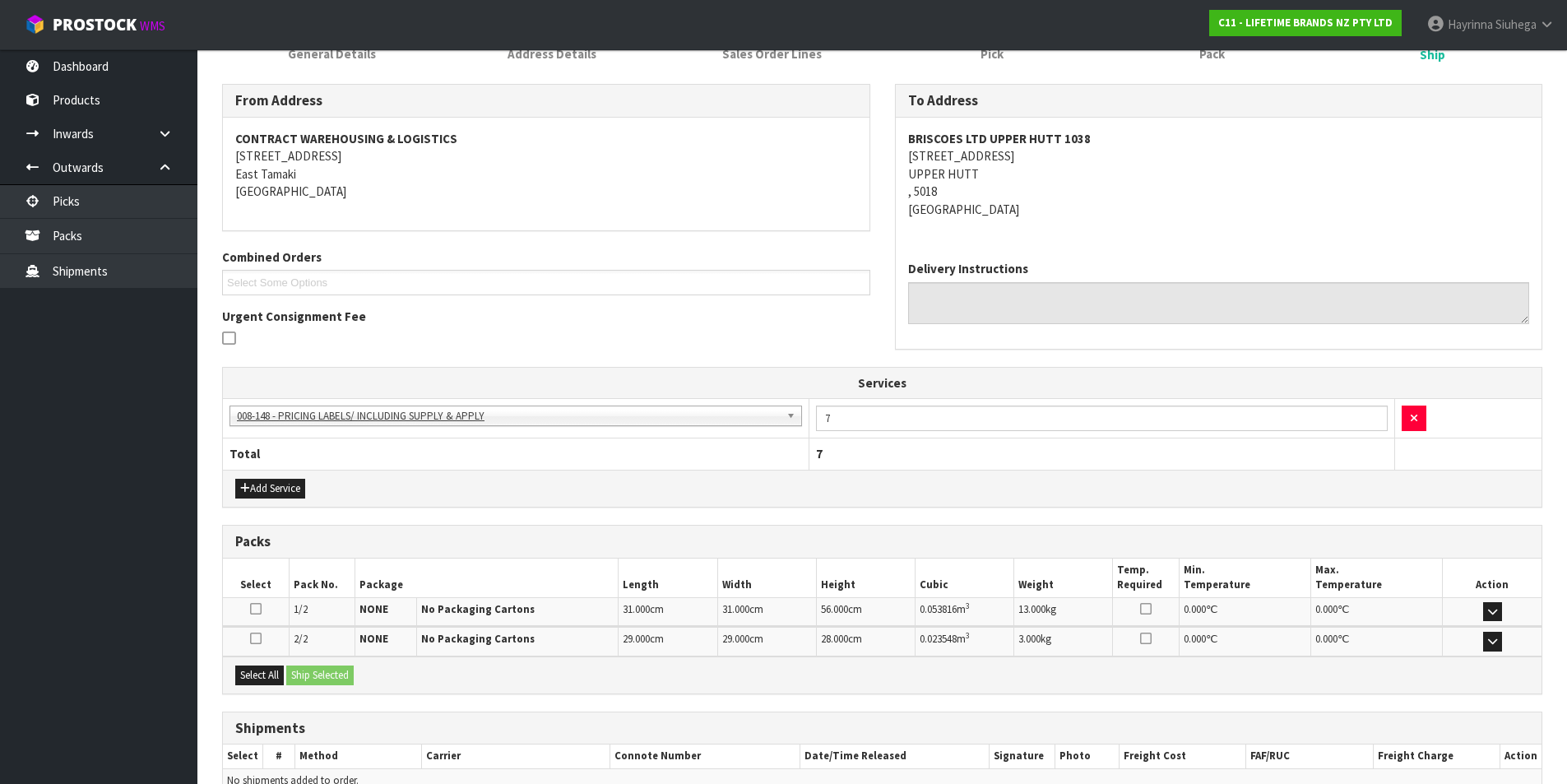
scroll to position [328, 0]
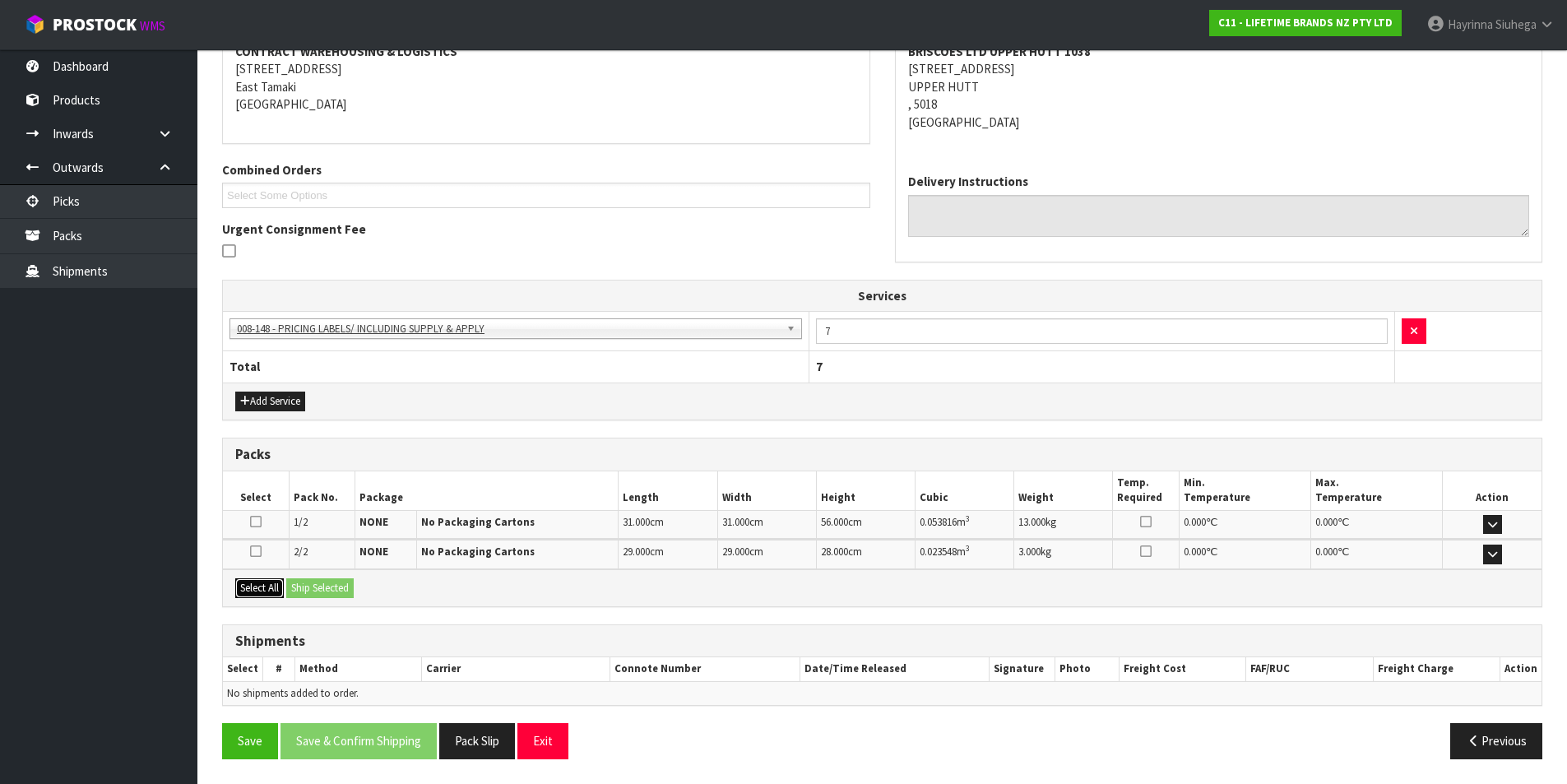
click at [242, 582] on button "Select All" at bounding box center [259, 588] width 48 height 20
click at [303, 578] on button "Ship Selected" at bounding box center [320, 588] width 67 height 20
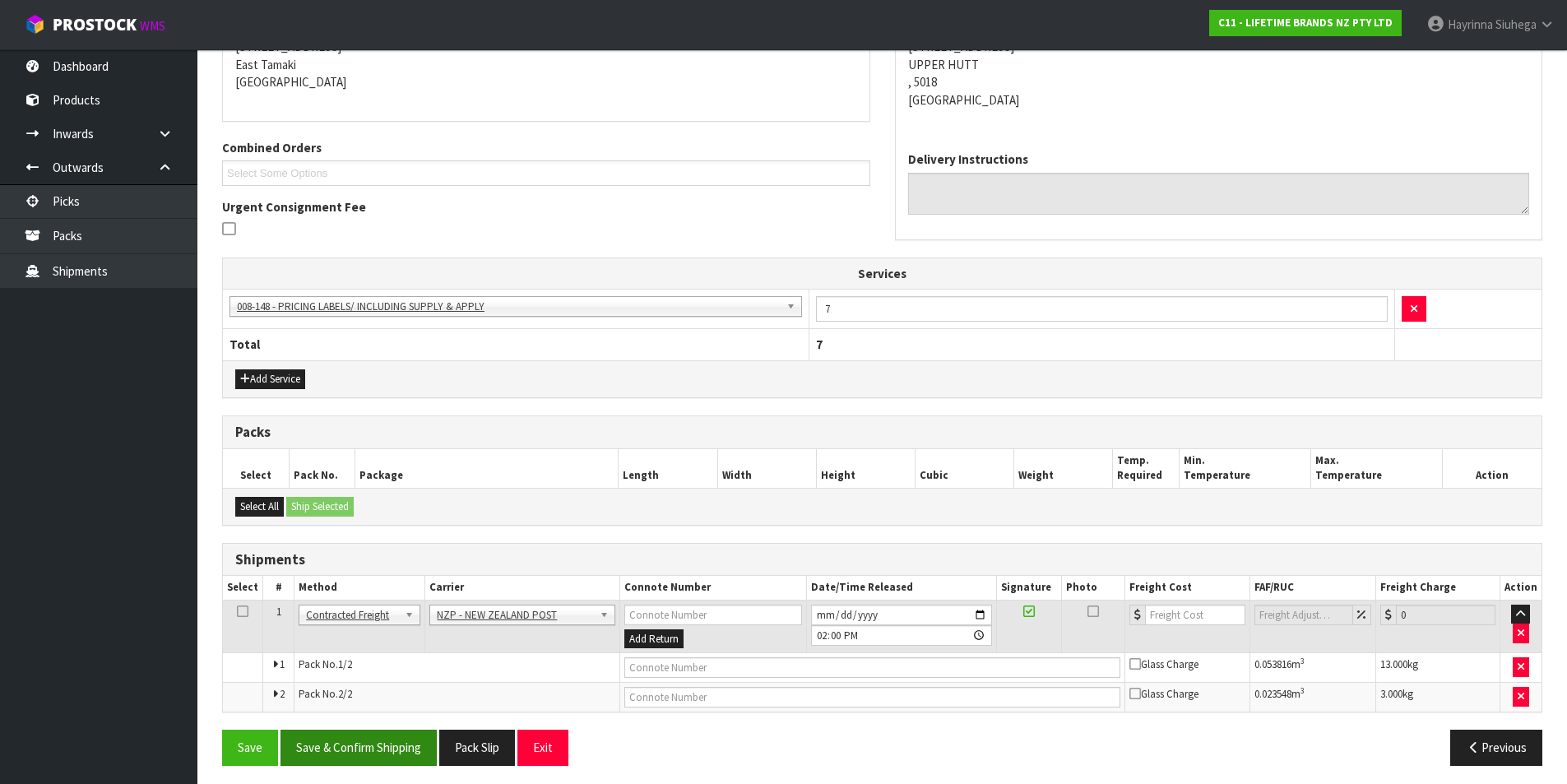
scroll to position [357, 0]
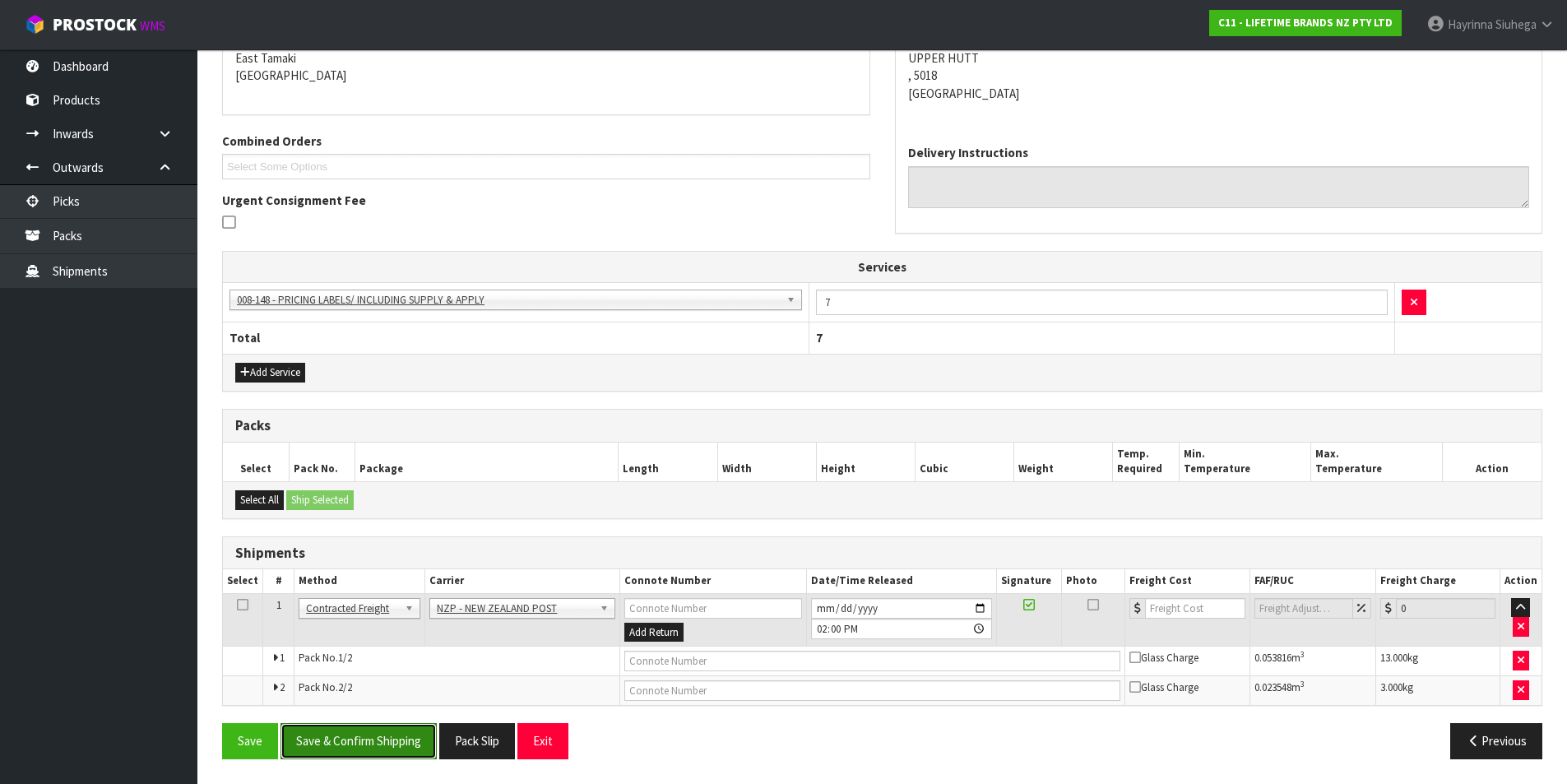
click at [375, 730] on button "Save & Confirm Shipping" at bounding box center [359, 740] width 156 height 35
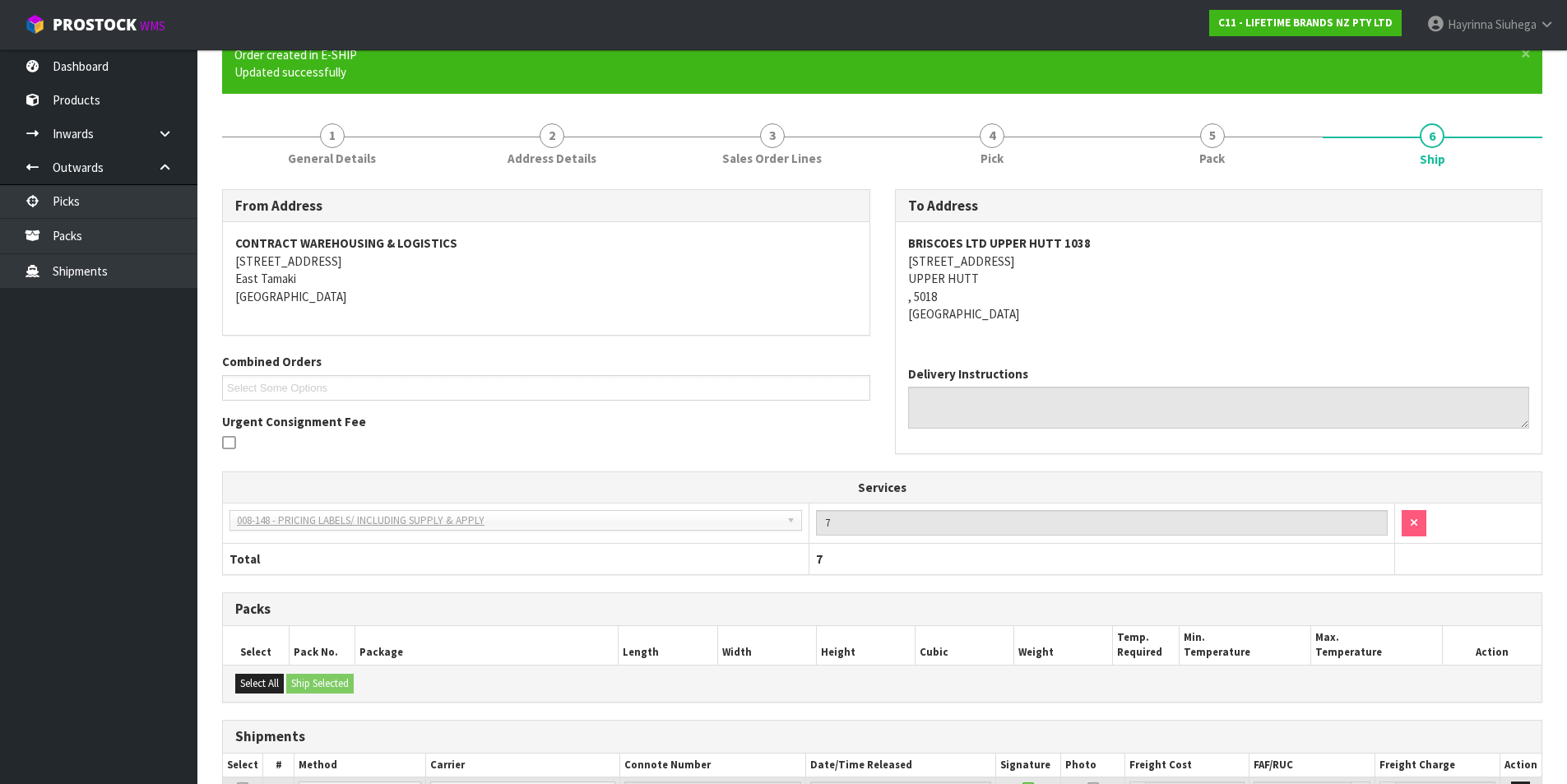
scroll to position [331, 0]
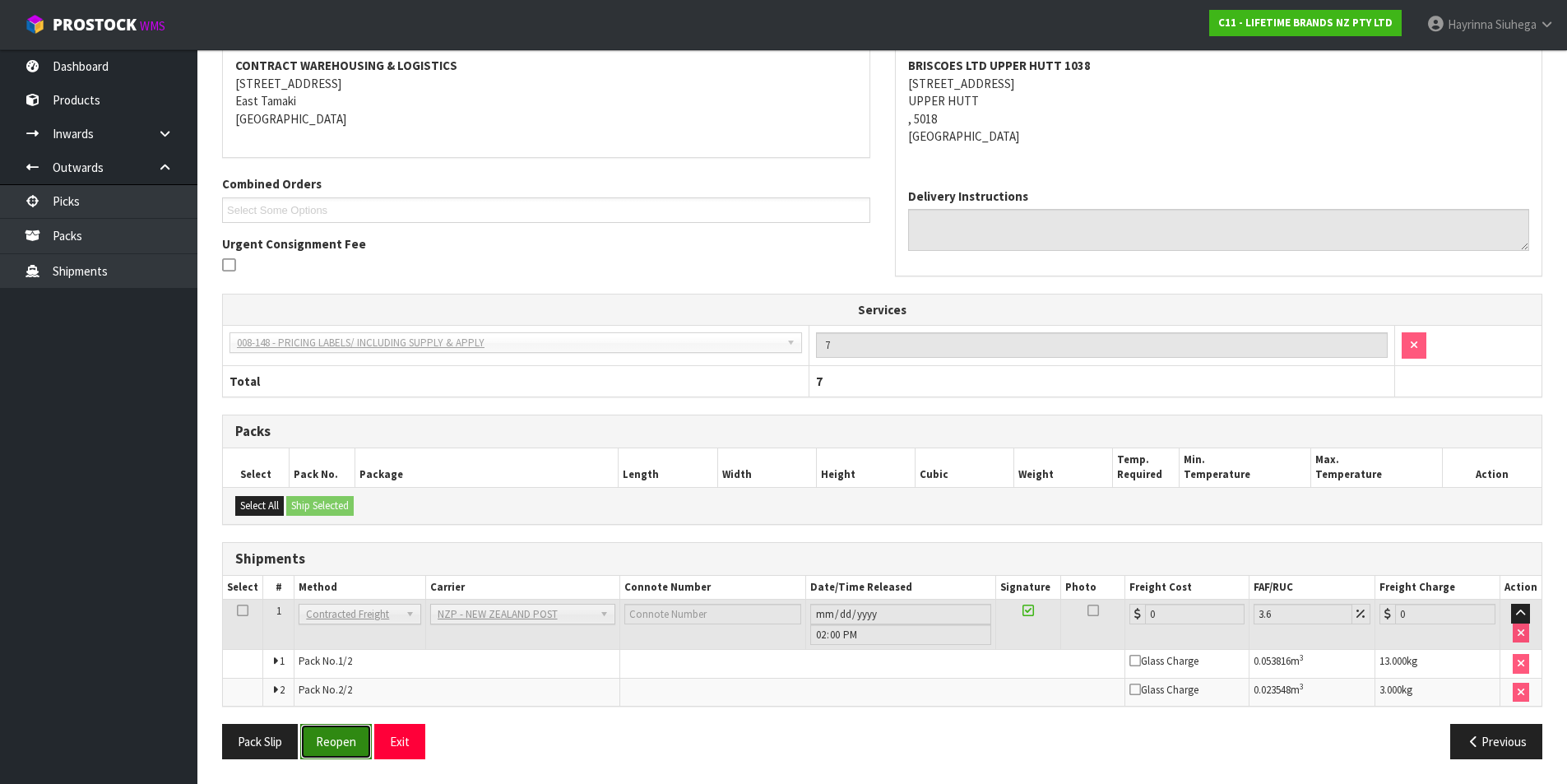
click at [337, 753] on button "Reopen" at bounding box center [337, 741] width 72 height 35
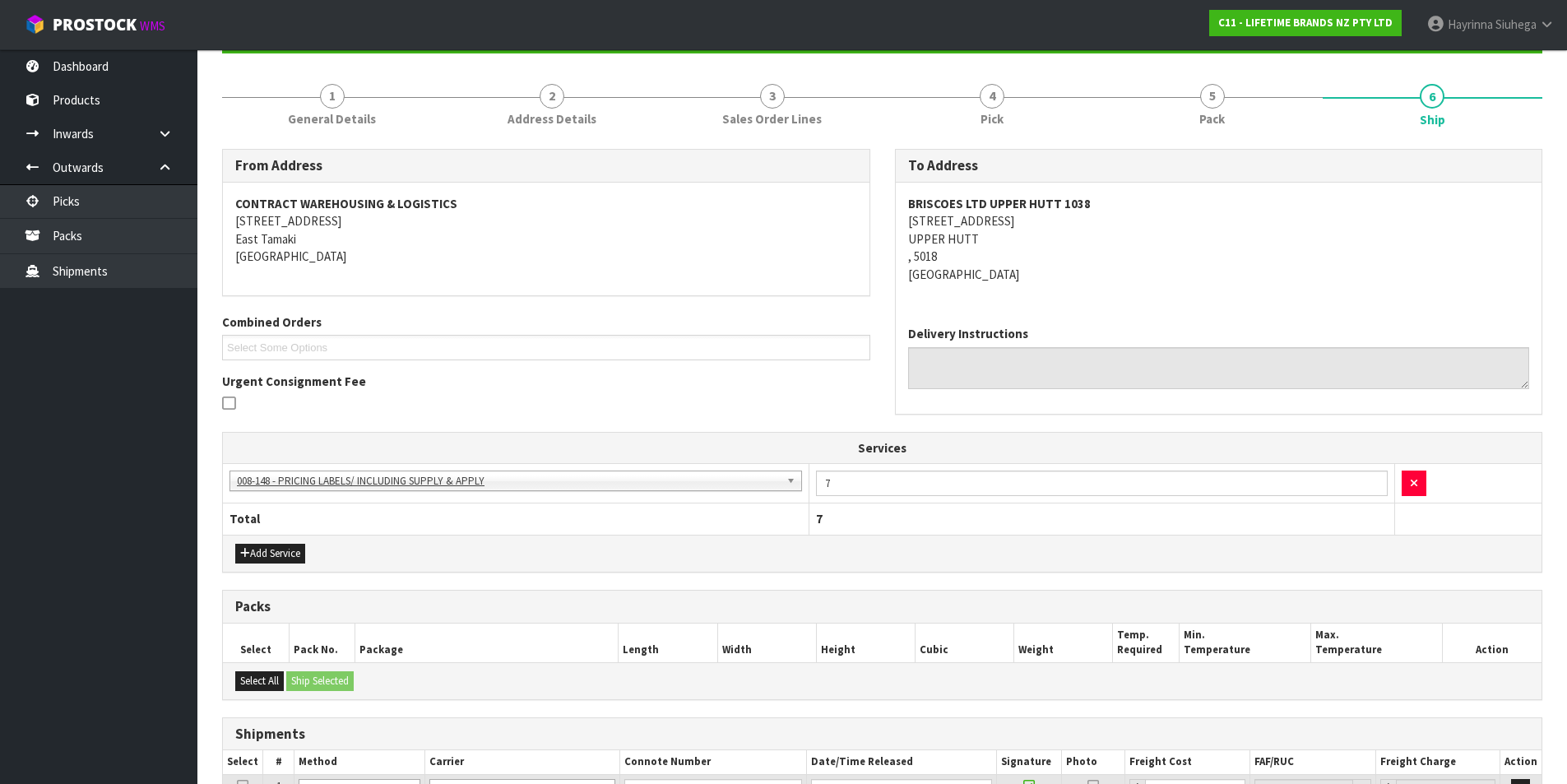
scroll to position [371, 0]
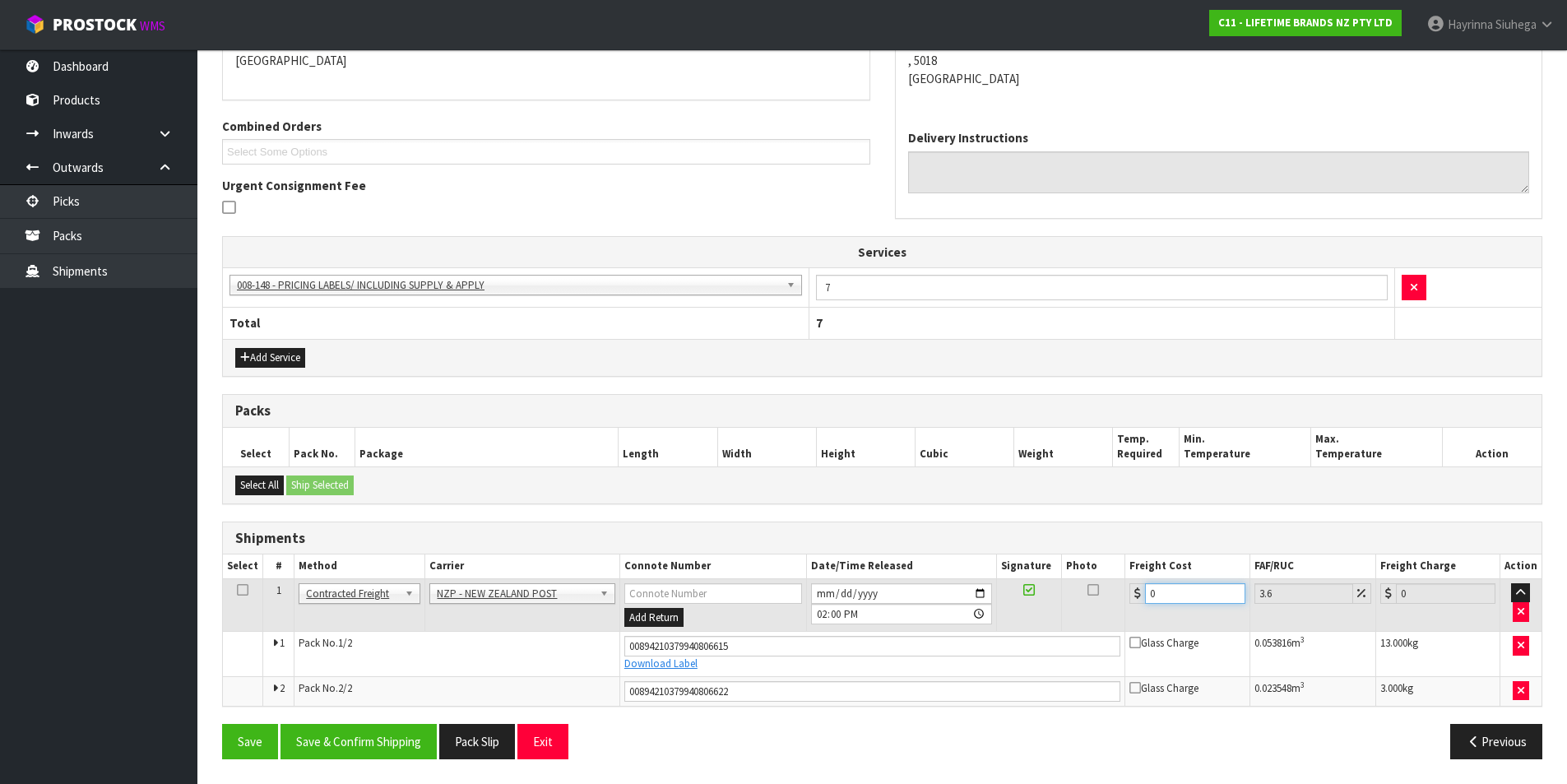
drag, startPoint x: 1171, startPoint y: 596, endPoint x: 967, endPoint y: 590, distance: 204.1
click at [968, 591] on tr "1 Client Local Pickup Customer Local Pickup Company Freight Contracted Freight …" at bounding box center [882, 605] width 1319 height 54
click at [223, 724] on button "Save" at bounding box center [250, 741] width 56 height 35
click at [399, 736] on button "Save & Confirm Shipping" at bounding box center [359, 741] width 156 height 35
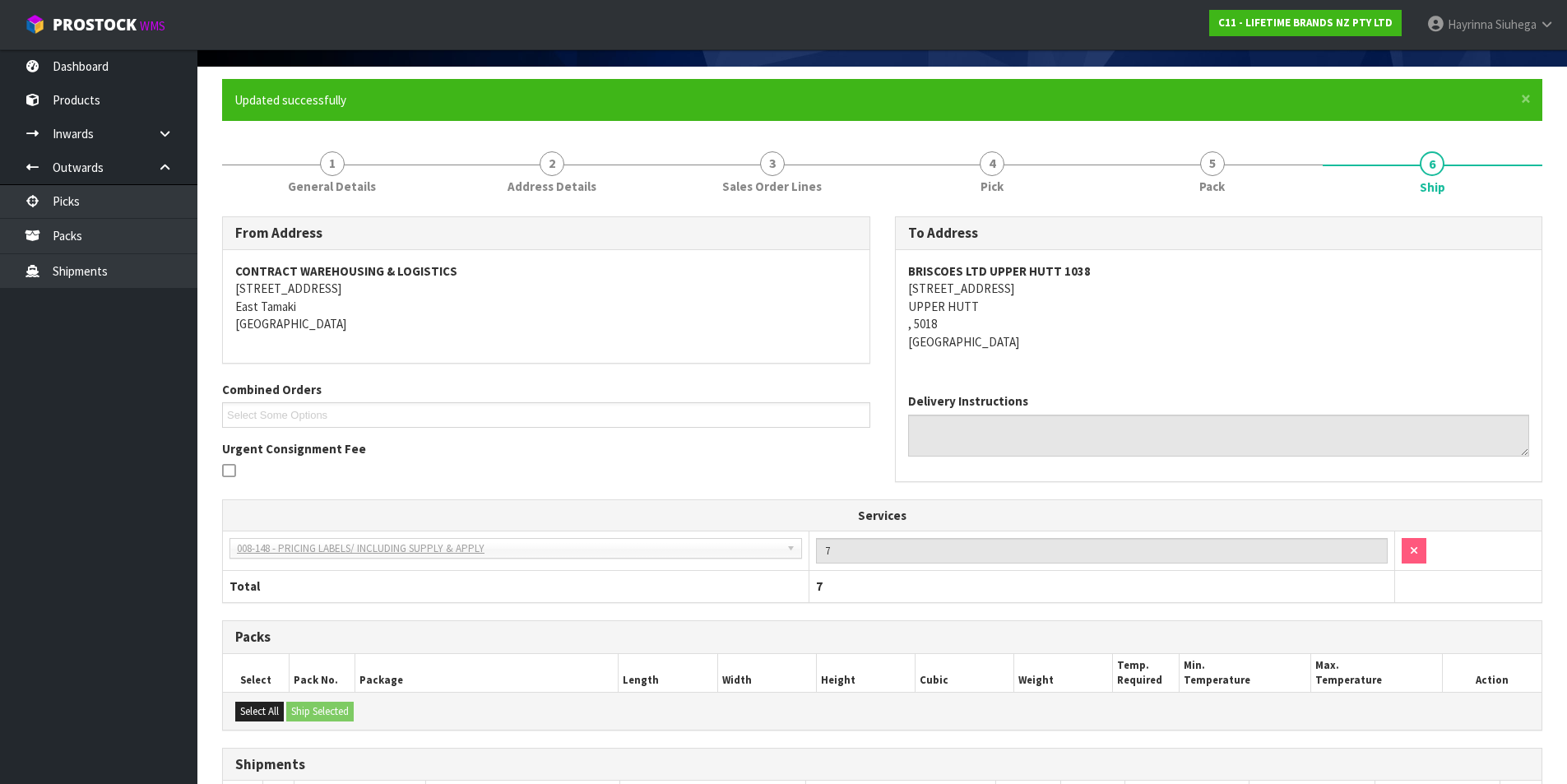
scroll to position [0, 0]
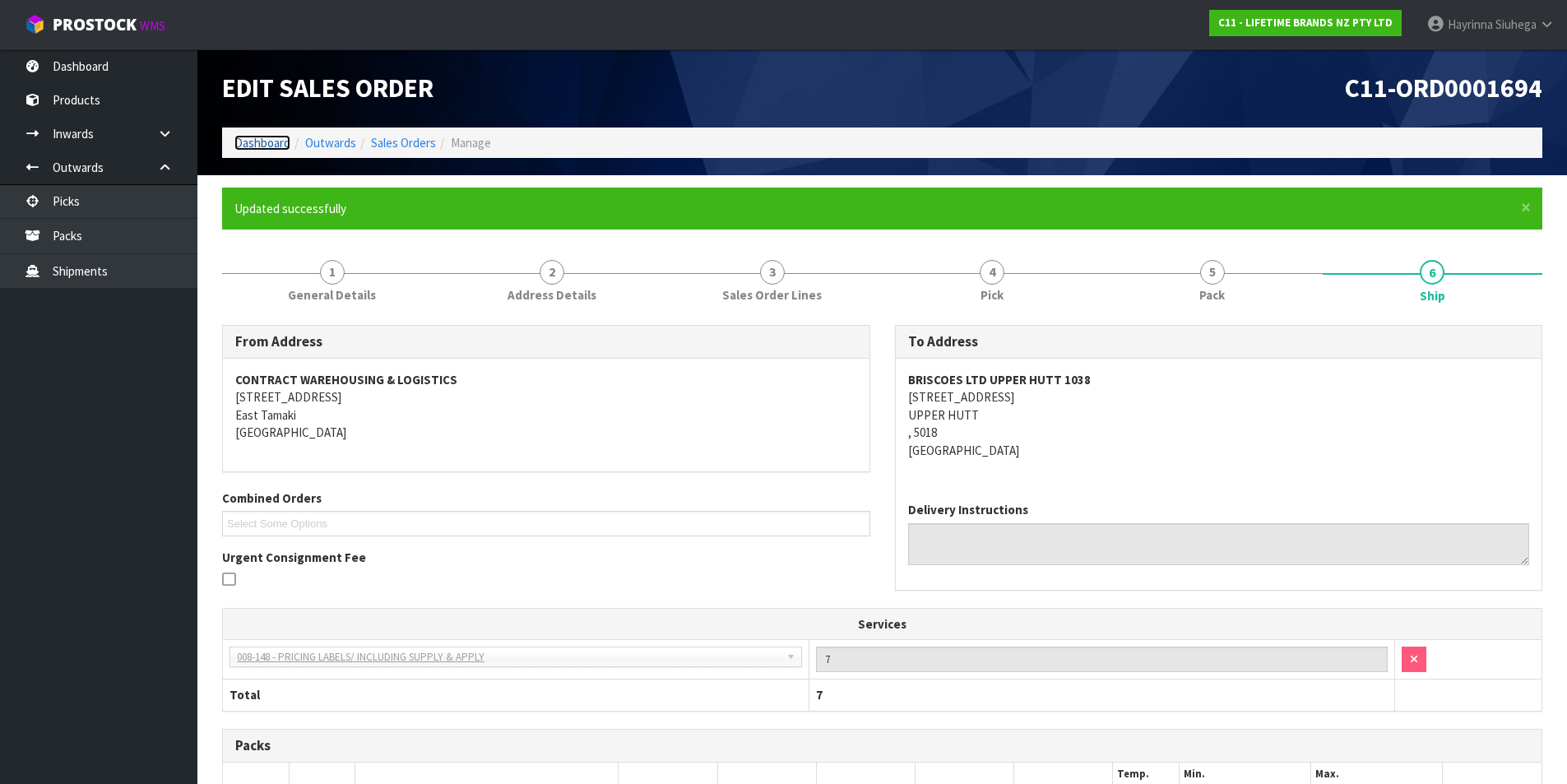
click at [268, 142] on link "Dashboard" at bounding box center [262, 142] width 56 height 15
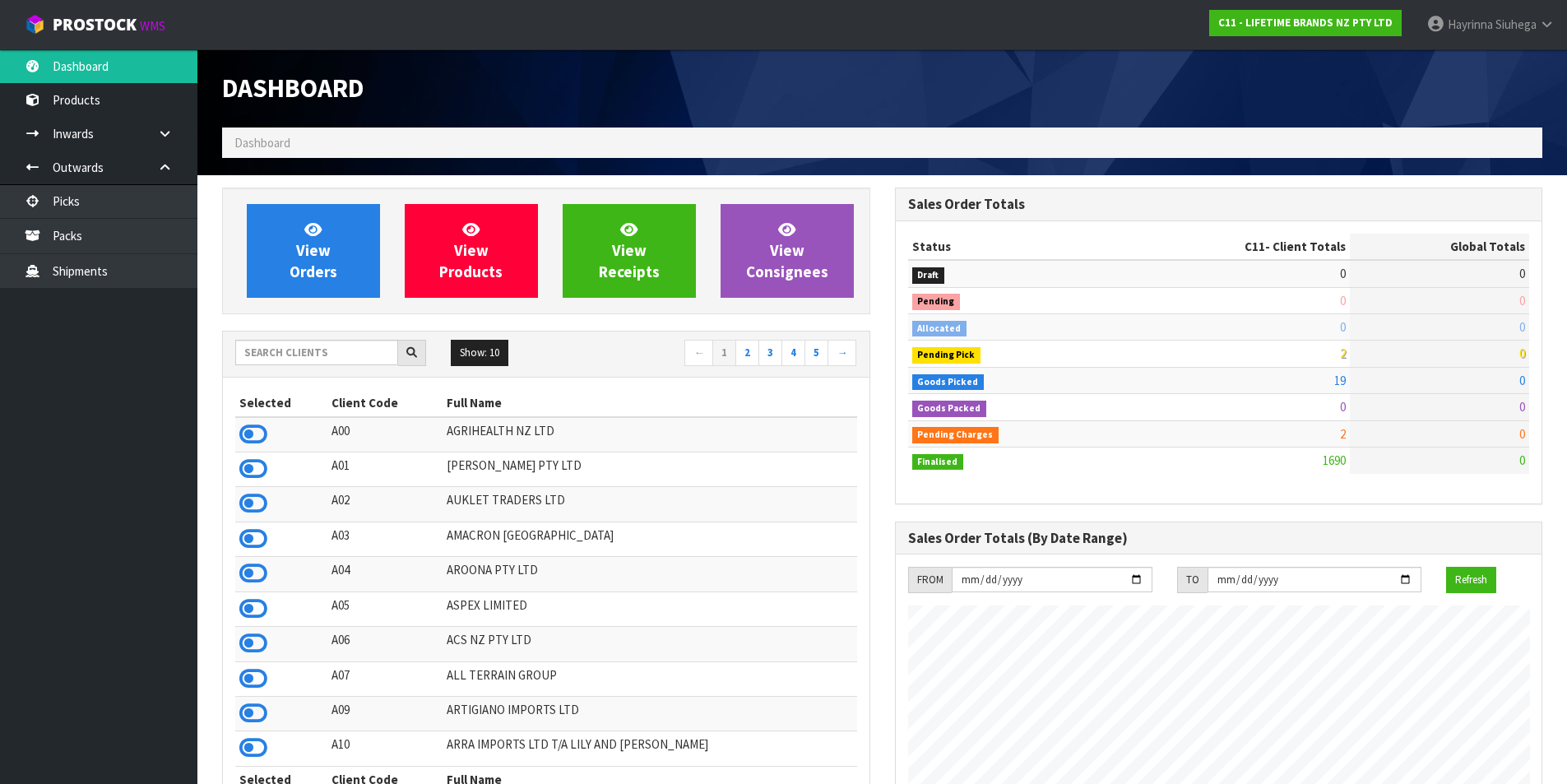
scroll to position [1246, 672]
click at [109, 250] on link "Packs" at bounding box center [99, 236] width 197 height 34
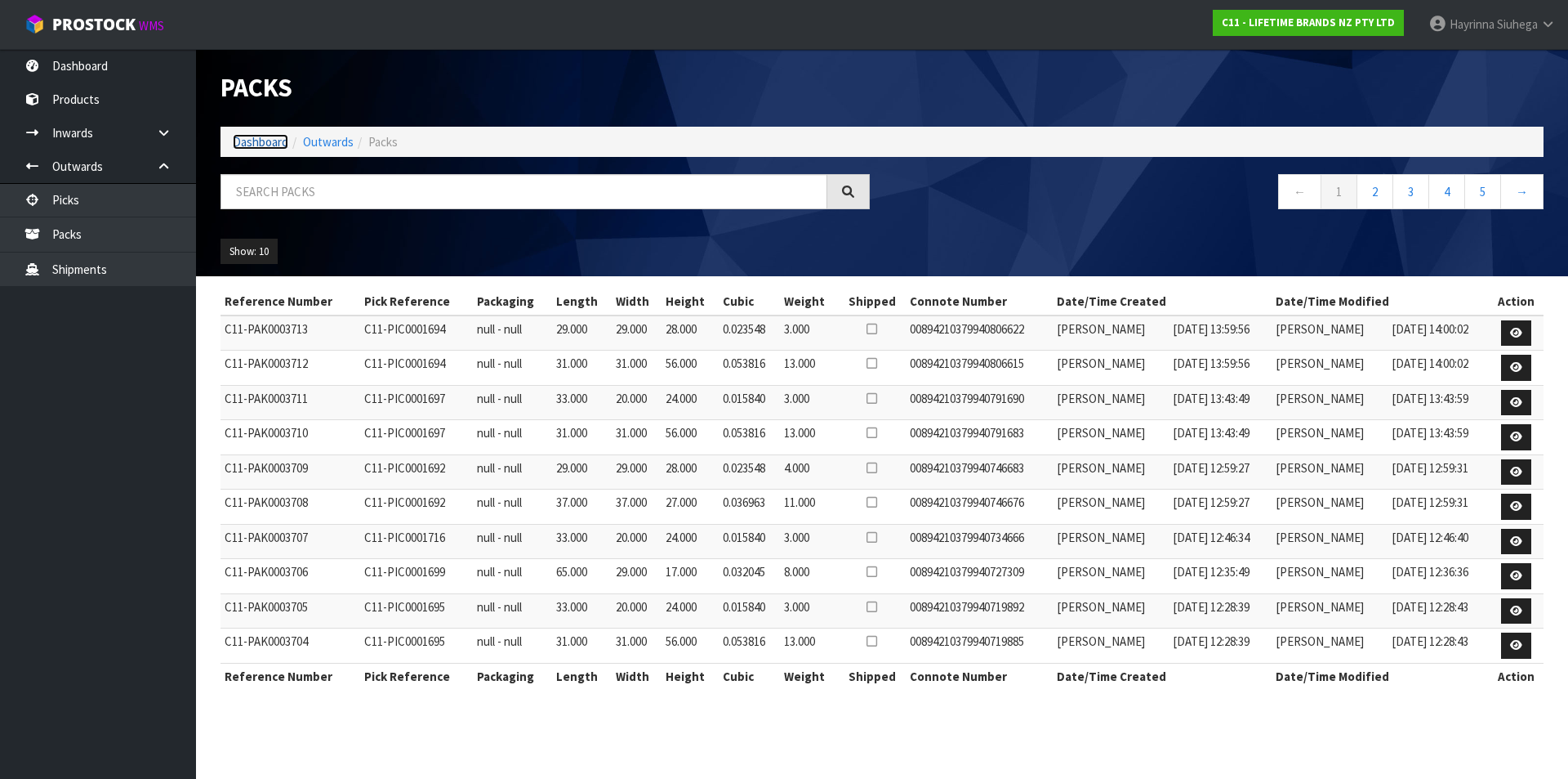
click at [269, 148] on link "Dashboard" at bounding box center [260, 141] width 55 height 15
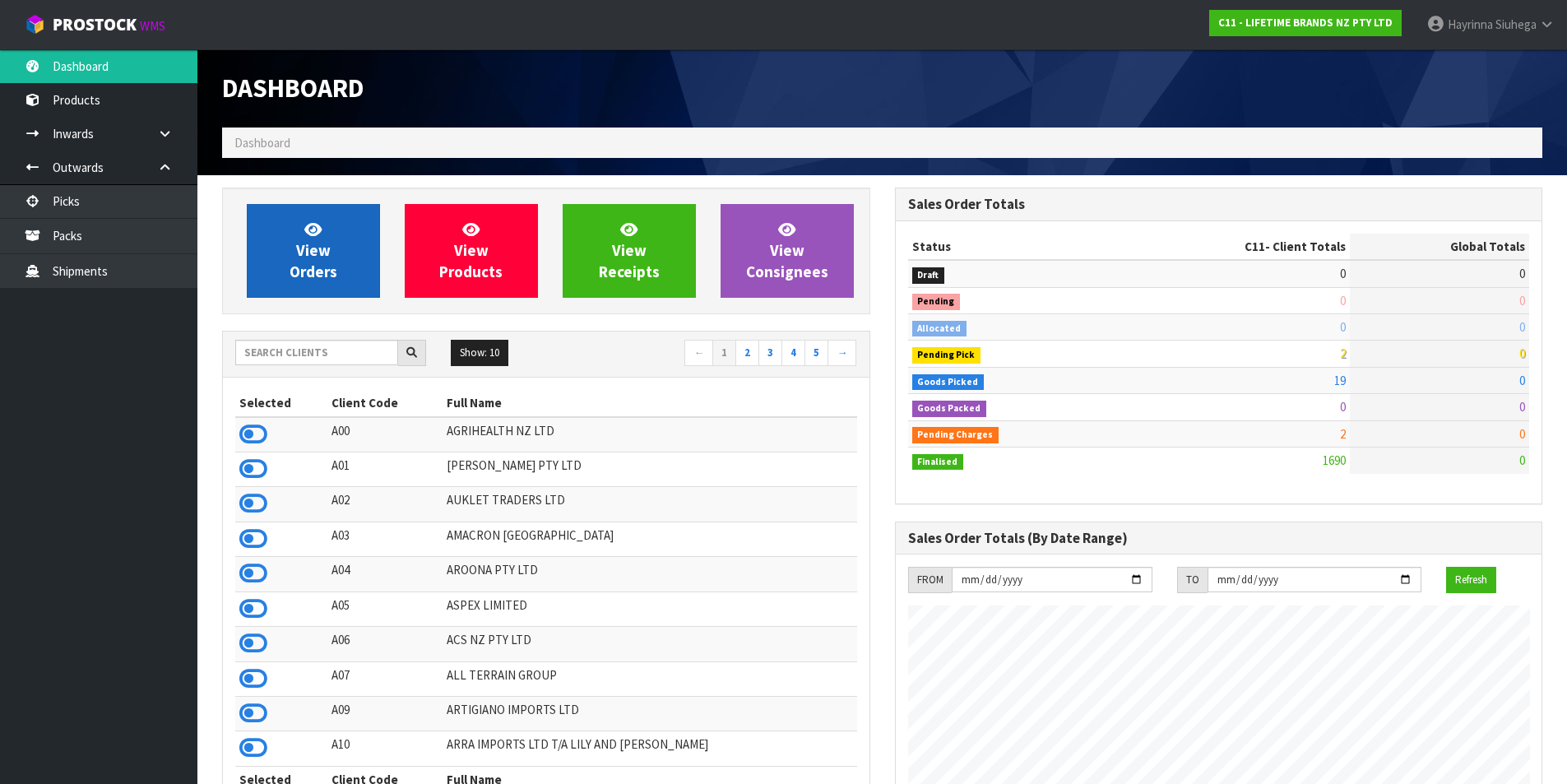
scroll to position [1246, 672]
click at [311, 226] on icon at bounding box center [312, 229] width 17 height 15
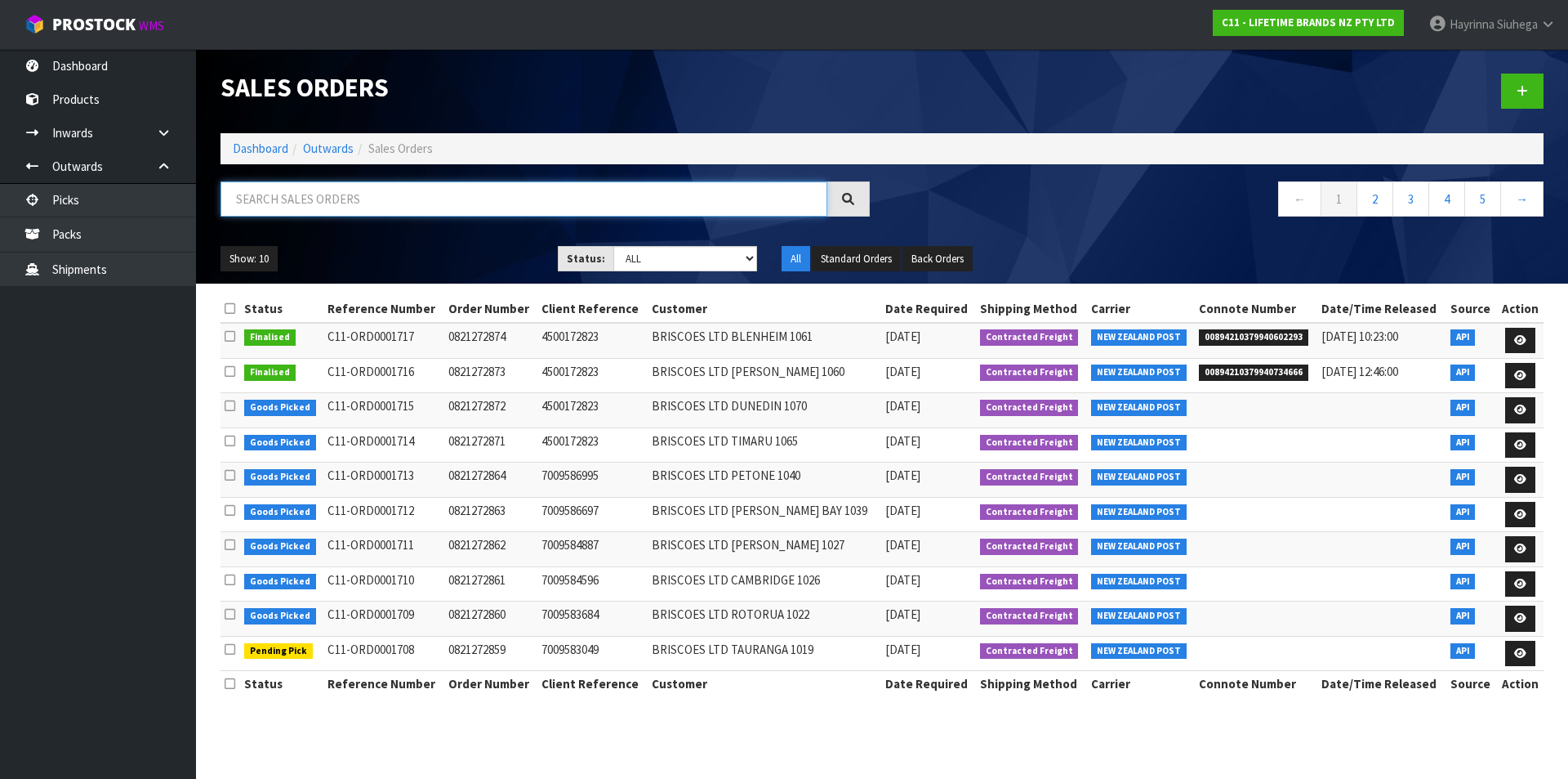
drag, startPoint x: 334, startPoint y: 197, endPoint x: 317, endPoint y: 188, distance: 19.2
click at [319, 190] on input "text" at bounding box center [524, 199] width 607 height 35
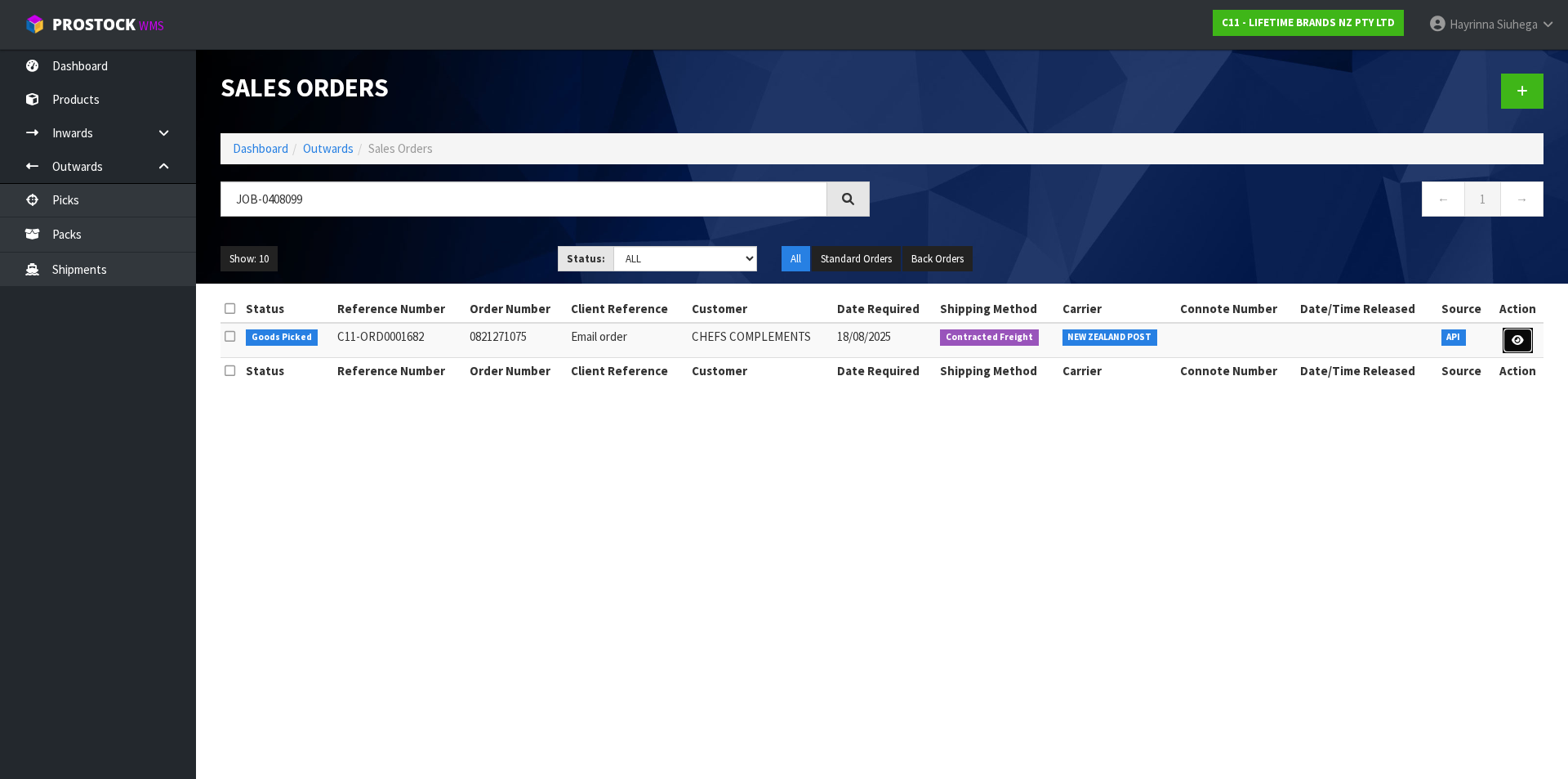
click at [1514, 335] on icon at bounding box center [1518, 340] width 12 height 11
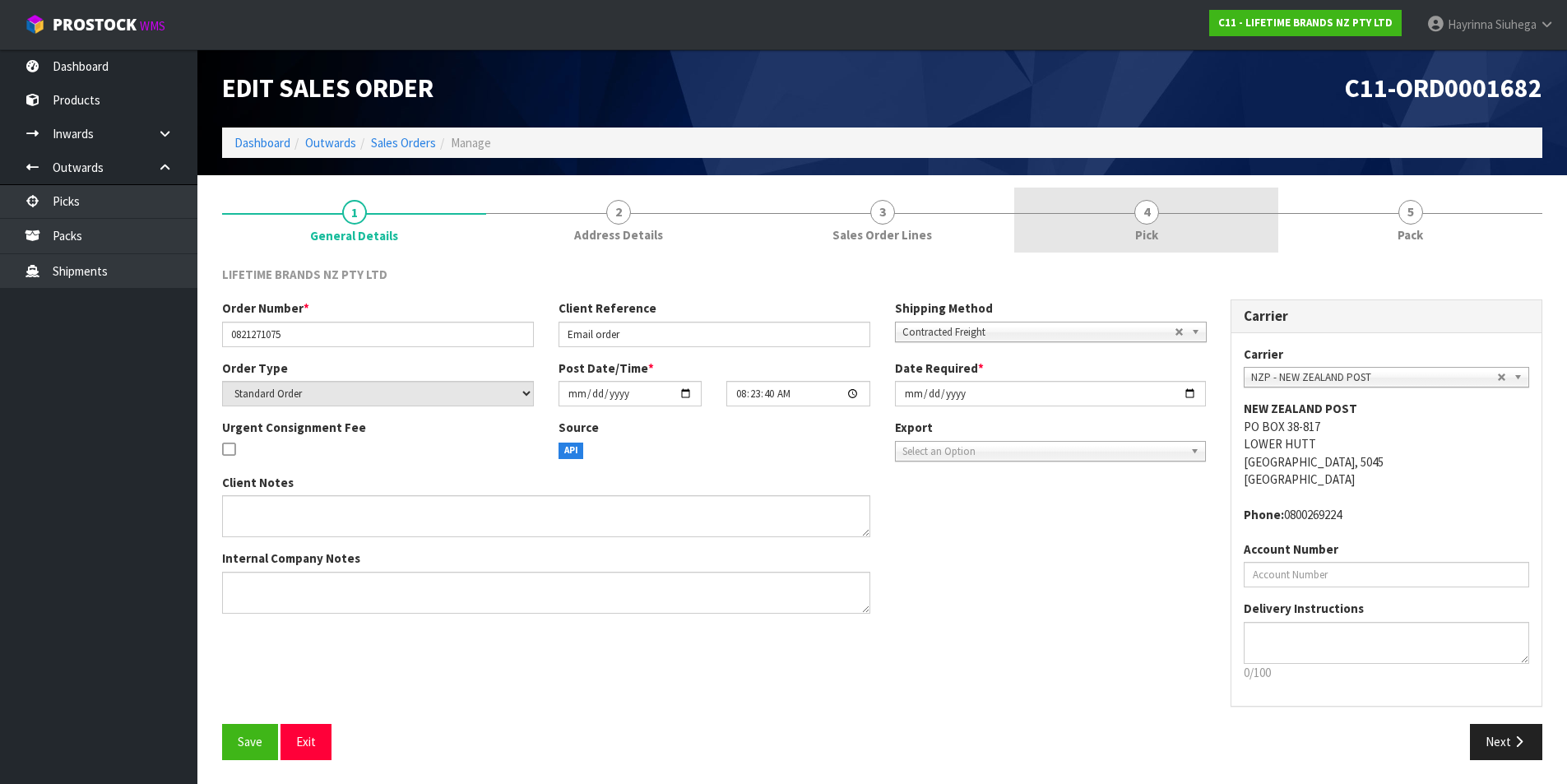
click at [1165, 243] on link "4 Pick" at bounding box center [1146, 220] width 264 height 65
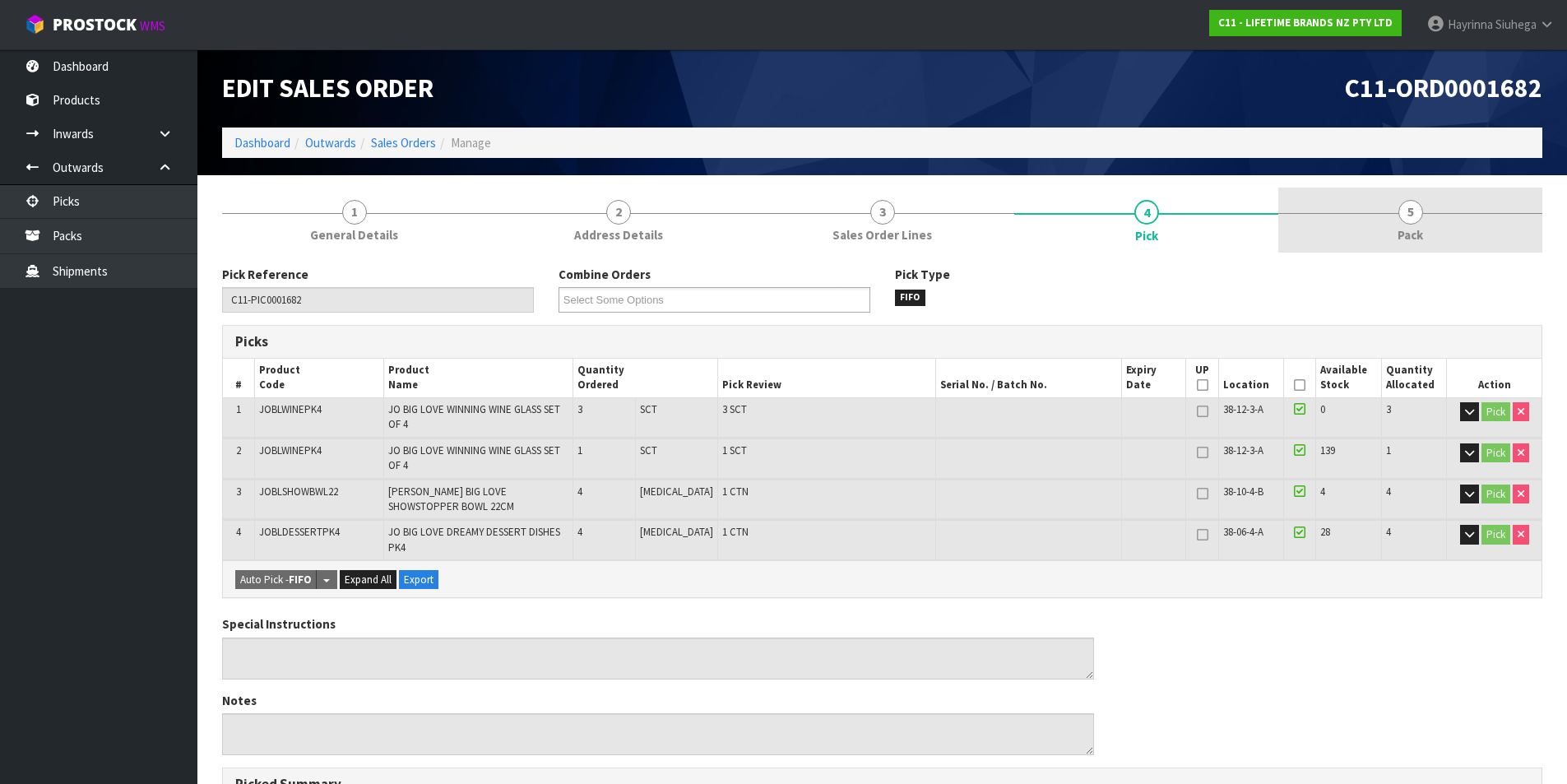
click at [1368, 220] on link "5 Pack" at bounding box center [1411, 220] width 264 height 65
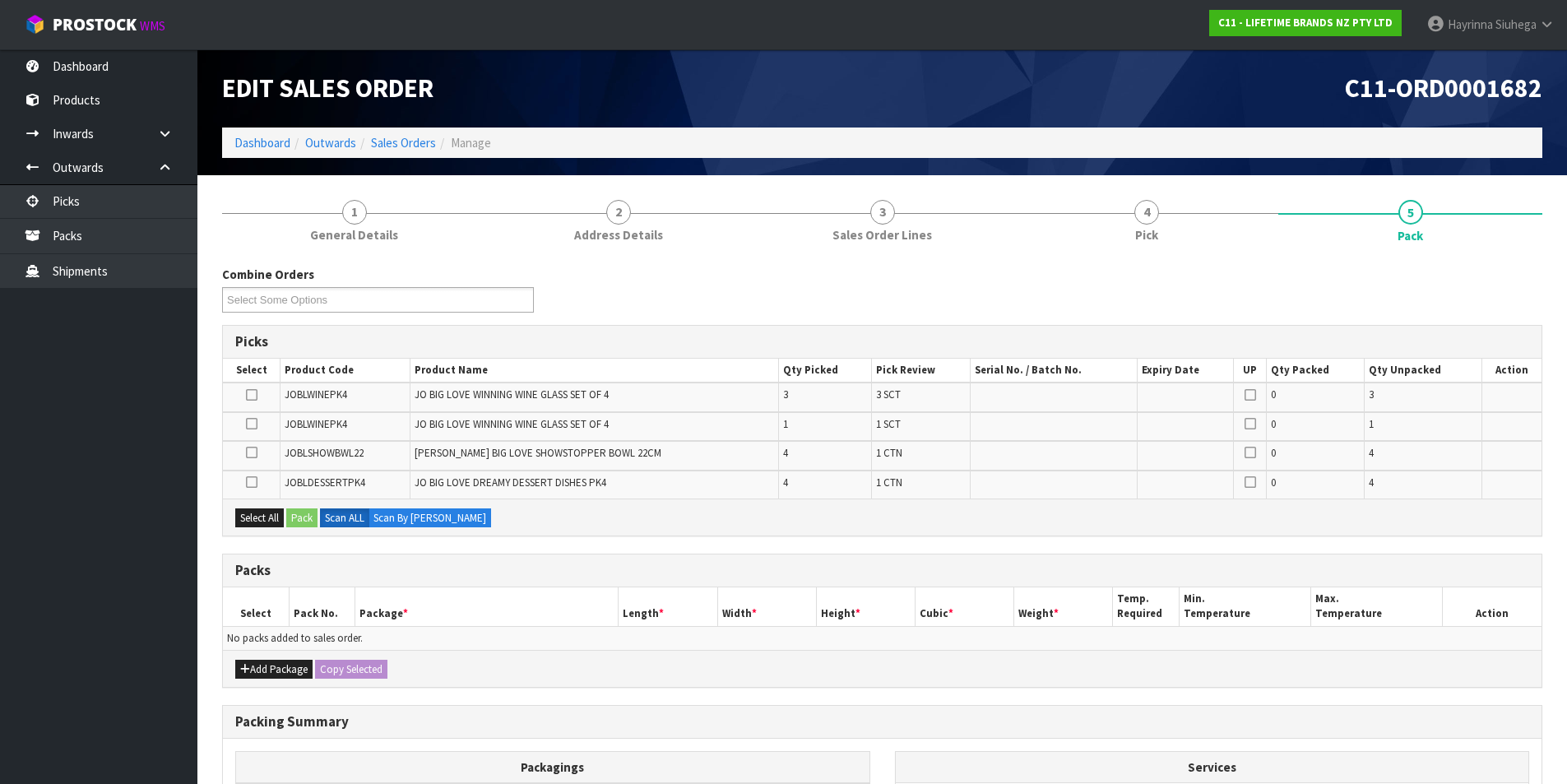
scroll to position [83, 0]
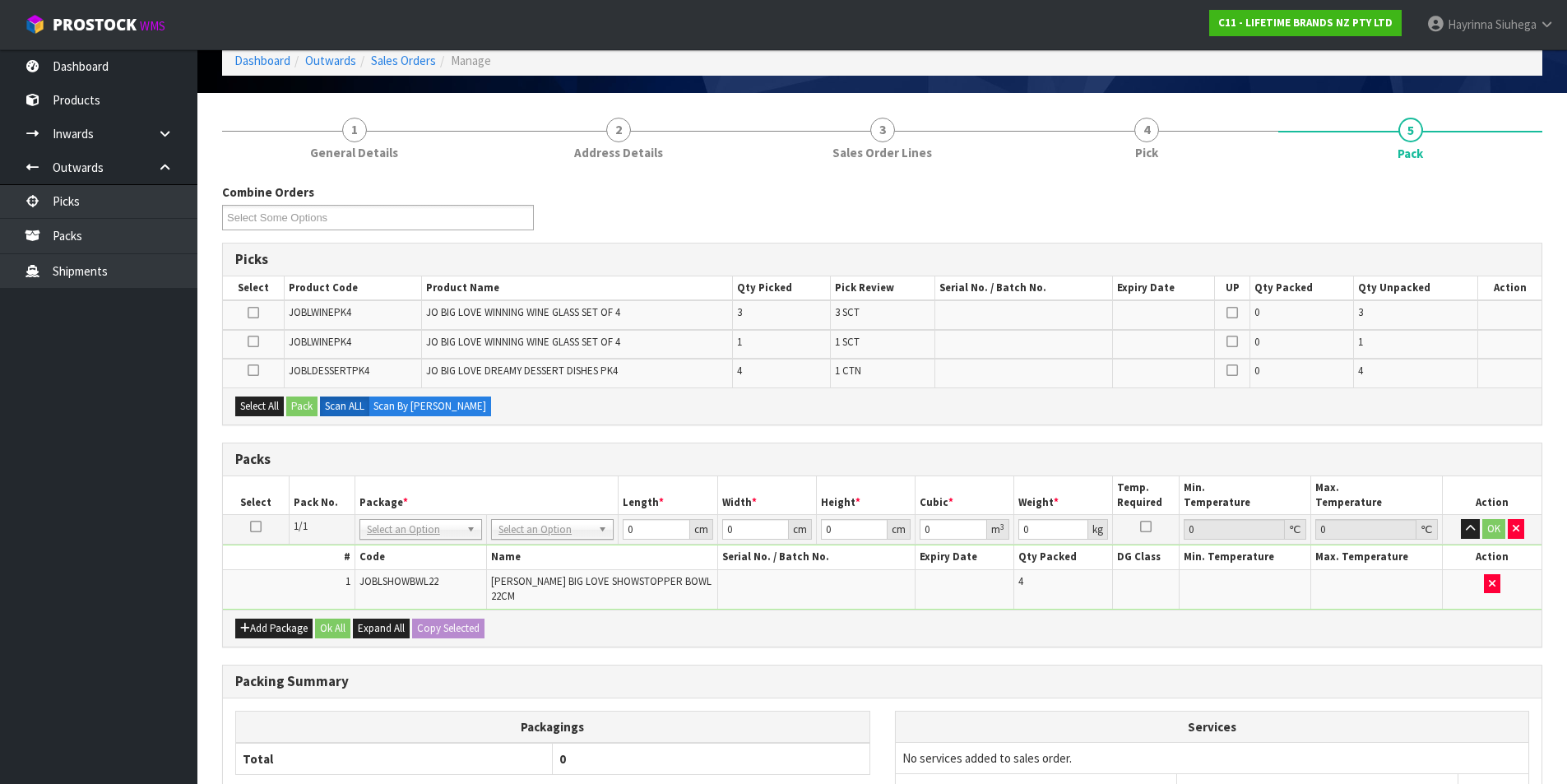
drag, startPoint x: 555, startPoint y: 521, endPoint x: 547, endPoint y: 552, distance: 32.0
drag, startPoint x: 531, startPoint y: 579, endPoint x: 523, endPoint y: 579, distance: 8.0
click at [248, 313] on icon at bounding box center [253, 312] width 12 height 1
click at [0, 0] on input "checkbox" at bounding box center [0, 0] width 0 height 0
click at [251, 341] on icon at bounding box center [253, 341] width 12 height 1
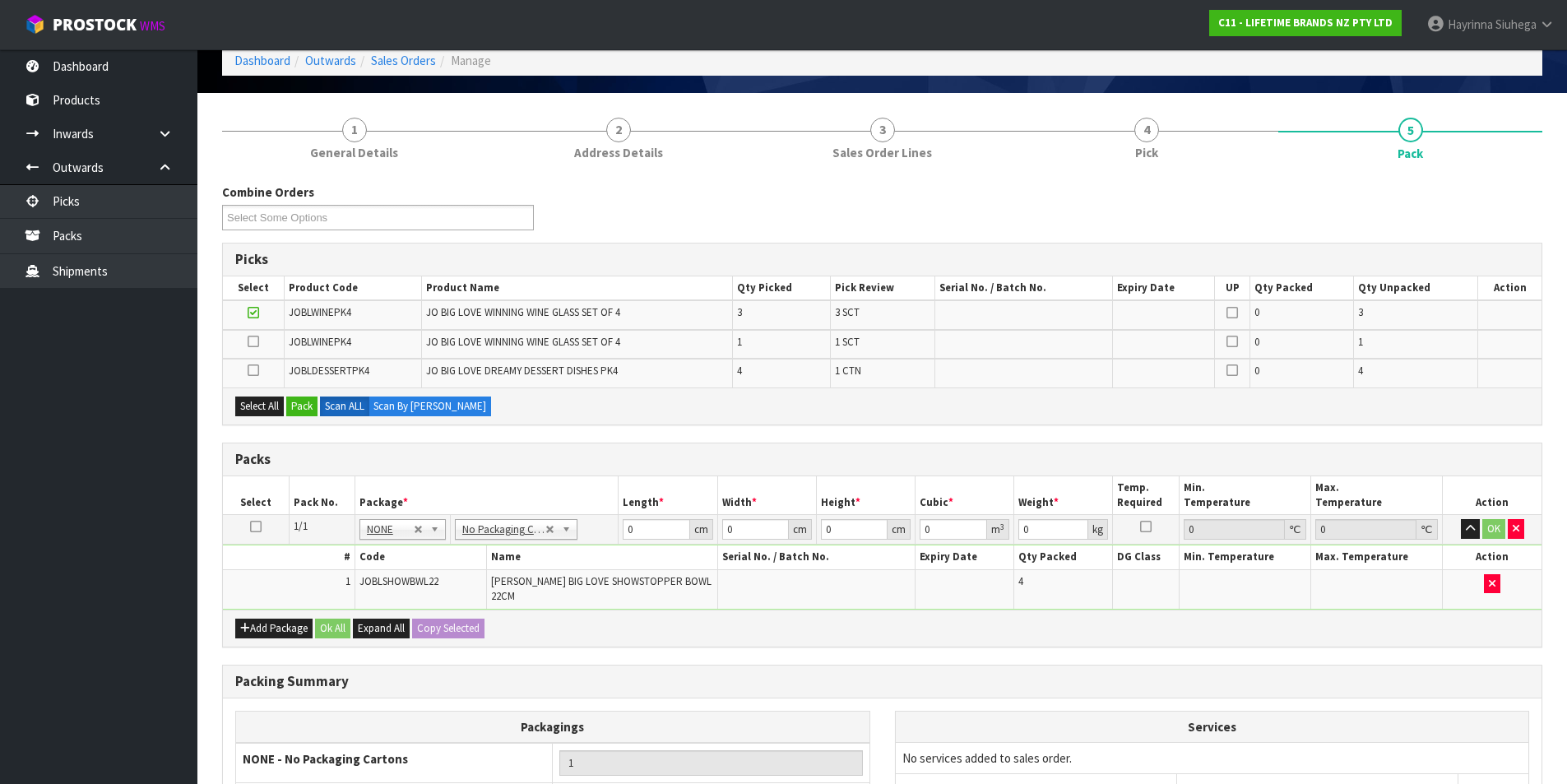
click at [0, 0] on input "checkbox" at bounding box center [0, 0] width 0 height 0
click at [261, 620] on button "Add Package" at bounding box center [274, 628] width 77 height 20
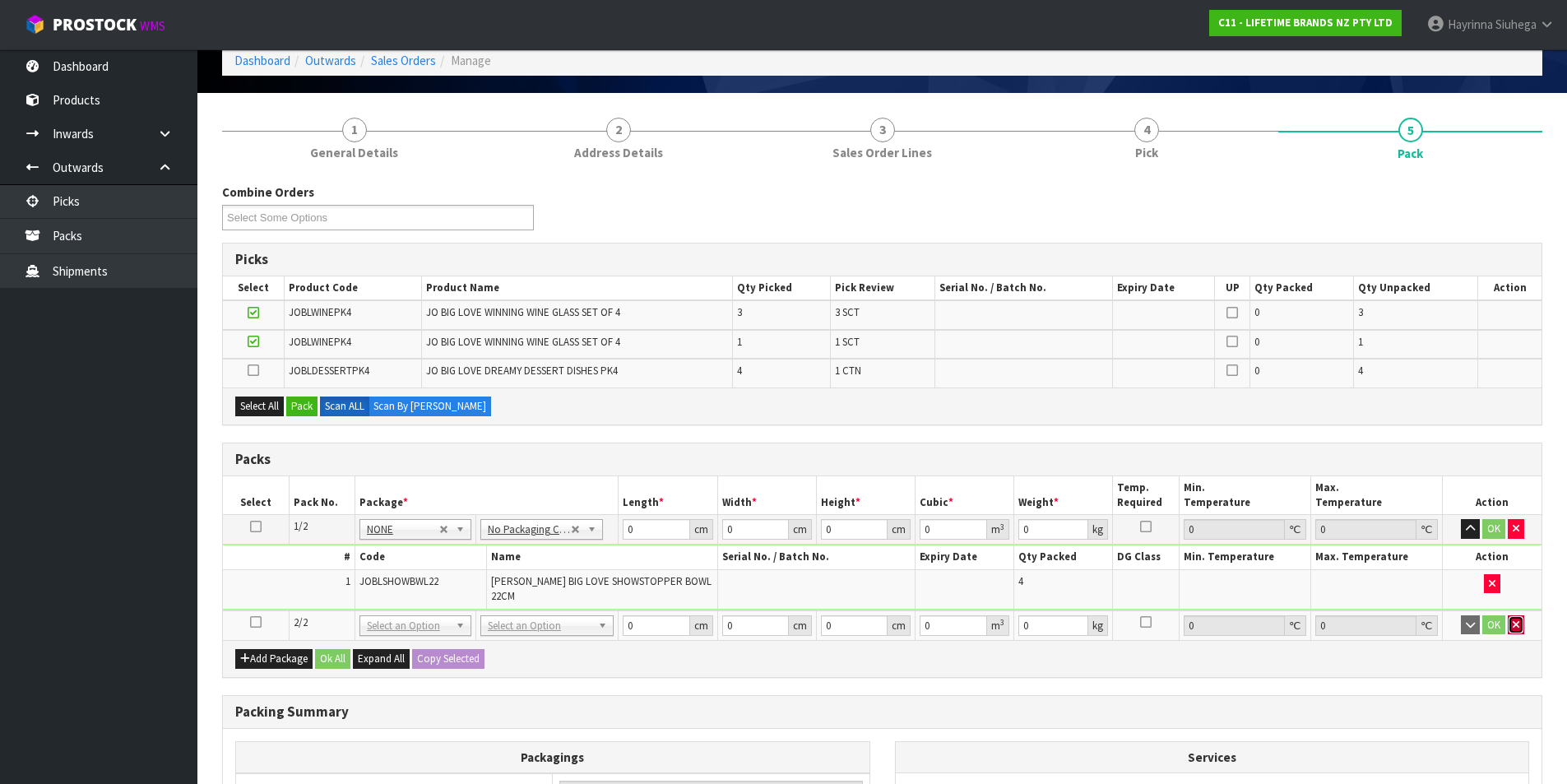
click at [1519, 618] on button "button" at bounding box center [1516, 625] width 16 height 20
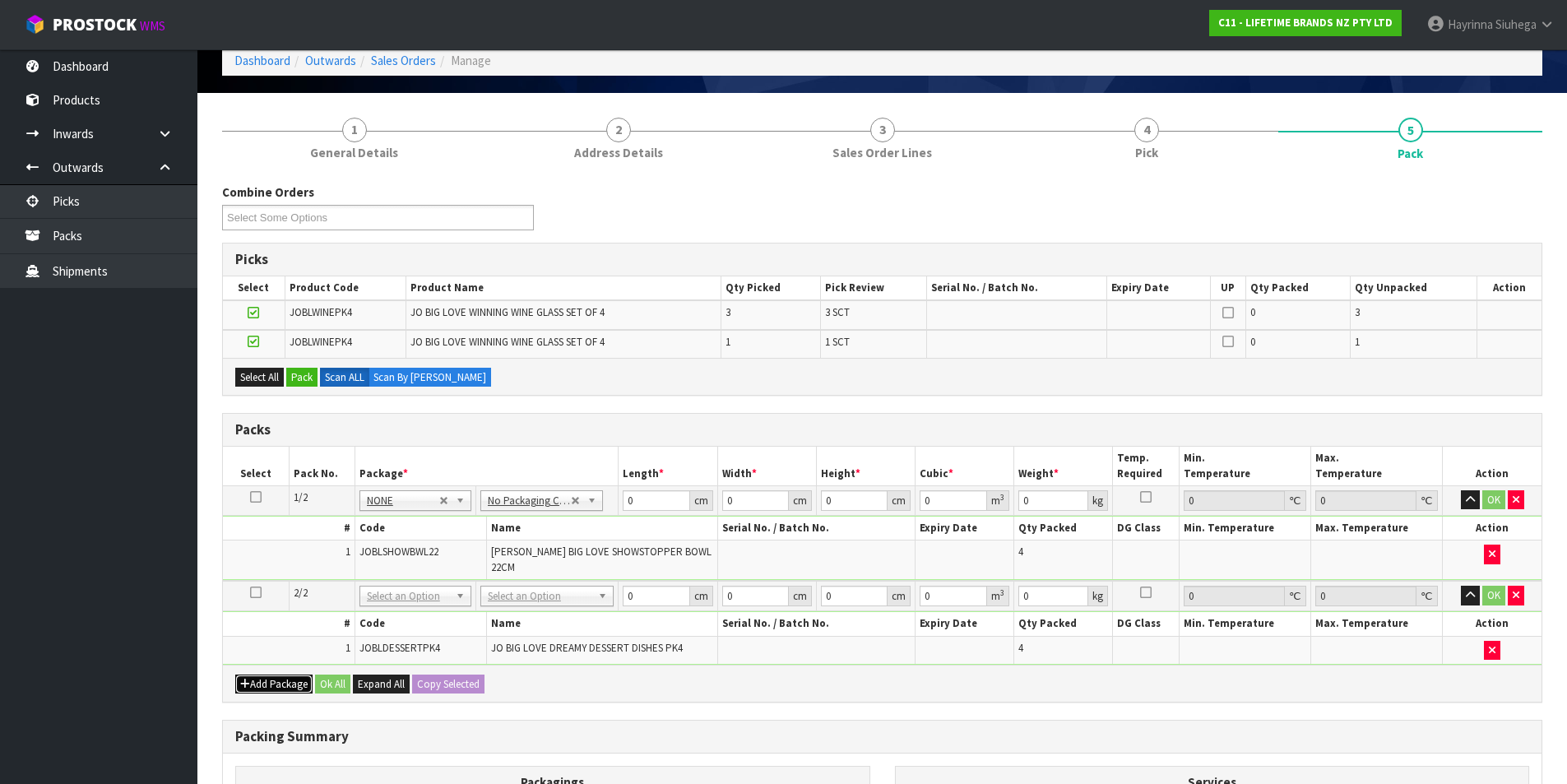
click at [282, 675] on button "Add Package" at bounding box center [274, 684] width 77 height 20
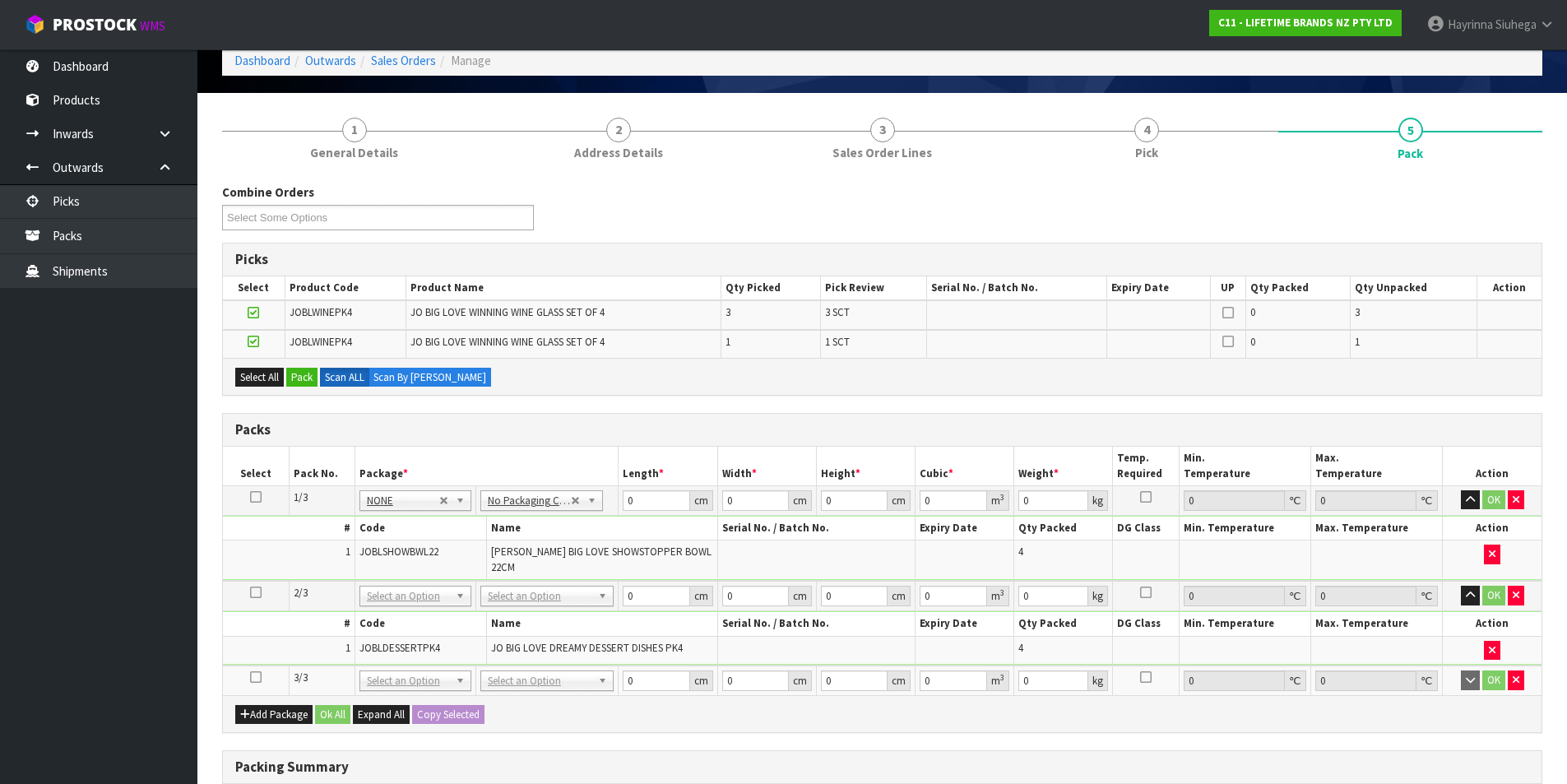
click at [258, 676] on icon at bounding box center [256, 676] width 12 height 1
click at [254, 380] on button "Select All" at bounding box center [259, 378] width 48 height 20
click at [304, 380] on button "Pack" at bounding box center [302, 378] width 31 height 20
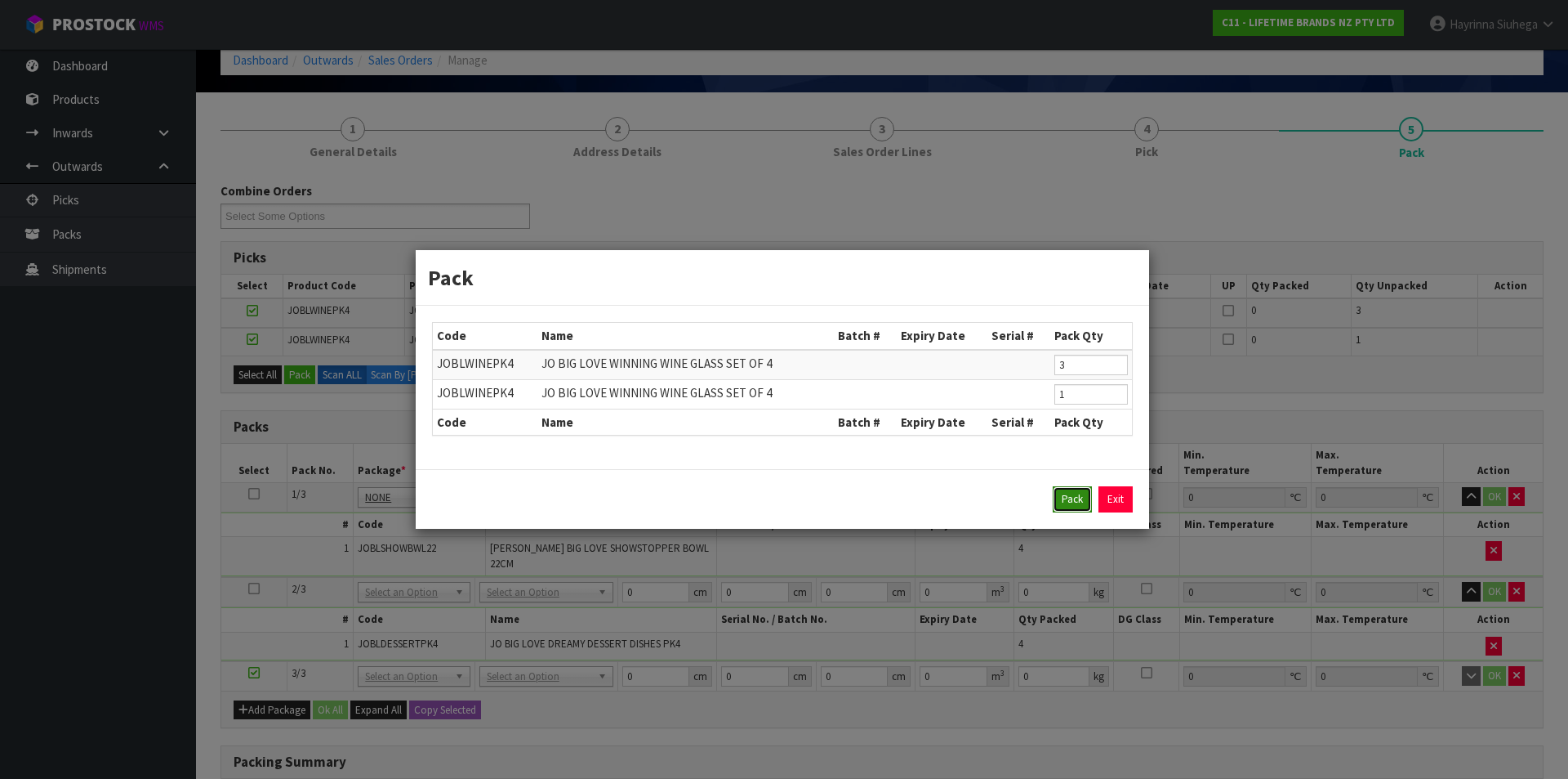
click at [1063, 508] on button "Pack" at bounding box center [1073, 498] width 39 height 26
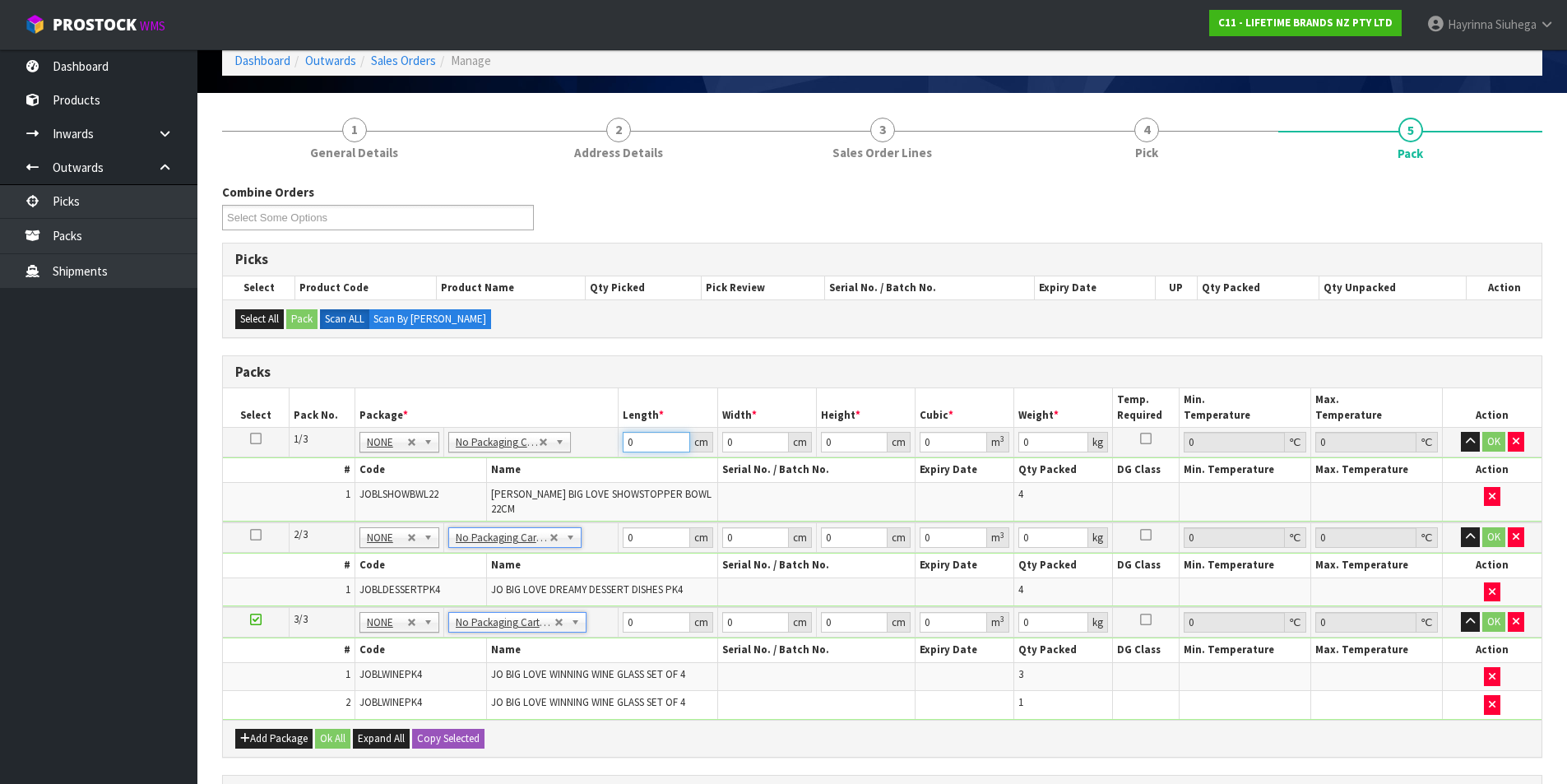
click at [624, 442] on input "0" at bounding box center [656, 441] width 66 height 21
click button "OK" at bounding box center [1494, 441] width 23 height 20
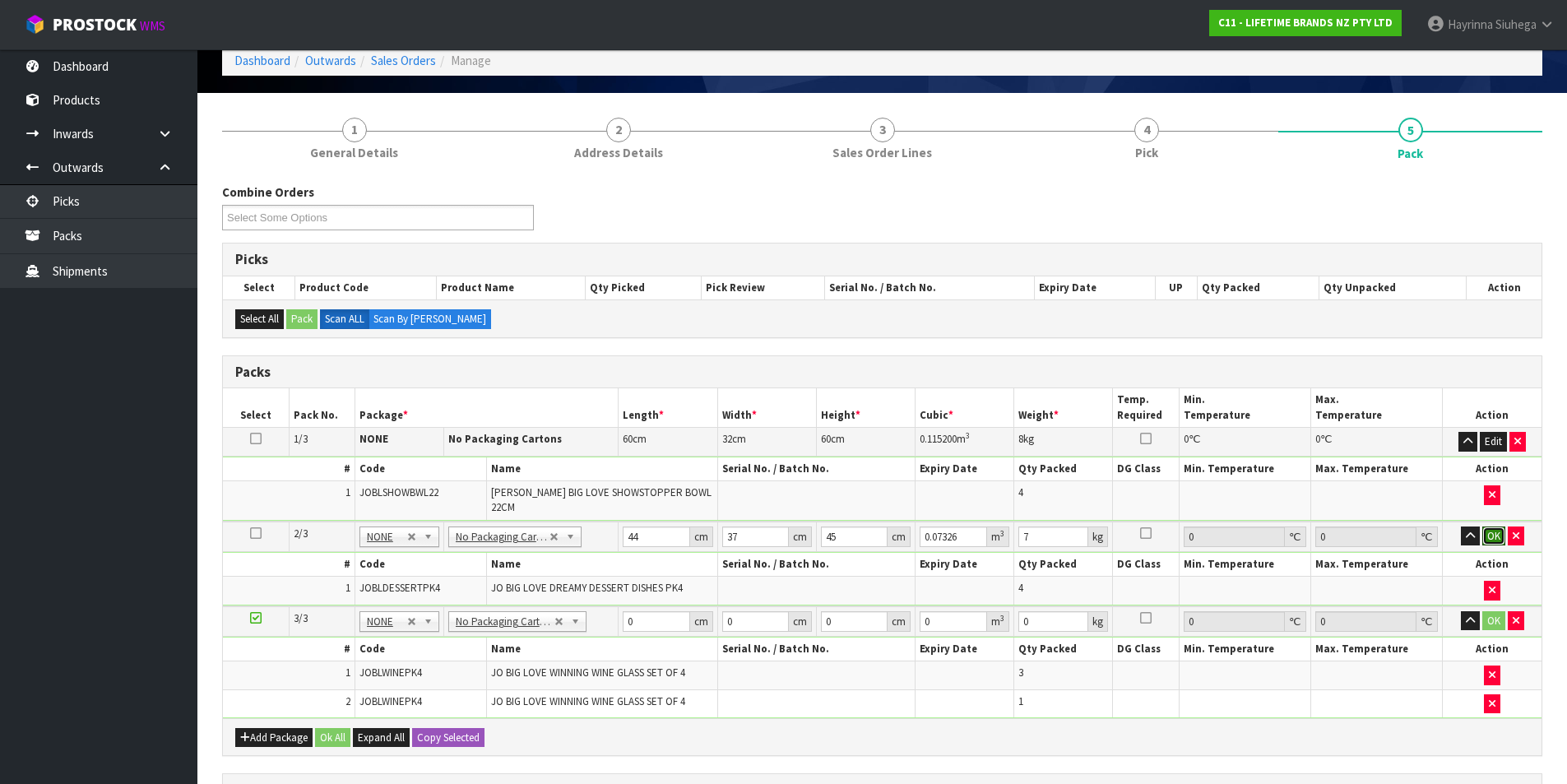
click button "OK" at bounding box center [1494, 536] width 23 height 20
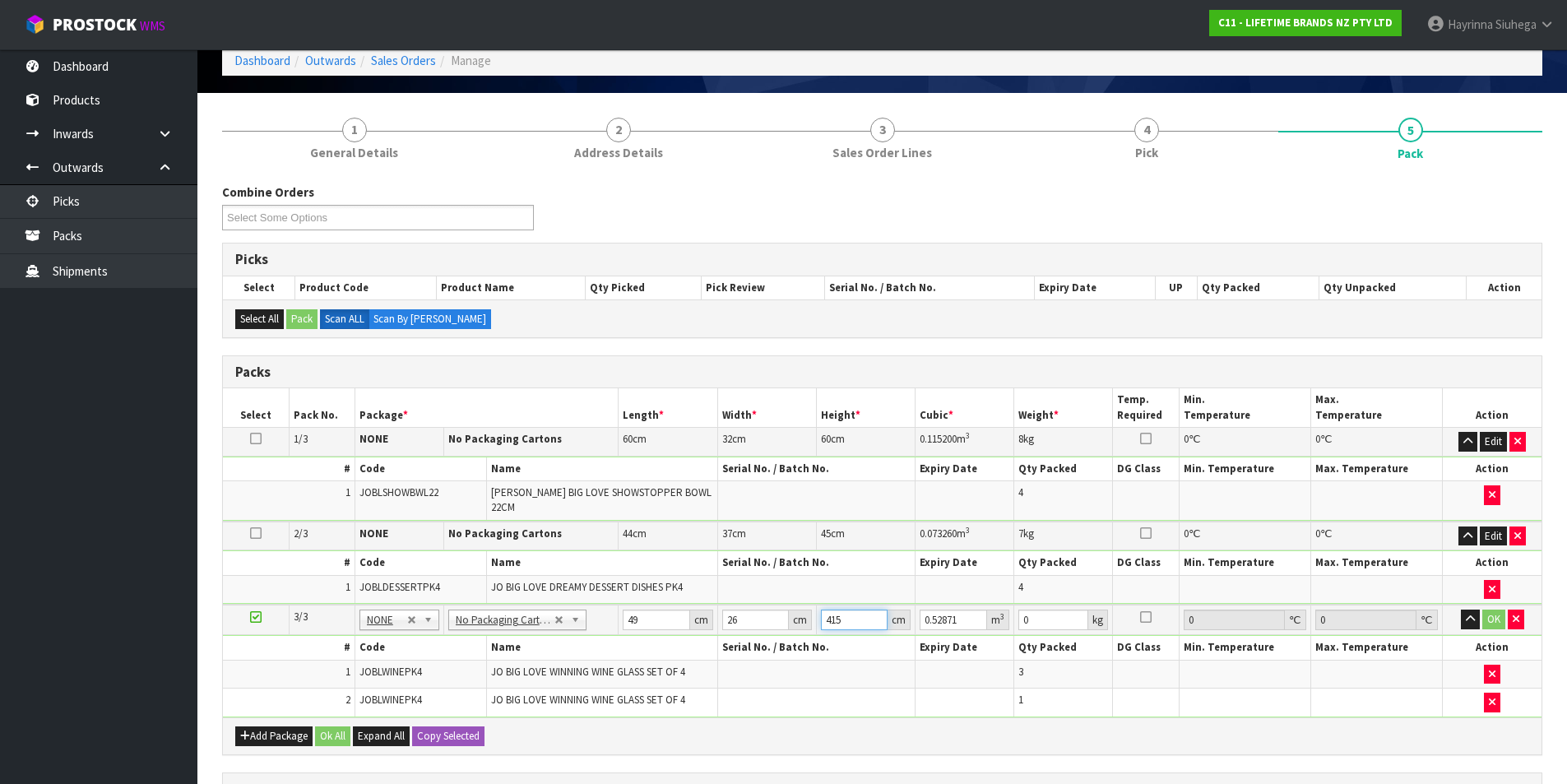
click at [827, 613] on input "415" at bounding box center [854, 619] width 66 height 21
click button "OK" at bounding box center [1494, 619] width 23 height 20
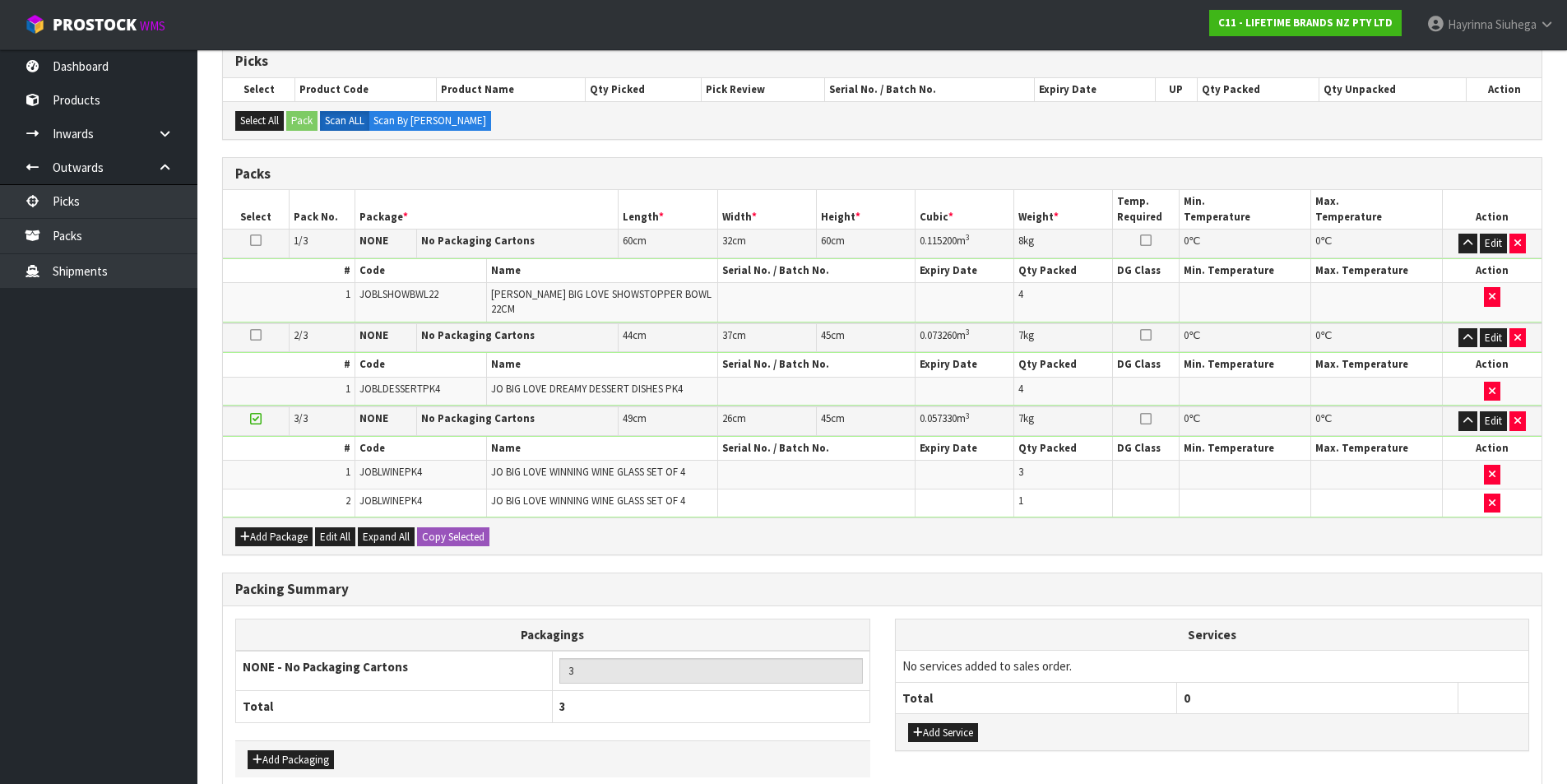
scroll to position [353, 0]
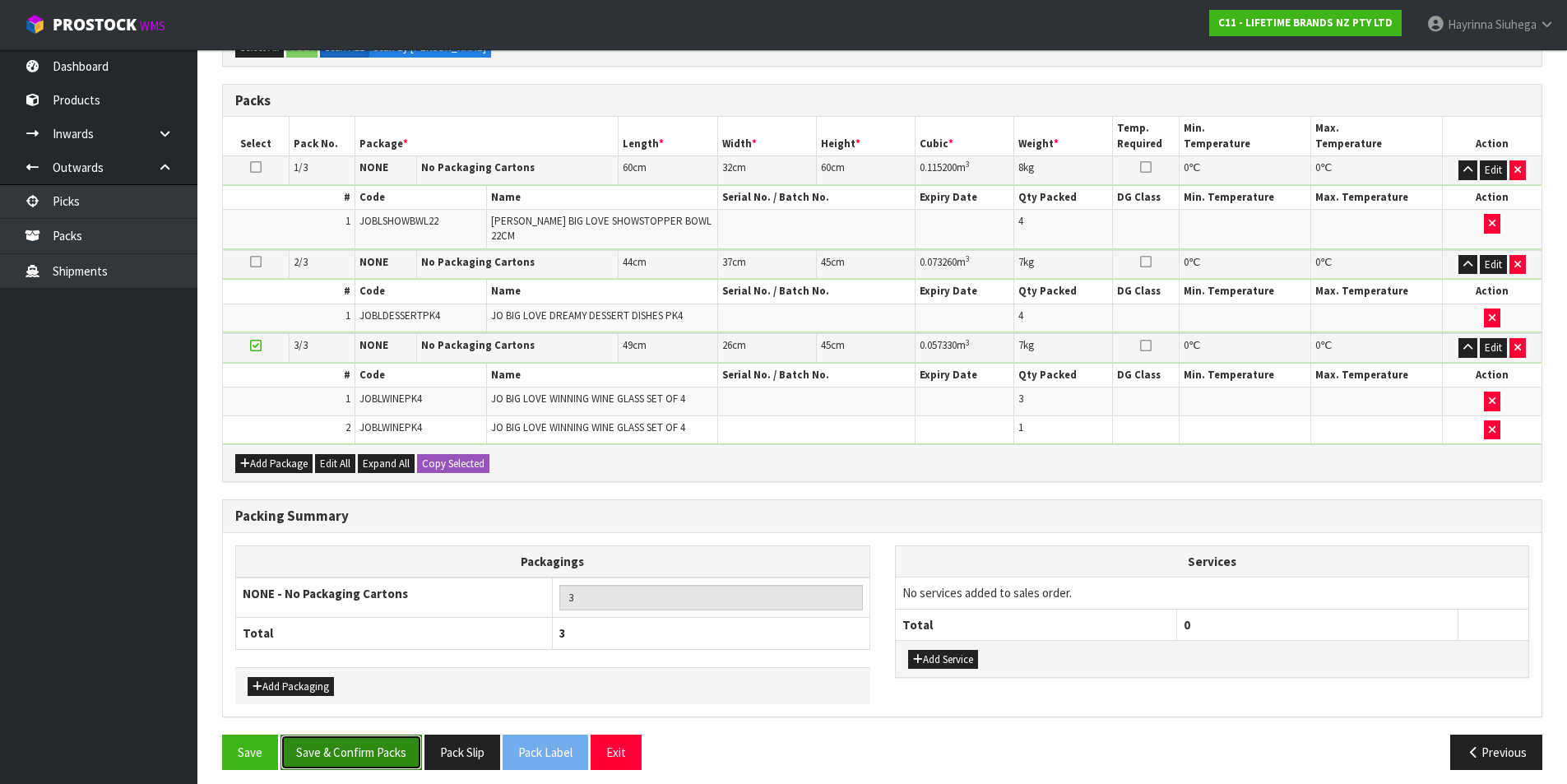
click at [398, 745] on button "Save & Confirm Packs" at bounding box center [352, 752] width 142 height 35
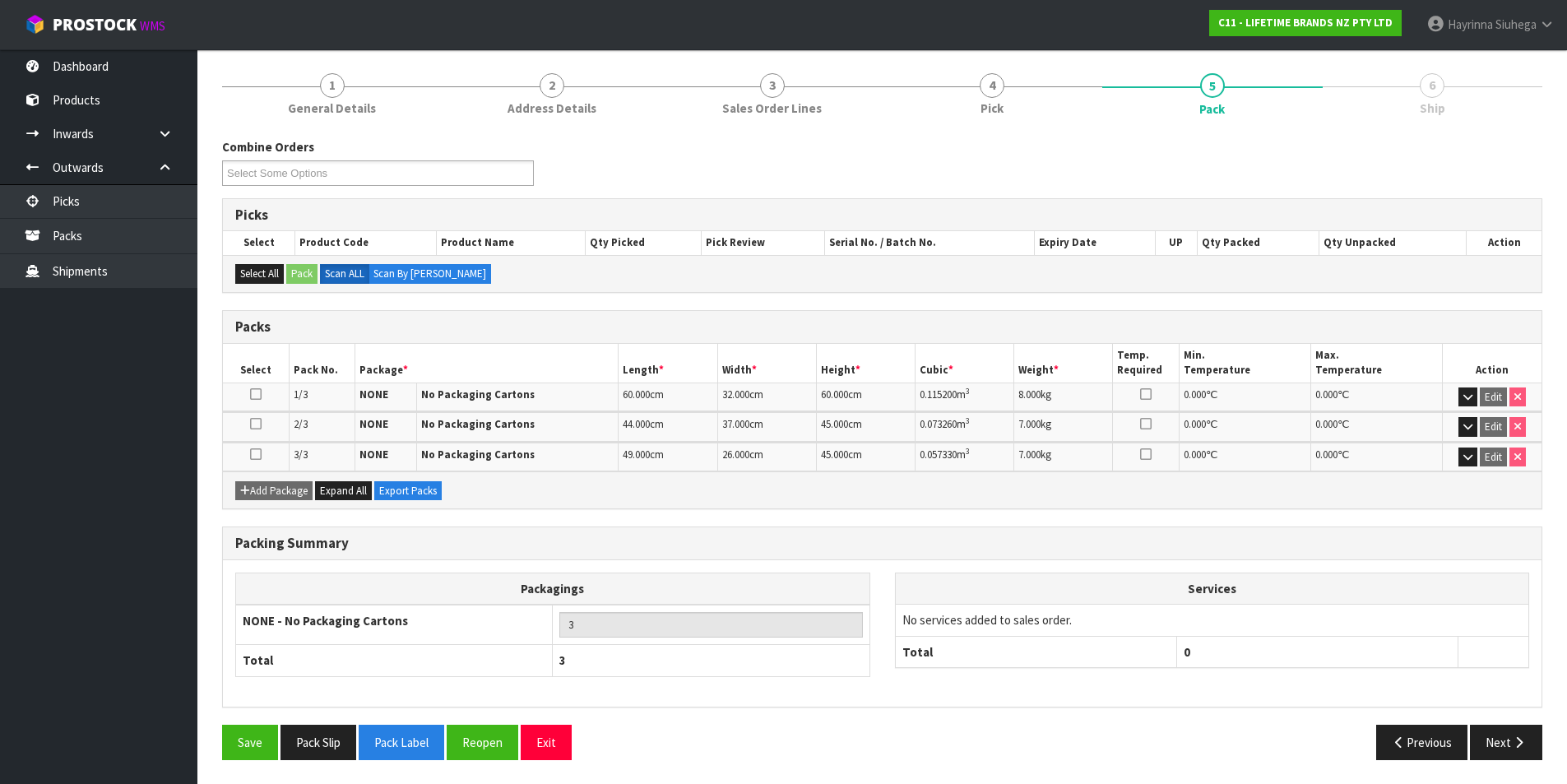
scroll to position [187, 0]
click at [1506, 741] on button "Next" at bounding box center [1506, 741] width 73 height 35
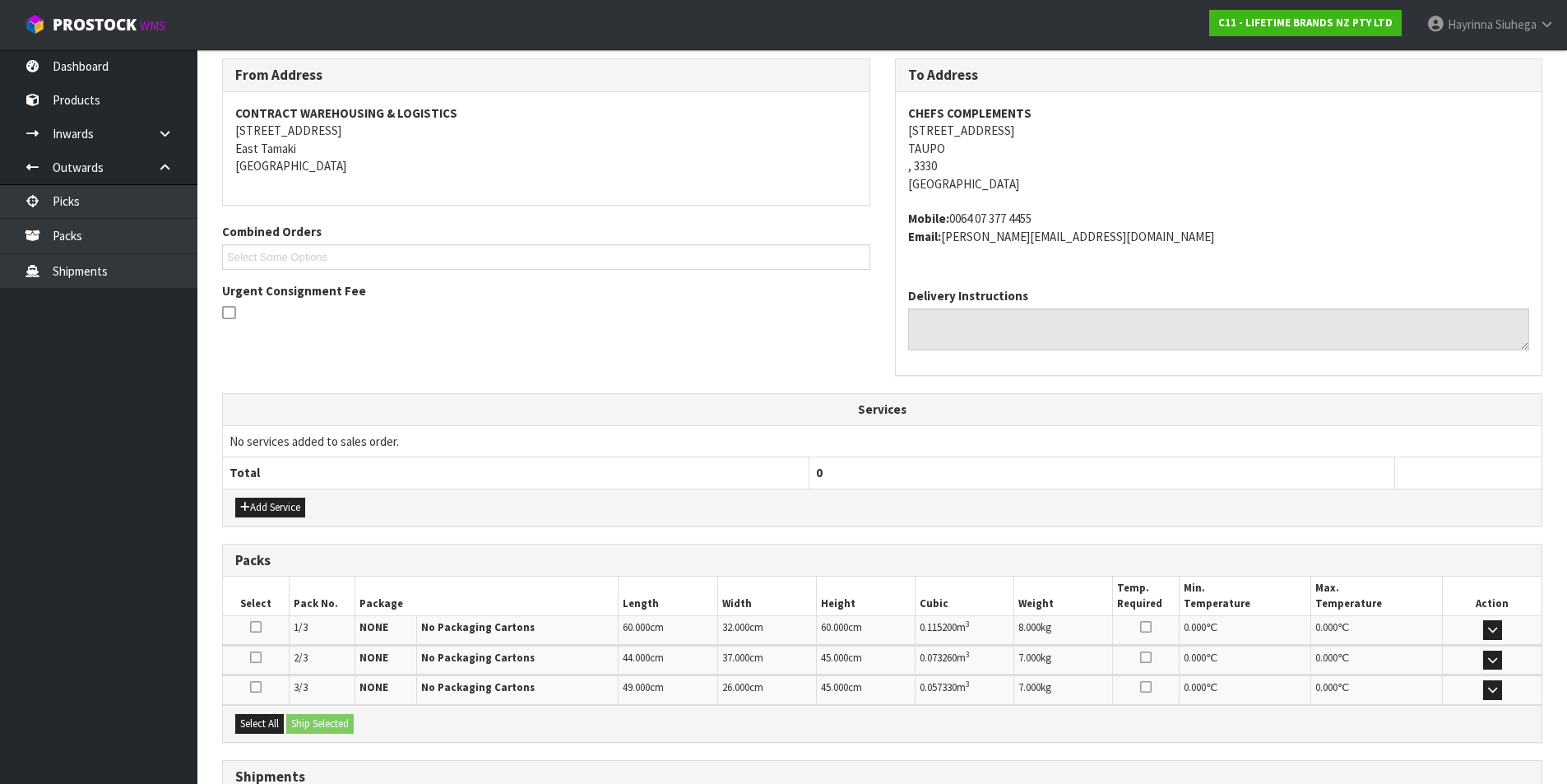
scroll to position [402, 0]
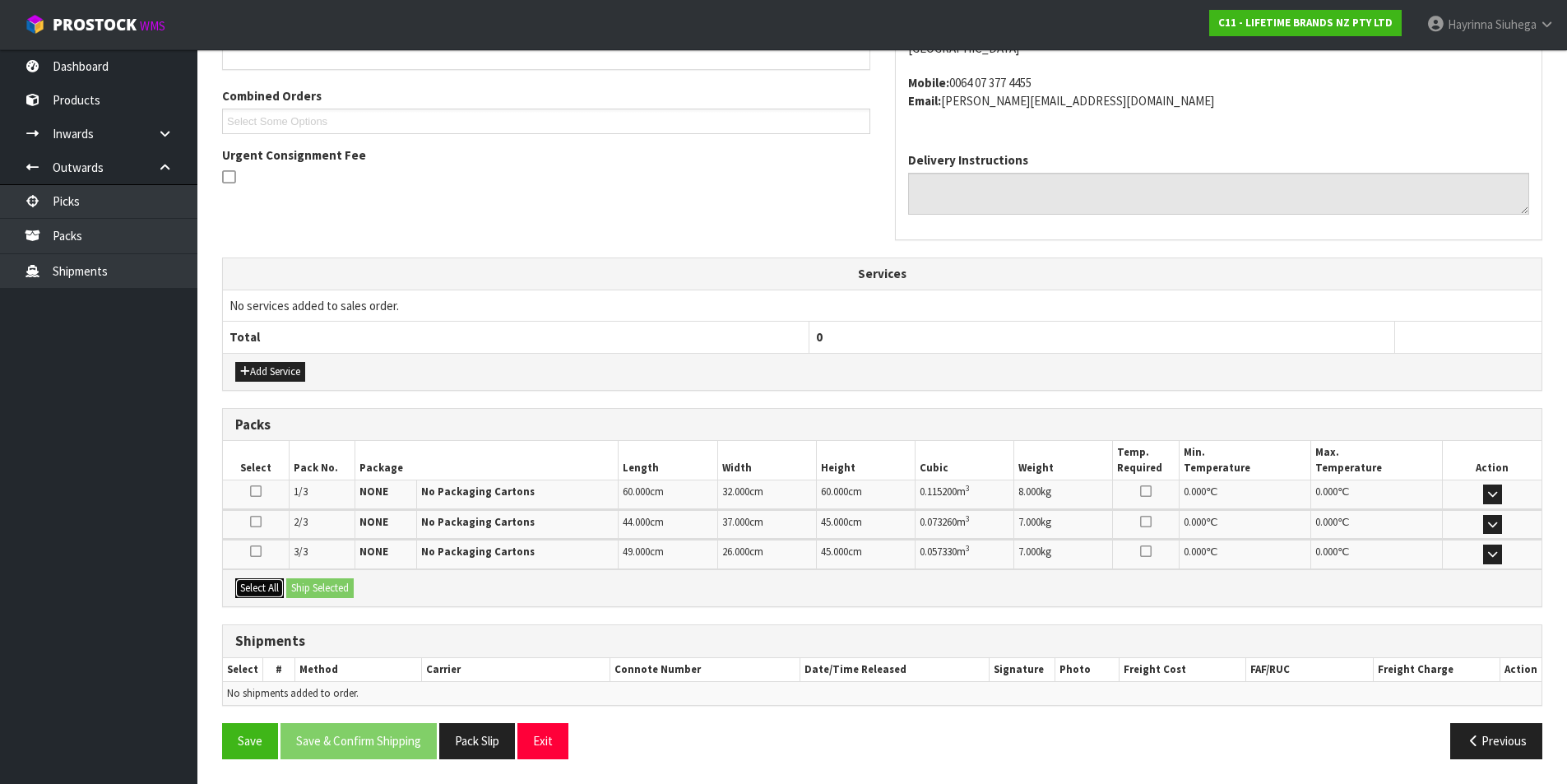
drag, startPoint x: 266, startPoint y: 593, endPoint x: 302, endPoint y: 593, distance: 36.0
click at [267, 593] on button "Select All" at bounding box center [259, 588] width 48 height 20
click at [327, 593] on button "Ship Selected" at bounding box center [320, 588] width 67 height 20
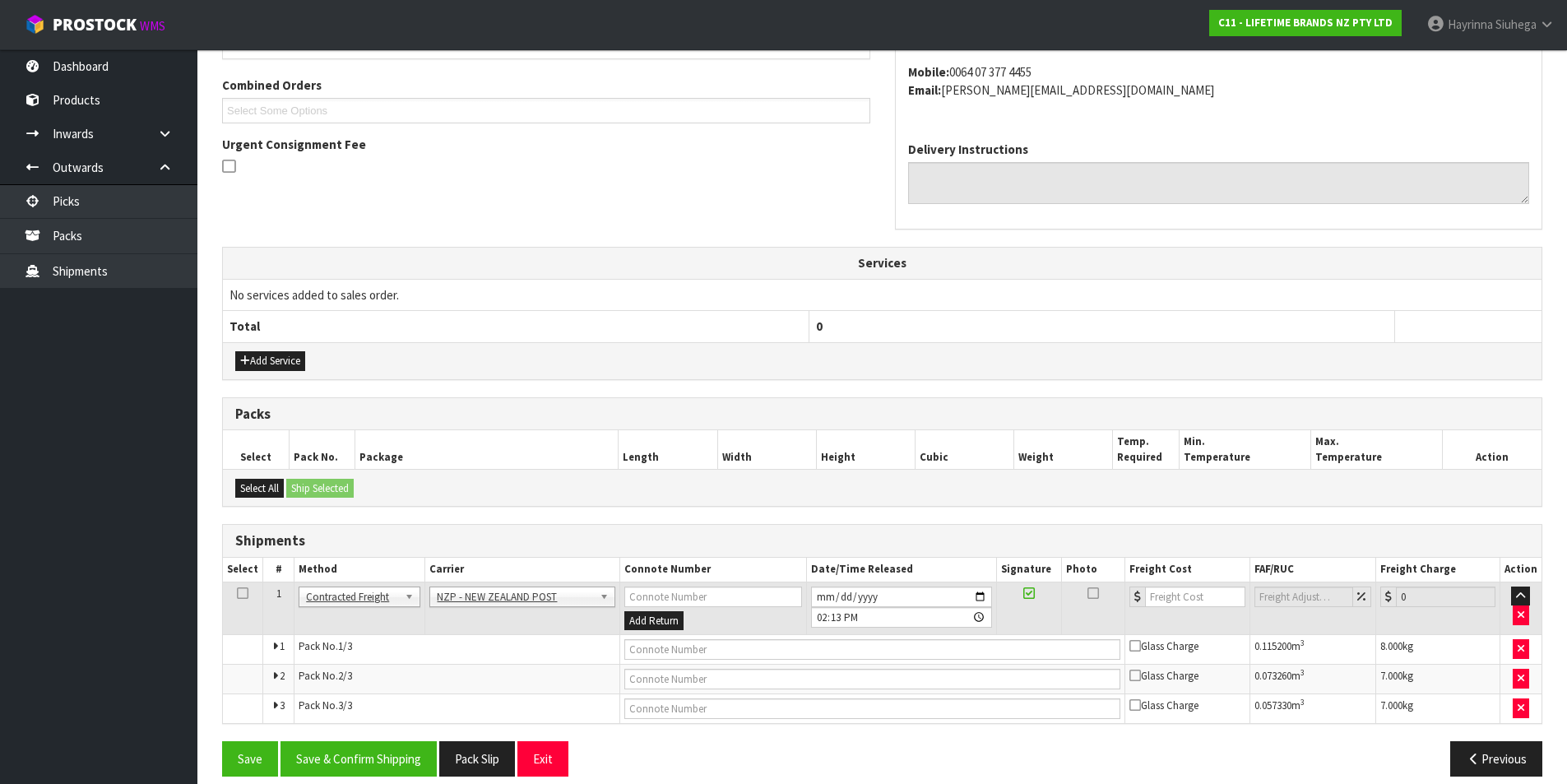
scroll to position [430, 0]
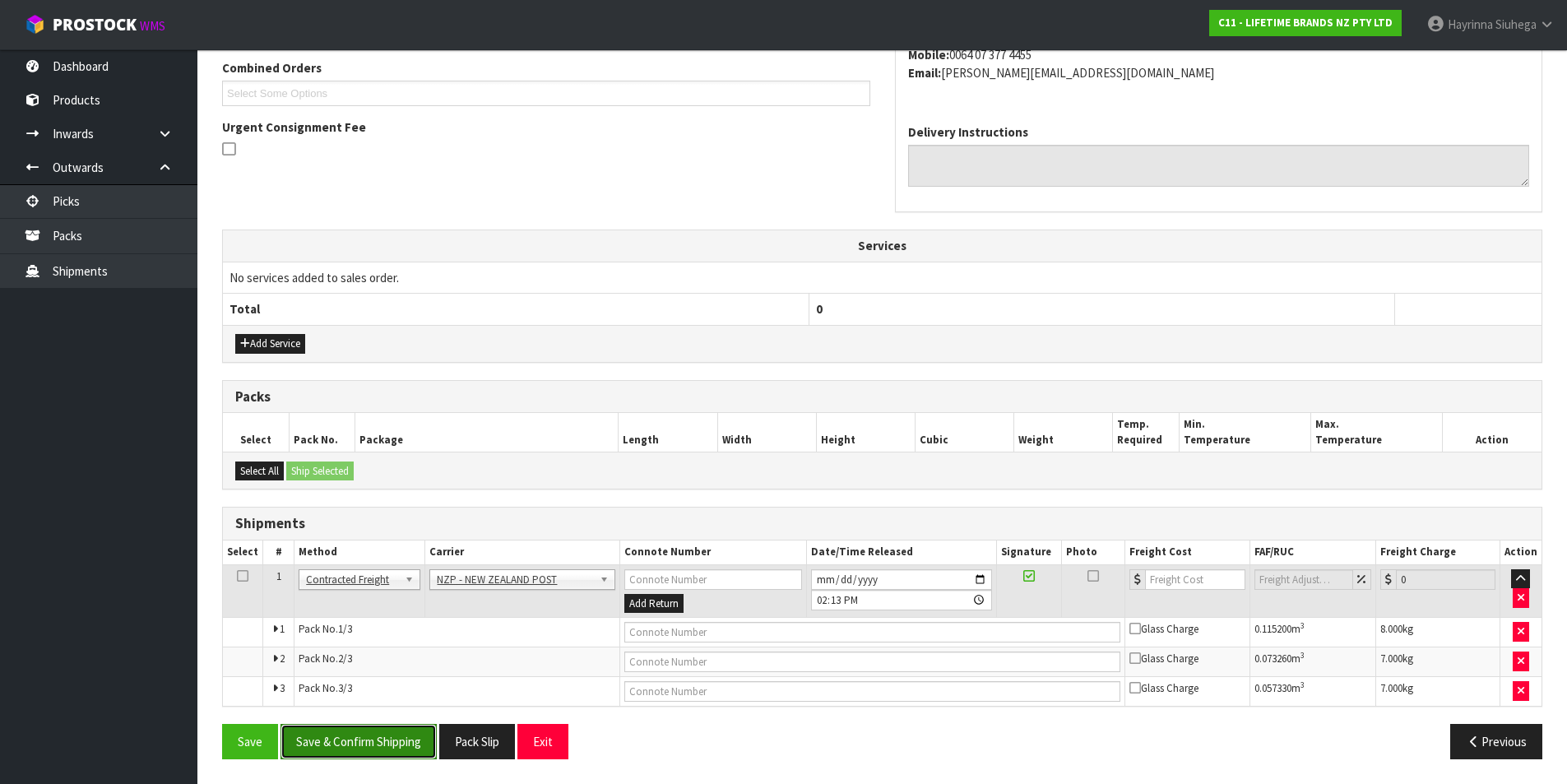
click at [347, 744] on button "Save & Confirm Shipping" at bounding box center [359, 741] width 156 height 35
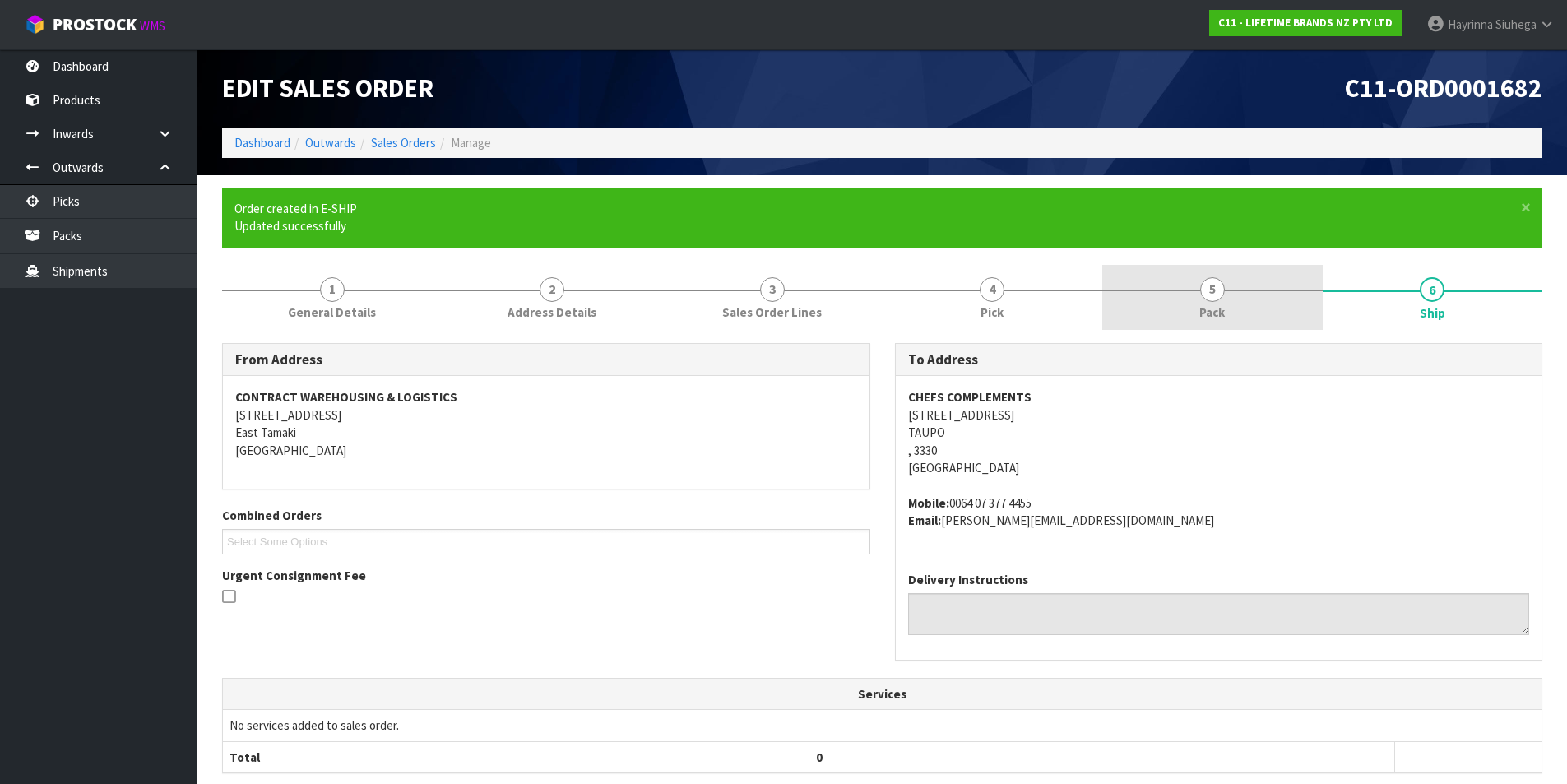
drag, startPoint x: 1224, startPoint y: 294, endPoint x: 1187, endPoint y: 293, distance: 37.0
click at [1224, 294] on link "5 Pack" at bounding box center [1212, 297] width 221 height 65
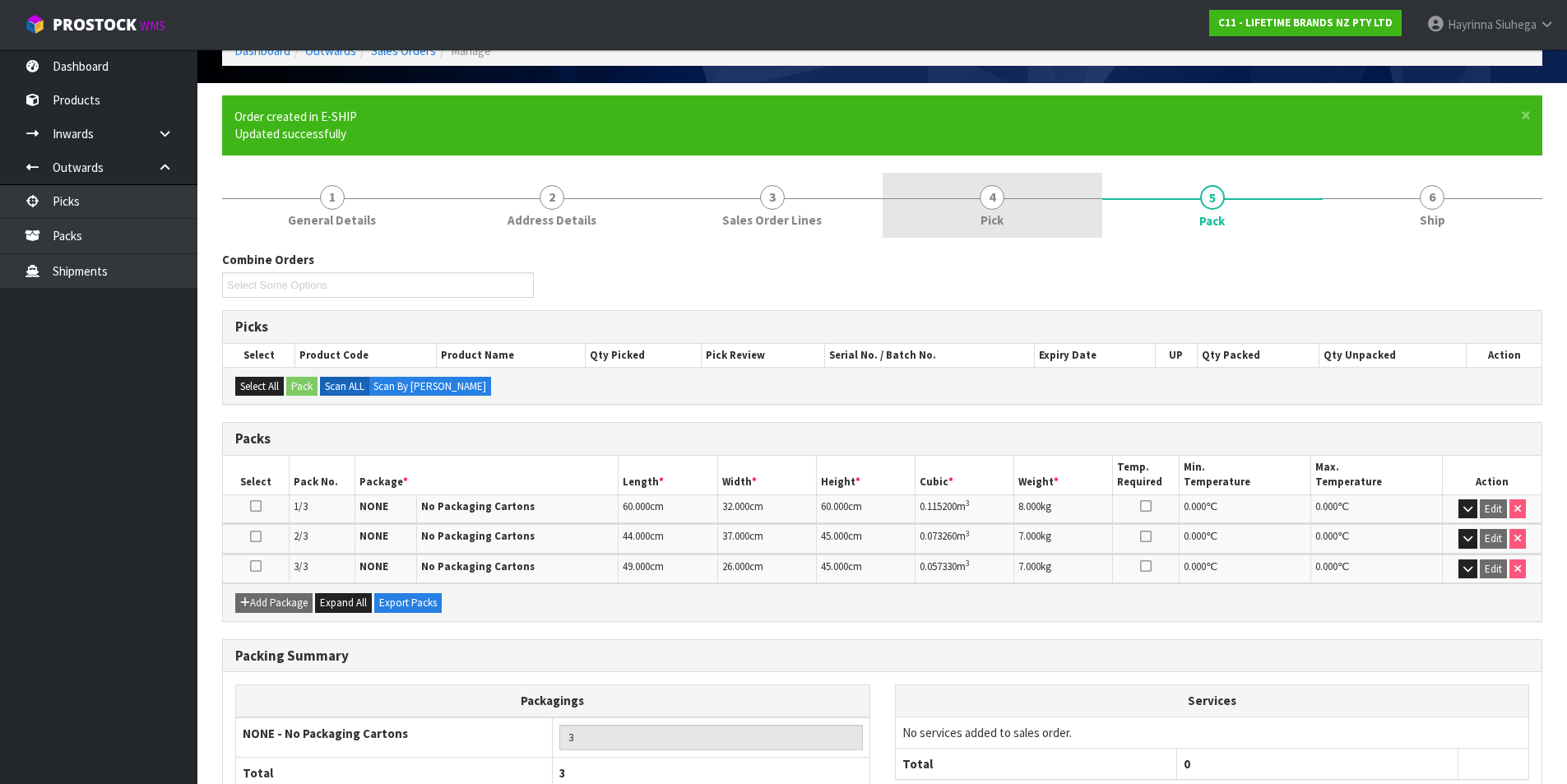
scroll to position [205, 0]
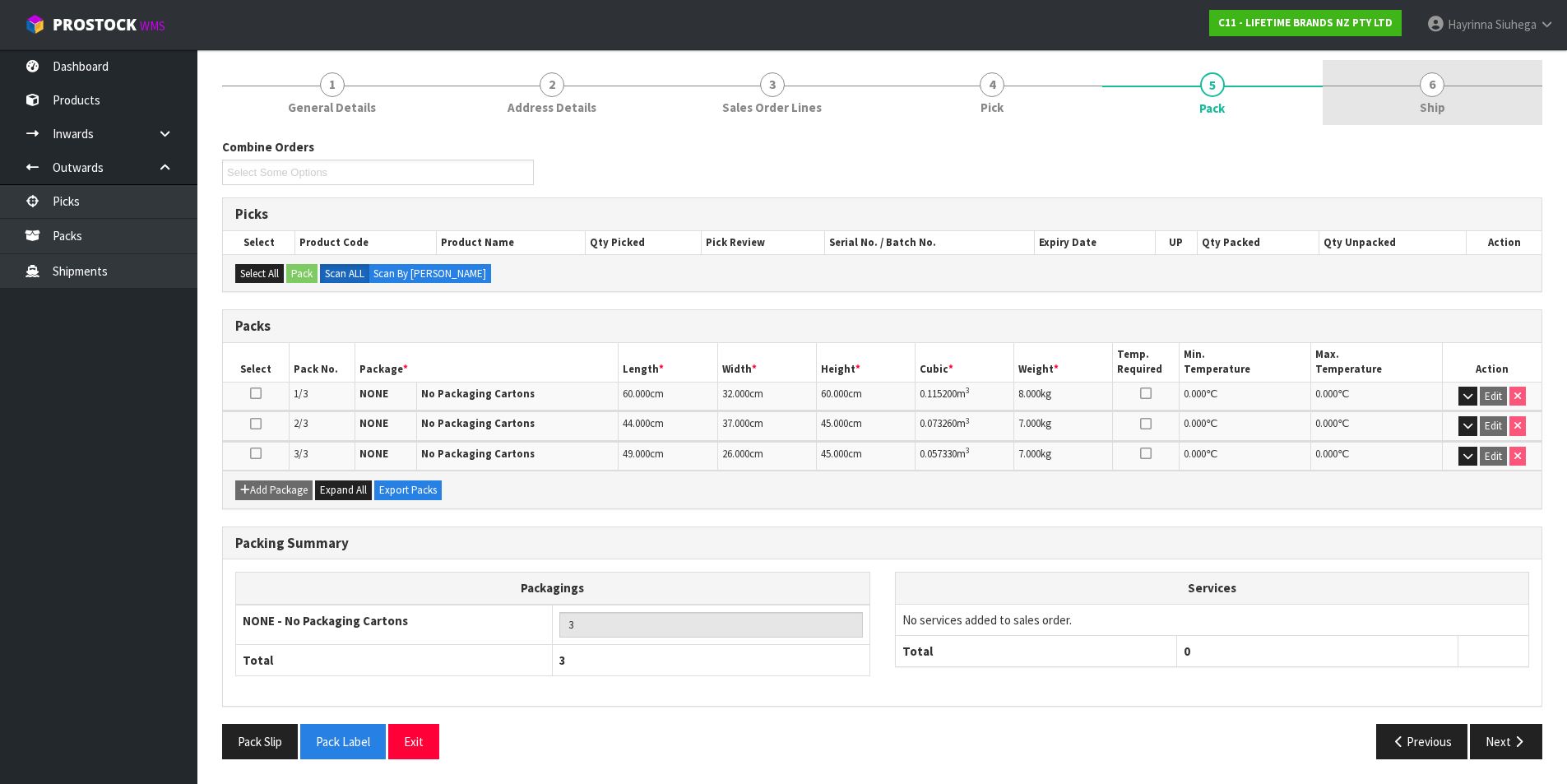
click at [1442, 101] on span "Ship" at bounding box center [1432, 107] width 25 height 17
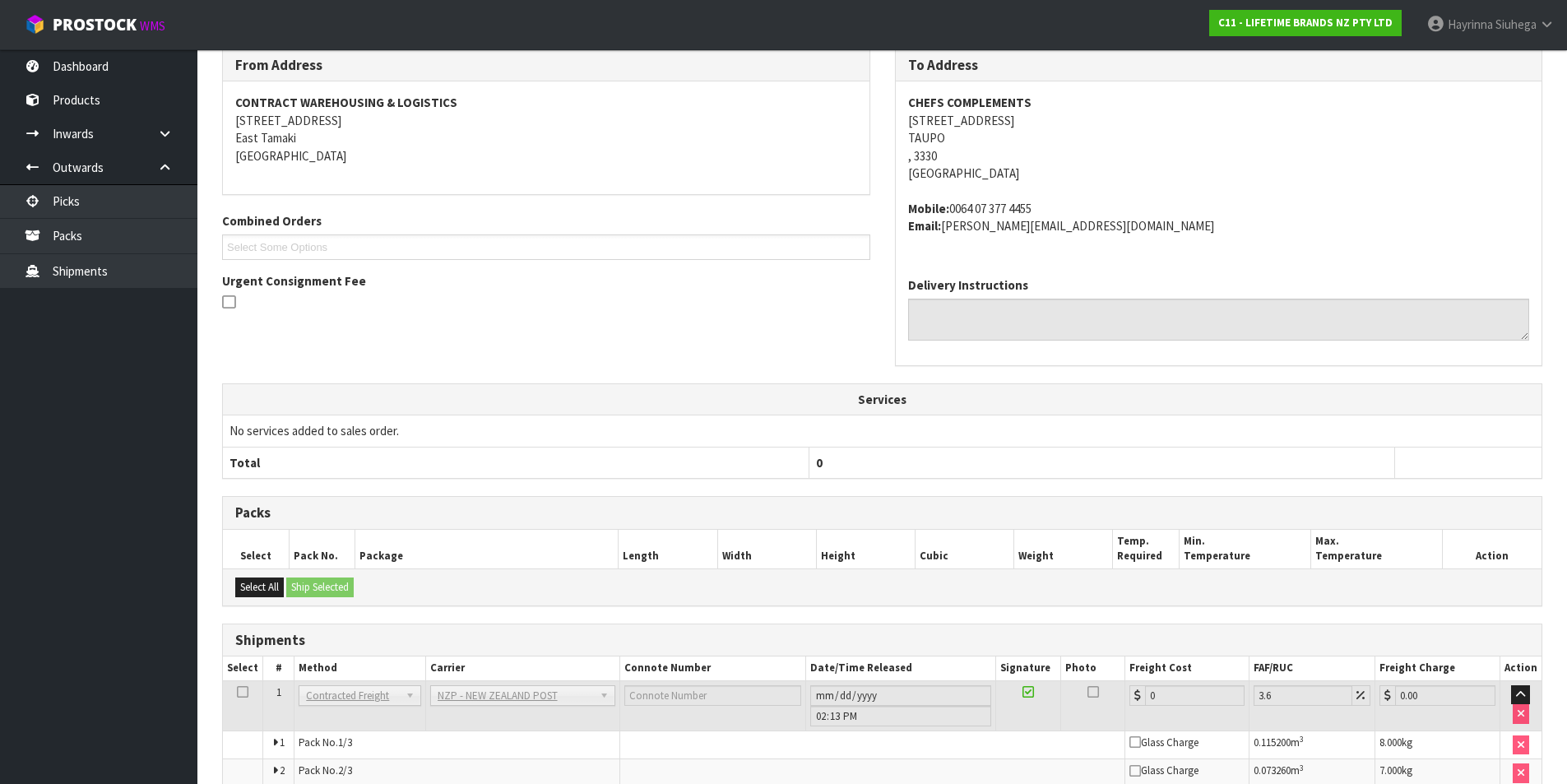
scroll to position [405, 0]
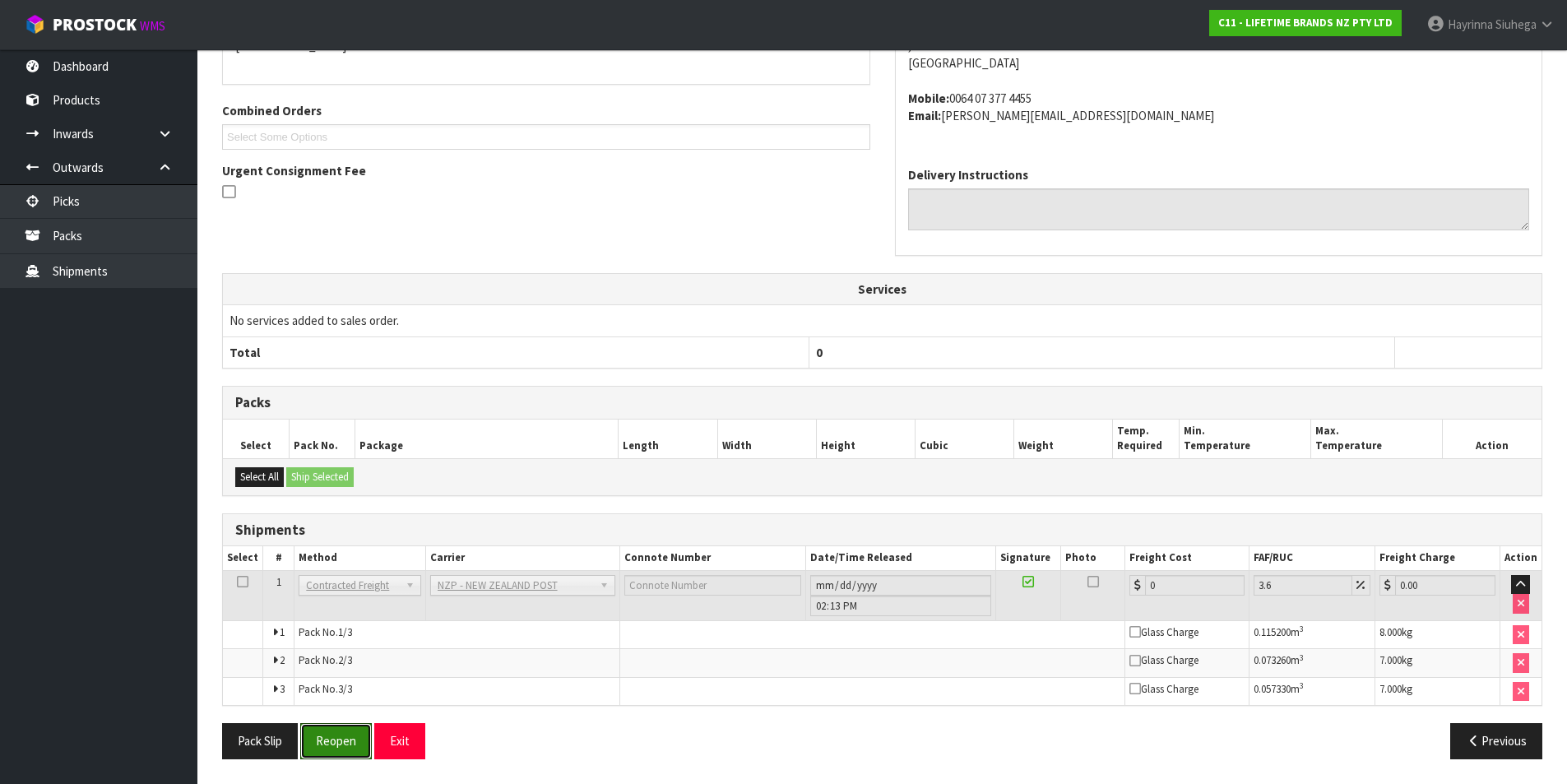
click at [344, 722] on div "From Address CONTRACT WAREHOUSING & LOGISTICS 17 Allens Road East Tamaki Auckla…" at bounding box center [882, 354] width 1320 height 833
click at [357, 736] on button "Reopen" at bounding box center [337, 740] width 72 height 35
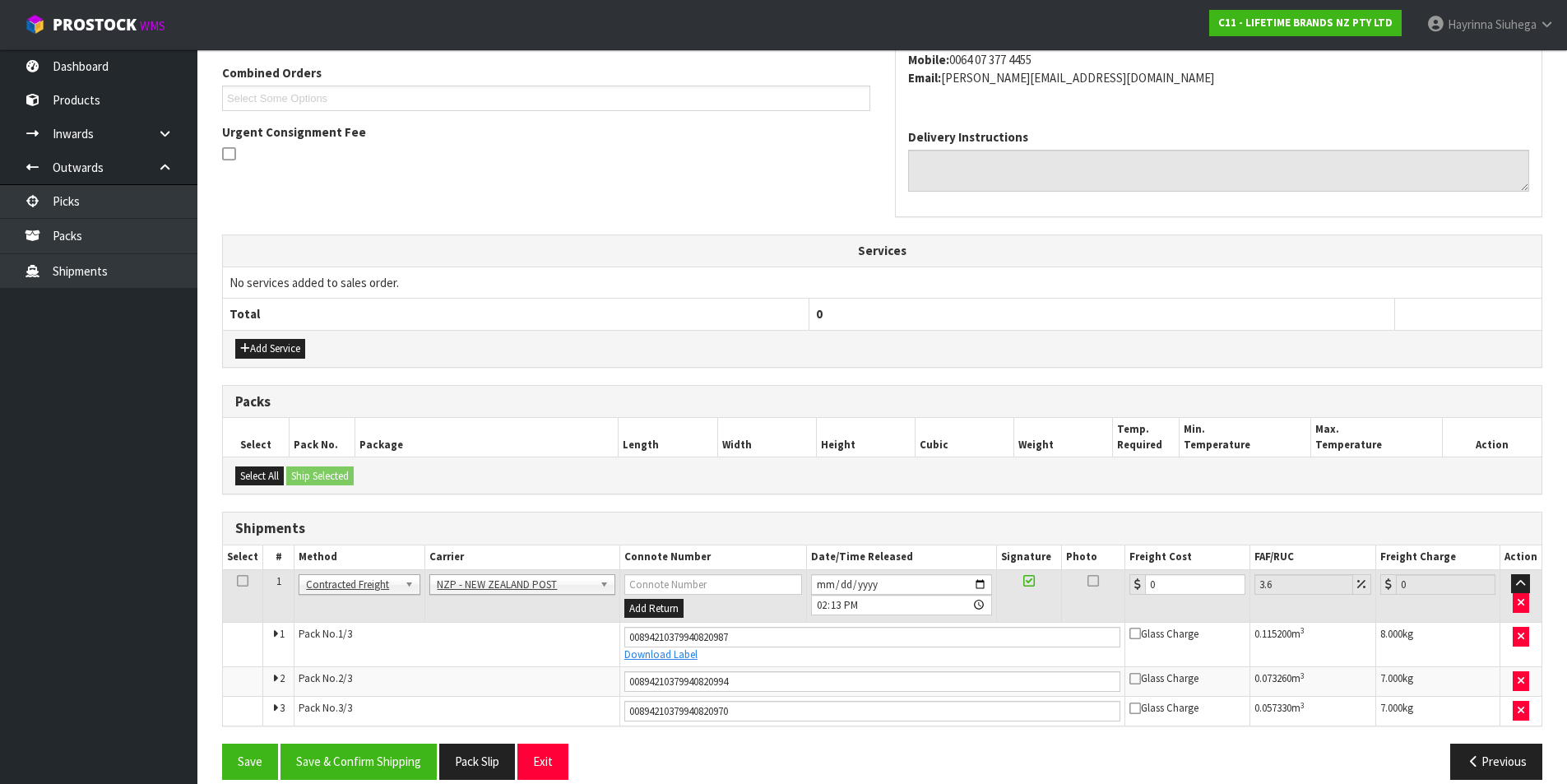
scroll to position [446, 0]
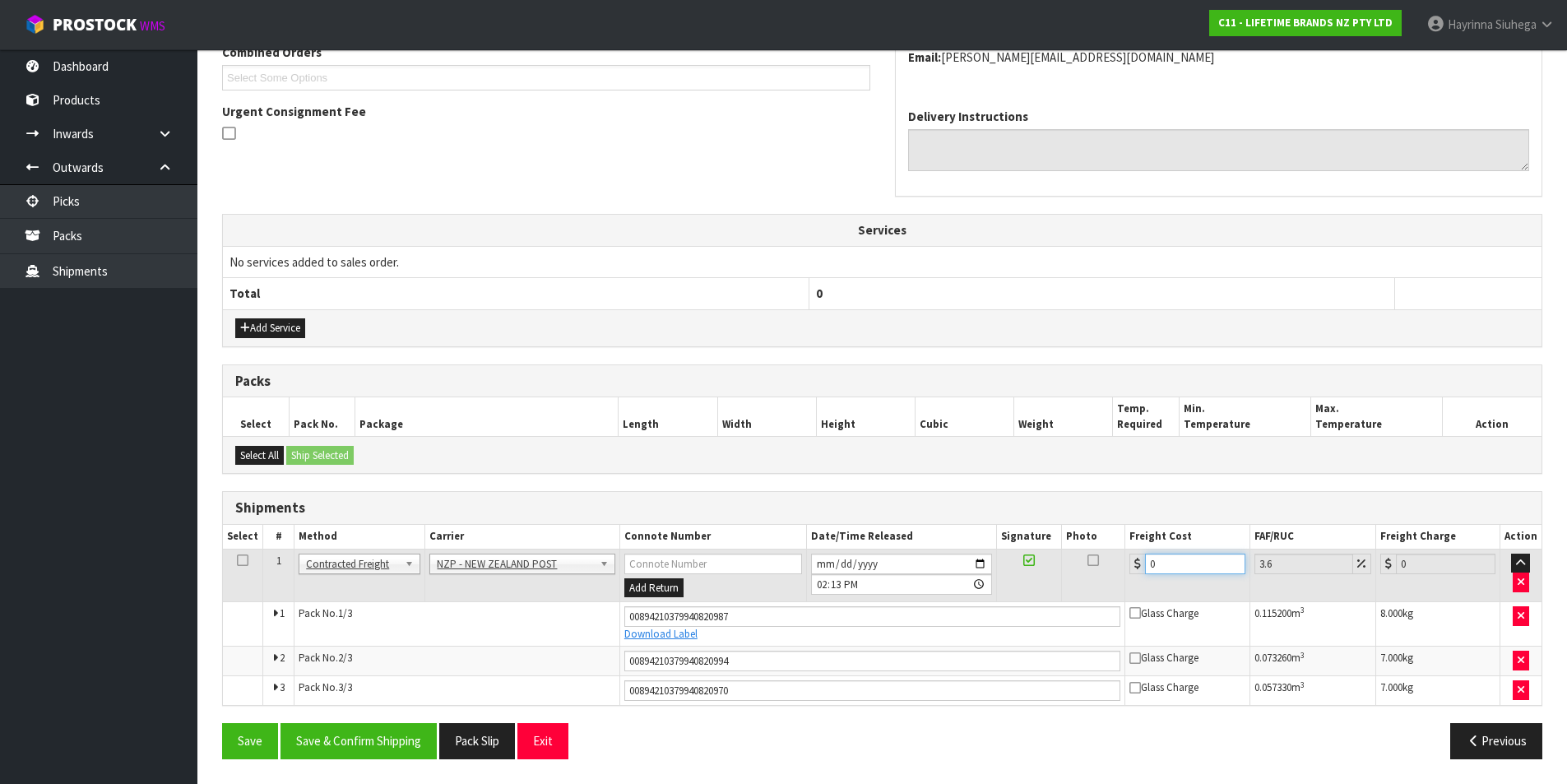
drag, startPoint x: 1195, startPoint y: 567, endPoint x: 961, endPoint y: 567, distance: 234.0
click at [970, 567] on tr "1 Client Local Pickup Customer Local Pickup Company Freight Contracted Freight …" at bounding box center [882, 575] width 1319 height 54
click at [223, 723] on button "Save" at bounding box center [250, 740] width 56 height 35
click at [384, 742] on button "Save & Confirm Shipping" at bounding box center [359, 740] width 156 height 35
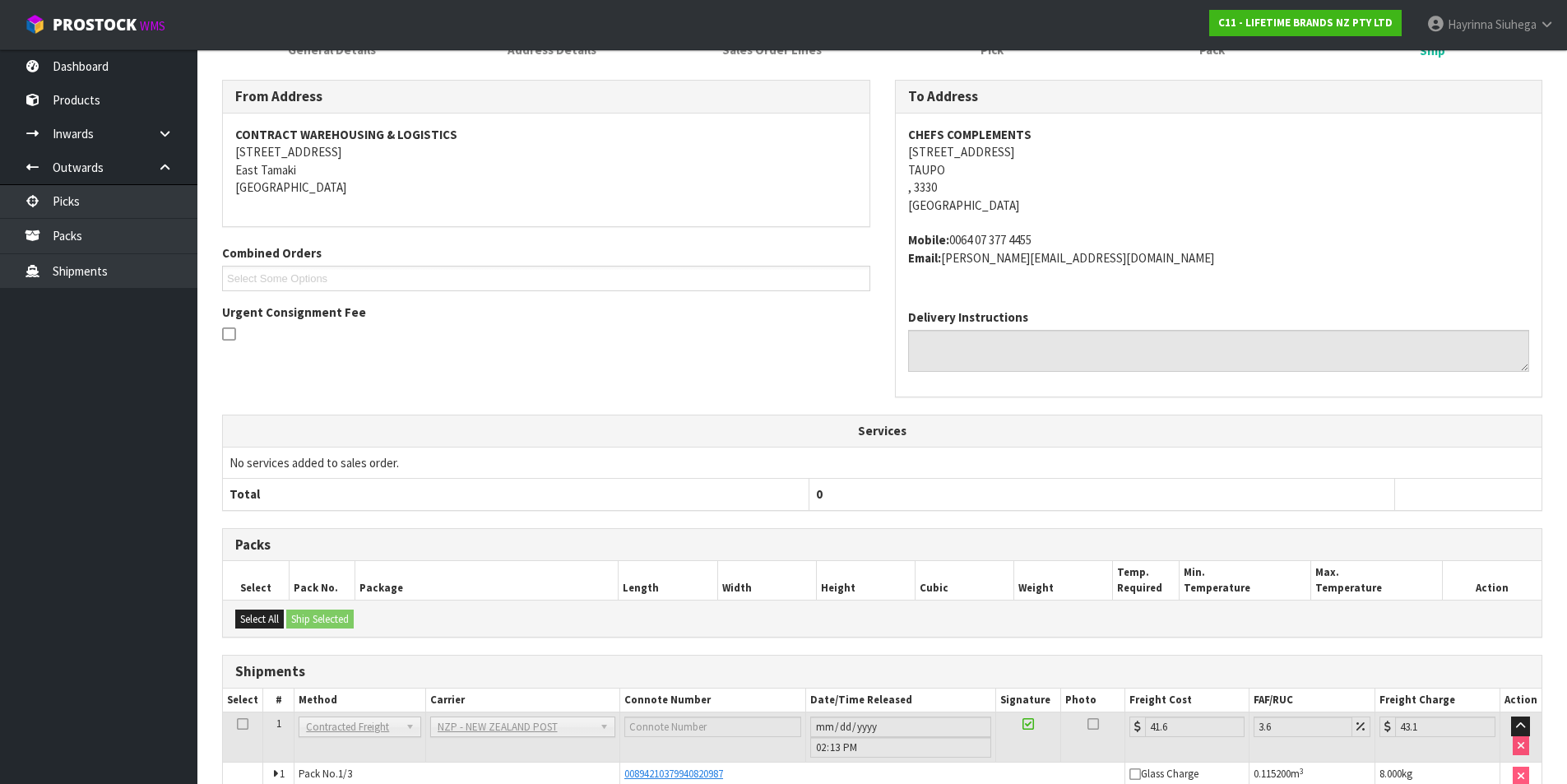
scroll to position [0, 0]
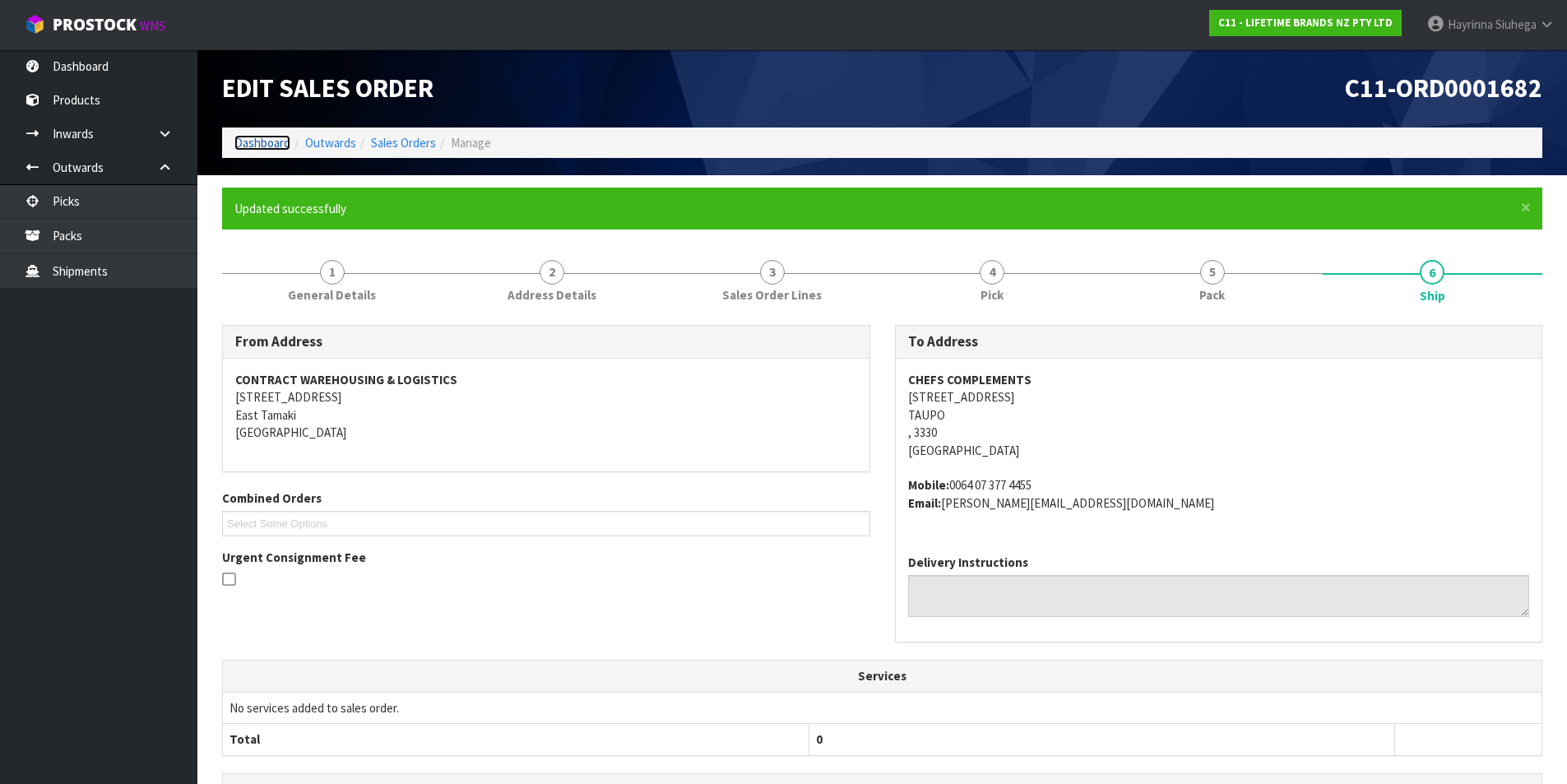
click at [251, 143] on link "Dashboard" at bounding box center [262, 142] width 56 height 15
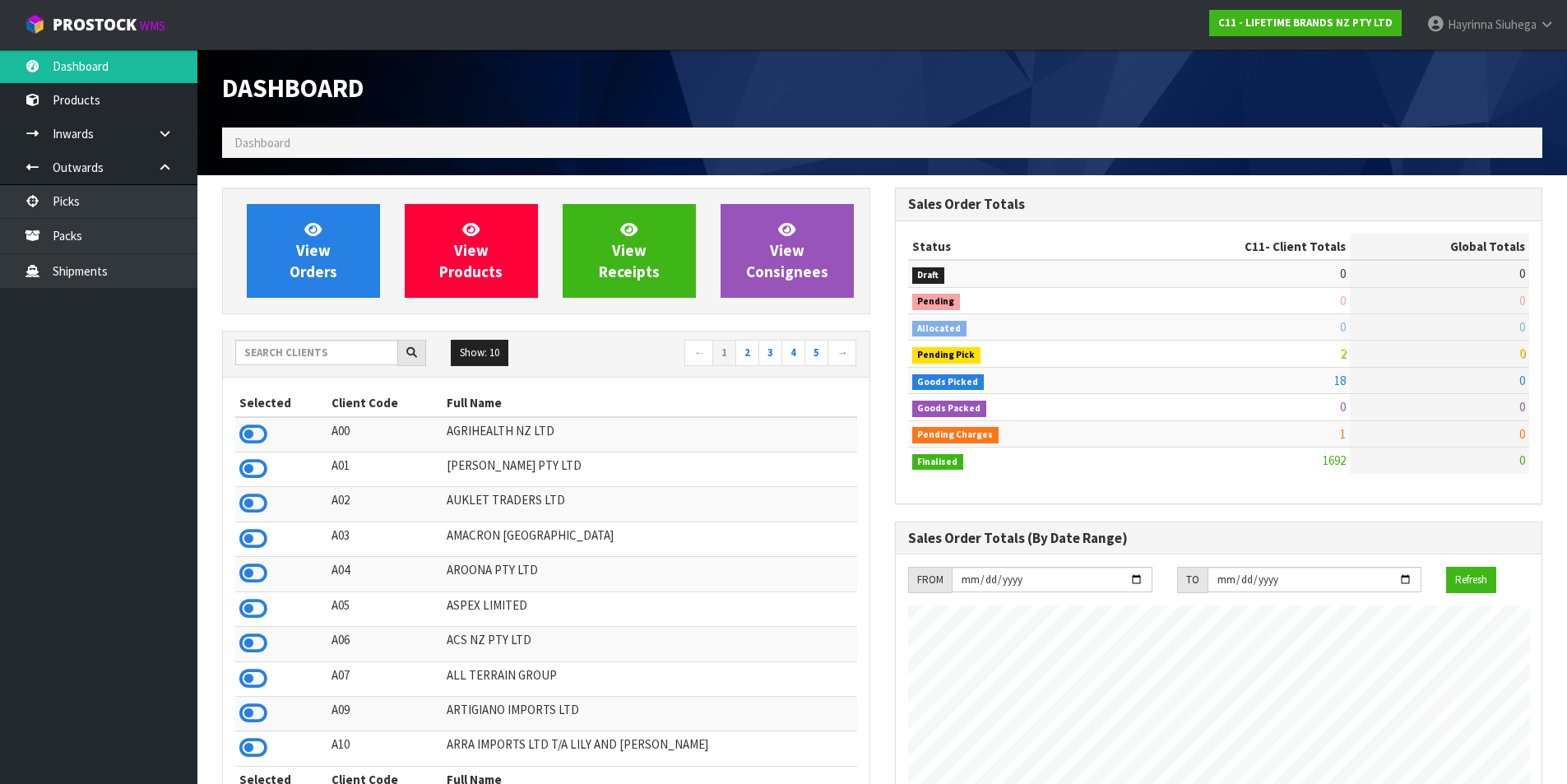
scroll to position [1246, 672]
click at [329, 358] on input "text" at bounding box center [317, 353] width 163 height 25
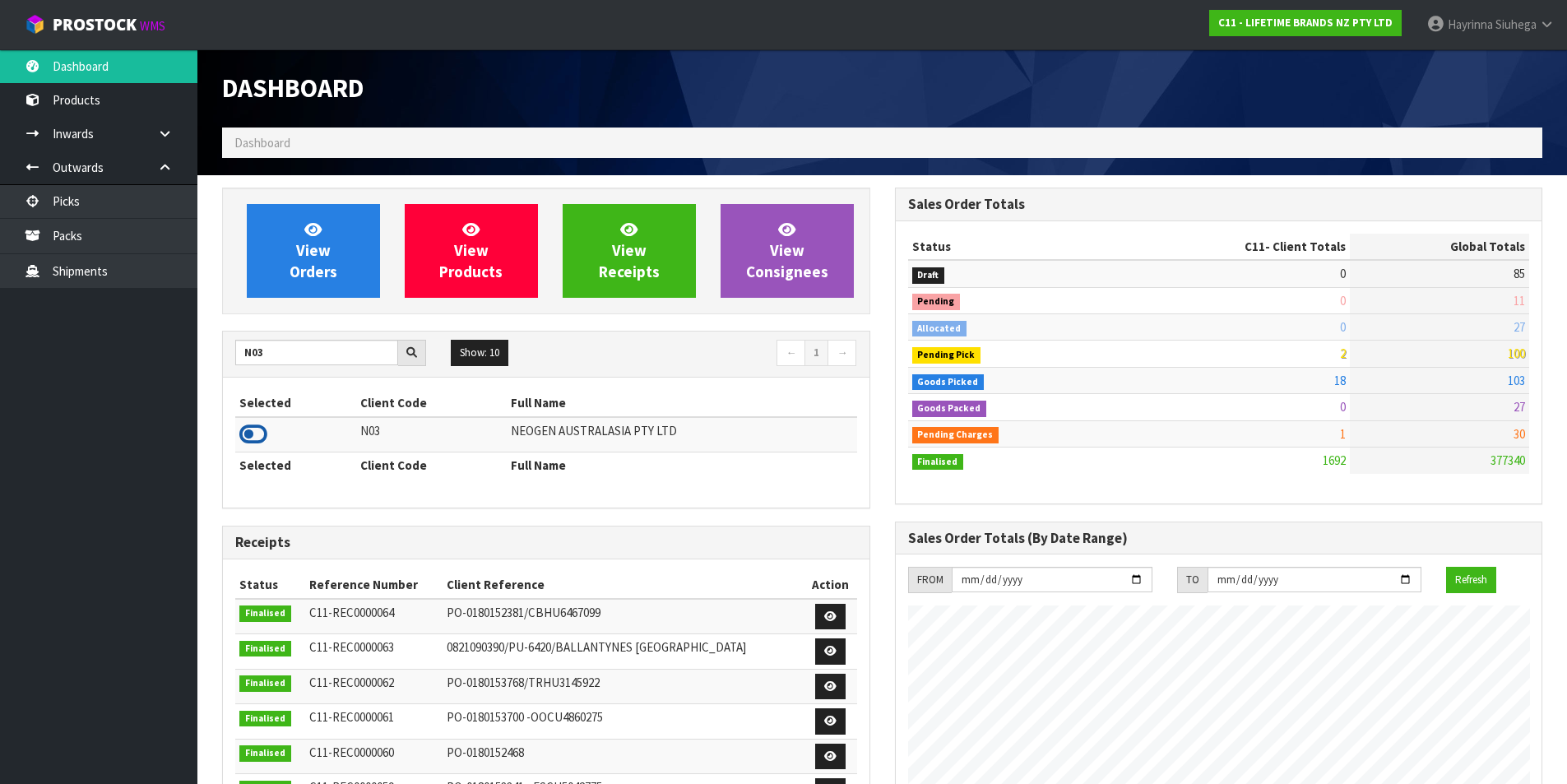
click at [253, 440] on icon at bounding box center [253, 434] width 28 height 25
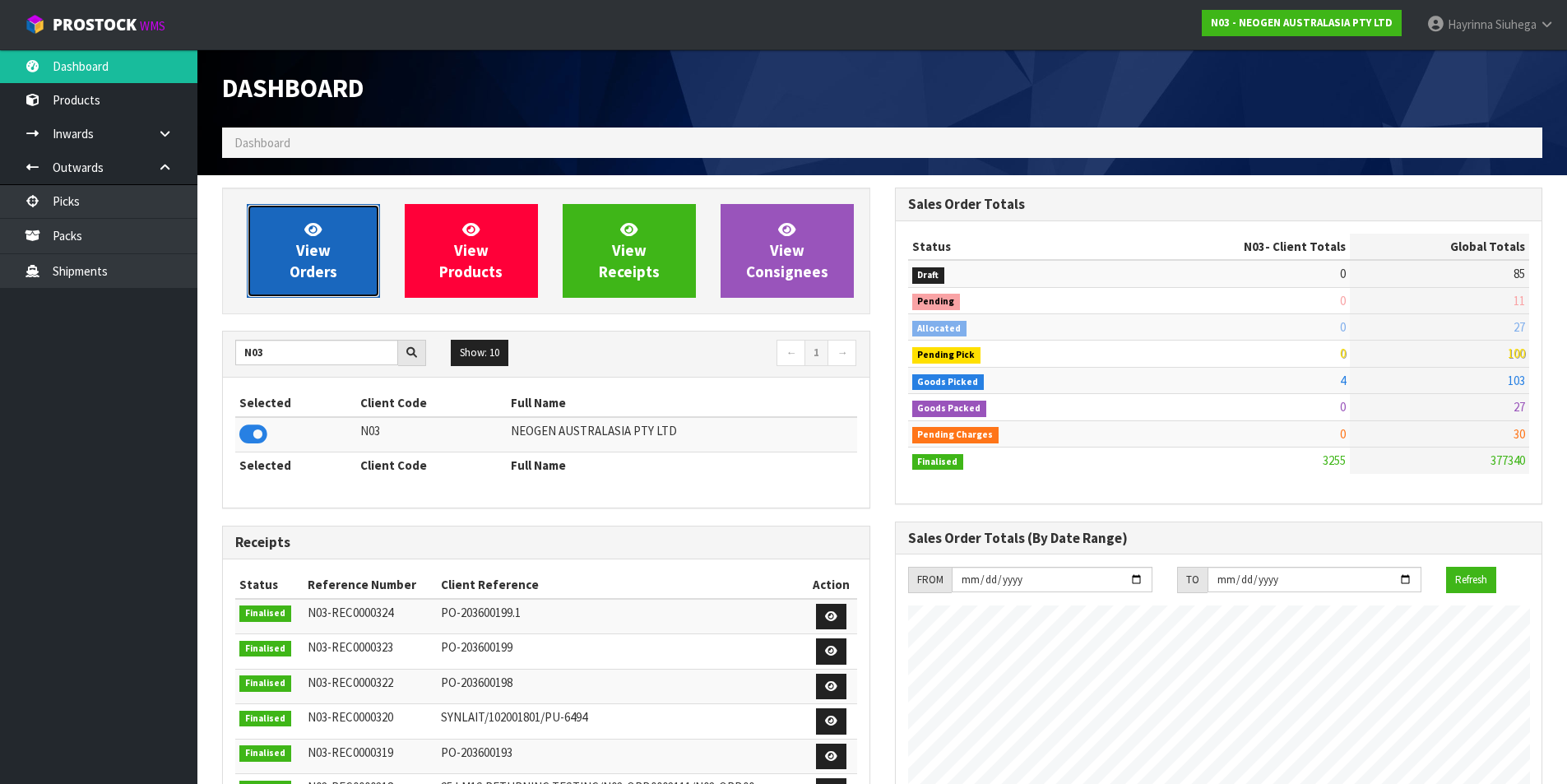
click at [334, 240] on link "View Orders" at bounding box center [313, 250] width 134 height 94
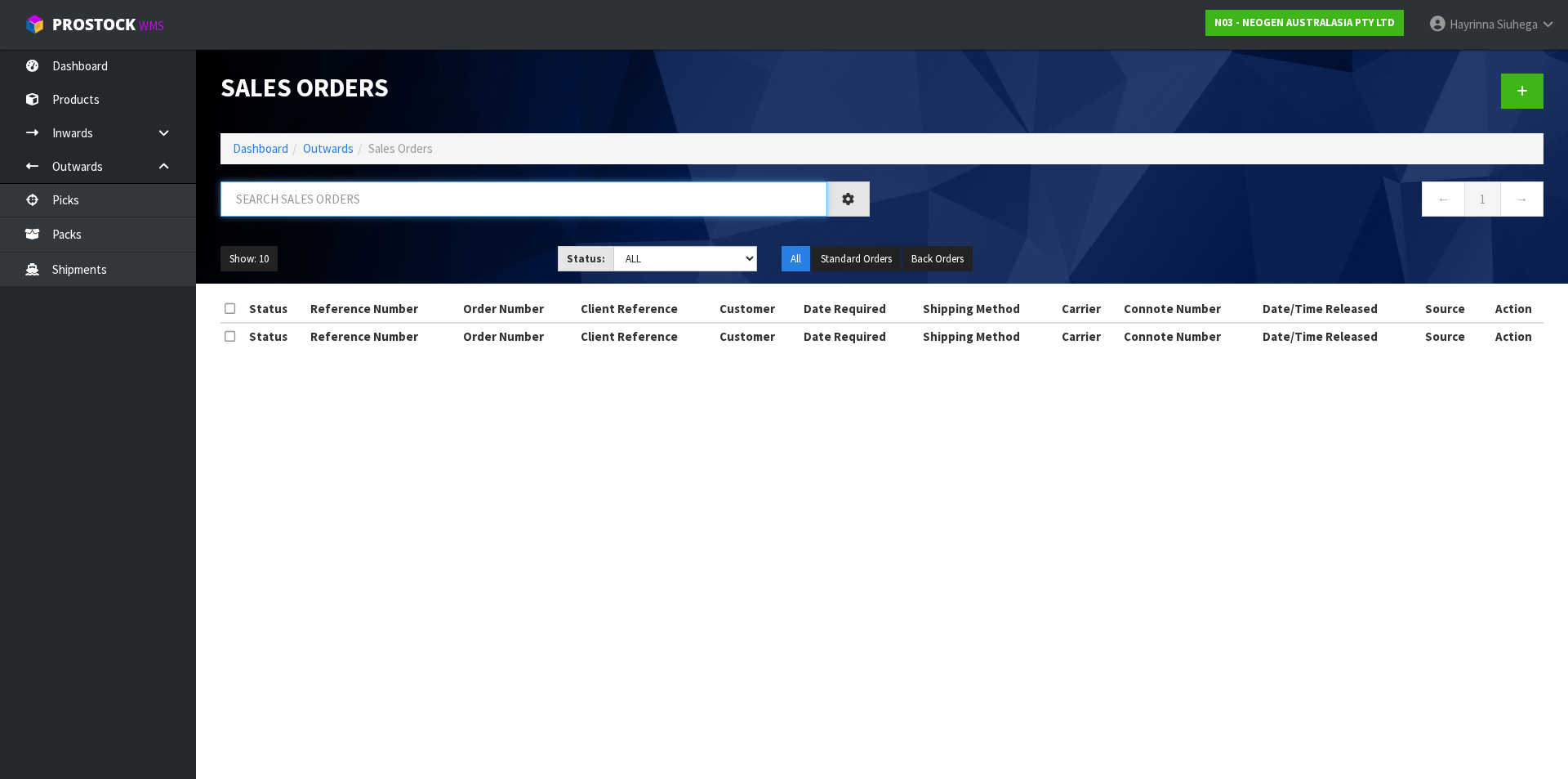
click at [340, 202] on input "text" at bounding box center [524, 199] width 607 height 35
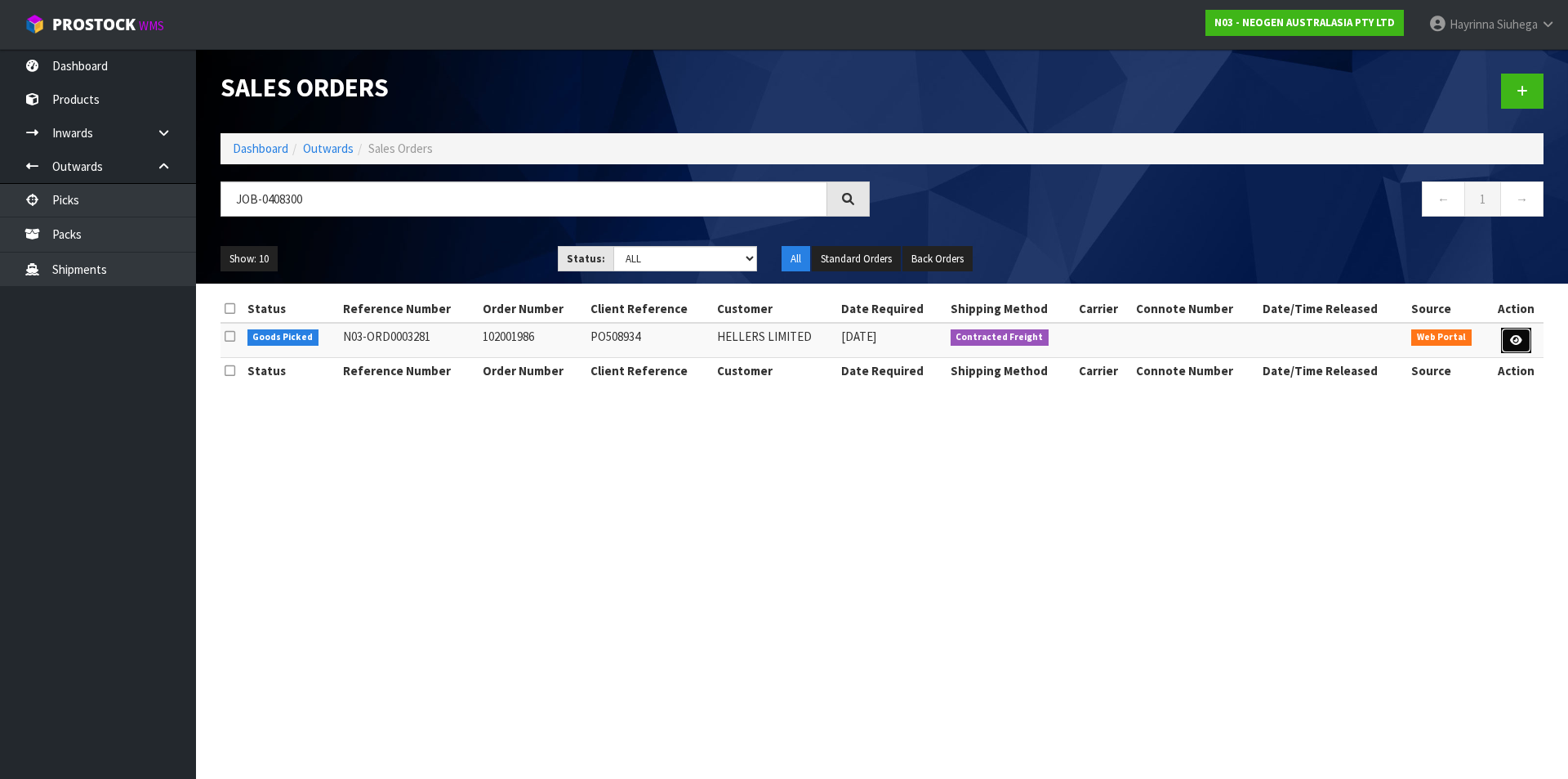
click at [1512, 340] on icon at bounding box center [1516, 340] width 12 height 11
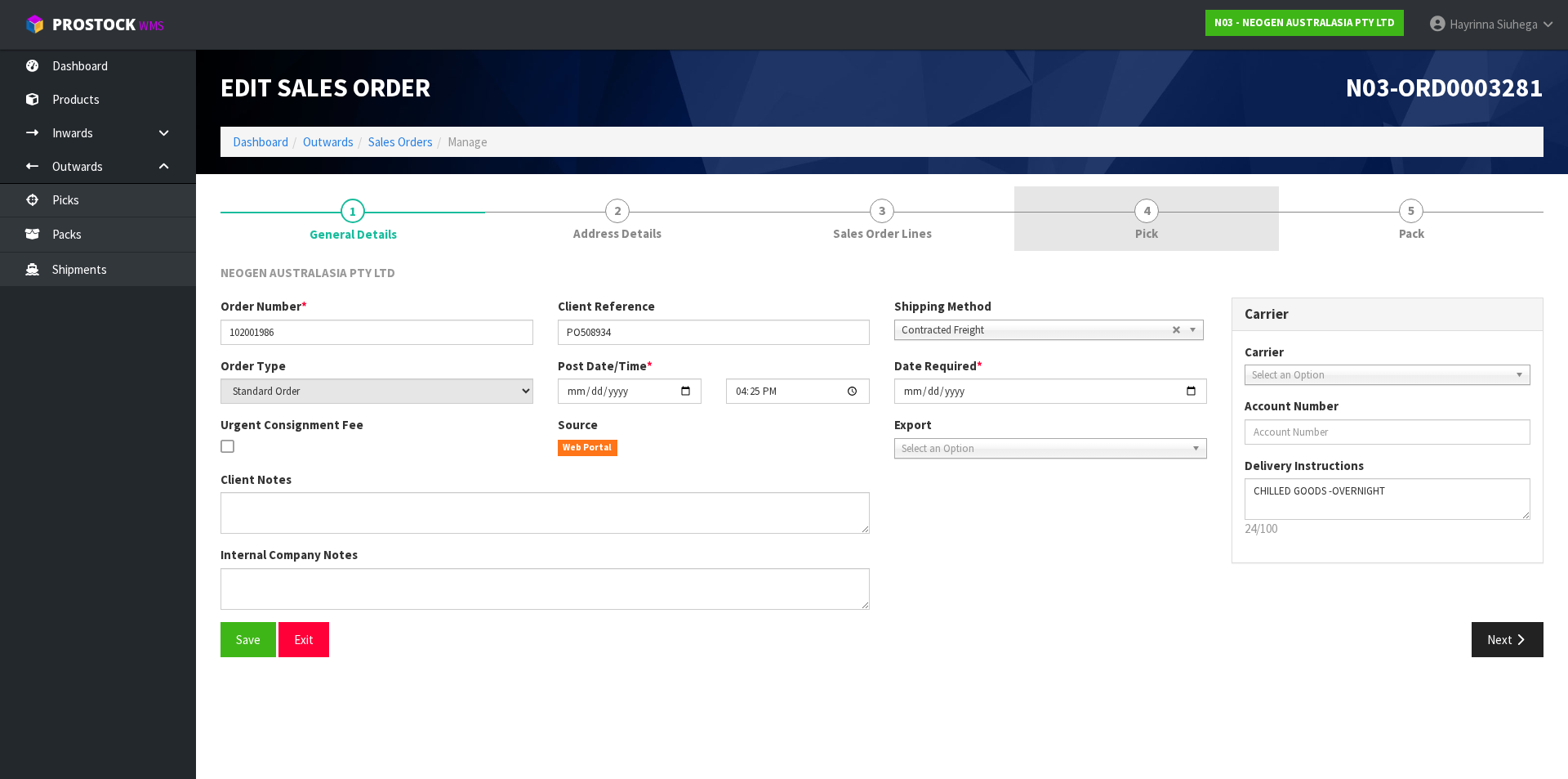
click at [1187, 209] on link "4 Pick" at bounding box center [1147, 218] width 265 height 64
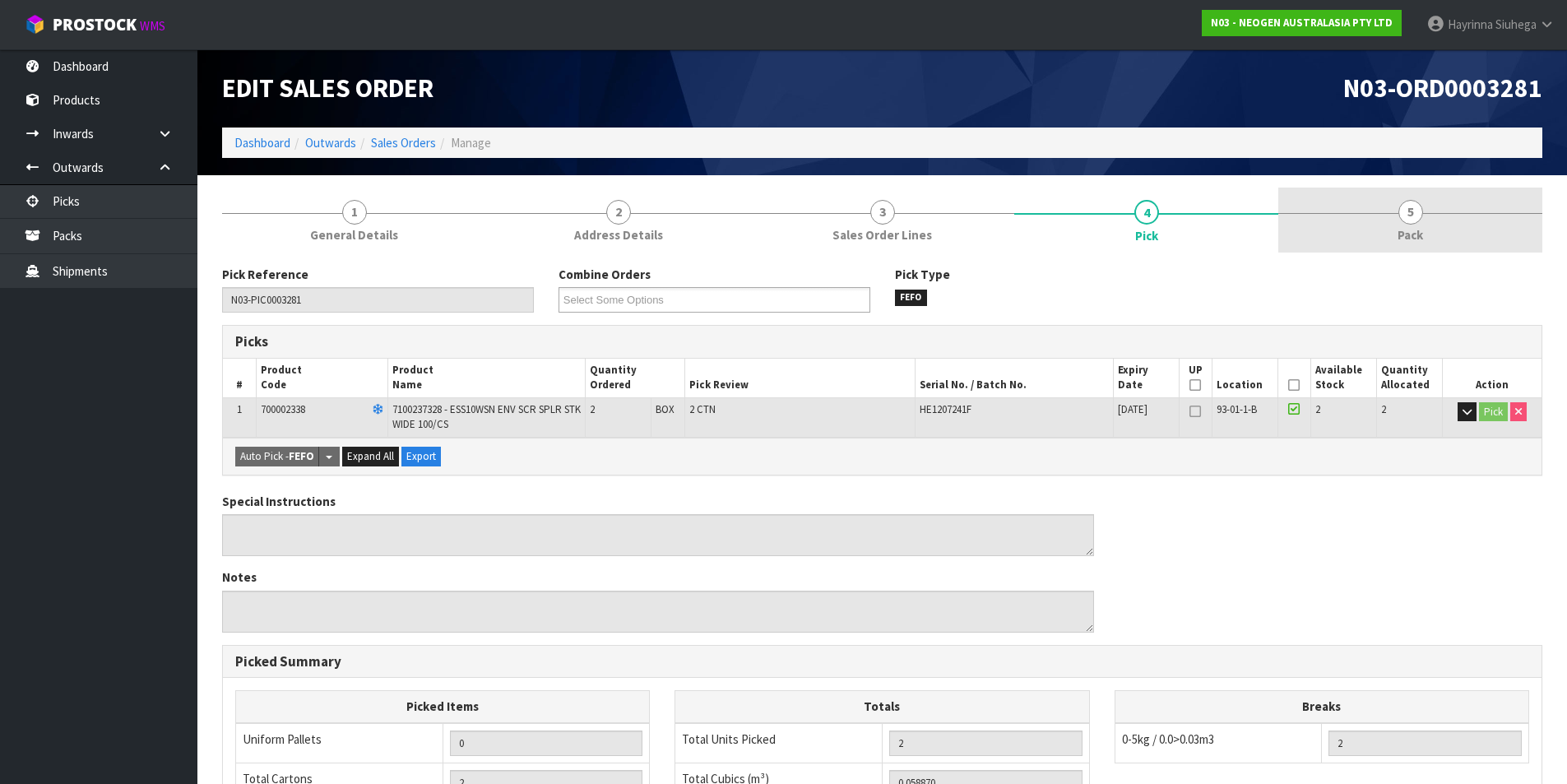
click at [1416, 214] on span "5" at bounding box center [1411, 213] width 25 height 25
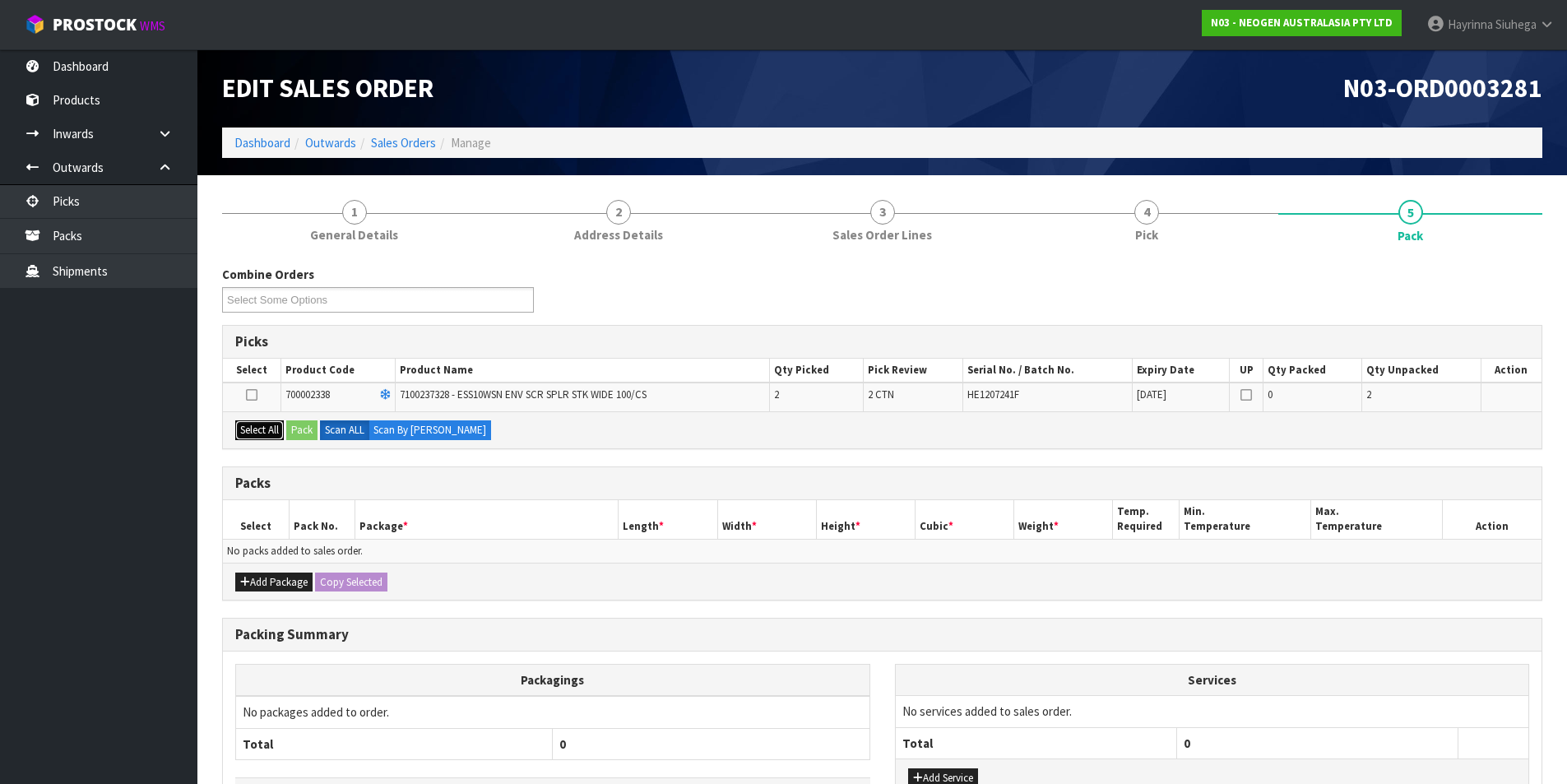
click at [252, 432] on button "Select All" at bounding box center [259, 430] width 48 height 20
click at [311, 430] on button "Pack" at bounding box center [302, 430] width 31 height 20
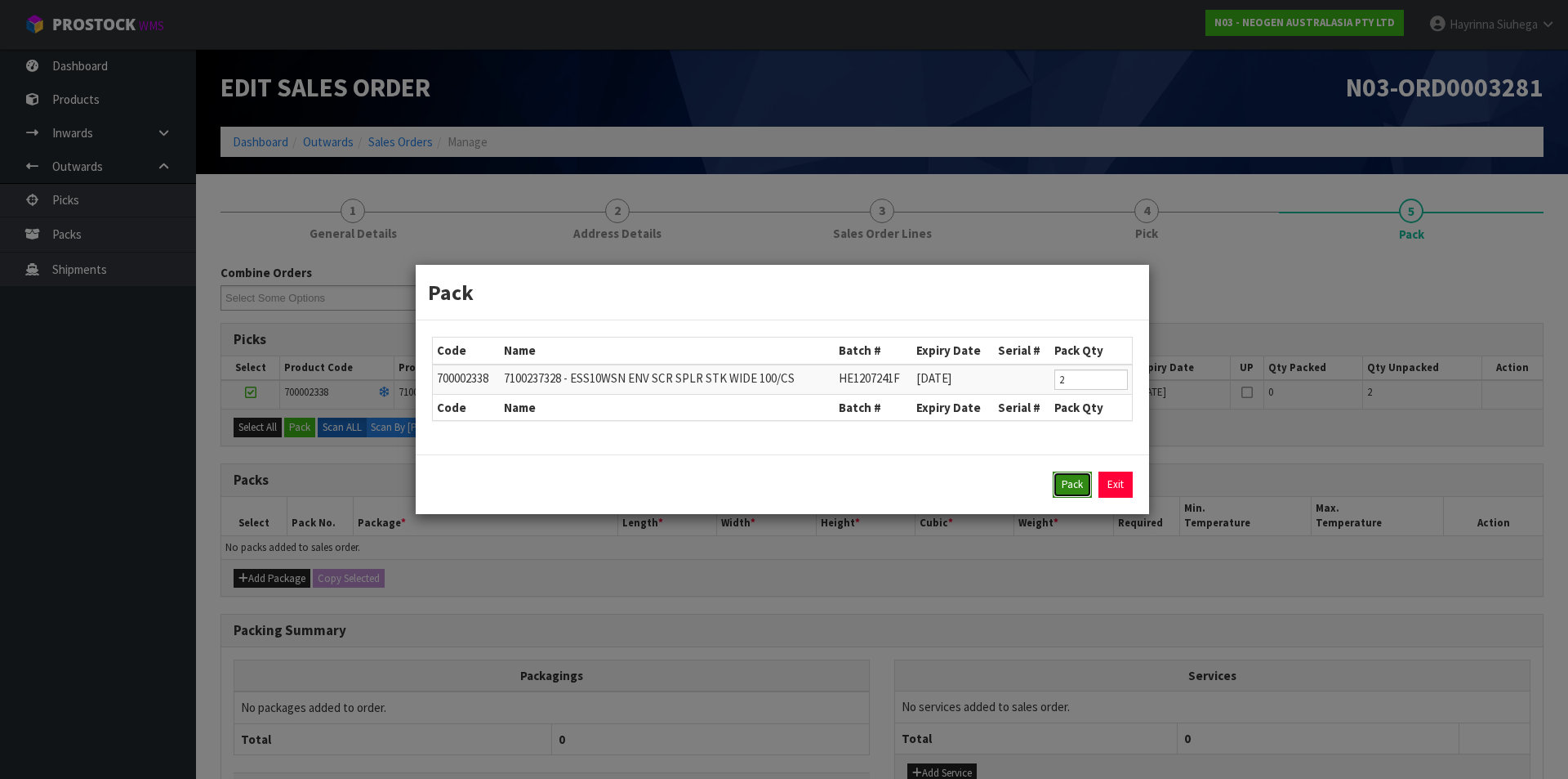
click at [1064, 488] on button "Pack" at bounding box center [1073, 484] width 39 height 26
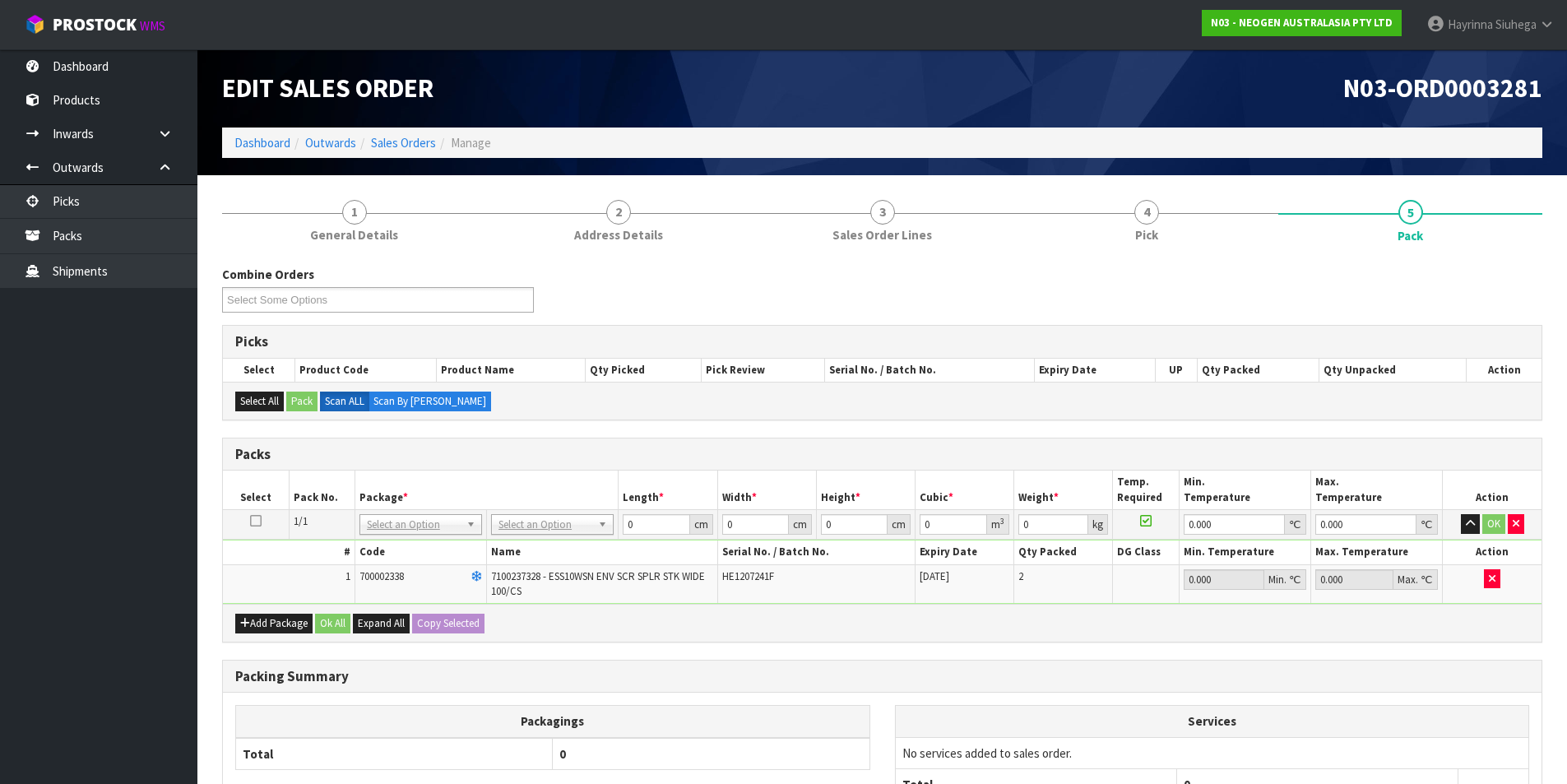
drag, startPoint x: 555, startPoint y: 524, endPoint x: 548, endPoint y: 535, distance: 13.0
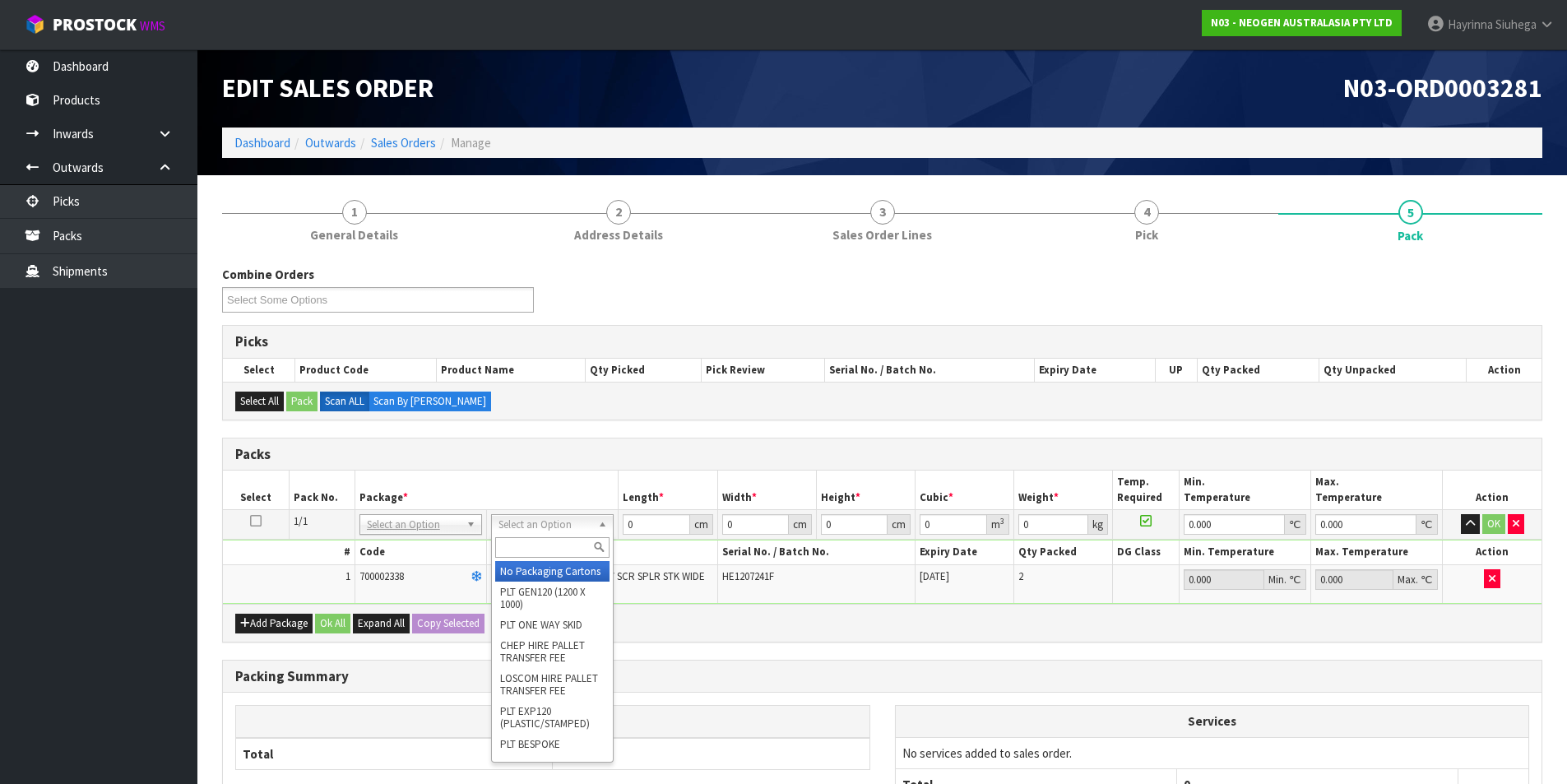
drag, startPoint x: 533, startPoint y: 571, endPoint x: 639, endPoint y: 565, distance: 106.2
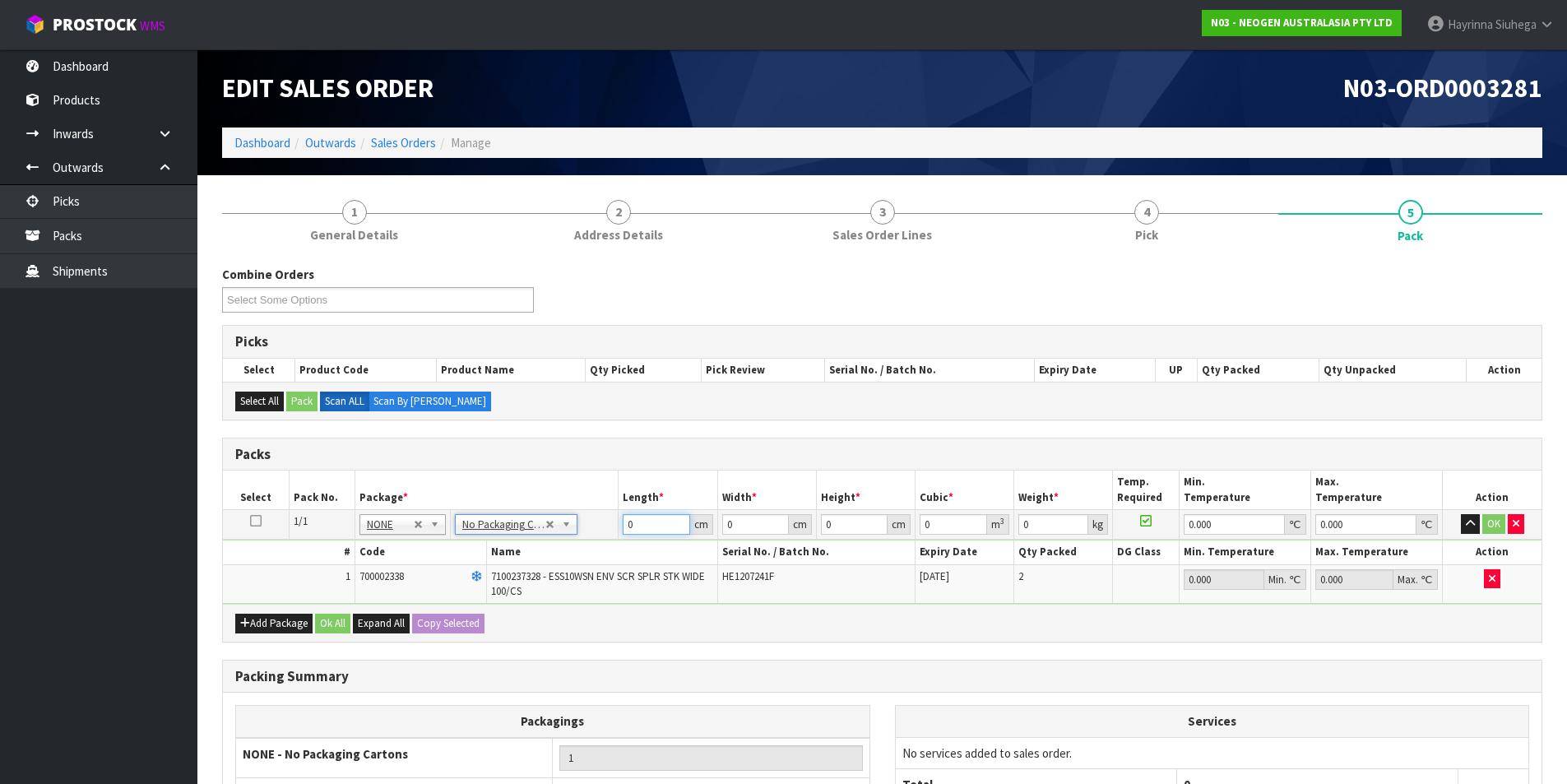
click at [632, 527] on input "0" at bounding box center [656, 524] width 66 height 21
click at [623, 529] on input "0" at bounding box center [656, 524] width 66 height 21
click button "OK" at bounding box center [1494, 524] width 23 height 20
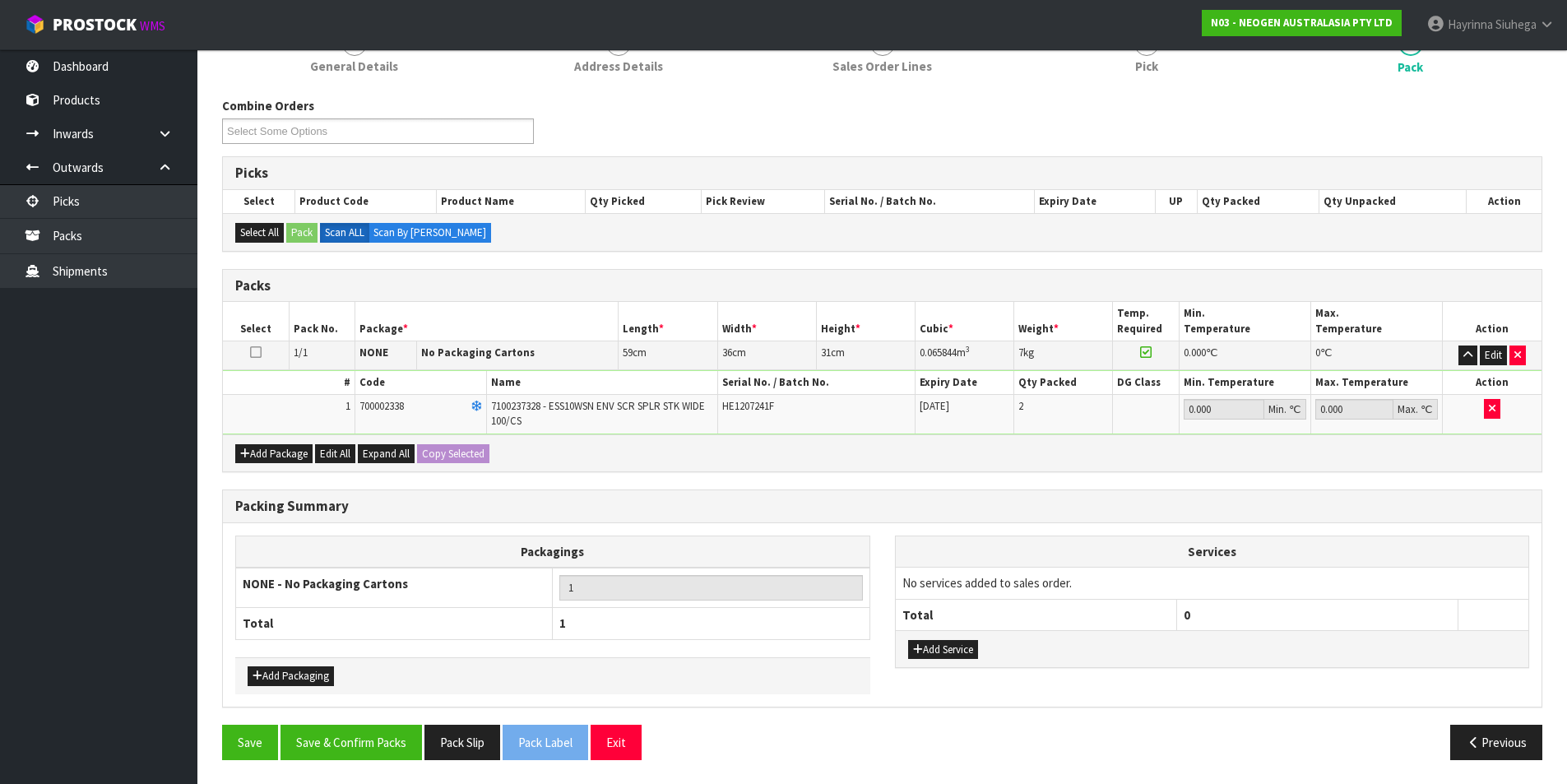
scroll to position [170, 0]
click at [363, 737] on button "Save & Confirm Packs" at bounding box center [352, 741] width 142 height 35
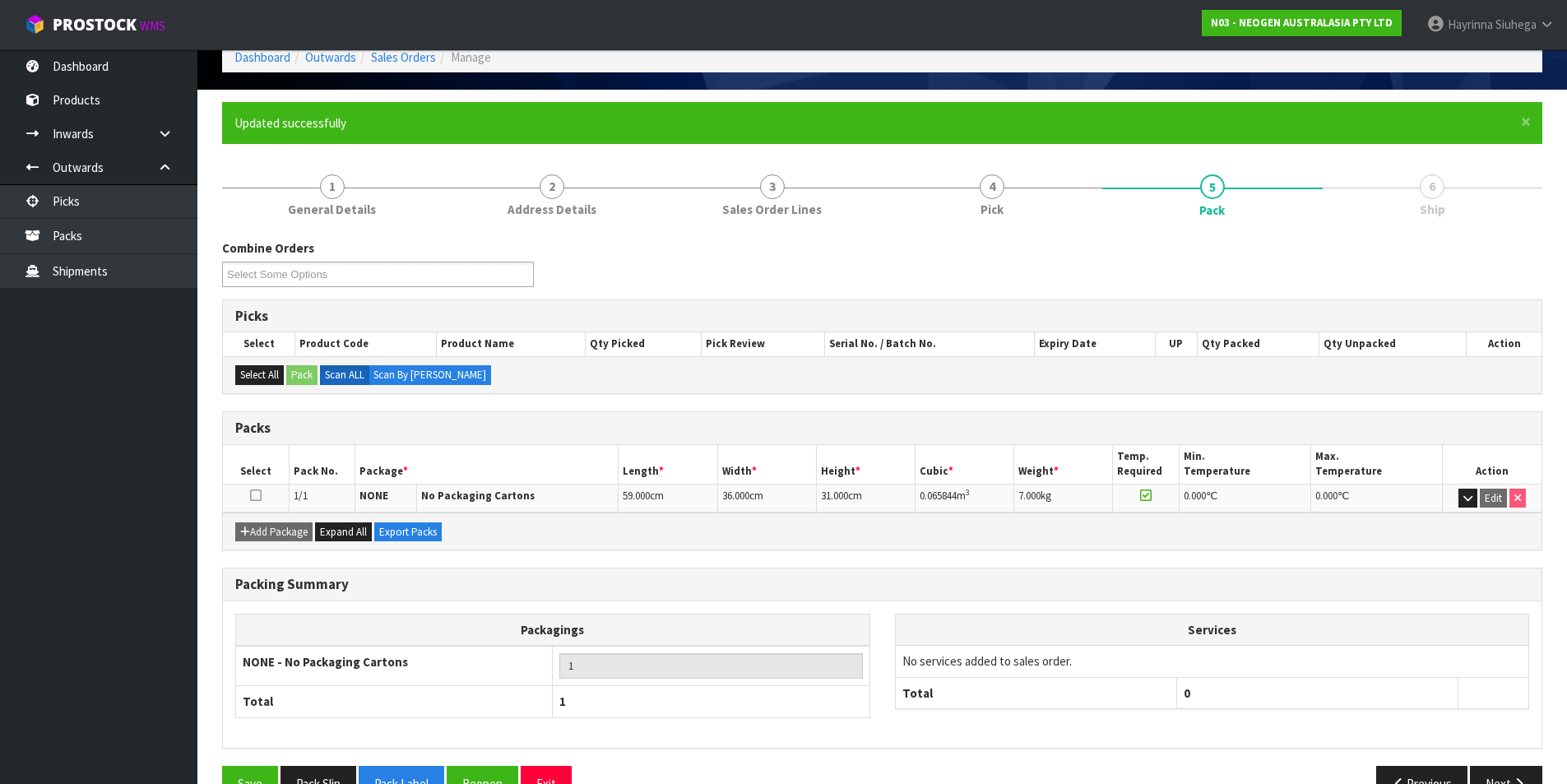
scroll to position [127, 0]
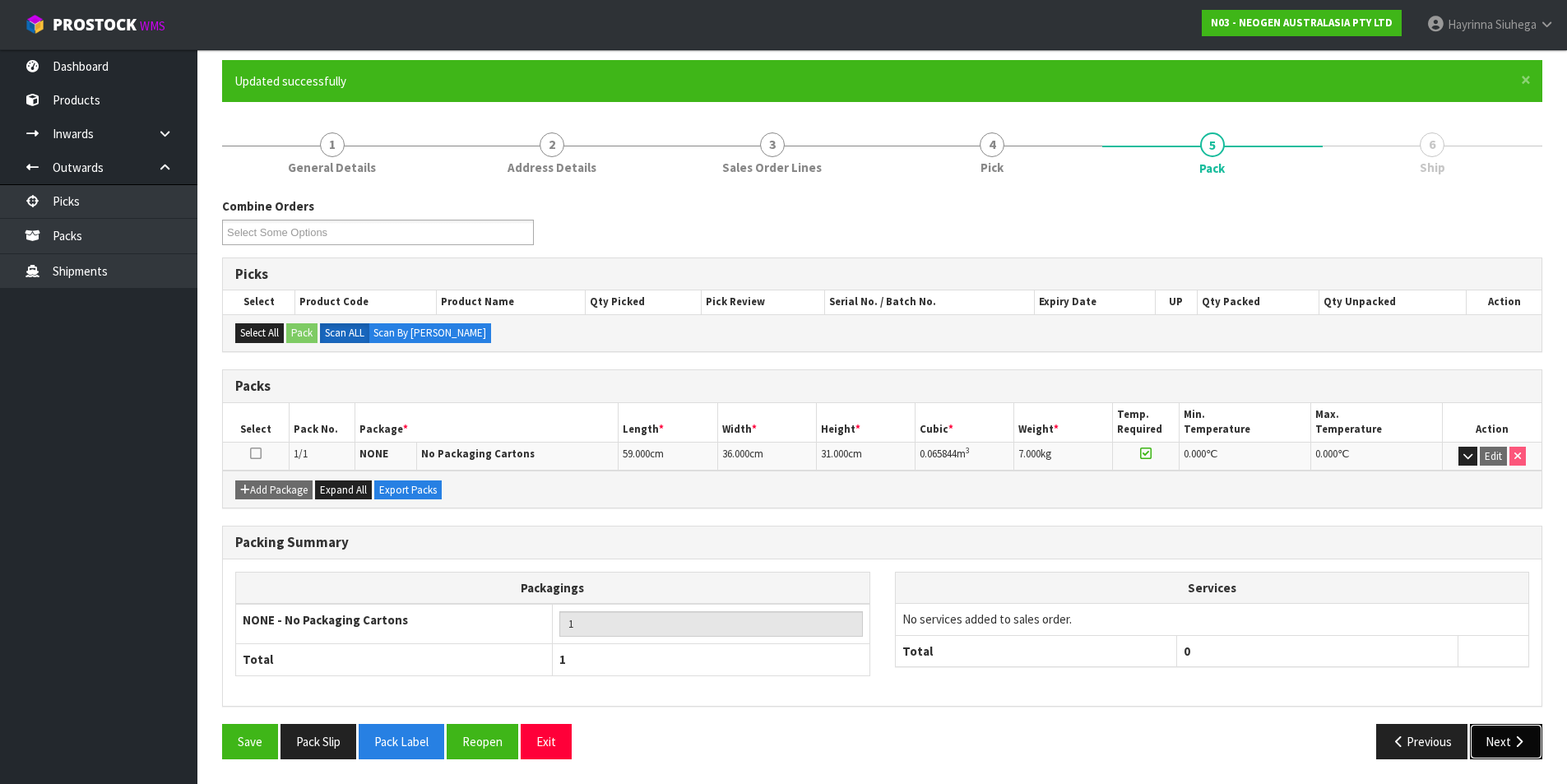
click at [1528, 738] on button "Next" at bounding box center [1506, 741] width 73 height 35
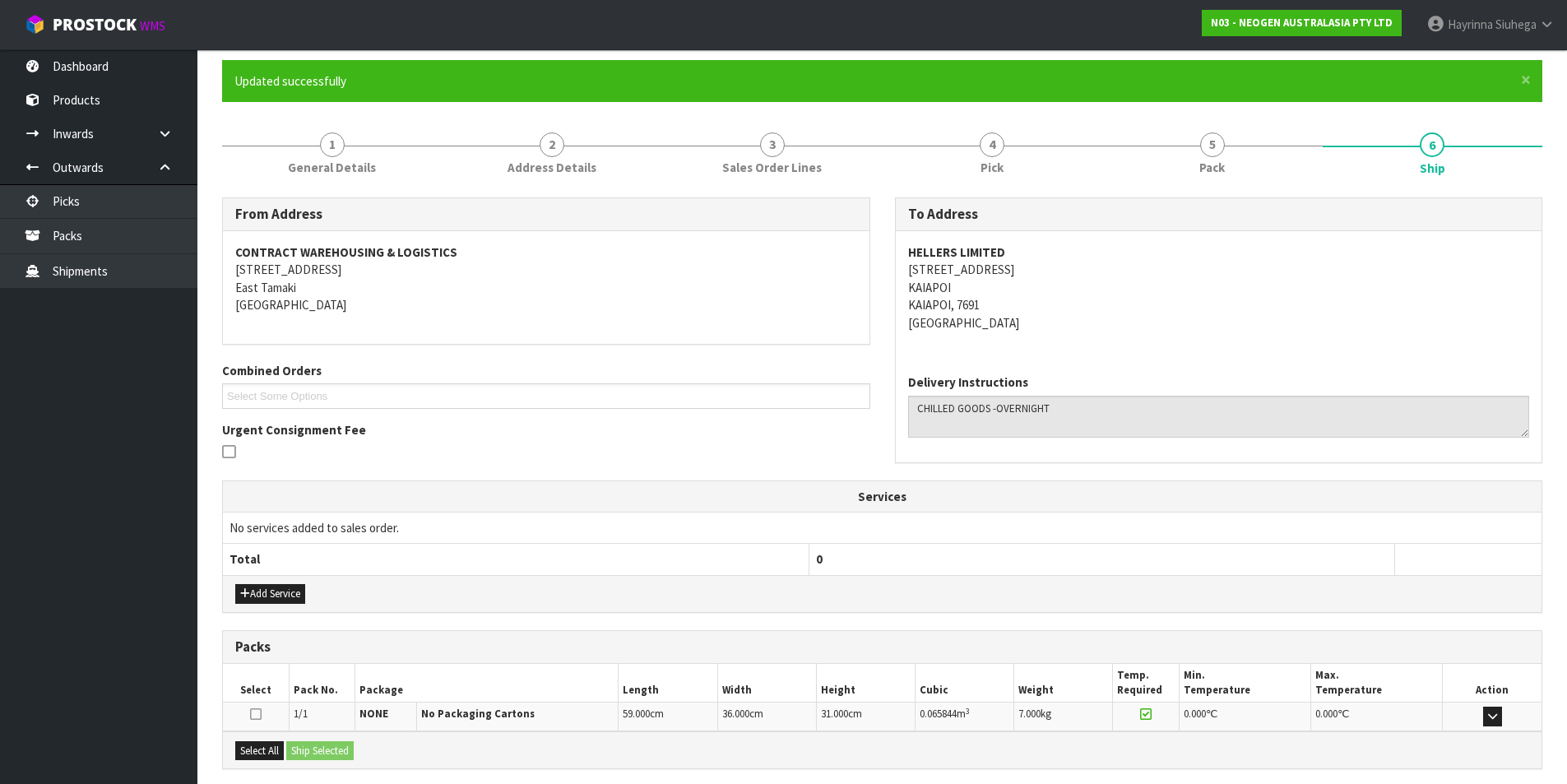
scroll to position [290, 0]
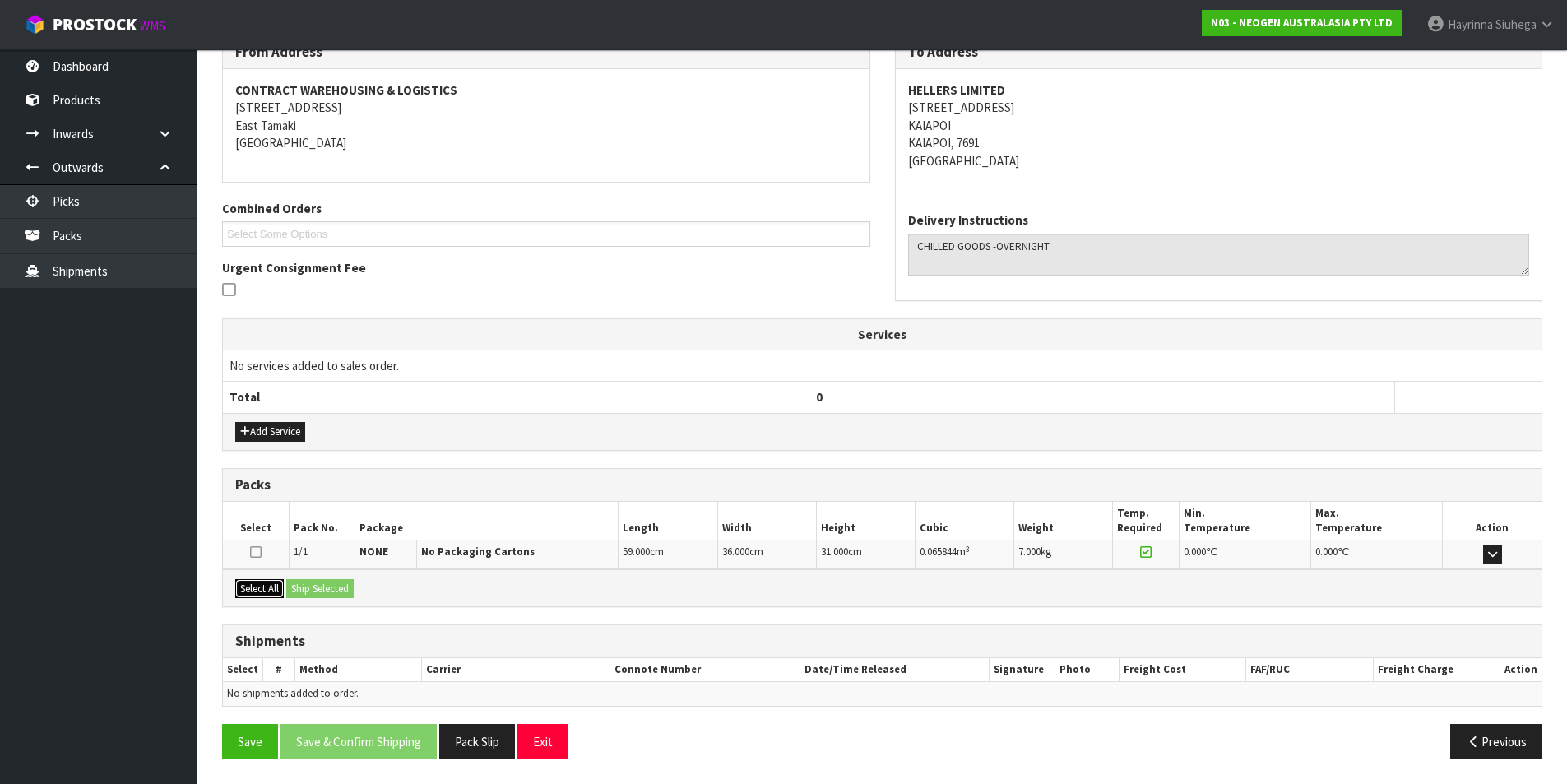
click at [271, 584] on button "Select All" at bounding box center [259, 588] width 48 height 20
click at [311, 588] on button "Ship Selected" at bounding box center [320, 588] width 67 height 20
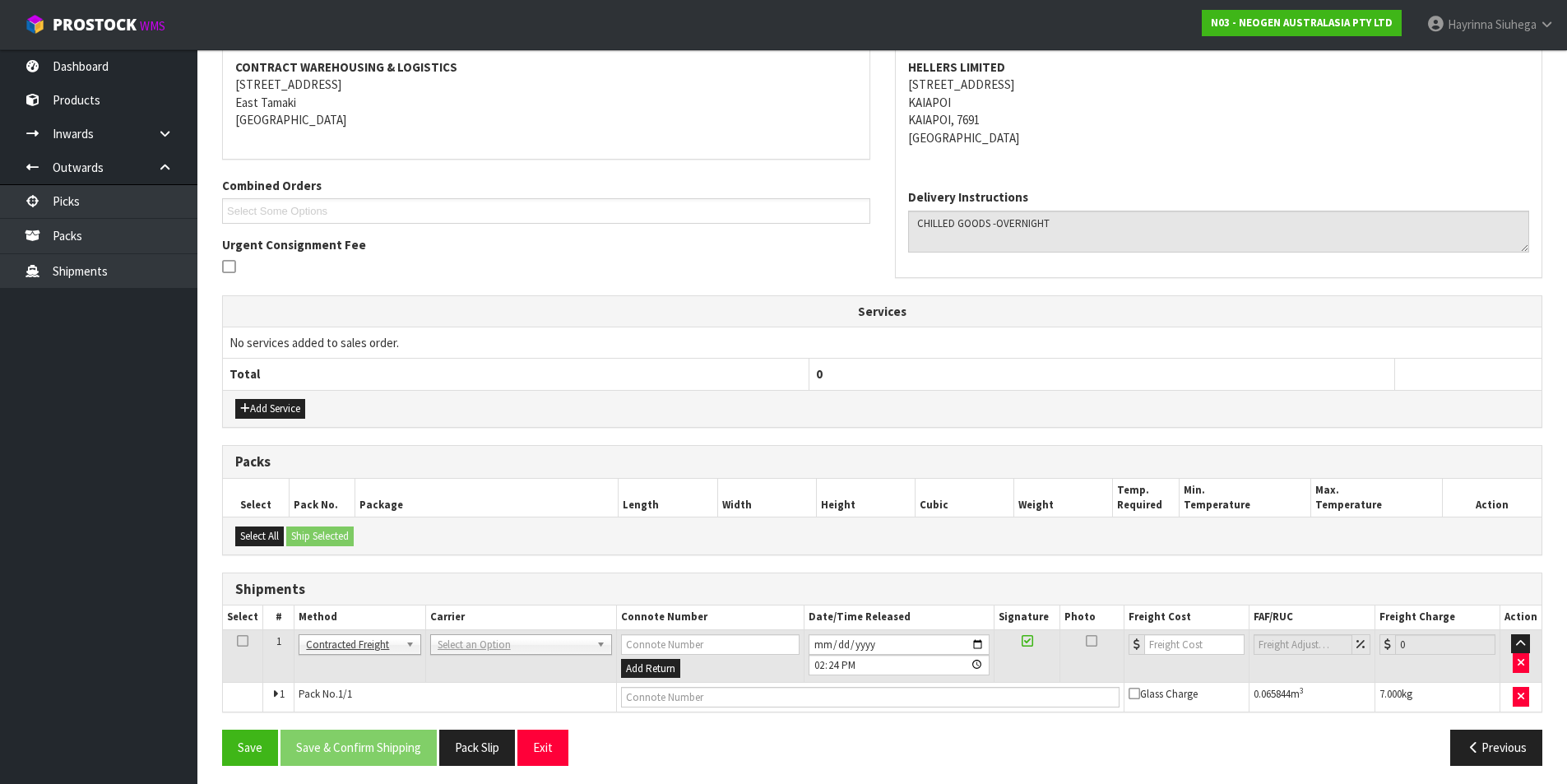
scroll to position [319, 0]
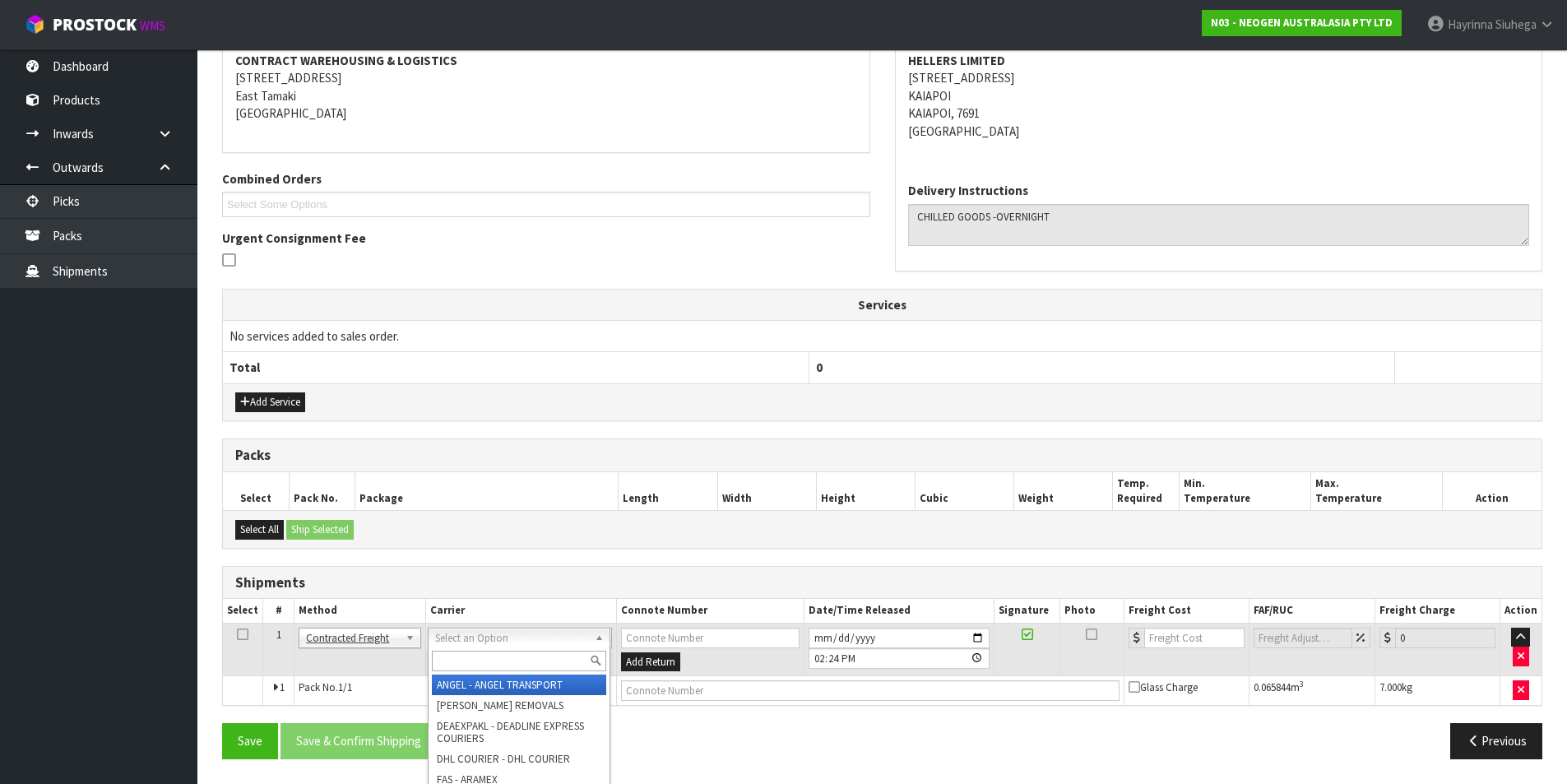
click at [546, 654] on input "text" at bounding box center [519, 660] width 174 height 21
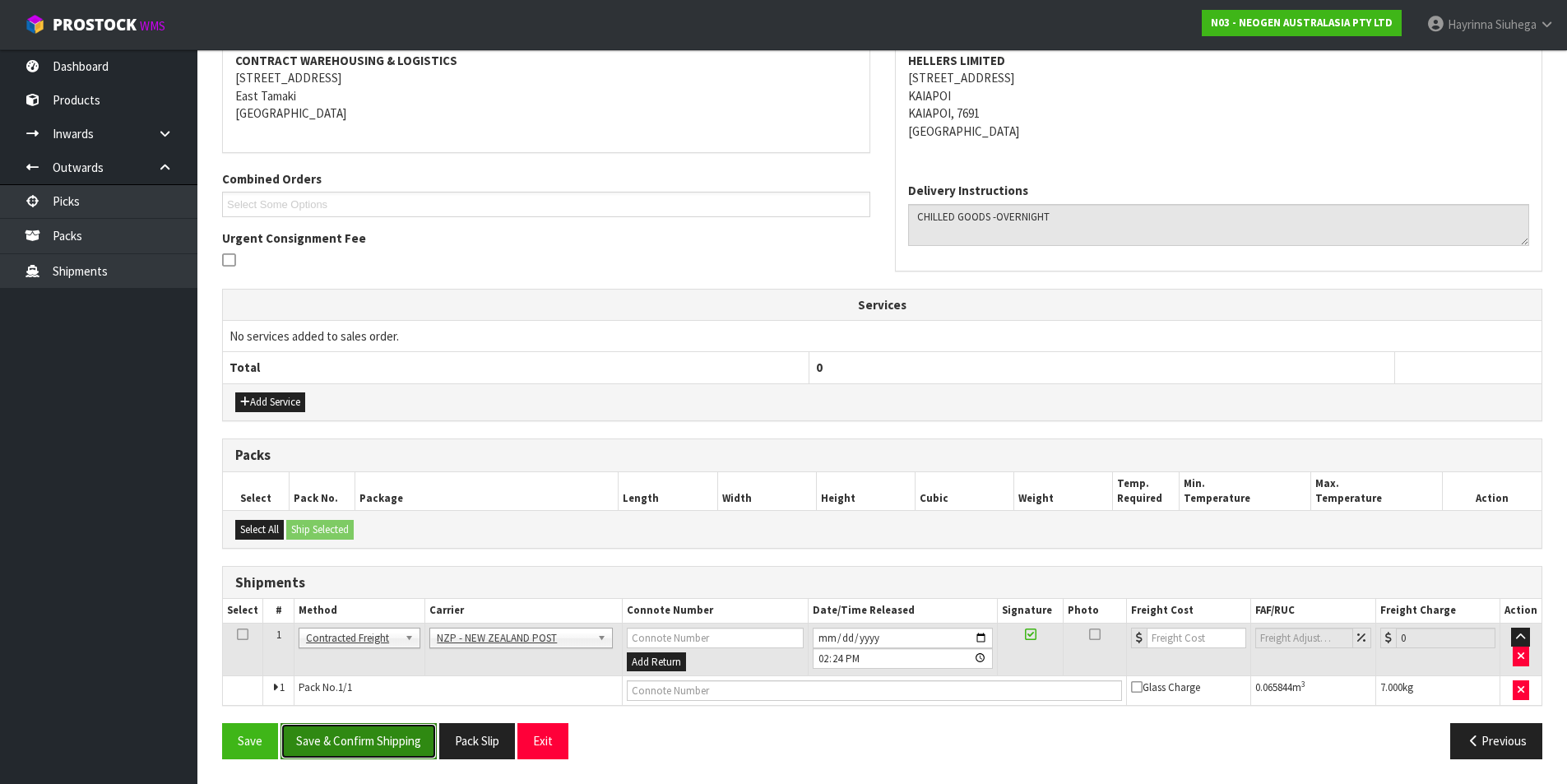
click at [394, 736] on button "Save & Confirm Shipping" at bounding box center [359, 740] width 156 height 35
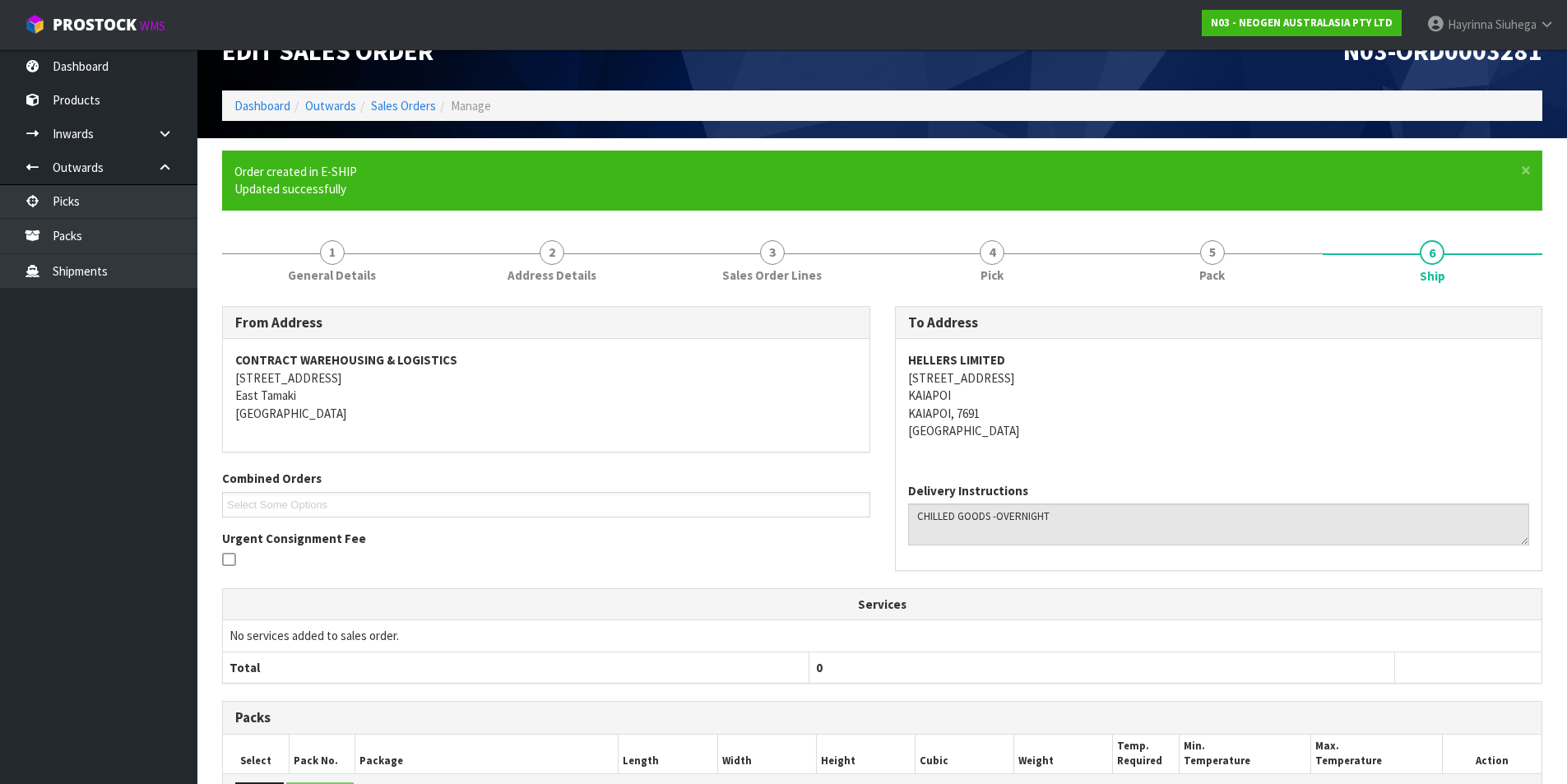
scroll to position [295, 0]
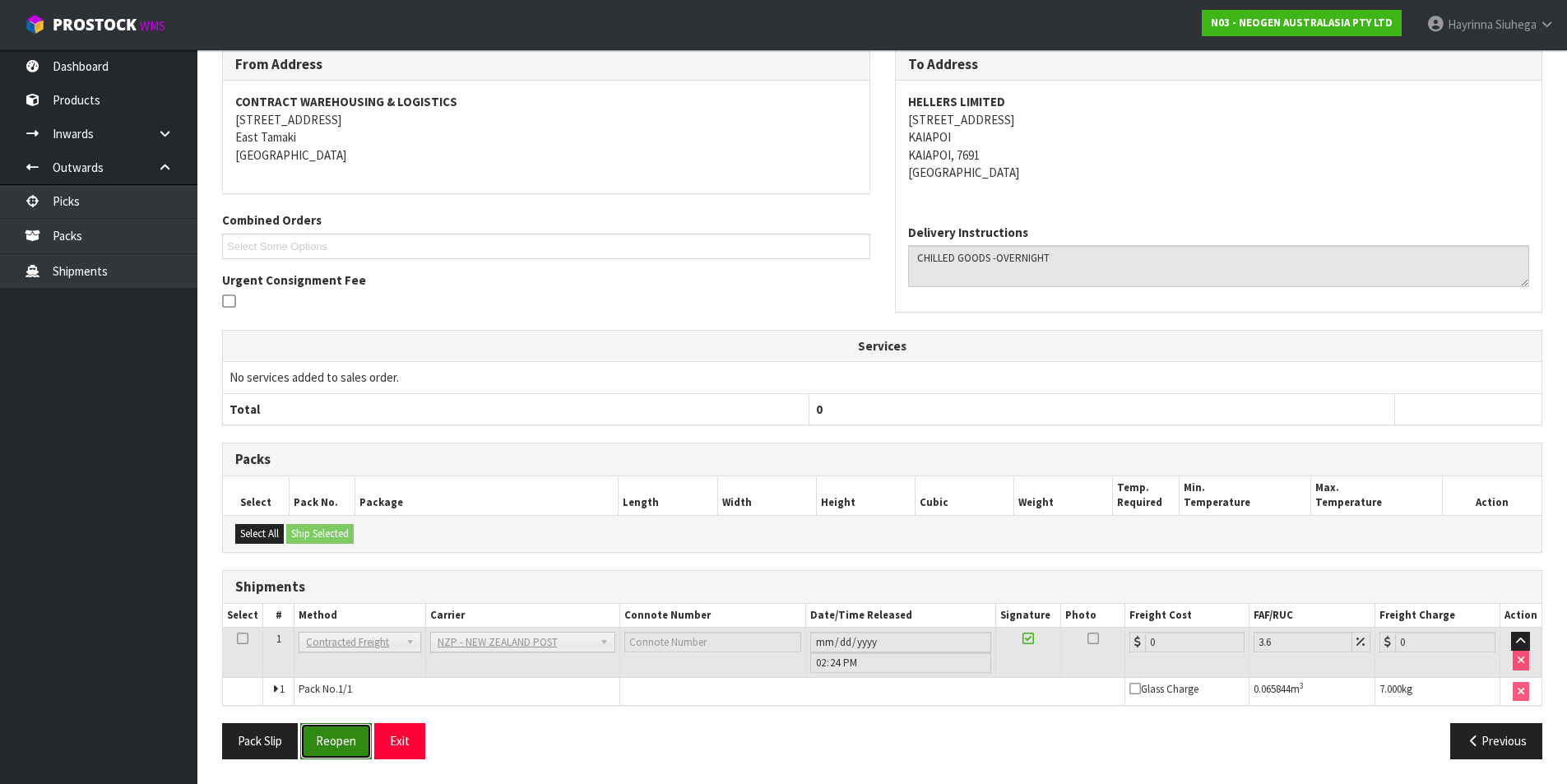
click at [341, 755] on button "Reopen" at bounding box center [337, 740] width 72 height 35
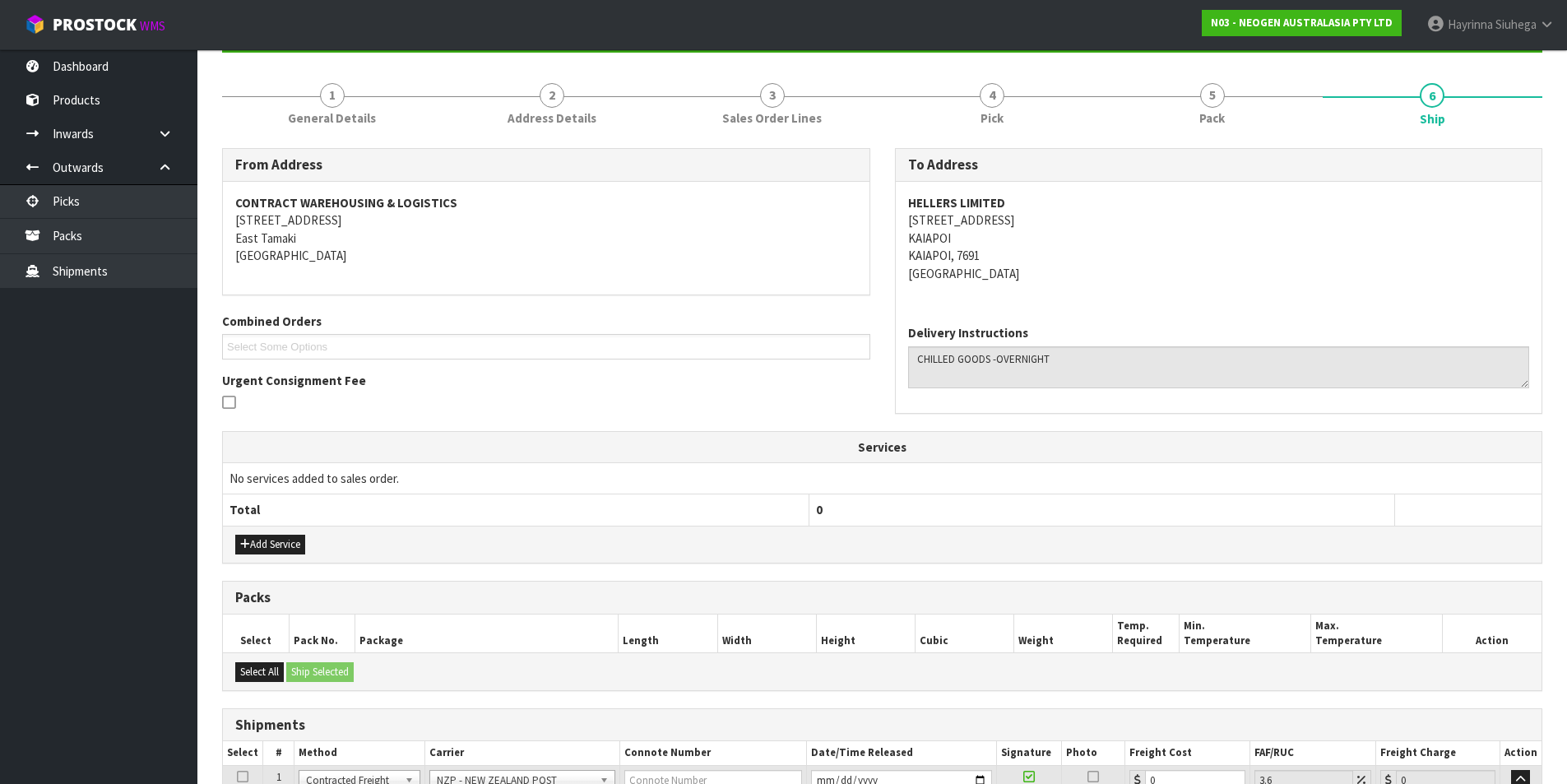
scroll to position [334, 0]
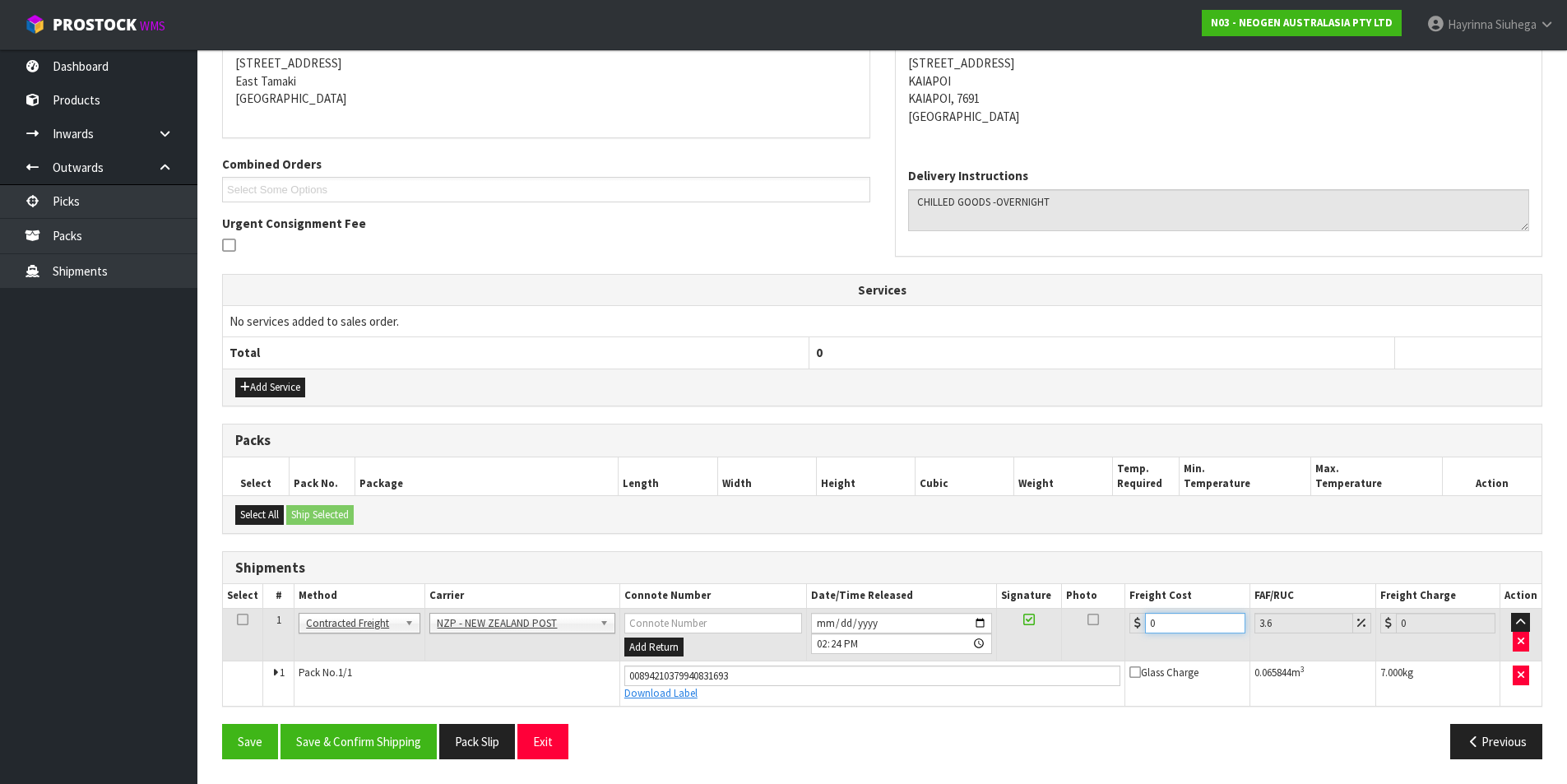
drag, startPoint x: 1169, startPoint y: 626, endPoint x: 1007, endPoint y: 624, distance: 162.0
click at [1028, 626] on tr "1 Client Local Pickup Customer Local Pickup Company Freight Contracted Freight …" at bounding box center [882, 634] width 1319 height 54
click at [223, 724] on button "Save" at bounding box center [250, 741] width 56 height 35
click at [394, 748] on button "Save & Confirm Shipping" at bounding box center [359, 741] width 156 height 35
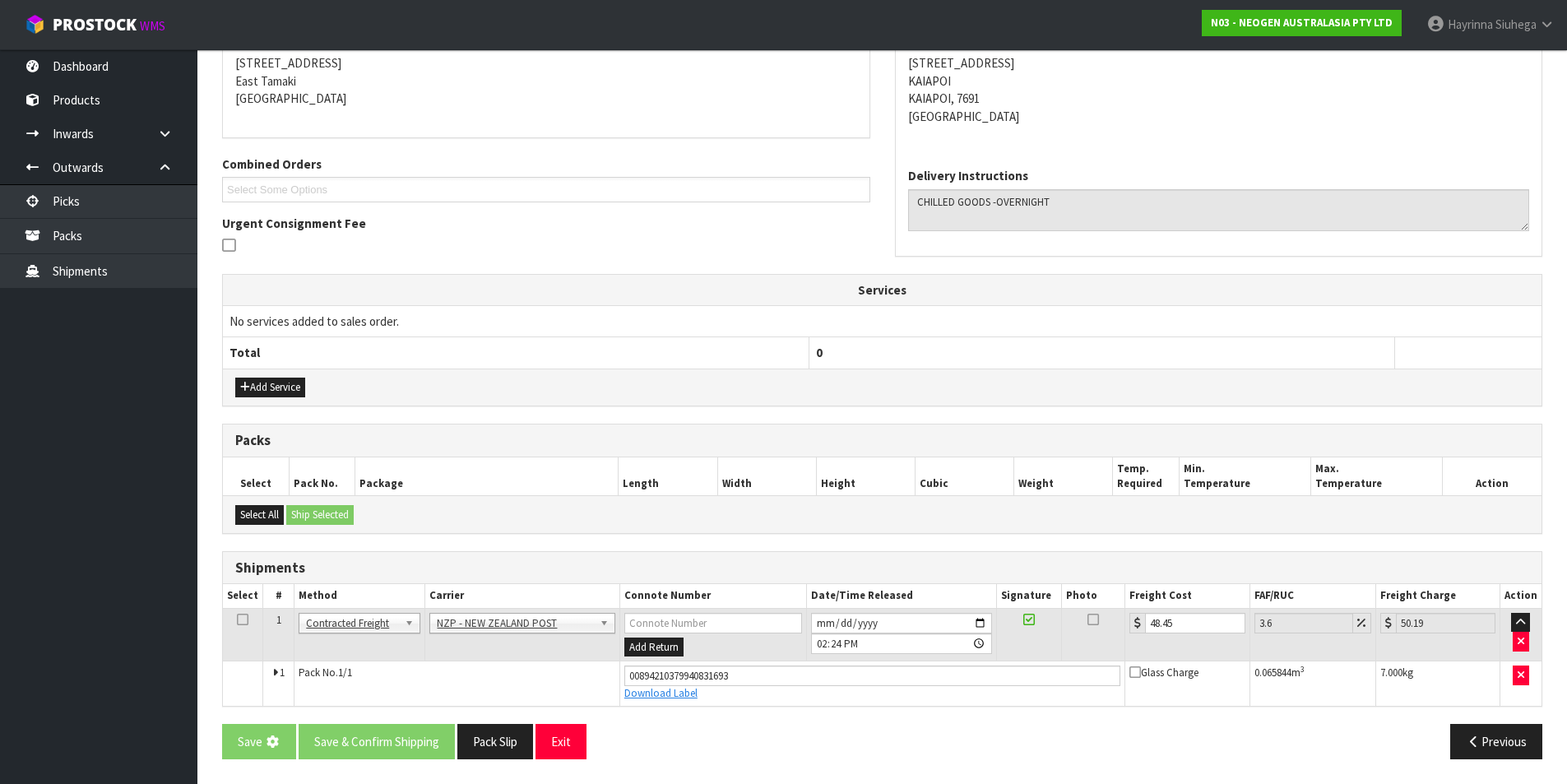
scroll to position [0, 0]
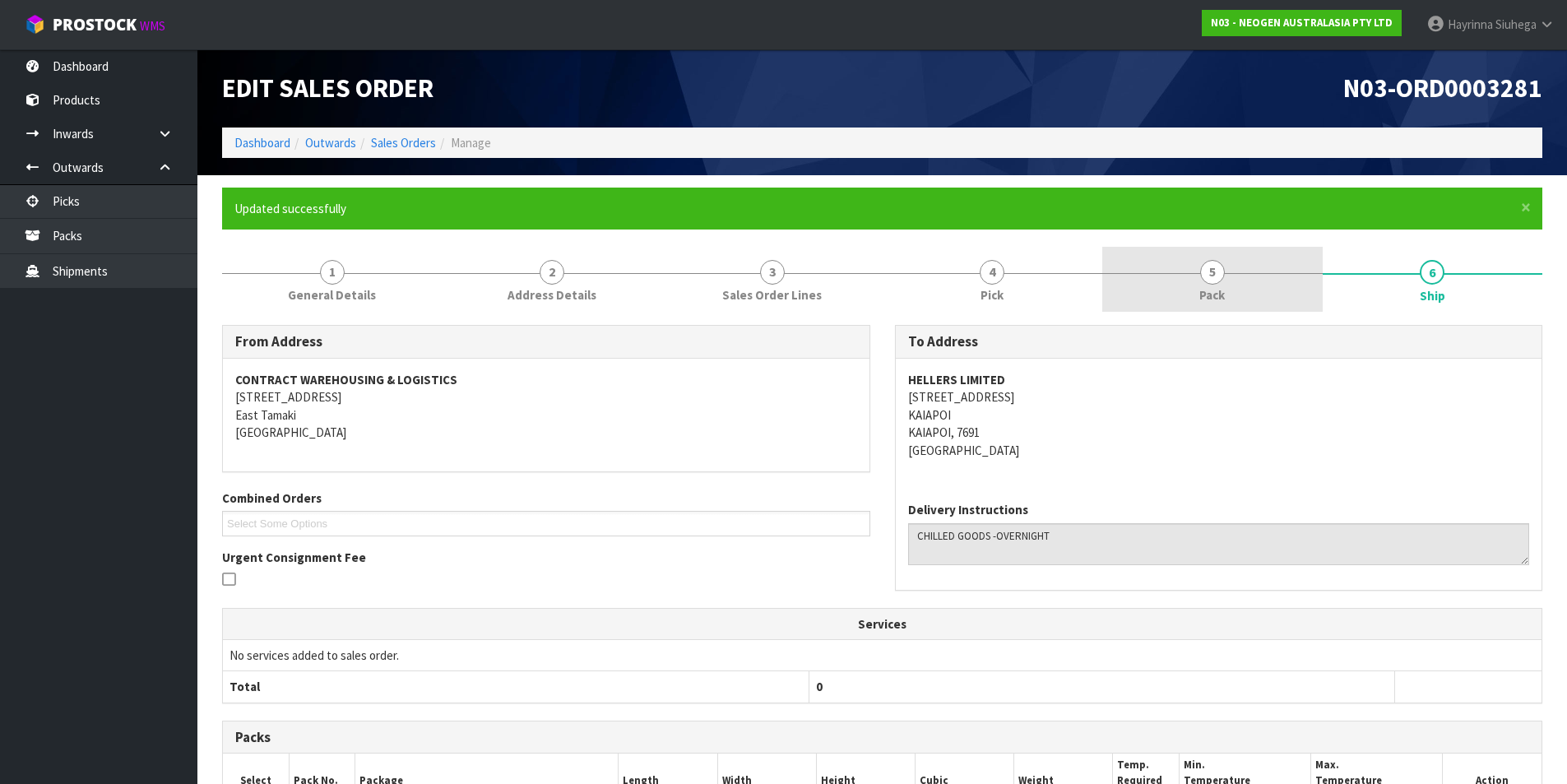
click at [1210, 268] on span "5" at bounding box center [1213, 273] width 25 height 25
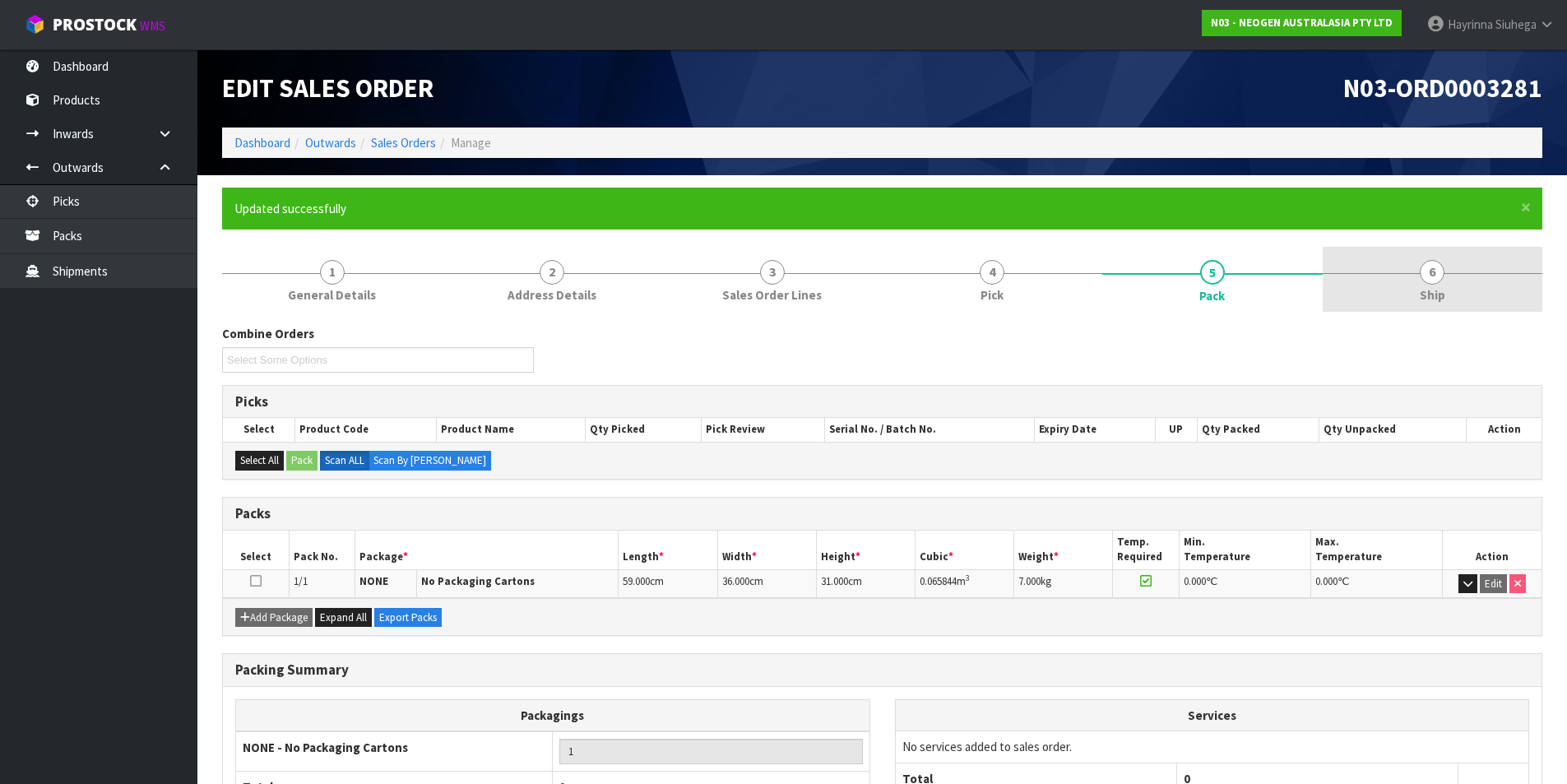
click at [1432, 260] on span "6" at bounding box center [1432, 273] width 25 height 25
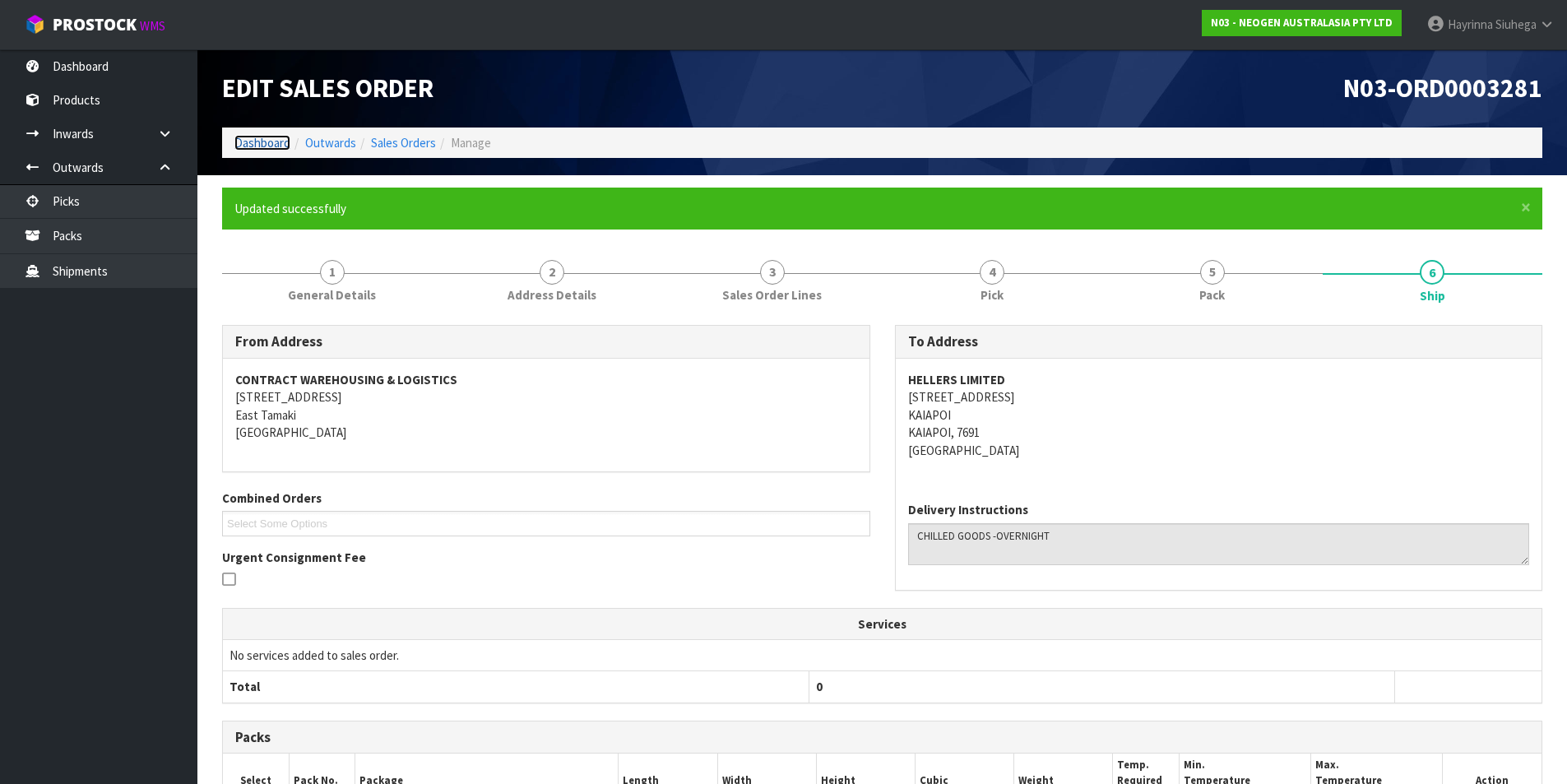
click at [270, 147] on link "Dashboard" at bounding box center [262, 142] width 56 height 15
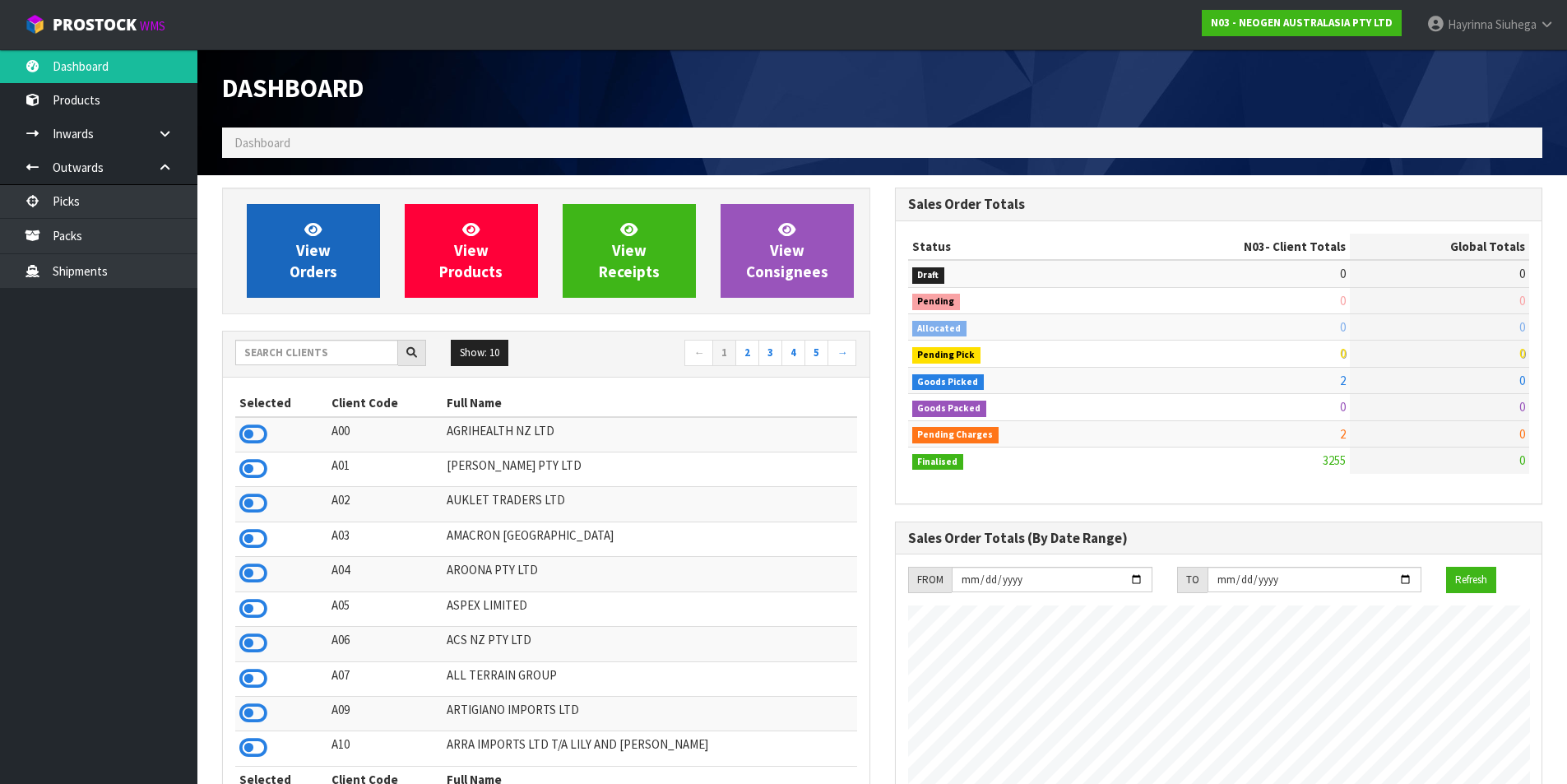
scroll to position [1246, 672]
click at [343, 266] on link "View Orders" at bounding box center [313, 250] width 134 height 94
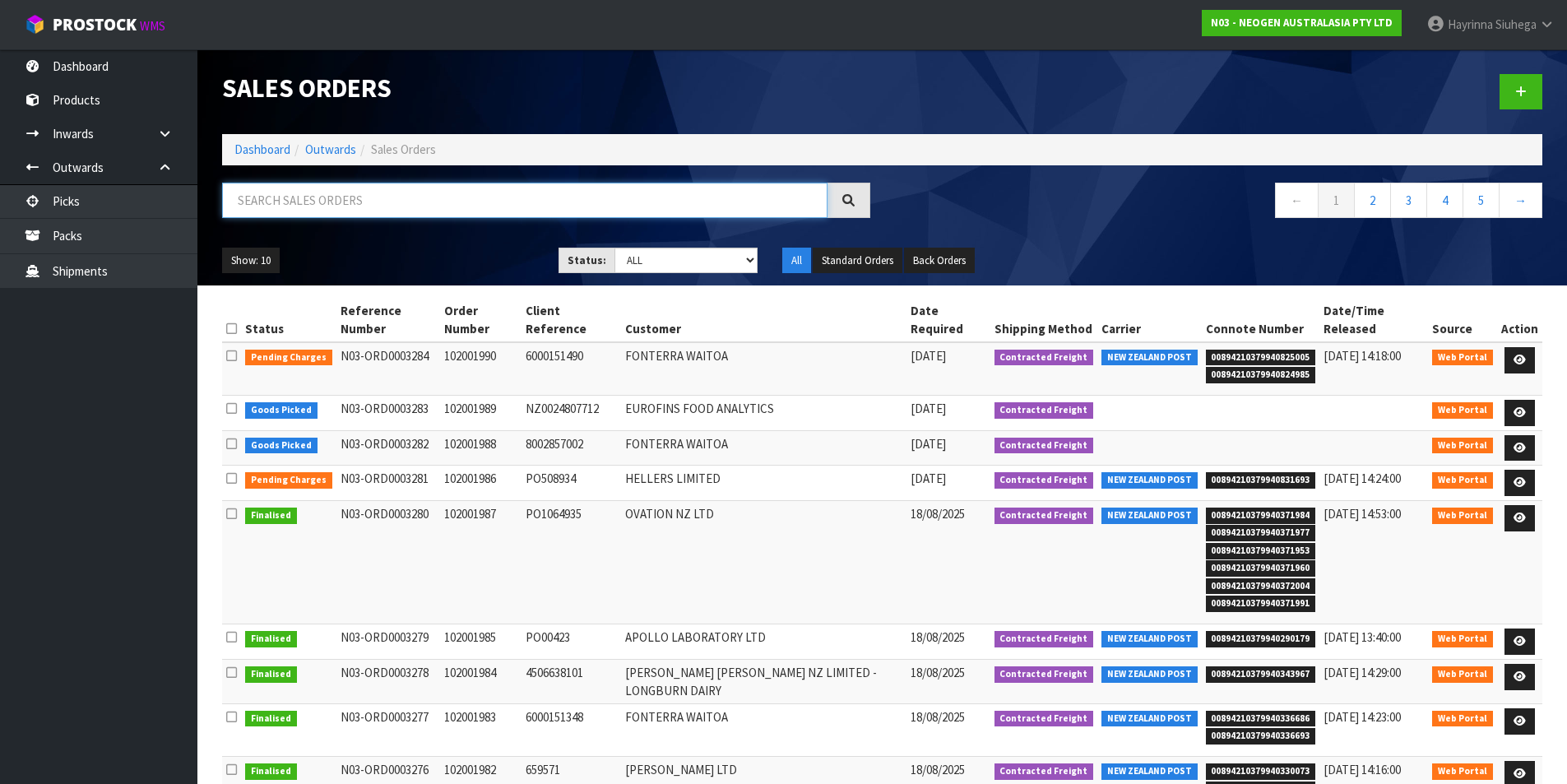
click at [329, 205] on input "text" at bounding box center [525, 200] width 606 height 35
click at [427, 199] on input "text" at bounding box center [525, 200] width 606 height 35
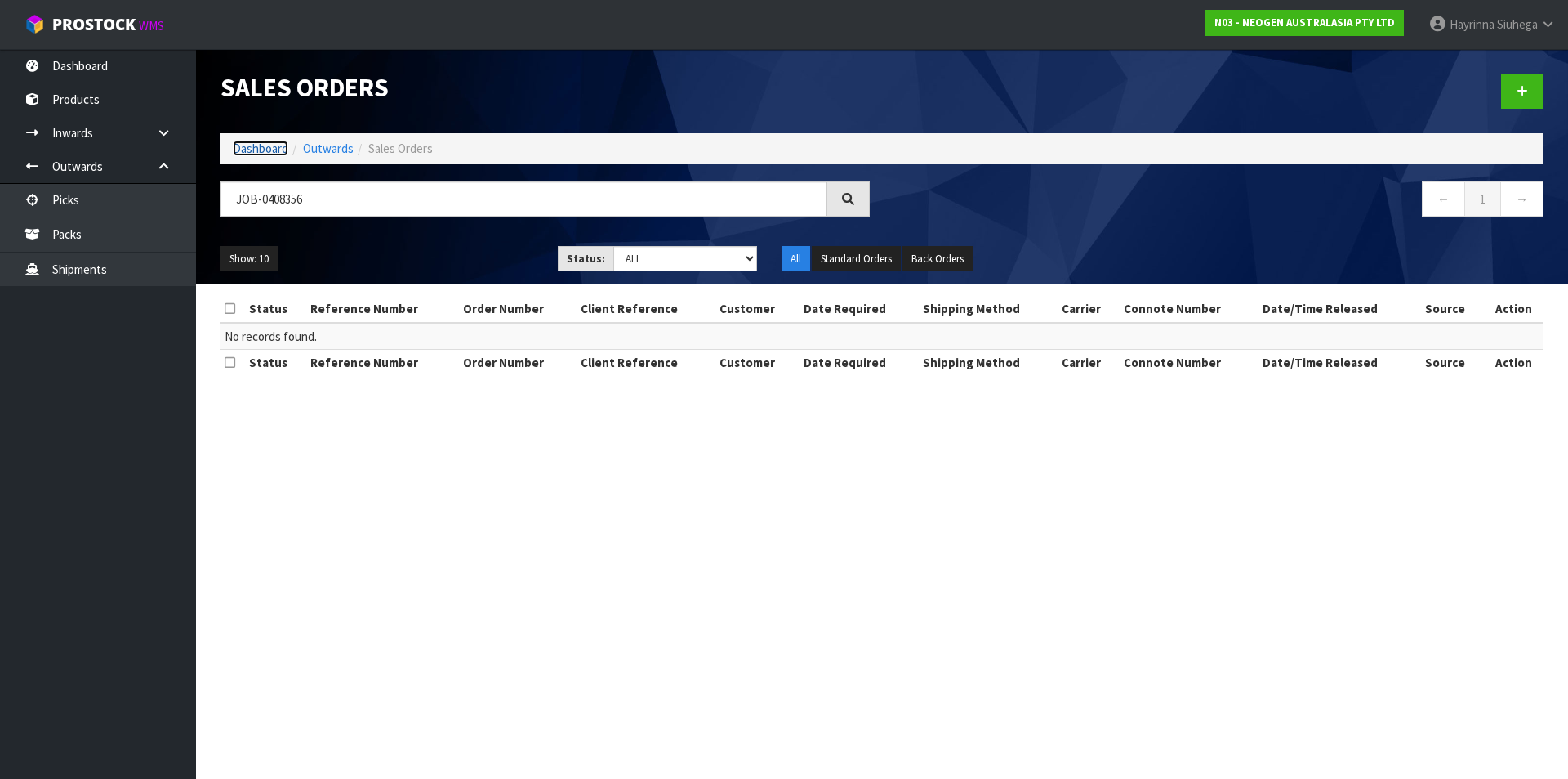
click at [255, 152] on link "Dashboard" at bounding box center [260, 148] width 55 height 15
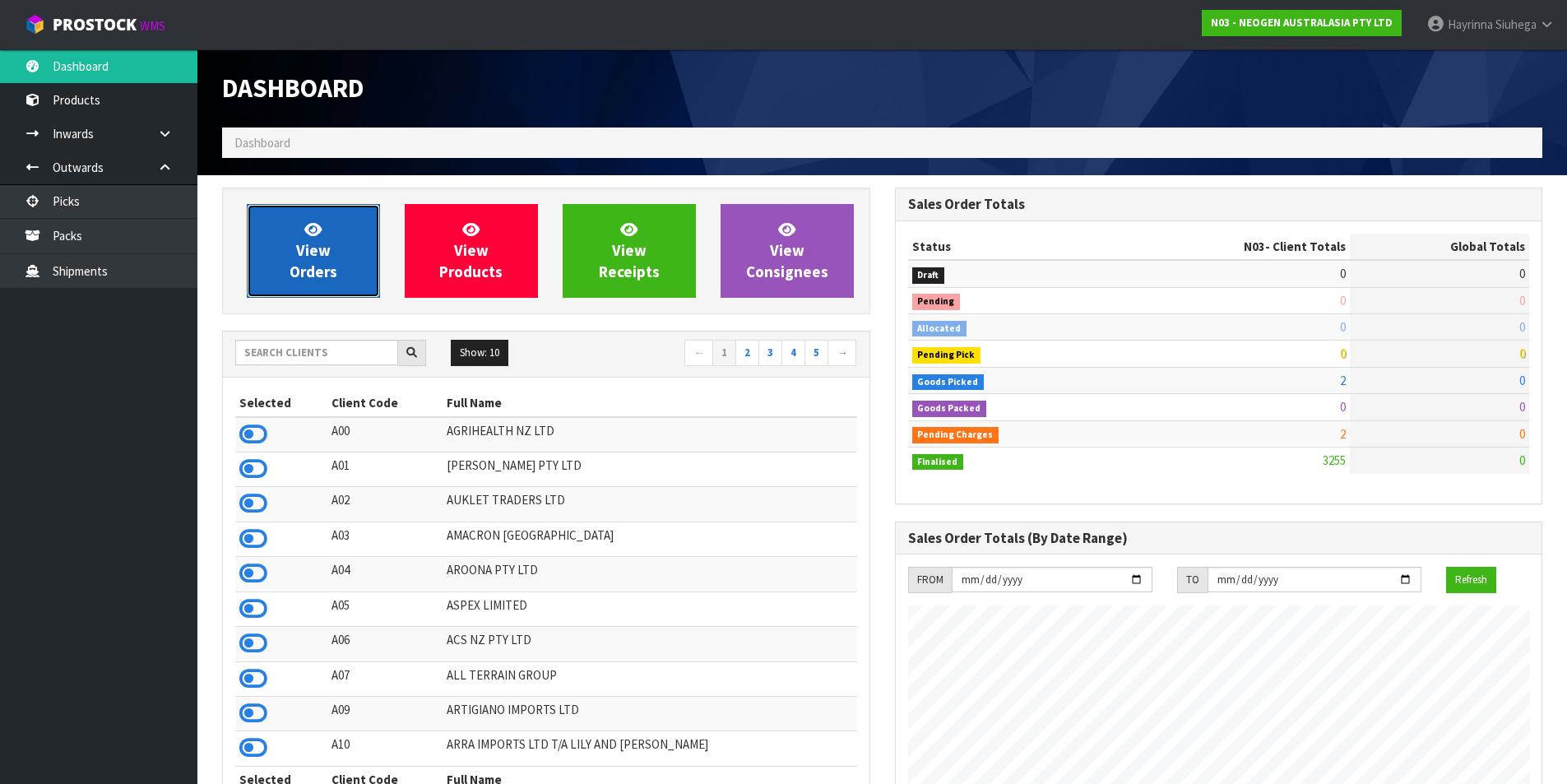
scroll to position [1246, 672]
click at [313, 239] on span "View Orders" at bounding box center [313, 250] width 48 height 62
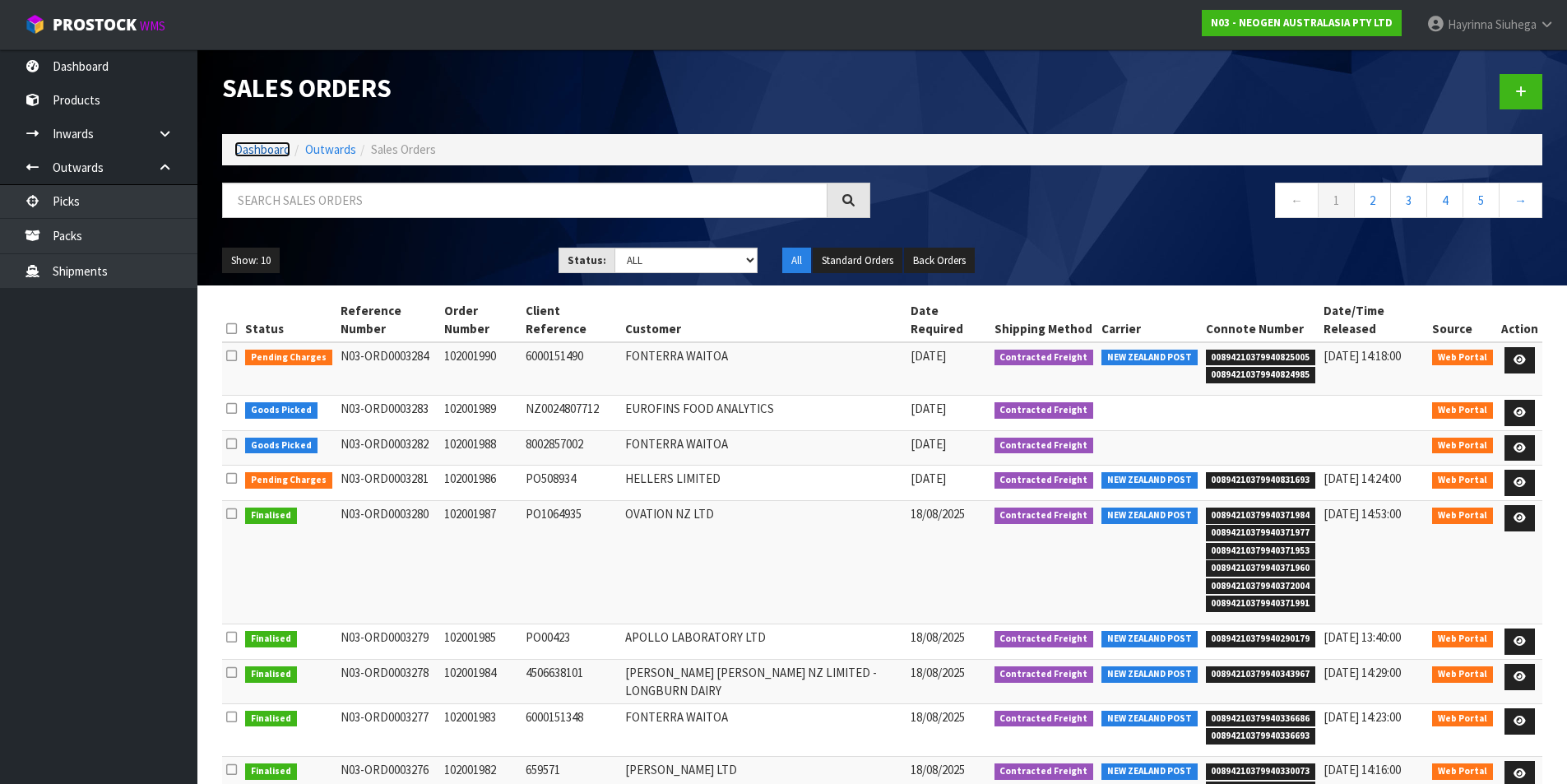
click at [260, 155] on link "Dashboard" at bounding box center [262, 149] width 56 height 15
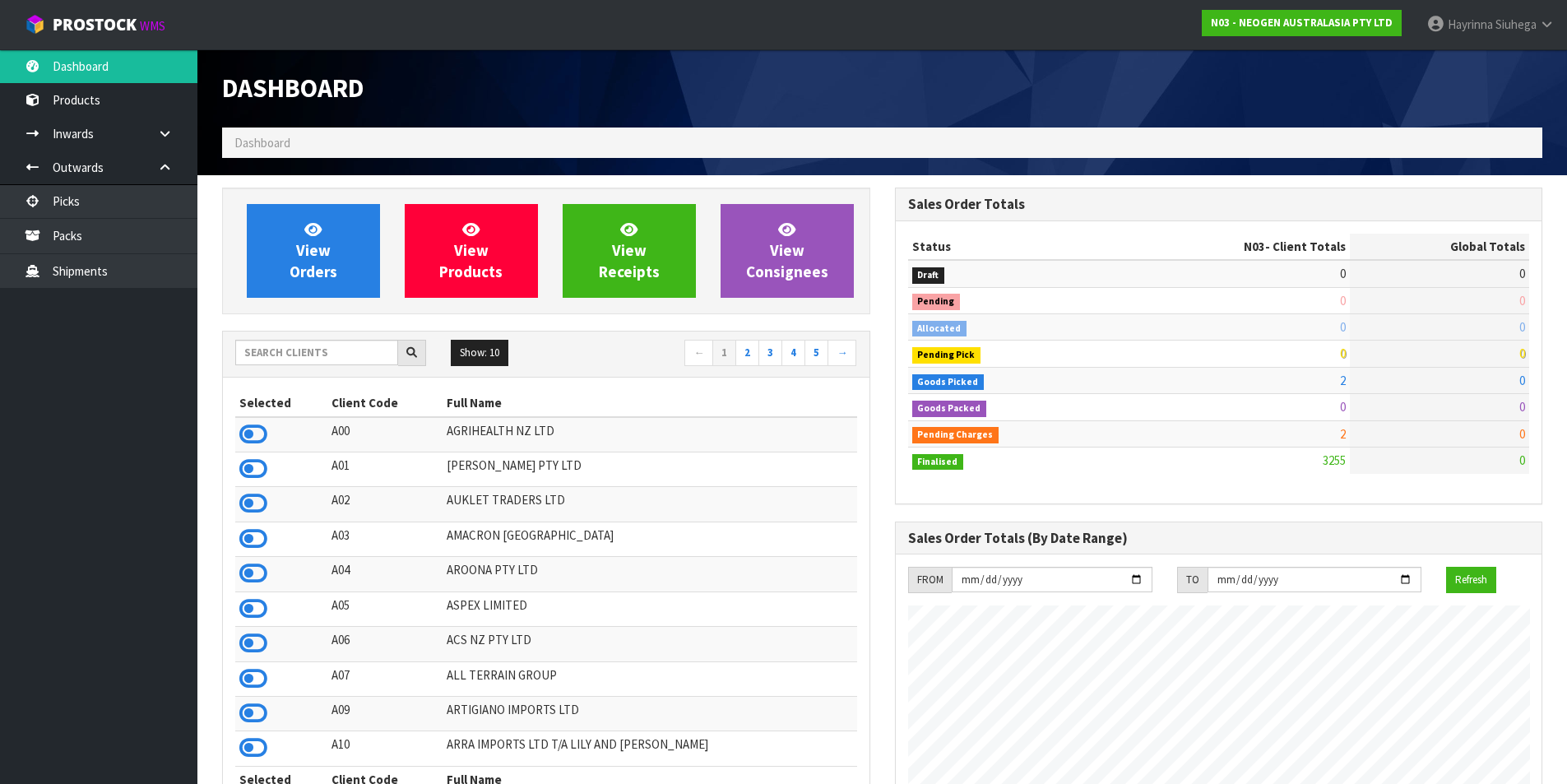
scroll to position [1246, 672]
click at [294, 361] on input "text" at bounding box center [317, 353] width 163 height 25
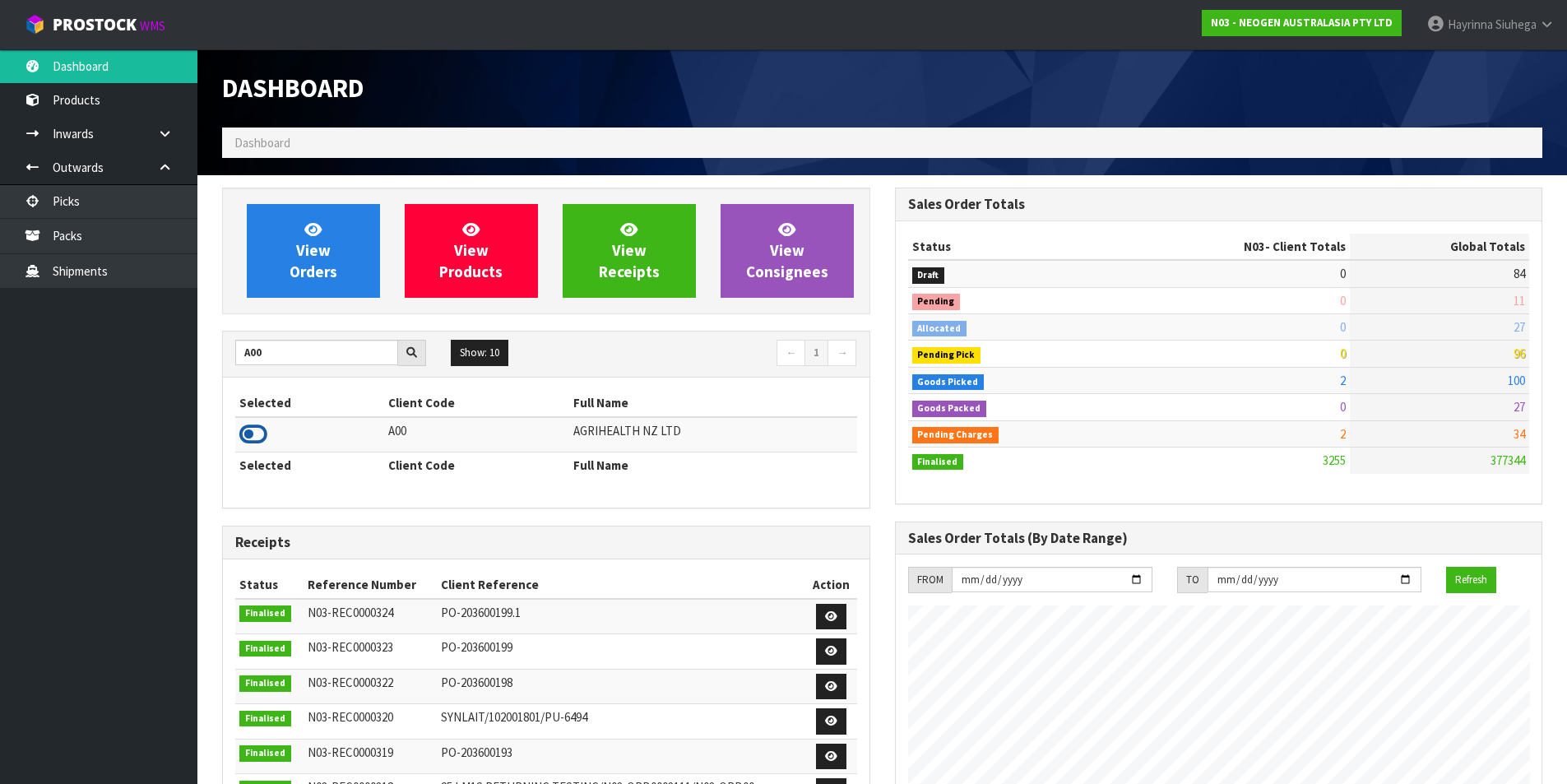
click at [245, 439] on icon at bounding box center [253, 434] width 28 height 25
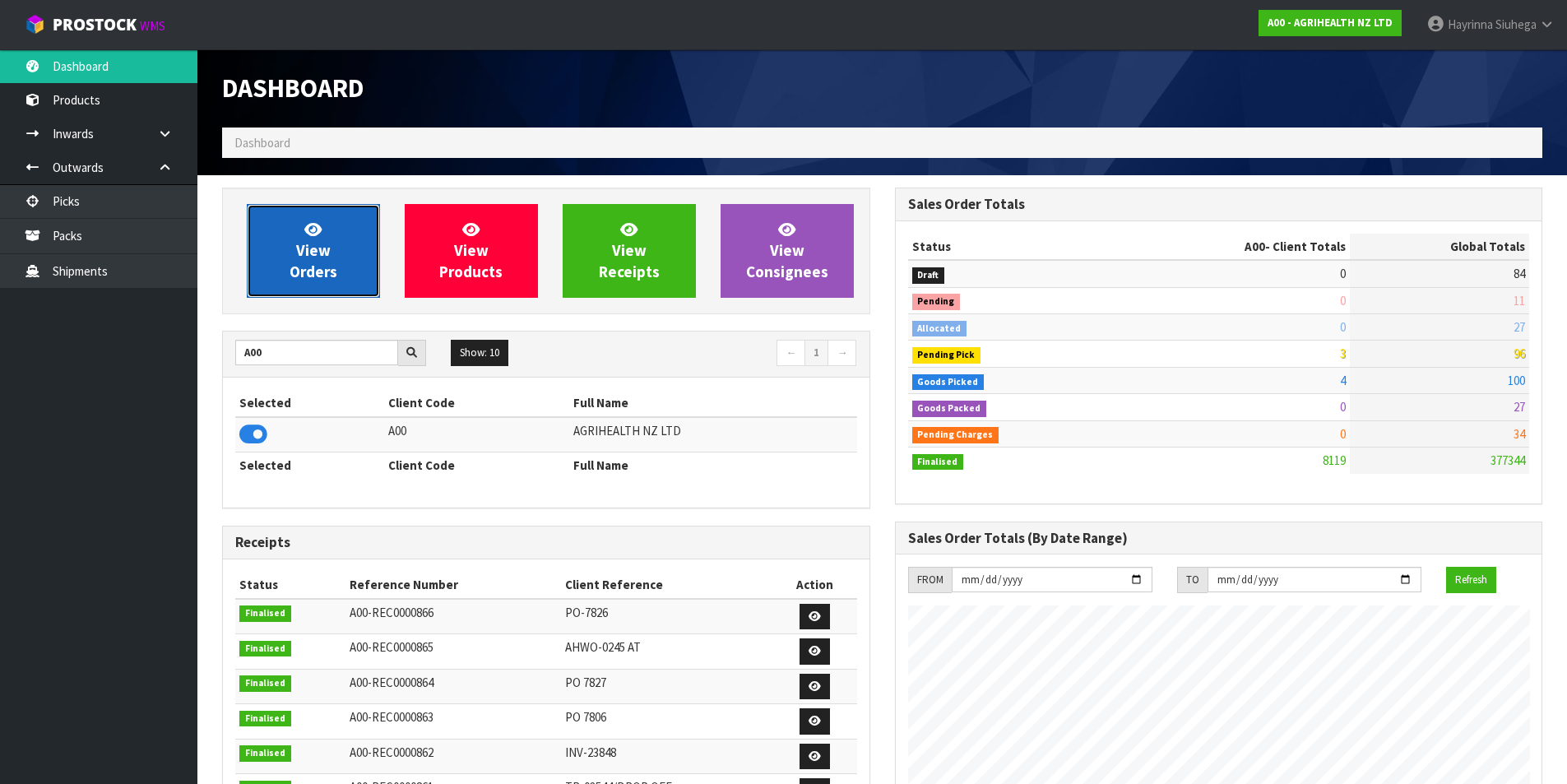
click at [292, 222] on link "View Orders" at bounding box center [313, 250] width 134 height 94
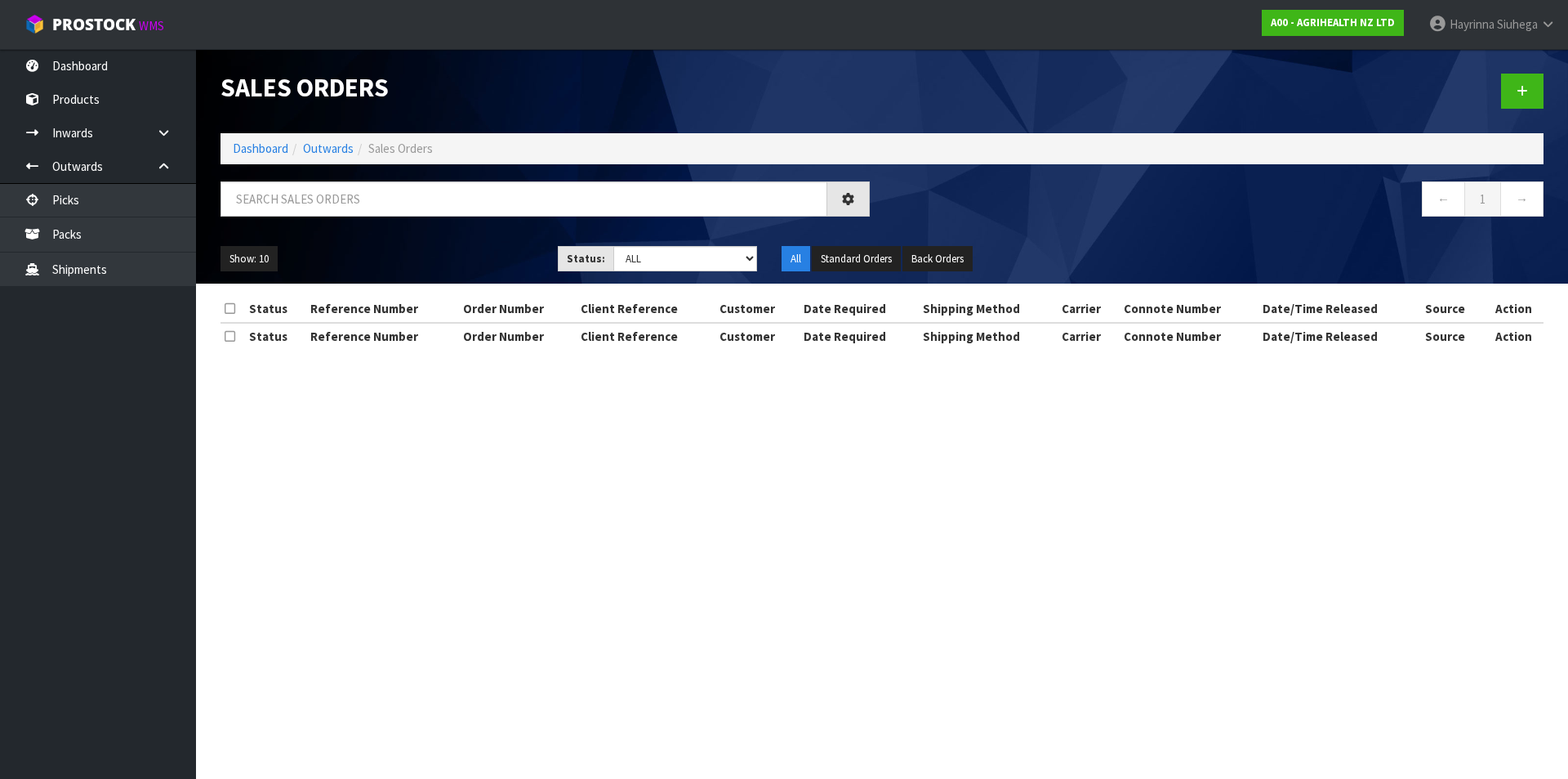
click at [292, 217] on div at bounding box center [545, 205] width 674 height 47
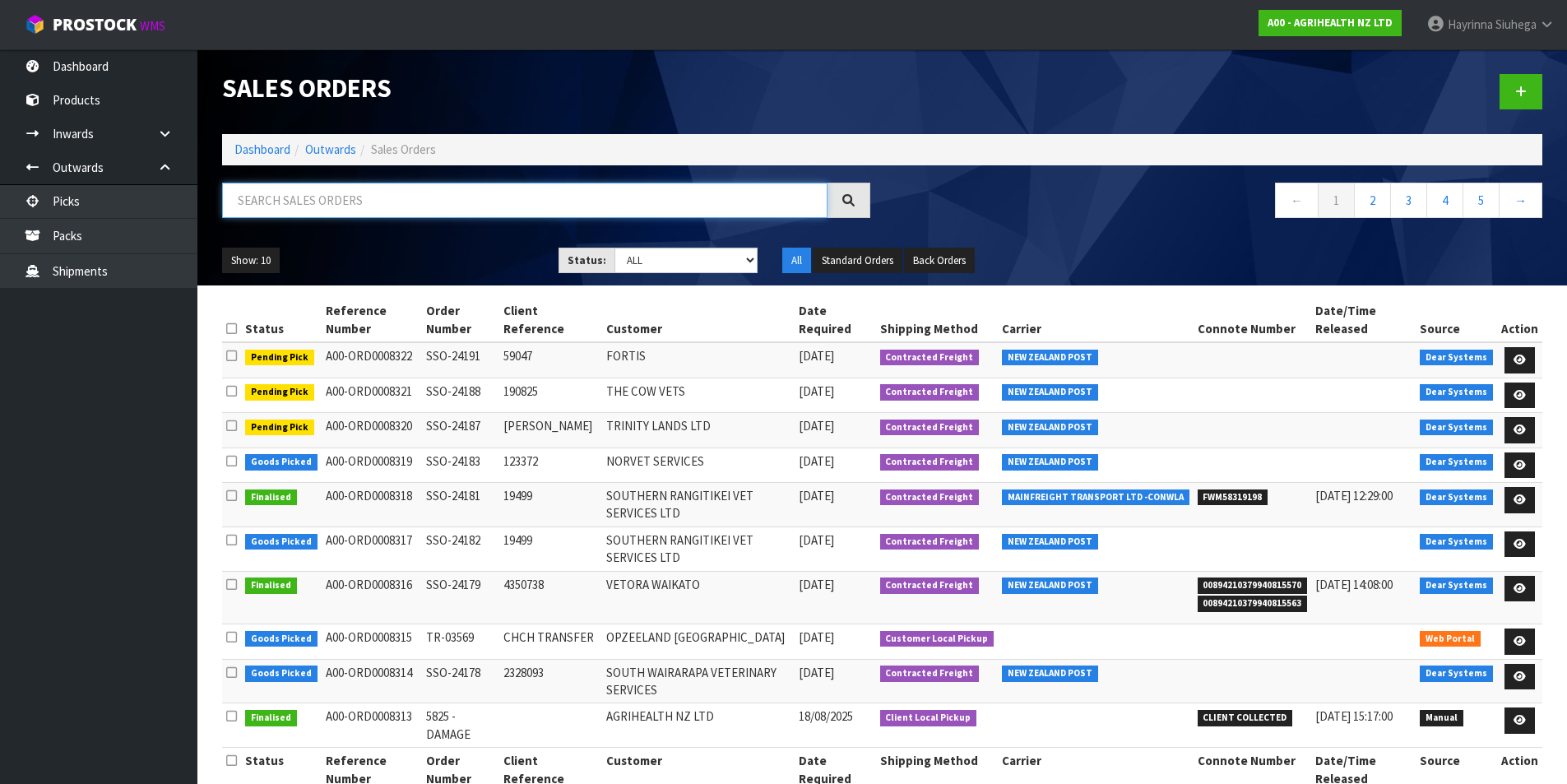
click at [302, 200] on input "text" at bounding box center [525, 200] width 606 height 35
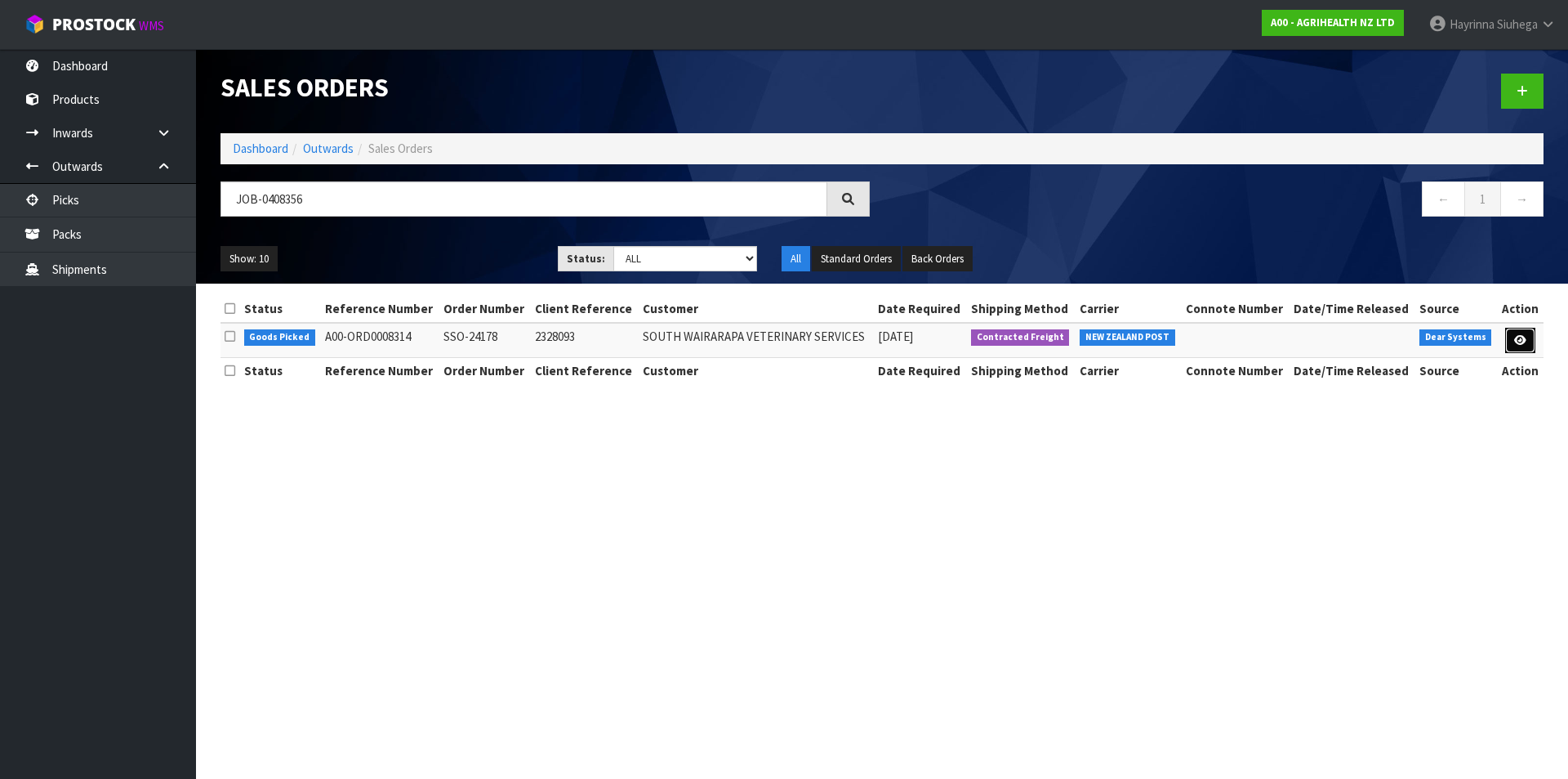
click at [1507, 341] on link at bounding box center [1521, 340] width 30 height 26
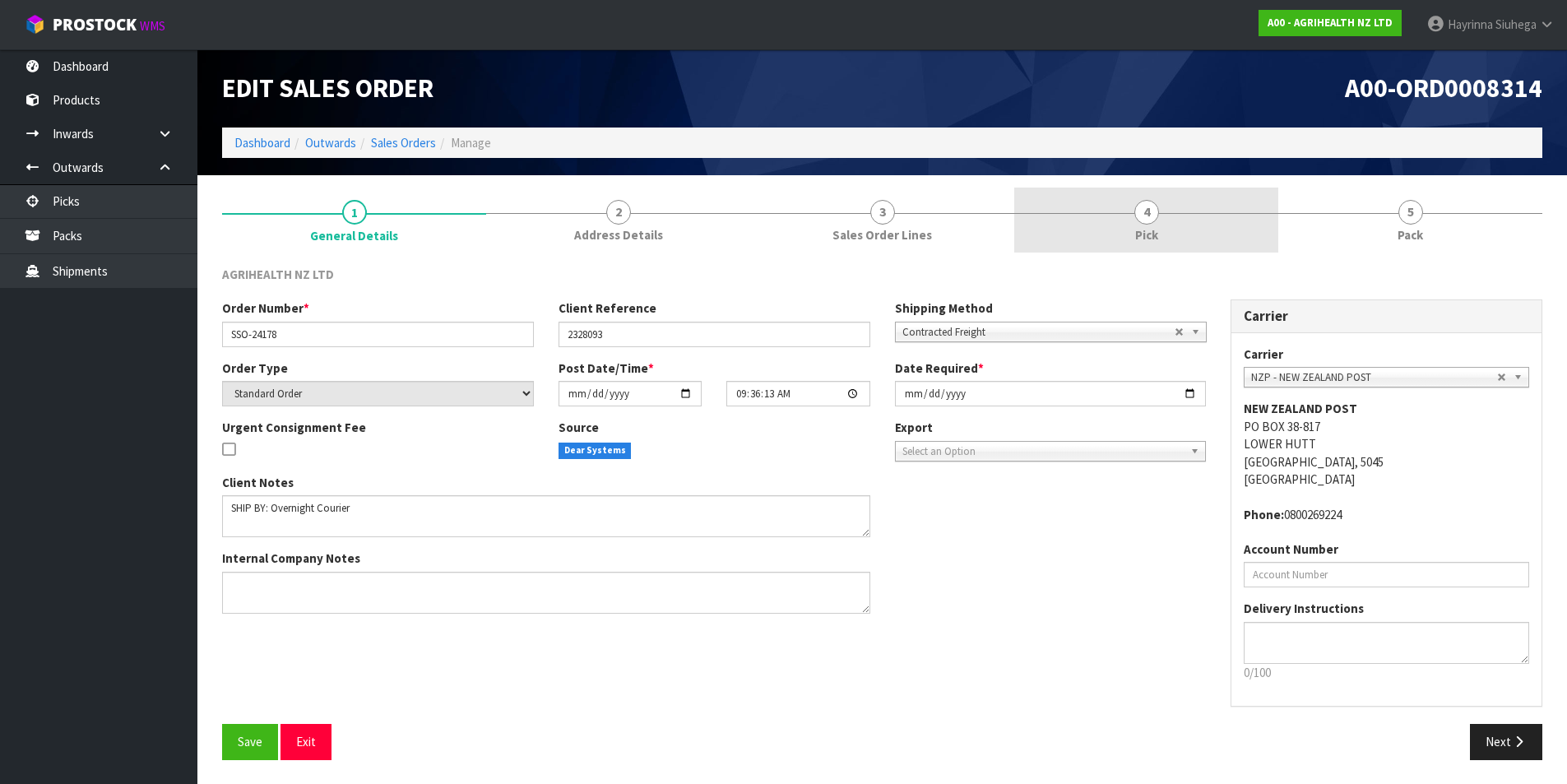
click at [1092, 214] on link "4 Pick" at bounding box center [1146, 220] width 264 height 65
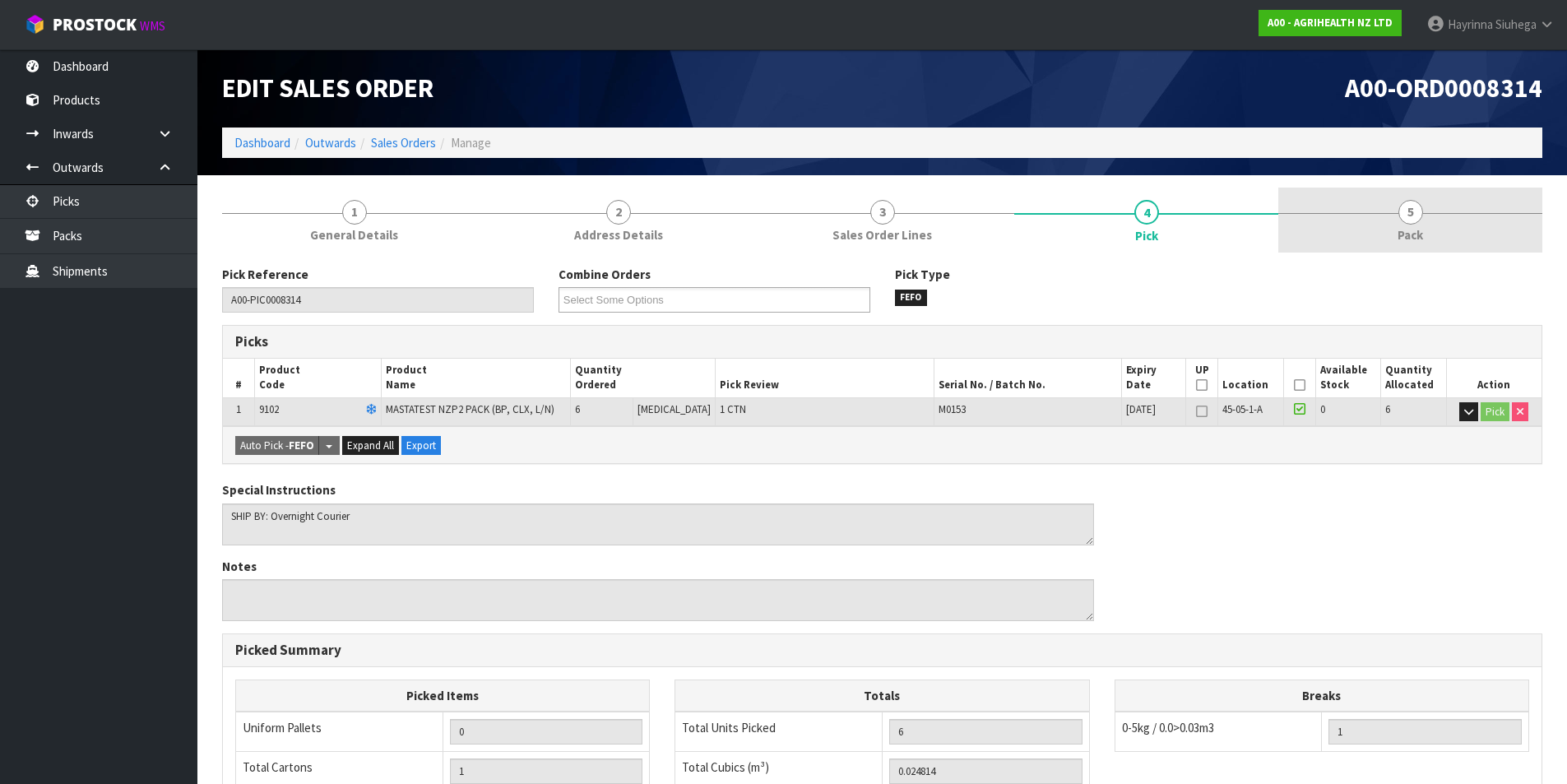
click at [1360, 222] on link "5 Pack" at bounding box center [1411, 220] width 264 height 65
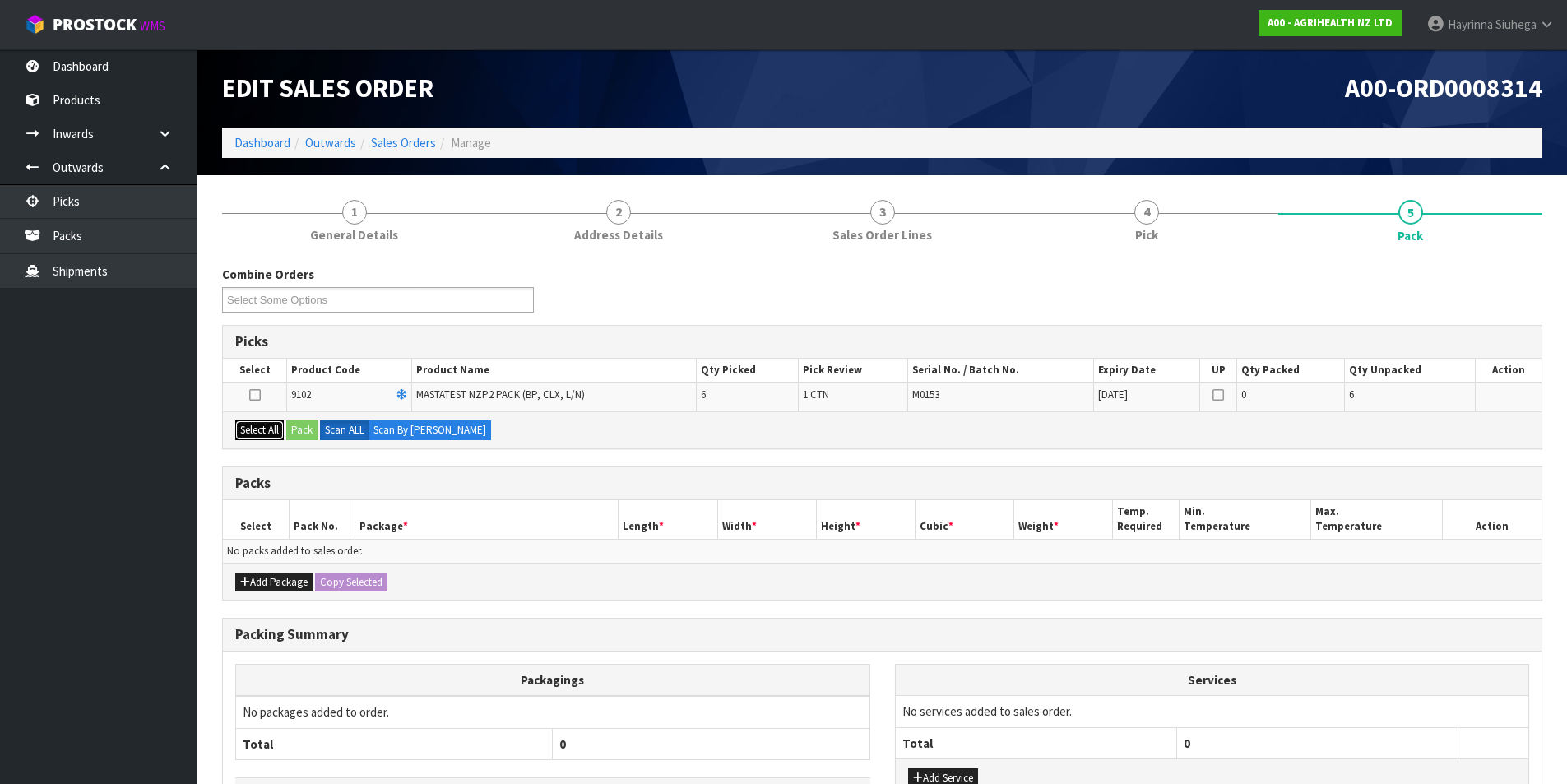
click at [259, 429] on button "Select All" at bounding box center [259, 430] width 48 height 20
click at [303, 420] on button "Pack" at bounding box center [302, 430] width 31 height 20
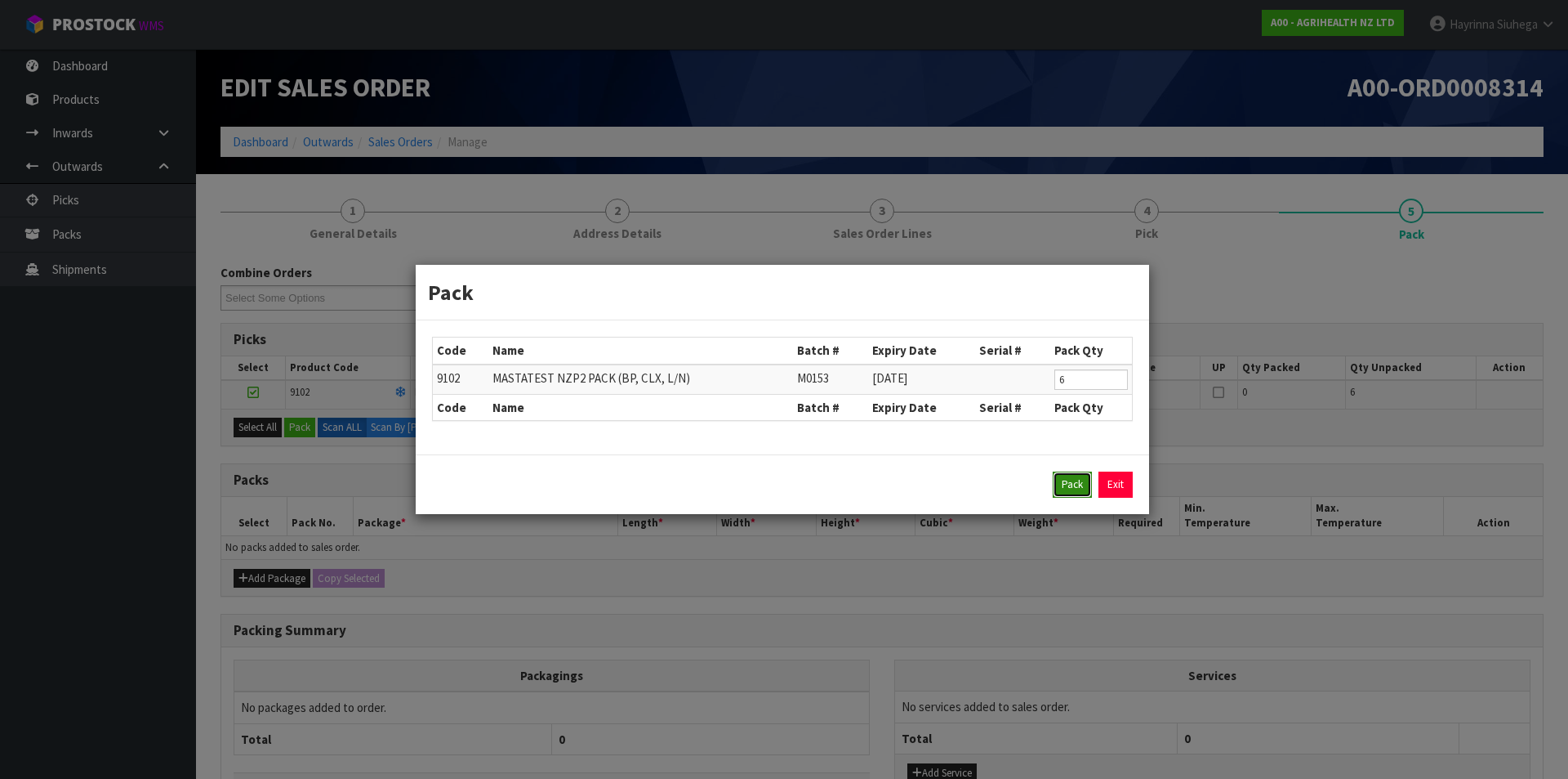
click at [1070, 479] on button "Pack" at bounding box center [1073, 484] width 39 height 26
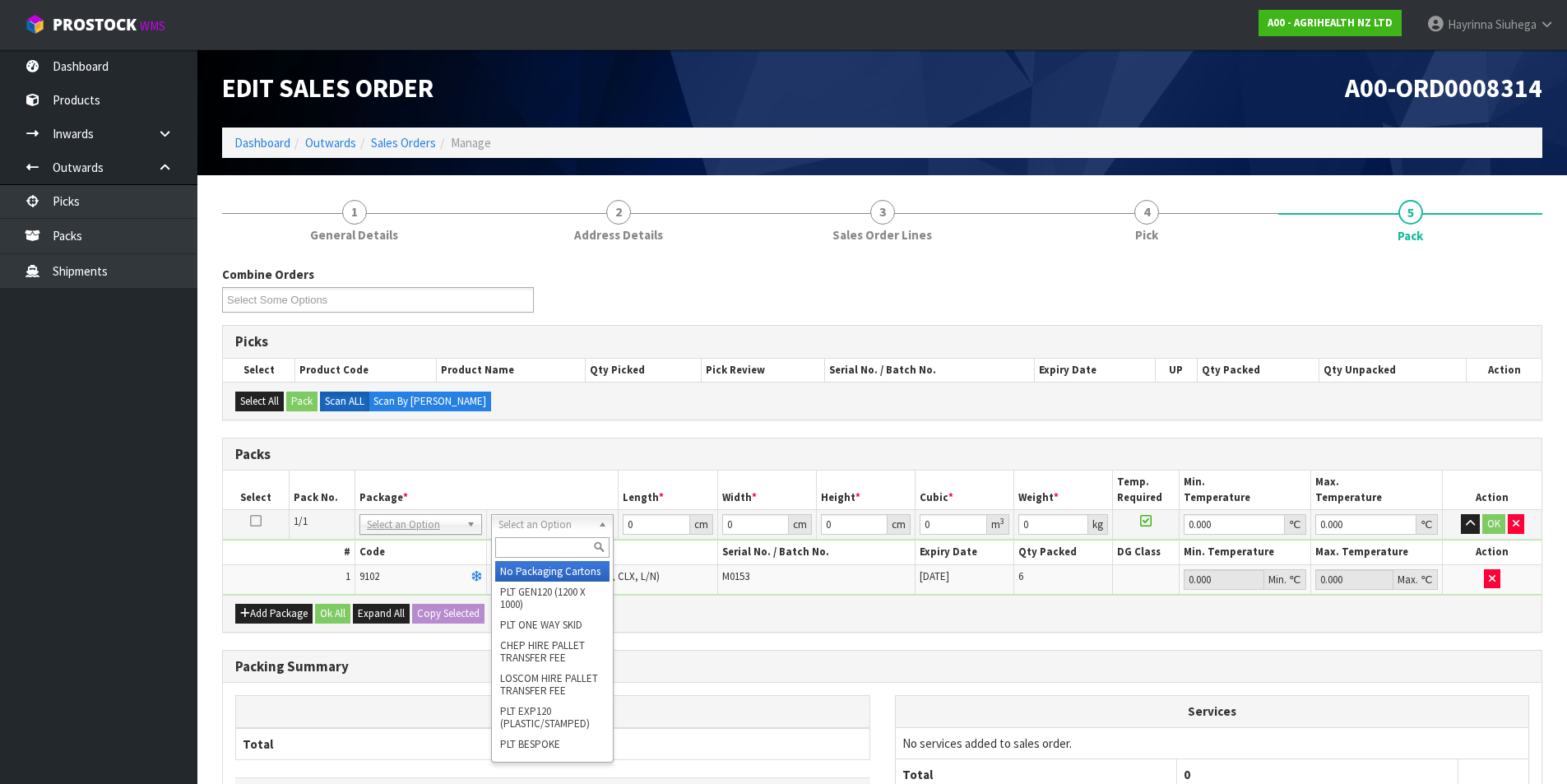
drag, startPoint x: 541, startPoint y: 570, endPoint x: 598, endPoint y: 523, distance: 73.9
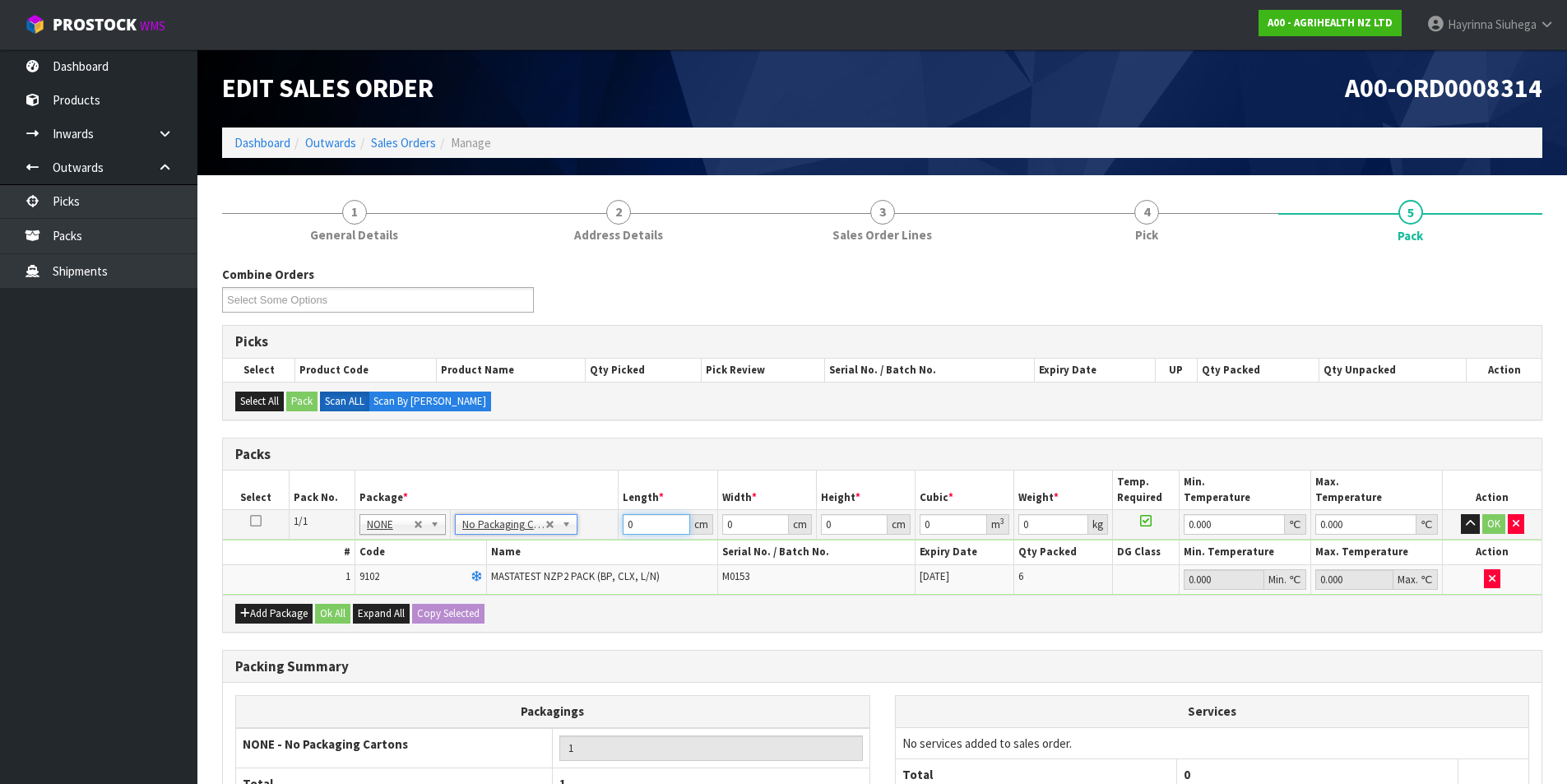
click at [631, 527] on input "0" at bounding box center [656, 524] width 66 height 21
click at [627, 528] on input "0" at bounding box center [656, 524] width 66 height 21
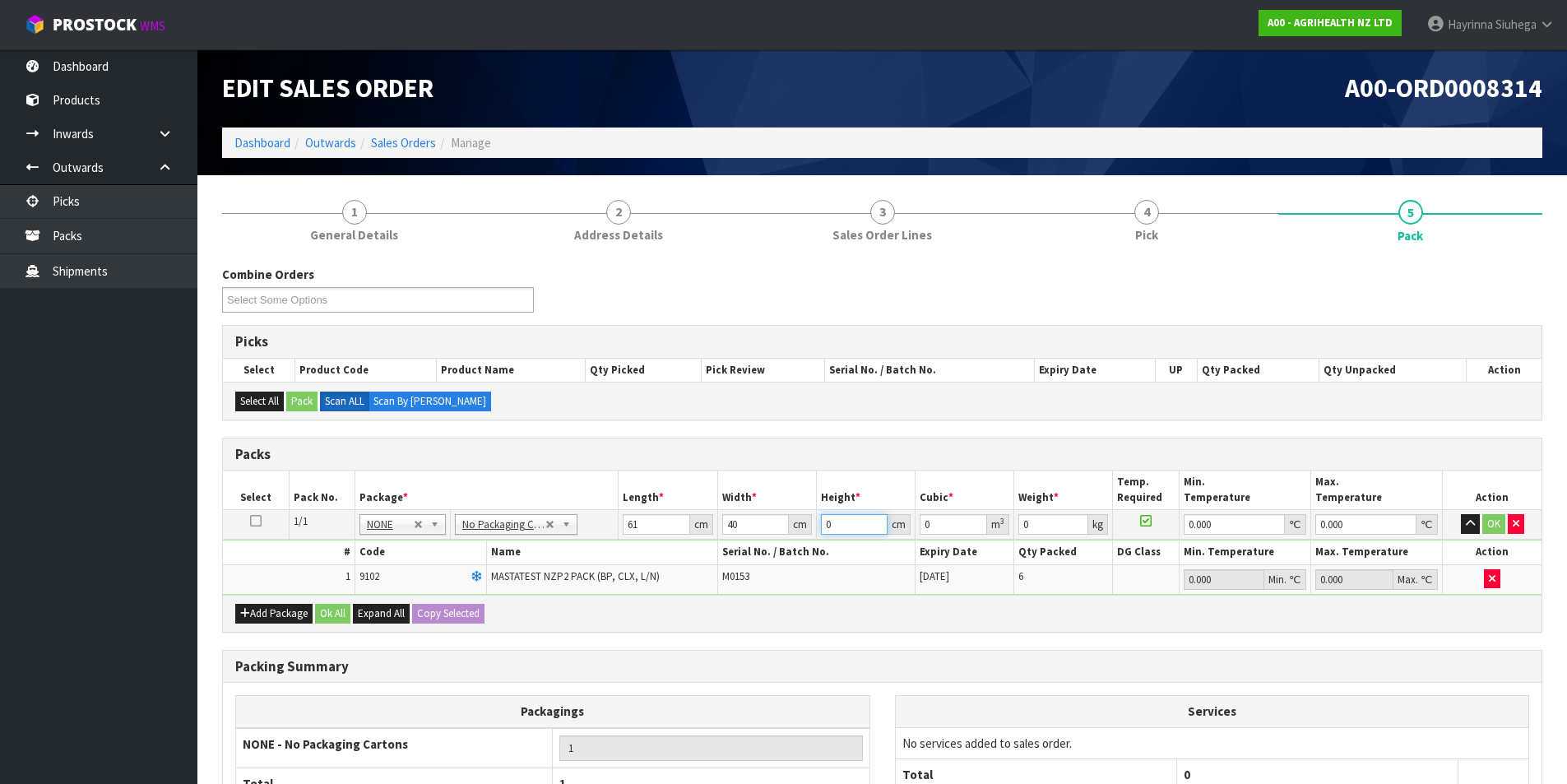
click at [827, 521] on input "0" at bounding box center [854, 524] width 66 height 21
click button "OK" at bounding box center [1494, 524] width 23 height 20
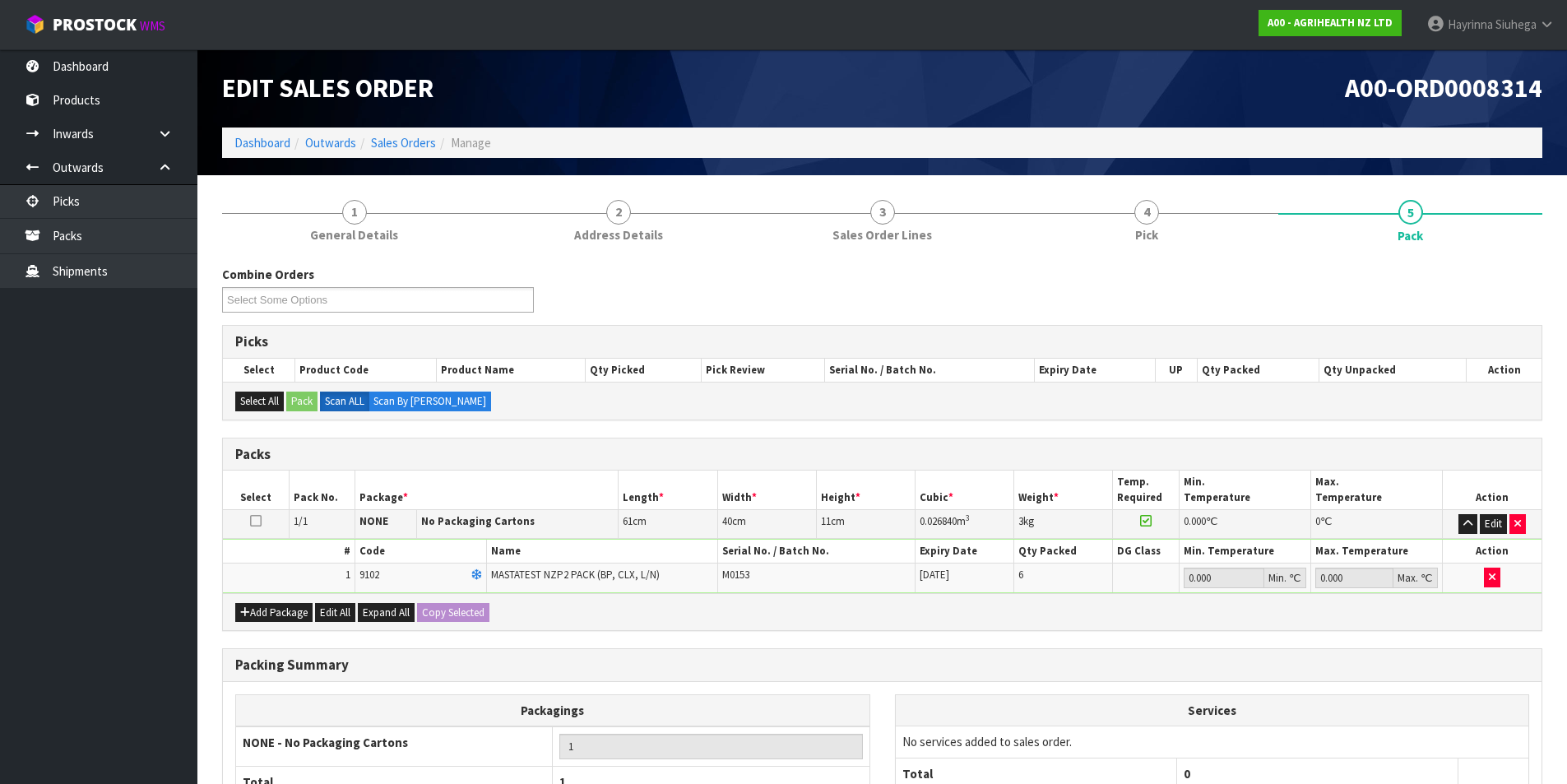
scroll to position [160, 0]
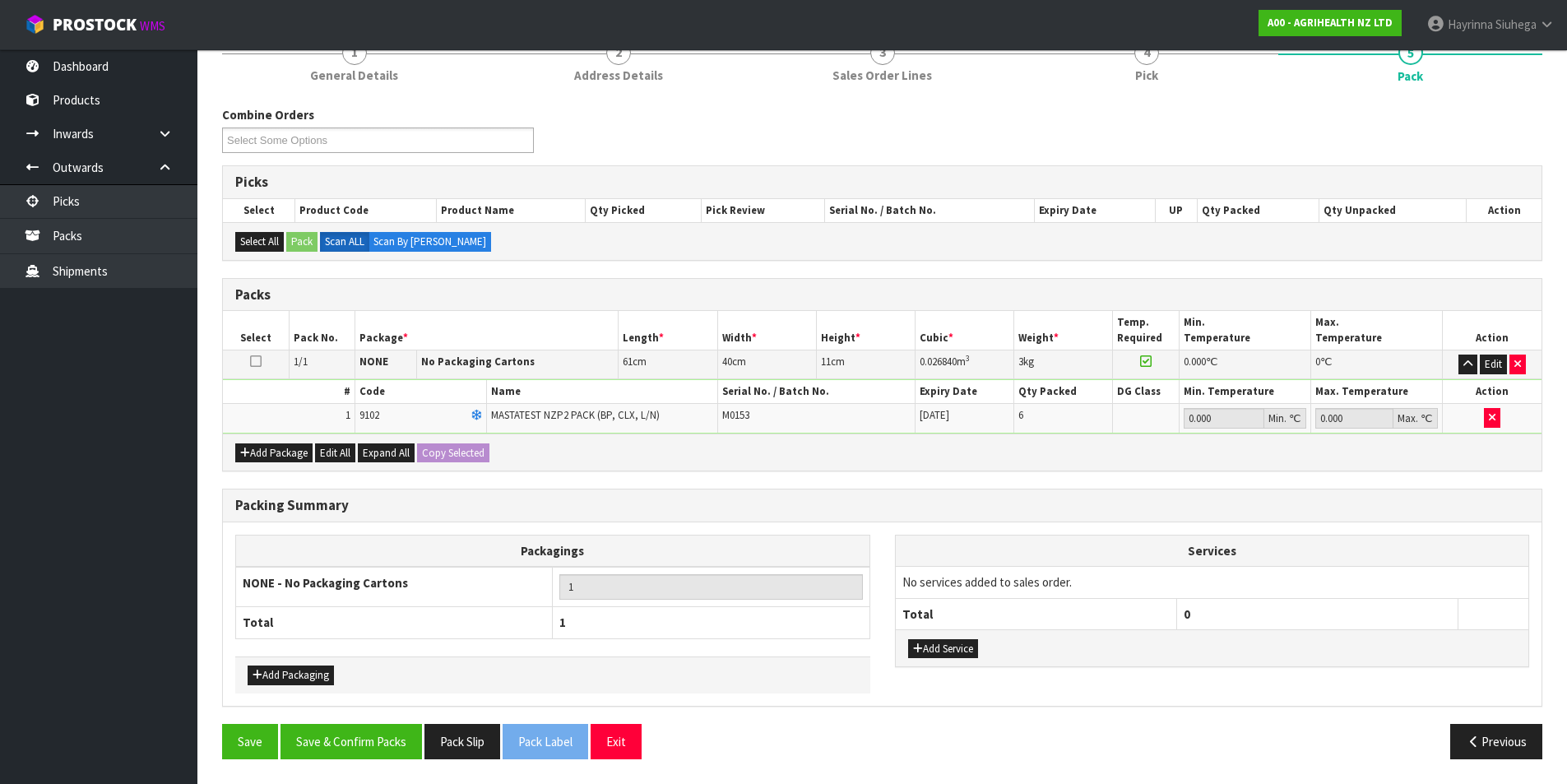
click at [338, 722] on div "Packing Summary Packagings NONE - No Packaging Cartons 1 Total 1 Add Packaging …" at bounding box center [882, 606] width 1345 height 235
click at [340, 740] on button "Save & Confirm Packs" at bounding box center [352, 741] width 142 height 35
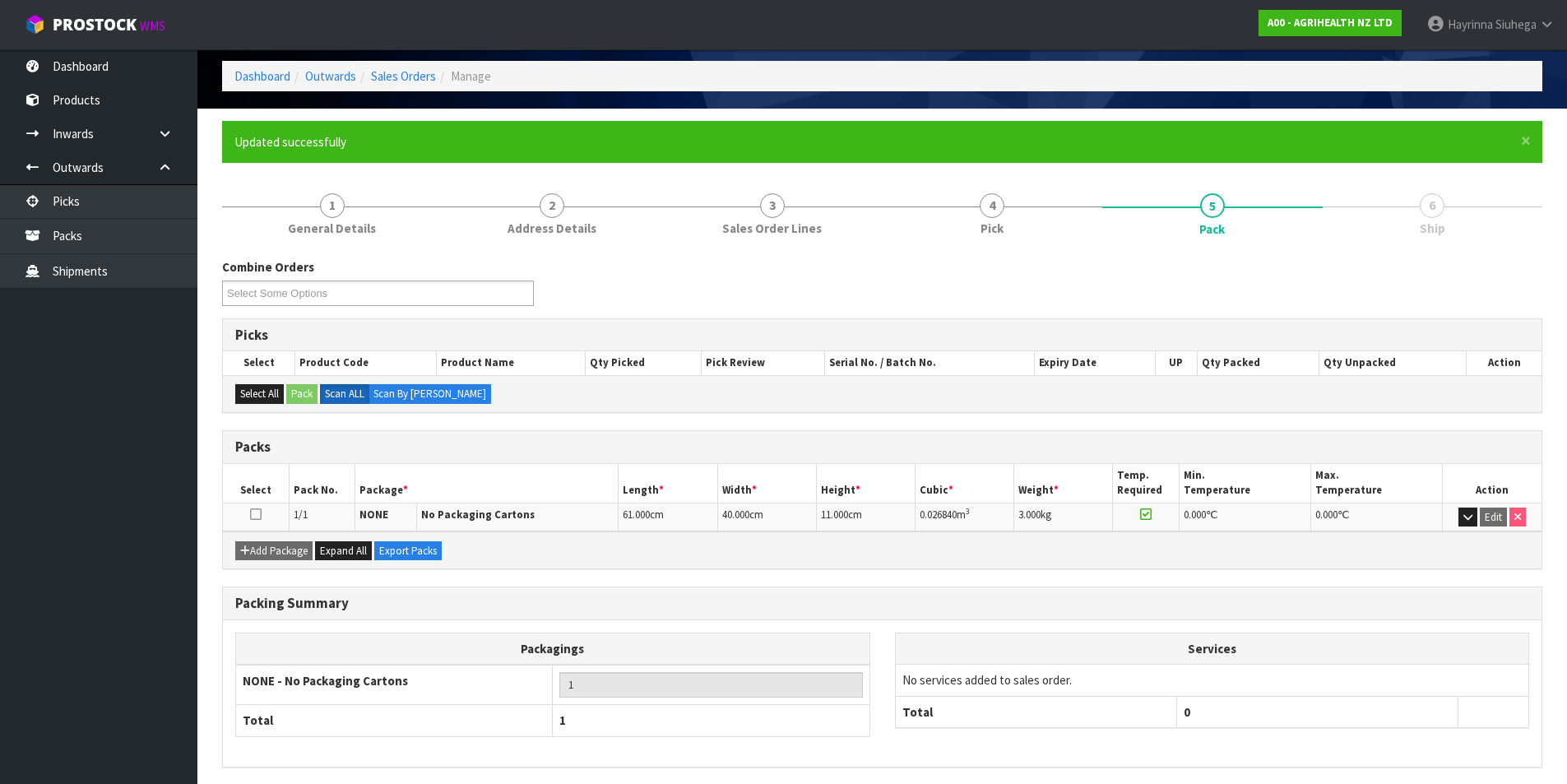
scroll to position [127, 0]
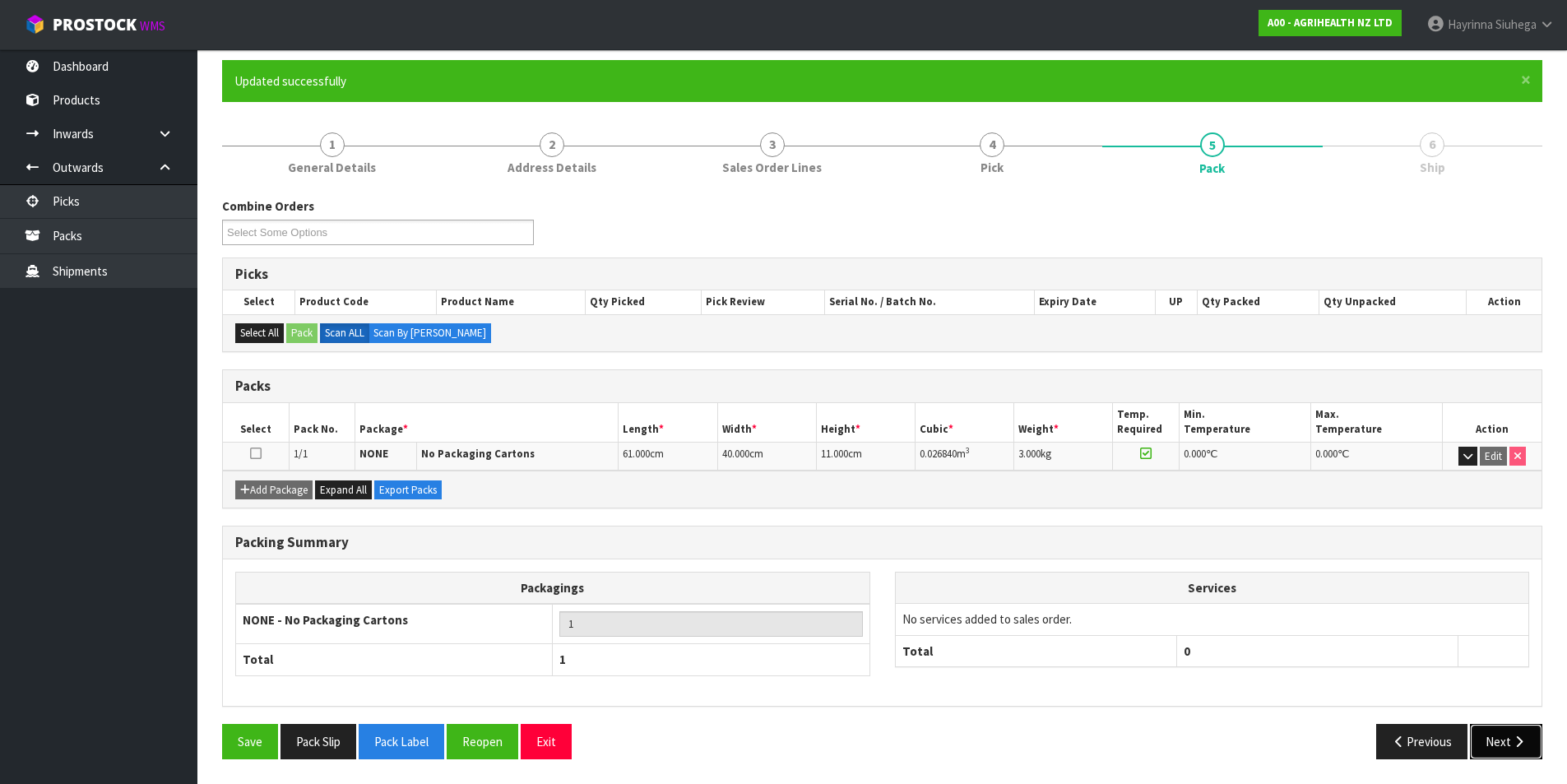
click at [1523, 740] on icon "button" at bounding box center [1519, 742] width 15 height 13
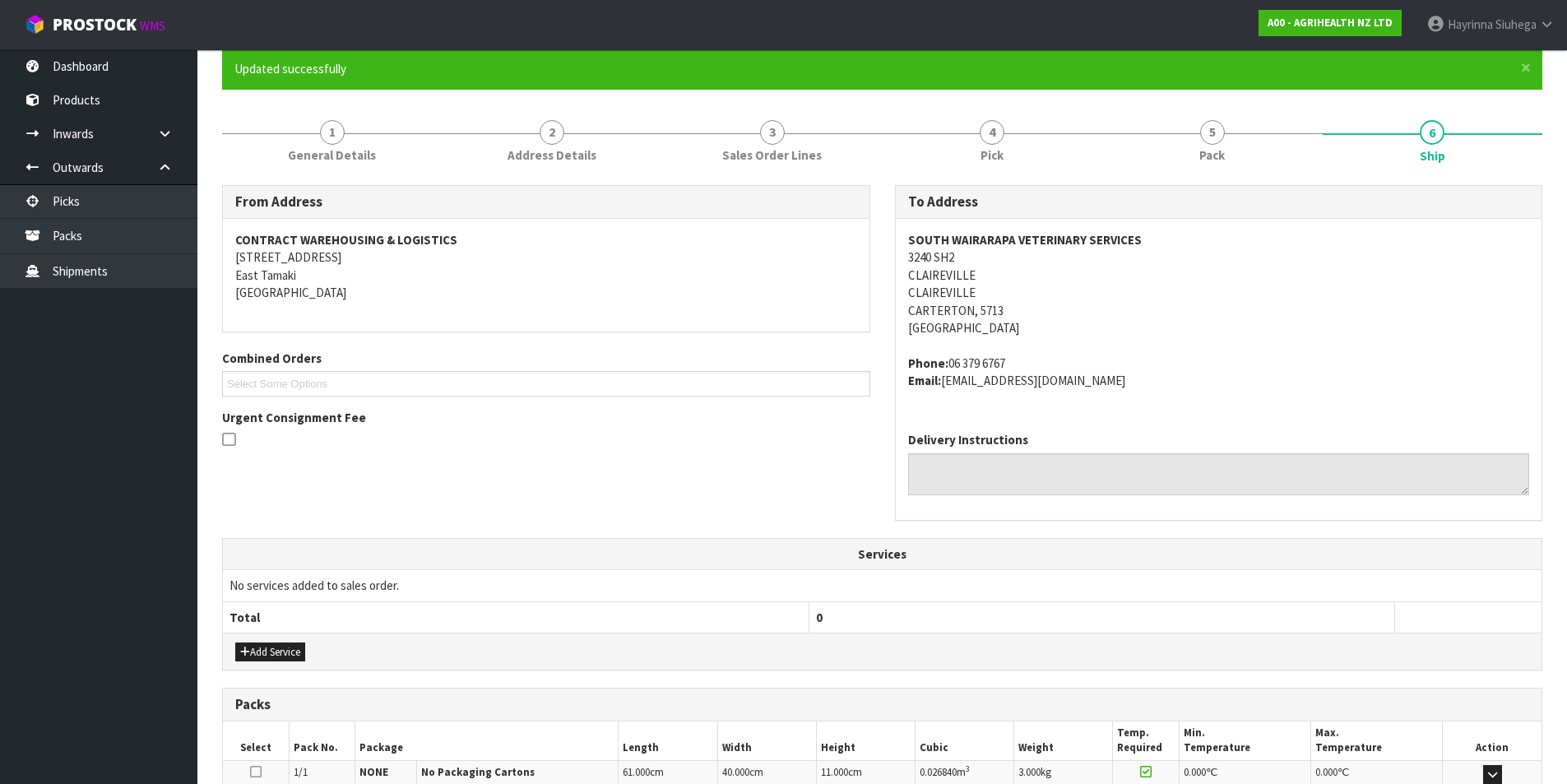
scroll to position [360, 0]
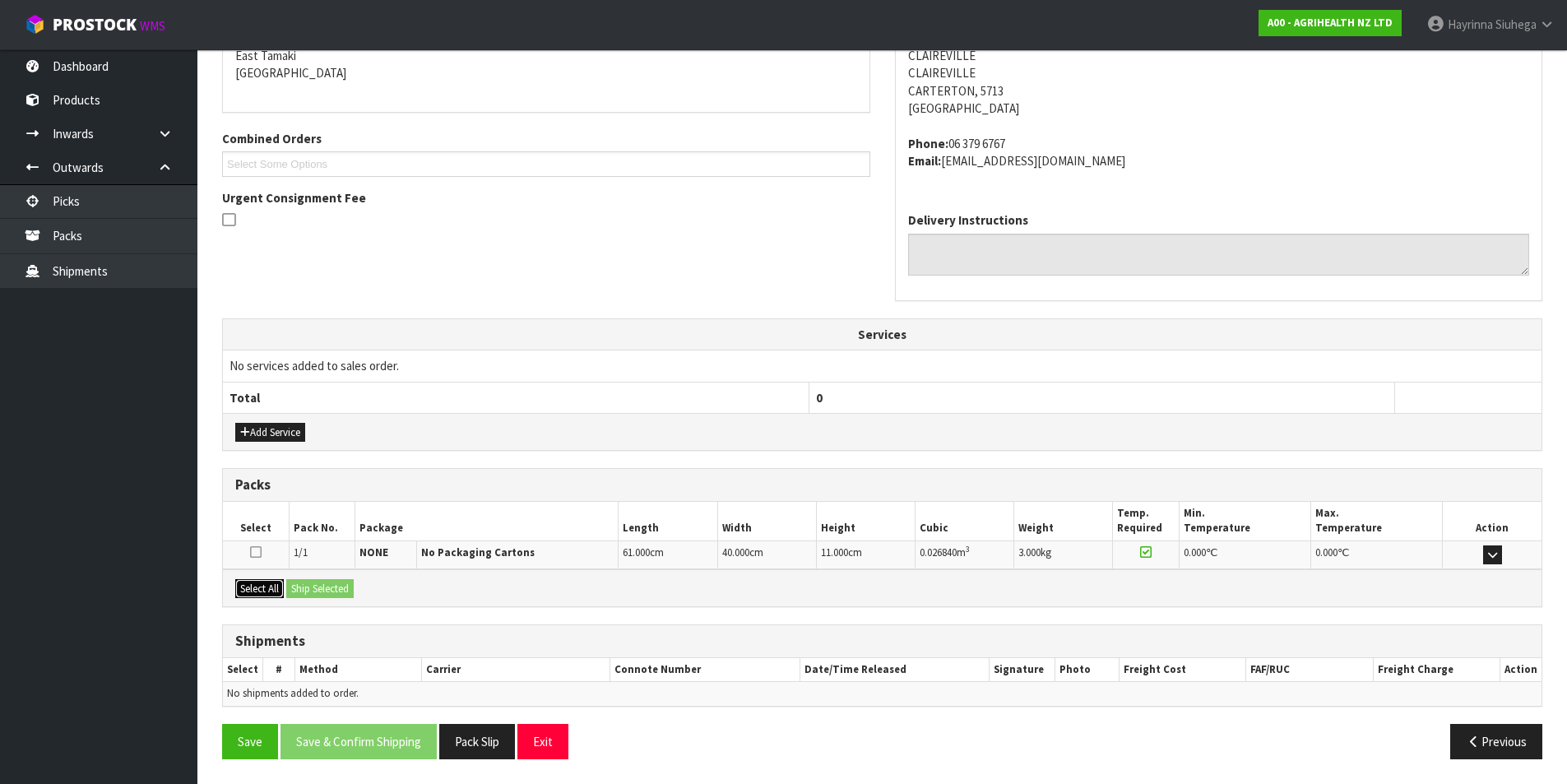
click at [276, 588] on button "Select All" at bounding box center [259, 588] width 48 height 20
click at [309, 585] on button "Ship Selected" at bounding box center [320, 588] width 67 height 20
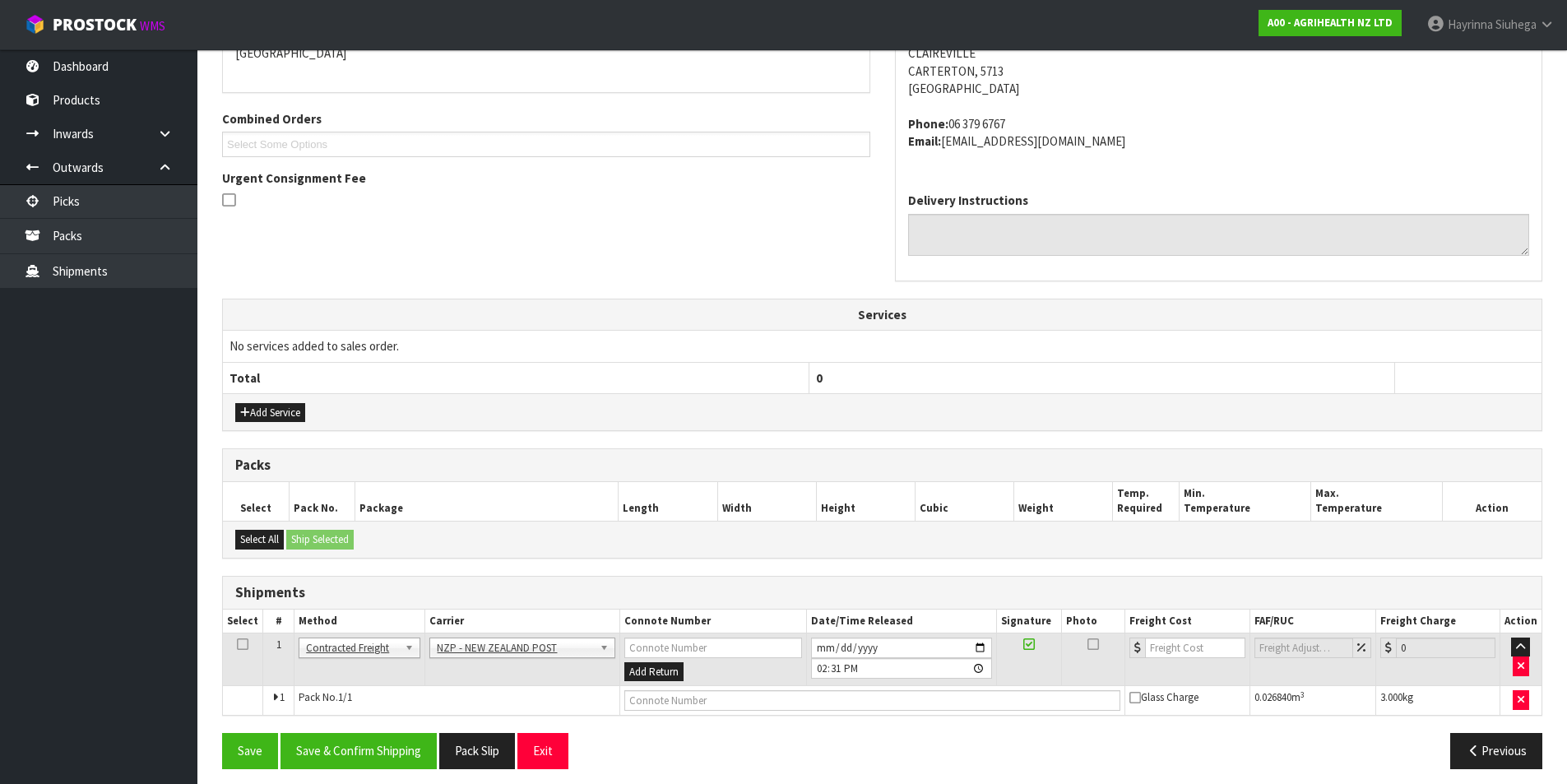
scroll to position [389, 0]
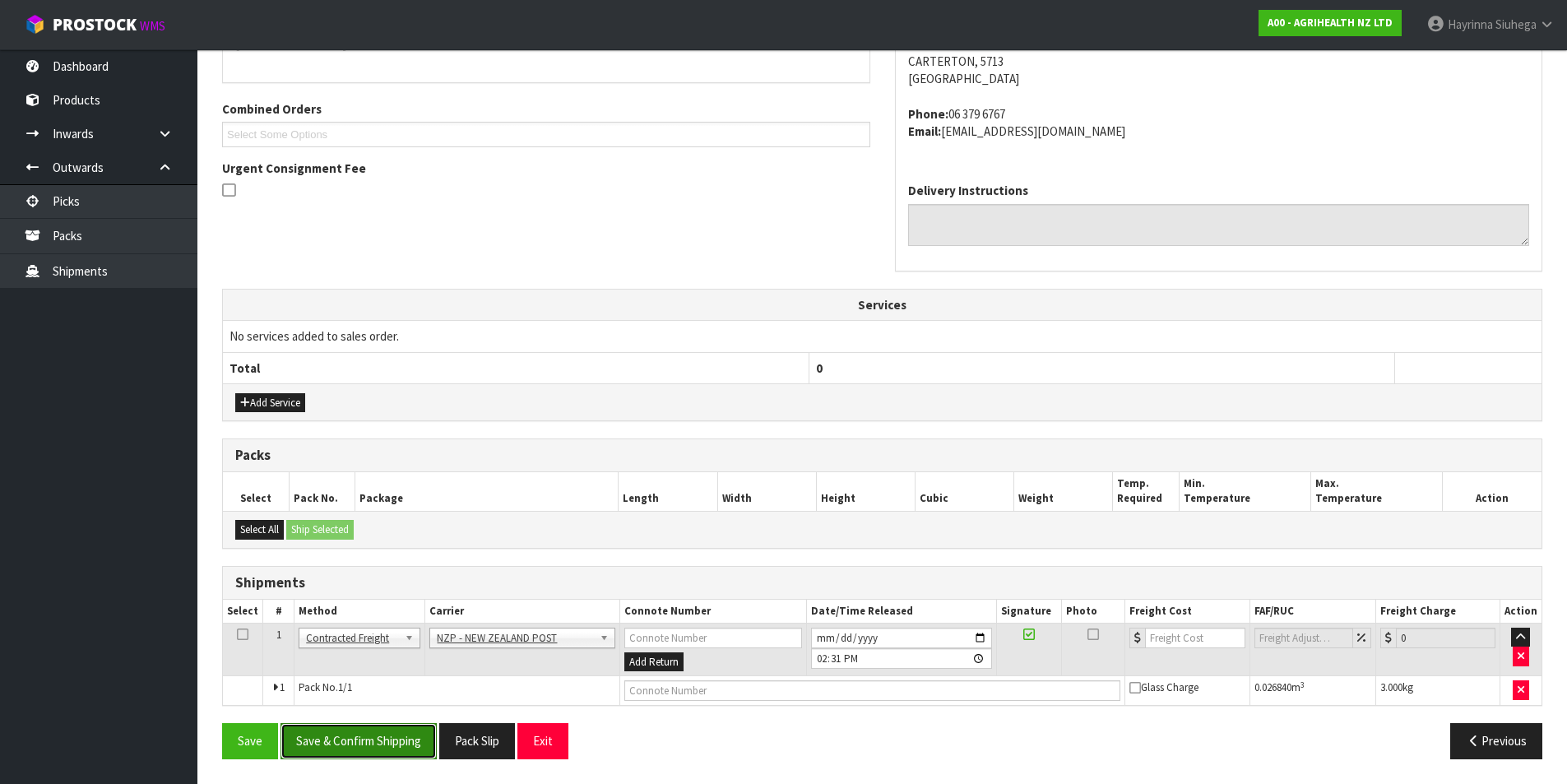
click at [388, 749] on button "Save & Confirm Shipping" at bounding box center [359, 740] width 156 height 35
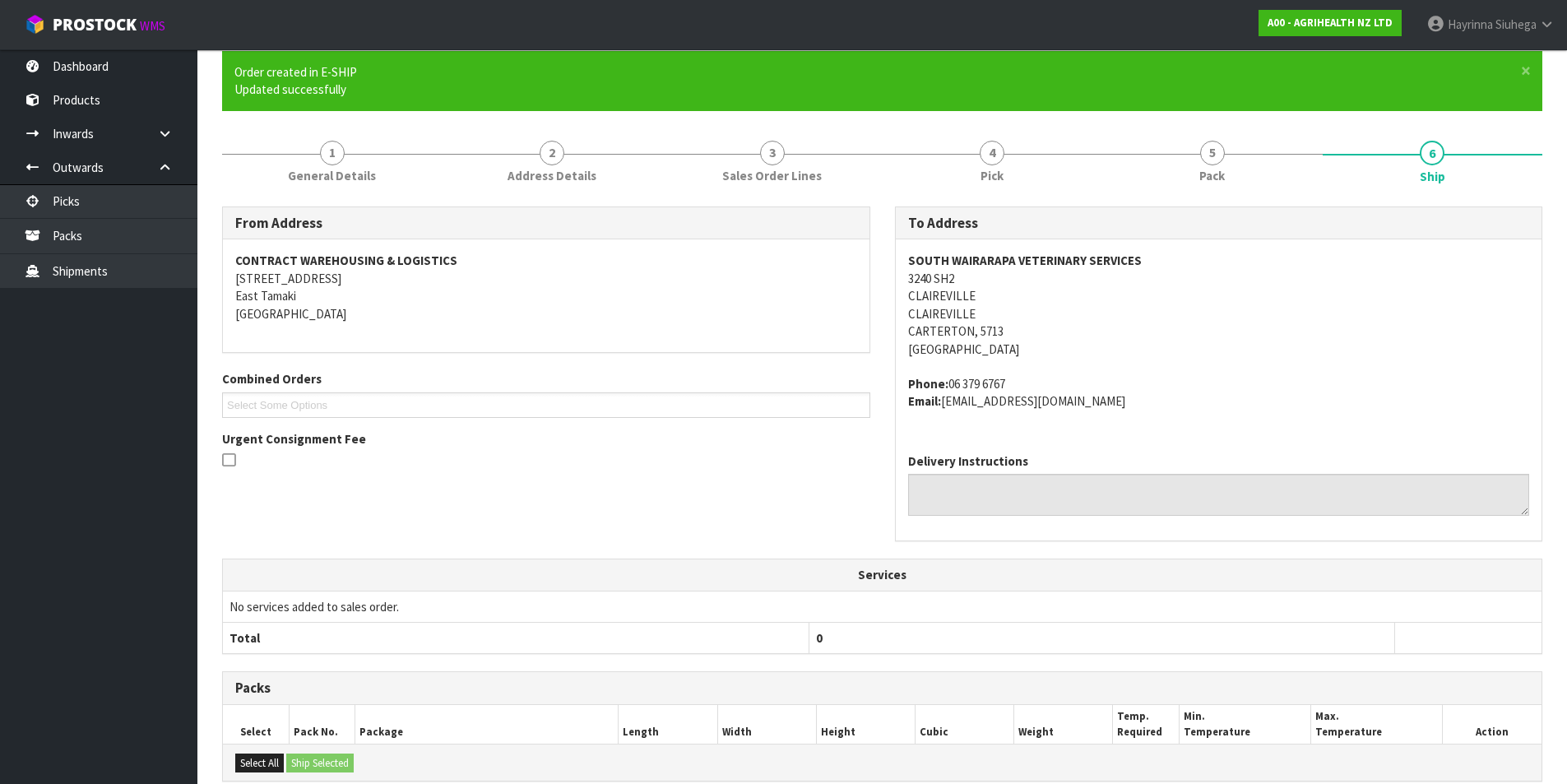
scroll to position [365, 0]
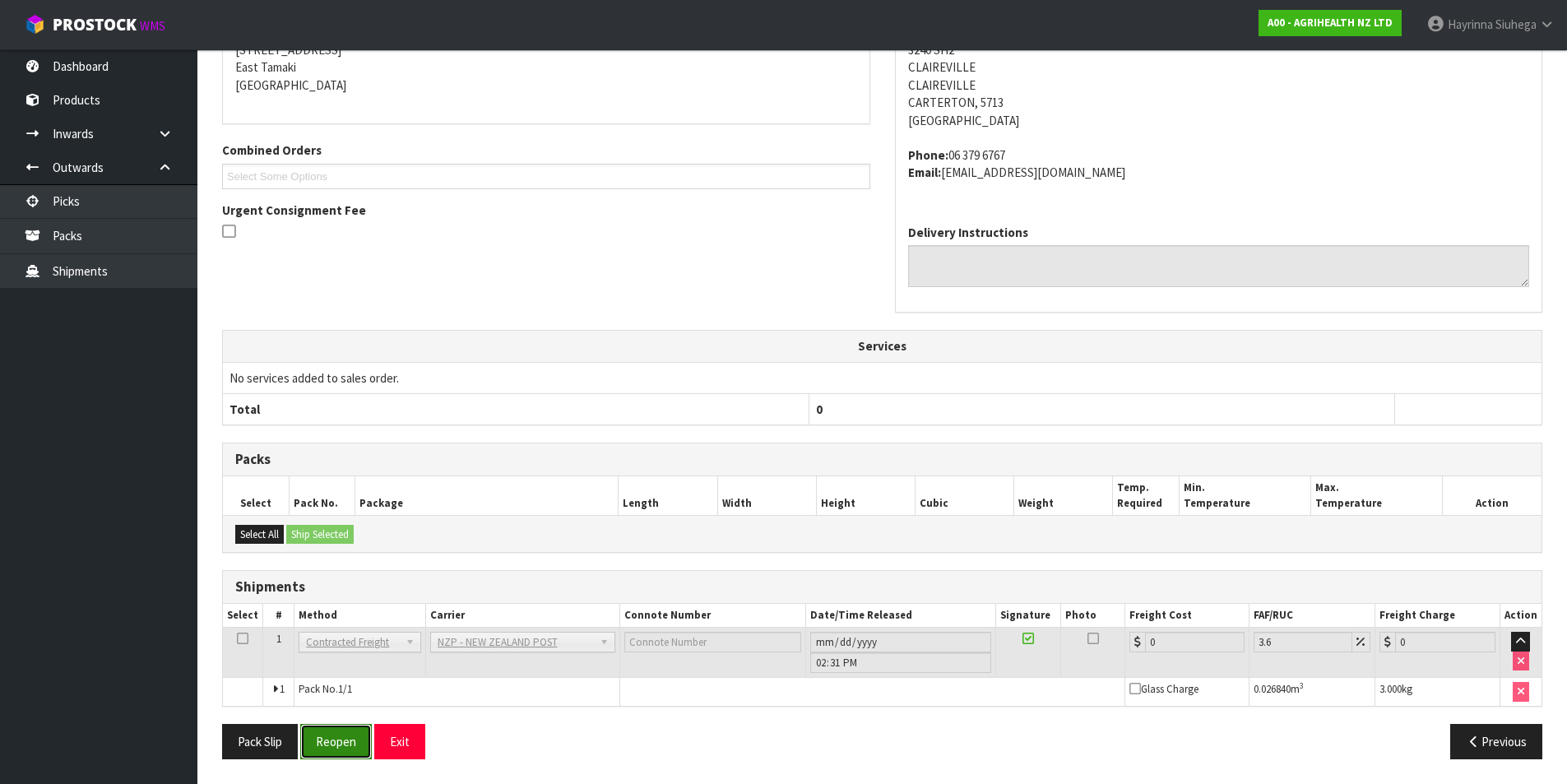
click at [350, 746] on button "Reopen" at bounding box center [337, 741] width 72 height 35
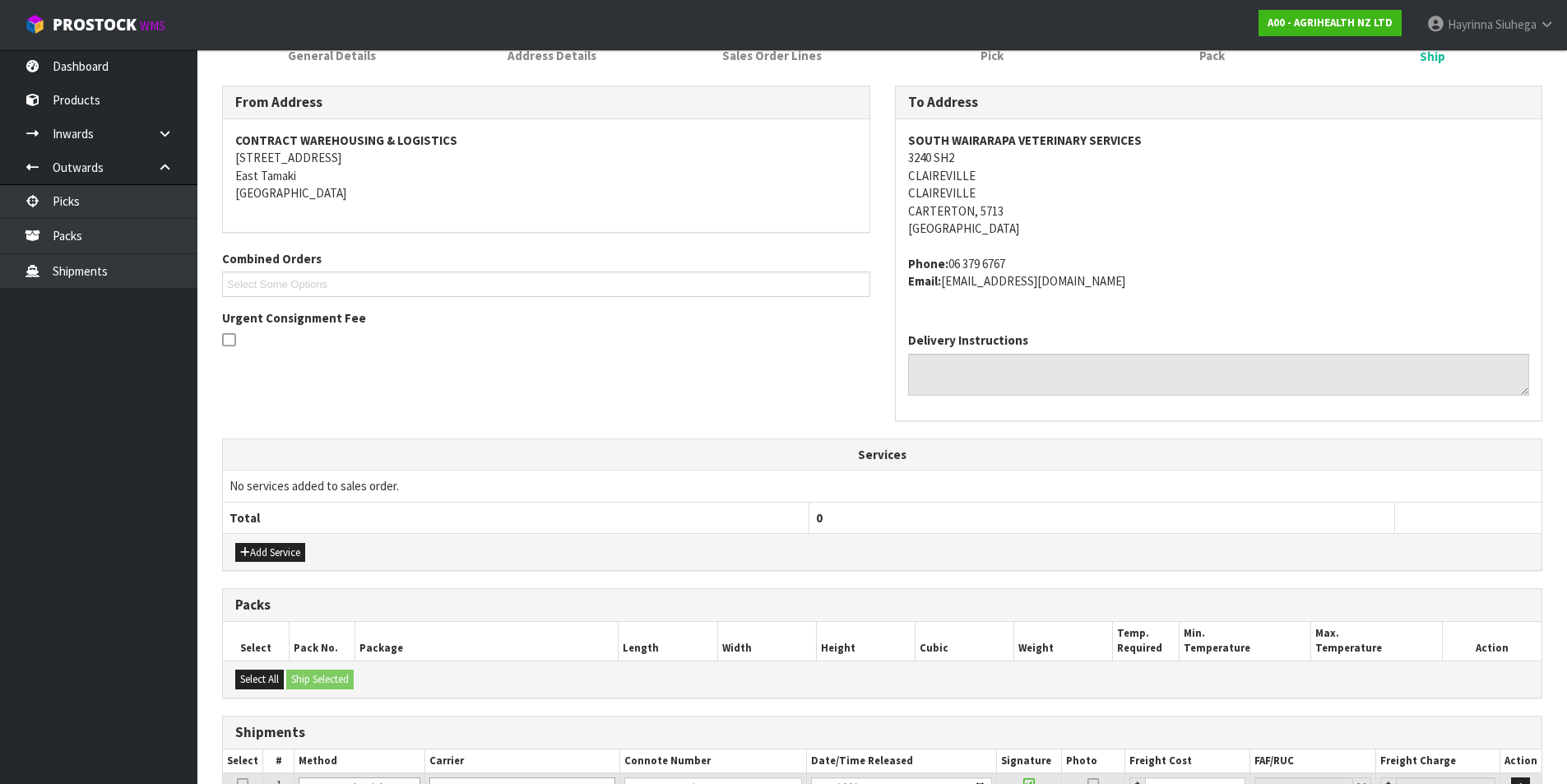
scroll to position [404, 0]
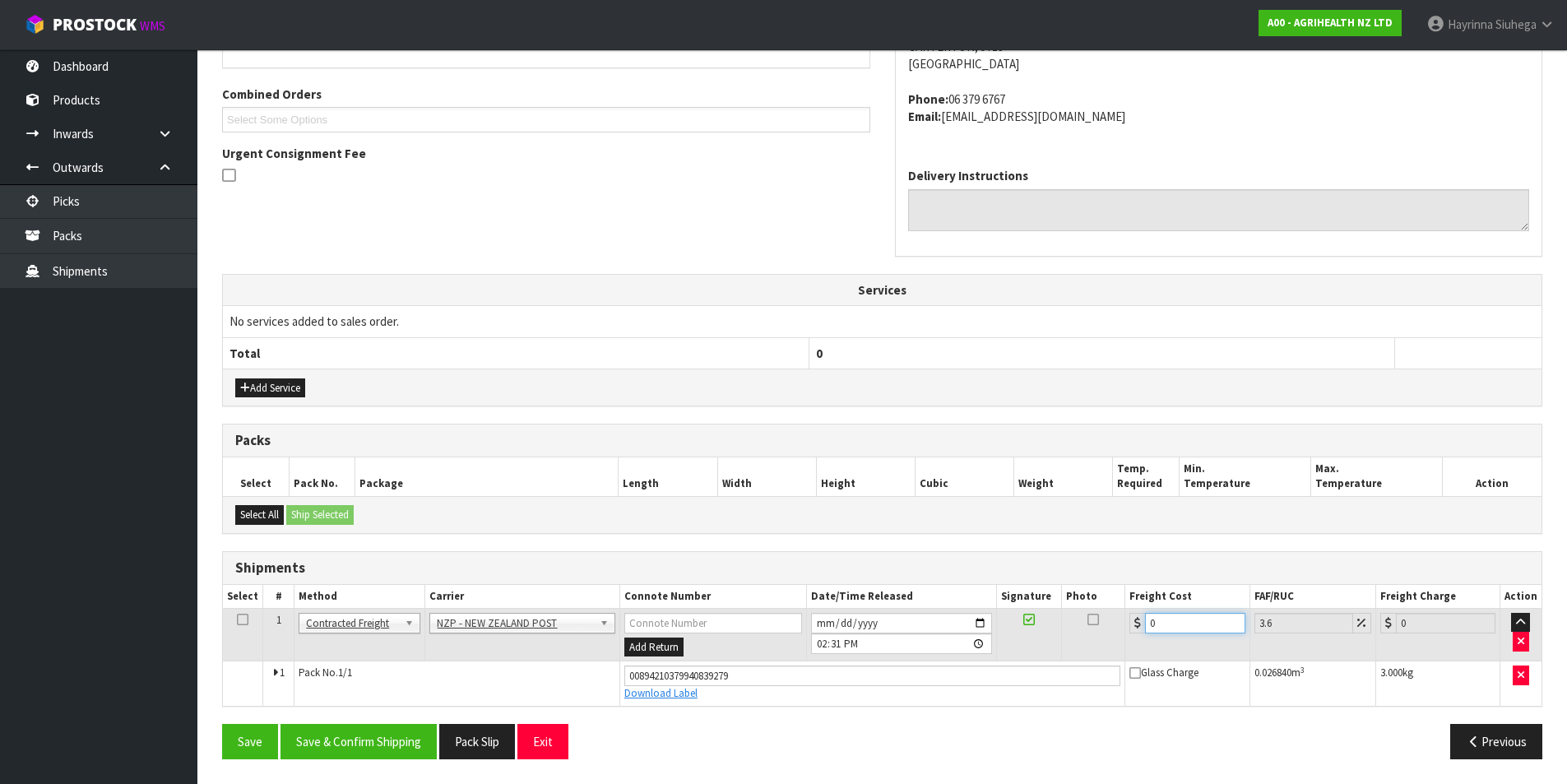
drag, startPoint x: 1189, startPoint y: 629, endPoint x: 774, endPoint y: 657, distance: 415.9
click at [779, 640] on tr "1 Client Local Pickup Customer Local Pickup Company Freight Contracted Freight …" at bounding box center [882, 634] width 1319 height 54
click at [223, 724] on button "Save" at bounding box center [250, 741] width 56 height 35
click at [397, 744] on button "Save & Confirm Shipping" at bounding box center [359, 741] width 156 height 35
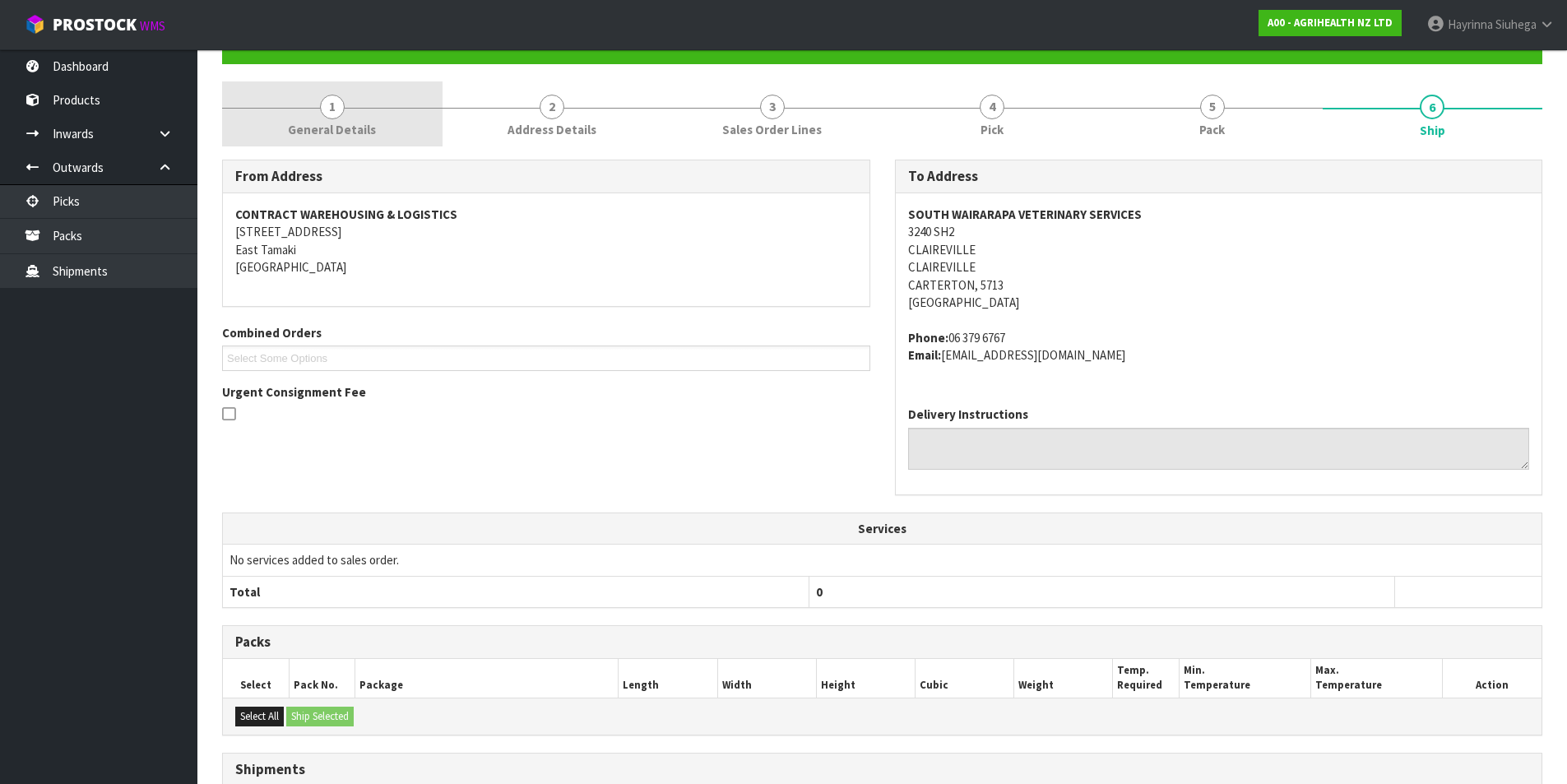
scroll to position [0, 0]
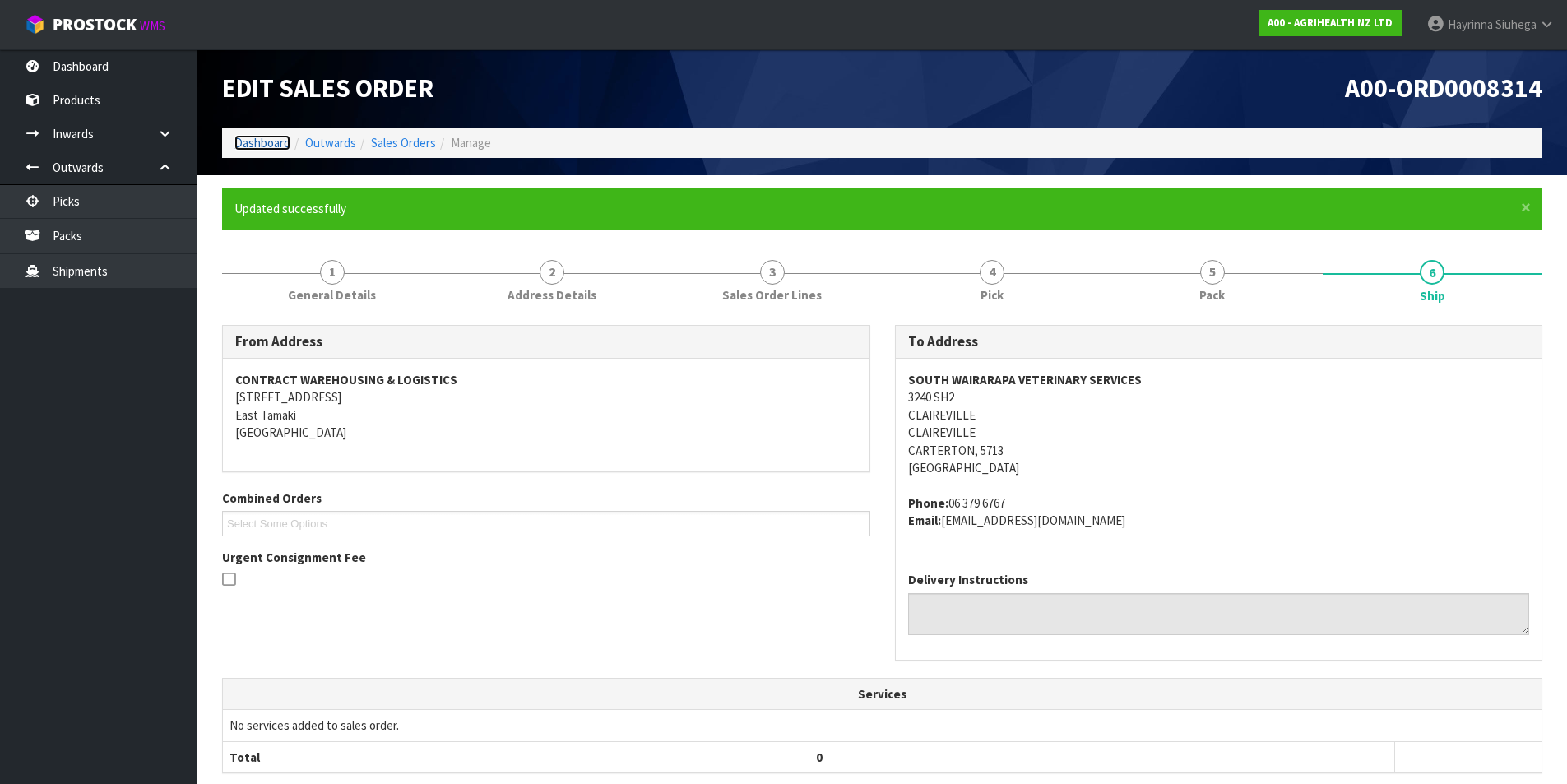
click at [269, 141] on link "Dashboard" at bounding box center [262, 142] width 56 height 15
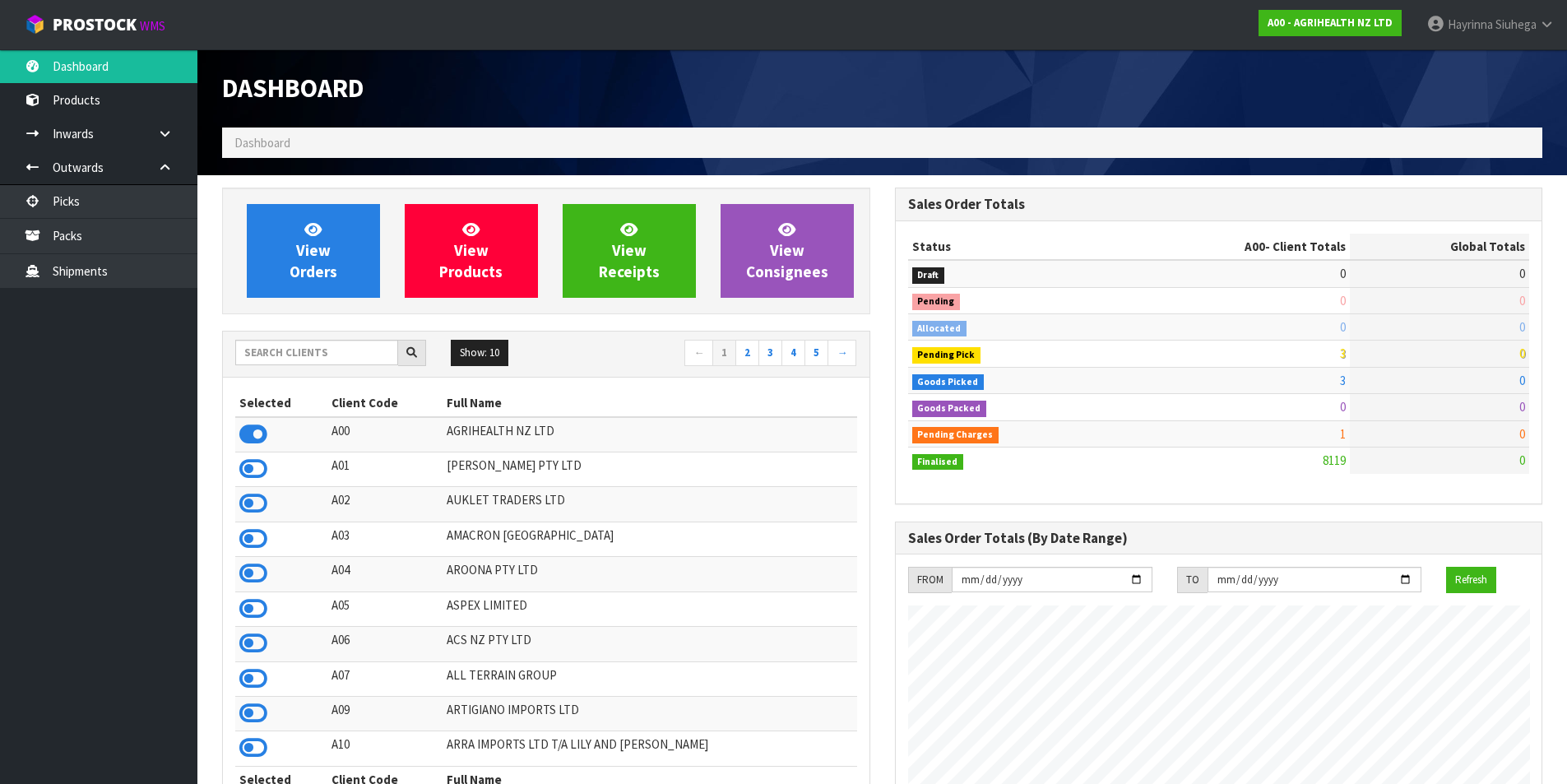
scroll to position [1246, 672]
click at [321, 251] on span "View Orders" at bounding box center [313, 250] width 48 height 62
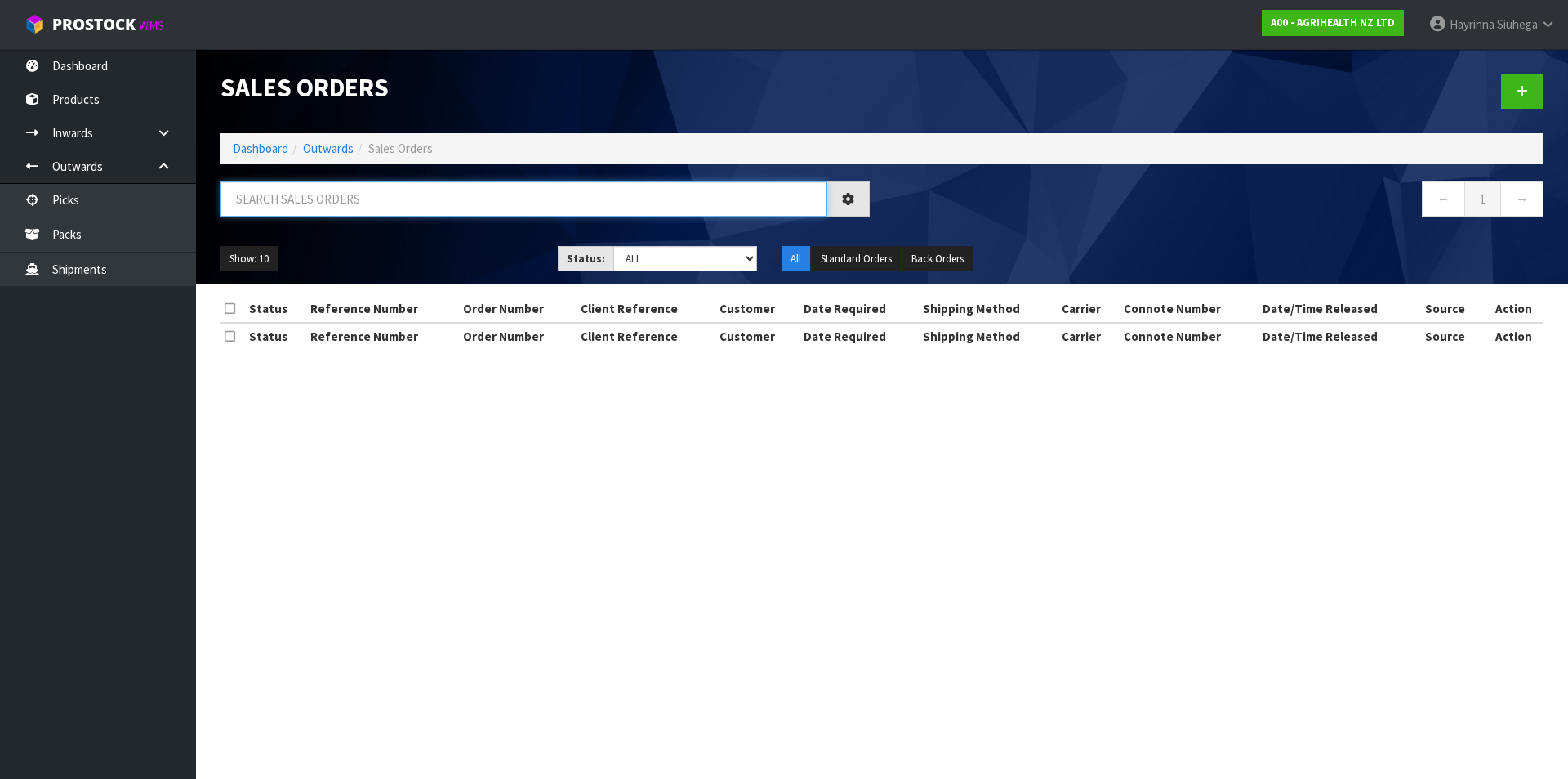
click at [320, 209] on input "text" at bounding box center [524, 199] width 607 height 35
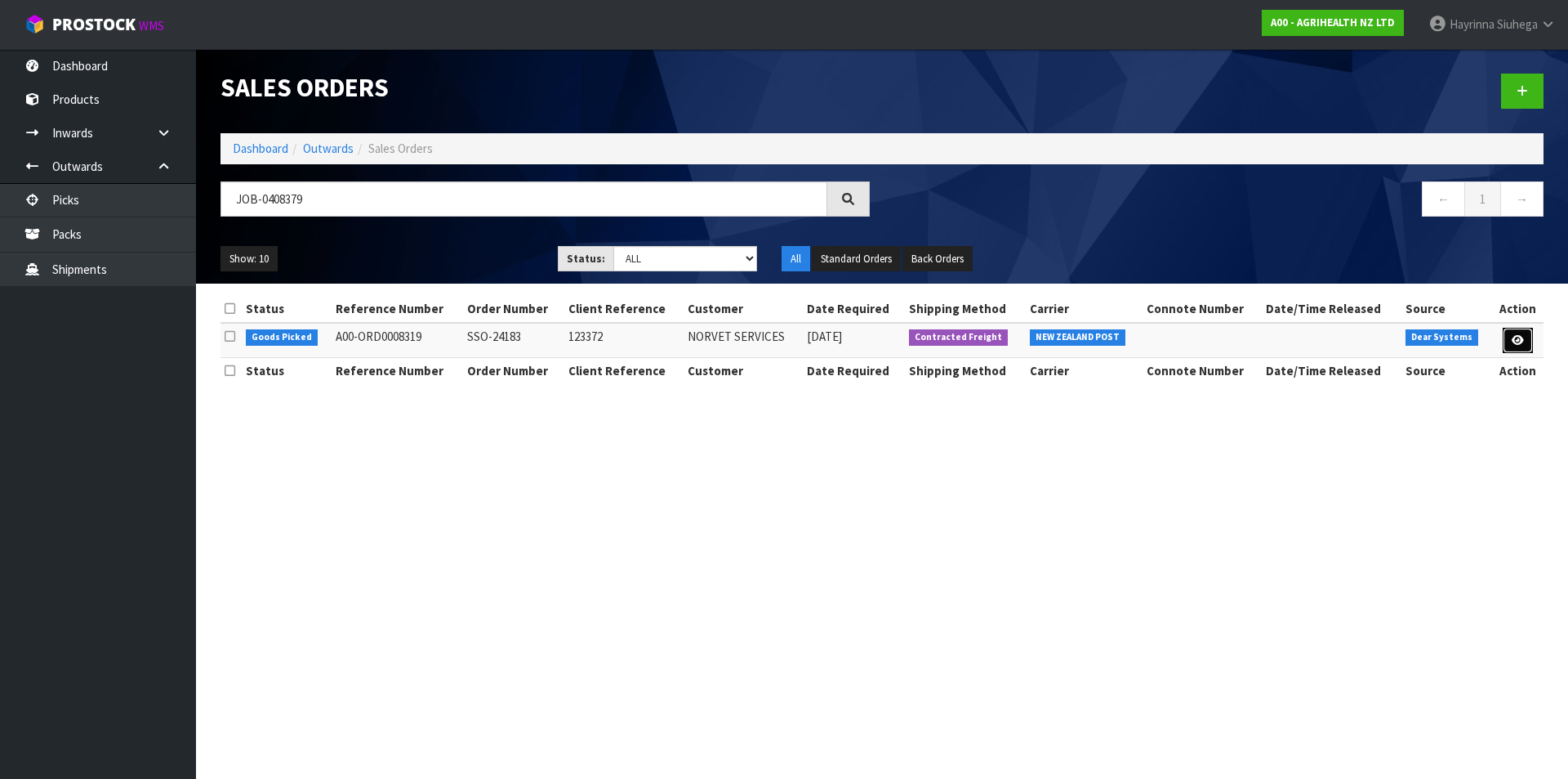
click at [1516, 338] on icon at bounding box center [1518, 340] width 12 height 11
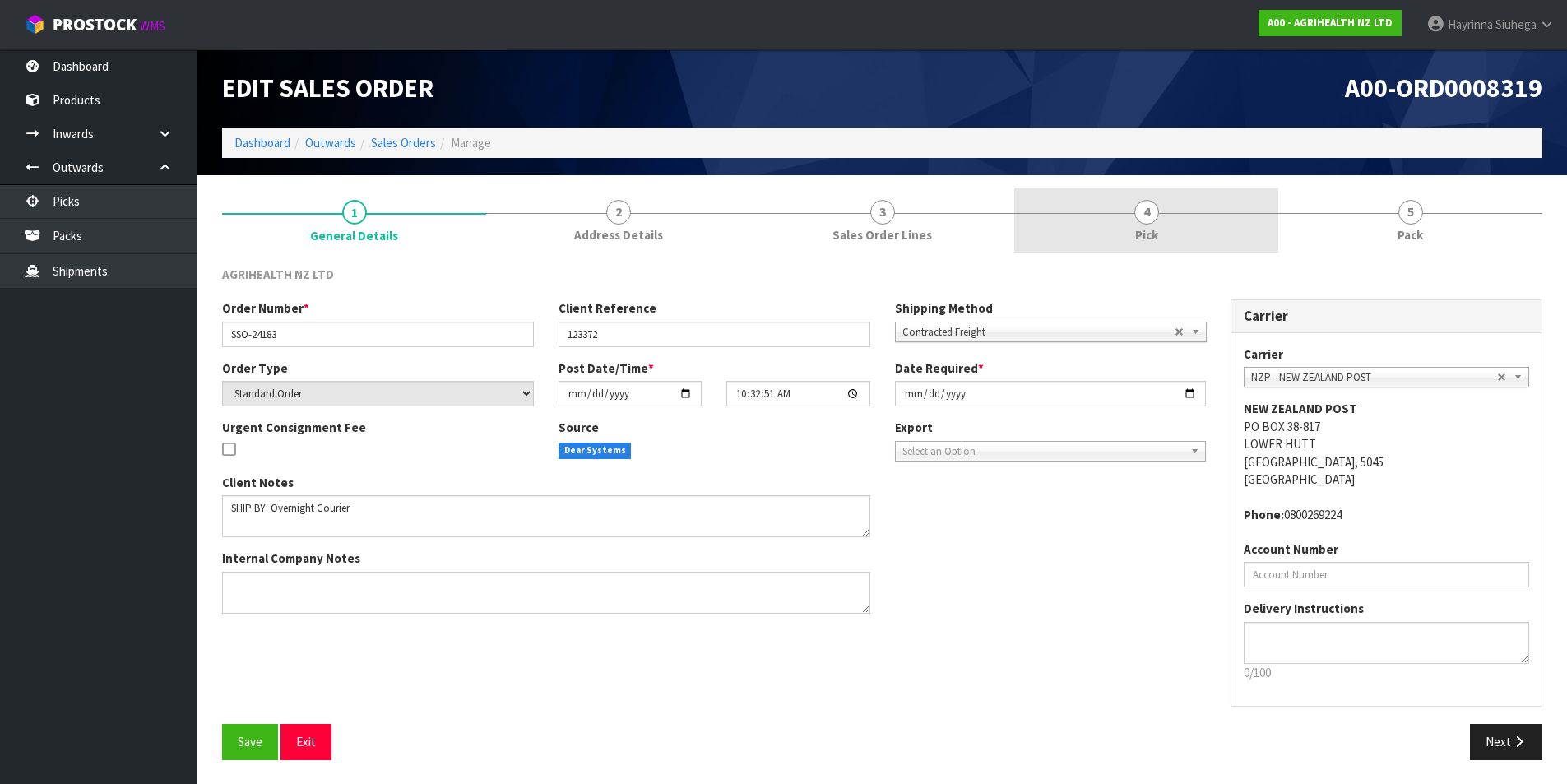
click at [1138, 226] on span "Pick" at bounding box center [1147, 234] width 23 height 17
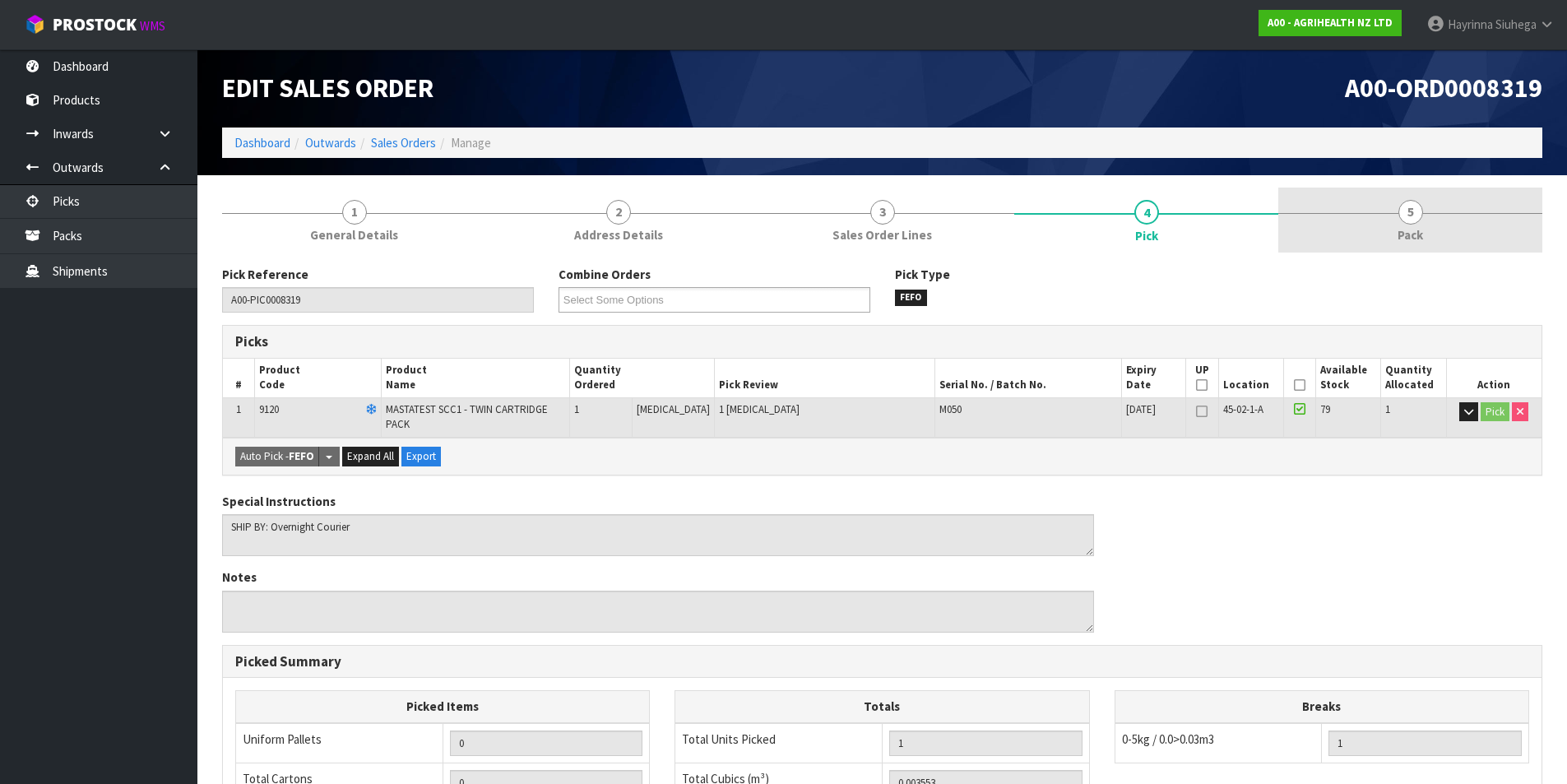
click at [1408, 194] on link "5 Pack" at bounding box center [1411, 220] width 264 height 65
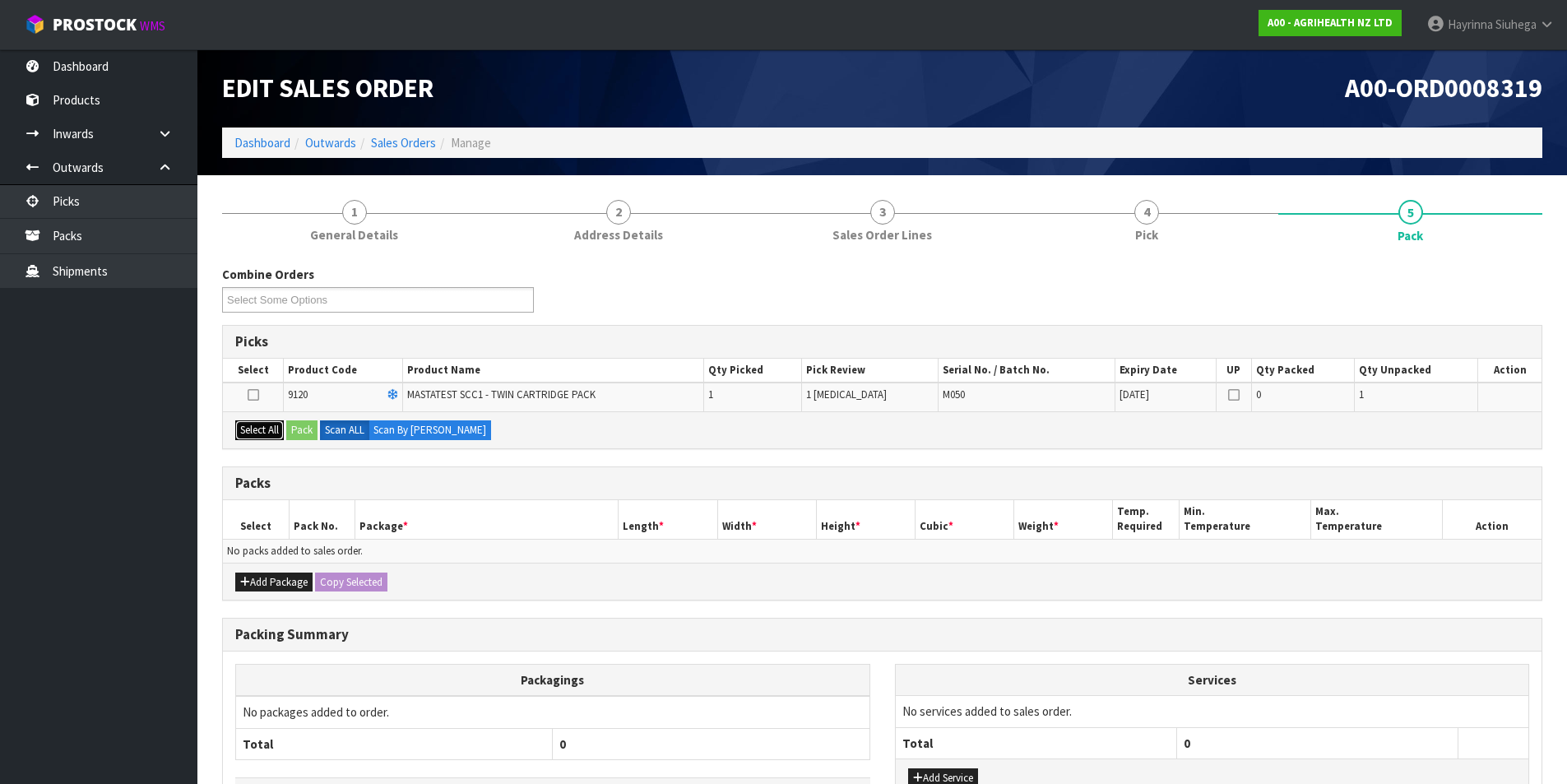
drag, startPoint x: 258, startPoint y: 428, endPoint x: 305, endPoint y: 418, distance: 48.1
click at [259, 428] on button "Select All" at bounding box center [259, 430] width 48 height 20
click at [305, 428] on button "Pack" at bounding box center [302, 430] width 31 height 20
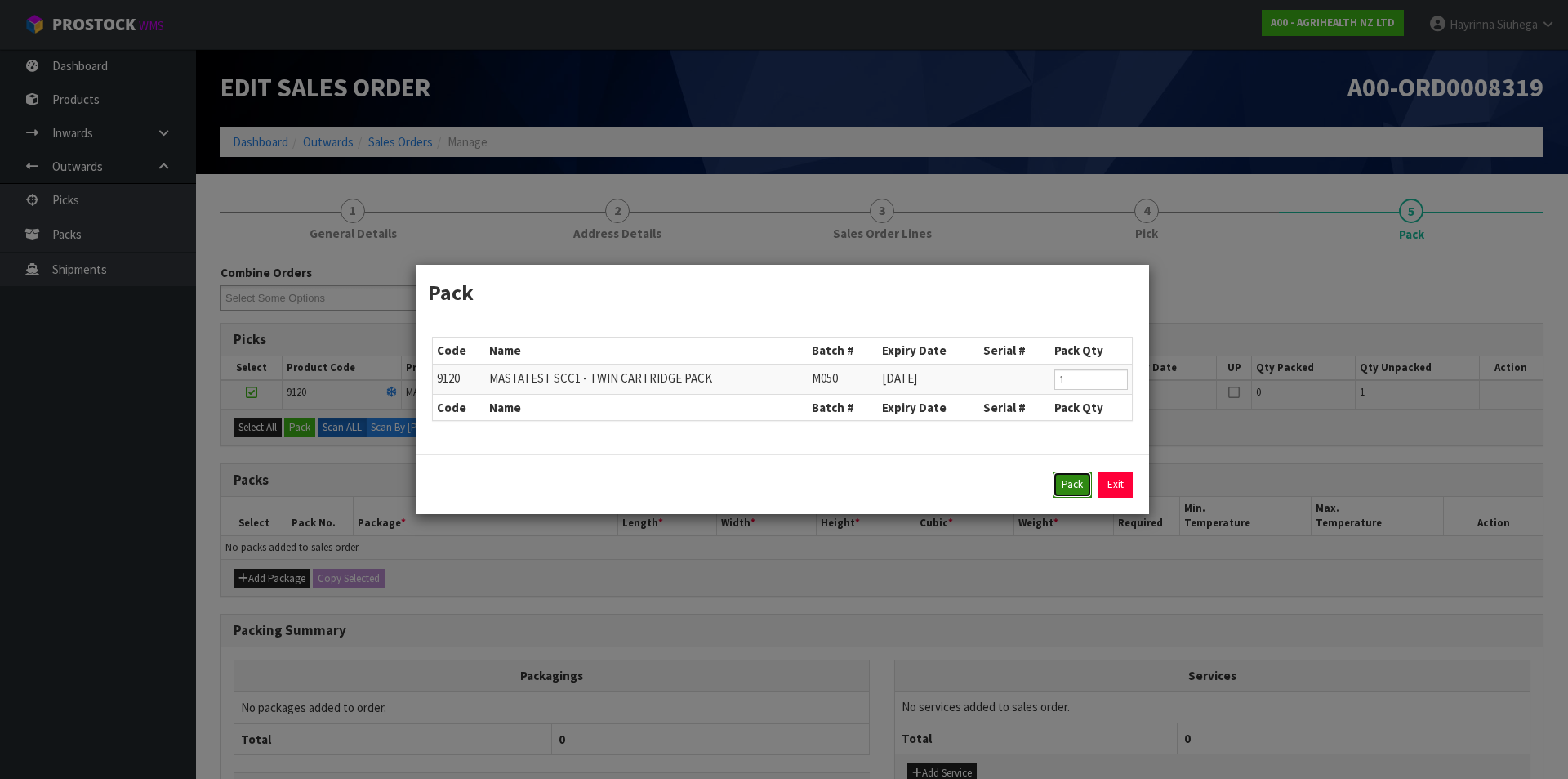
click at [1070, 486] on button "Pack" at bounding box center [1073, 484] width 39 height 26
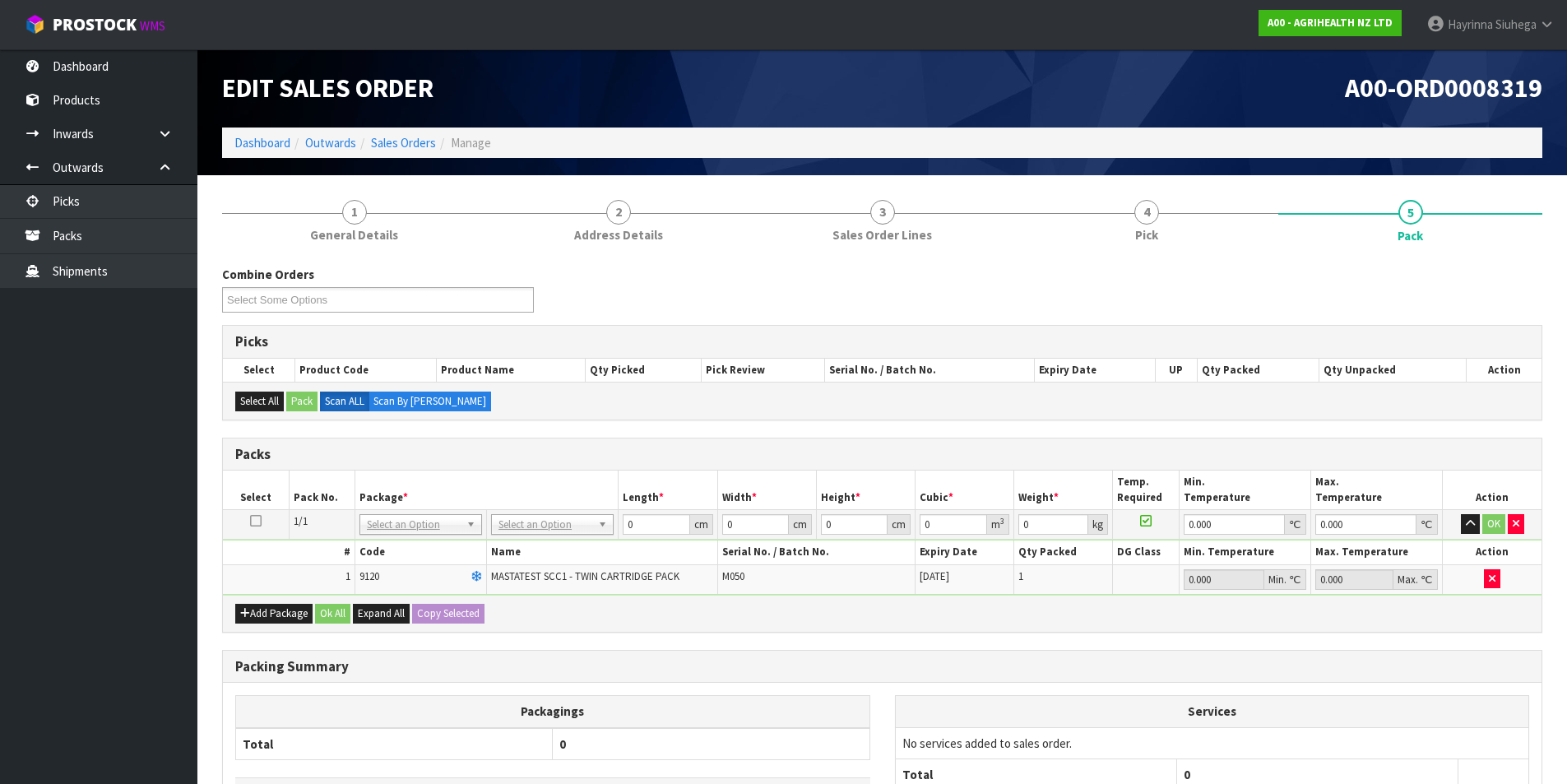
scroll to position [152, 0]
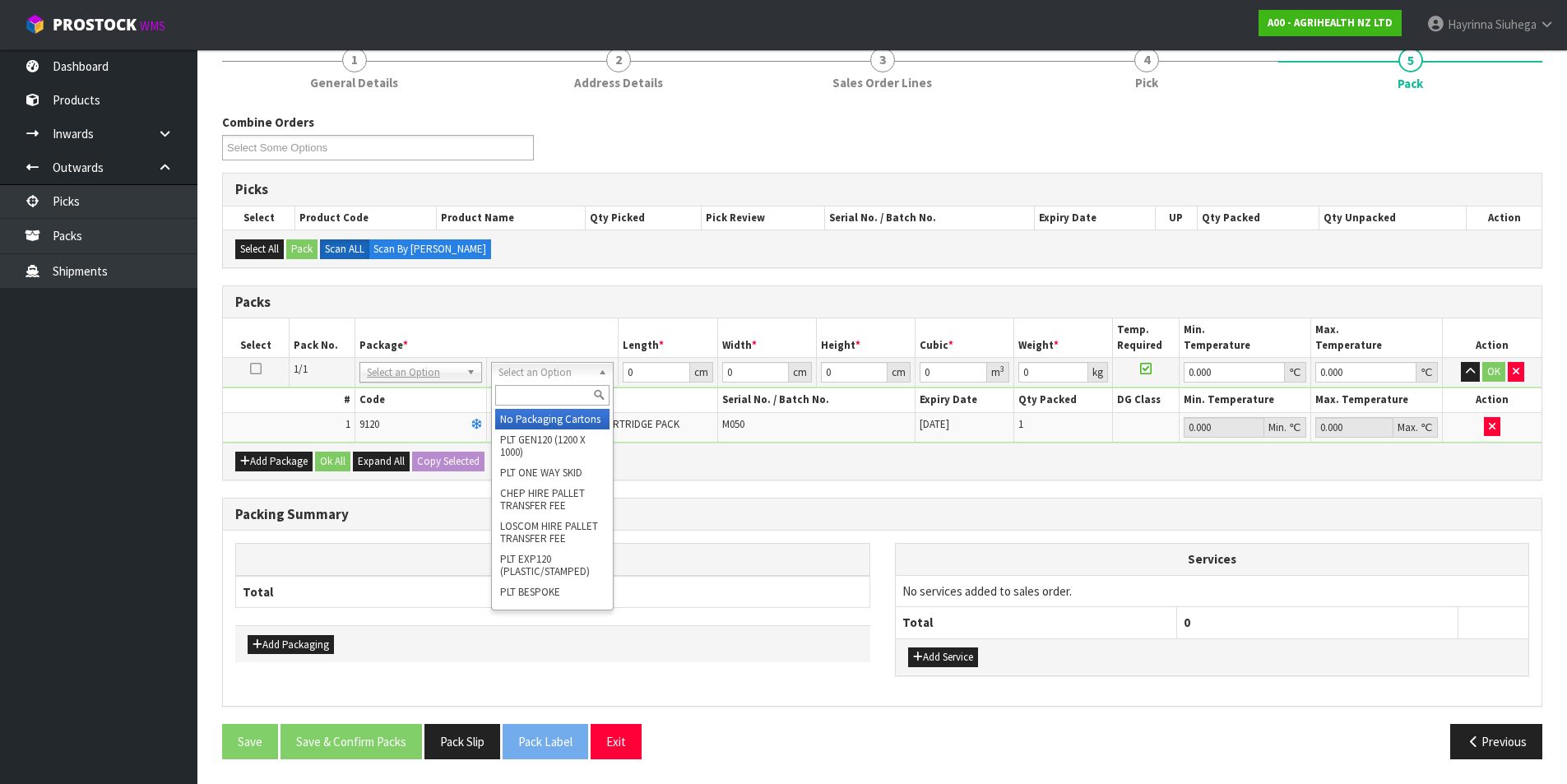
click at [536, 390] on input "text" at bounding box center [552, 395] width 114 height 21
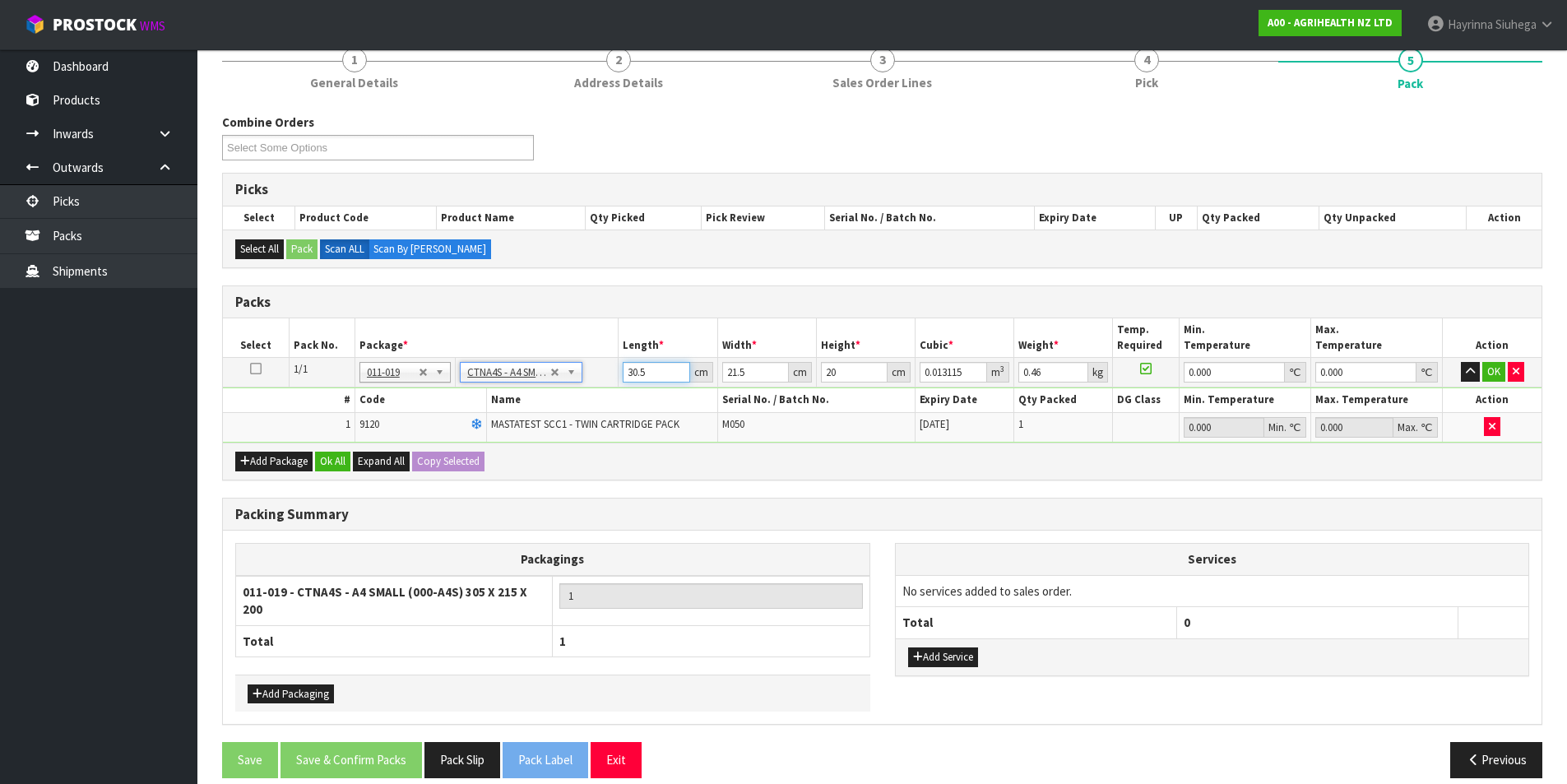
click at [629, 363] on input "30.5" at bounding box center [656, 371] width 66 height 21
click at [631, 363] on input "30.5" at bounding box center [656, 371] width 66 height 21
click button "OK" at bounding box center [1494, 371] width 23 height 20
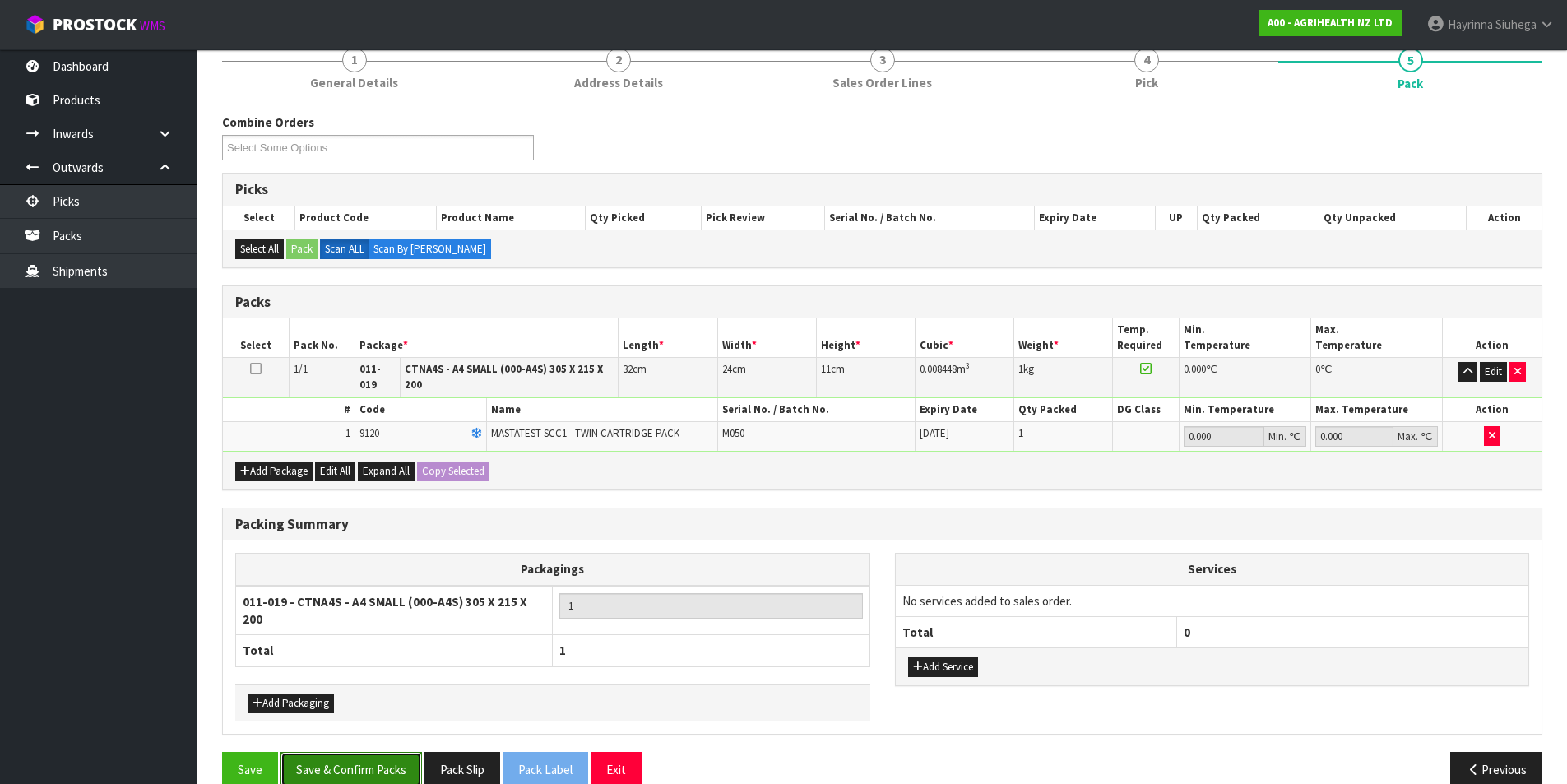
drag, startPoint x: 323, startPoint y: 749, endPoint x: 339, endPoint y: 763, distance: 21.3
click at [334, 761] on button "Save & Confirm Packs" at bounding box center [352, 769] width 142 height 35
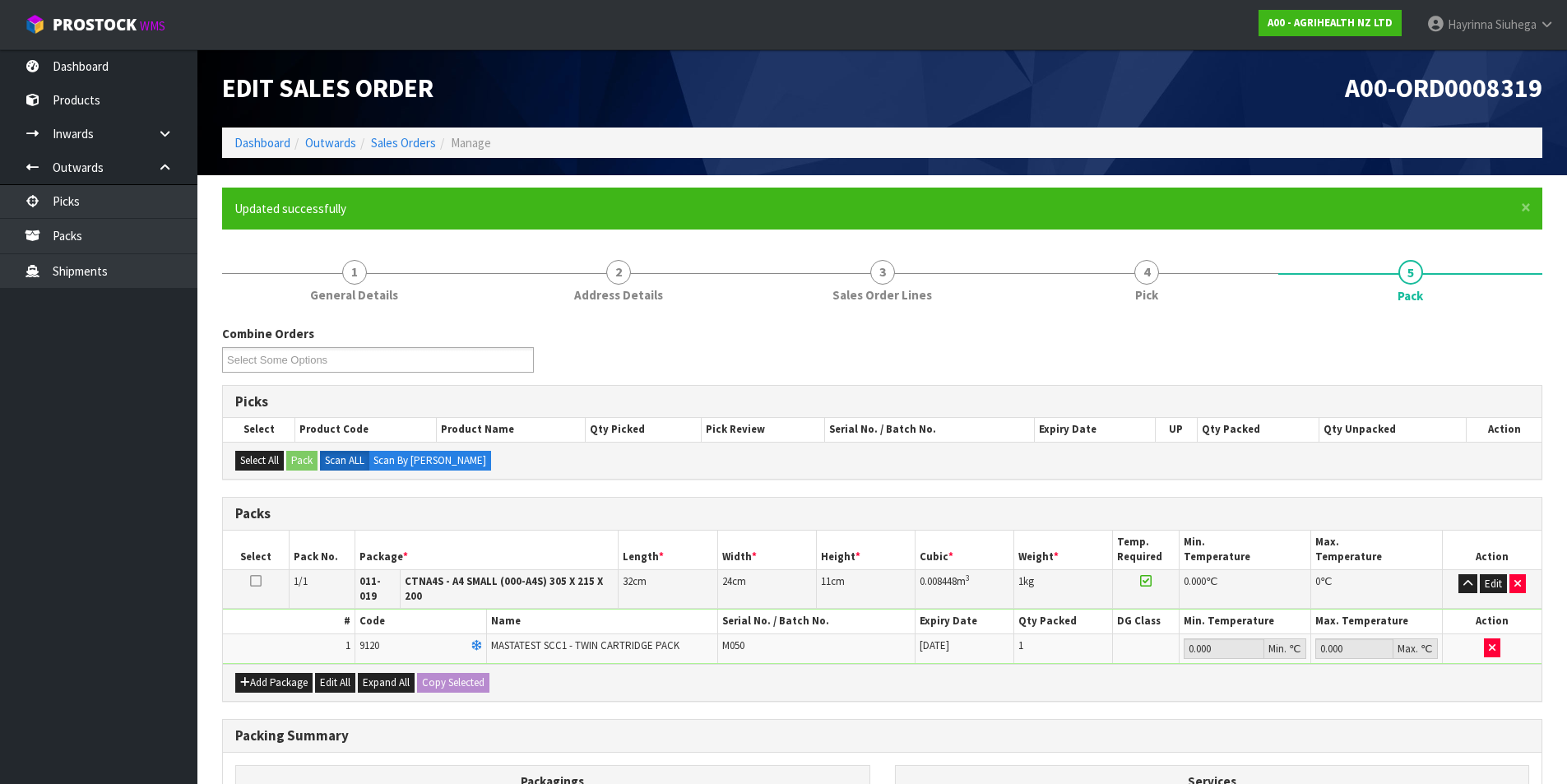
scroll to position [138, 0]
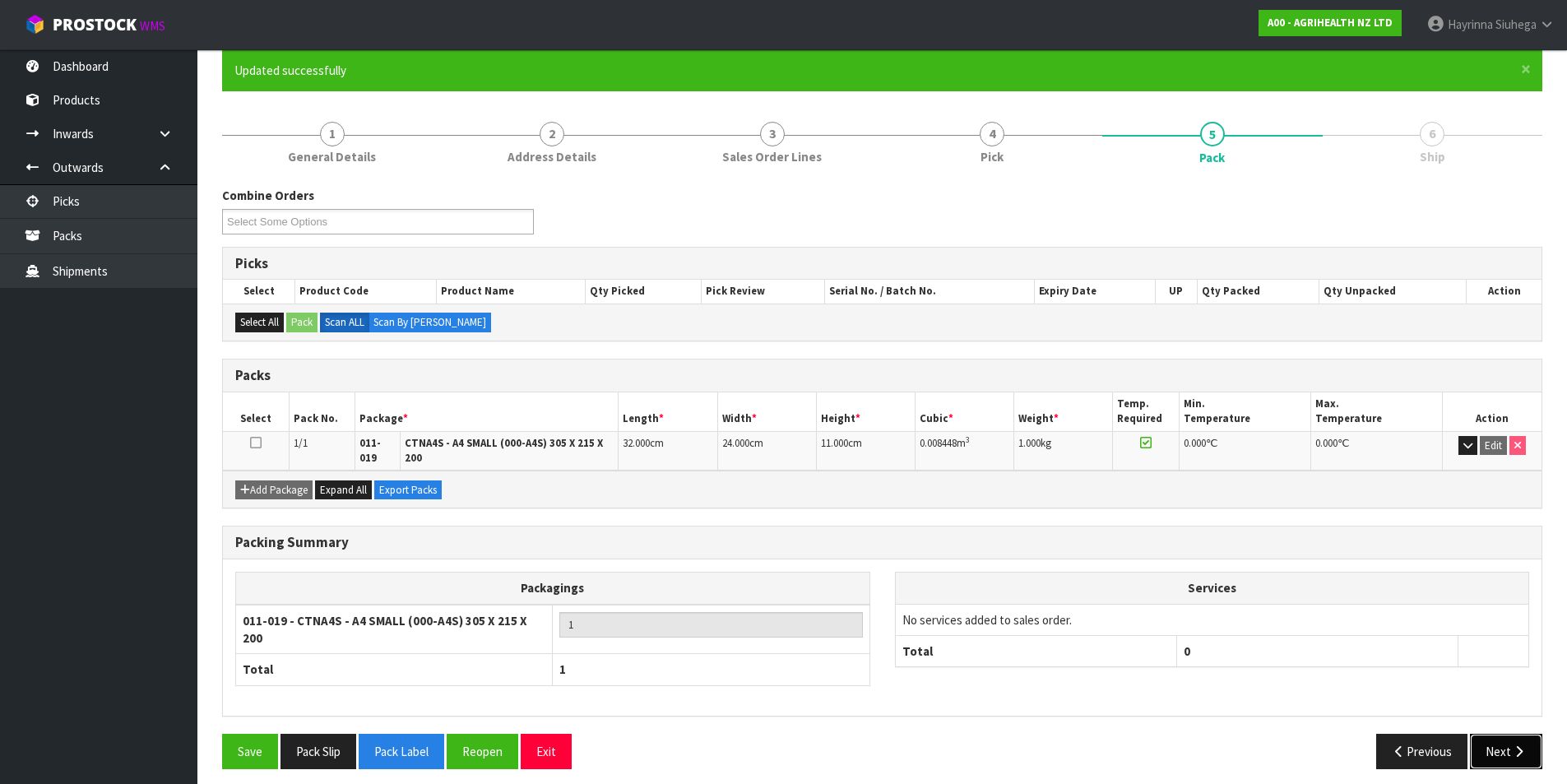
click at [1505, 734] on button "Next" at bounding box center [1506, 751] width 73 height 35
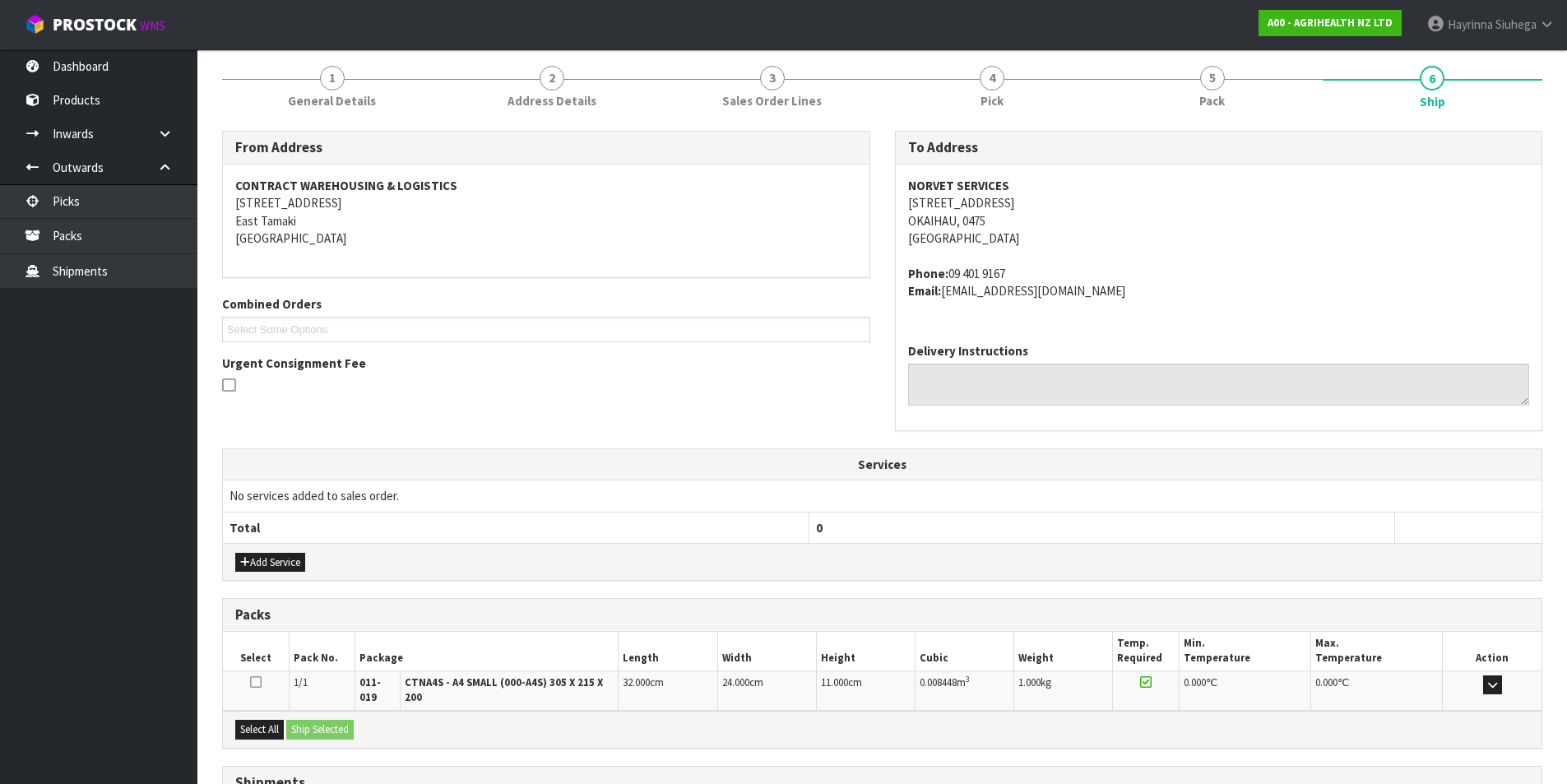
scroll to position [335, 0]
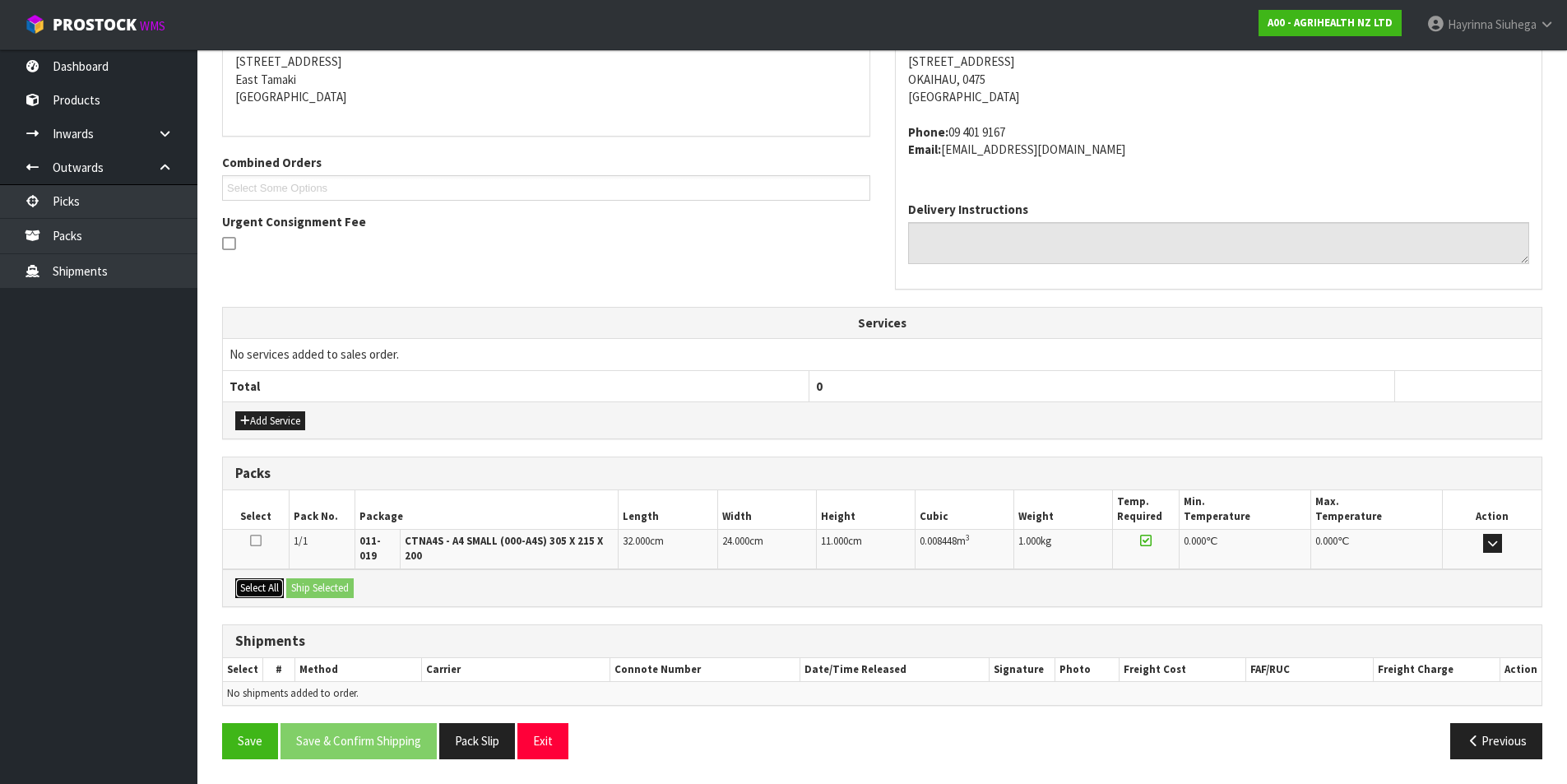
click at [267, 590] on button "Select All" at bounding box center [259, 588] width 48 height 20
click at [307, 588] on button "Ship Selected" at bounding box center [320, 588] width 67 height 20
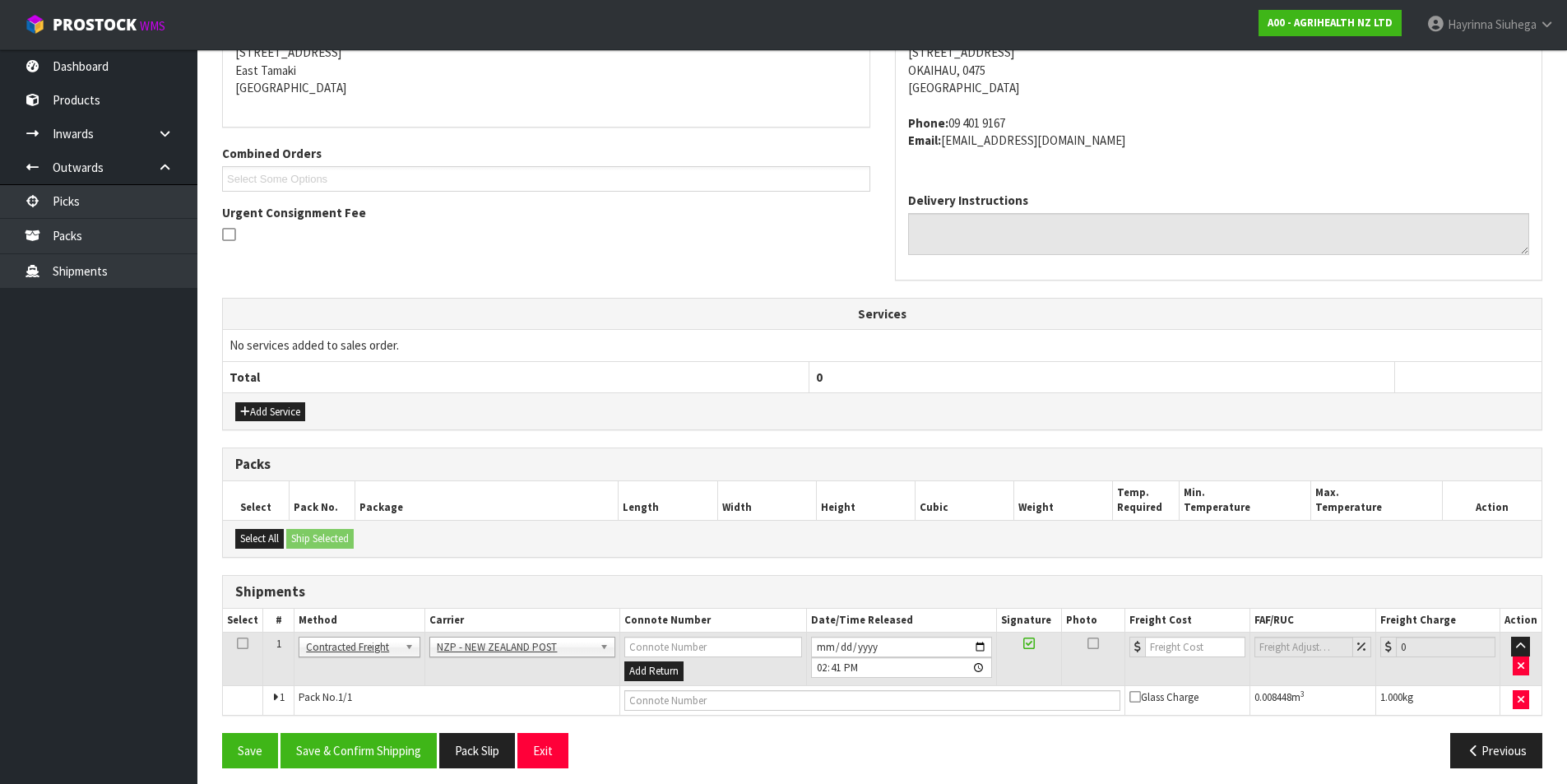
scroll to position [353, 0]
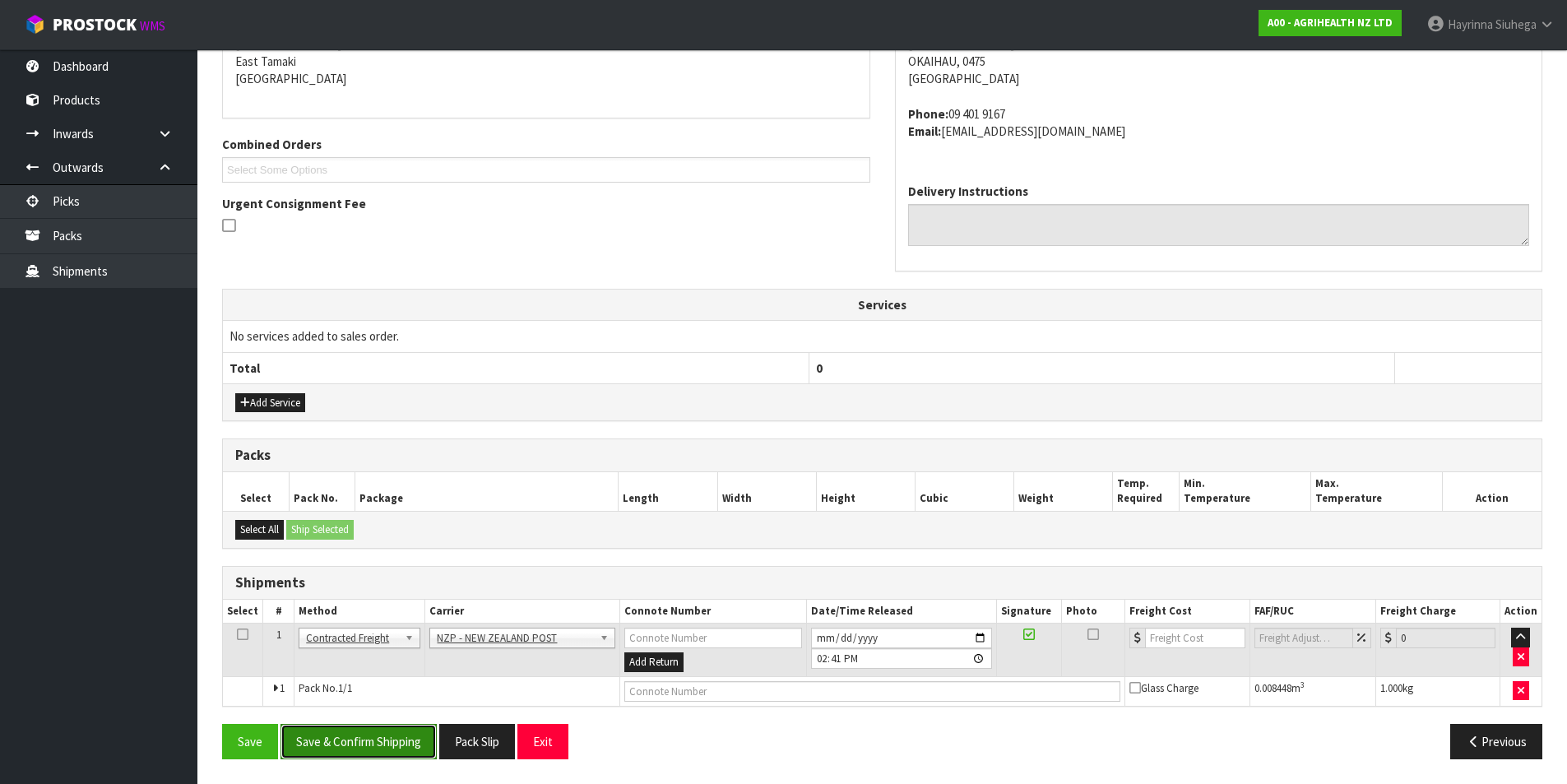
click at [368, 724] on button "Save & Confirm Shipping" at bounding box center [359, 741] width 156 height 35
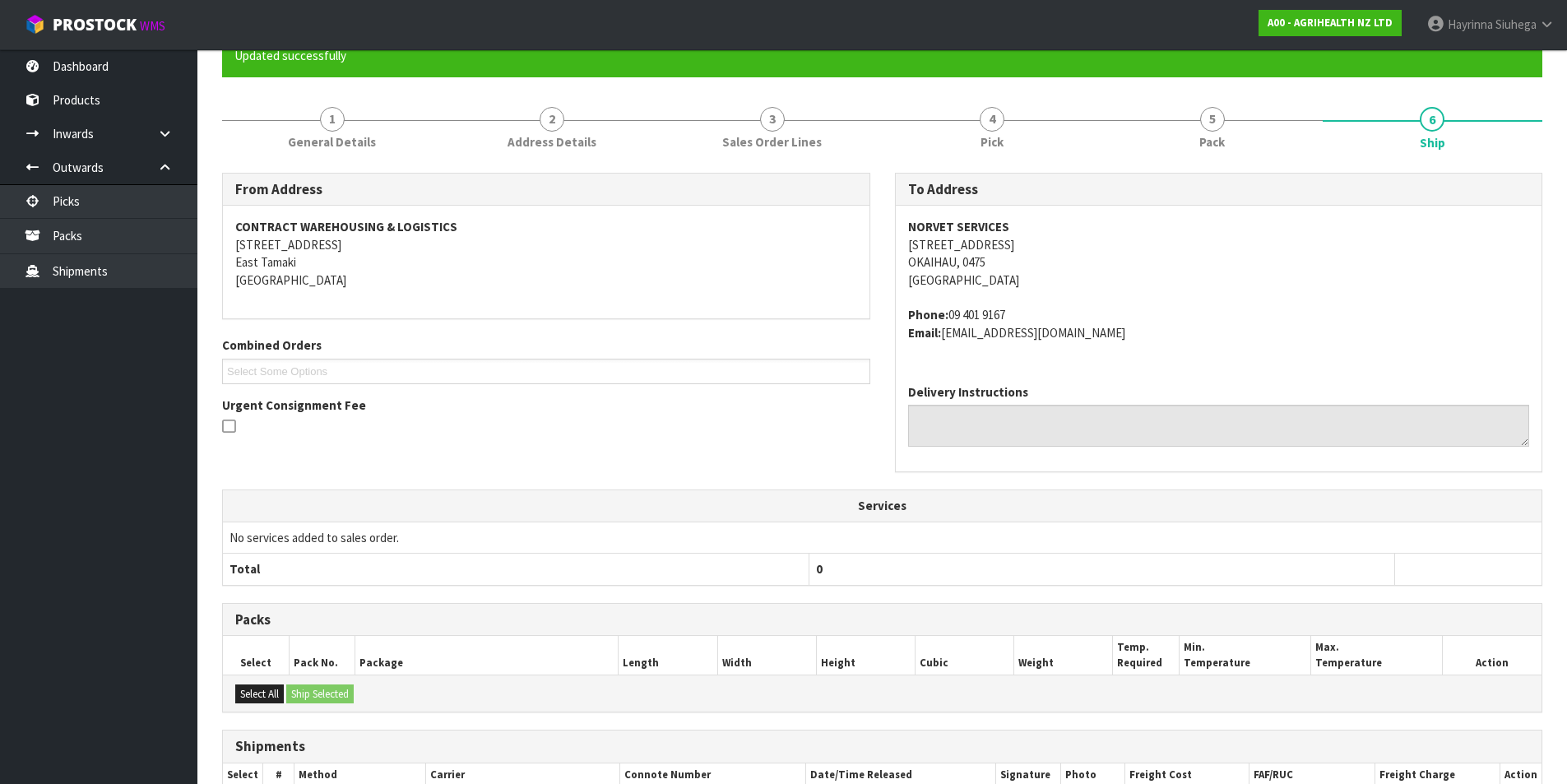
scroll to position [330, 0]
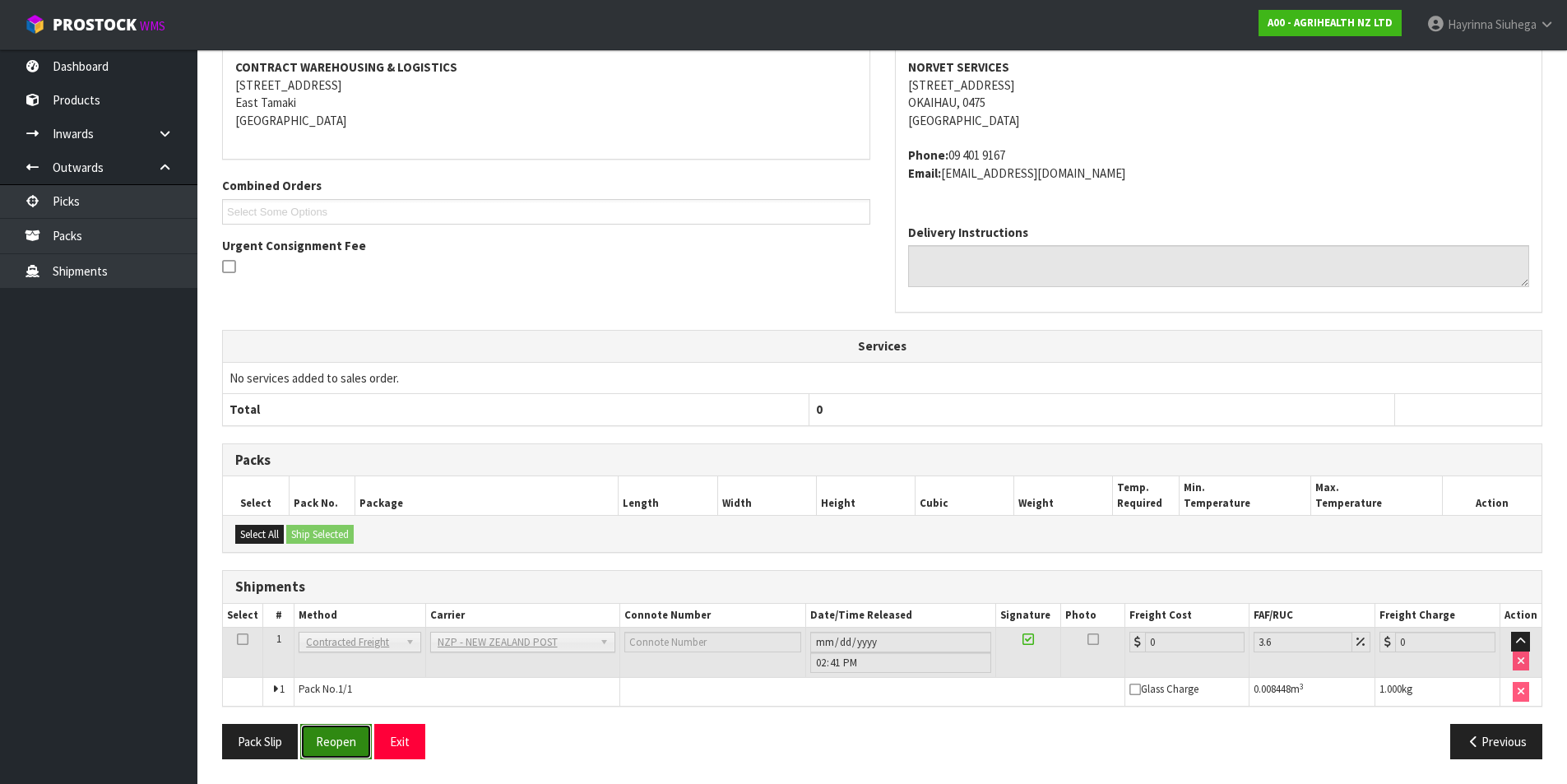
click at [345, 744] on button "Reopen" at bounding box center [337, 741] width 72 height 35
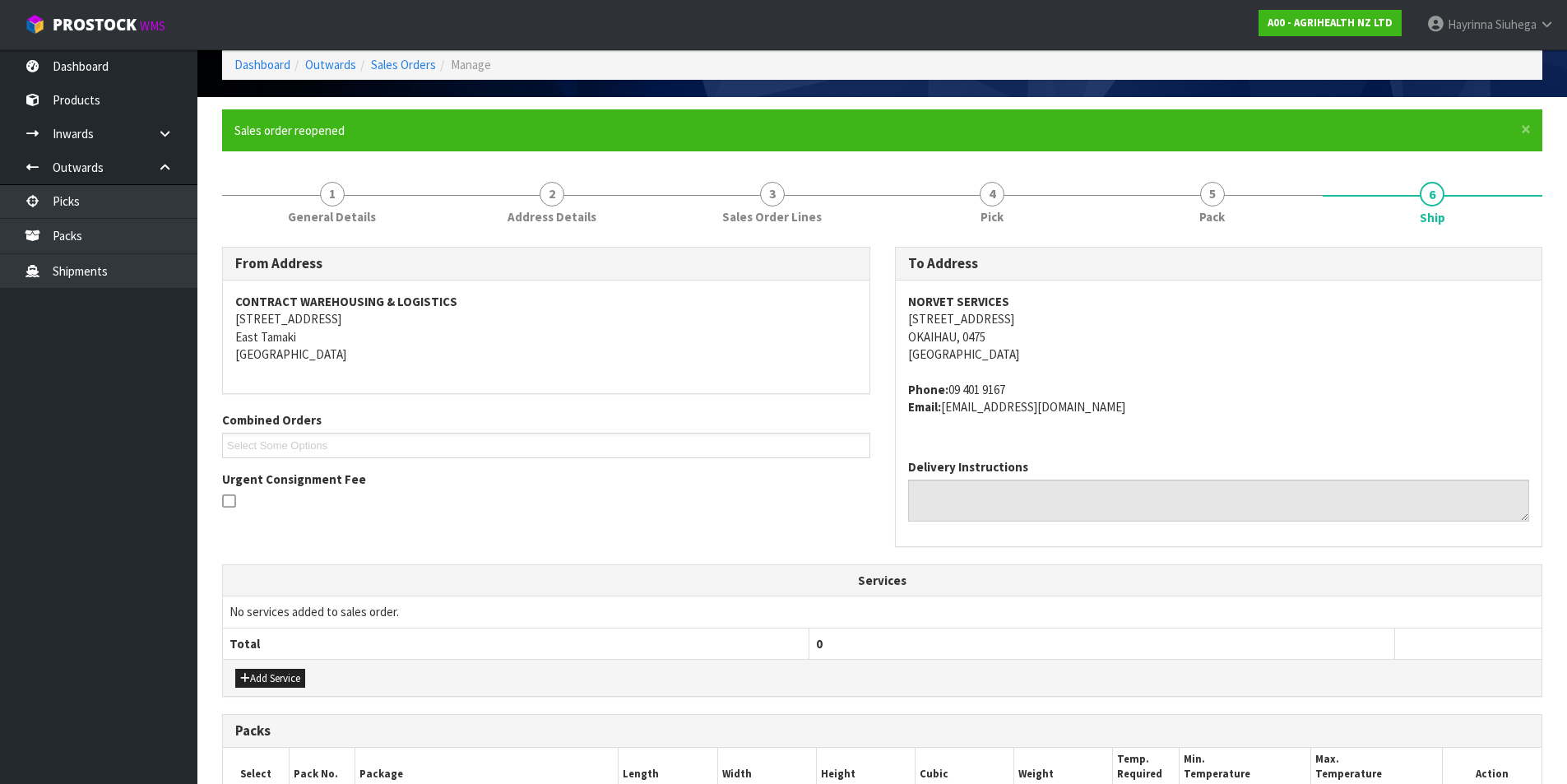
scroll to position [369, 0]
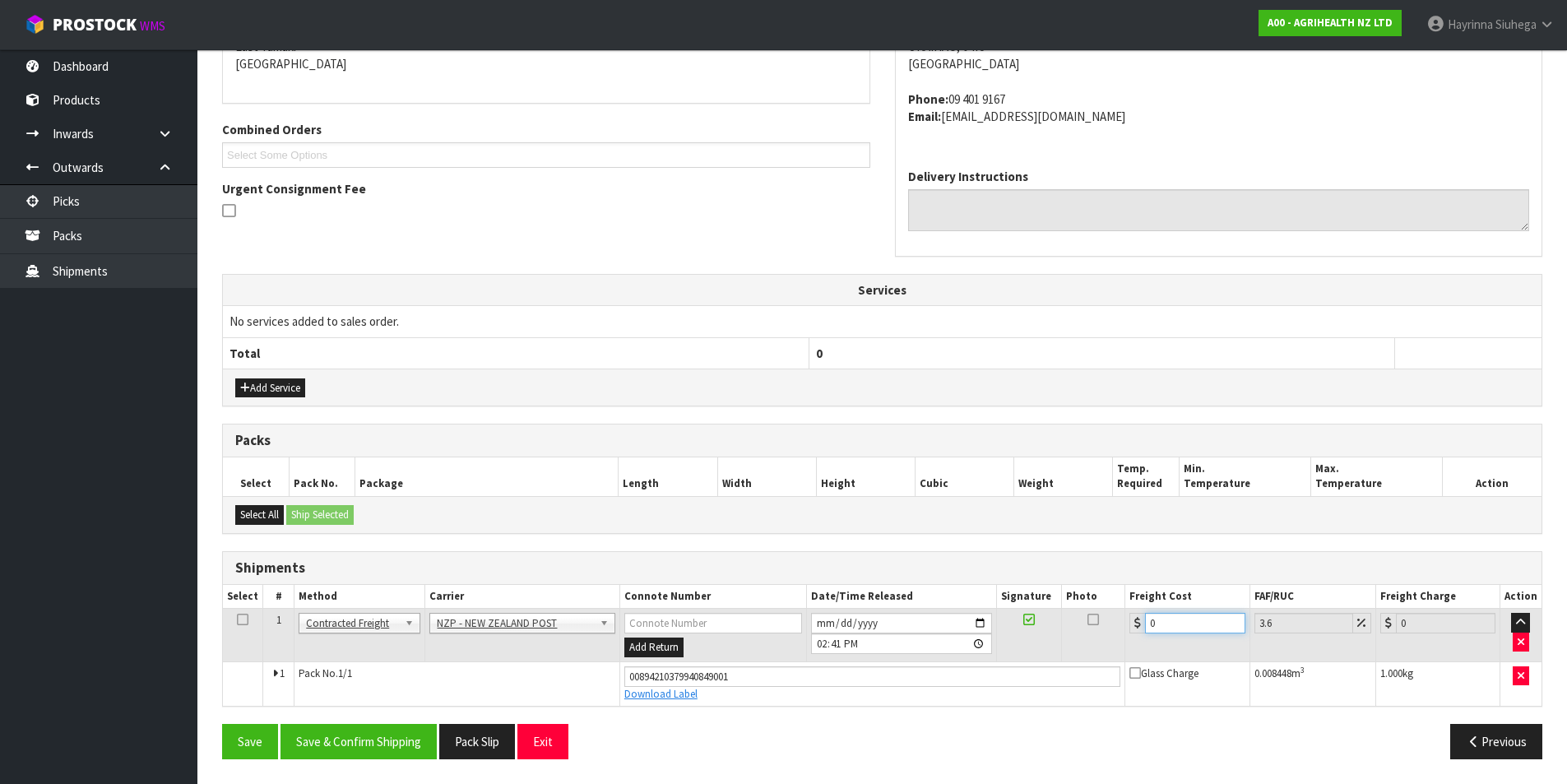
drag, startPoint x: 1168, startPoint y: 633, endPoint x: 926, endPoint y: 634, distance: 242.0
click at [976, 633] on tr "1 Client Local Pickup Customer Local Pickup Company Freight Contracted Freight …" at bounding box center [882, 635] width 1319 height 54
click at [223, 724] on button "Save" at bounding box center [250, 741] width 56 height 35
click at [379, 736] on button "Save & Confirm Shipping" at bounding box center [359, 741] width 156 height 35
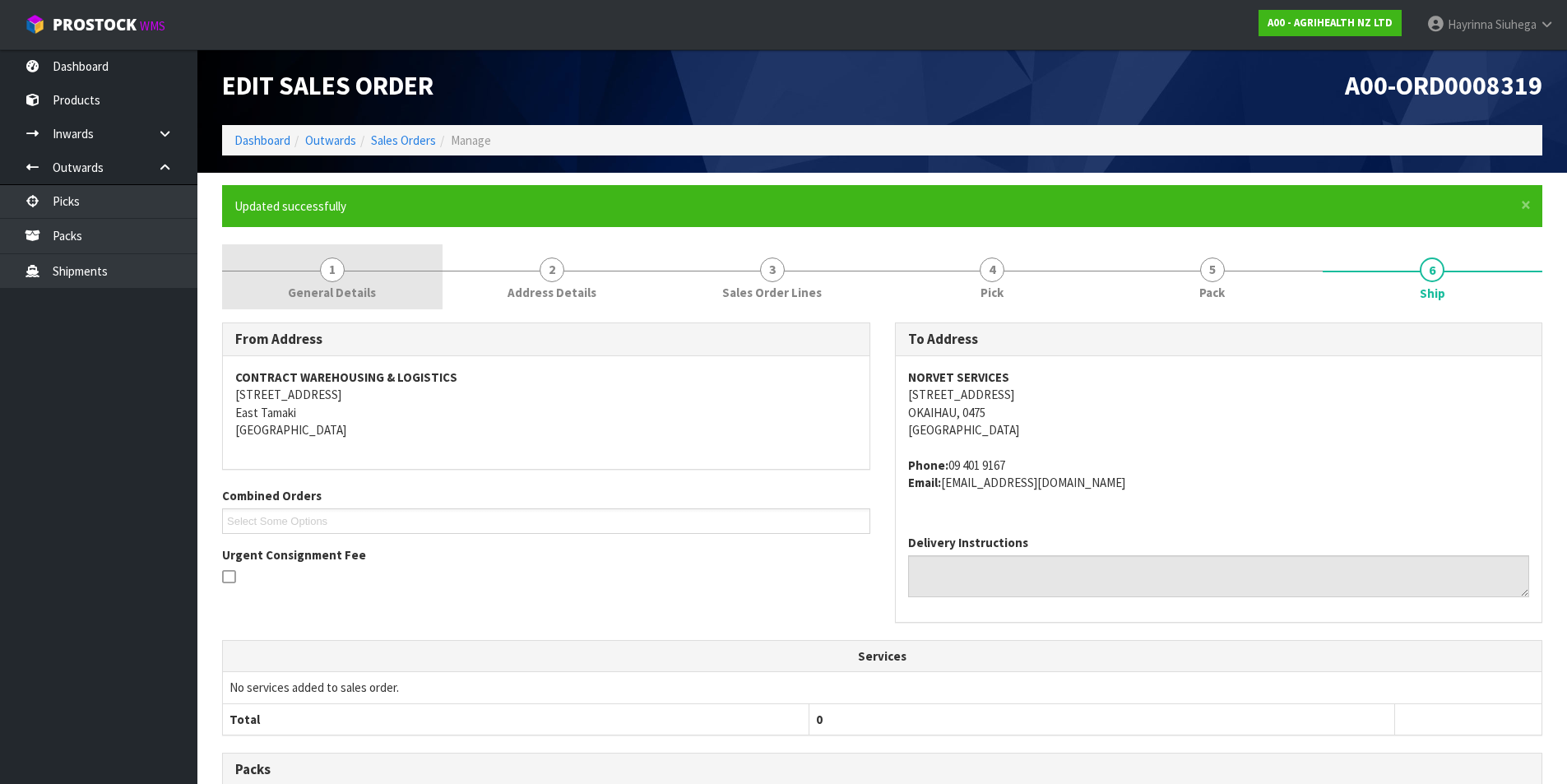
scroll to position [0, 0]
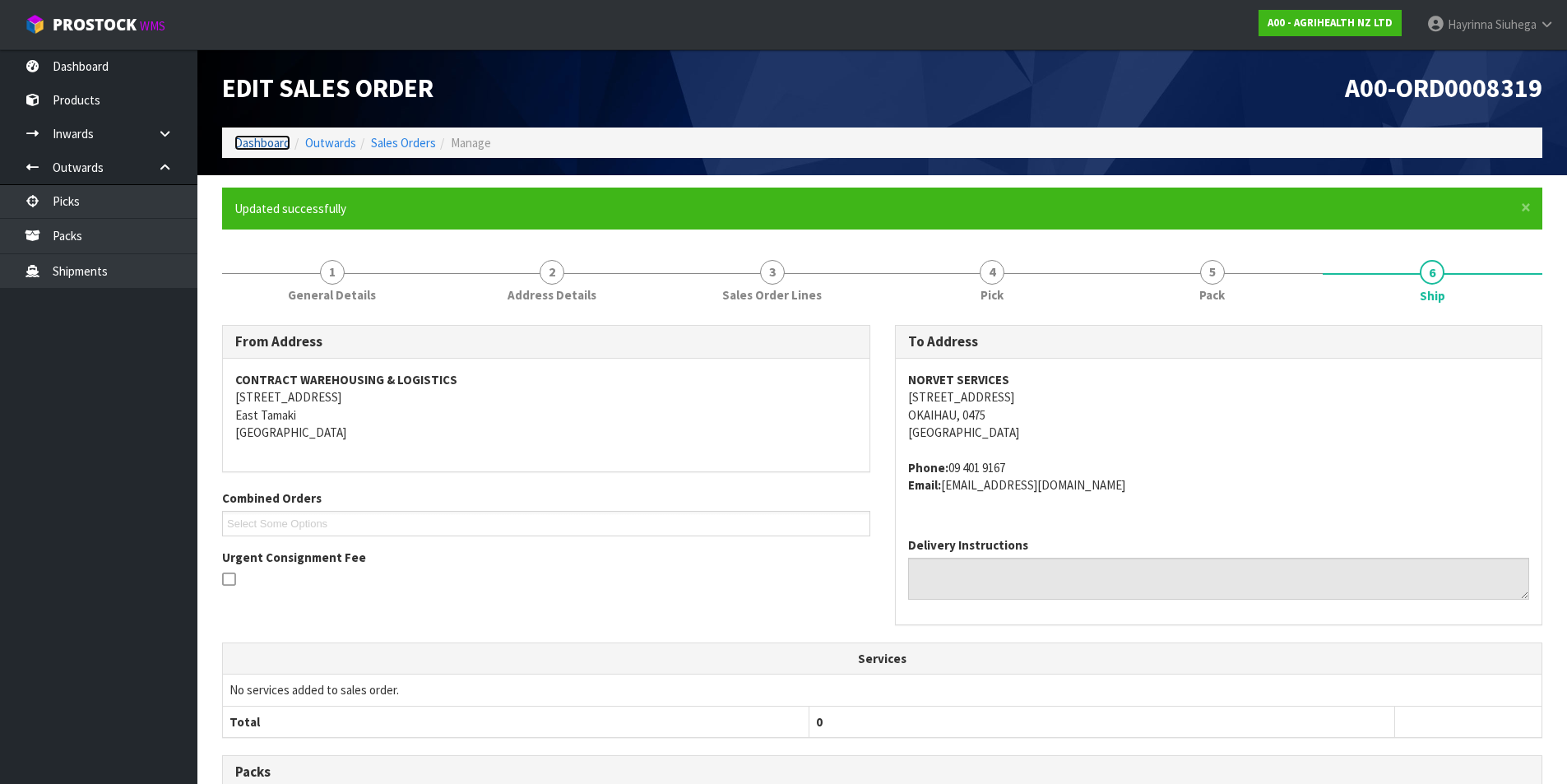
click at [288, 143] on link "Dashboard" at bounding box center [262, 142] width 56 height 15
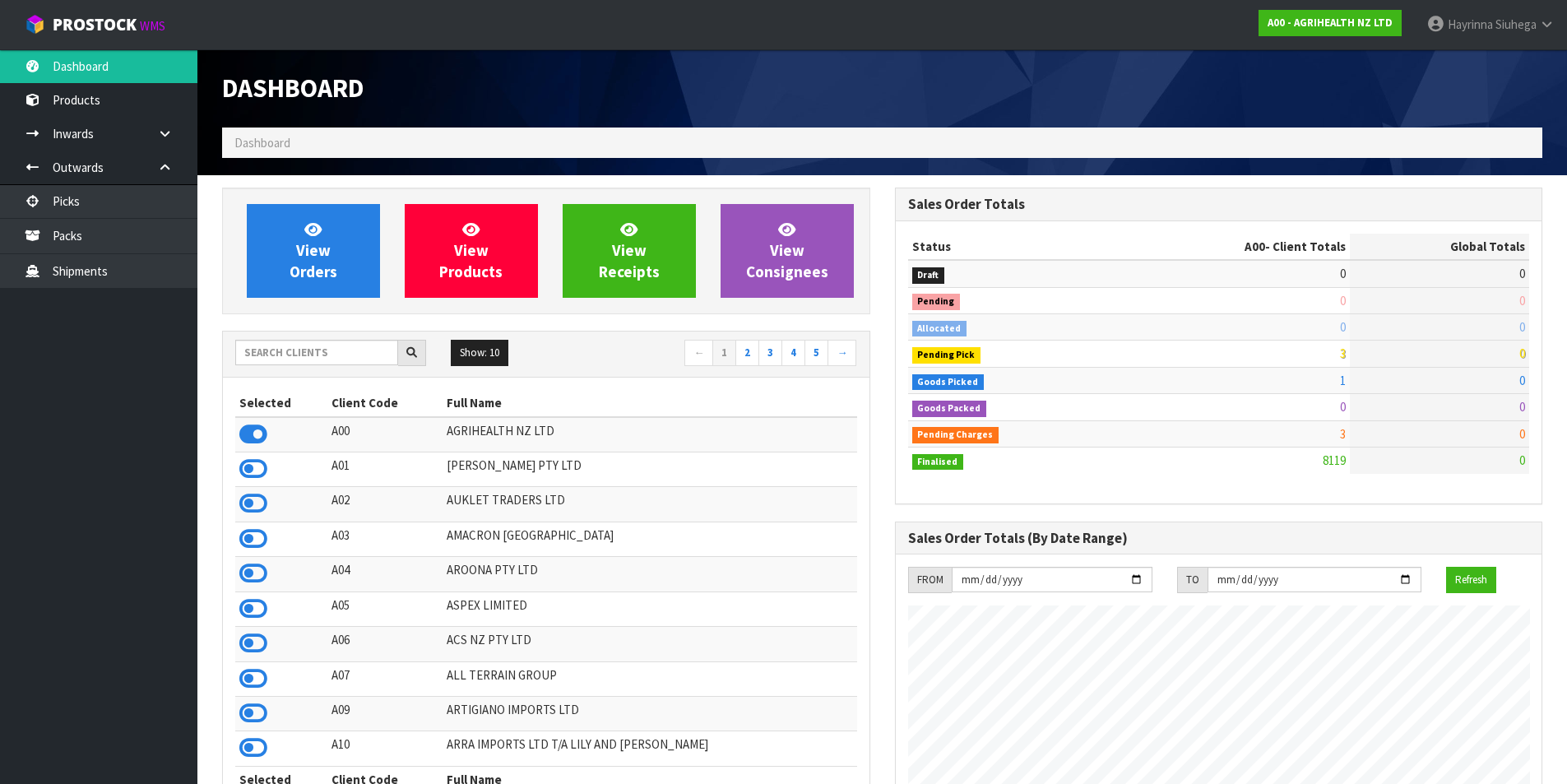
scroll to position [1246, 672]
click at [303, 361] on input "text" at bounding box center [317, 353] width 163 height 25
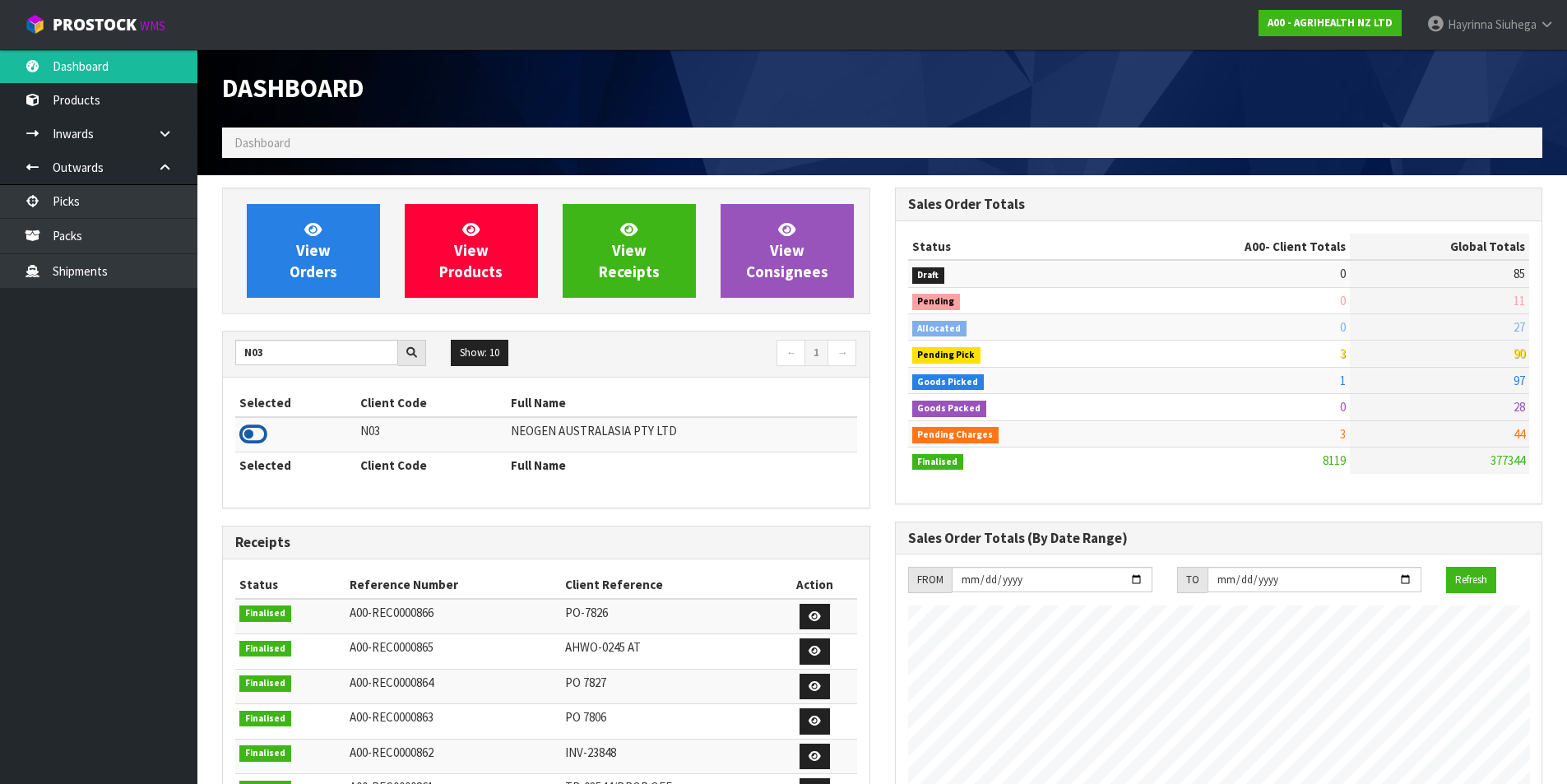
drag, startPoint x: 262, startPoint y: 432, endPoint x: 259, endPoint y: 395, distance: 37.1
click at [261, 431] on icon at bounding box center [253, 434] width 28 height 25
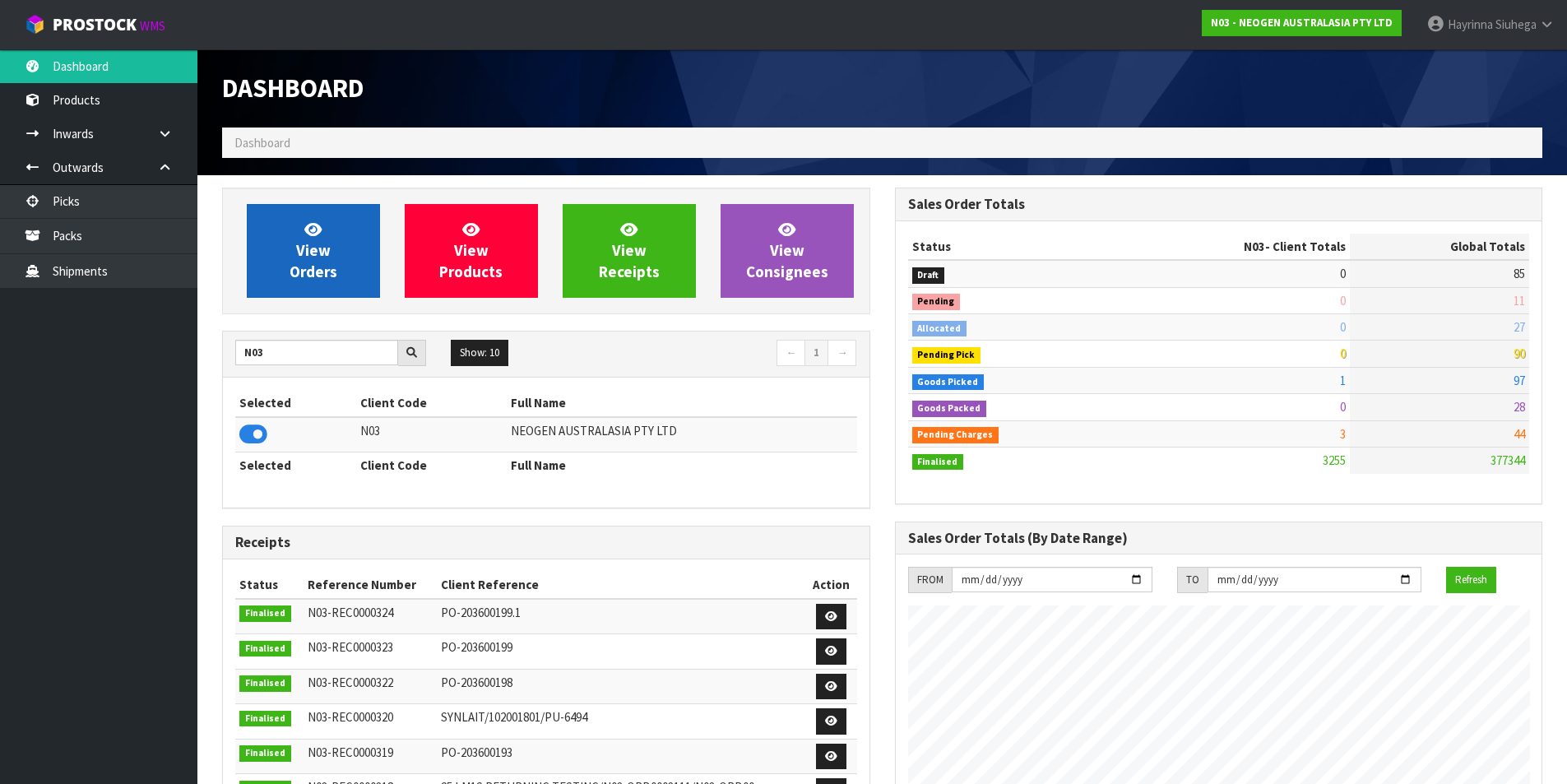
scroll to position [1281, 672]
click at [293, 240] on link "View Orders" at bounding box center [313, 250] width 134 height 94
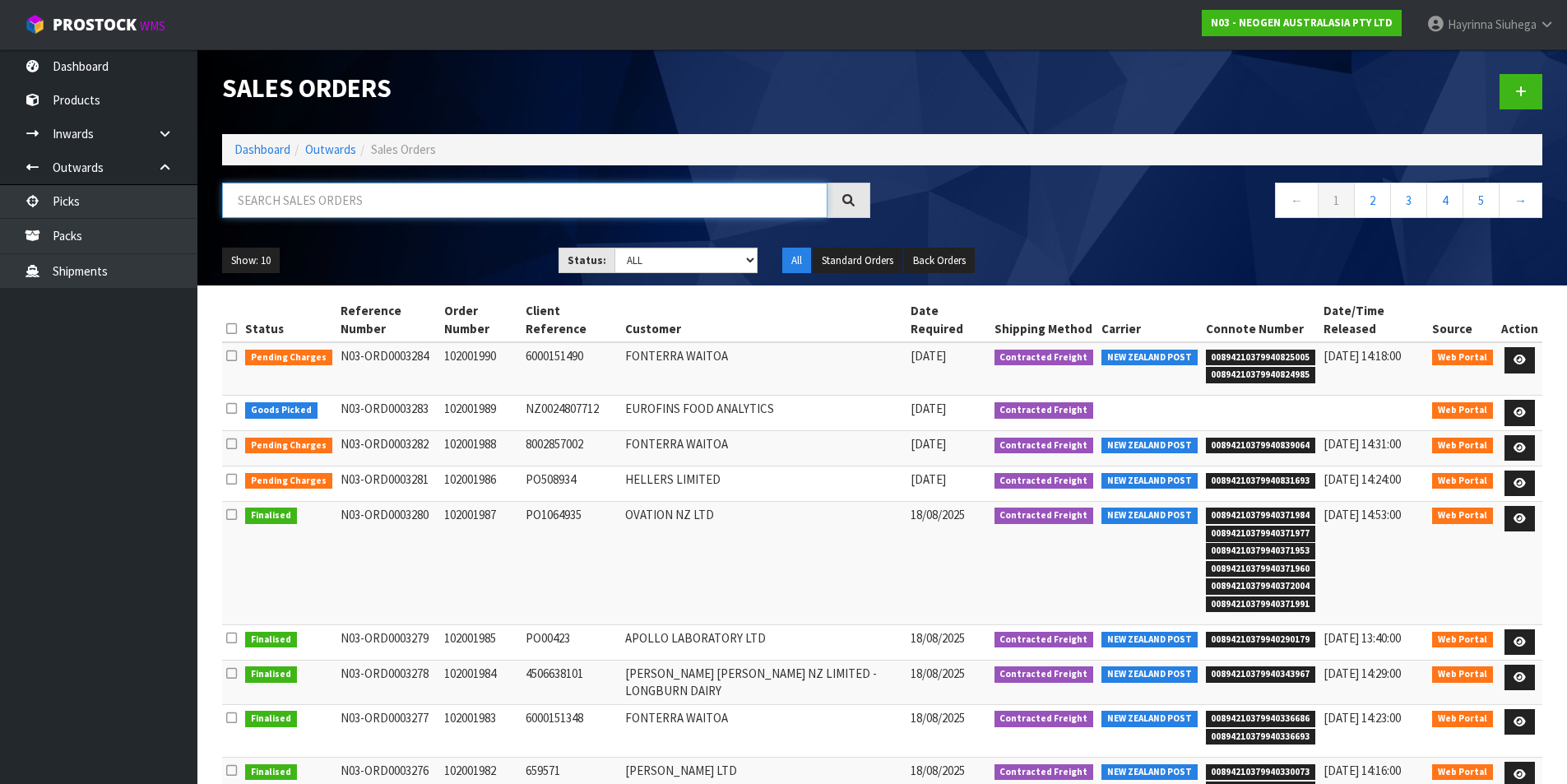
drag, startPoint x: 336, startPoint y: 202, endPoint x: 337, endPoint y: 179, distance: 23.0
click at [337, 187] on input "text" at bounding box center [525, 200] width 606 height 35
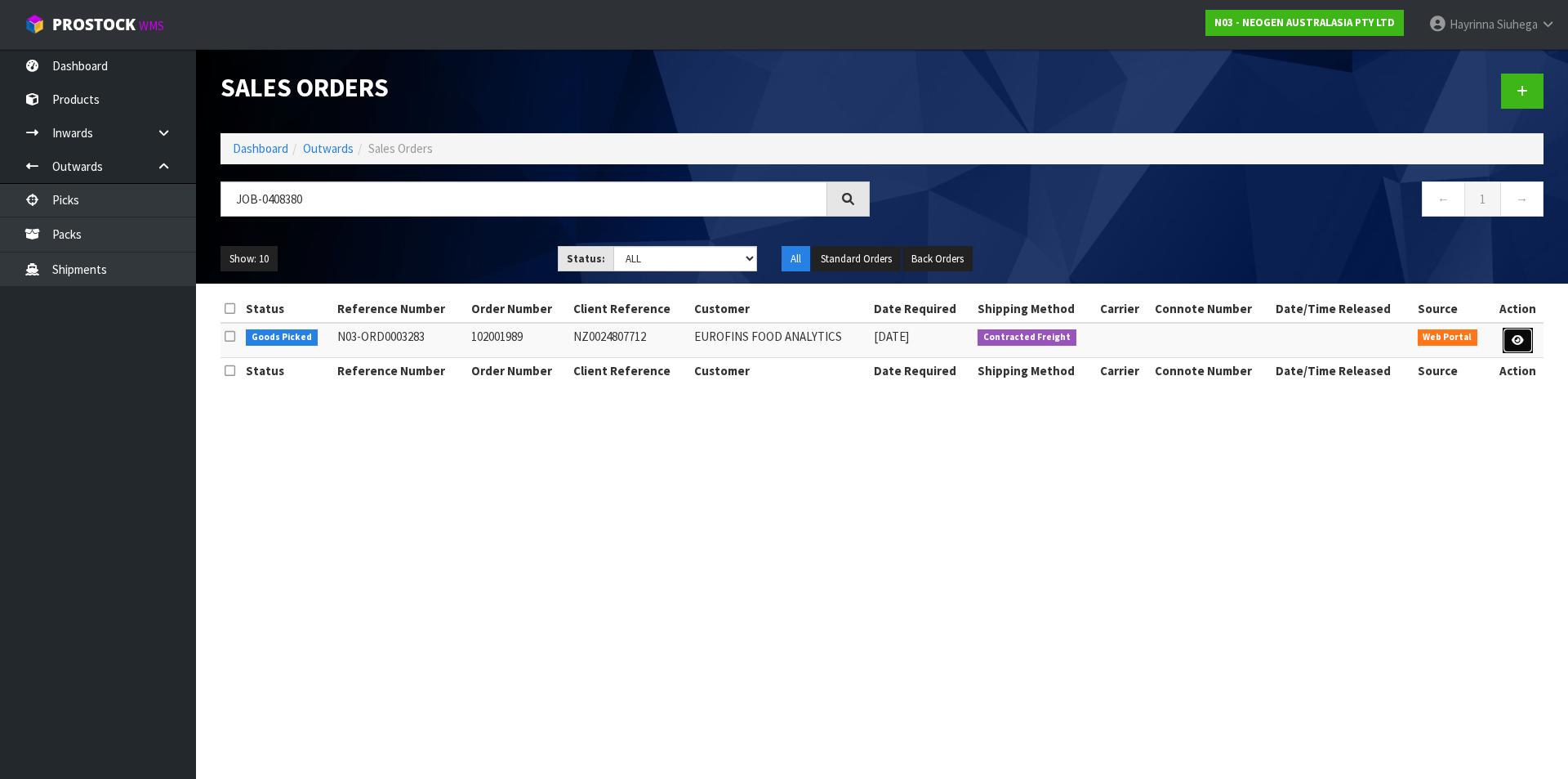
click at [1512, 340] on icon at bounding box center [1518, 340] width 12 height 11
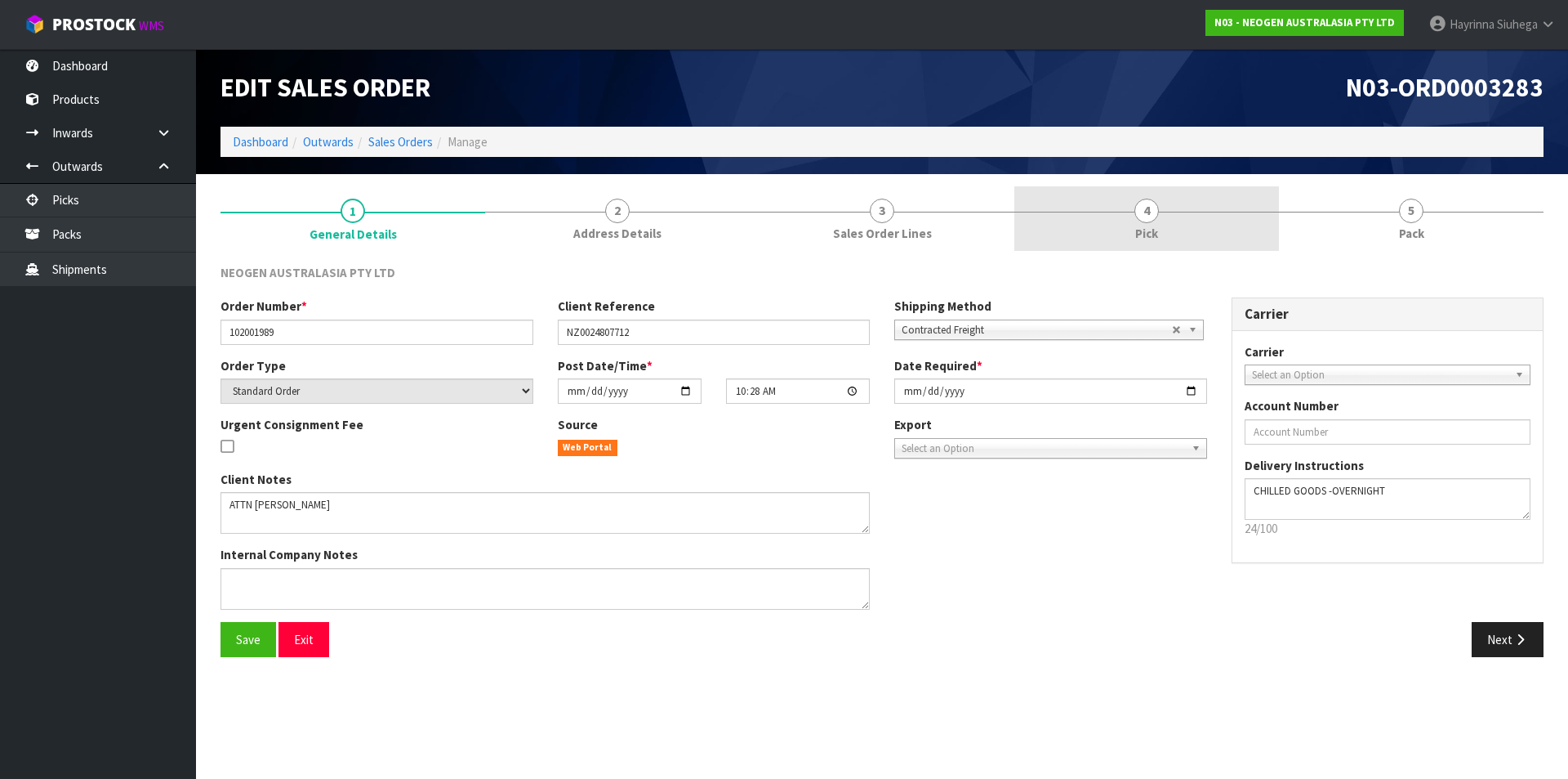
click at [1142, 238] on span "Pick" at bounding box center [1147, 233] width 23 height 17
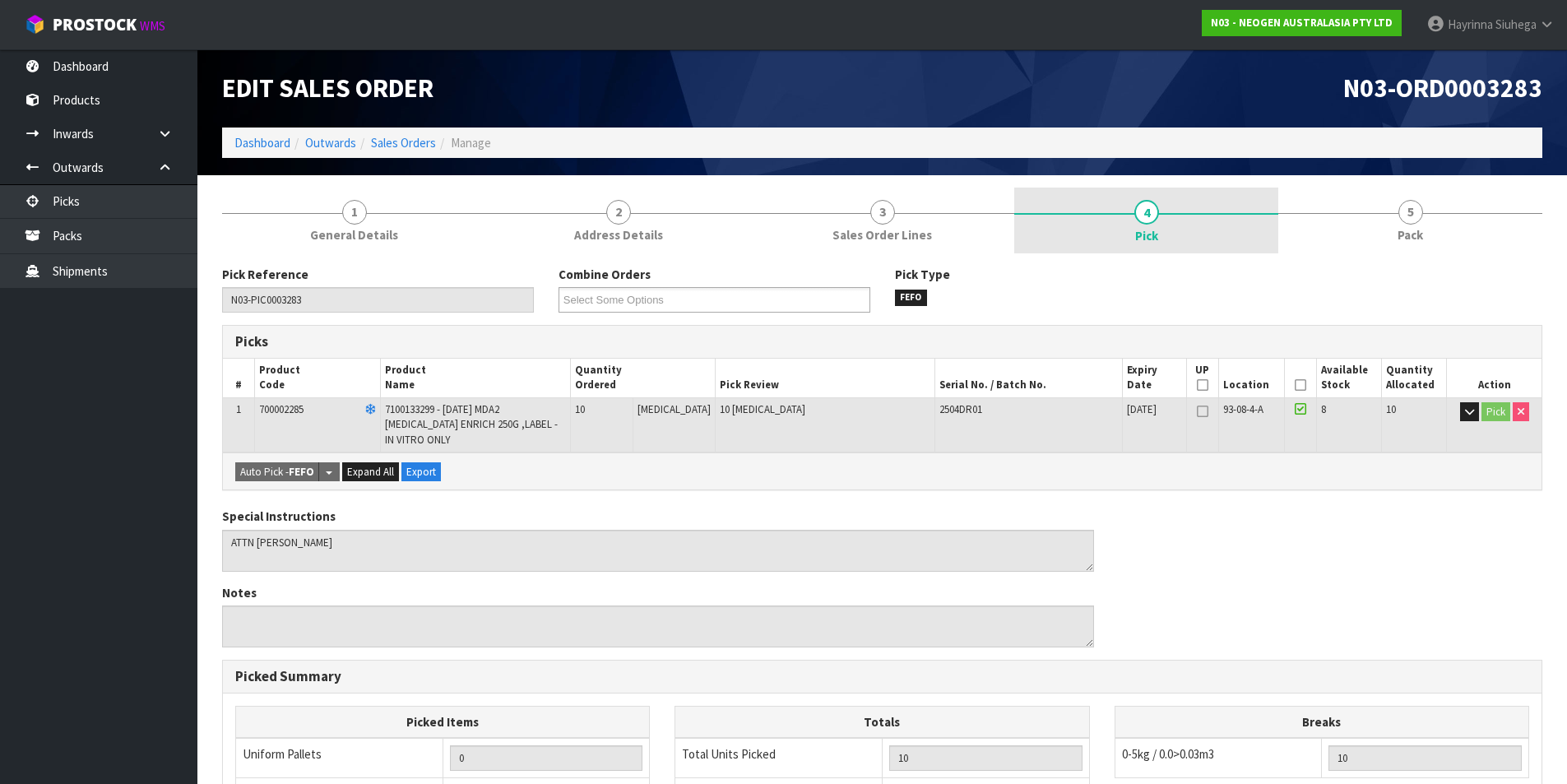
drag, startPoint x: 1416, startPoint y: 223, endPoint x: 1154, endPoint y: 252, distance: 263.6
click at [1415, 222] on link "5 Pack" at bounding box center [1411, 220] width 264 height 65
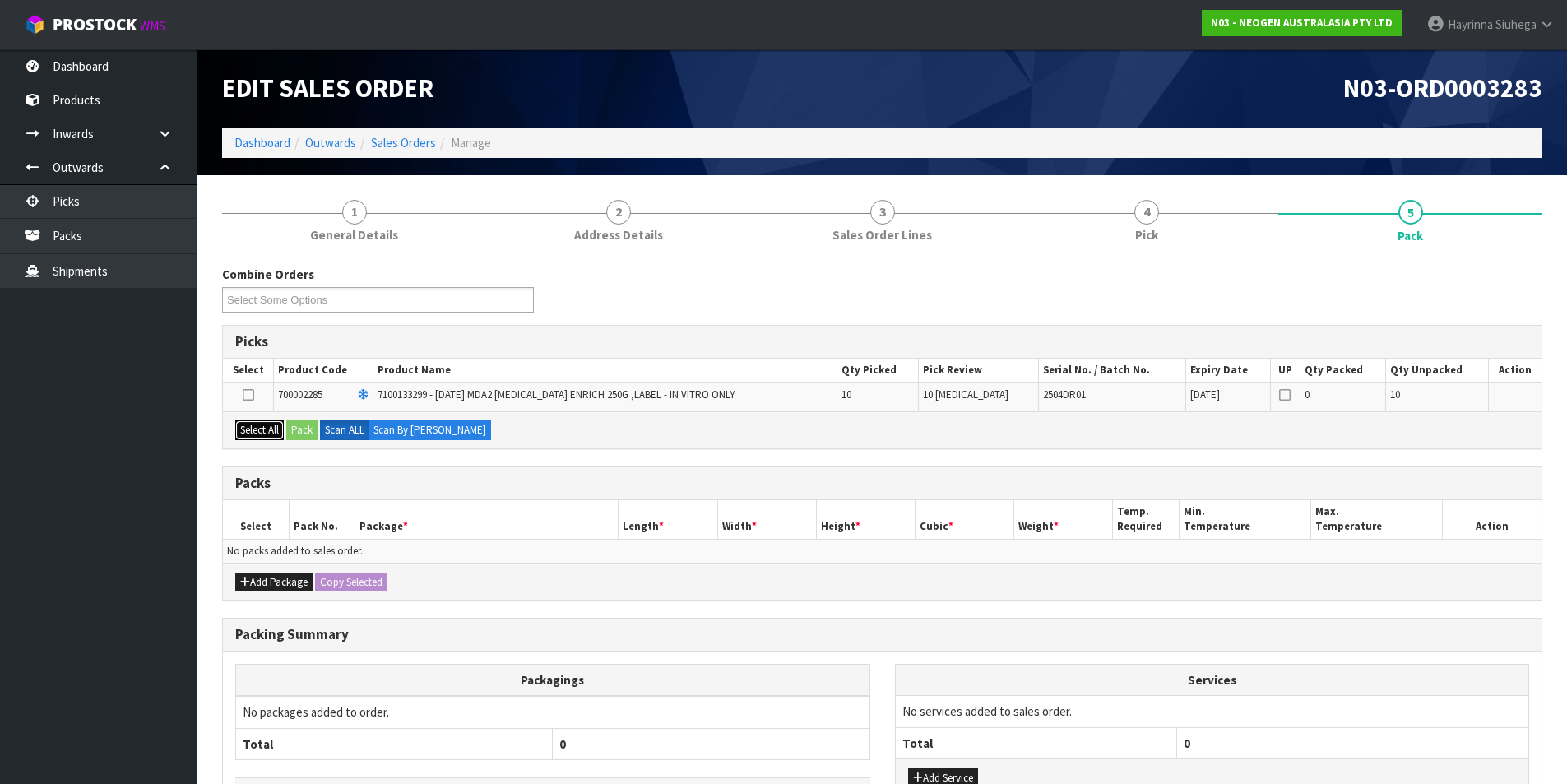
click at [275, 430] on button "Select All" at bounding box center [259, 430] width 48 height 20
click at [301, 429] on button "Pack" at bounding box center [302, 430] width 31 height 20
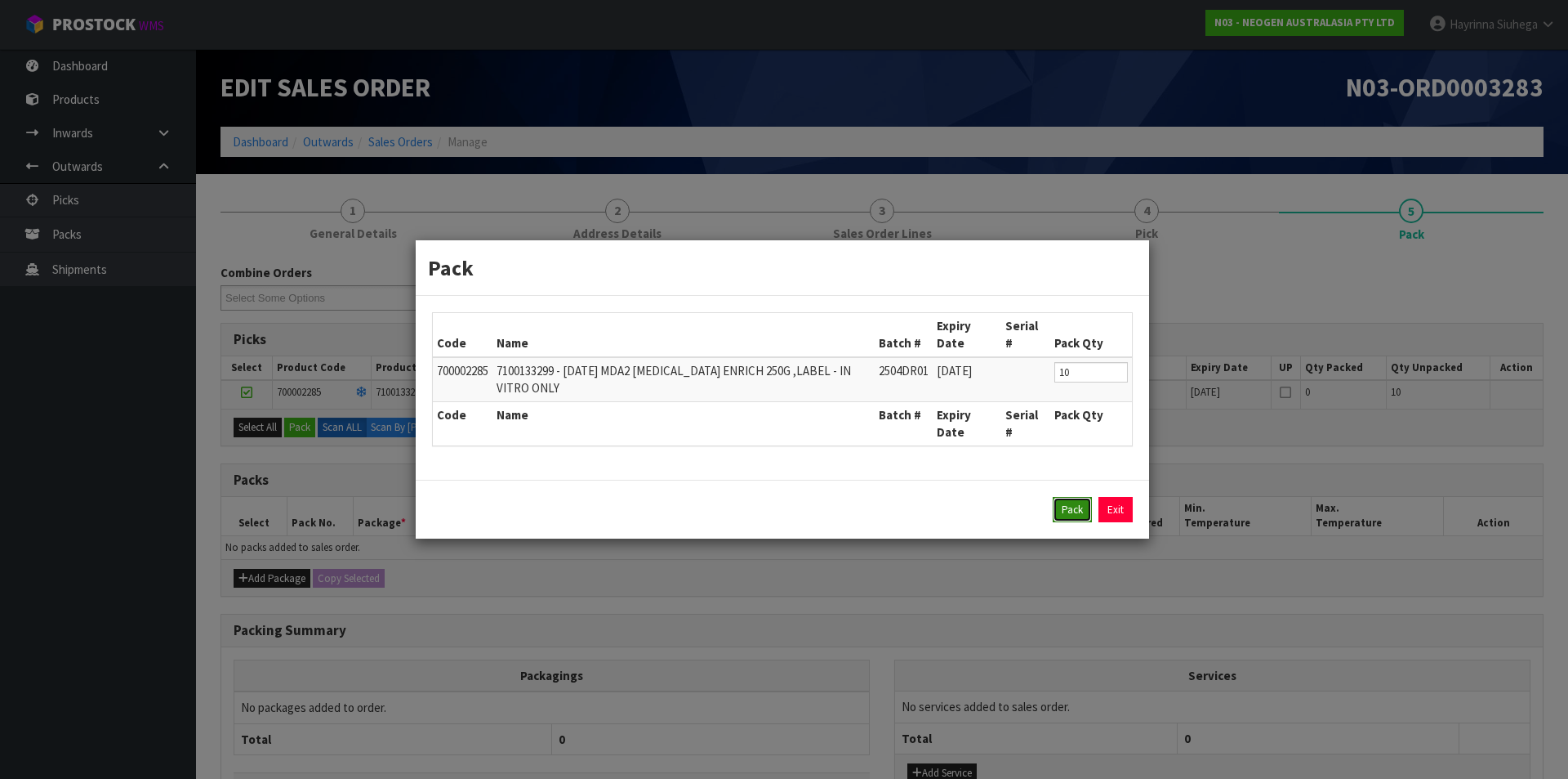
click at [1084, 512] on button "Pack" at bounding box center [1073, 509] width 39 height 26
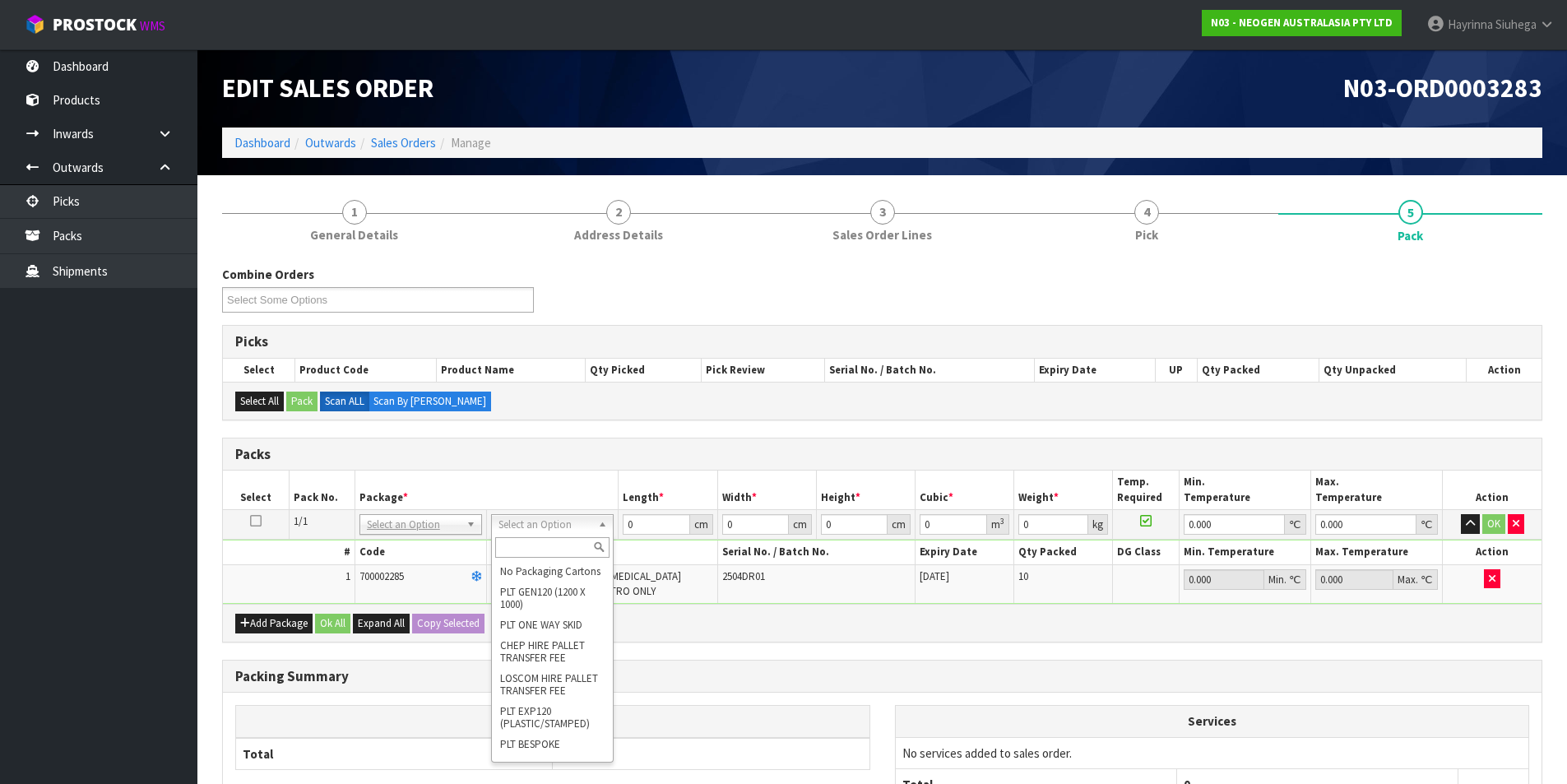
click at [561, 554] on input "text" at bounding box center [552, 547] width 114 height 21
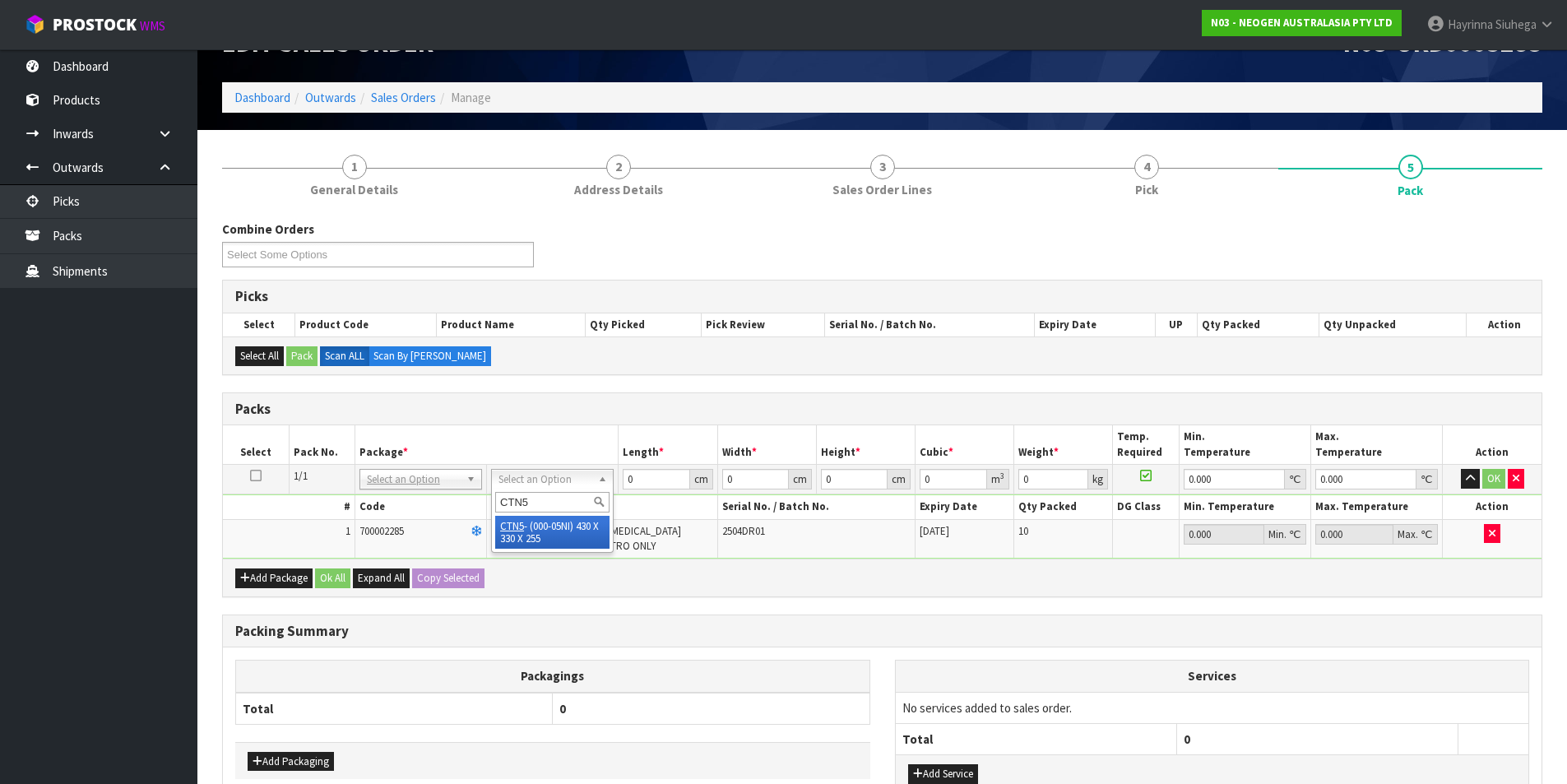
scroll to position [83, 0]
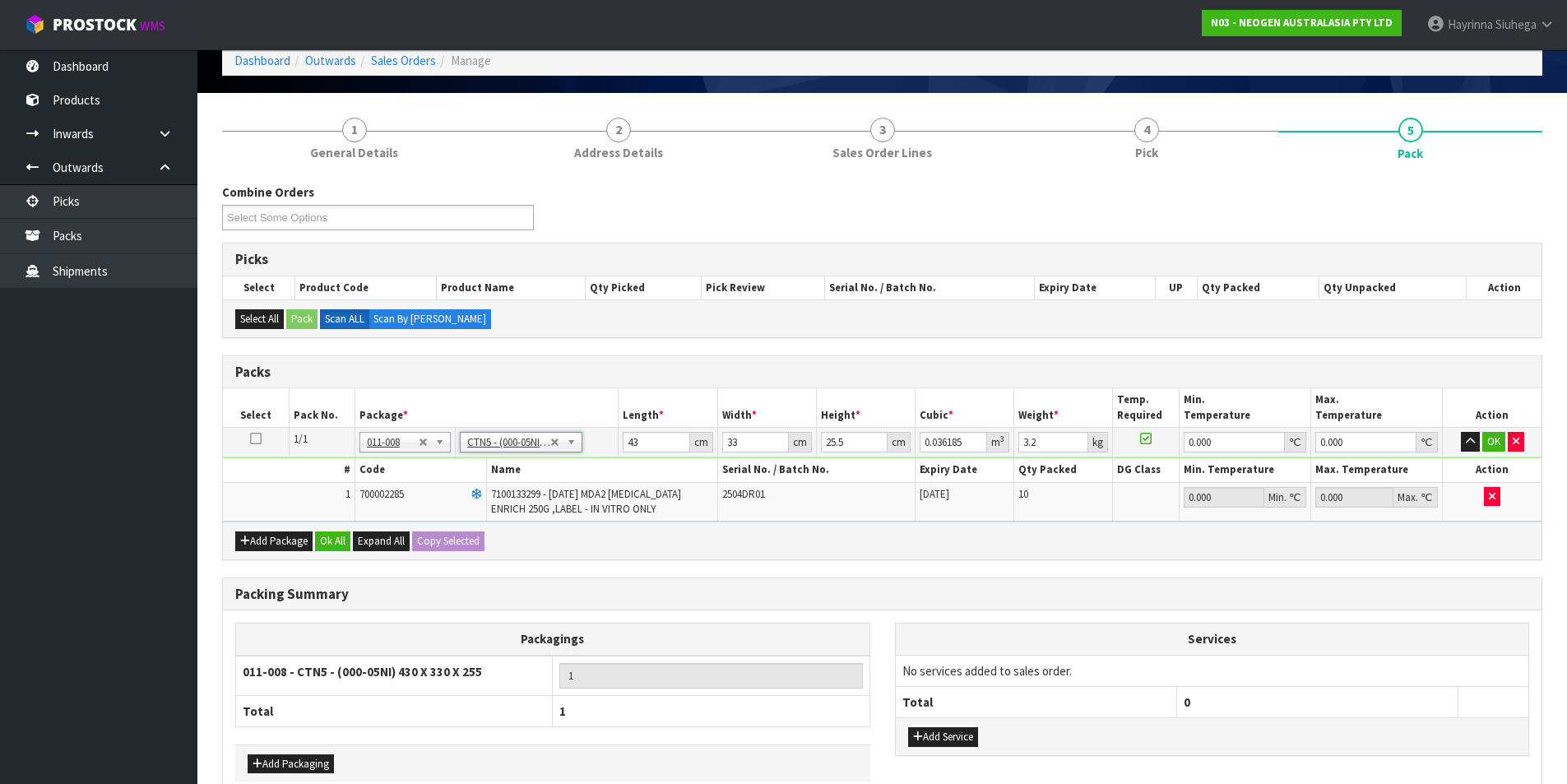
drag, startPoint x: 717, startPoint y: 449, endPoint x: 745, endPoint y: 438, distance: 30.1
click at [718, 449] on td "33 cm" at bounding box center [766, 442] width 99 height 30
click at [731, 440] on input "33" at bounding box center [756, 441] width 66 height 21
click at [635, 443] on input "43" at bounding box center [656, 441] width 66 height 21
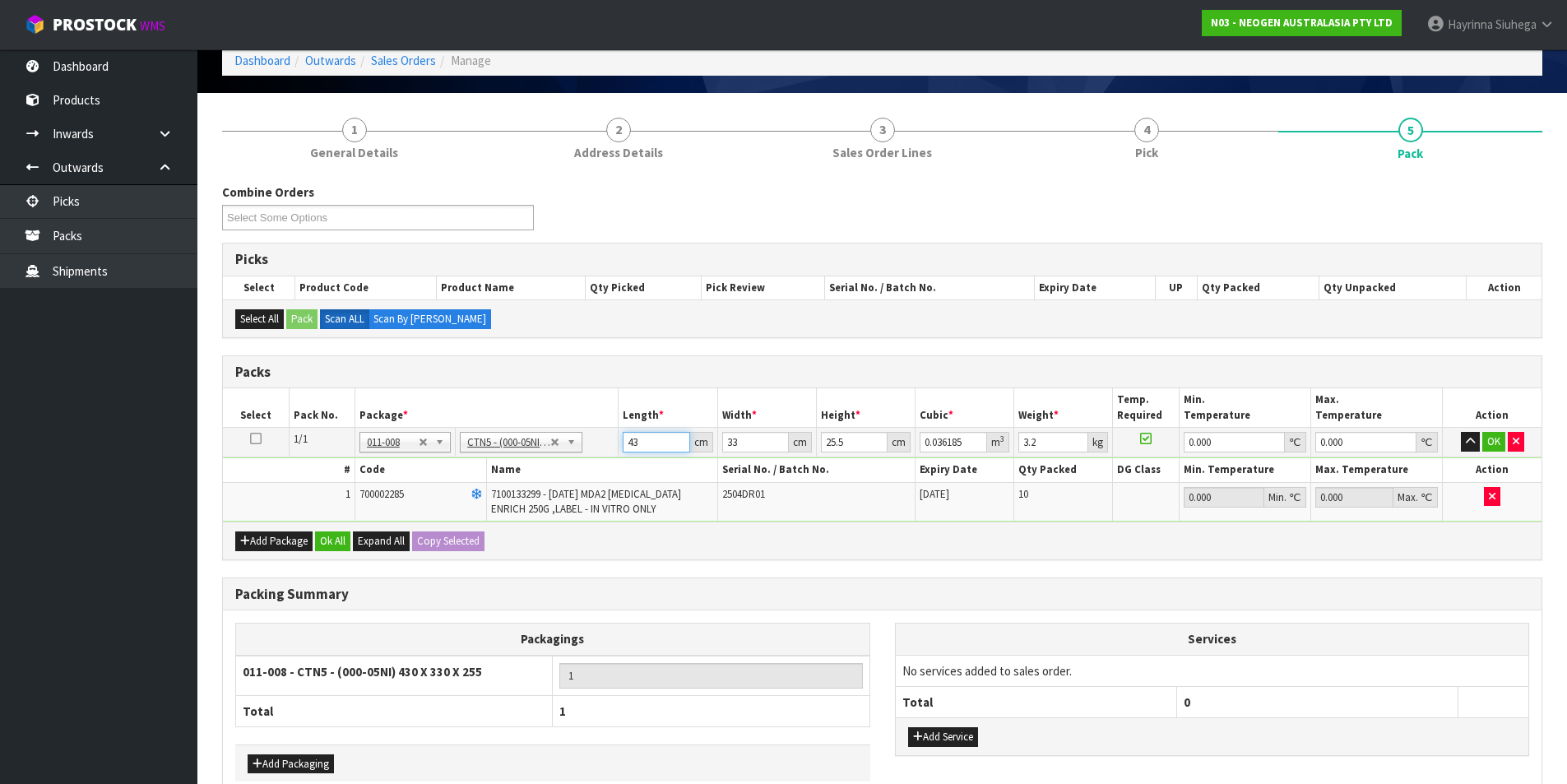
click at [635, 443] on input "43" at bounding box center [656, 441] width 66 height 21
click button "OK" at bounding box center [1494, 441] width 23 height 20
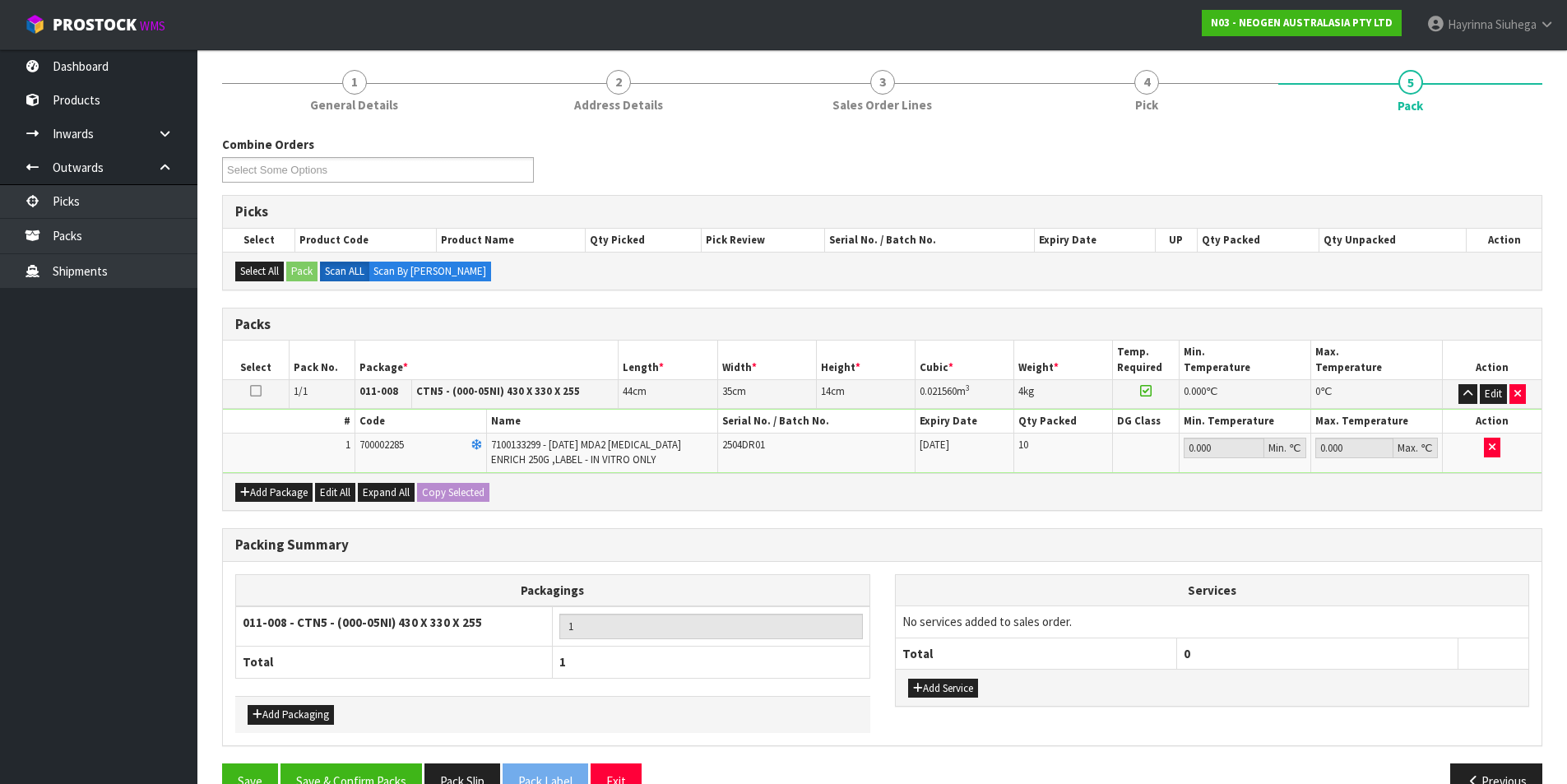
scroll to position [170, 0]
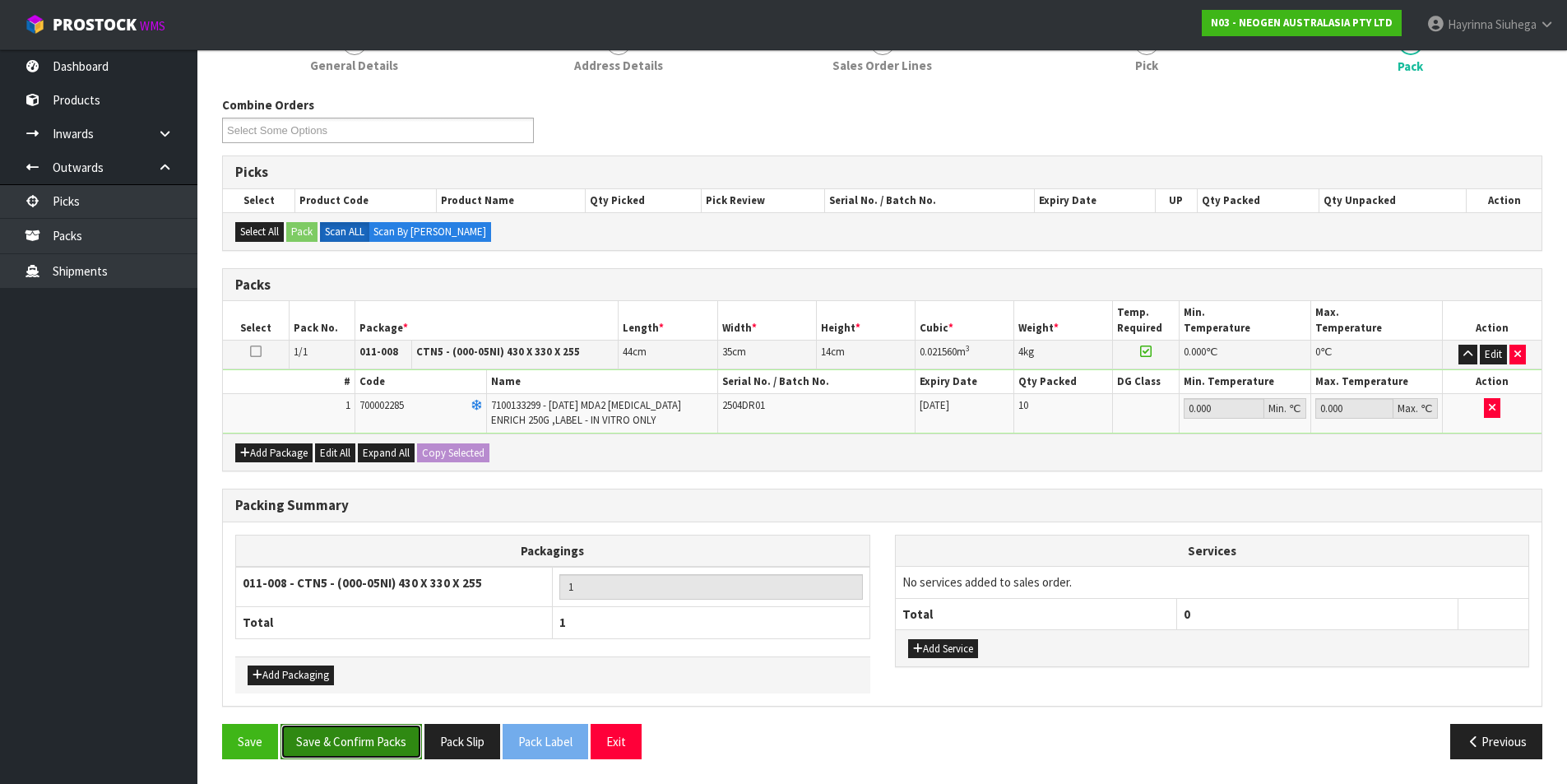
click at [368, 745] on button "Save & Confirm Packs" at bounding box center [352, 741] width 142 height 35
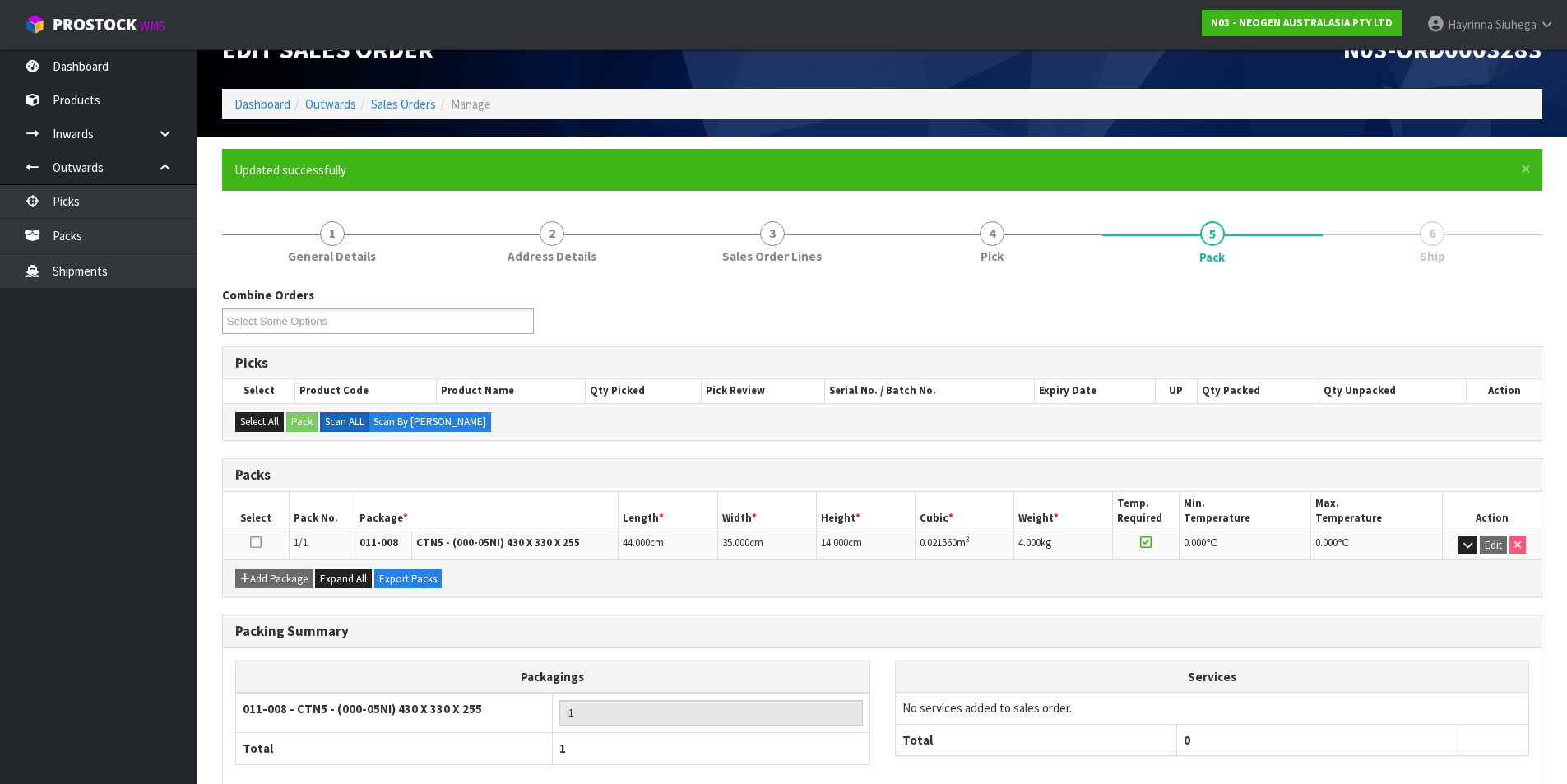
scroll to position [127, 0]
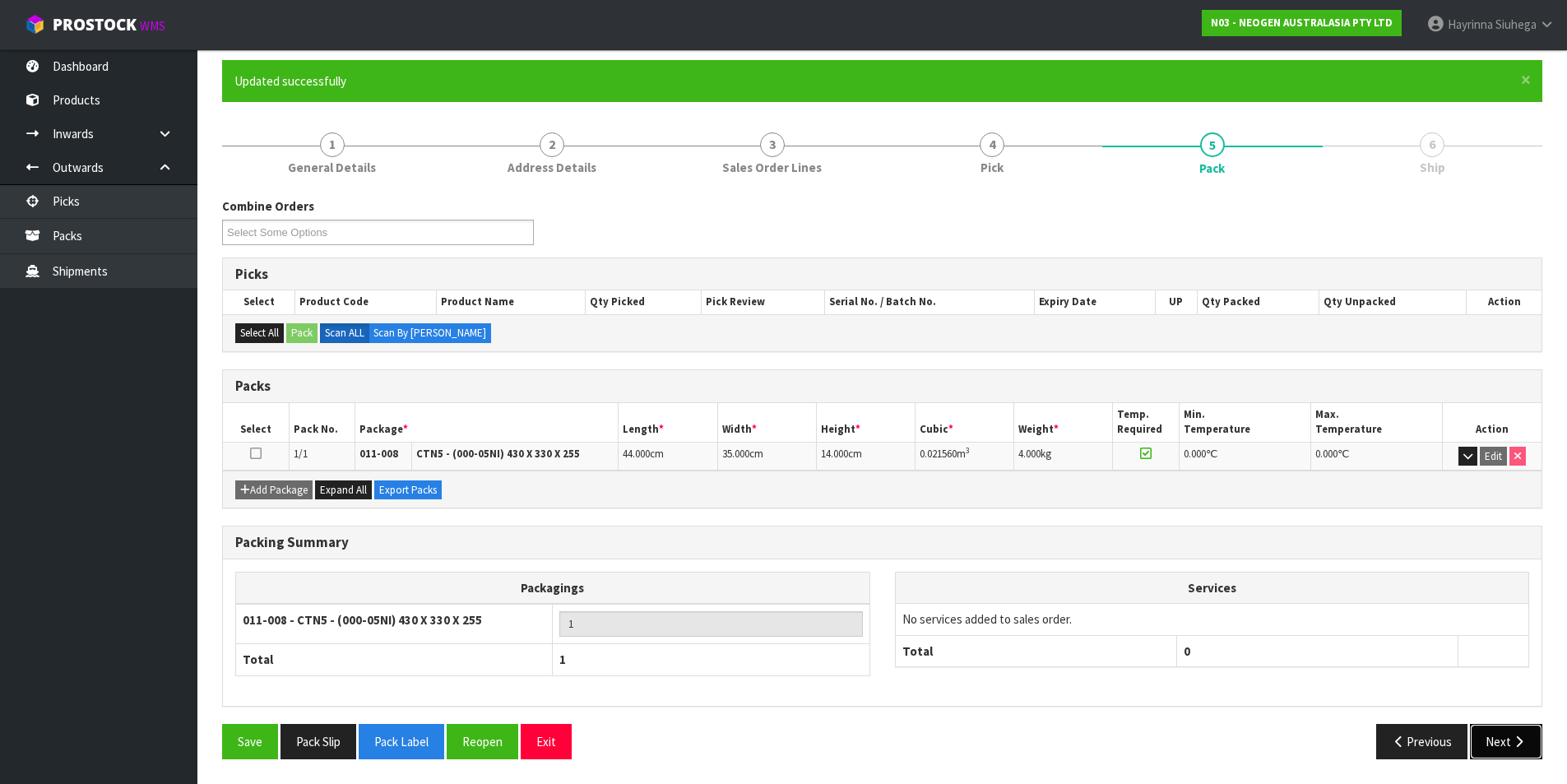
click at [1520, 739] on icon "button" at bounding box center [1519, 742] width 15 height 13
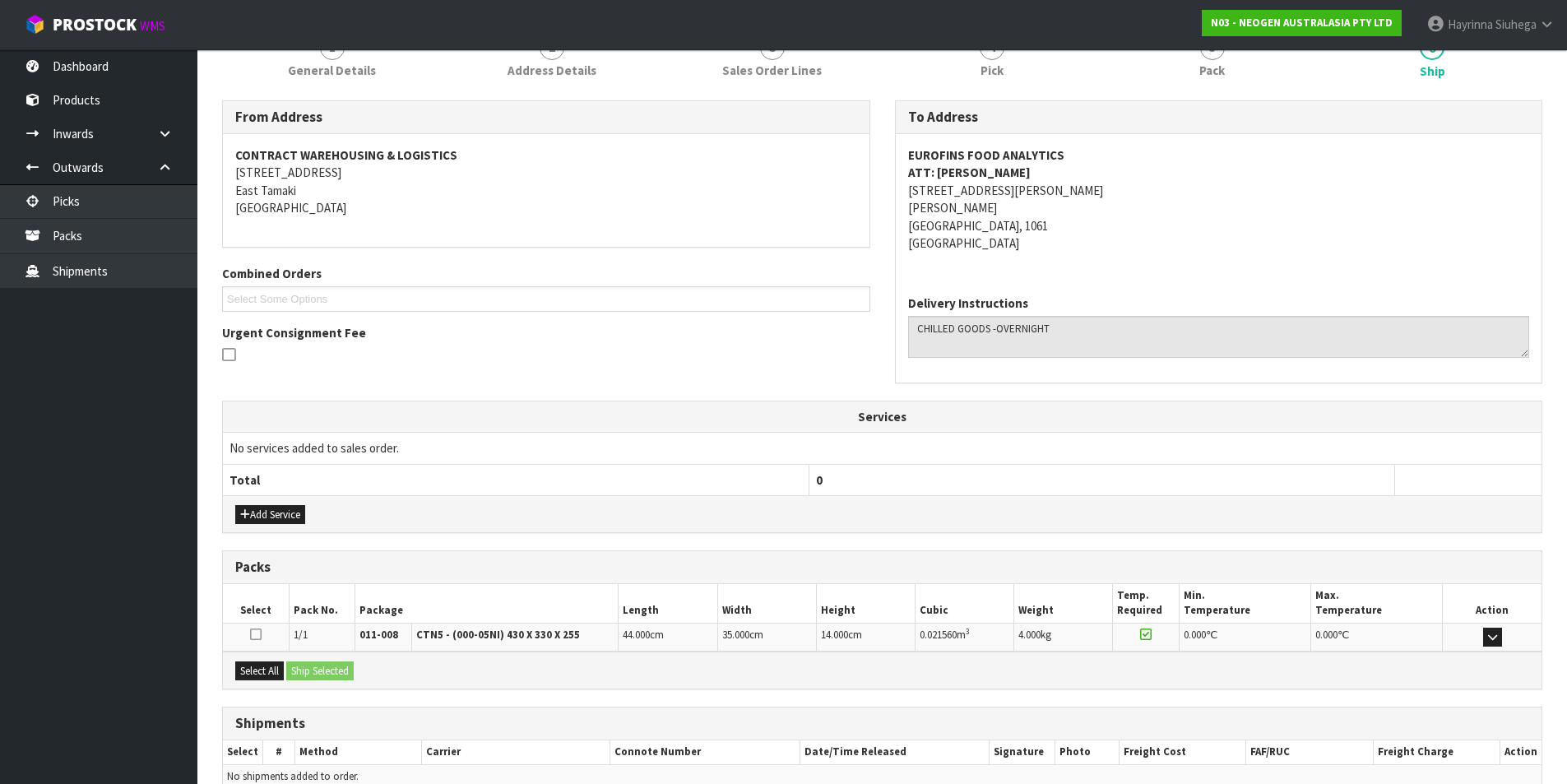
scroll to position [307, 0]
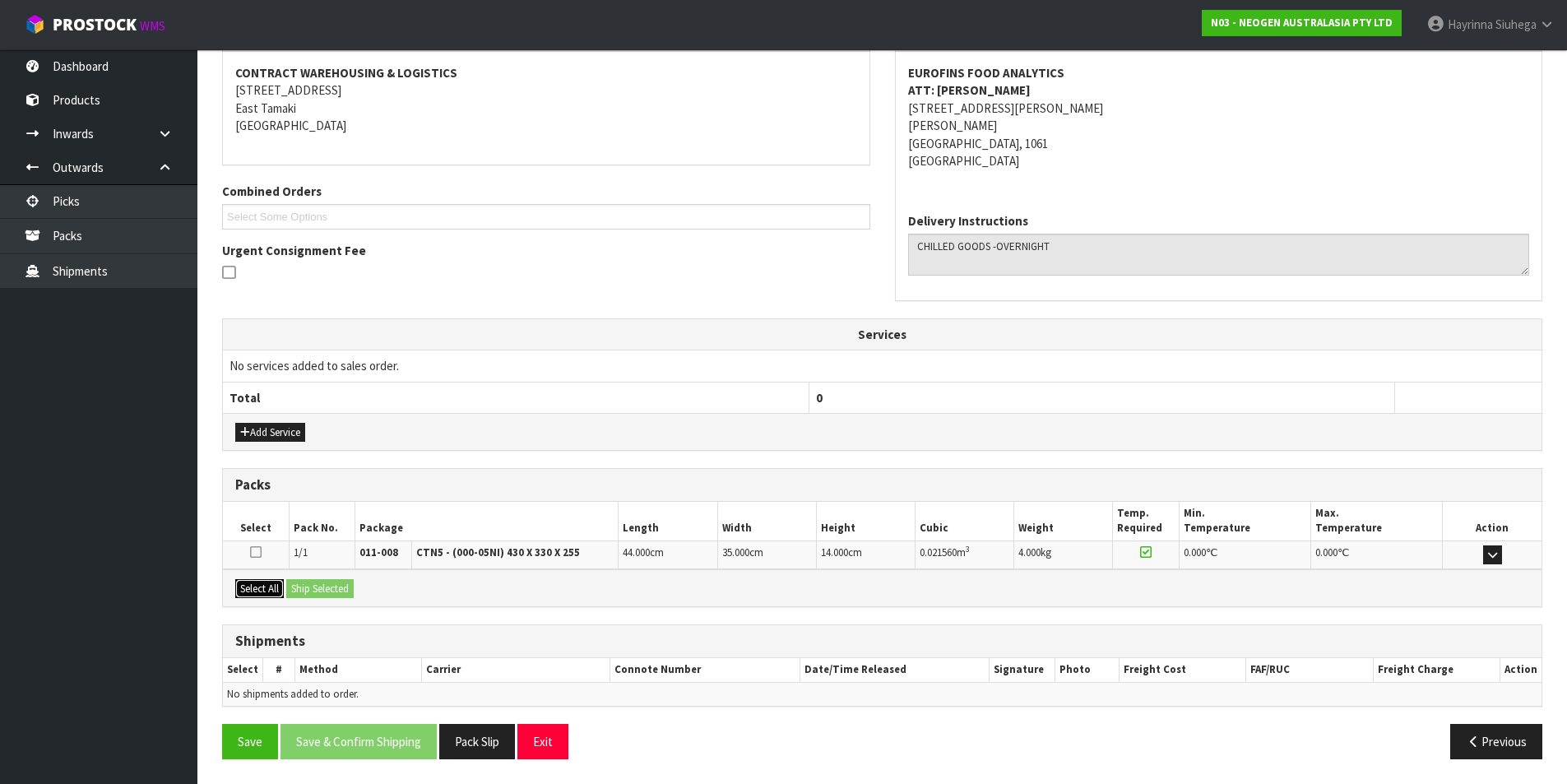
click at [266, 592] on button "Select All" at bounding box center [259, 588] width 48 height 20
click at [340, 591] on button "Ship Selected" at bounding box center [320, 588] width 67 height 20
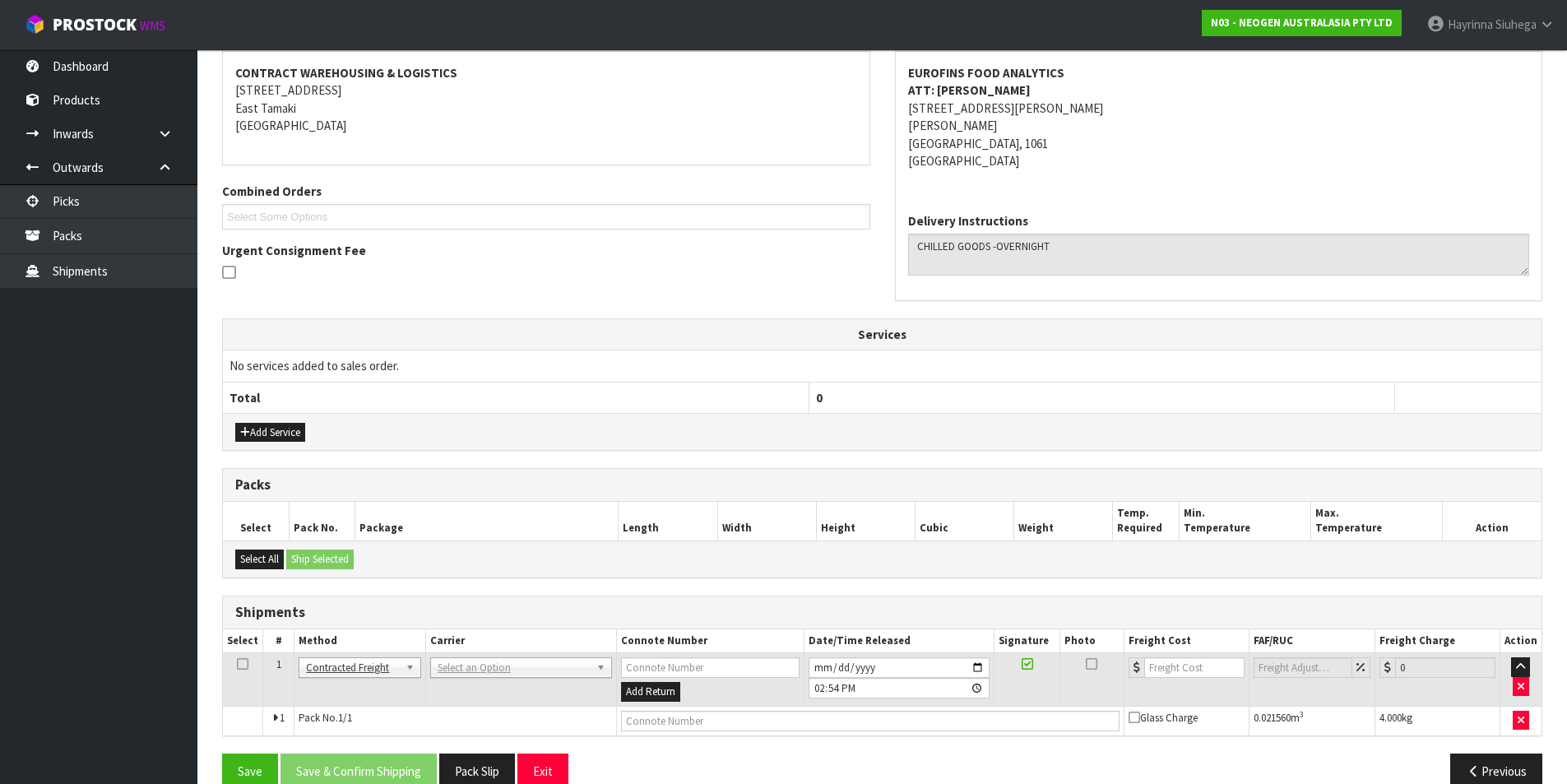
scroll to position [336, 0]
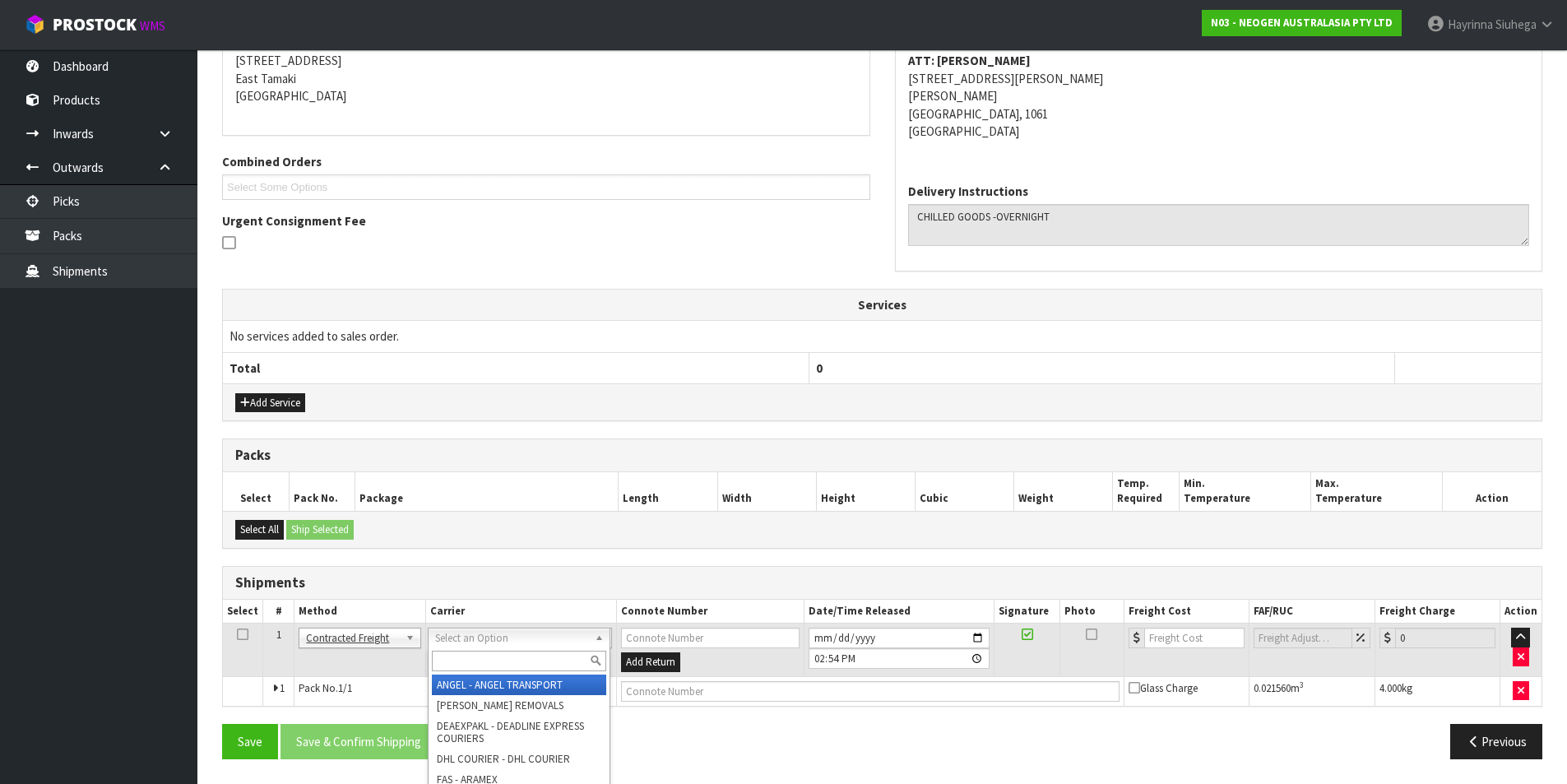
click at [530, 666] on input "text" at bounding box center [519, 660] width 174 height 21
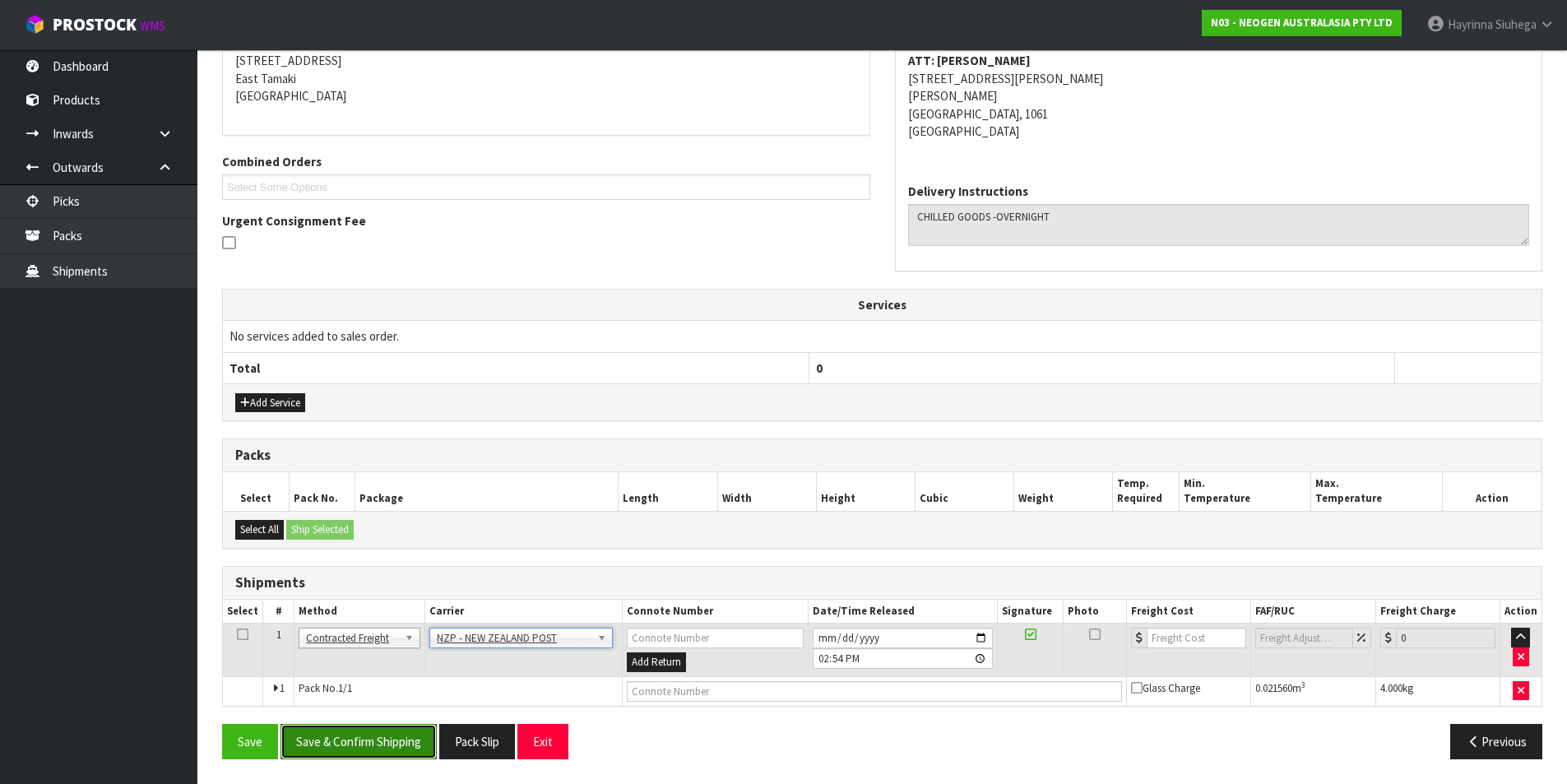
click at [325, 751] on button "Save & Confirm Shipping" at bounding box center [359, 741] width 156 height 35
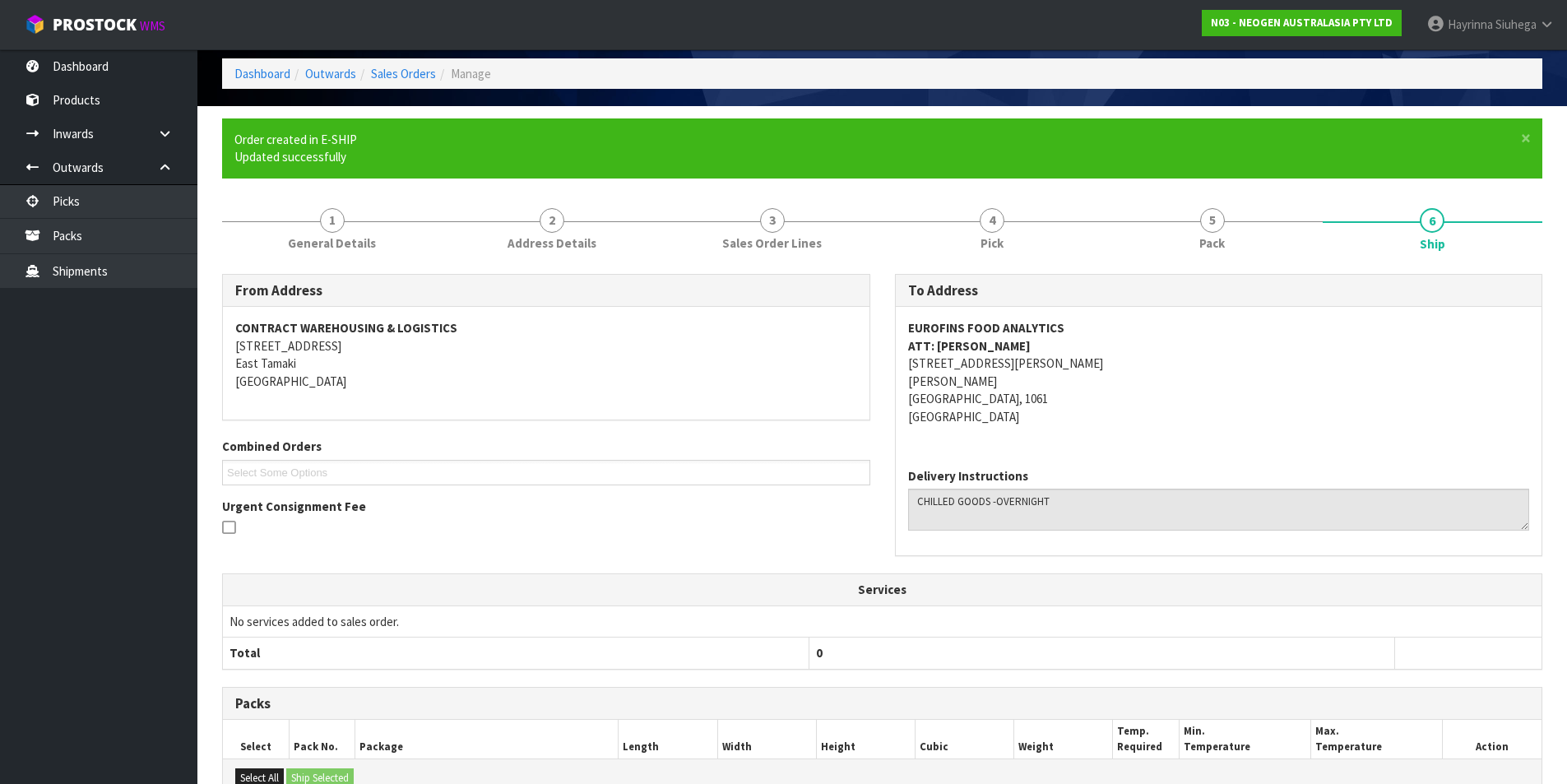
scroll to position [312, 0]
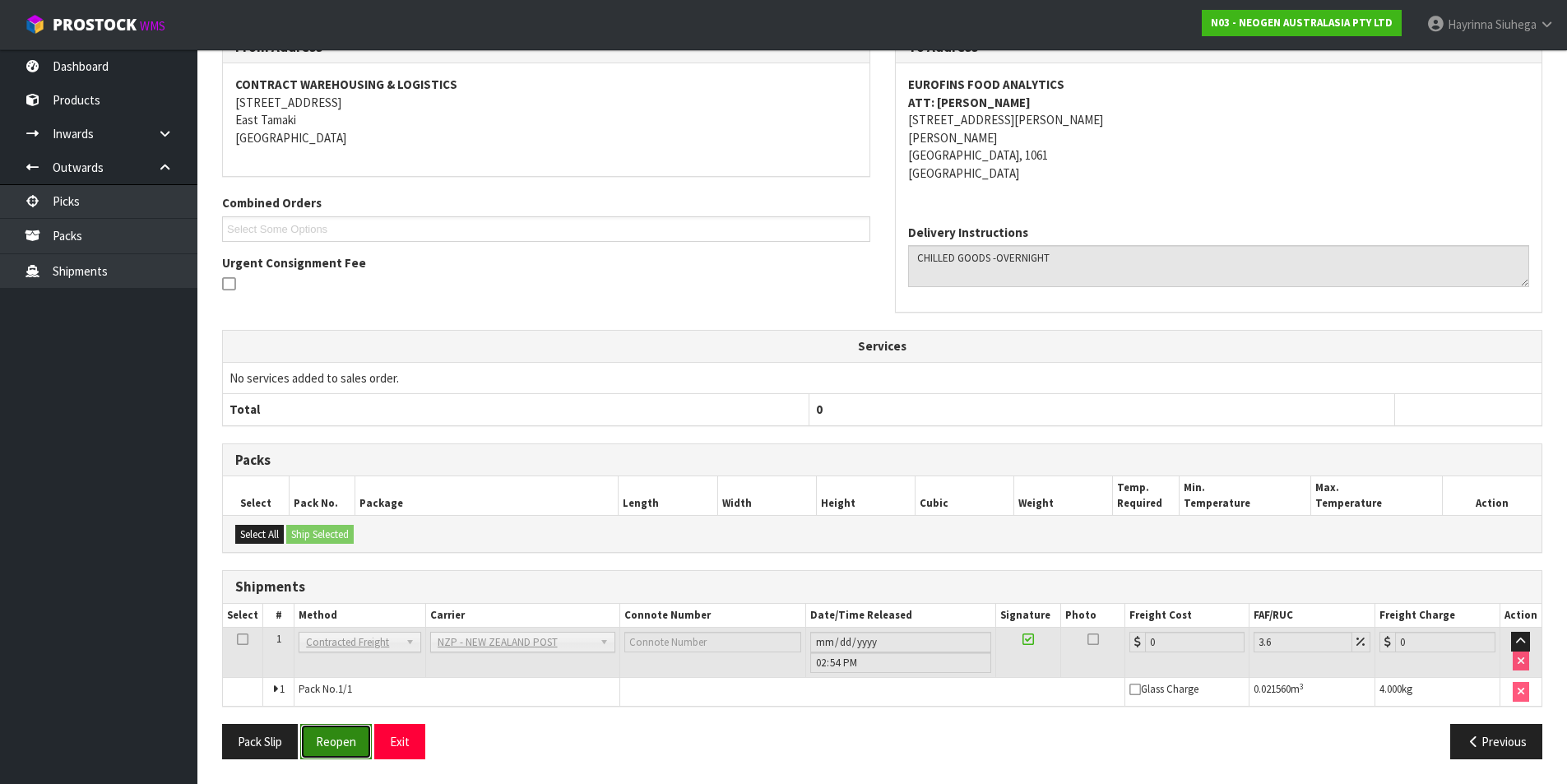
click at [318, 727] on button "Reopen" at bounding box center [337, 741] width 72 height 35
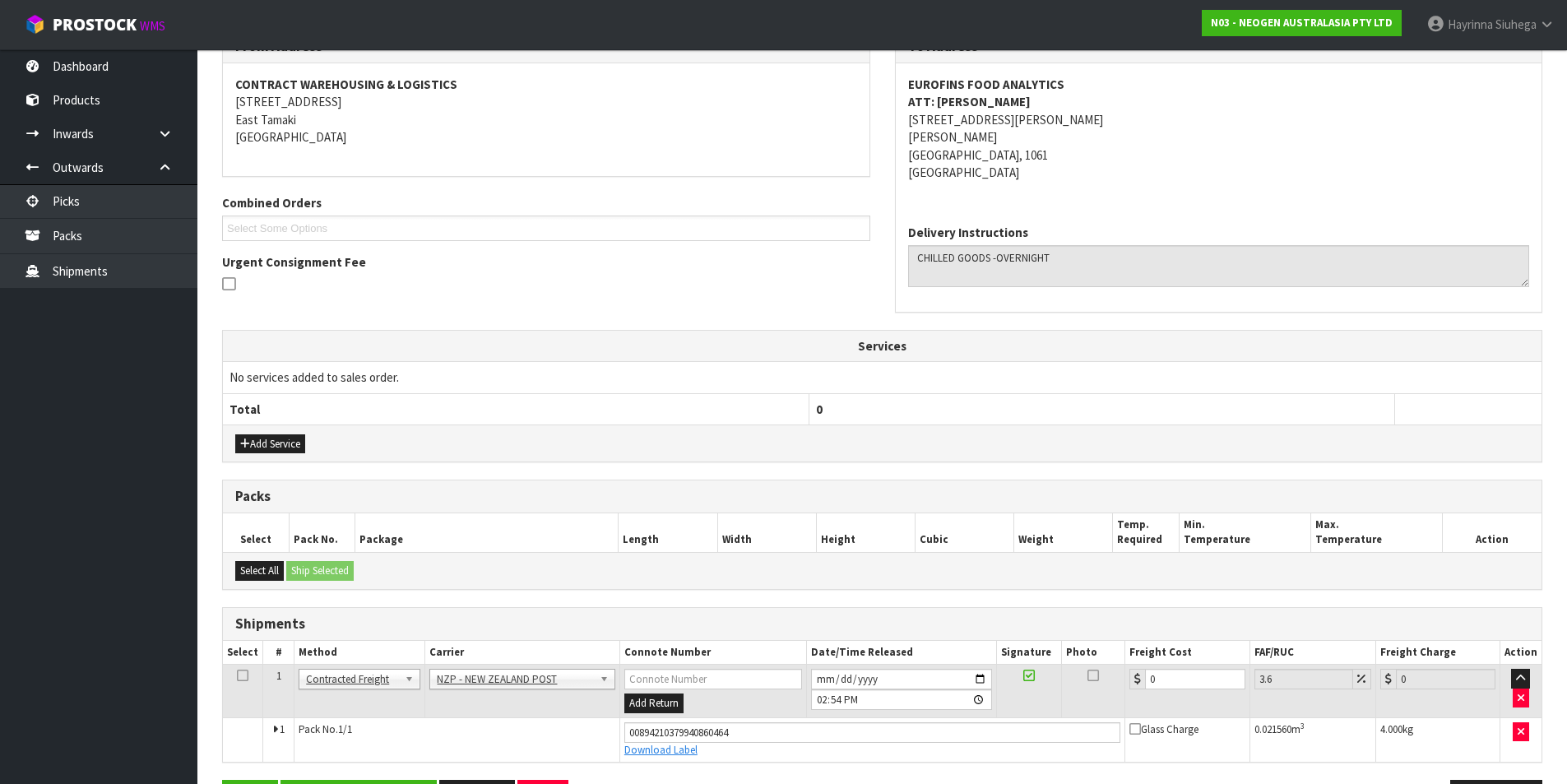
scroll to position [351, 0]
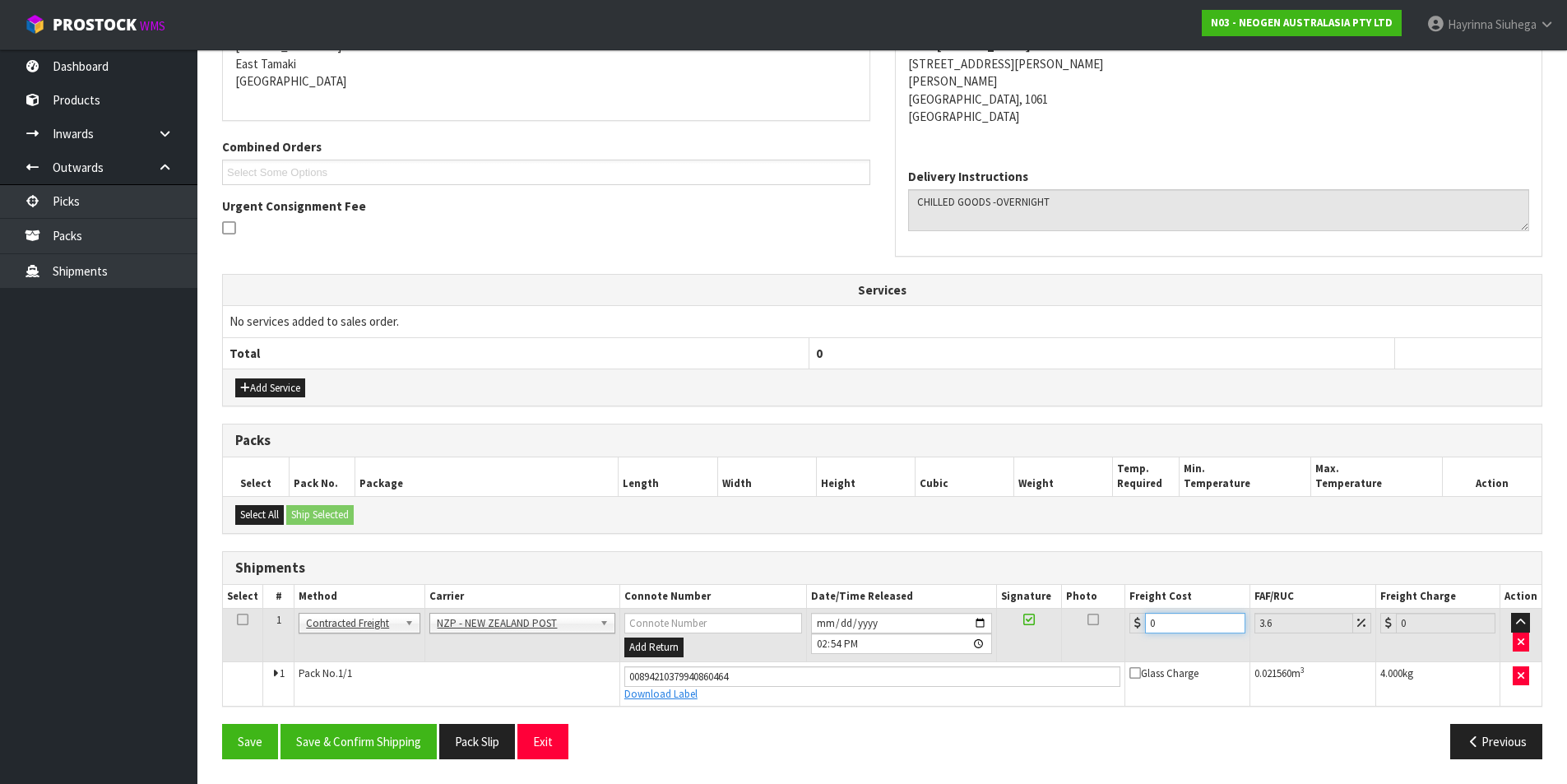
drag, startPoint x: 1174, startPoint y: 624, endPoint x: 1045, endPoint y: 623, distance: 129.0
click at [1062, 624] on tr "1 Client Local Pickup Customer Local Pickup Company Freight Contracted Freight …" at bounding box center [882, 635] width 1319 height 54
click at [223, 724] on button "Save" at bounding box center [250, 741] width 56 height 35
click at [372, 736] on button "Save & Confirm Shipping" at bounding box center [359, 741] width 156 height 35
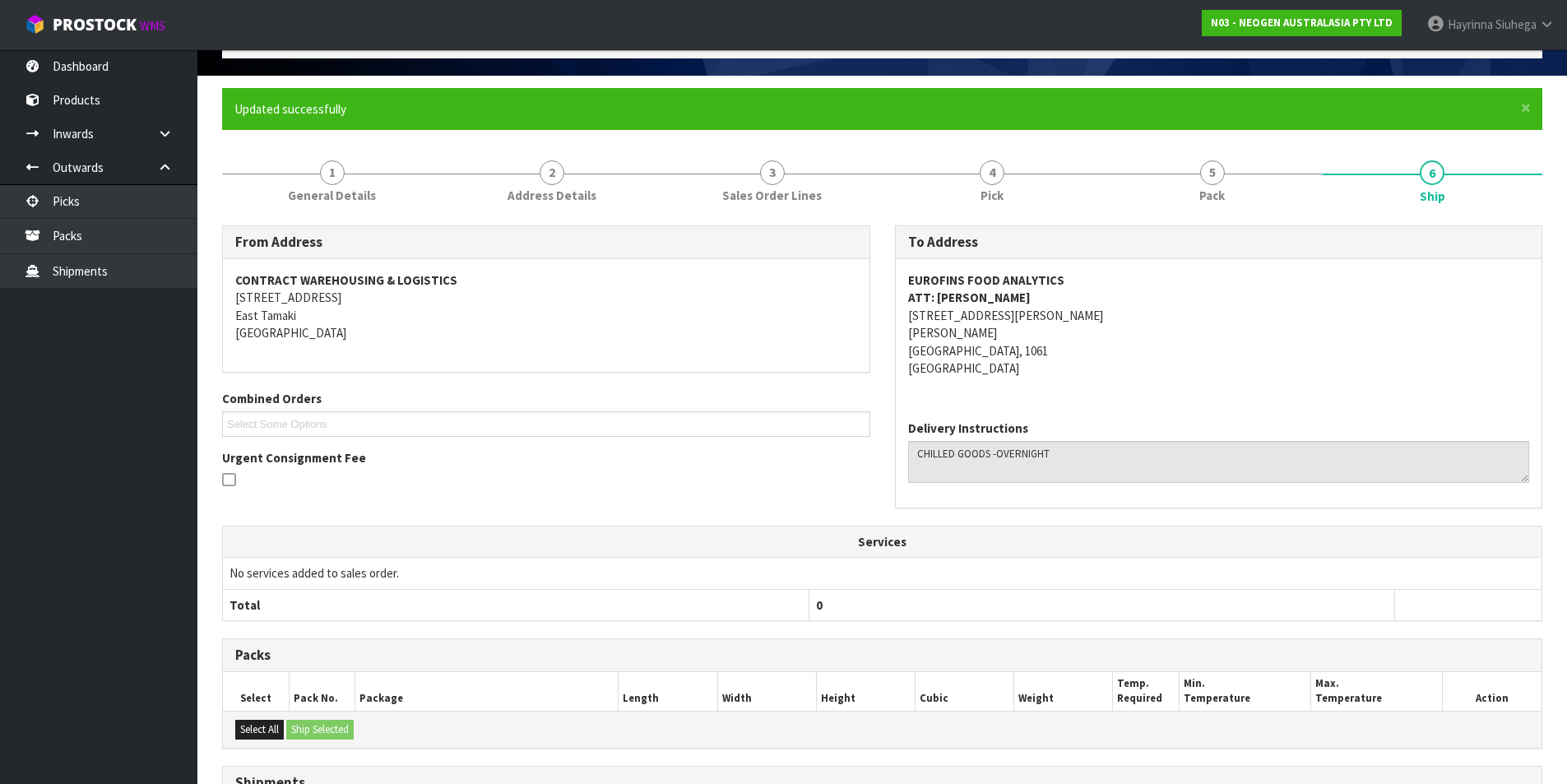
scroll to position [0, 0]
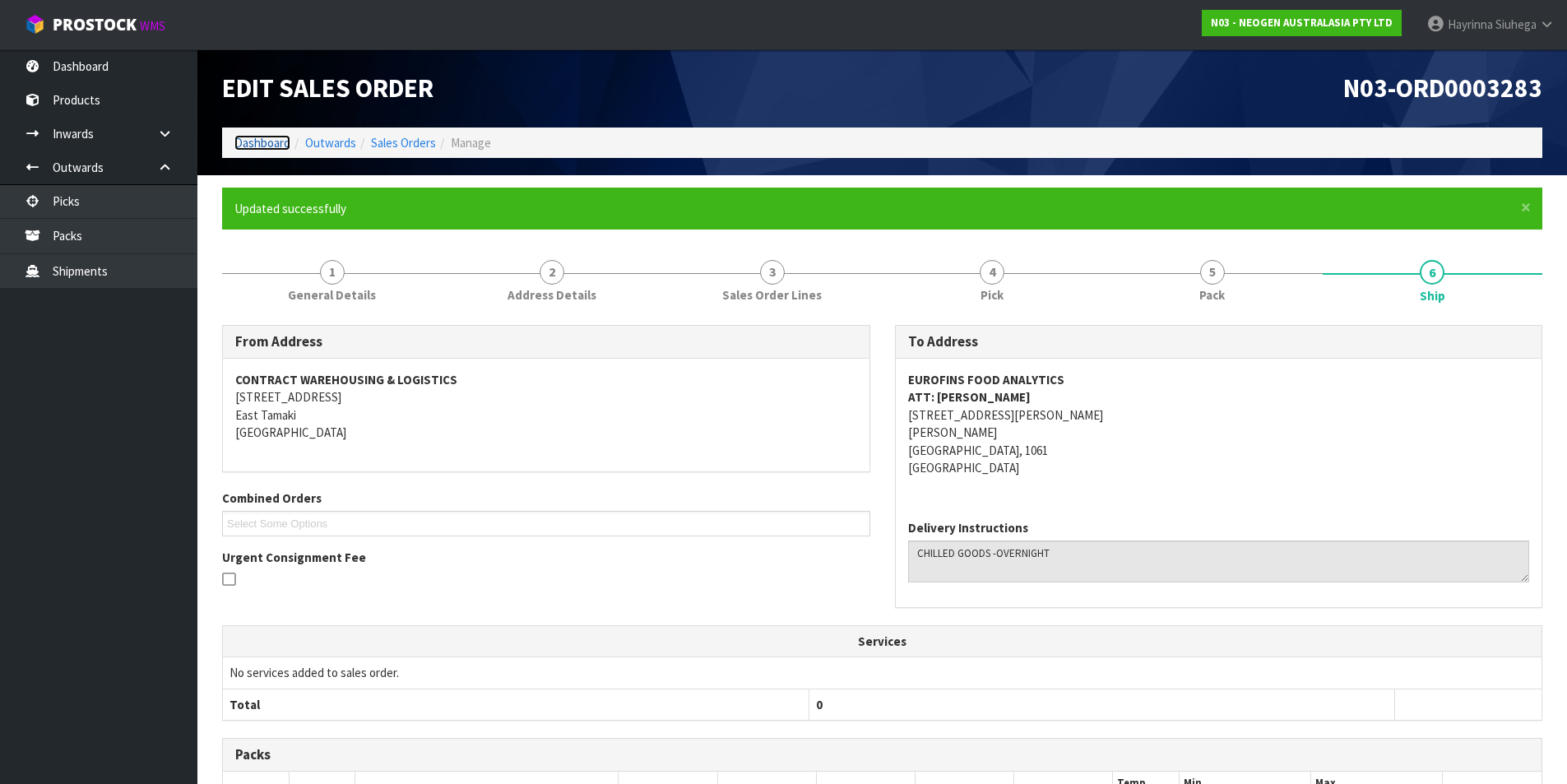
click at [258, 135] on link "Dashboard" at bounding box center [262, 142] width 56 height 15
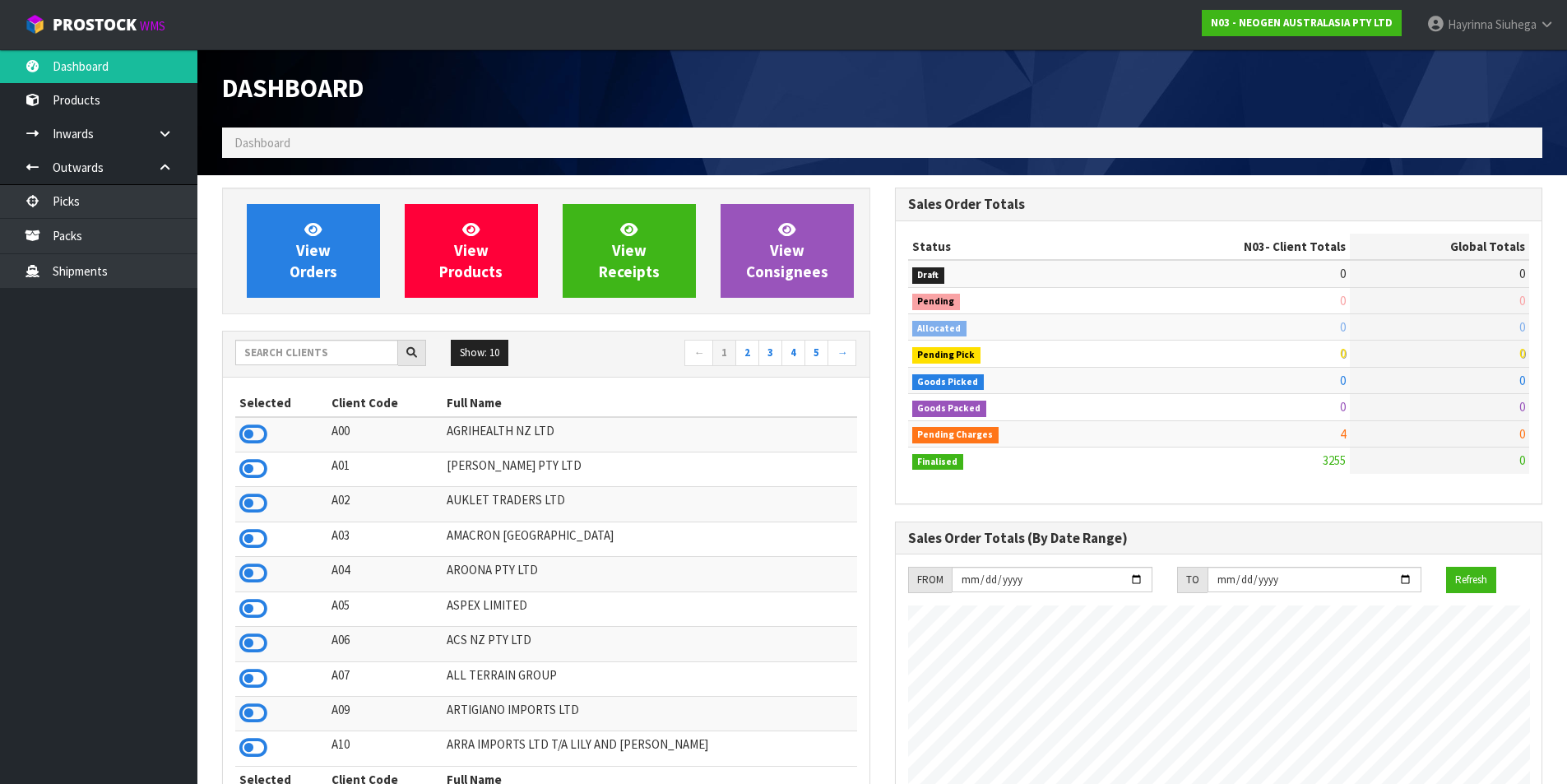
scroll to position [1246, 672]
click at [331, 351] on input "text" at bounding box center [317, 353] width 163 height 25
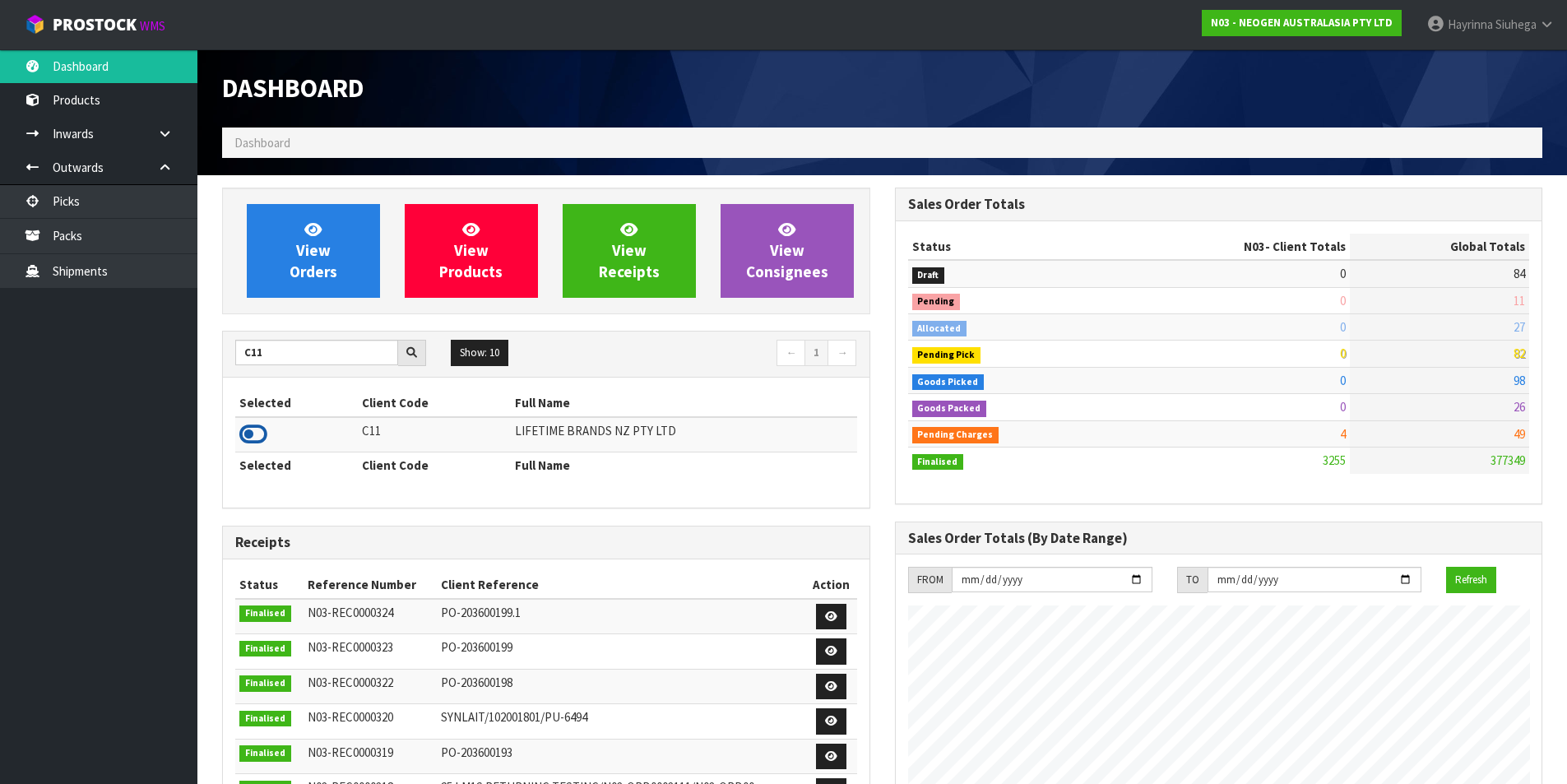
click at [258, 431] on icon at bounding box center [253, 434] width 28 height 25
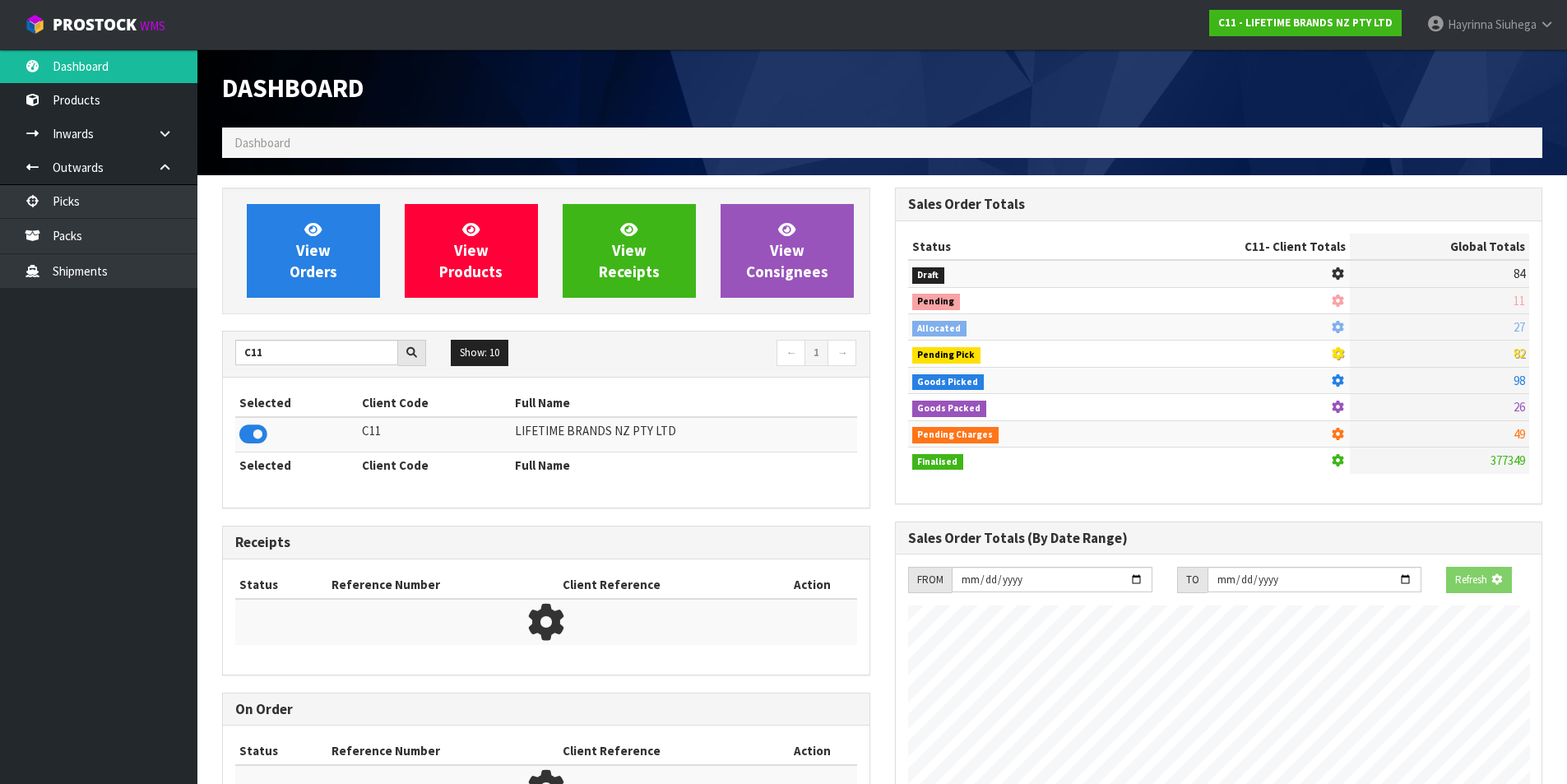
scroll to position [1025, 672]
click at [306, 276] on span "View Orders" at bounding box center [313, 250] width 48 height 62
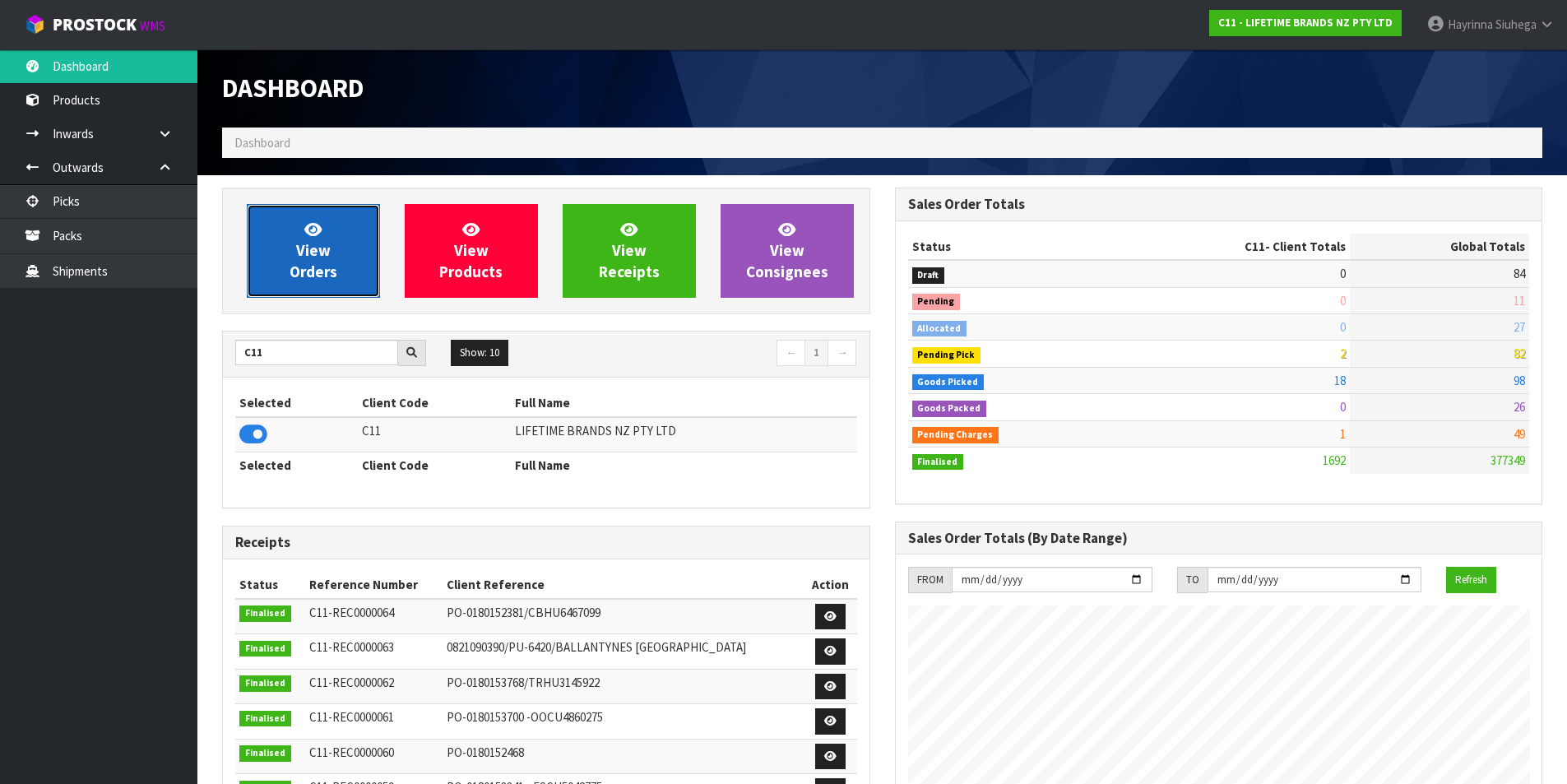
scroll to position [1246, 672]
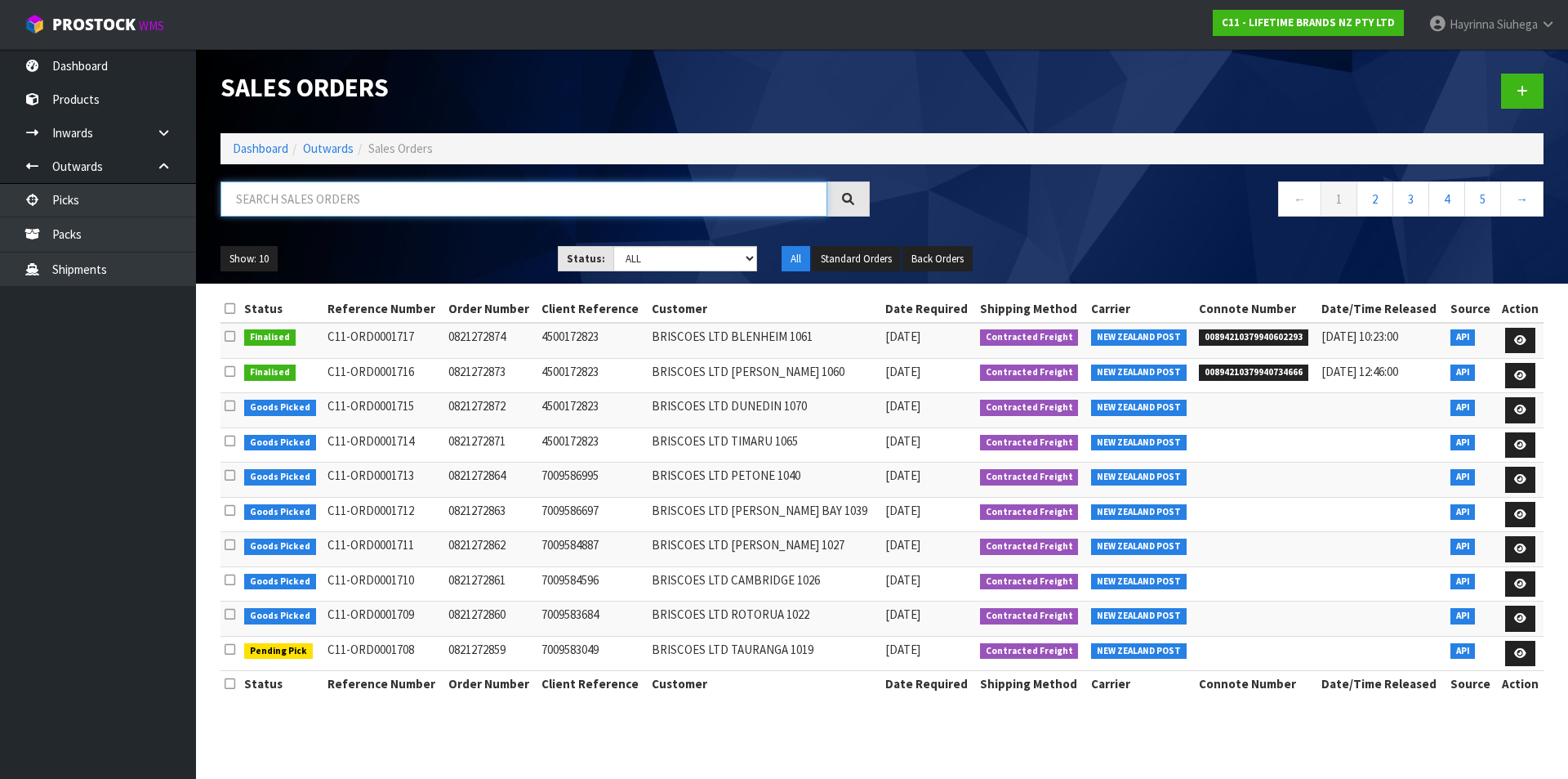
click at [318, 201] on input "text" at bounding box center [524, 199] width 607 height 35
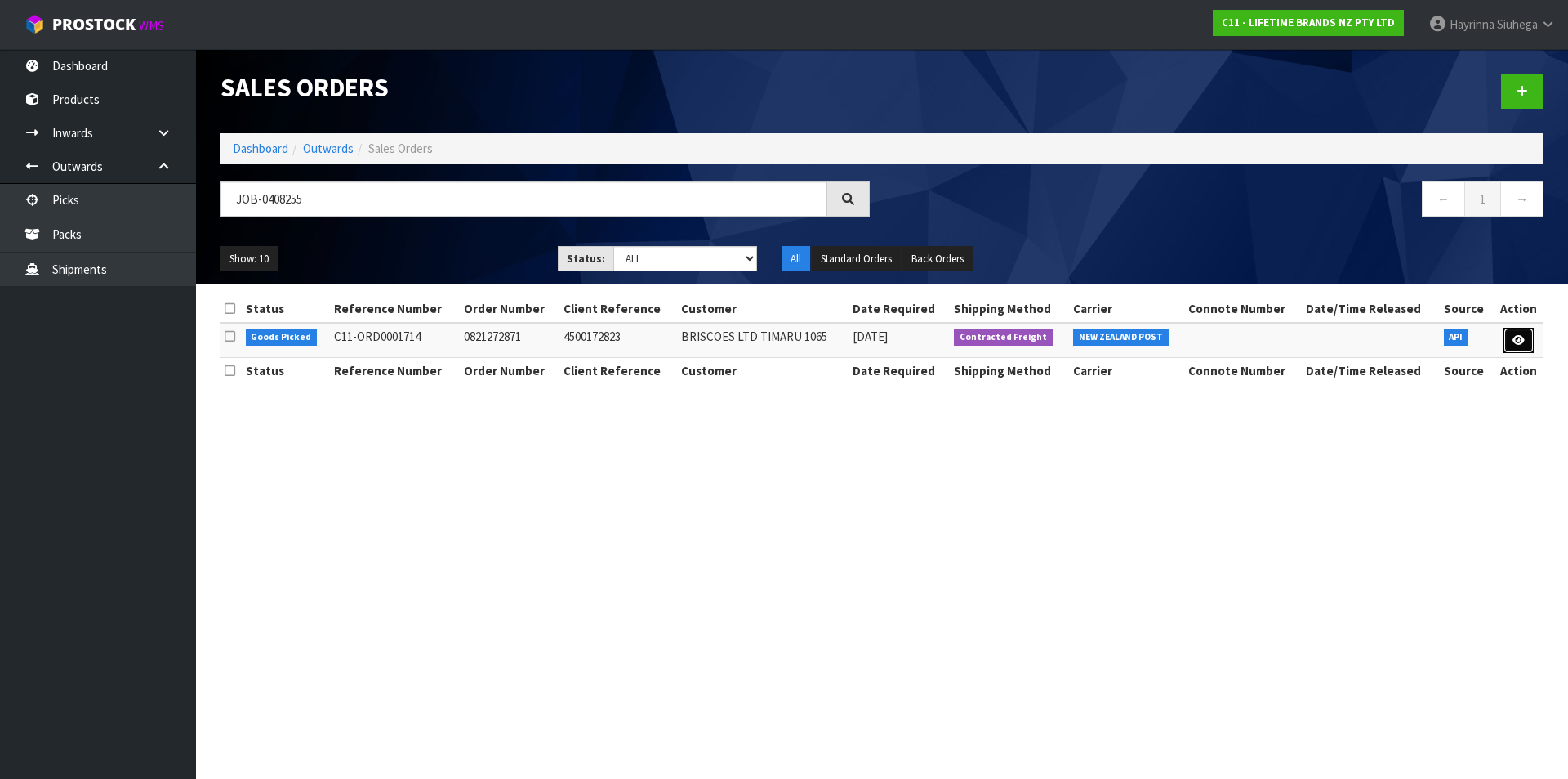
click at [1521, 342] on icon at bounding box center [1519, 340] width 12 height 11
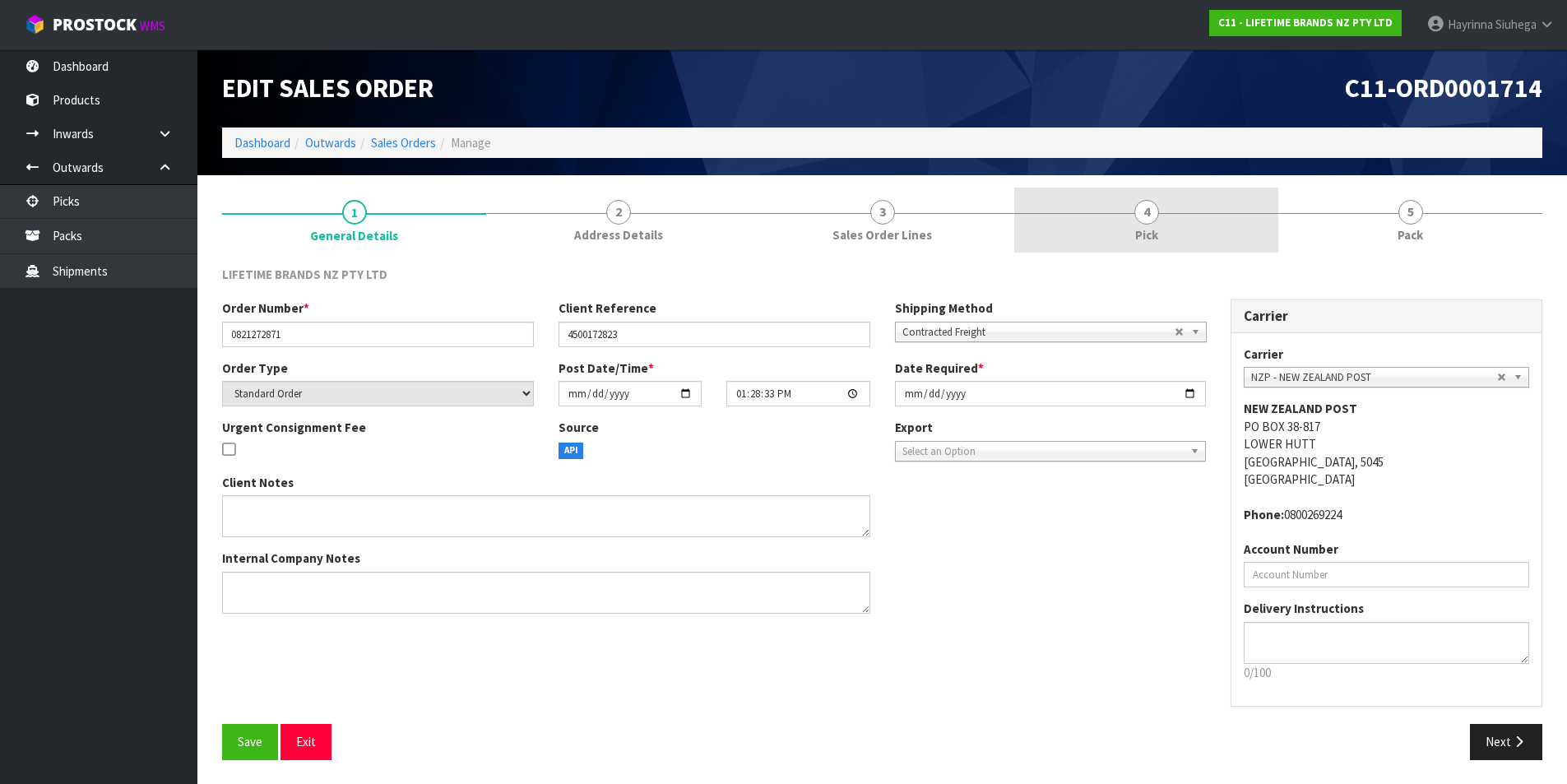
click at [1212, 242] on link "4 Pick" at bounding box center [1146, 220] width 264 height 65
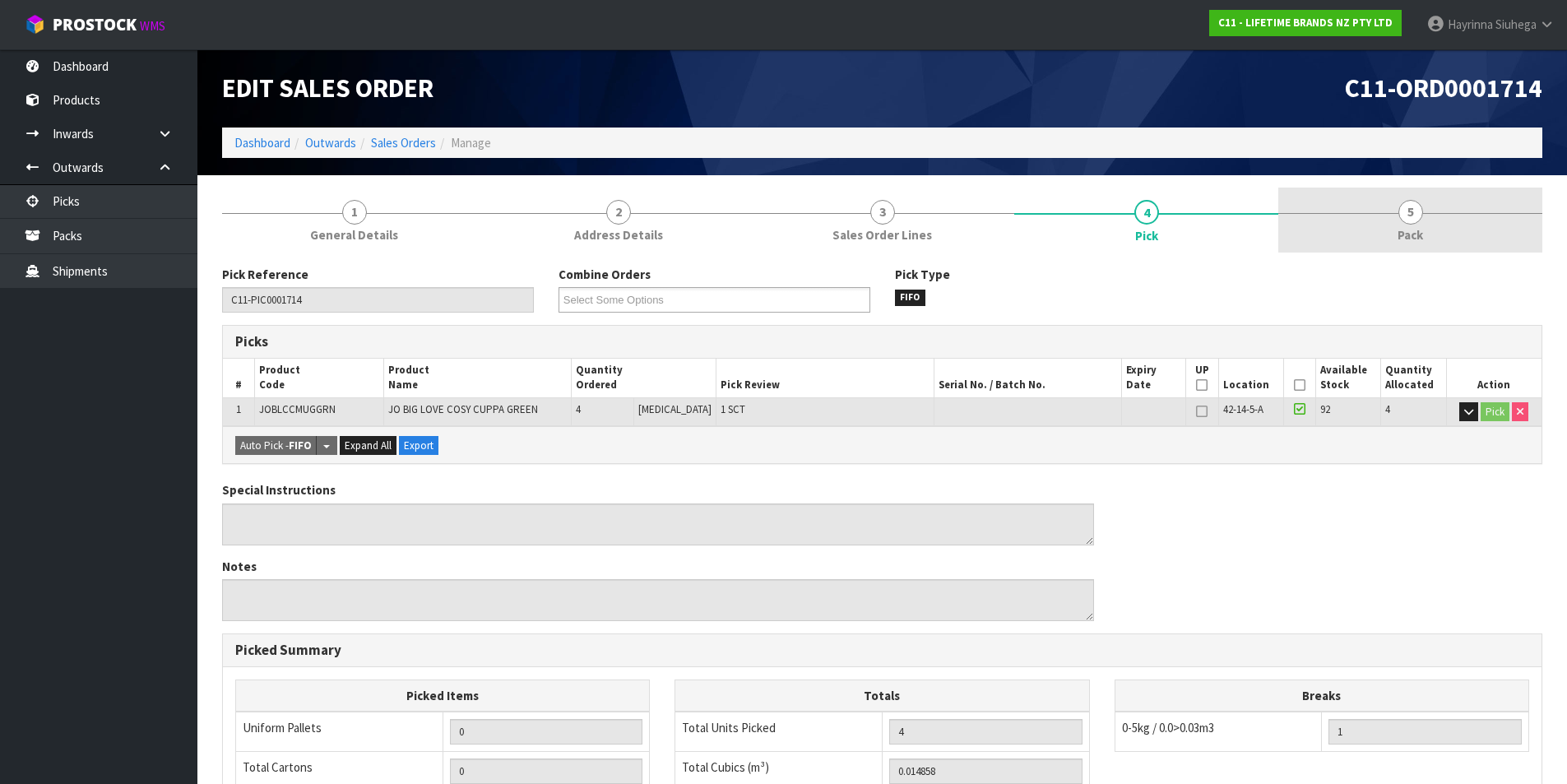
click at [1361, 213] on link "5 Pack" at bounding box center [1411, 220] width 264 height 65
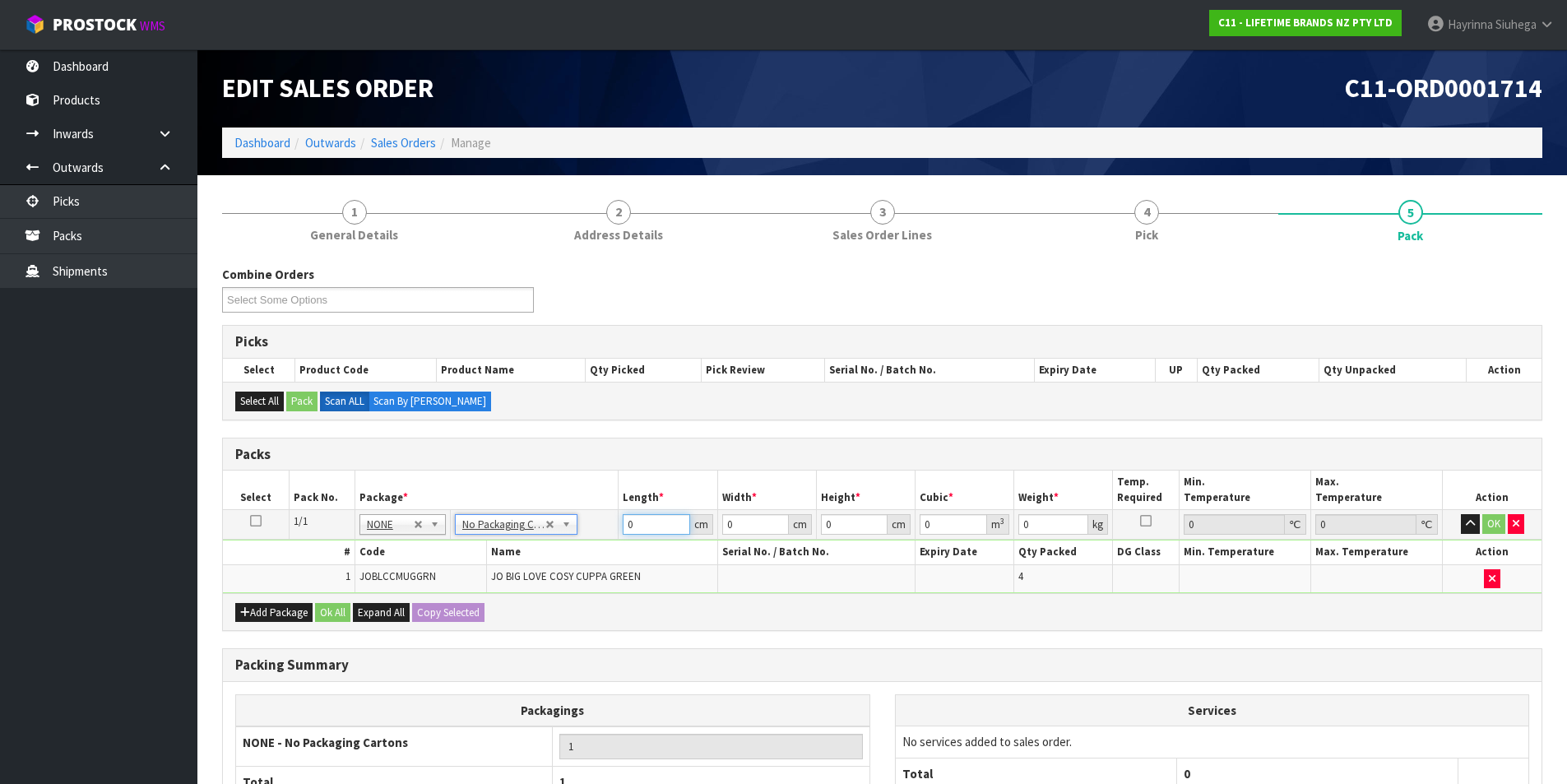
click at [628, 527] on input "0" at bounding box center [656, 524] width 66 height 21
click button "OK" at bounding box center [1494, 524] width 23 height 20
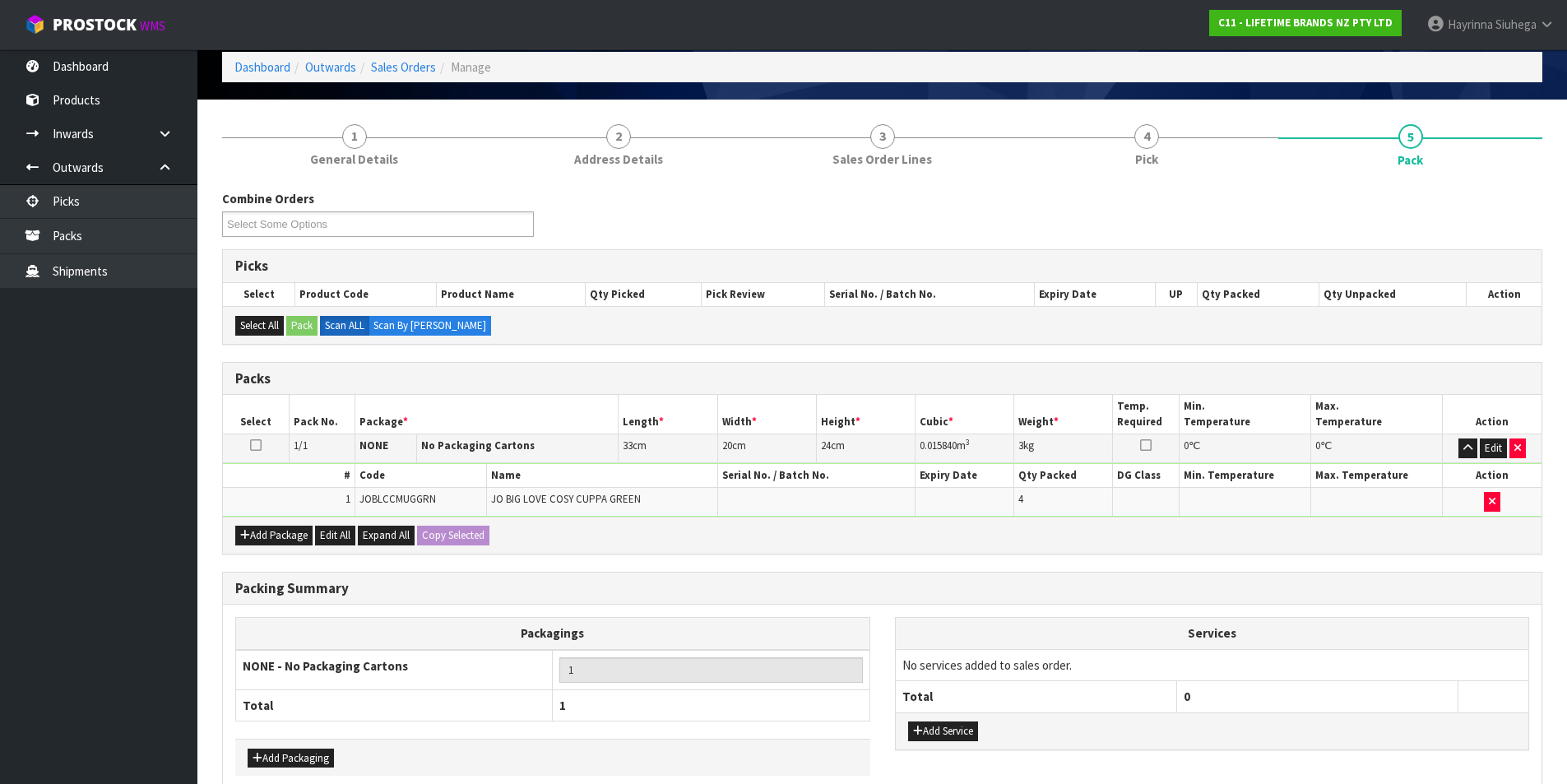
scroll to position [159, 0]
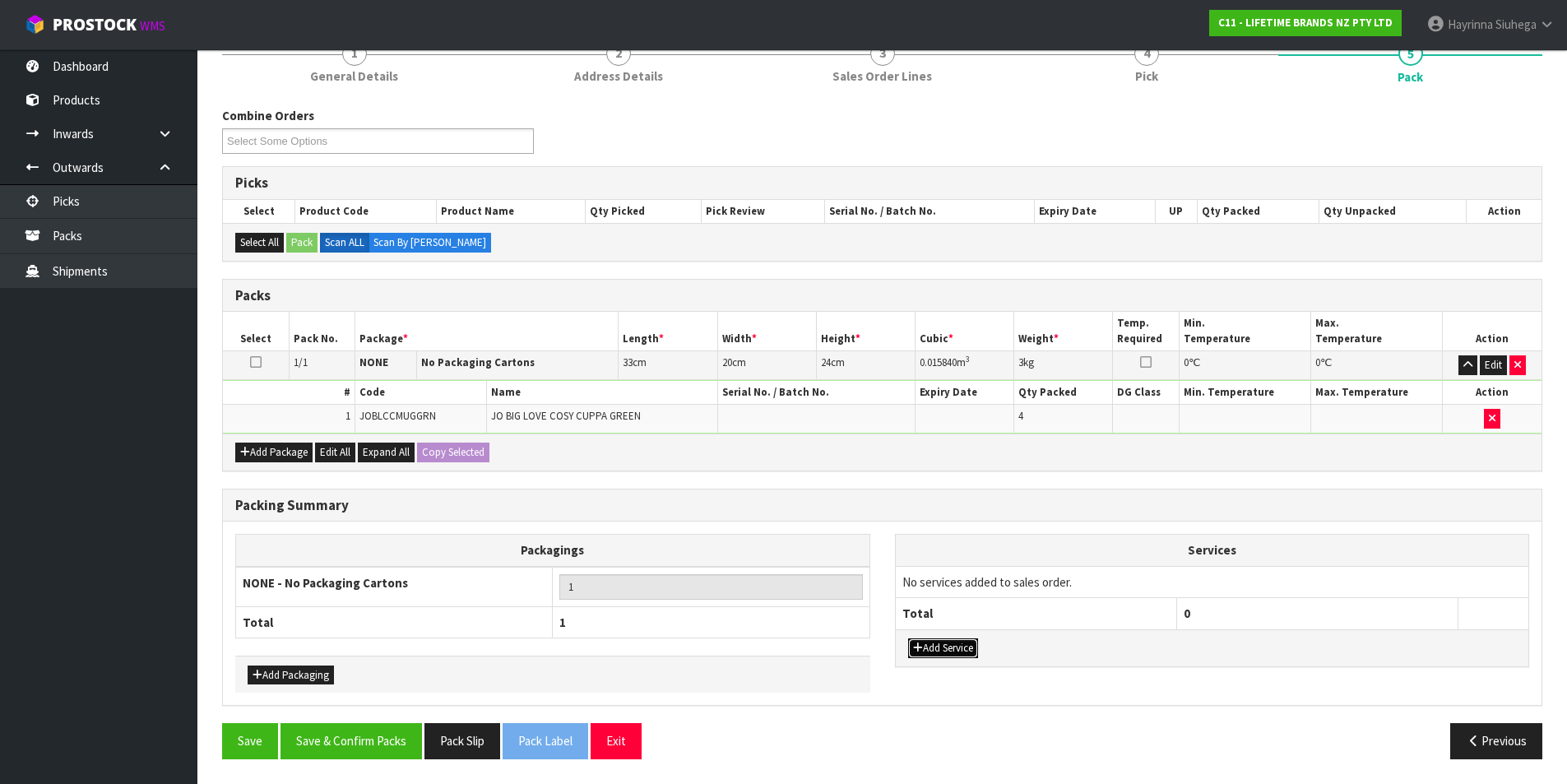
click at [967, 649] on button "Add Service" at bounding box center [943, 648] width 70 height 20
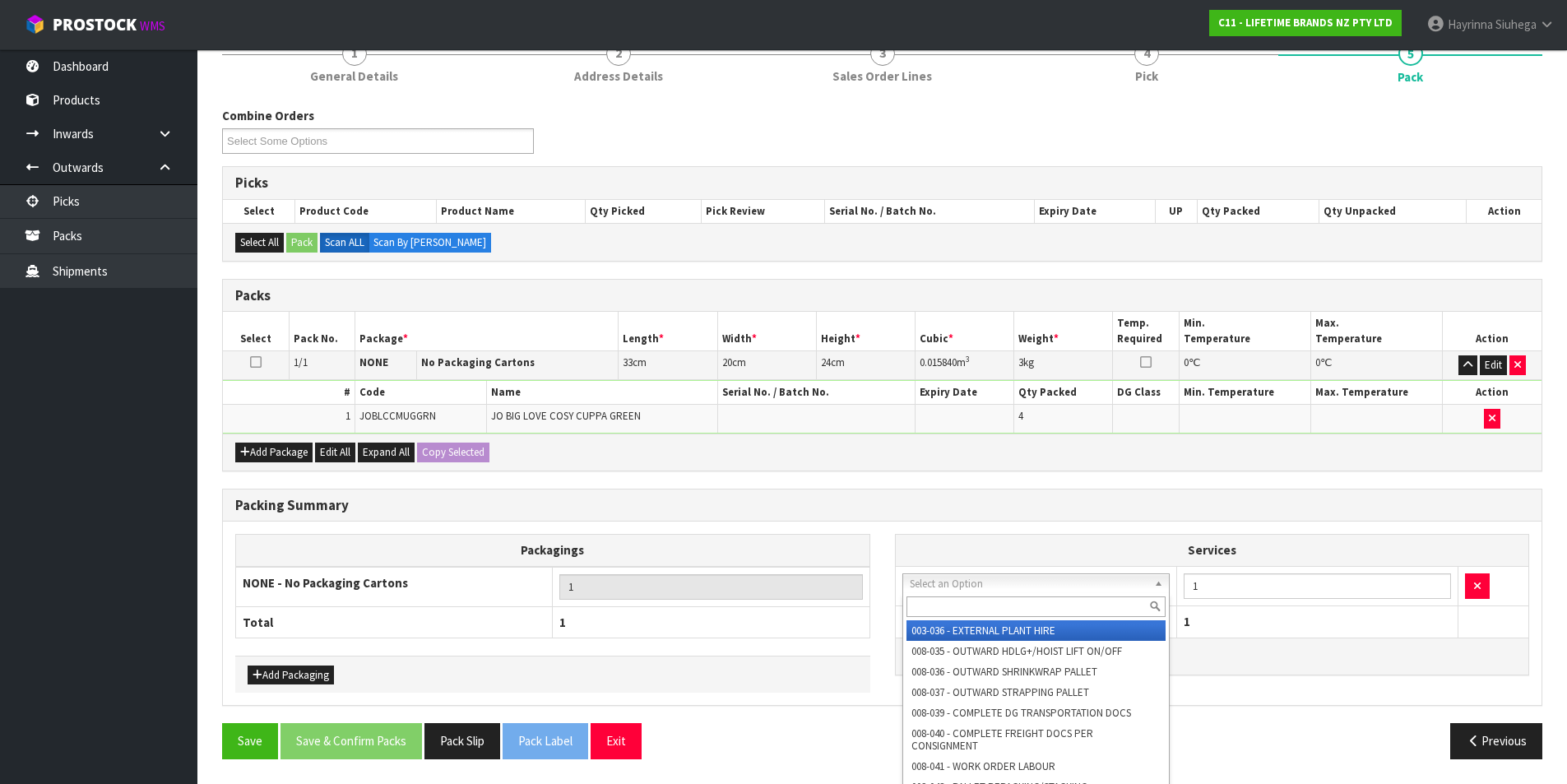
click at [1007, 605] on input "text" at bounding box center [1037, 606] width 260 height 21
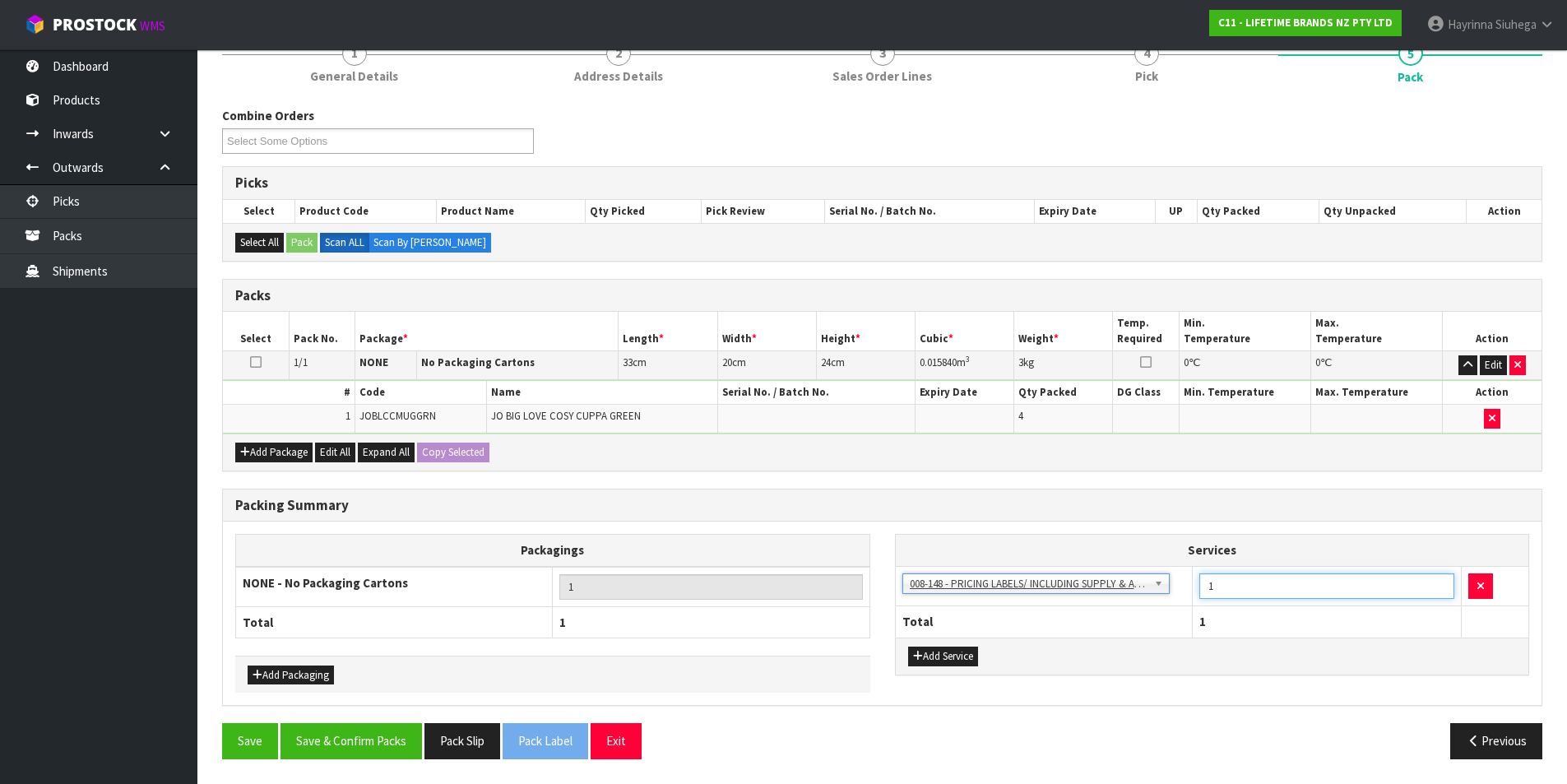
drag, startPoint x: 1218, startPoint y: 588, endPoint x: 1198, endPoint y: 588, distance: 20.0
click at [1201, 588] on input "1" at bounding box center [1327, 586] width 255 height 25
click at [364, 738] on button "Save & Confirm Packs" at bounding box center [352, 740] width 142 height 35
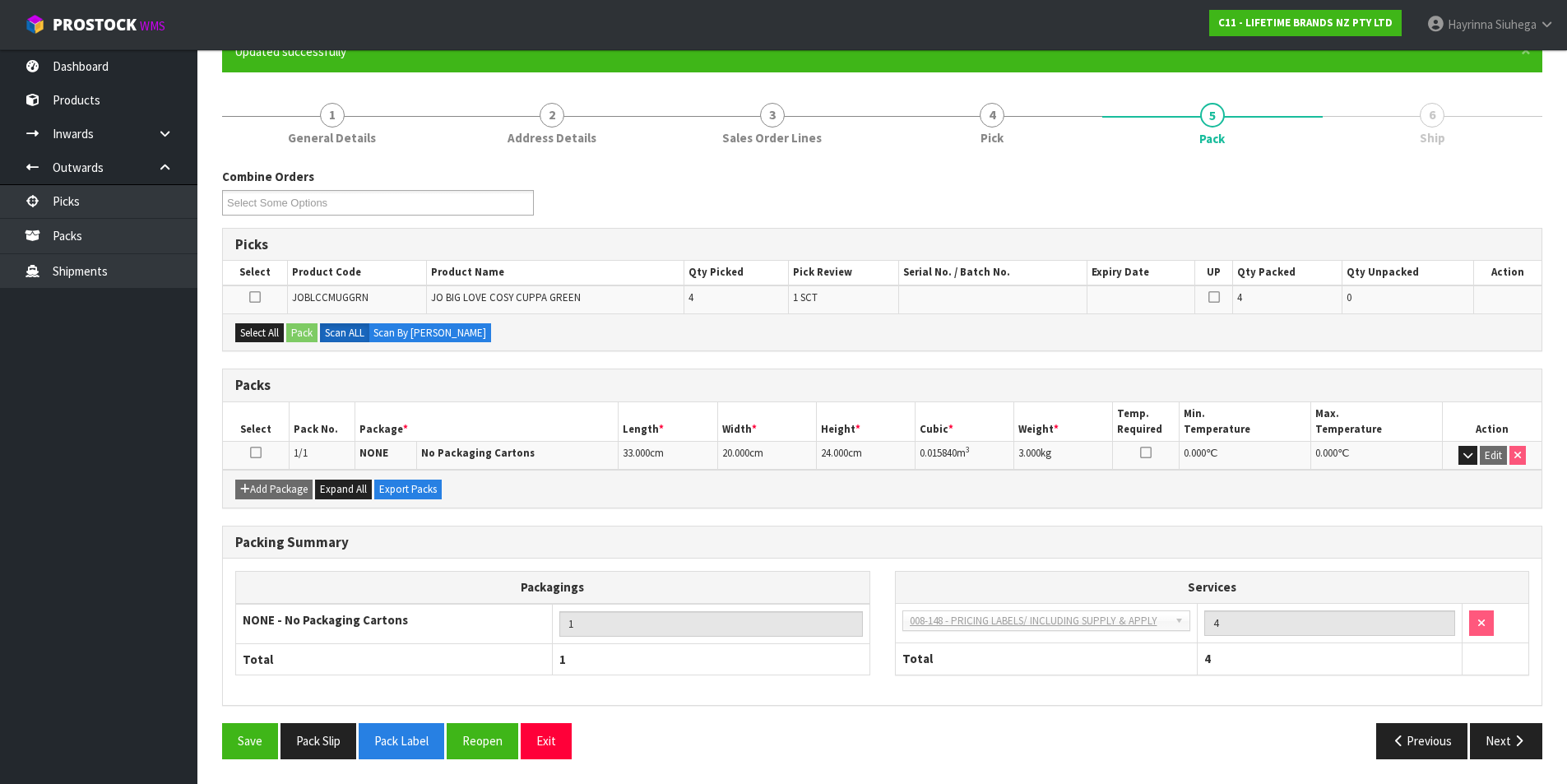
scroll to position [127, 0]
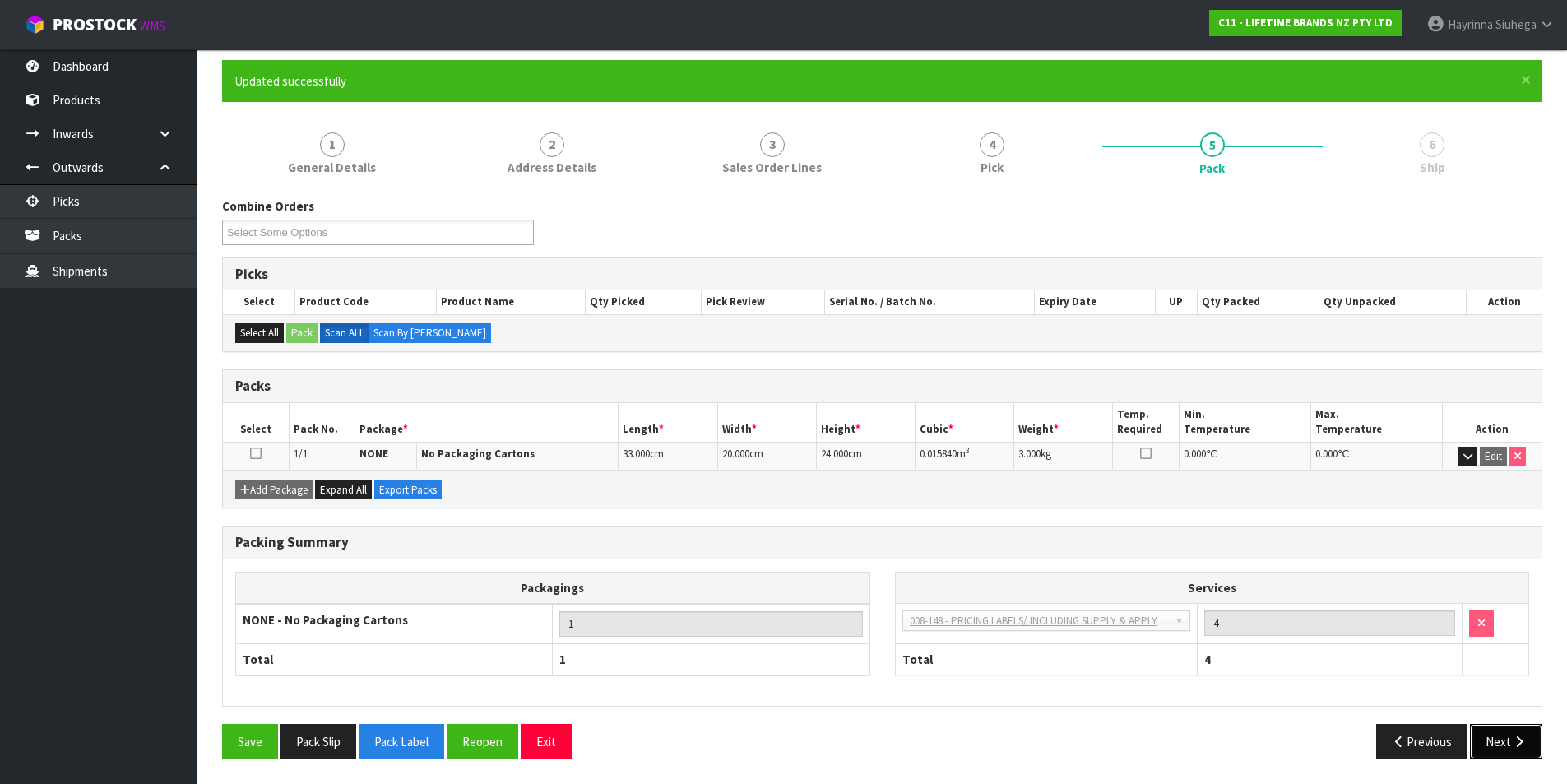
click at [1509, 738] on button "Next" at bounding box center [1506, 741] width 73 height 35
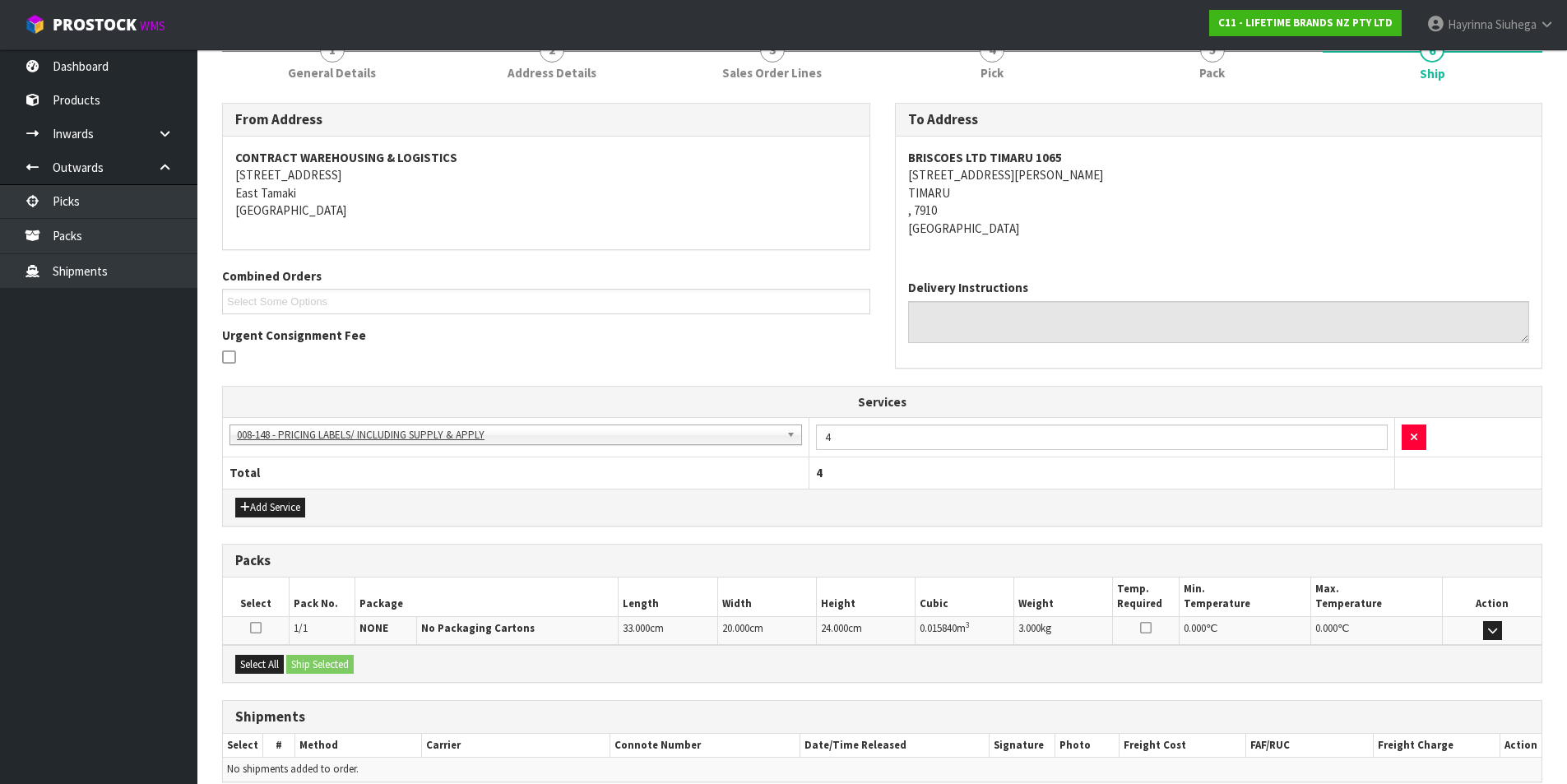
scroll to position [298, 0]
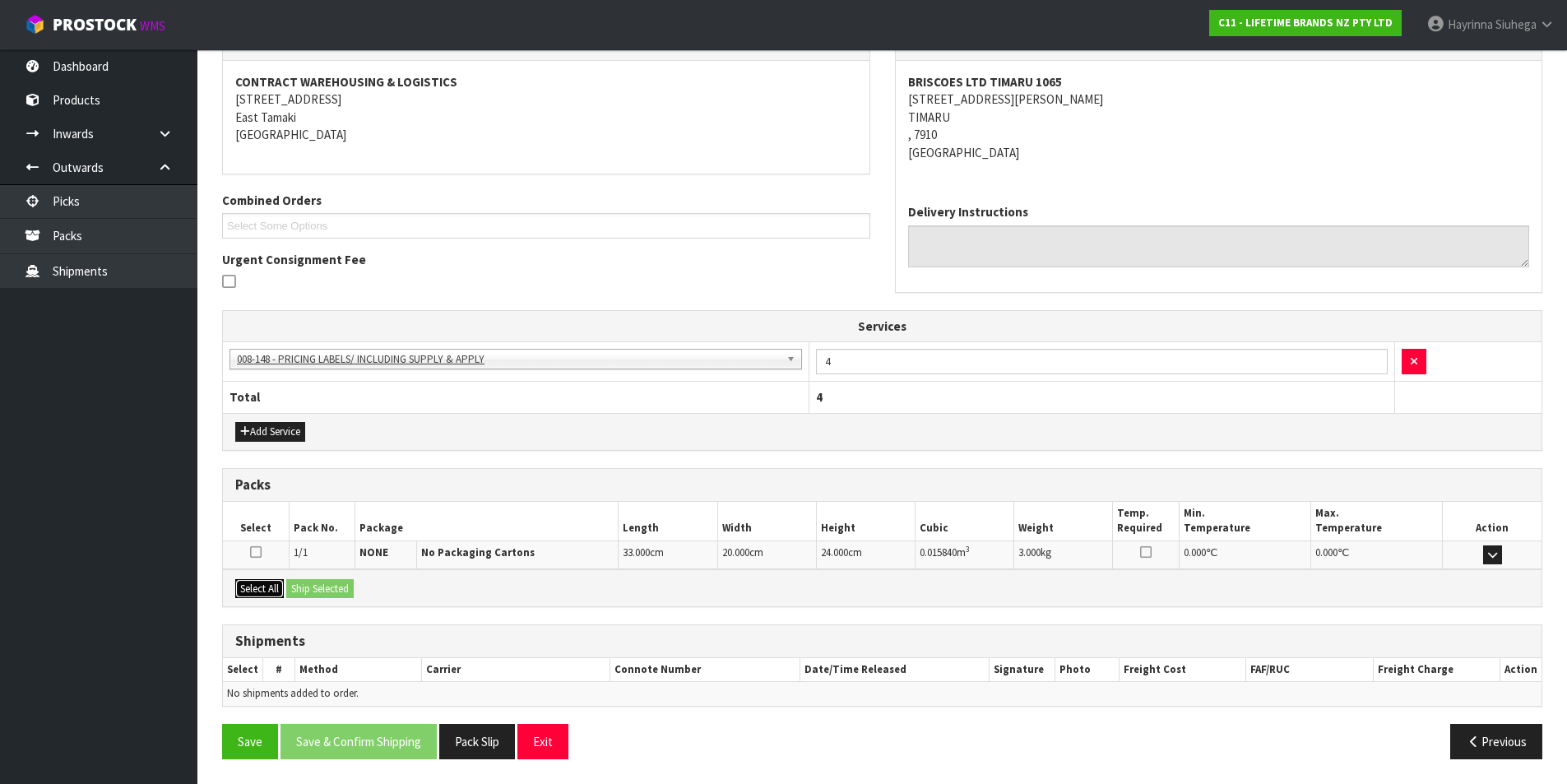
drag, startPoint x: 249, startPoint y: 581, endPoint x: 316, endPoint y: 581, distance: 67.0
click at [249, 581] on button "Select All" at bounding box center [259, 588] width 48 height 20
click at [316, 581] on button "Ship Selected" at bounding box center [320, 588] width 67 height 20
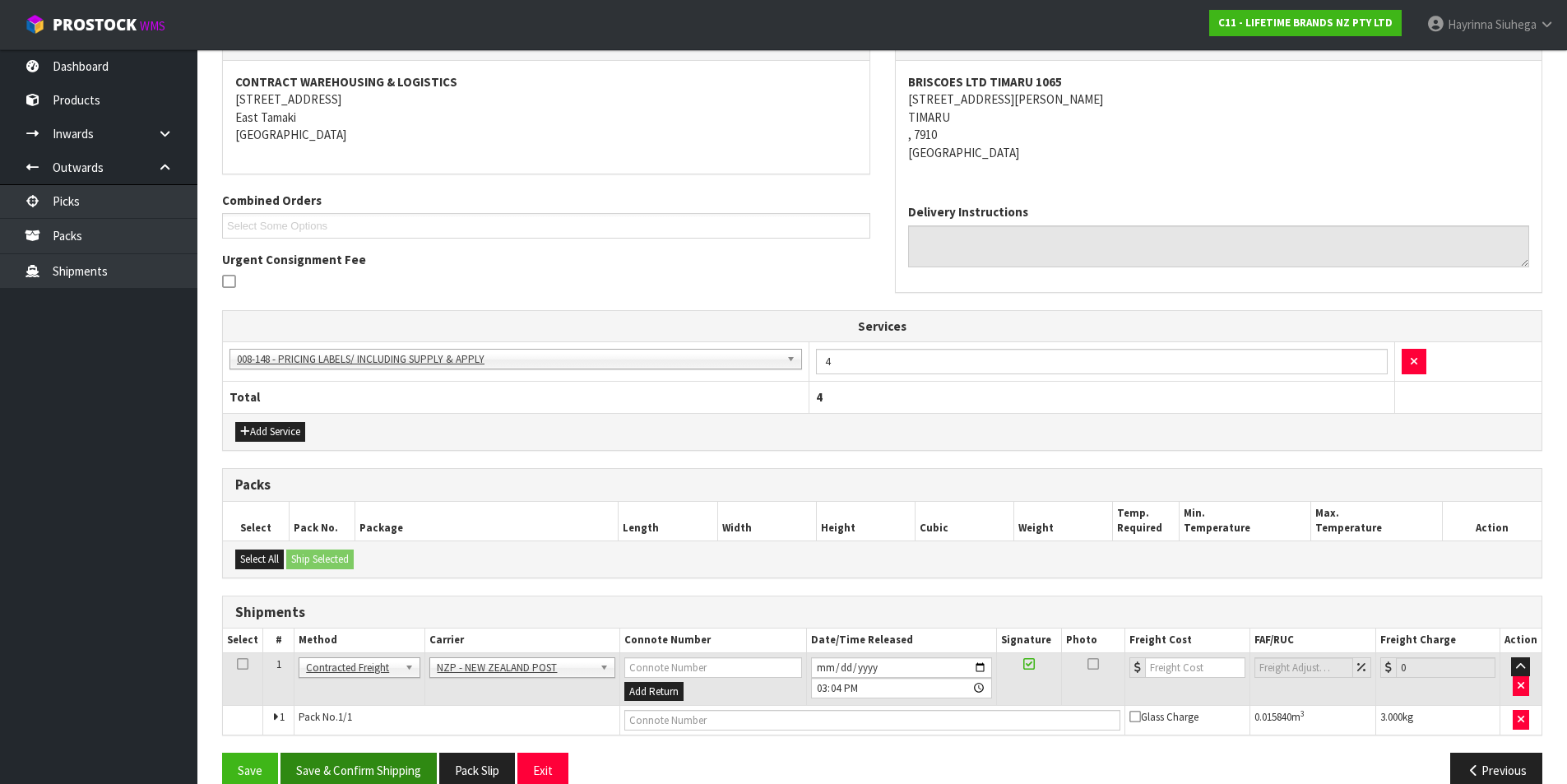
scroll to position [327, 0]
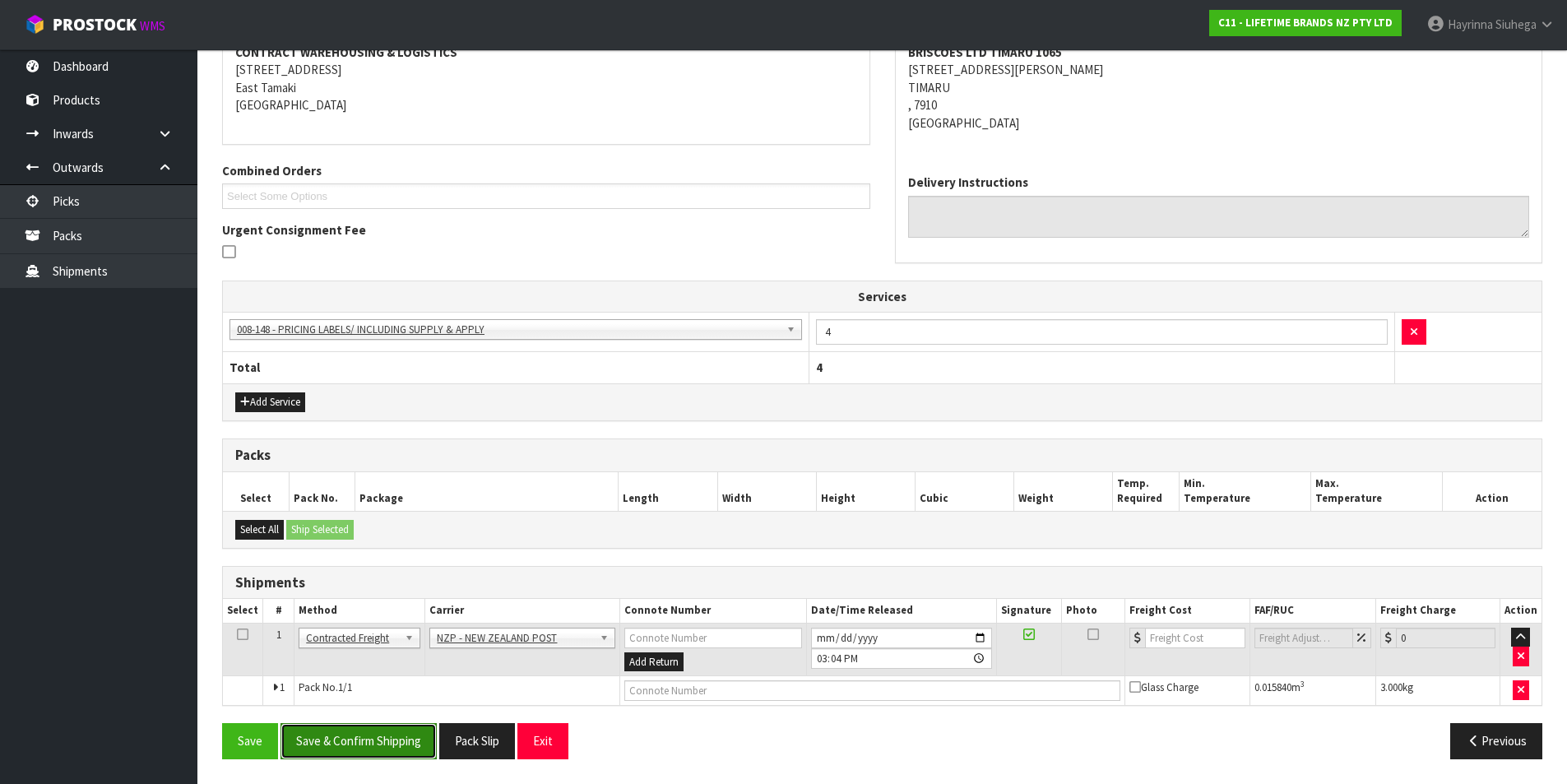
click at [371, 746] on button "Save & Confirm Shipping" at bounding box center [359, 740] width 156 height 35
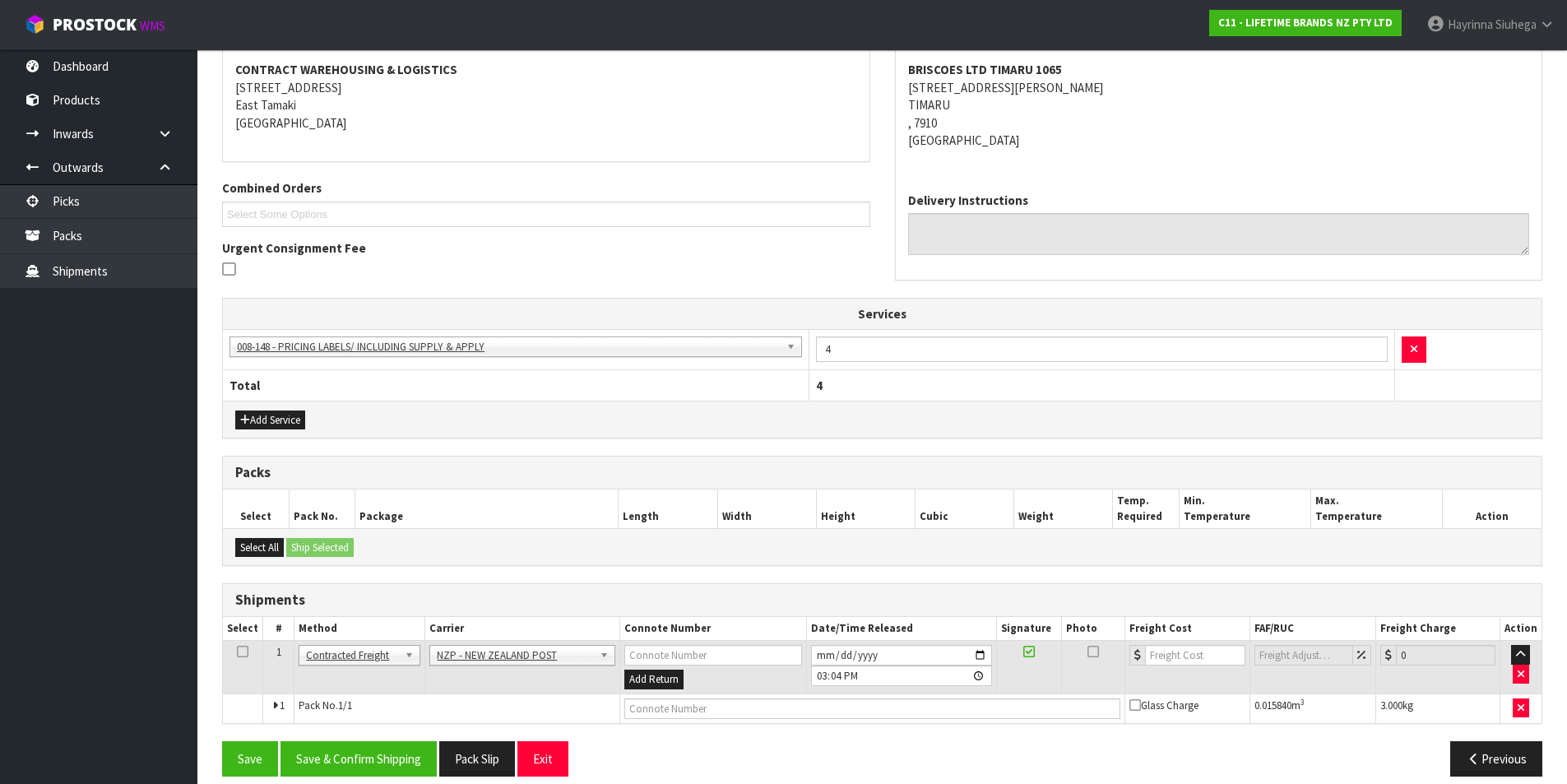
scroll to position [0, 0]
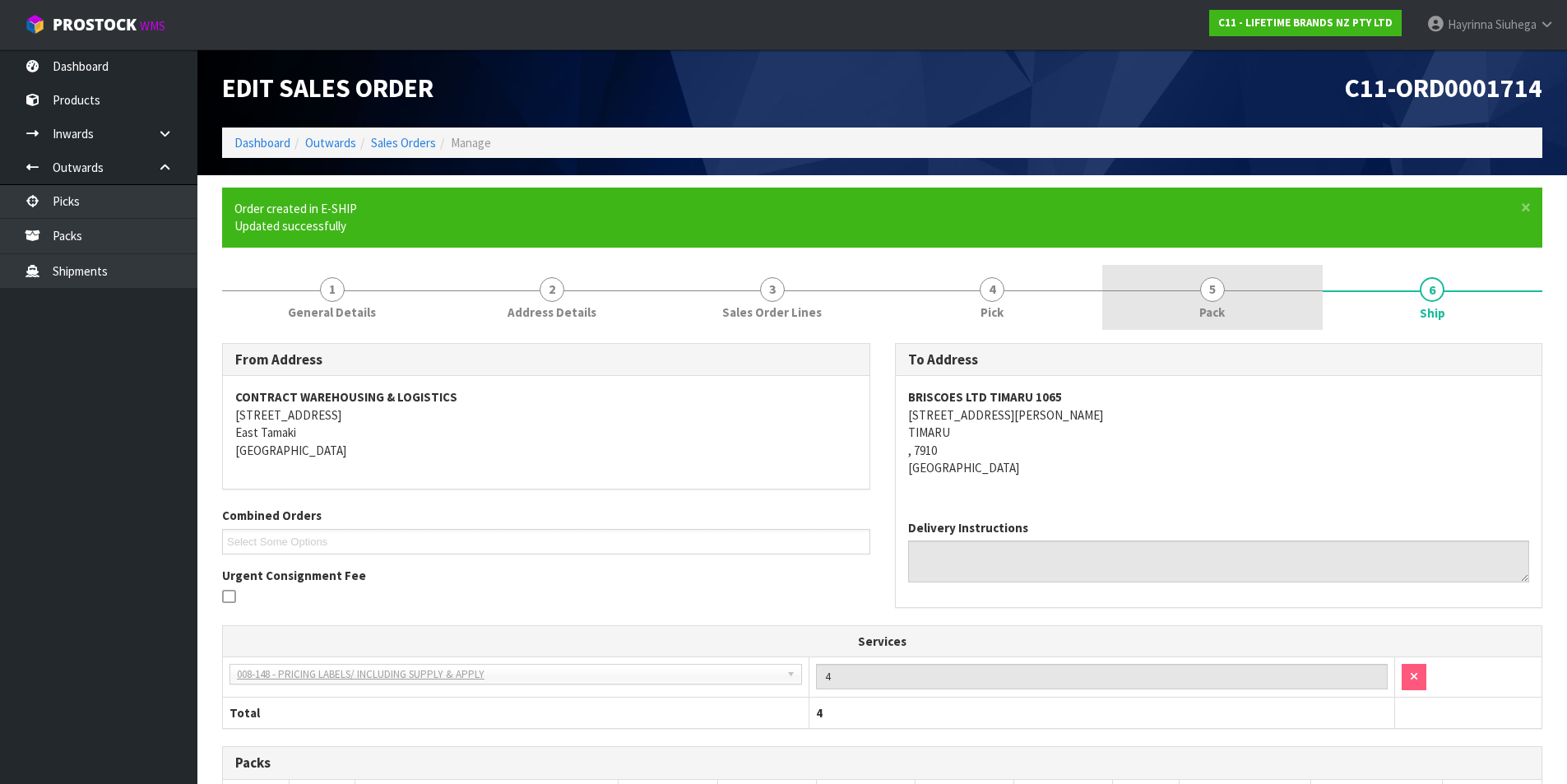
click at [1195, 314] on link "5 Pack" at bounding box center [1212, 297] width 221 height 65
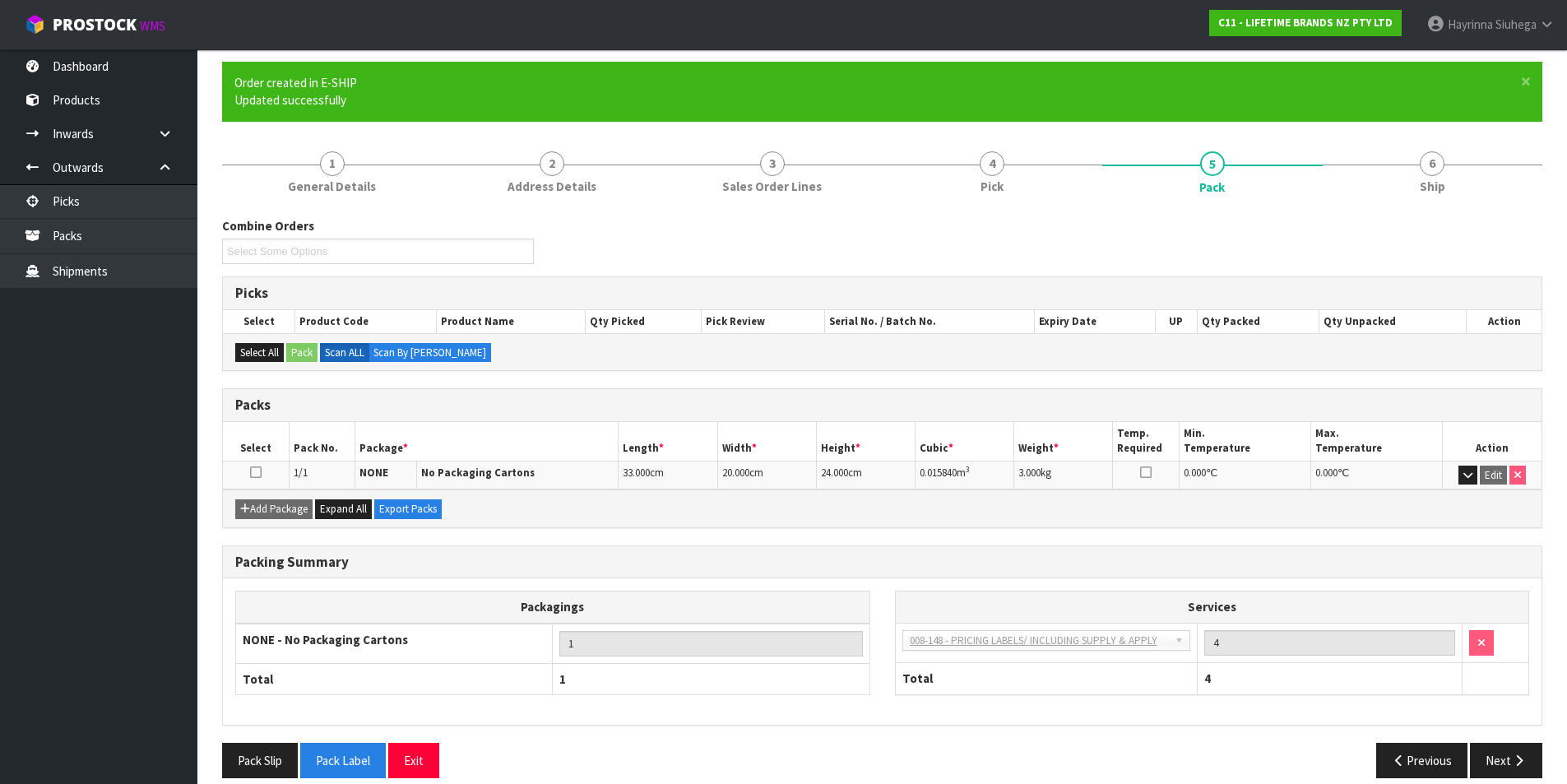
scroll to position [144, 0]
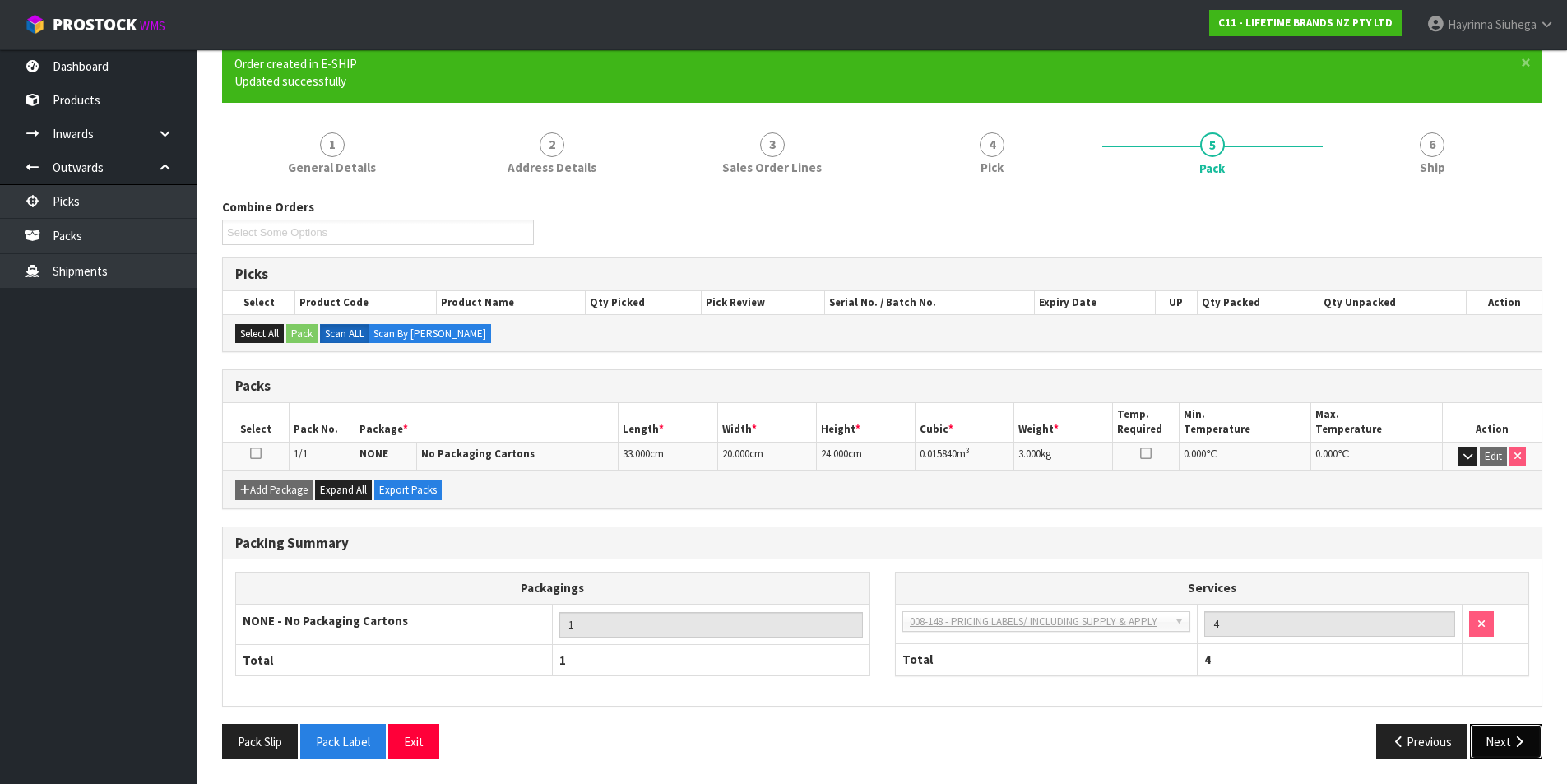
click at [1491, 730] on button "Next" at bounding box center [1506, 741] width 73 height 35
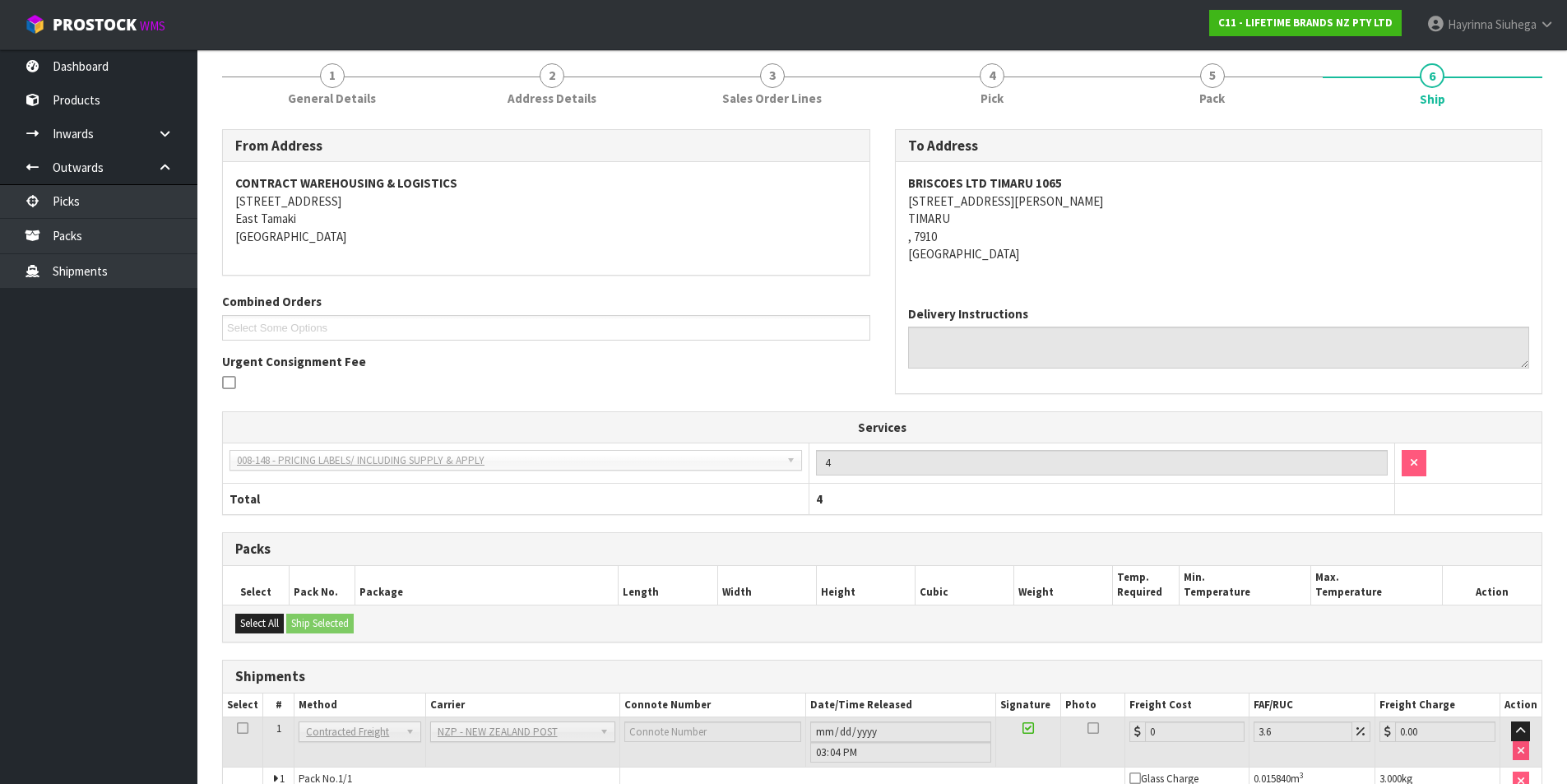
scroll to position [303, 0]
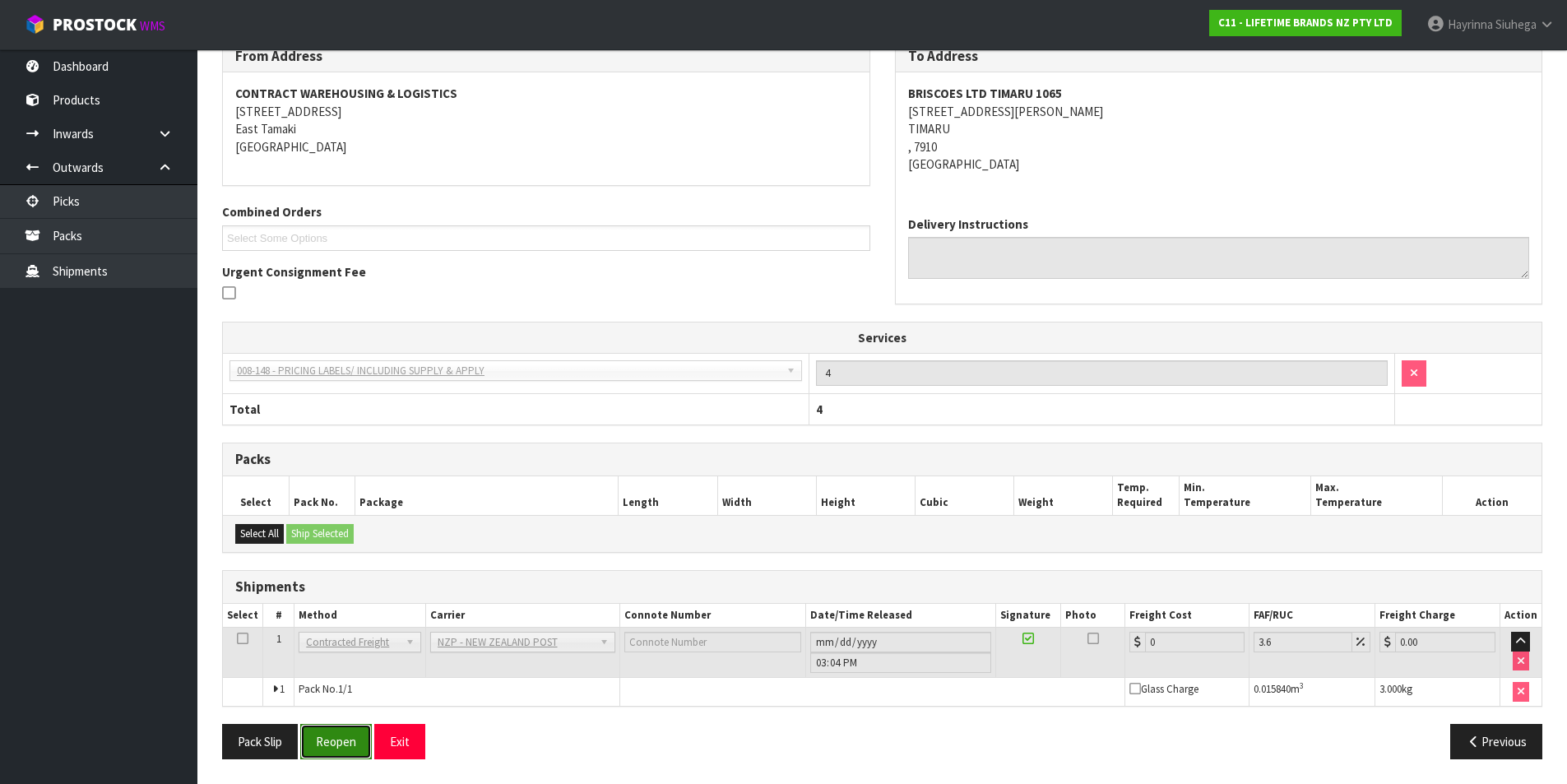
click at [361, 734] on button "Reopen" at bounding box center [337, 741] width 72 height 35
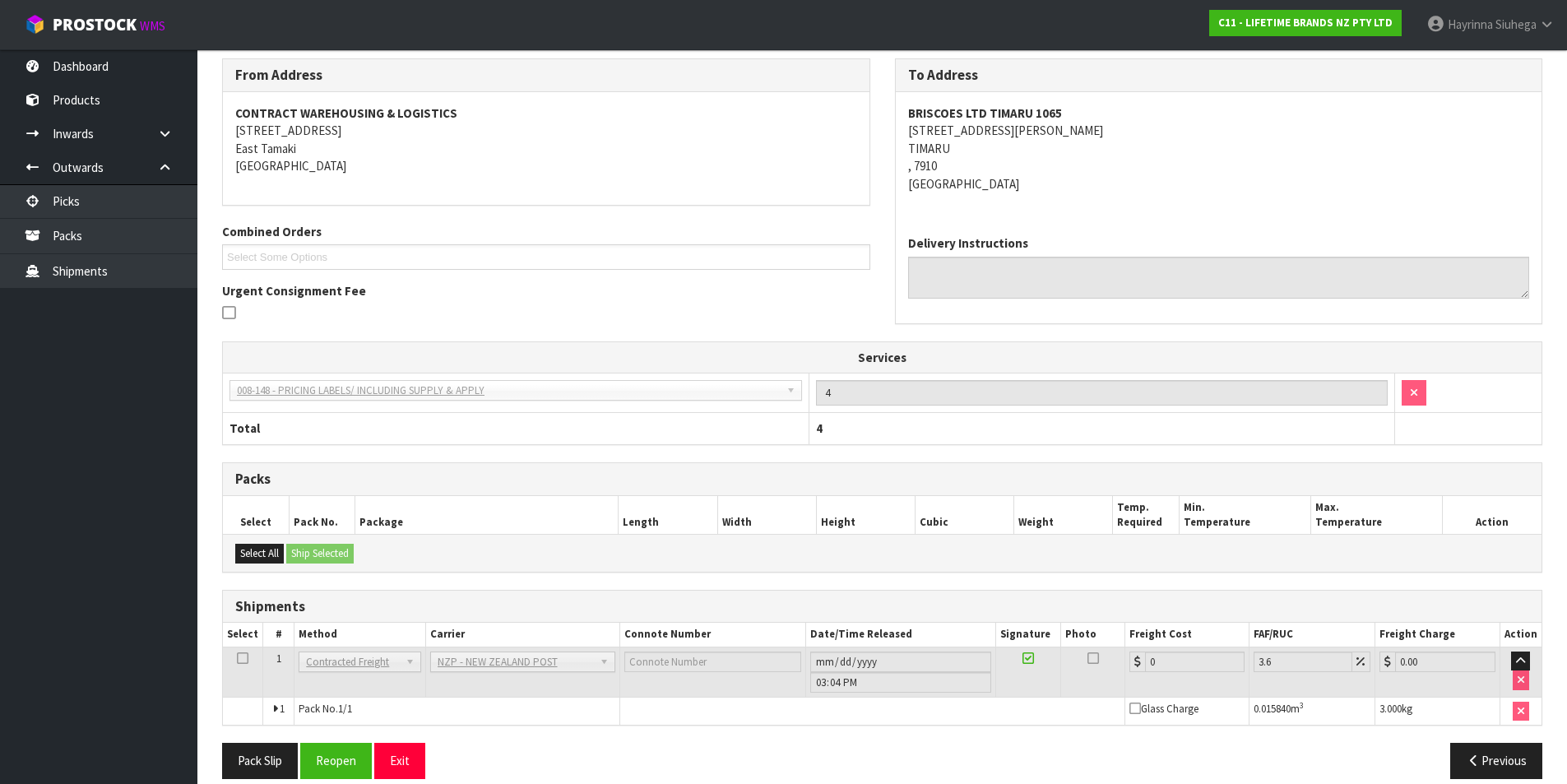
scroll to position [286, 0]
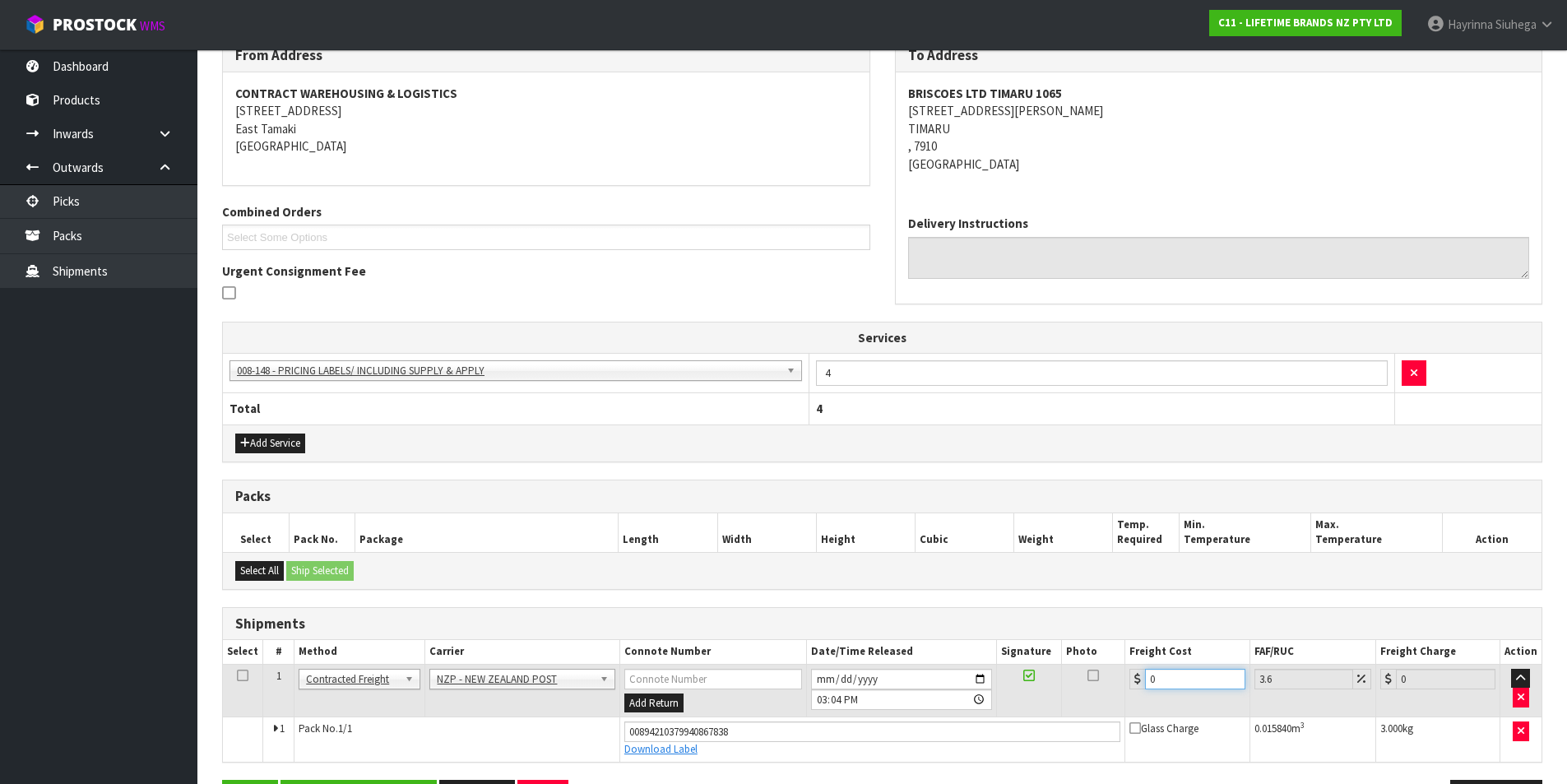
drag, startPoint x: 1172, startPoint y: 683, endPoint x: 1023, endPoint y: 683, distance: 149.0
click at [1030, 683] on tr "1 Client Local Pickup Customer Local Pickup Company Freight Contracted Freight …" at bounding box center [882, 691] width 1319 height 54
click at [223, 780] on button "Save" at bounding box center [250, 797] width 56 height 35
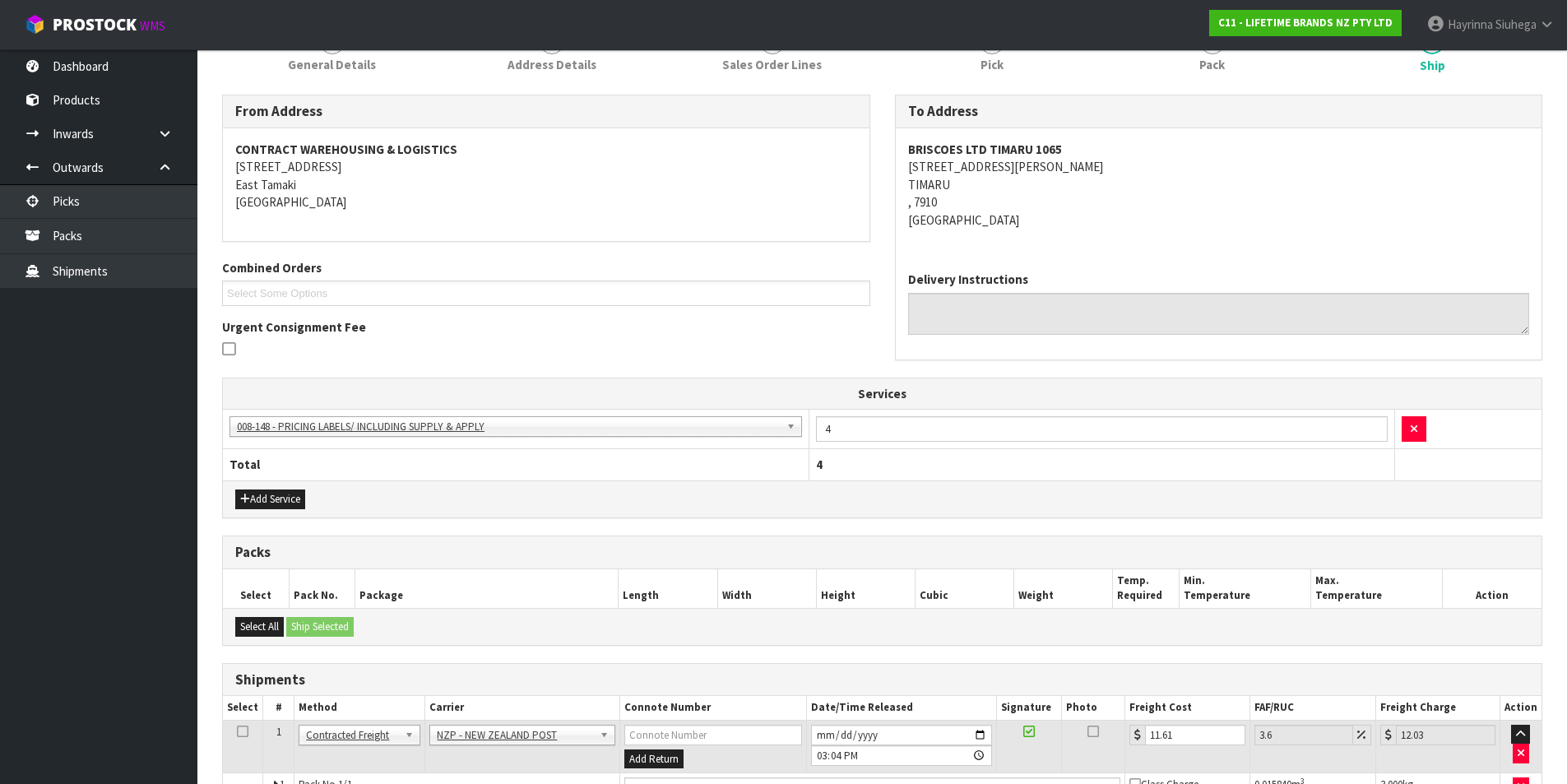
scroll to position [342, 0]
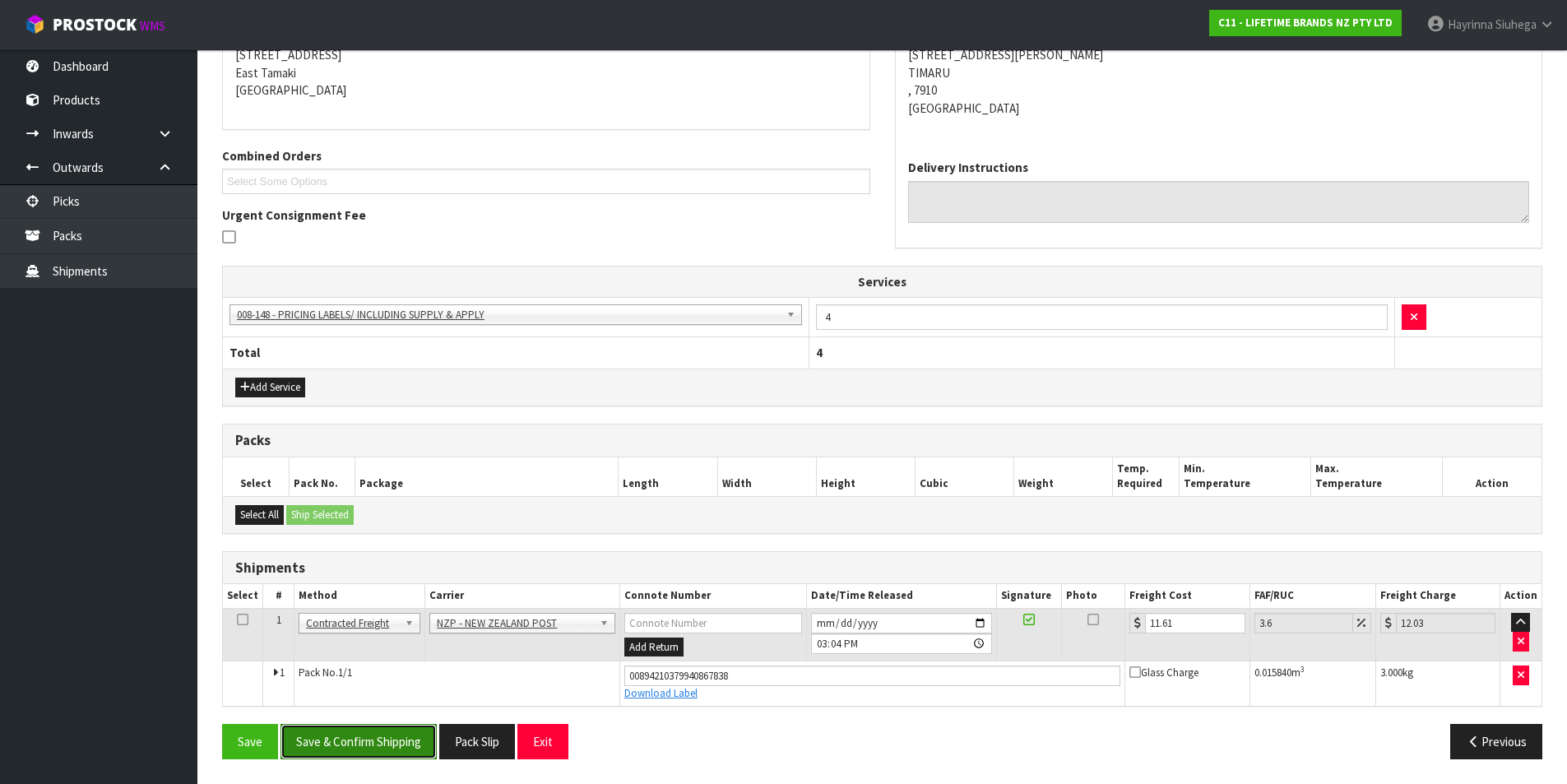
click at [398, 734] on button "Save & Confirm Shipping" at bounding box center [359, 741] width 156 height 35
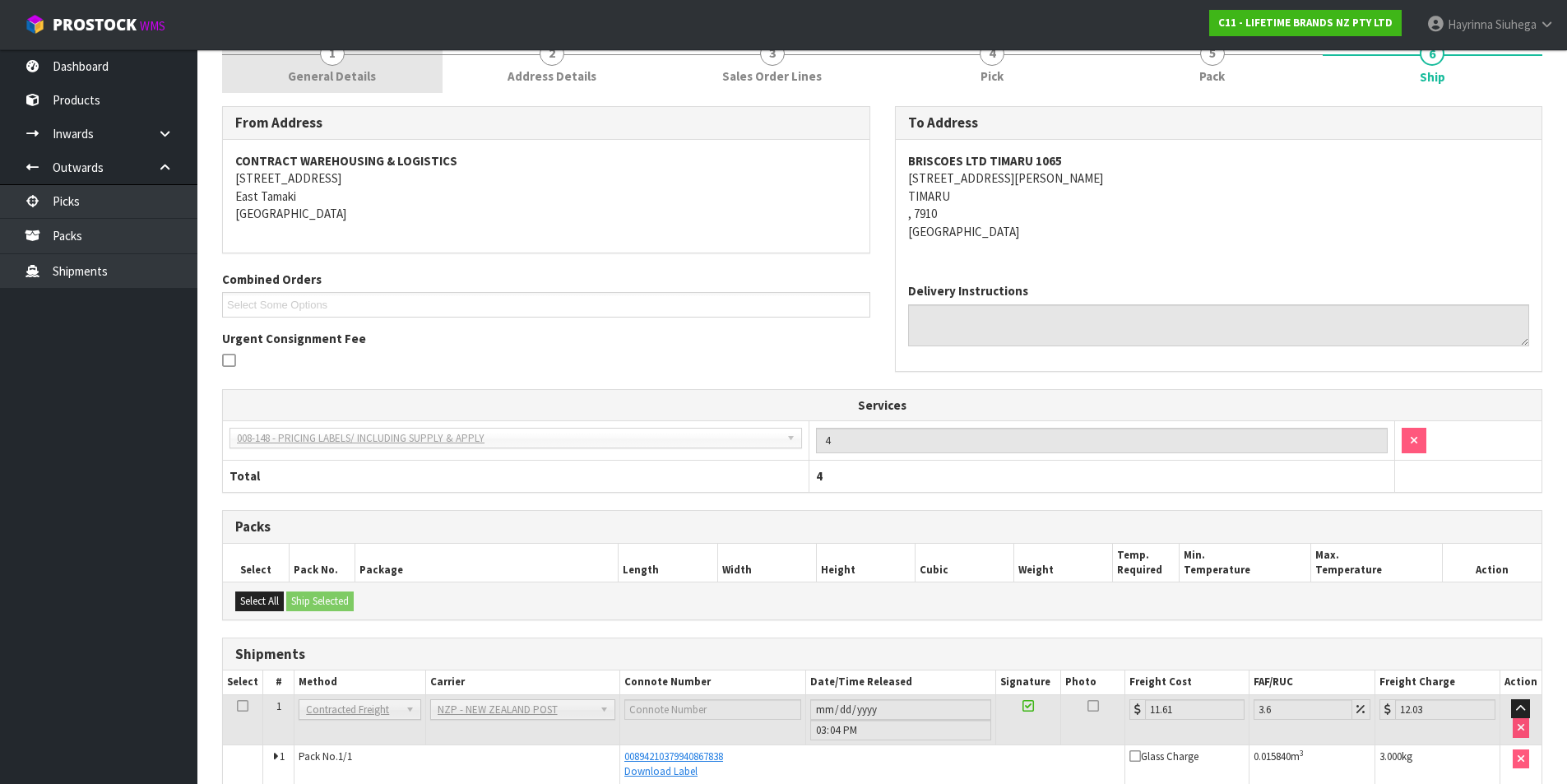
scroll to position [0, 0]
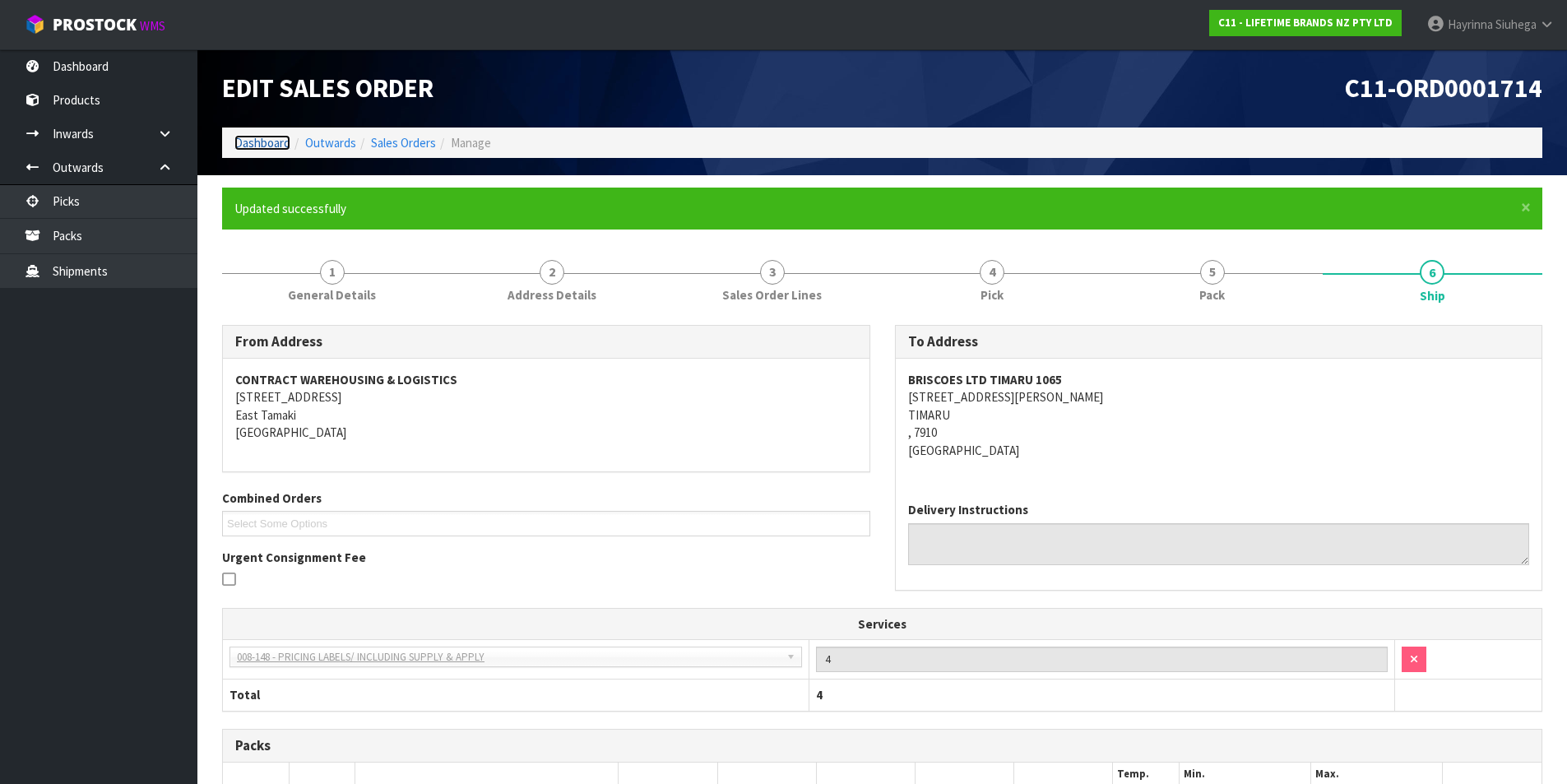
click at [269, 144] on link "Dashboard" at bounding box center [262, 142] width 56 height 15
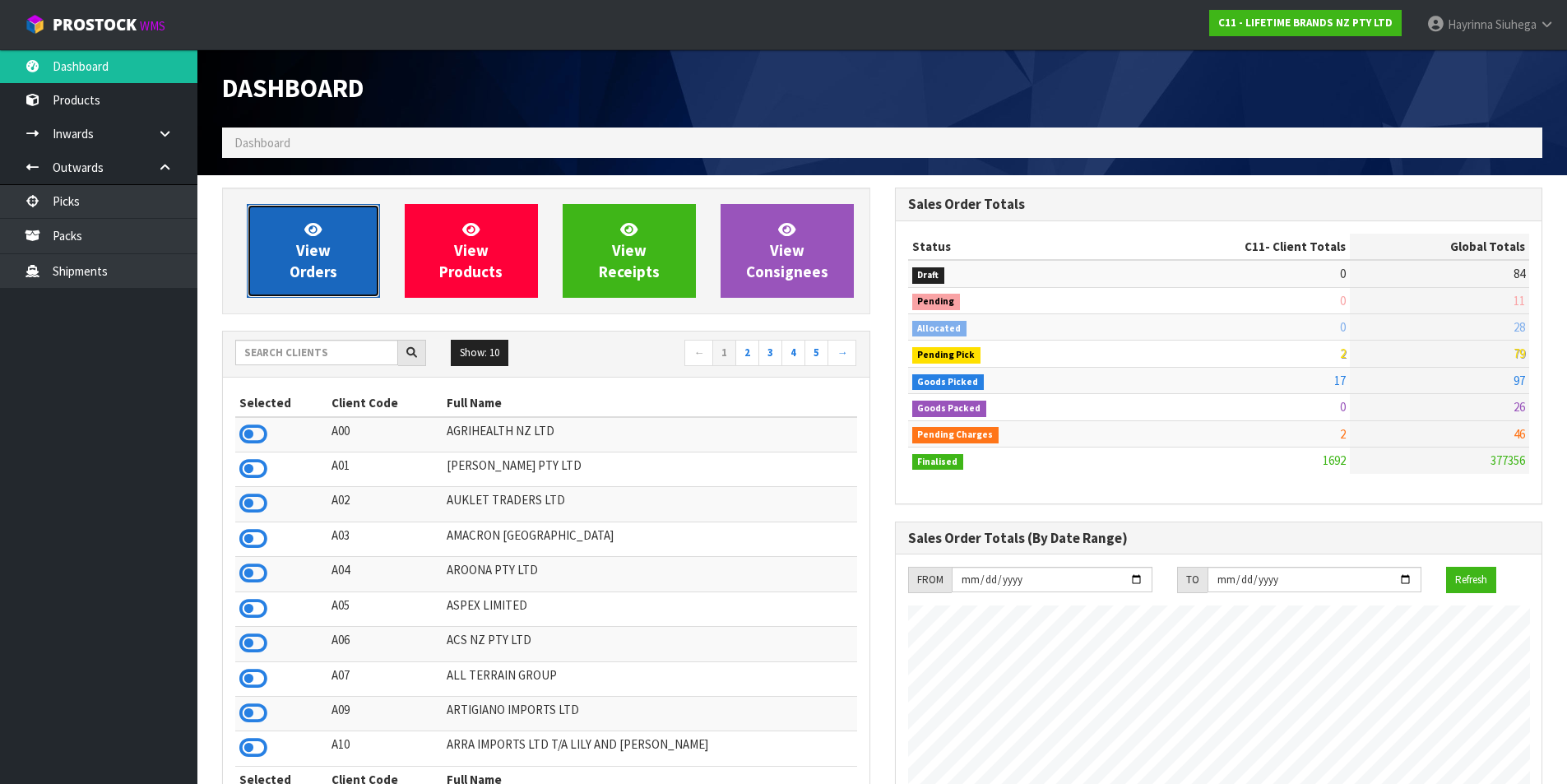
click at [337, 262] on link "View Orders" at bounding box center [313, 250] width 134 height 94
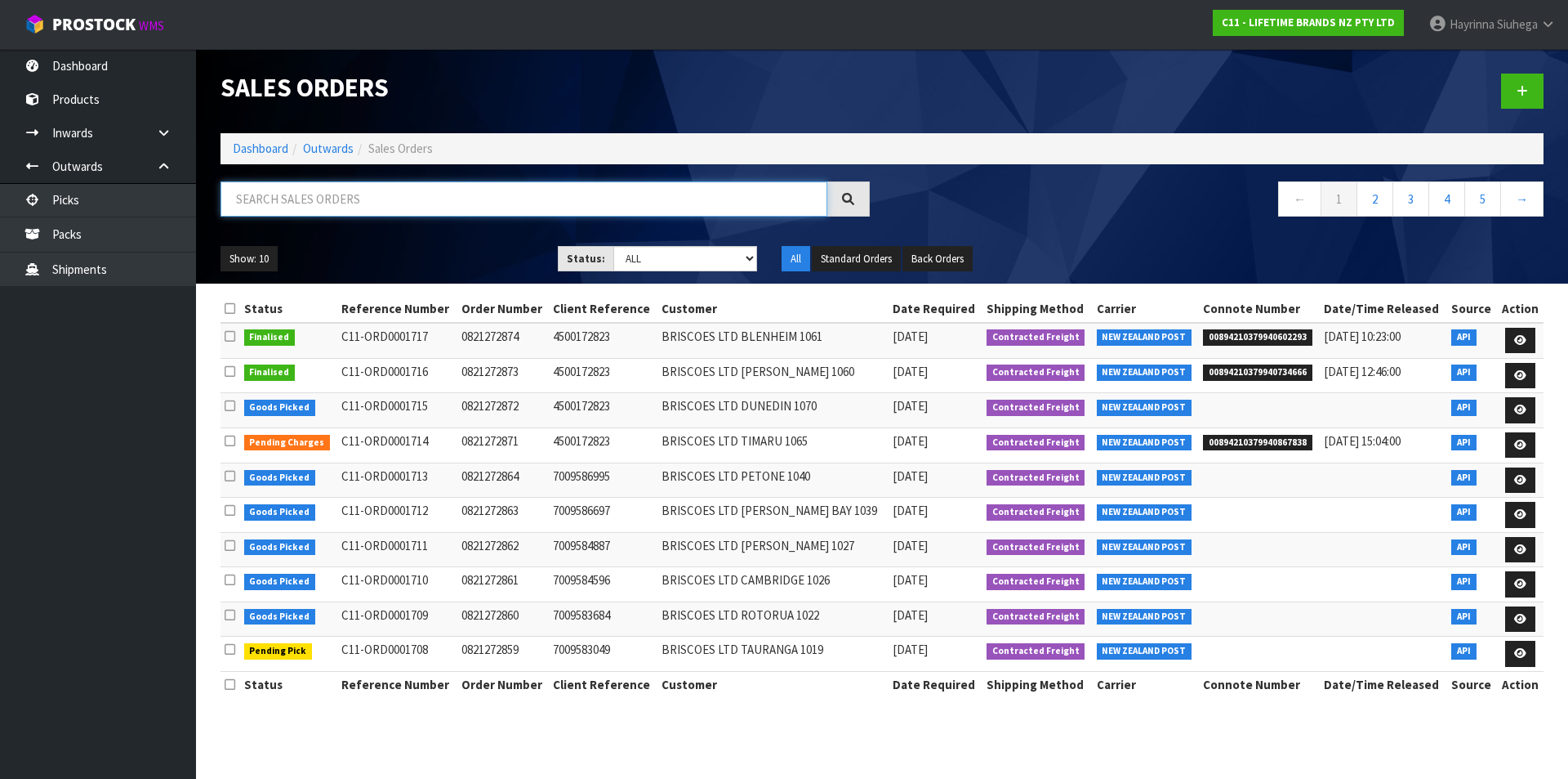
click at [337, 200] on input "text" at bounding box center [524, 199] width 607 height 35
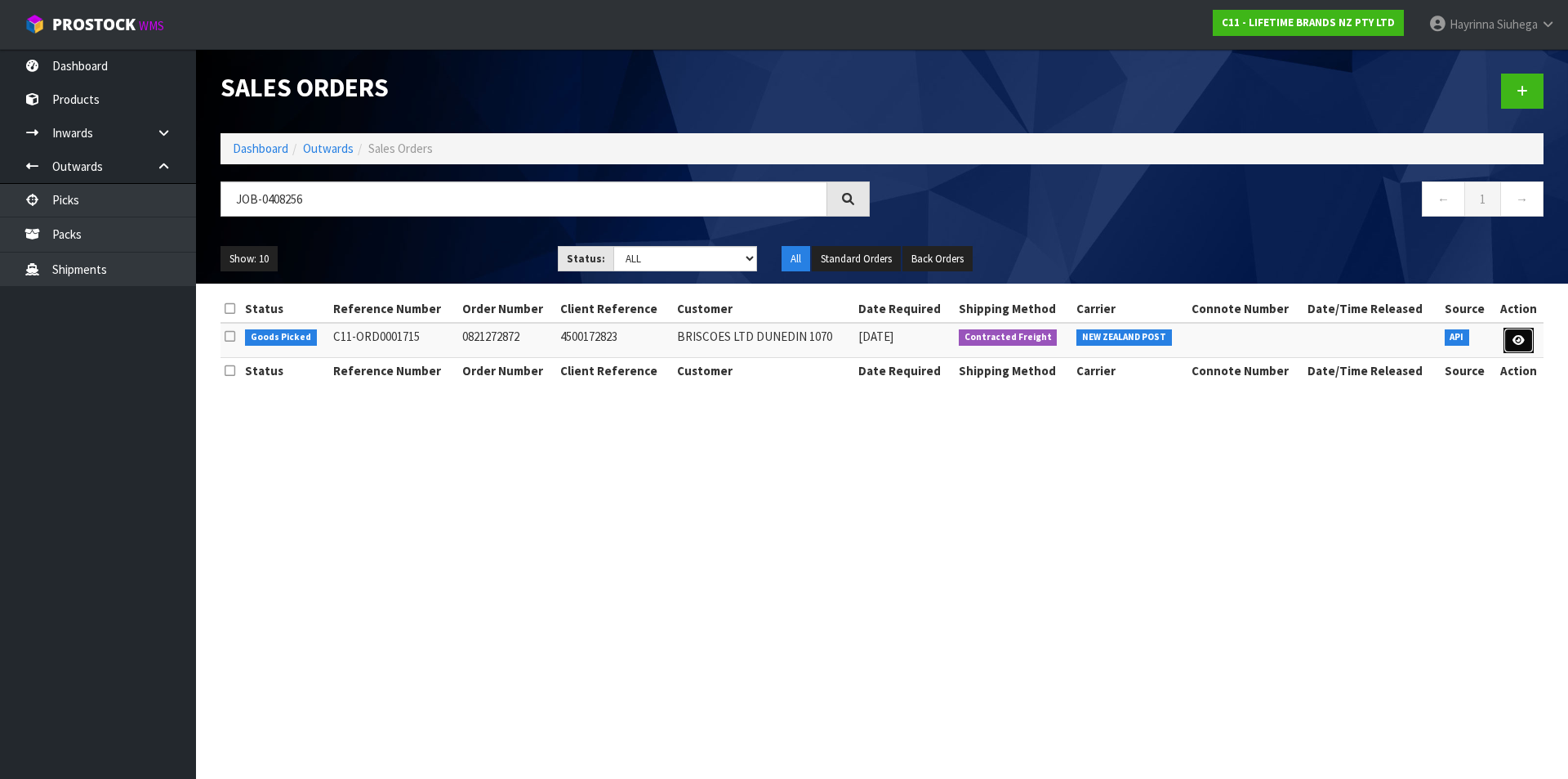
click at [1526, 339] on link at bounding box center [1519, 340] width 30 height 26
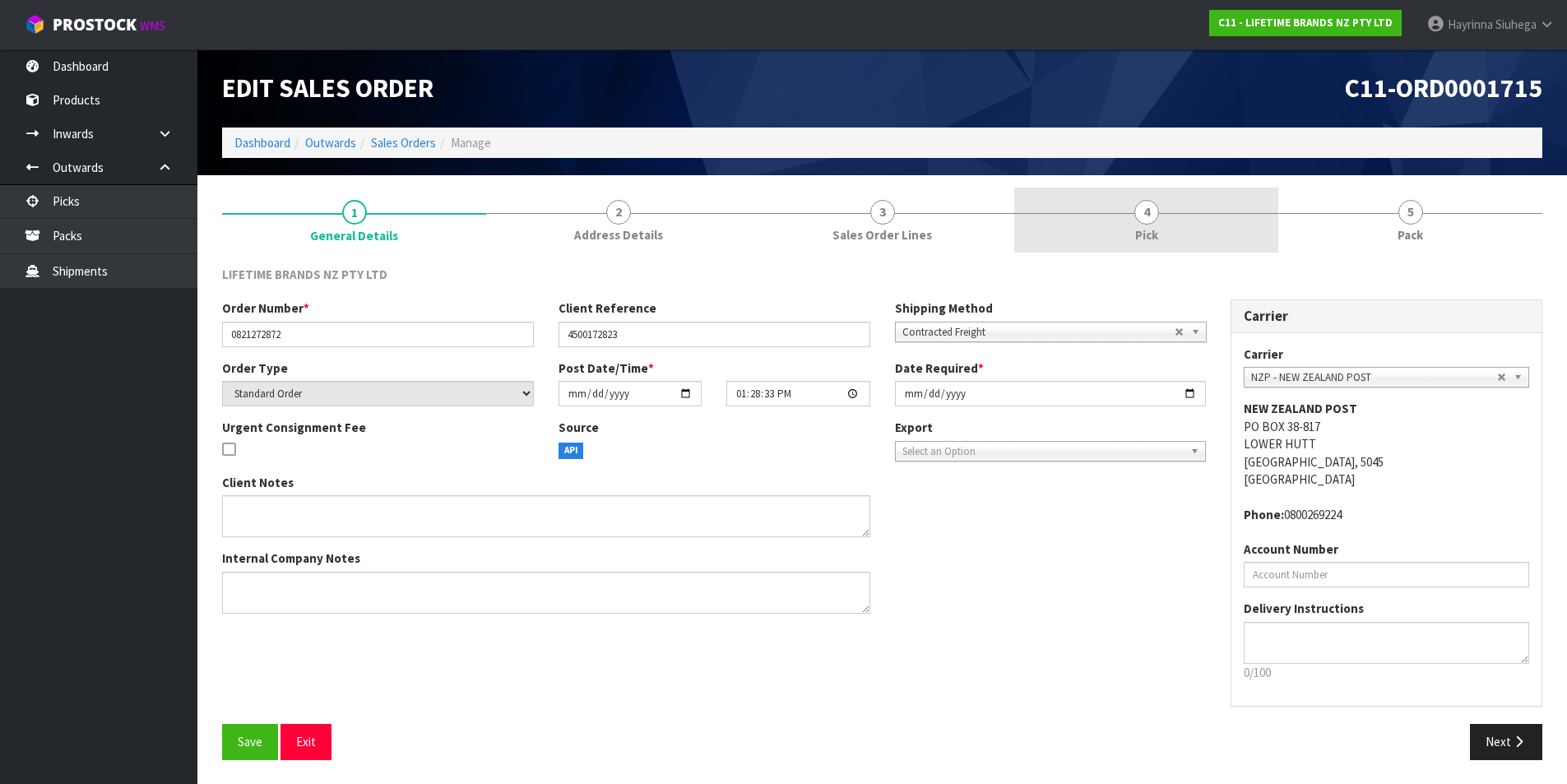
click at [1185, 223] on link "4 Pick" at bounding box center [1146, 220] width 264 height 65
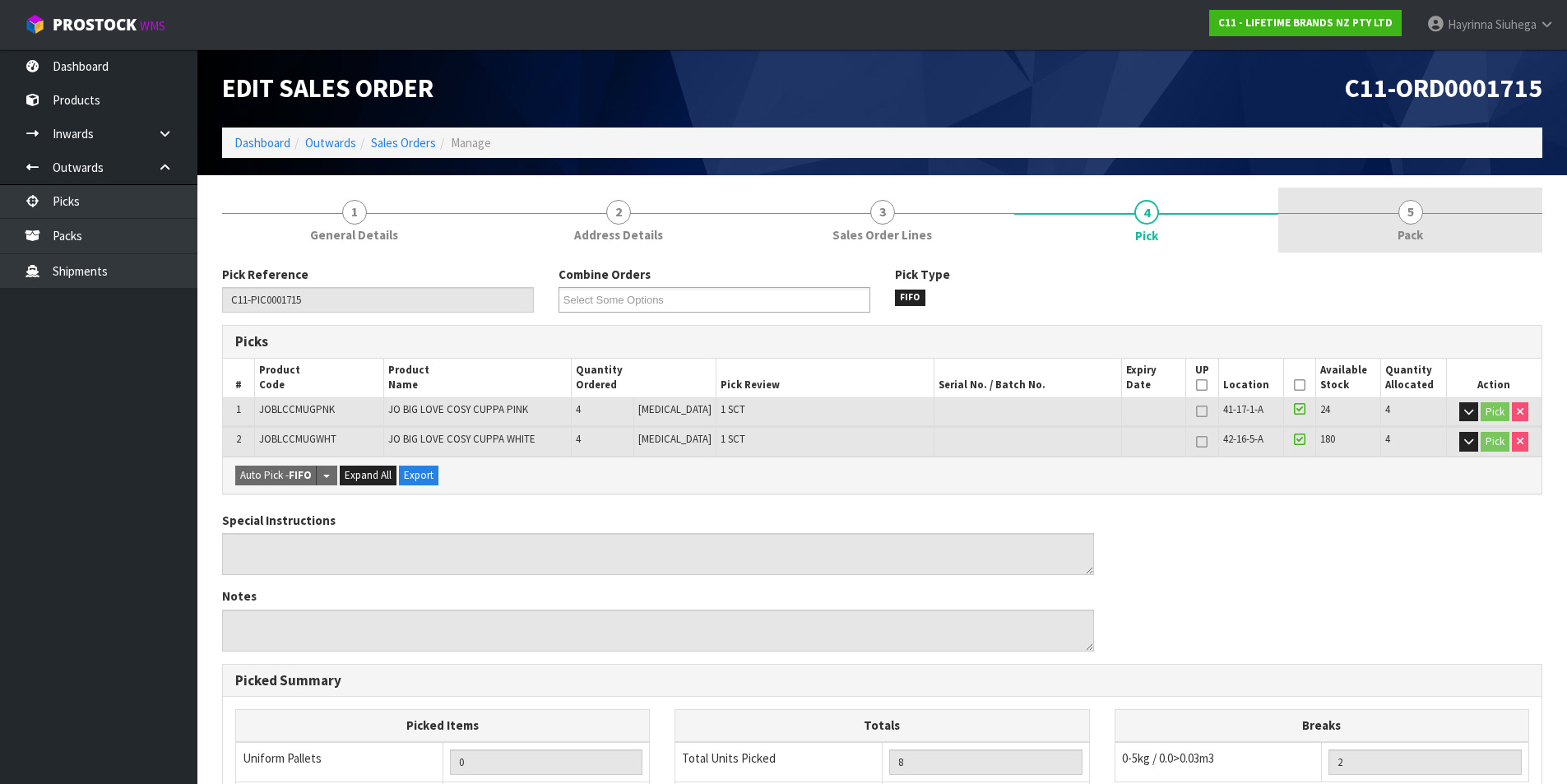
click at [1364, 223] on link "5 Pack" at bounding box center [1411, 220] width 264 height 65
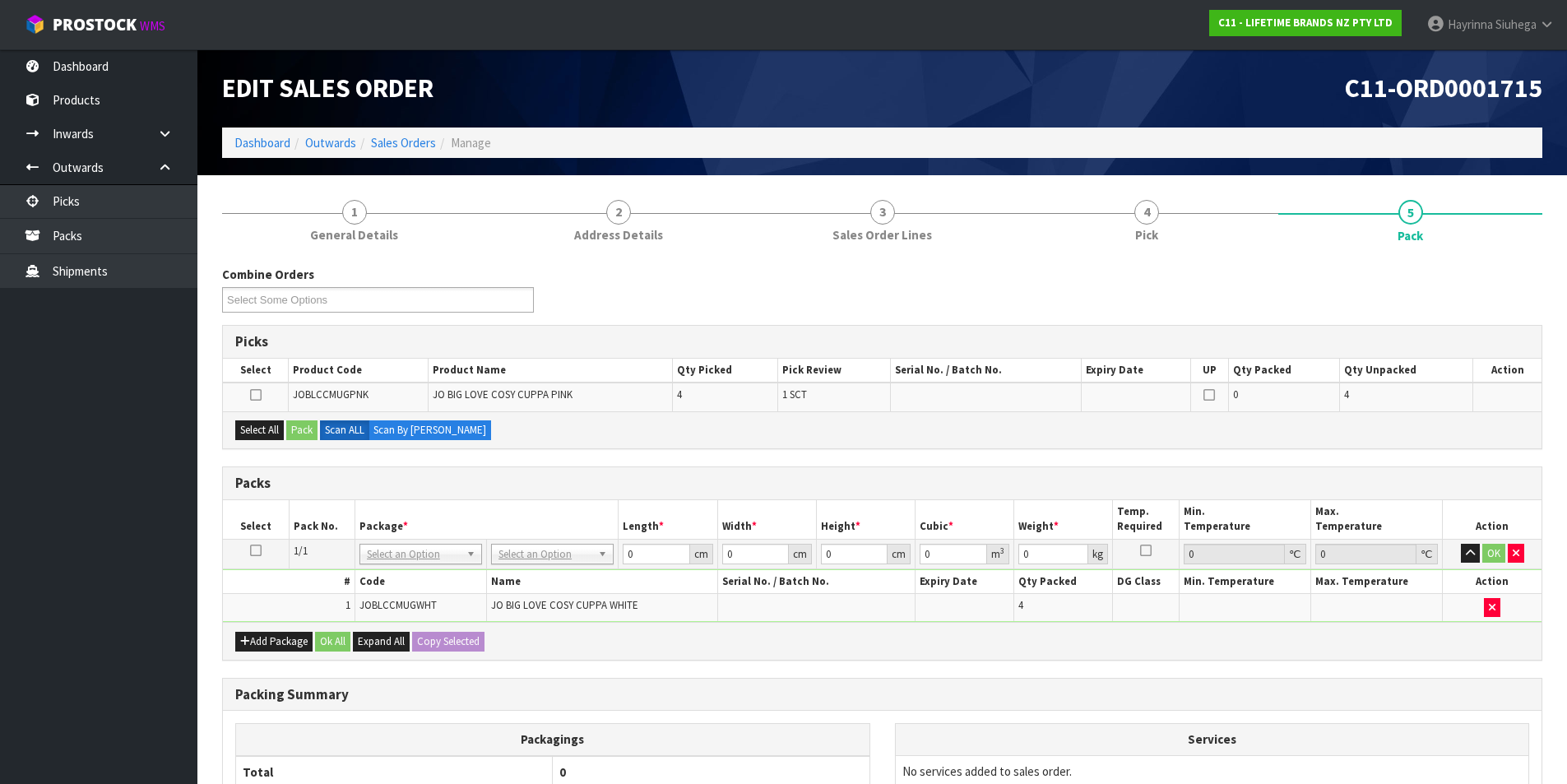
click at [260, 551] on icon at bounding box center [256, 550] width 12 height 1
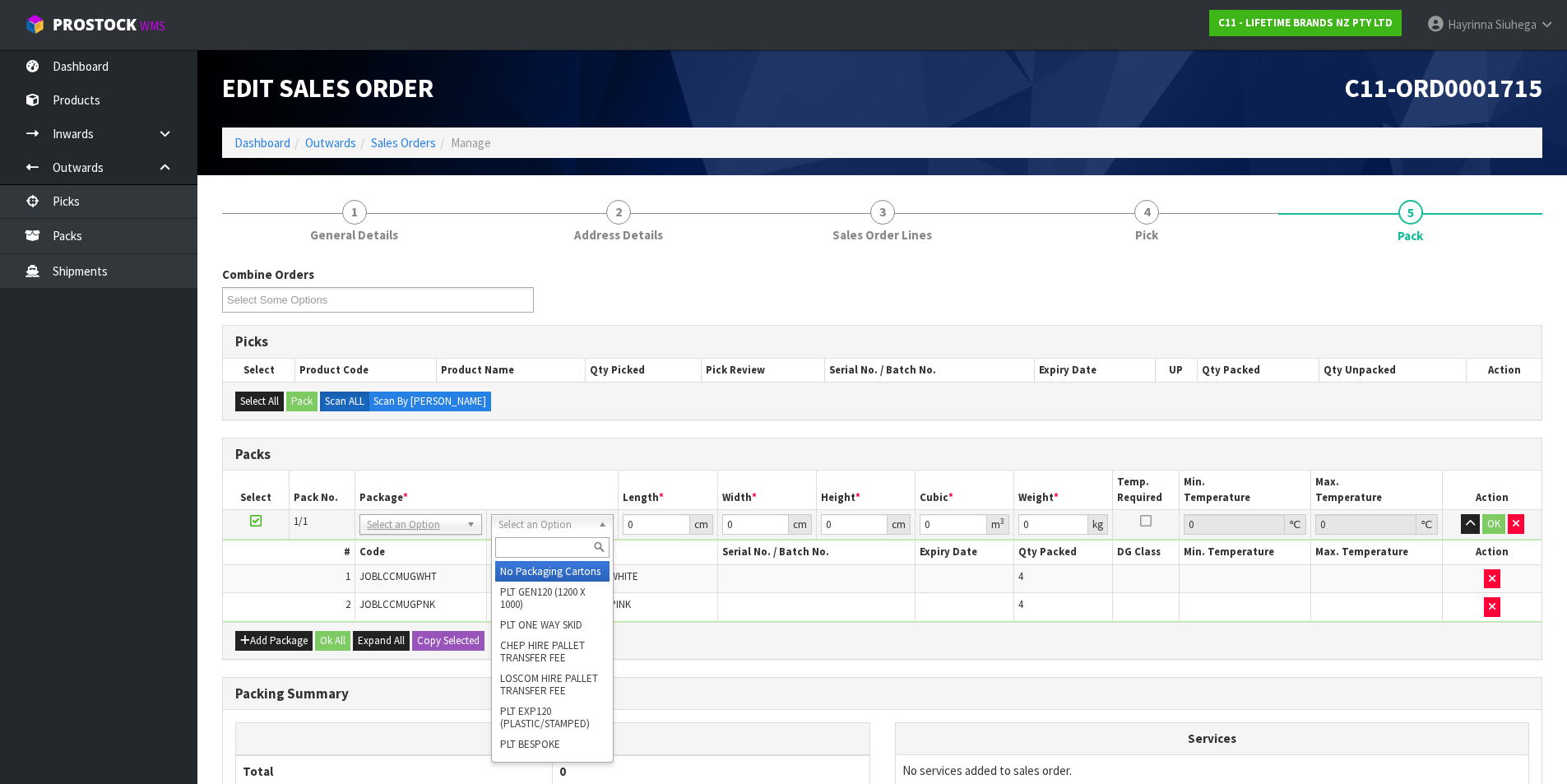
click at [535, 536] on div at bounding box center [552, 547] width 121 height 27
click at [535, 541] on input "text" at bounding box center [552, 547] width 114 height 21
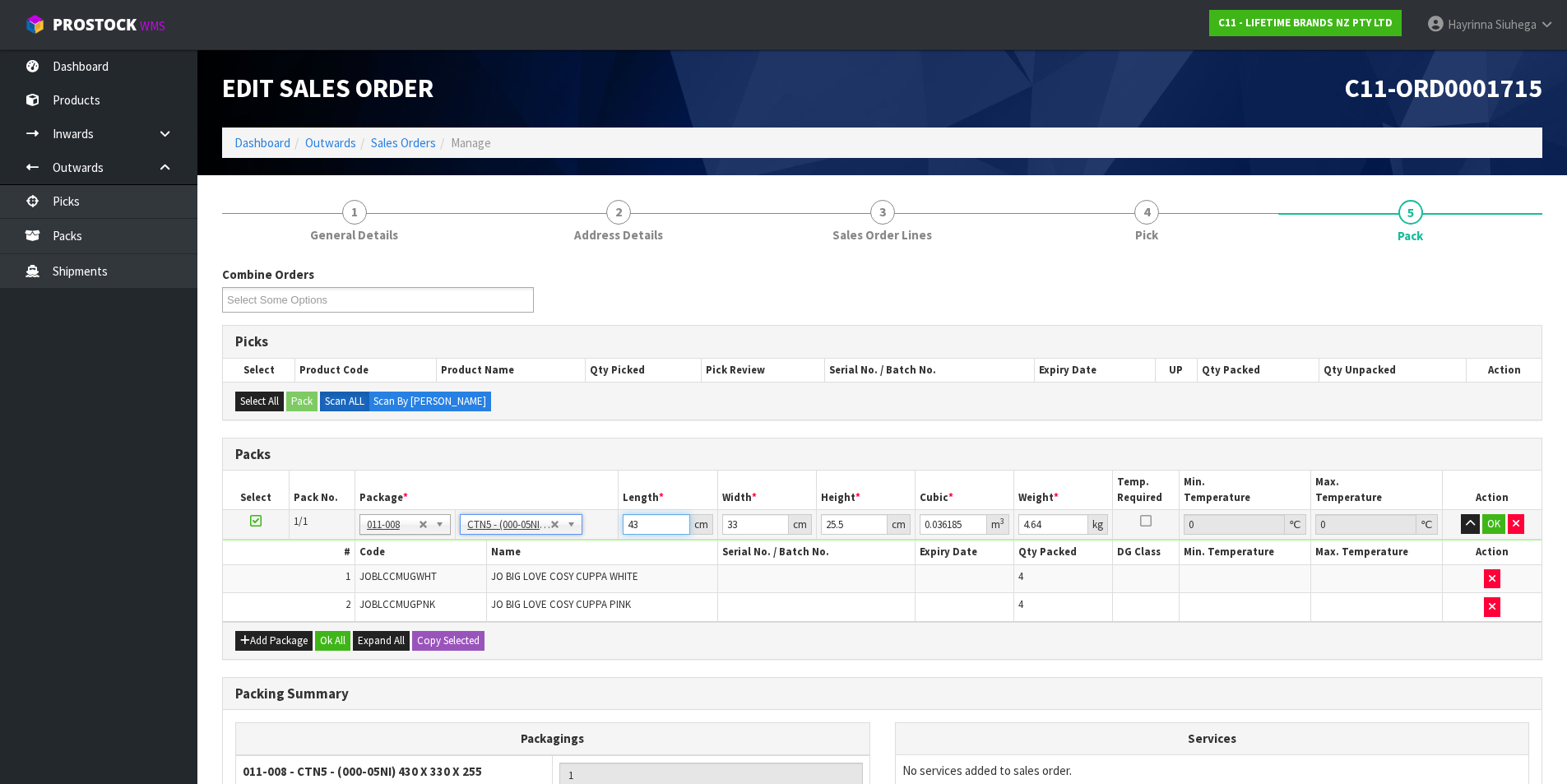
click at [630, 530] on input "43" at bounding box center [656, 524] width 66 height 21
click button "OK" at bounding box center [1494, 524] width 23 height 20
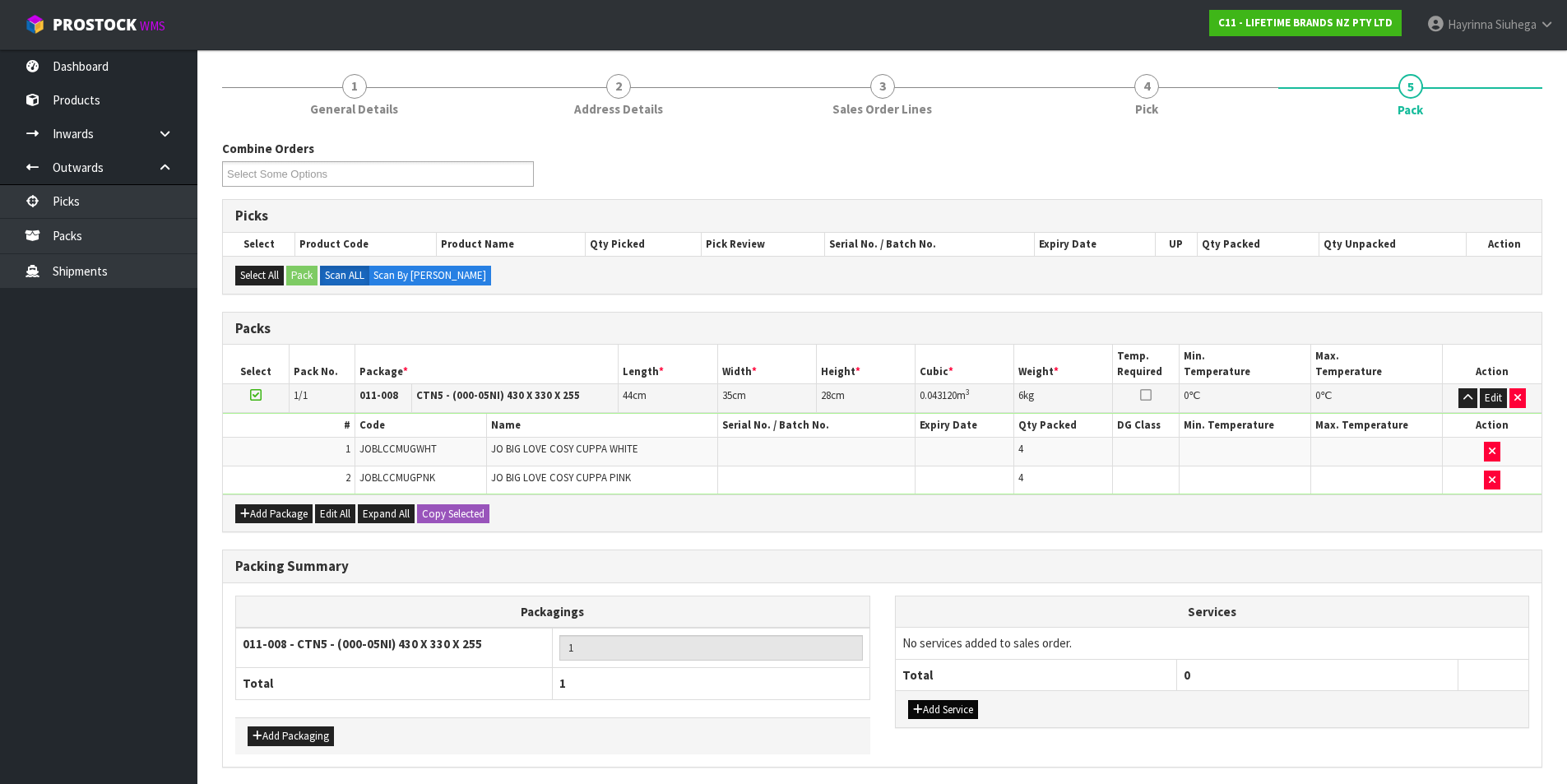
scroll to position [187, 0]
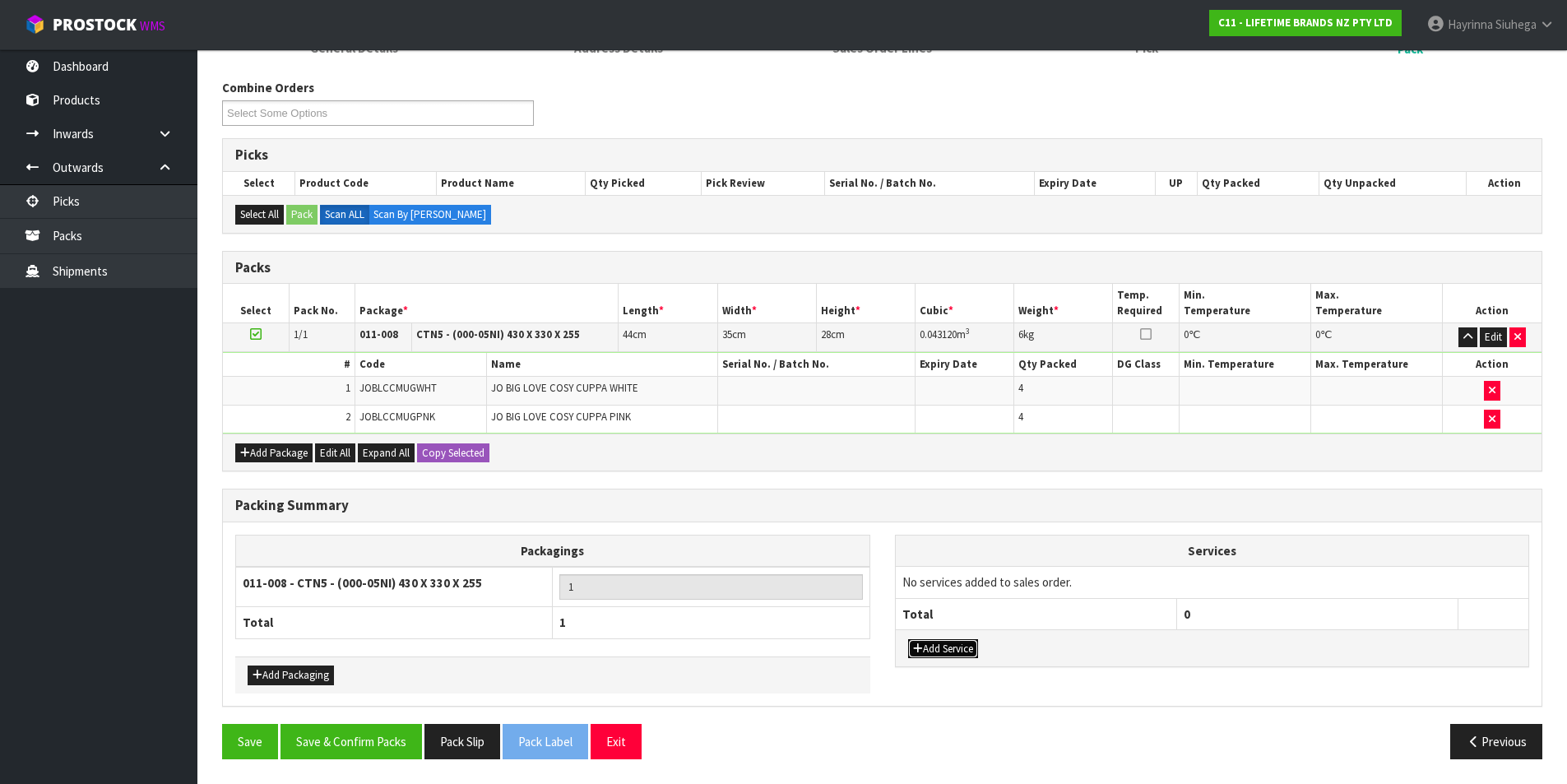
click at [978, 649] on button "Add Service" at bounding box center [943, 649] width 70 height 20
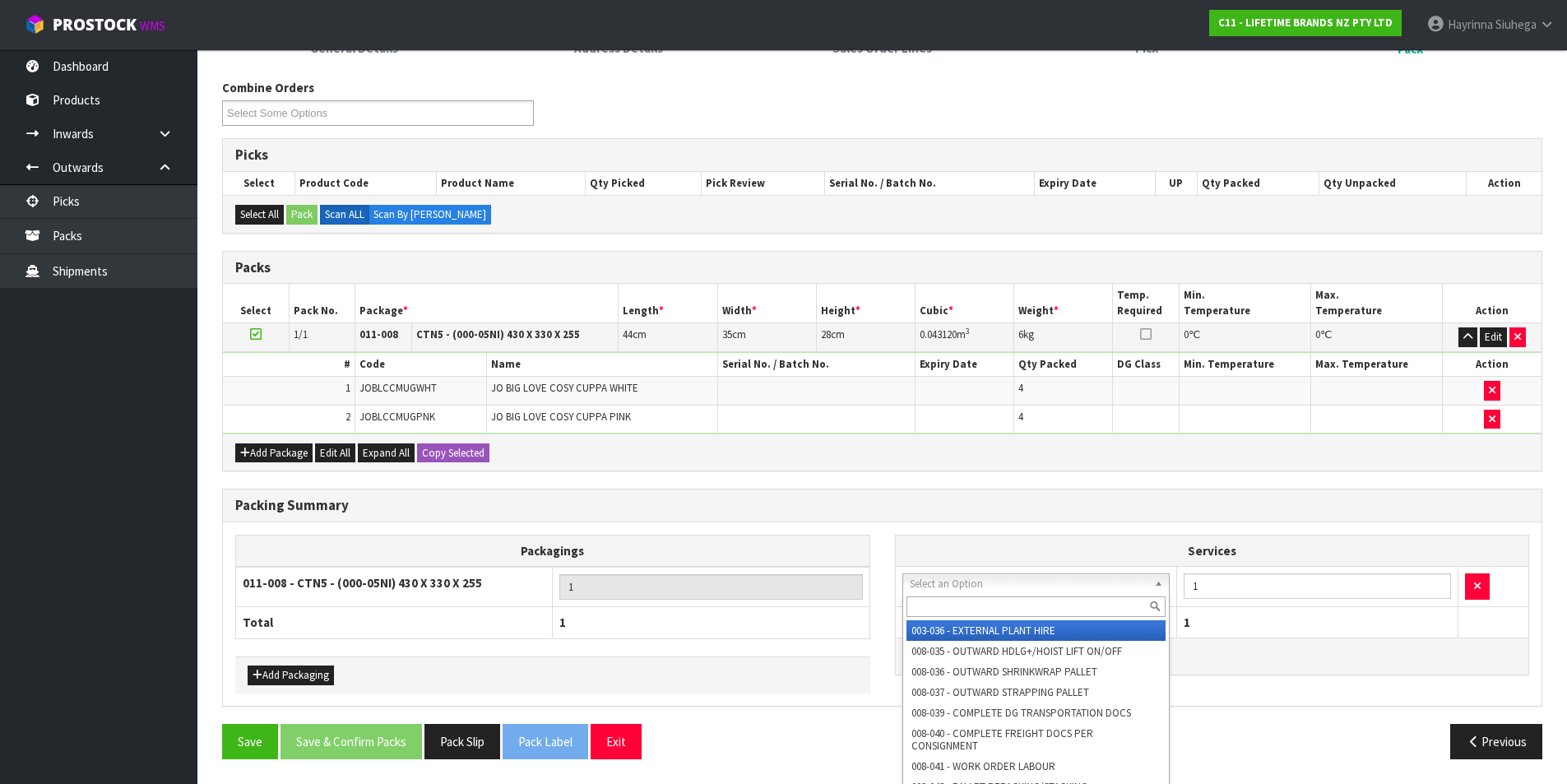
click at [978, 603] on input "text" at bounding box center [1037, 606] width 260 height 21
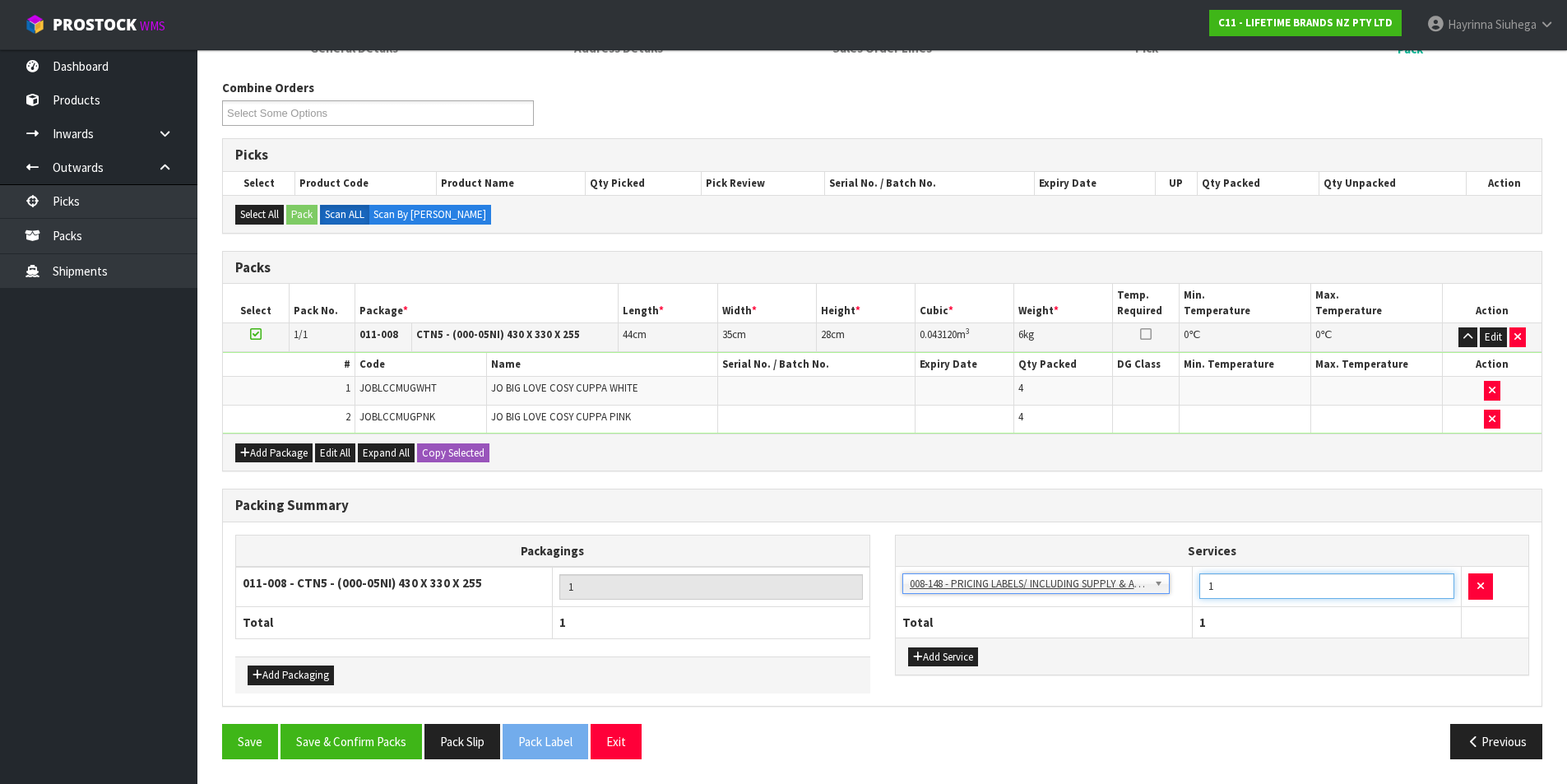
drag, startPoint x: 1248, startPoint y: 588, endPoint x: 1167, endPoint y: 595, distance: 81.3
click at [1167, 595] on tr "003-036 - EXTERNAL PLANT HIRE 008-035 - OUTWARD HDLG+/HOIST LIFT ON/OFF 008-036…" at bounding box center [1212, 587] width 634 height 40
click at [381, 740] on button "Save & Confirm Packs" at bounding box center [352, 741] width 142 height 35
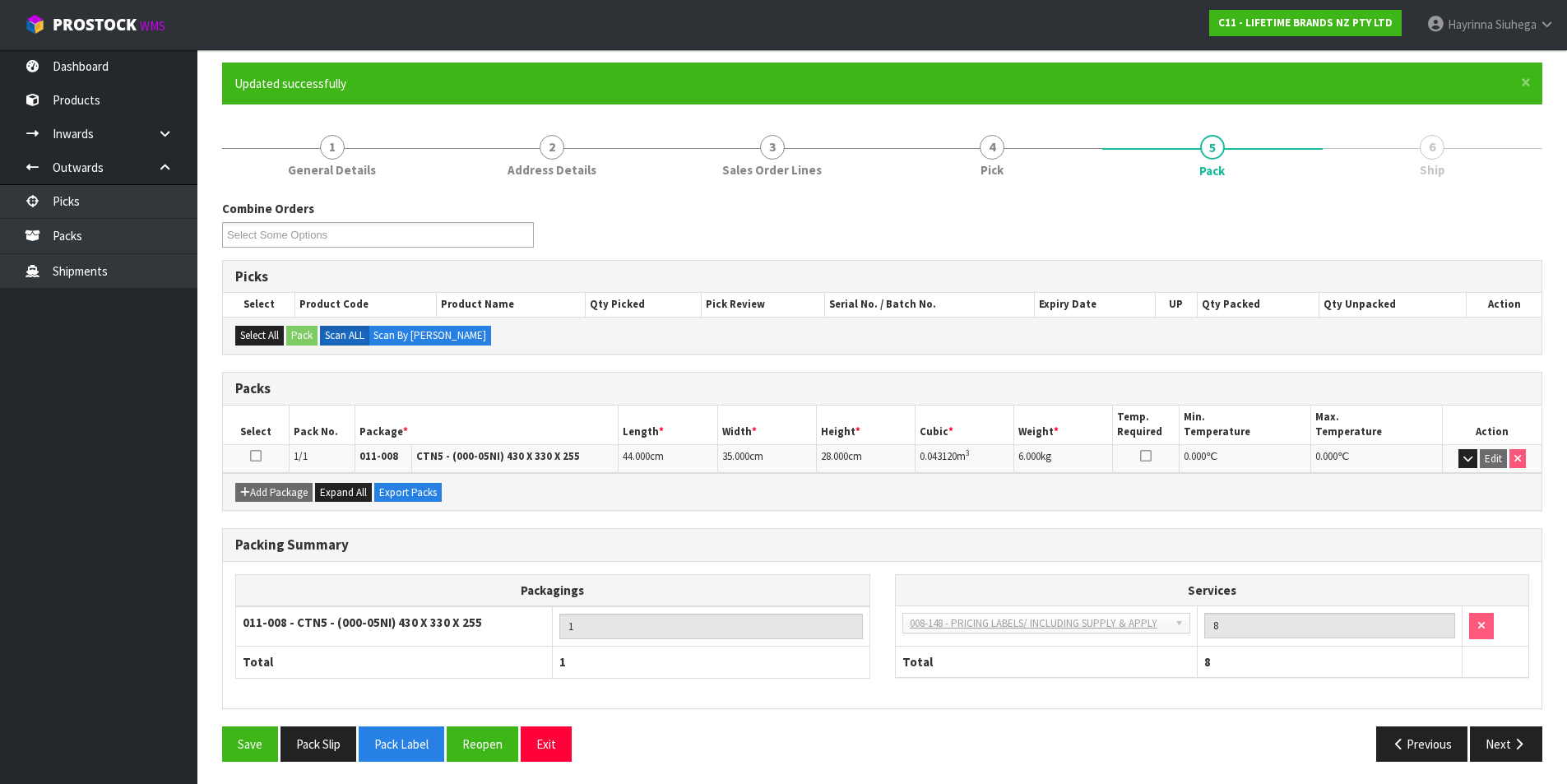
scroll to position [127, 0]
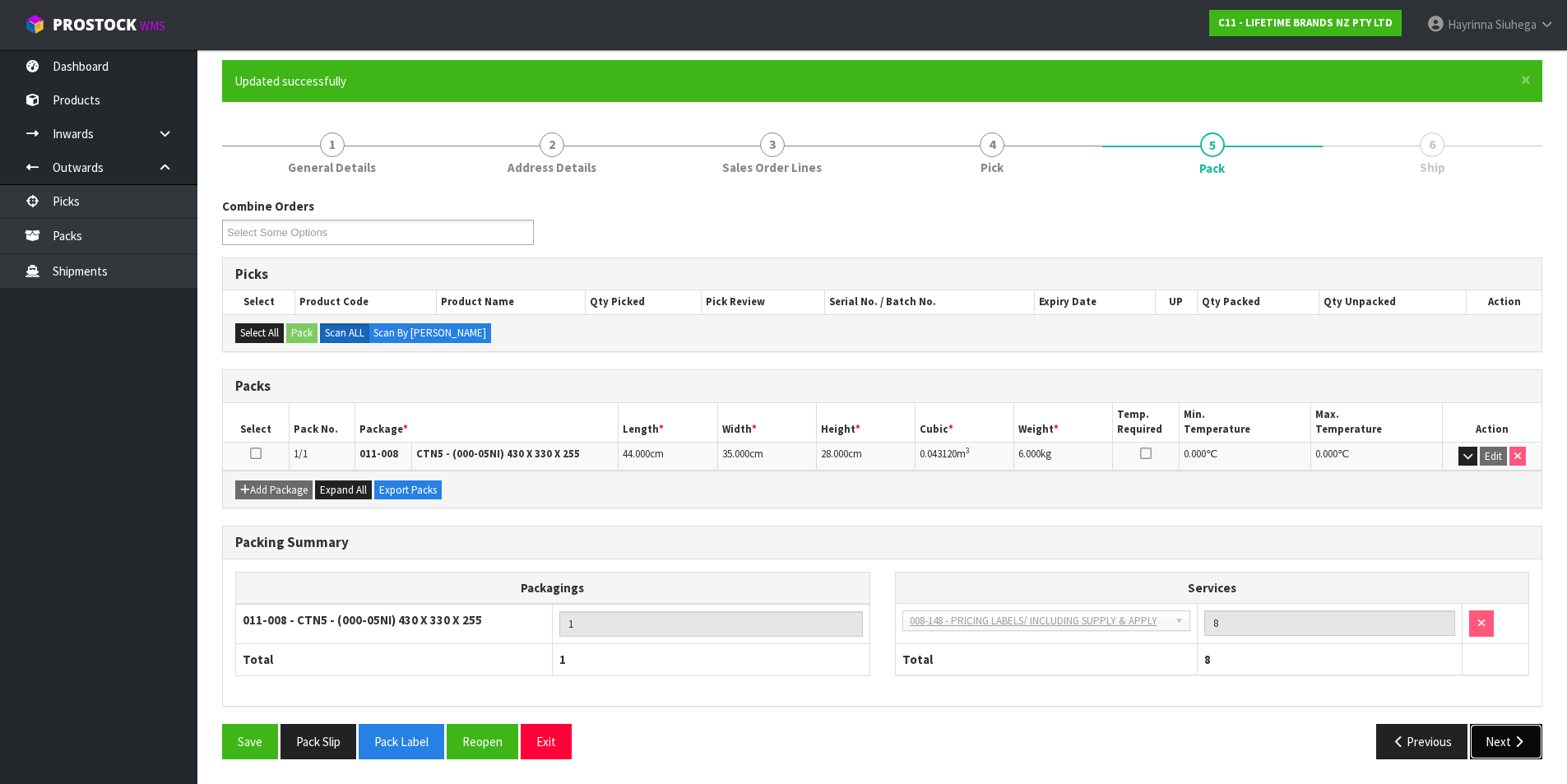
click at [1516, 729] on button "Next" at bounding box center [1506, 741] width 73 height 35
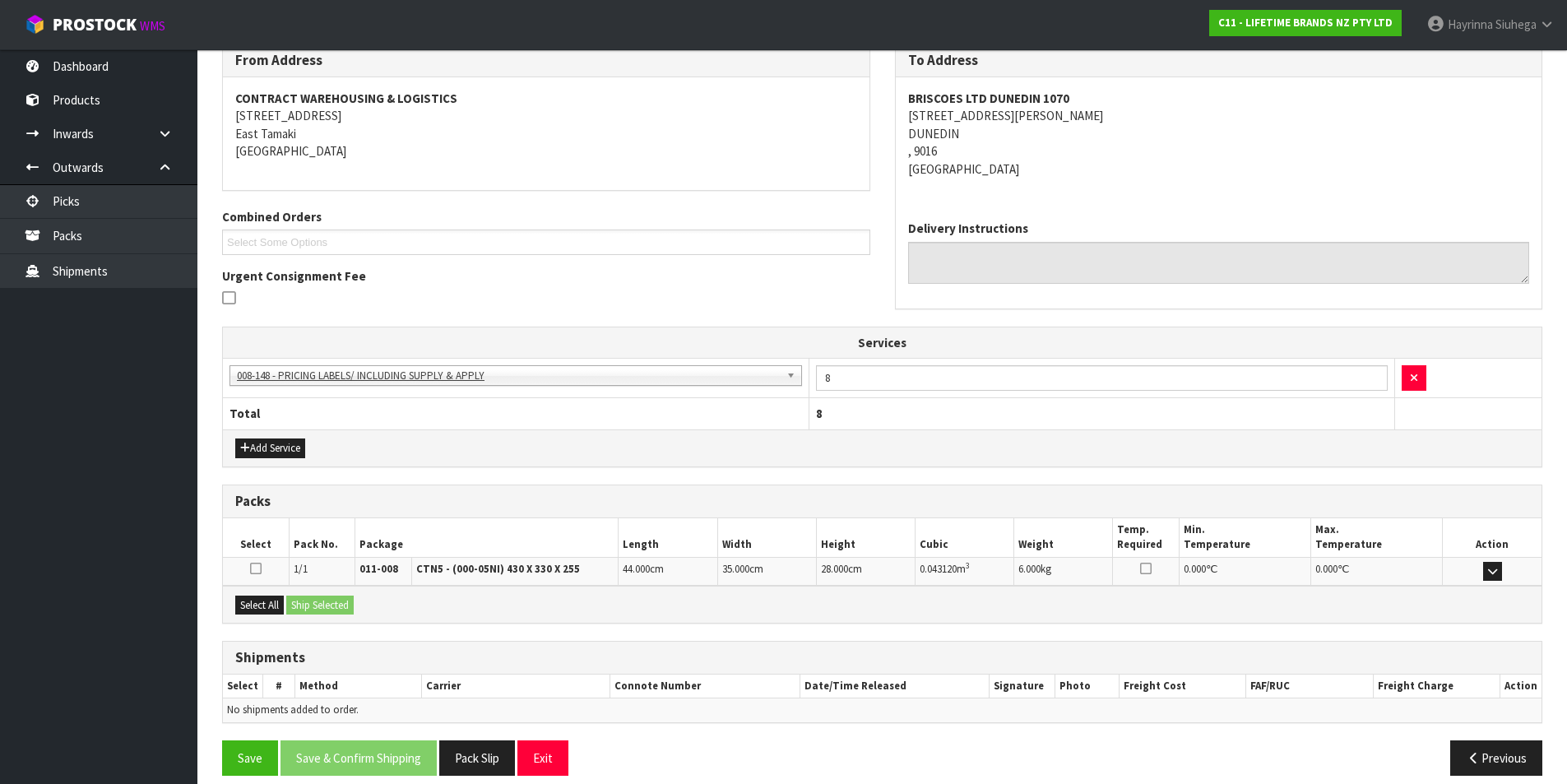
scroll to position [298, 0]
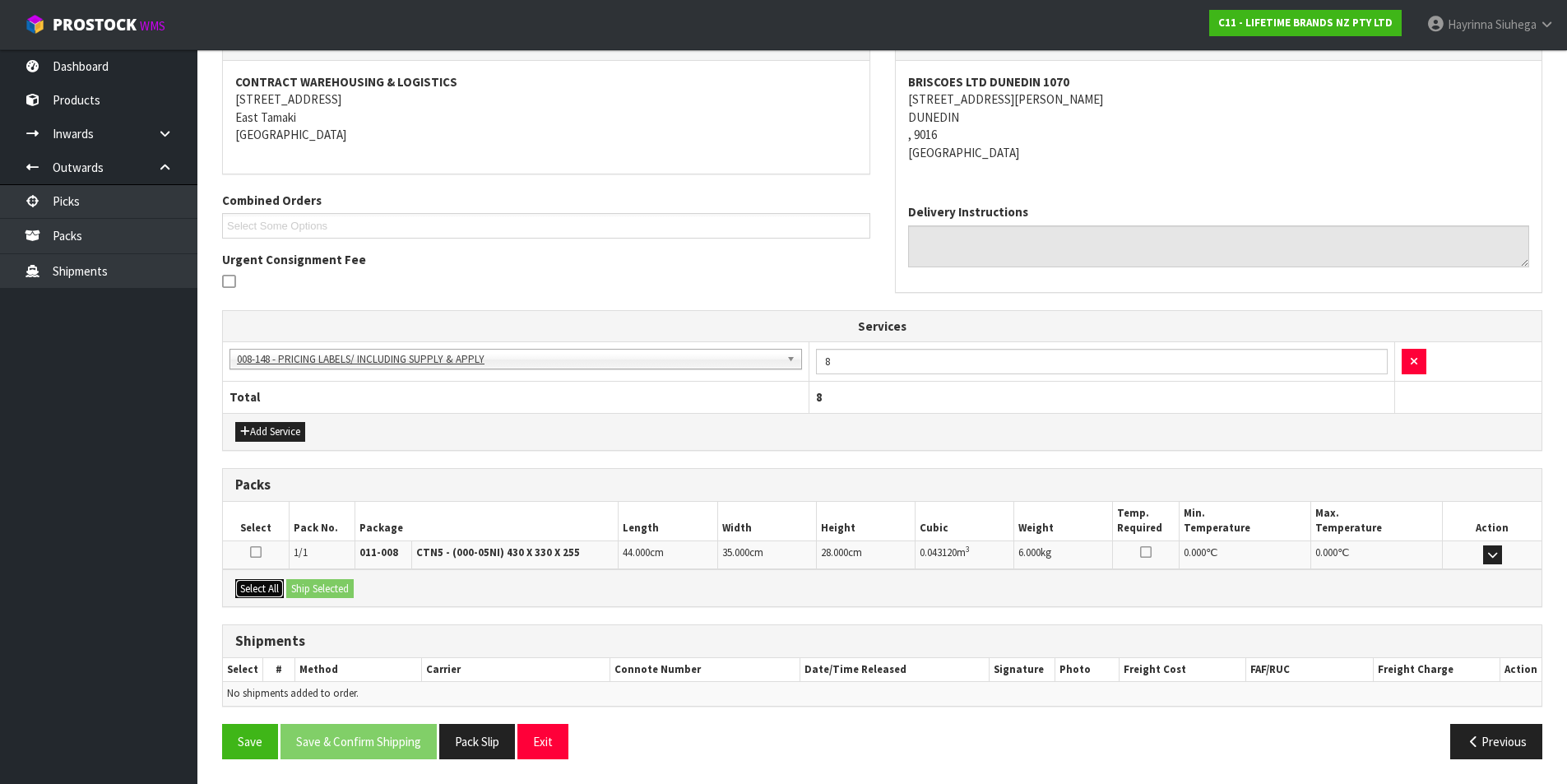
click at [280, 589] on button "Select All" at bounding box center [259, 588] width 48 height 20
click at [300, 588] on button "Ship Selected" at bounding box center [320, 588] width 67 height 20
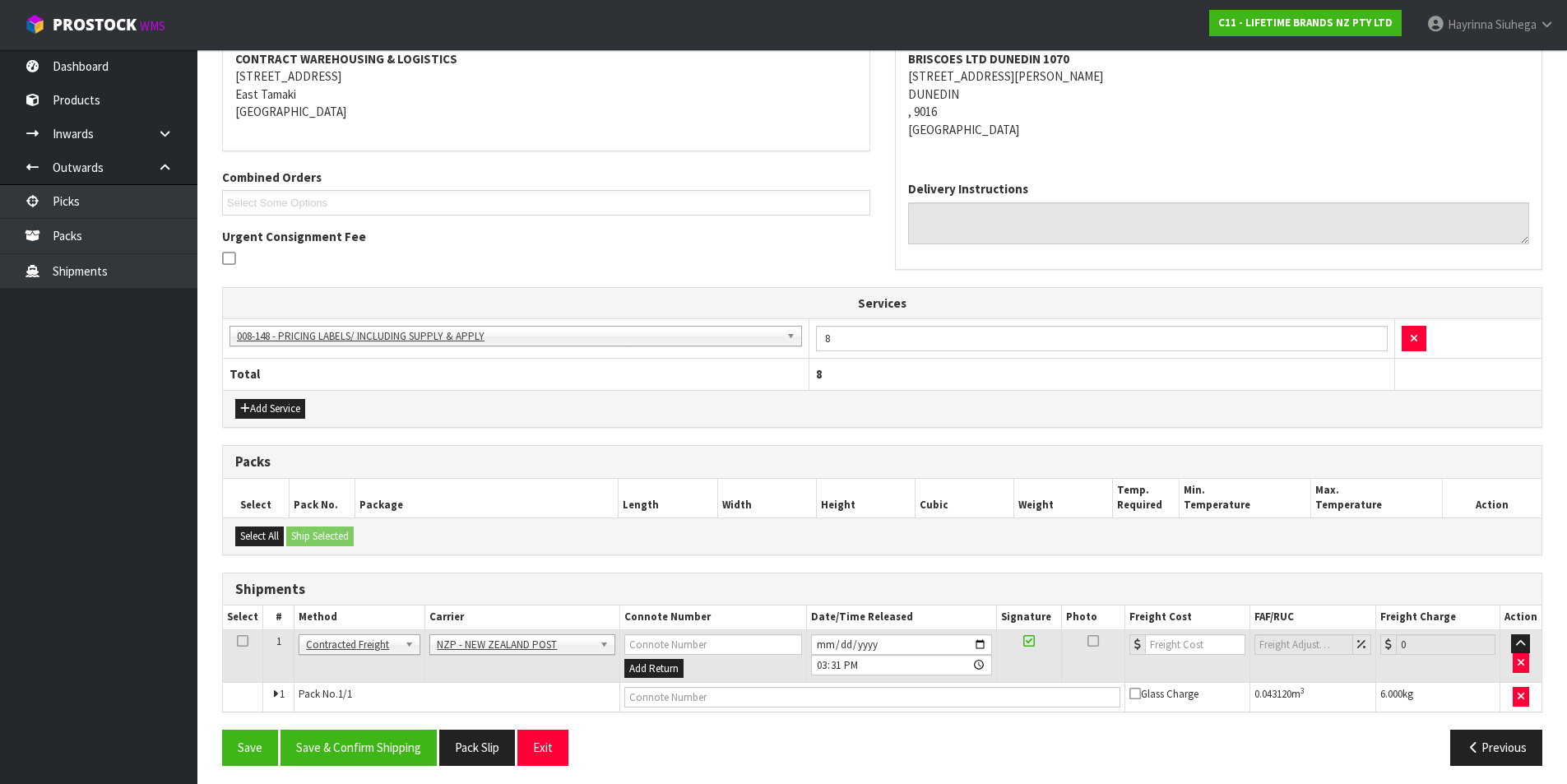
scroll to position [327, 0]
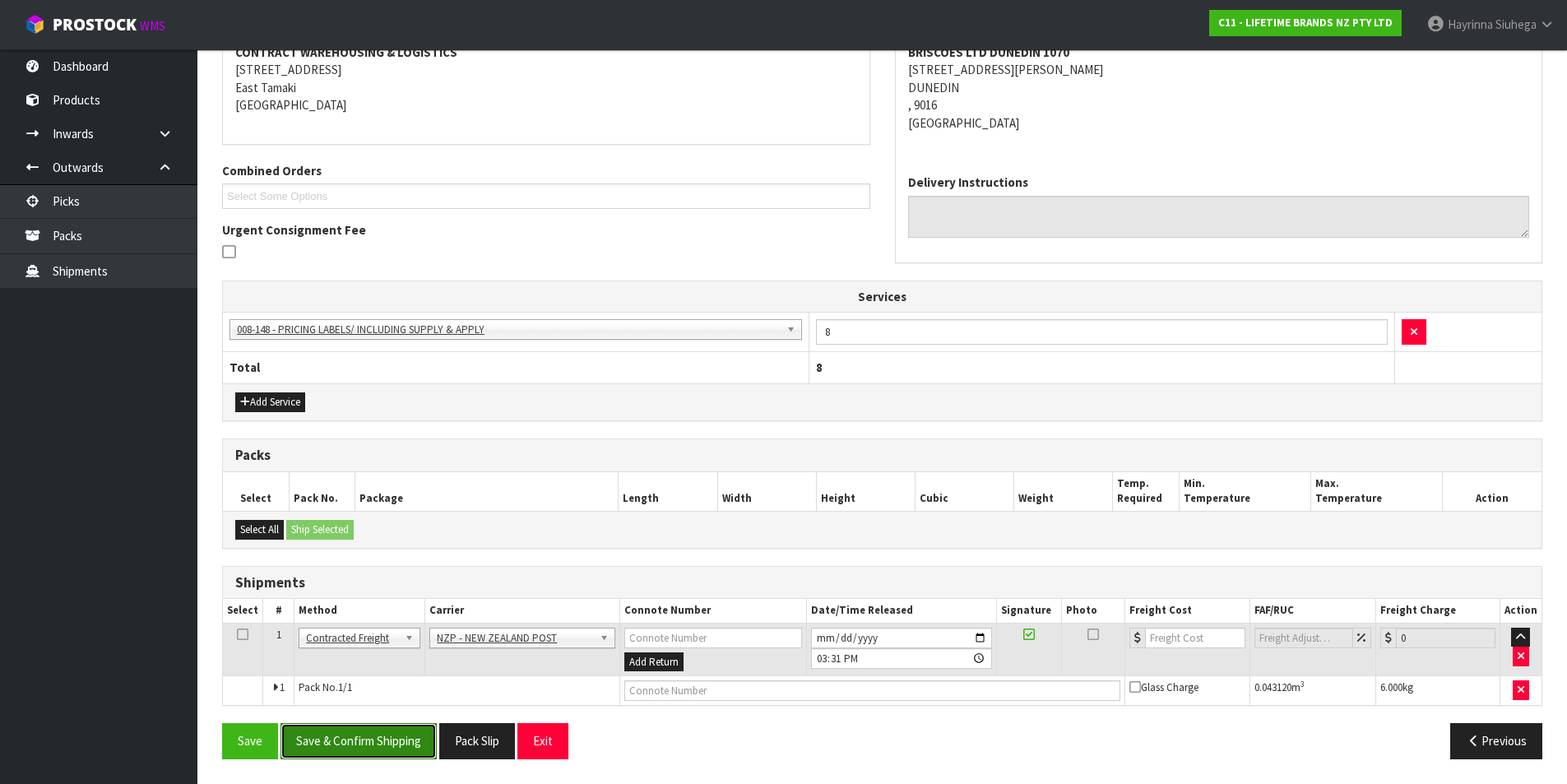
click at [390, 736] on button "Save & Confirm Shipping" at bounding box center [359, 740] width 156 height 35
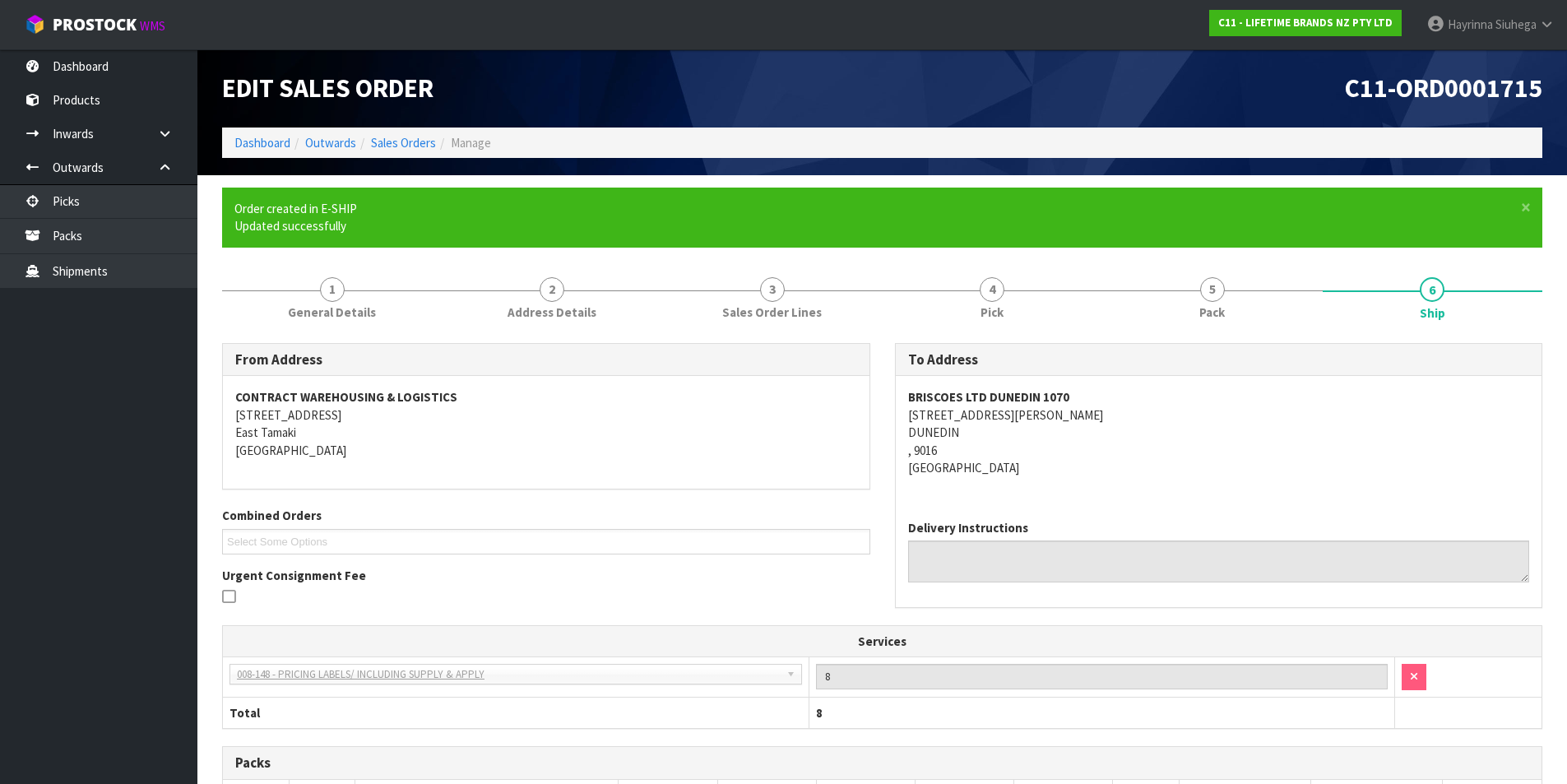
scroll to position [303, 0]
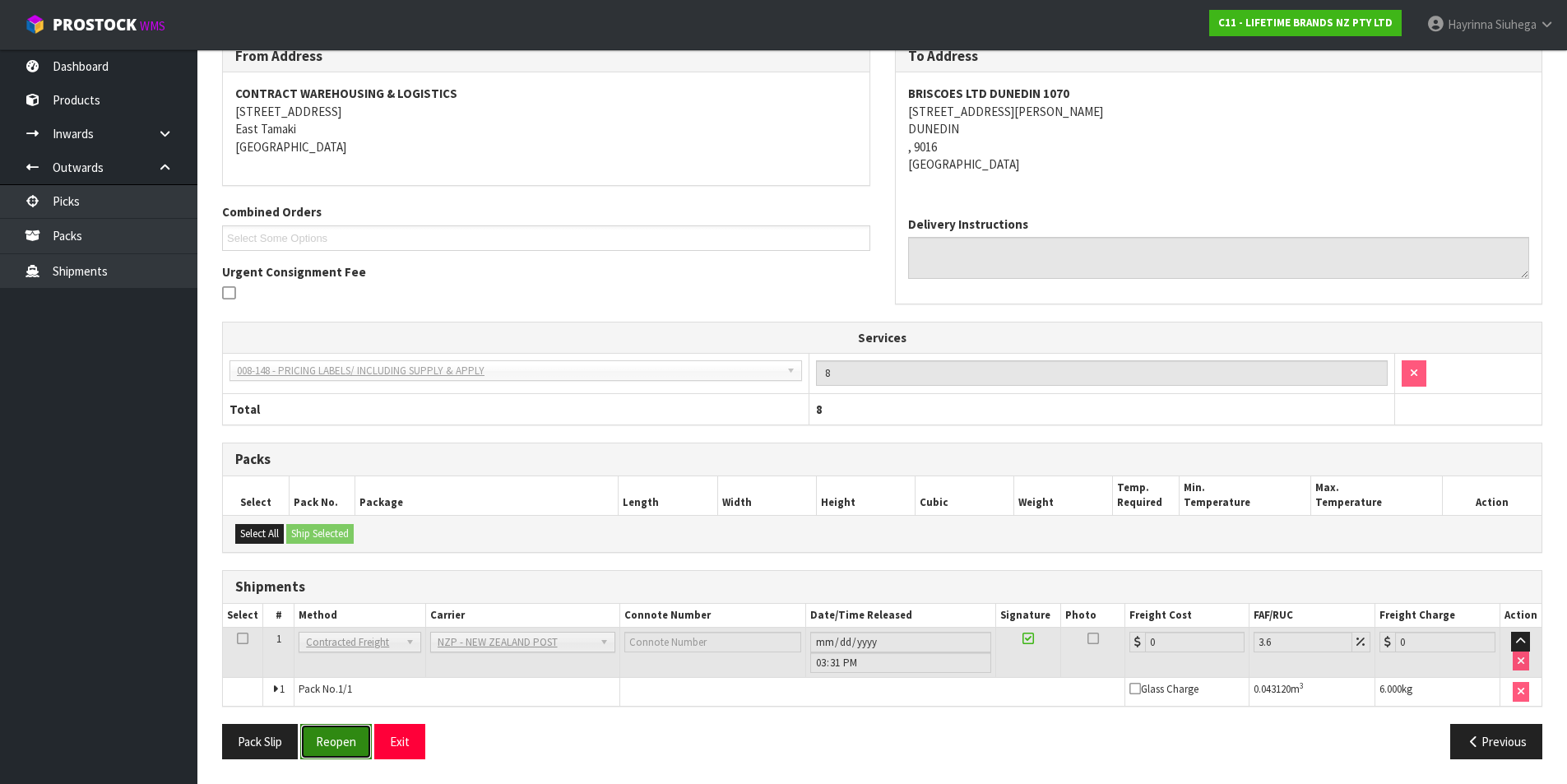
click at [346, 734] on button "Reopen" at bounding box center [337, 741] width 72 height 35
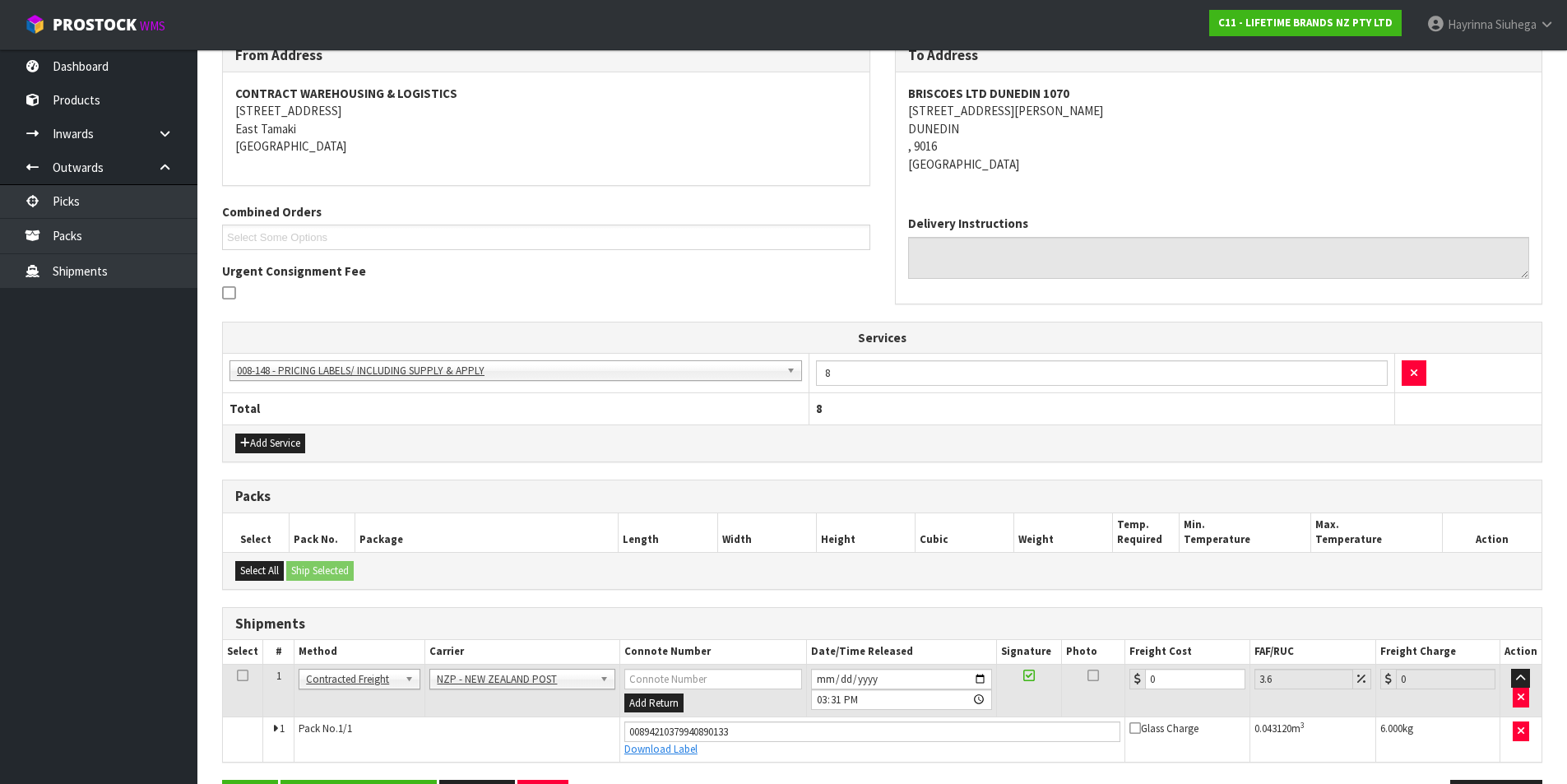
scroll to position [342, 0]
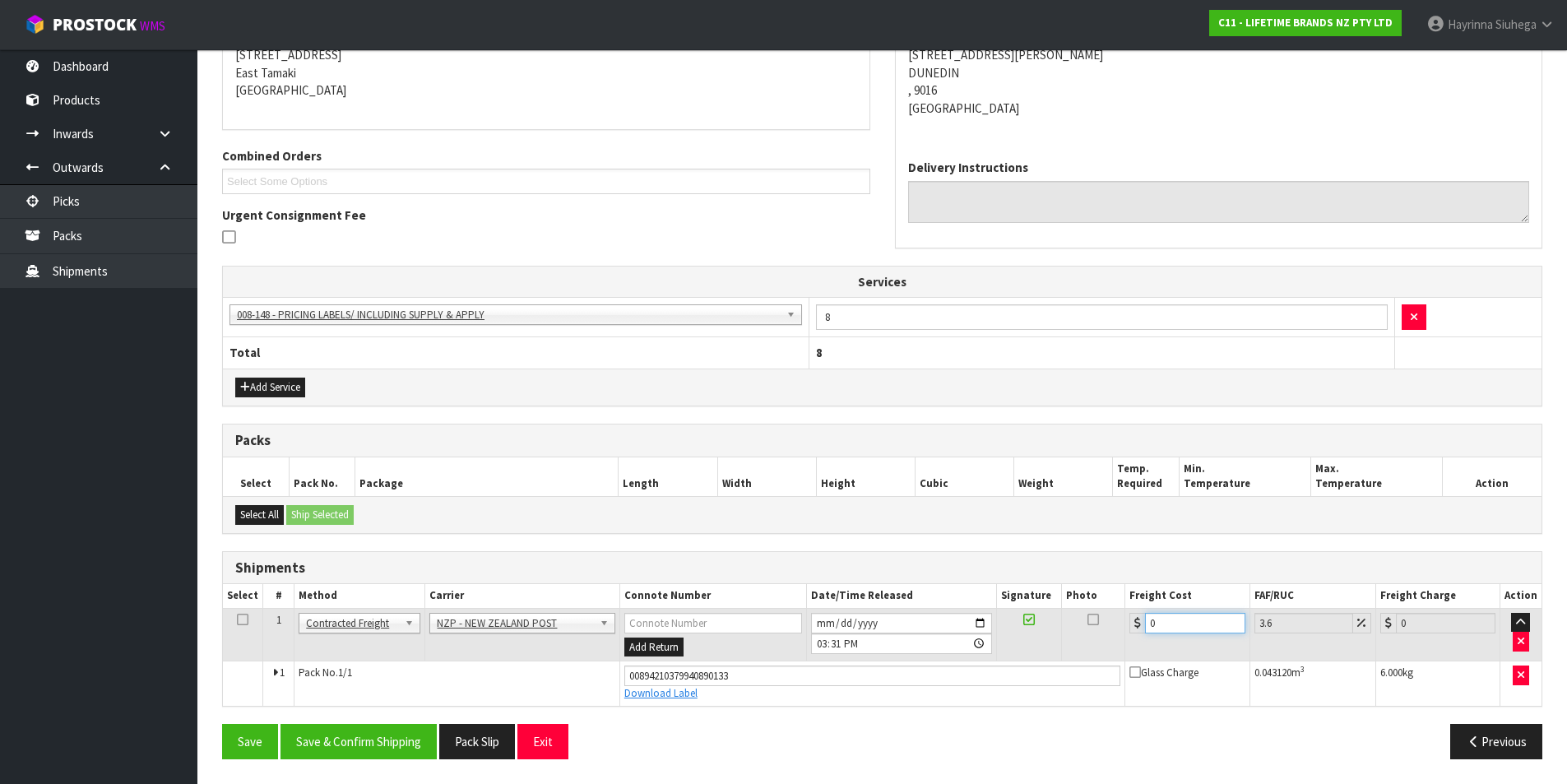
drag, startPoint x: 1206, startPoint y: 626, endPoint x: 922, endPoint y: 614, distance: 284.3
click at [922, 614] on tr "1 Client Local Pickup Customer Local Pickup Company Freight Contracted Freight …" at bounding box center [882, 634] width 1319 height 54
click at [223, 724] on button "Save" at bounding box center [250, 741] width 56 height 35
click at [396, 753] on button "Save & Confirm Shipping" at bounding box center [359, 741] width 156 height 35
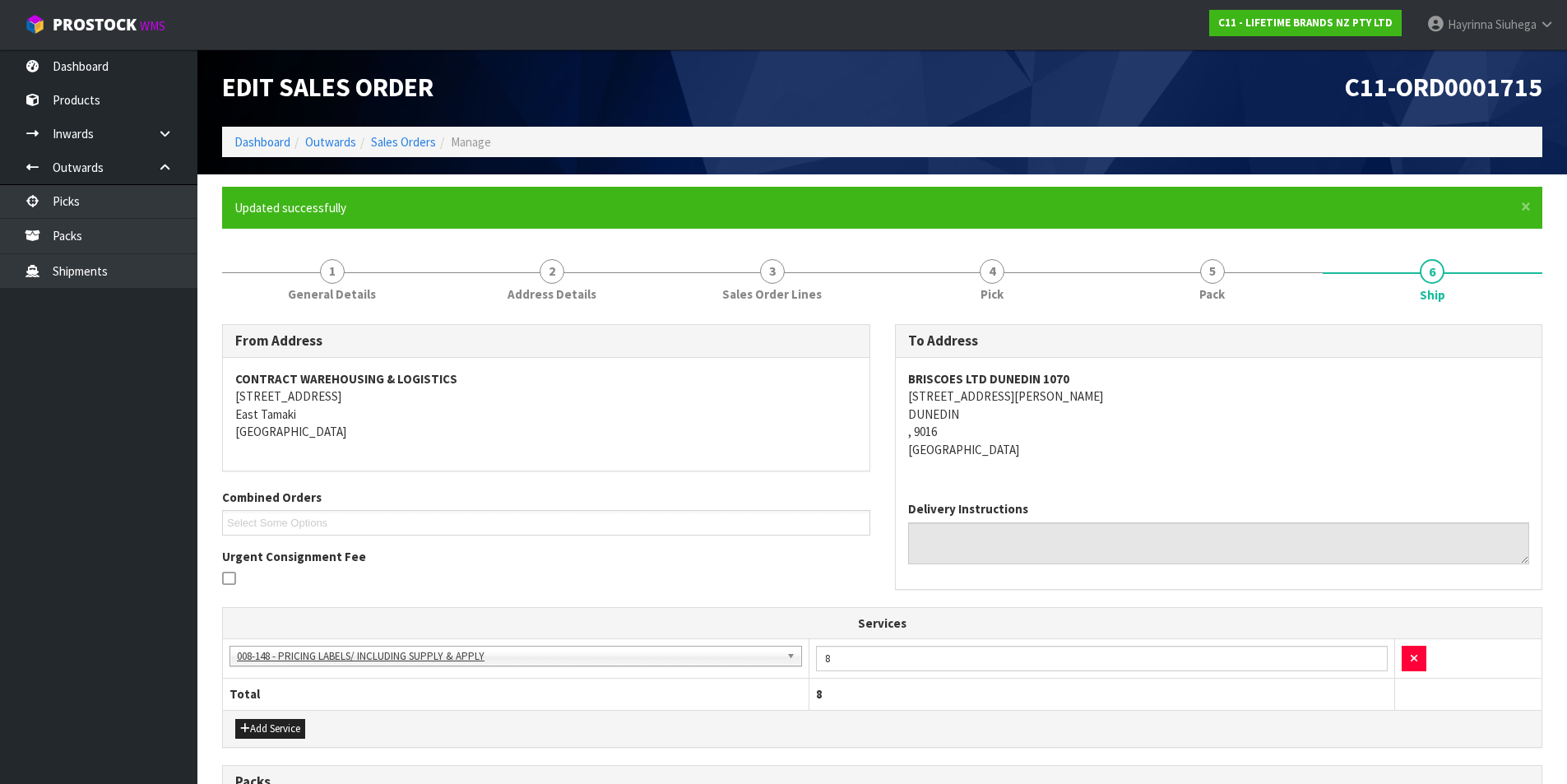
scroll to position [297, 0]
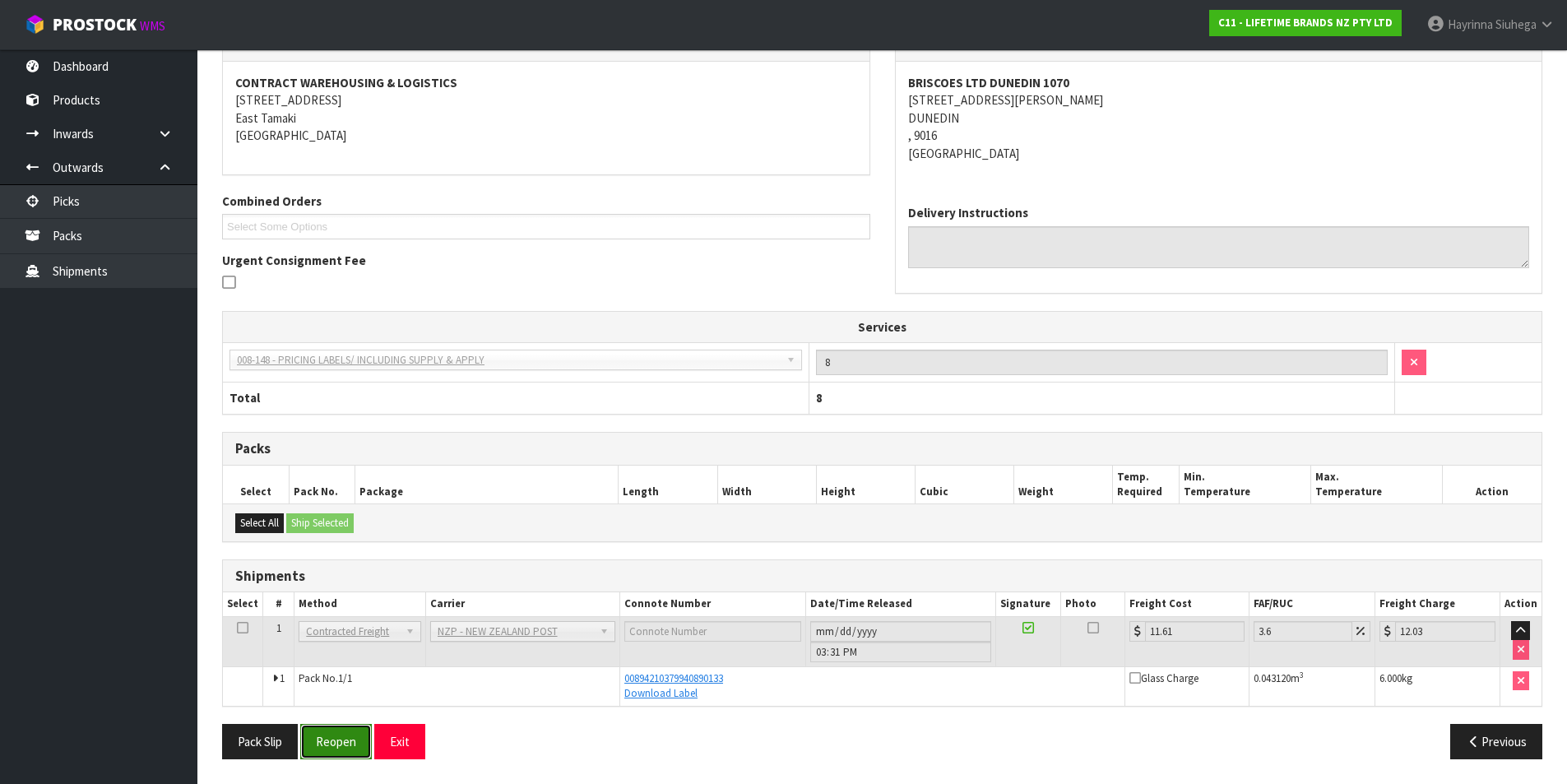
click at [306, 740] on button "Reopen" at bounding box center [337, 741] width 72 height 35
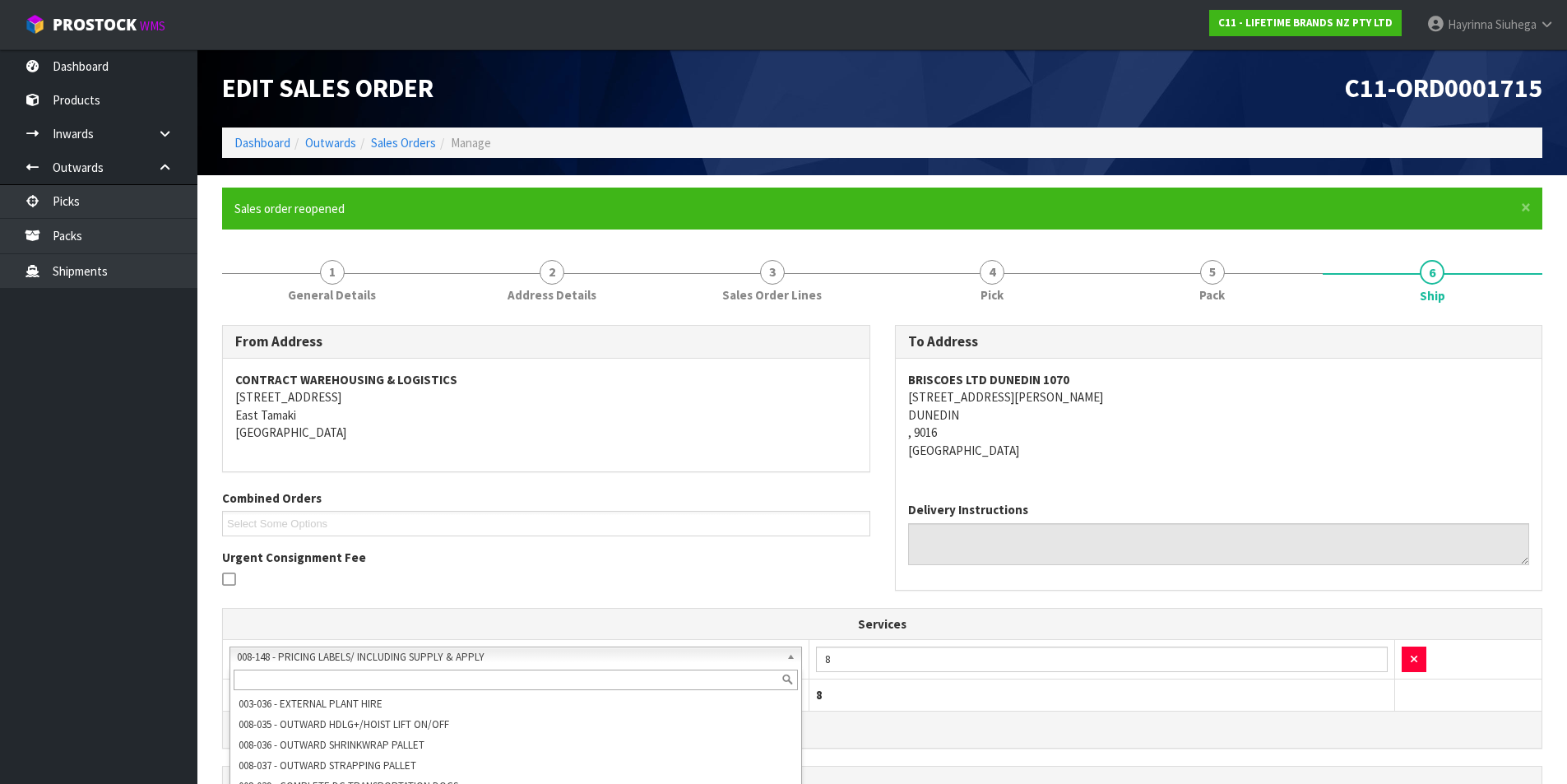
click at [550, 675] on input "text" at bounding box center [515, 679] width 565 height 21
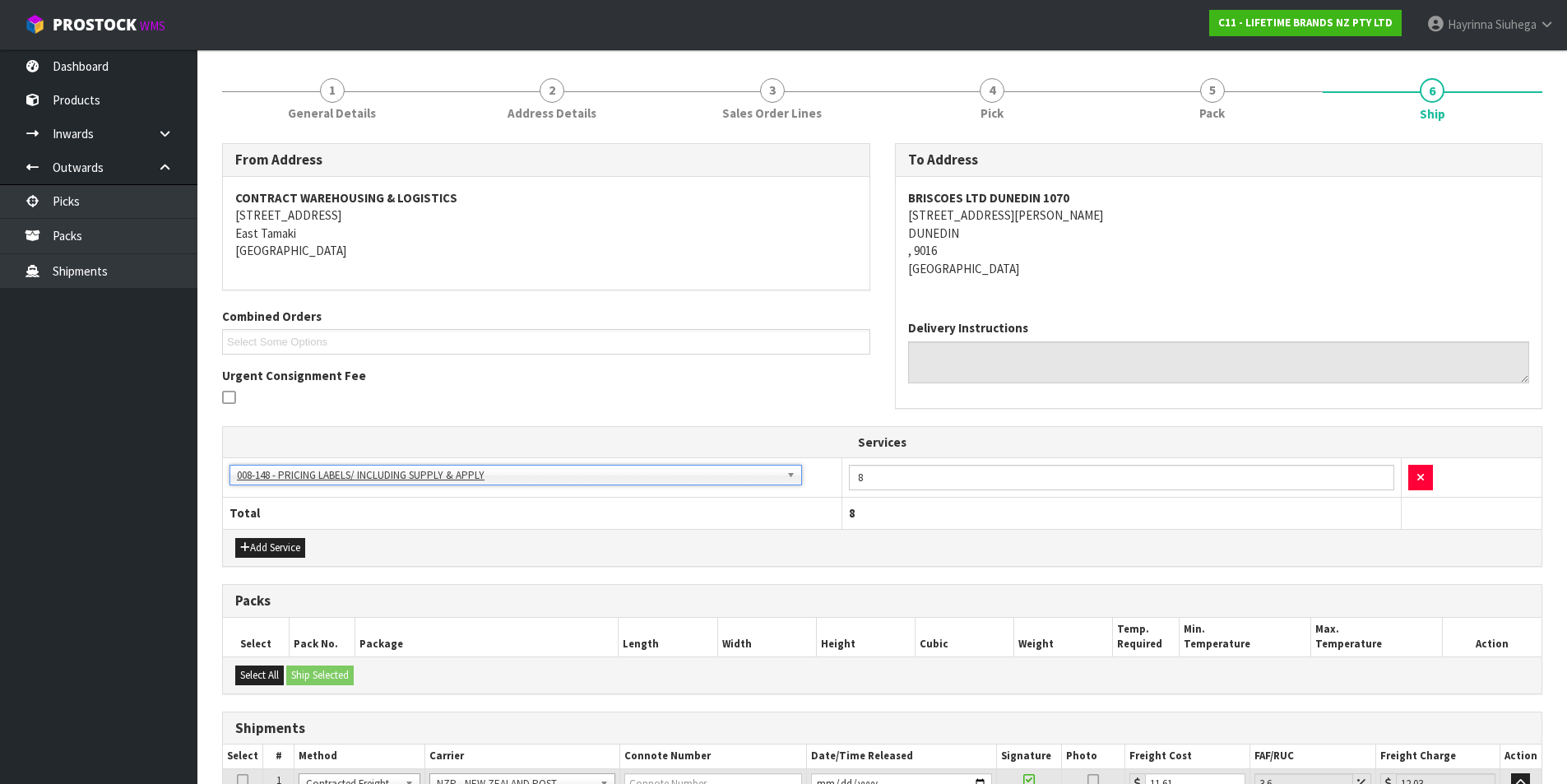
scroll to position [342, 0]
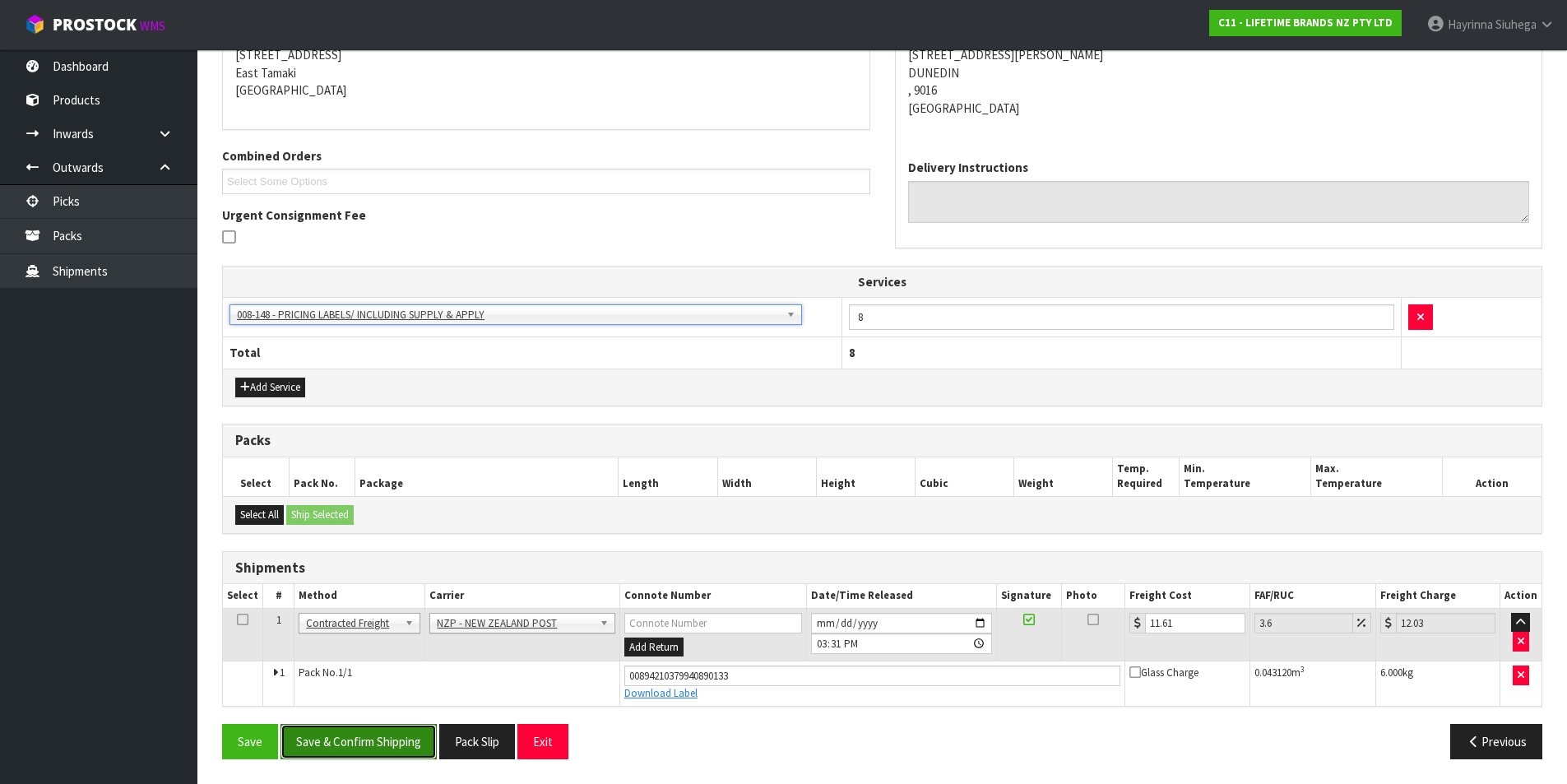
click at [375, 742] on button "Save & Confirm Shipping" at bounding box center [359, 741] width 156 height 35
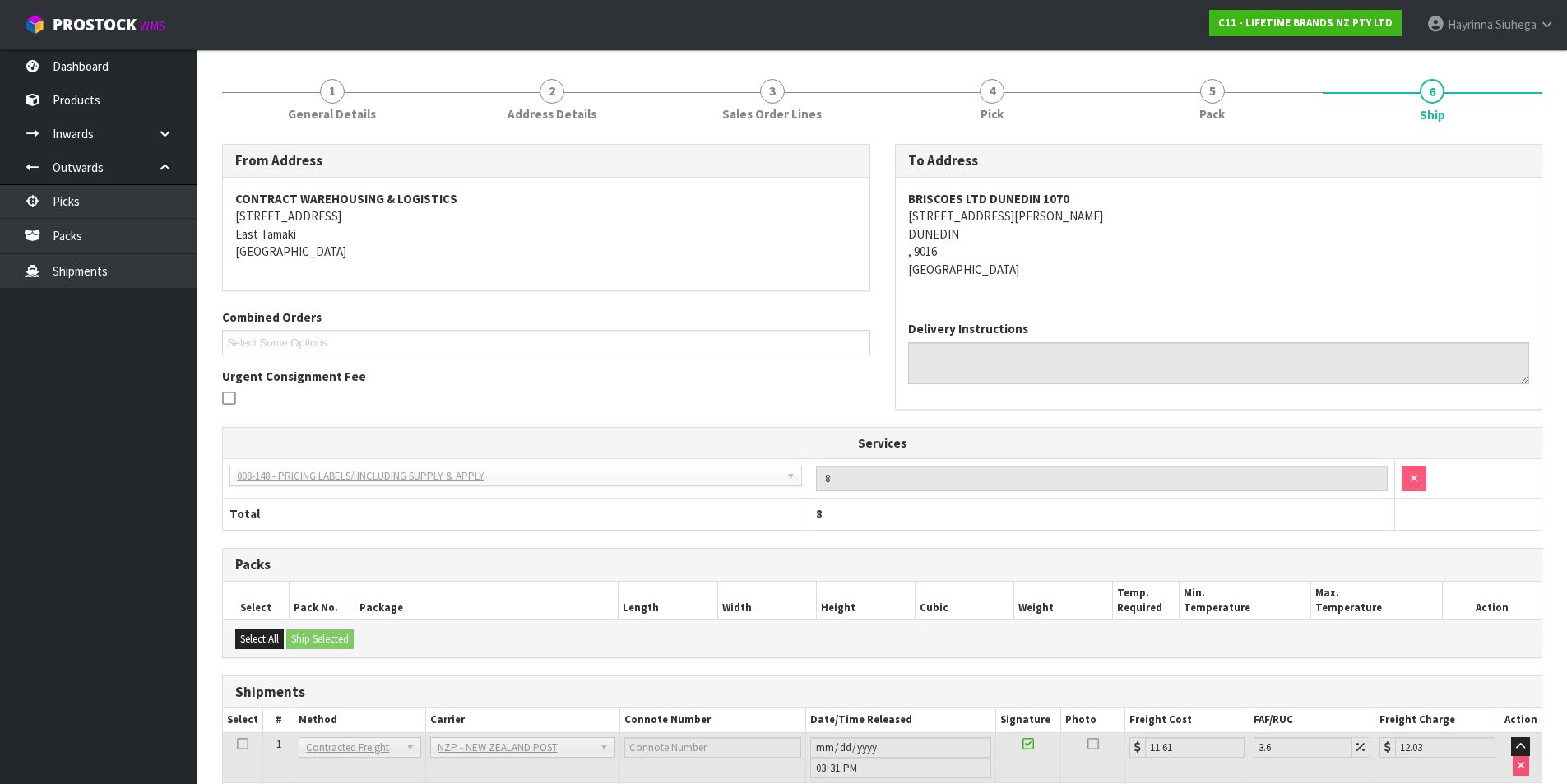
scroll to position [0, 0]
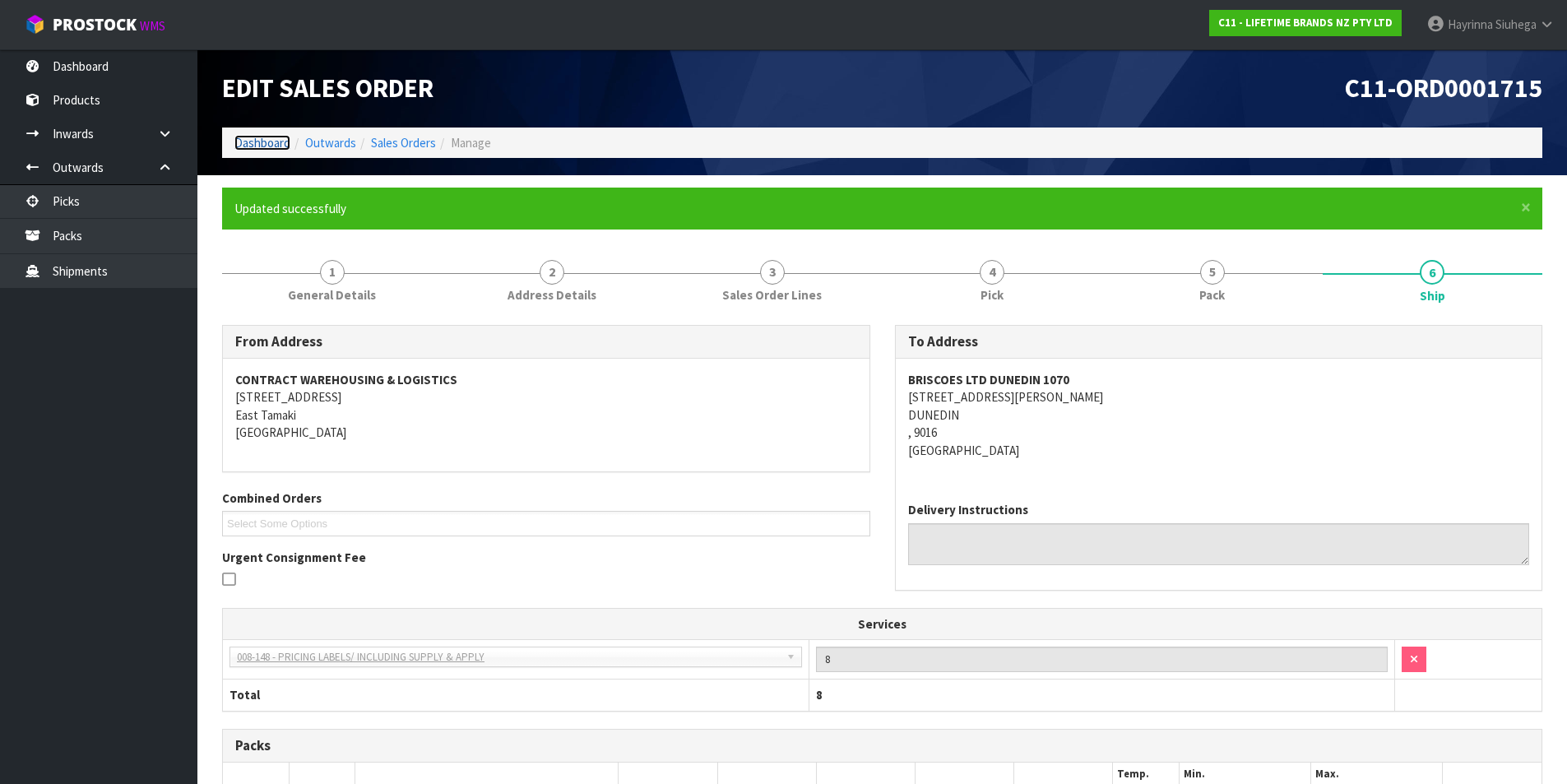
click at [264, 144] on link "Dashboard" at bounding box center [262, 142] width 56 height 15
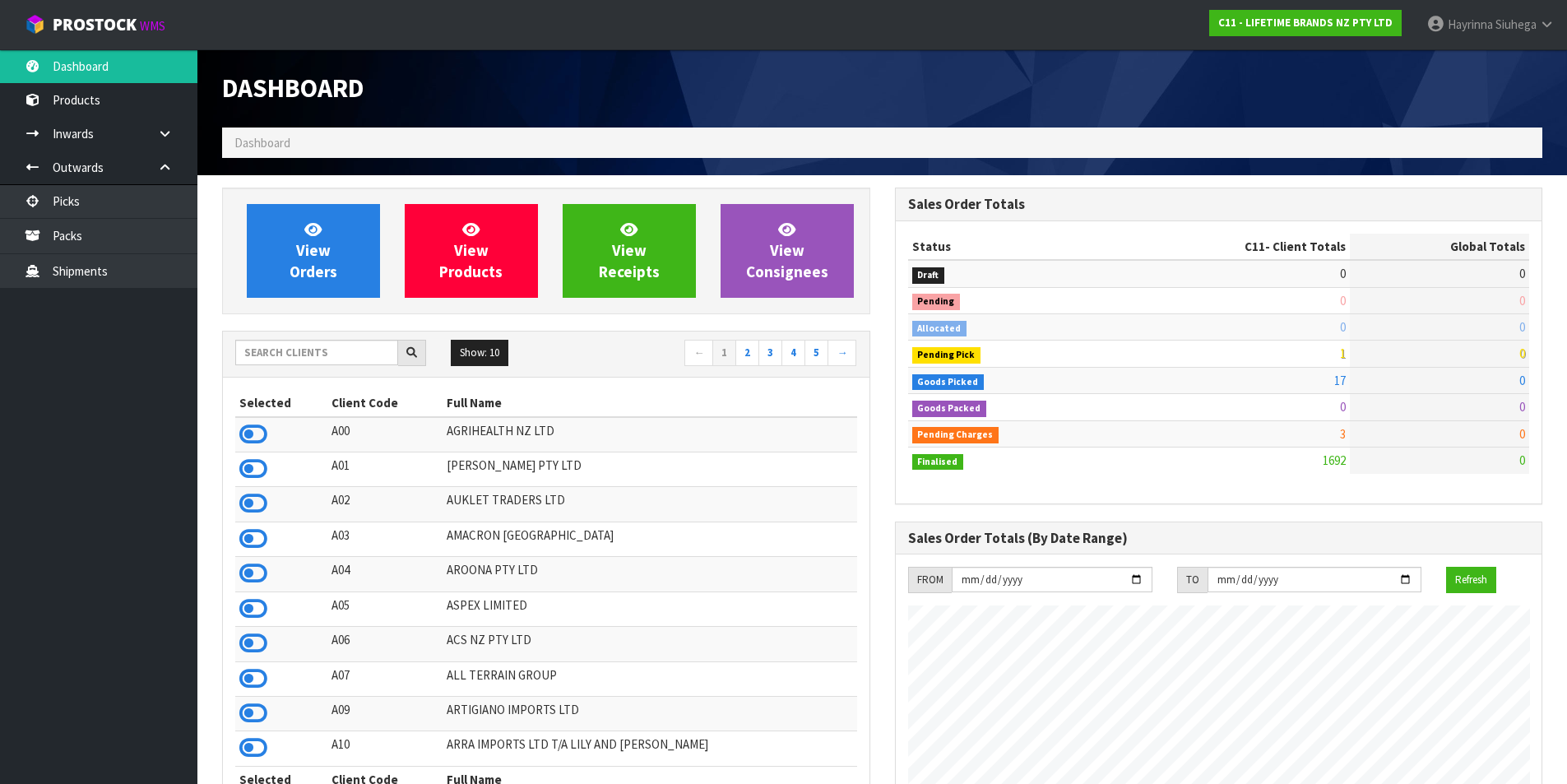
scroll to position [1246, 672]
click at [299, 238] on link "View Orders" at bounding box center [313, 250] width 134 height 94
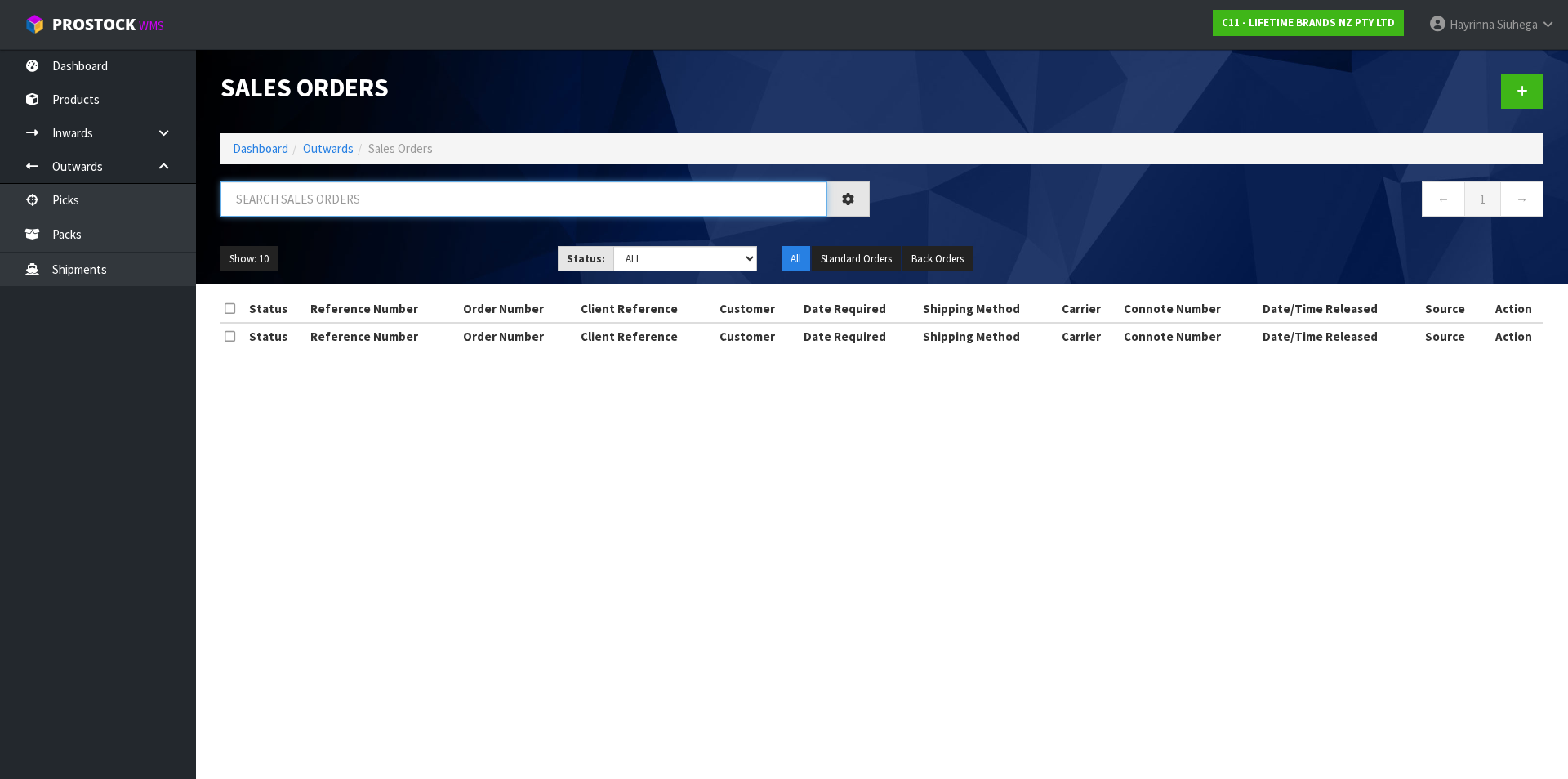
click at [280, 206] on input "text" at bounding box center [524, 199] width 607 height 35
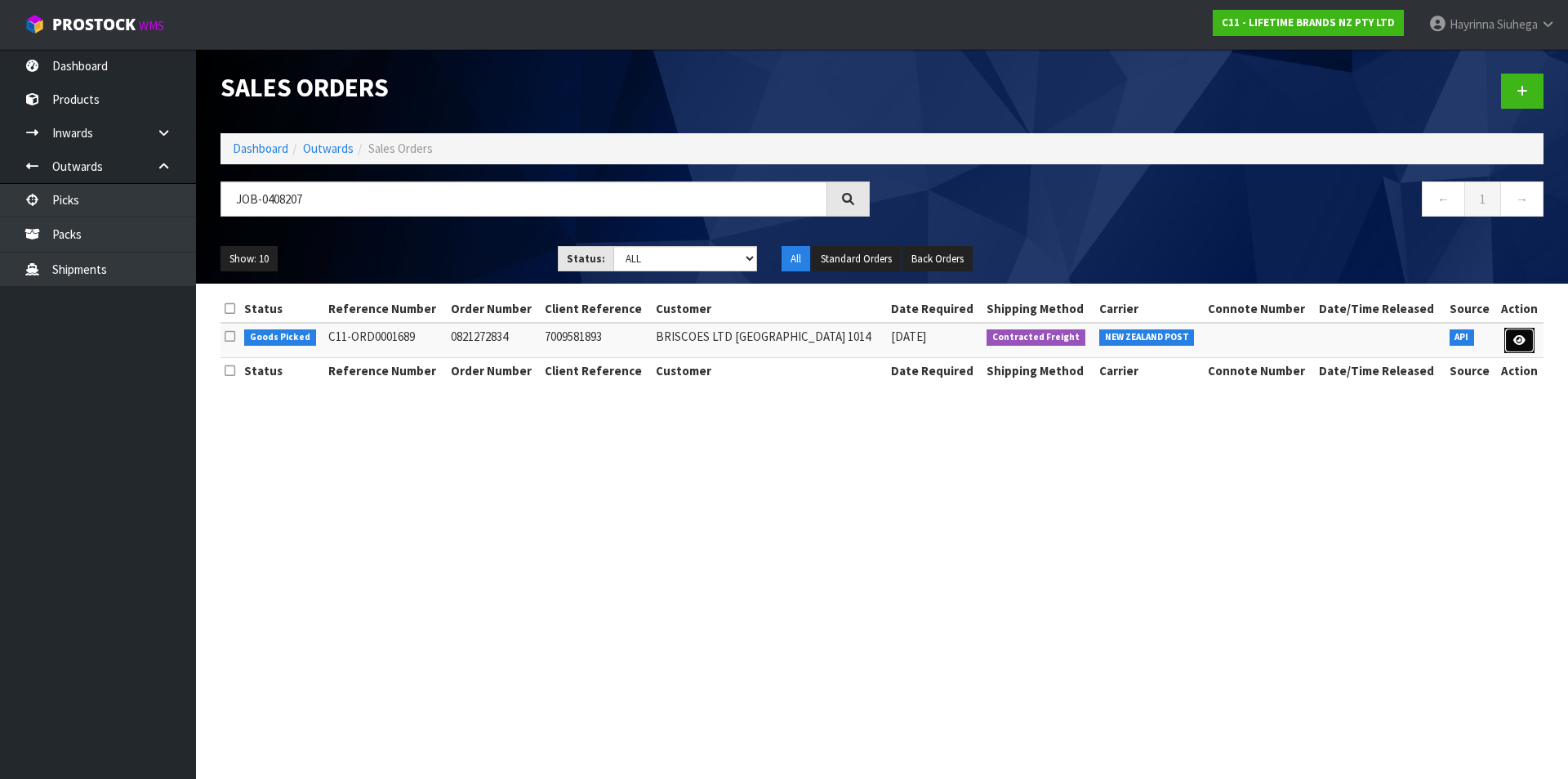
click at [1516, 343] on icon at bounding box center [1520, 340] width 12 height 11
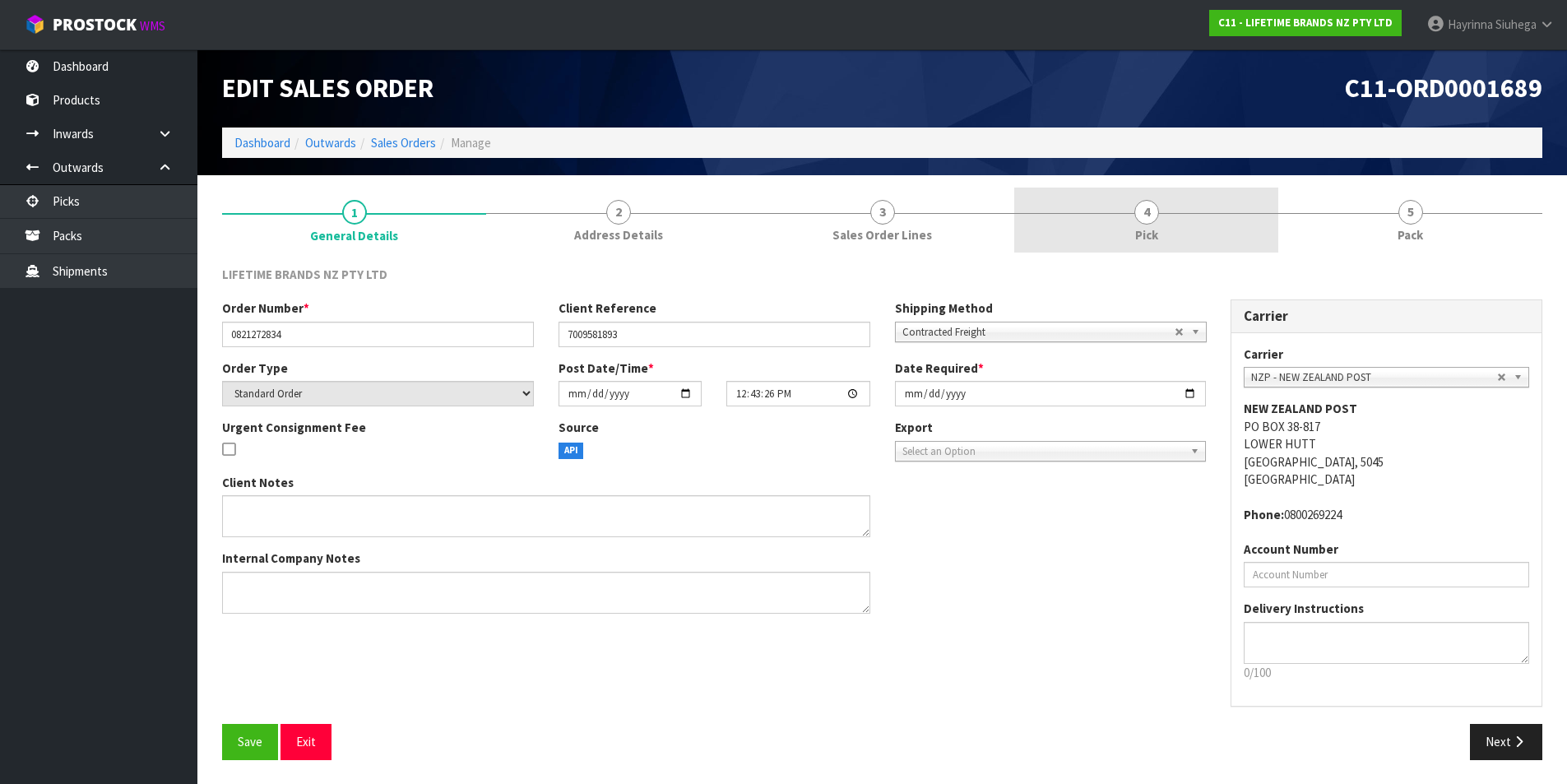
click at [1255, 236] on link "4 Pick" at bounding box center [1146, 220] width 264 height 65
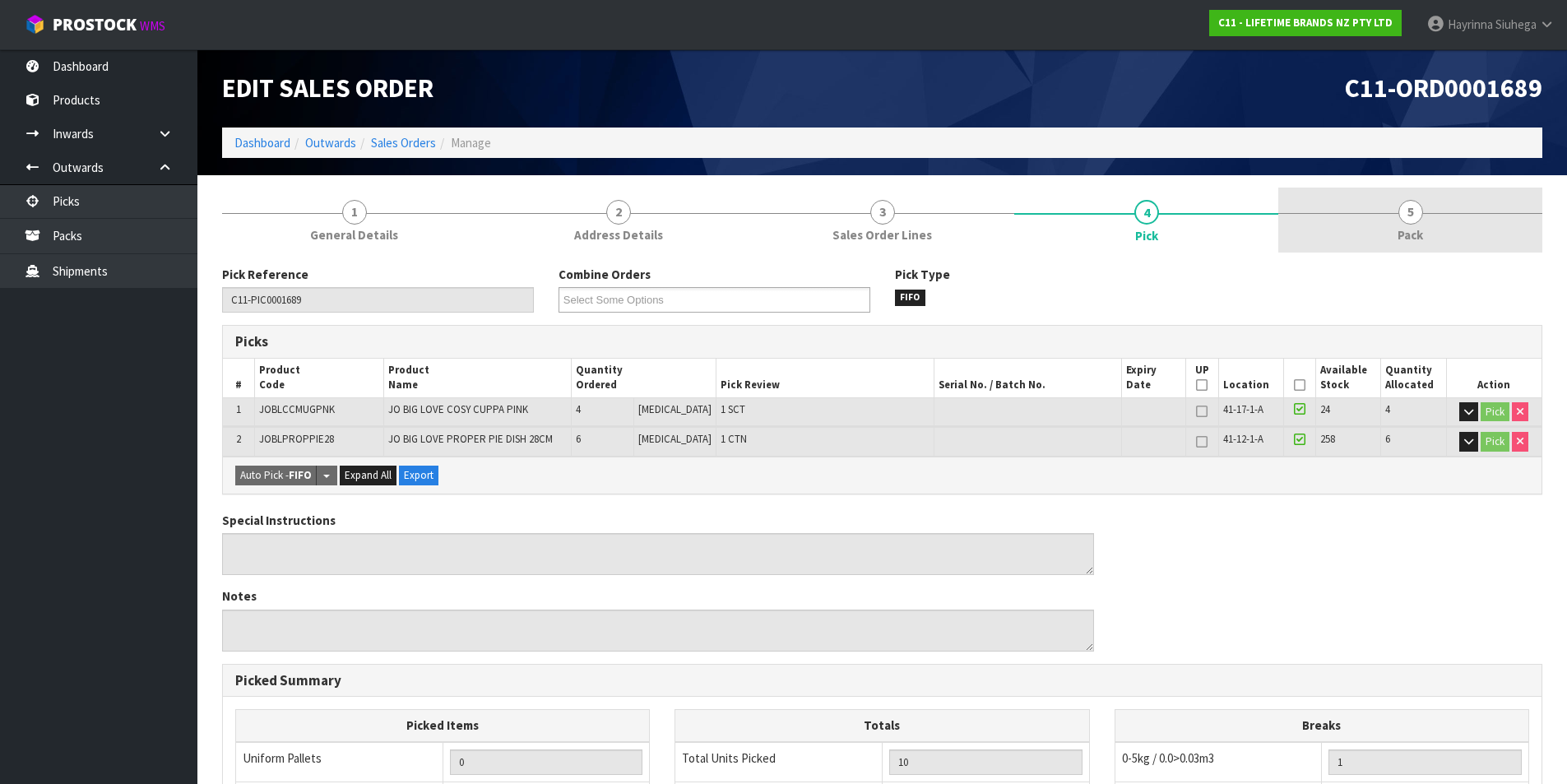
click at [1356, 211] on link "5 Pack" at bounding box center [1411, 220] width 264 height 65
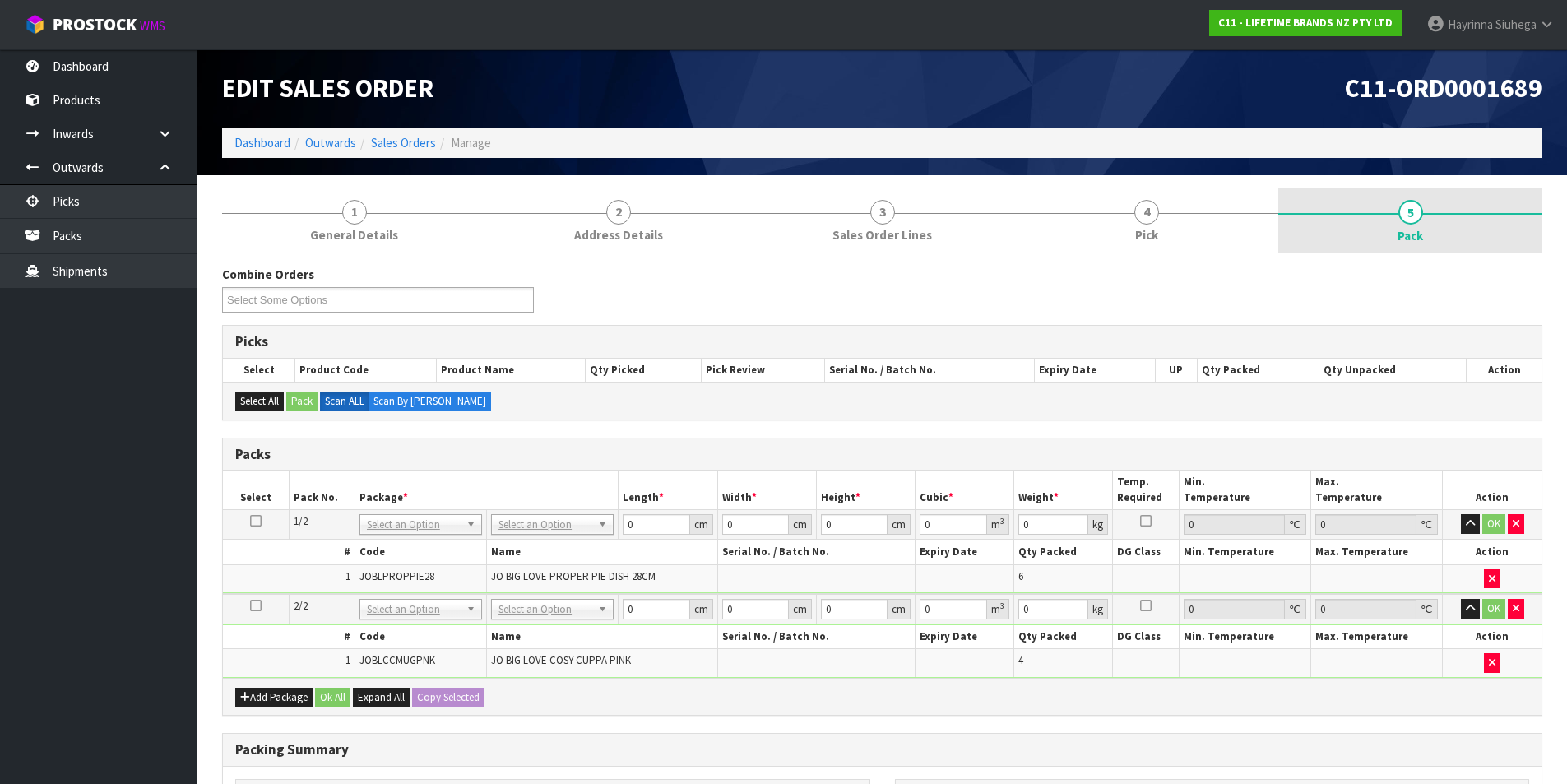
scroll to position [236, 0]
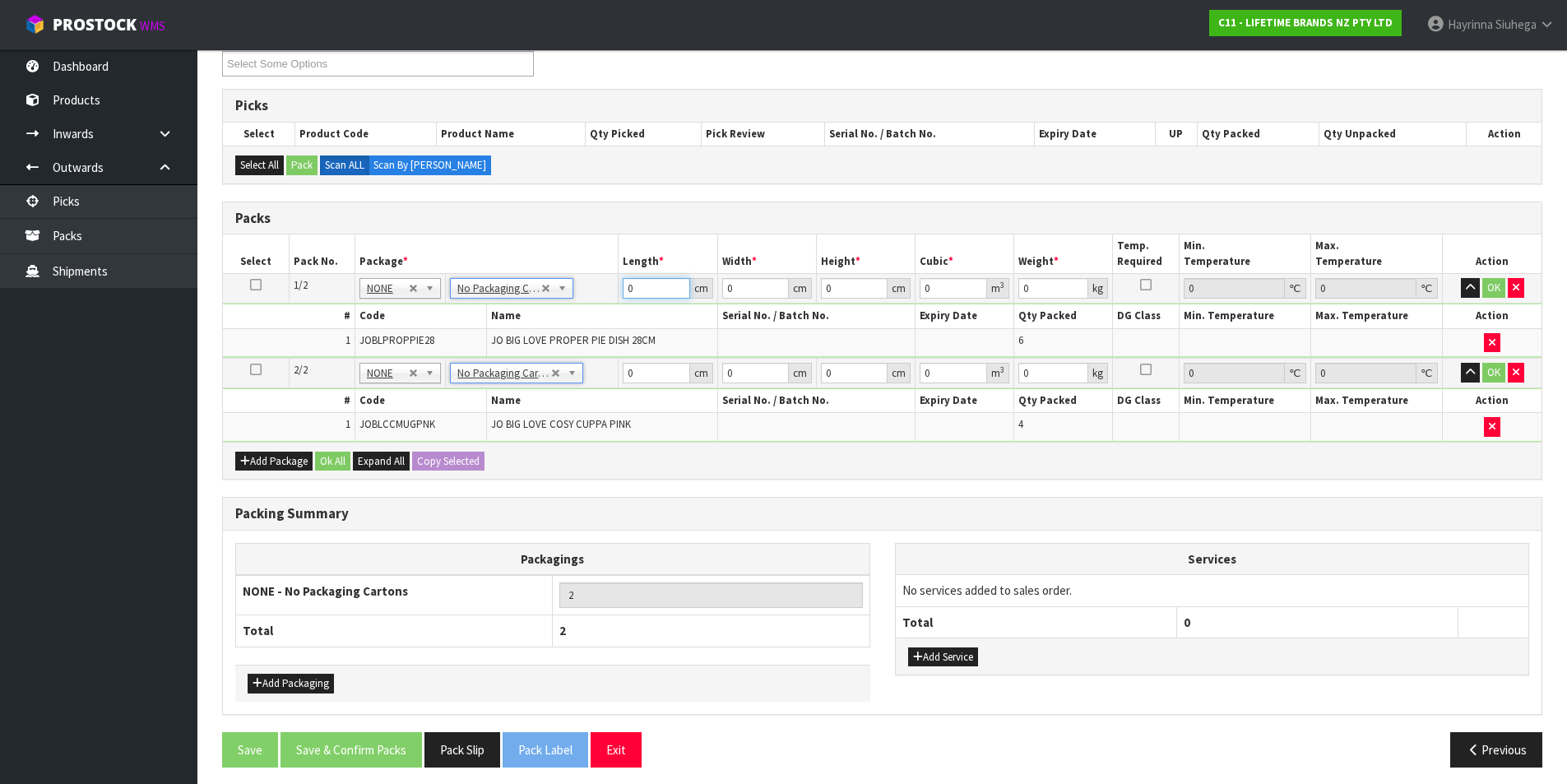
click at [628, 291] on input "0" at bounding box center [656, 288] width 66 height 21
click button "OK" at bounding box center [1494, 288] width 23 height 20
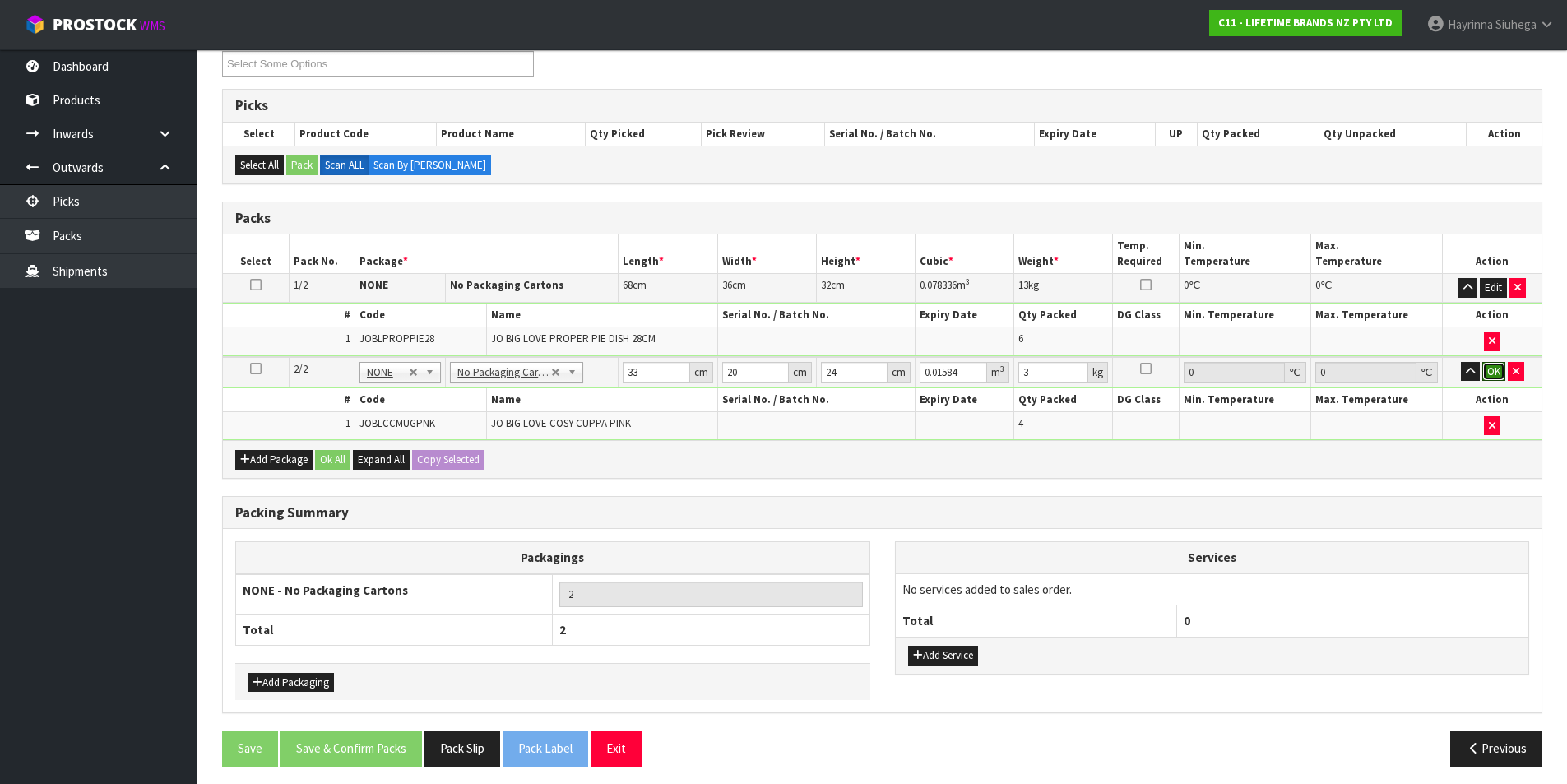
click button "OK" at bounding box center [1494, 371] width 23 height 20
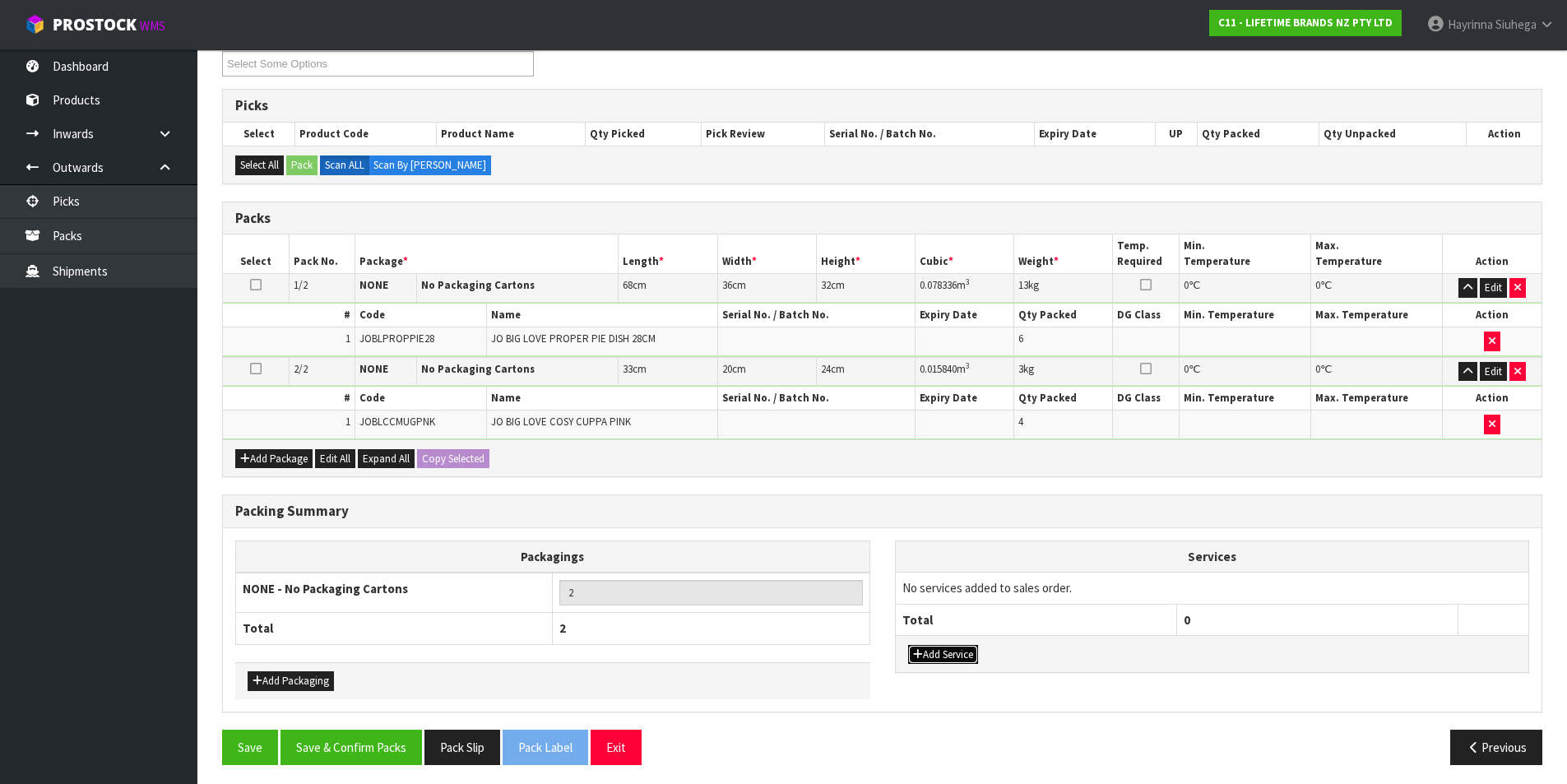
drag, startPoint x: 936, startPoint y: 658, endPoint x: 941, endPoint y: 633, distance: 25.5
click at [937, 658] on button "Add Service" at bounding box center [943, 655] width 70 height 20
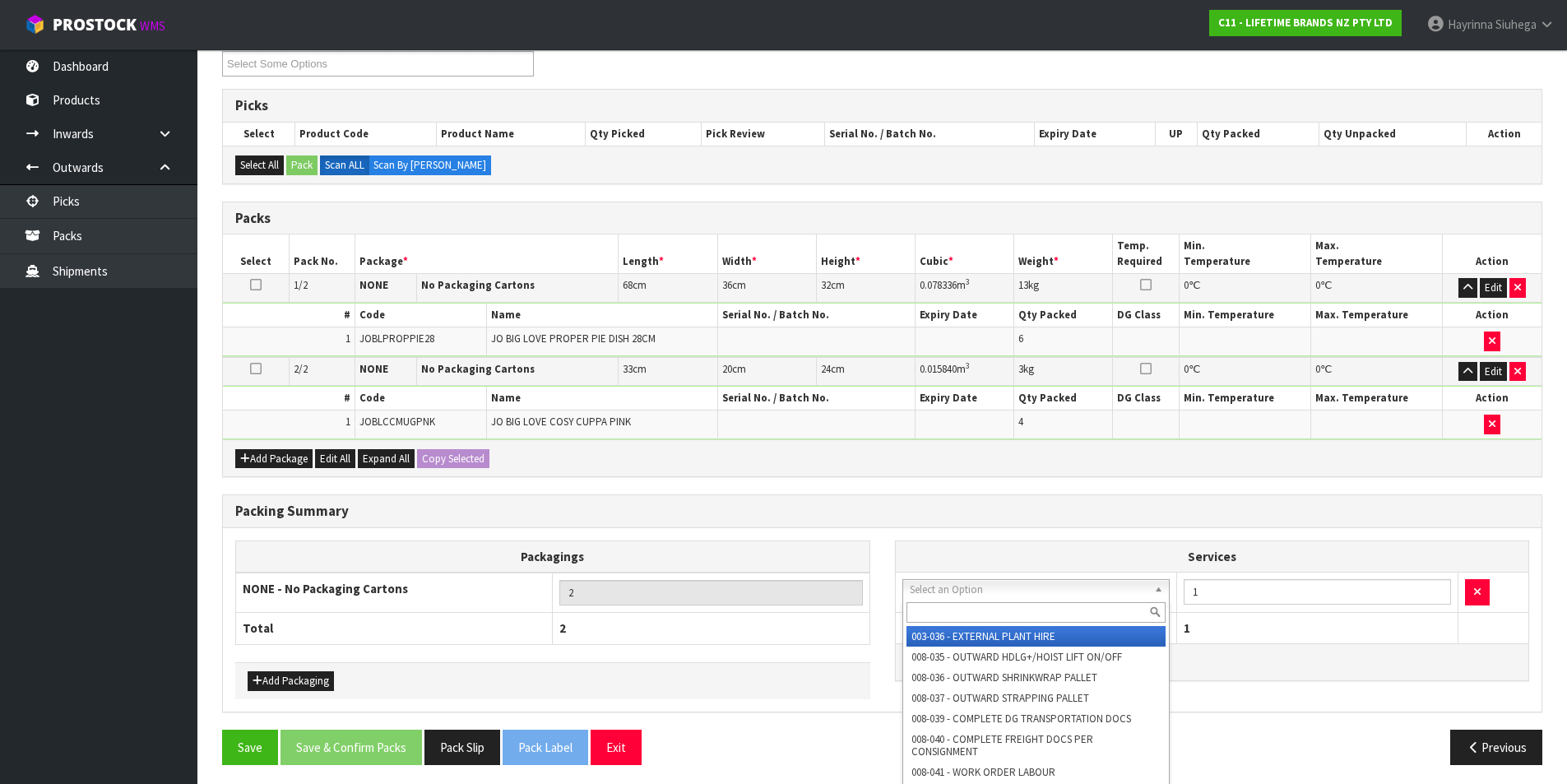
click at [965, 615] on input "text" at bounding box center [1037, 612] width 260 height 21
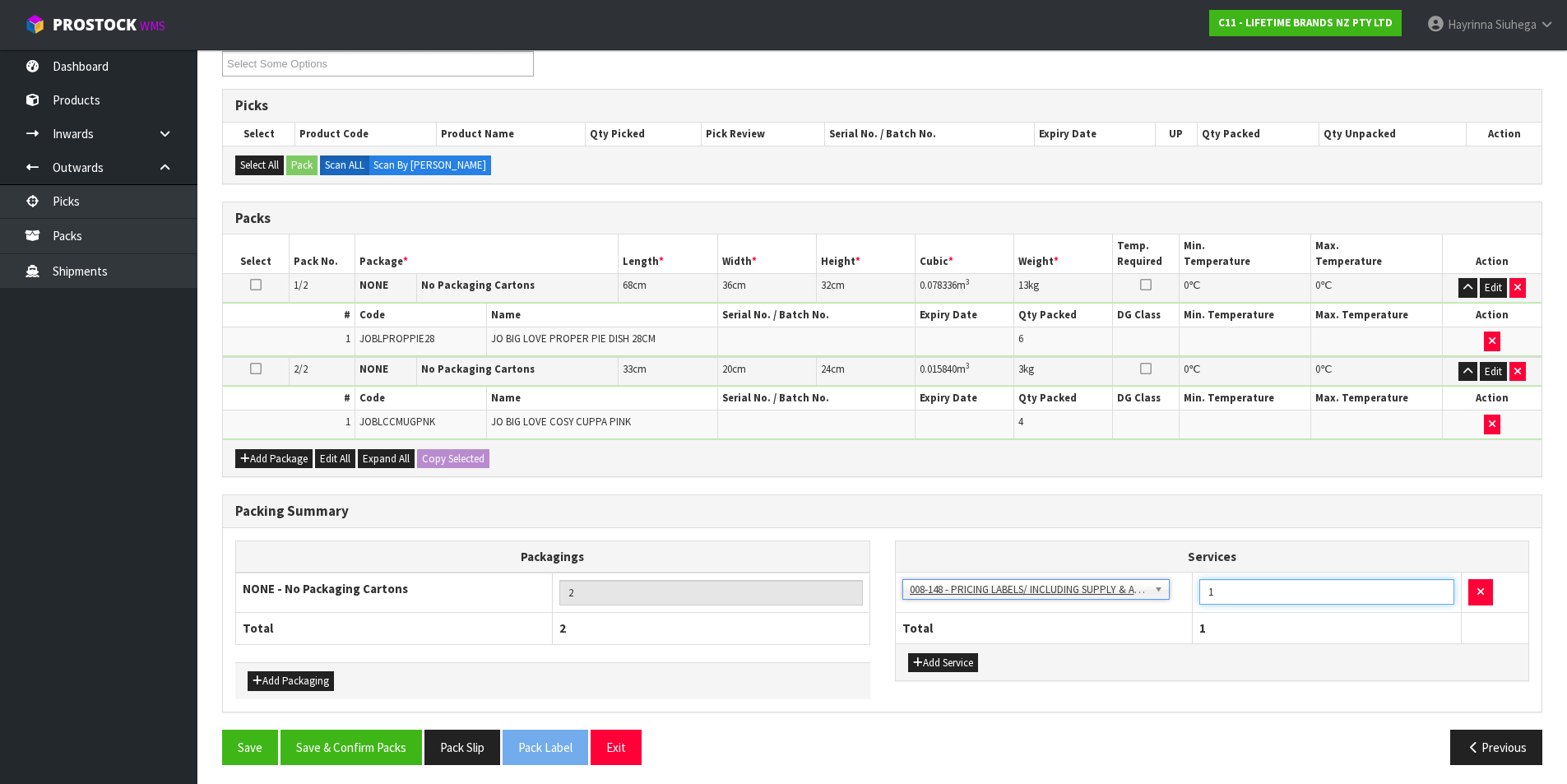
drag, startPoint x: 1230, startPoint y: 603, endPoint x: 1193, endPoint y: 606, distance: 37.1
click at [1193, 606] on td "1" at bounding box center [1327, 592] width 269 height 40
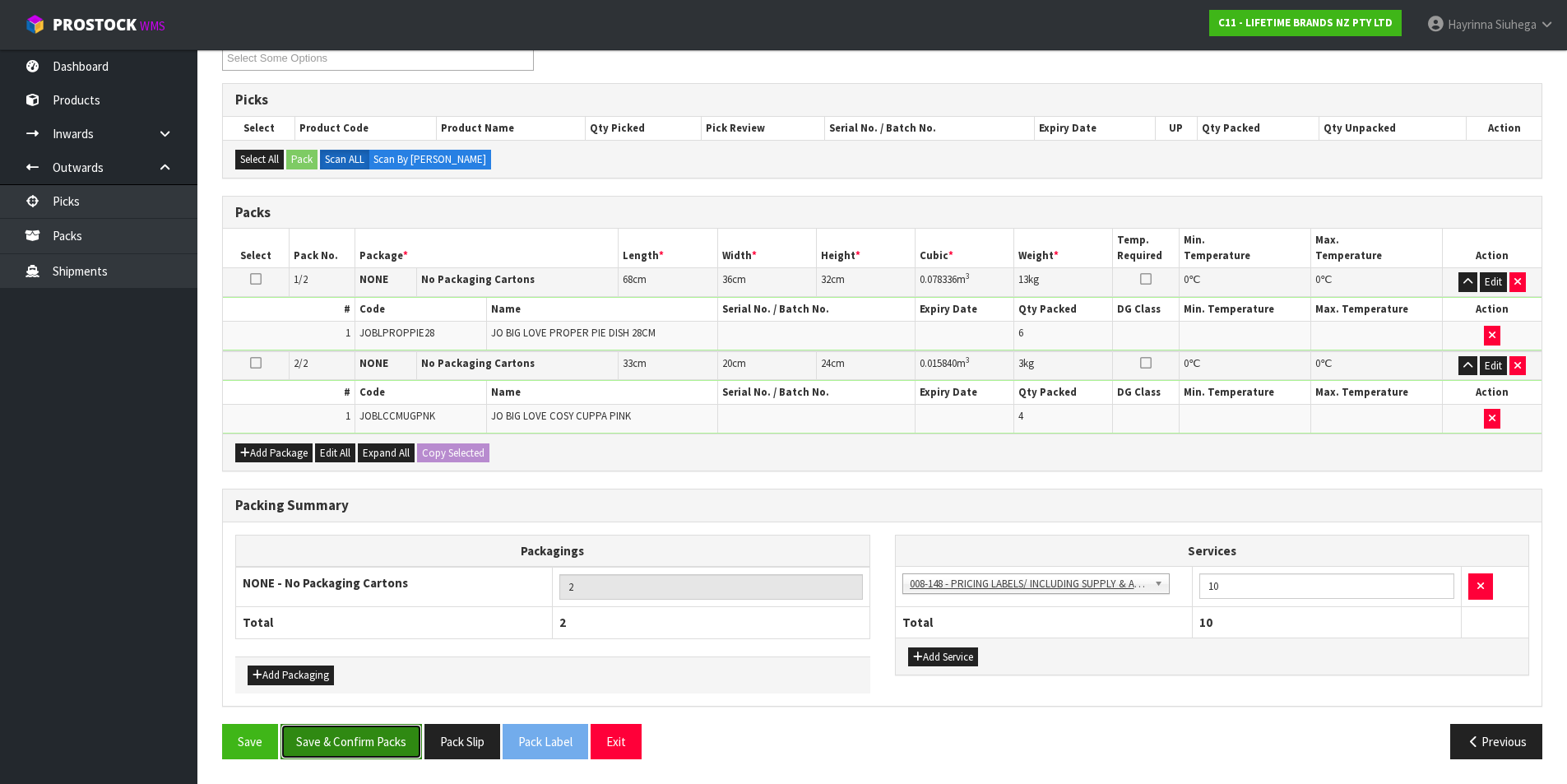
click at [346, 730] on button "Save & Confirm Packs" at bounding box center [352, 741] width 142 height 35
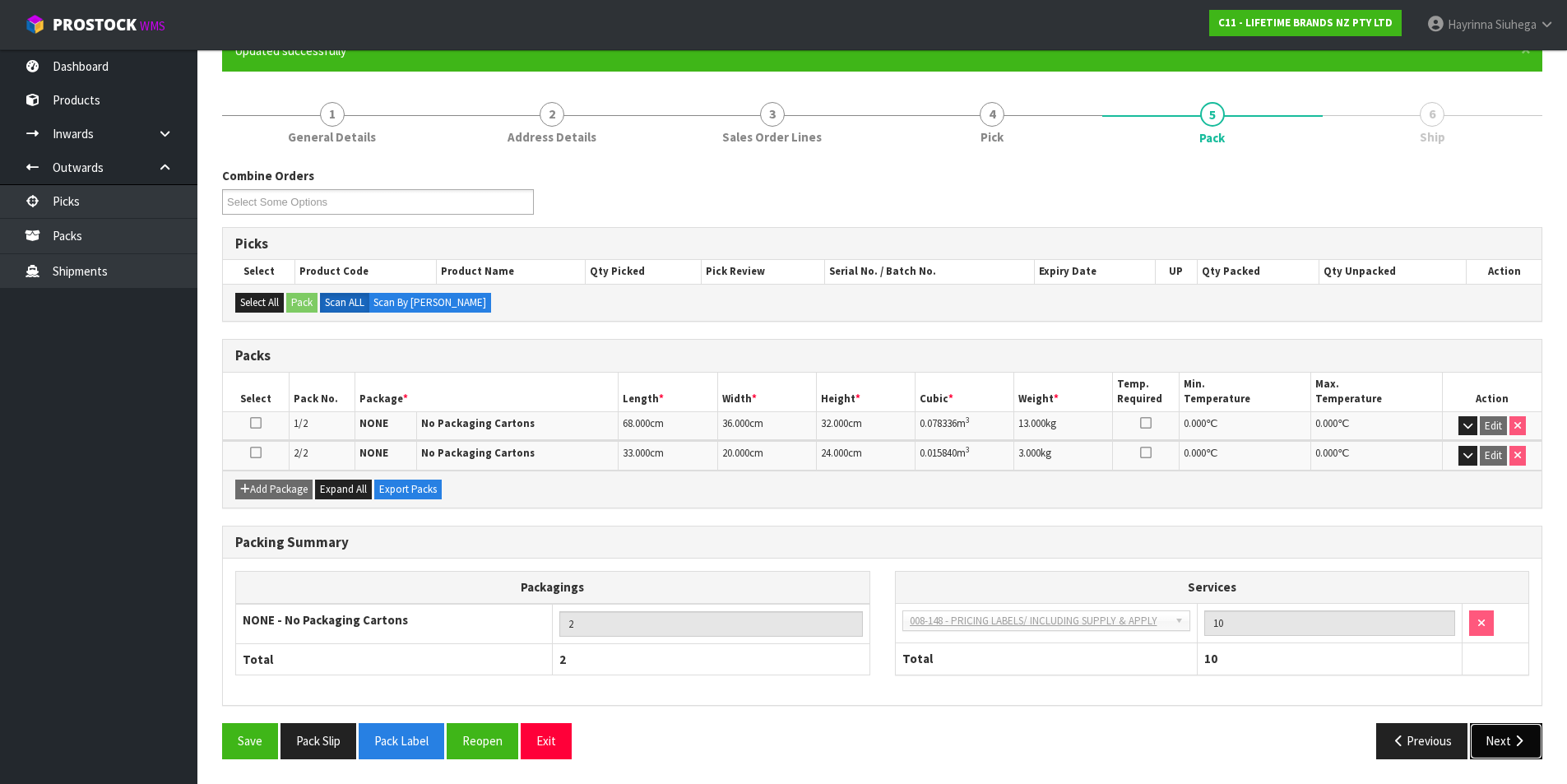
click at [1519, 748] on button "Next" at bounding box center [1506, 740] width 73 height 35
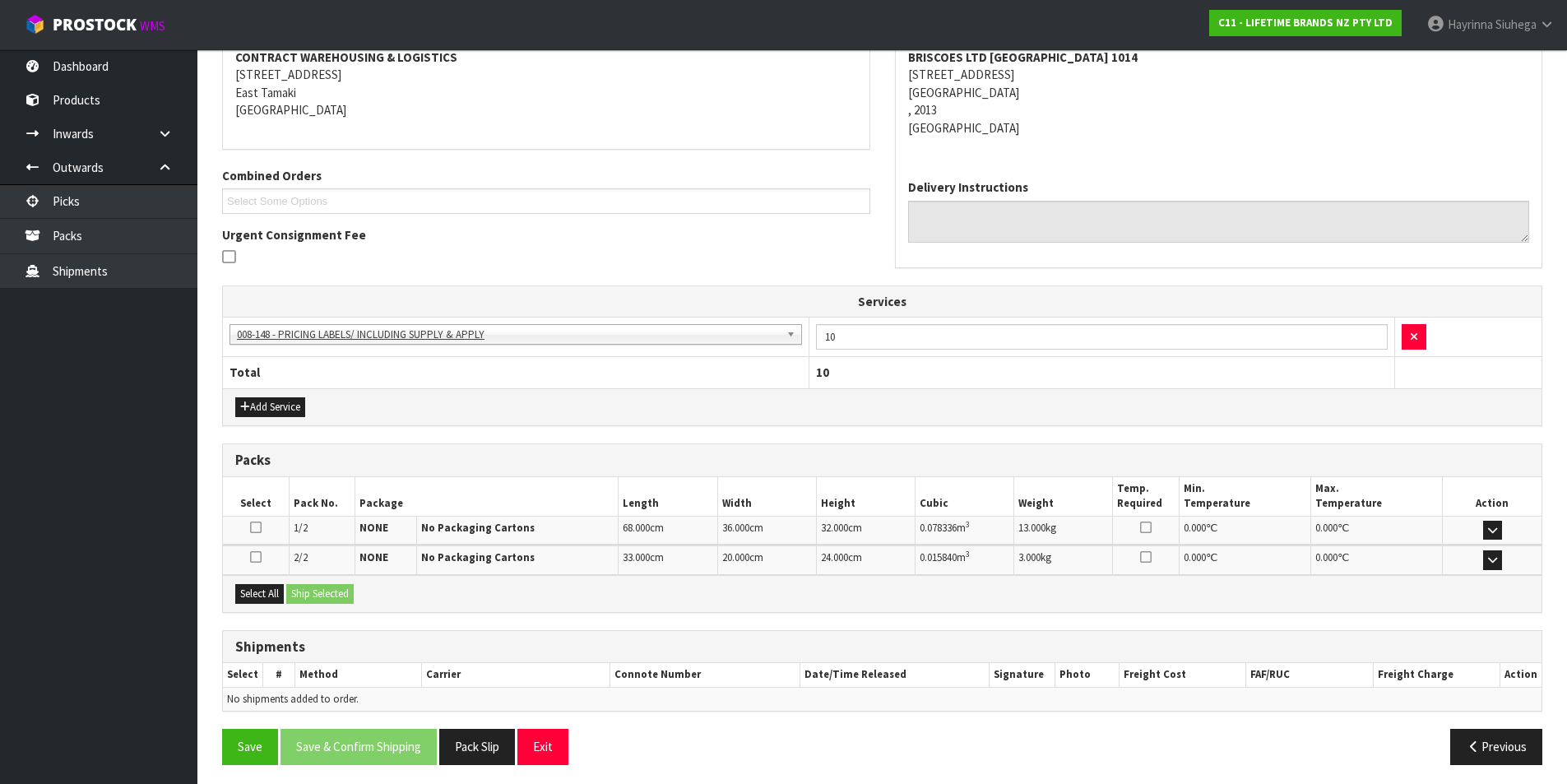
scroll to position [328, 0]
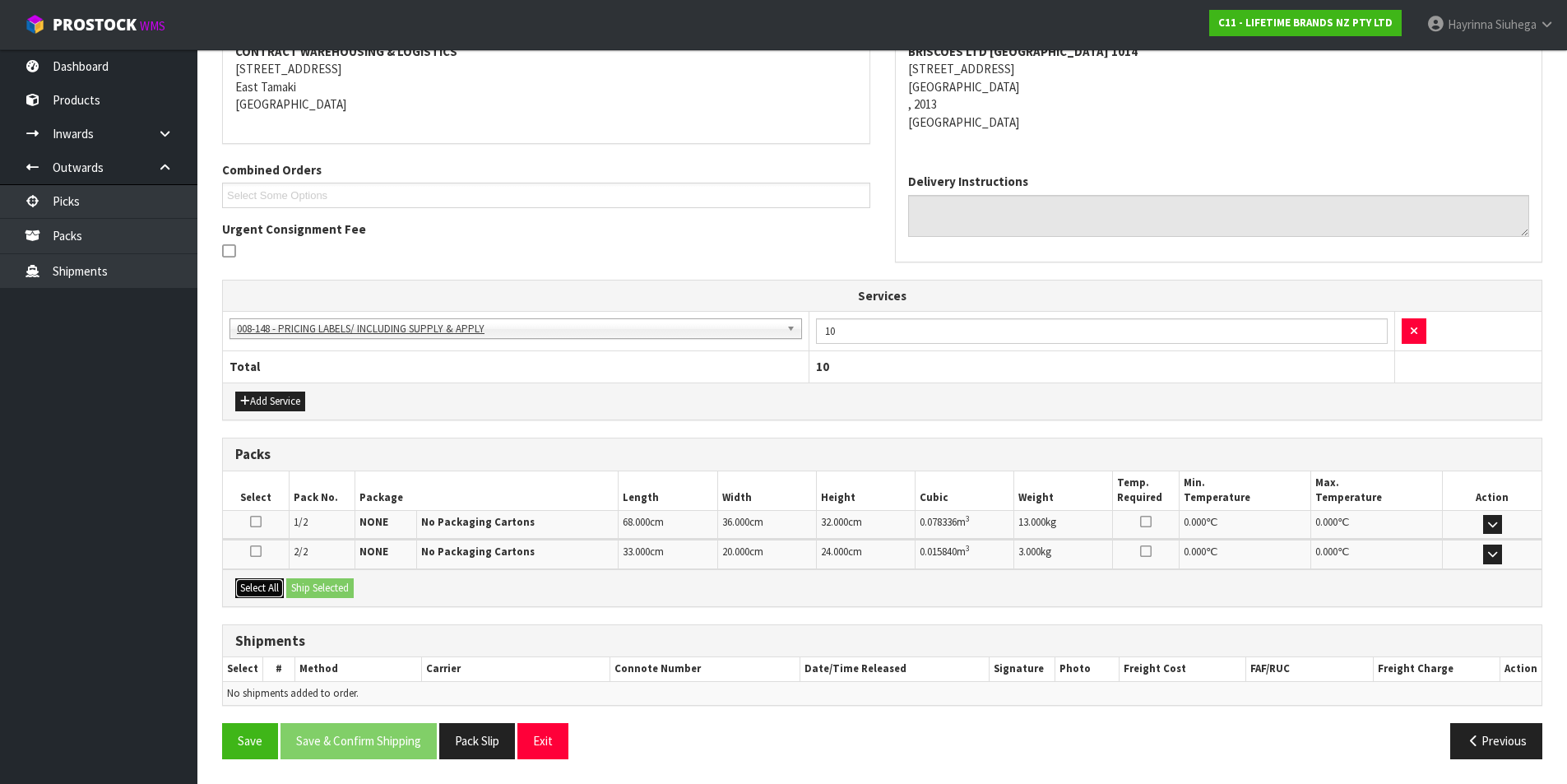
click at [274, 588] on button "Select All" at bounding box center [259, 588] width 48 height 20
click at [307, 589] on button "Ship Selected" at bounding box center [320, 588] width 67 height 20
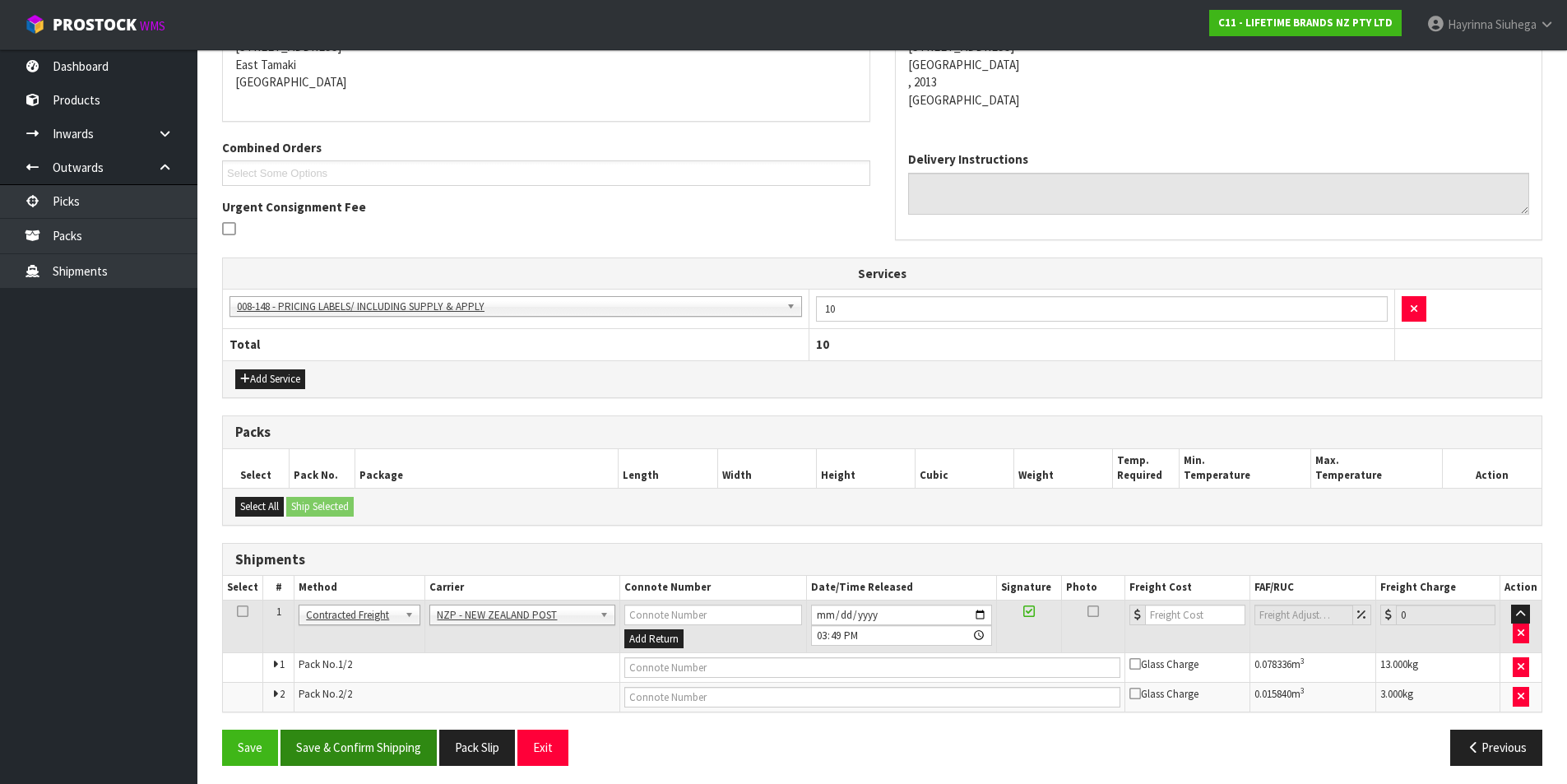
scroll to position [357, 0]
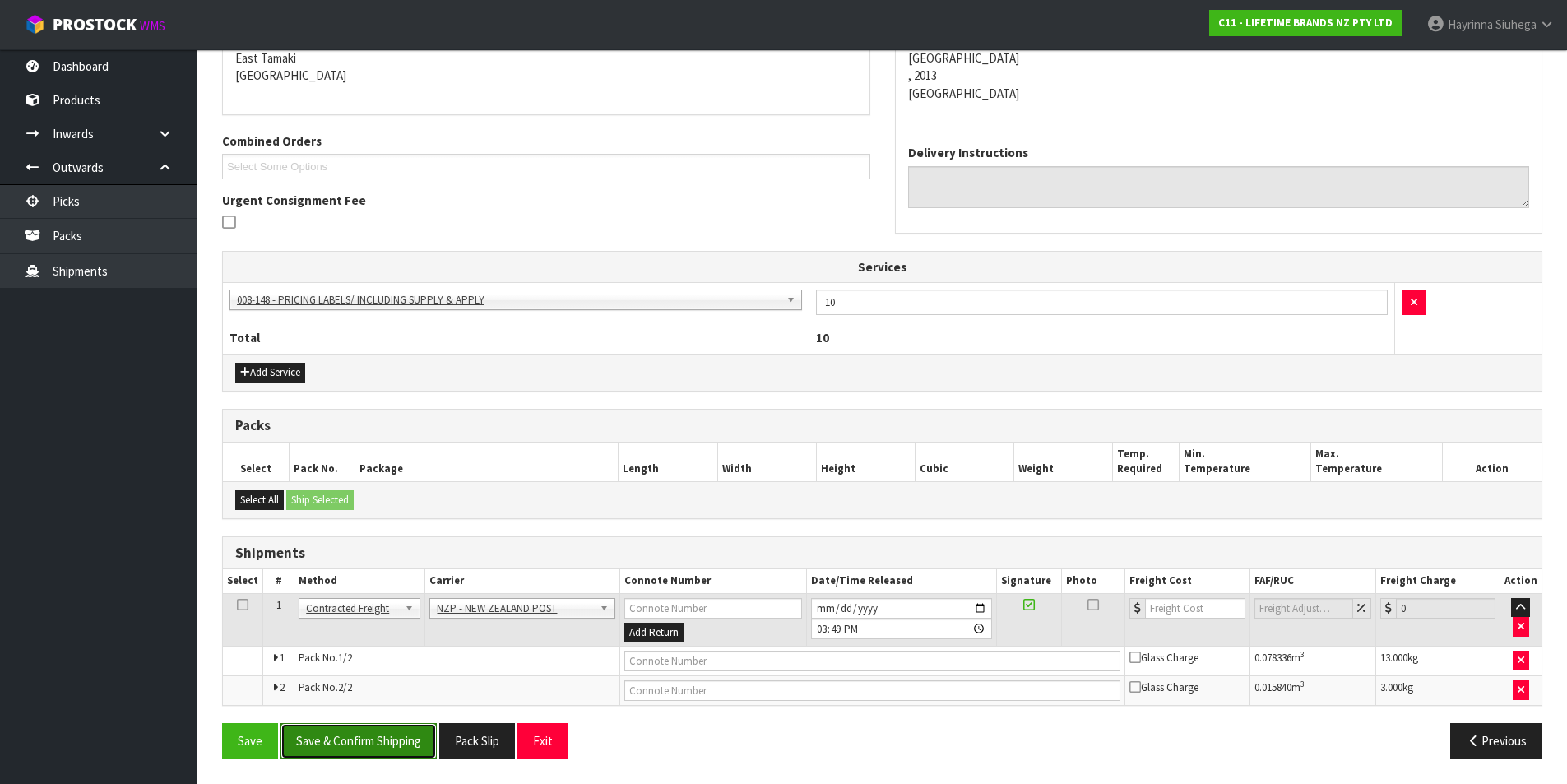
click at [401, 743] on button "Save & Confirm Shipping" at bounding box center [359, 740] width 156 height 35
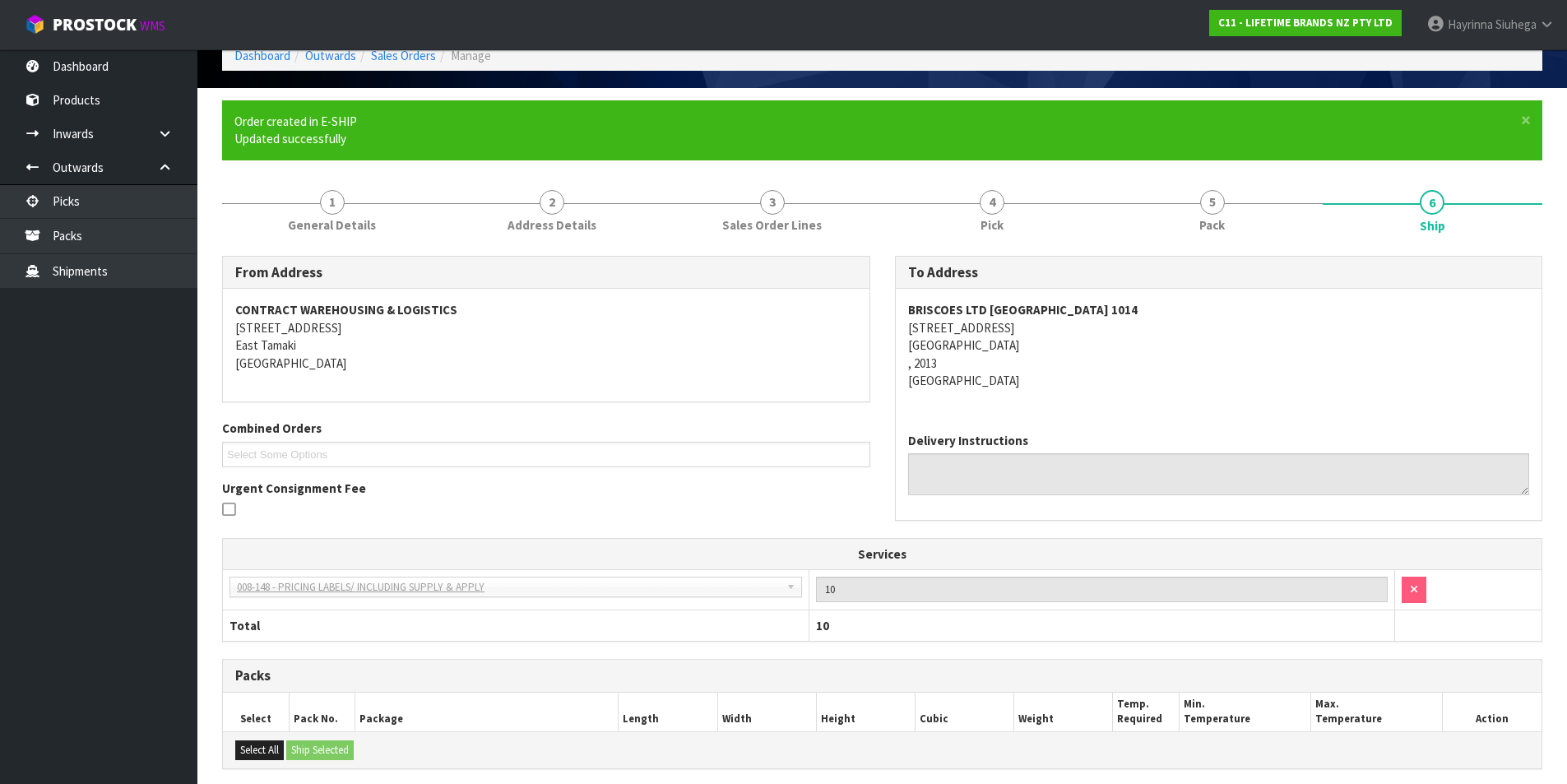
scroll to position [331, 0]
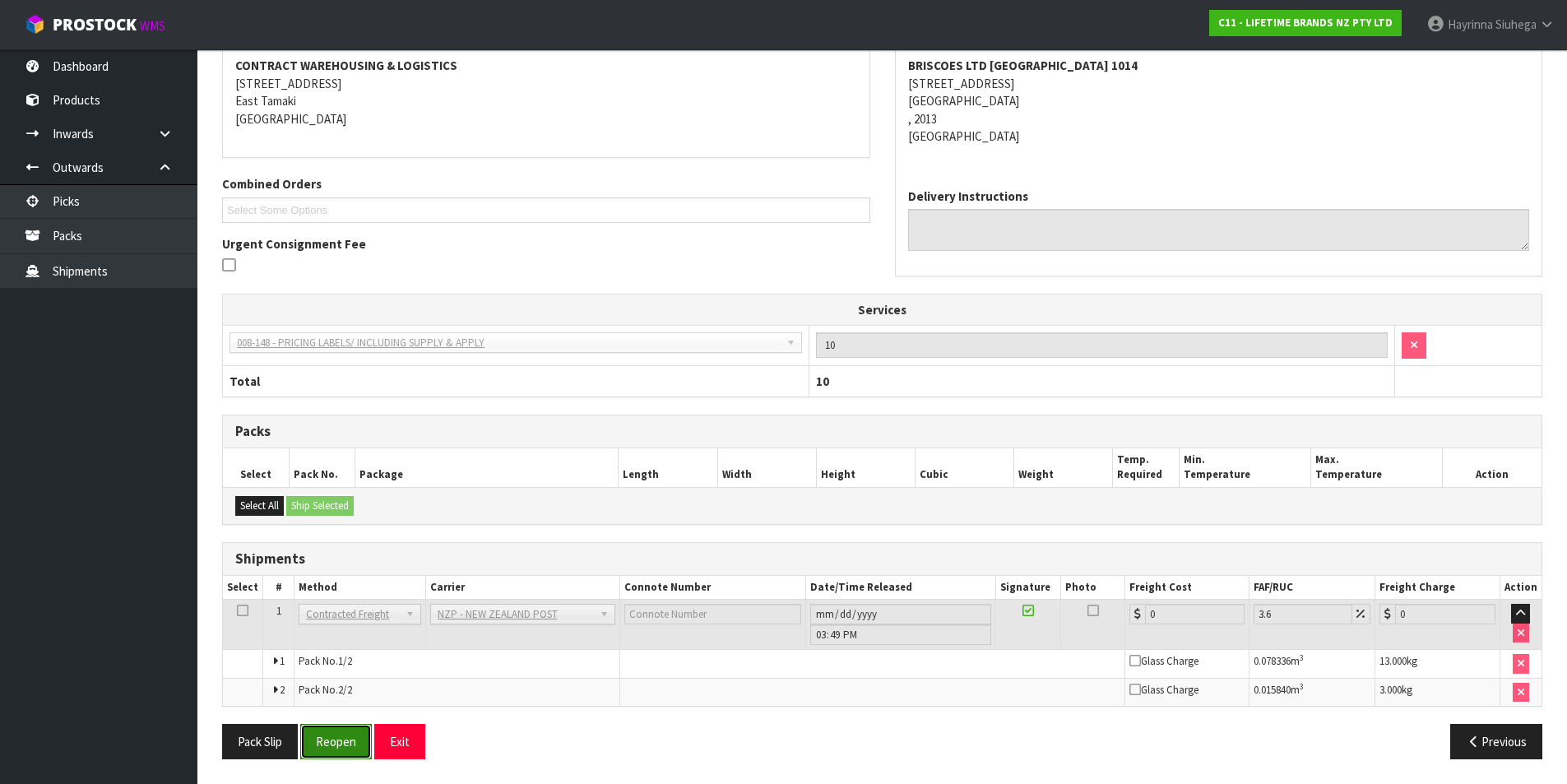
click at [337, 752] on button "Reopen" at bounding box center [337, 741] width 72 height 35
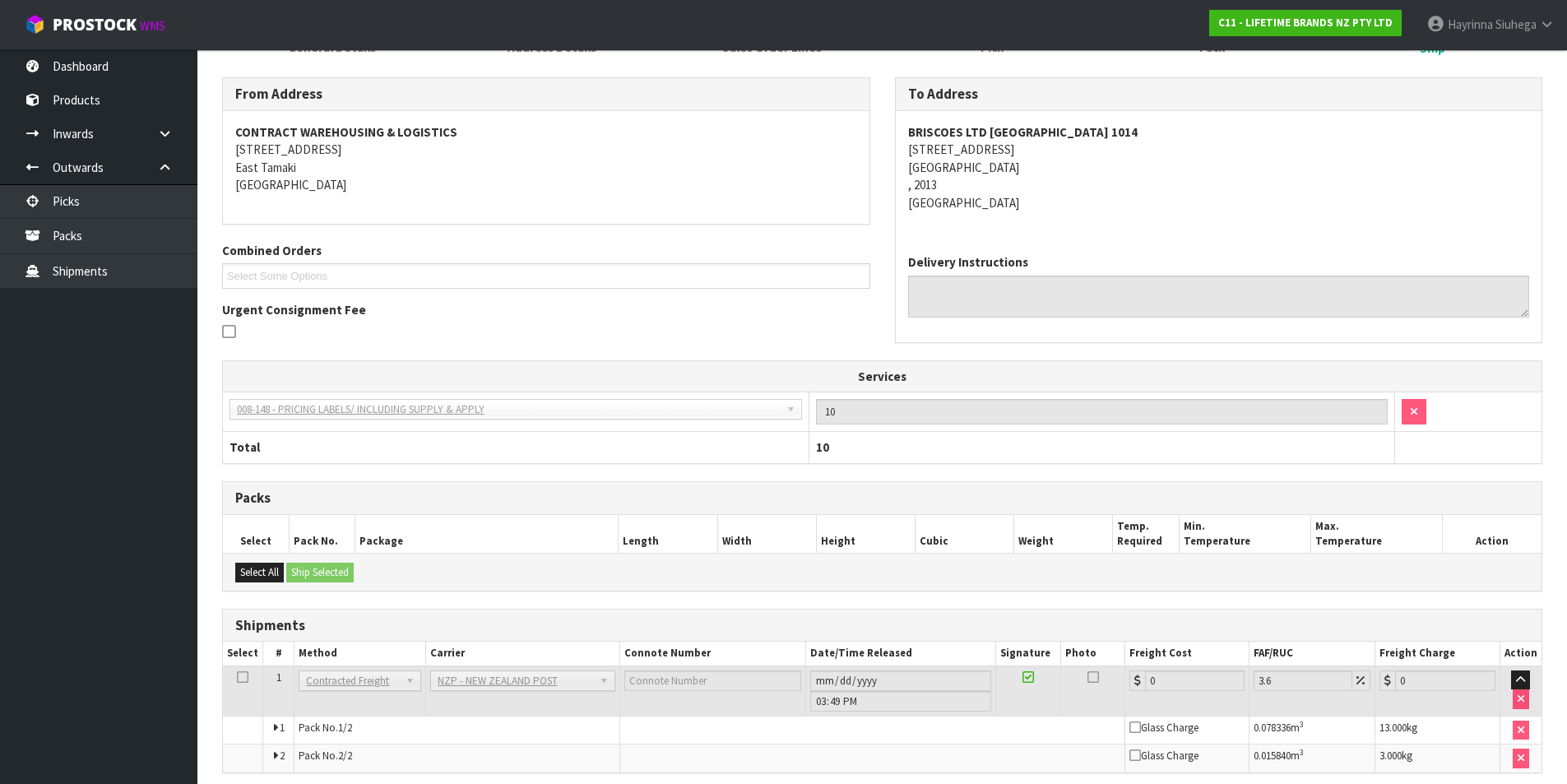
scroll to position [314, 0]
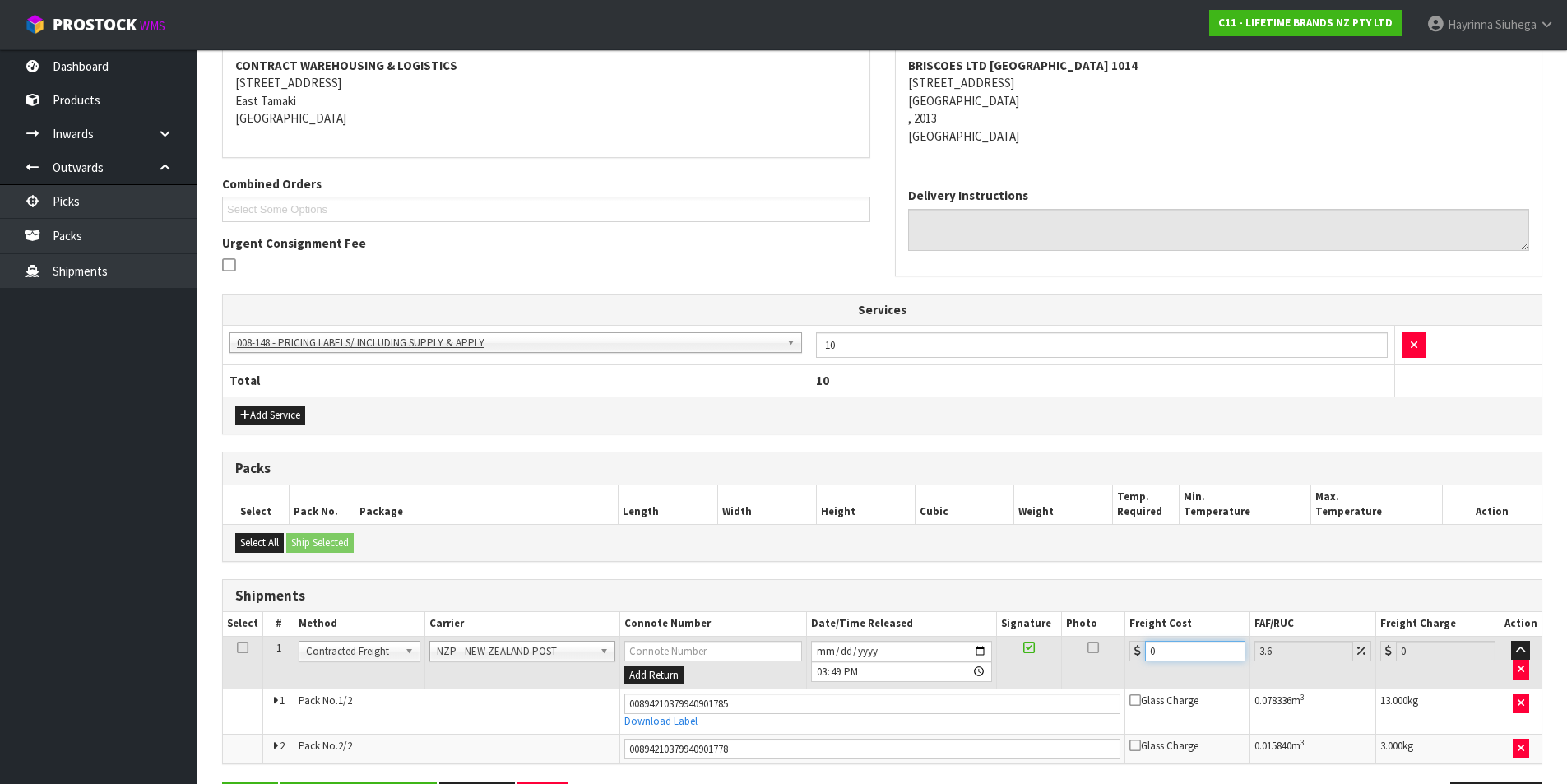
drag, startPoint x: 1170, startPoint y: 647, endPoint x: 1104, endPoint y: 657, distance: 66.8
click at [1104, 657] on tr "1 Client Local Pickup Customer Local Pickup Company Freight Contracted Freight …" at bounding box center [882, 663] width 1319 height 54
click at [223, 781] on button "Save" at bounding box center [250, 798] width 56 height 35
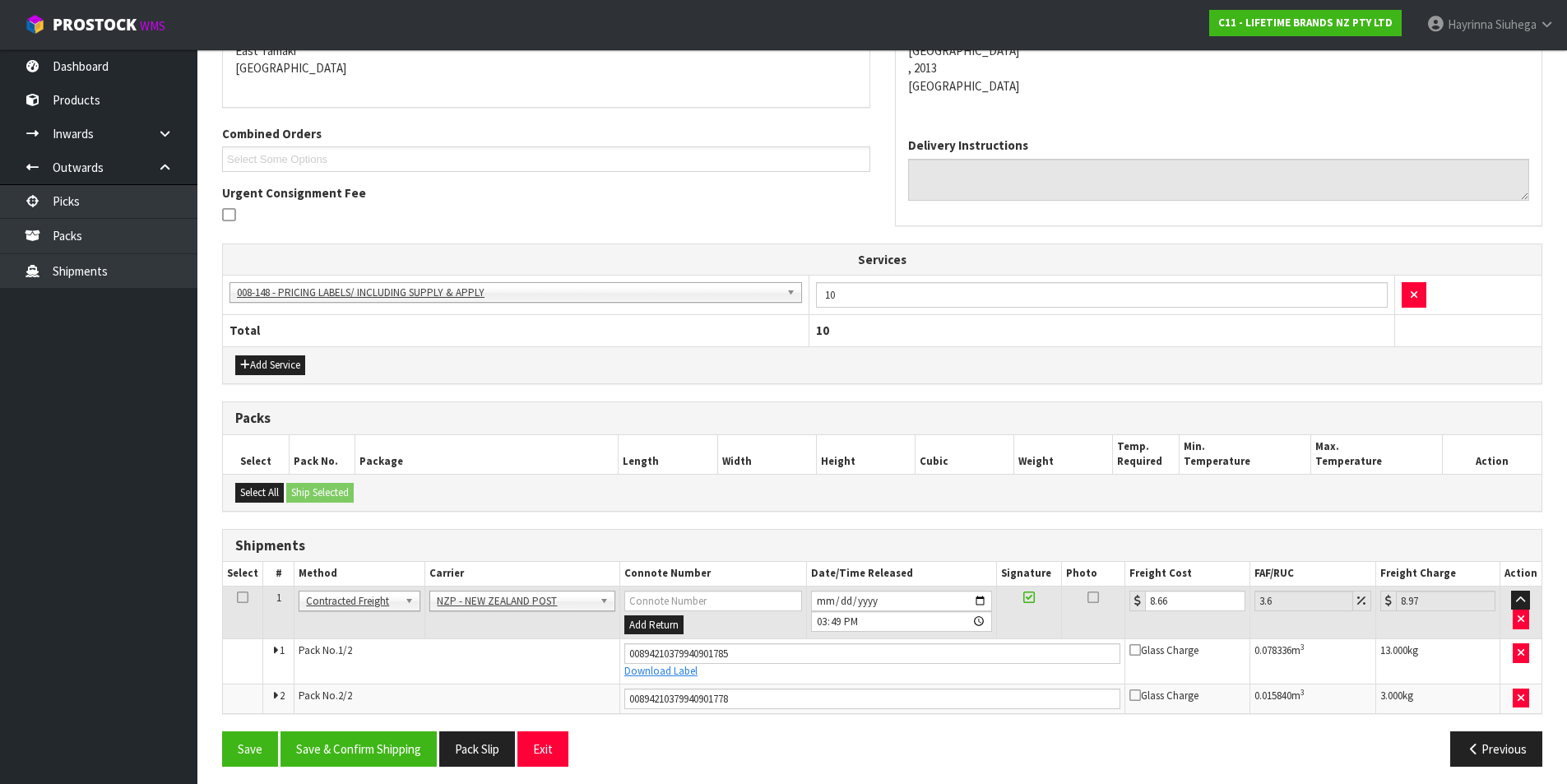
scroll to position [371, 0]
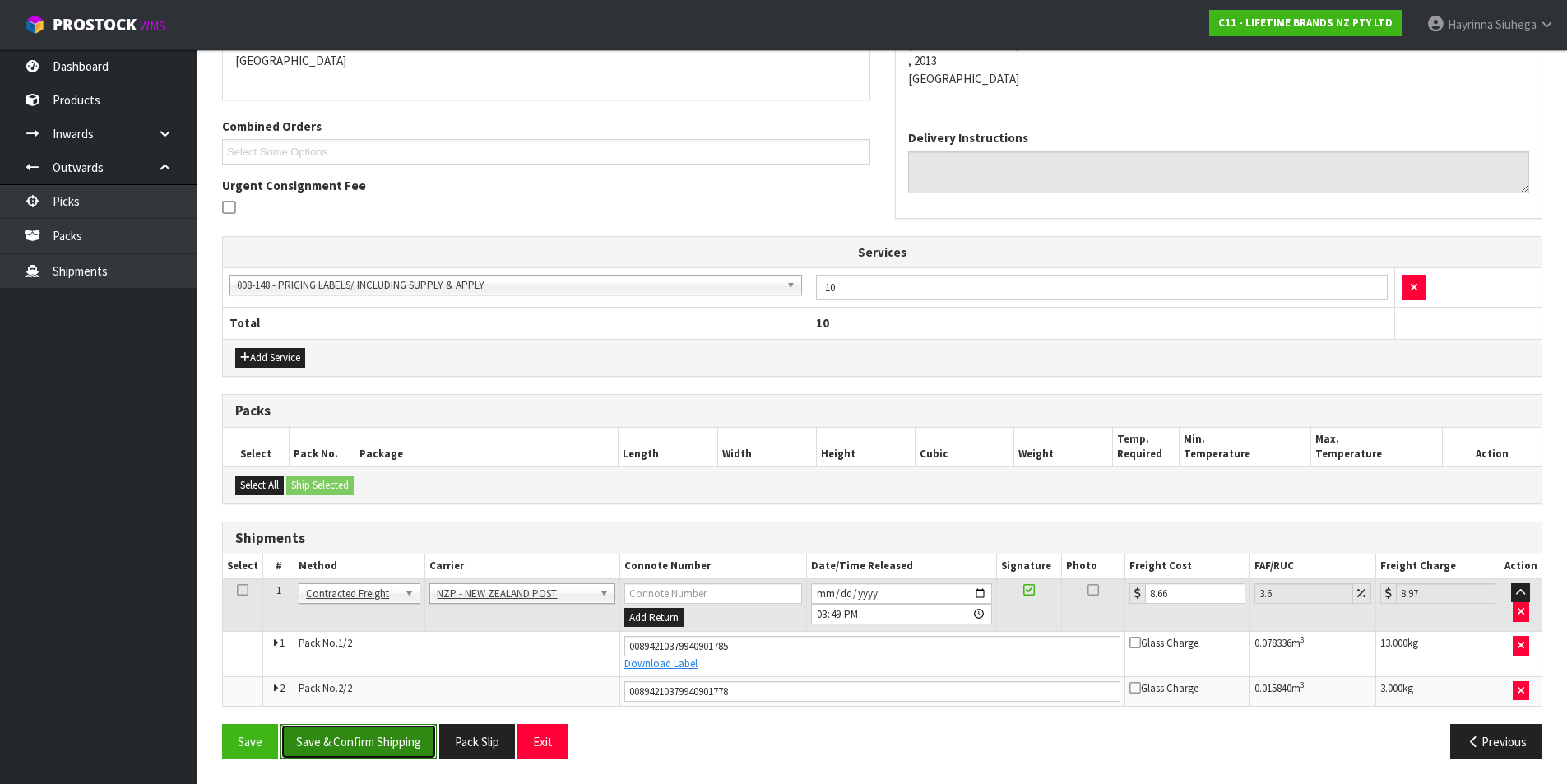
click at [359, 727] on button "Save & Confirm Shipping" at bounding box center [359, 741] width 156 height 35
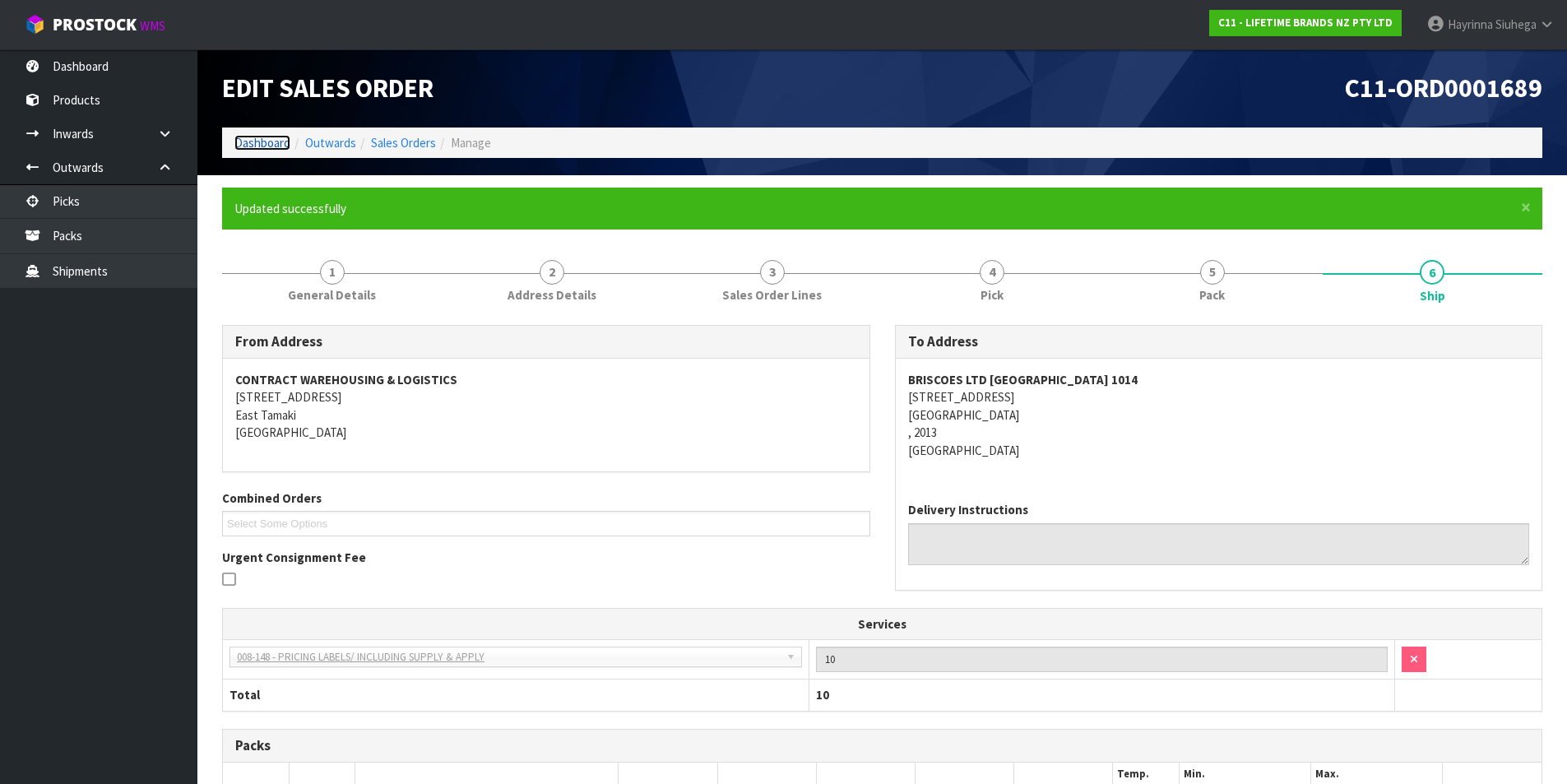
click at [276, 141] on link "Dashboard" at bounding box center [262, 142] width 56 height 15
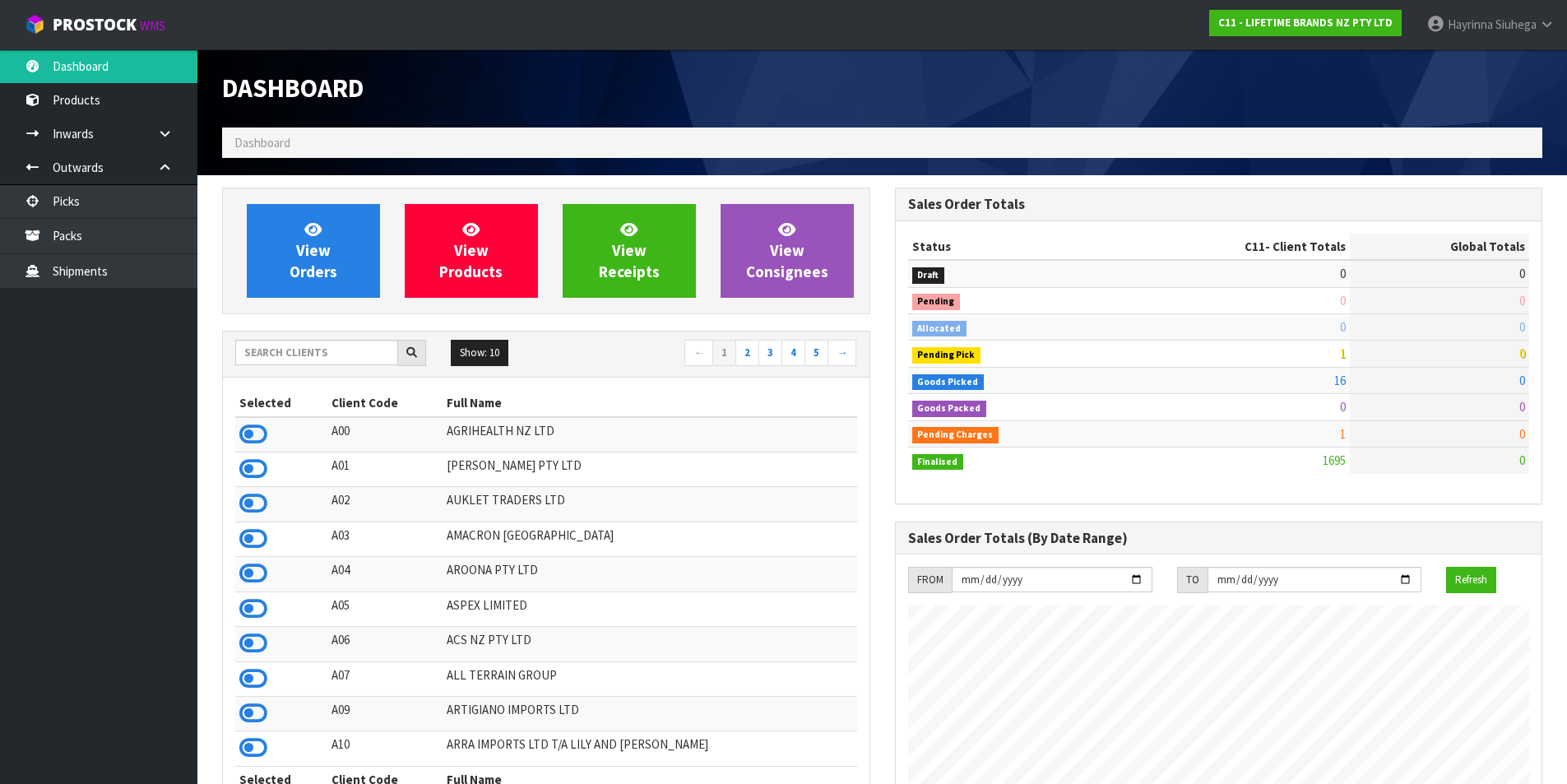
scroll to position [1246, 672]
click at [97, 232] on link "Packs" at bounding box center [99, 236] width 197 height 34
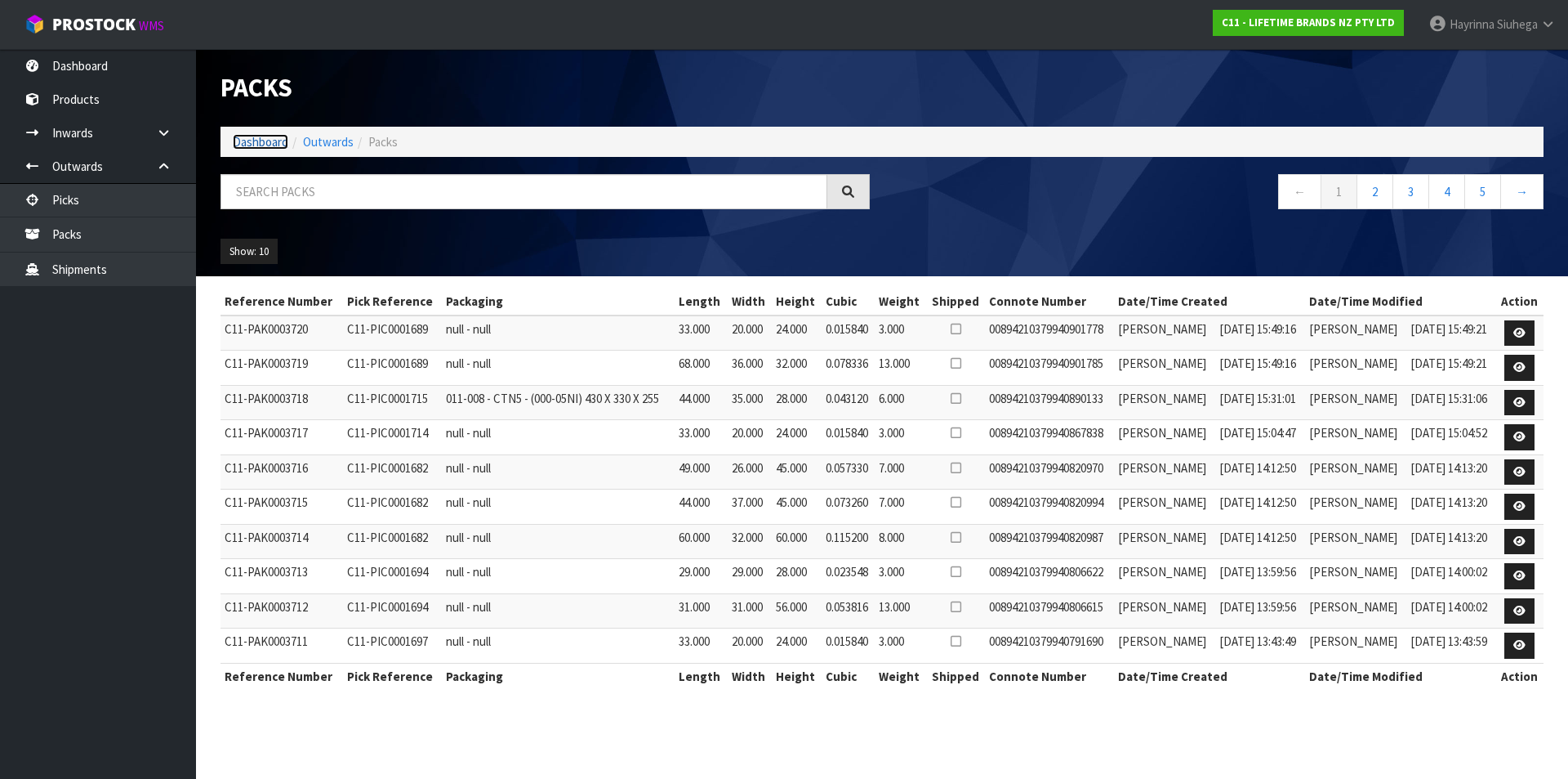
click at [262, 143] on link "Dashboard" at bounding box center [260, 141] width 55 height 15
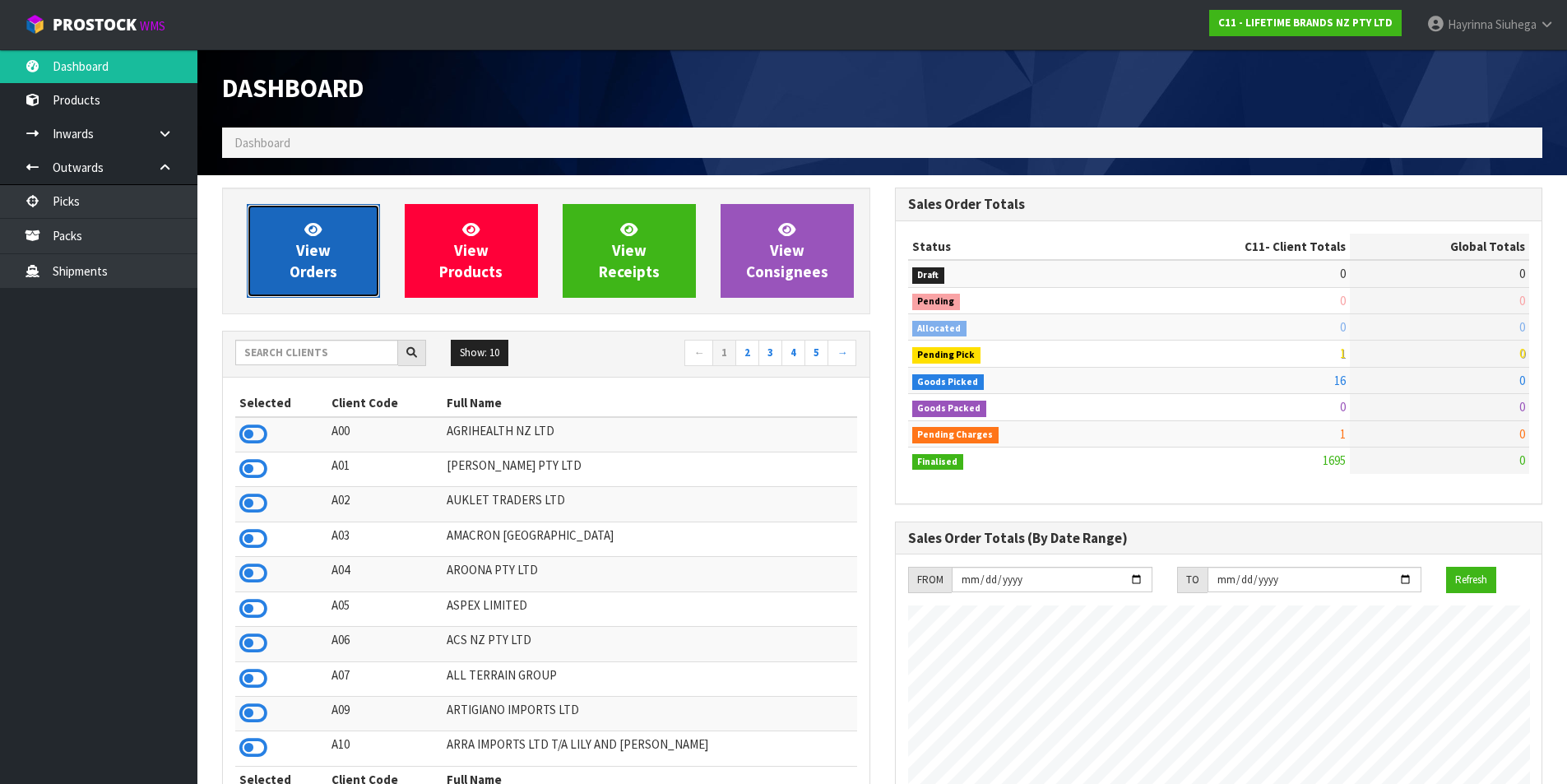
scroll to position [1246, 672]
click at [332, 262] on span "View Orders" at bounding box center [313, 250] width 48 height 62
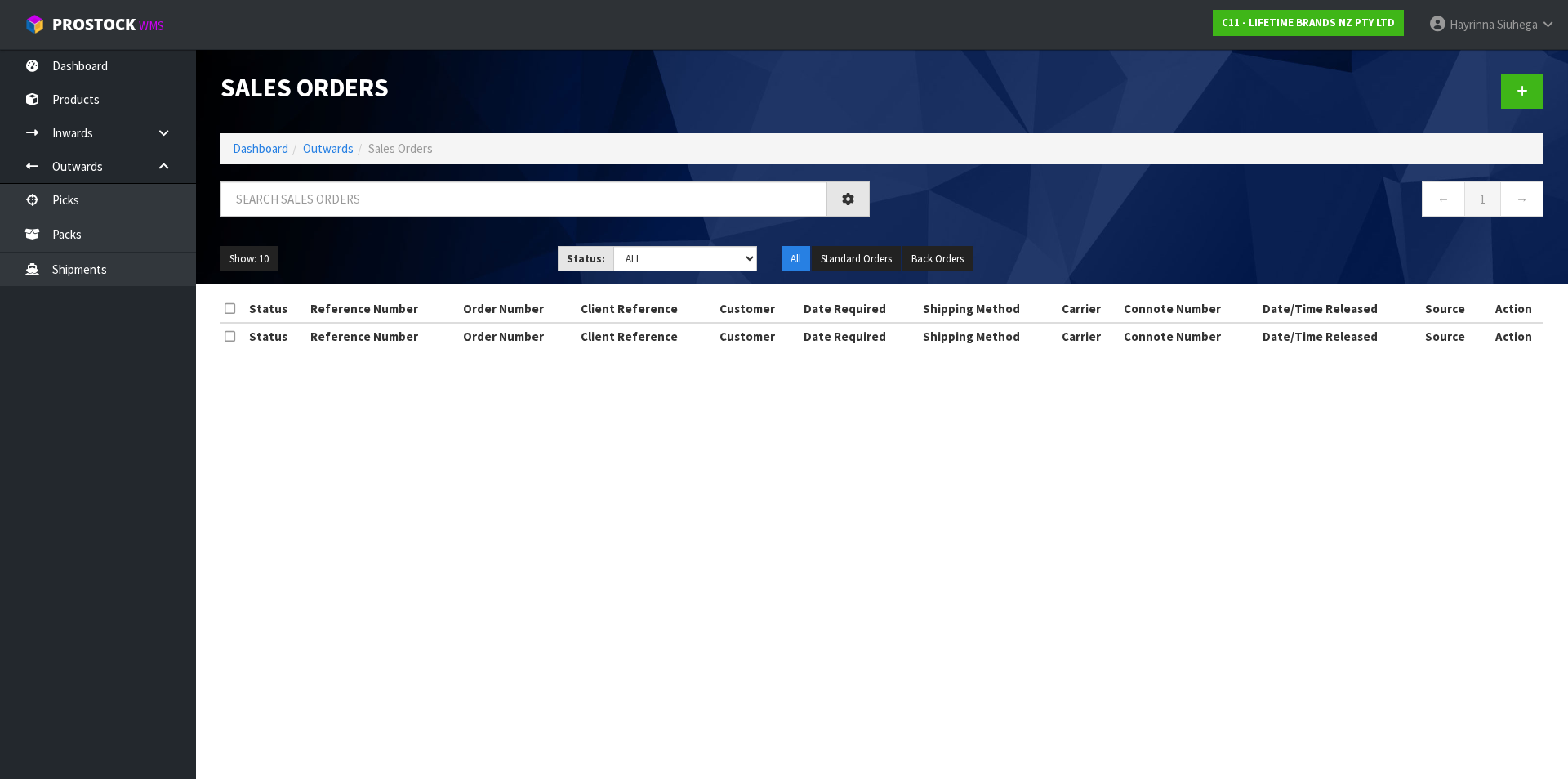
click at [372, 220] on div at bounding box center [545, 205] width 674 height 47
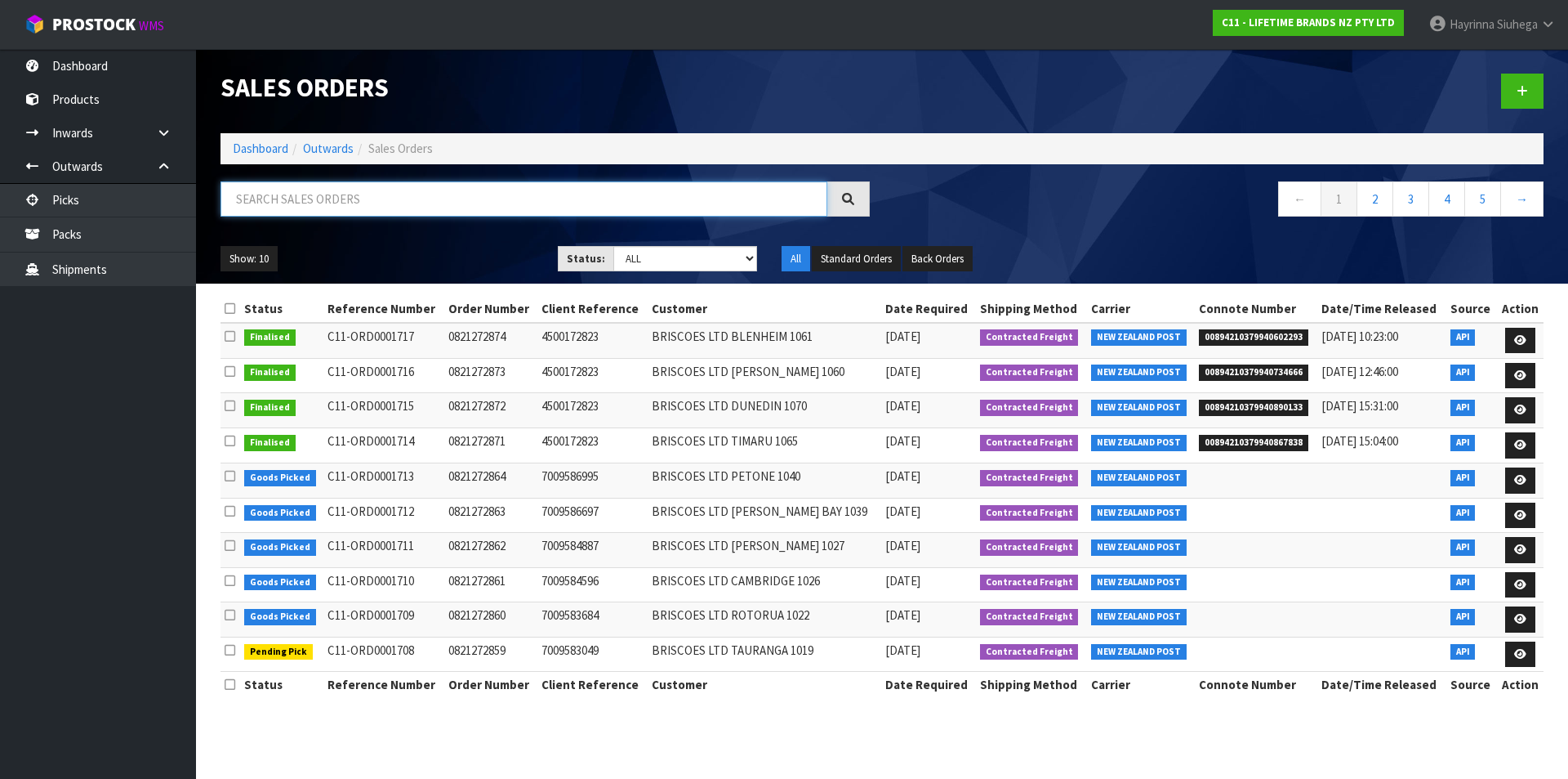
click at [370, 216] on input "text" at bounding box center [524, 199] width 607 height 35
click at [363, 196] on input "text" at bounding box center [524, 199] width 607 height 35
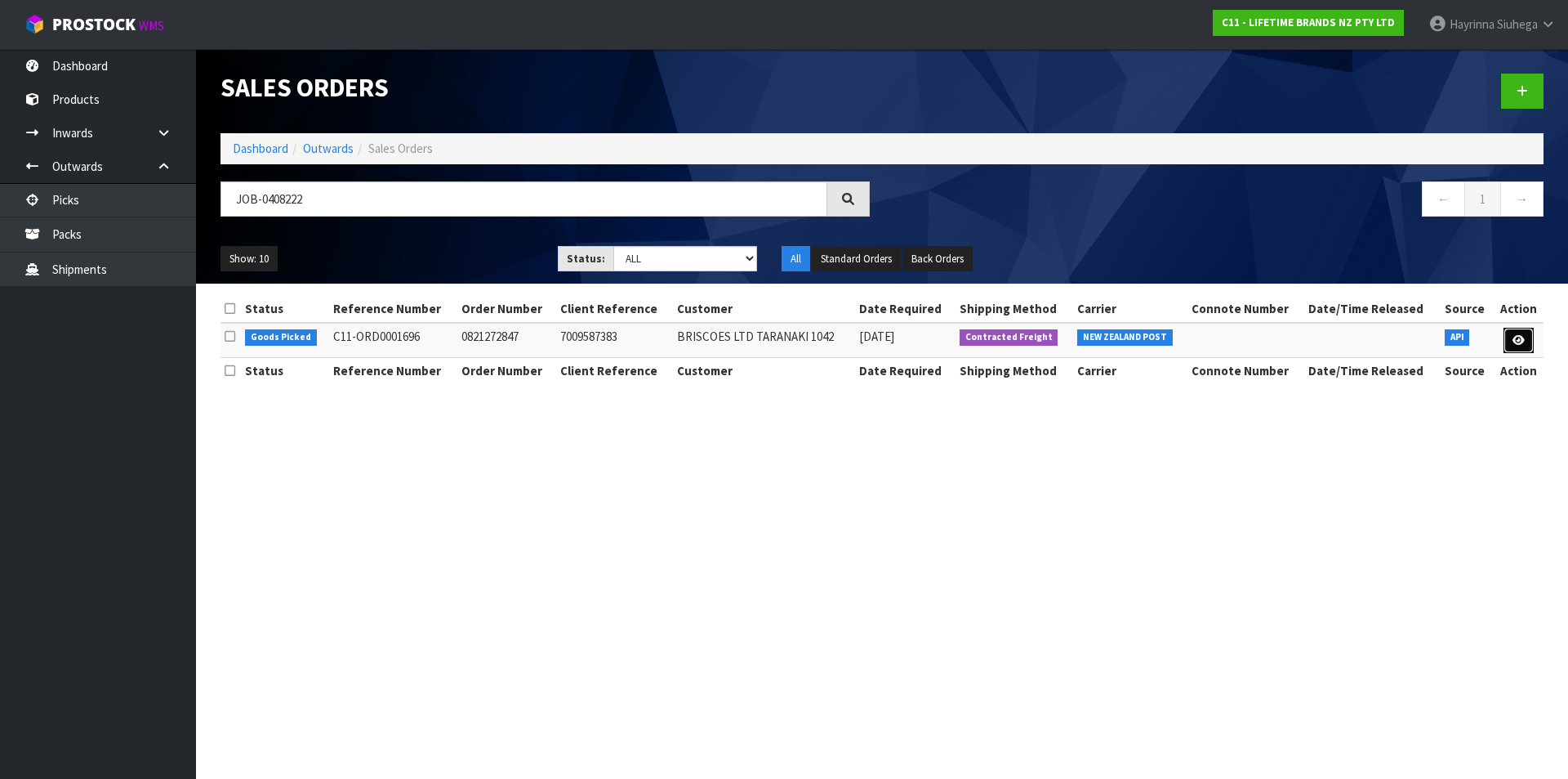
click at [1516, 342] on icon at bounding box center [1519, 340] width 12 height 11
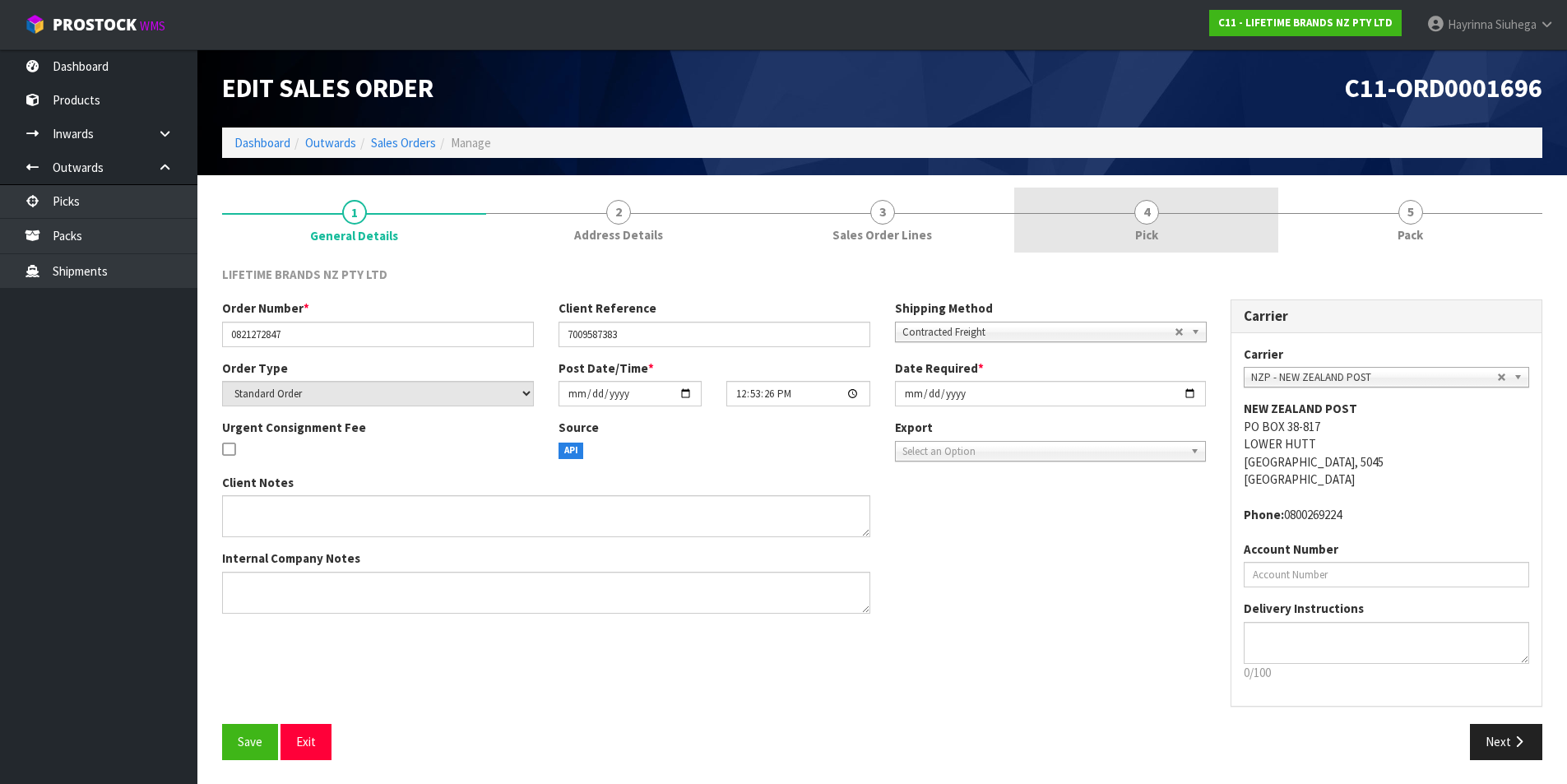
click at [1162, 213] on link "4 Pick" at bounding box center [1146, 220] width 264 height 65
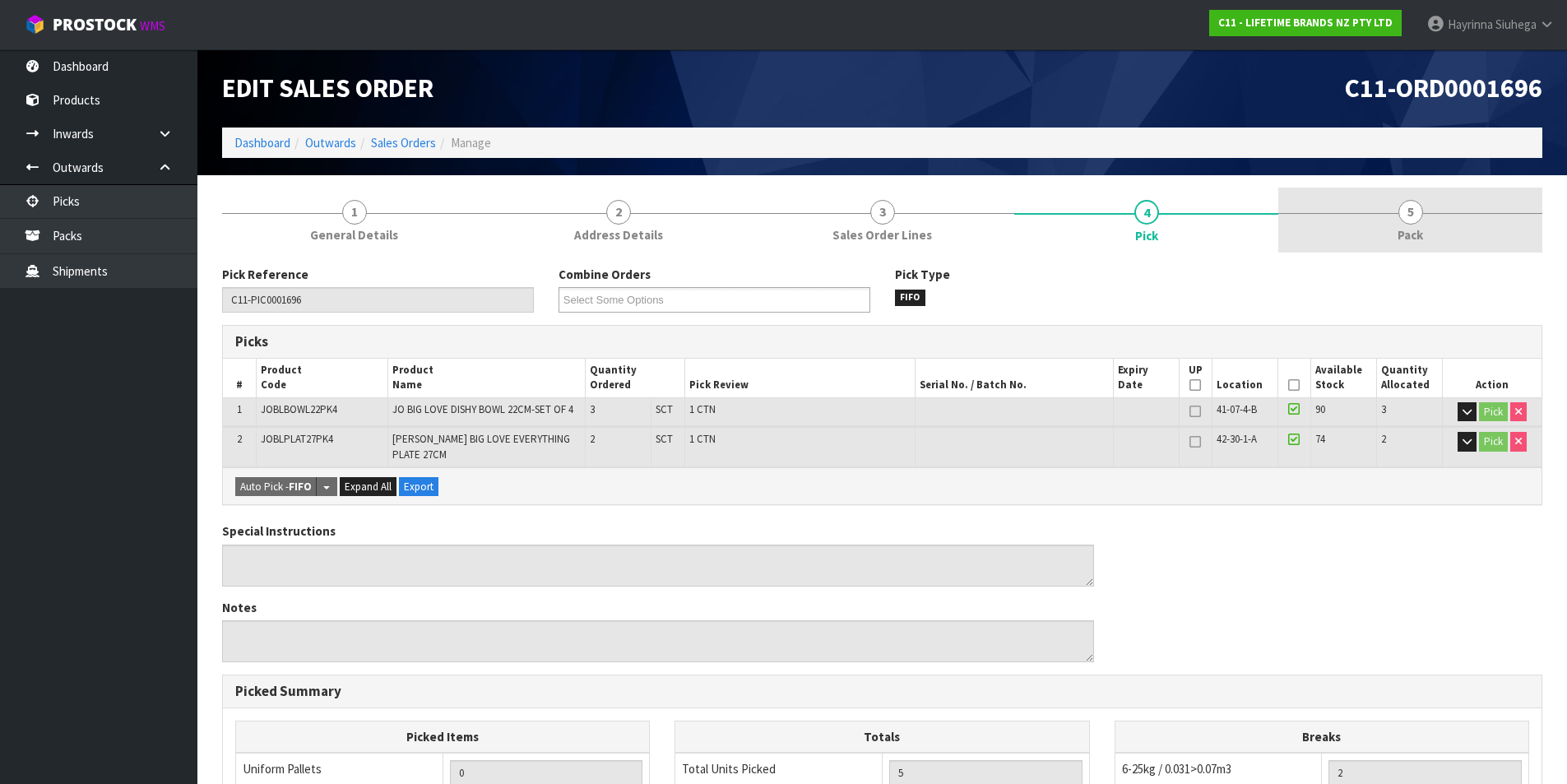
click at [1342, 208] on link "5 Pack" at bounding box center [1411, 220] width 264 height 65
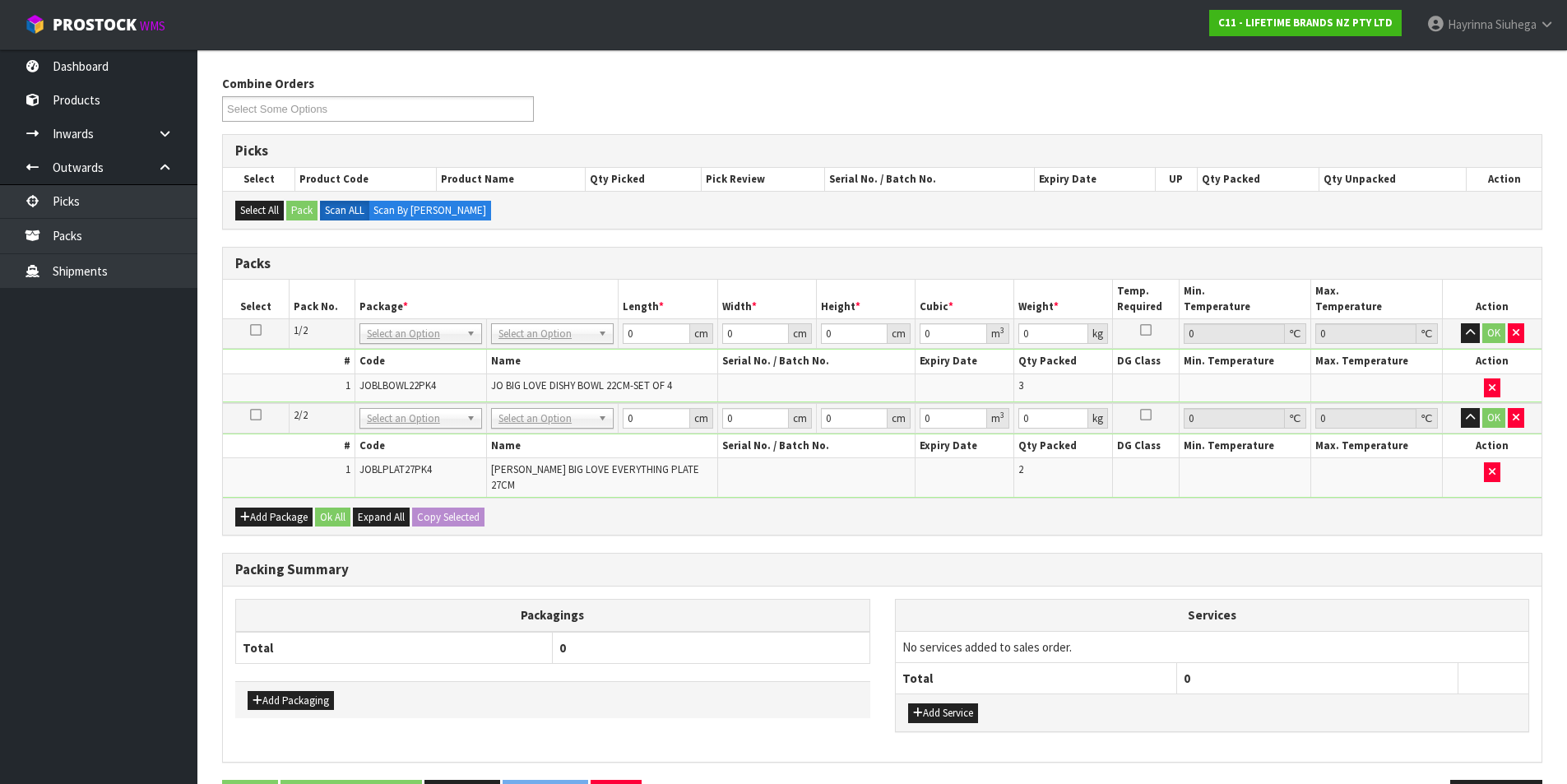
scroll to position [153, 0]
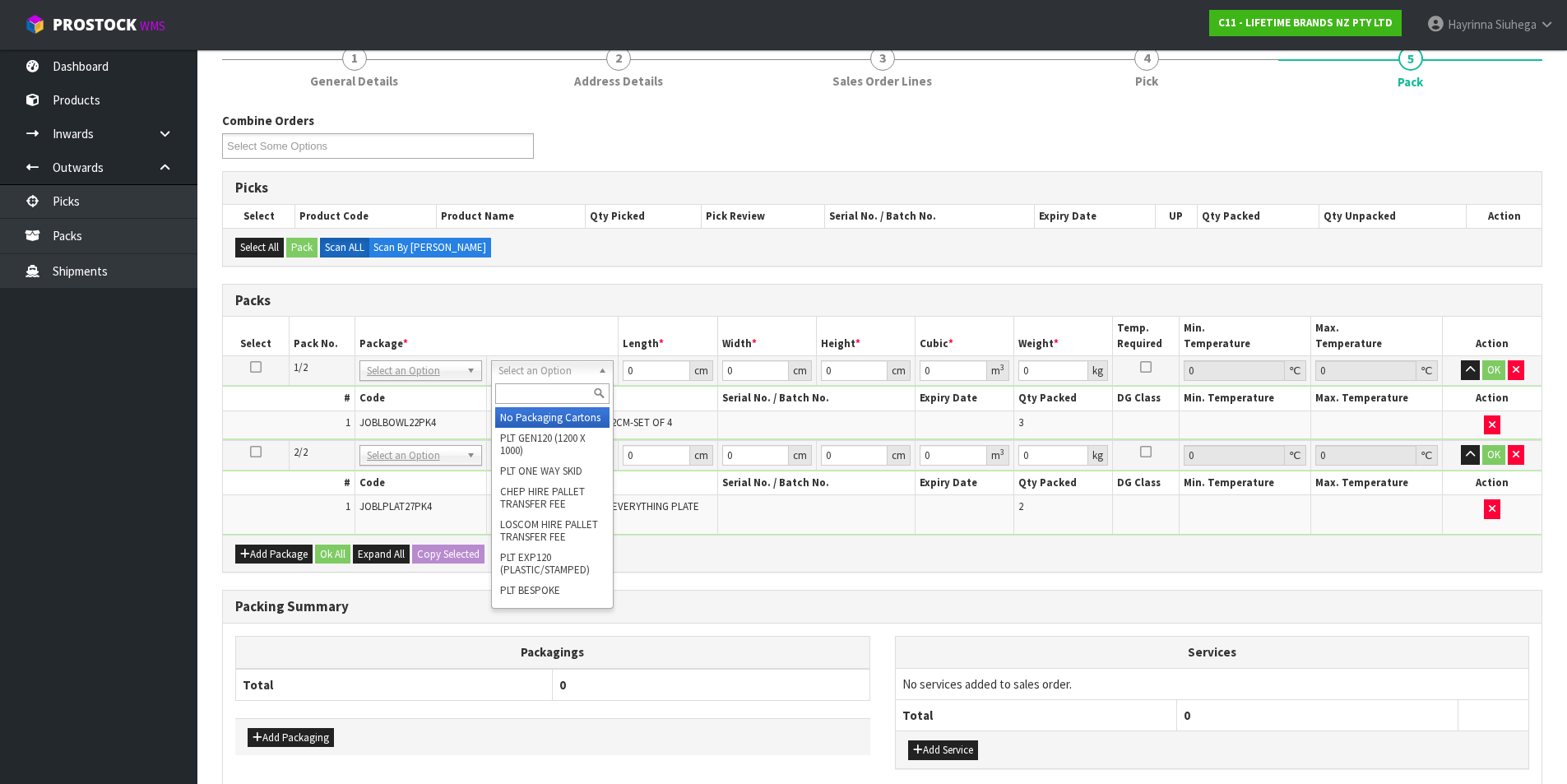
drag, startPoint x: 523, startPoint y: 408, endPoint x: 538, endPoint y: 414, distance: 16.2
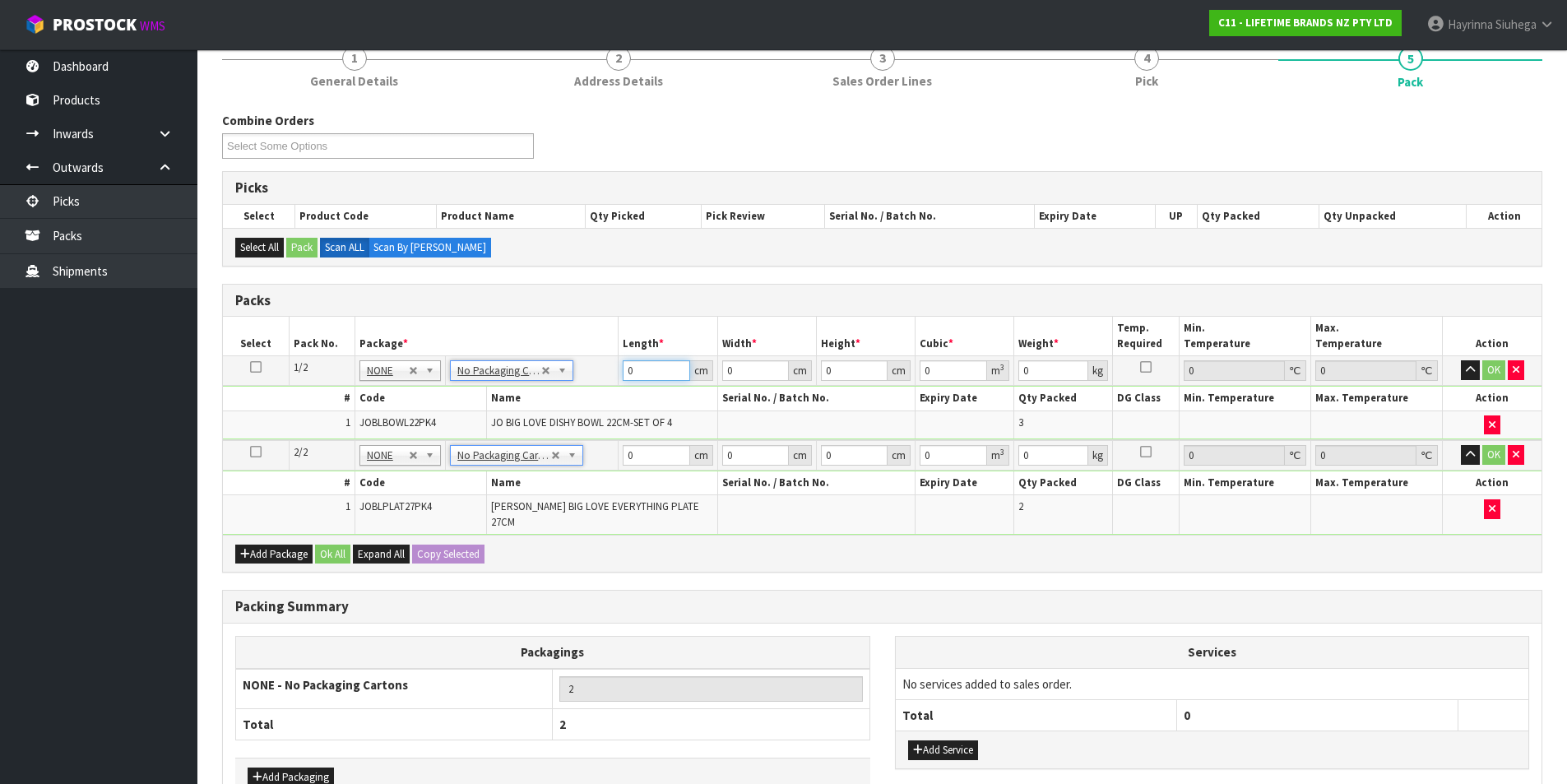
click at [627, 369] on input "0" at bounding box center [656, 370] width 66 height 21
click button "OK" at bounding box center [1494, 370] width 23 height 20
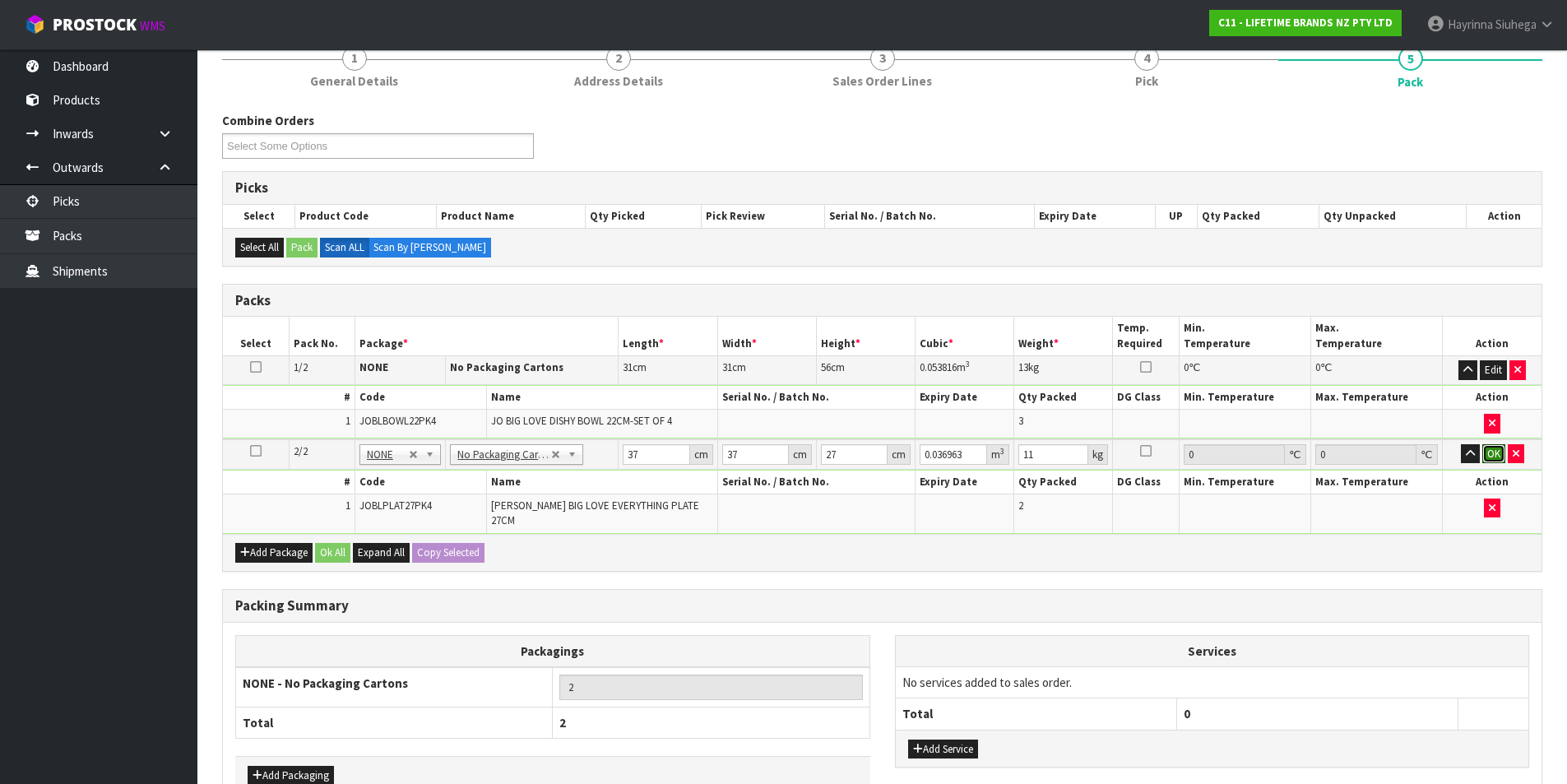
click button "OK" at bounding box center [1494, 454] width 23 height 20
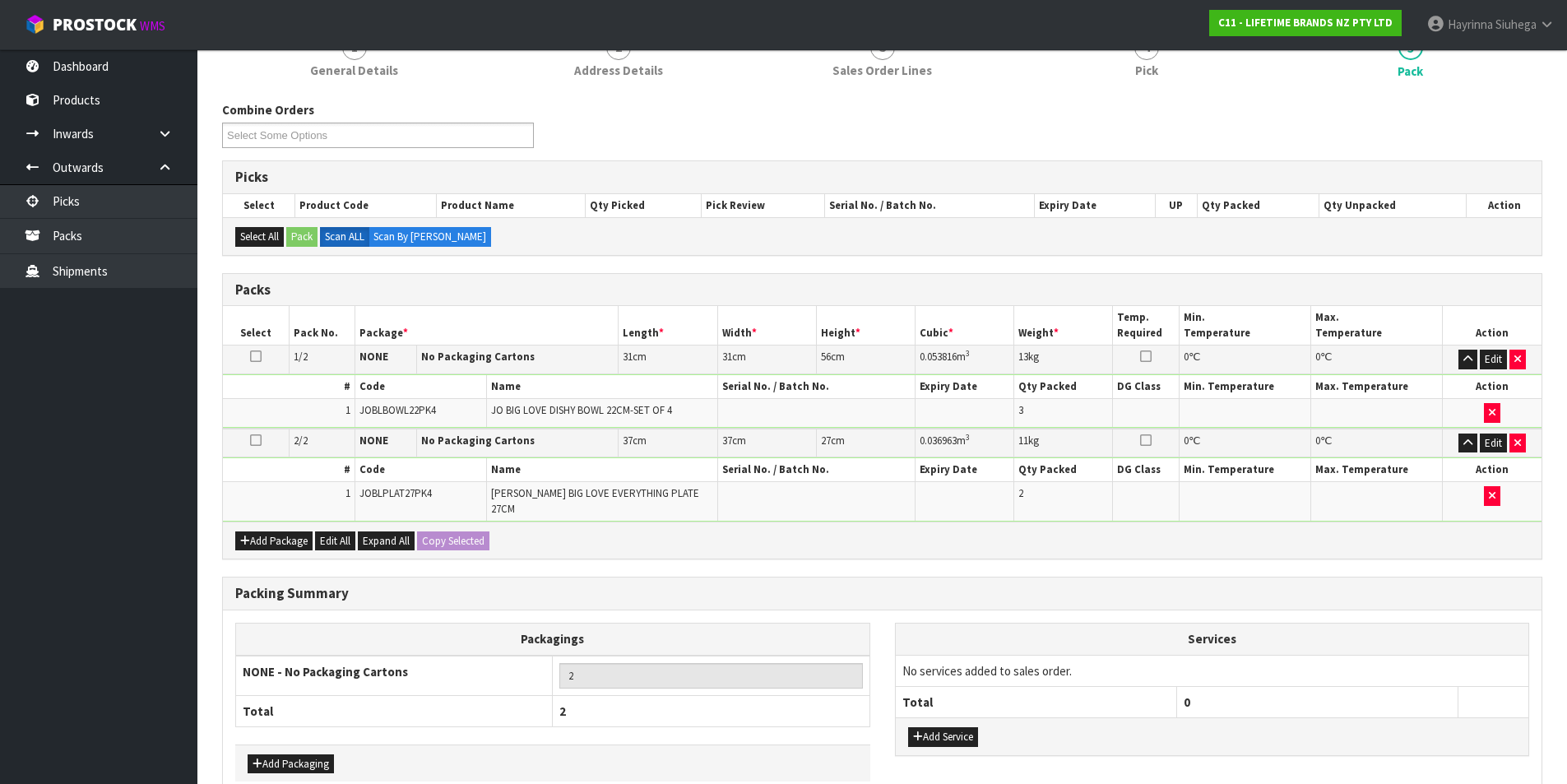
scroll to position [242, 0]
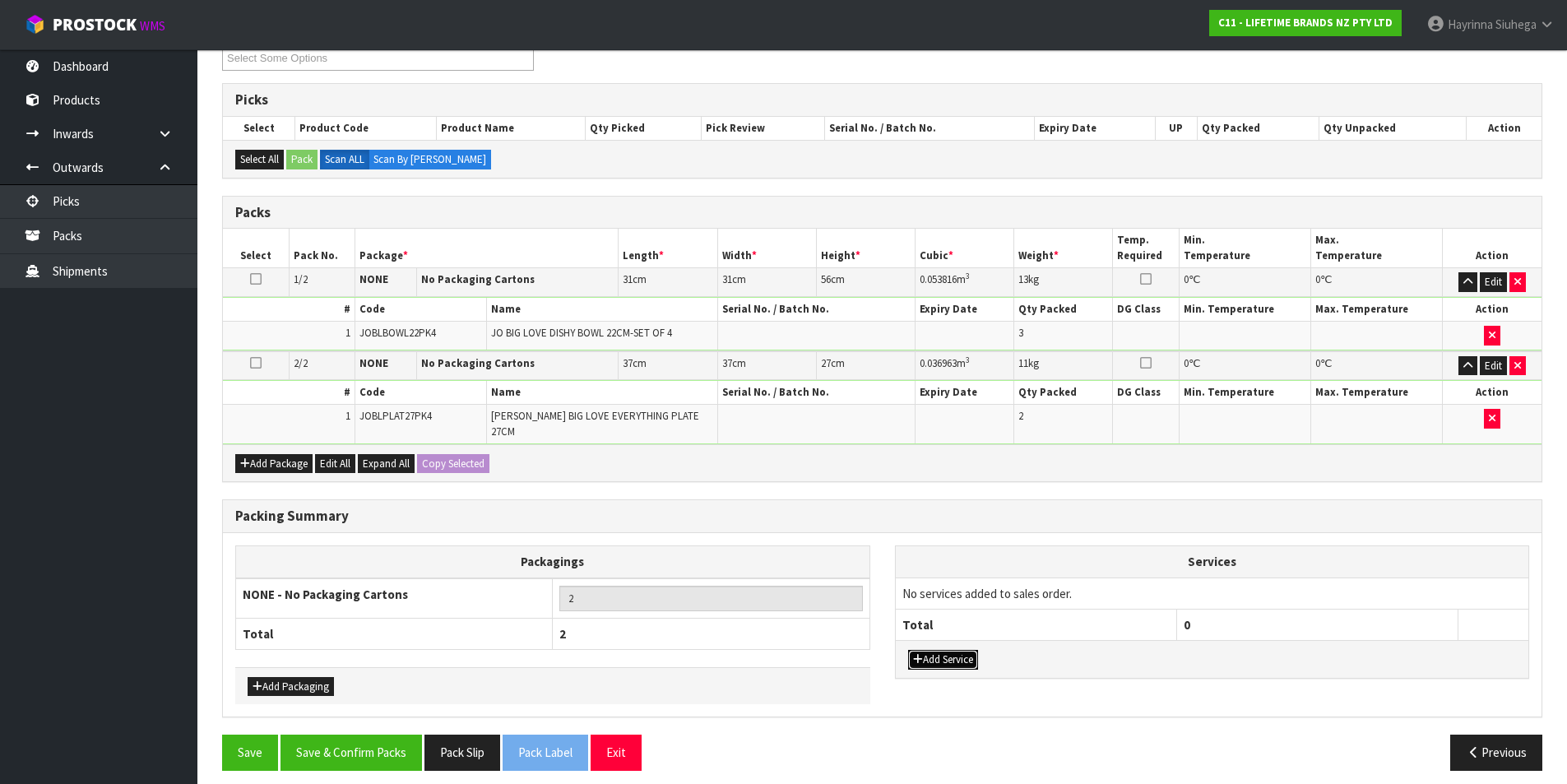
click at [951, 649] on button "Add Service" at bounding box center [943, 659] width 70 height 20
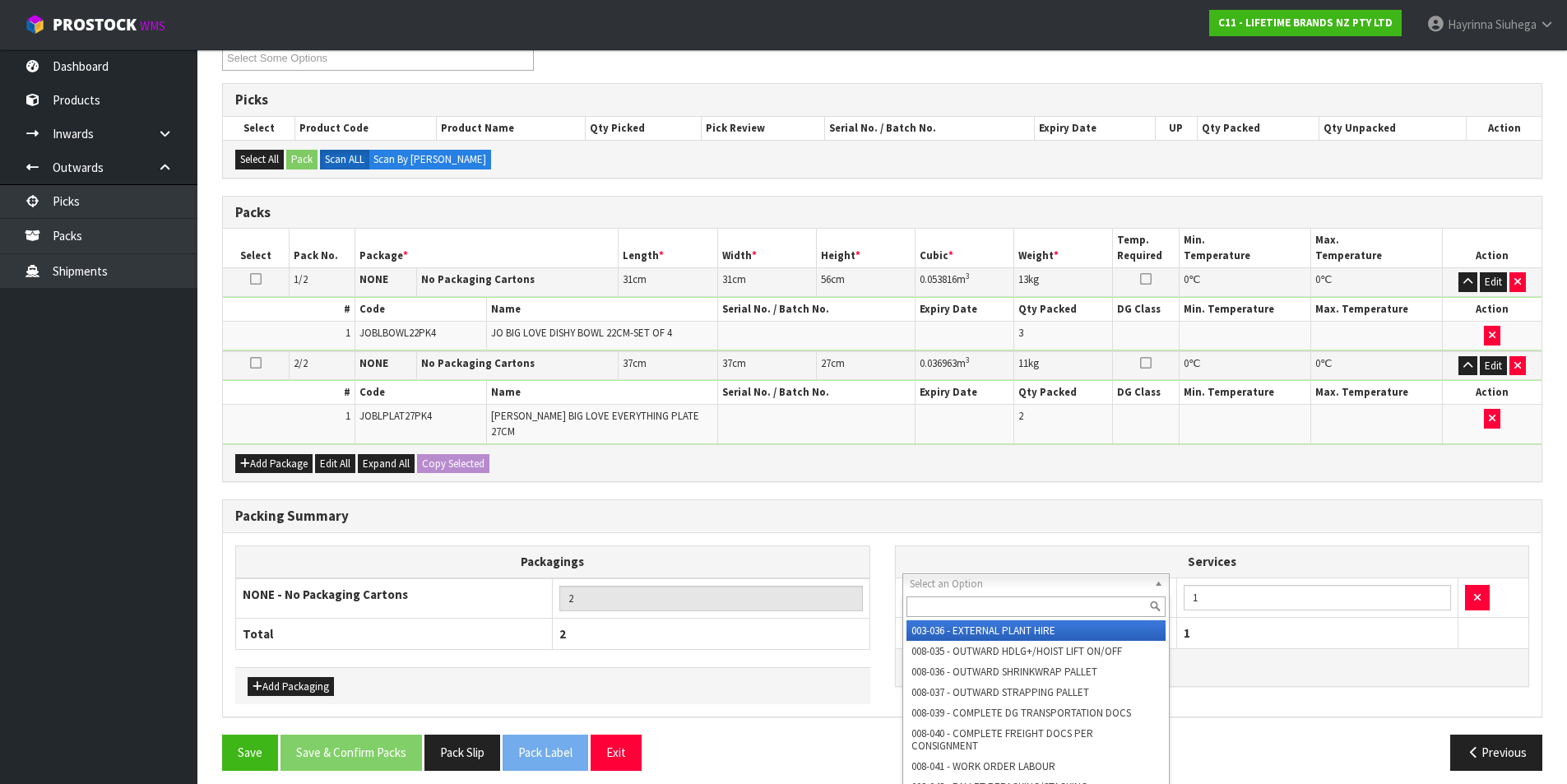
click at [937, 615] on input "text" at bounding box center [1037, 606] width 260 height 21
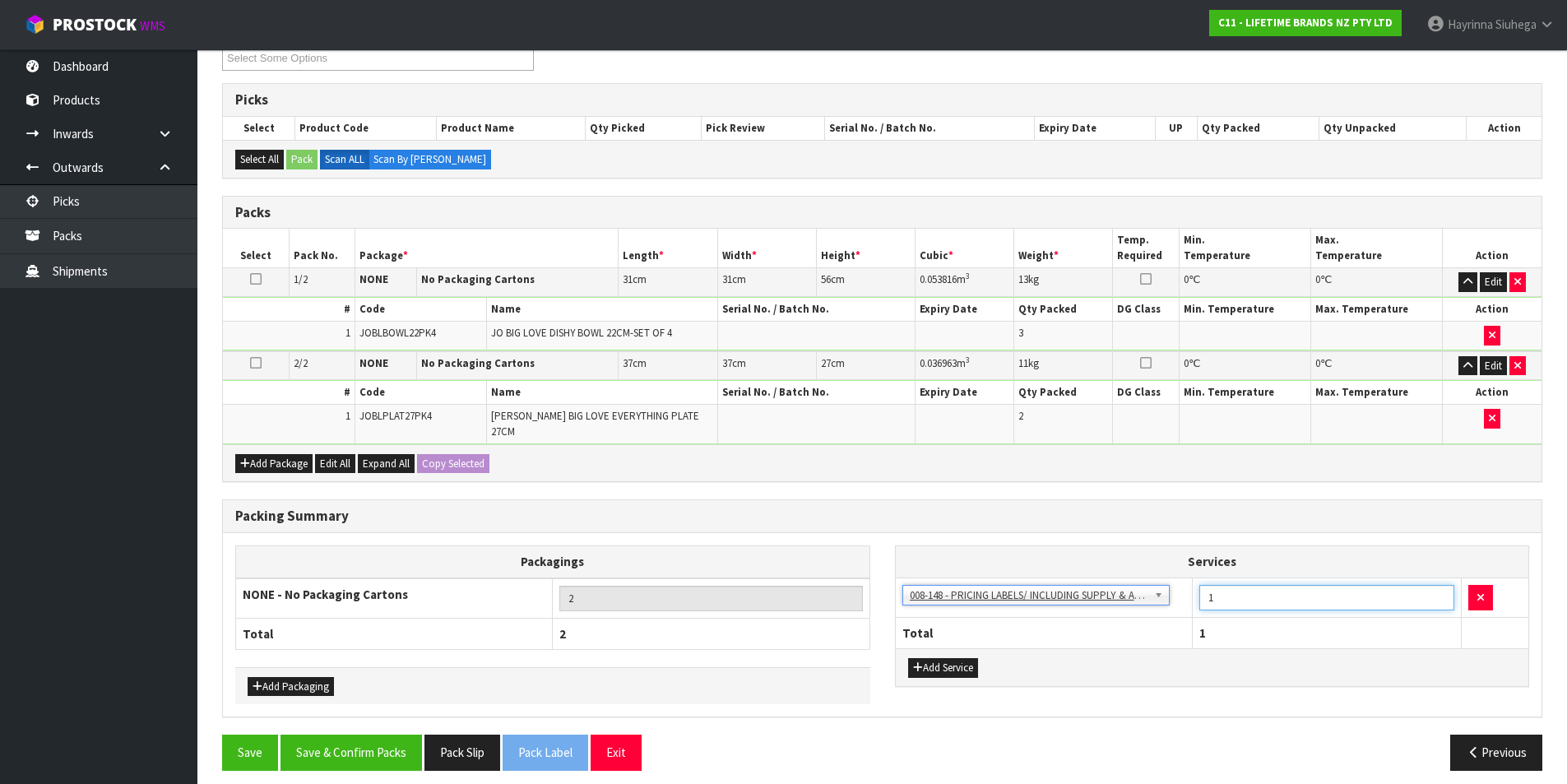
drag, startPoint x: 1272, startPoint y: 597, endPoint x: 1160, endPoint y: 597, distance: 112.0
click at [1160, 597] on tr "003-036 - EXTERNAL PLANT HIRE 008-035 - OUTWARD HDLG+/HOIST LIFT ON/OFF 008-036…" at bounding box center [1212, 597] width 634 height 40
click at [393, 738] on button "Save & Confirm Packs" at bounding box center [352, 752] width 142 height 35
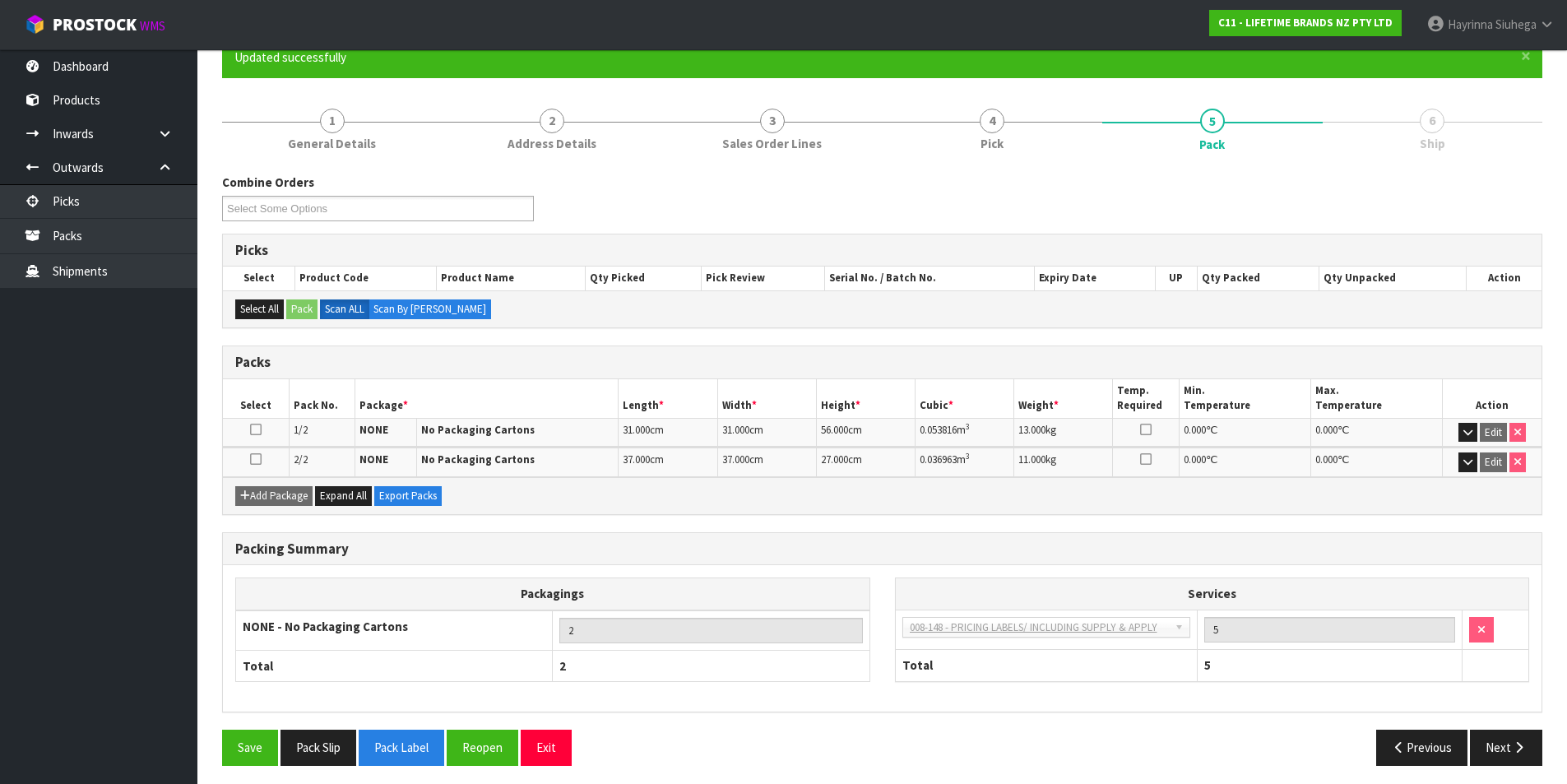
scroll to position [158, 0]
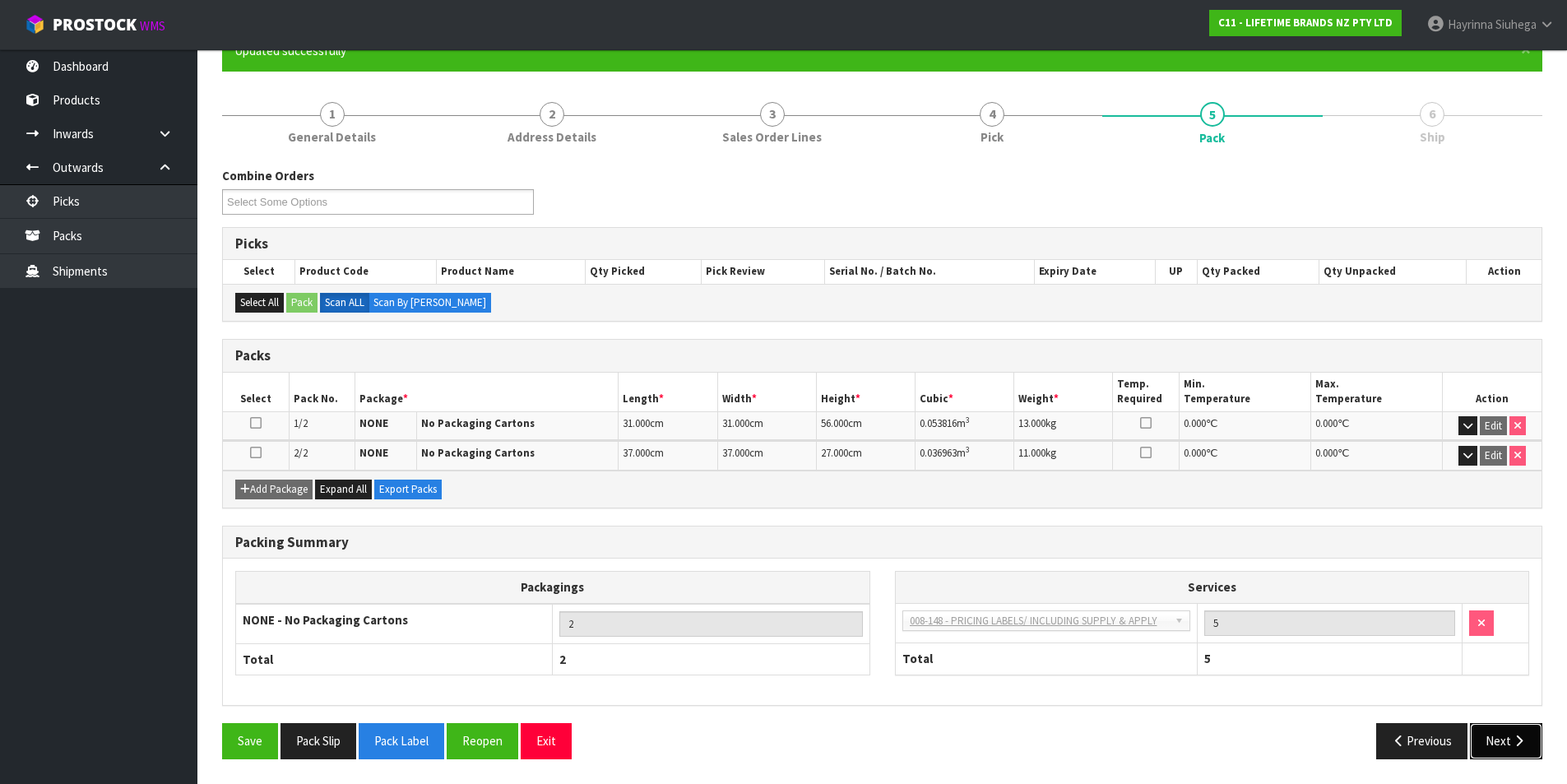
click at [1527, 724] on button "Next" at bounding box center [1506, 740] width 73 height 35
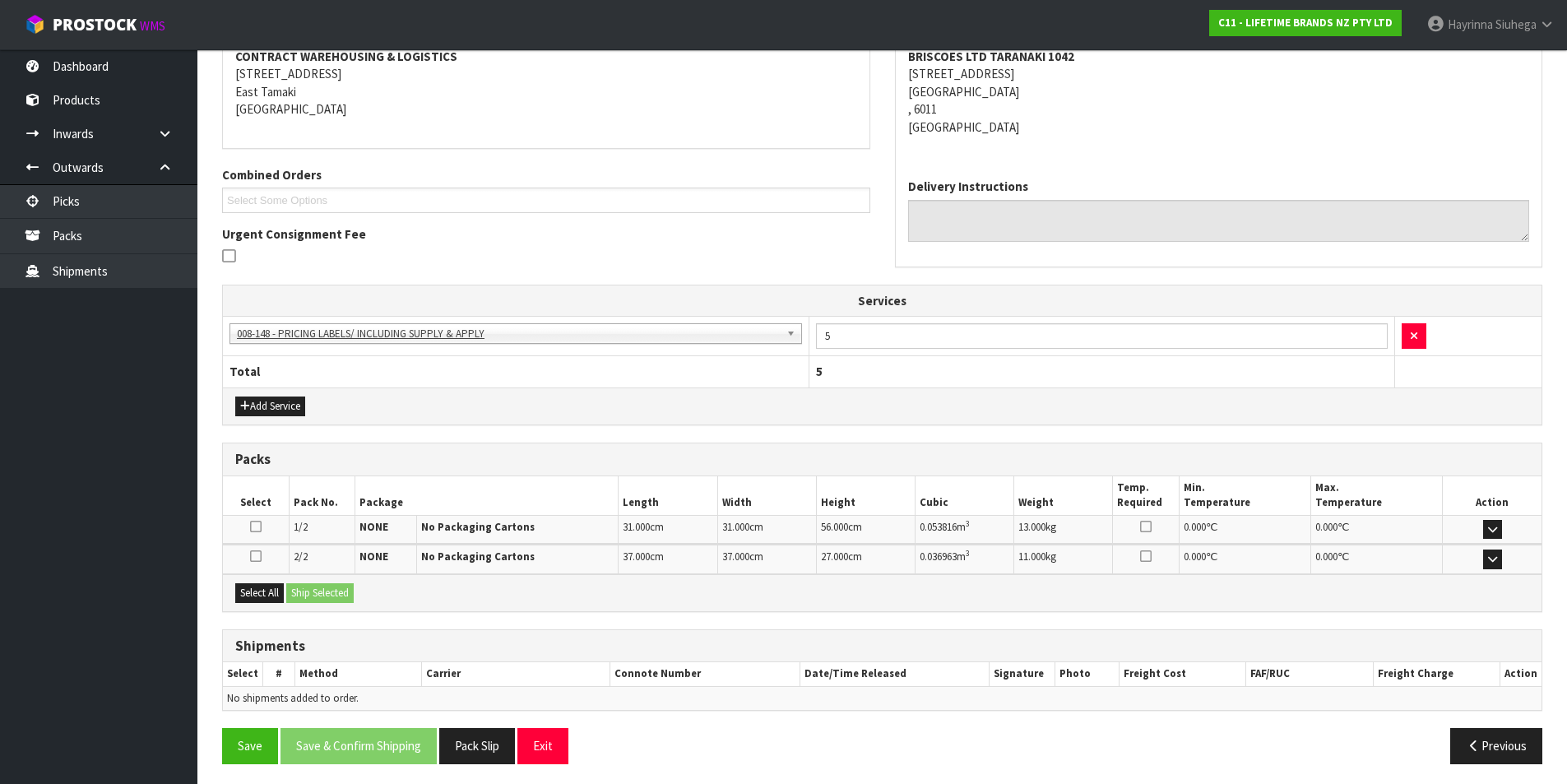
scroll to position [328, 0]
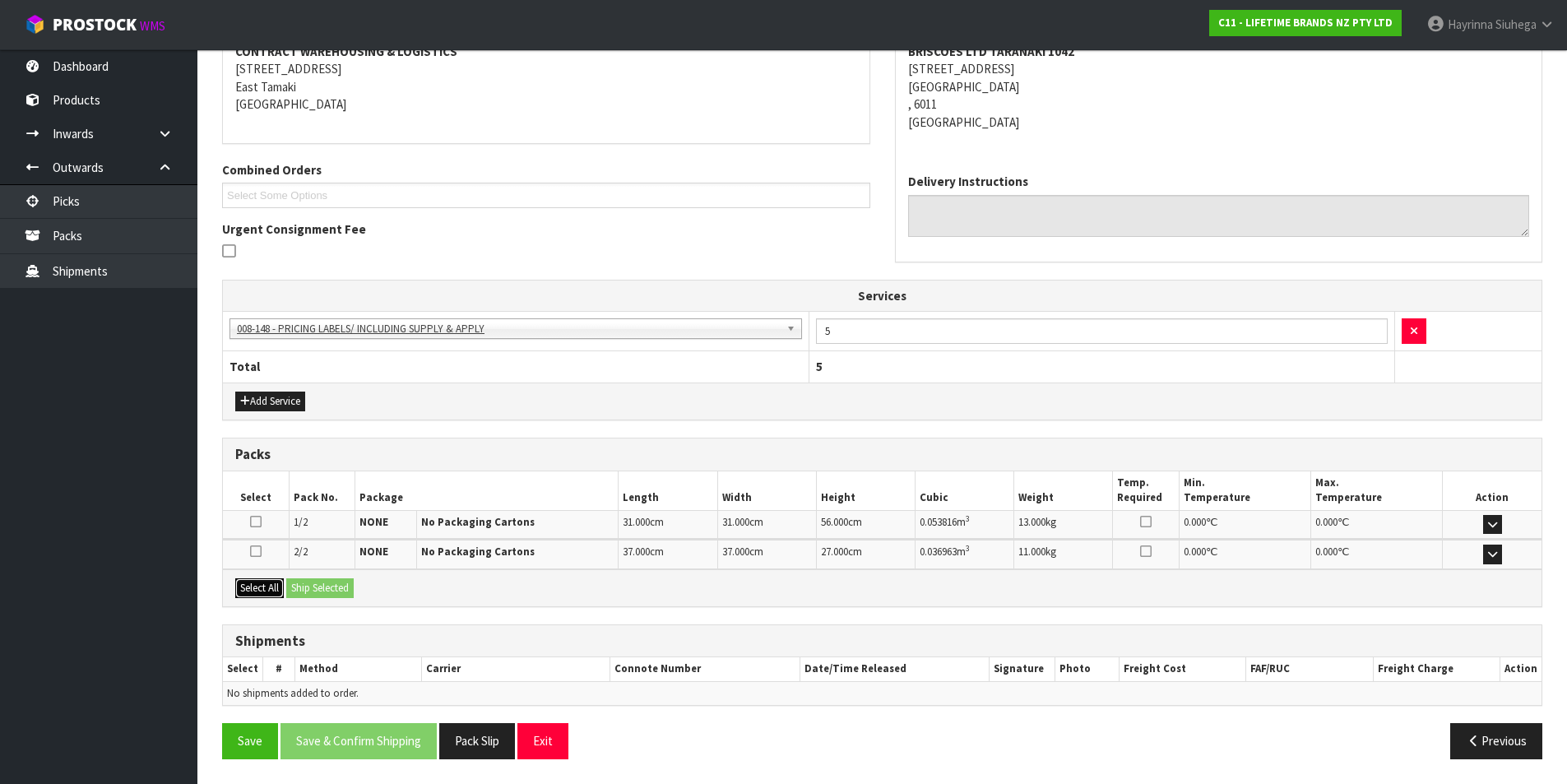
click at [276, 589] on button "Select All" at bounding box center [259, 588] width 48 height 20
click at [311, 582] on button "Ship Selected" at bounding box center [320, 588] width 67 height 20
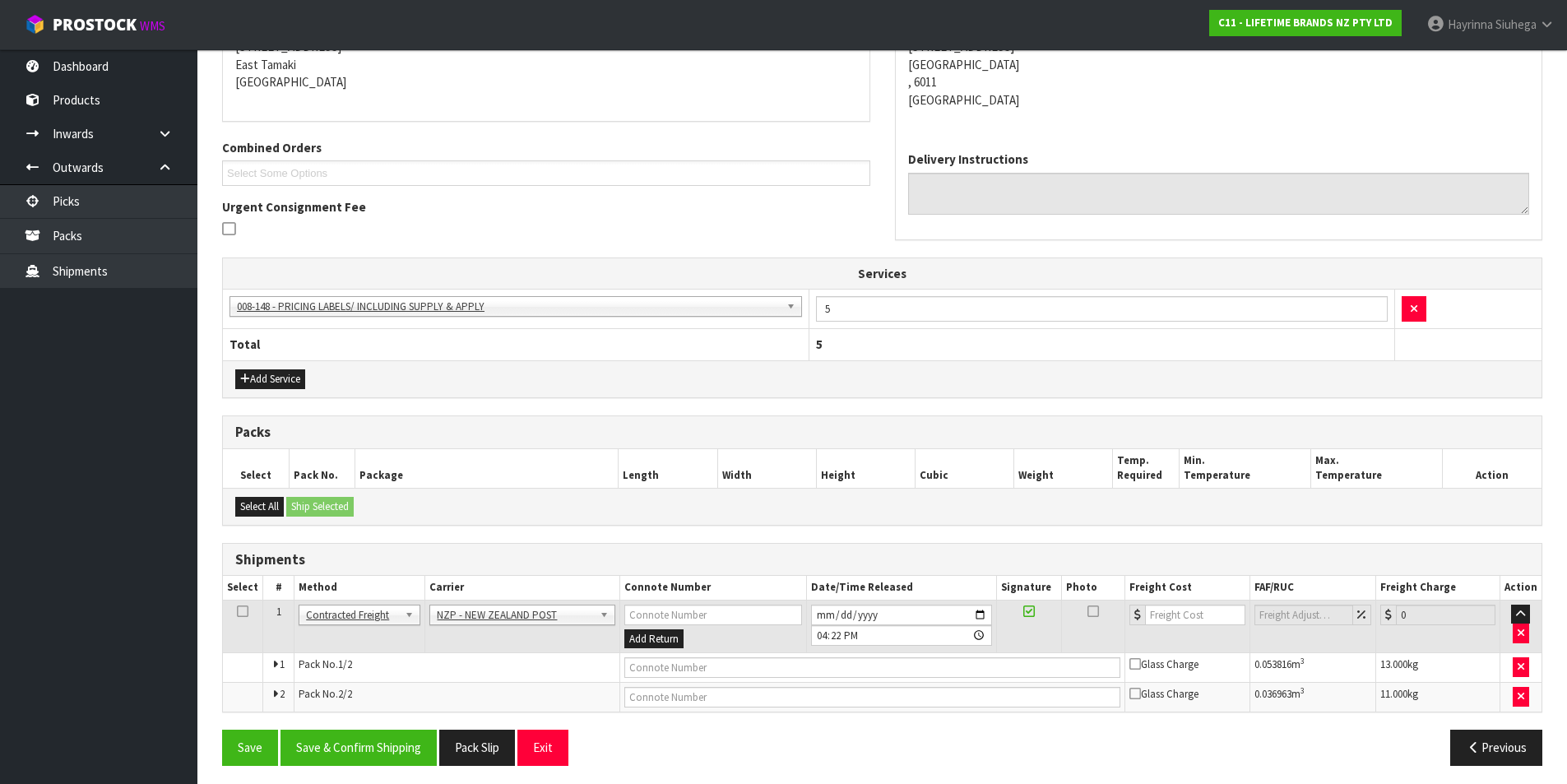
scroll to position [357, 0]
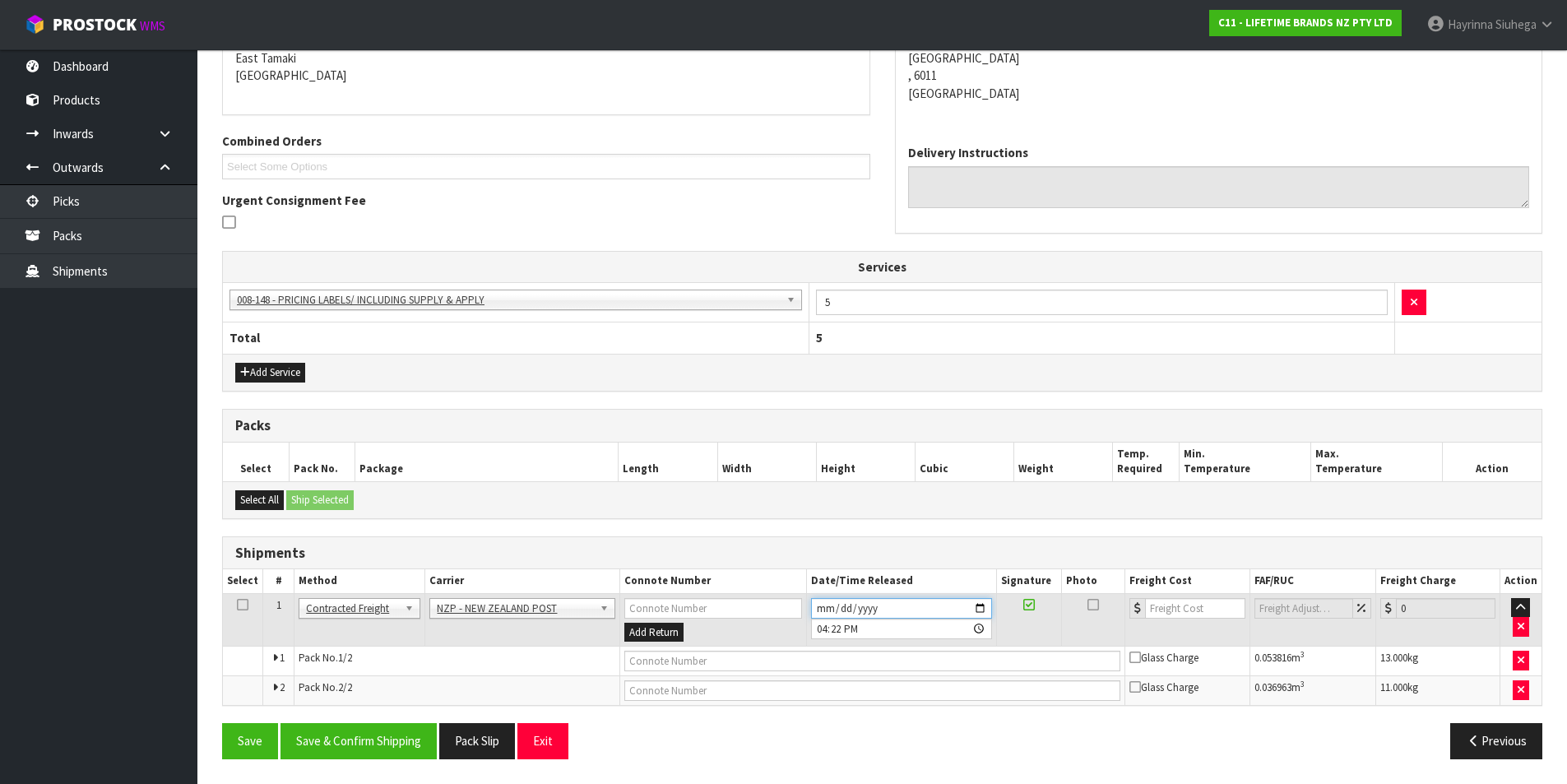
click at [824, 605] on input "[DATE]" at bounding box center [902, 607] width 181 height 21
click at [367, 742] on button "Save & Confirm Shipping" at bounding box center [359, 740] width 156 height 35
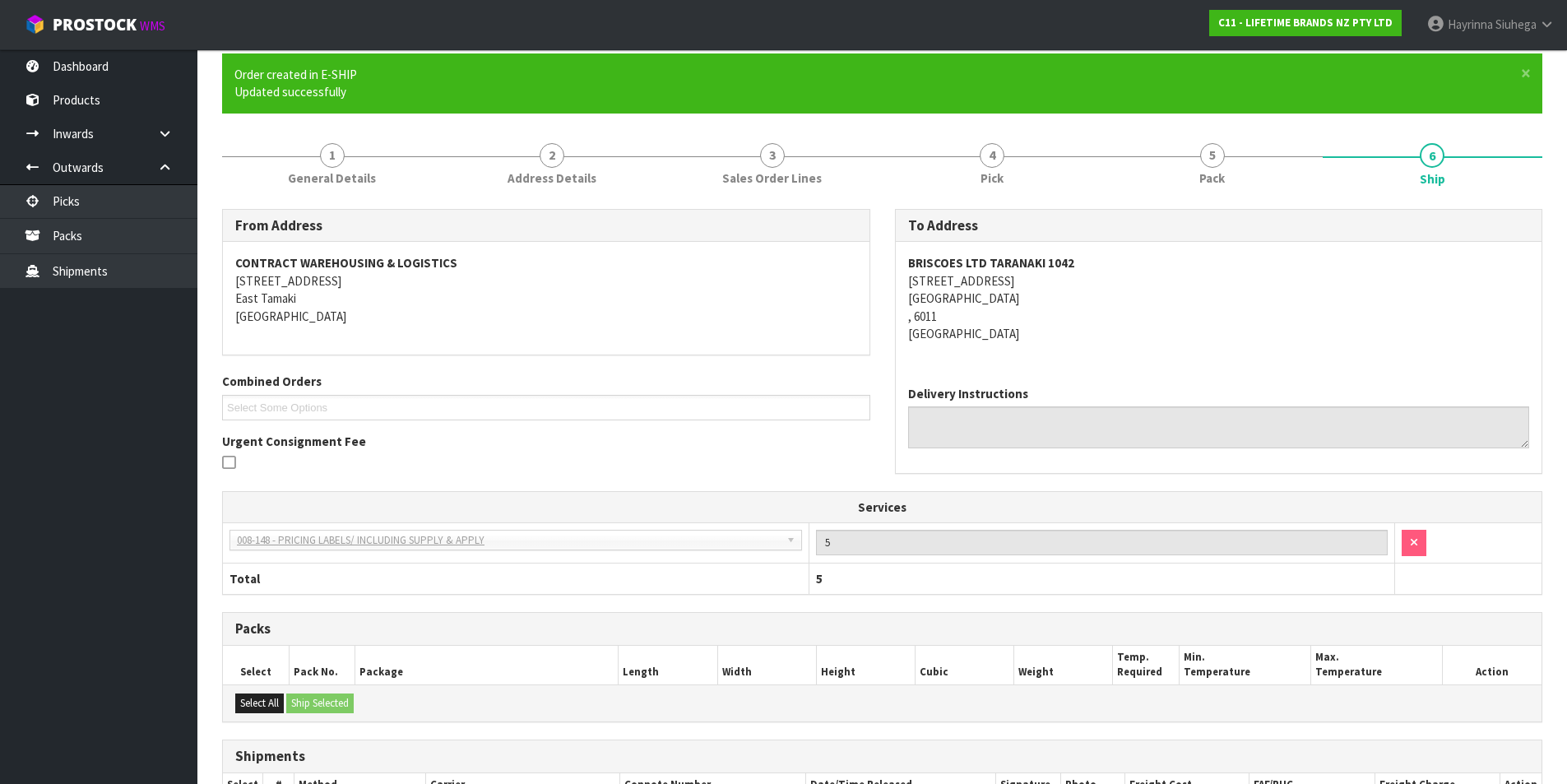
scroll to position [331, 0]
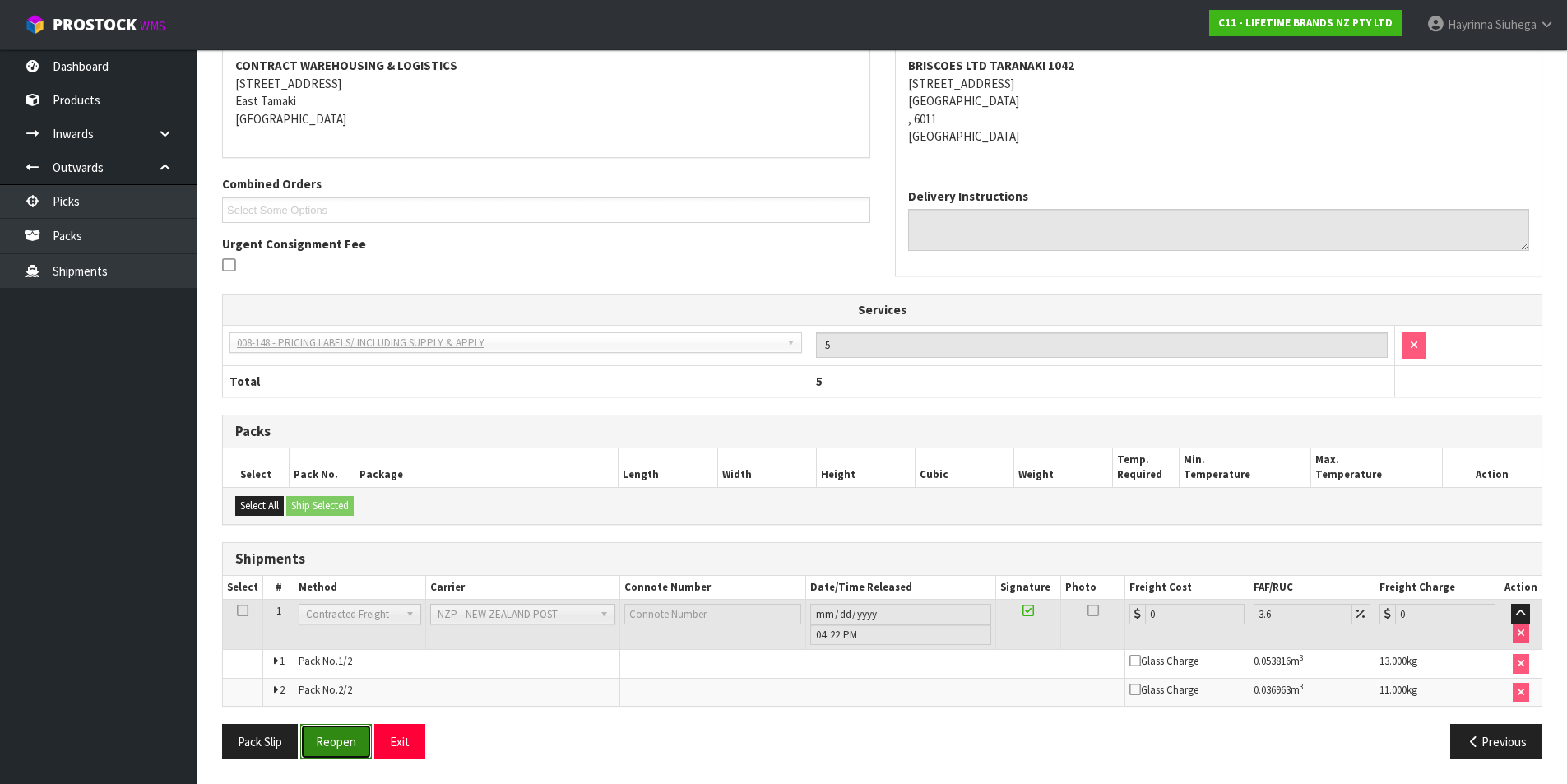
click at [358, 736] on button "Reopen" at bounding box center [337, 741] width 72 height 35
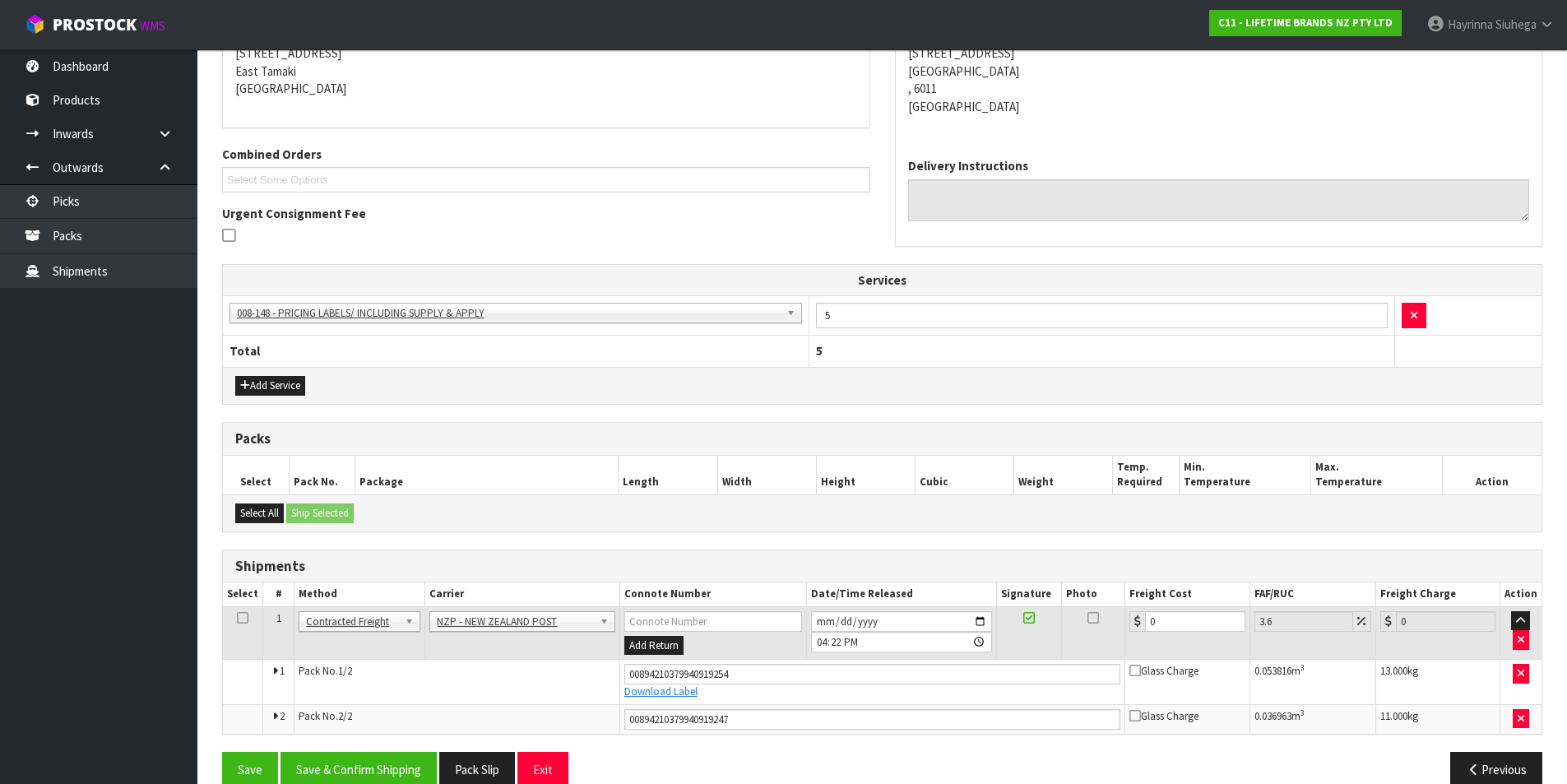
scroll to position [371, 0]
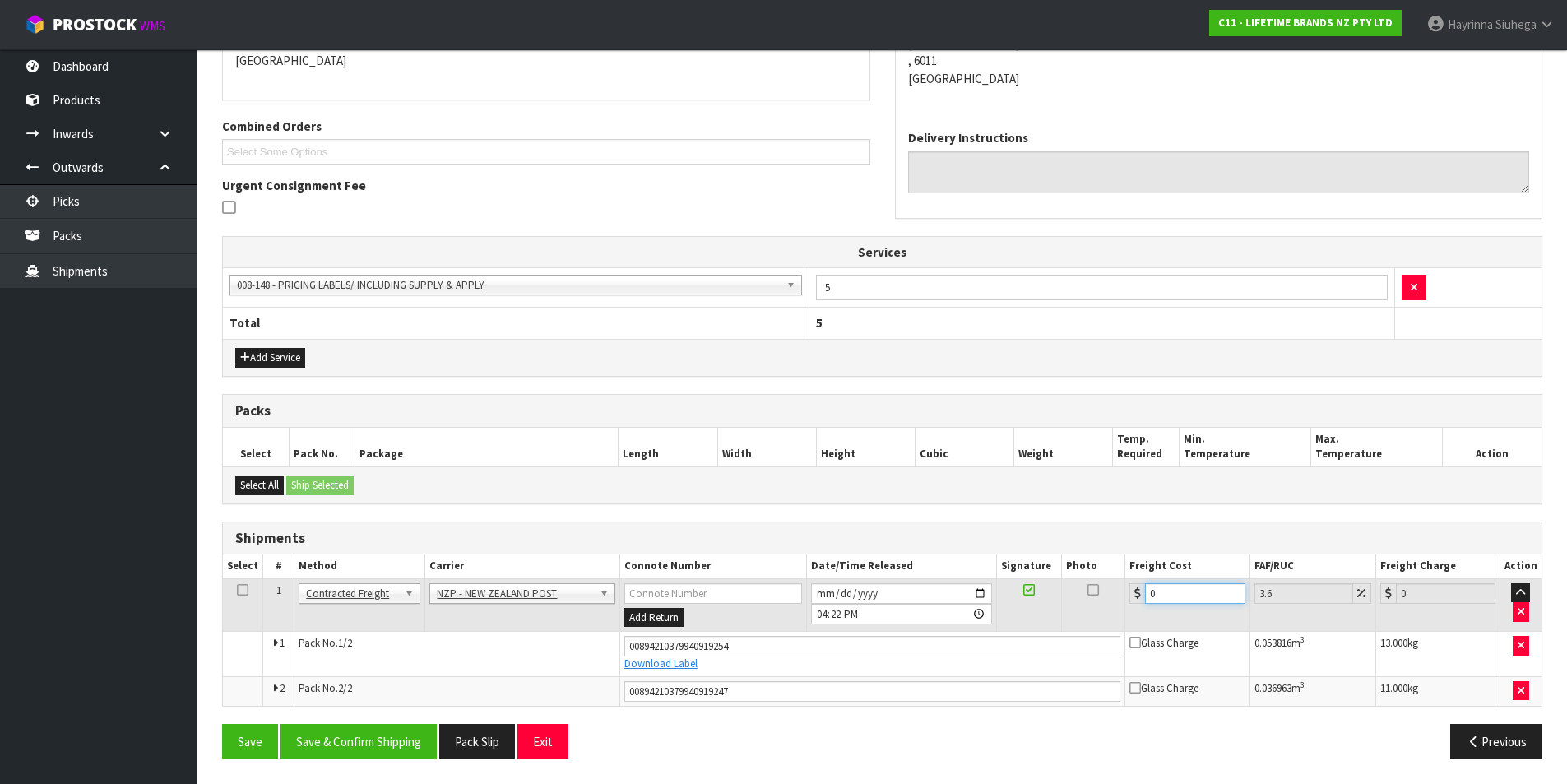
drag, startPoint x: 1212, startPoint y: 598, endPoint x: 987, endPoint y: 570, distance: 226.7
click at [1021, 573] on table "Select # Method Carrier Connote Number Date/Time Released Signature Photo Freig…" at bounding box center [882, 630] width 1319 height 151
click at [223, 724] on button "Save" at bounding box center [250, 741] width 56 height 35
click at [391, 732] on button "Save & Confirm Shipping" at bounding box center [359, 741] width 156 height 35
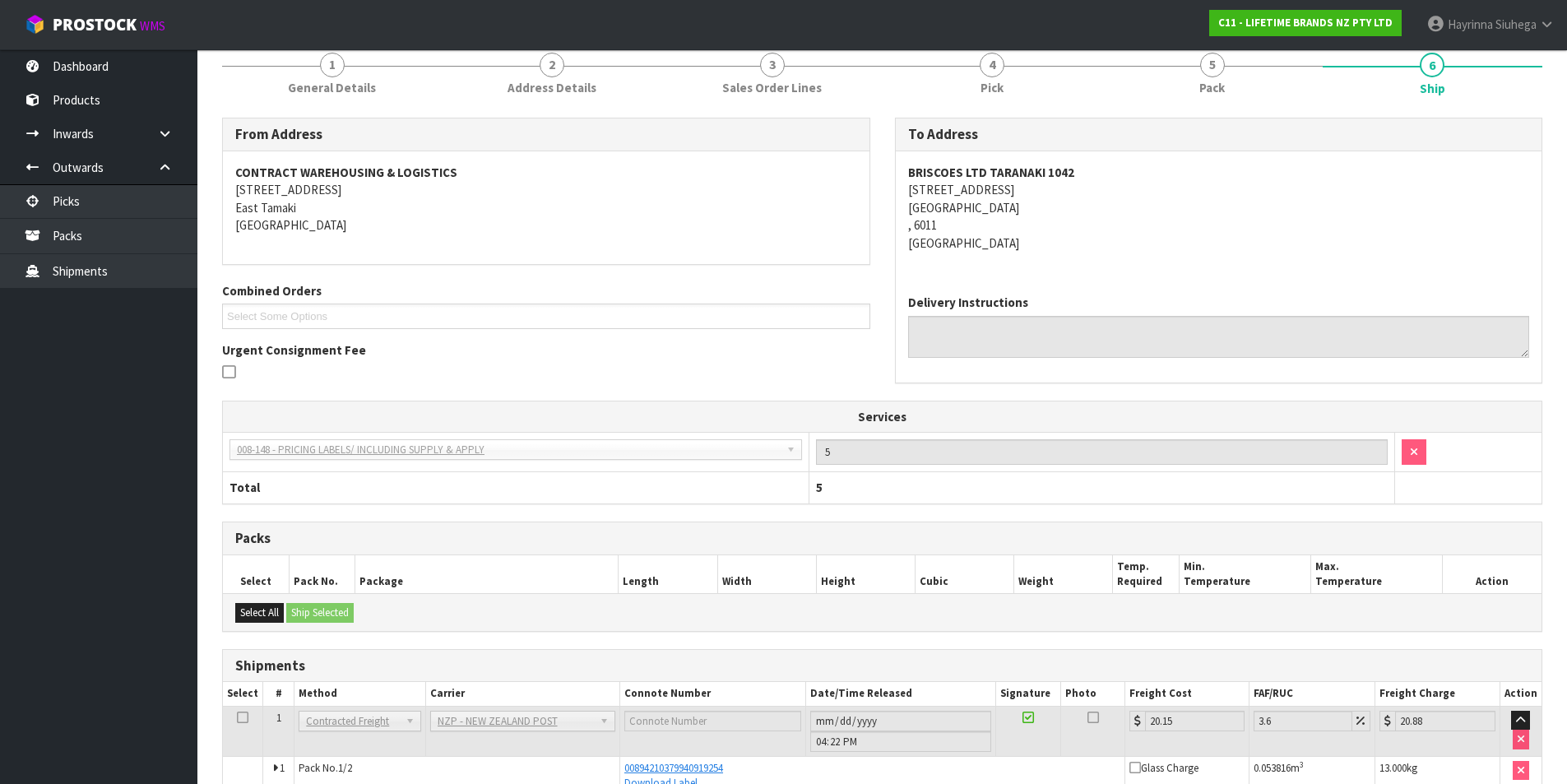
scroll to position [0, 0]
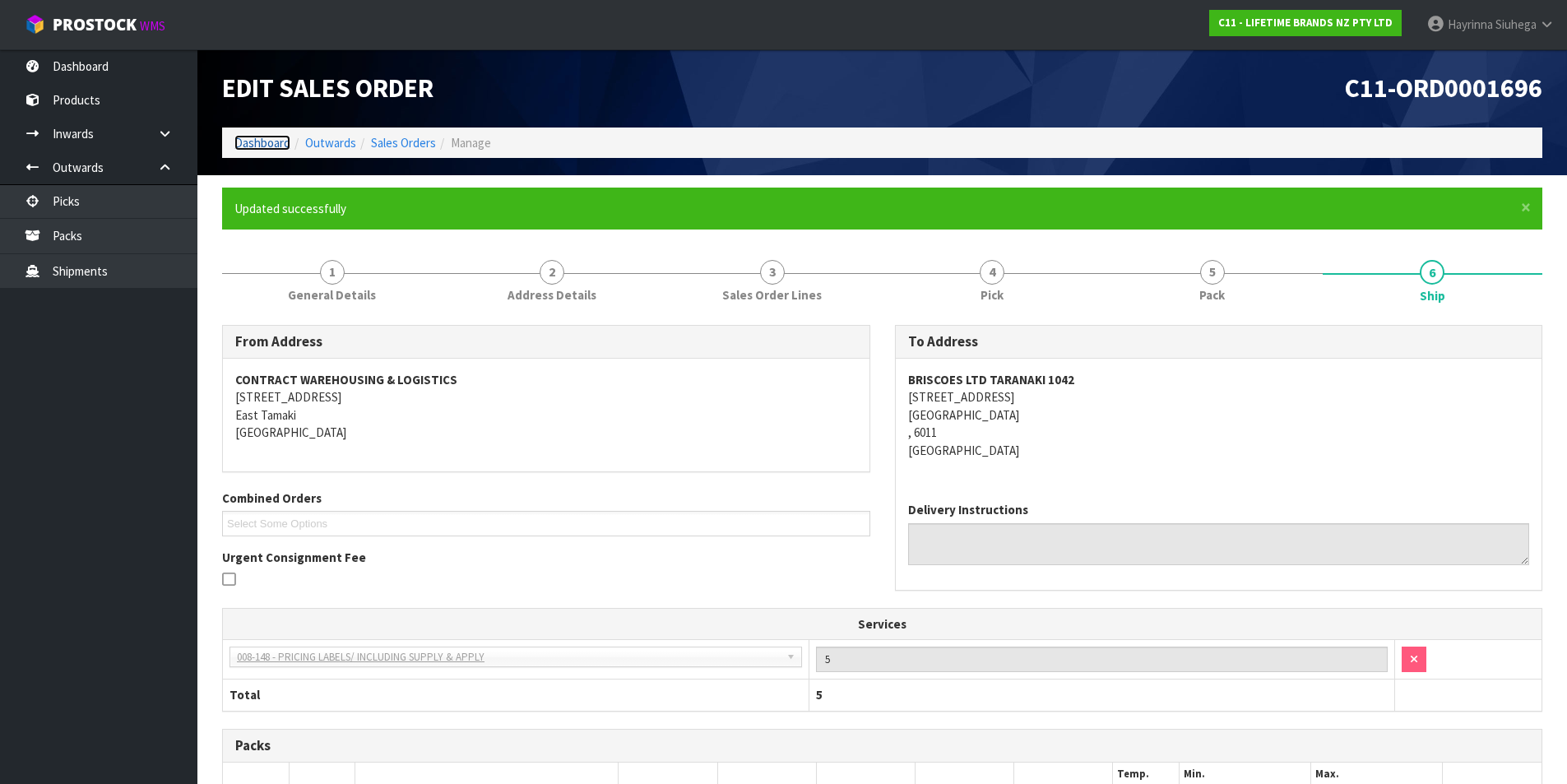
click at [270, 144] on link "Dashboard" at bounding box center [262, 142] width 56 height 15
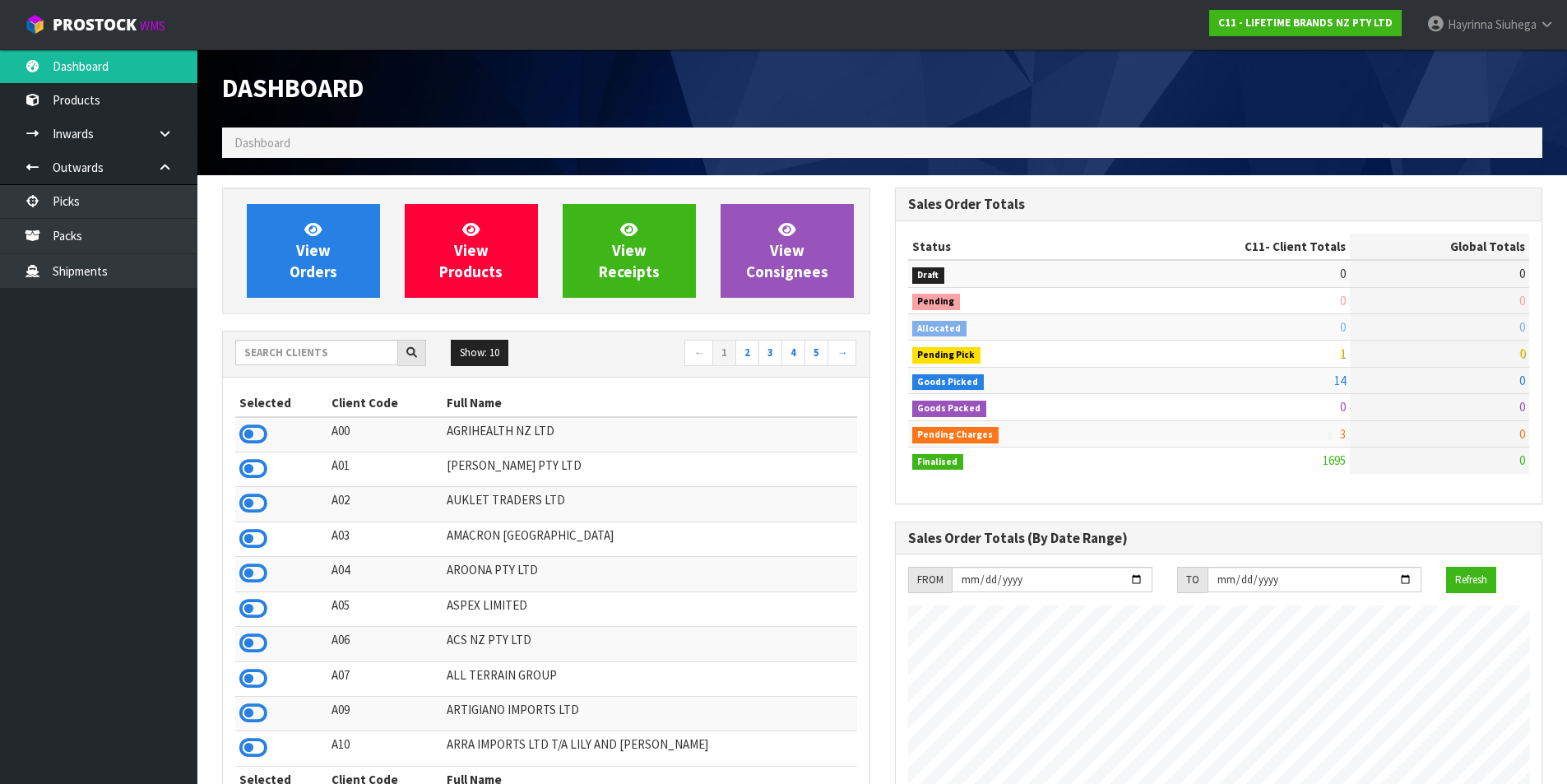
scroll to position [1246, 672]
click at [306, 218] on link "View Orders" at bounding box center [313, 250] width 134 height 94
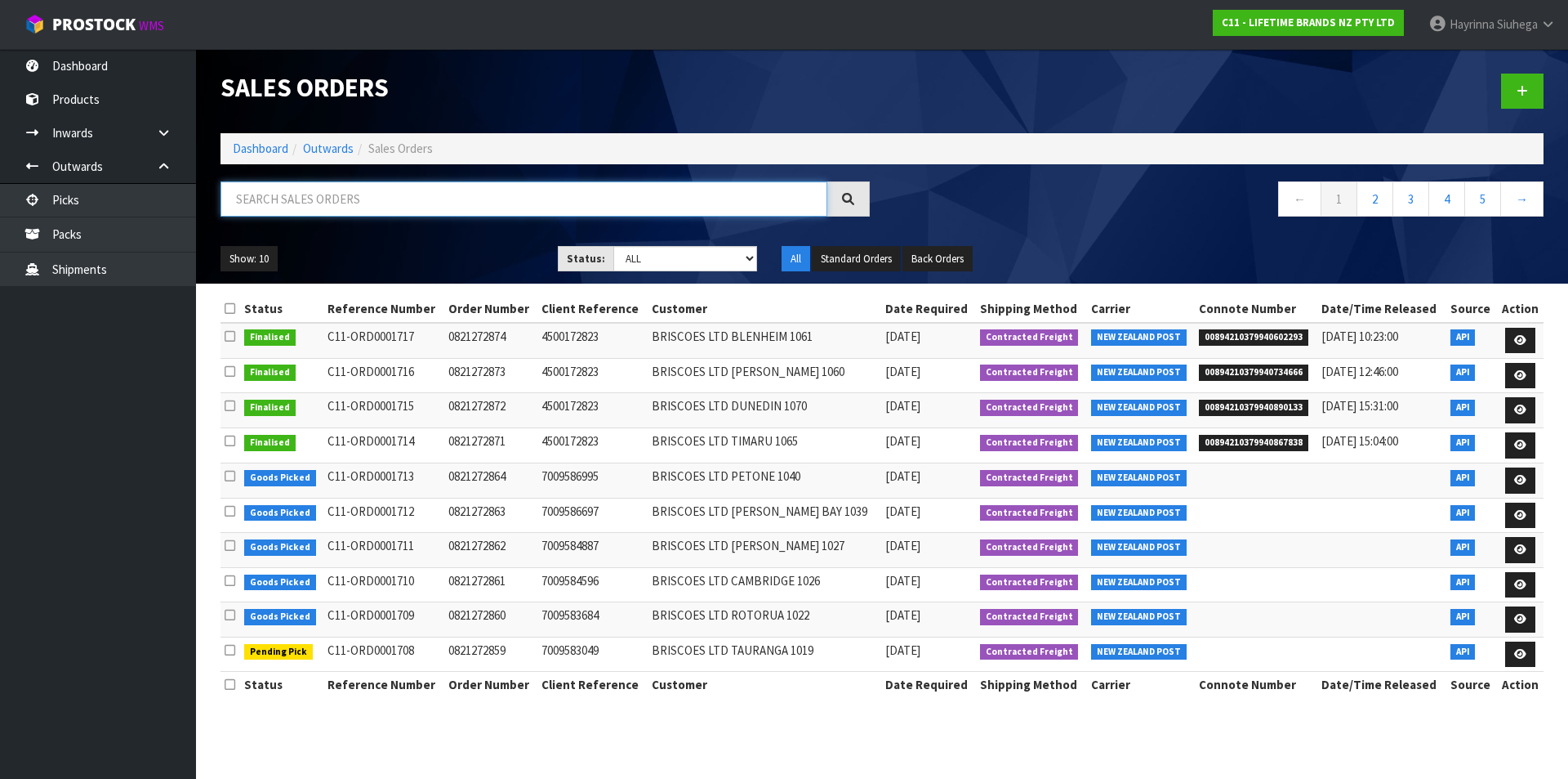
click at [309, 209] on input "text" at bounding box center [524, 199] width 607 height 35
click at [657, 260] on select "Draft Pending Allocated Pending Pick Goods Picked Goods Packed Pending Charges …" at bounding box center [685, 258] width 144 height 25
click at [315, 191] on input "text" at bounding box center [524, 199] width 607 height 35
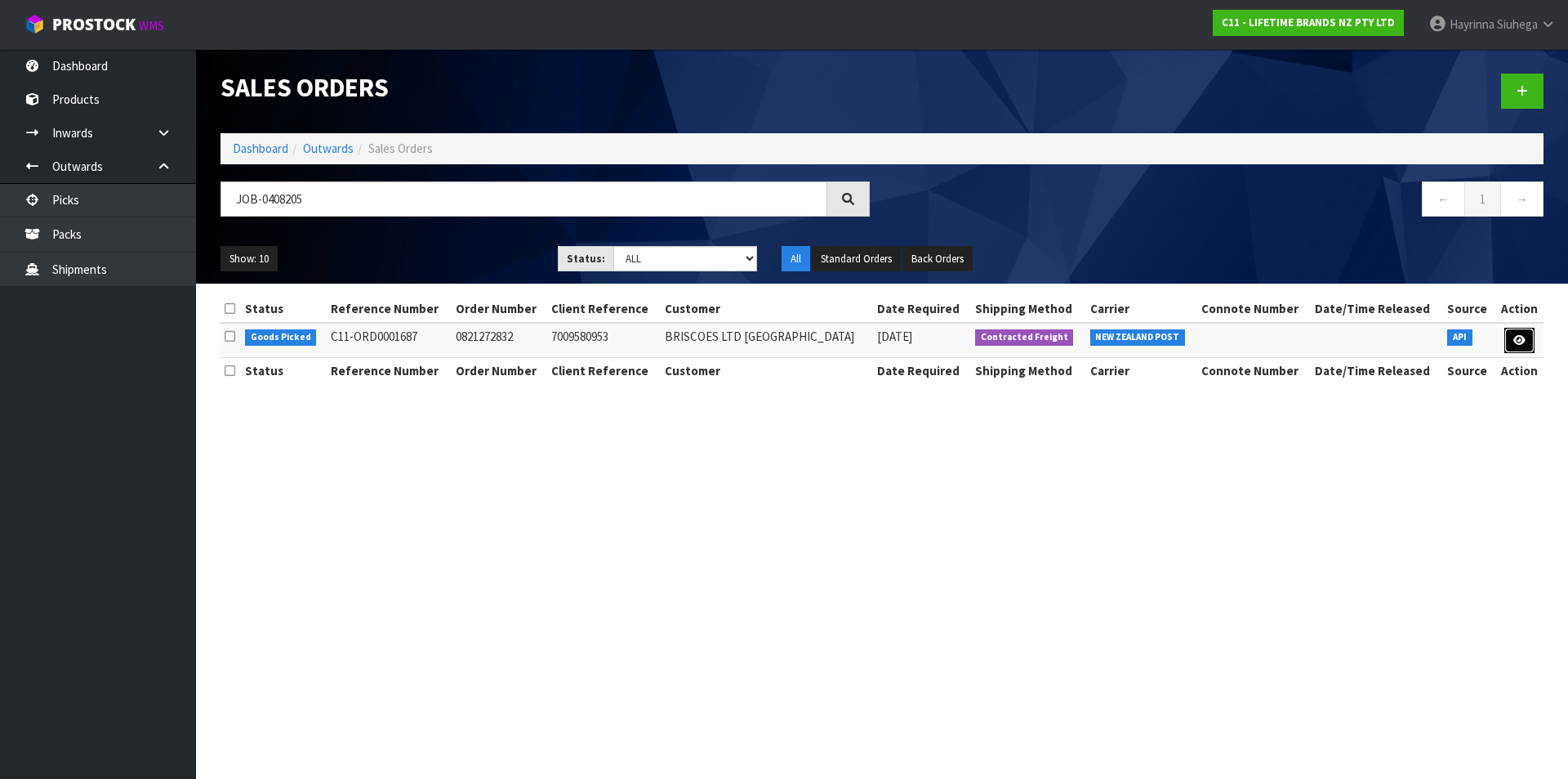
click at [1519, 340] on icon at bounding box center [1520, 340] width 12 height 11
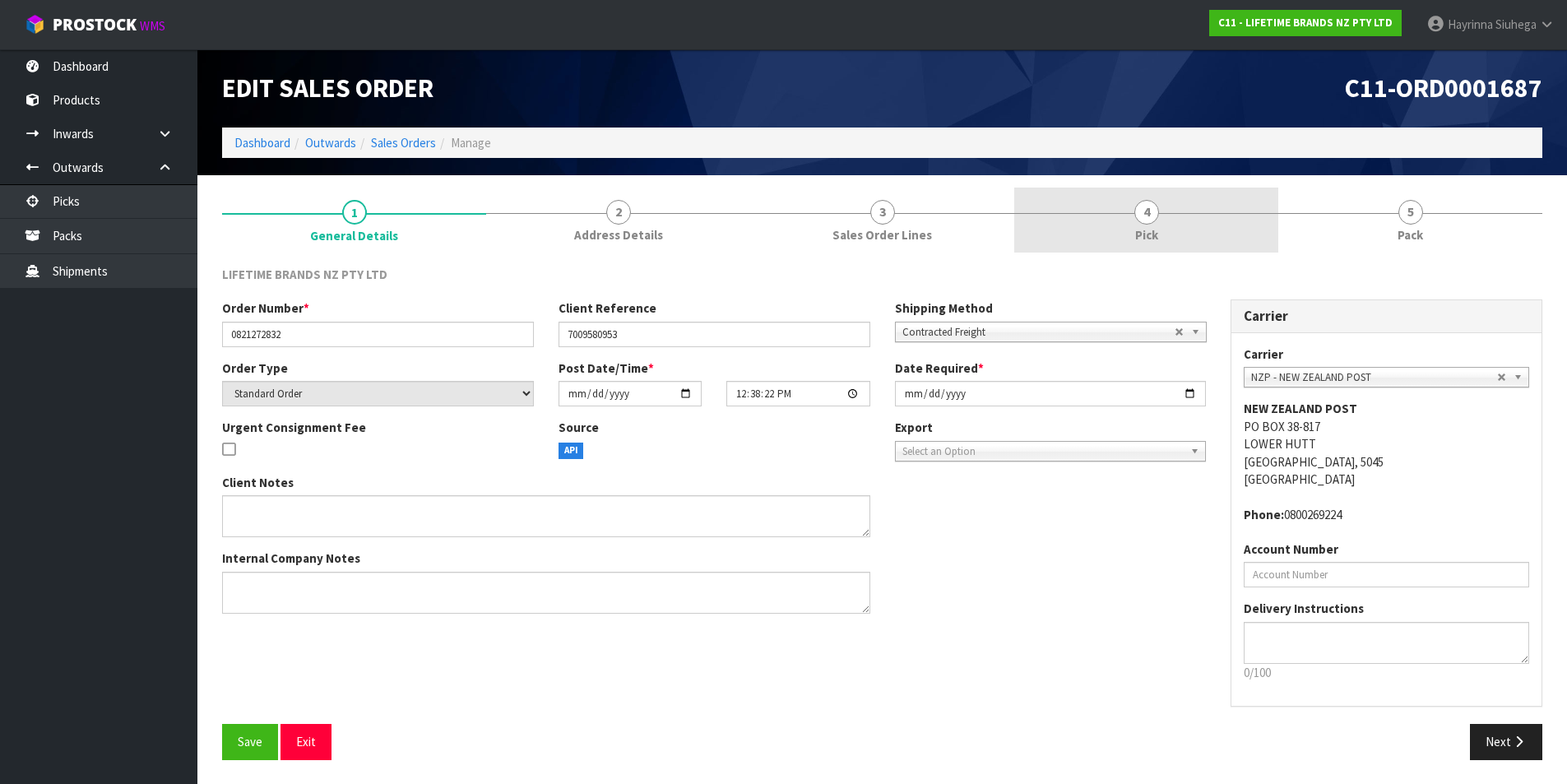
click at [1183, 218] on link "4 Pick" at bounding box center [1146, 220] width 264 height 65
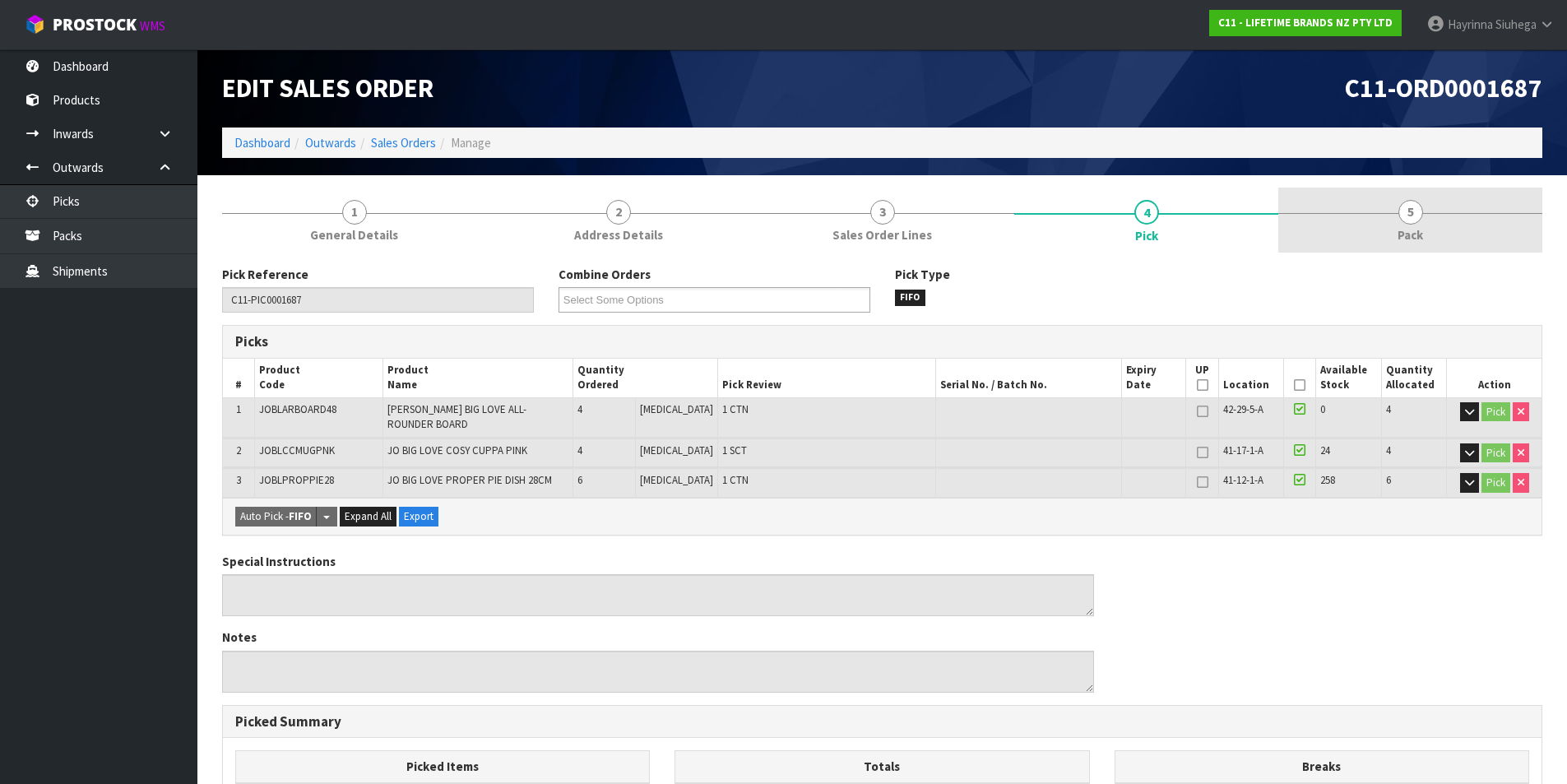
click at [1371, 224] on link "5 Pack" at bounding box center [1411, 220] width 264 height 65
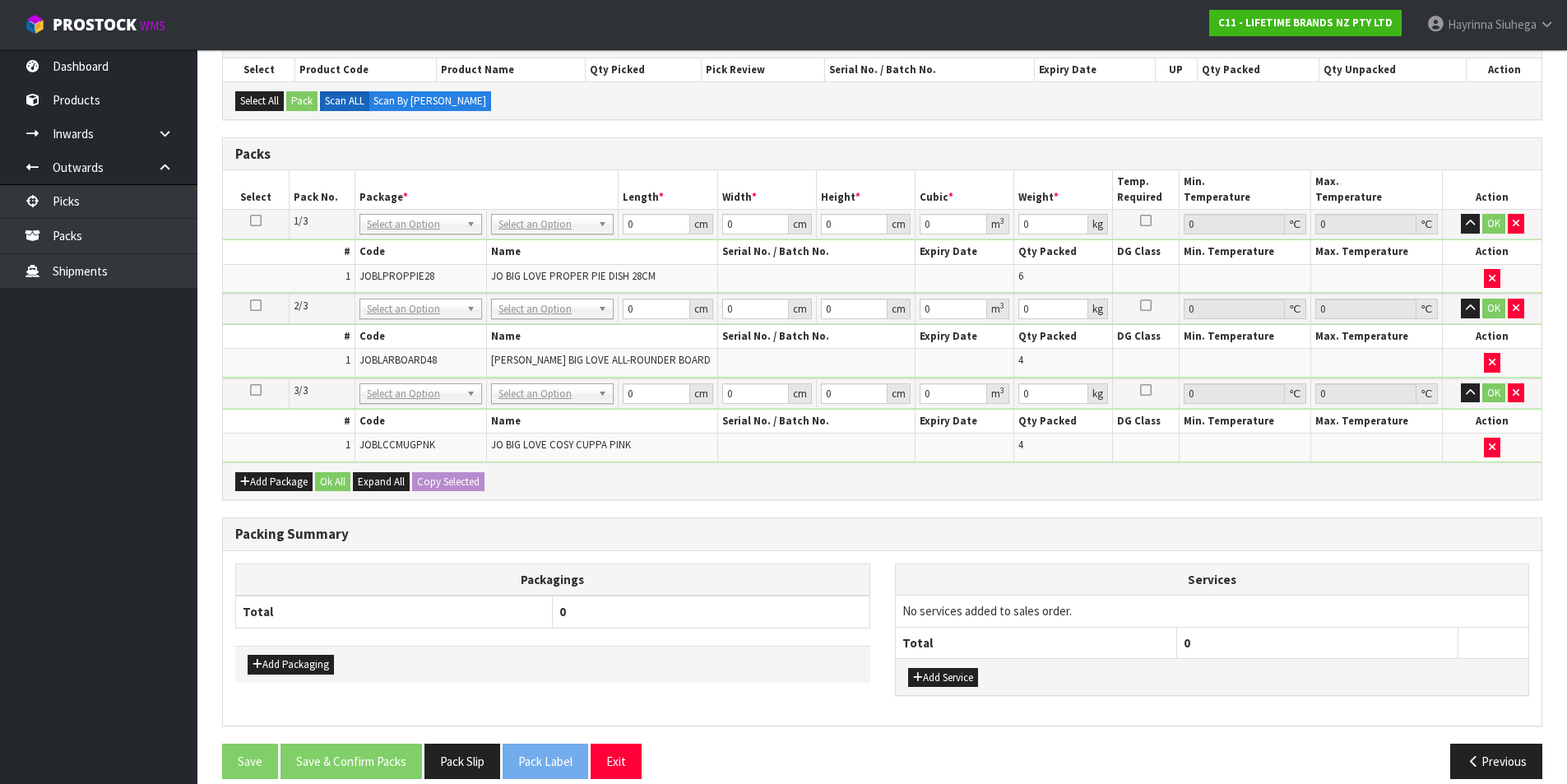
scroll to position [320, 0]
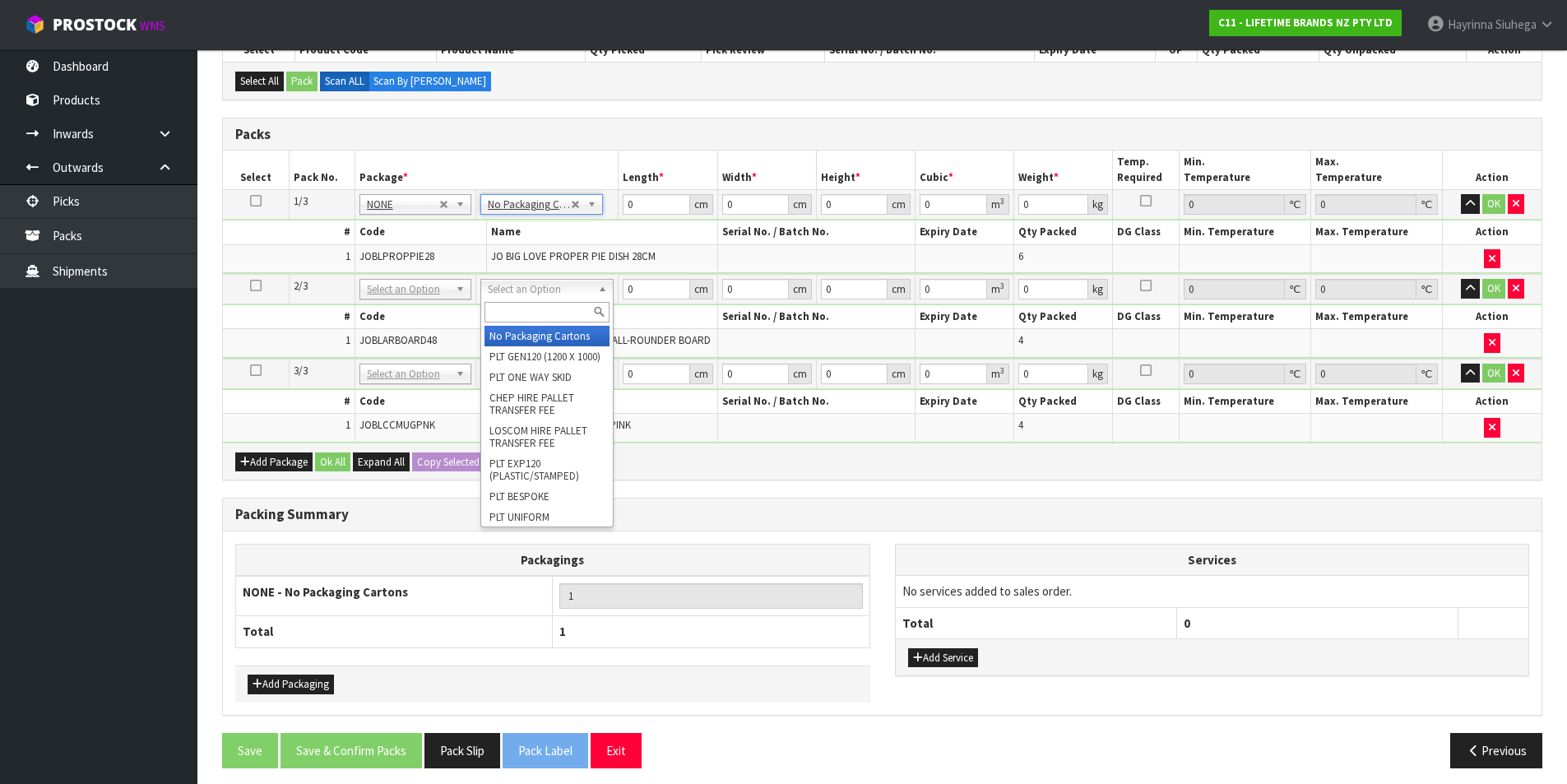
drag, startPoint x: 538, startPoint y: 335, endPoint x: 534, endPoint y: 350, distance: 15.5
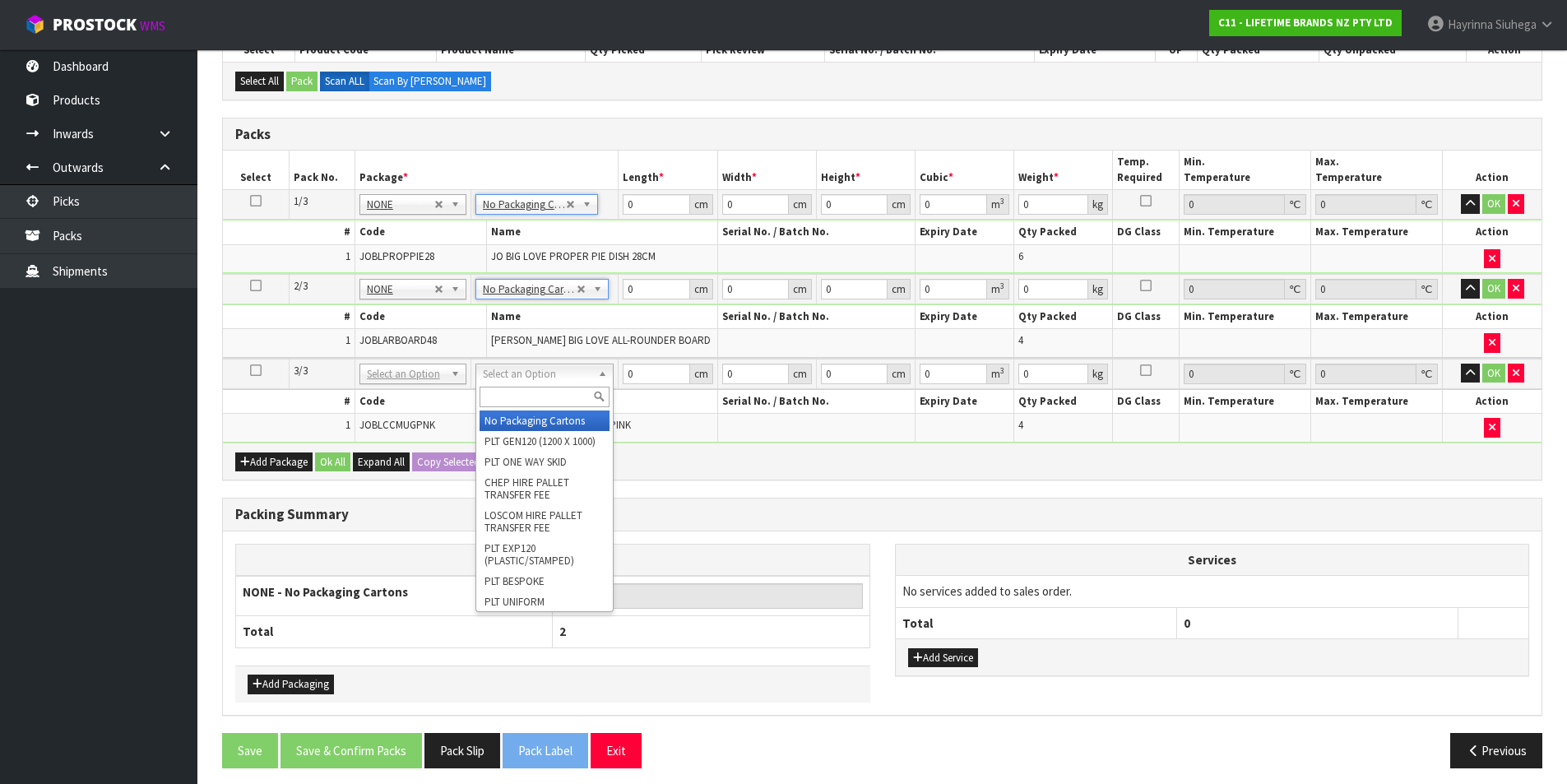
drag, startPoint x: 526, startPoint y: 418, endPoint x: 562, endPoint y: 353, distance: 74.3
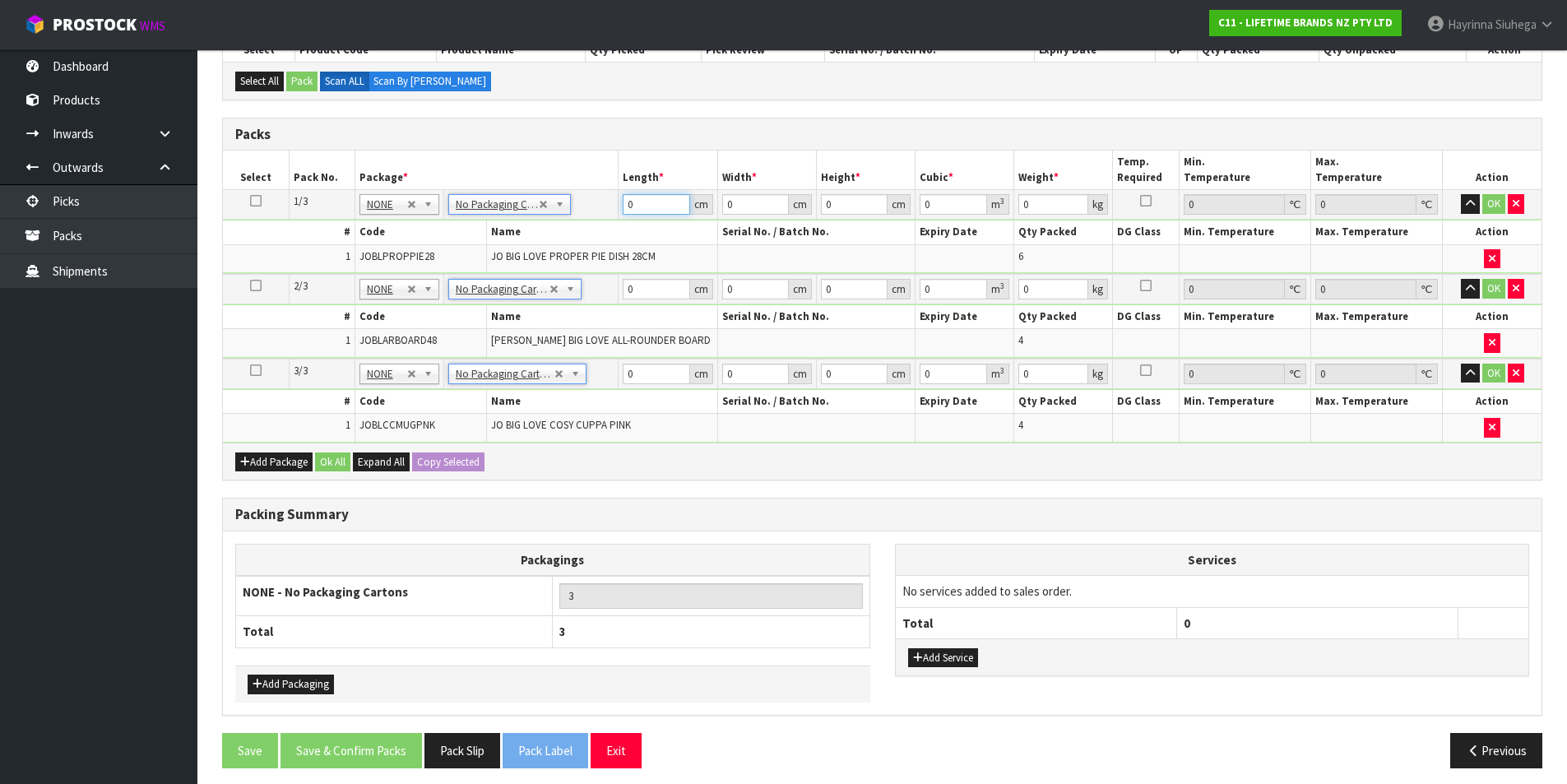
click at [629, 213] on input "0" at bounding box center [656, 204] width 66 height 21
click button "OK" at bounding box center [1494, 204] width 23 height 20
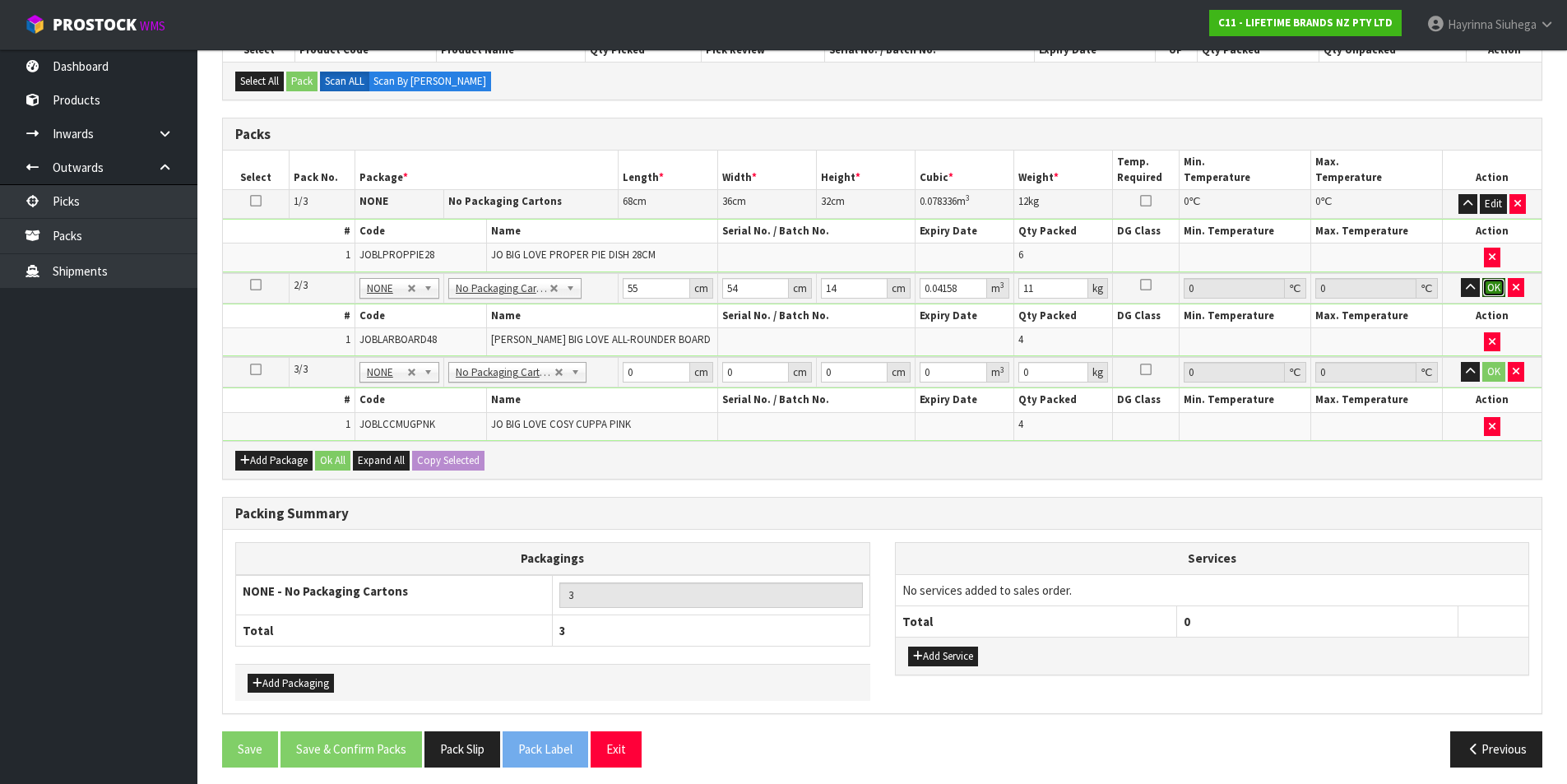
click button "OK" at bounding box center [1494, 288] width 23 height 20
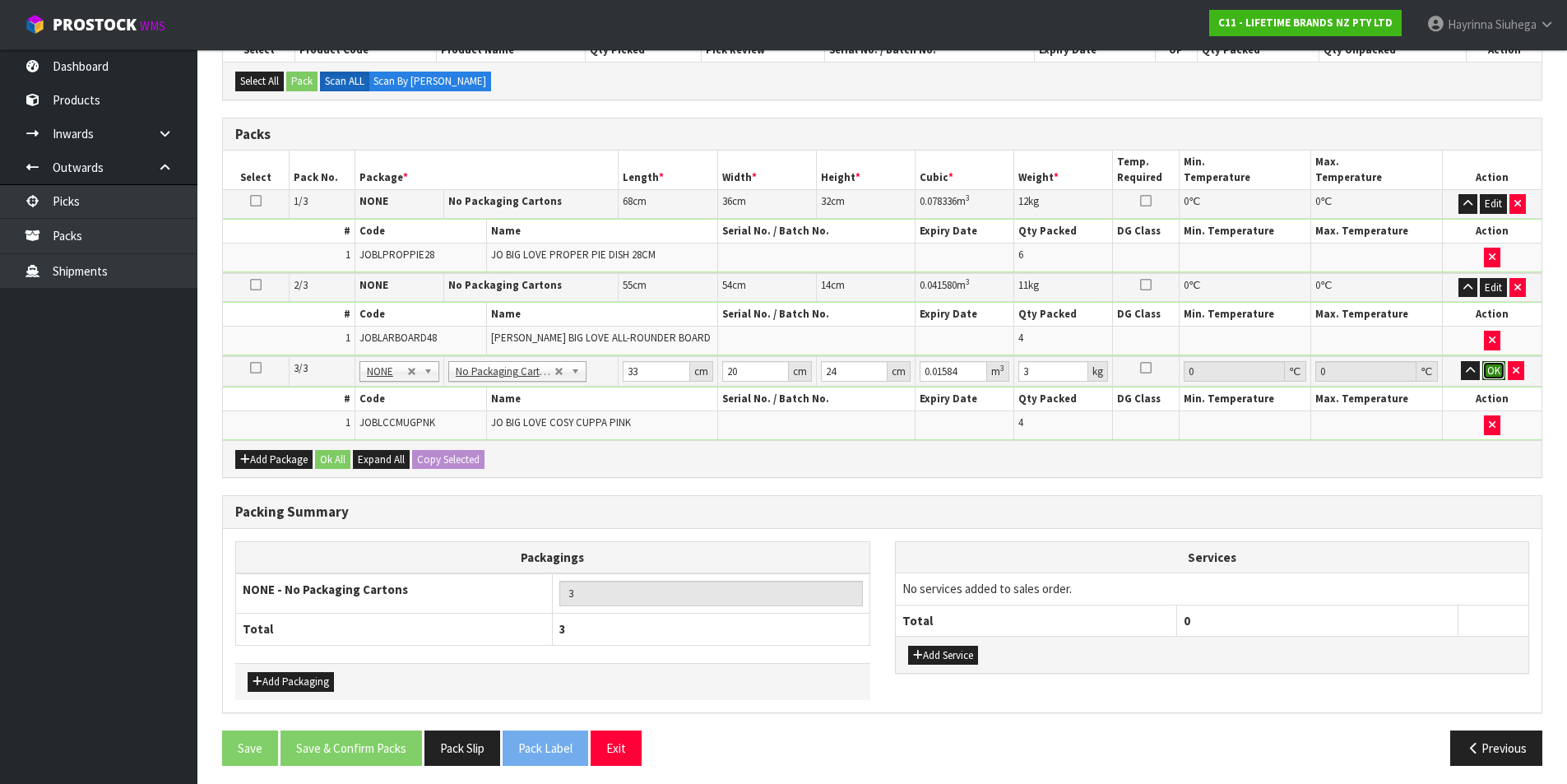
click button "OK" at bounding box center [1494, 370] width 23 height 20
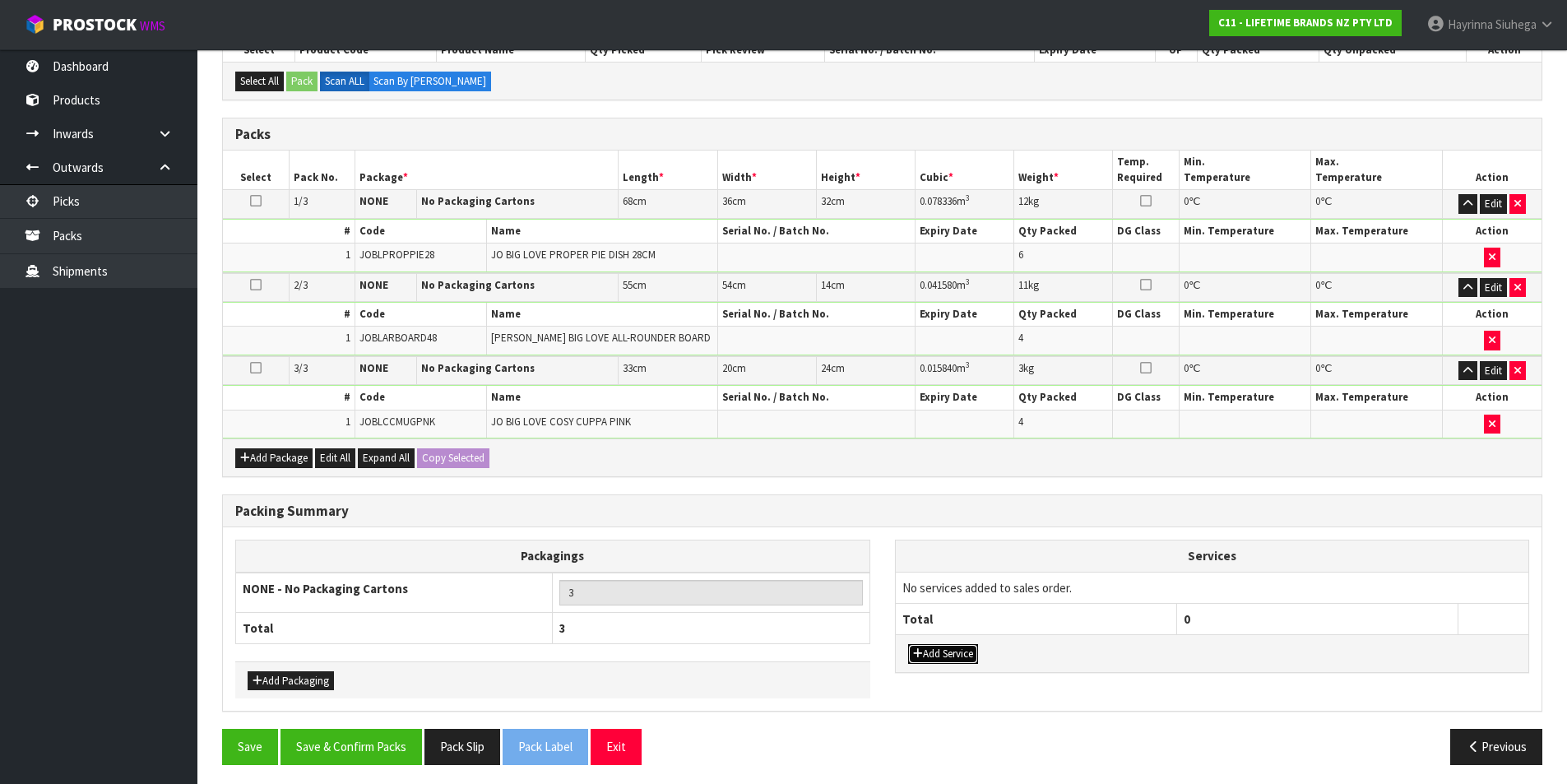
click at [934, 652] on button "Add Service" at bounding box center [943, 654] width 70 height 20
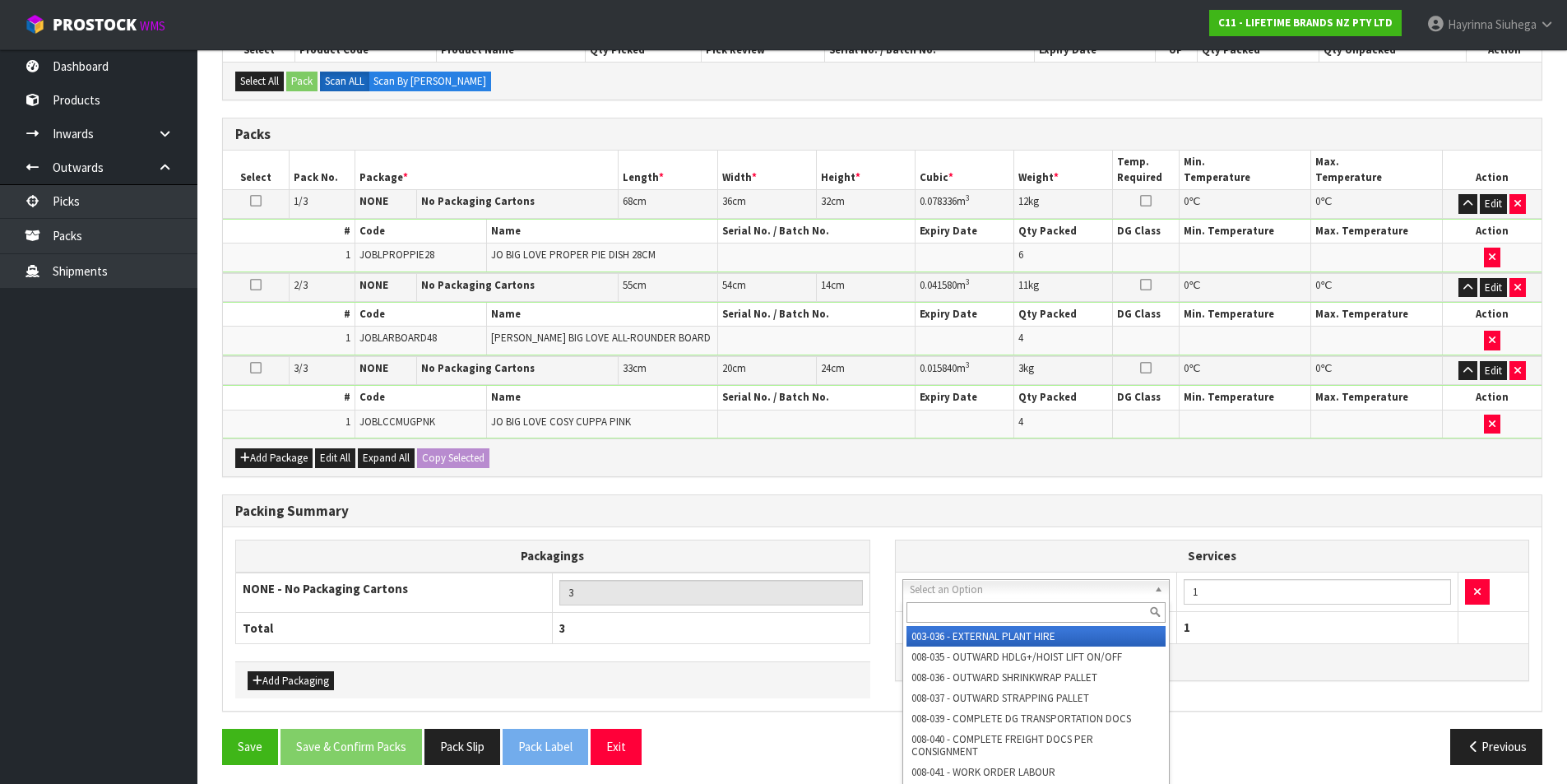
click at [947, 615] on input "text" at bounding box center [1037, 612] width 260 height 21
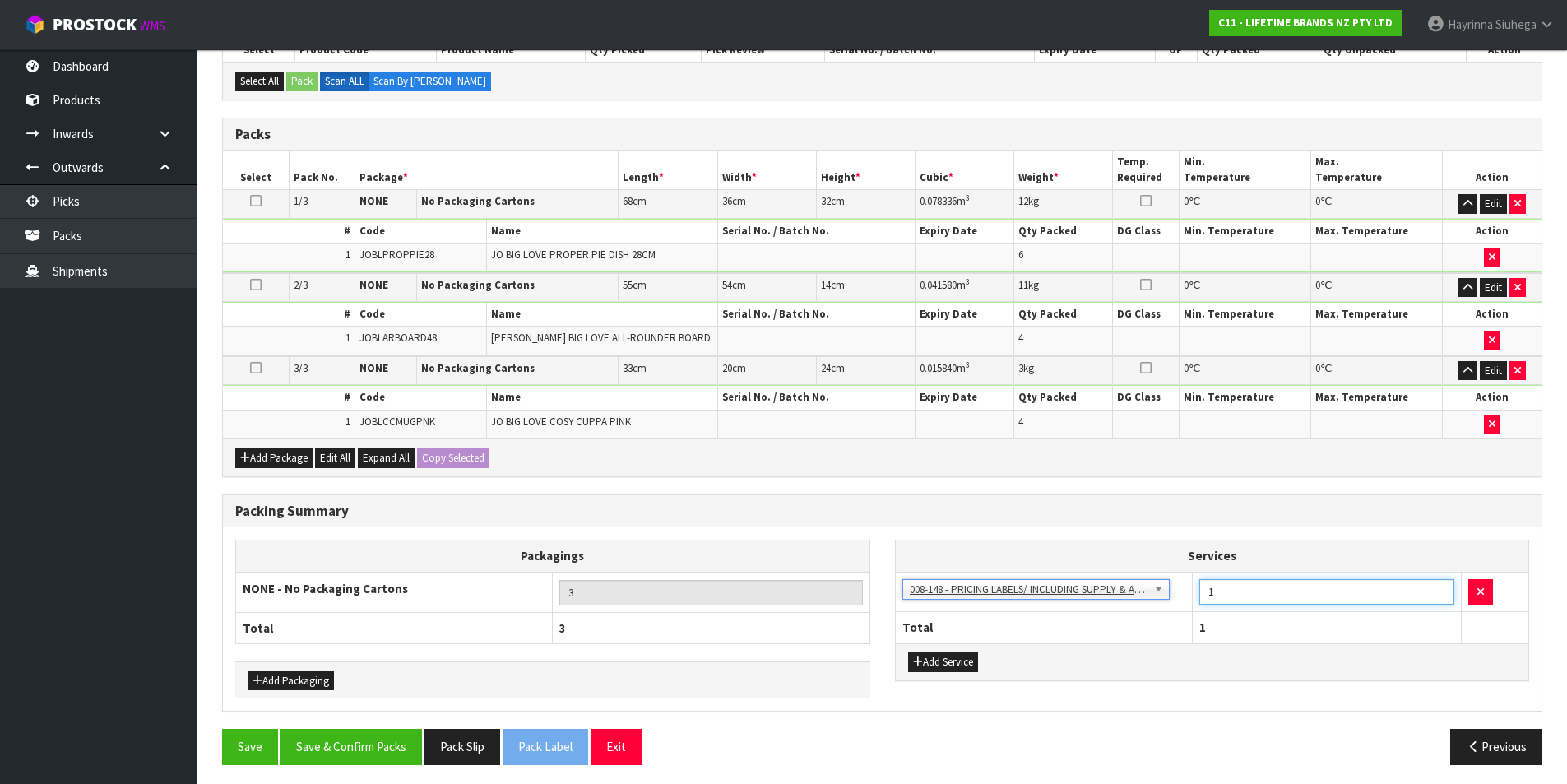
drag, startPoint x: 1231, startPoint y: 597, endPoint x: 1124, endPoint y: 592, distance: 107.1
click at [1124, 592] on tr "003-036 - EXTERNAL PLANT HIRE 008-035 - OUTWARD HDLG+/HOIST LIFT ON/OFF 008-036…" at bounding box center [1212, 591] width 634 height 40
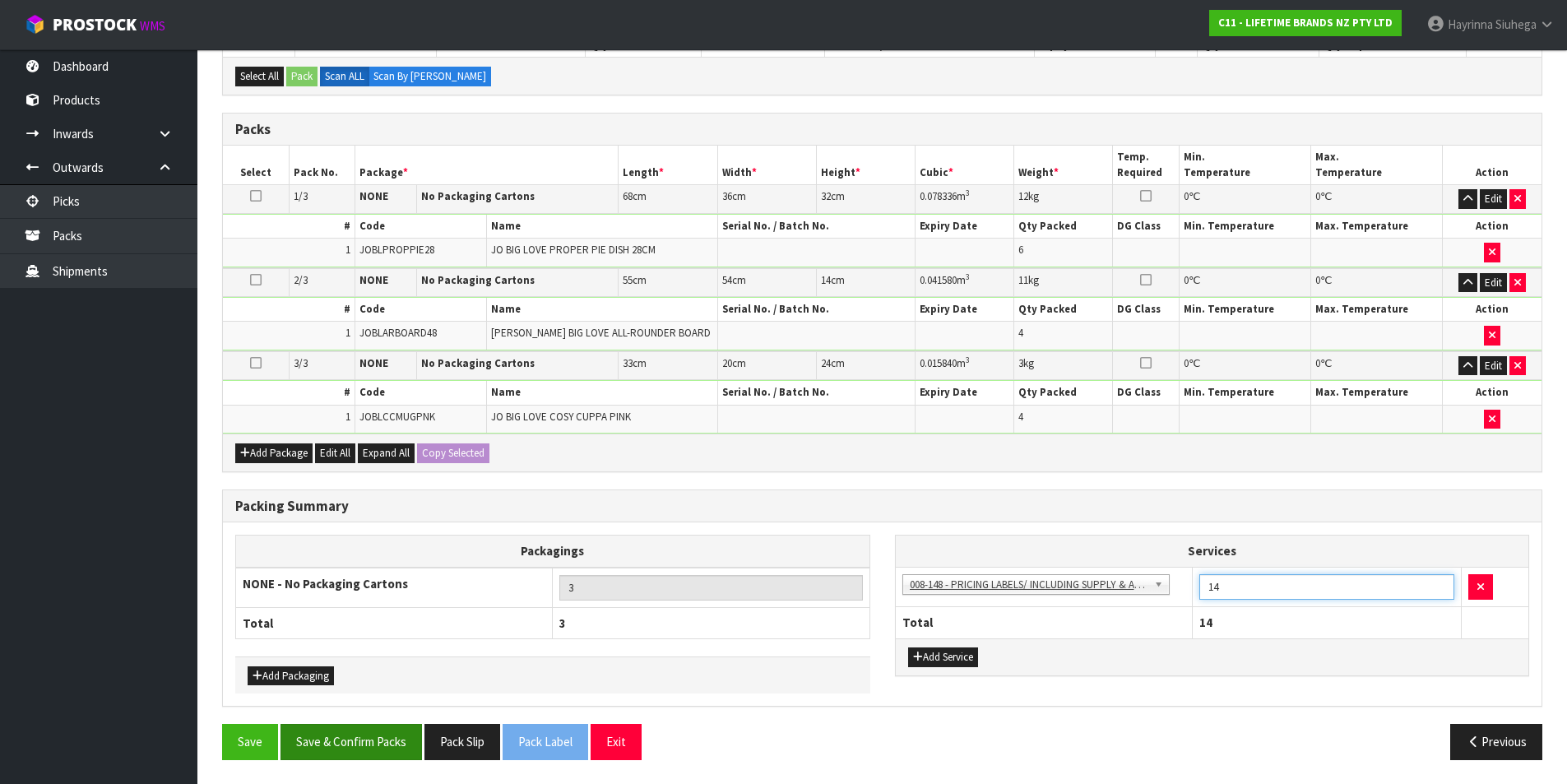
scroll to position [326, 0]
click at [399, 740] on button "Save & Confirm Packs" at bounding box center [352, 740] width 142 height 35
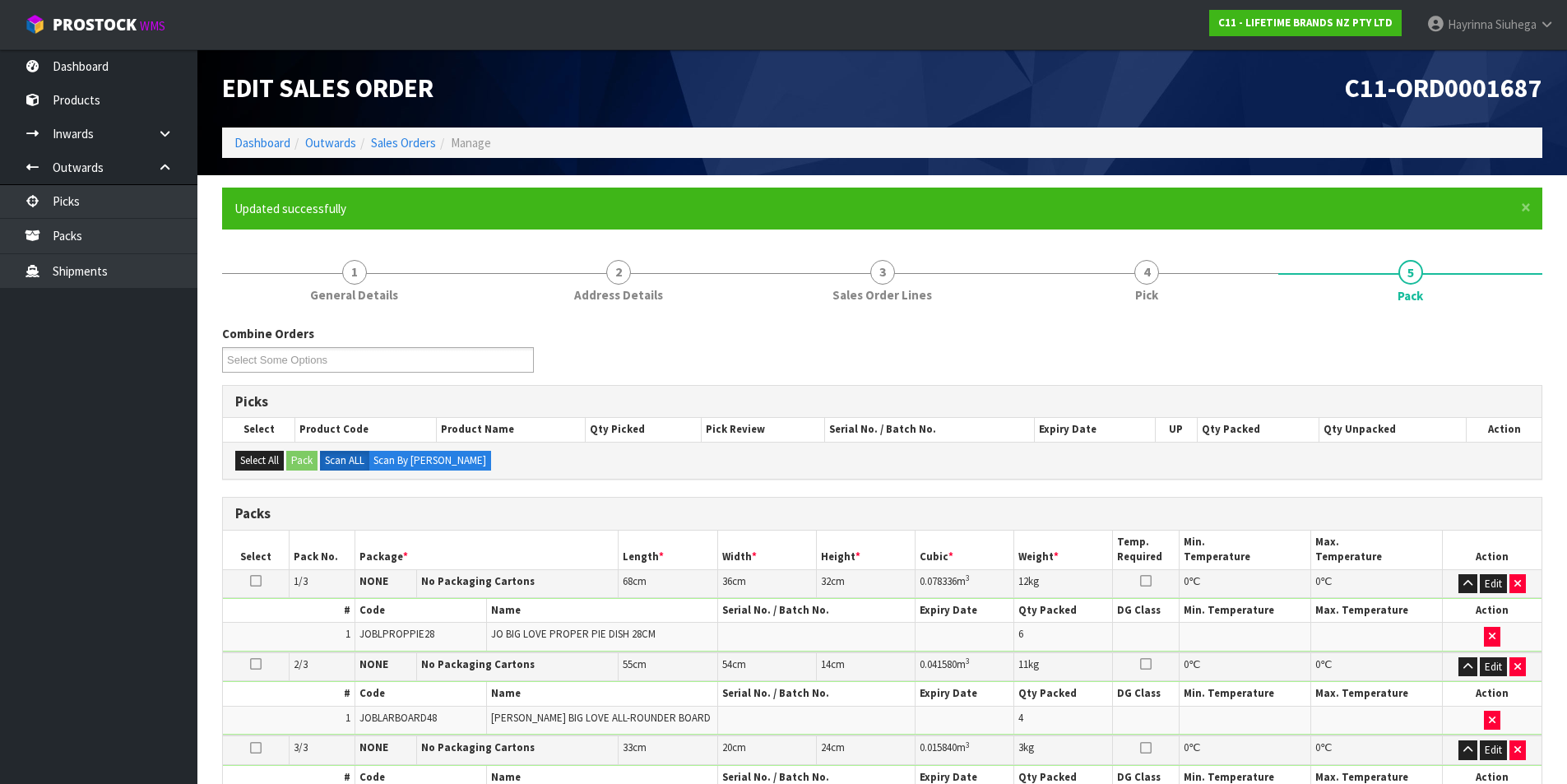
scroll to position [187, 0]
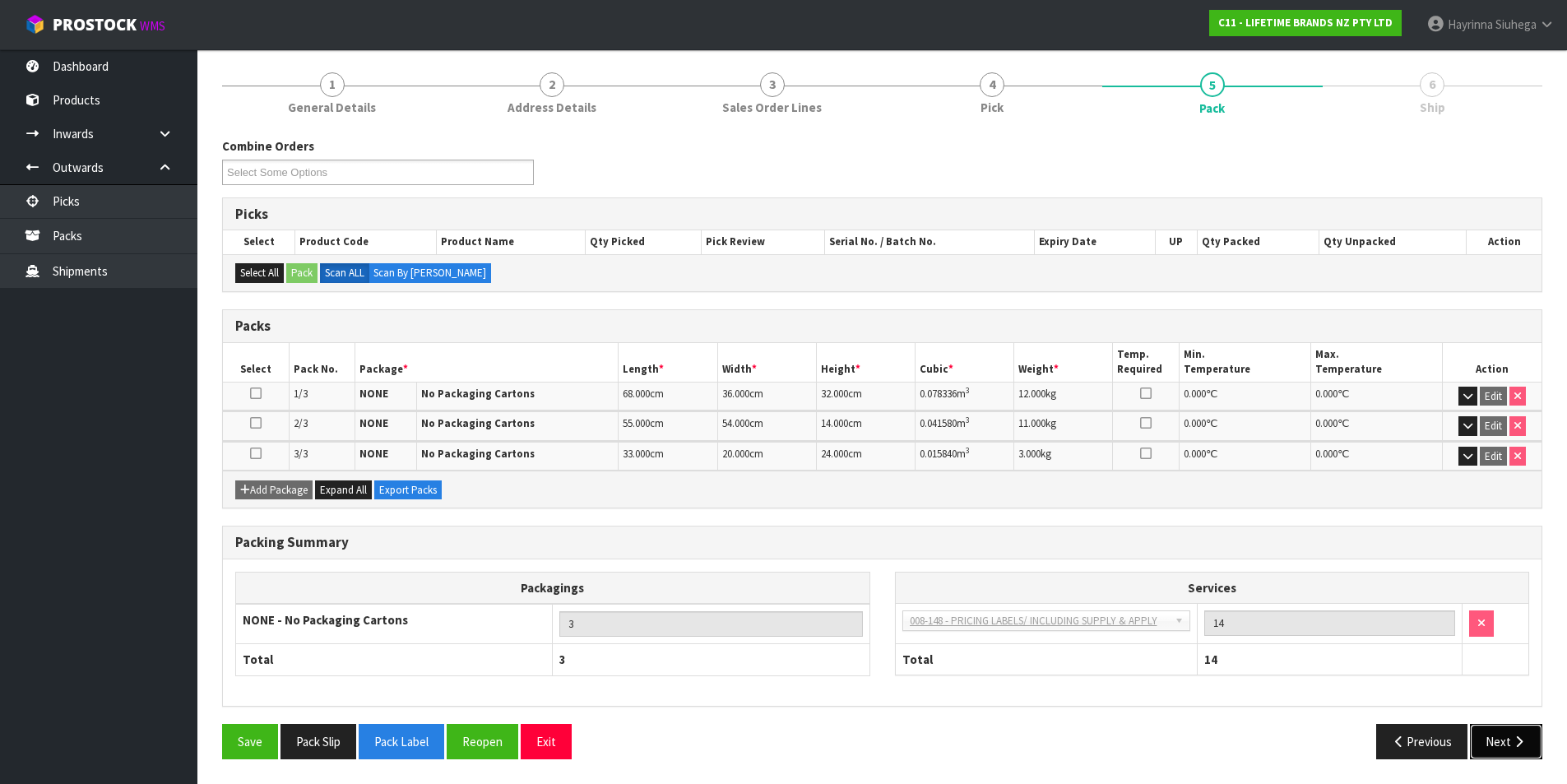
click at [1501, 732] on button "Next" at bounding box center [1506, 741] width 73 height 35
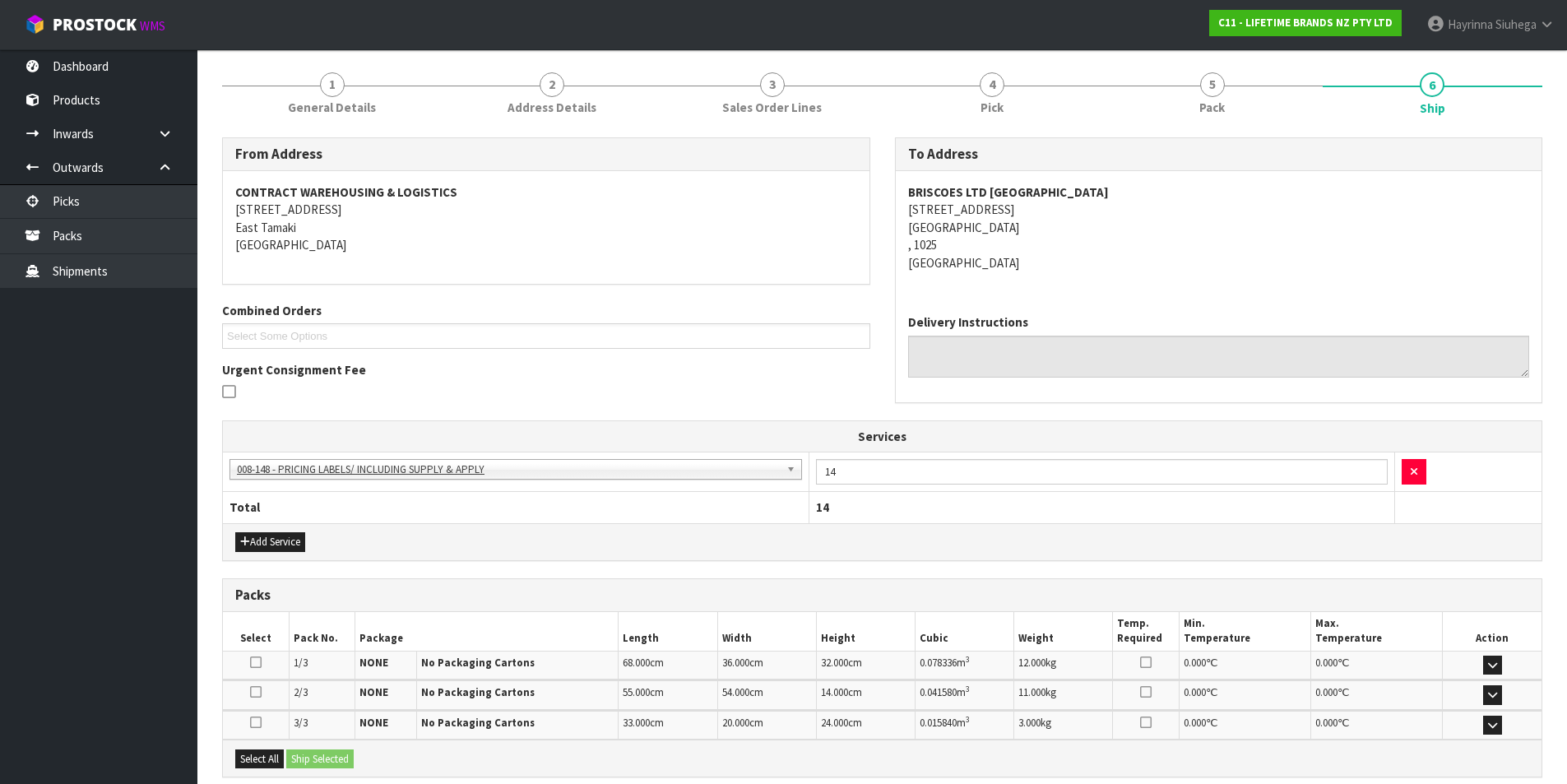
scroll to position [358, 0]
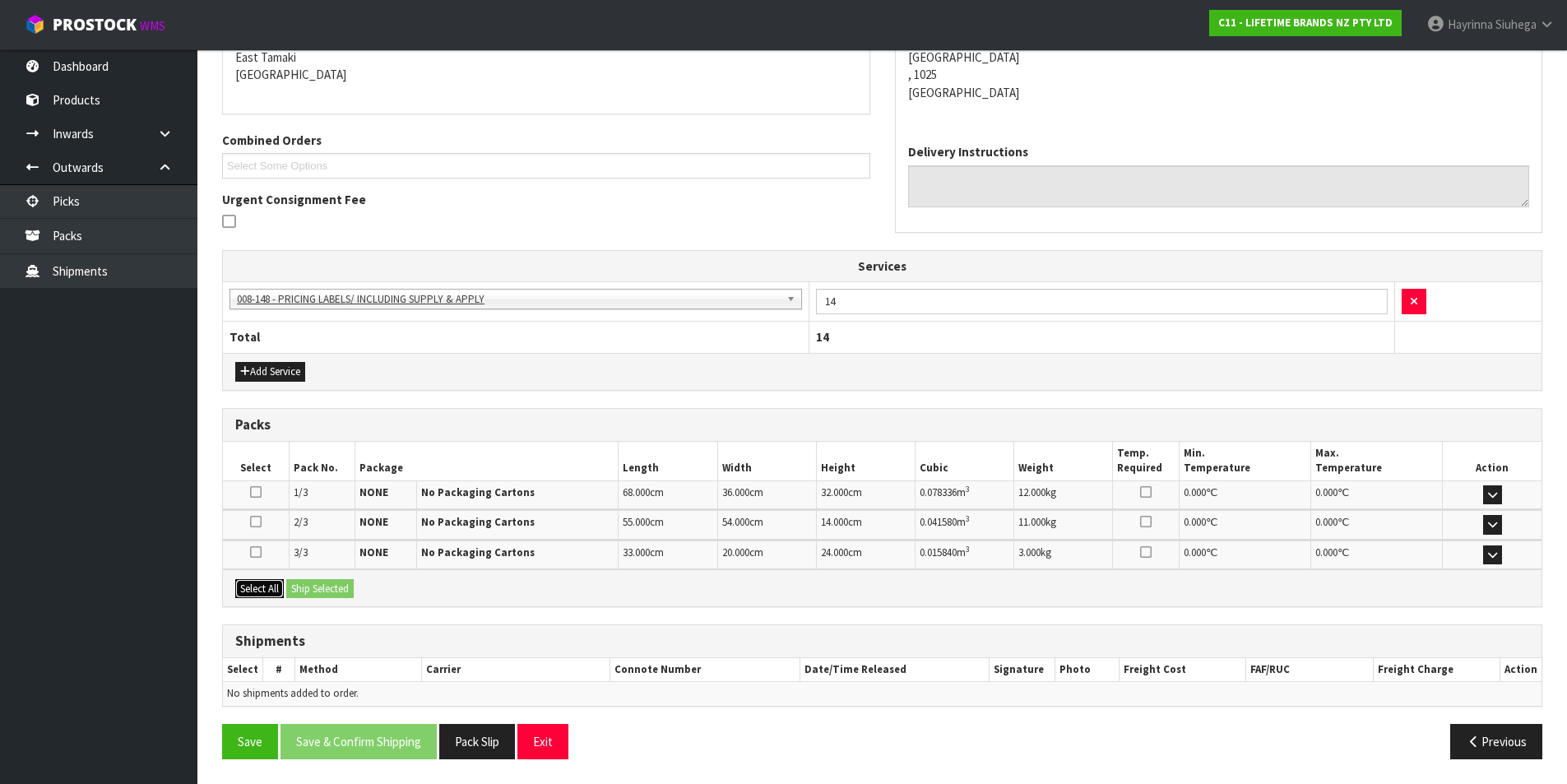
click at [279, 594] on button "Select All" at bounding box center [259, 588] width 48 height 20
click at [320, 581] on button "Ship Selected" at bounding box center [320, 588] width 67 height 20
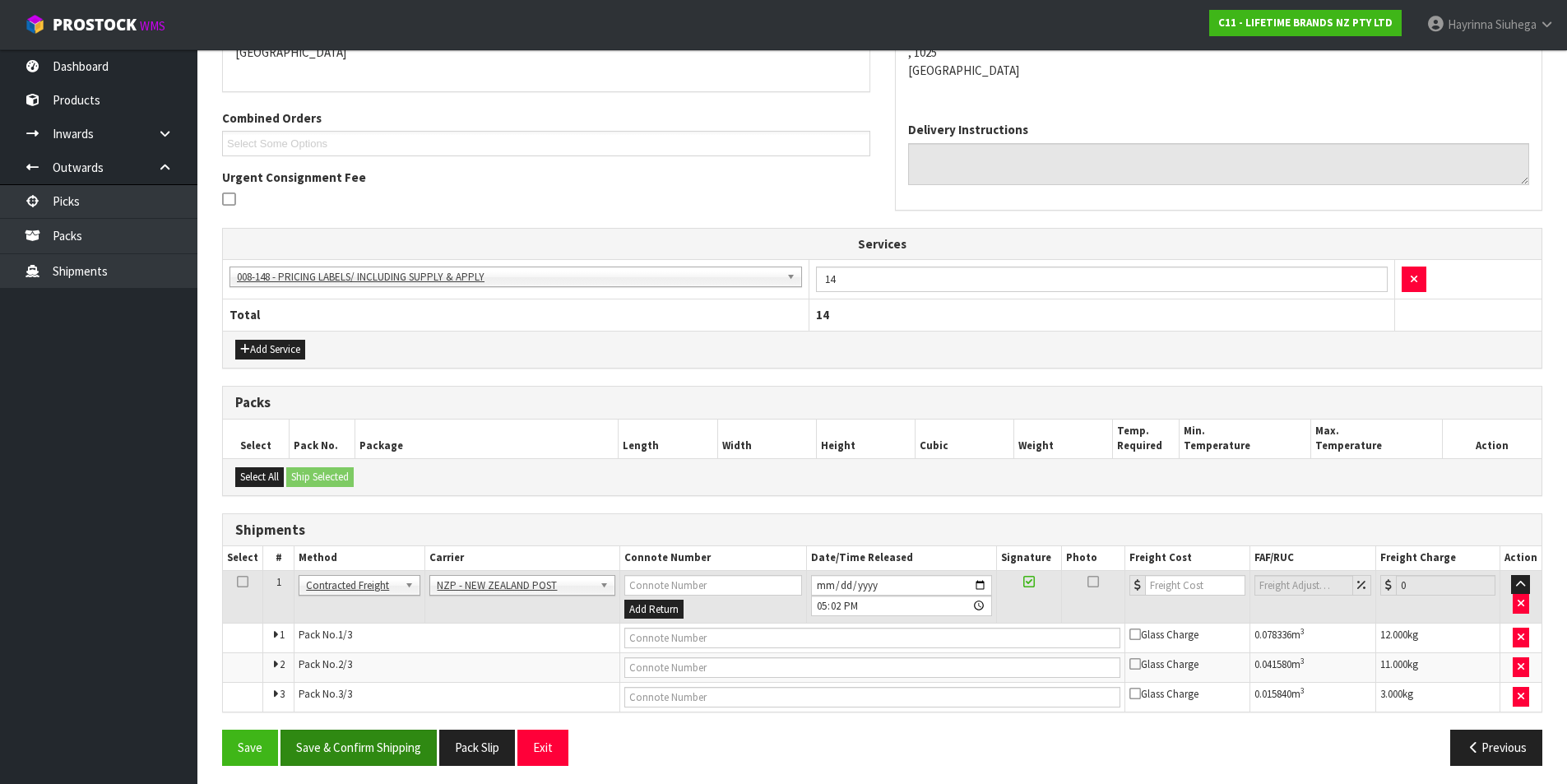
scroll to position [387, 0]
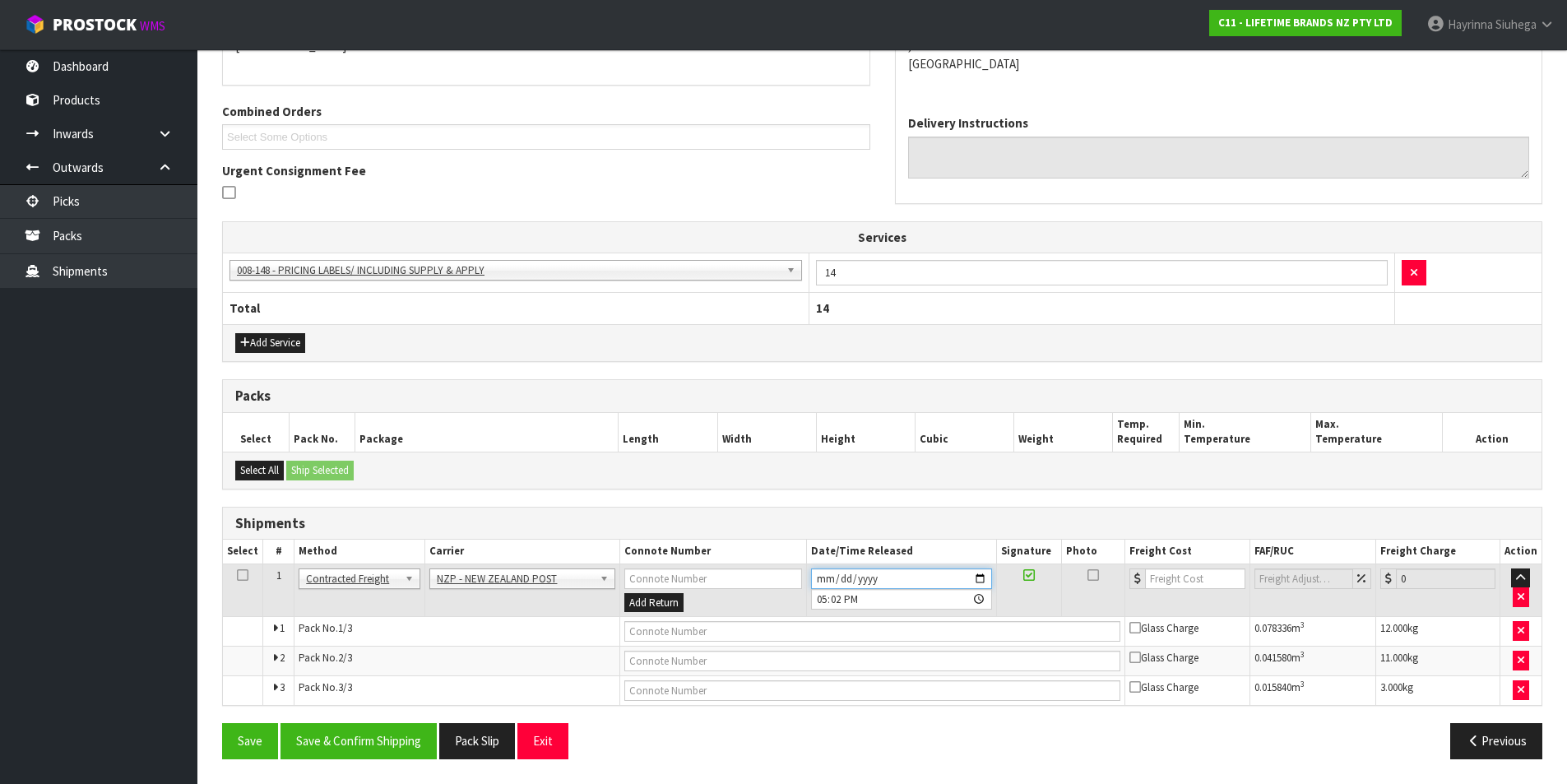
click at [827, 574] on input "[DATE]" at bounding box center [902, 578] width 181 height 21
click at [410, 740] on button "Save & Confirm Shipping" at bounding box center [359, 740] width 156 height 35
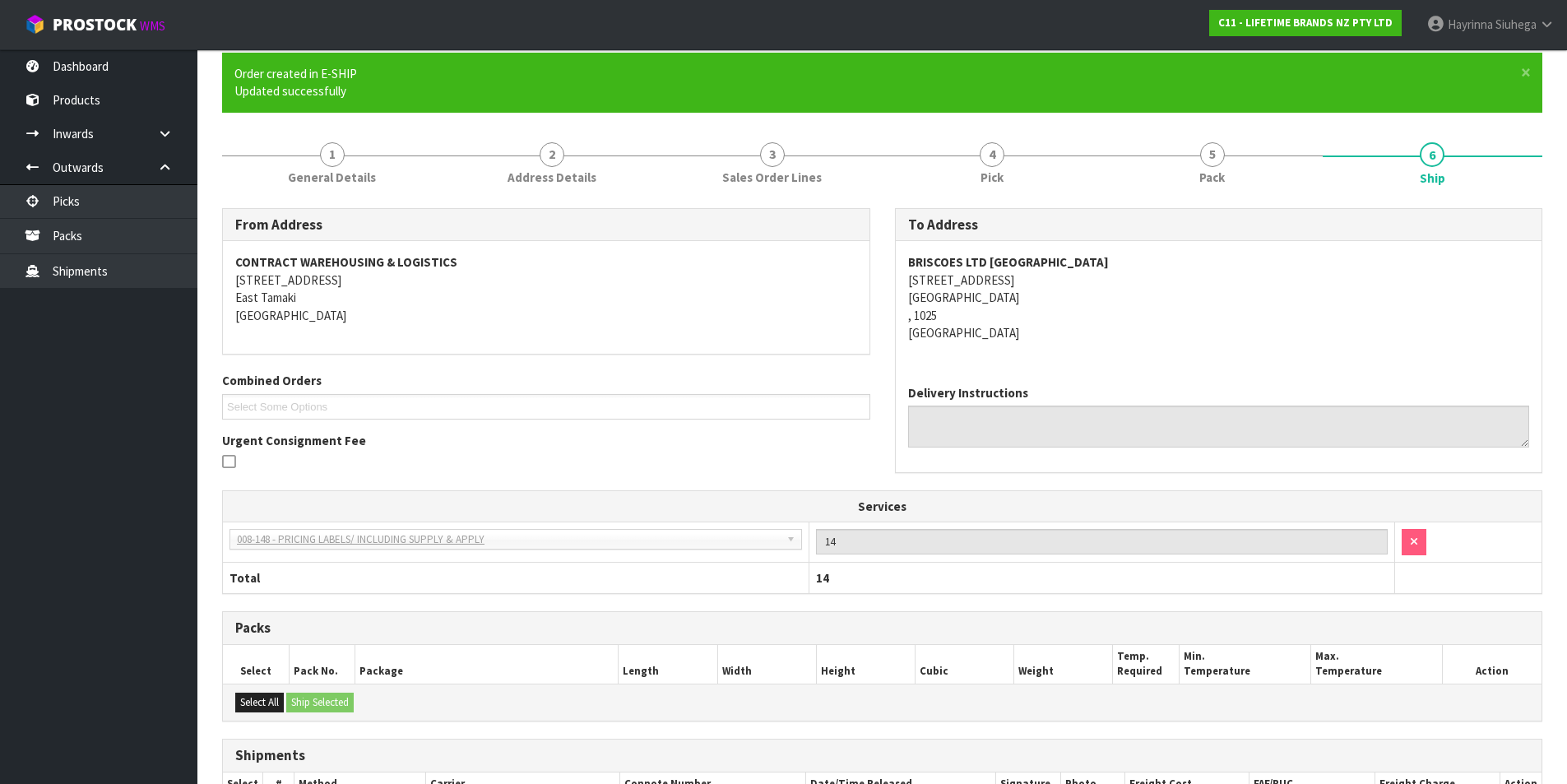
scroll to position [361, 0]
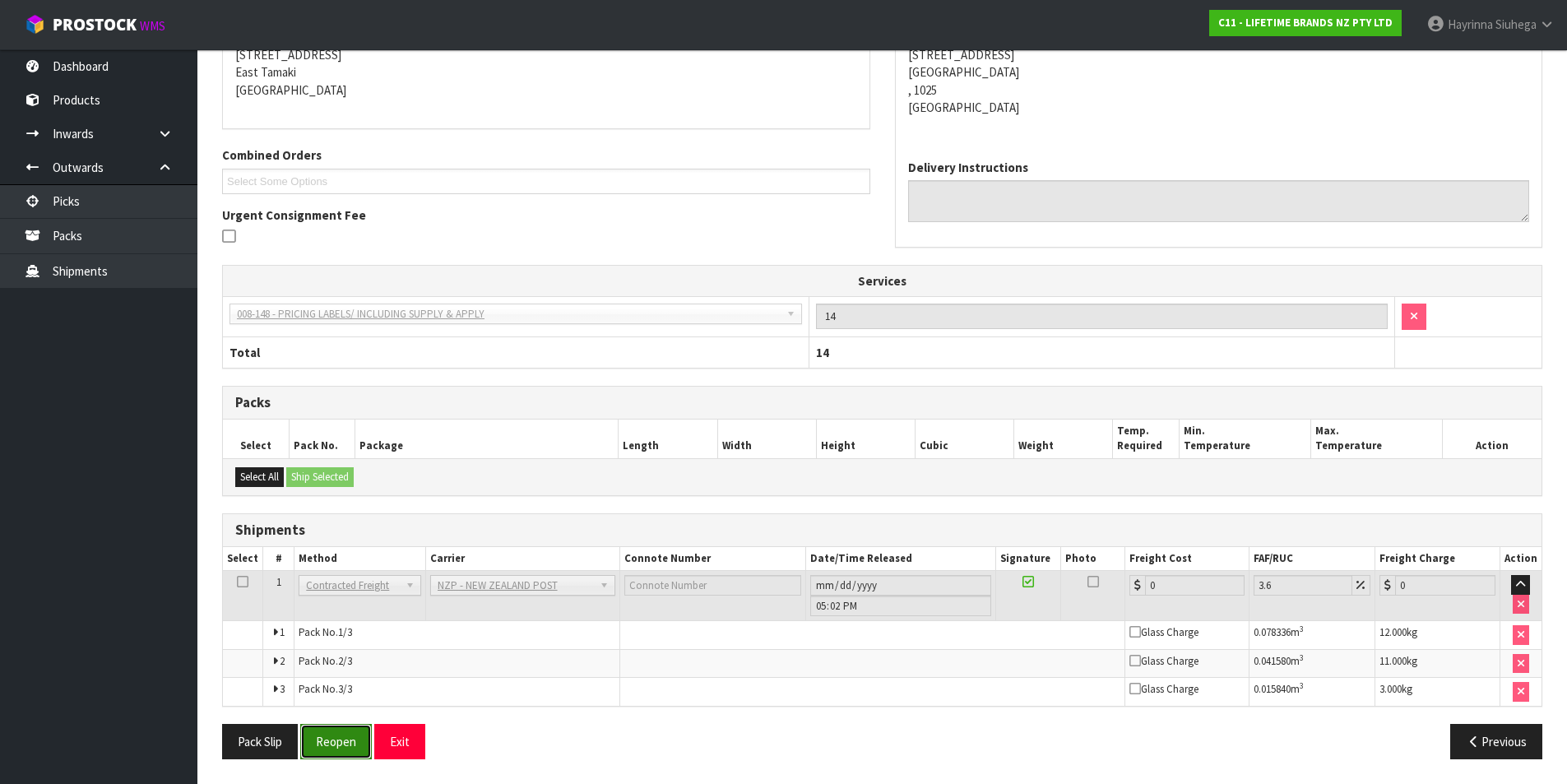
click at [340, 735] on button "Reopen" at bounding box center [337, 741] width 72 height 35
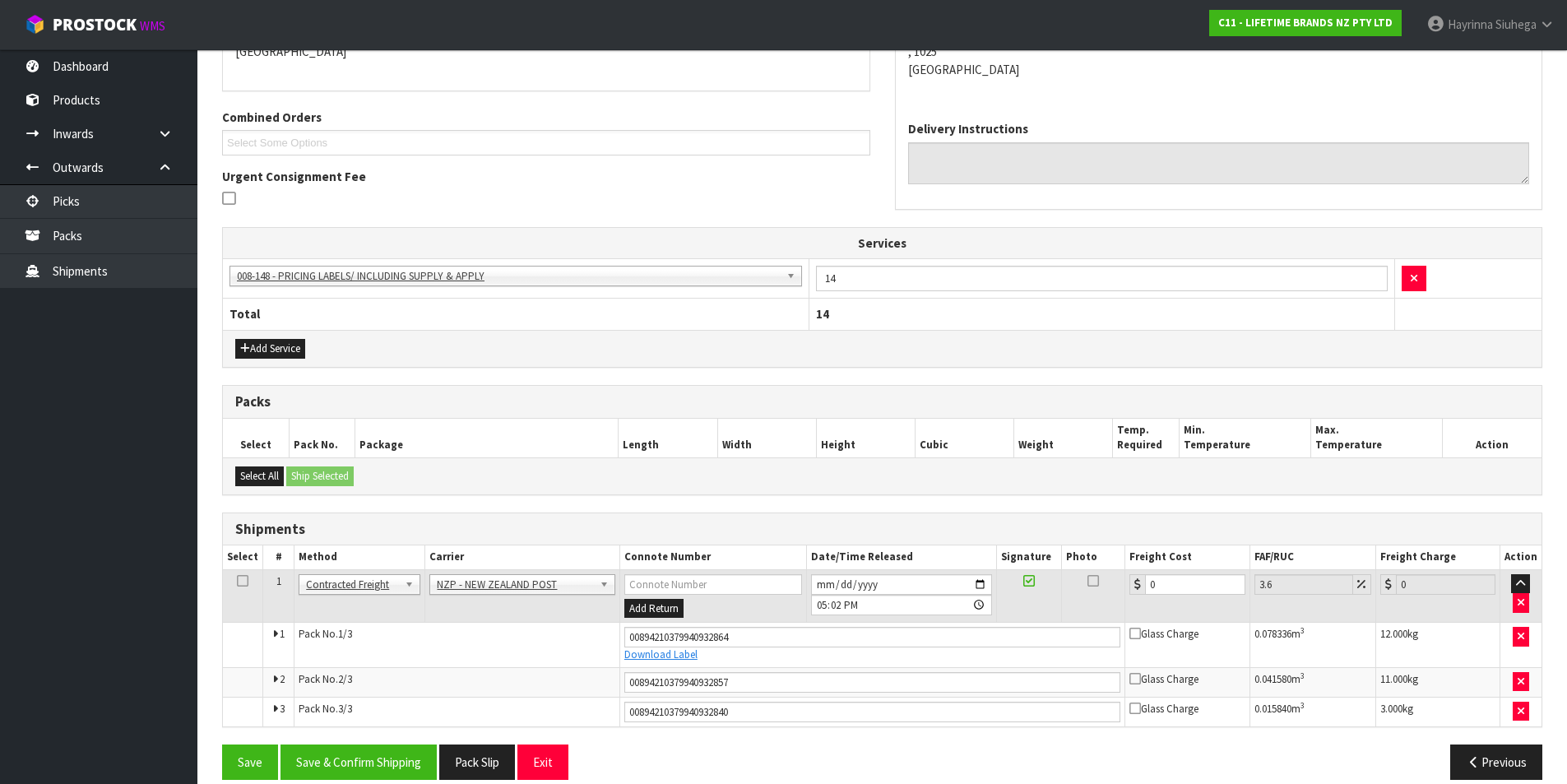
scroll to position [401, 0]
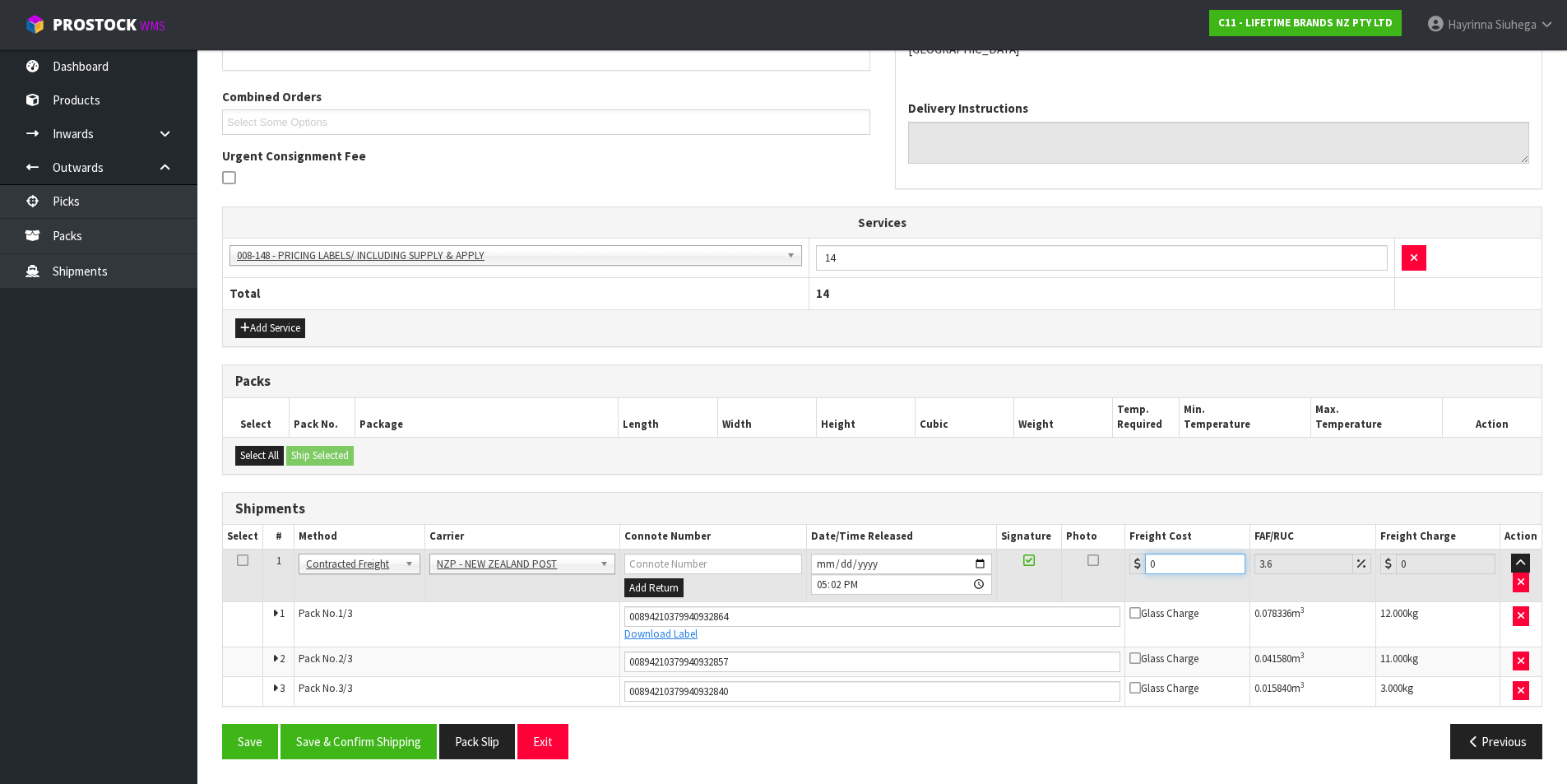
drag, startPoint x: 1165, startPoint y: 567, endPoint x: 1065, endPoint y: 566, distance: 100.0
click at [1065, 566] on tr "1 Client Local Pickup Customer Local Pickup Company Freight Contracted Freight …" at bounding box center [882, 575] width 1319 height 54
click at [223, 724] on button "Save" at bounding box center [250, 741] width 56 height 35
click at [381, 750] on button "Save & Confirm Shipping" at bounding box center [359, 741] width 156 height 35
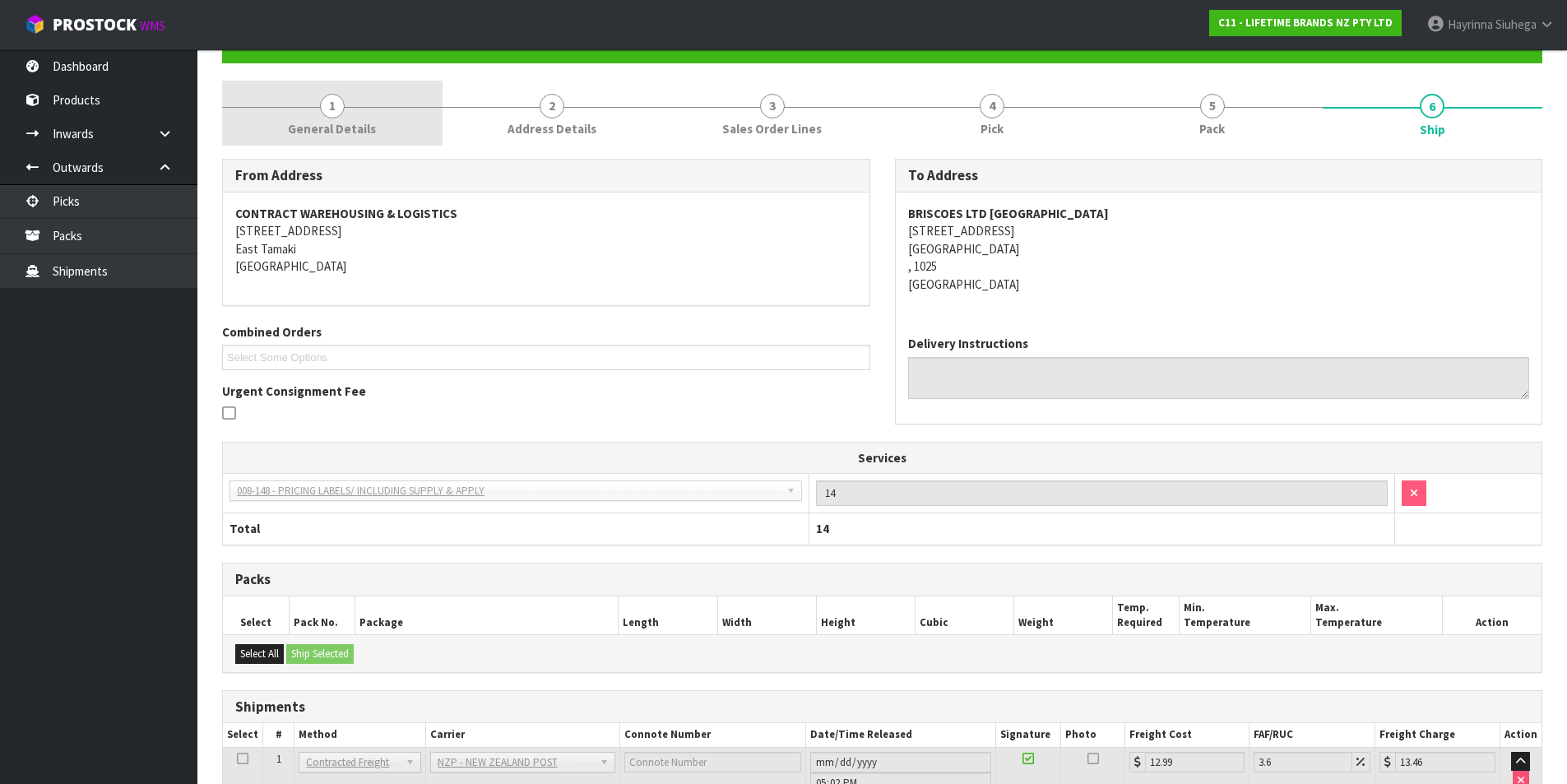
scroll to position [0, 0]
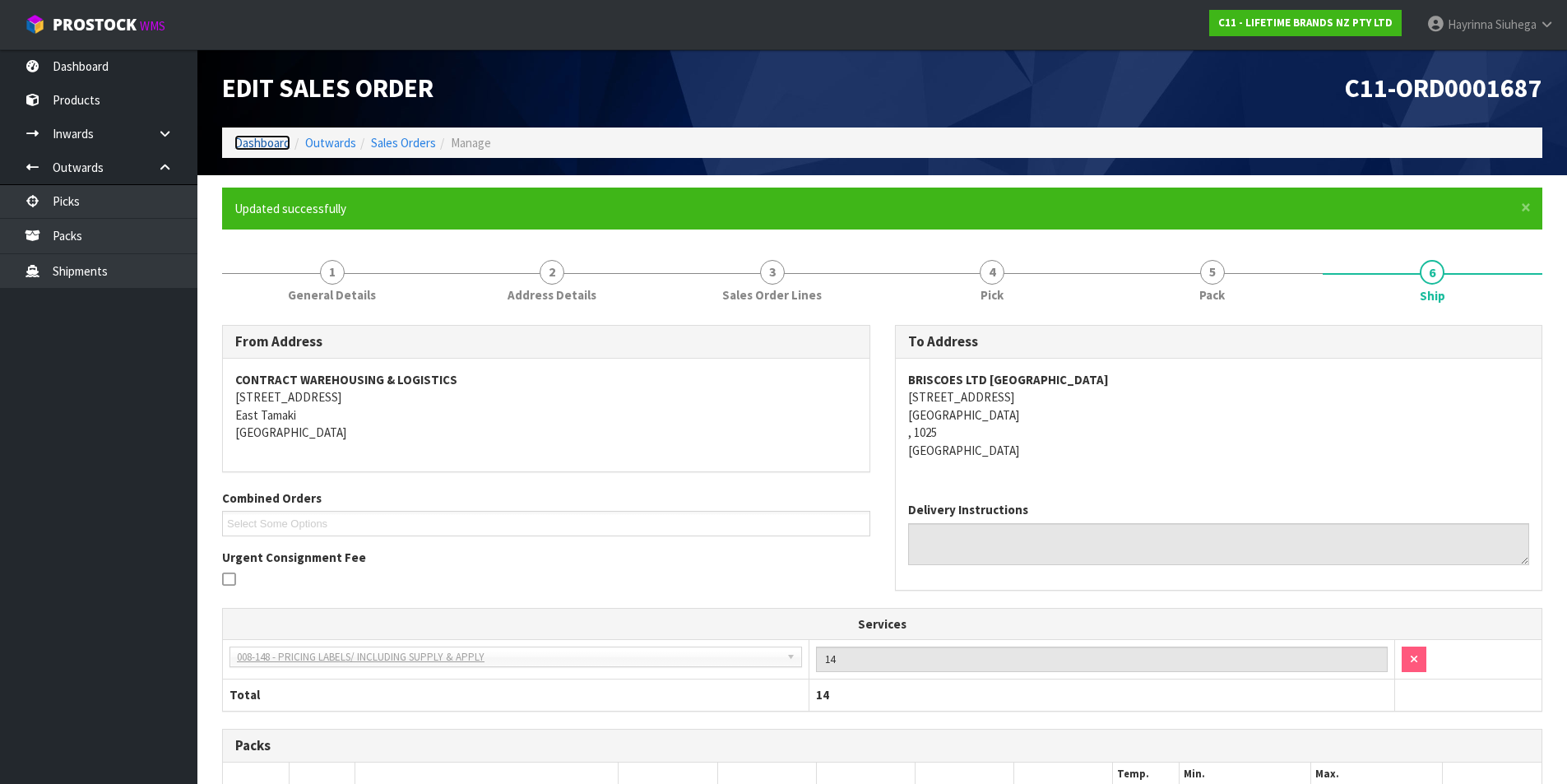
click at [280, 145] on link "Dashboard" at bounding box center [262, 142] width 56 height 15
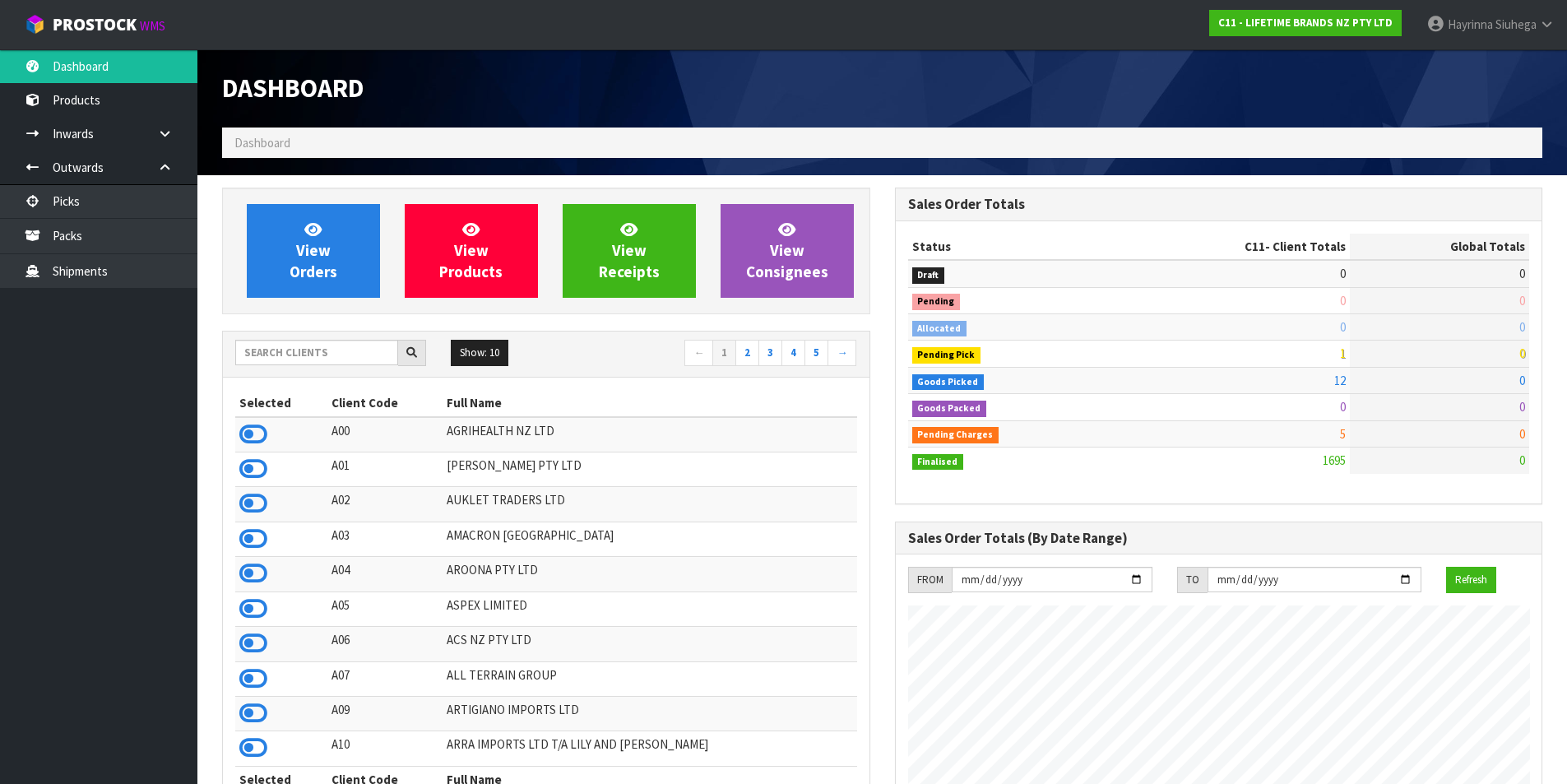
scroll to position [1246, 672]
click at [313, 224] on icon at bounding box center [312, 229] width 17 height 15
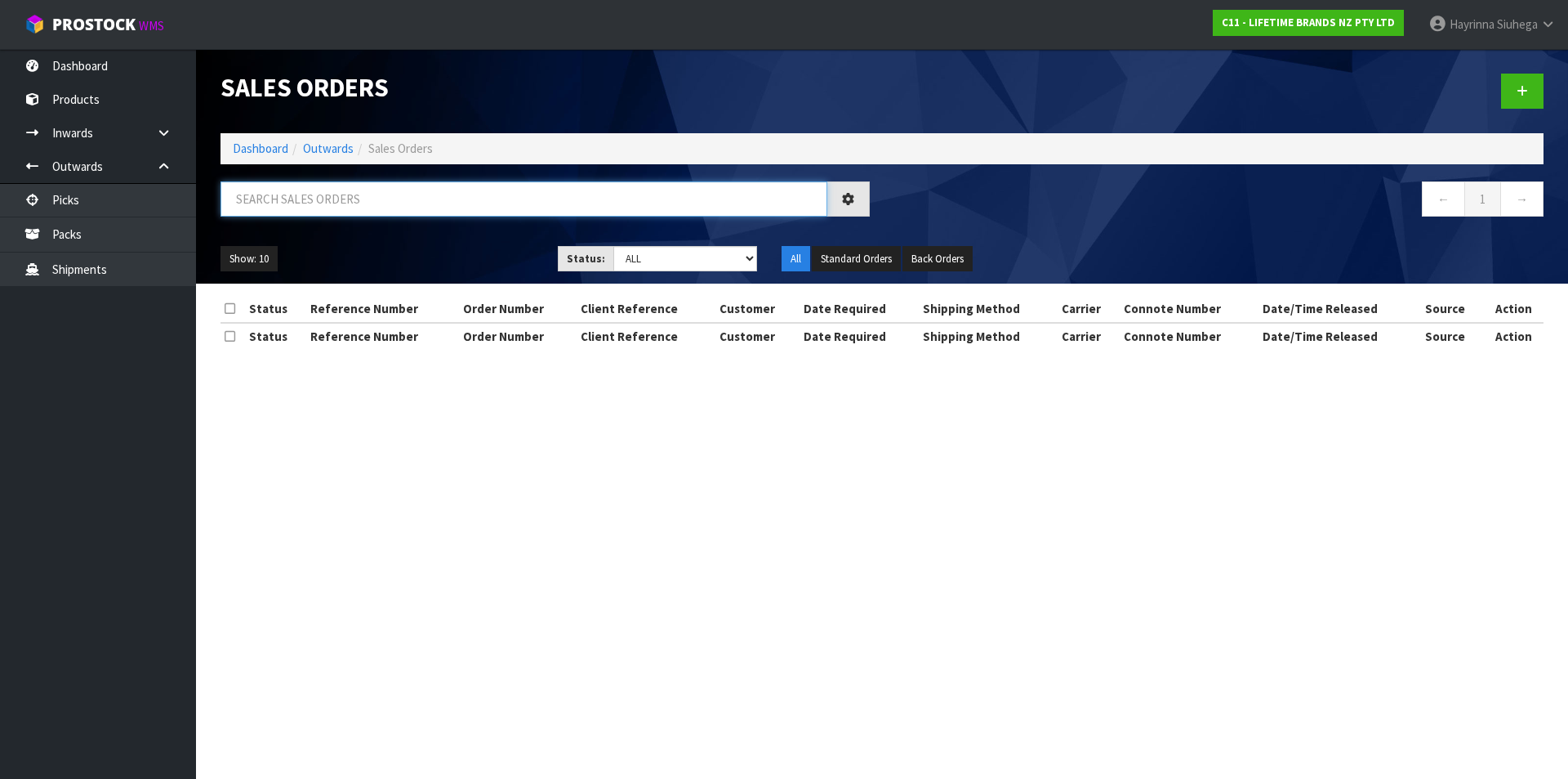
click at [317, 209] on input "text" at bounding box center [524, 199] width 607 height 35
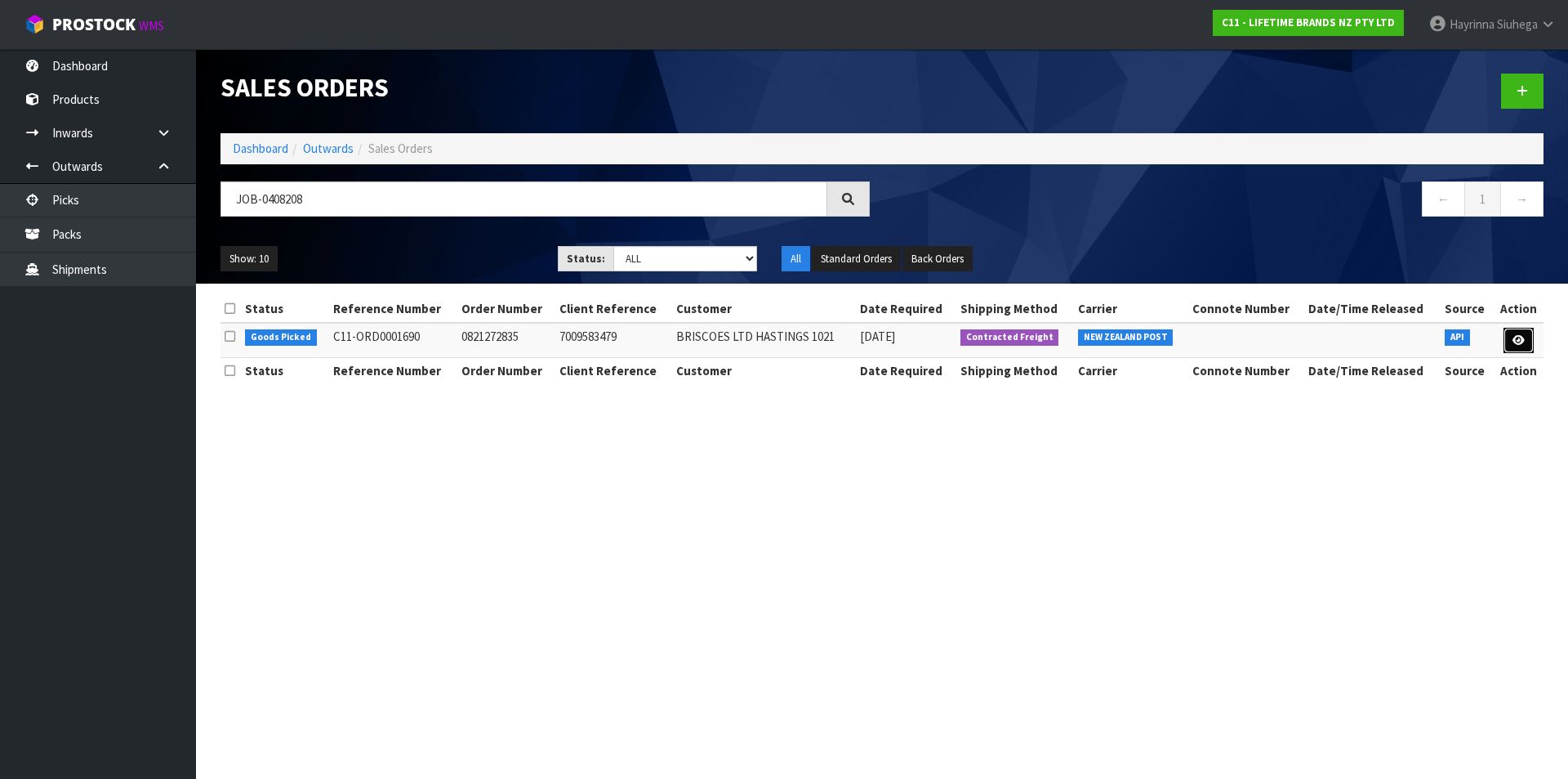
click at [1526, 332] on link at bounding box center [1519, 340] width 30 height 26
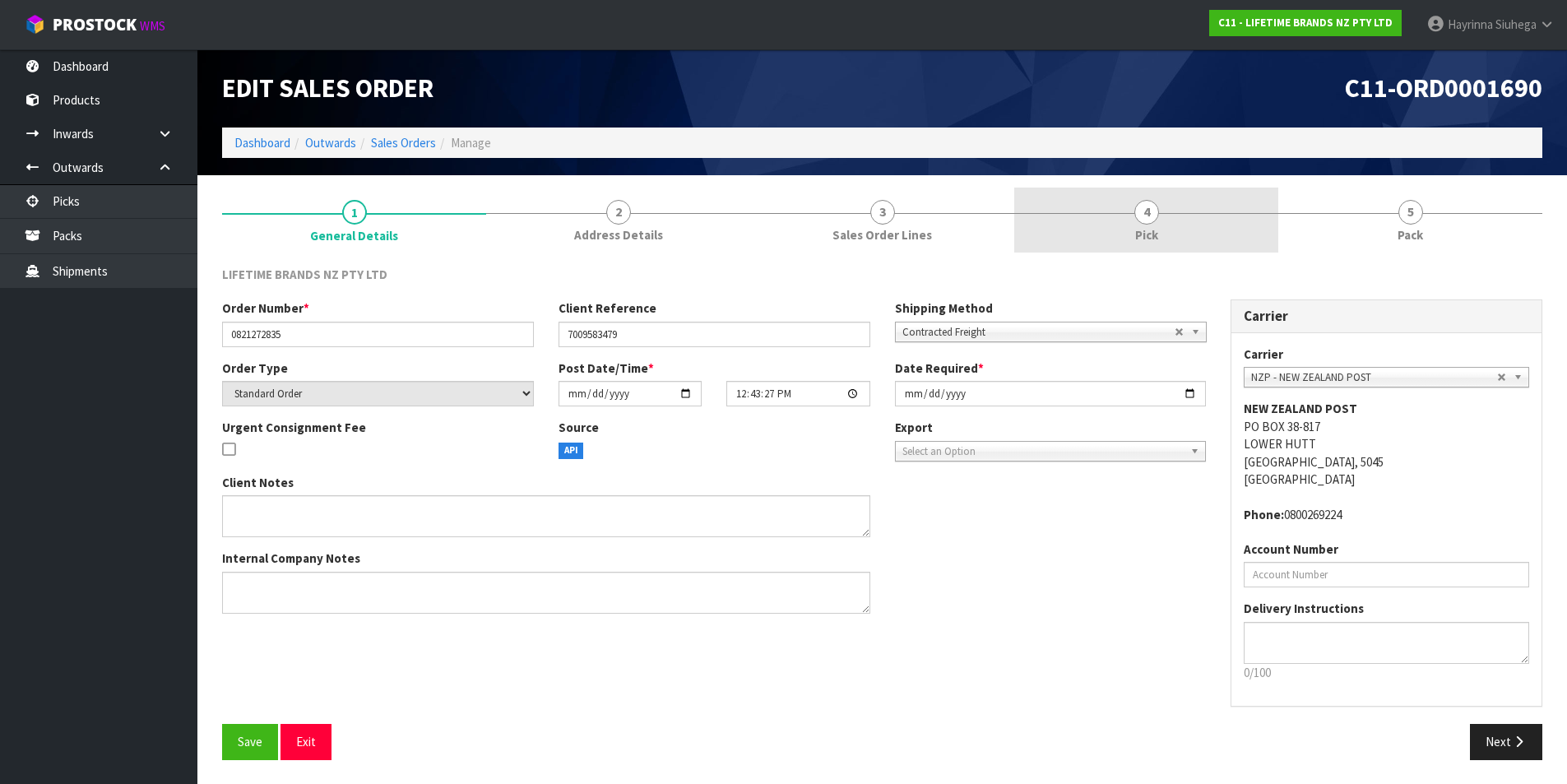
click at [1242, 238] on link "4 Pick" at bounding box center [1146, 220] width 264 height 65
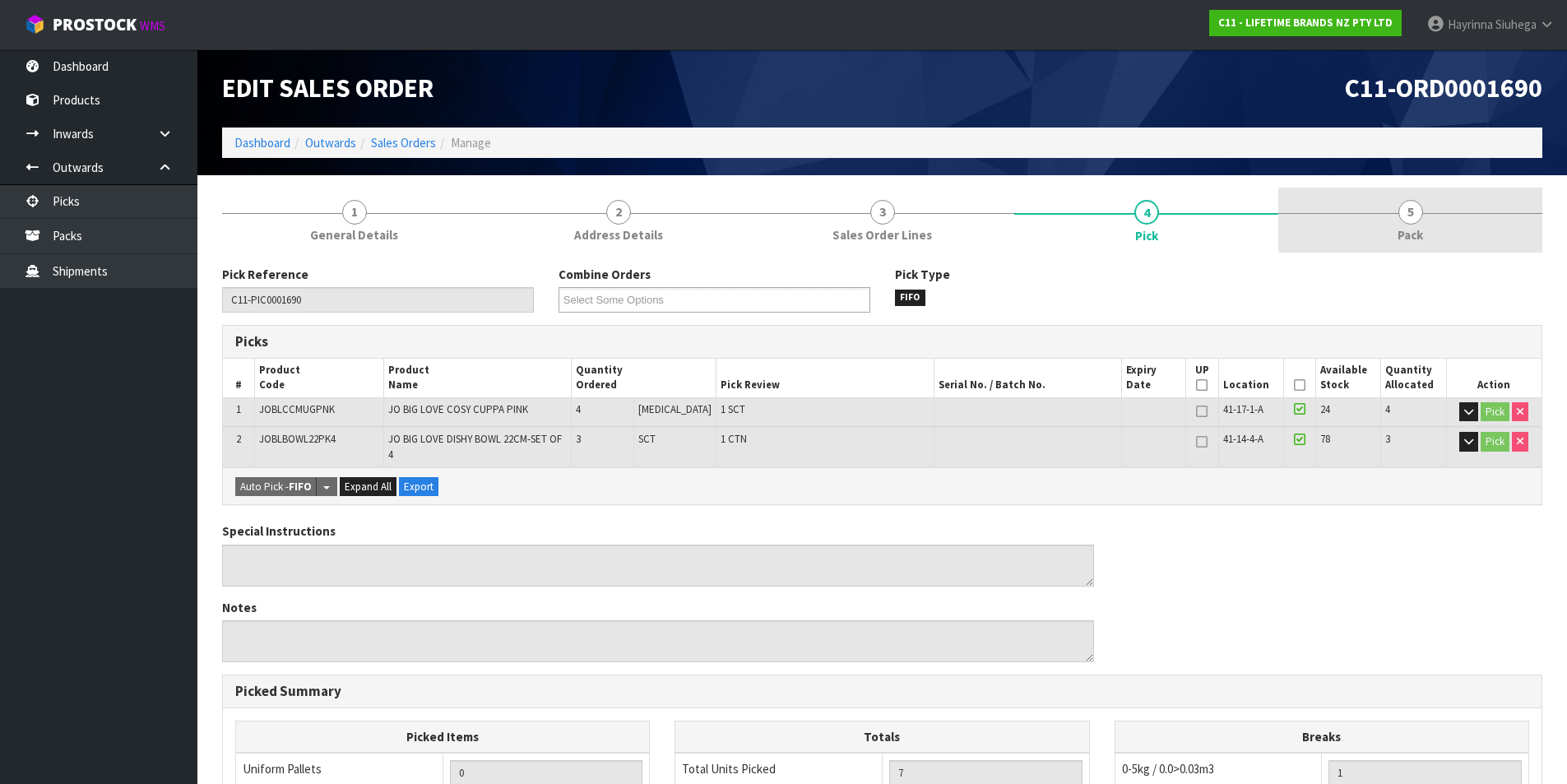
click at [1389, 206] on link "5 Pack" at bounding box center [1411, 220] width 264 height 65
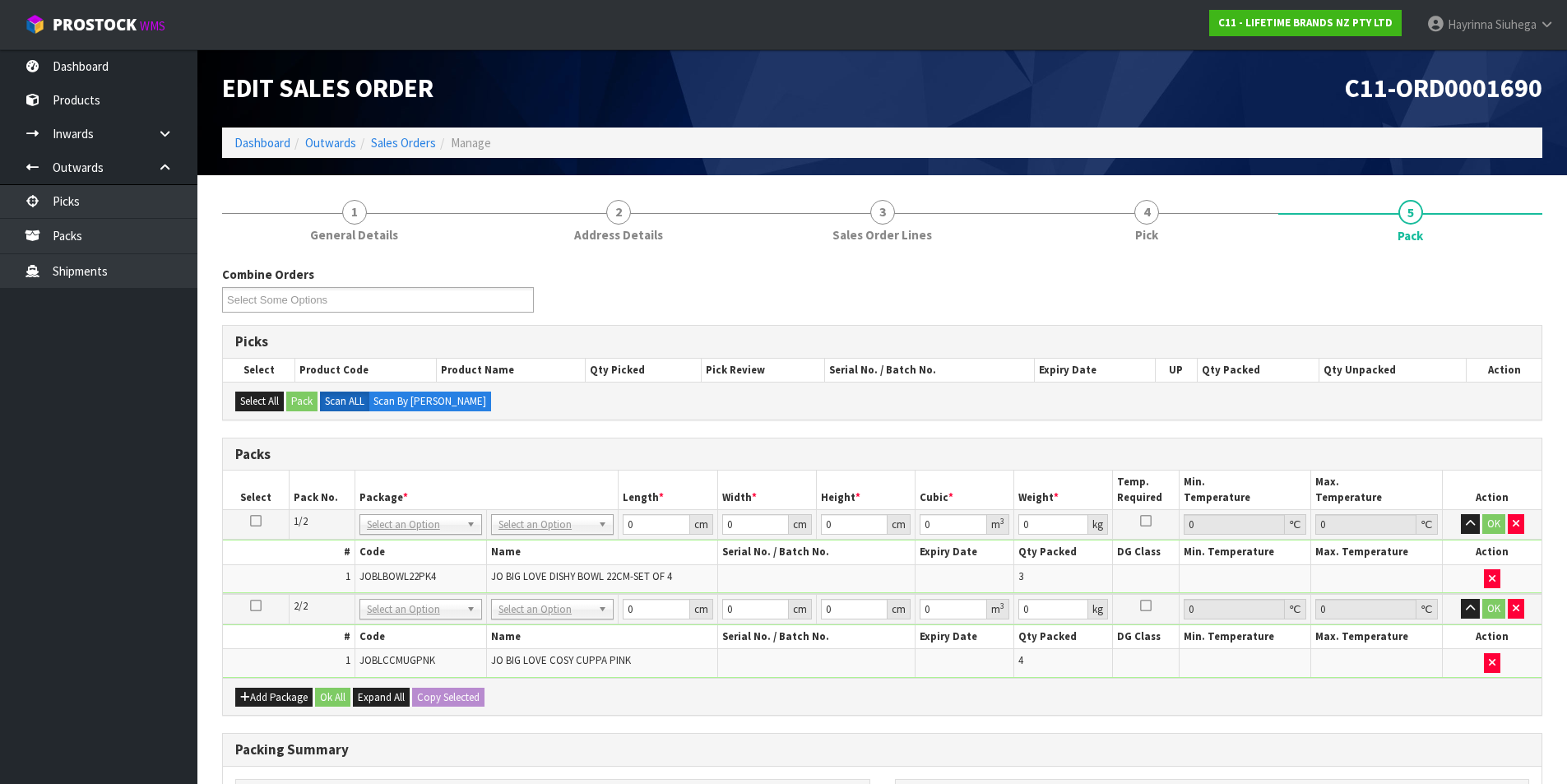
click at [501, 511] on td "No Packaging Cartons PLT GEN120 (1200 X 1000) PLT ONE WAY SKID CHEP HIRE PALLET…" at bounding box center [553, 524] width 132 height 30
drag, startPoint x: 541, startPoint y: 606, endPoint x: 541, endPoint y: 617, distance: 11.0
click at [625, 532] on input "0" at bounding box center [656, 524] width 66 height 21
click at [626, 532] on input "0" at bounding box center [656, 524] width 66 height 21
click button "OK" at bounding box center [1494, 524] width 23 height 20
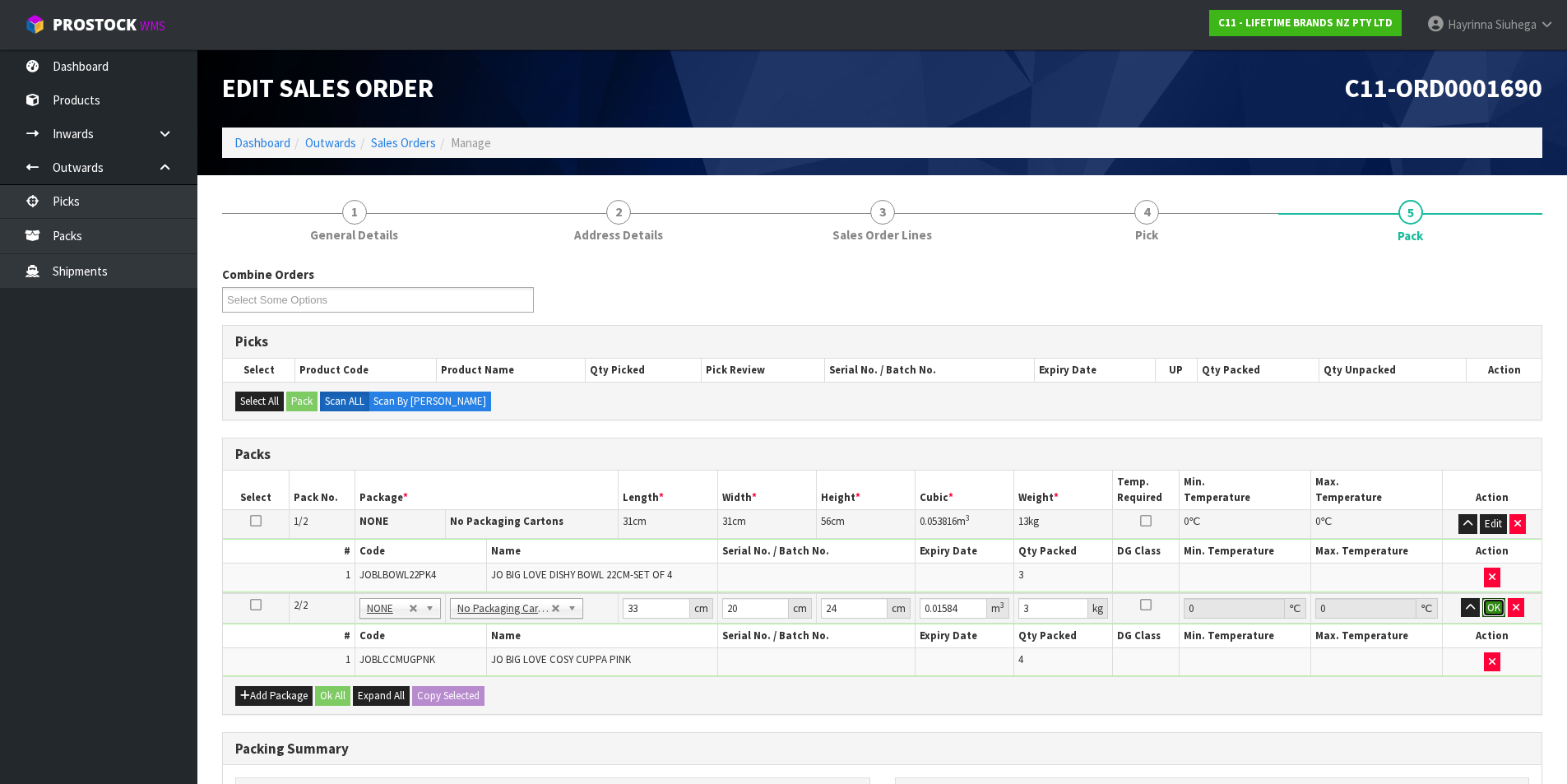
click button "OK" at bounding box center [1494, 607] width 23 height 20
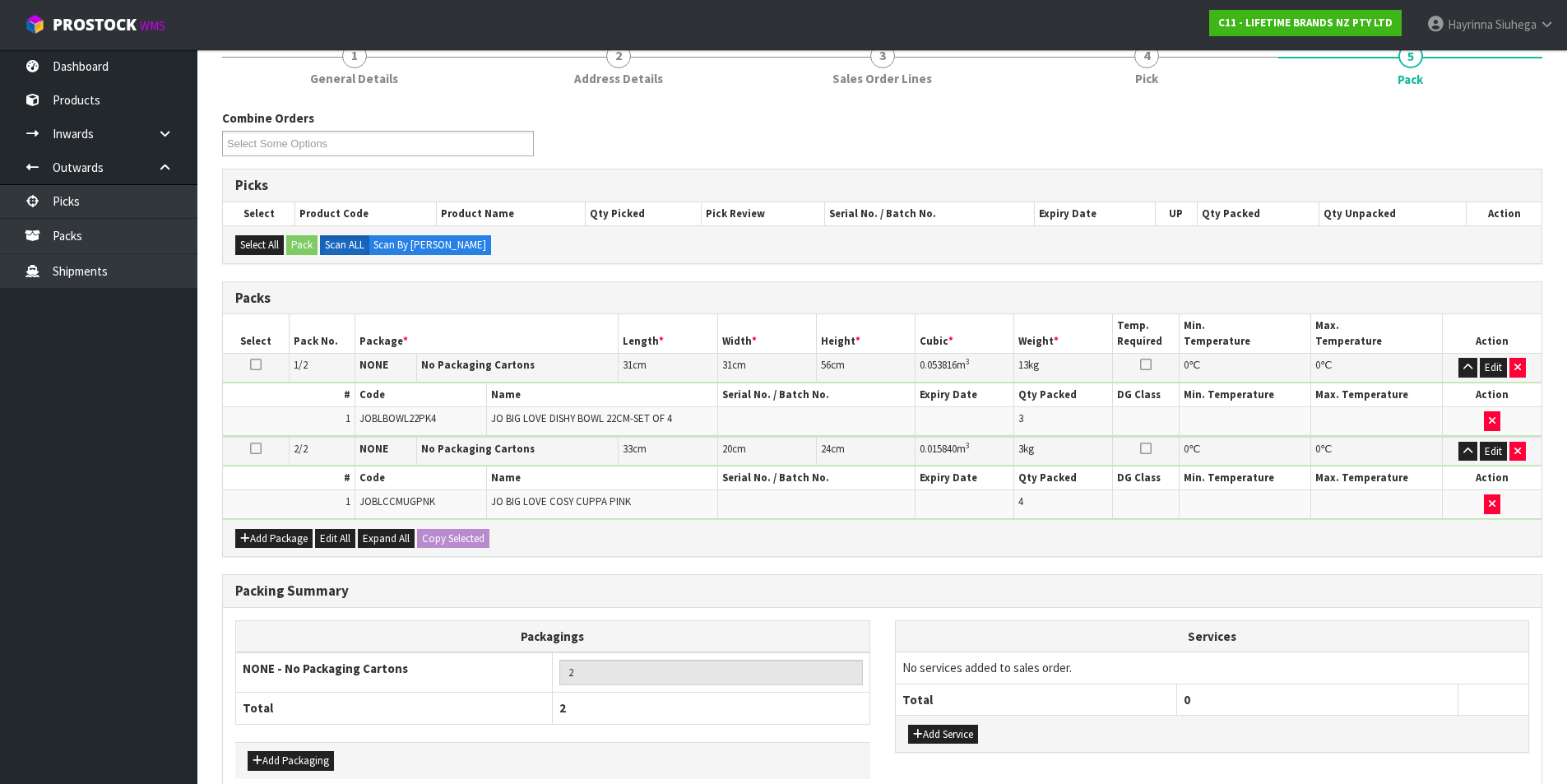
scroll to position [242, 0]
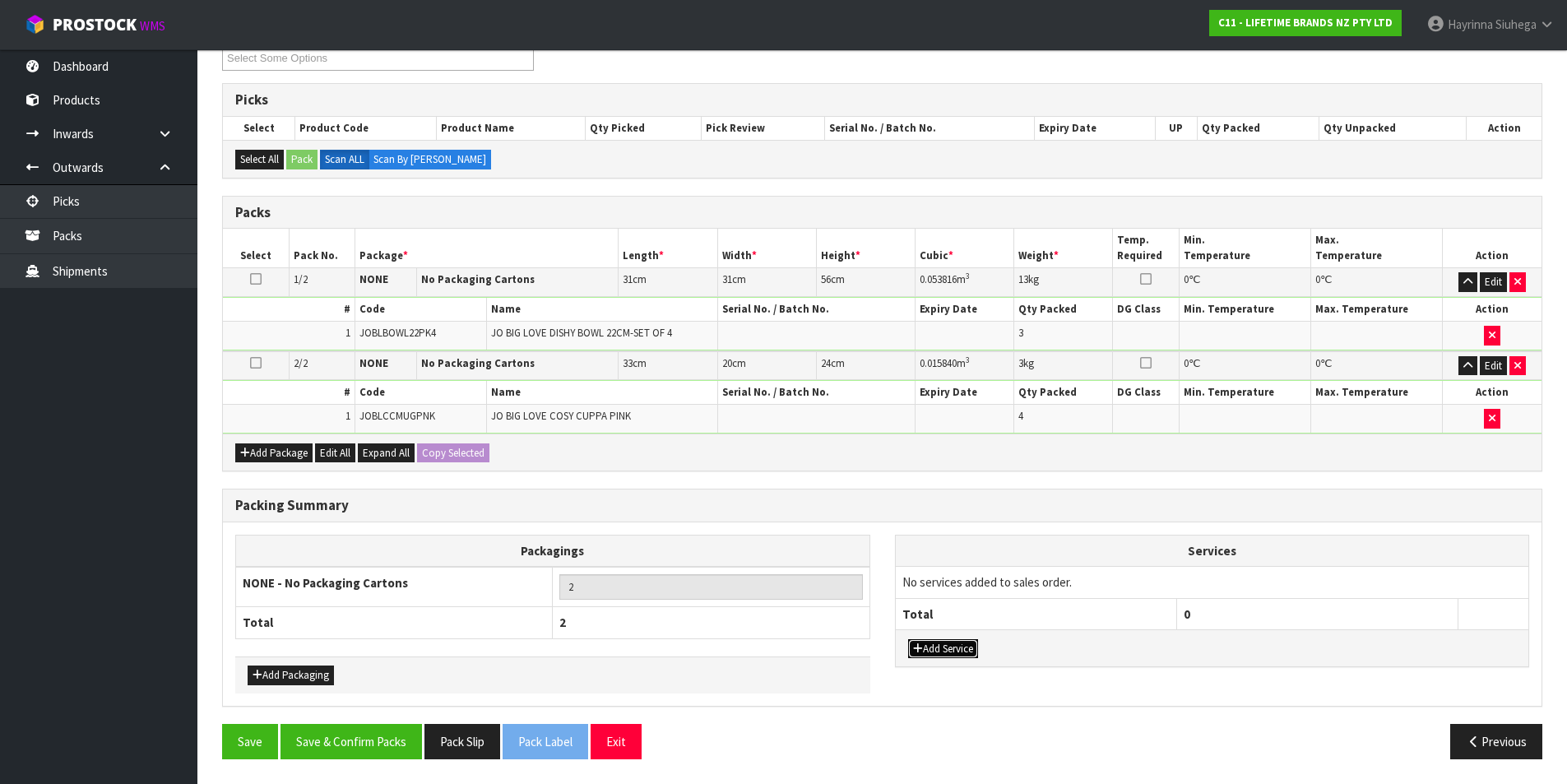
drag, startPoint x: 926, startPoint y: 647, endPoint x: 953, endPoint y: 626, distance: 34.2
click at [929, 647] on button "Add Service" at bounding box center [943, 649] width 70 height 20
click at [992, 595] on td "003-036 - EXTERNAL PLANT HIRE 008-035 - OUTWARD HDLG+/HOIST LIFT ON/OFF 008-036…" at bounding box center [1037, 587] width 282 height 40
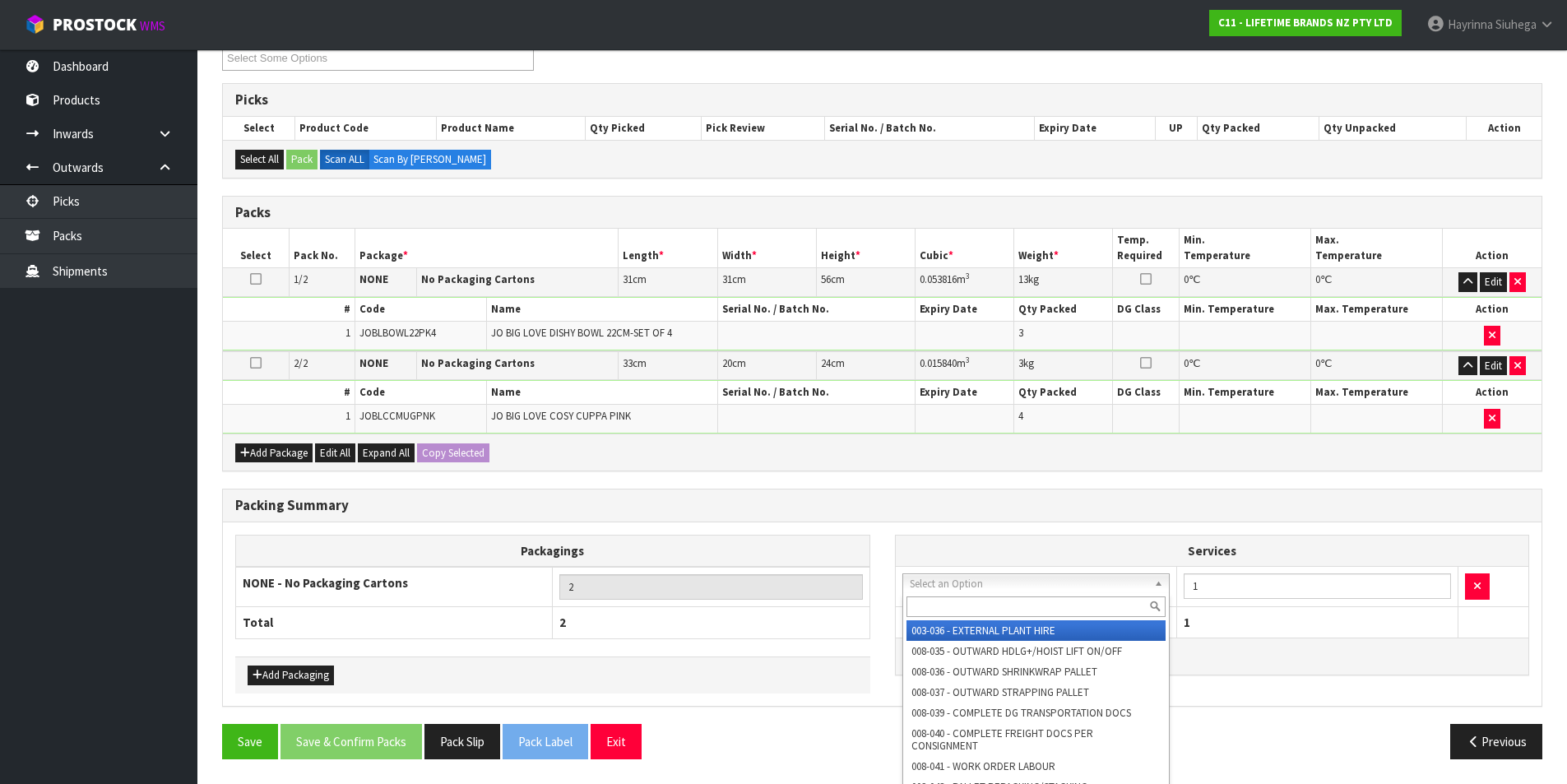
click at [977, 604] on input "text" at bounding box center [1037, 606] width 260 height 21
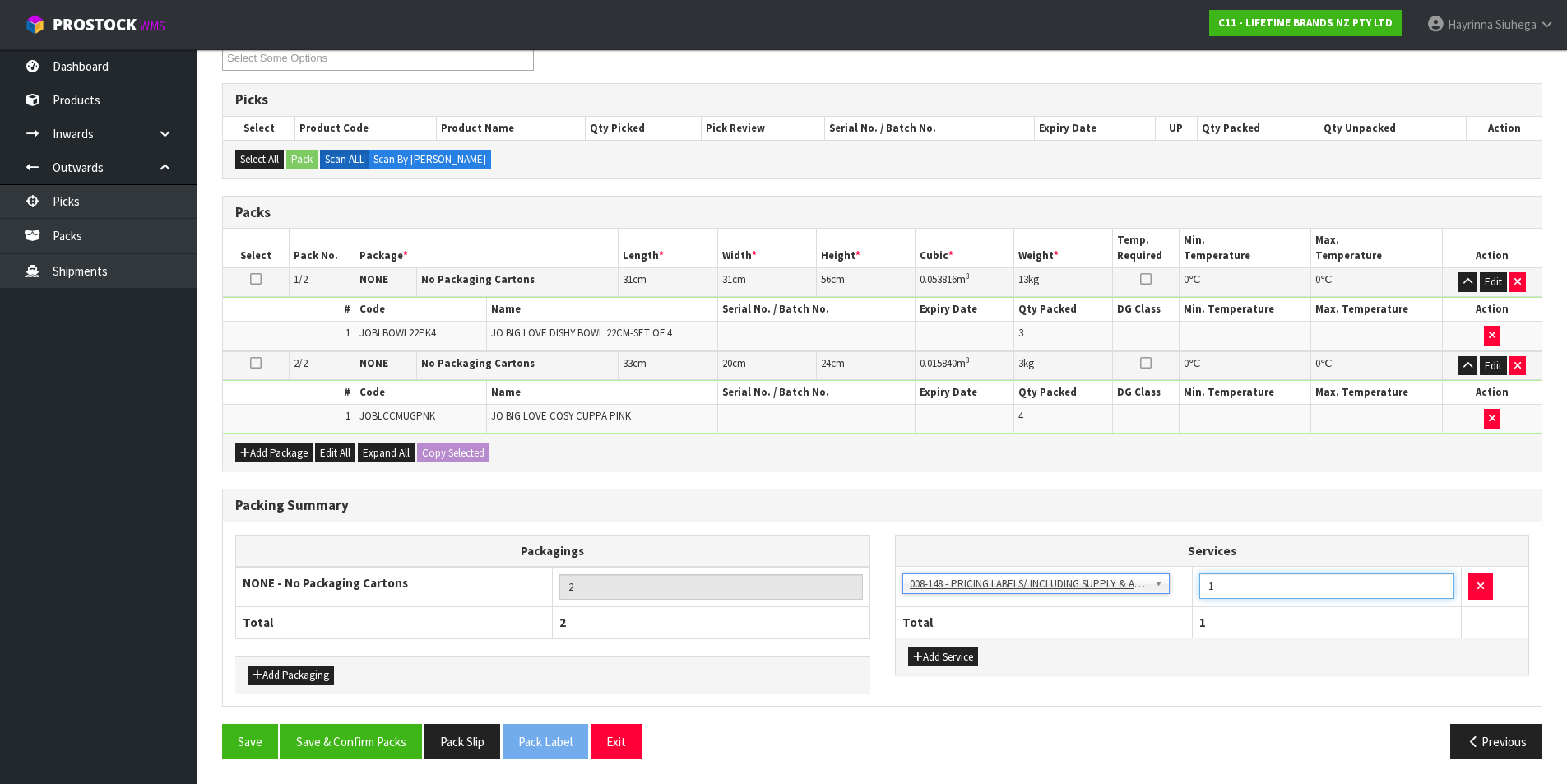
drag, startPoint x: 1235, startPoint y: 587, endPoint x: 1129, endPoint y: 578, distance: 106.4
click at [1129, 578] on tr "003-036 - EXTERNAL PLANT HIRE 008-035 - OUTWARD HDLG+/HOIST LIFT ON/OFF 008-036…" at bounding box center [1212, 587] width 634 height 40
click at [385, 747] on button "Save & Confirm Packs" at bounding box center [352, 741] width 142 height 35
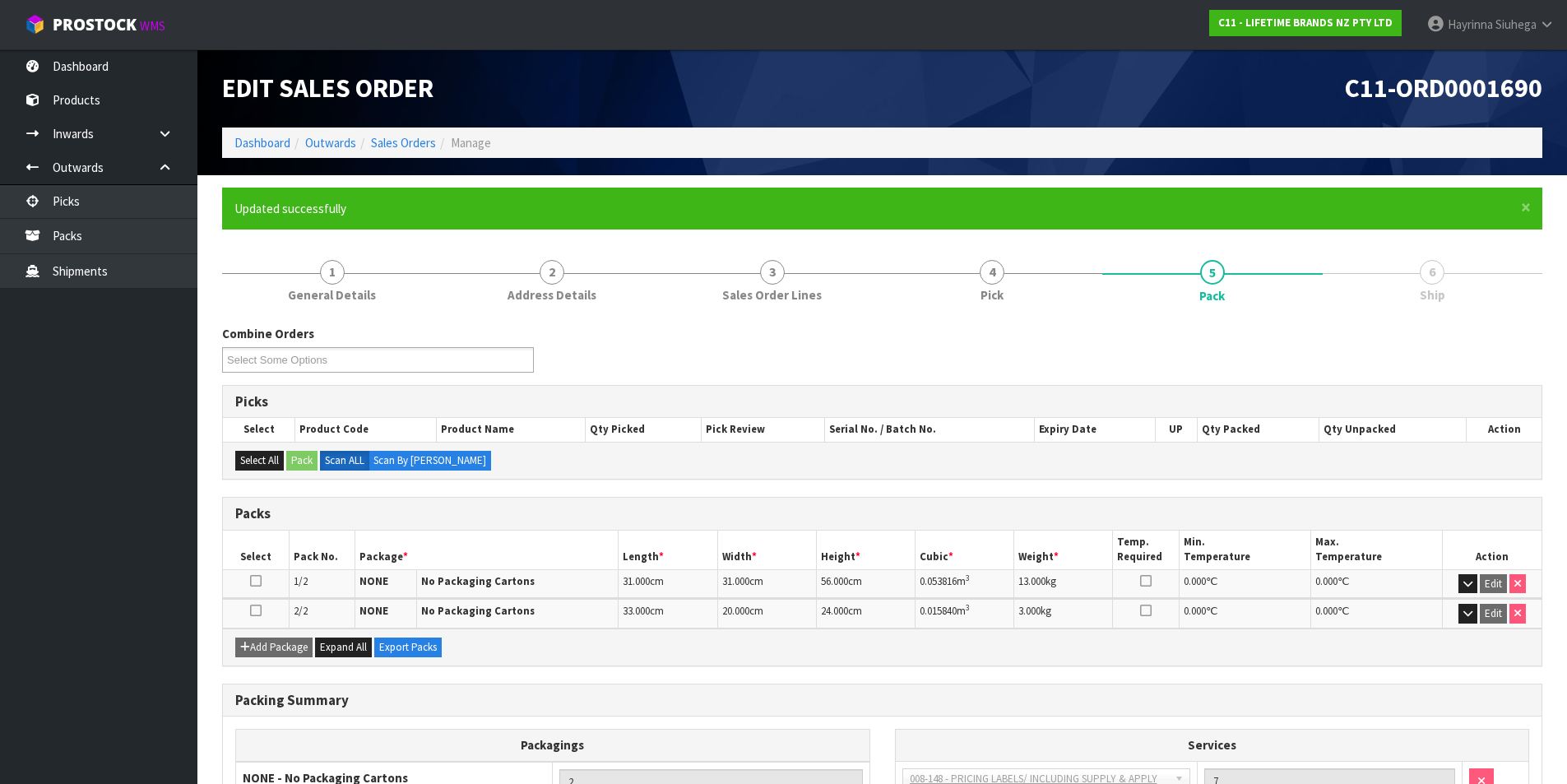
scroll to position [158, 0]
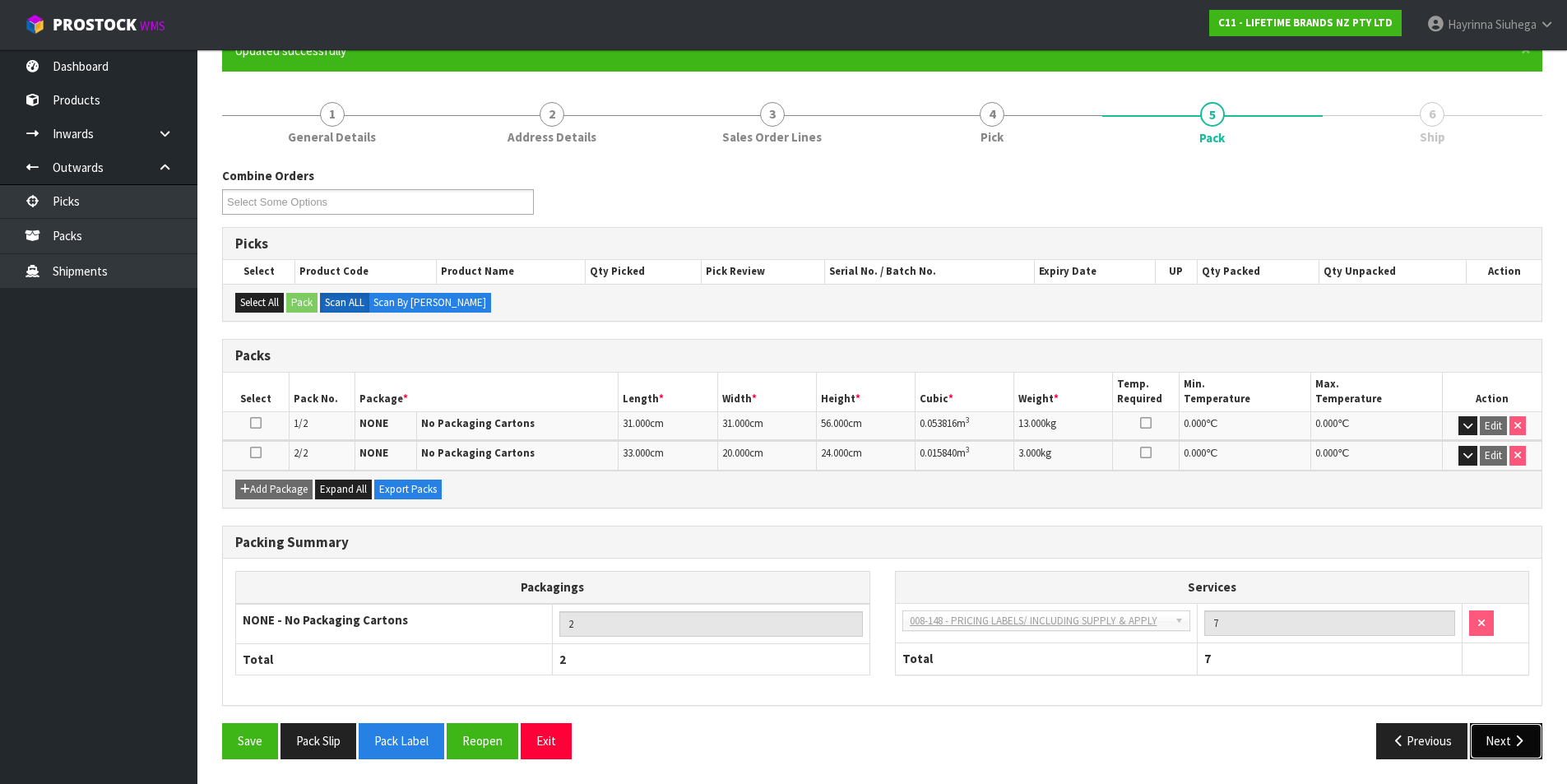
click at [1518, 738] on icon "button" at bounding box center [1519, 741] width 15 height 13
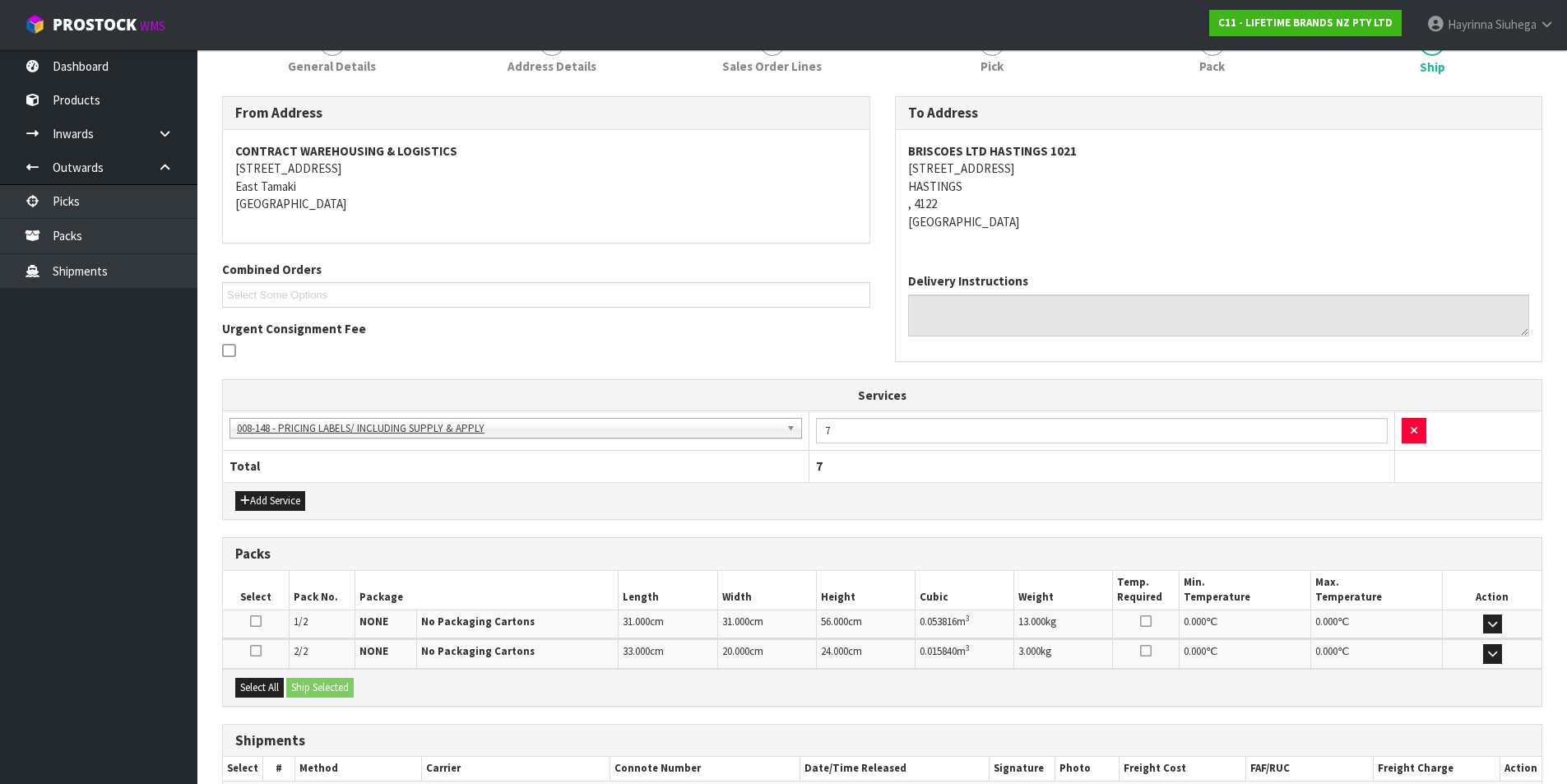
scroll to position [328, 0]
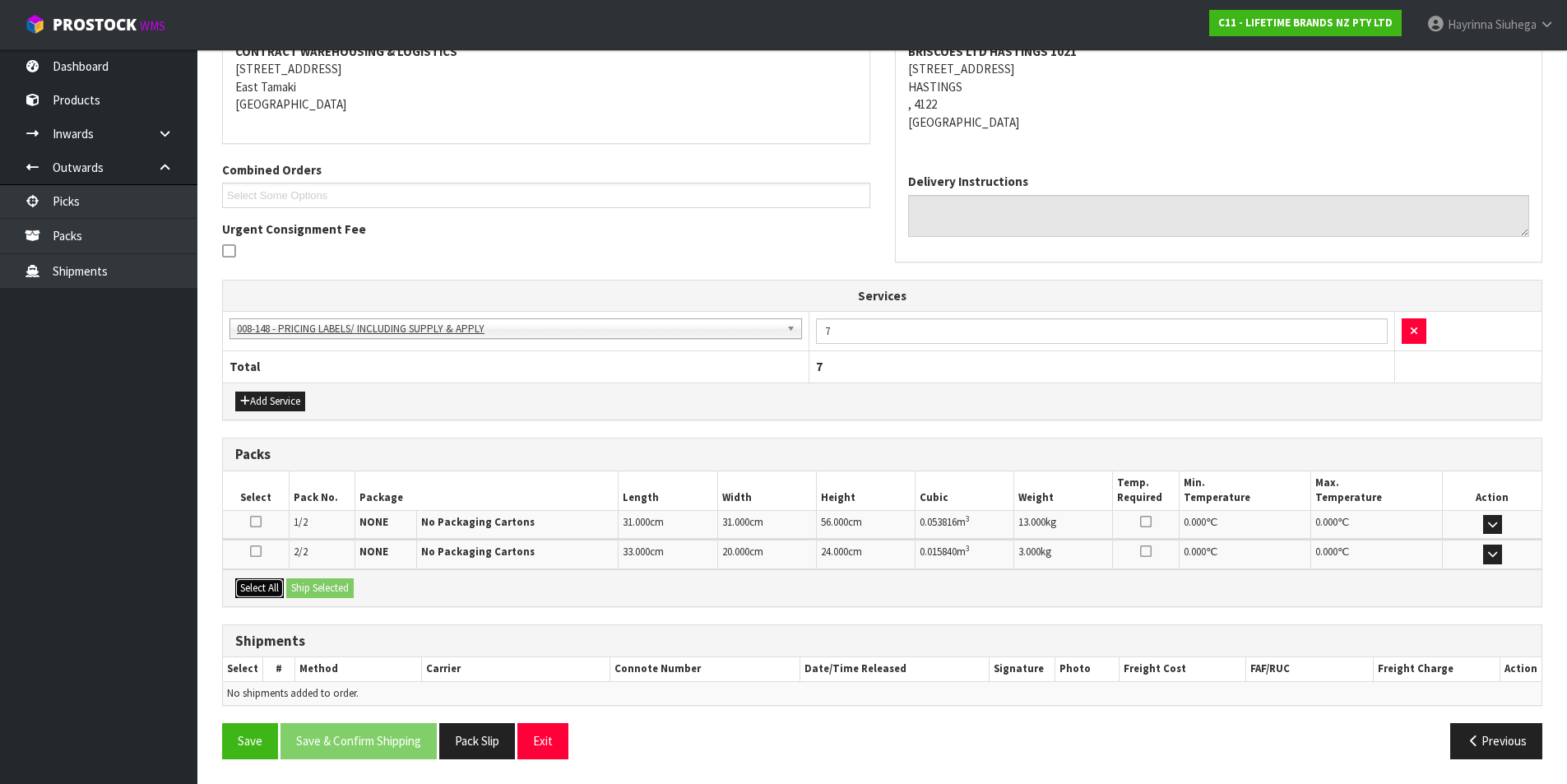
click at [280, 586] on button "Select All" at bounding box center [259, 588] width 48 height 20
click at [311, 586] on button "Ship Selected" at bounding box center [320, 588] width 67 height 20
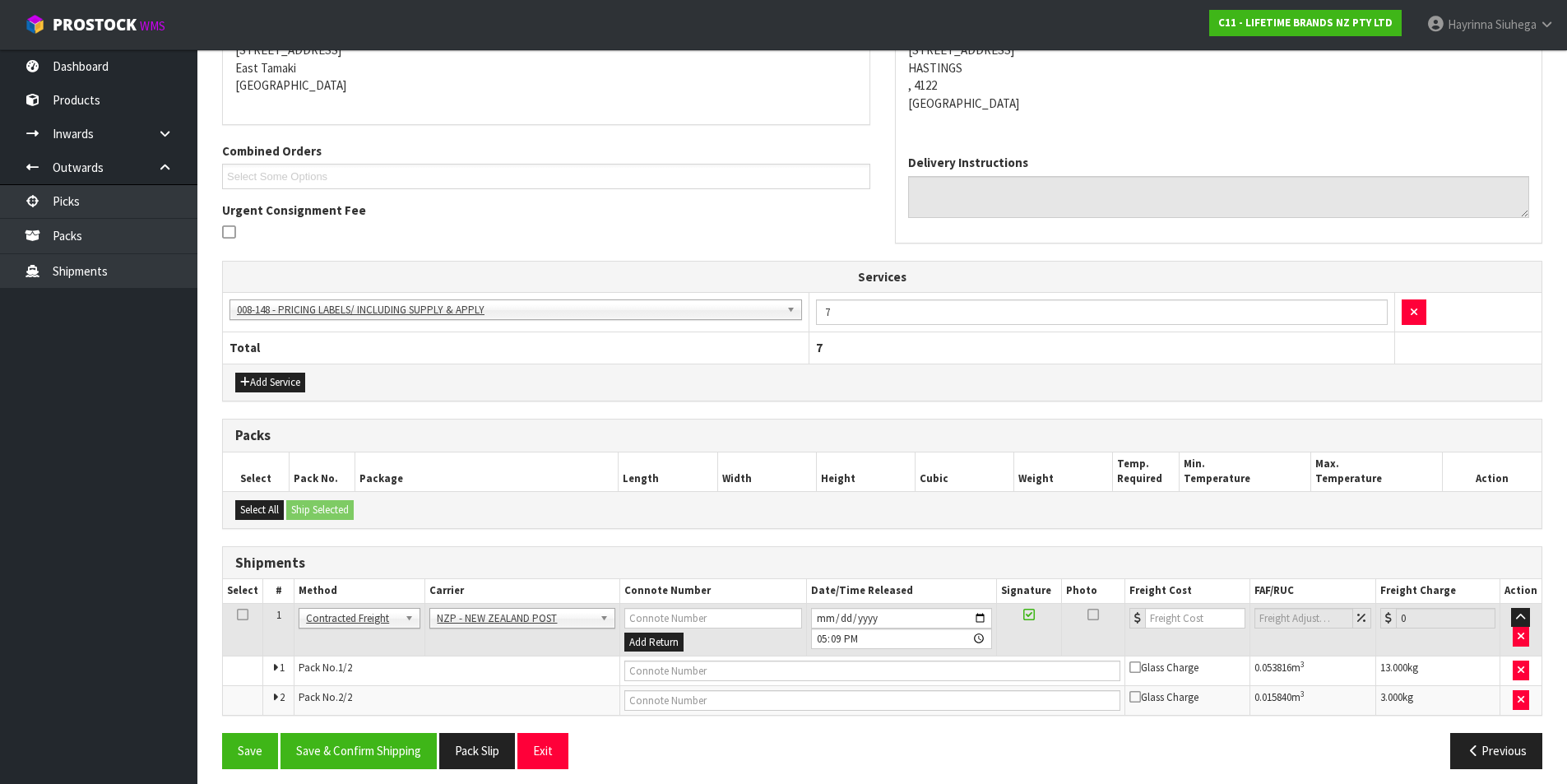
scroll to position [357, 0]
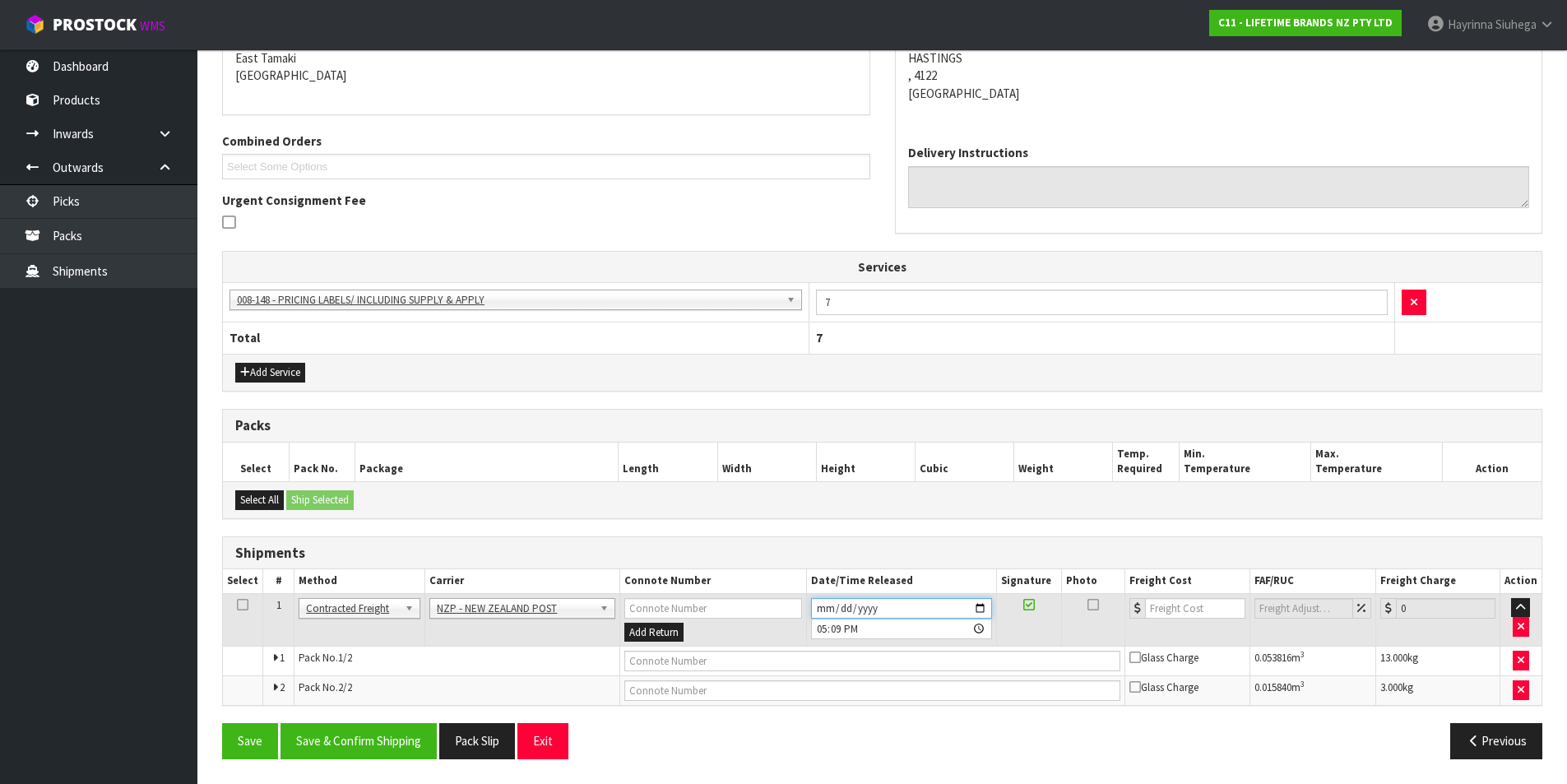
click at [823, 606] on input "[DATE]" at bounding box center [902, 607] width 181 height 21
click at [355, 727] on button "Save & Confirm Shipping" at bounding box center [359, 740] width 156 height 35
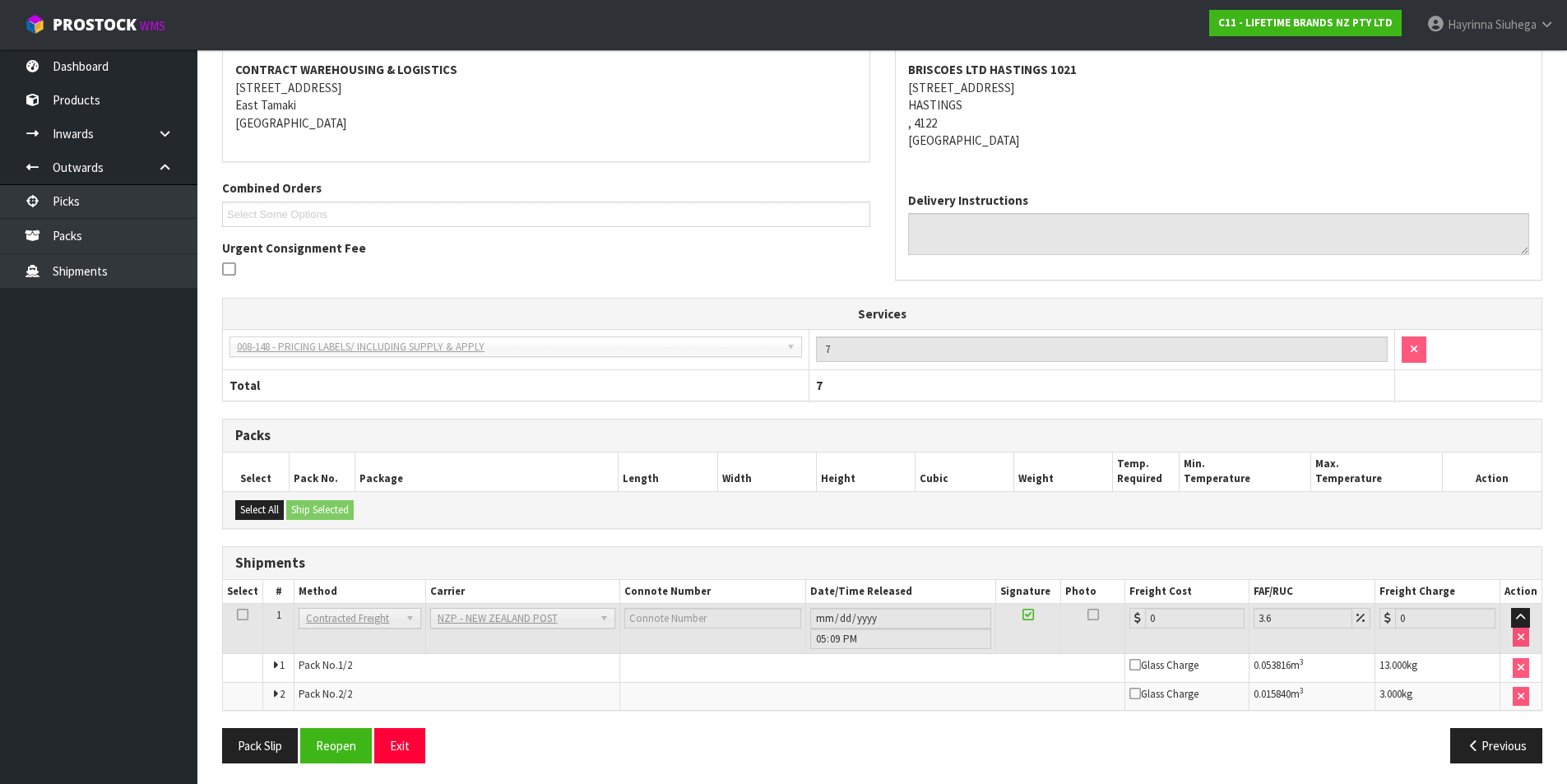
scroll to position [331, 0]
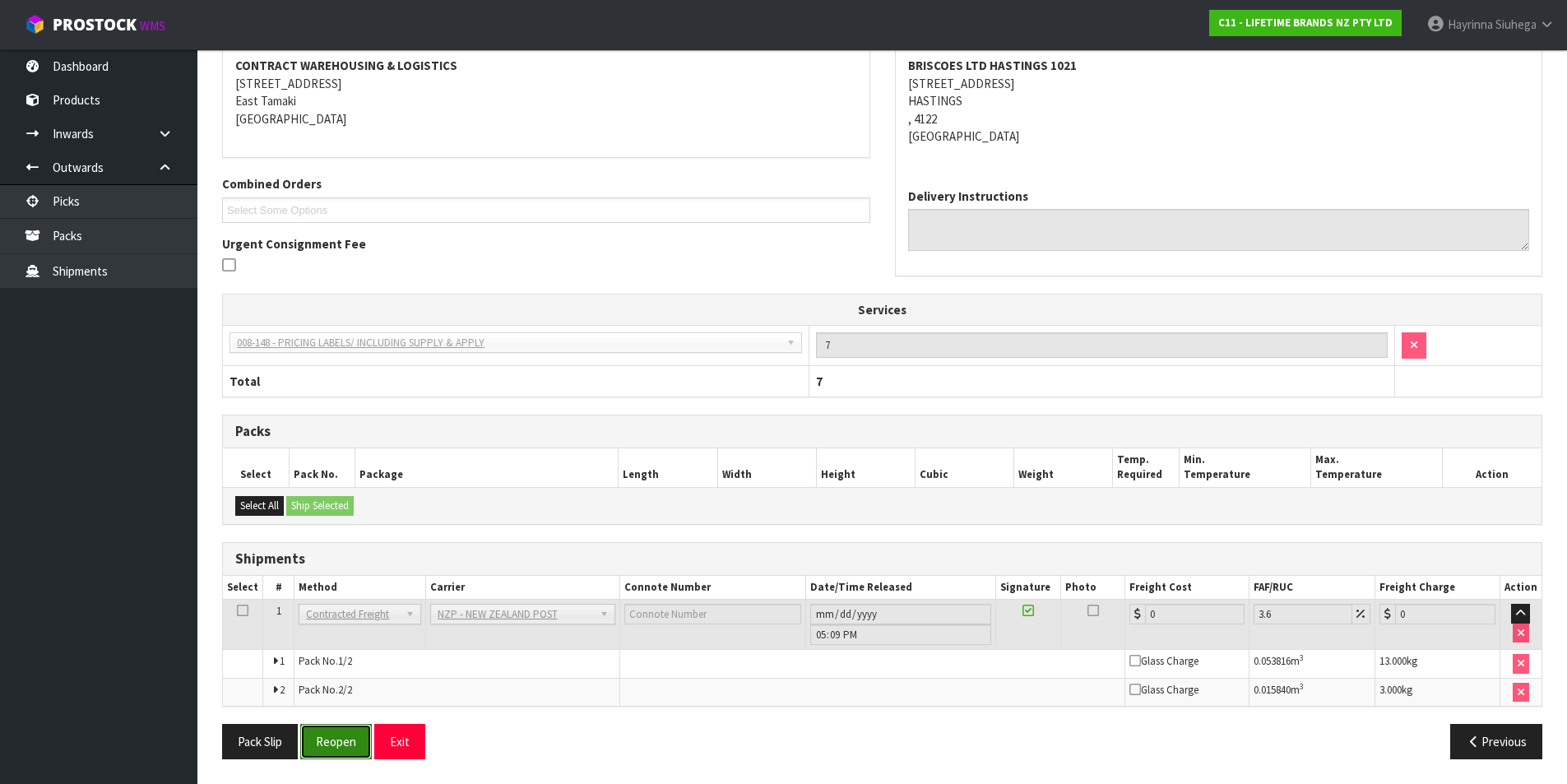
click at [331, 745] on button "Reopen" at bounding box center [337, 741] width 72 height 35
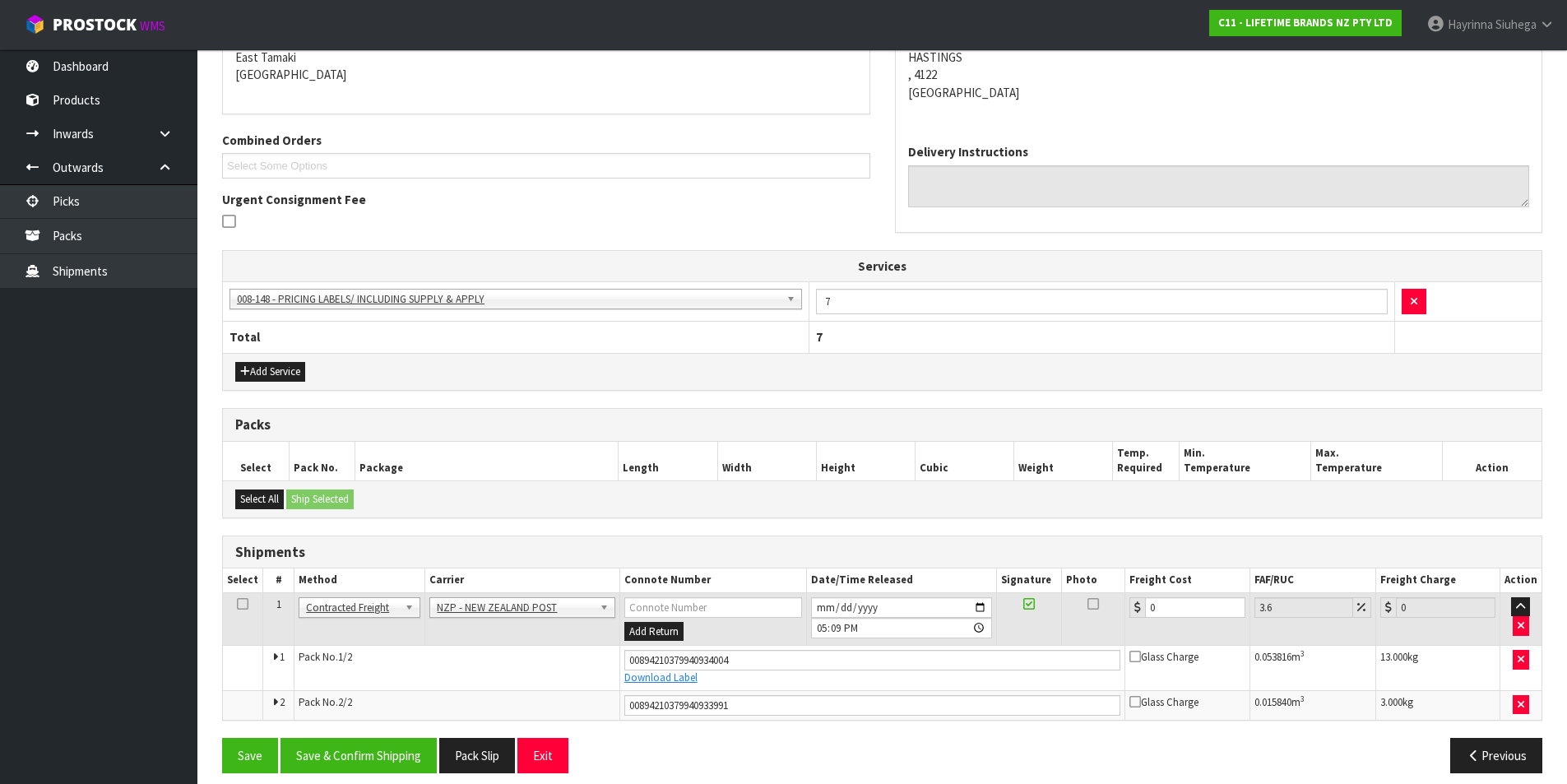
scroll to position [371, 0]
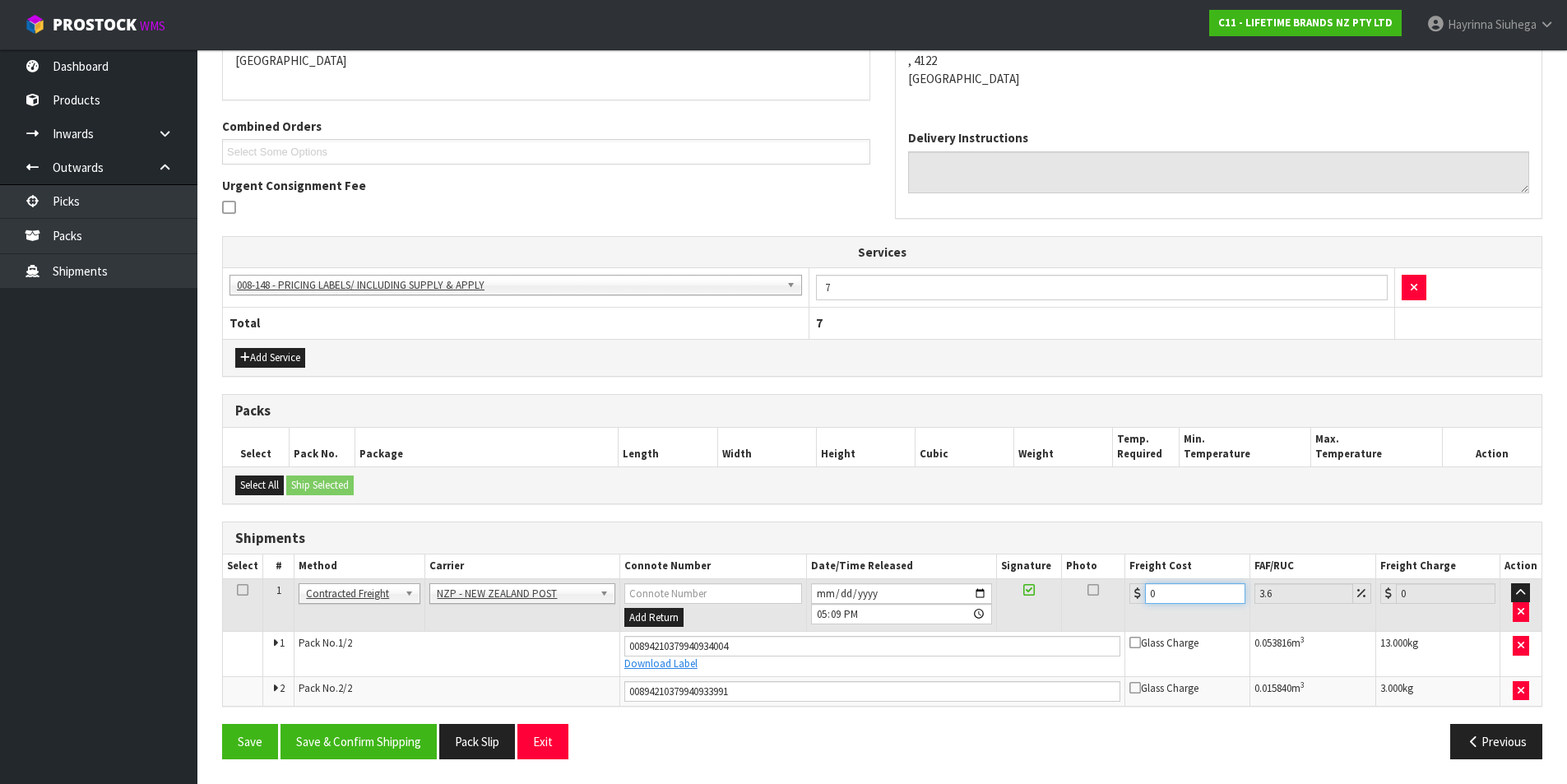
drag, startPoint x: 1184, startPoint y: 591, endPoint x: 1092, endPoint y: 587, distance: 92.1
click at [1064, 591] on tr "1 Client Local Pickup Customer Local Pickup Company Freight Contracted Freight …" at bounding box center [882, 605] width 1319 height 54
click at [223, 724] on button "Save" at bounding box center [250, 741] width 56 height 35
click at [375, 743] on button "Save & Confirm Shipping" at bounding box center [359, 741] width 156 height 35
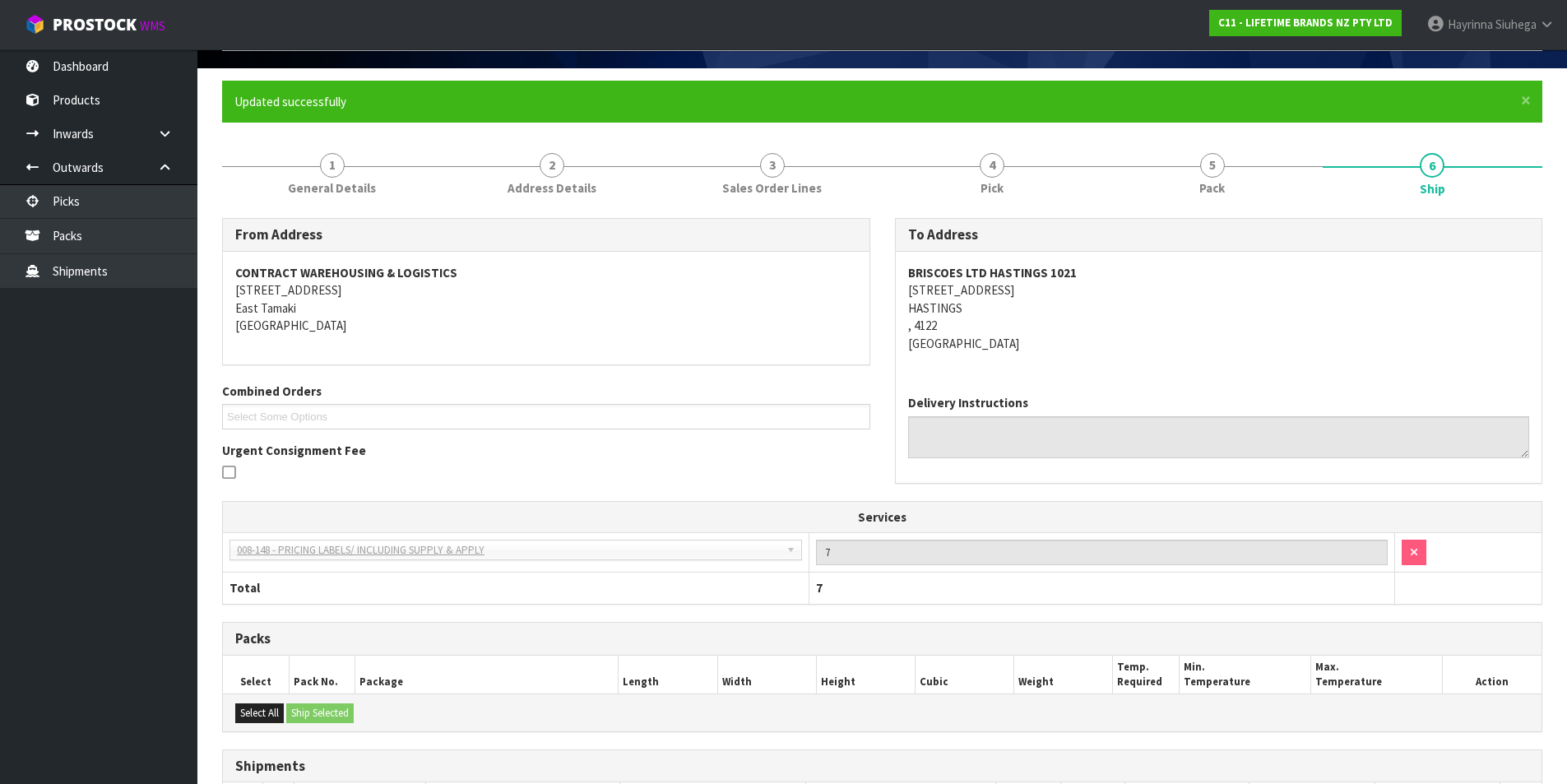
scroll to position [0, 0]
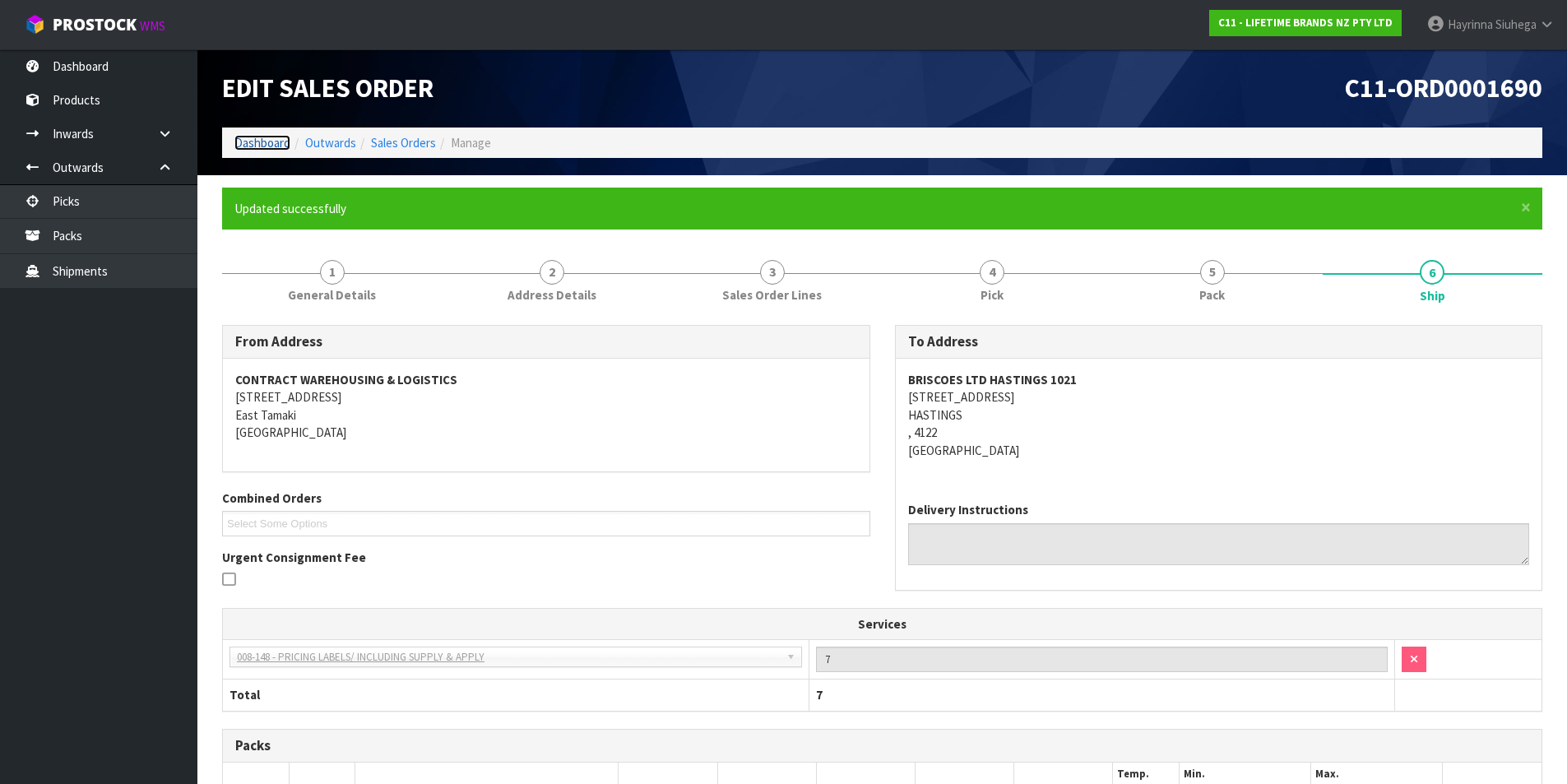
click at [252, 144] on link "Dashboard" at bounding box center [262, 142] width 56 height 15
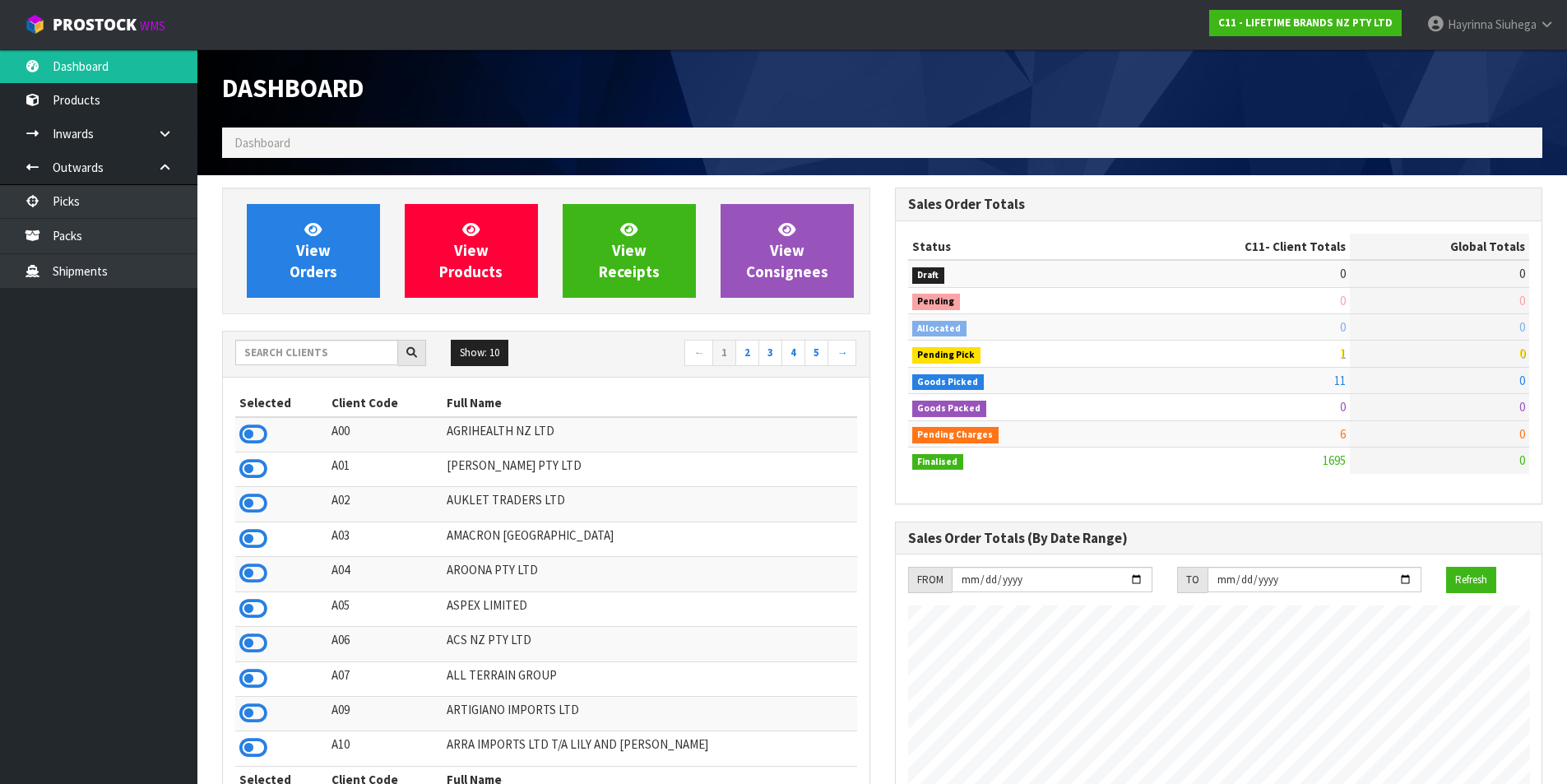
scroll to position [1246, 672]
click at [84, 238] on link "Packs" at bounding box center [99, 236] width 197 height 34
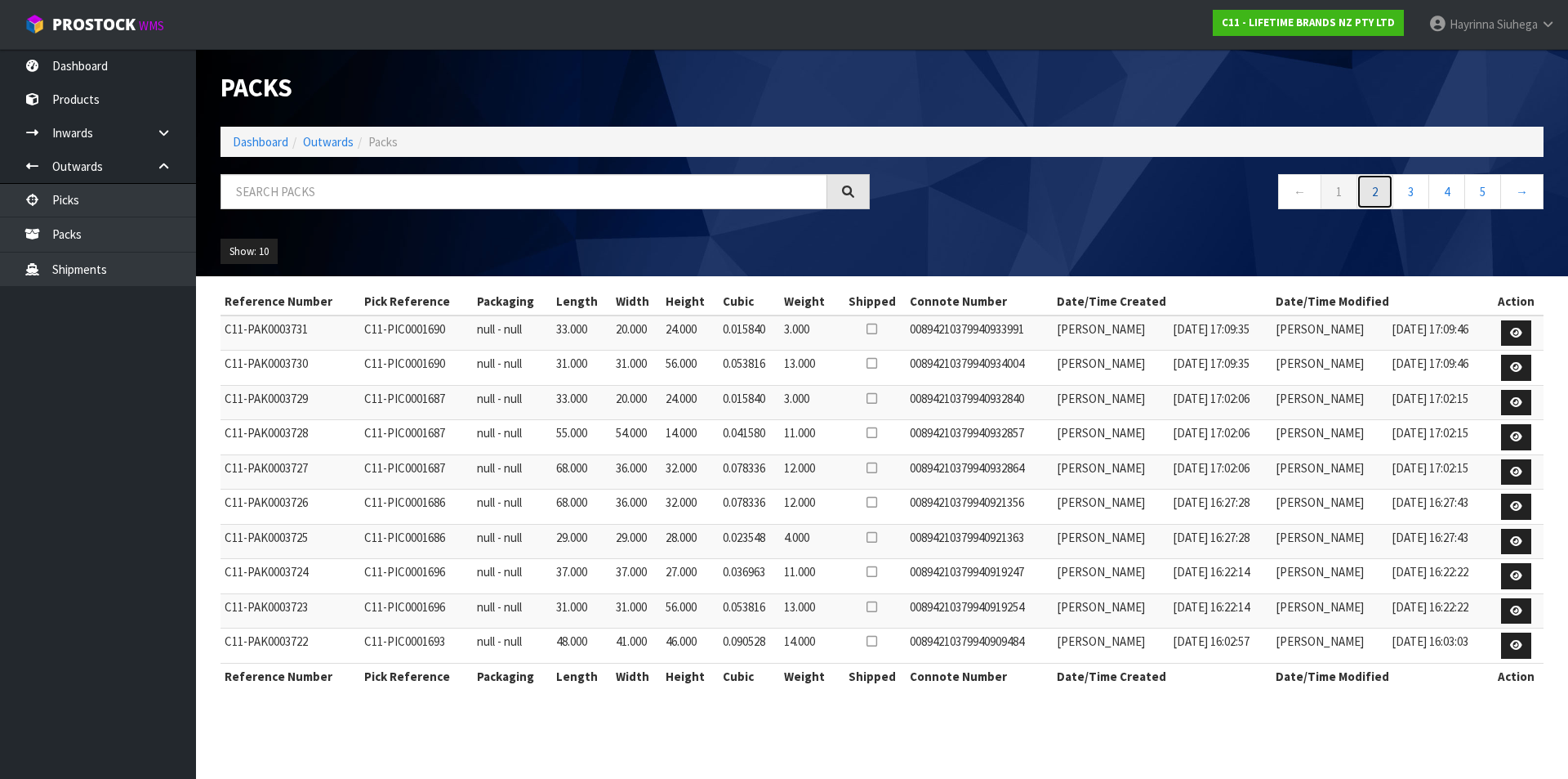
click at [1368, 195] on link "2" at bounding box center [1375, 191] width 37 height 35
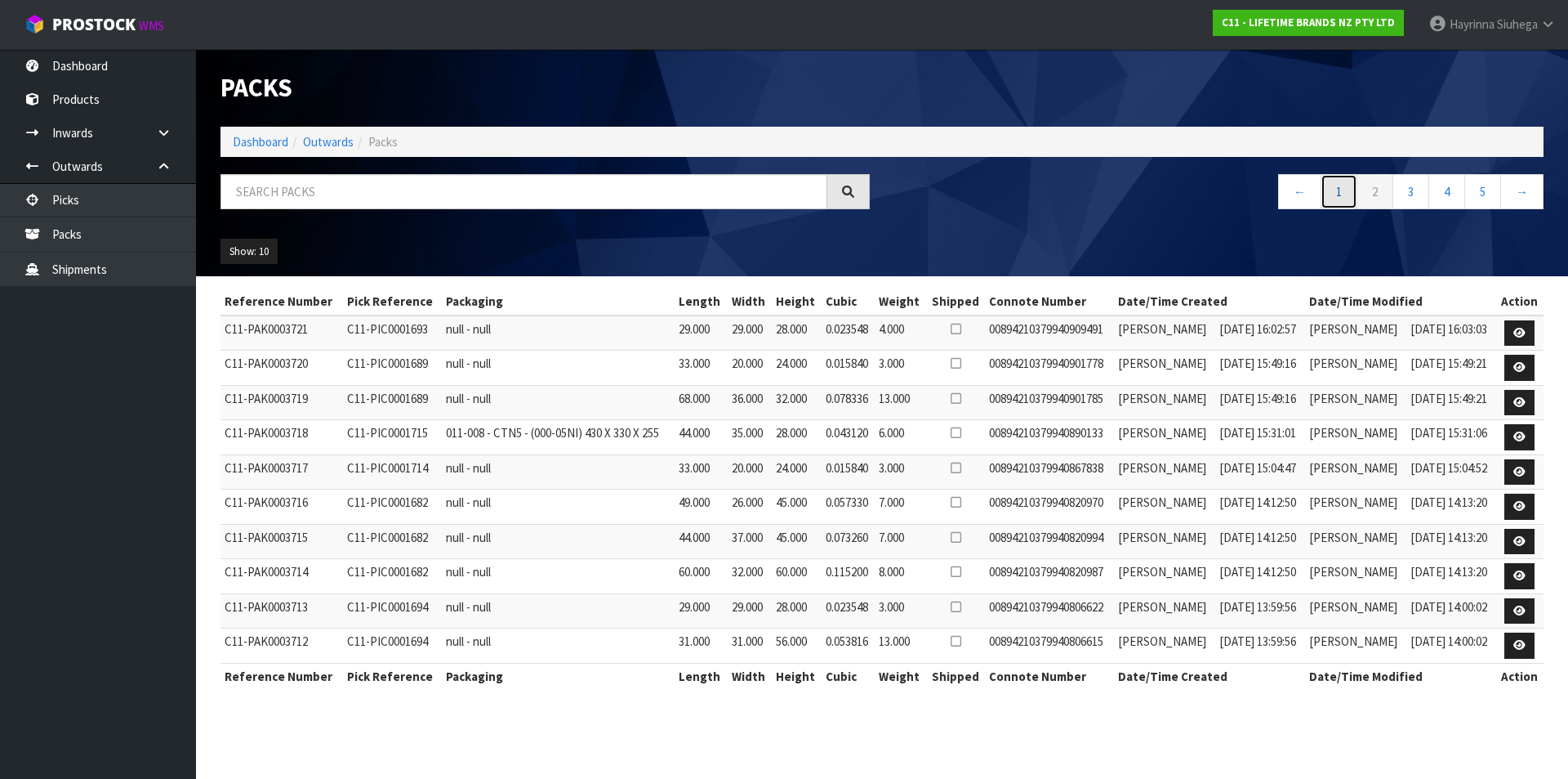
click at [1327, 187] on link "1" at bounding box center [1338, 191] width 37 height 35
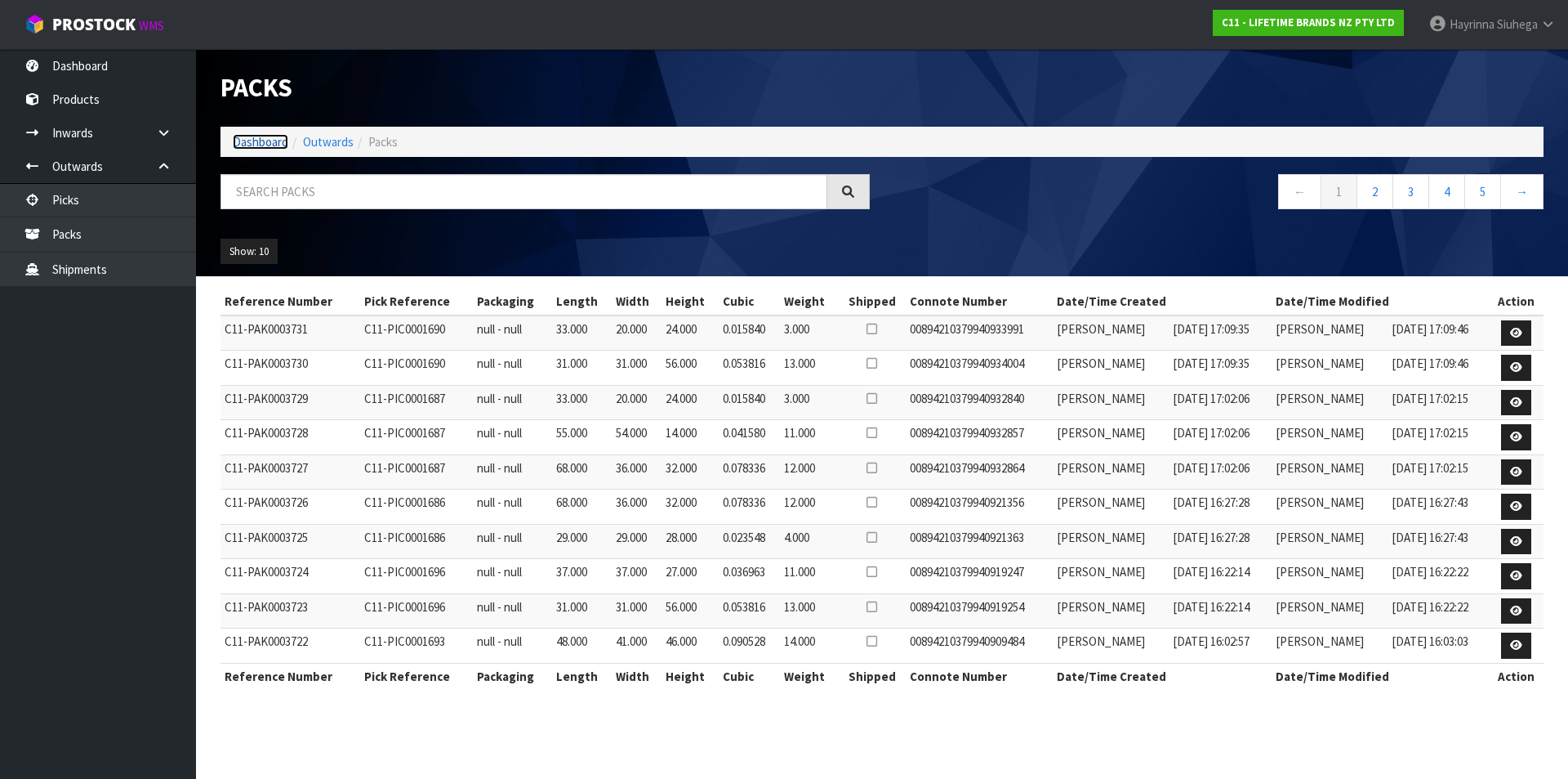
click at [250, 136] on link "Dashboard" at bounding box center [260, 141] width 55 height 15
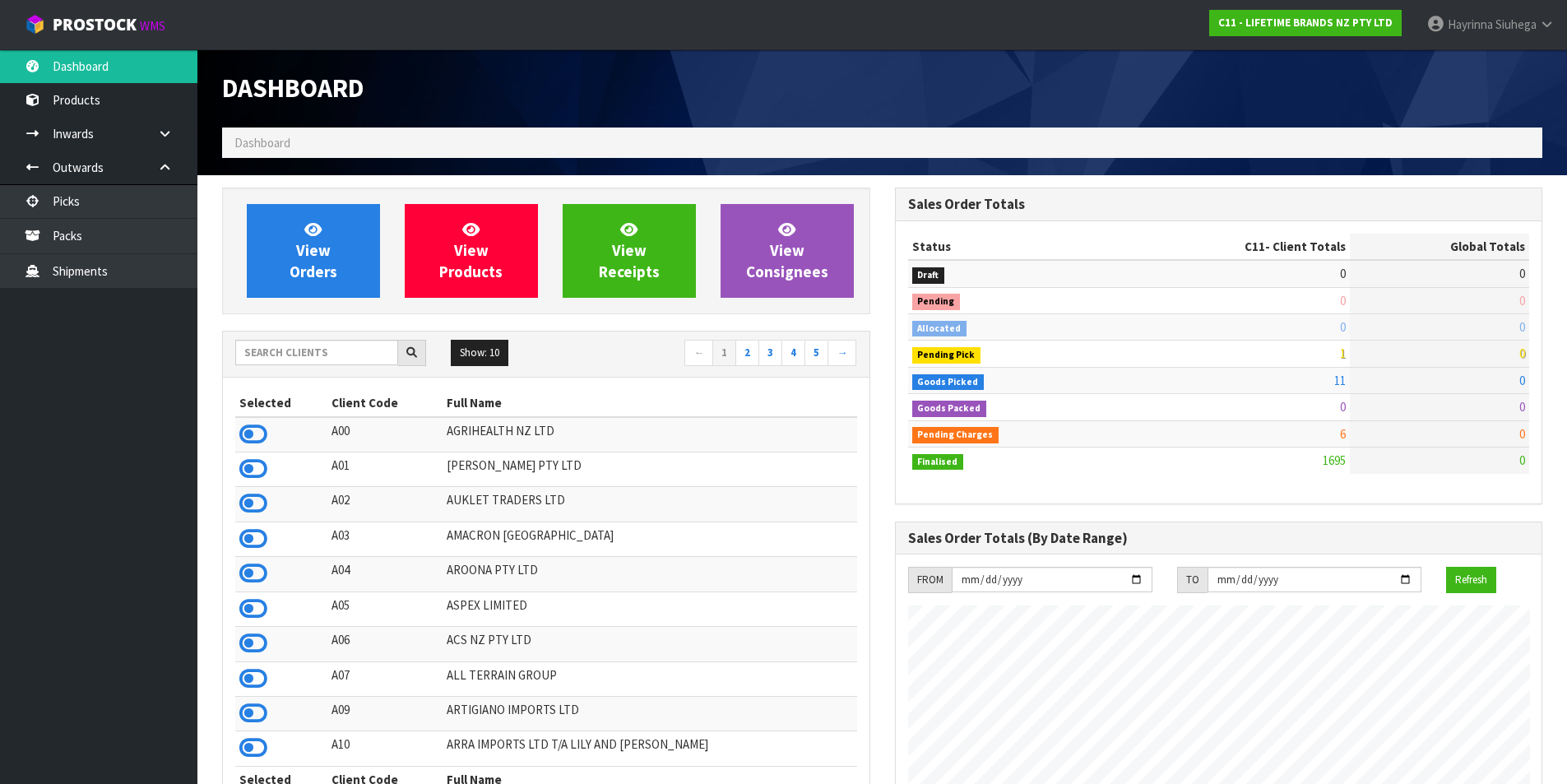
scroll to position [1246, 672]
click at [318, 261] on link "View Orders" at bounding box center [313, 250] width 134 height 94
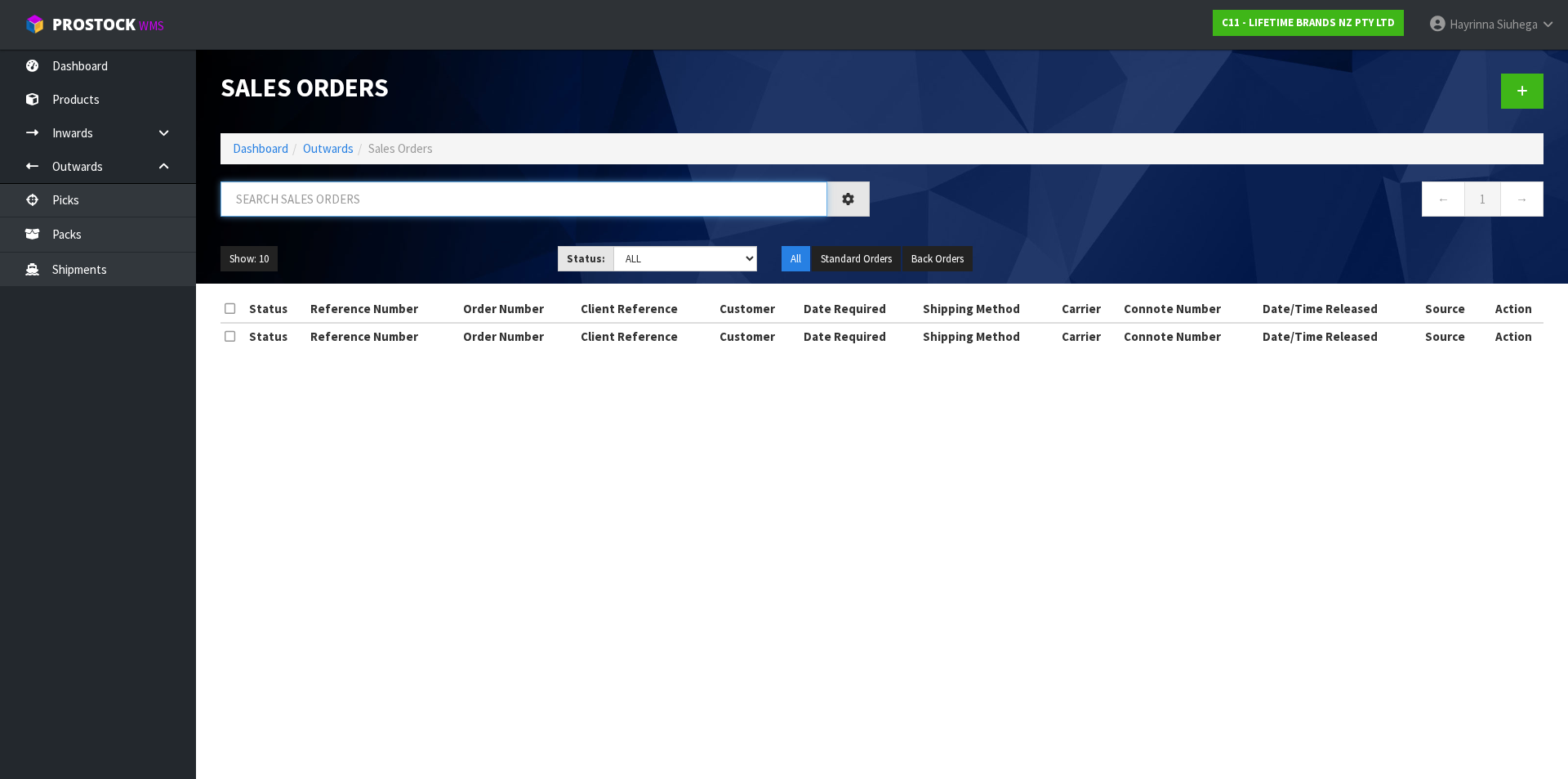
click at [334, 196] on input "text" at bounding box center [524, 199] width 607 height 35
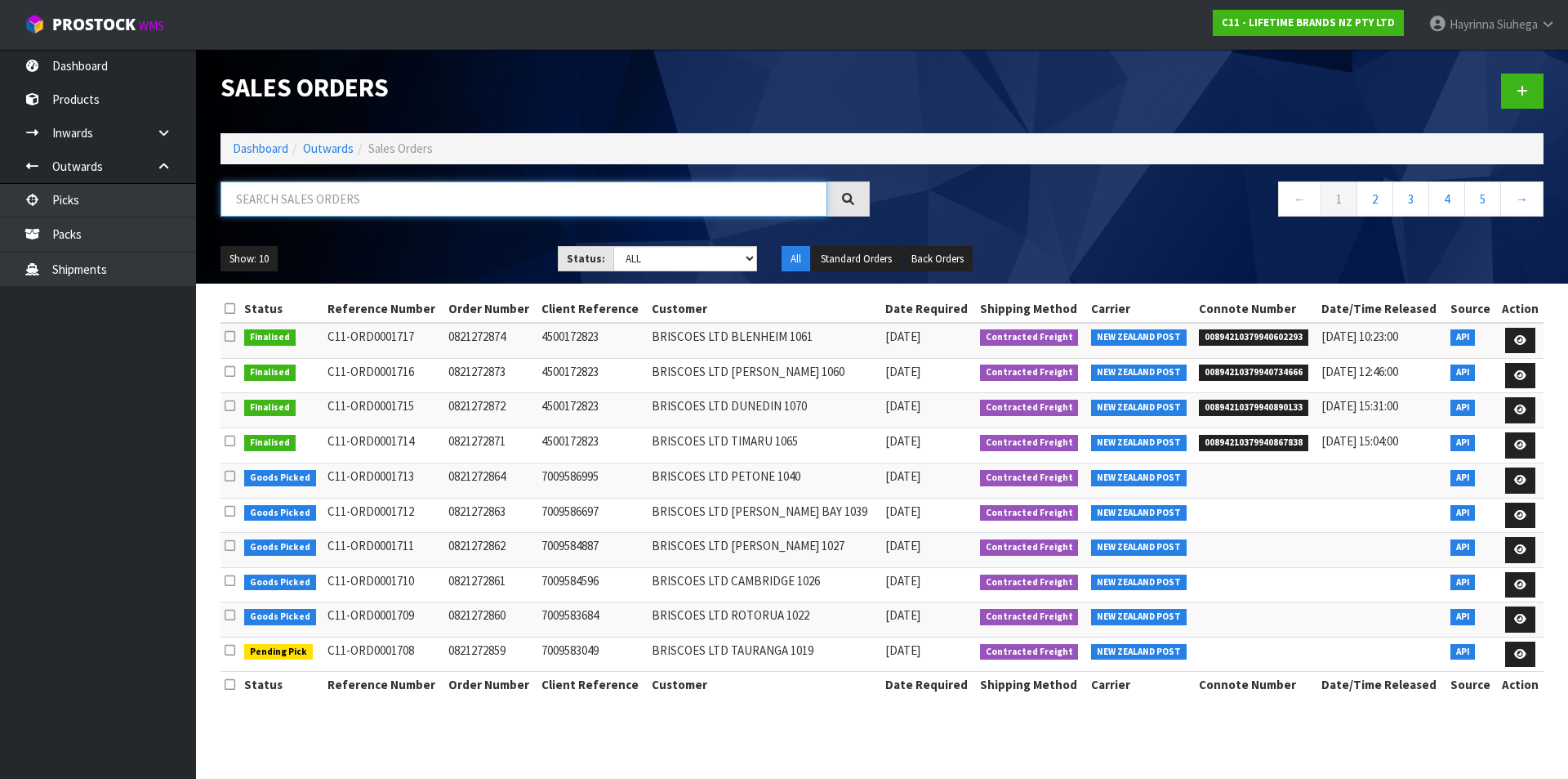
click at [476, 215] on input "text" at bounding box center [524, 199] width 607 height 35
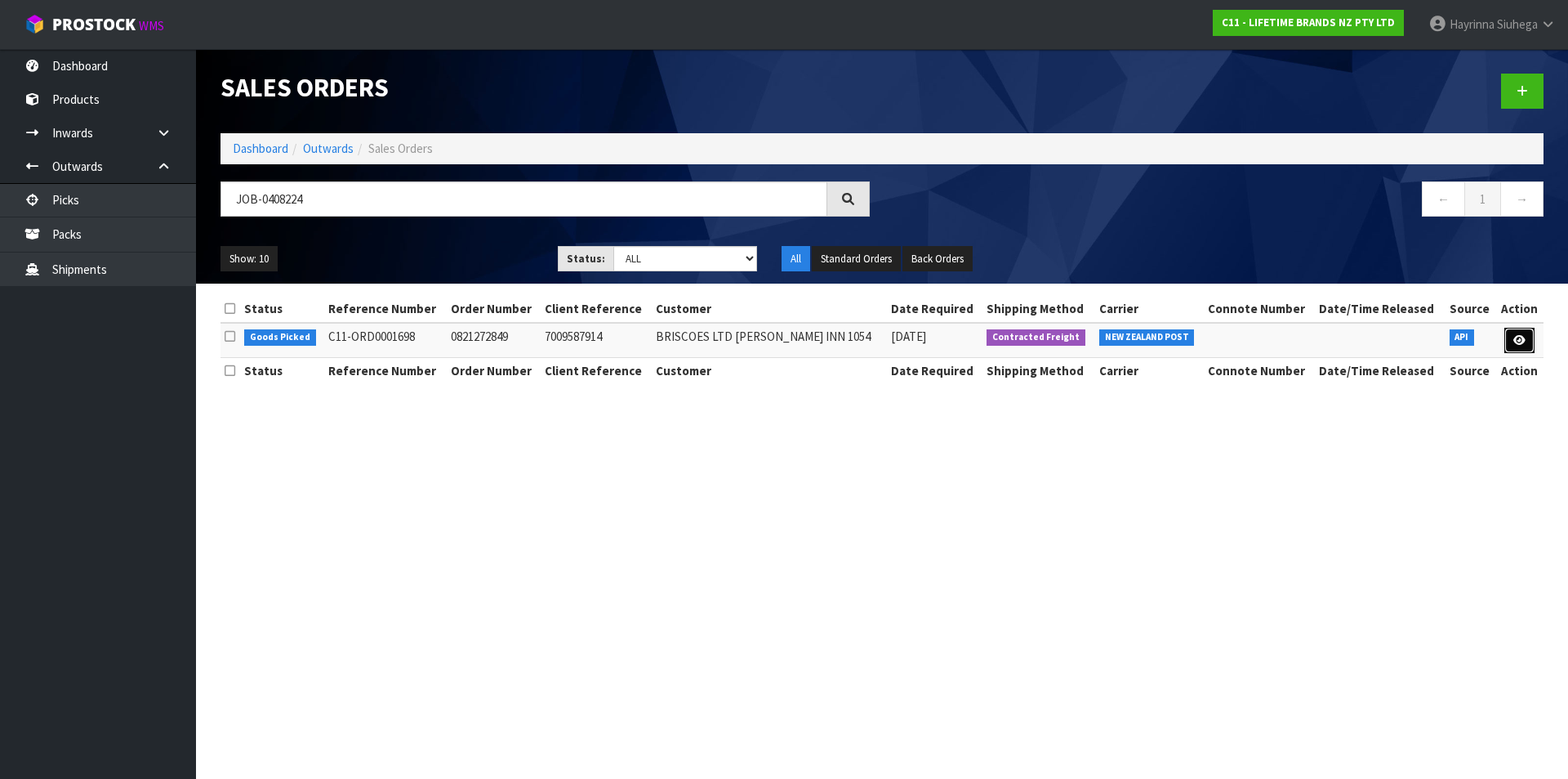
click at [1517, 340] on icon at bounding box center [1520, 340] width 12 height 11
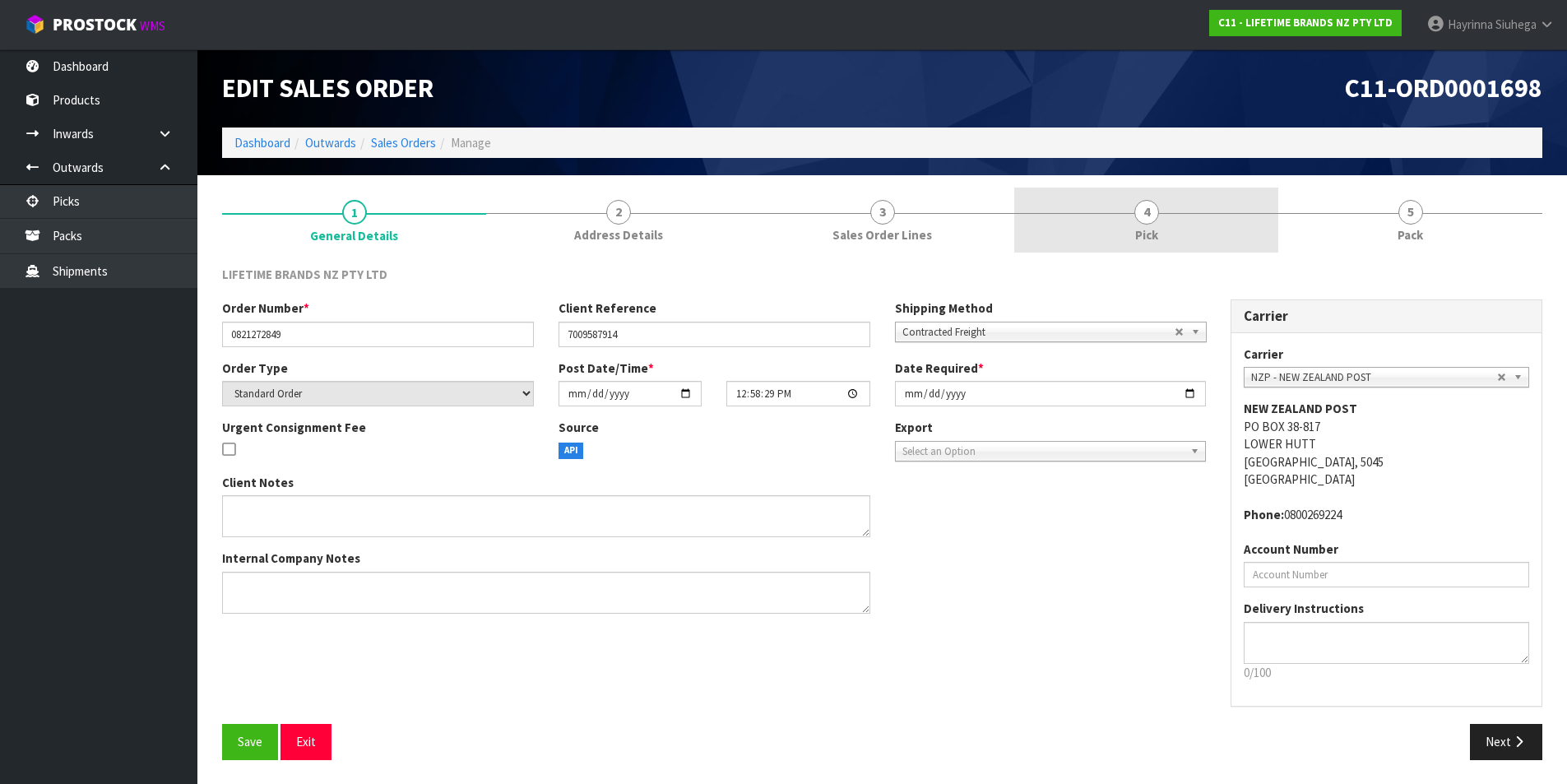
click at [1253, 216] on link "4 Pick" at bounding box center [1146, 220] width 264 height 65
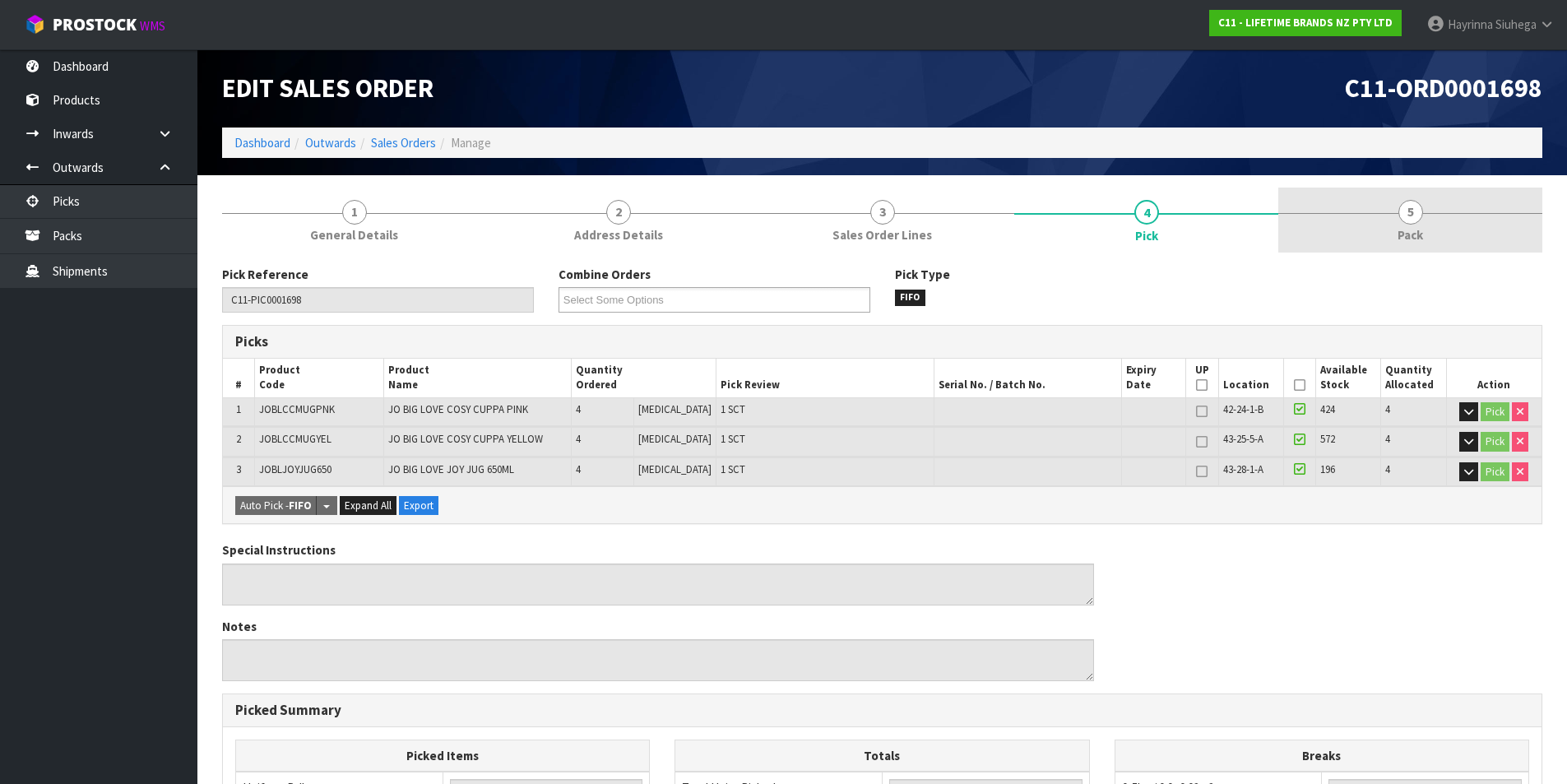
drag, startPoint x: 1402, startPoint y: 217, endPoint x: 1392, endPoint y: 226, distance: 13.5
click at [1404, 217] on span "5" at bounding box center [1411, 213] width 25 height 25
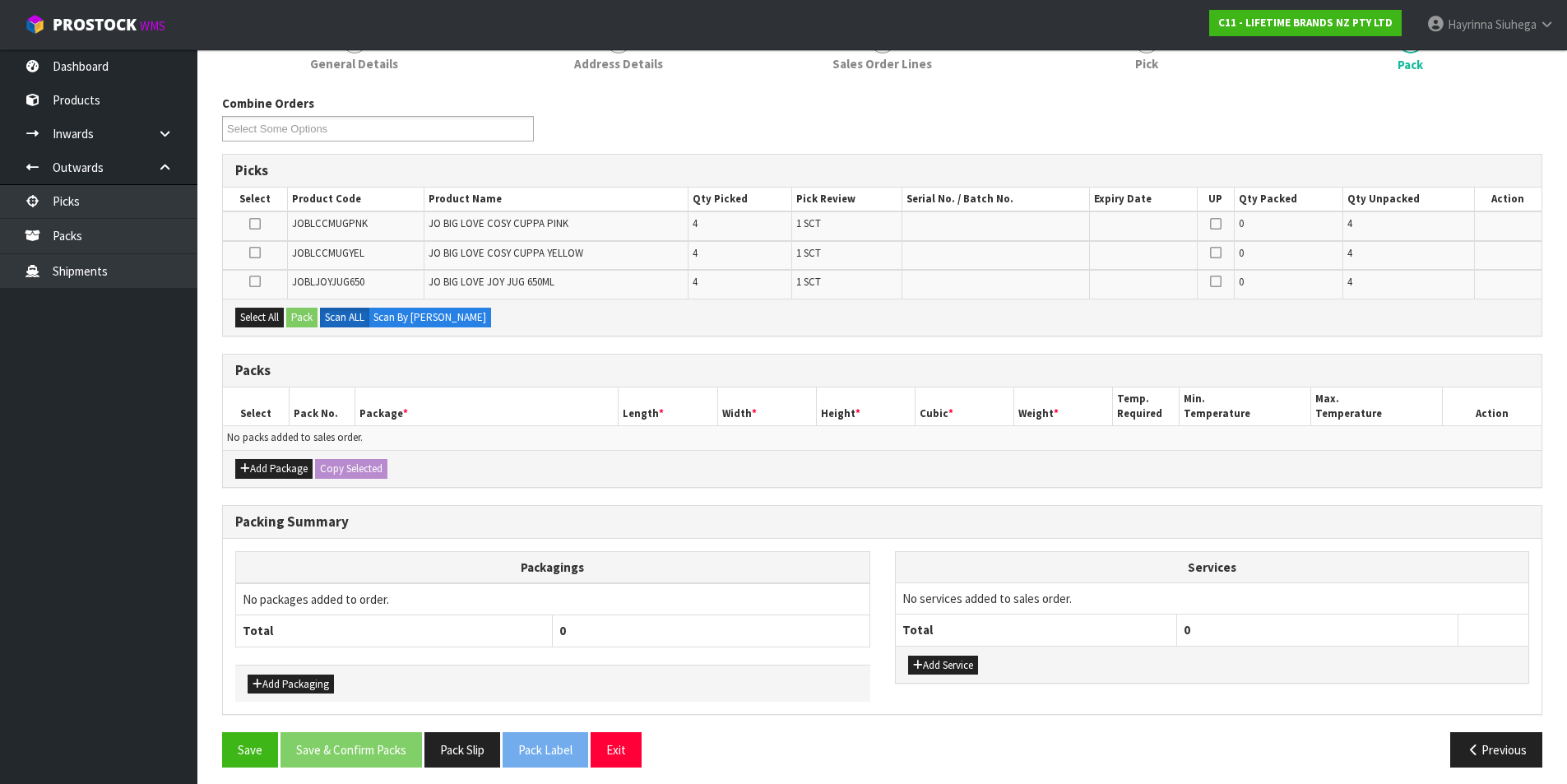
scroll to position [179, 0]
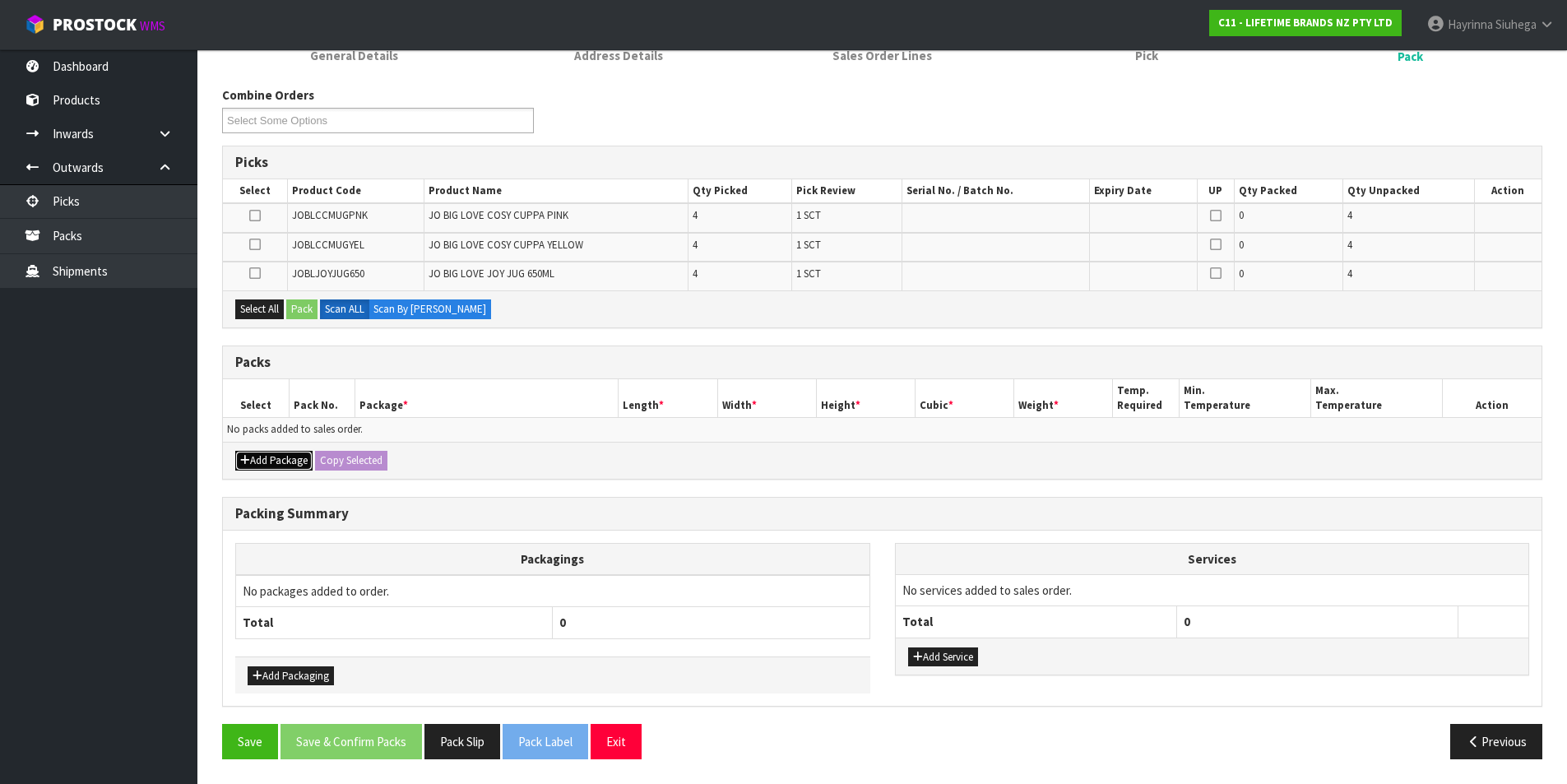
click at [276, 458] on button "Add Package" at bounding box center [274, 460] width 77 height 20
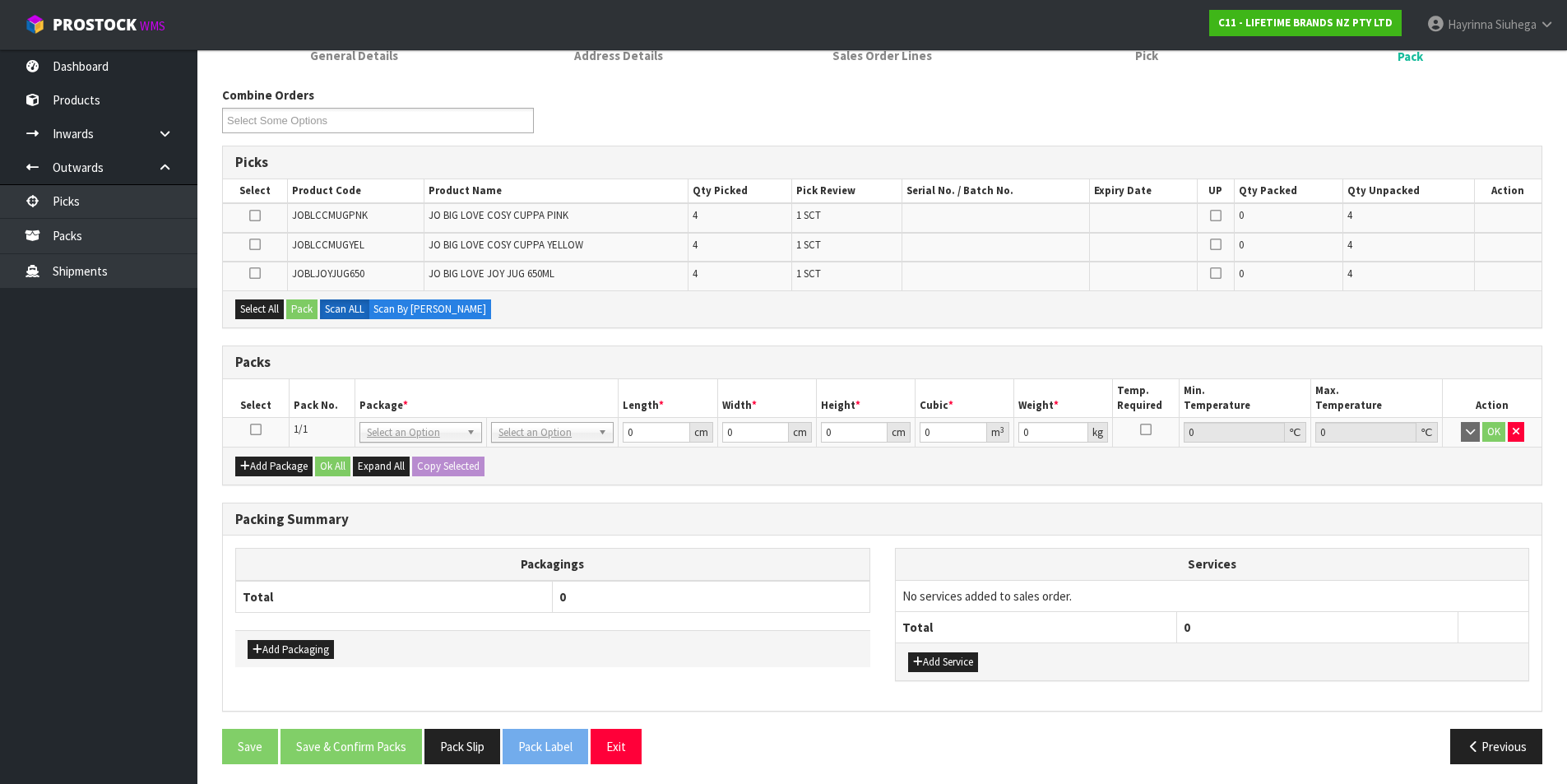
click at [252, 430] on icon at bounding box center [256, 430] width 12 height 1
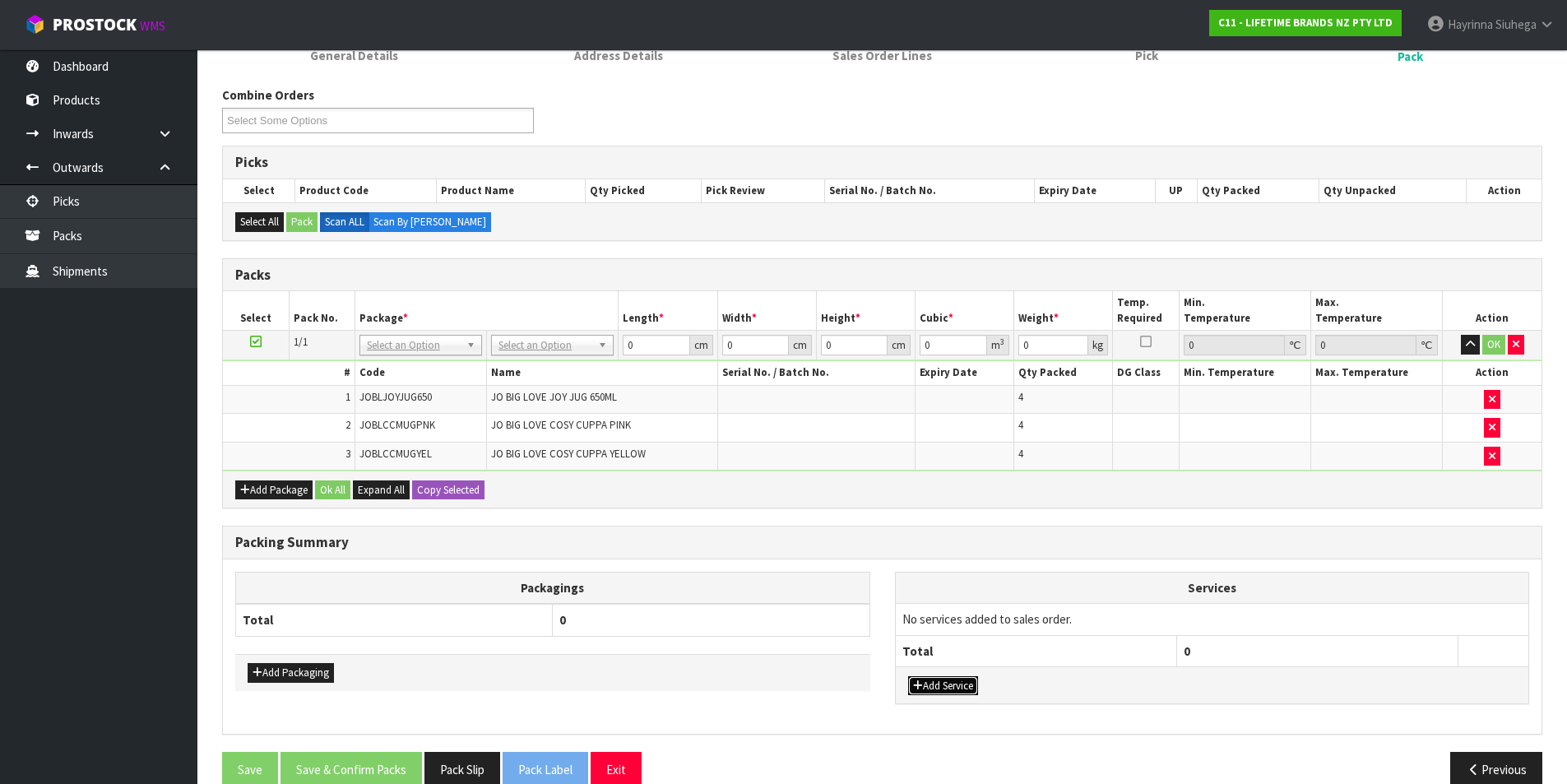
click at [954, 681] on button "Add Service" at bounding box center [943, 686] width 70 height 20
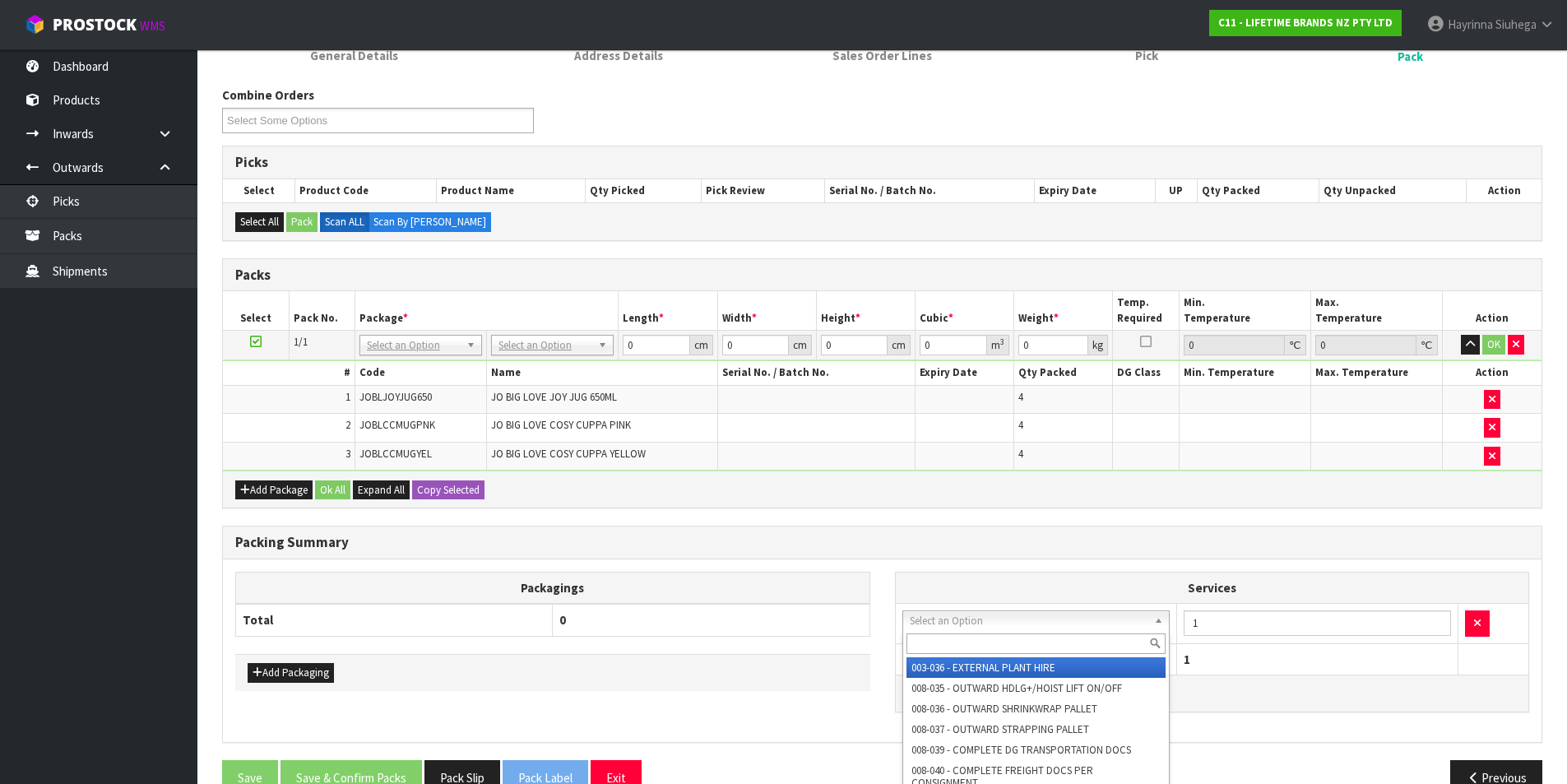
click at [985, 640] on input "text" at bounding box center [1037, 643] width 260 height 21
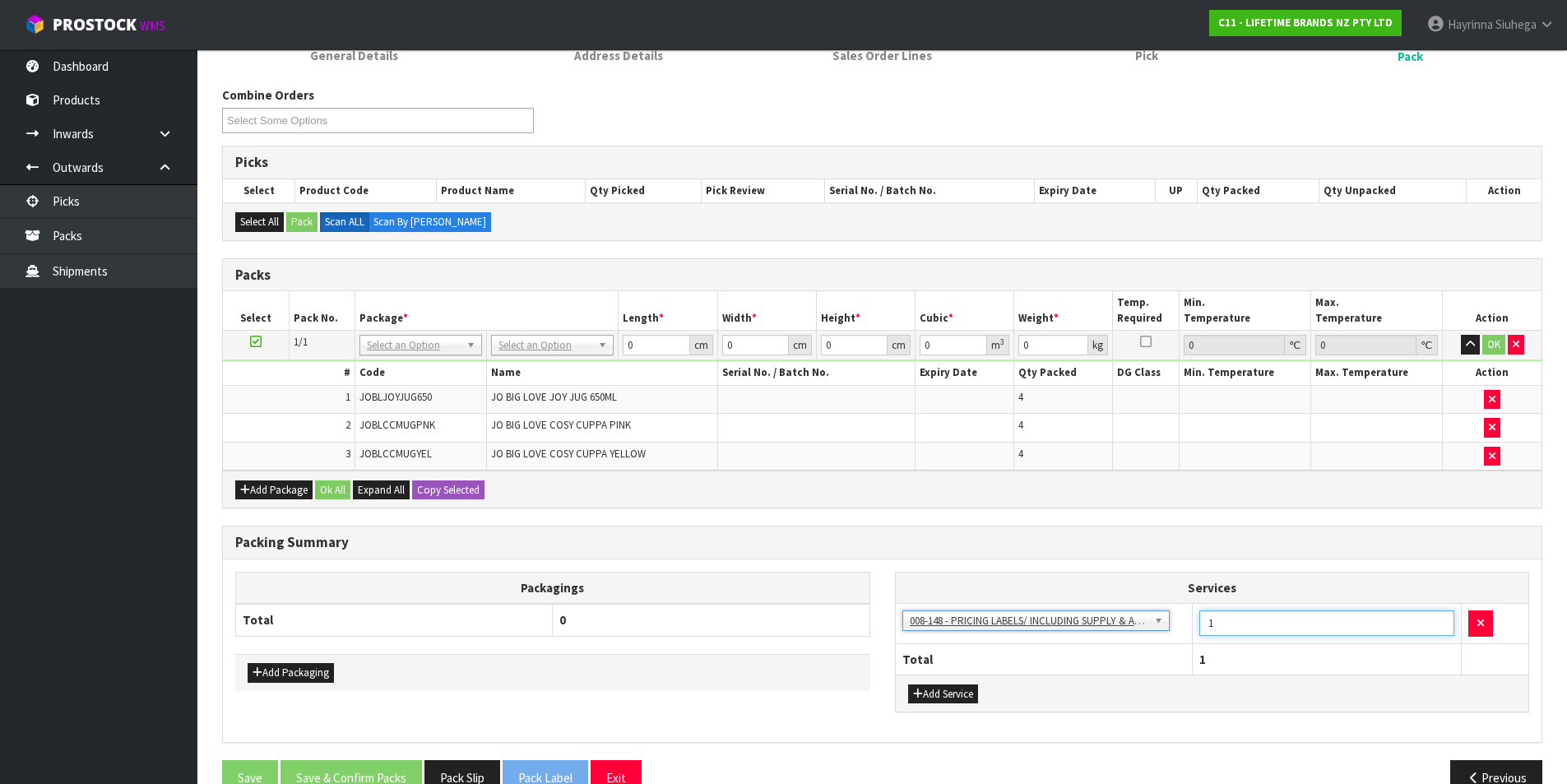
drag, startPoint x: 1248, startPoint y: 626, endPoint x: 1178, endPoint y: 639, distance: 71.2
click at [1178, 639] on tr "003-036 - EXTERNAL PLANT HIRE 008-035 - OUTWARD HDLG+/HOIST LIFT ON/OFF 008-036…" at bounding box center [1212, 623] width 634 height 40
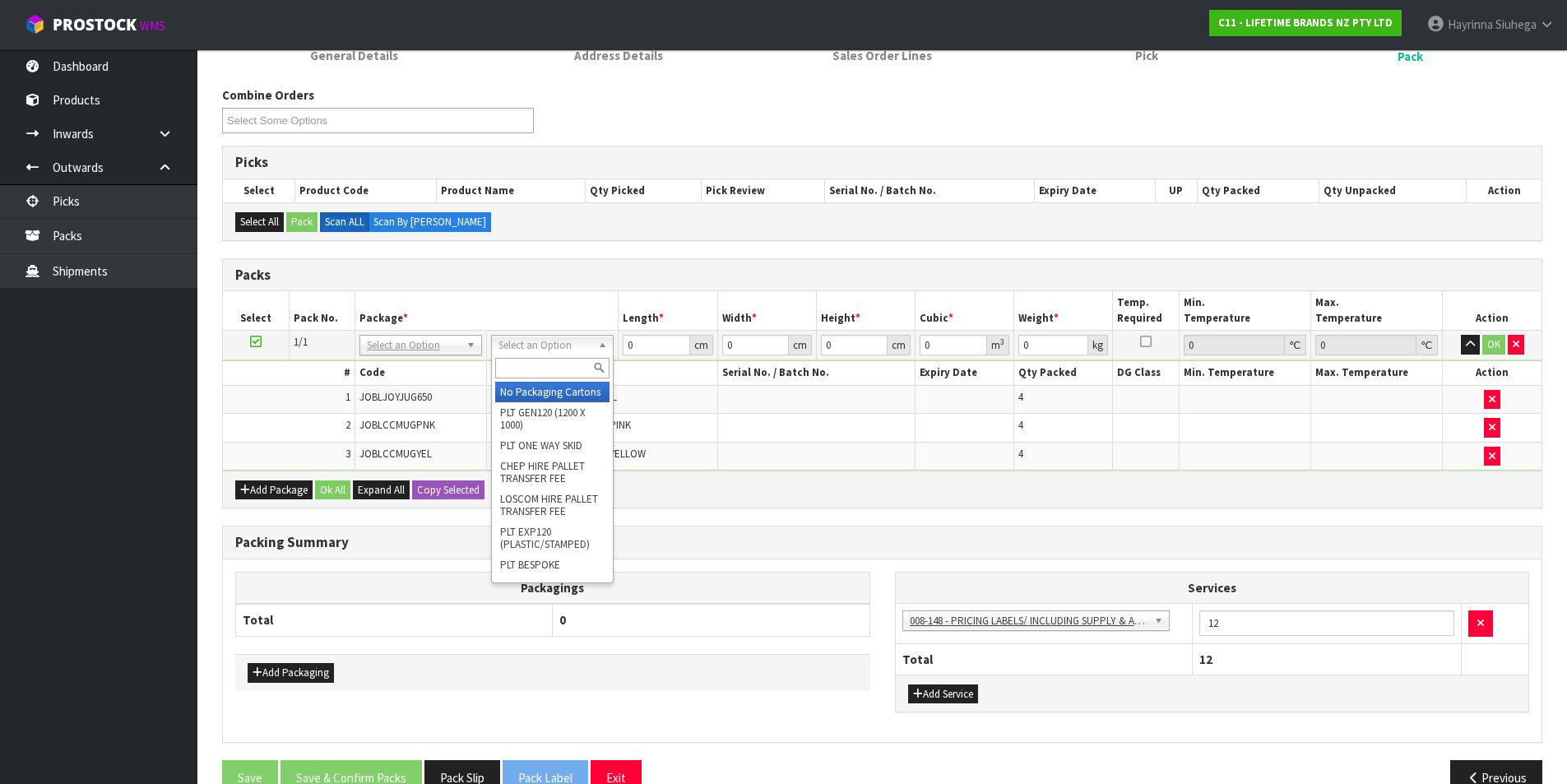
click at [583, 360] on input "text" at bounding box center [552, 368] width 114 height 21
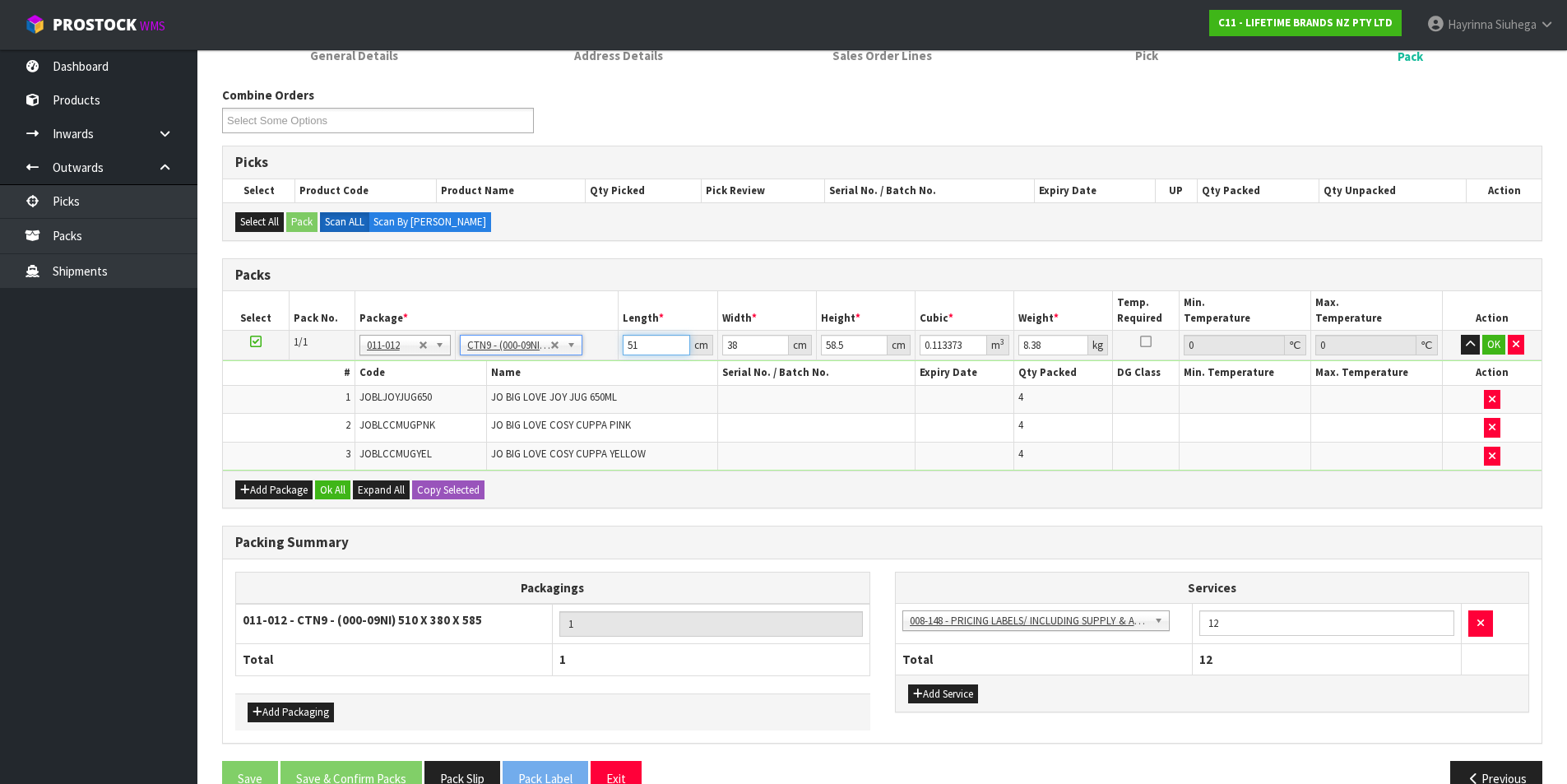
click at [627, 340] on input "51" at bounding box center [656, 344] width 66 height 21
click button "OK" at bounding box center [1494, 344] width 23 height 20
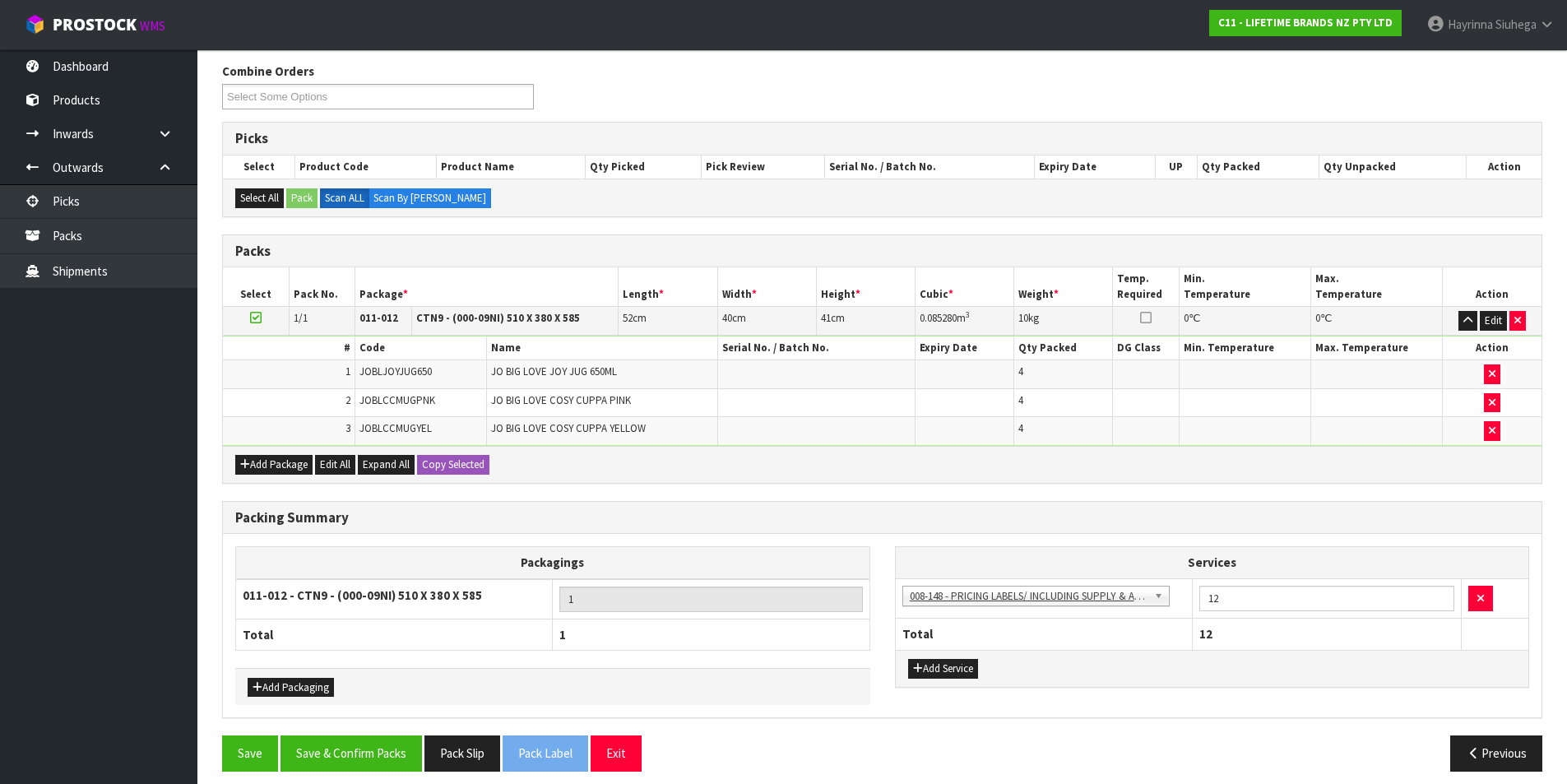
scroll to position [215, 0]
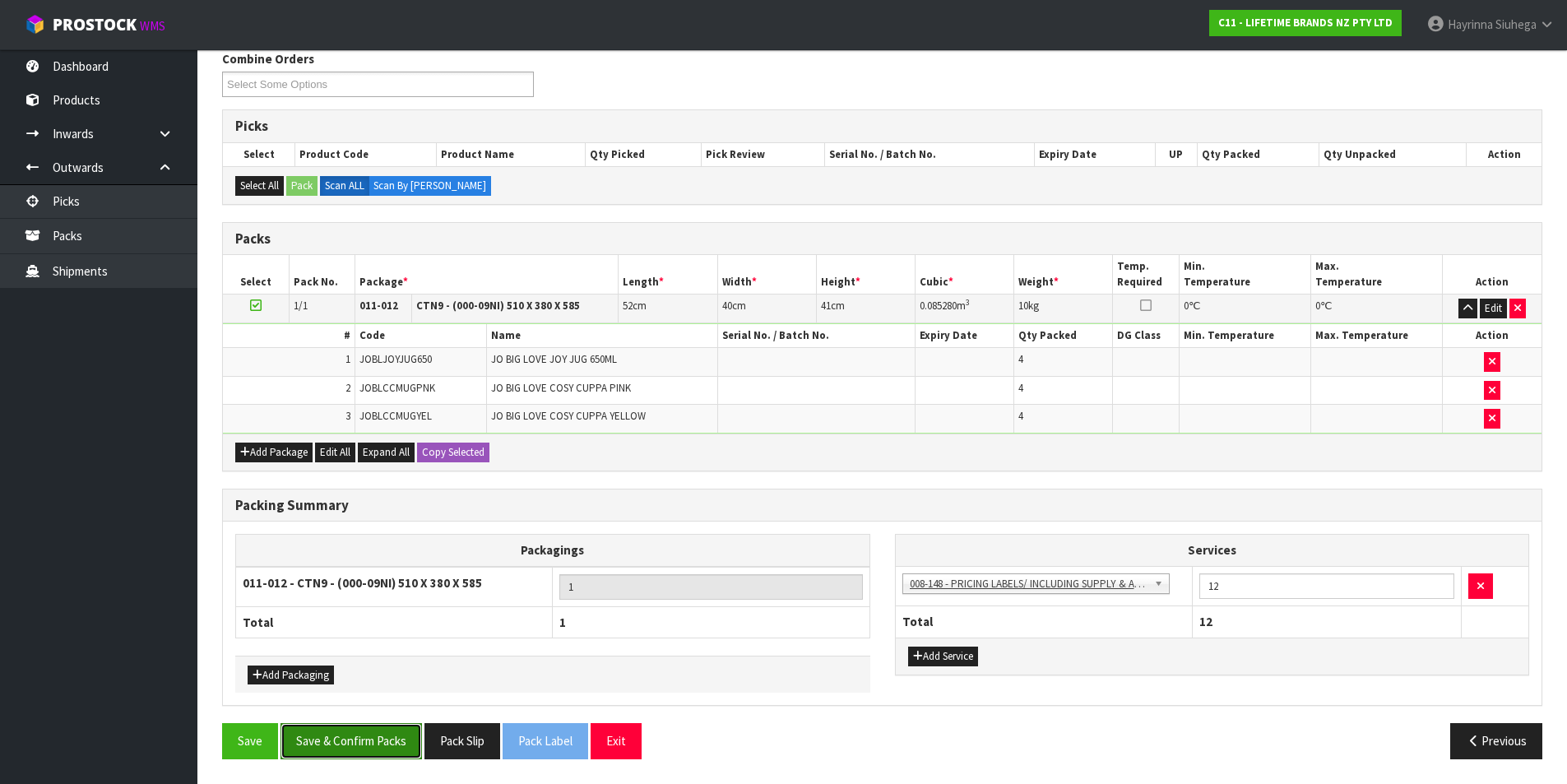
click at [388, 728] on button "Save & Confirm Packs" at bounding box center [352, 740] width 142 height 35
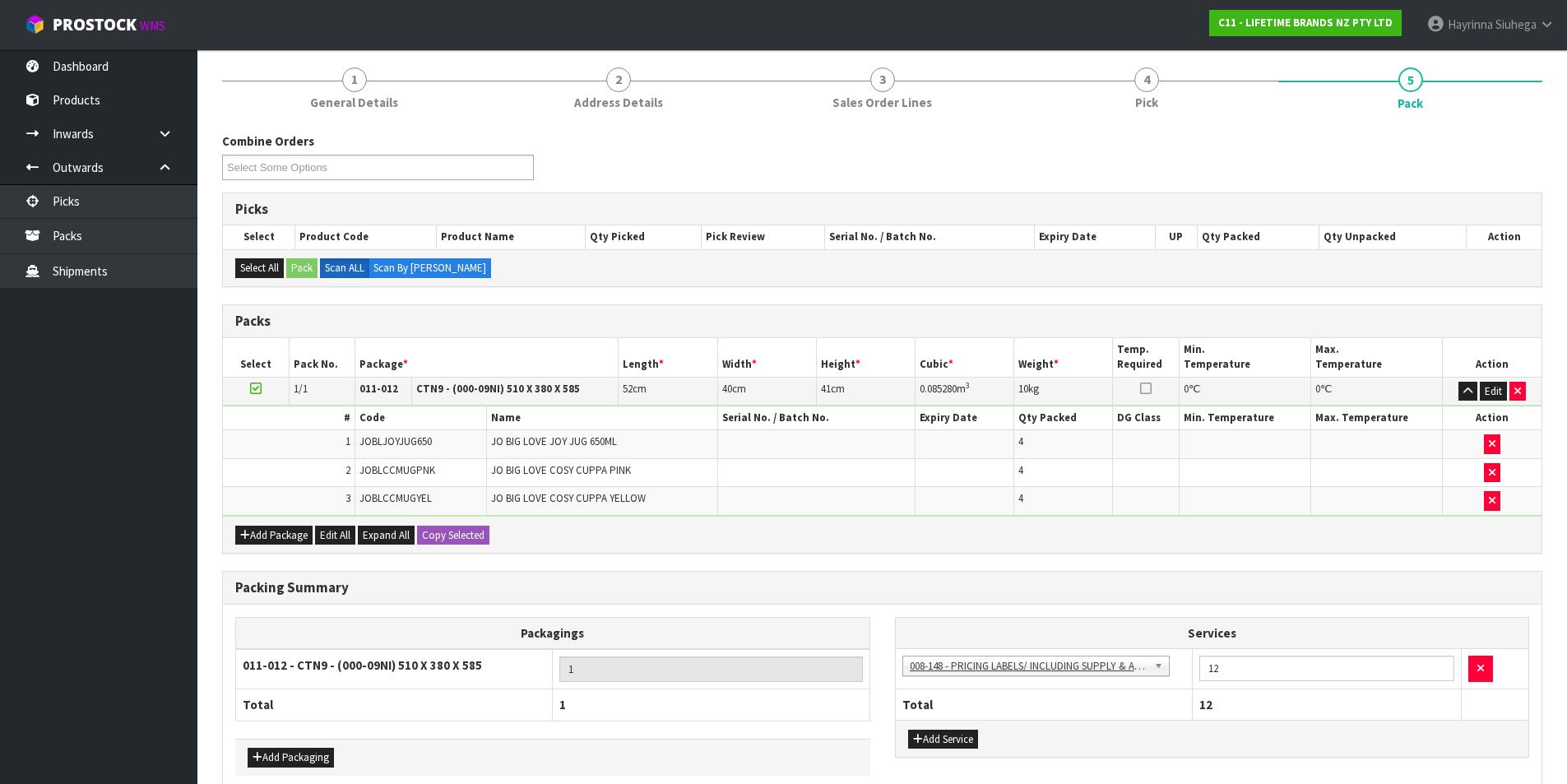
scroll to position [127, 0]
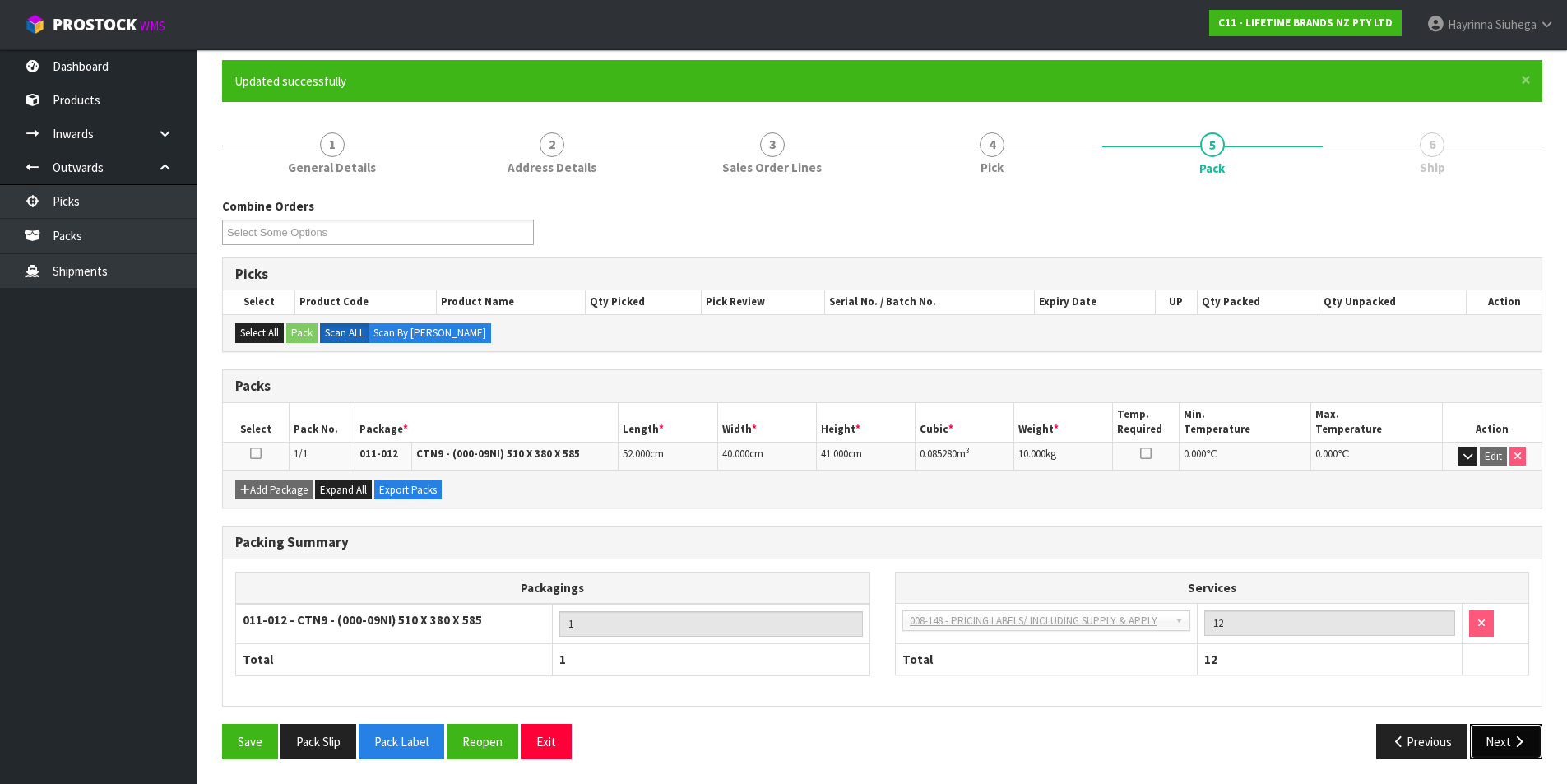
click at [1496, 739] on button "Next" at bounding box center [1506, 741] width 73 height 35
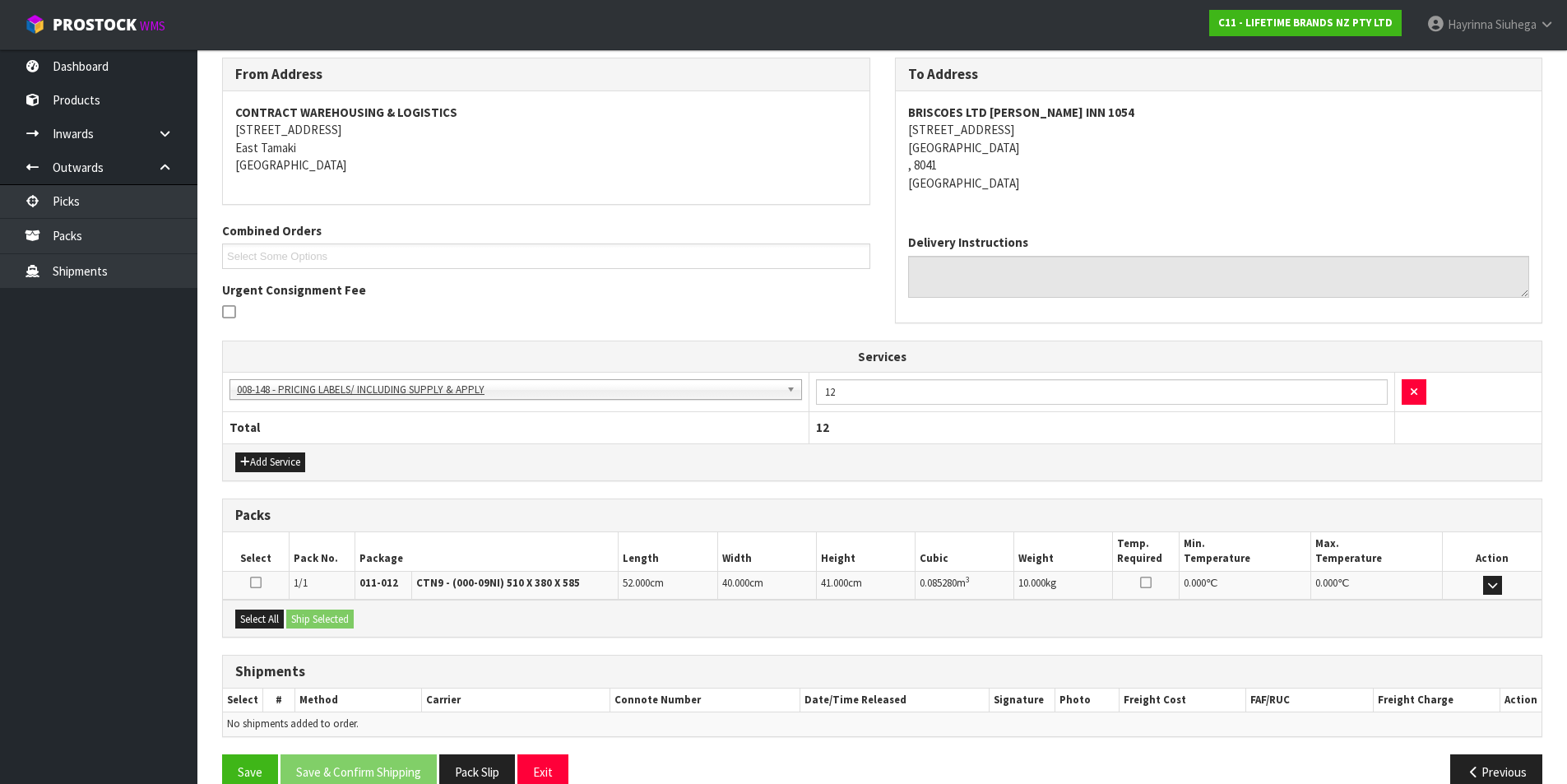
scroll to position [298, 0]
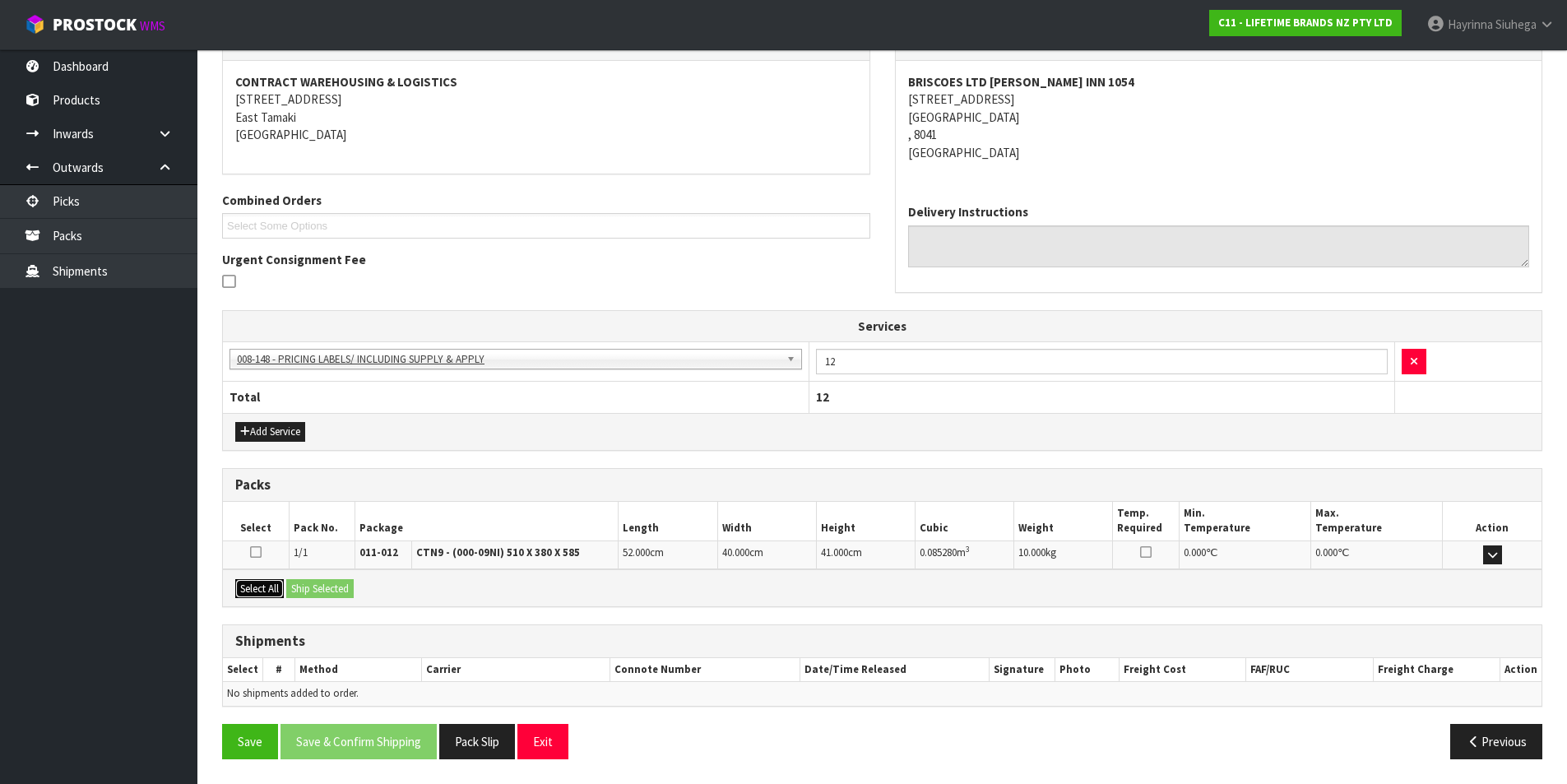
drag, startPoint x: 273, startPoint y: 592, endPoint x: 298, endPoint y: 585, distance: 26.0
click at [273, 591] on button "Select All" at bounding box center [259, 588] width 48 height 20
click at [349, 583] on button "Ship Selected" at bounding box center [320, 588] width 67 height 20
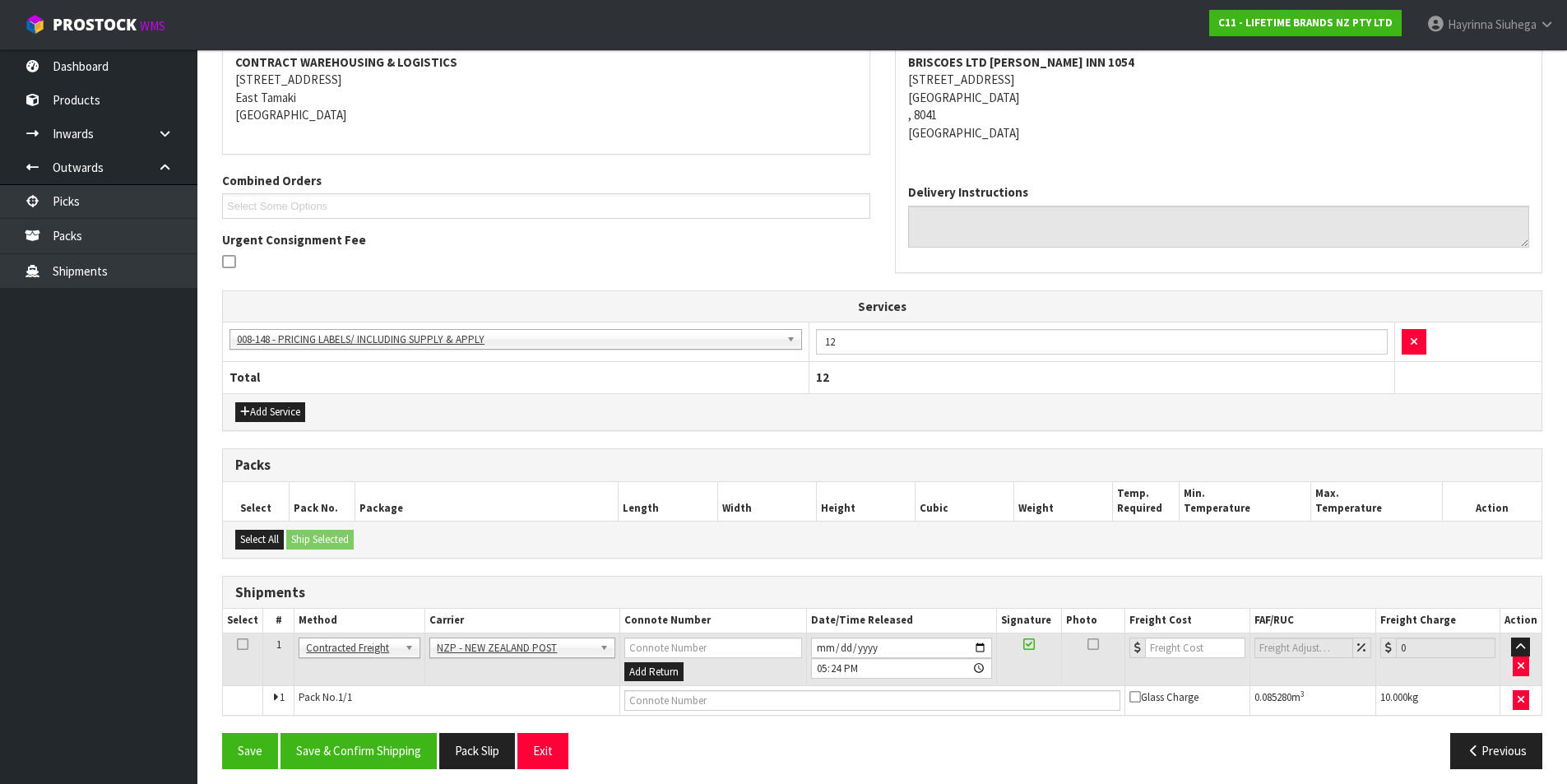
scroll to position [327, 0]
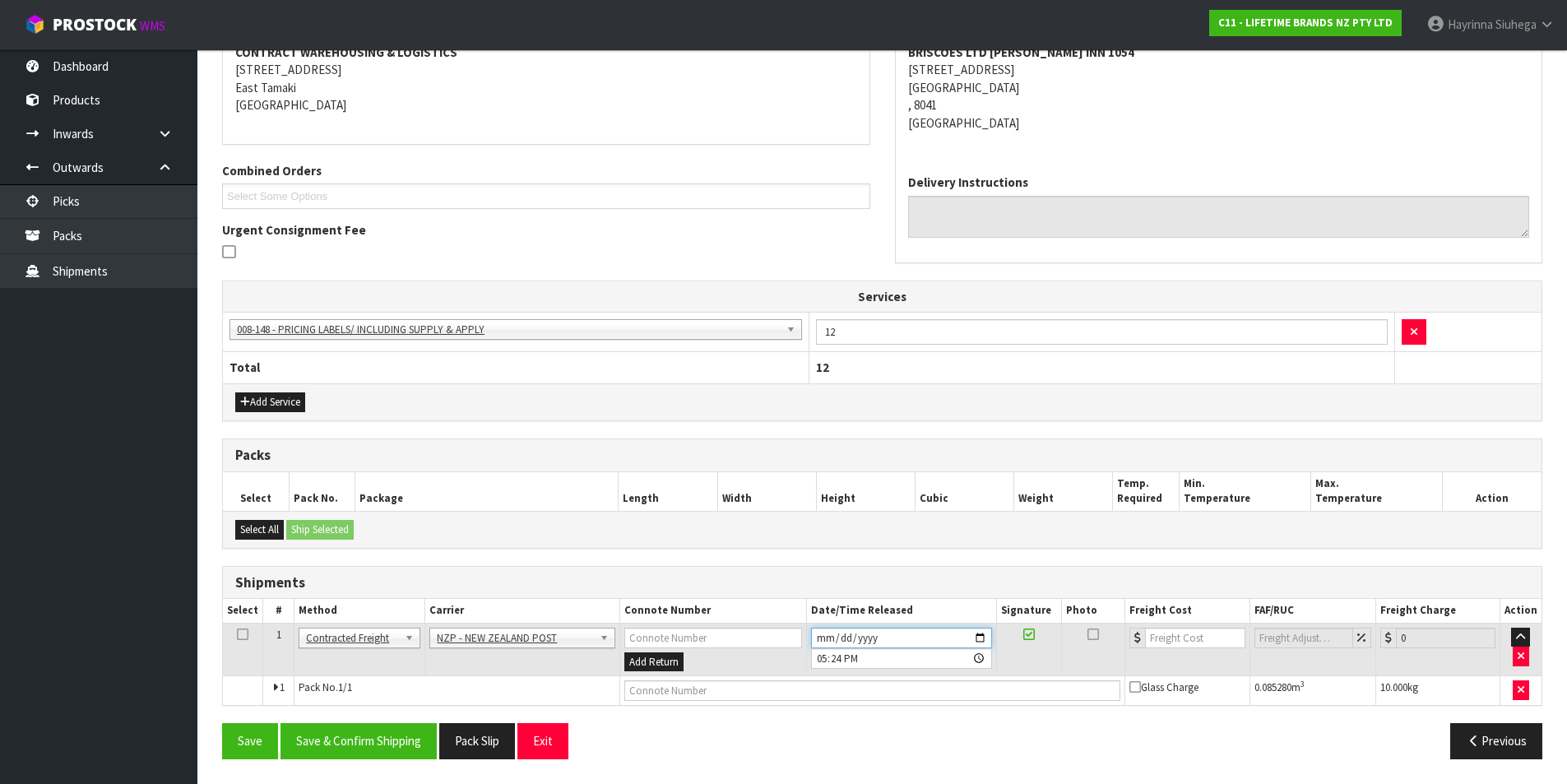
click at [822, 634] on input "[DATE]" at bounding box center [902, 637] width 181 height 21
click at [361, 736] on button "Save & Confirm Shipping" at bounding box center [359, 740] width 156 height 35
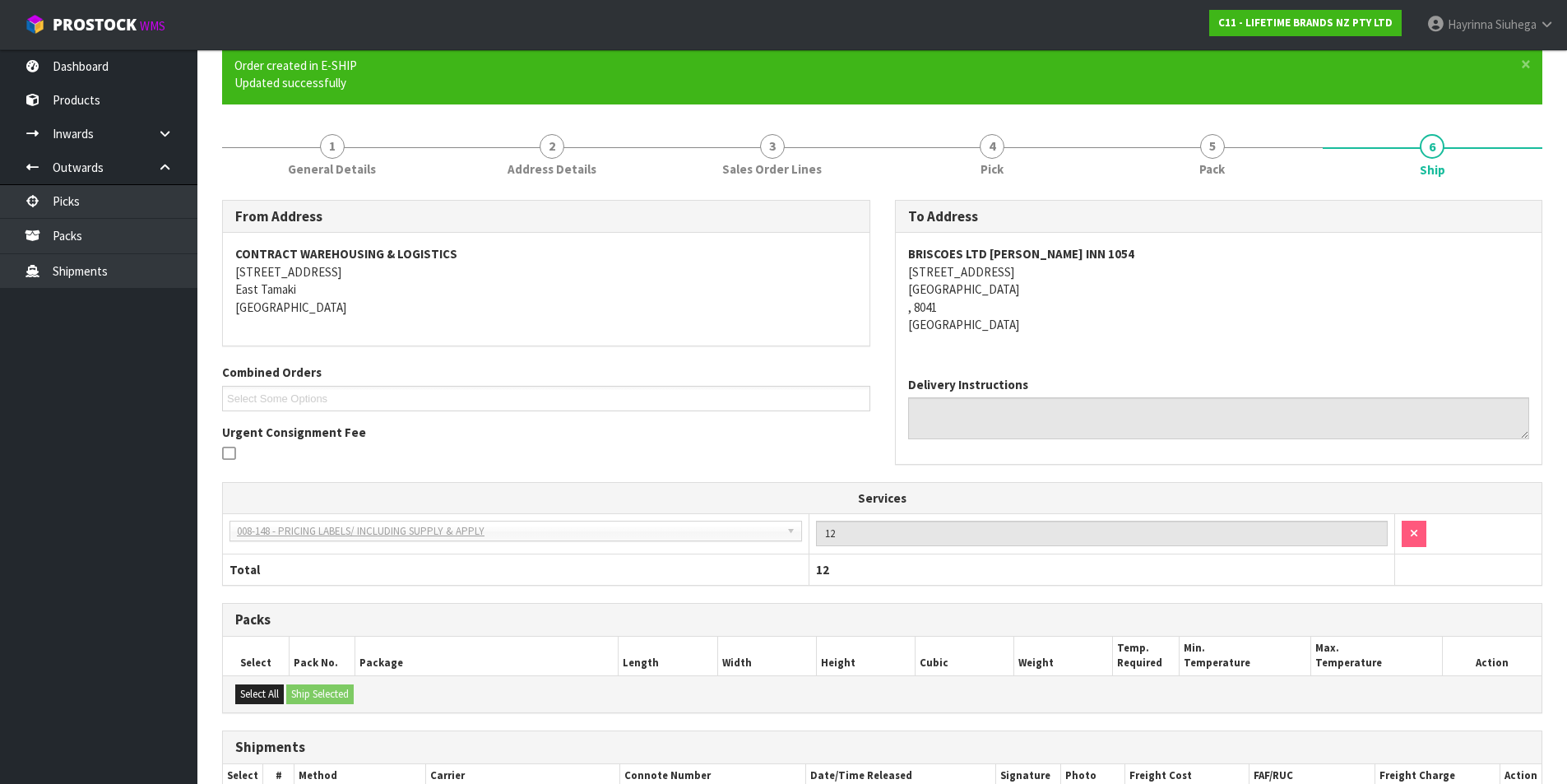
scroll to position [303, 0]
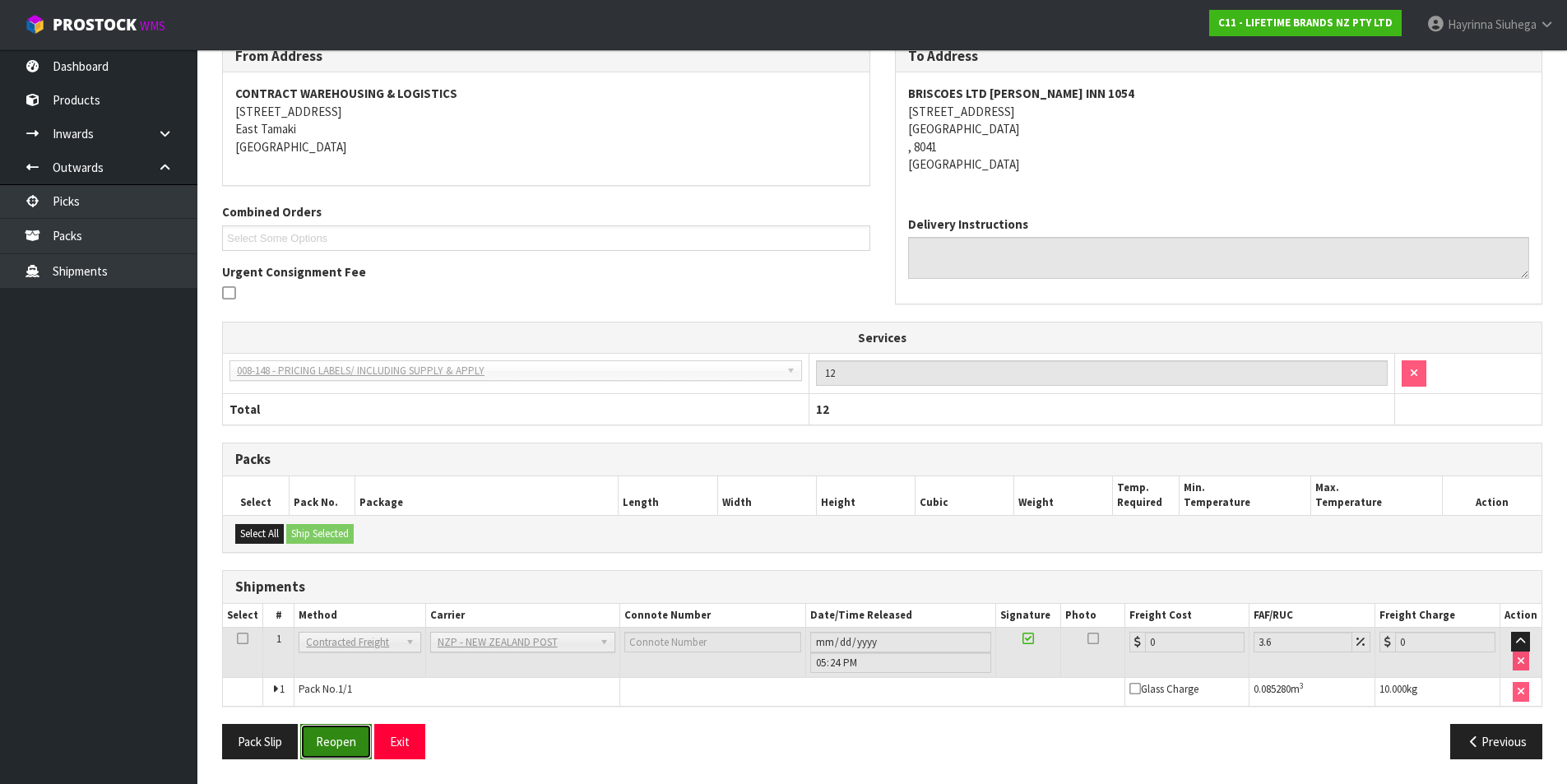
click at [340, 745] on button "Reopen" at bounding box center [337, 741] width 72 height 35
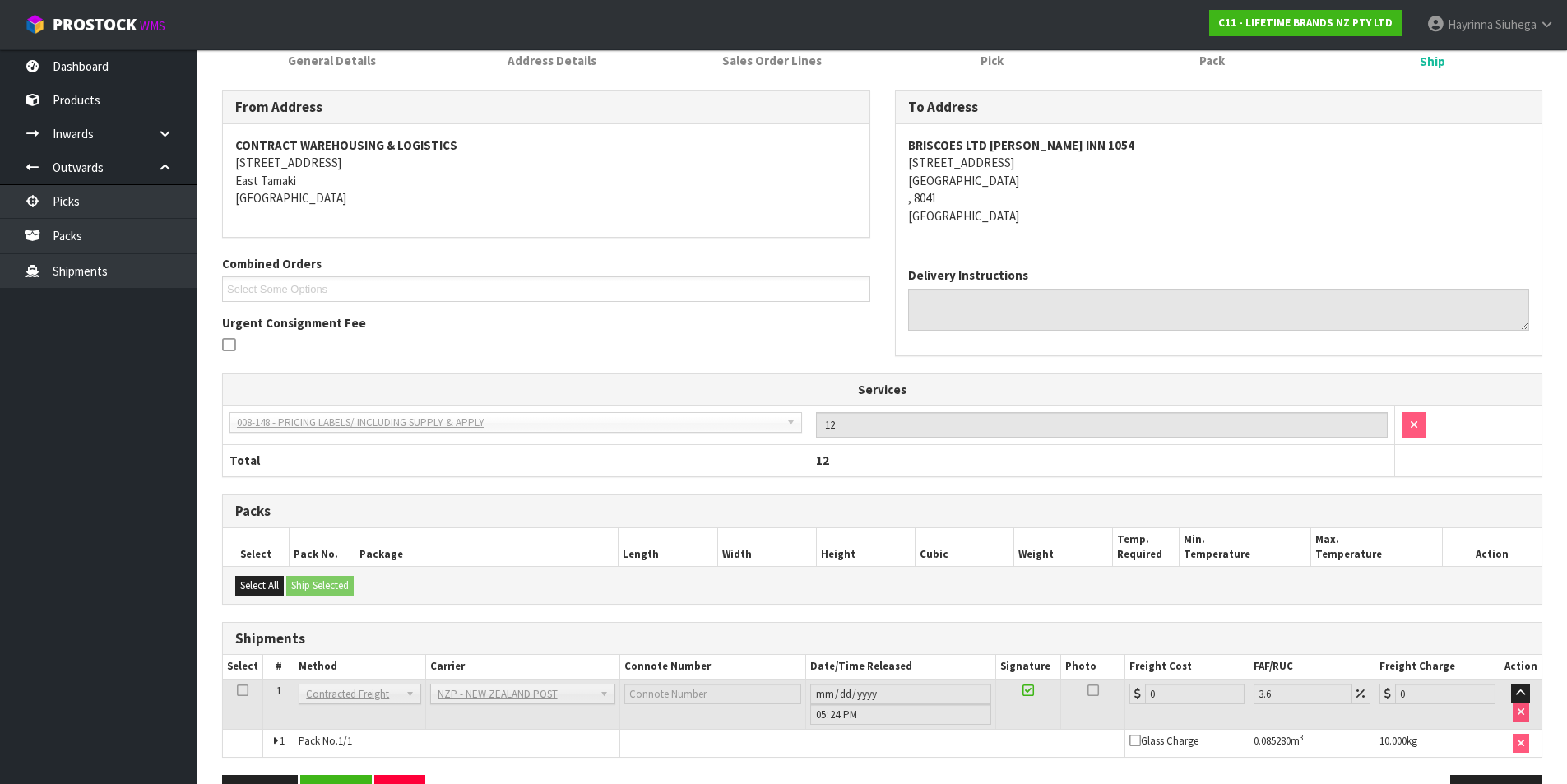
scroll to position [286, 0]
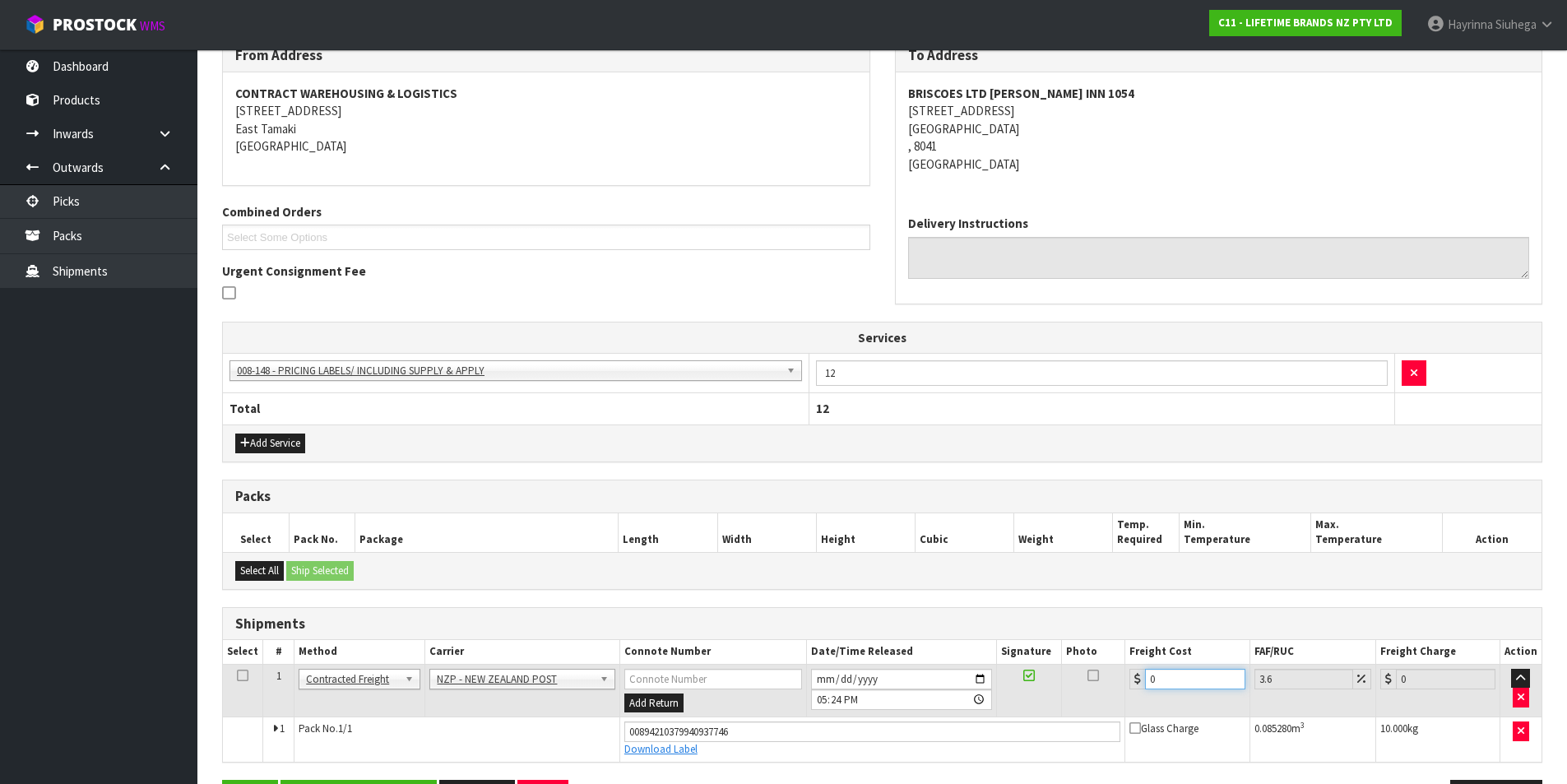
drag, startPoint x: 1168, startPoint y: 670, endPoint x: 1104, endPoint y: 674, distance: 64.1
click at [1104, 674] on tr "1 Client Local Pickup Customer Local Pickup Company Freight Contracted Freight …" at bounding box center [882, 691] width 1319 height 54
click at [223, 780] on button "Save" at bounding box center [250, 797] width 56 height 35
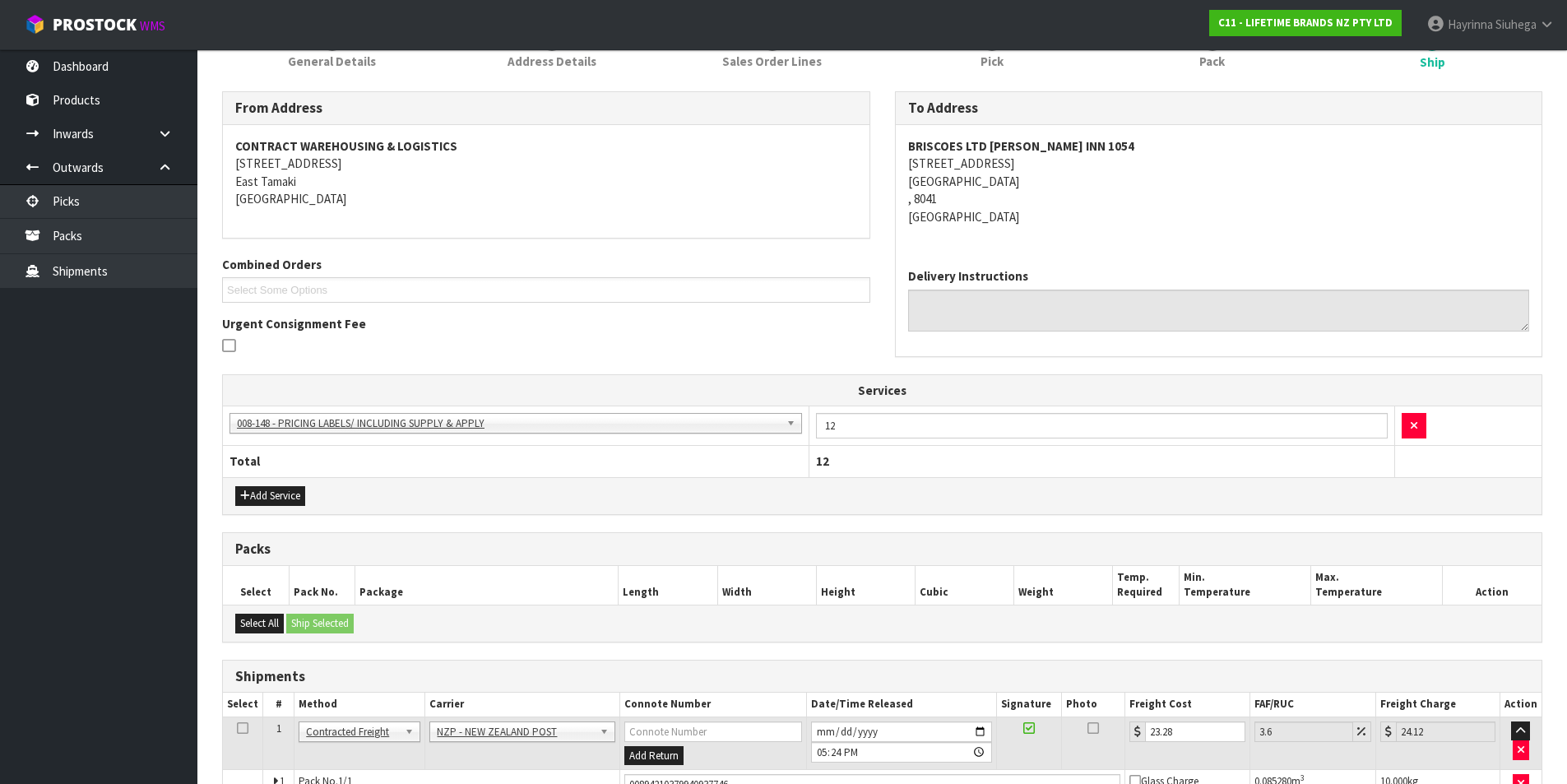
scroll to position [342, 0]
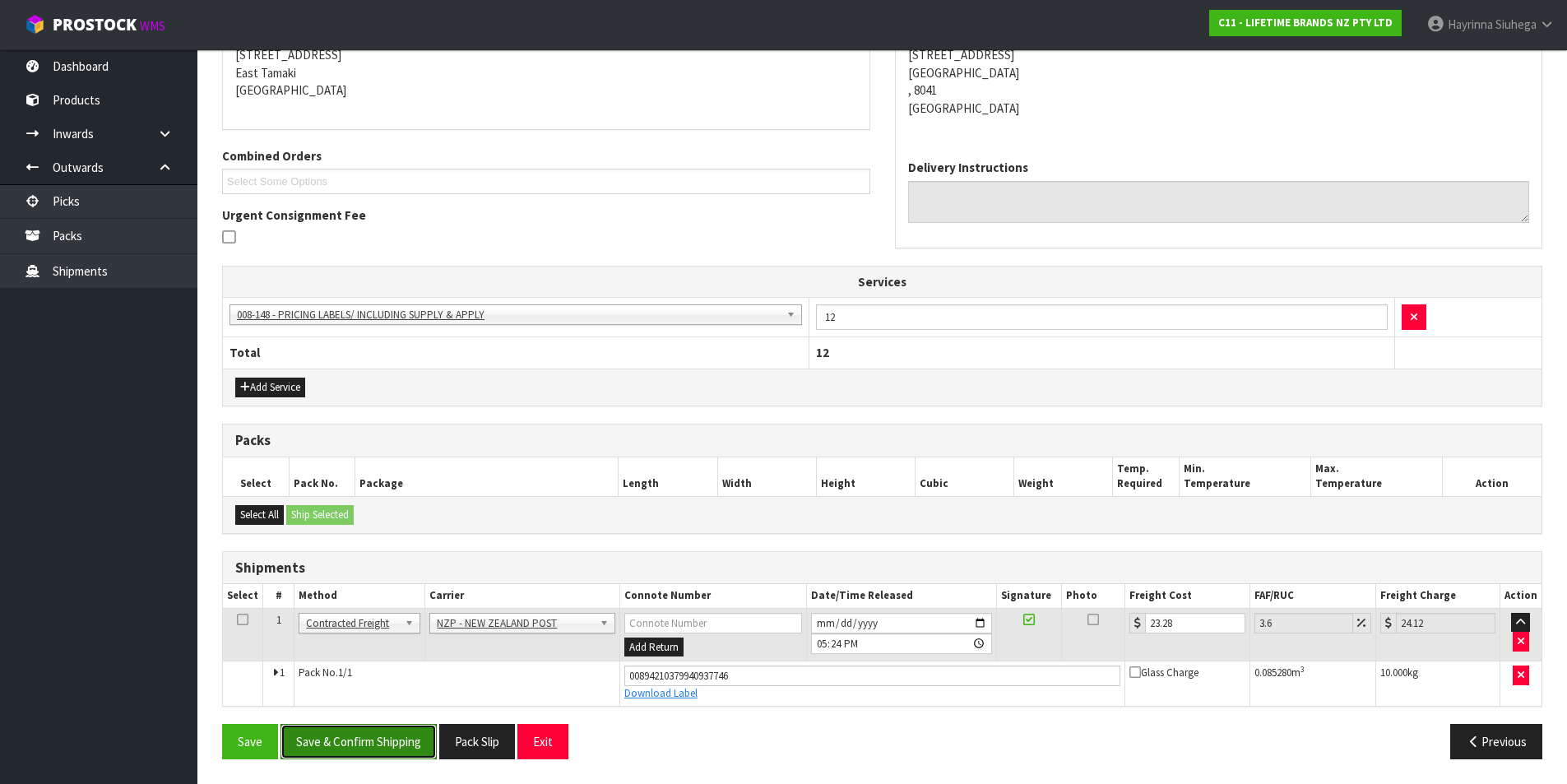
click at [416, 747] on button "Save & Confirm Shipping" at bounding box center [359, 741] width 156 height 35
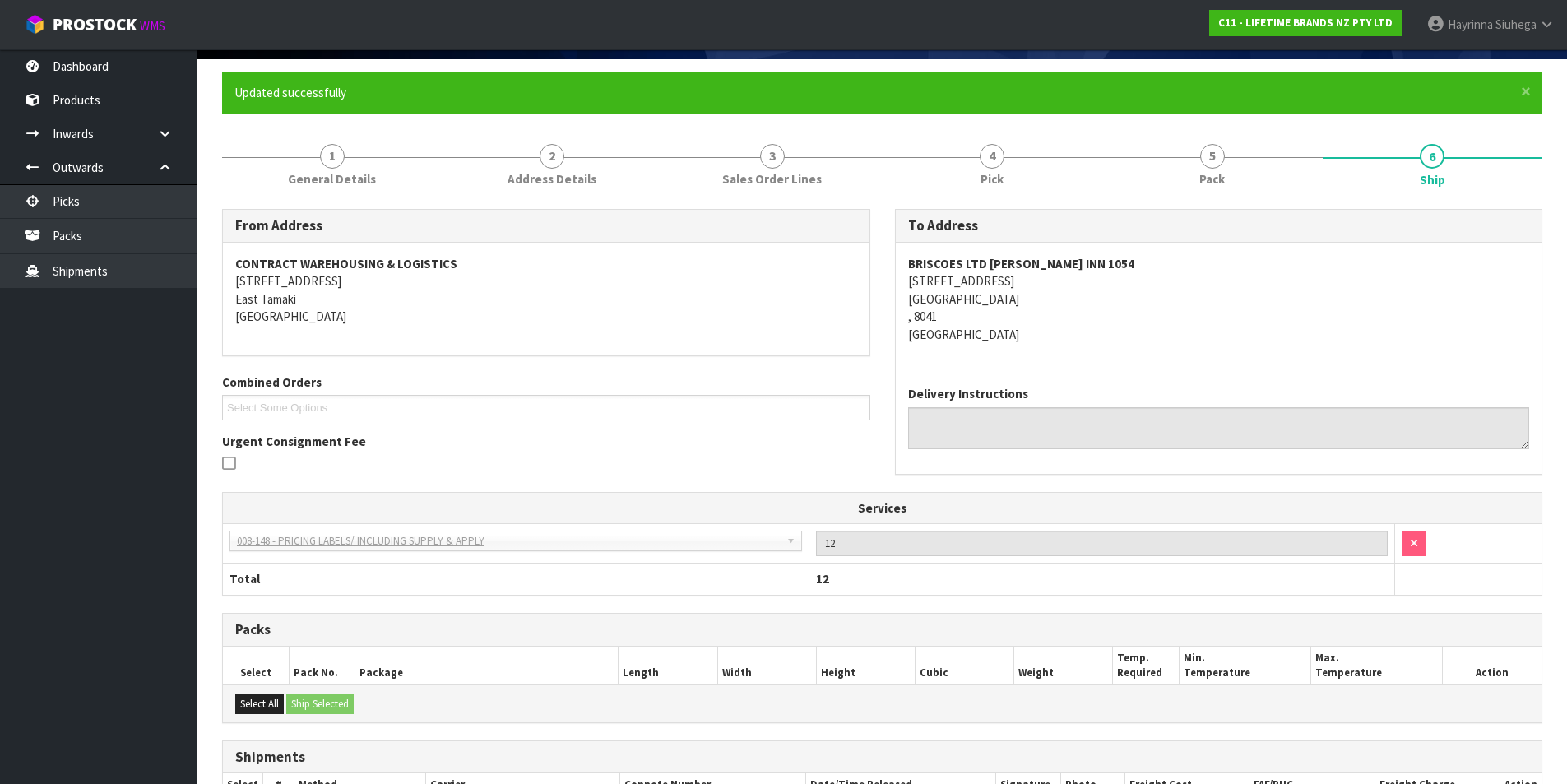
scroll to position [0, 0]
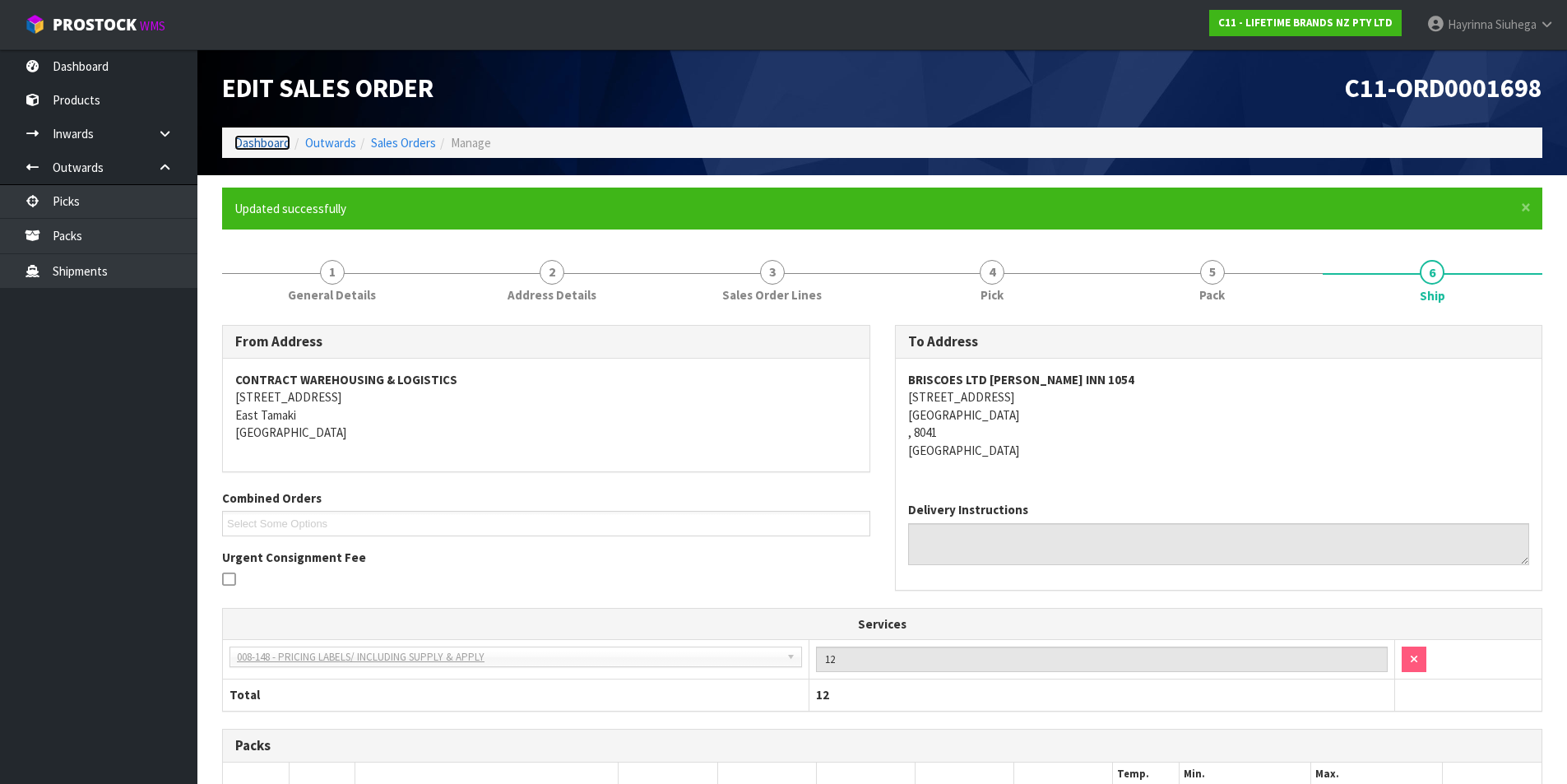
click at [279, 141] on link "Dashboard" at bounding box center [262, 142] width 56 height 15
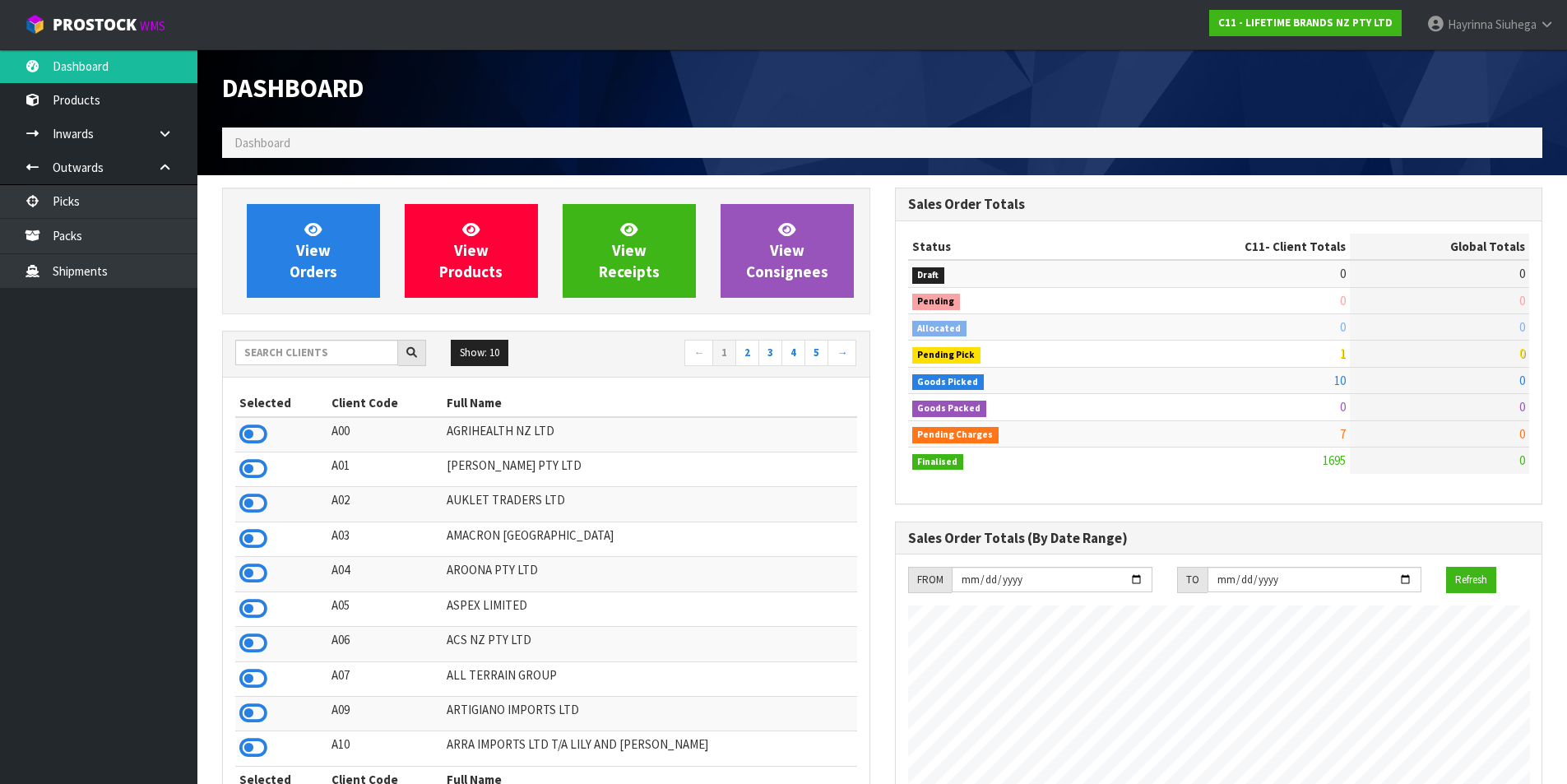
scroll to position [1246, 672]
click at [1510, 22] on span "Siuhega" at bounding box center [1517, 23] width 41 height 15
click at [1492, 57] on link "Logout" at bounding box center [1501, 65] width 130 height 22
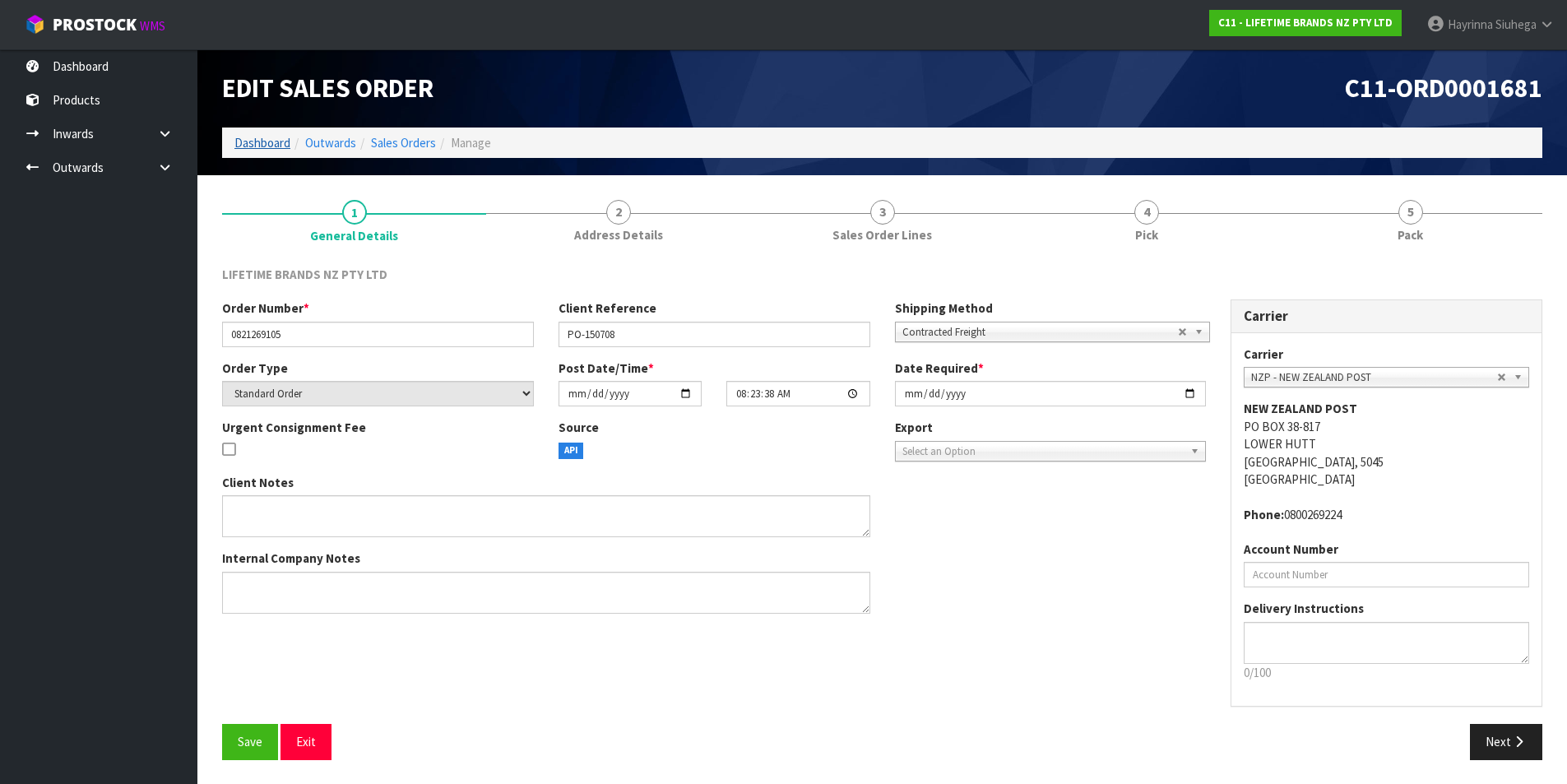
click at [242, 148] on li "Dashboard" at bounding box center [262, 142] width 56 height 17
click at [249, 144] on link "Dashboard" at bounding box center [262, 142] width 56 height 15
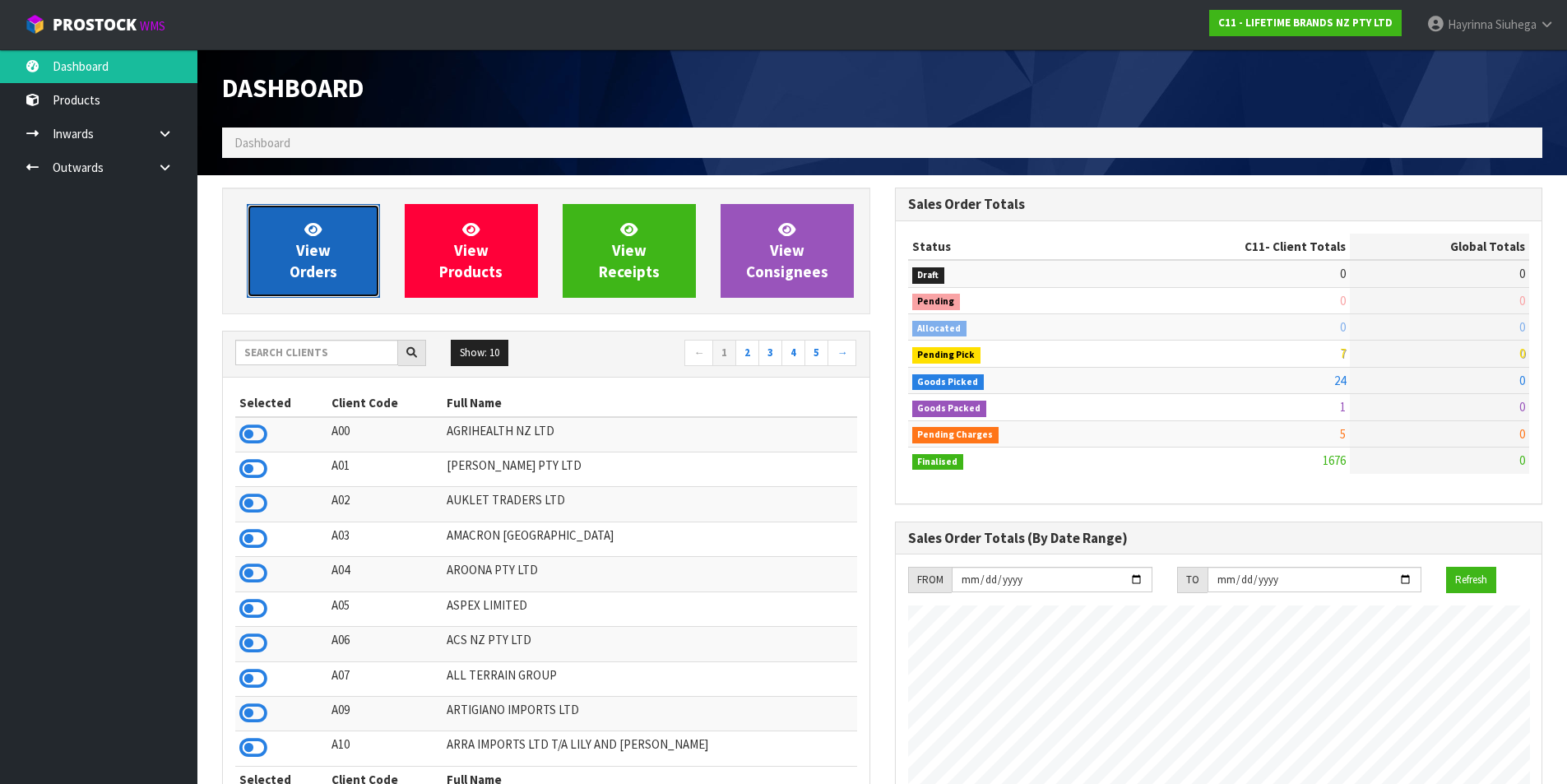
click at [335, 243] on link "View Orders" at bounding box center [313, 250] width 134 height 94
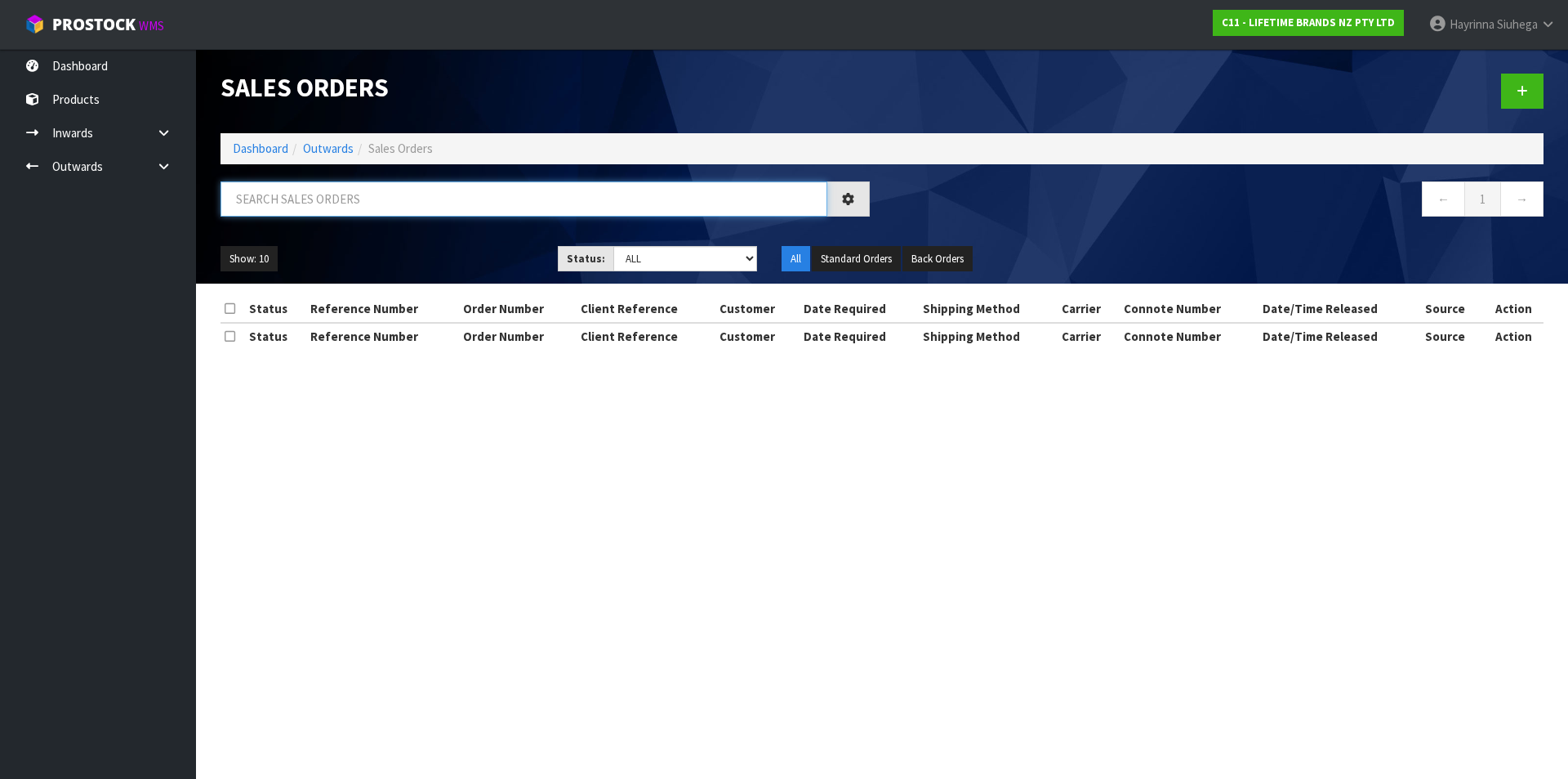
click at [376, 199] on input "text" at bounding box center [524, 199] width 607 height 35
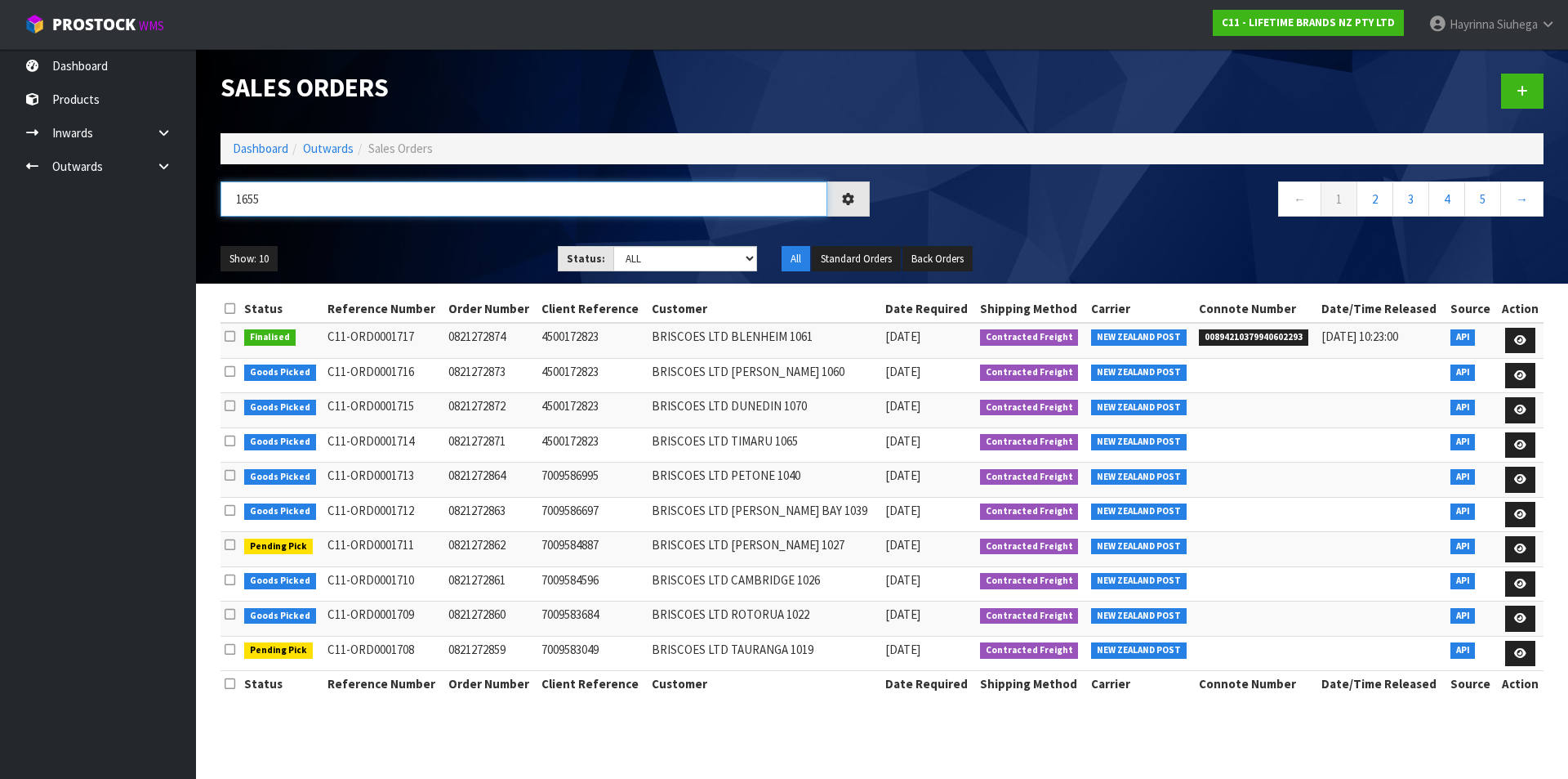
type input "1655"
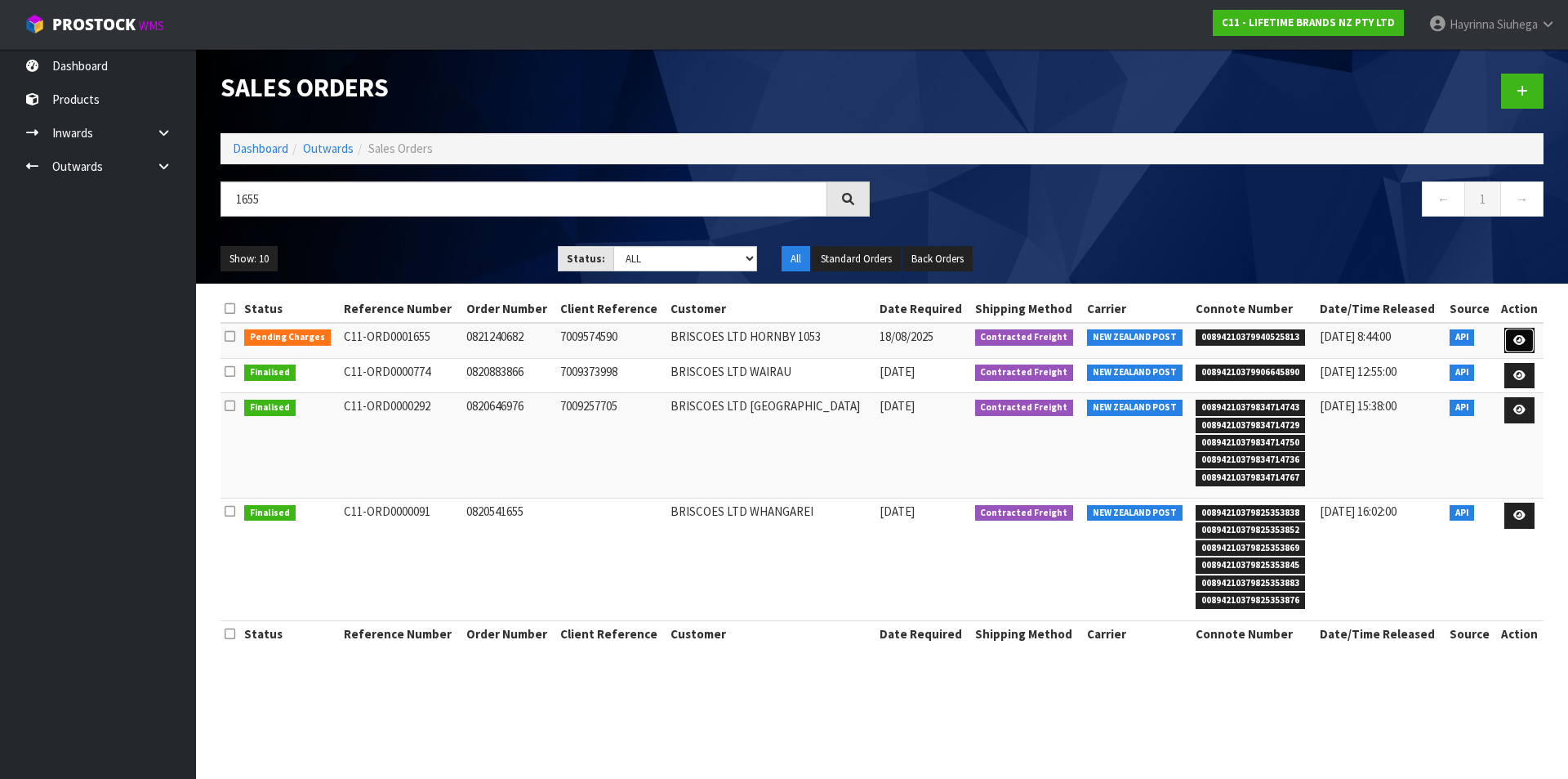
click at [1515, 337] on icon at bounding box center [1520, 340] width 12 height 11
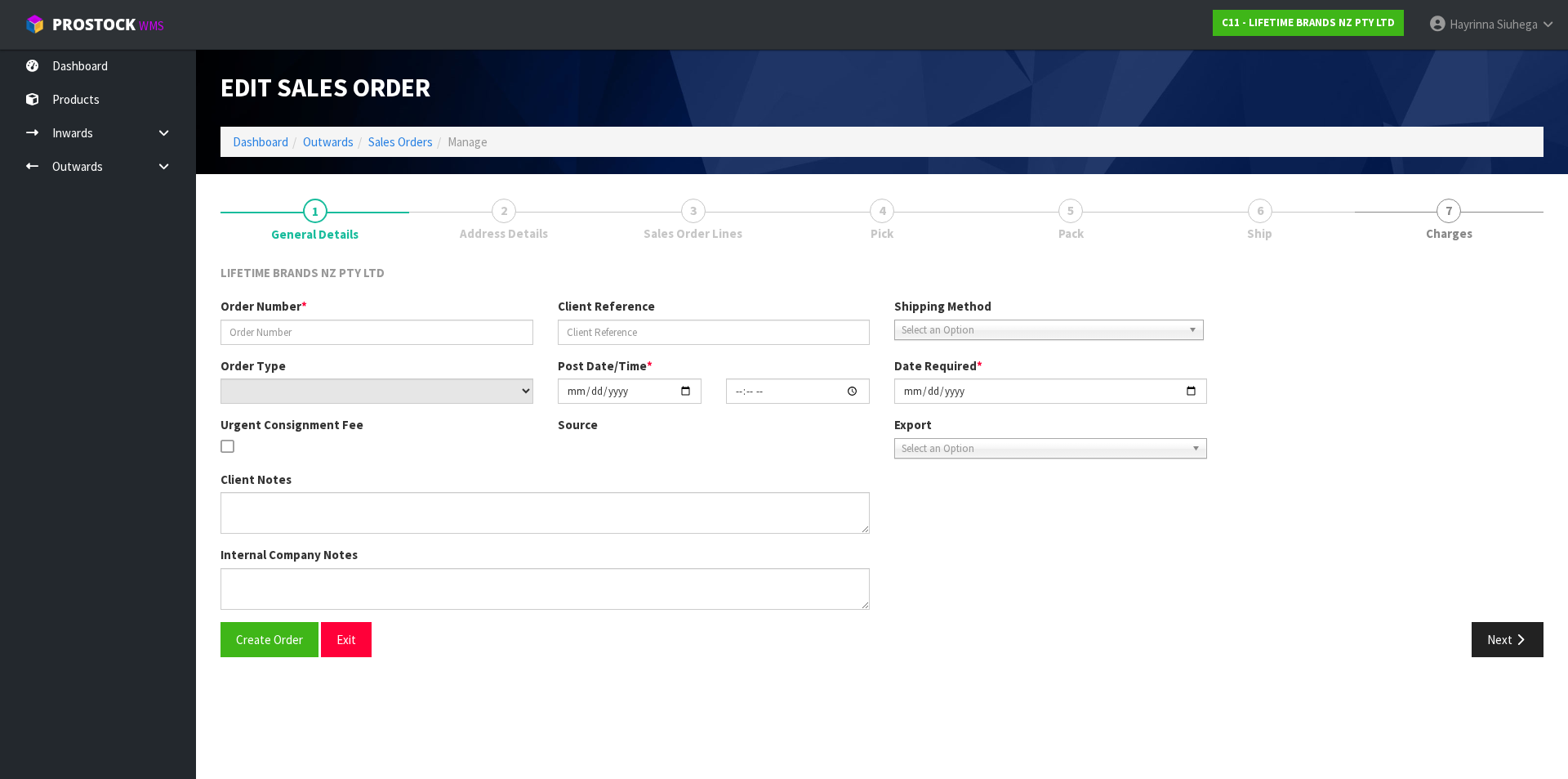
type input "0821240682"
type input "7009574590"
select select "number:0"
type input "2025-08-11"
type input "15:33:20.000"
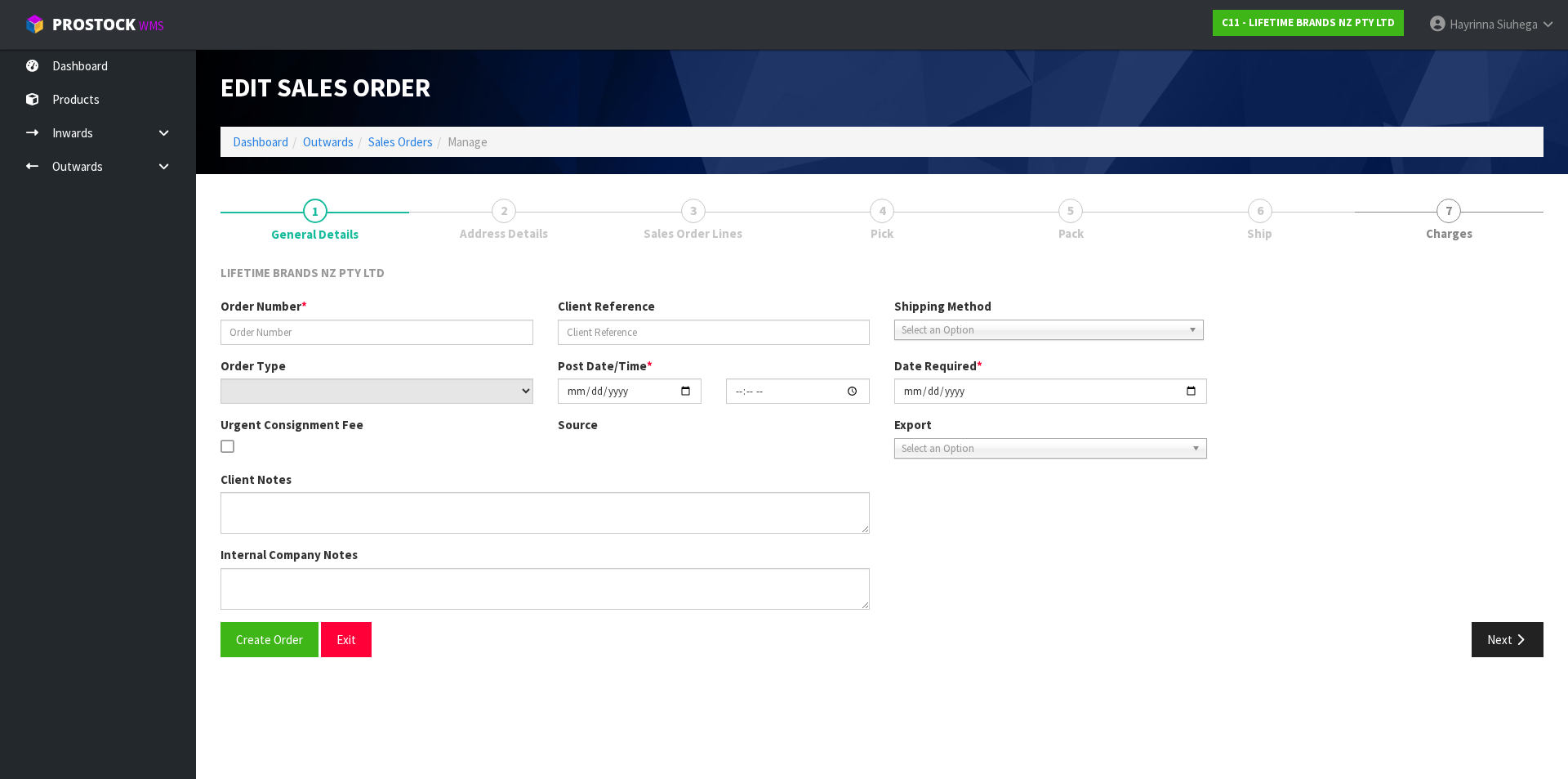
type input "[DATE]"
type textarea "REMOVED- NO LABEL - KES001OHOBW"
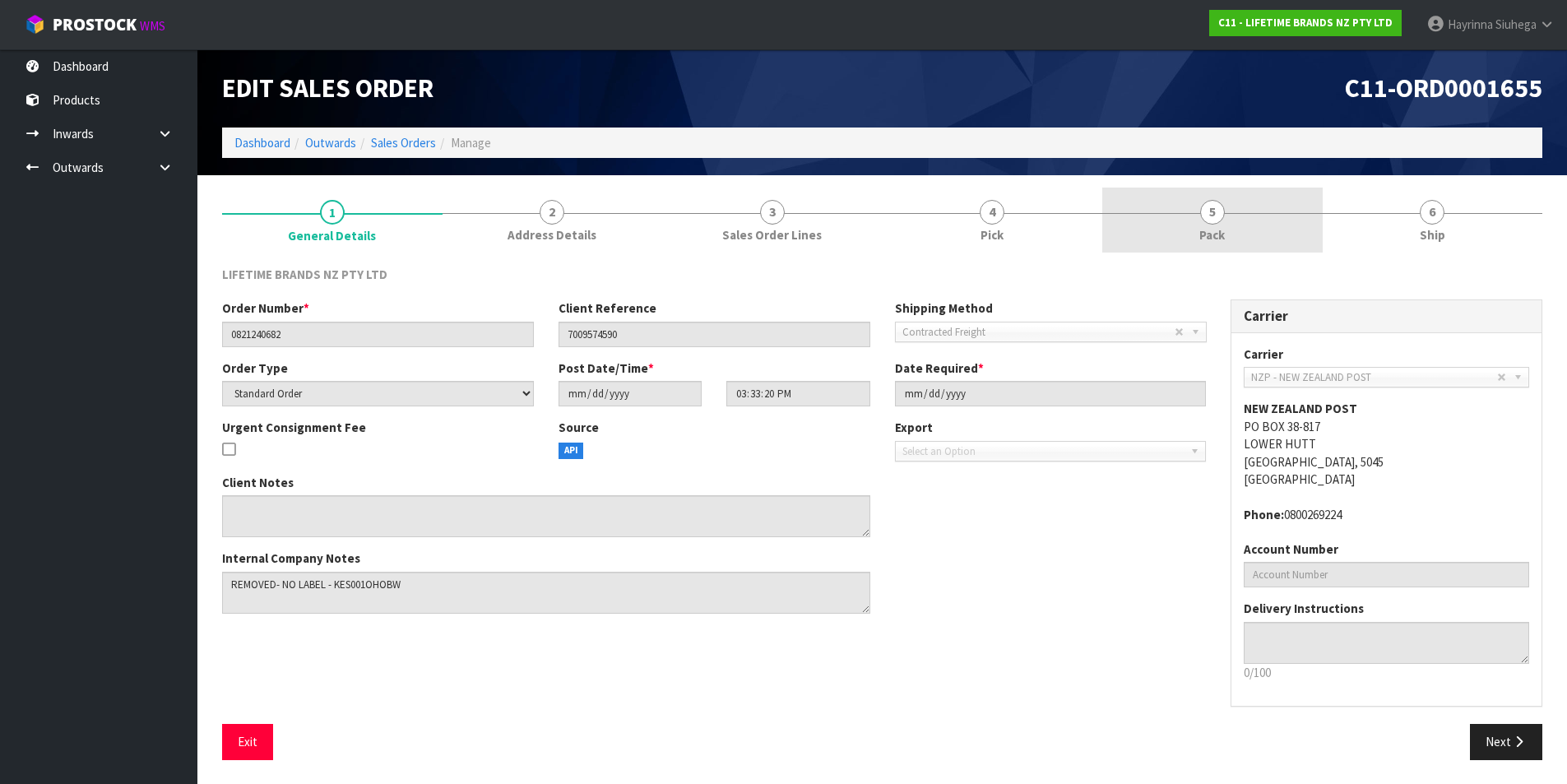
click at [1270, 223] on link "5 Pack" at bounding box center [1212, 220] width 221 height 65
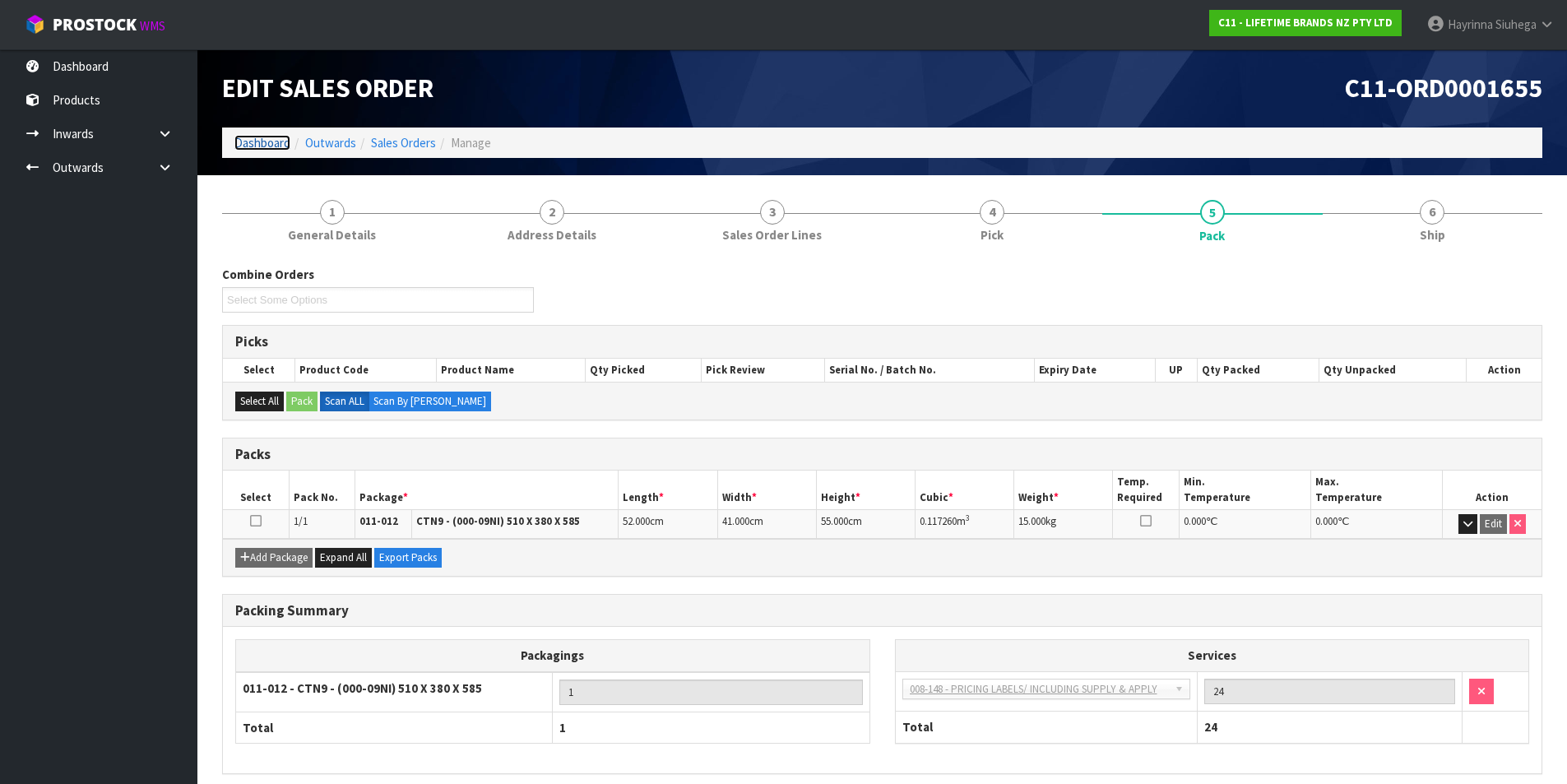
click at [260, 139] on link "Dashboard" at bounding box center [262, 142] width 56 height 15
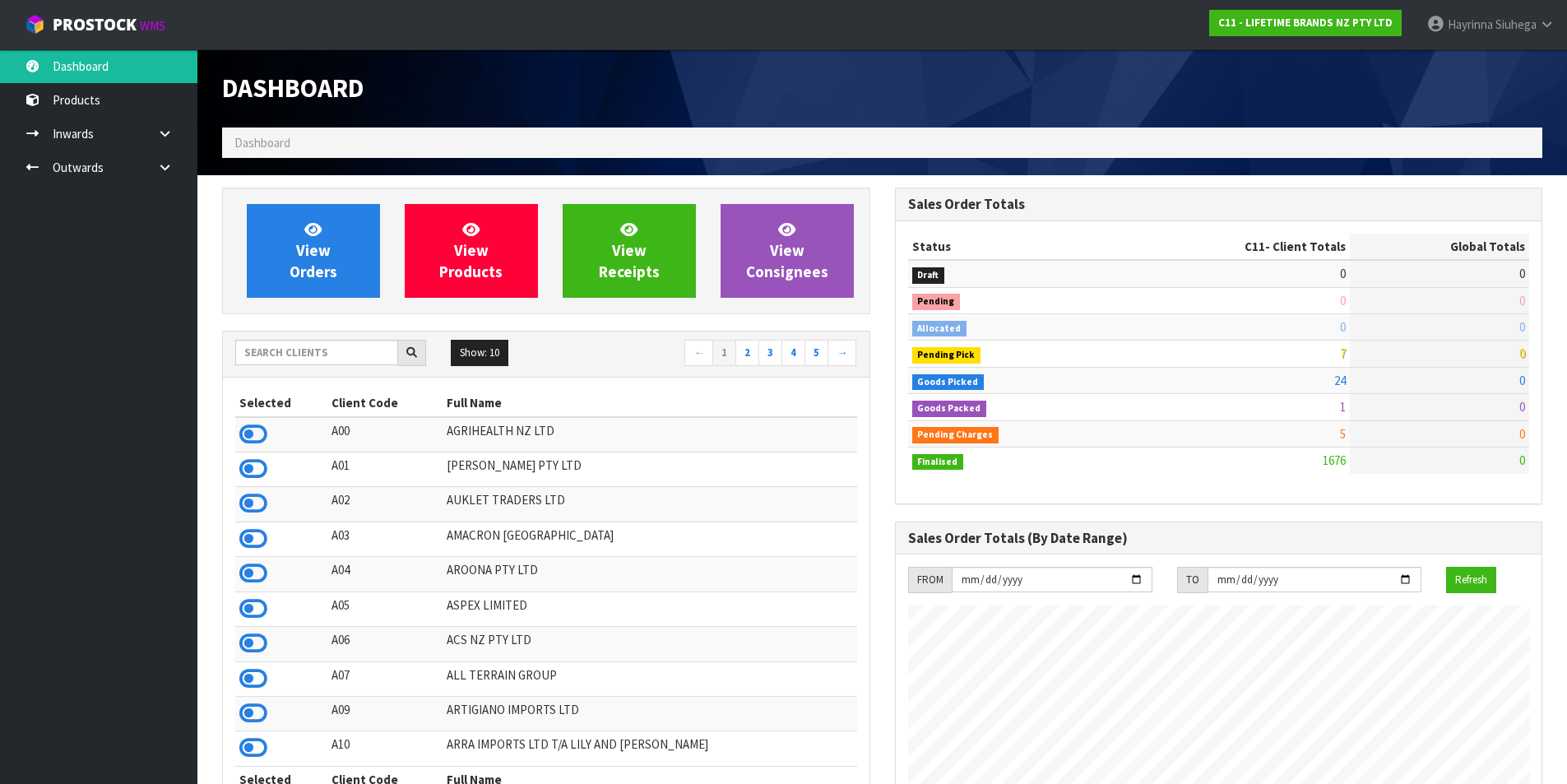
scroll to position [1246, 672]
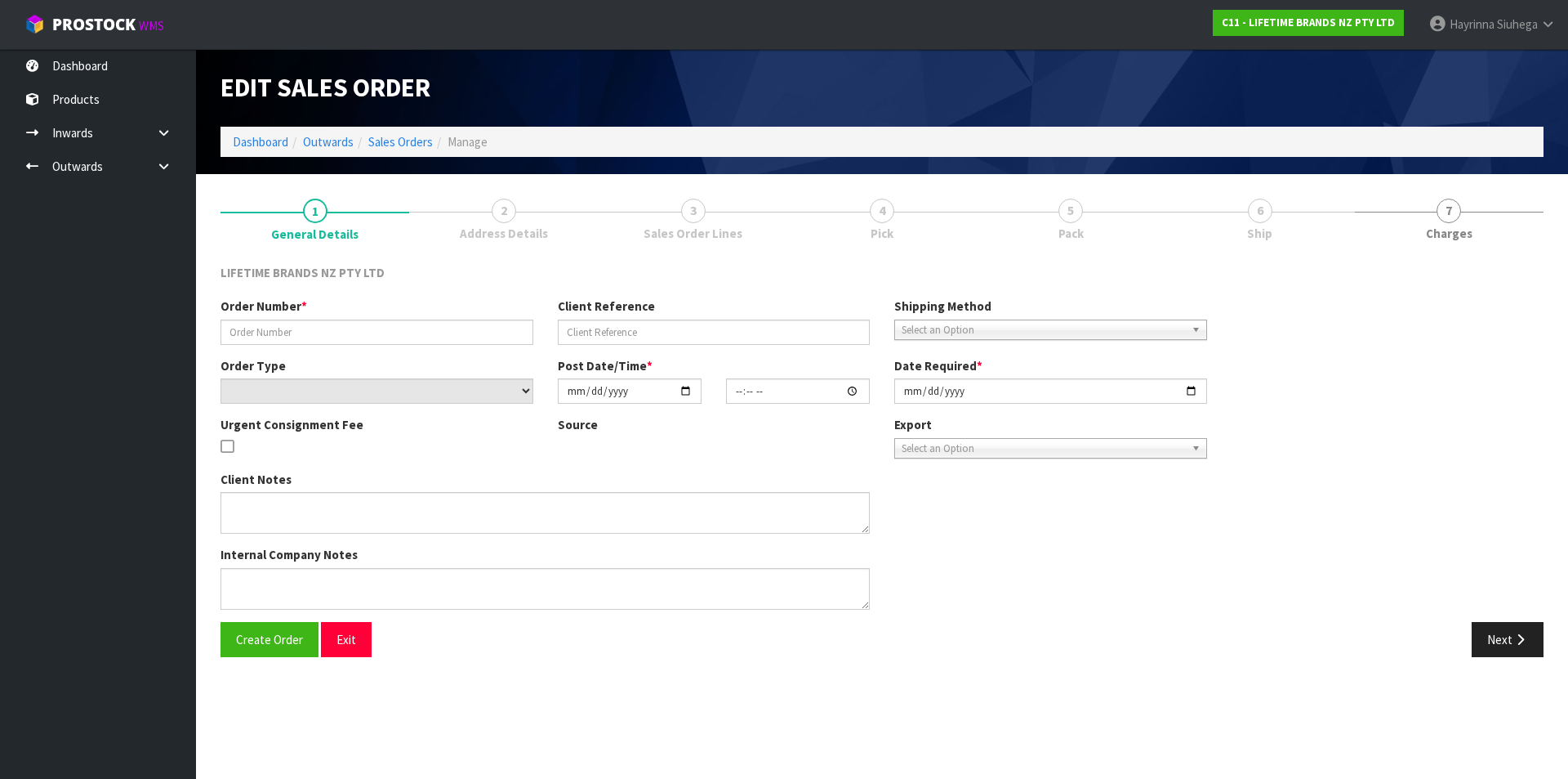
type input "0821272853"
type input "7009581495"
select select "number:0"
type input "[DATE]"
type input "12:58:33.000"
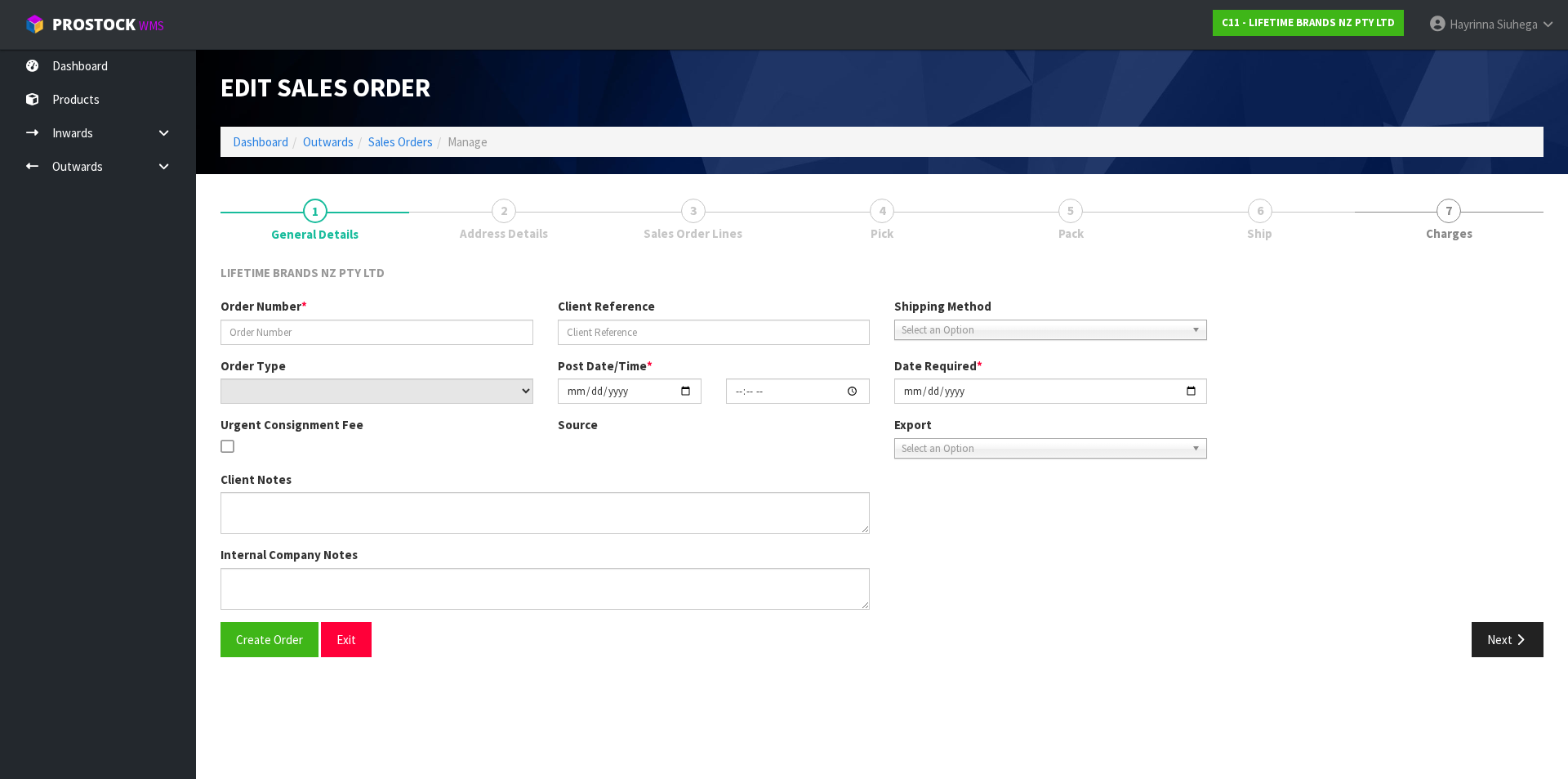
type input "[DATE]"
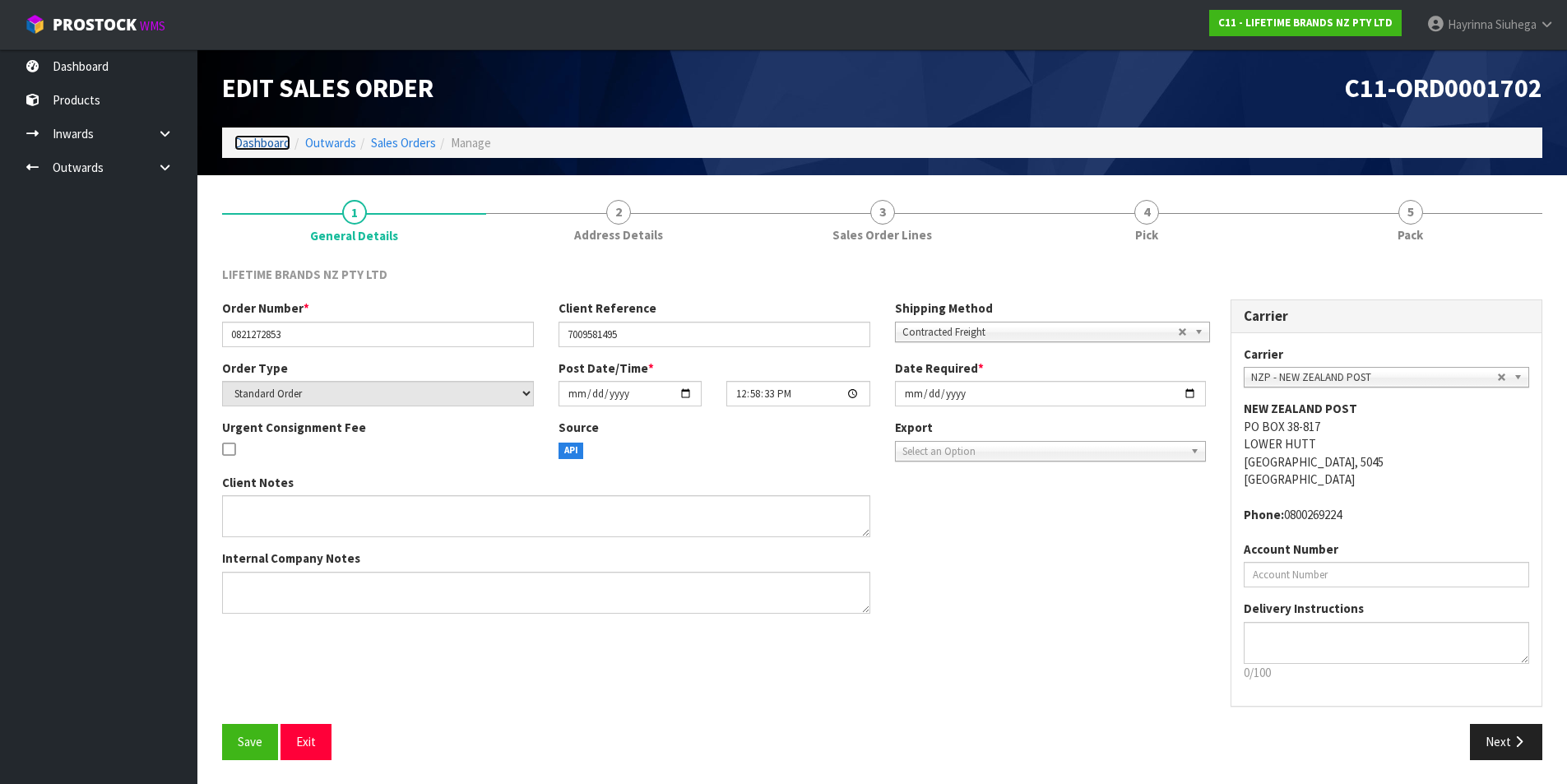
click at [267, 135] on link "Dashboard" at bounding box center [262, 142] width 56 height 15
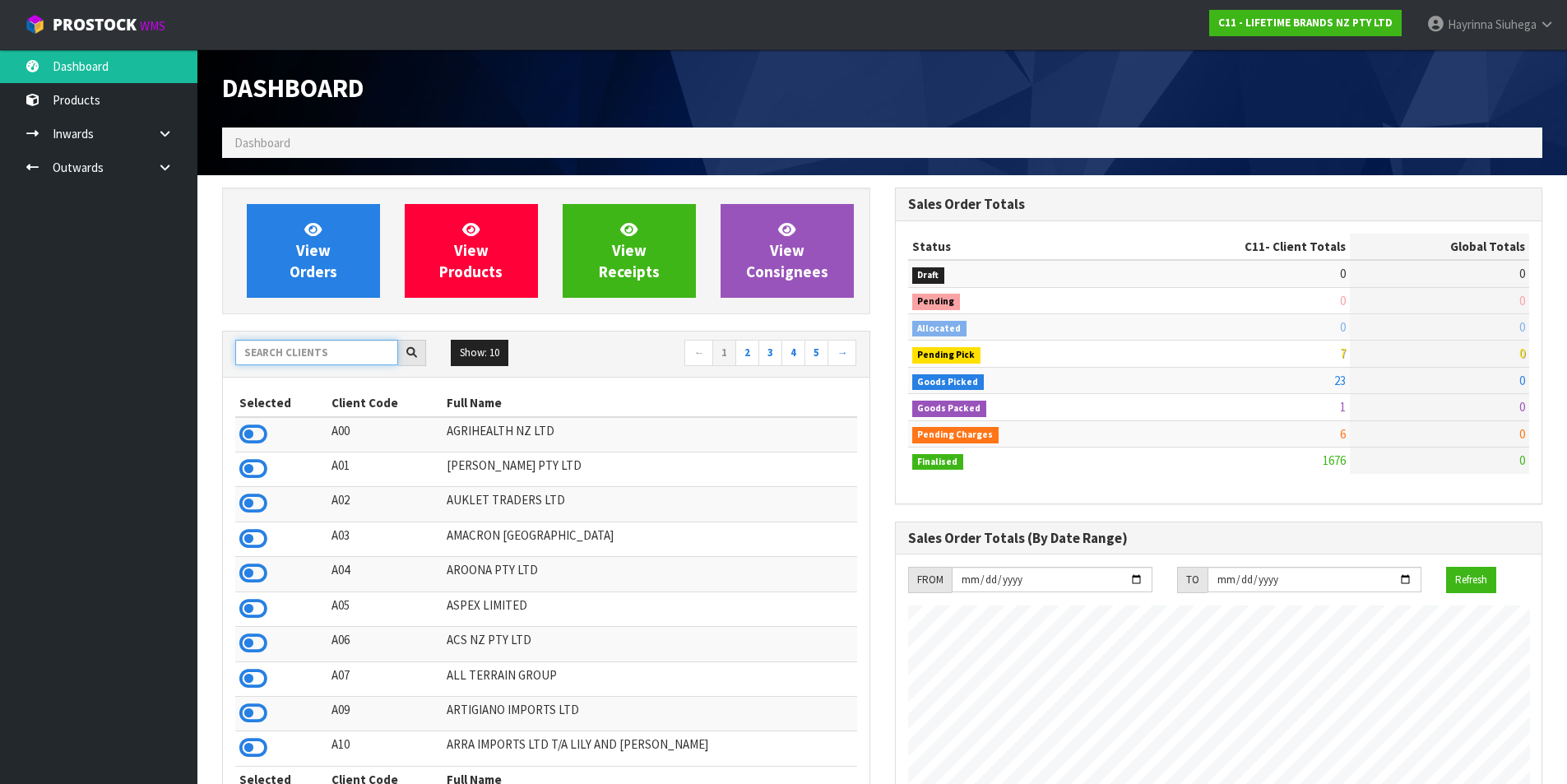
click at [326, 362] on input "text" at bounding box center [317, 353] width 163 height 25
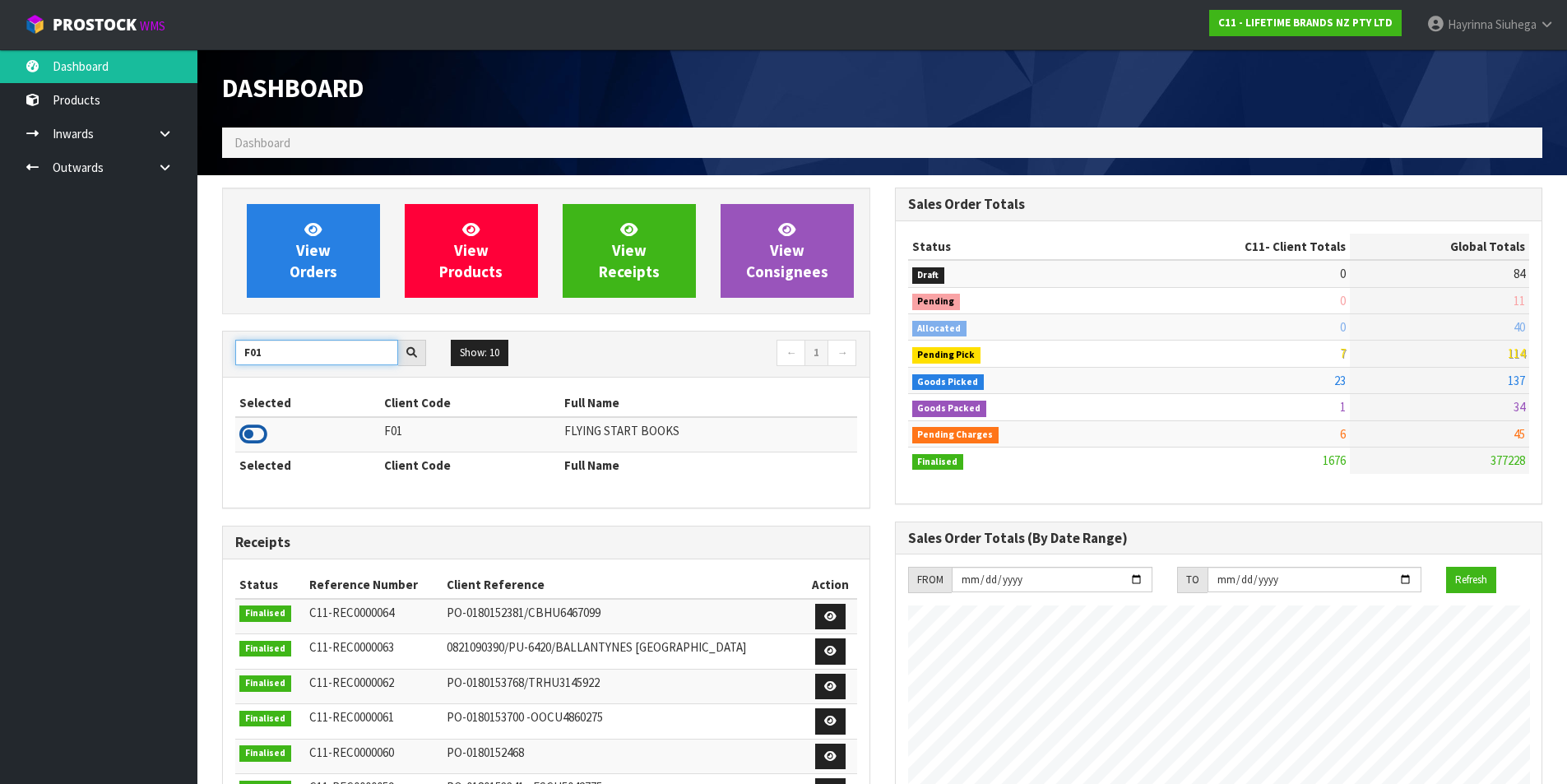
type input "F01"
click at [260, 442] on icon at bounding box center [253, 434] width 28 height 25
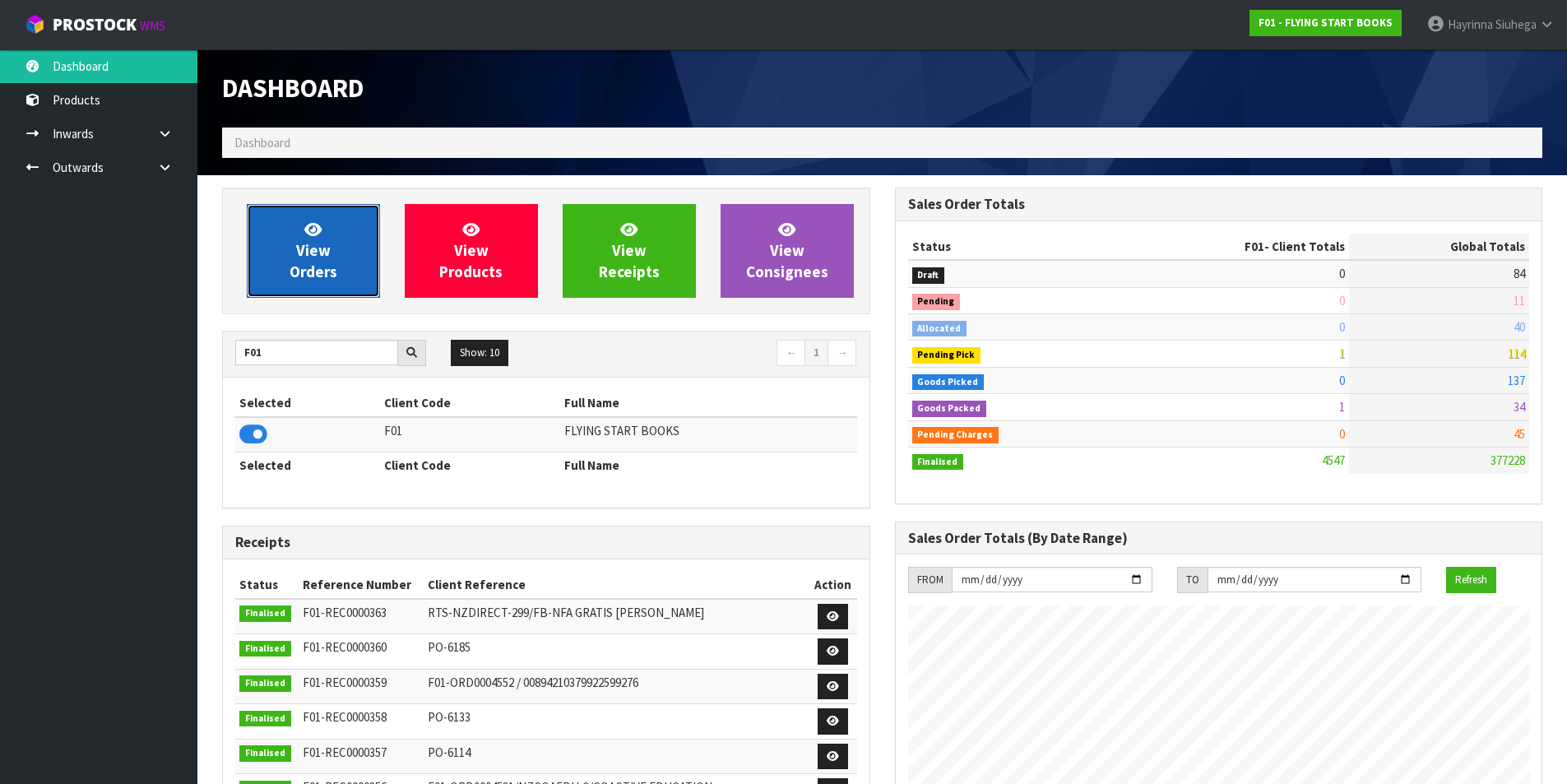
click at [290, 255] on link "View Orders" at bounding box center [313, 250] width 134 height 94
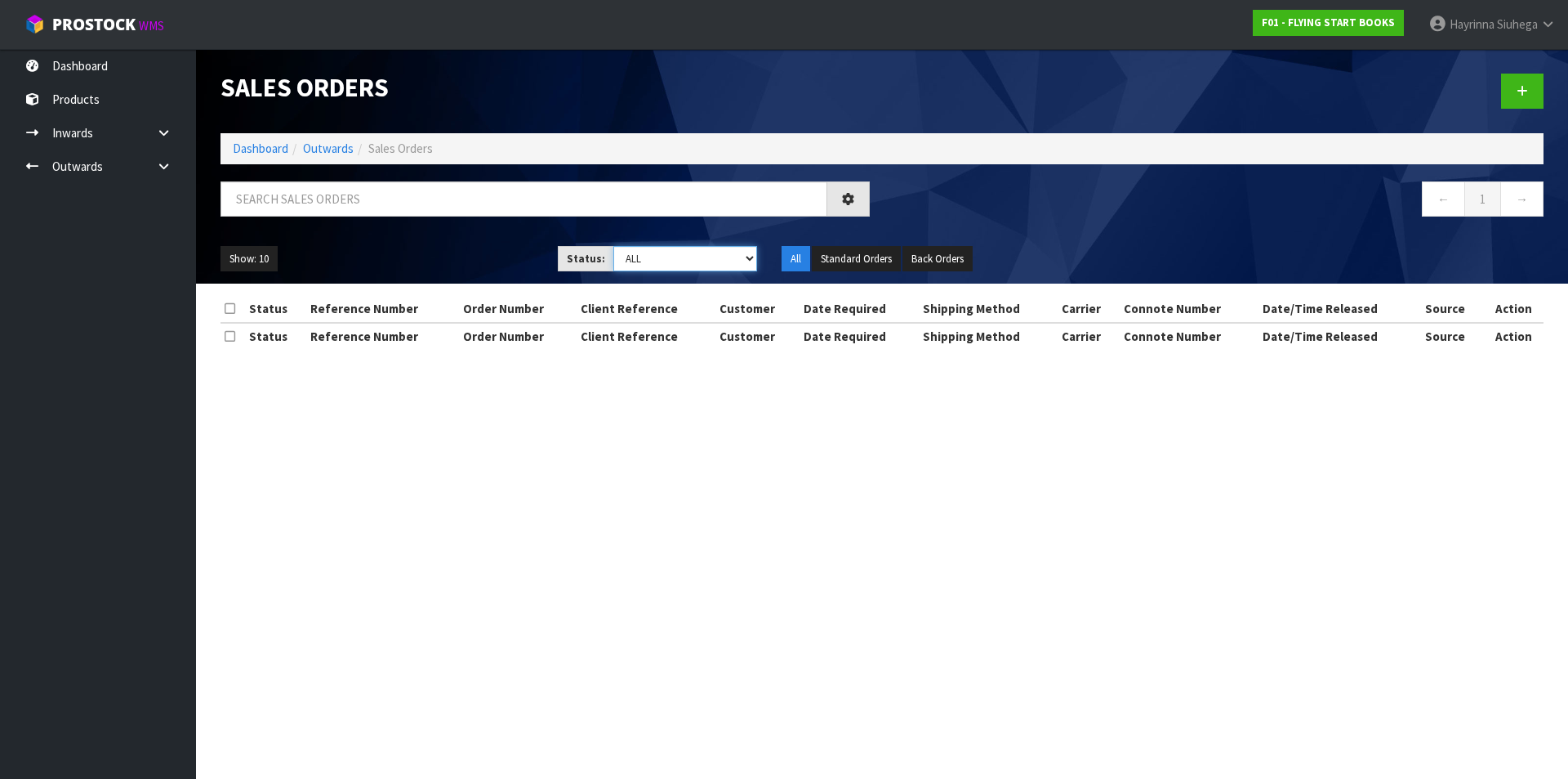
click at [652, 254] on select "Draft Pending Allocated Pending Pick Goods Picked Goods Packed Pending Charges …" at bounding box center [685, 258] width 144 height 25
select select "string:3"
click at [613, 246] on select "Draft Pending Allocated Pending Pick Goods Picked Goods Packed Pending Charges …" at bounding box center [685, 258] width 144 height 25
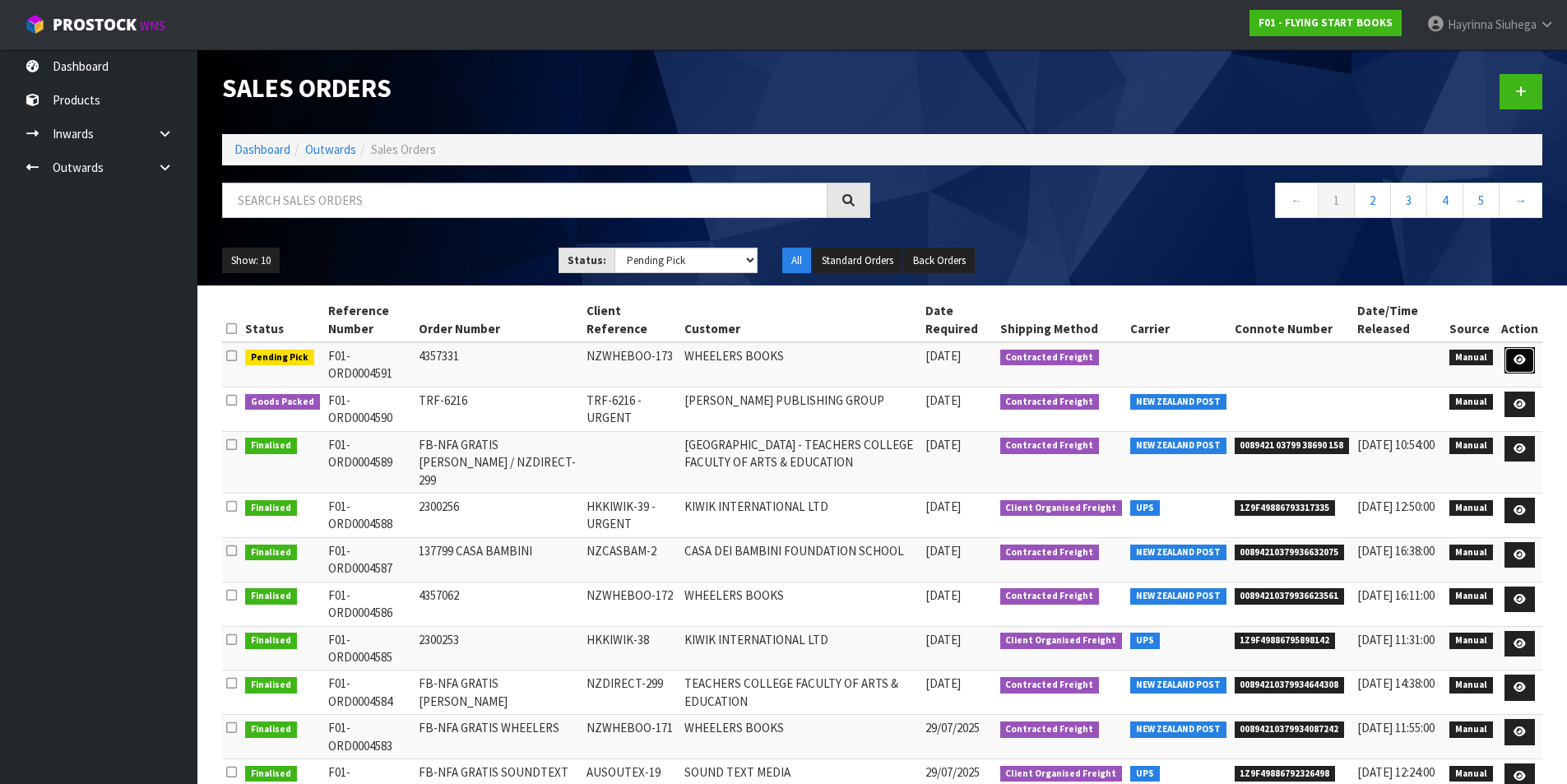
click at [1532, 359] on link at bounding box center [1520, 360] width 31 height 26
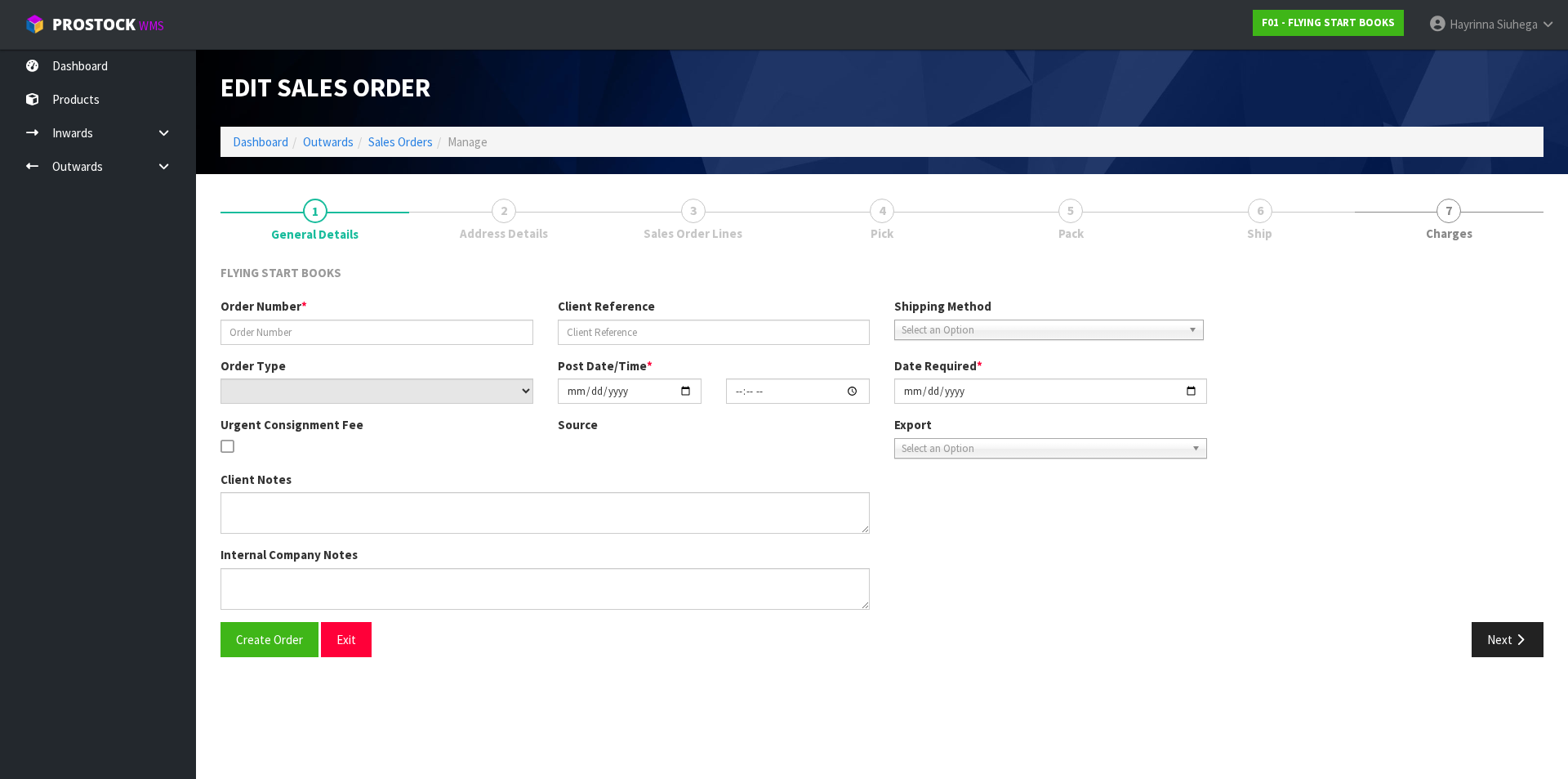
type input "4357331"
type input "NZWHEBOO-173"
select select "number:0"
type input "[DATE]"
type input "10:43:00.000"
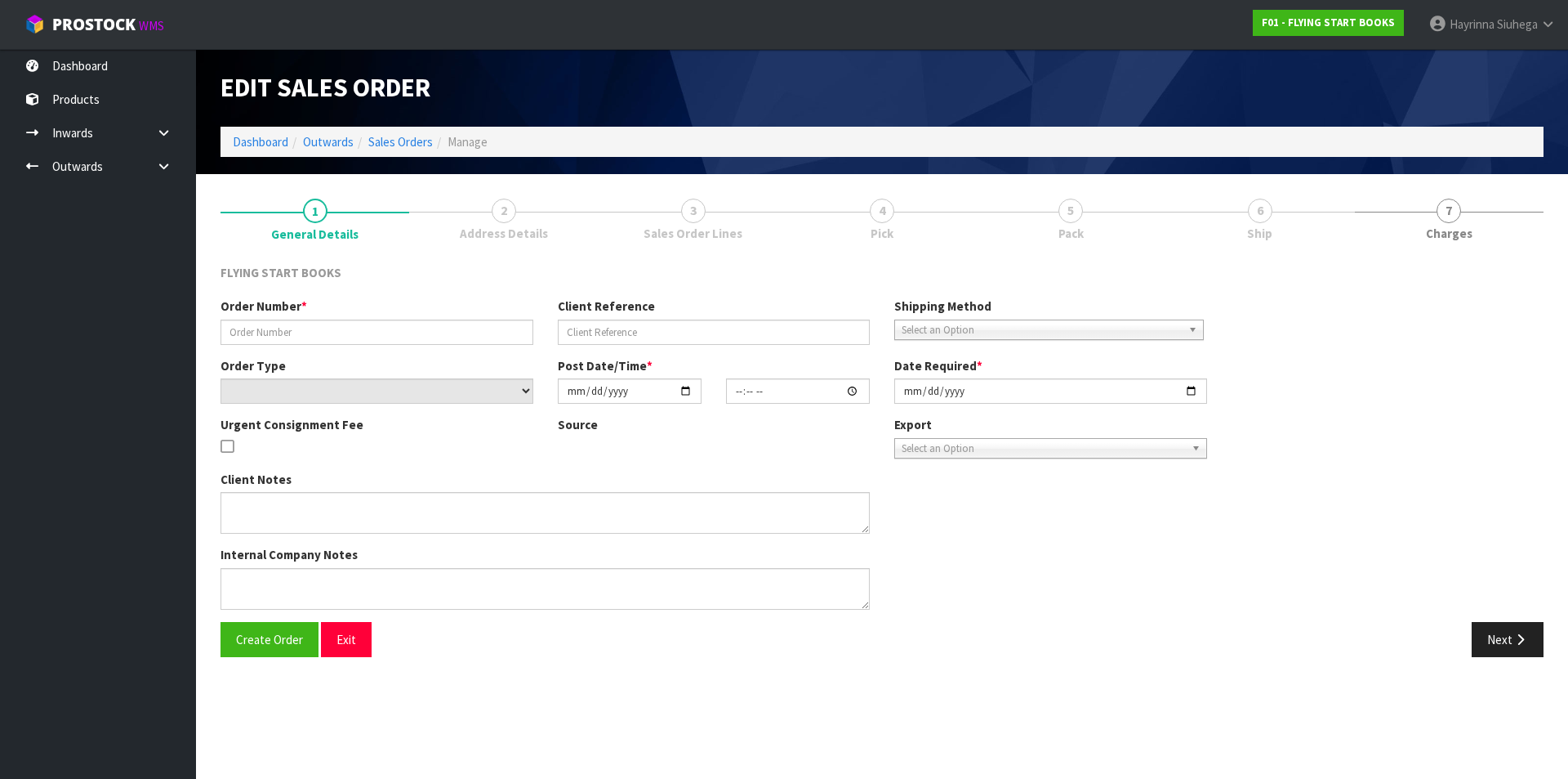
type input "[DATE]"
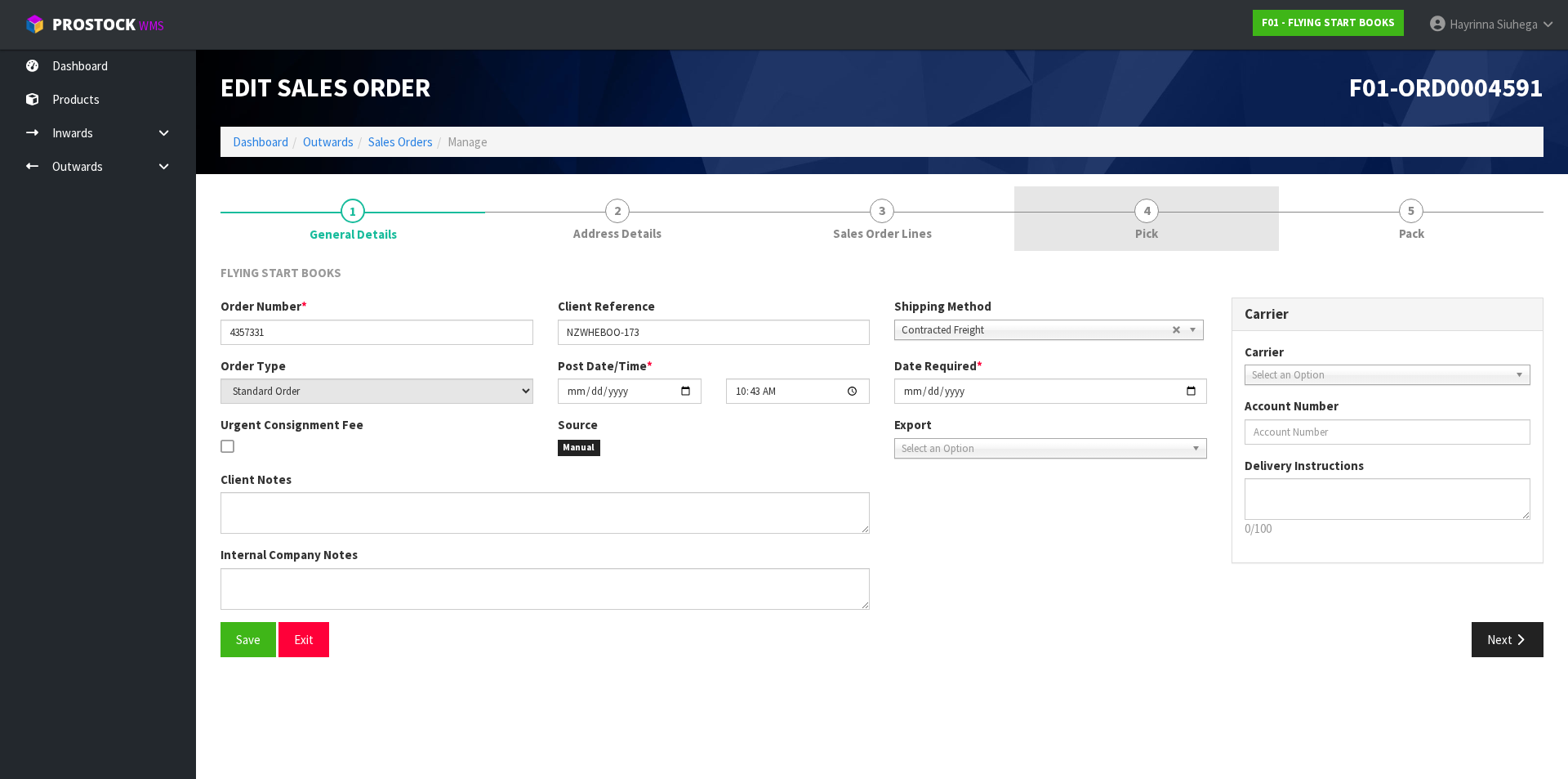
click at [1182, 243] on link "4 Pick" at bounding box center [1147, 218] width 265 height 64
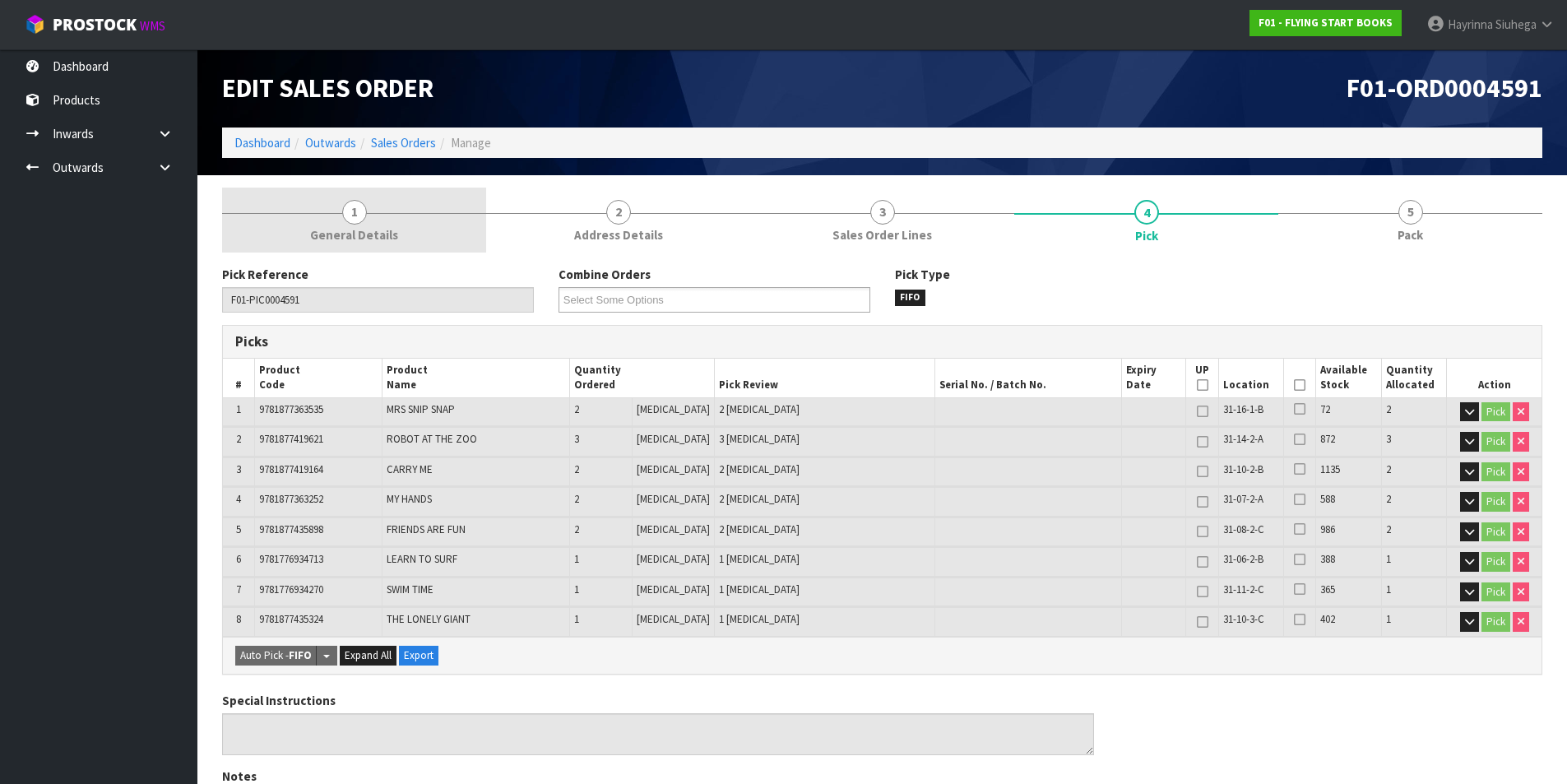
click at [356, 220] on span "1" at bounding box center [355, 213] width 25 height 25
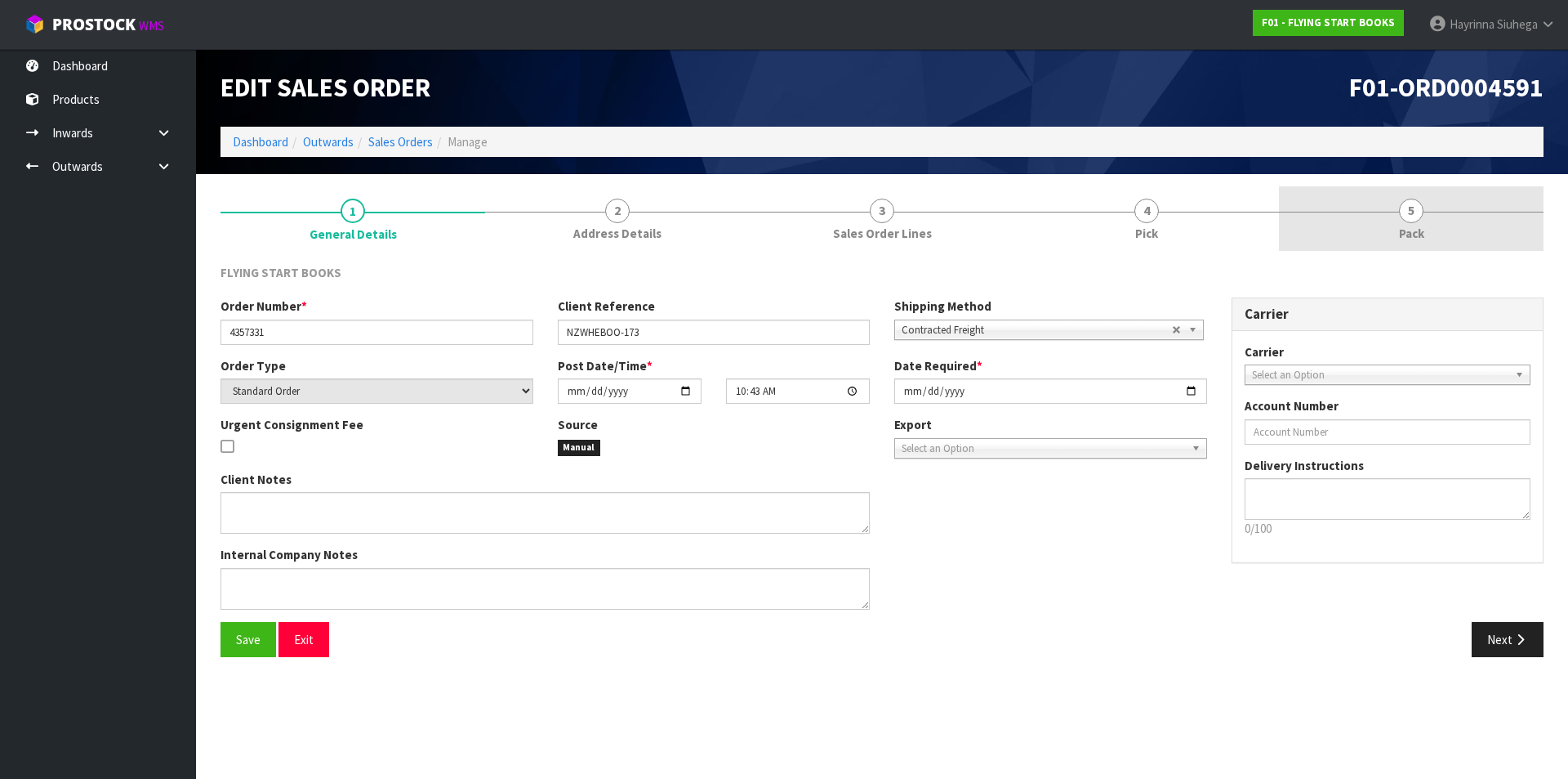
click at [1409, 220] on span "5" at bounding box center [1411, 211] width 25 height 25
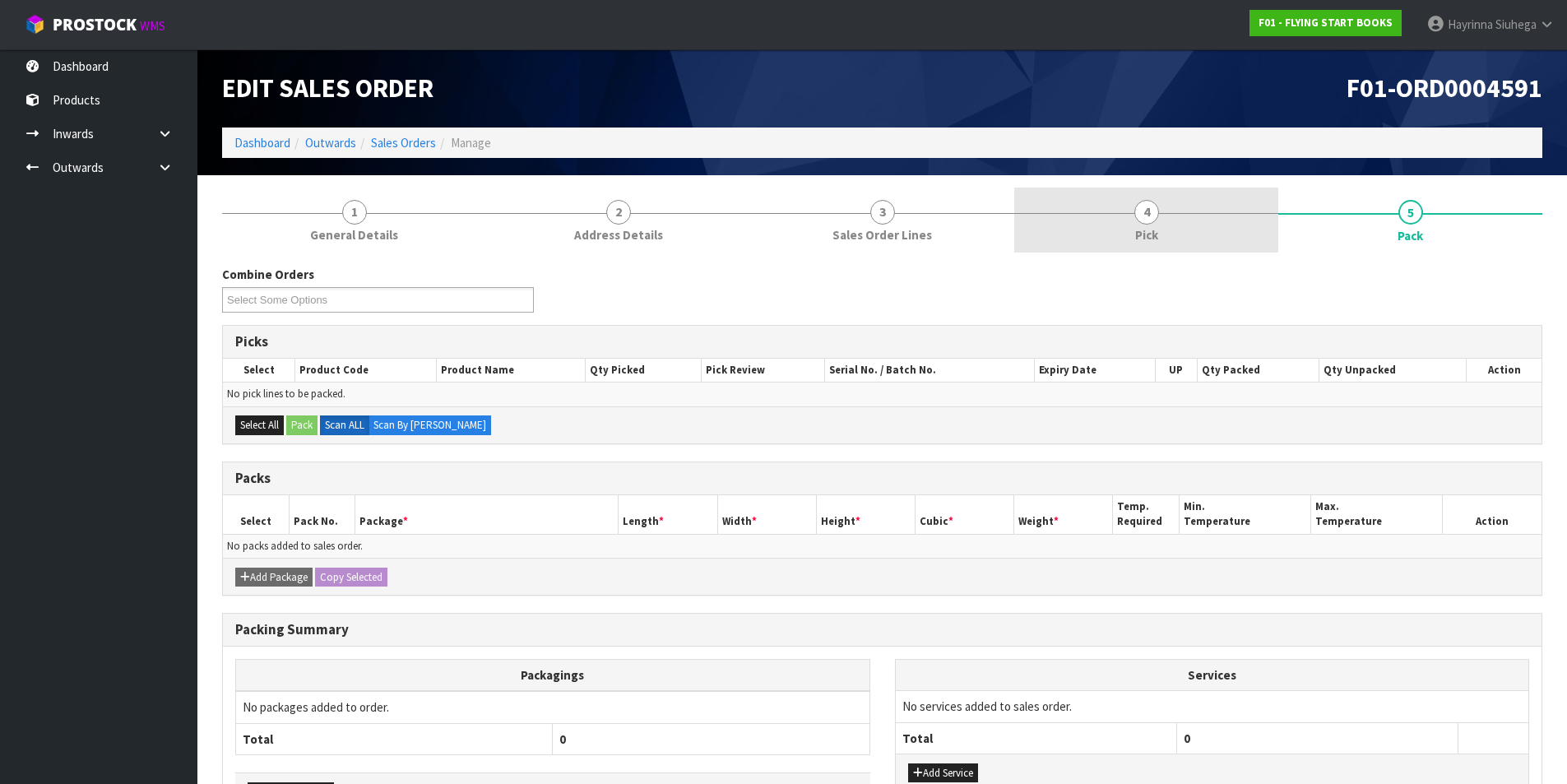
click at [1120, 212] on link "4 Pick" at bounding box center [1146, 220] width 264 height 65
